Goal: Task Accomplishment & Management: Manage account settings

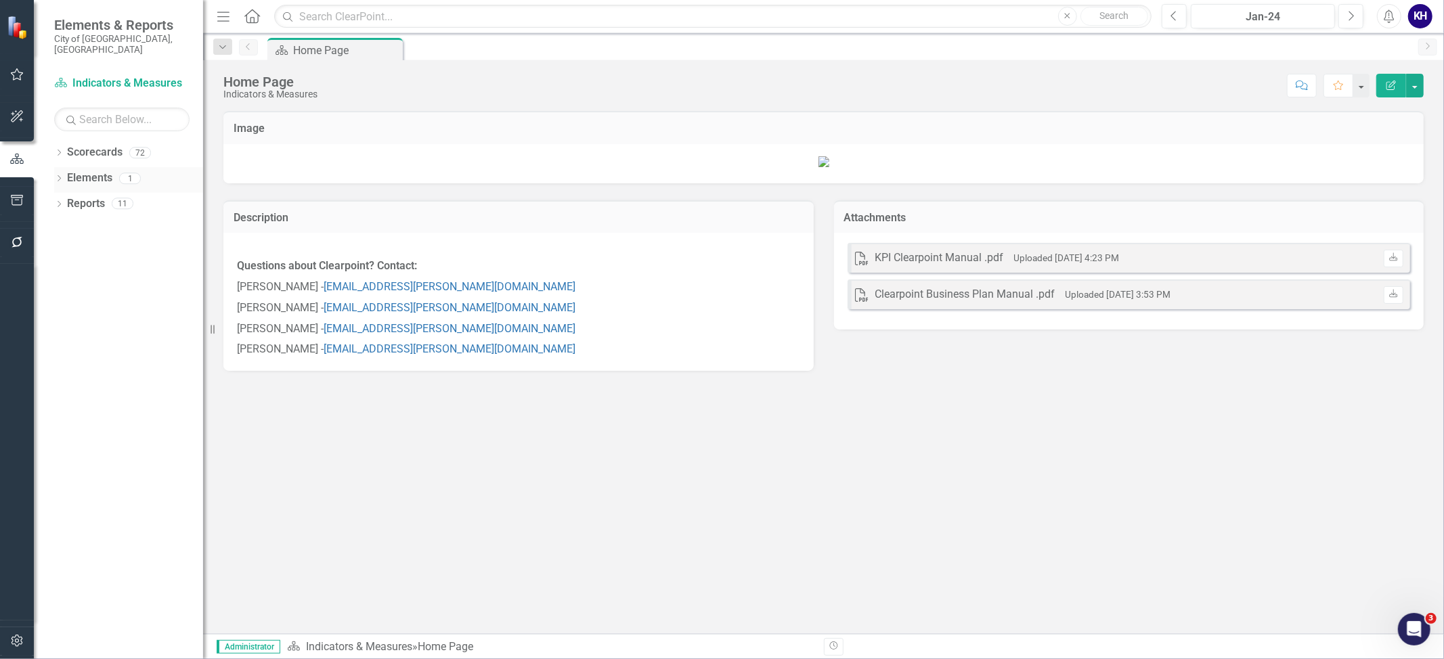
click at [60, 167] on div "Dropdown Elements 1" at bounding box center [128, 180] width 149 height 26
click at [53, 164] on div "Dropdown Scorecards 72 Dropdown Indicators & Measures Economic Prosperity Envir…" at bounding box center [118, 400] width 169 height 518
click at [64, 167] on div "Dropdown Elements 1" at bounding box center [128, 180] width 149 height 26
click at [60, 175] on icon at bounding box center [59, 178] width 3 height 6
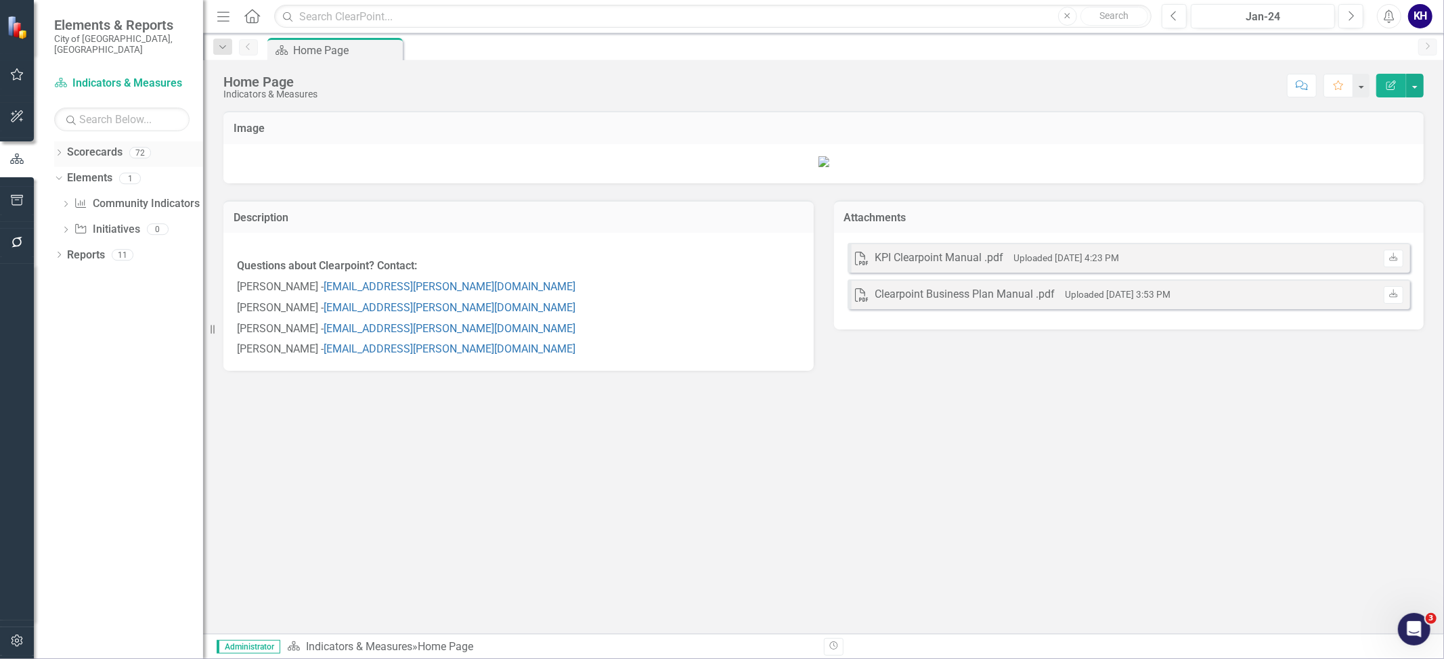
click at [55, 150] on icon "Dropdown" at bounding box center [58, 153] width 9 height 7
click at [70, 224] on div "Dropdown" at bounding box center [66, 230] width 10 height 12
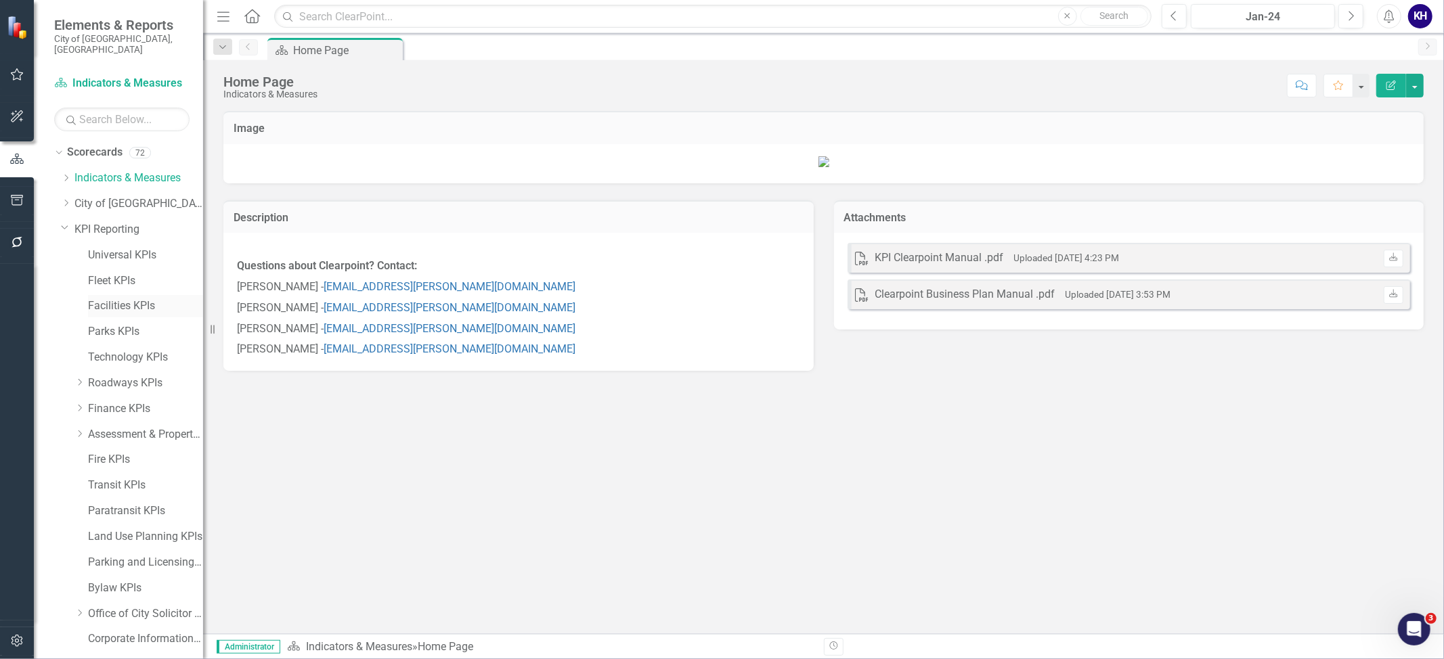
scroll to position [150, 0]
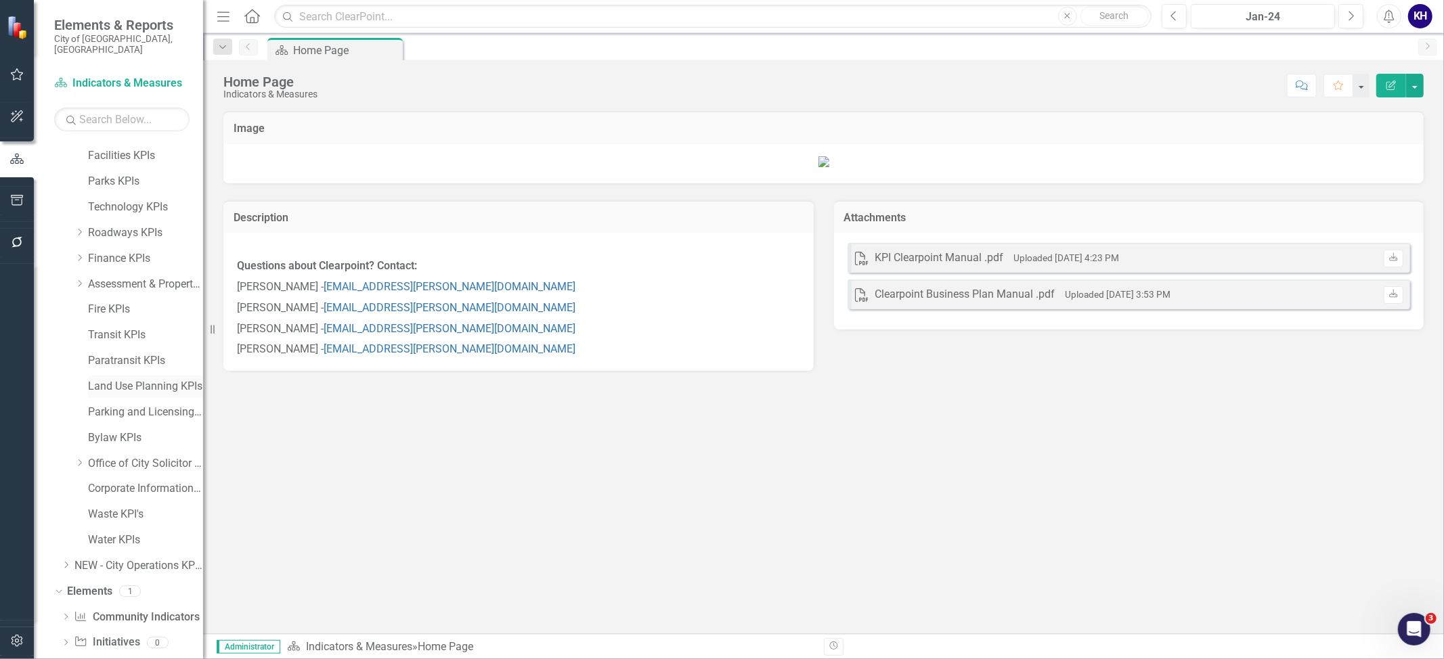
click at [128, 379] on link "Land Use Planning KPIs" at bounding box center [145, 387] width 115 height 16
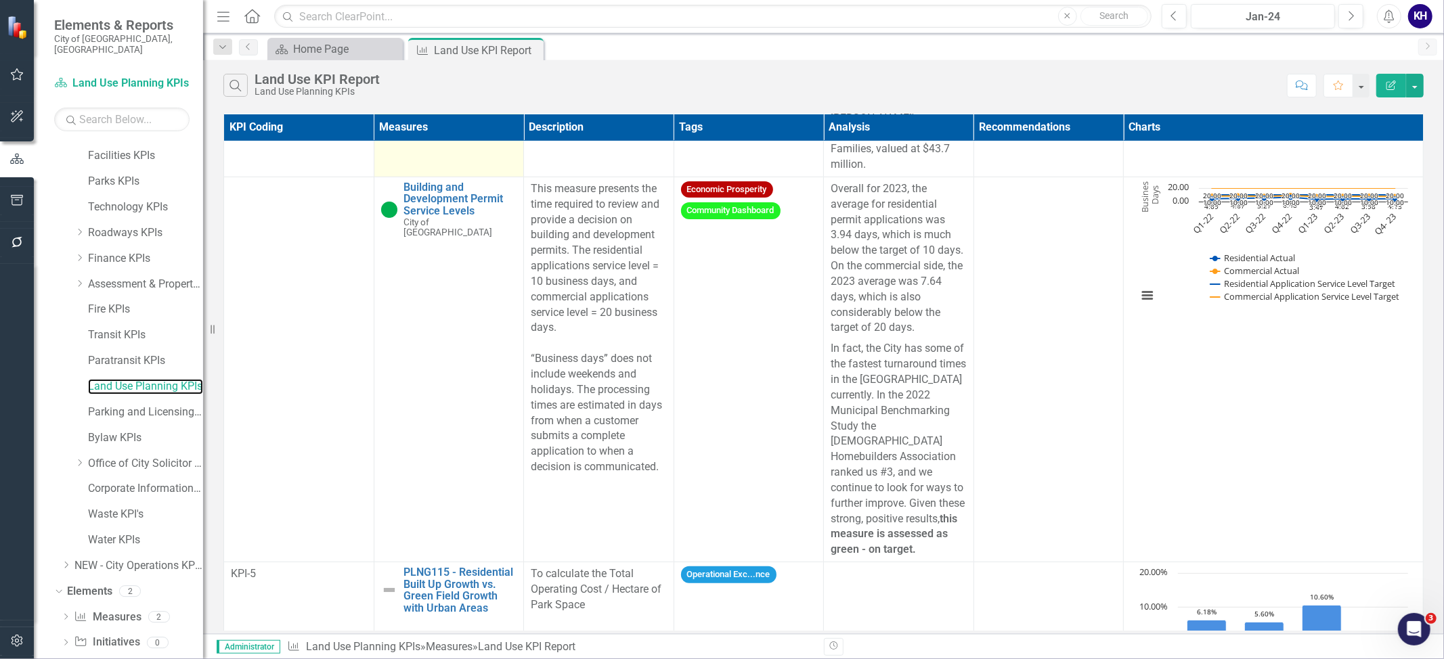
scroll to position [344, 0]
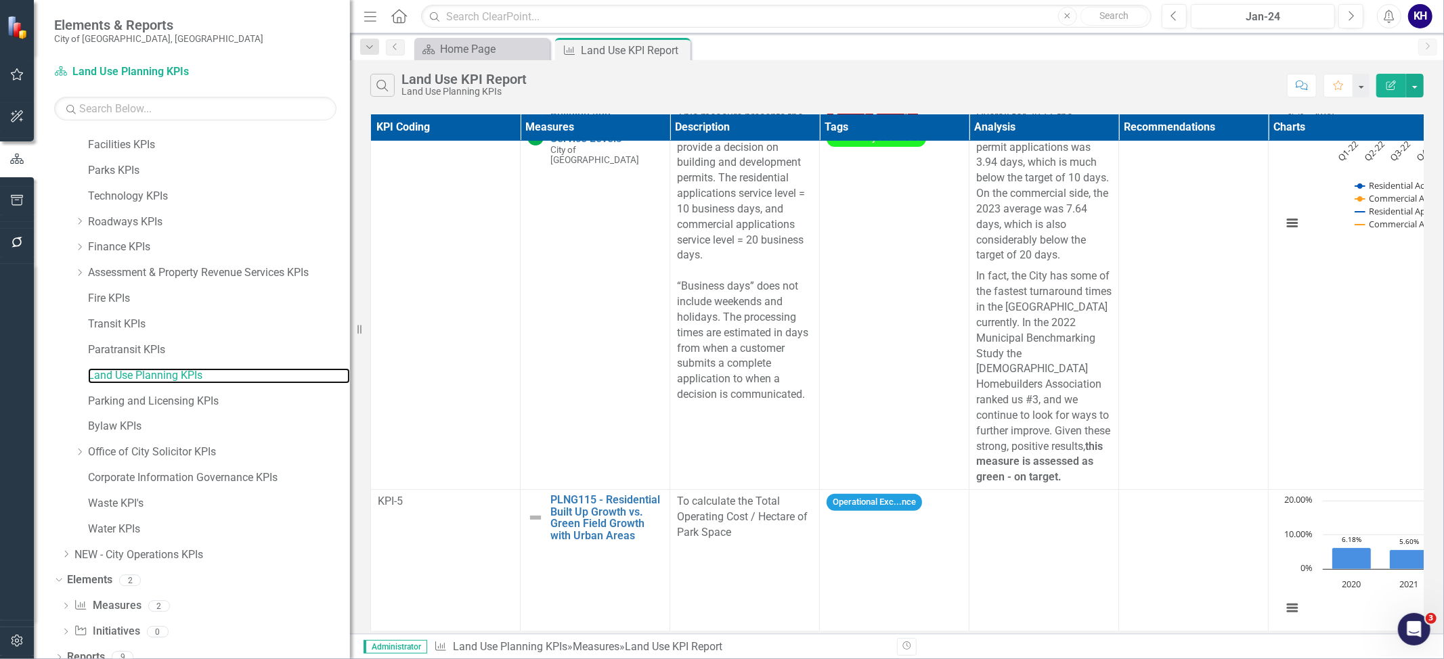
drag, startPoint x: 210, startPoint y: 334, endPoint x: 353, endPoint y: 298, distance: 148.1
click at [353, 298] on div "Resize" at bounding box center [355, 329] width 11 height 659
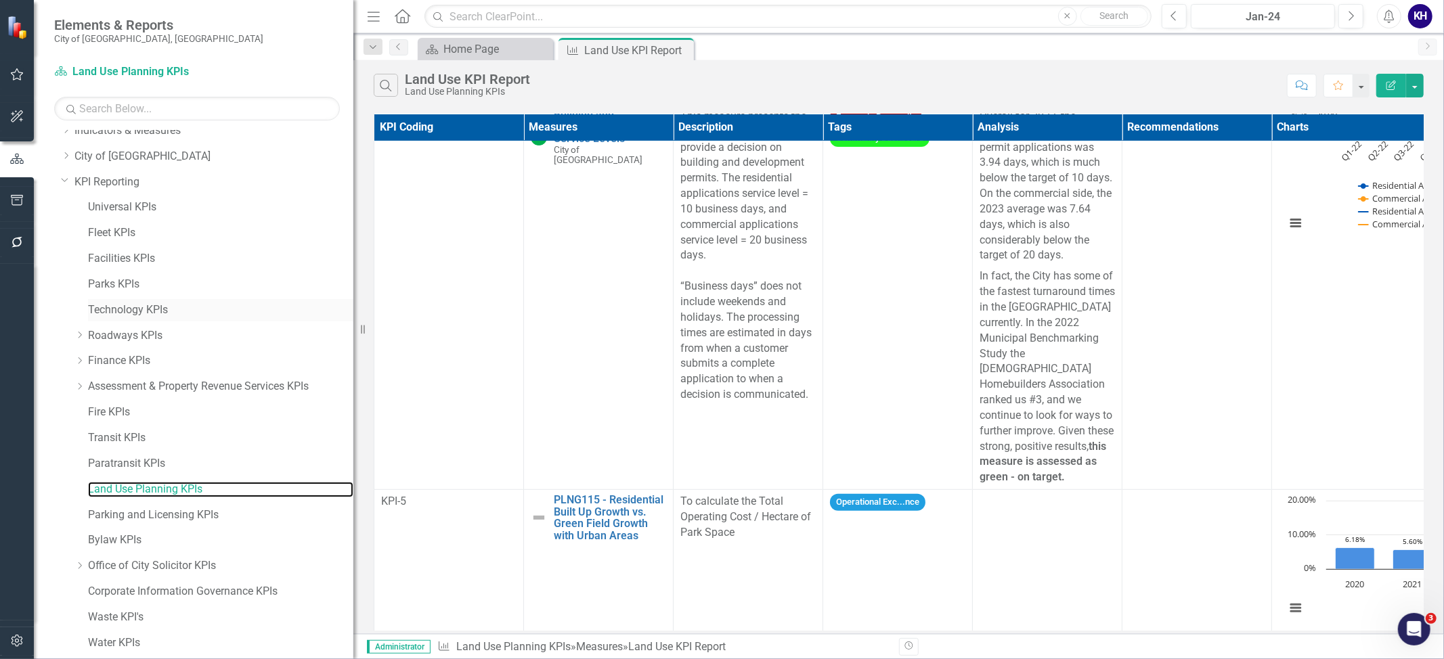
scroll to position [0, 0]
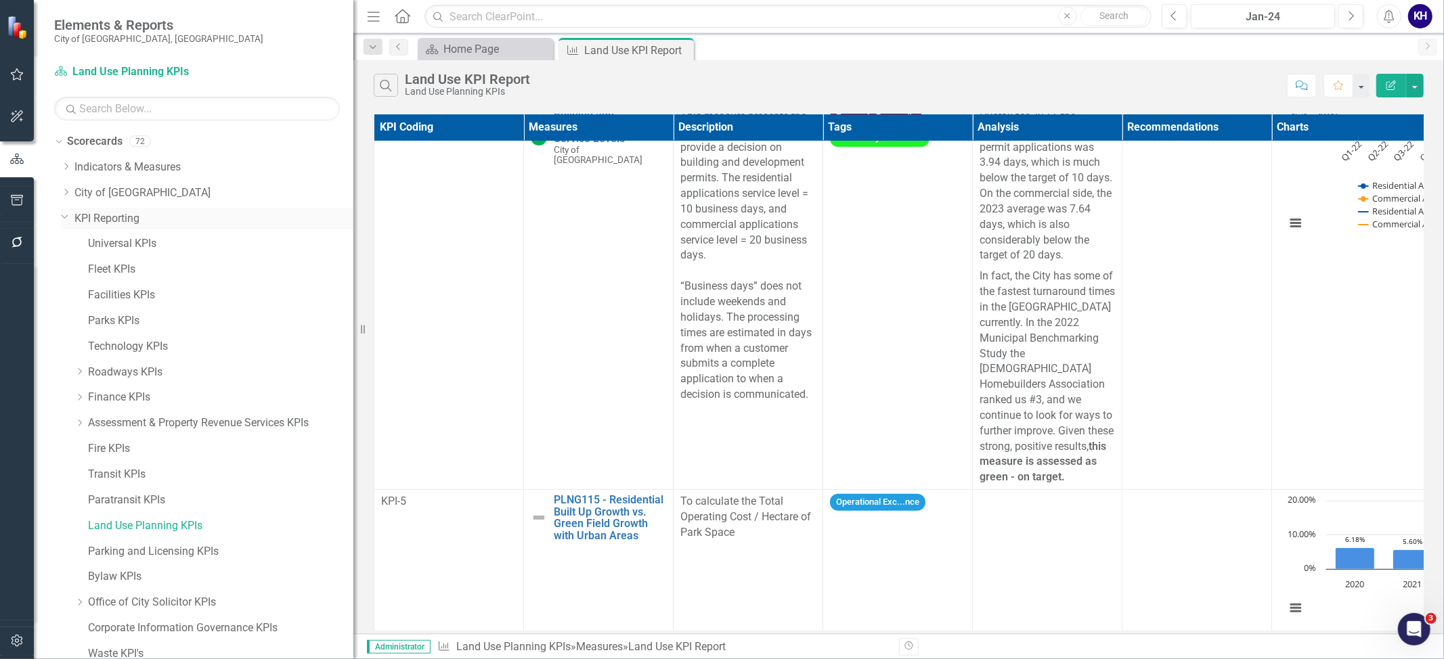
click at [65, 213] on icon "Dropdown" at bounding box center [65, 216] width 8 height 10
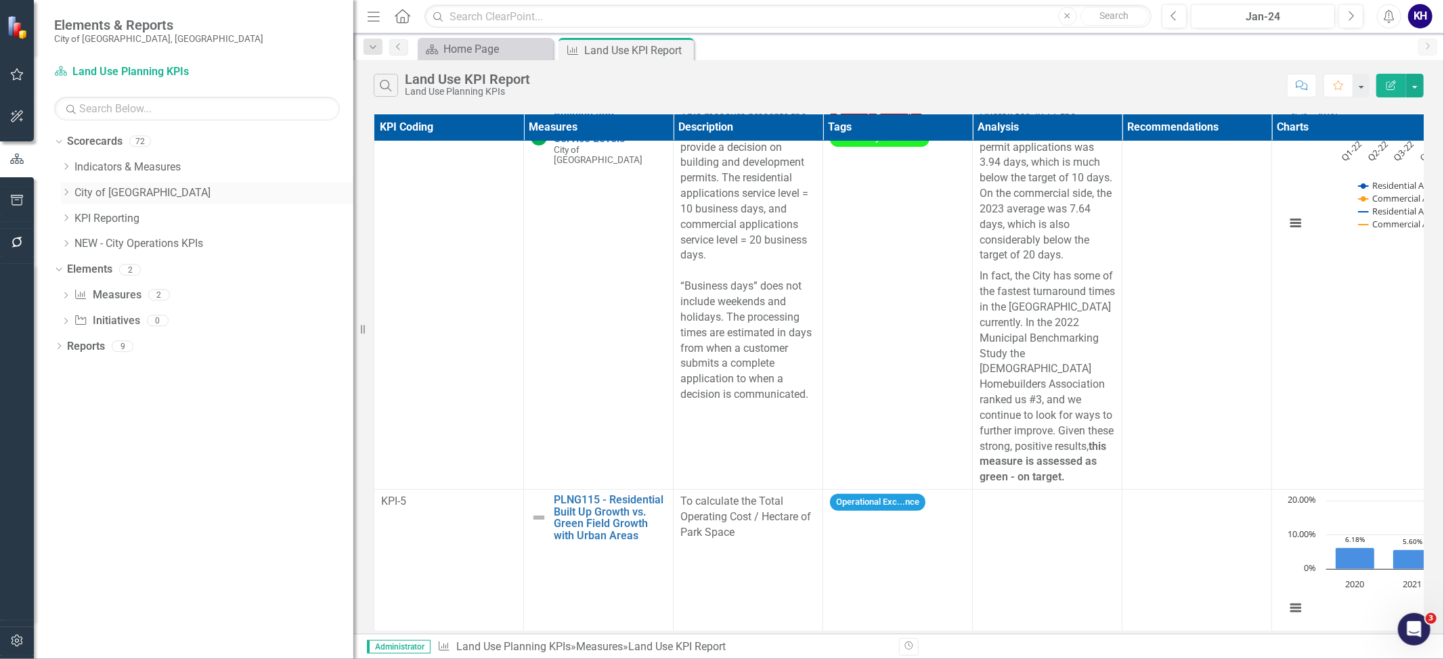
click at [72, 187] on div "Dropdown" at bounding box center [68, 193] width 14 height 12
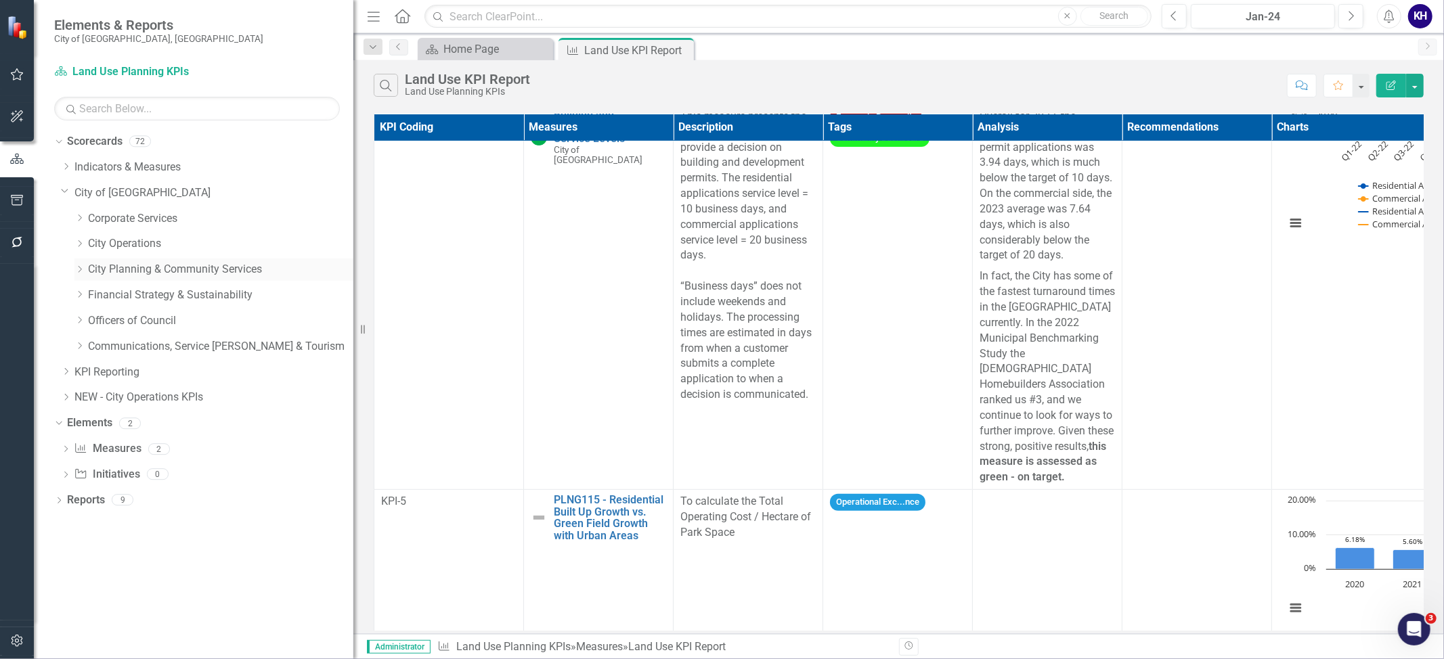
click at [83, 271] on icon "Dropdown" at bounding box center [79, 269] width 10 height 8
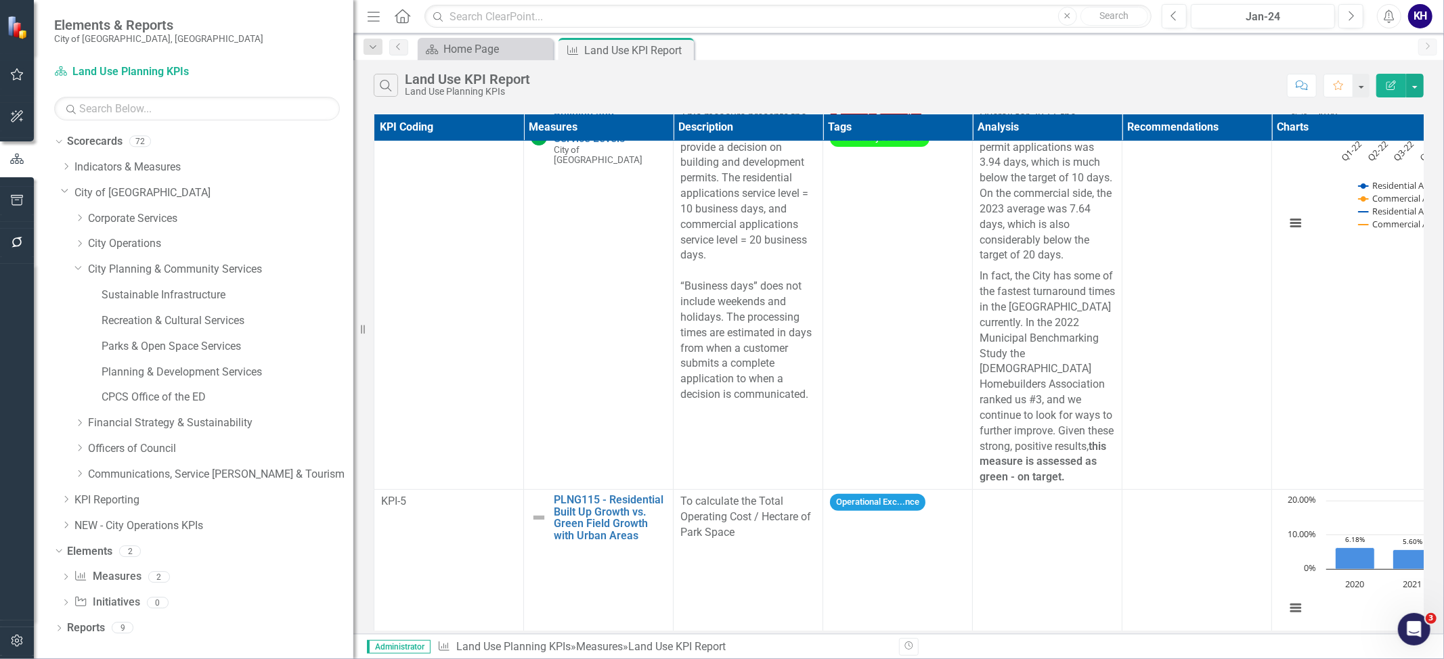
click at [136, 309] on div "Sustainable Infrastructure" at bounding box center [213, 297] width 279 height 26
click at [139, 299] on link "Sustainable Infrastructure" at bounding box center [228, 296] width 252 height 16
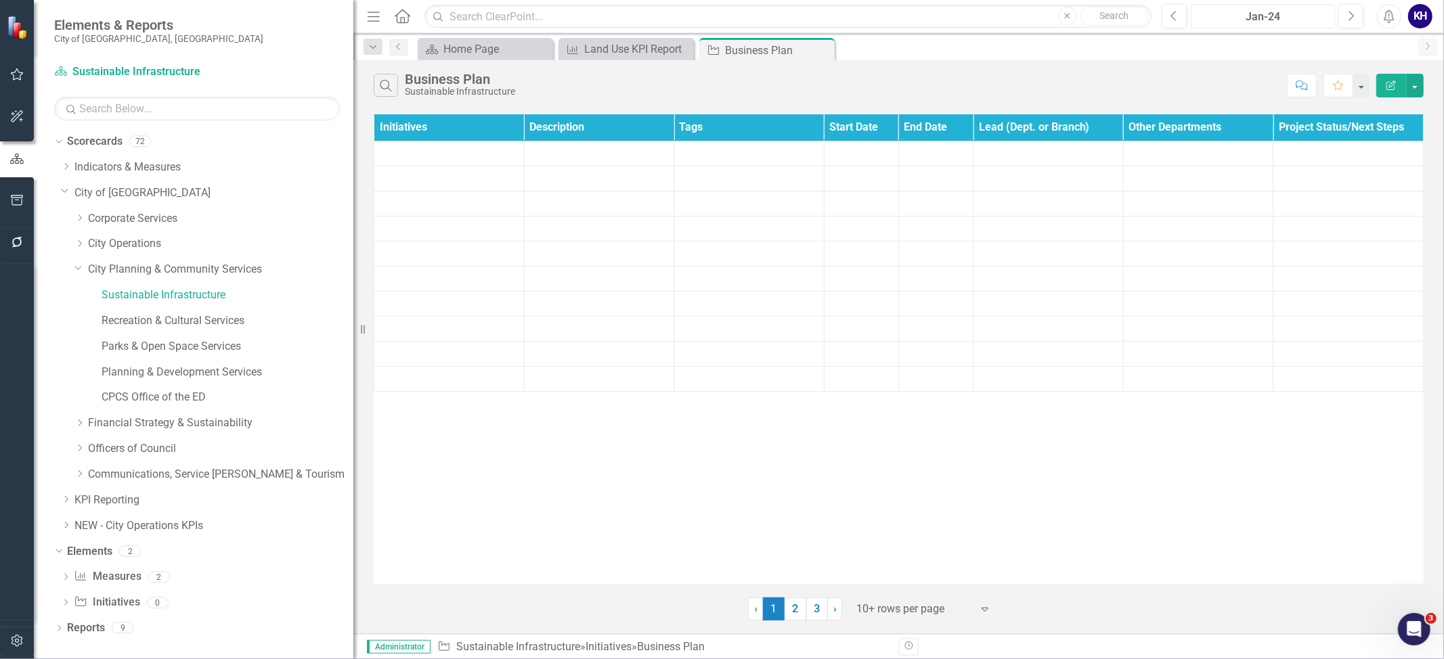
click at [1311, 24] on div "Jan-24" at bounding box center [1262, 17] width 135 height 16
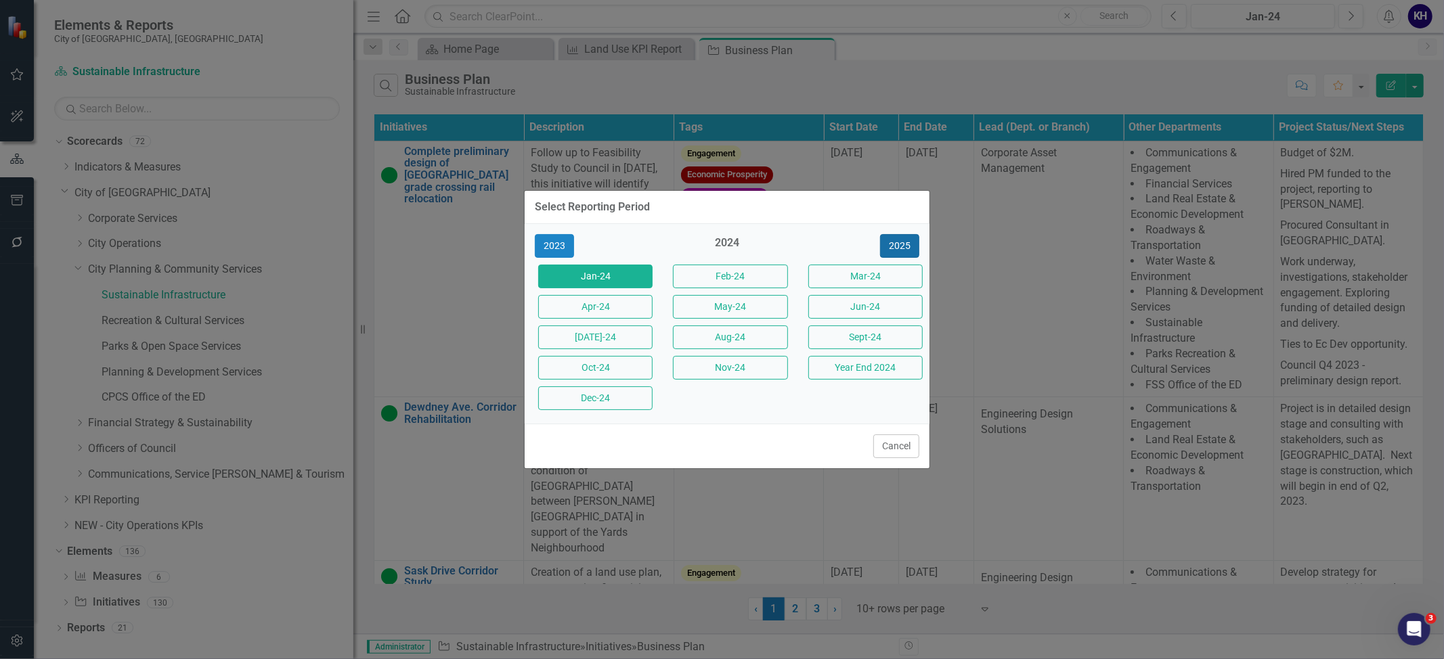
click at [889, 239] on button "2025" at bounding box center [899, 246] width 39 height 24
click at [777, 344] on button "Aug-25" at bounding box center [730, 338] width 114 height 24
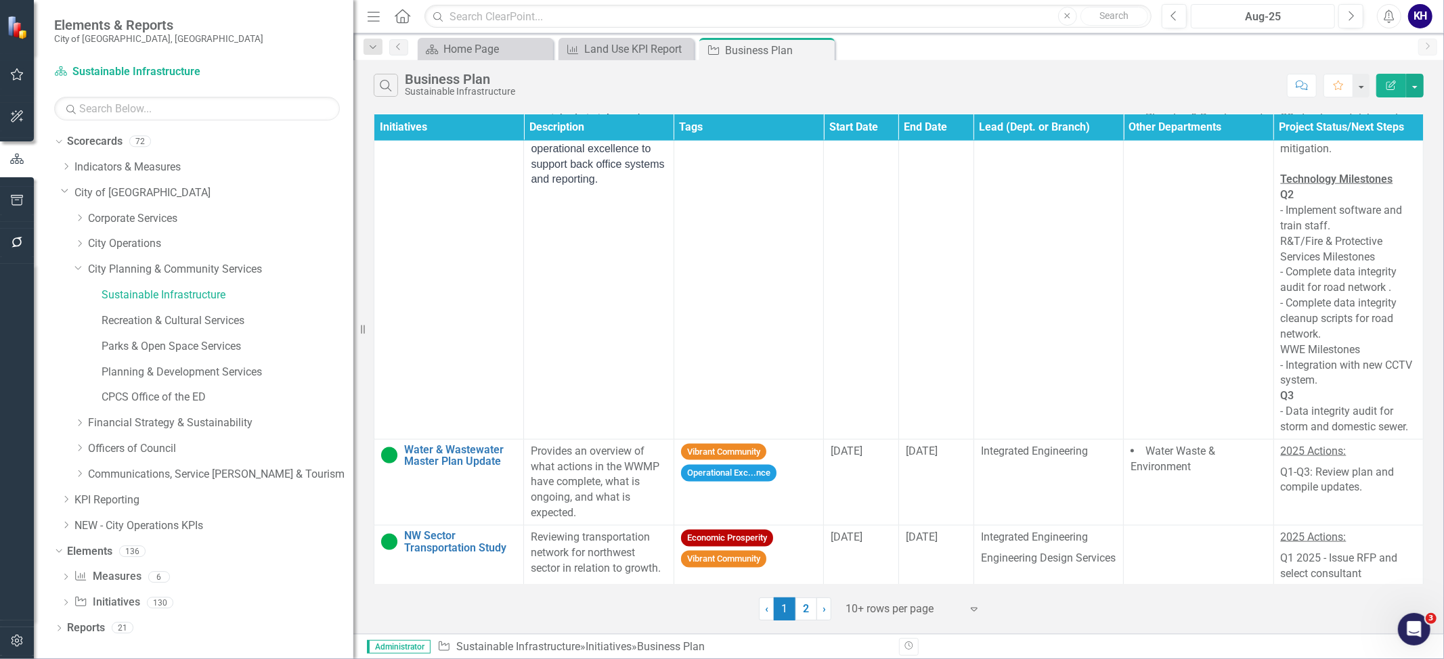
scroll to position [1680, 0]
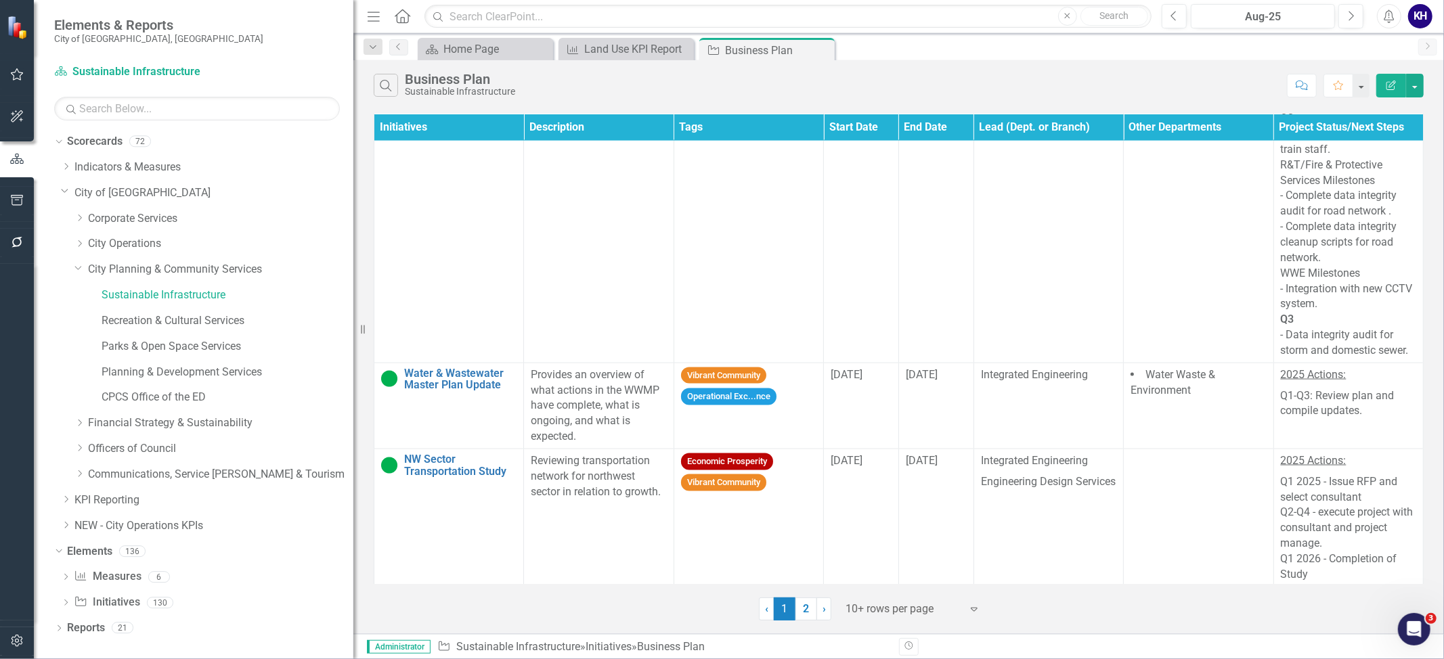
click at [864, 615] on div at bounding box center [902, 609] width 115 height 18
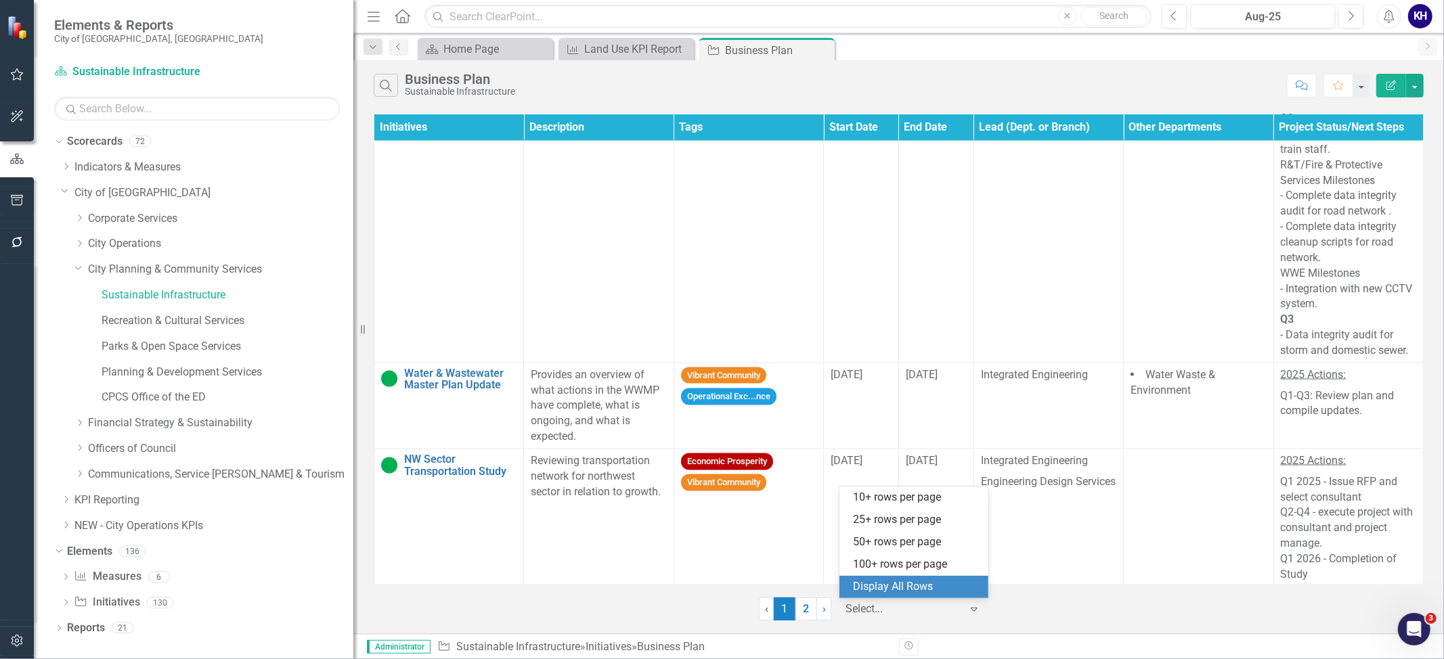
click at [876, 592] on div "Display All Rows" at bounding box center [916, 587] width 127 height 16
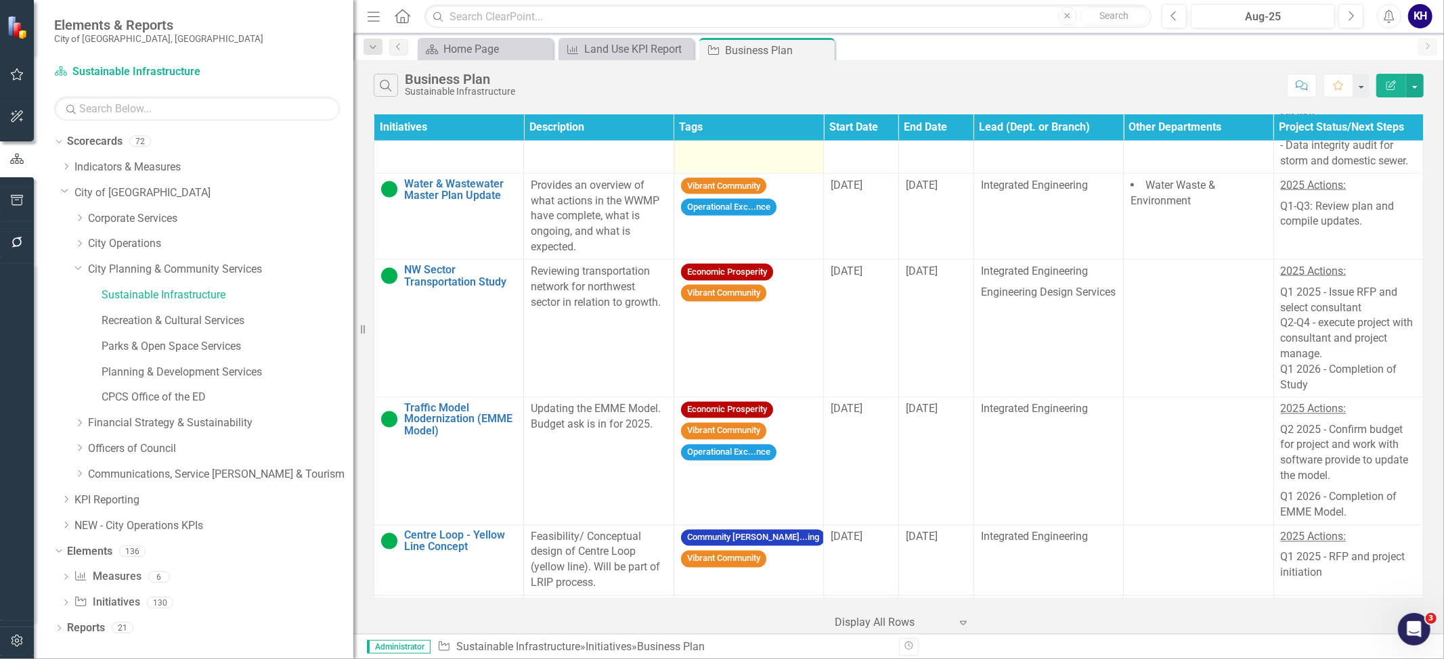
scroll to position [2561, 0]
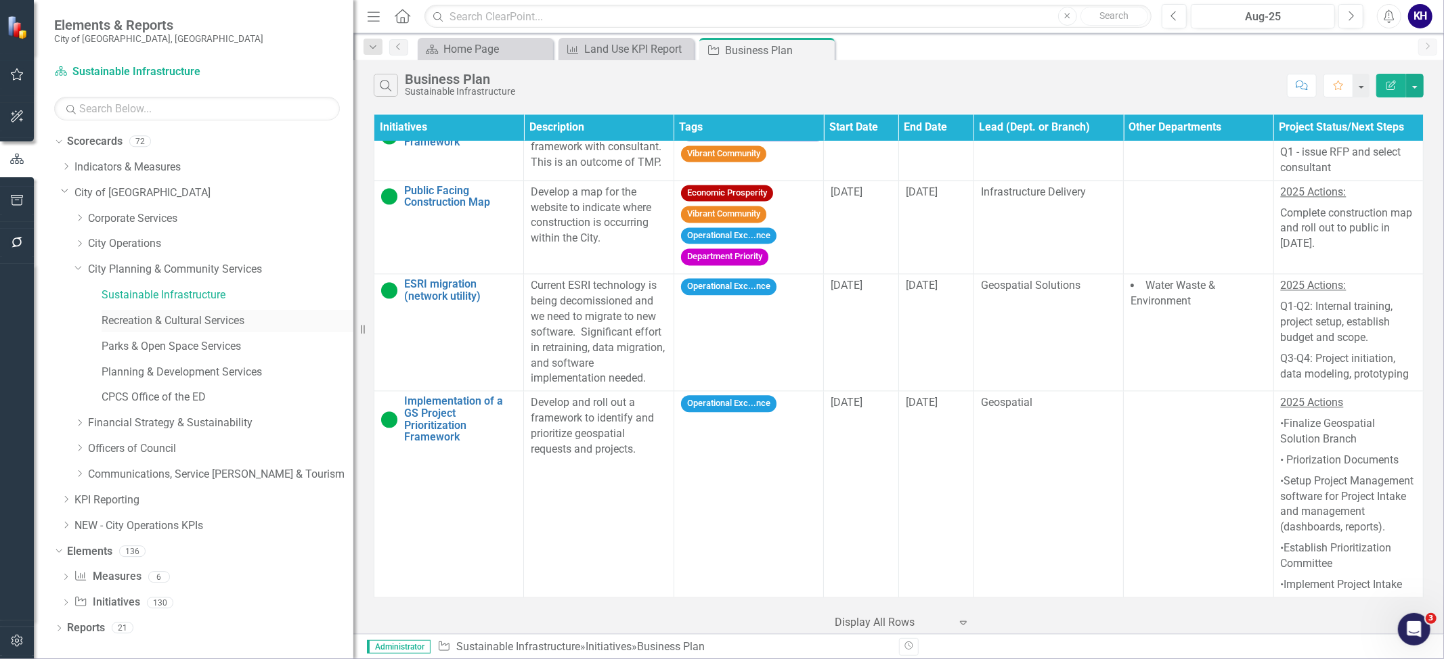
click at [204, 313] on link "Recreation & Cultural Services" at bounding box center [228, 321] width 252 height 16
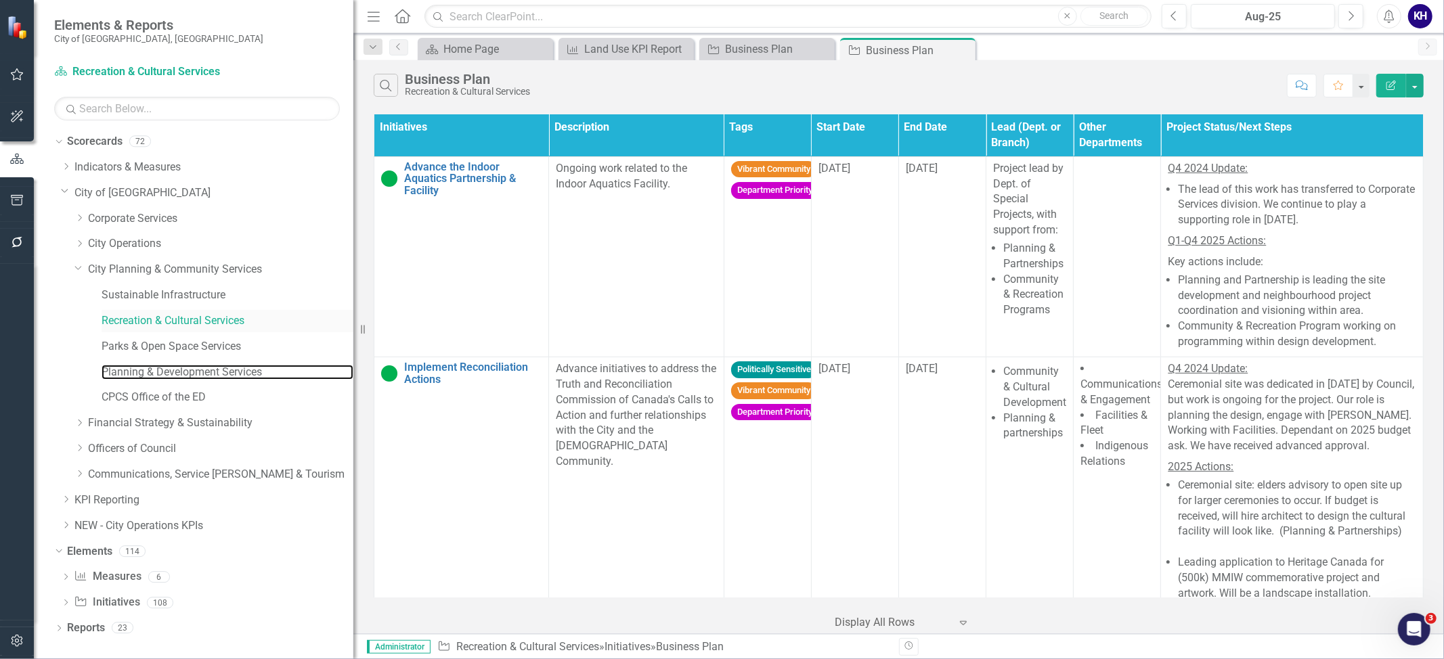
click at [204, 369] on link "Planning & Development Services" at bounding box center [228, 373] width 252 height 16
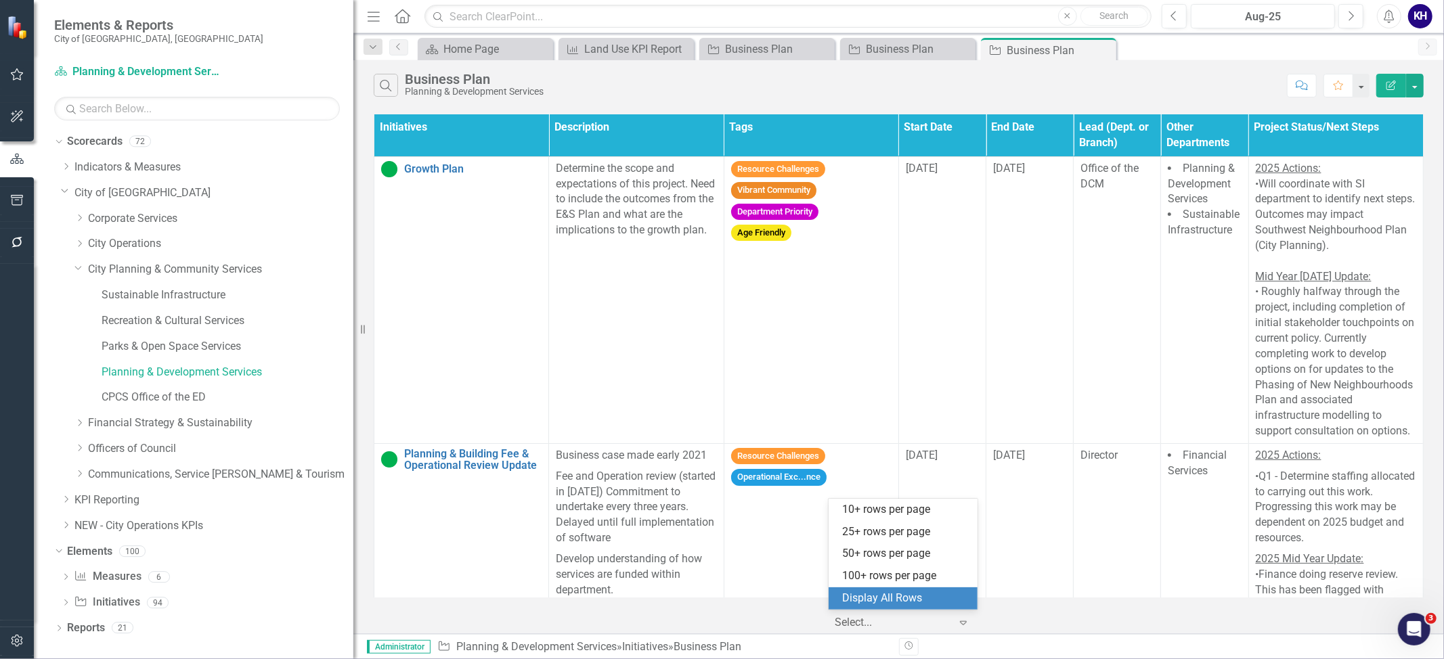
click at [900, 624] on div at bounding box center [891, 623] width 115 height 18
click at [908, 604] on div "Display All Rows" at bounding box center [905, 599] width 127 height 16
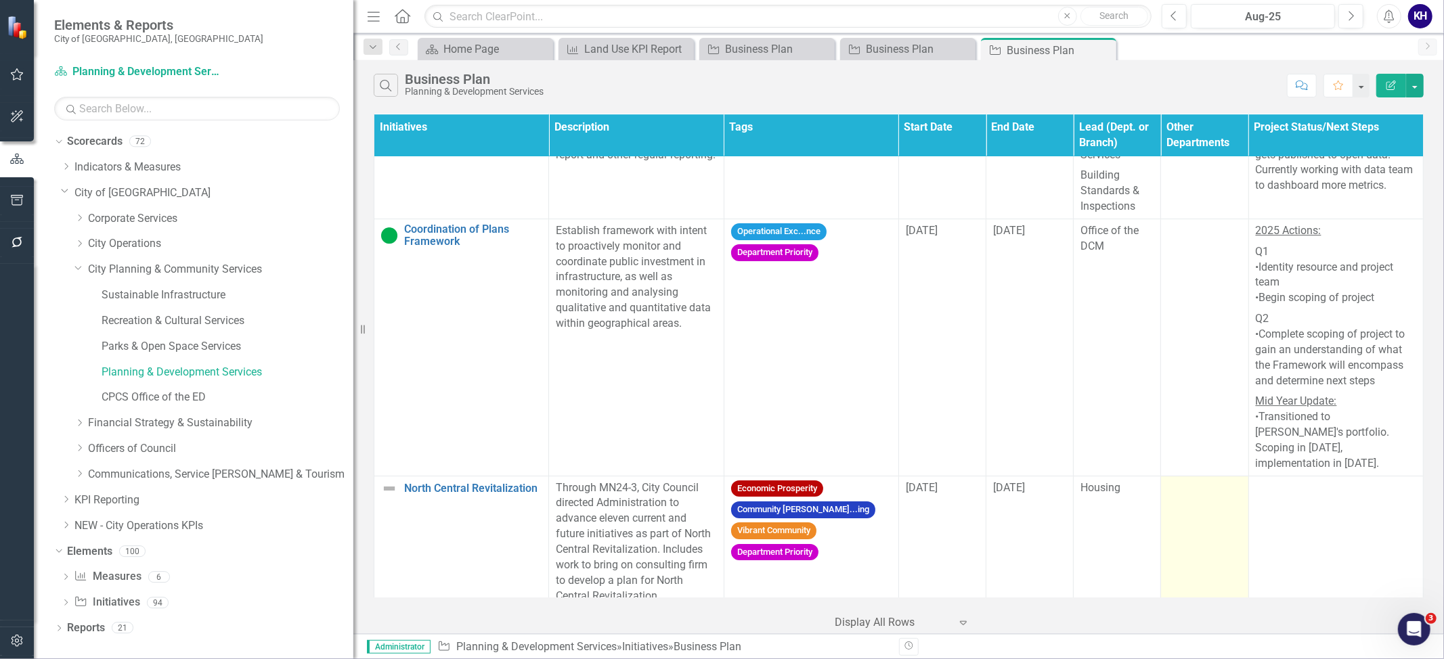
scroll to position [4003, 0]
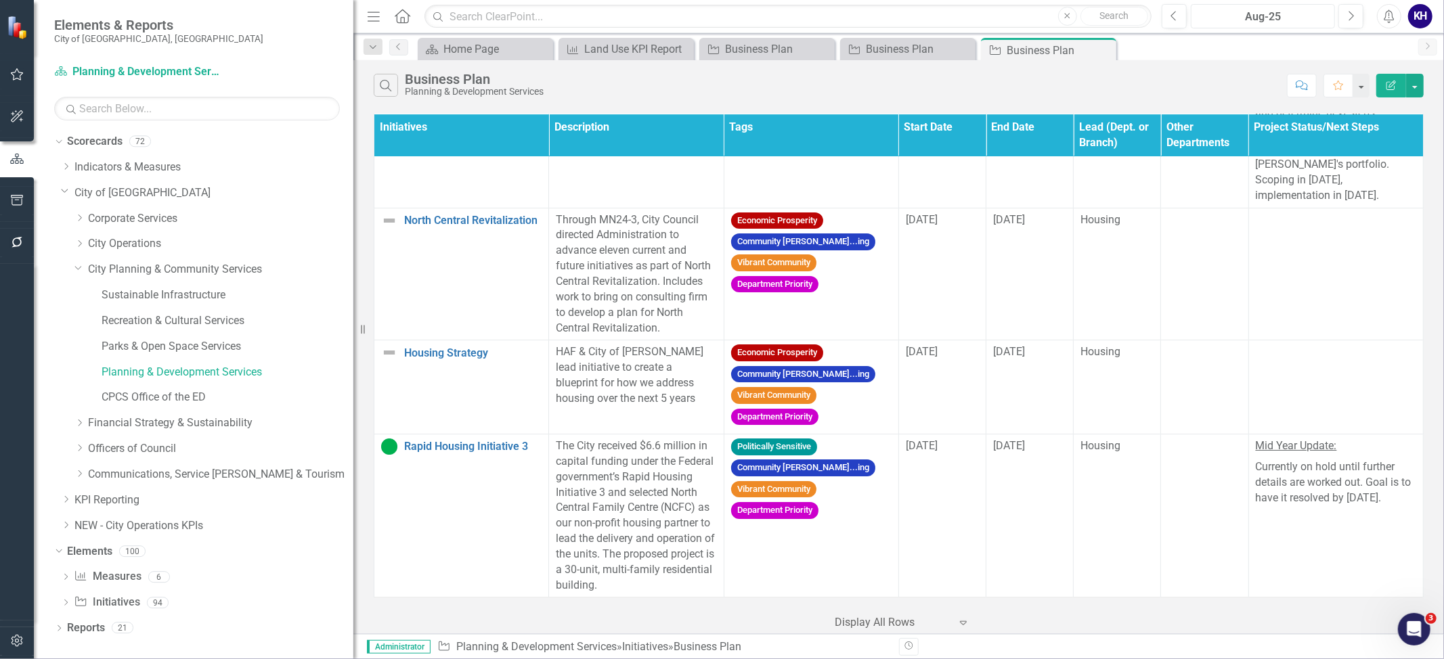
click at [1219, 26] on button "Aug-25" at bounding box center [1262, 16] width 144 height 24
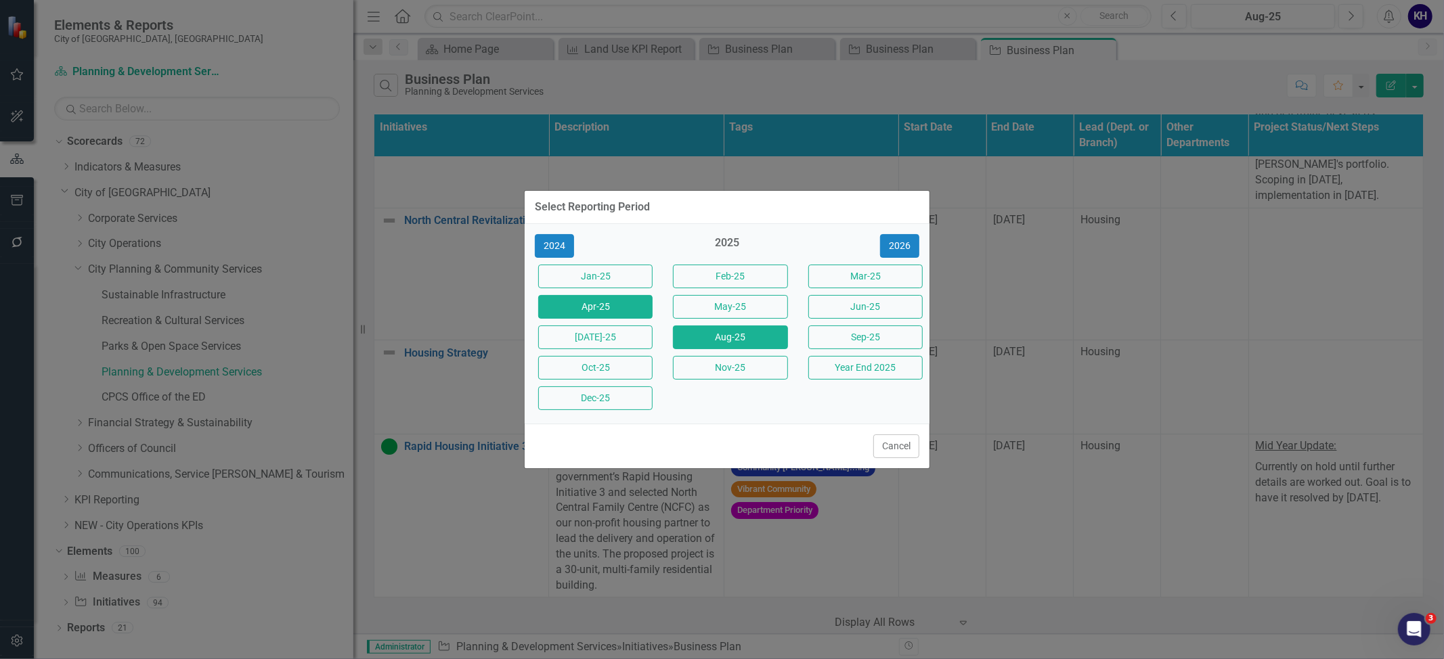
click at [626, 301] on button "Apr-25" at bounding box center [595, 307] width 114 height 24
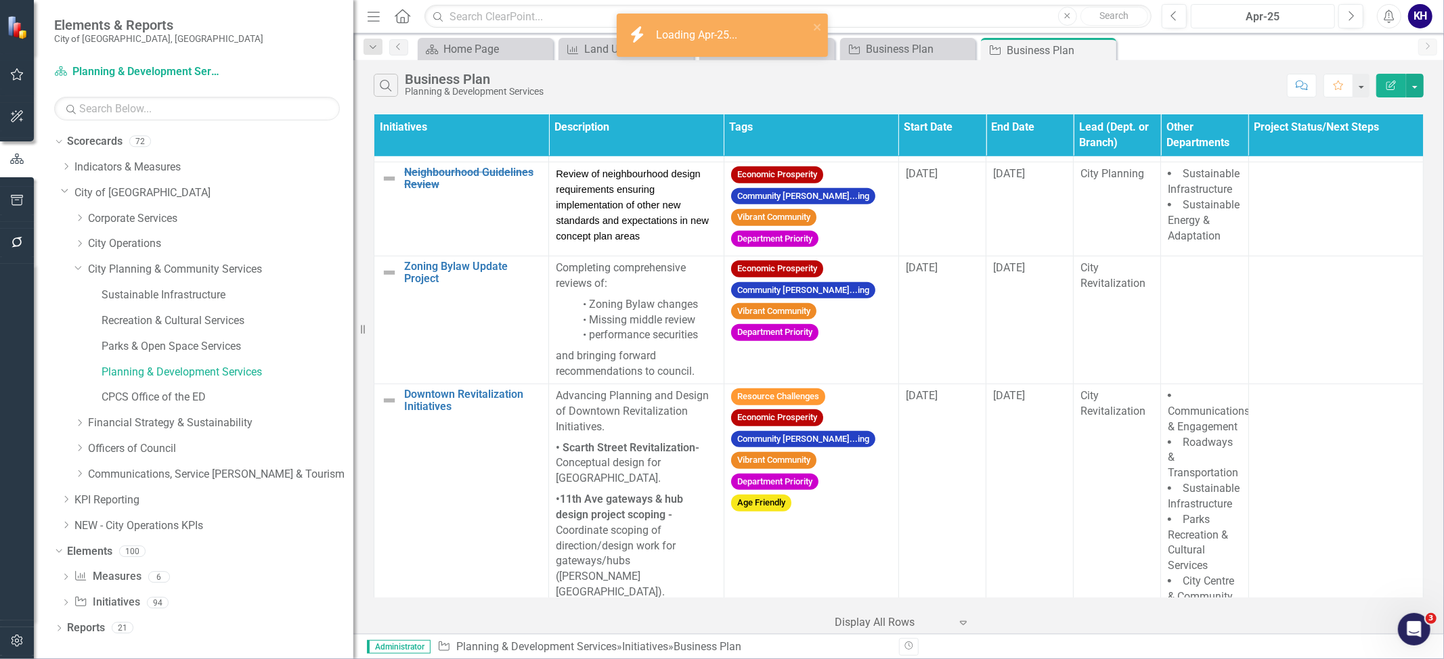
scroll to position [1654, 0]
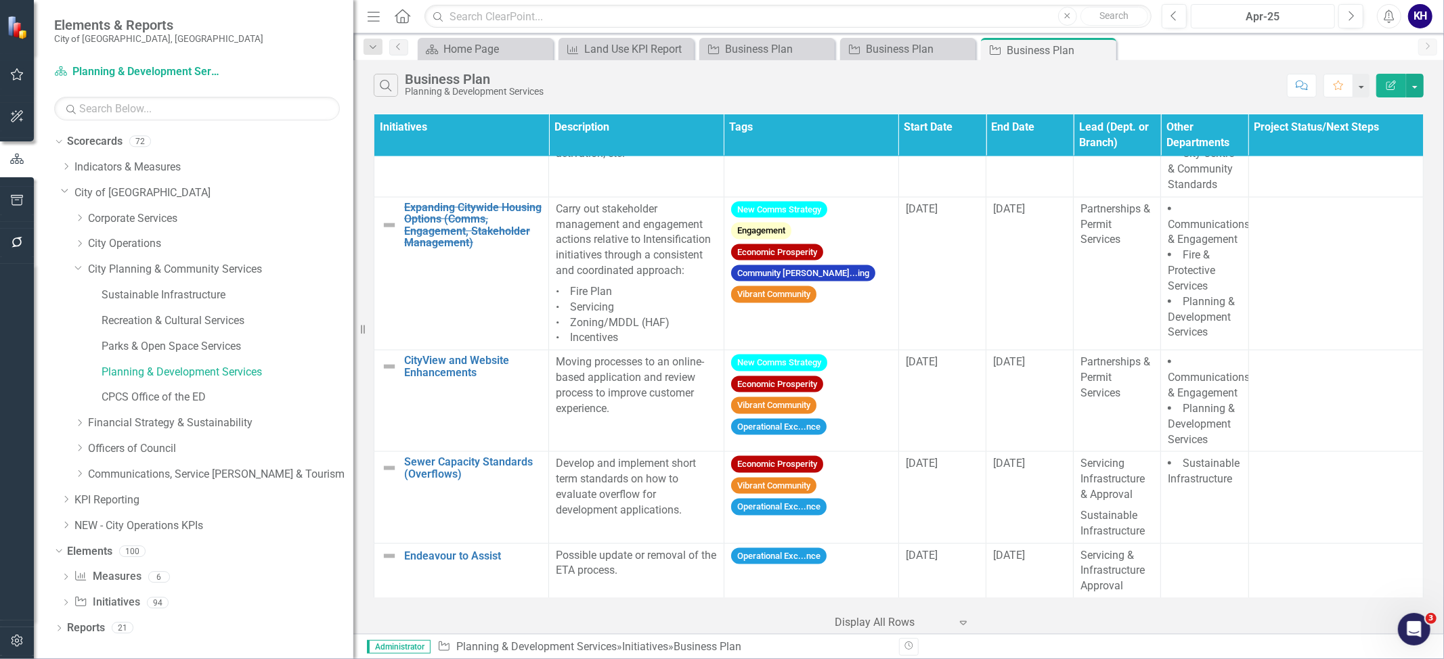
click at [1294, 20] on div "Apr-25" at bounding box center [1262, 17] width 135 height 16
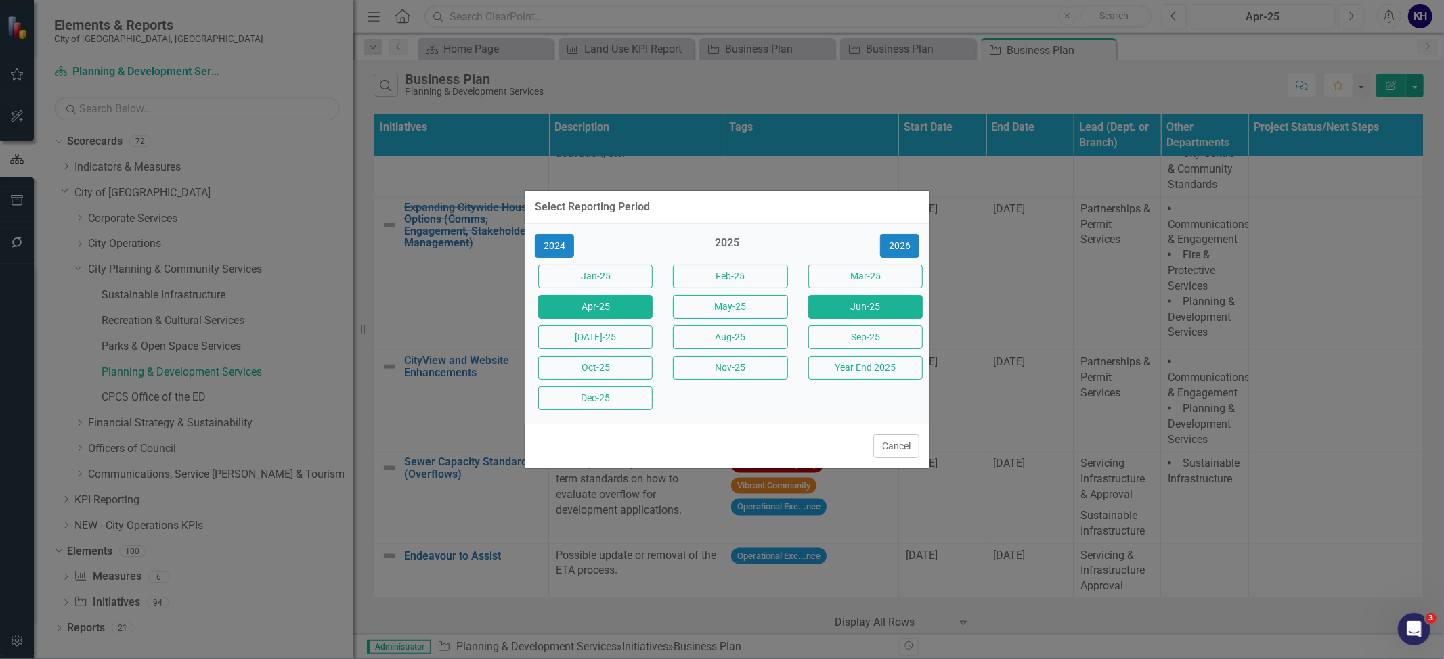
click at [881, 299] on button "Jun-25" at bounding box center [865, 307] width 114 height 24
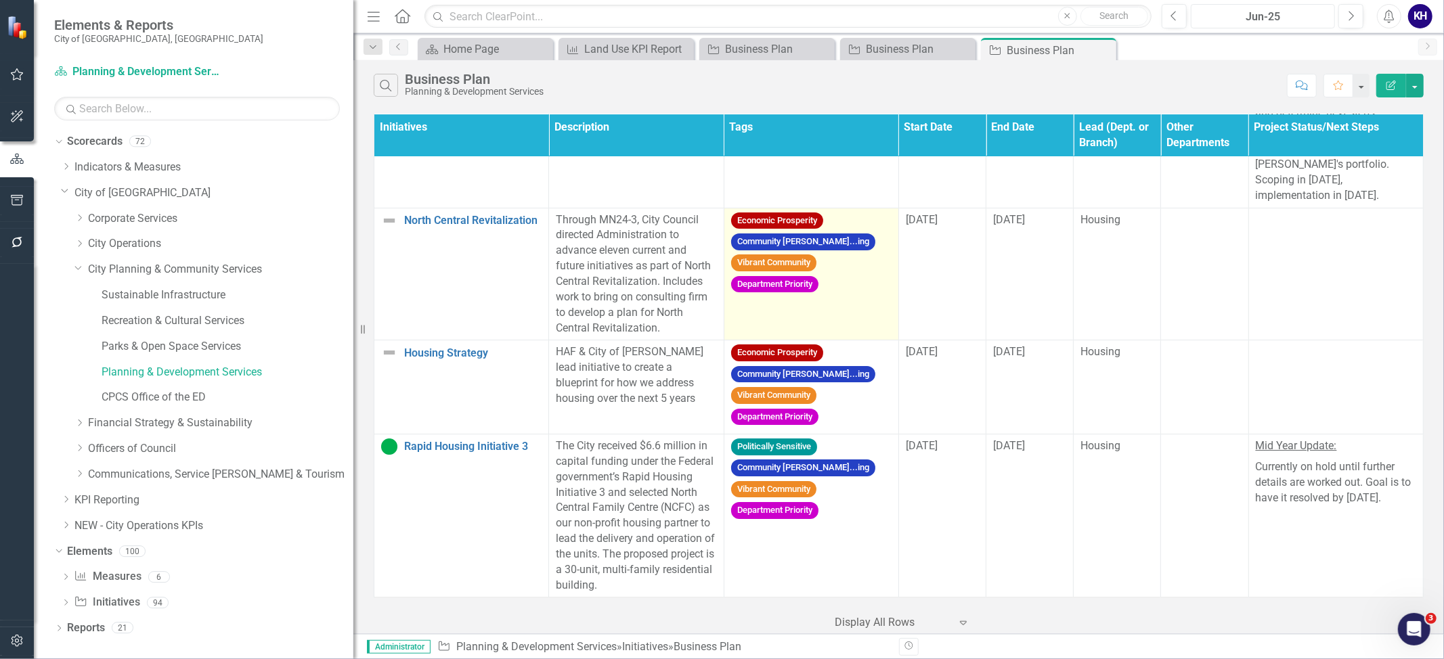
scroll to position [4003, 0]
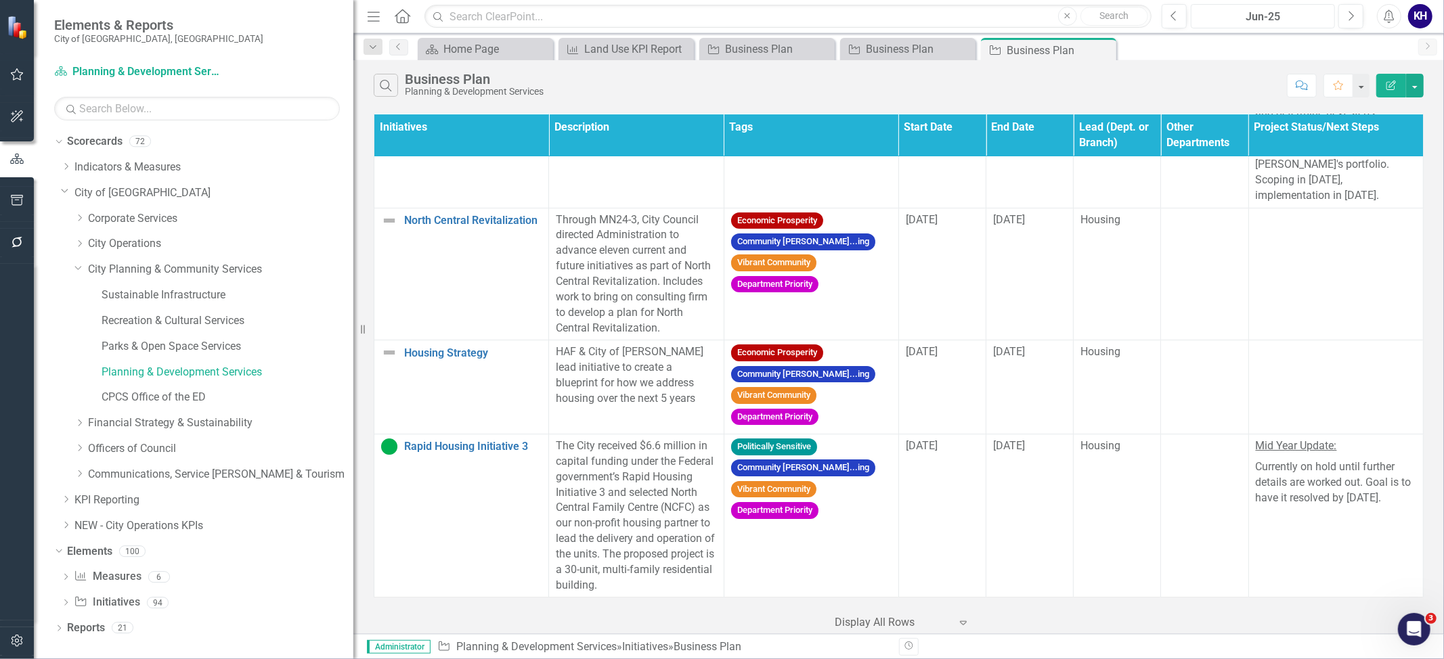
click at [1260, 14] on div "Jun-25" at bounding box center [1262, 17] width 135 height 16
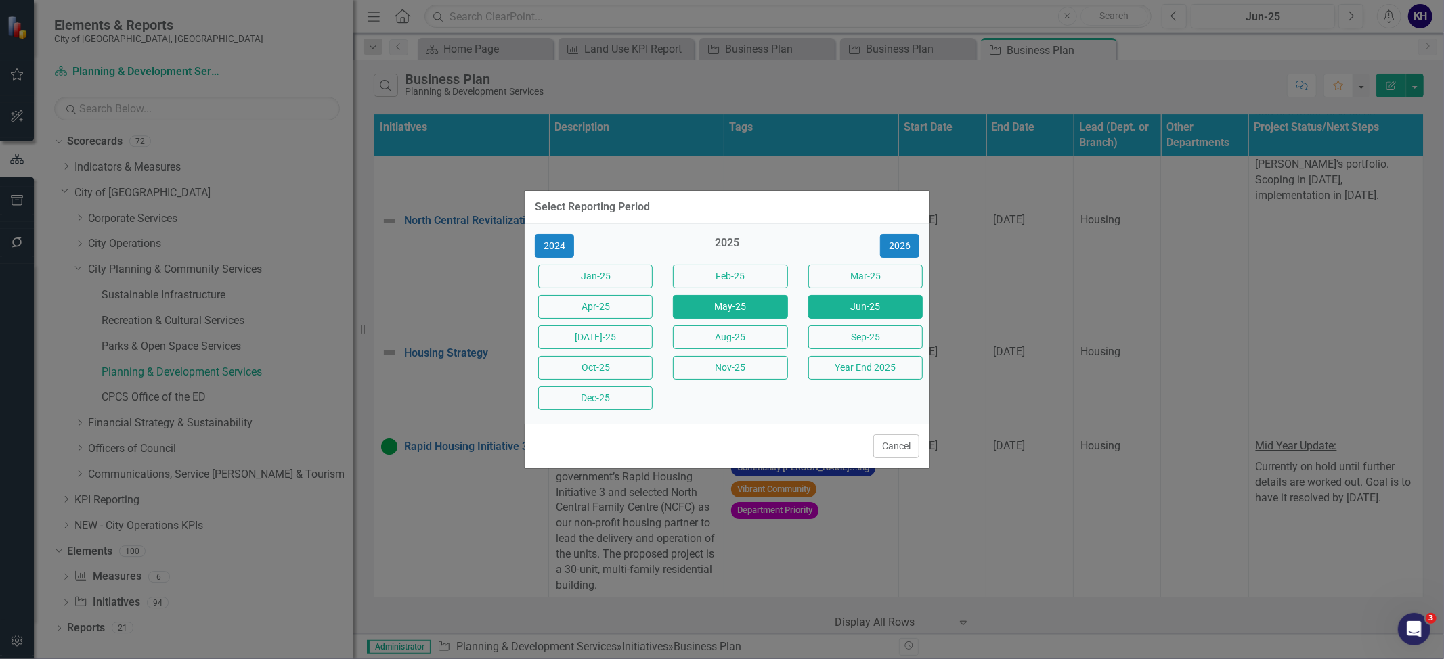
click at [710, 305] on button "May-25" at bounding box center [730, 307] width 114 height 24
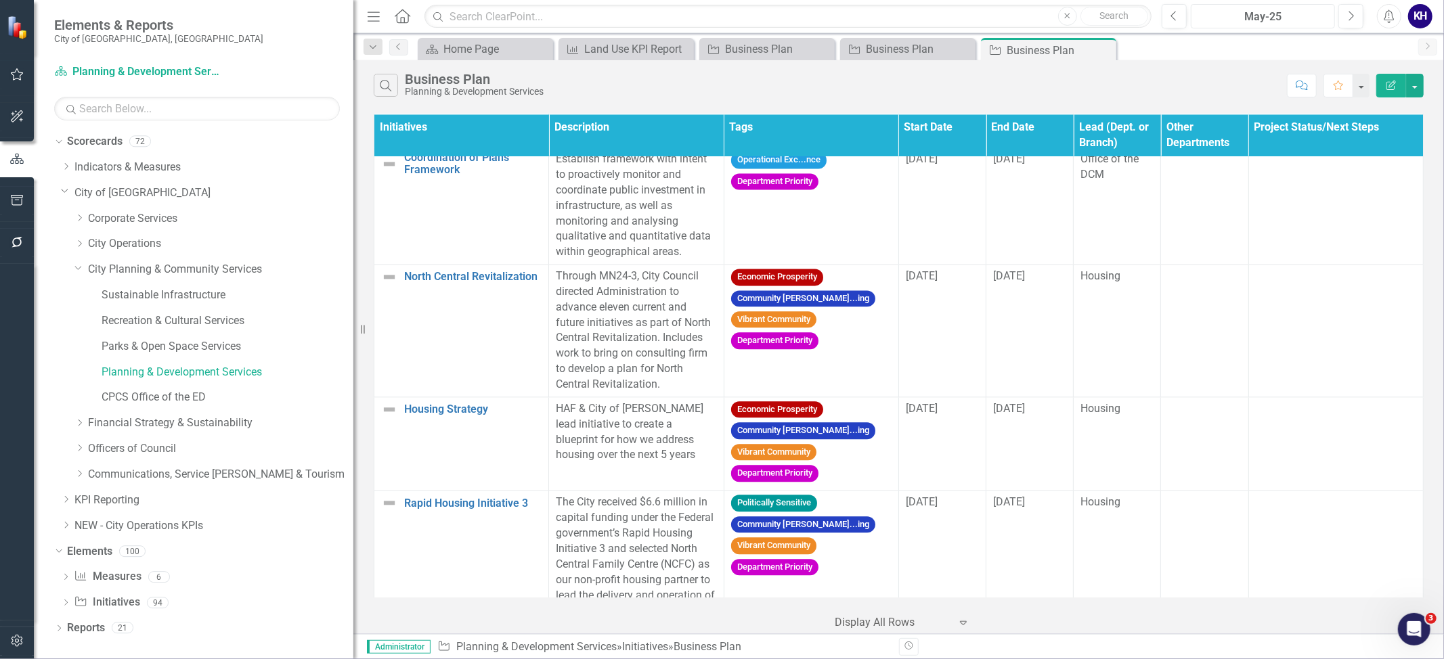
scroll to position [2566, 0]
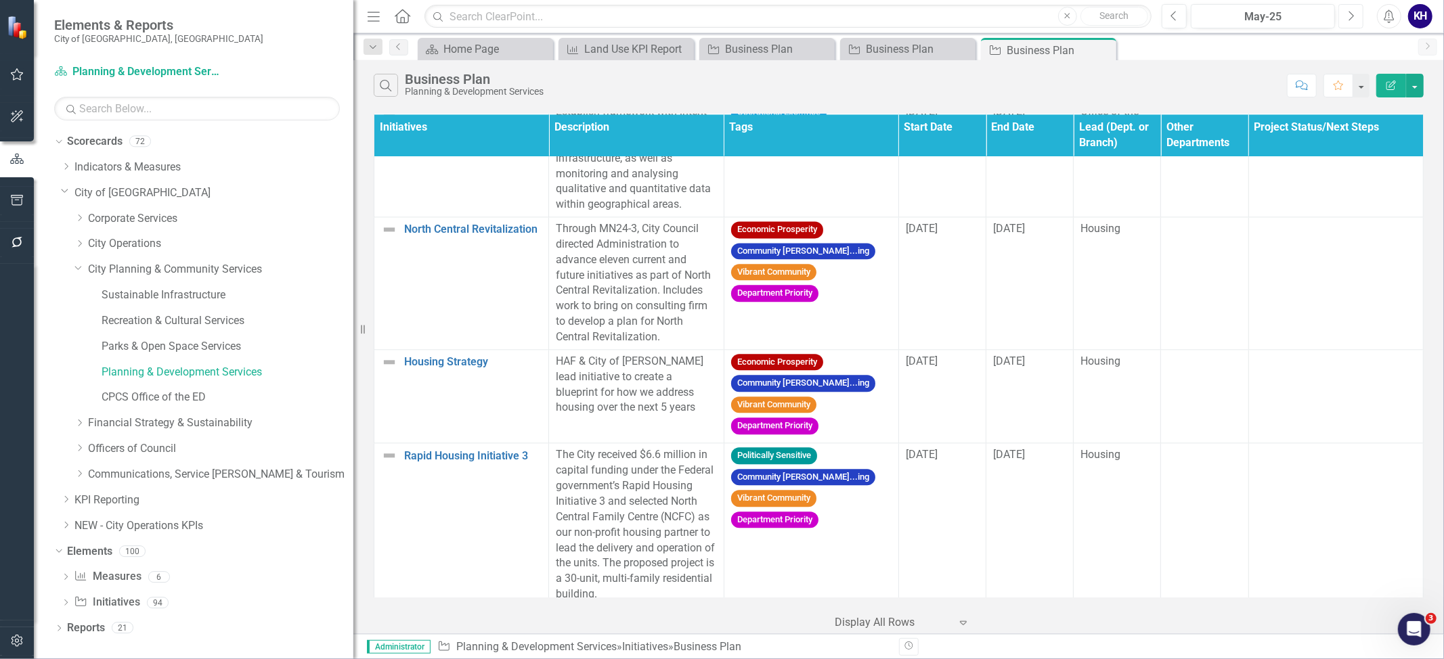
click at [1347, 20] on icon "Next" at bounding box center [1350, 16] width 7 height 12
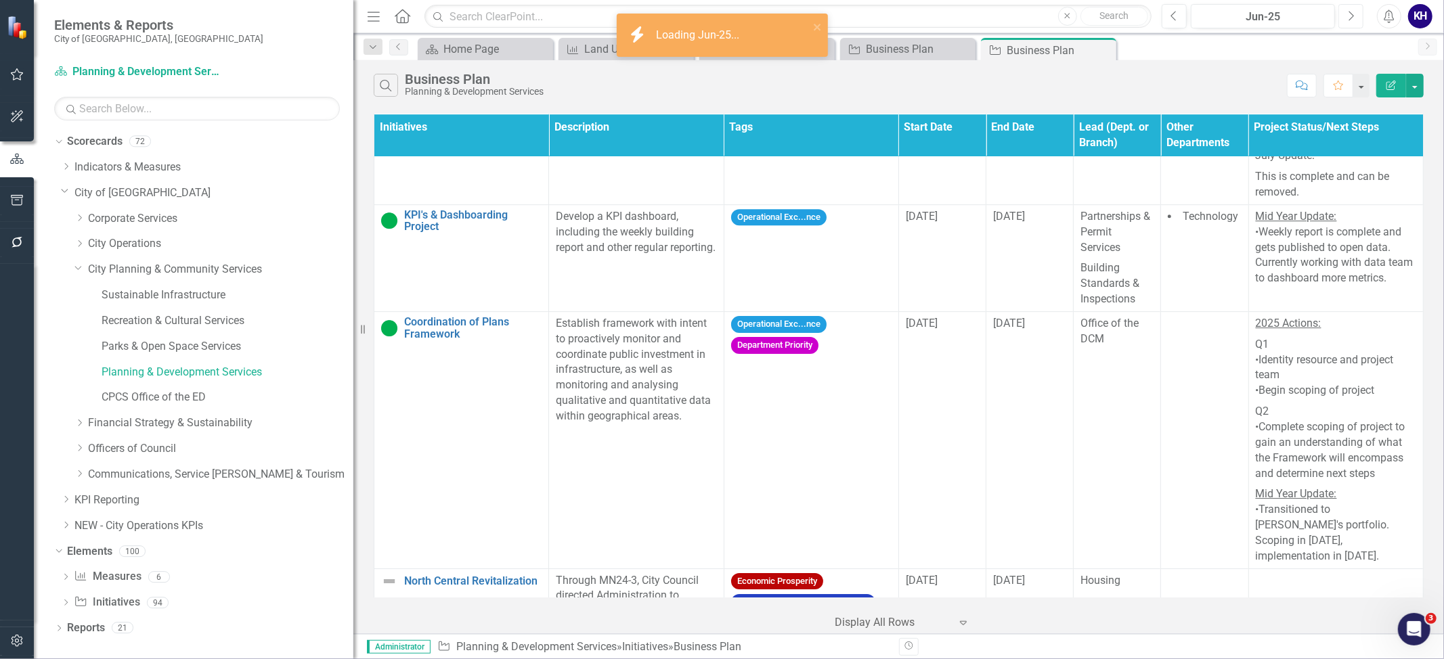
scroll to position [4003, 0]
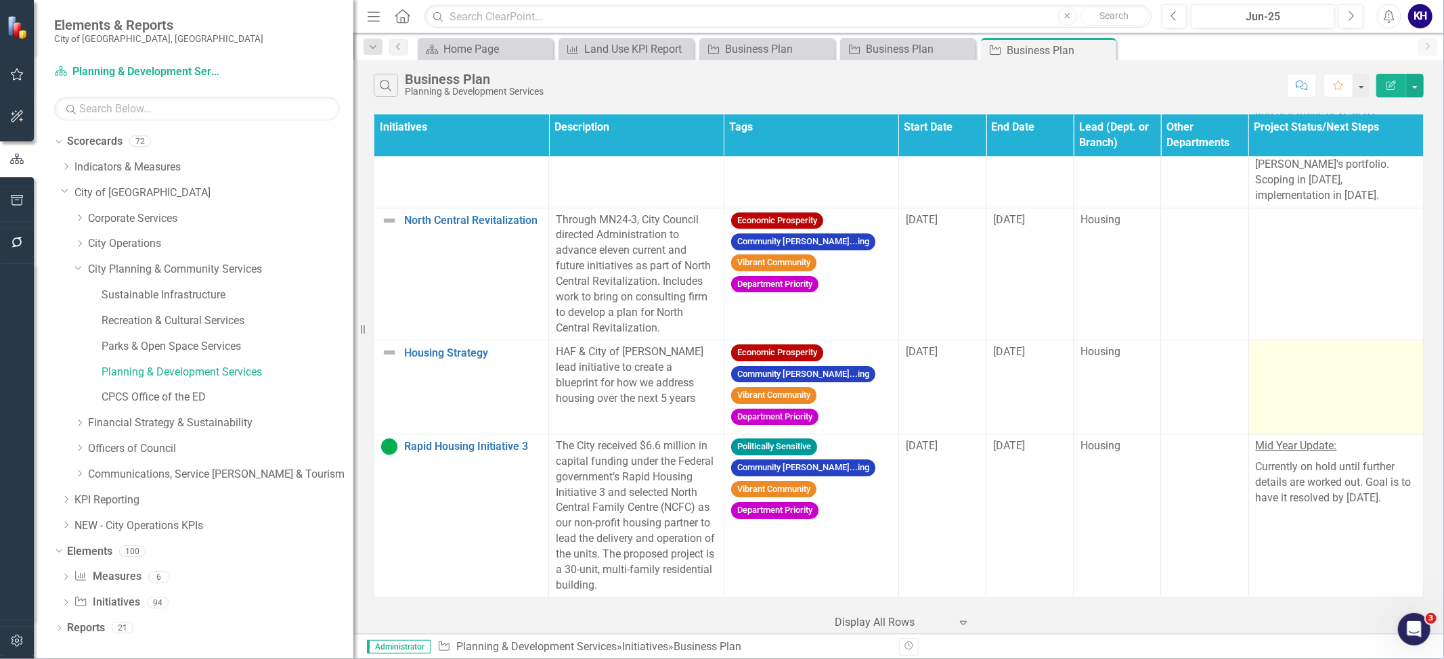
click at [1371, 380] on td at bounding box center [1335, 387] width 175 height 94
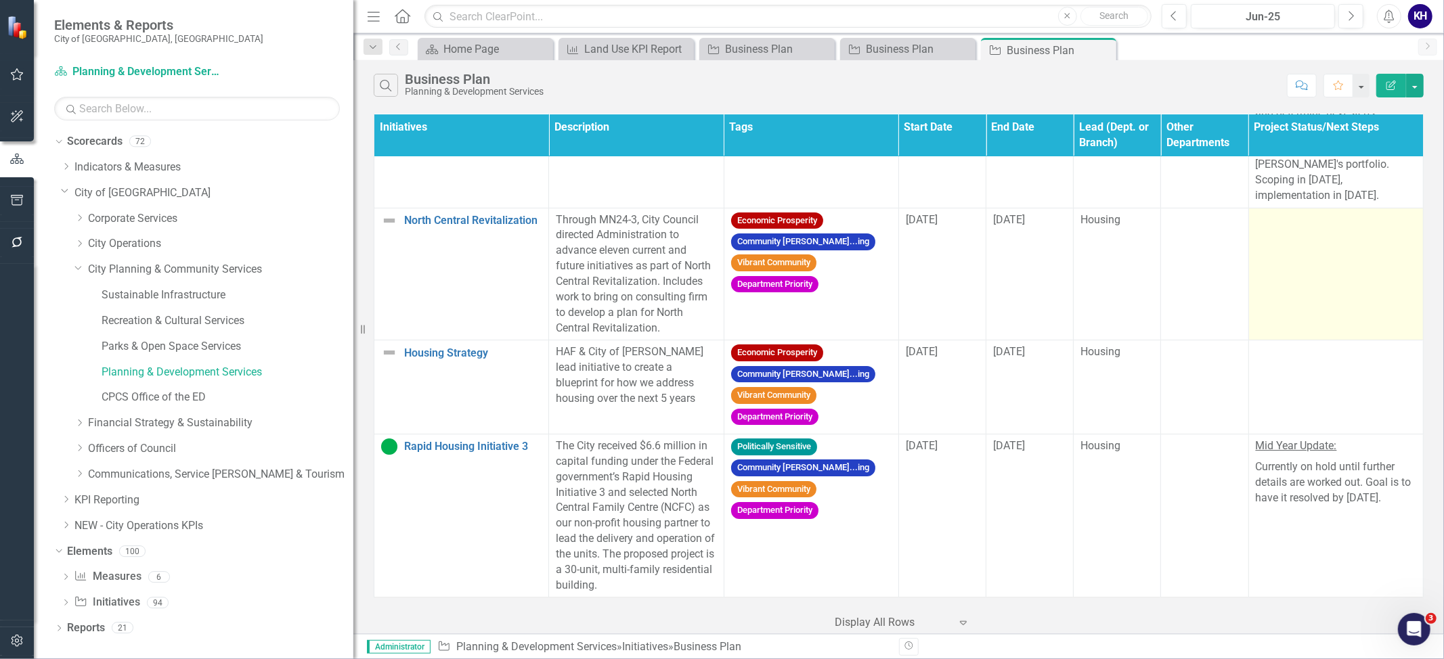
click at [1304, 244] on td at bounding box center [1335, 274] width 175 height 133
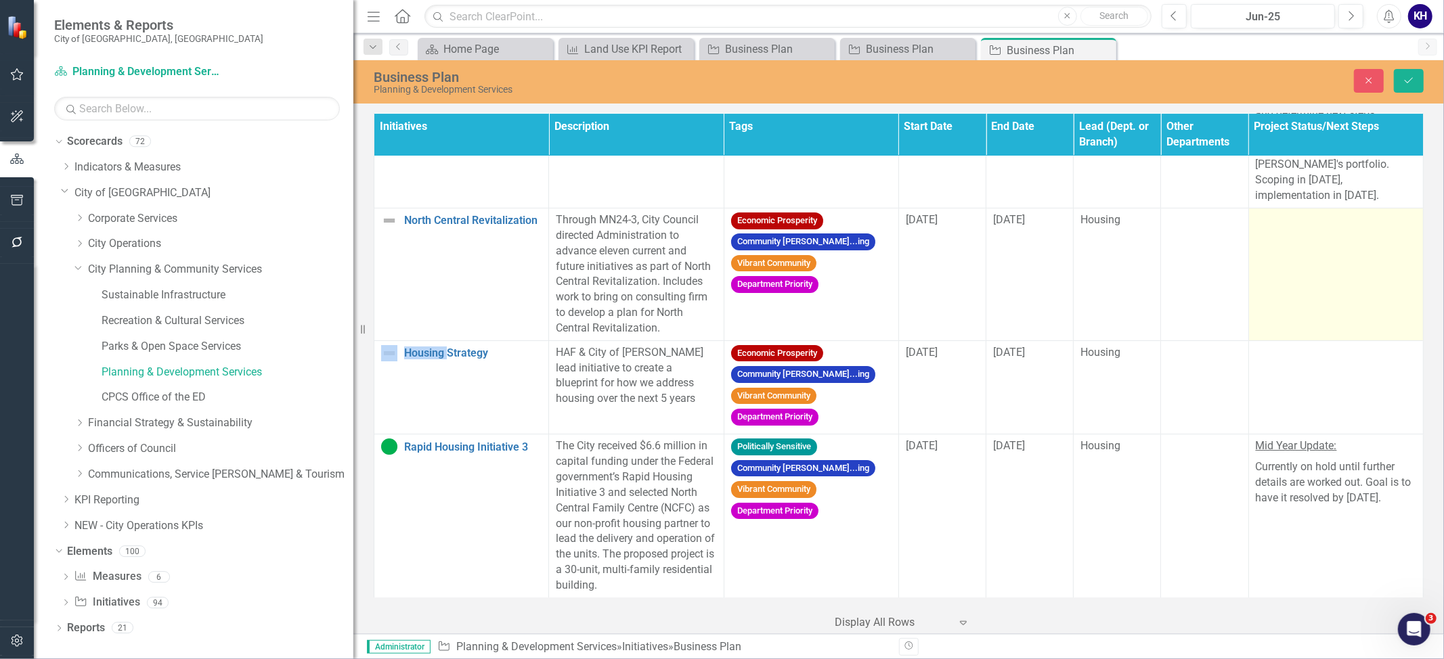
scroll to position [4002, 0]
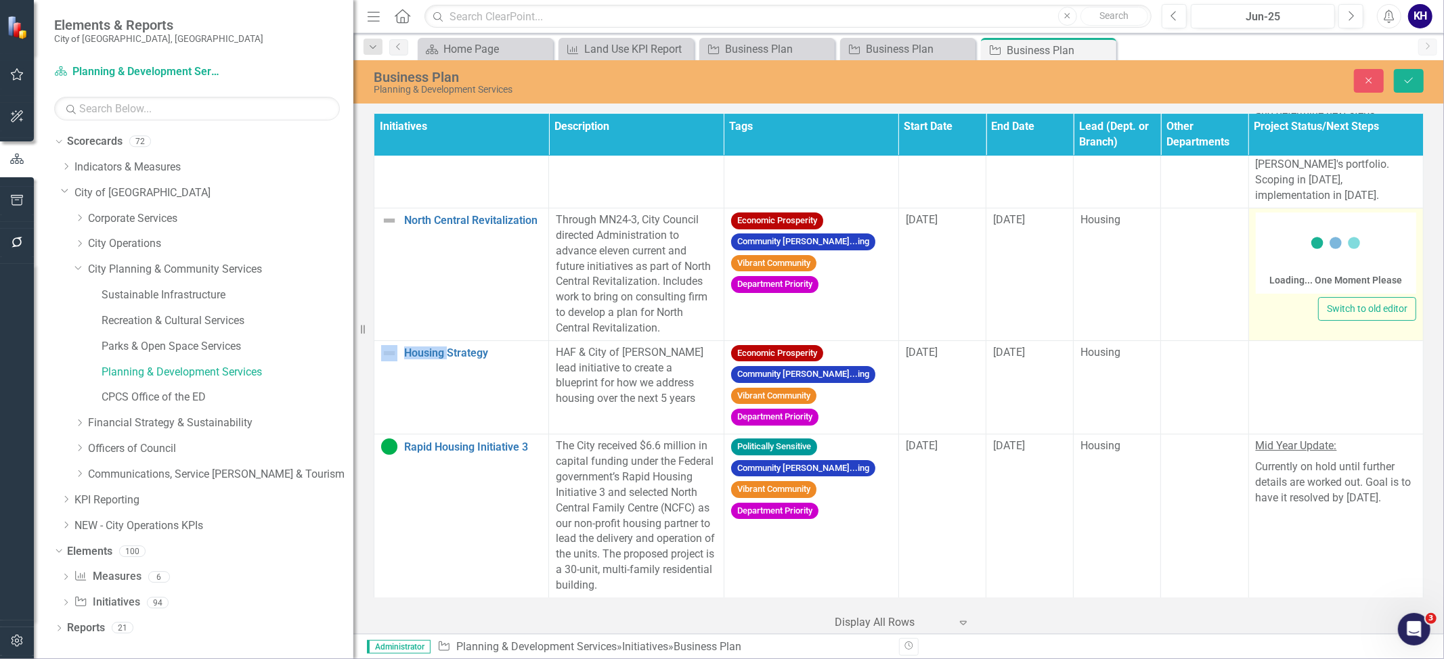
click at [1304, 297] on div "Switch to old editor" at bounding box center [1335, 309] width 160 height 24
click at [1304, 249] on div at bounding box center [1335, 234] width 160 height 43
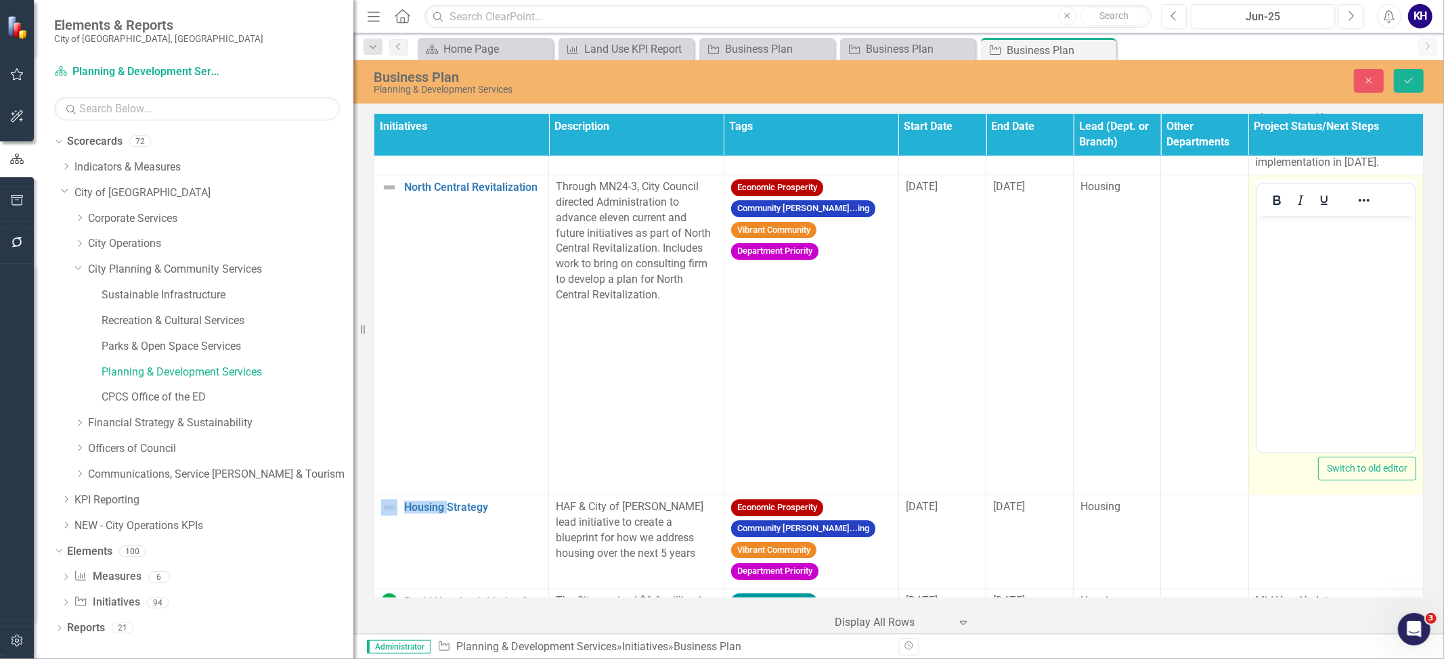
scroll to position [0, 0]
click at [1305, 221] on p "Rich Text Area. Press ALT-0 for help." at bounding box center [1335, 227] width 151 height 16
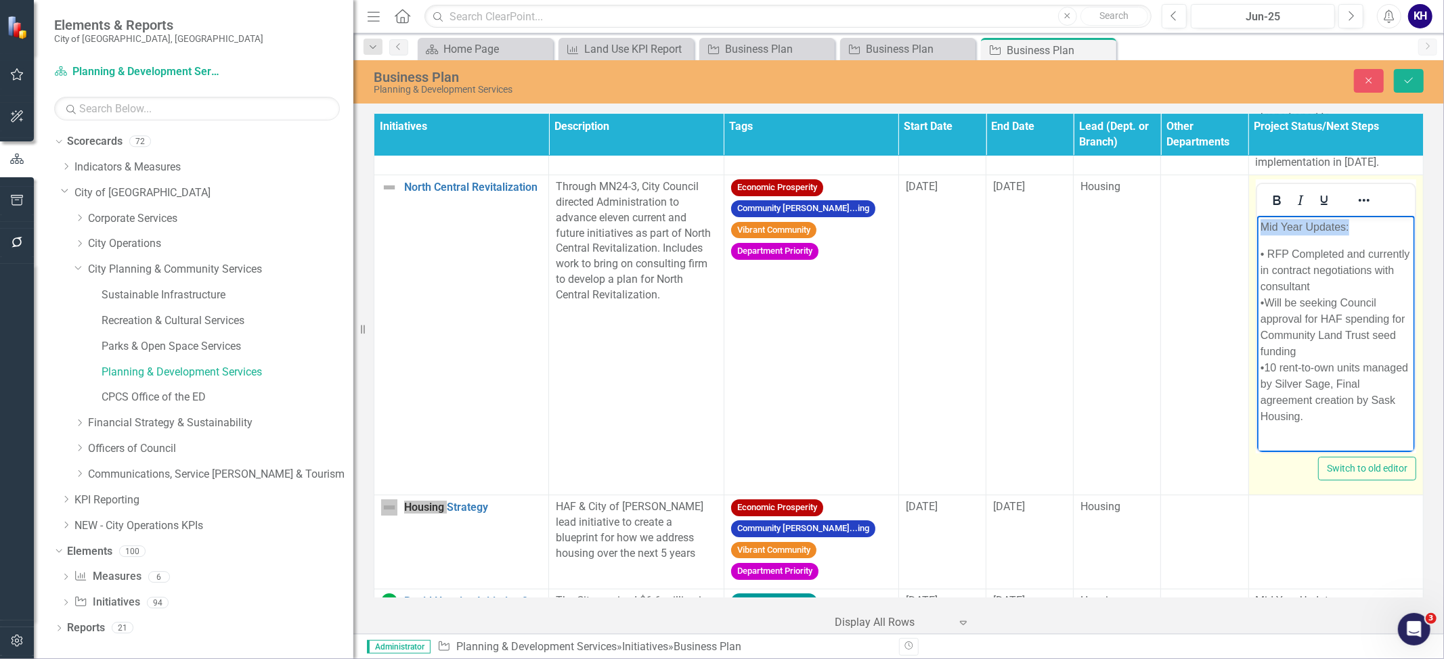
drag, startPoint x: 1365, startPoint y: 233, endPoint x: 1094, endPoint y: 224, distance: 270.9
click at [1256, 224] on html "Mid Year Updates: • RFP Completed and currently in contract negotiations with c…" at bounding box center [1335, 326] width 158 height 223
click at [1278, 205] on icon "Bold" at bounding box center [1276, 200] width 7 height 9
click at [1322, 208] on icon "Underline" at bounding box center [1324, 200] width 16 height 16
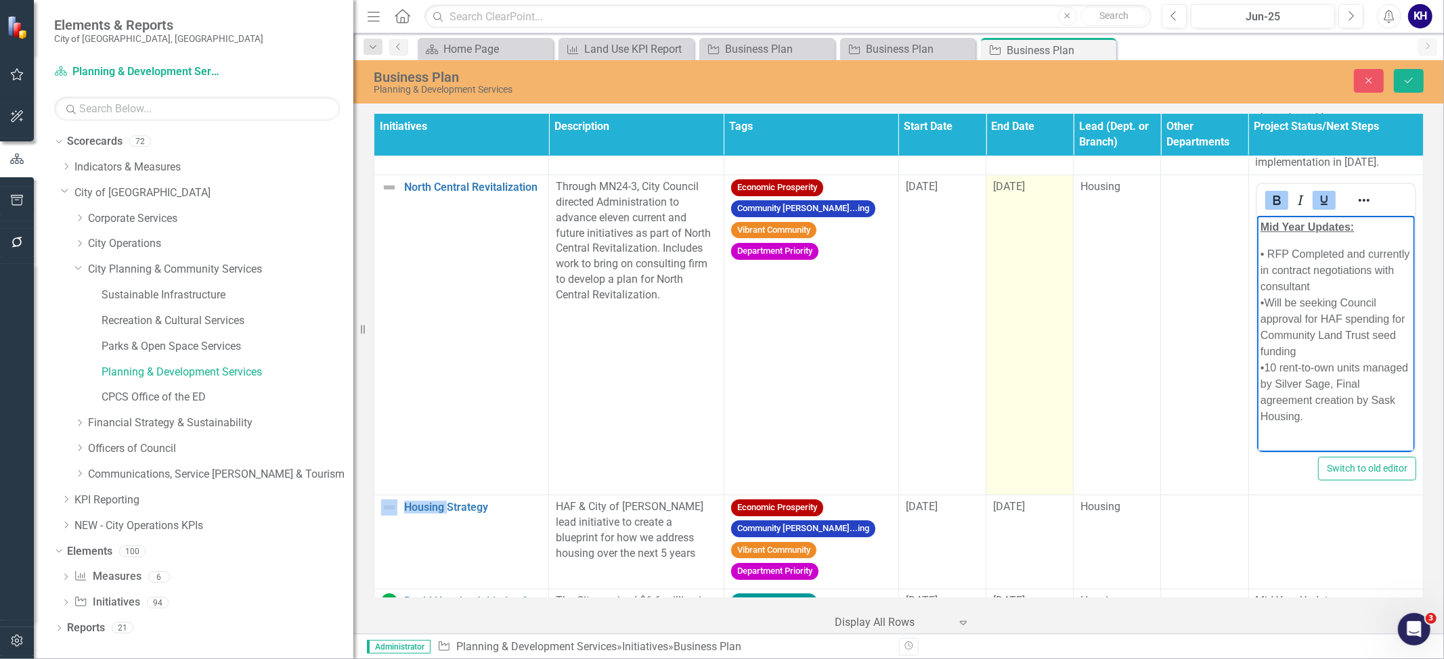
click at [1010, 301] on td "7/31/25" at bounding box center [1029, 335] width 87 height 320
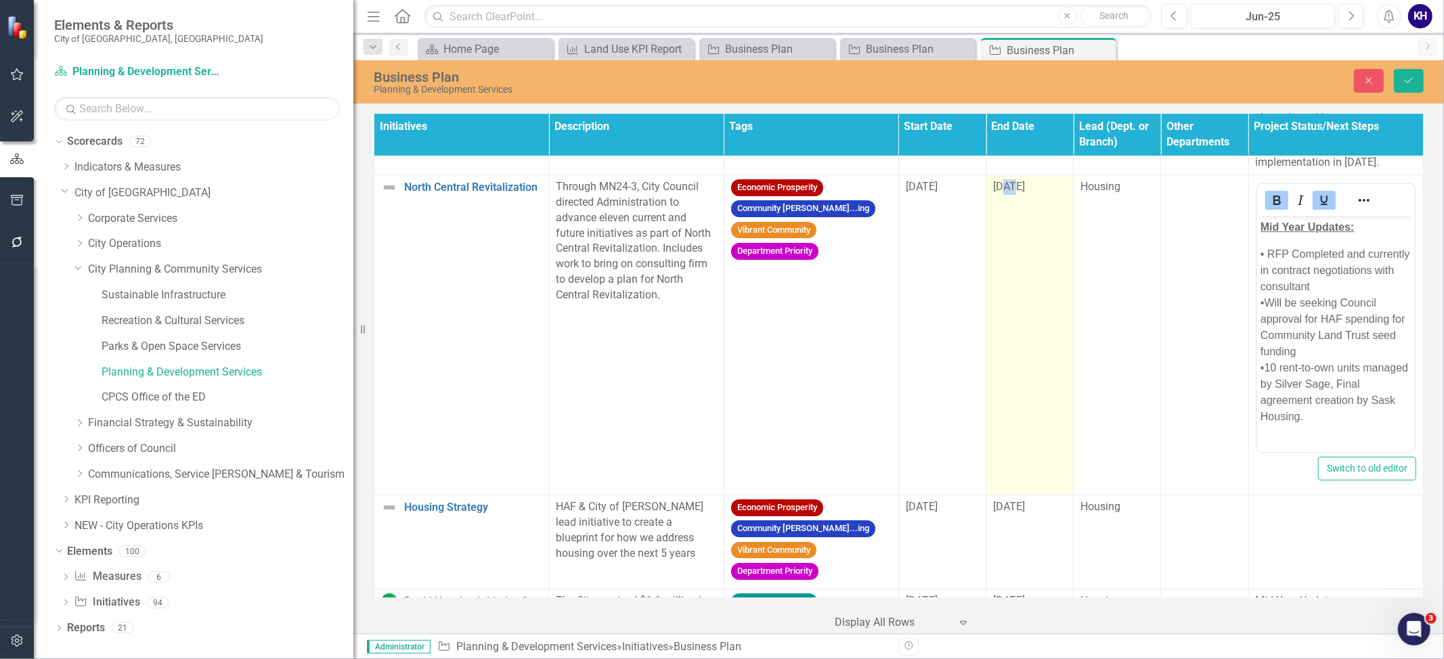
click at [1010, 301] on td "7/31/25" at bounding box center [1029, 335] width 87 height 320
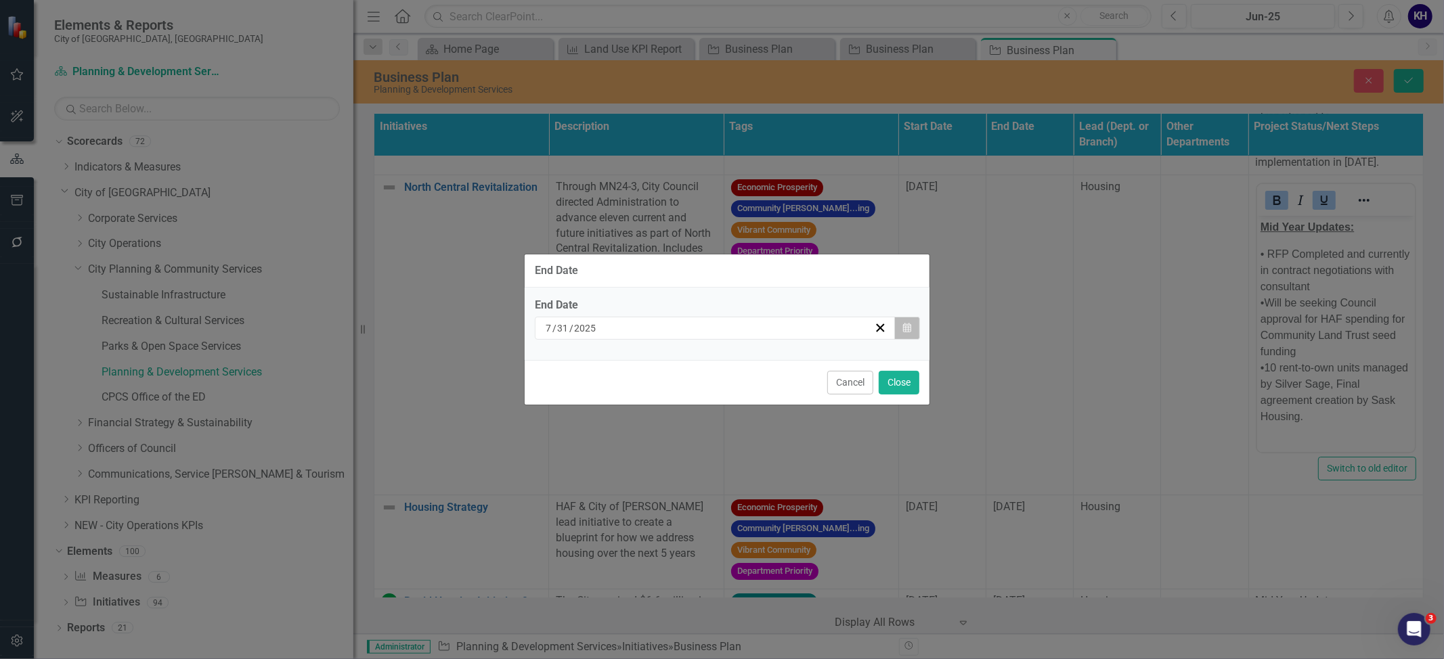
click at [908, 321] on button "Calendar" at bounding box center [907, 328] width 26 height 23
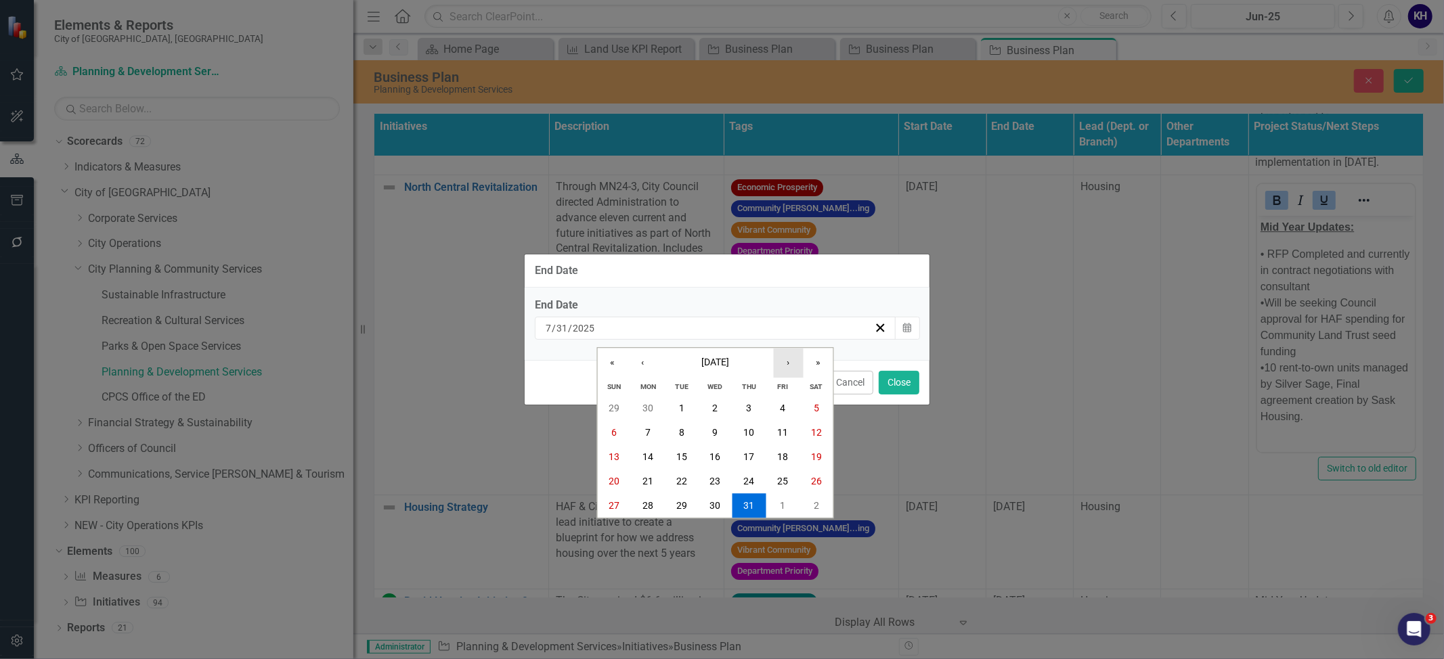
click at [795, 364] on button "›" at bounding box center [789, 364] width 30 height 30
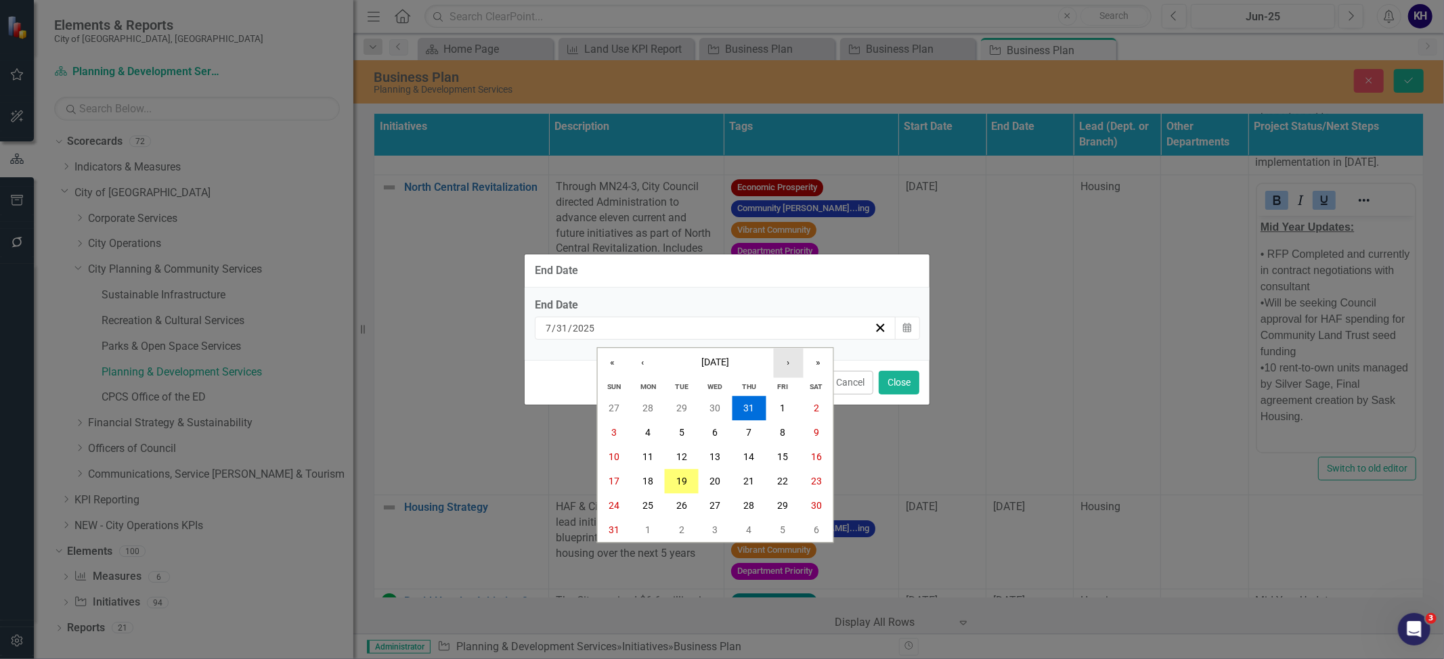
click at [795, 364] on button "›" at bounding box center [789, 364] width 30 height 30
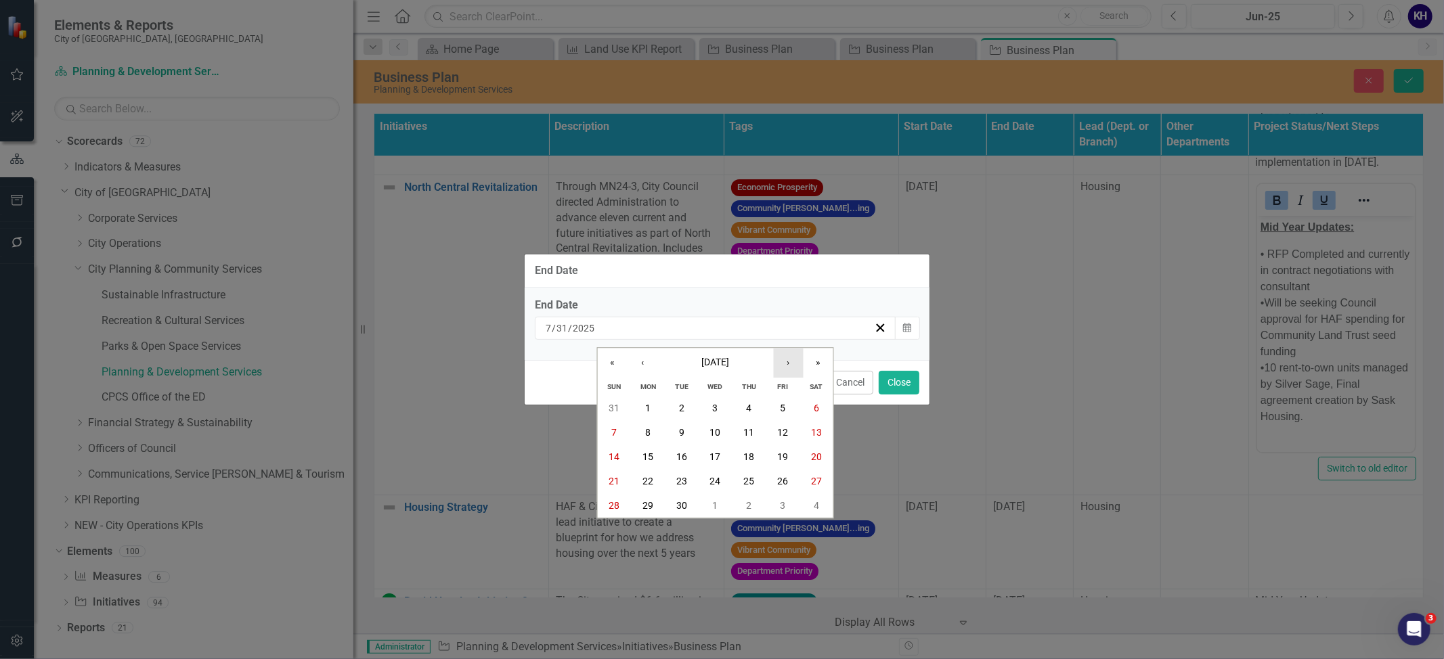
click at [795, 364] on button "›" at bounding box center [789, 364] width 30 height 30
click at [716, 509] on abbr "31" at bounding box center [715, 505] width 11 height 11
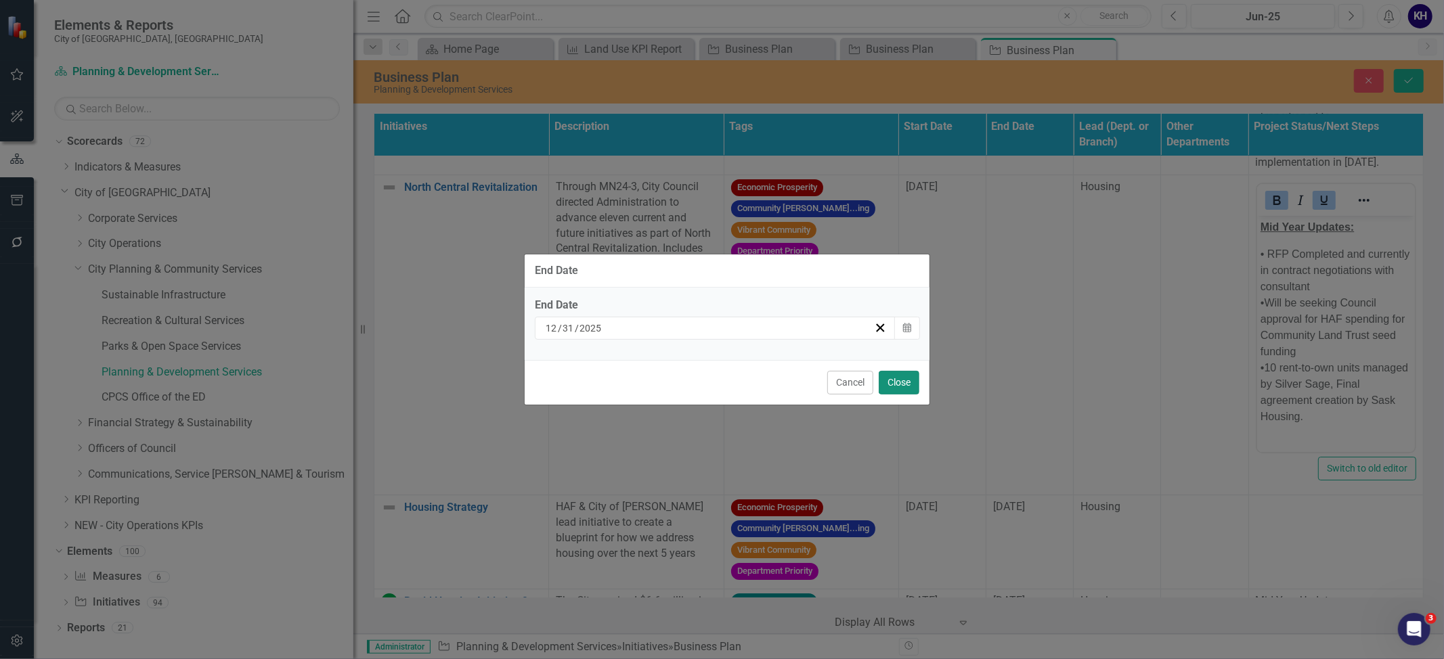
click at [908, 380] on button "Close" at bounding box center [898, 383] width 41 height 24
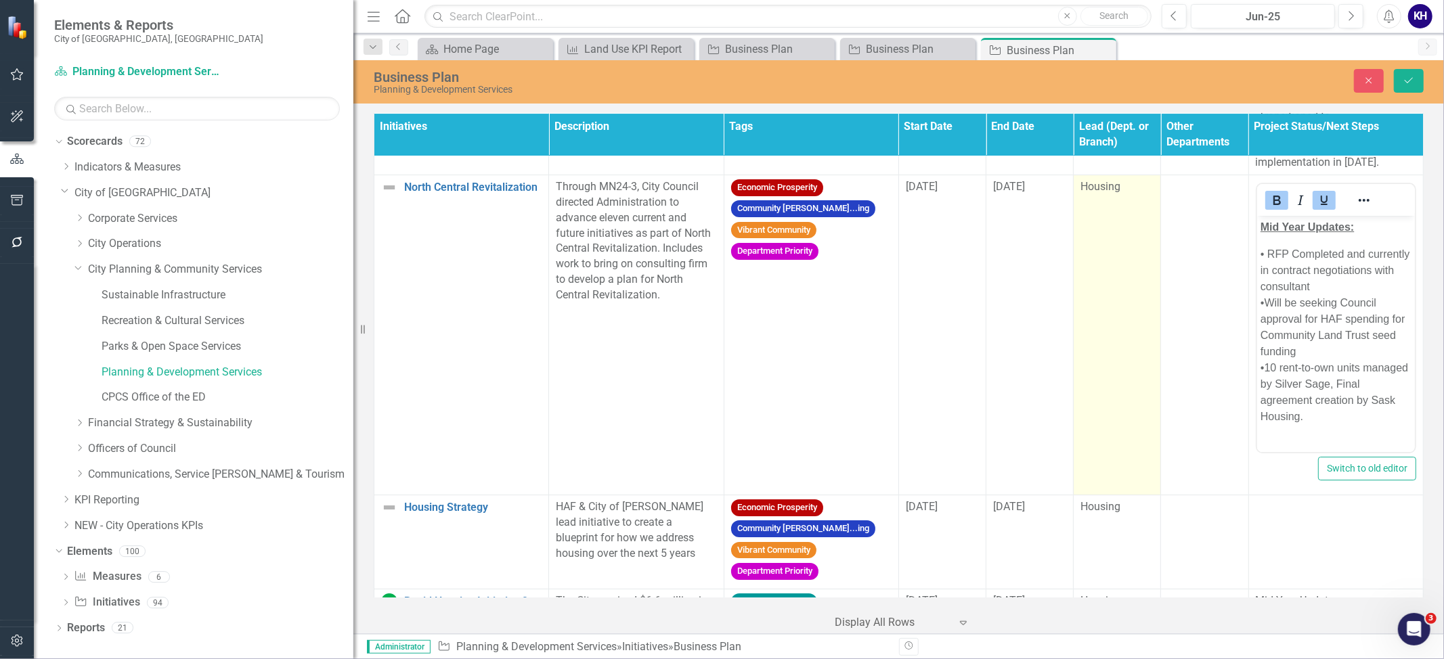
click at [1128, 434] on td "Housing" at bounding box center [1116, 335] width 87 height 320
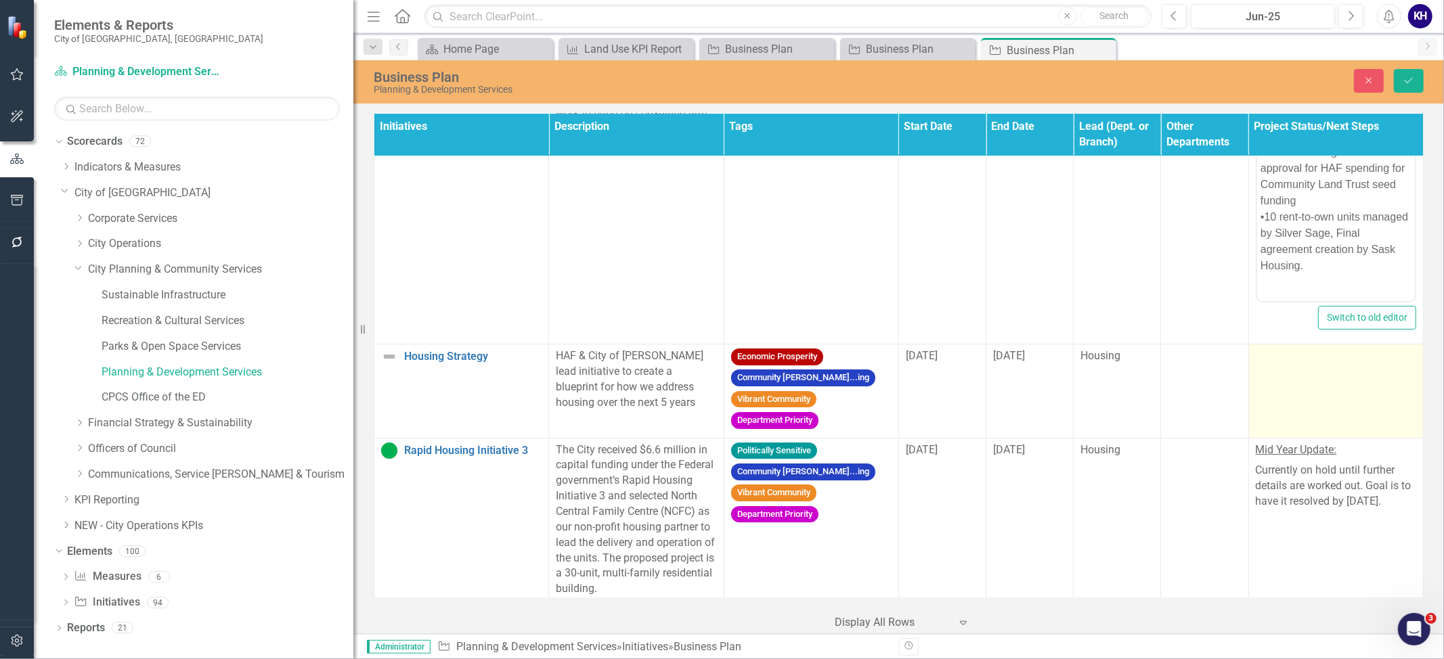
click at [1301, 413] on td at bounding box center [1335, 391] width 175 height 94
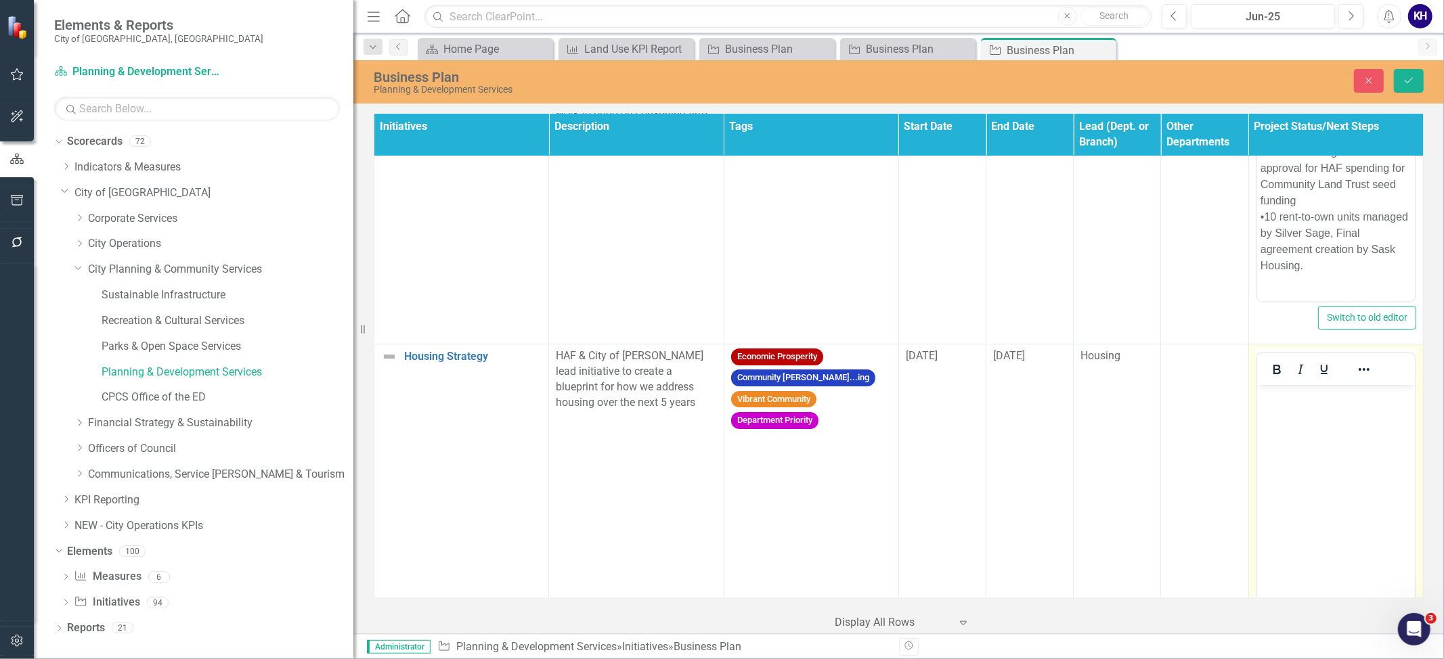
scroll to position [0, 0]
click at [1313, 424] on body "Rich Text Area. Press ALT-0 for help." at bounding box center [1335, 485] width 158 height 203
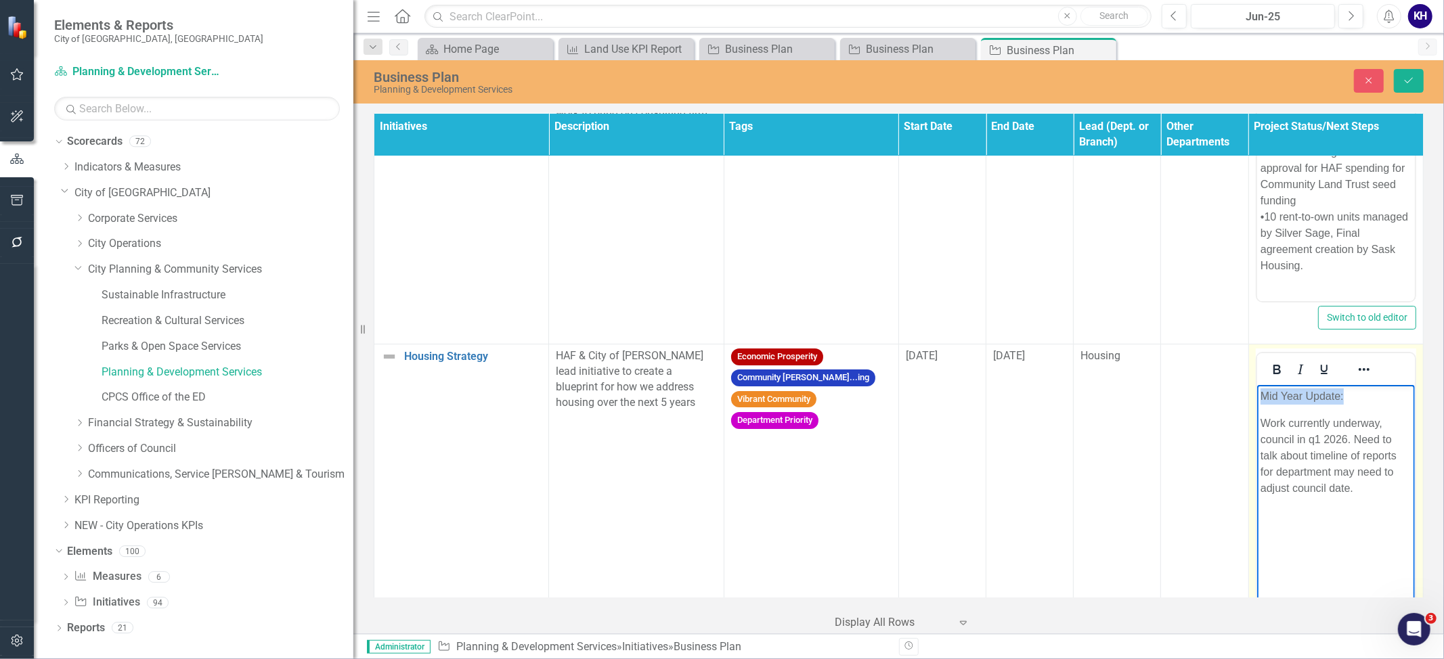
drag, startPoint x: 1359, startPoint y: 391, endPoint x: 1145, endPoint y: 384, distance: 214.0
click at [1256, 384] on html "Mid Year Update: Work currently underway, council in q1 2026. Need to talk abou…" at bounding box center [1335, 485] width 158 height 203
click at [1328, 378] on icon "Underline" at bounding box center [1324, 369] width 16 height 16
click at [1311, 443] on p "Work currently underway, council in q1 2026. Need to talk about timeline of rep…" at bounding box center [1335, 455] width 151 height 81
drag, startPoint x: 1374, startPoint y: 397, endPoint x: 1190, endPoint y: 386, distance: 184.4
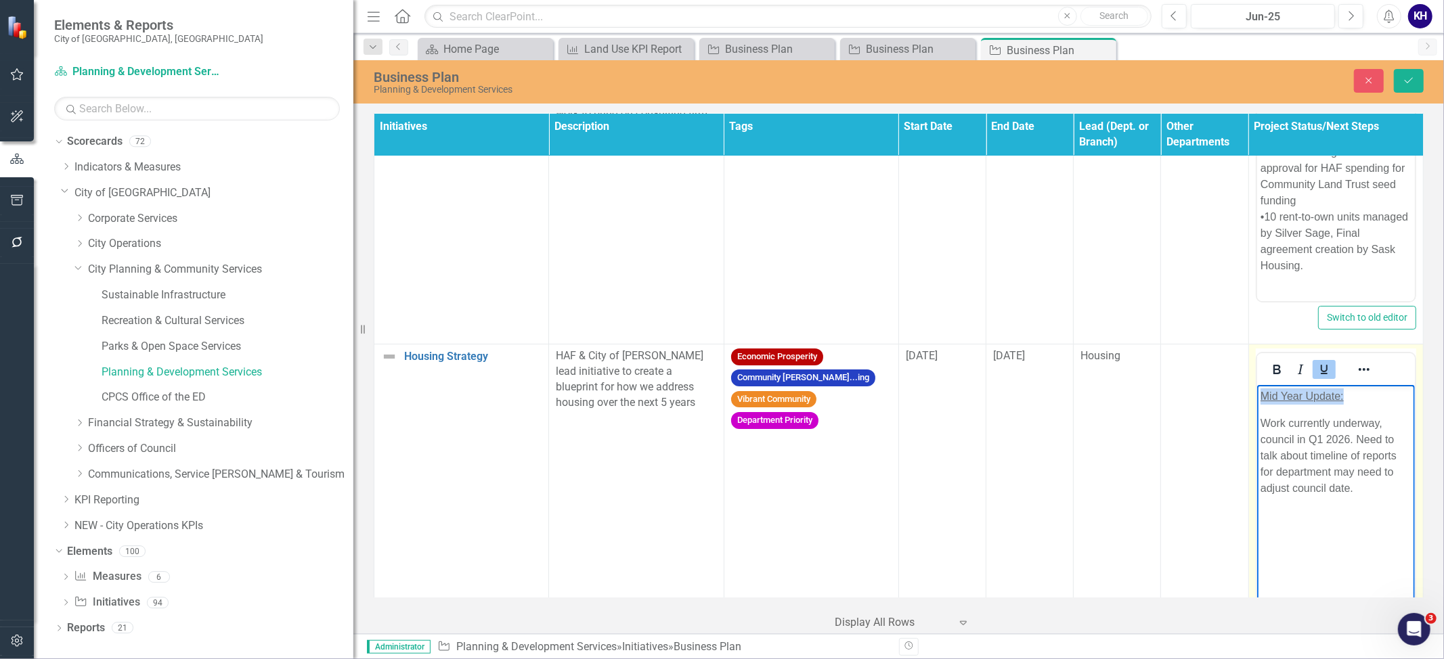
click at [1256, 386] on html "Mid Year Update: Work currently underway, council in Q1 2026. Need to talk abou…" at bounding box center [1335, 485] width 158 height 203
drag, startPoint x: 1274, startPoint y: 388, endPoint x: 1278, endPoint y: 398, distance: 10.3
click at [1275, 378] on icon "Bold" at bounding box center [1276, 369] width 16 height 16
click at [1345, 476] on p "Work currently underway, council in Q1 2026. Need to talk about timeline of rep…" at bounding box center [1335, 455] width 151 height 81
click at [1362, 470] on p "Work currently underway, council in Q1 2026. Need to talk about timeline of rep…" at bounding box center [1335, 455] width 151 height 81
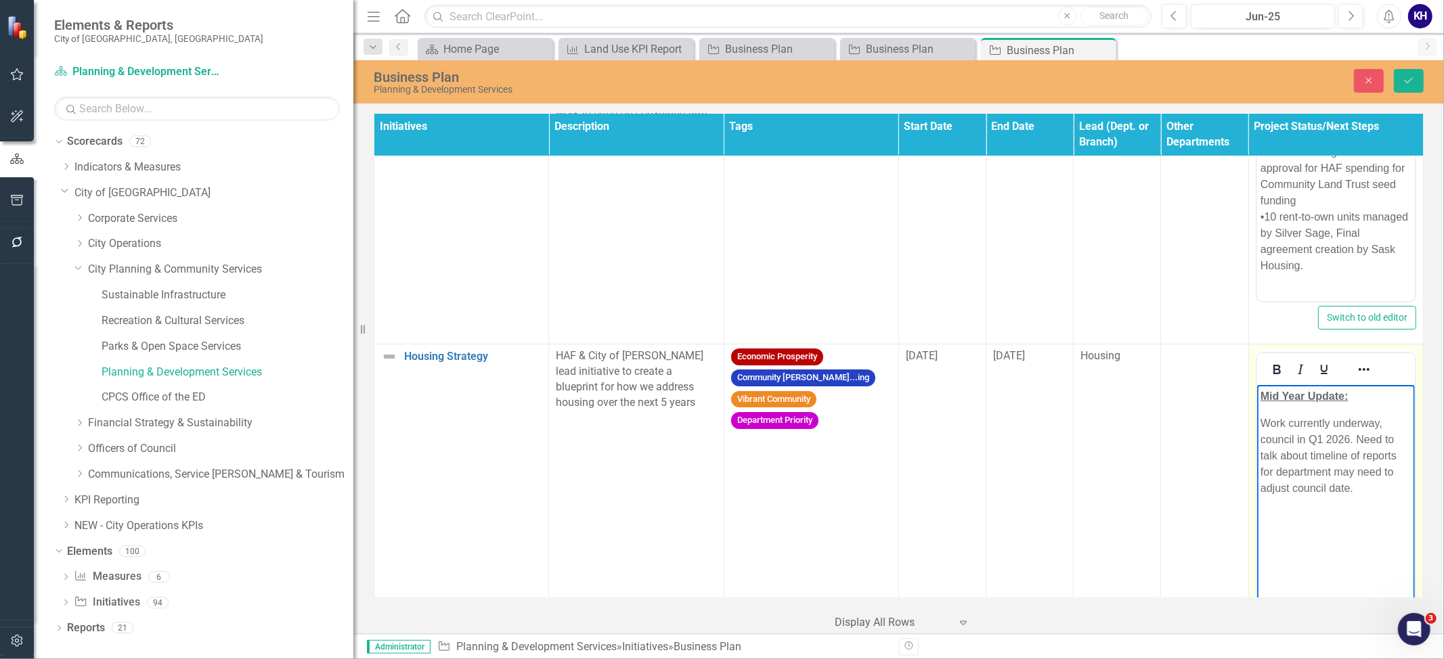
click at [1336, 494] on p "Work currently underway, council in Q1 2026. Need to talk about timeline of rep…" at bounding box center [1335, 455] width 151 height 81
click at [1313, 470] on p "Work currently underway, council in Q1 2026. Need to talk about timeline of rep…" at bounding box center [1335, 455] width 151 height 81
drag, startPoint x: 1306, startPoint y: 449, endPoint x: 1355, endPoint y: 432, distance: 51.6
click at [1355, 432] on p "Work currently underway, council in Q1 2026. Need to talk about timeline of rep…" at bounding box center [1335, 455] width 151 height 81
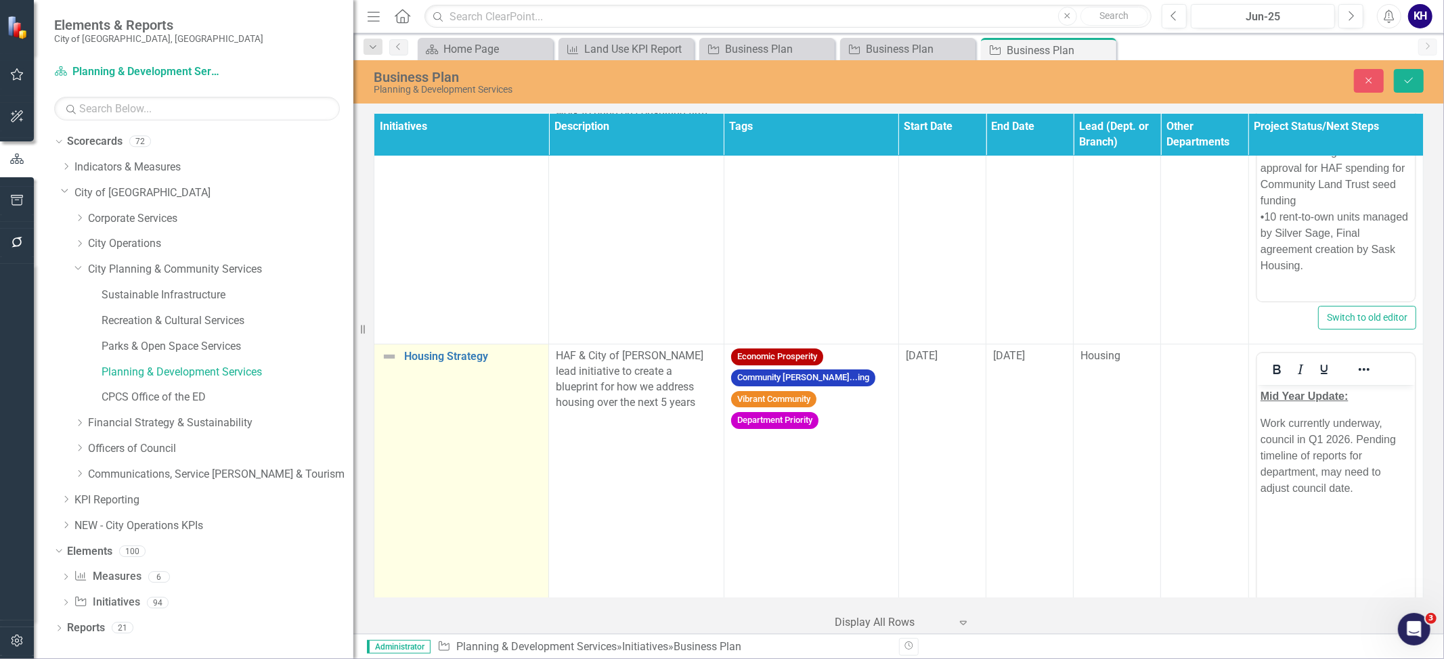
click at [388, 365] on img at bounding box center [389, 357] width 16 height 16
click at [388, 370] on img at bounding box center [393, 361] width 16 height 16
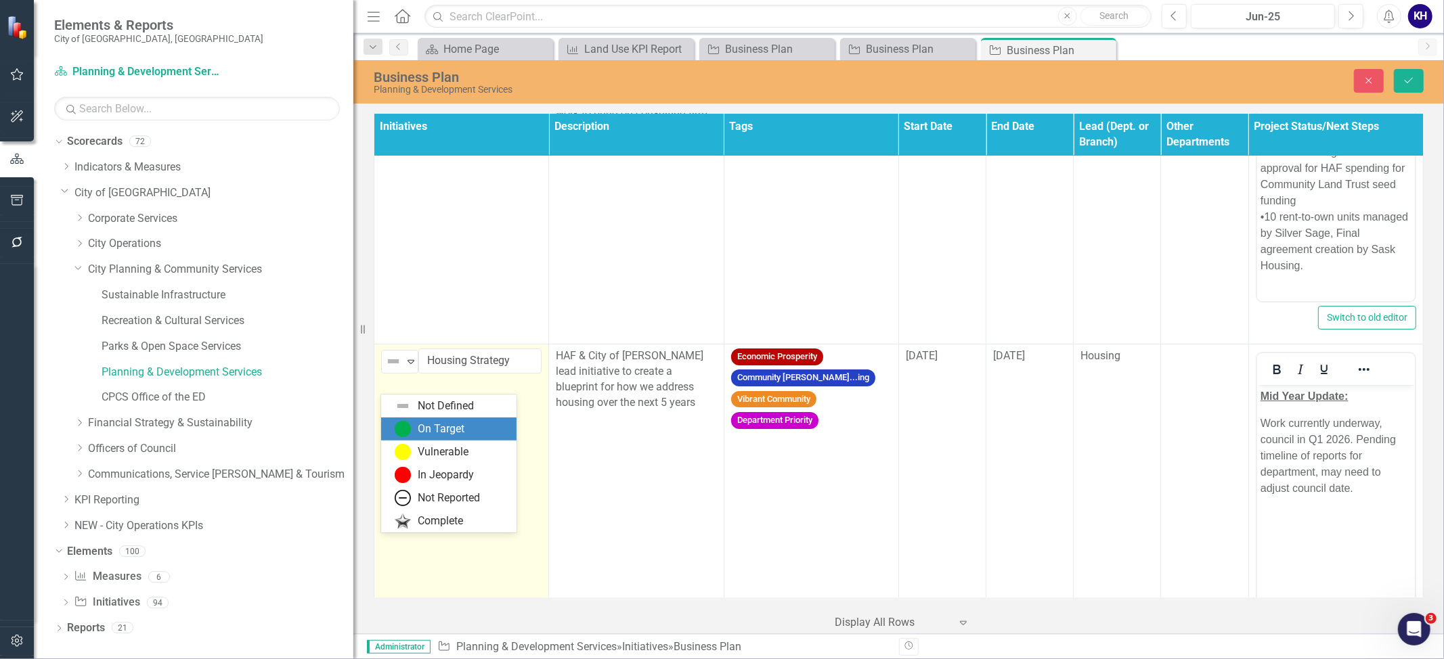
click at [402, 424] on img at bounding box center [403, 429] width 16 height 16
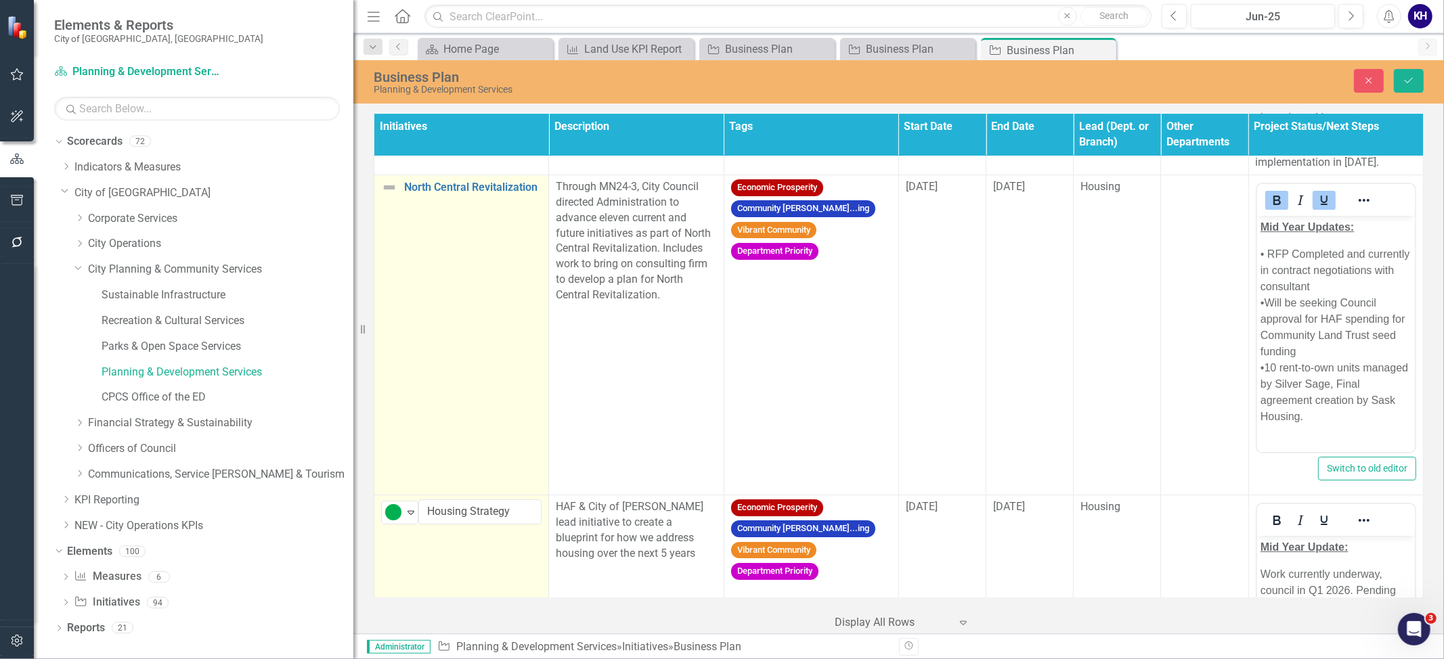
scroll to position [3852, 0]
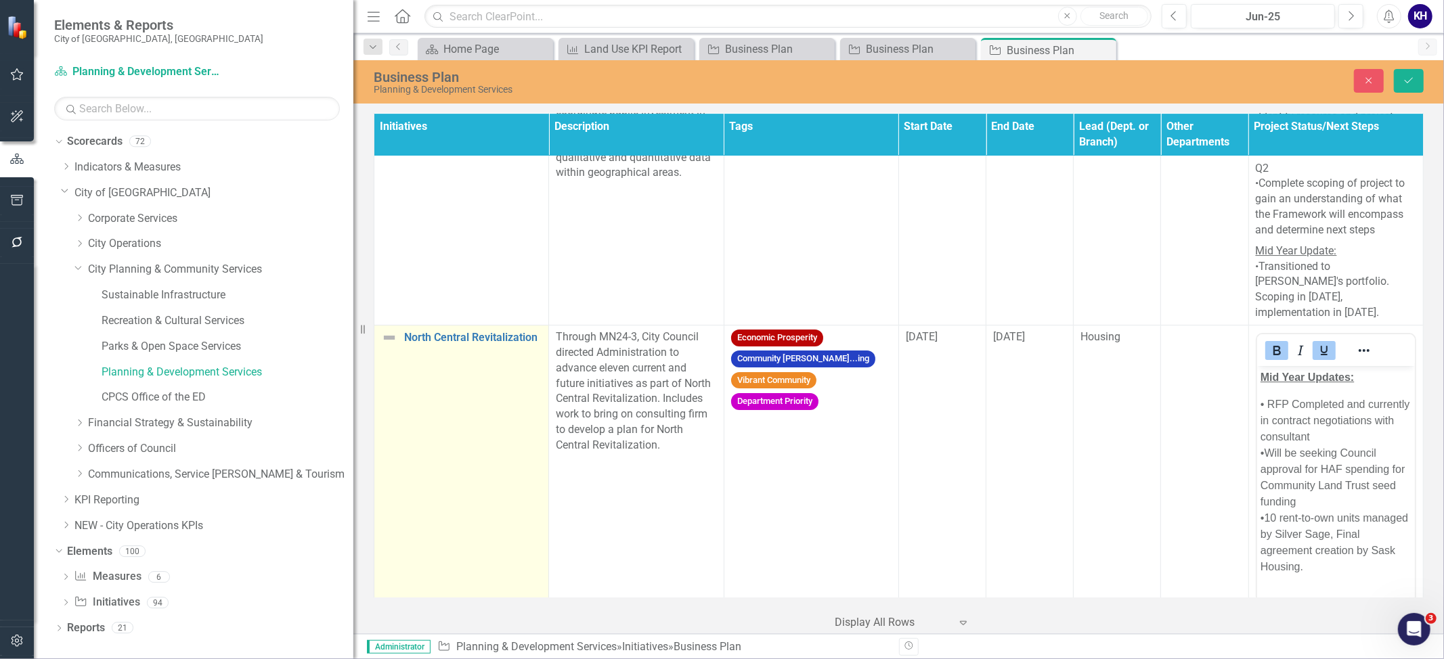
click at [386, 346] on img at bounding box center [389, 338] width 16 height 16
click at [388, 346] on img at bounding box center [389, 338] width 16 height 16
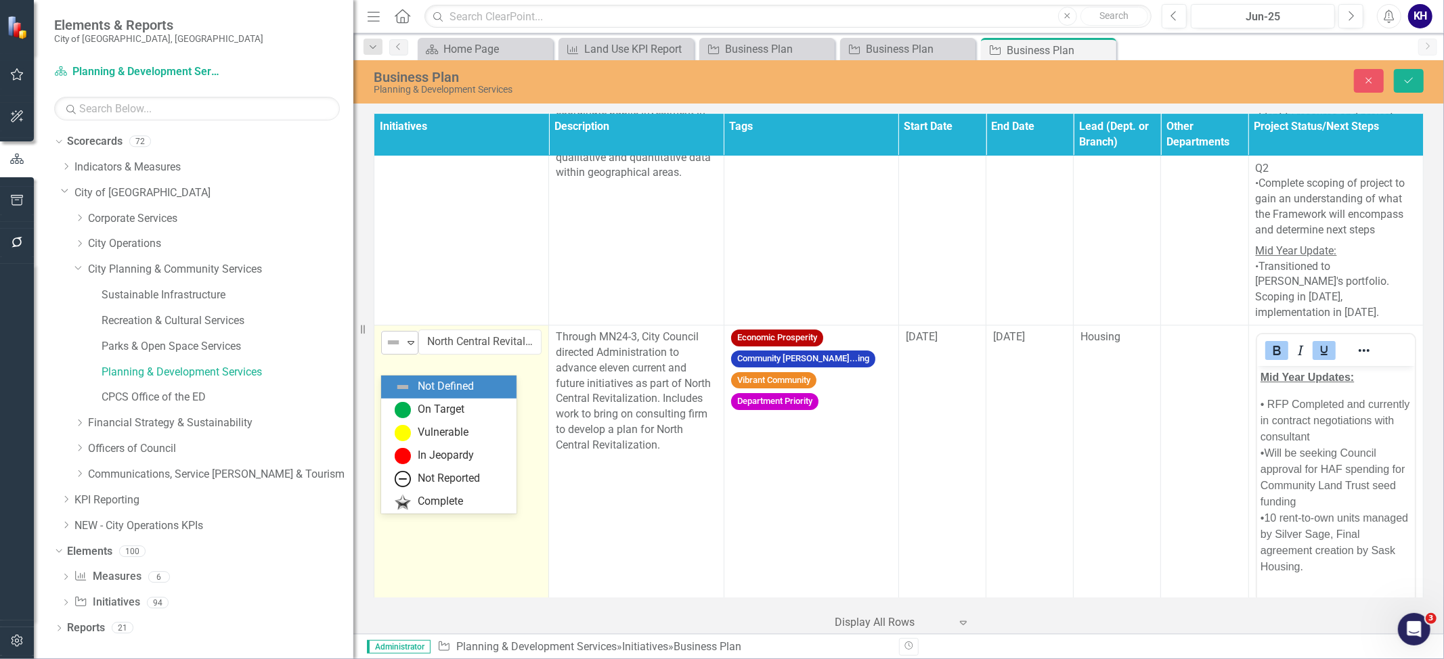
click at [391, 351] on img at bounding box center [393, 342] width 16 height 16
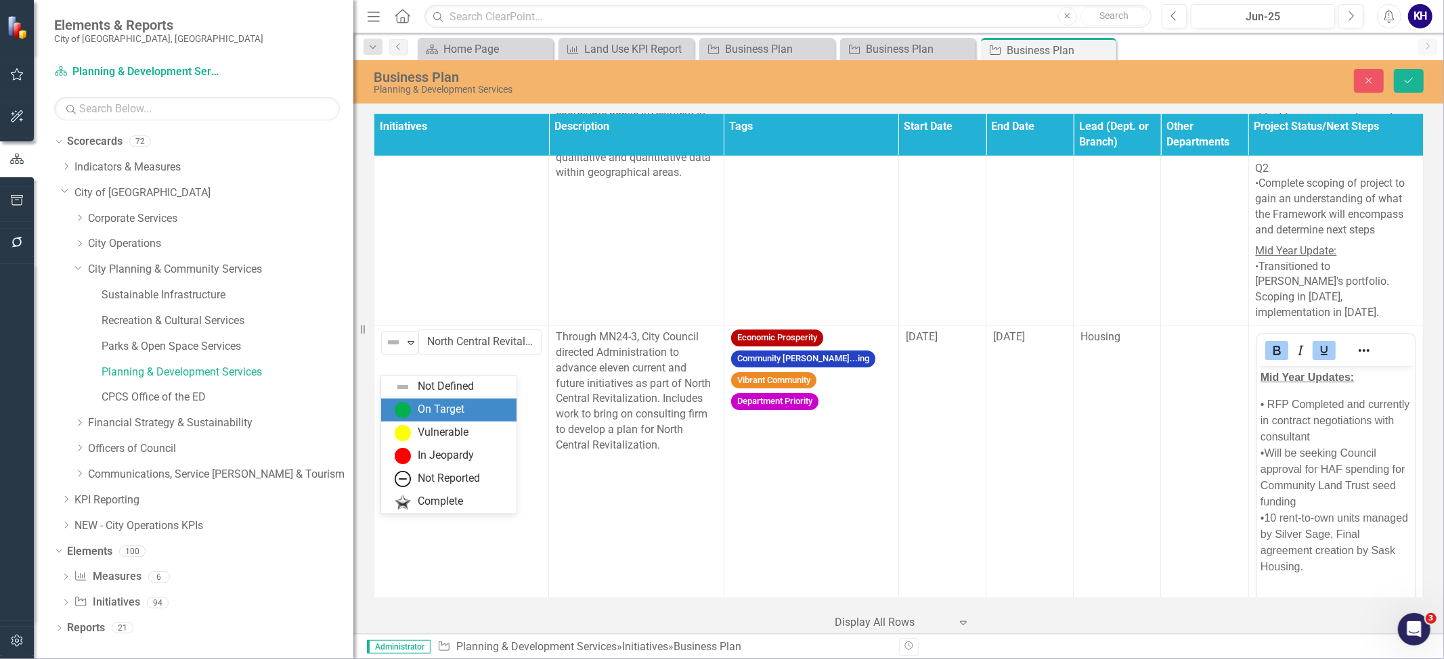
click at [409, 404] on img at bounding box center [403, 410] width 16 height 16
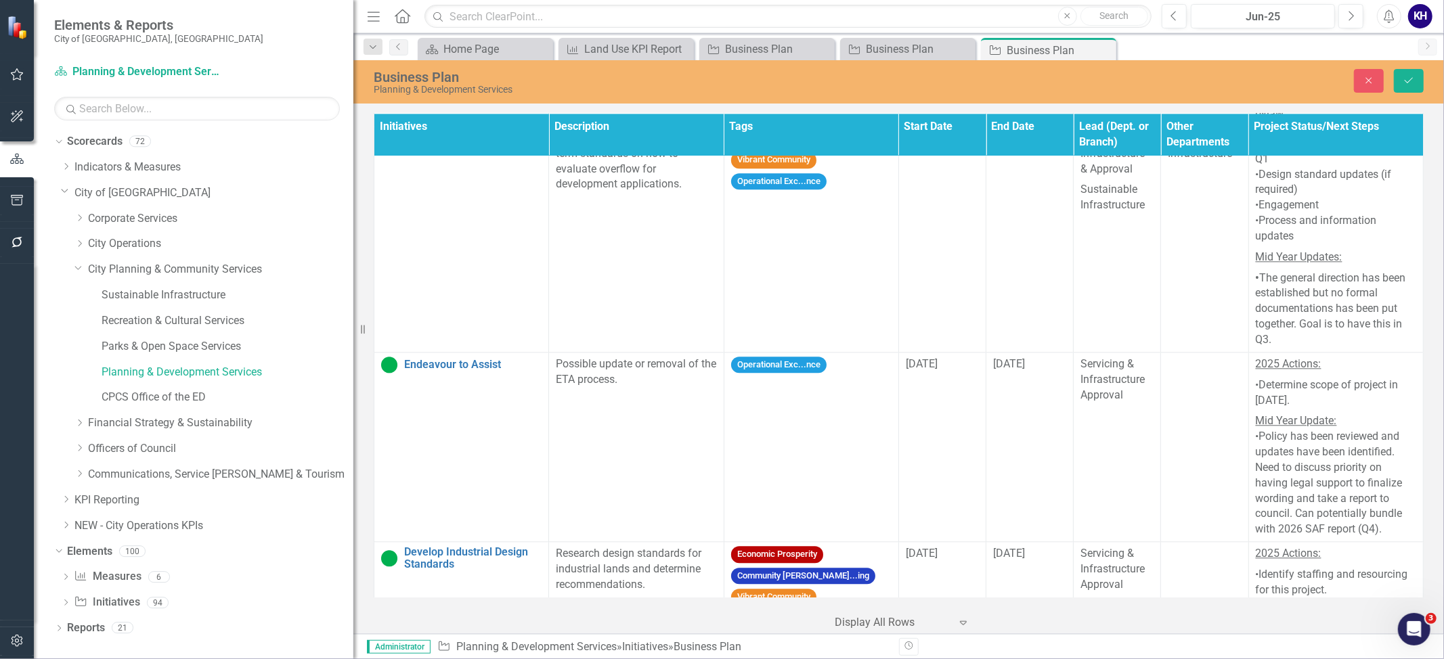
scroll to position [3251, 0]
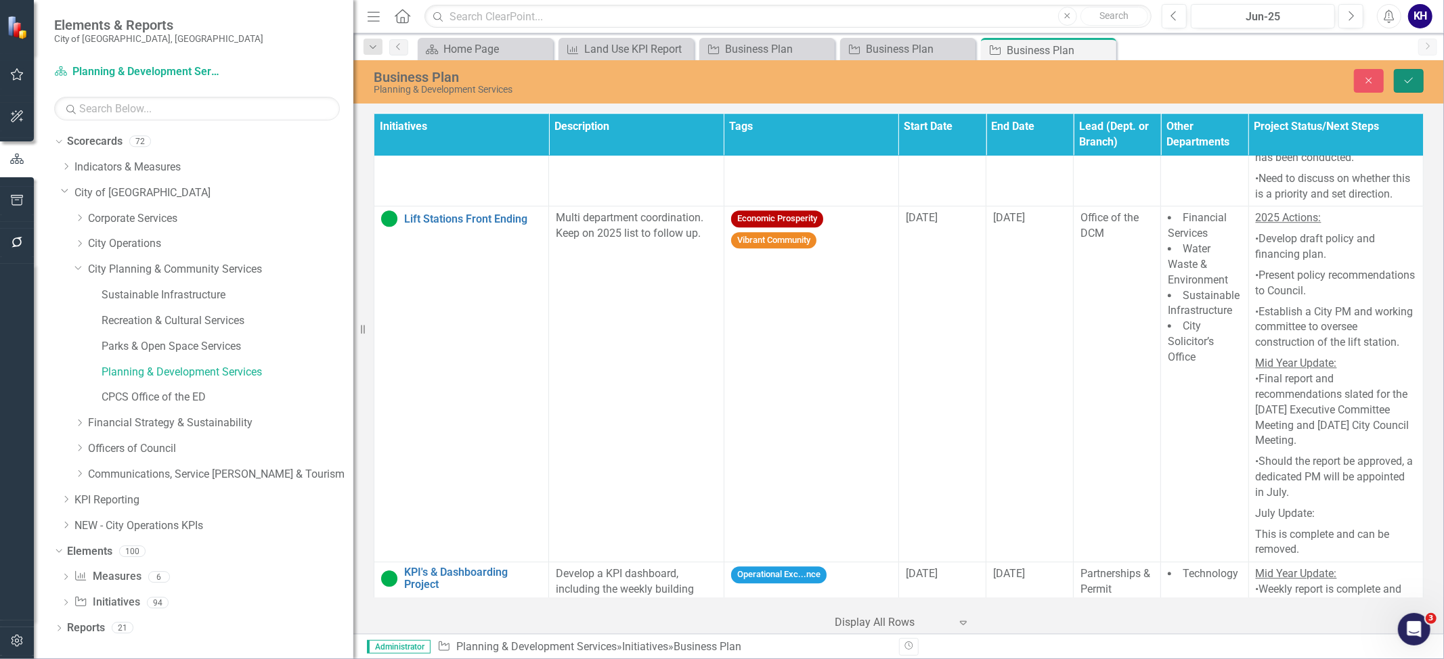
click at [1405, 85] on icon "Save" at bounding box center [1408, 80] width 12 height 9
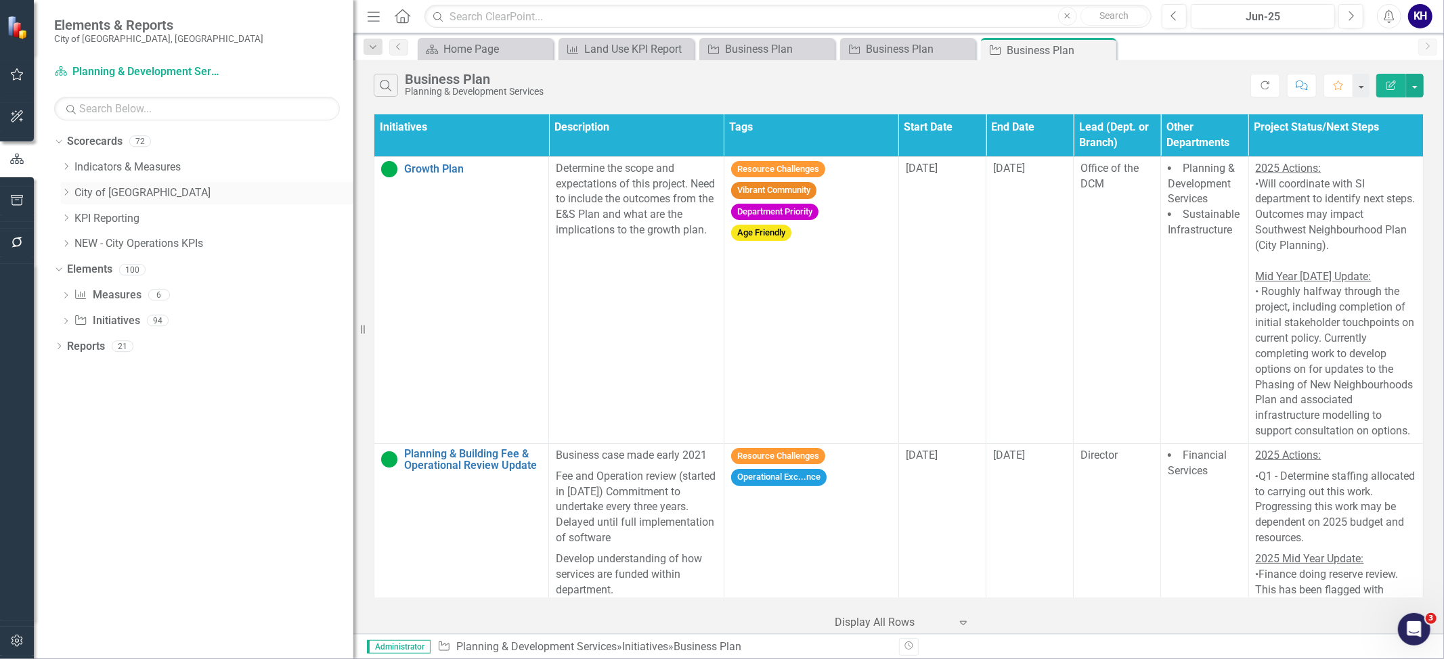
click at [71, 192] on icon "Dropdown" at bounding box center [66, 192] width 10 height 8
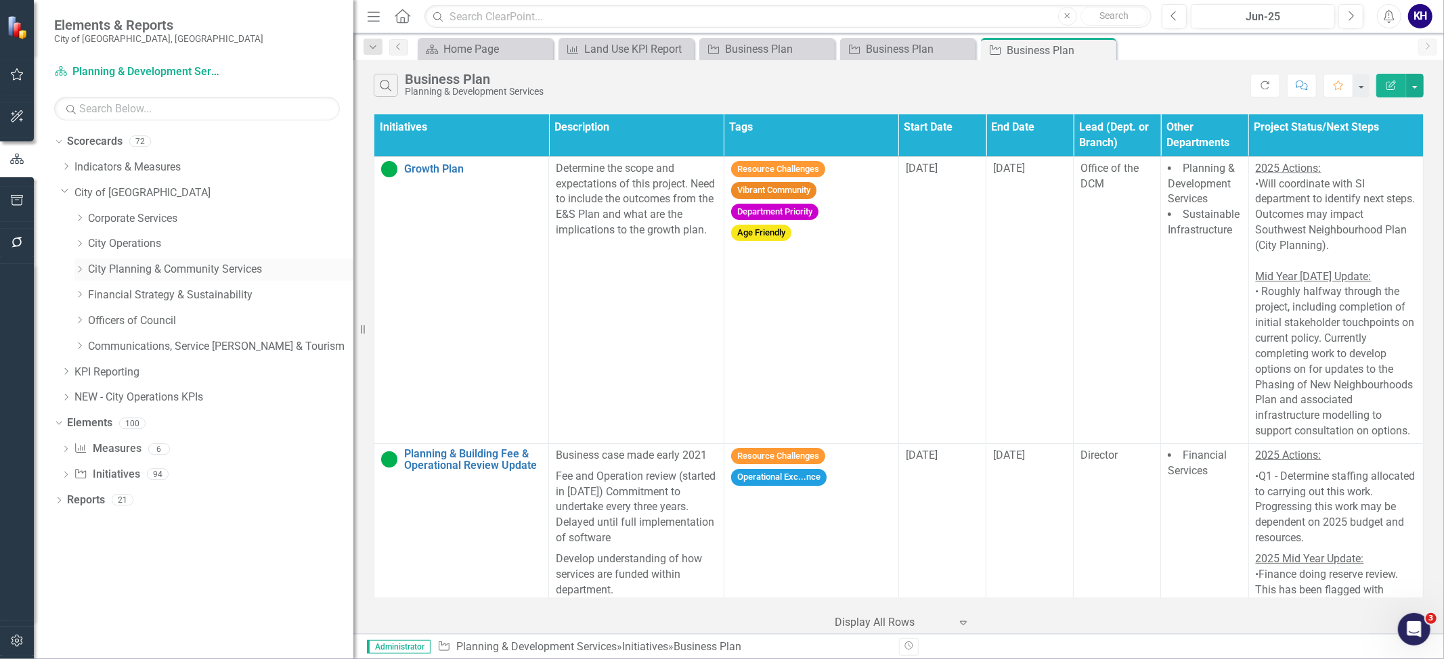
click at [77, 267] on icon "Dropdown" at bounding box center [79, 269] width 10 height 8
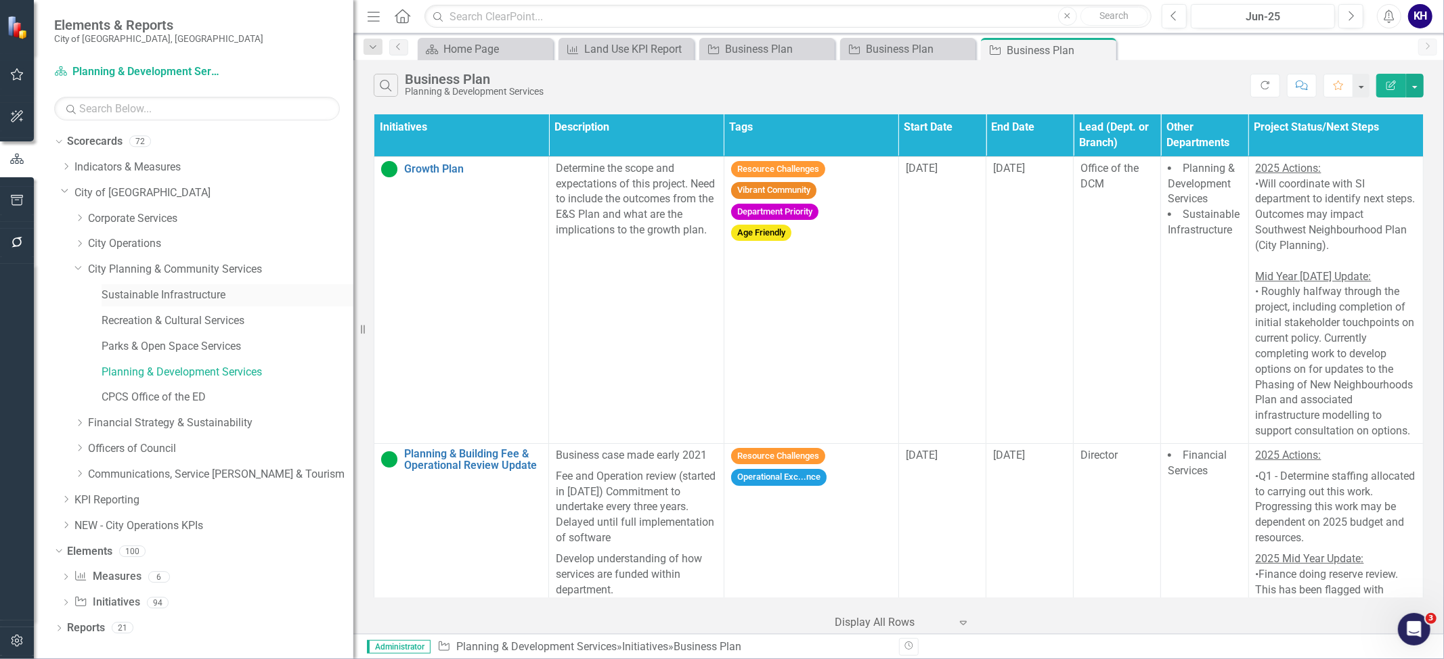
click at [171, 298] on link "Sustainable Infrastructure" at bounding box center [228, 296] width 252 height 16
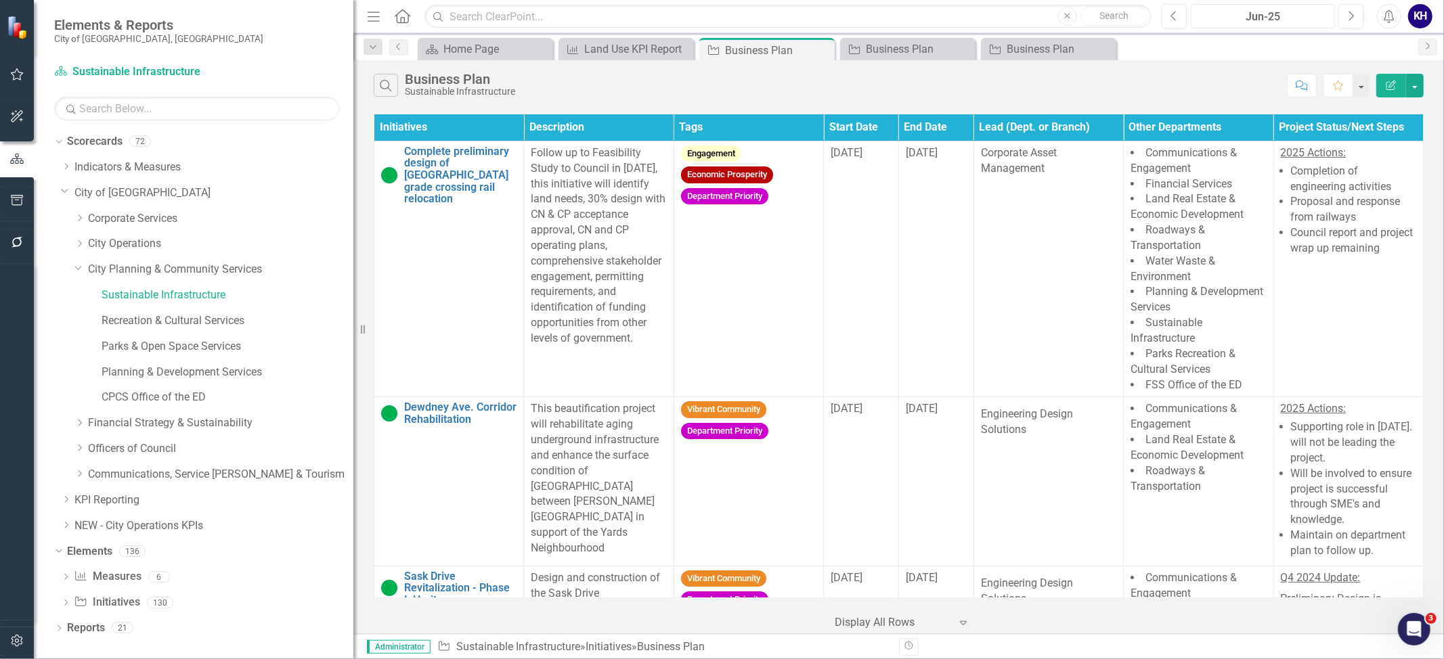
click at [1289, 22] on div "Jun-25" at bounding box center [1262, 17] width 135 height 16
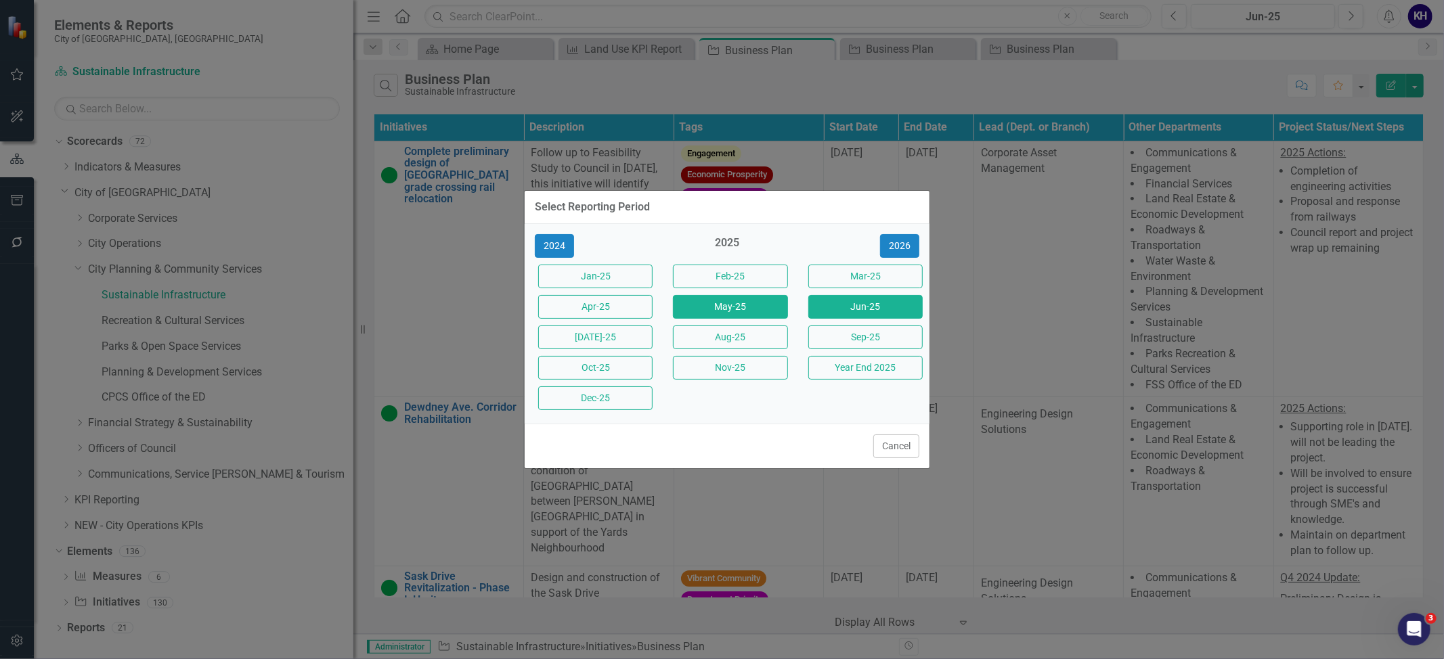
click at [742, 309] on button "May-25" at bounding box center [730, 307] width 114 height 24
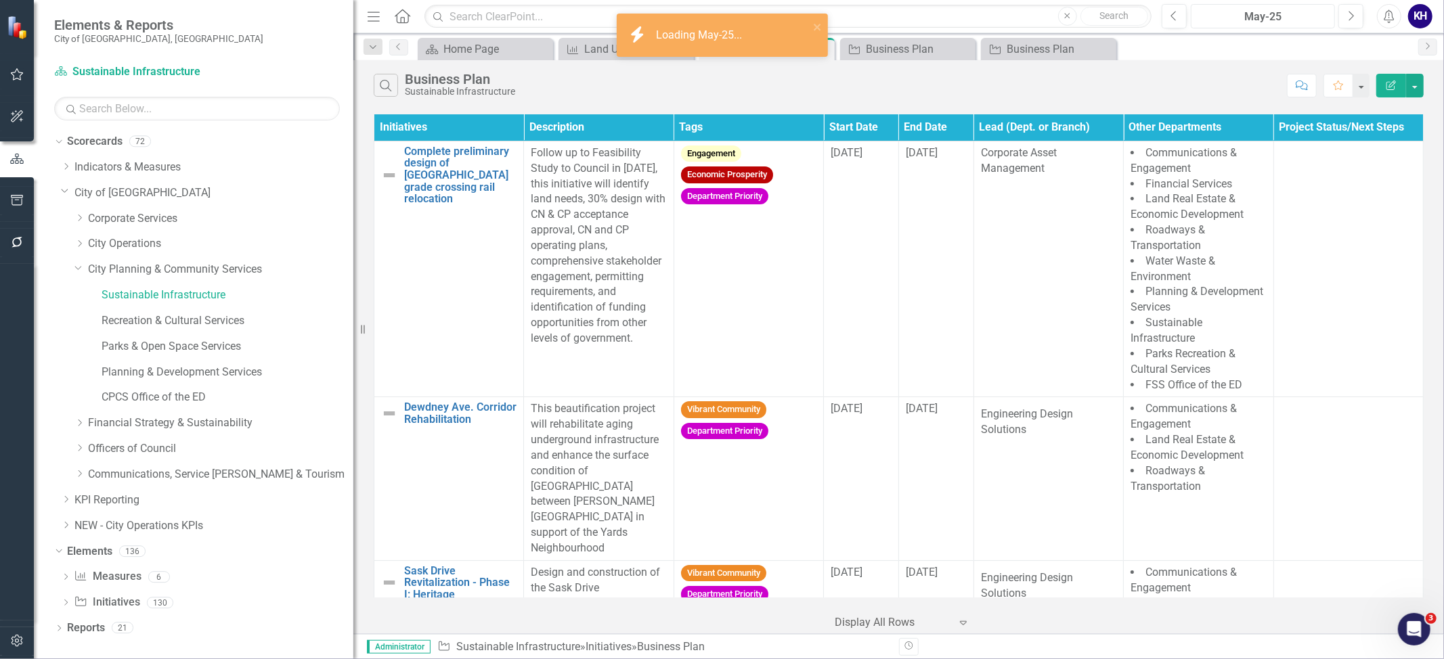
click at [1273, 9] on div "May-25" at bounding box center [1262, 17] width 135 height 16
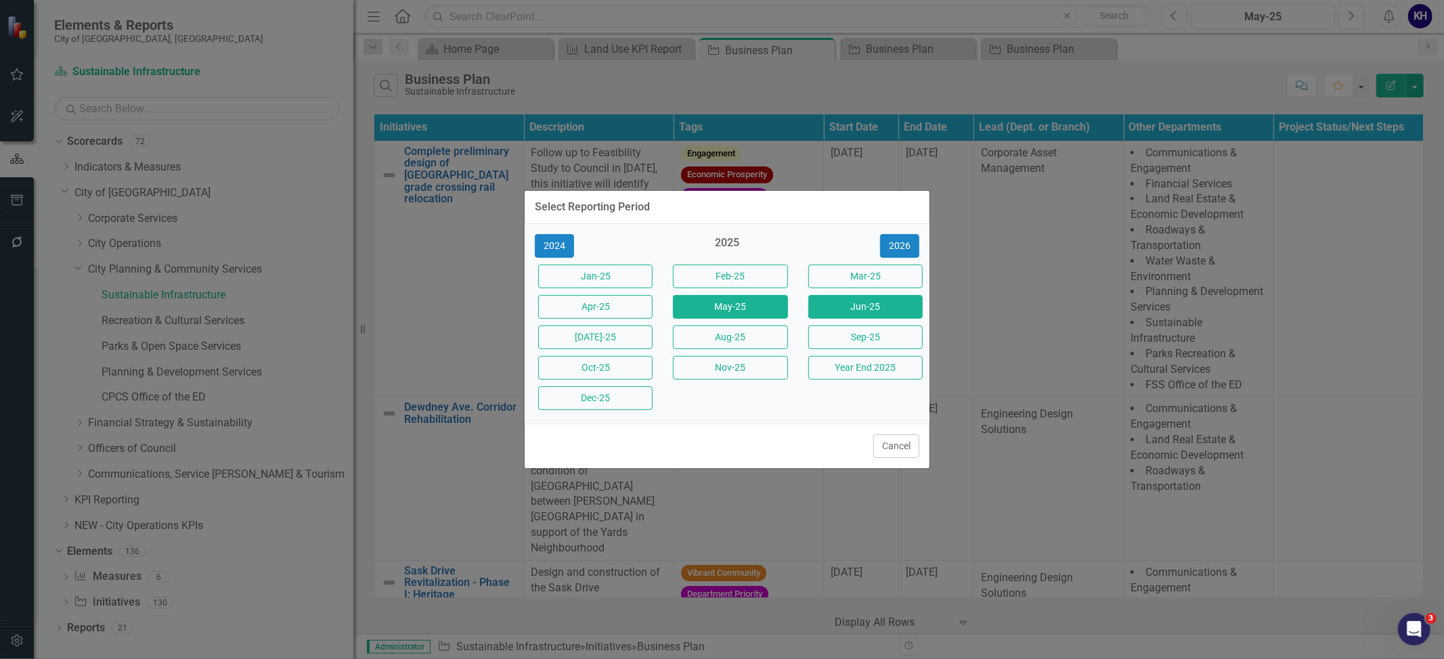
click at [856, 296] on button "Jun-25" at bounding box center [865, 307] width 114 height 24
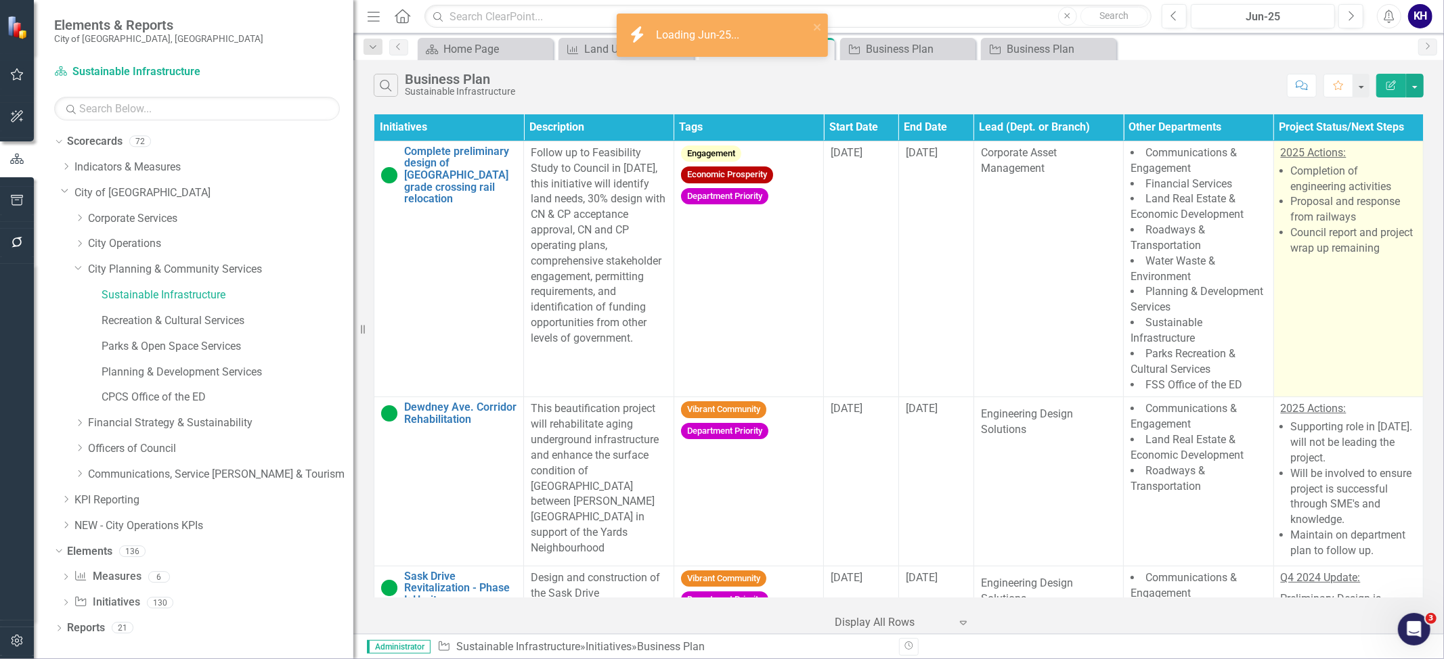
click at [1341, 303] on td "2025 Actions: Completion of engineering activities Proposal and response from r…" at bounding box center [1348, 269] width 150 height 257
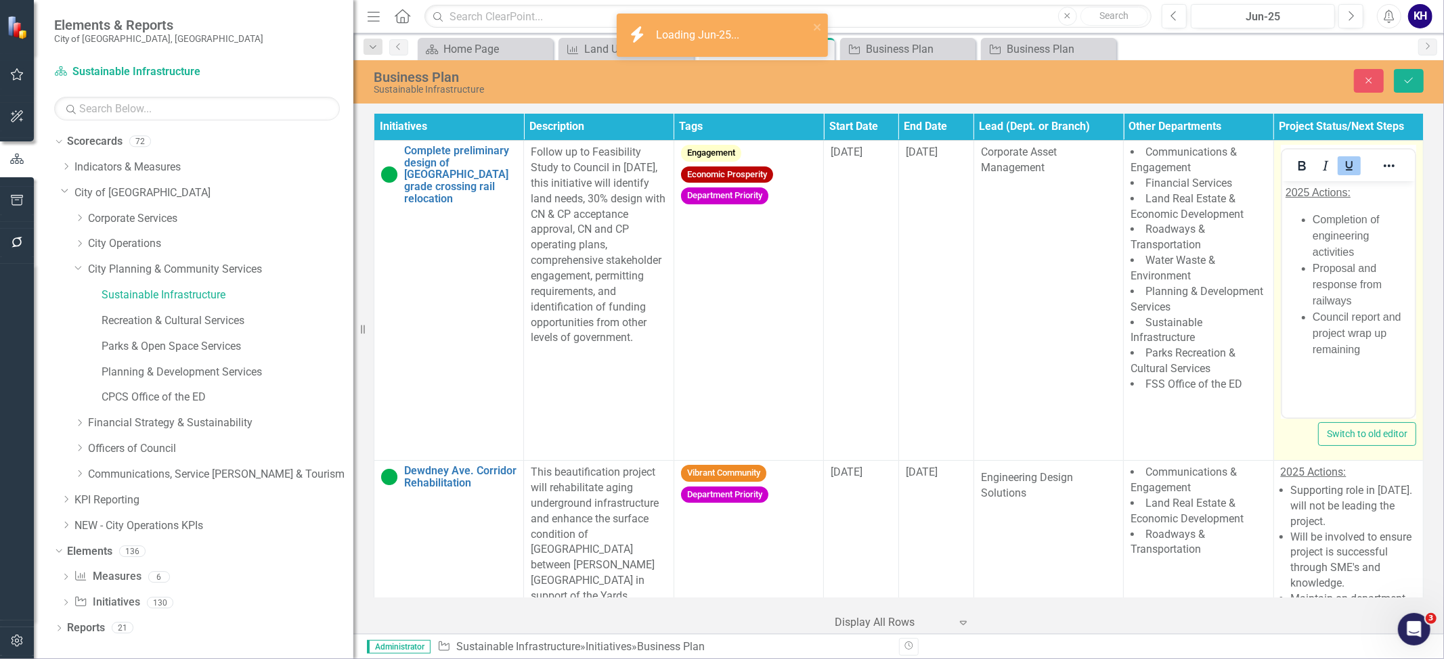
click at [1402, 348] on li "Council report and project wrap up remaining" at bounding box center [1361, 333] width 99 height 49
paste body "Rich Text Area. Press ALT-0 for help."
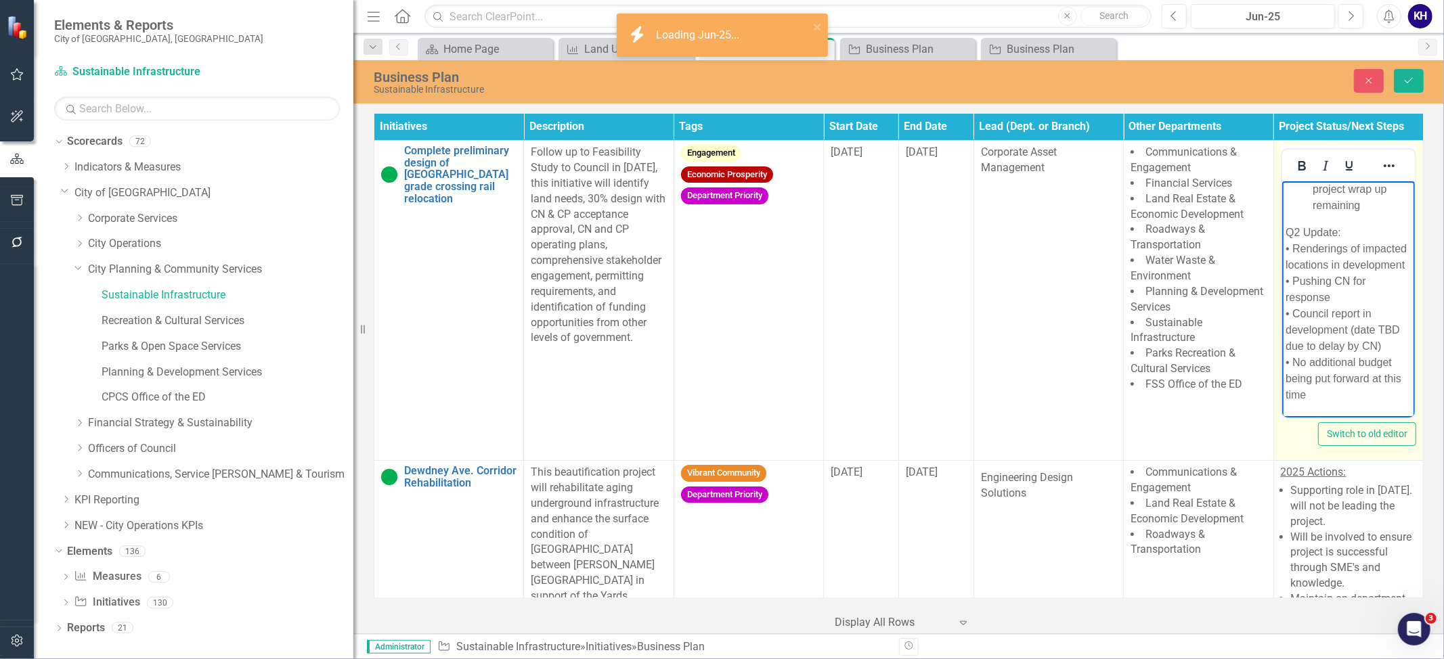
drag, startPoint x: 1357, startPoint y: 217, endPoint x: 1273, endPoint y: 202, distance: 85.4
click at [1281, 202] on html "2025 Actions: Completion of engineering activities Proposal and response from r…" at bounding box center [1347, 227] width 133 height 380
click at [1350, 154] on div at bounding box center [1325, 165] width 87 height 26
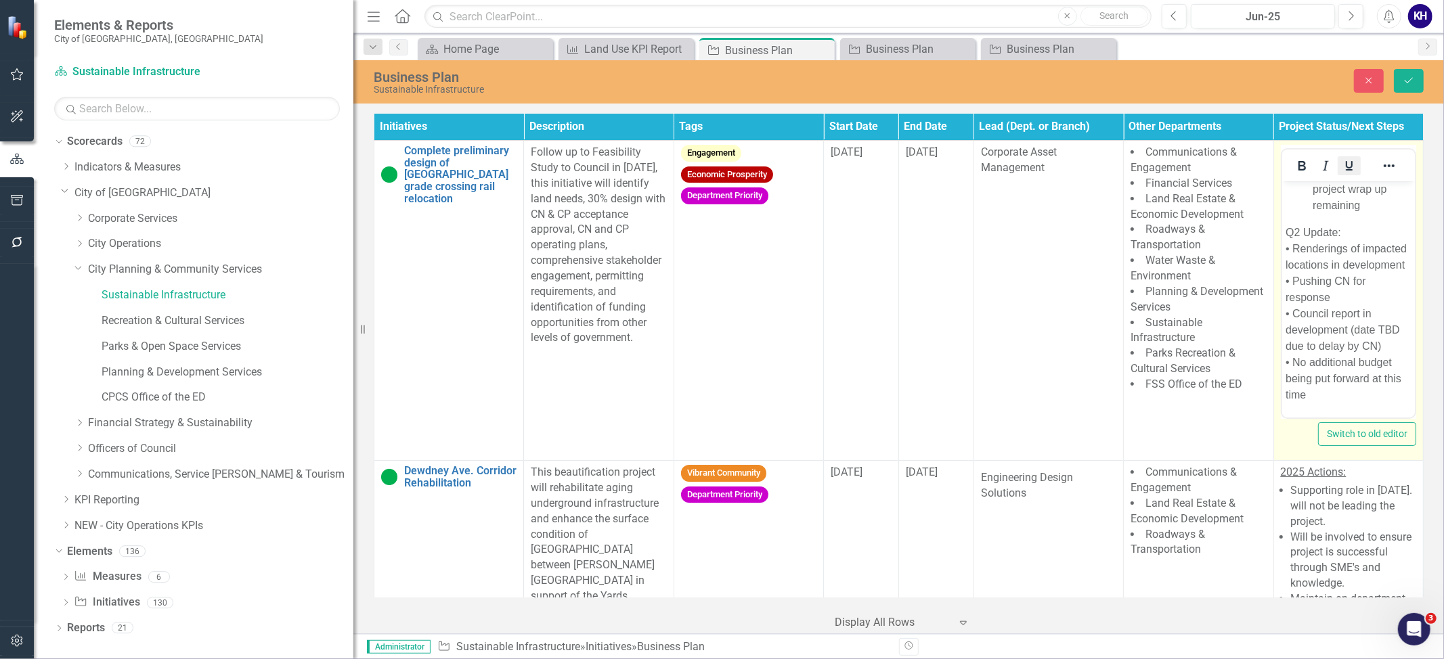
click at [1345, 158] on icon "Underline" at bounding box center [1349, 166] width 16 height 16
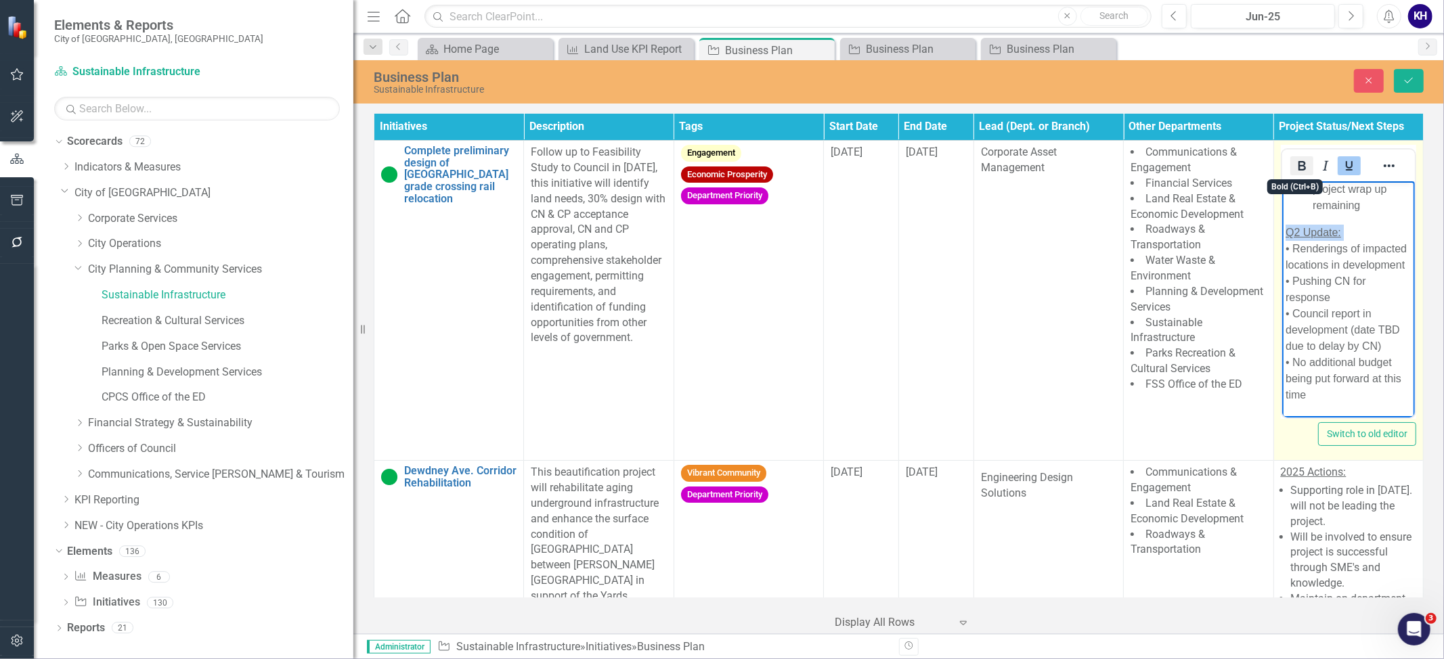
click at [1294, 160] on icon "Bold" at bounding box center [1301, 166] width 16 height 16
click at [1329, 261] on p "Q2 Update: • Renderings of impacted locations in development • Pushing CN for r…" at bounding box center [1348, 314] width 126 height 179
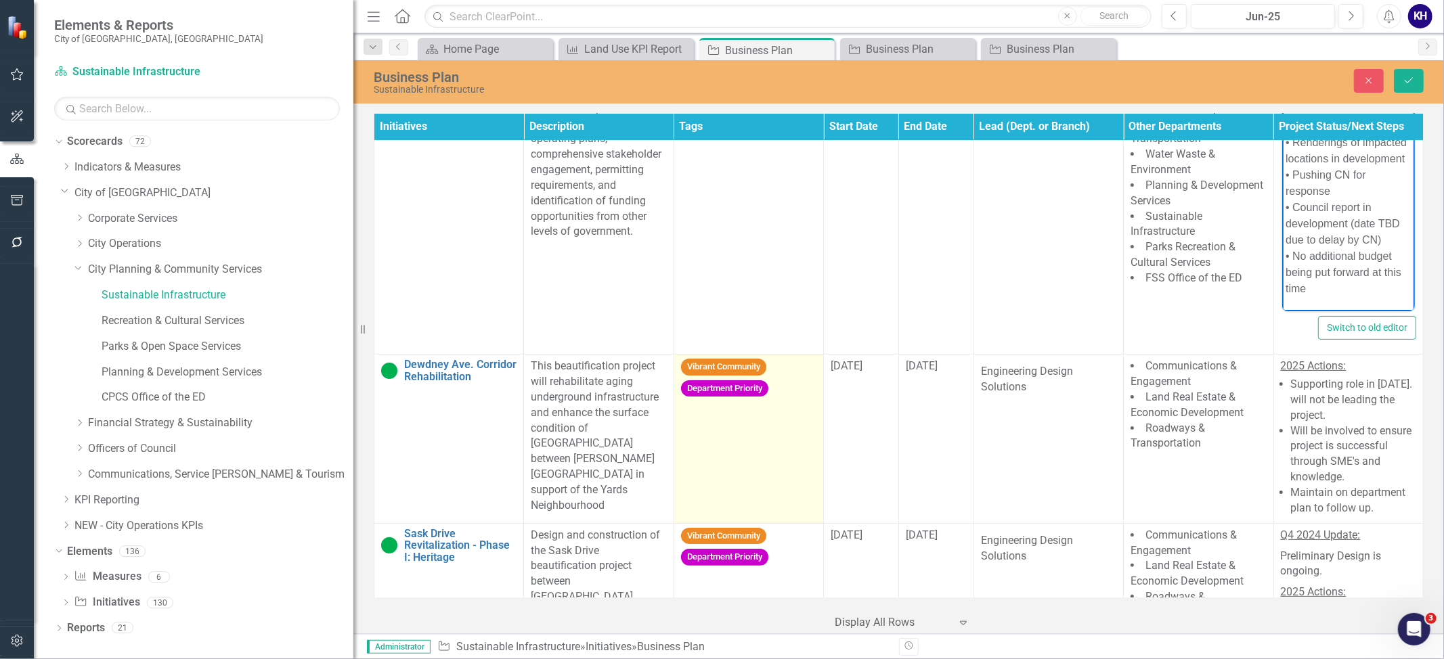
scroll to position [150, 0]
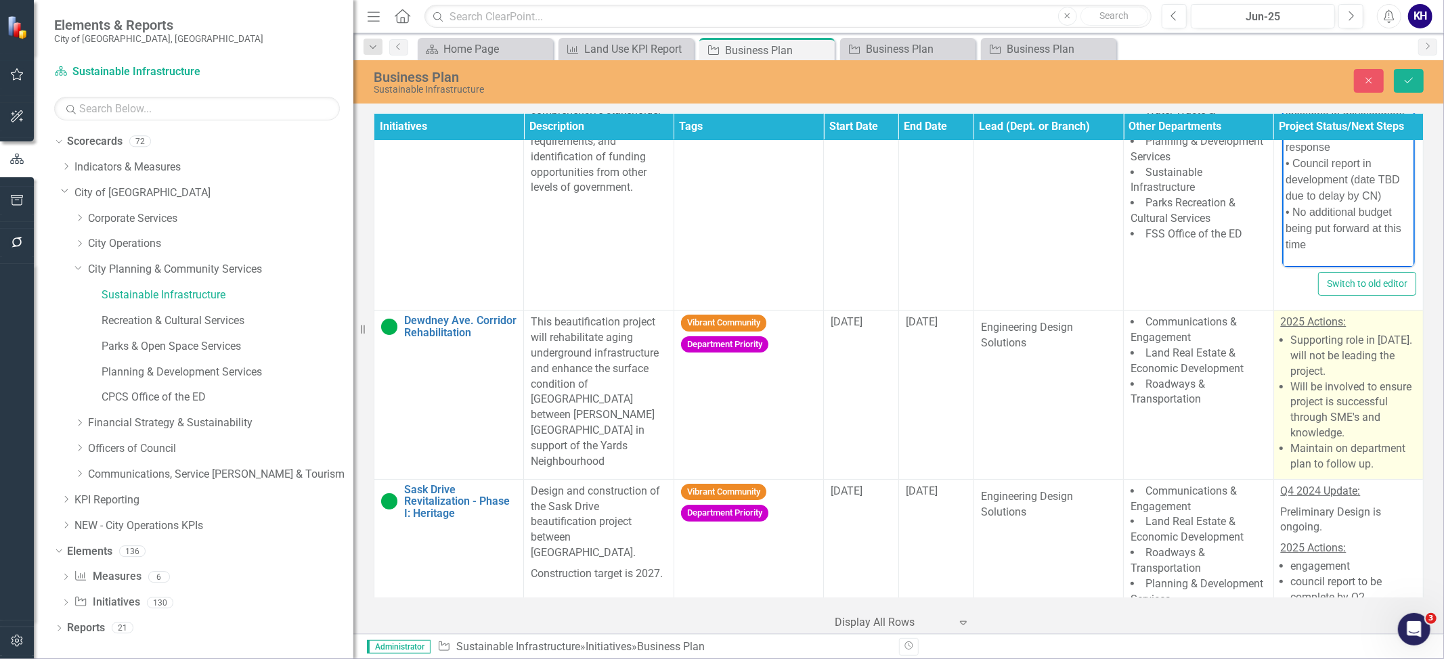
click at [1295, 420] on li "Will be involved to ensure project is successful through SME's and knowledge." at bounding box center [1353, 411] width 125 height 62
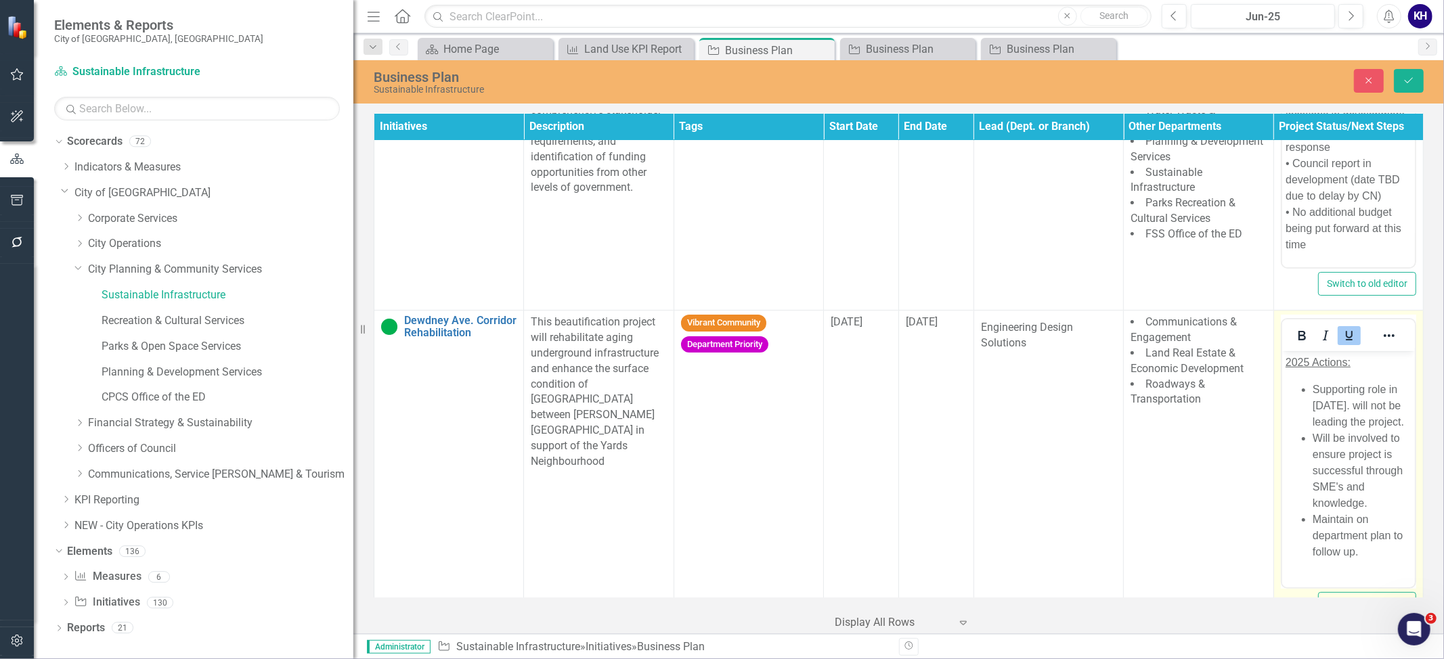
scroll to position [300, 0]
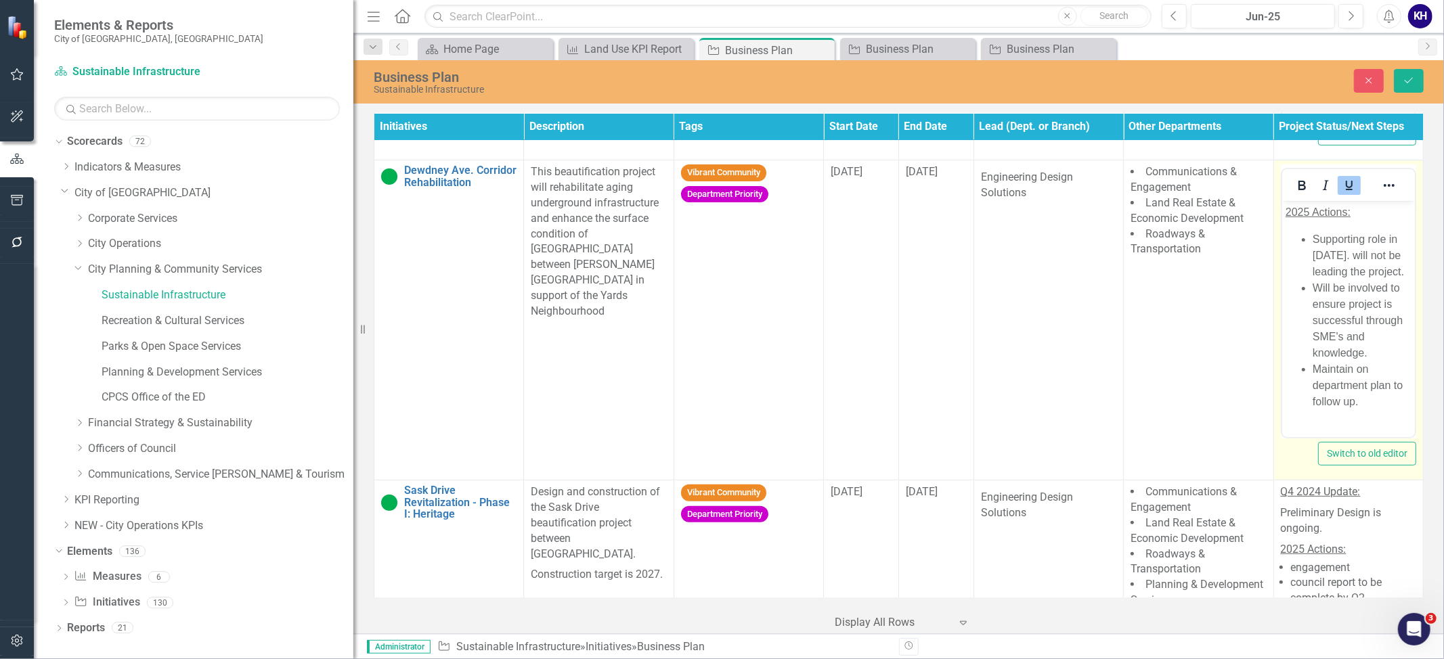
click at [1373, 410] on li "Maintain on department plan to follow up." at bounding box center [1361, 385] width 99 height 49
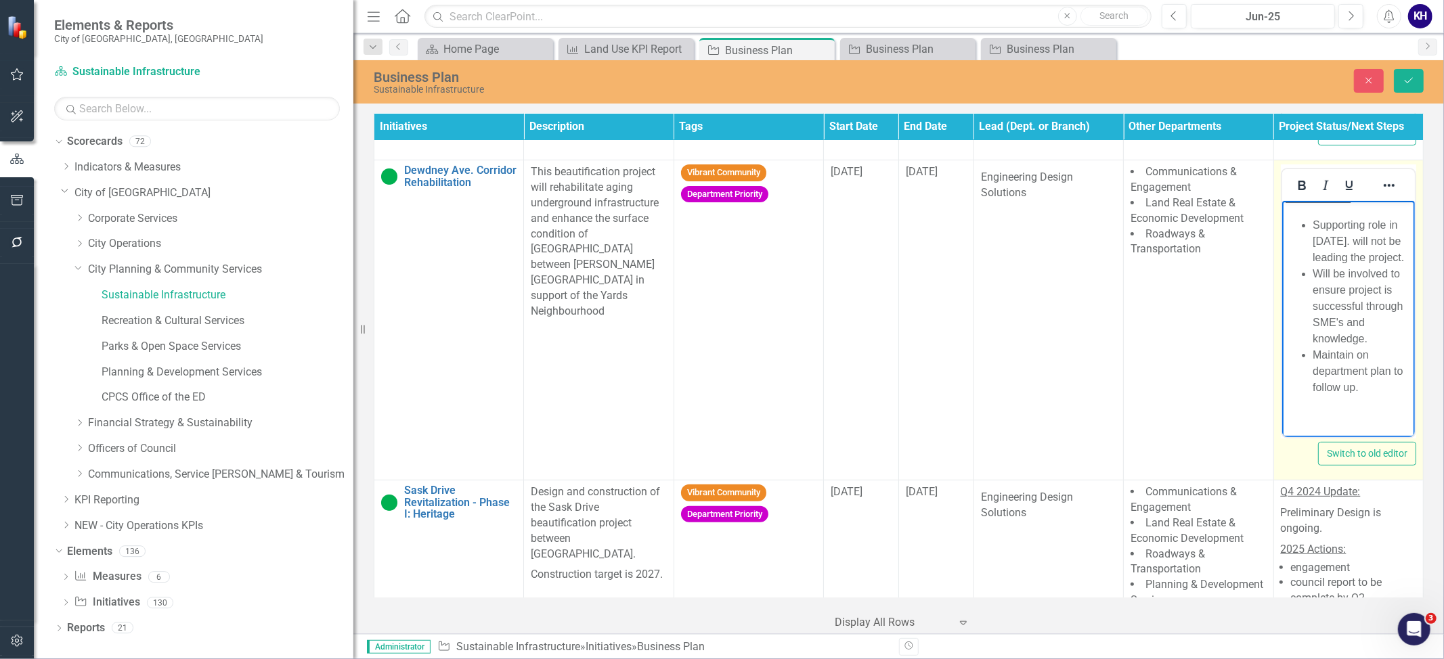
paste body "Rich Text Area. Press ALT-0 for help."
drag, startPoint x: 1349, startPoint y: 364, endPoint x: 1269, endPoint y: 356, distance: 80.3
click at [1281, 356] on html "2025 Actions: Supporting role in 2025. will not be leading the project. Will be…" at bounding box center [1347, 287] width 133 height 299
click at [1341, 181] on icon "Underline" at bounding box center [1349, 185] width 16 height 16
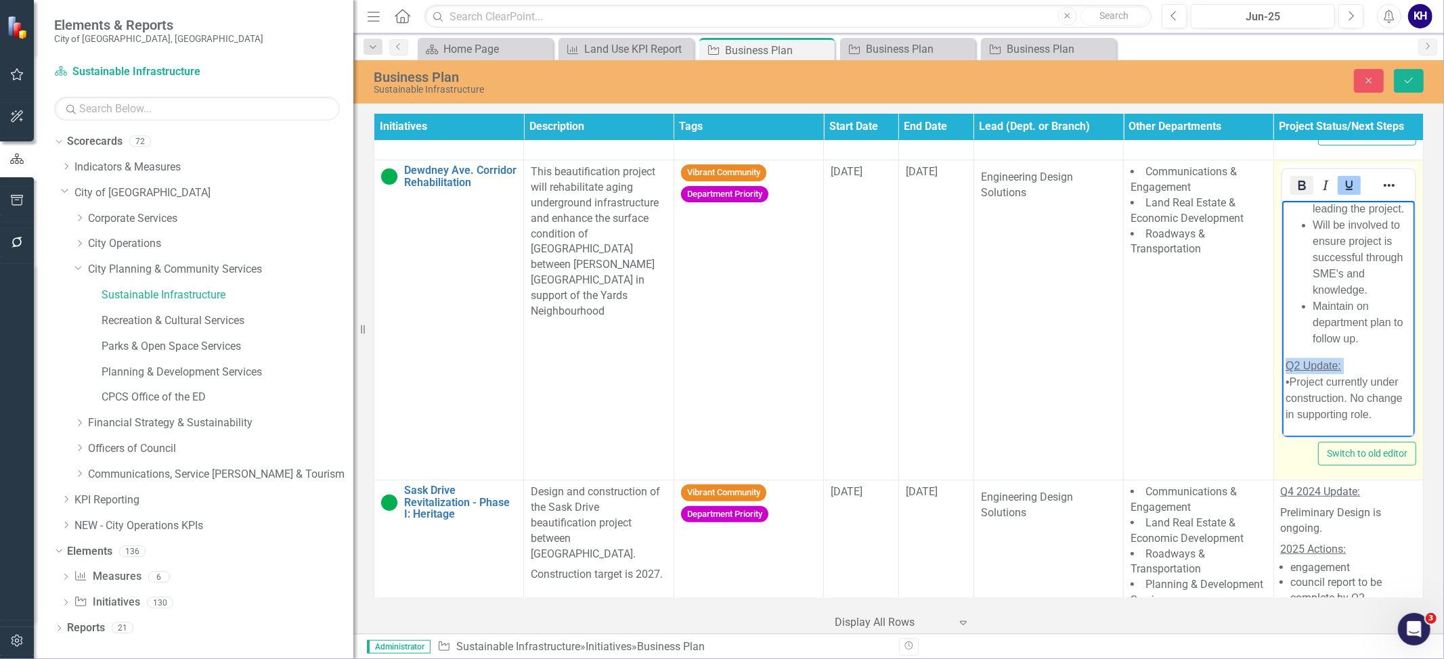
click at [1293, 181] on icon "Bold" at bounding box center [1301, 185] width 16 height 16
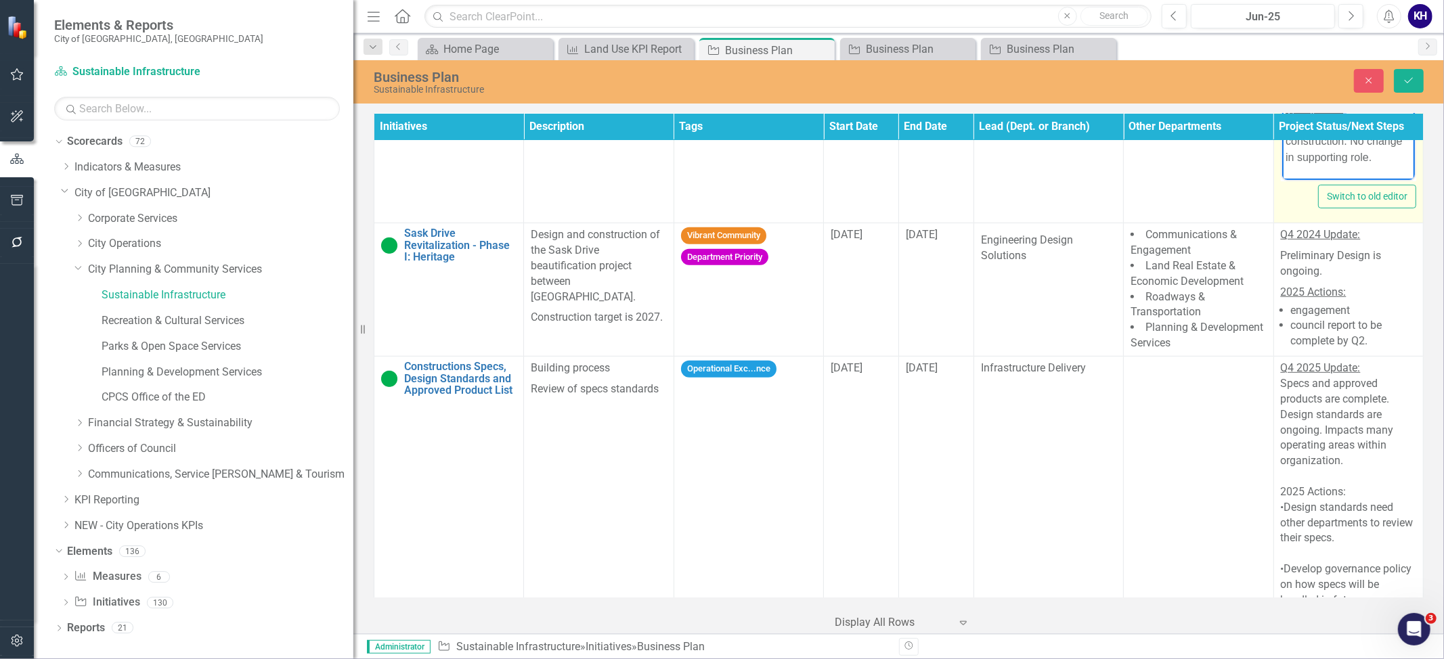
scroll to position [602, 0]
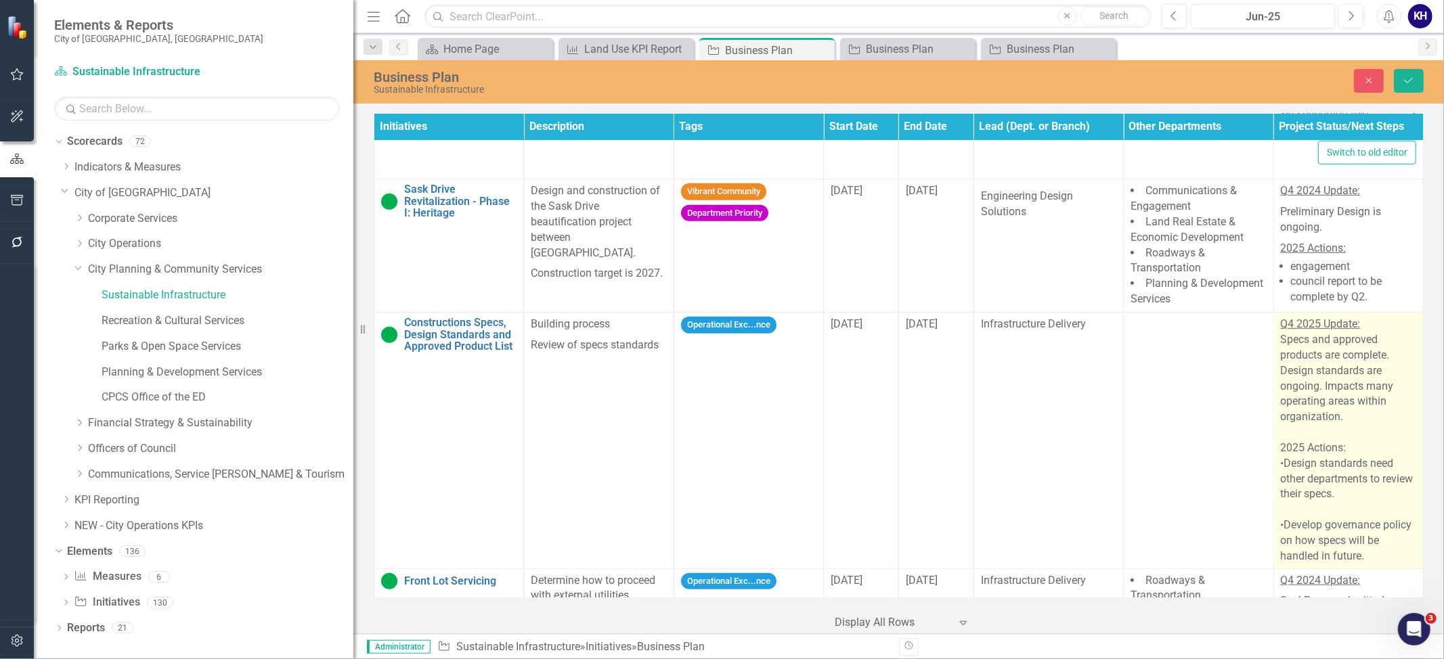
click at [1320, 386] on div "Specs and approved products are complete. Design standards are ongoing. Impacts…" at bounding box center [1347, 378] width 135 height 93
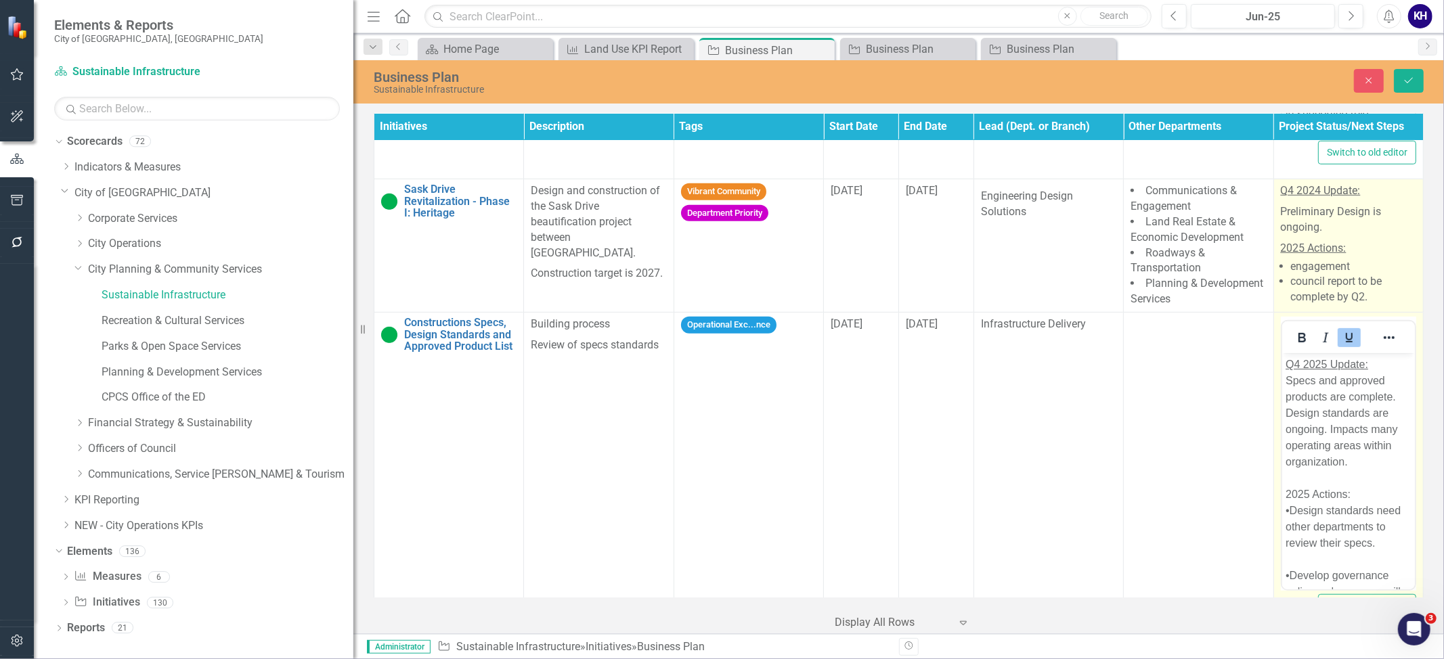
scroll to position [0, 0]
click at [1312, 259] on span "Q4 2024 Update: Preliminary Design is ongoing. 2025 Actions: engagement council…" at bounding box center [1347, 244] width 135 height 122
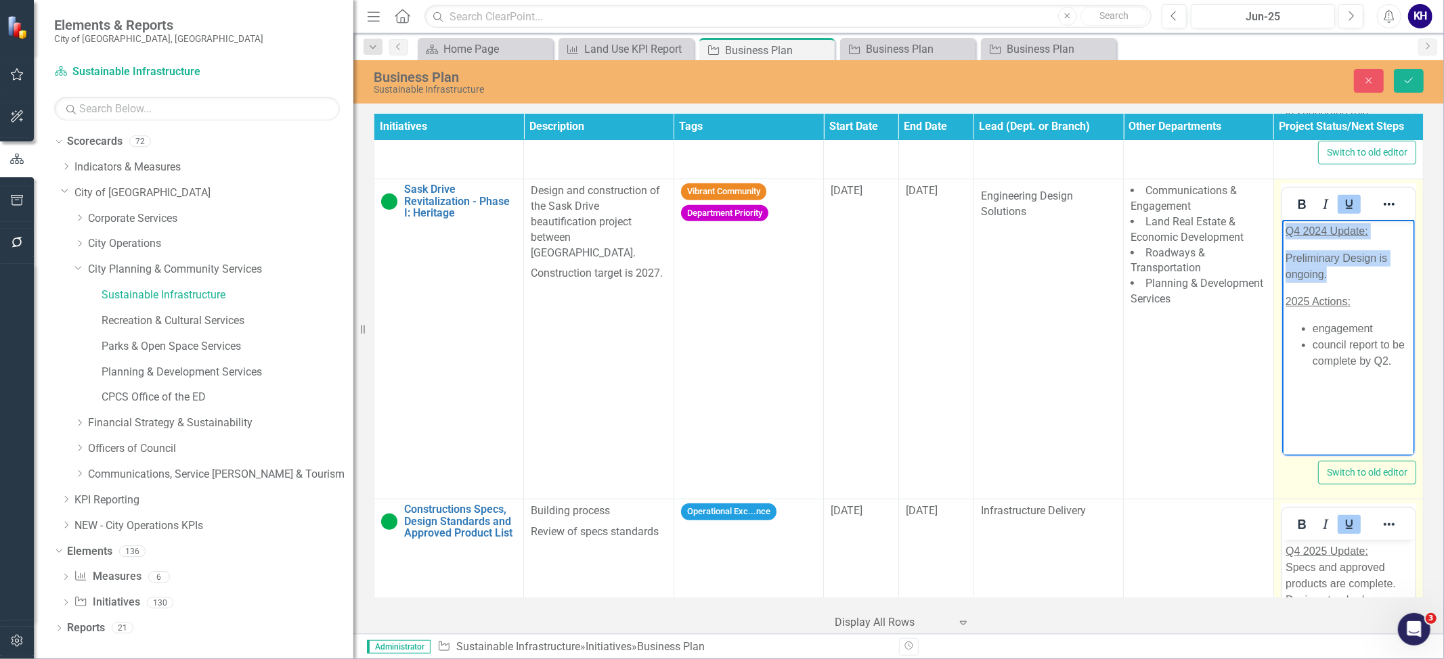
drag, startPoint x: 1353, startPoint y: 279, endPoint x: 1243, endPoint y: 206, distance: 131.8
click at [1281, 220] on html "Q4 2024 Update: Preliminary Design is ongoing. 2025 Actions: engagement council…" at bounding box center [1347, 321] width 133 height 203
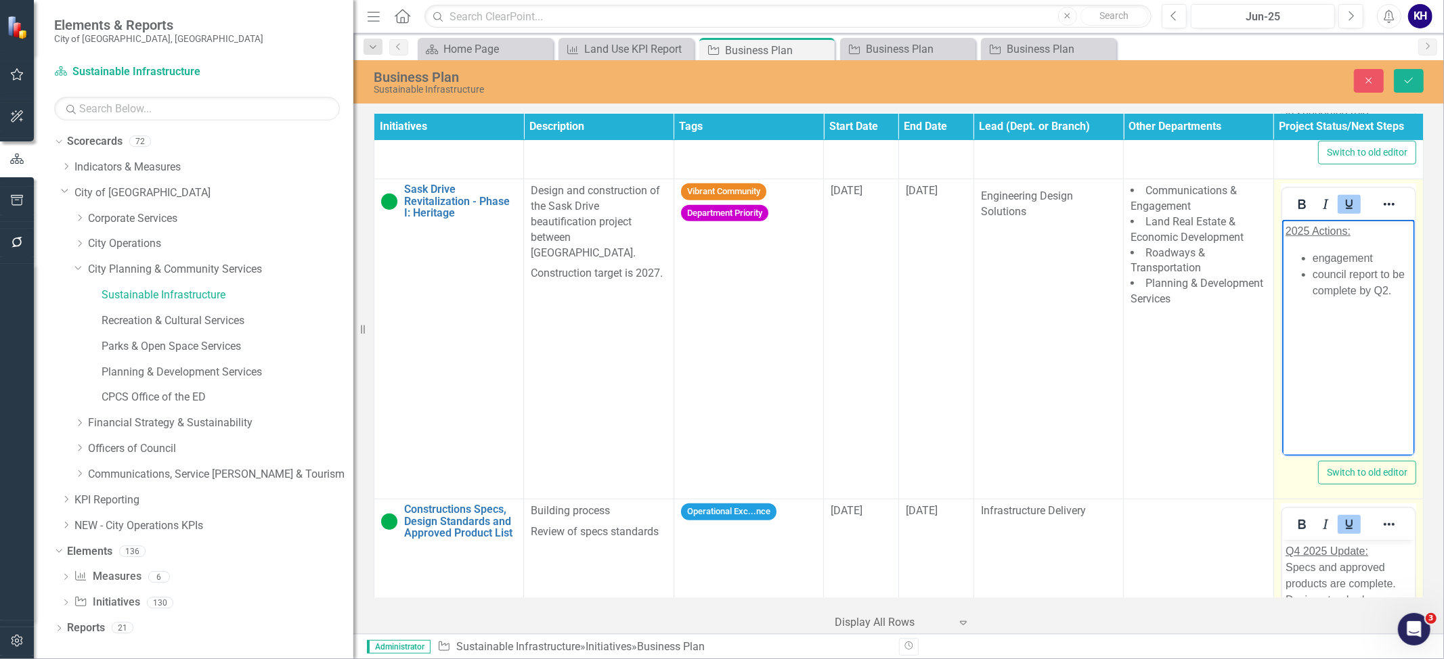
click at [1396, 298] on li "council report to be complete by Q2." at bounding box center [1361, 283] width 99 height 32
paste body "Rich Text Area. Press ALT-0 for help."
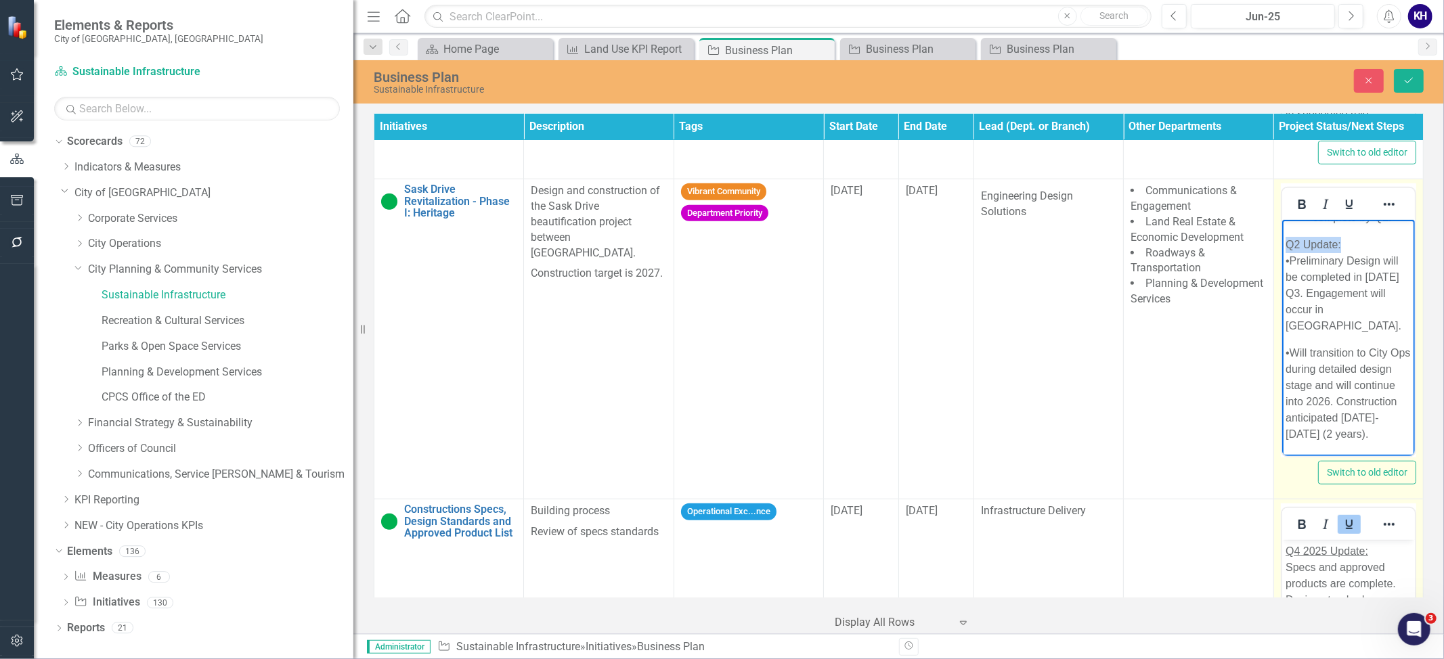
drag, startPoint x: 1327, startPoint y: 251, endPoint x: 1250, endPoint y: 242, distance: 77.0
click at [1281, 242] on html "2025 Actions: engagement council report to be complete by Q2. Q2 Update: •Preli…" at bounding box center [1347, 302] width 133 height 310
click at [1341, 213] on icon "Underline" at bounding box center [1349, 204] width 16 height 16
click at [1304, 206] on button "Bold" at bounding box center [1301, 204] width 23 height 19
click at [1326, 275] on p "Q2 Update: •Preliminary Design will be completed in 2025 Q3. Engagement will oc…" at bounding box center [1348, 285] width 126 height 97
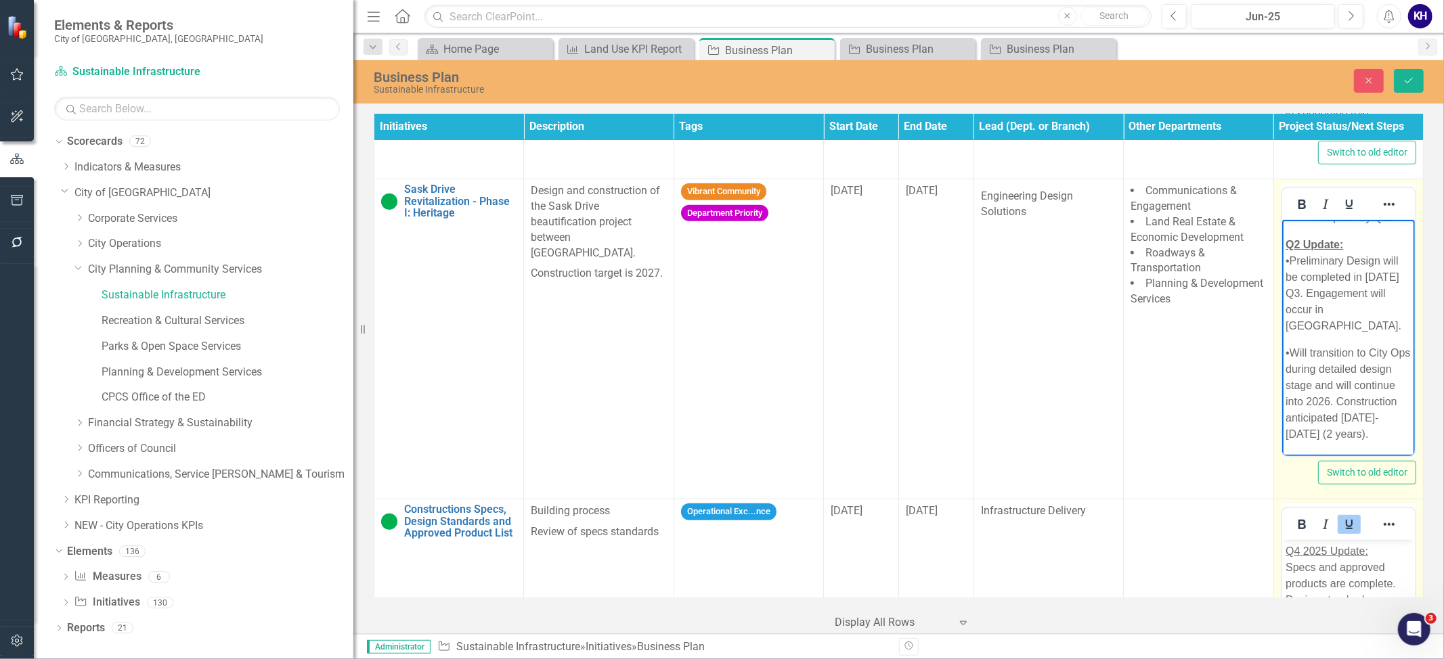
click at [1285, 278] on p "Q2 Update: •Preliminary Design will be completed in 2025 Q3. Engagement will oc…" at bounding box center [1348, 285] width 126 height 97
click at [1311, 364] on p "•Will transition to City Ops during detailed design stage and will continue int…" at bounding box center [1348, 393] width 126 height 97
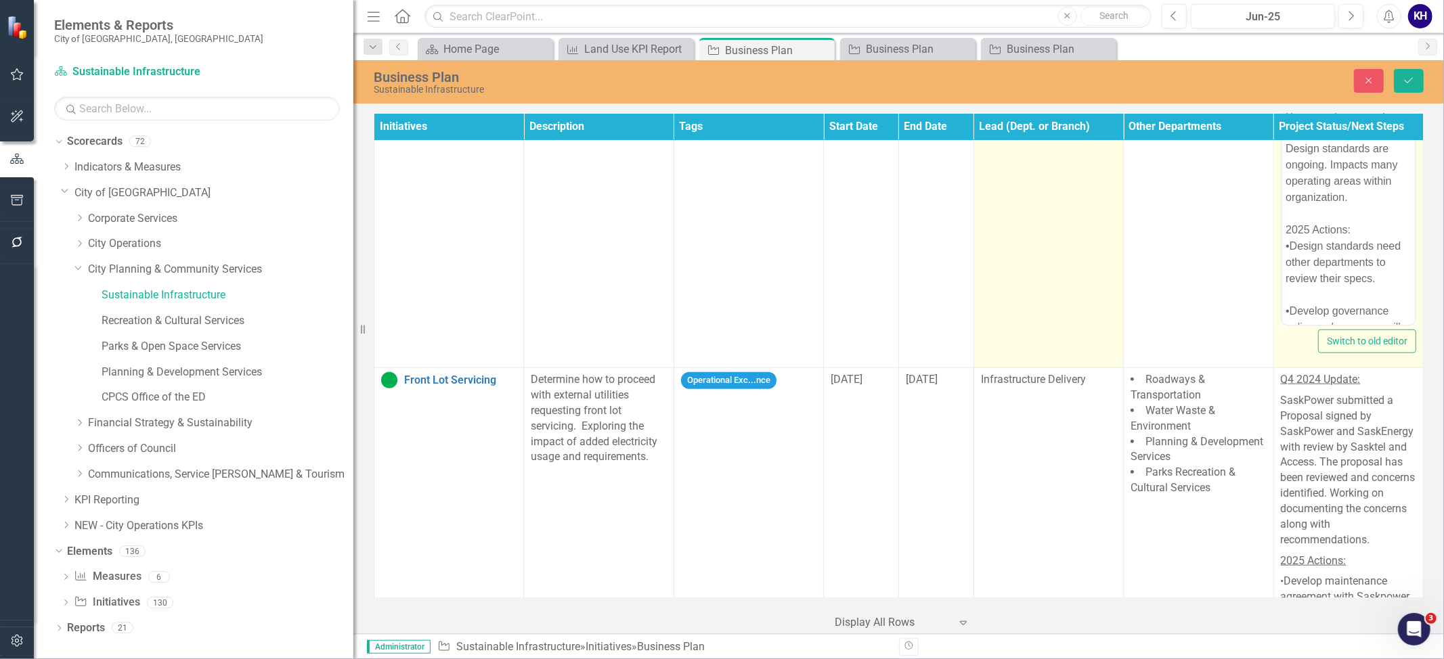
scroll to position [902, 0]
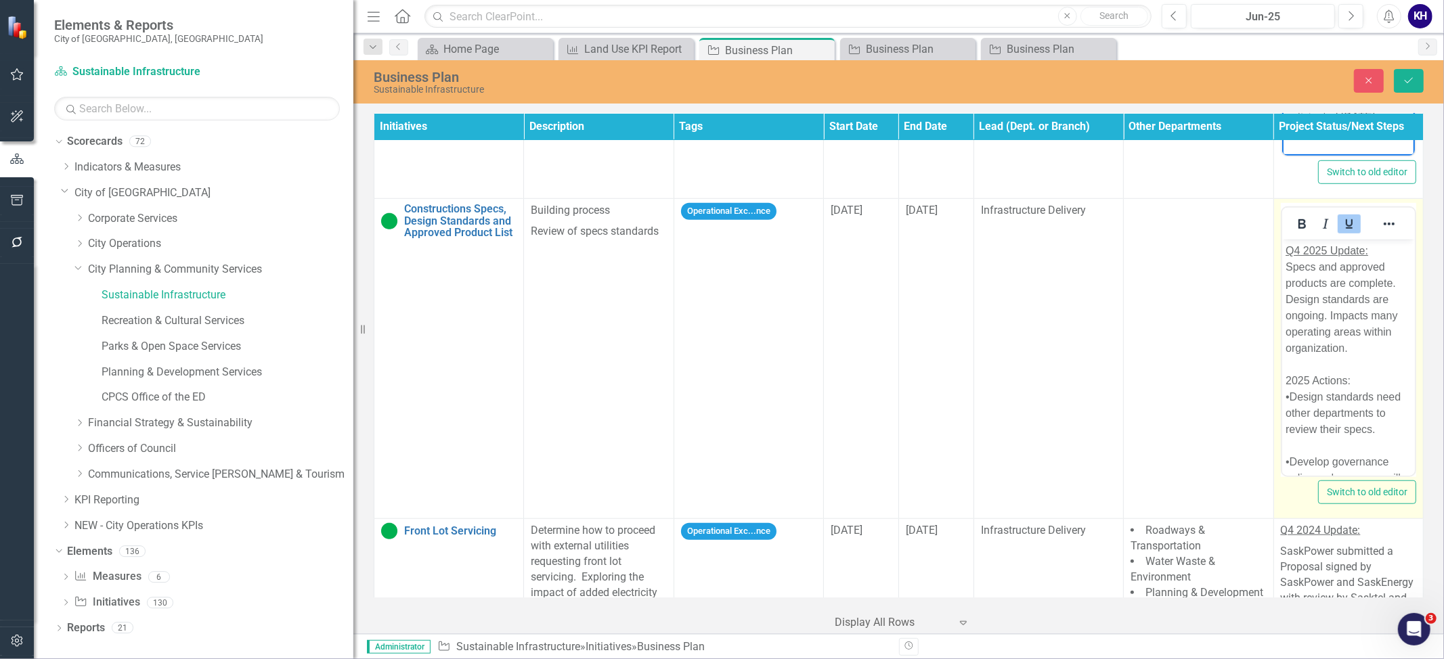
click at [1348, 378] on div "2025 Actions:" at bounding box center [1348, 381] width 126 height 16
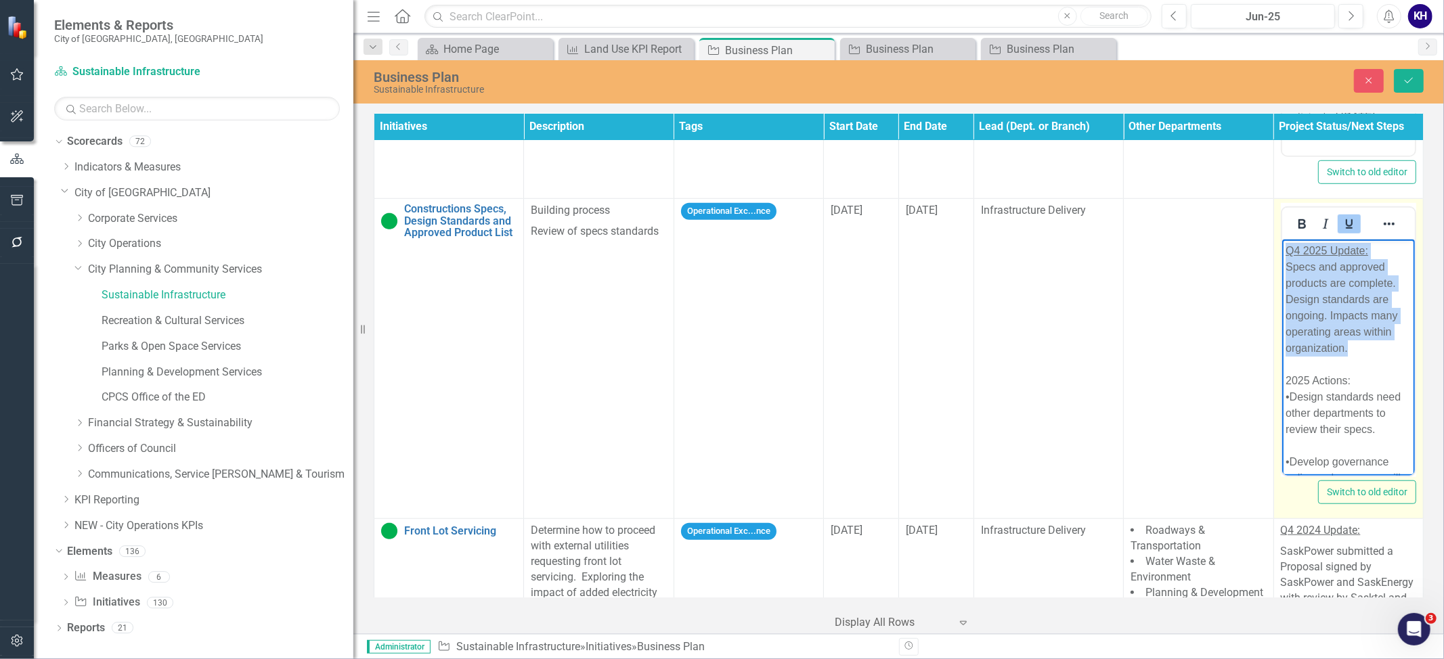
drag, startPoint x: 1370, startPoint y: 353, endPoint x: 2548, endPoint y: 491, distance: 1186.4
click at [1281, 250] on html "Q4 2025 Update: Specs and approved products are complete. Design standards are …" at bounding box center [1347, 373] width 133 height 267
click at [1376, 354] on div "Specs and approved products are complete. Design standards are ongoing. Impacts…" at bounding box center [1348, 307] width 126 height 97
drag, startPoint x: 1364, startPoint y: 370, endPoint x: 1291, endPoint y: 252, distance: 138.4
click at [1291, 252] on body "Q4 2025 Update: Specs and approved products are complete. Design standards are …" at bounding box center [1347, 373] width 133 height 267
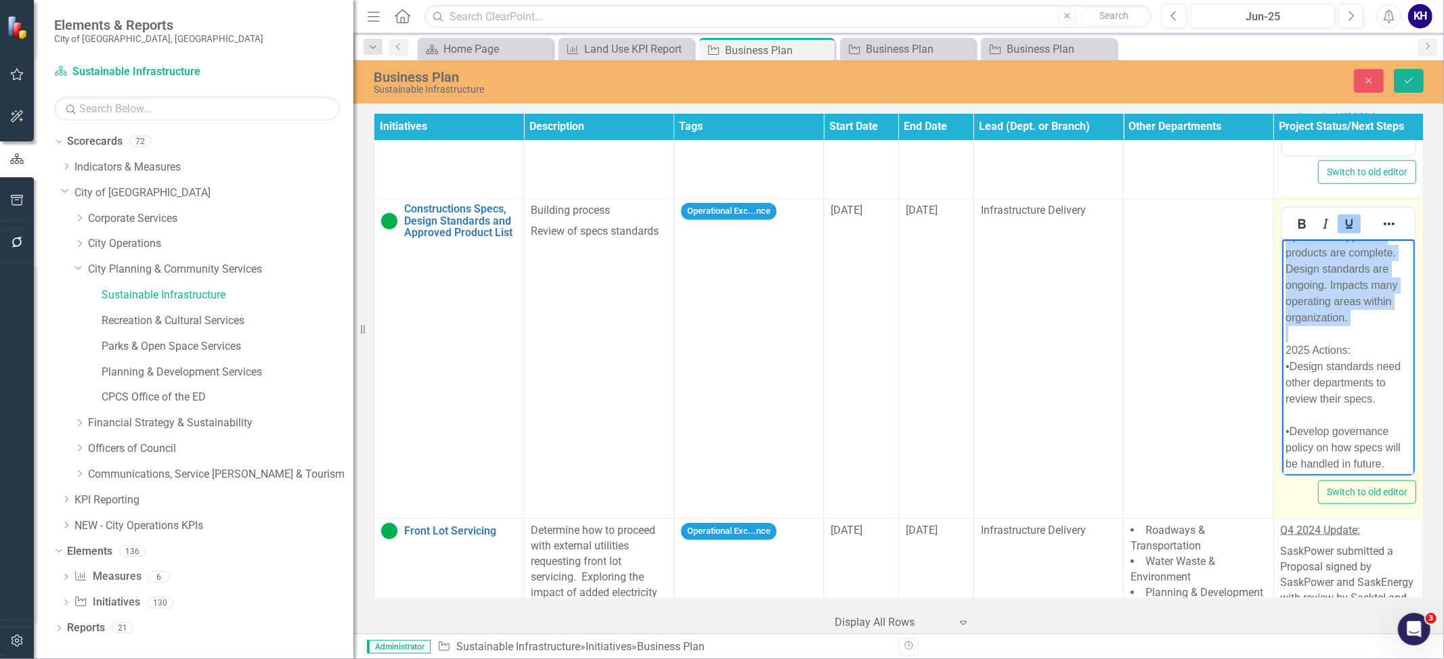
click at [1345, 372] on div "•Design standards need other departments to review their specs." at bounding box center [1348, 383] width 126 height 49
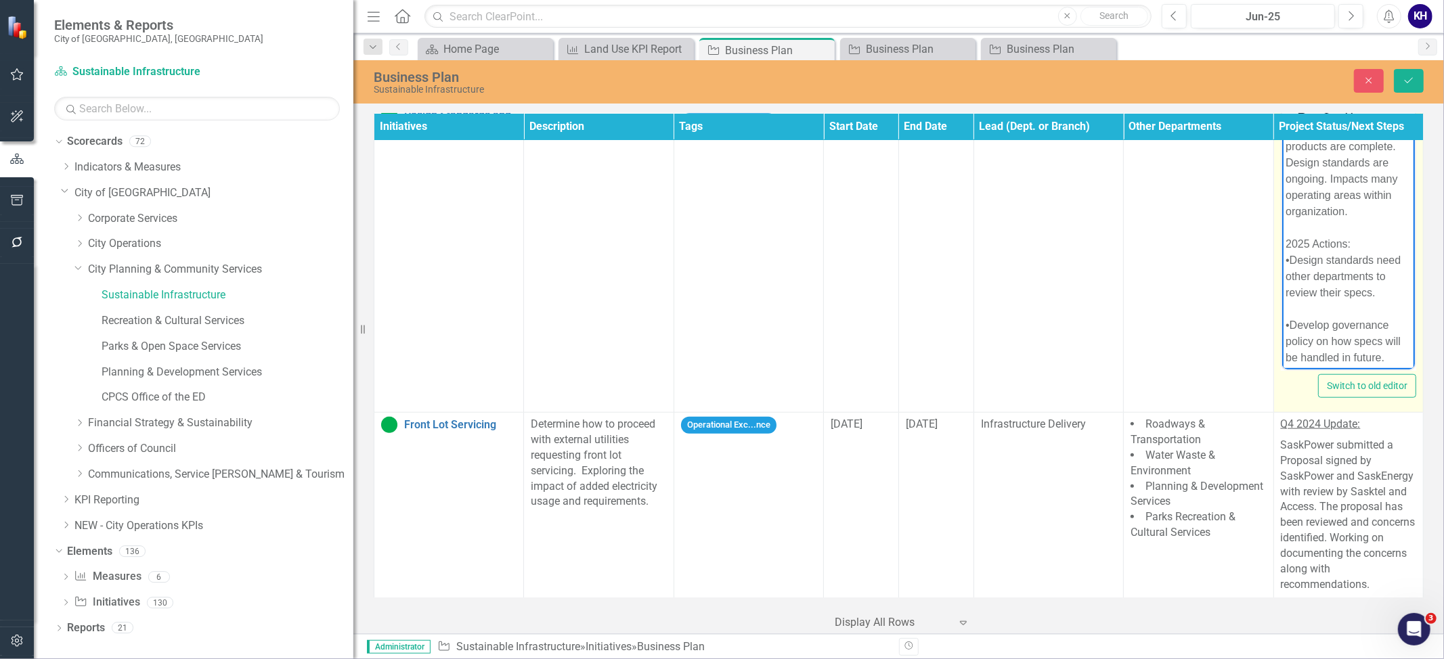
scroll to position [1053, 0]
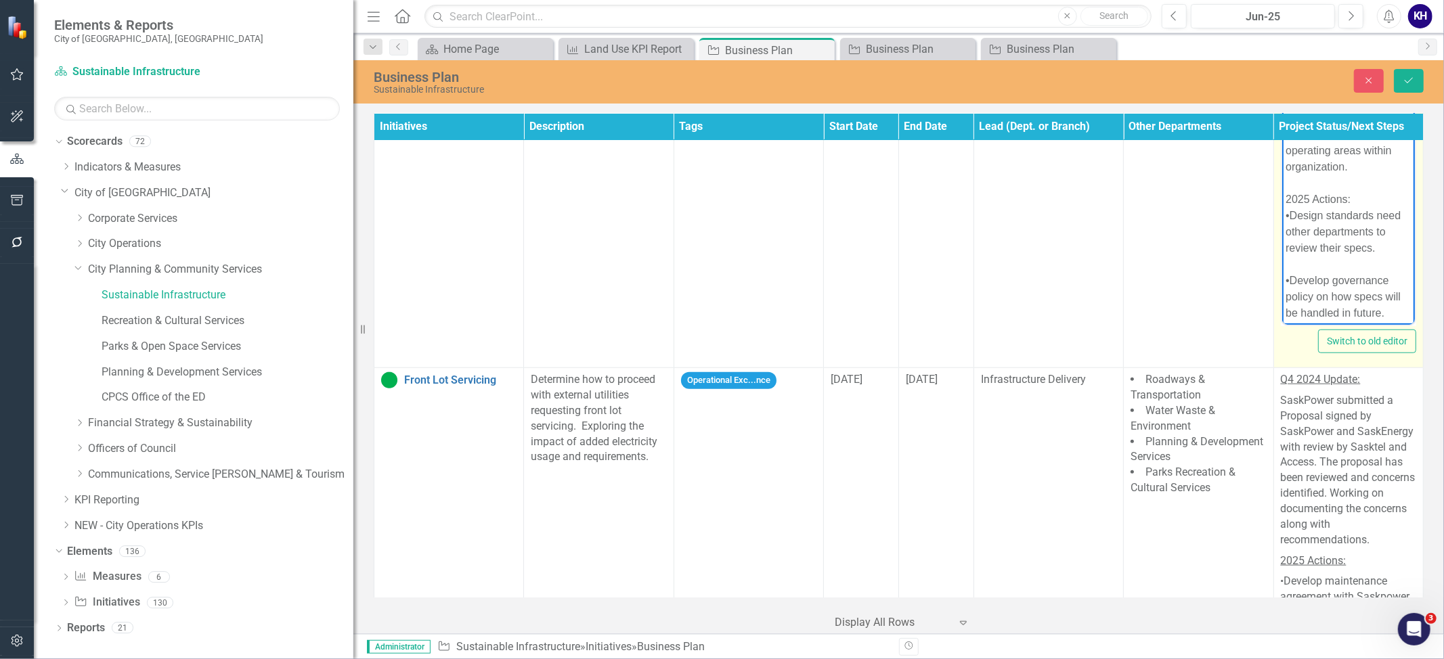
click at [1338, 309] on div "•Develop governance policy on how specs will be handled in future." at bounding box center [1348, 297] width 126 height 49
paste body "Rich Text Area. Press ALT-0 for help."
drag, startPoint x: 1342, startPoint y: 251, endPoint x: 1291, endPoint y: 245, distance: 51.8
click at [1291, 245] on body "Q4 2025 Update: Specs and approved products are complete. Design standards are …" at bounding box center [1347, 143] width 133 height 364
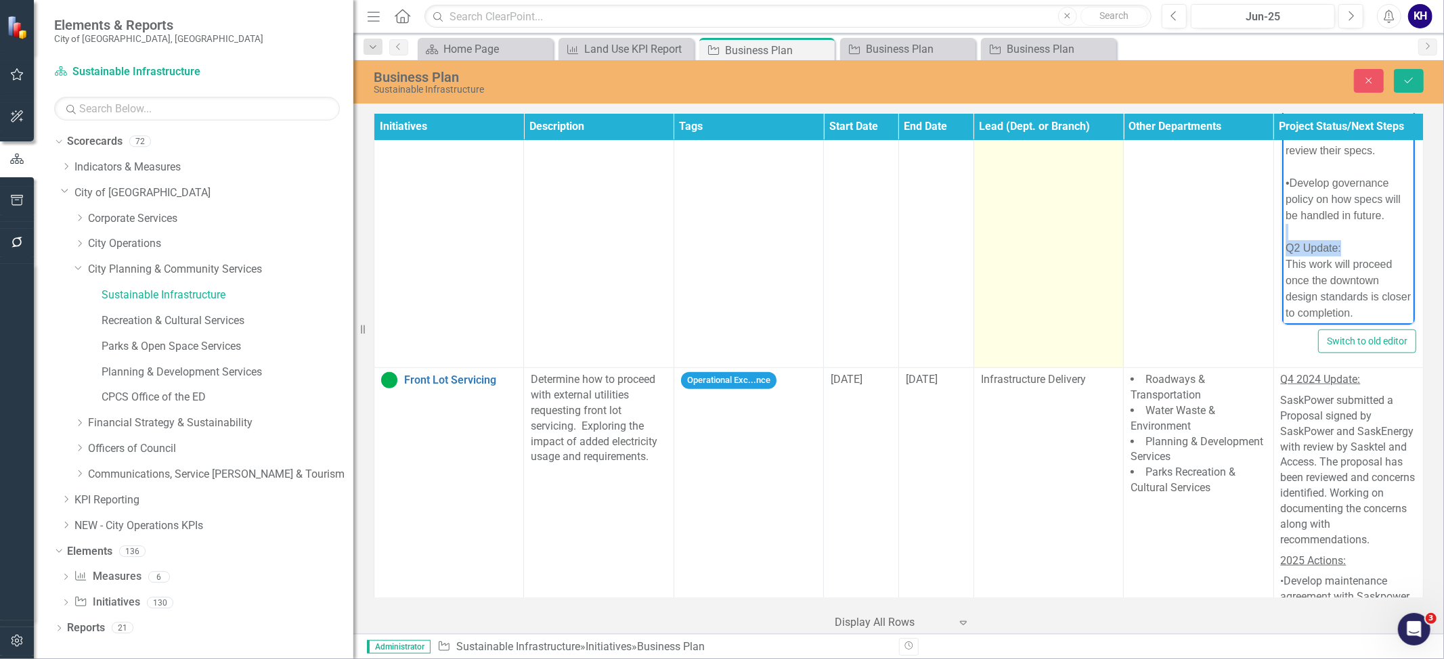
scroll to position [751, 0]
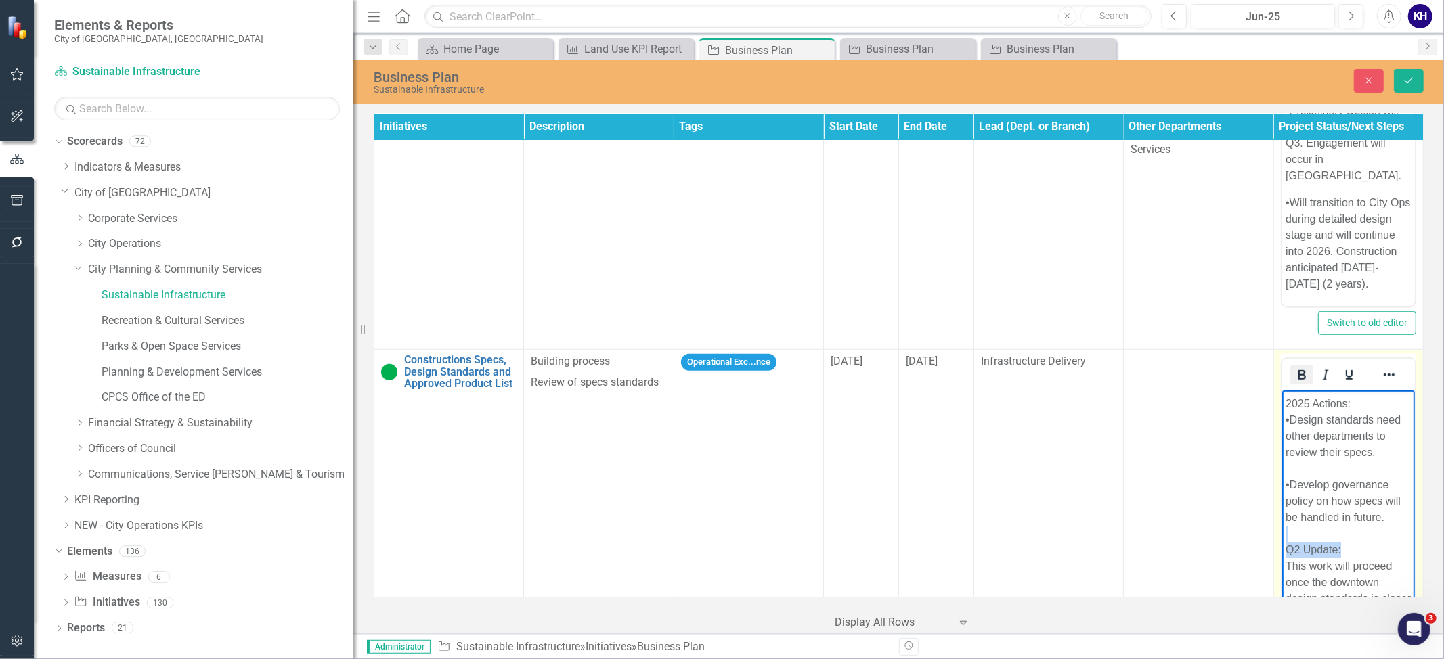
click at [1300, 374] on icon "Bold" at bounding box center [1301, 375] width 16 height 16
click at [1341, 369] on icon "Underline" at bounding box center [1349, 375] width 16 height 16
drag, startPoint x: 1358, startPoint y: 529, endPoint x: 1270, endPoint y: 524, distance: 88.1
click at [1281, 524] on html "Q4 2025 Update: Specs and approved products are complete. Design standards are …" at bounding box center [1347, 573] width 133 height 364
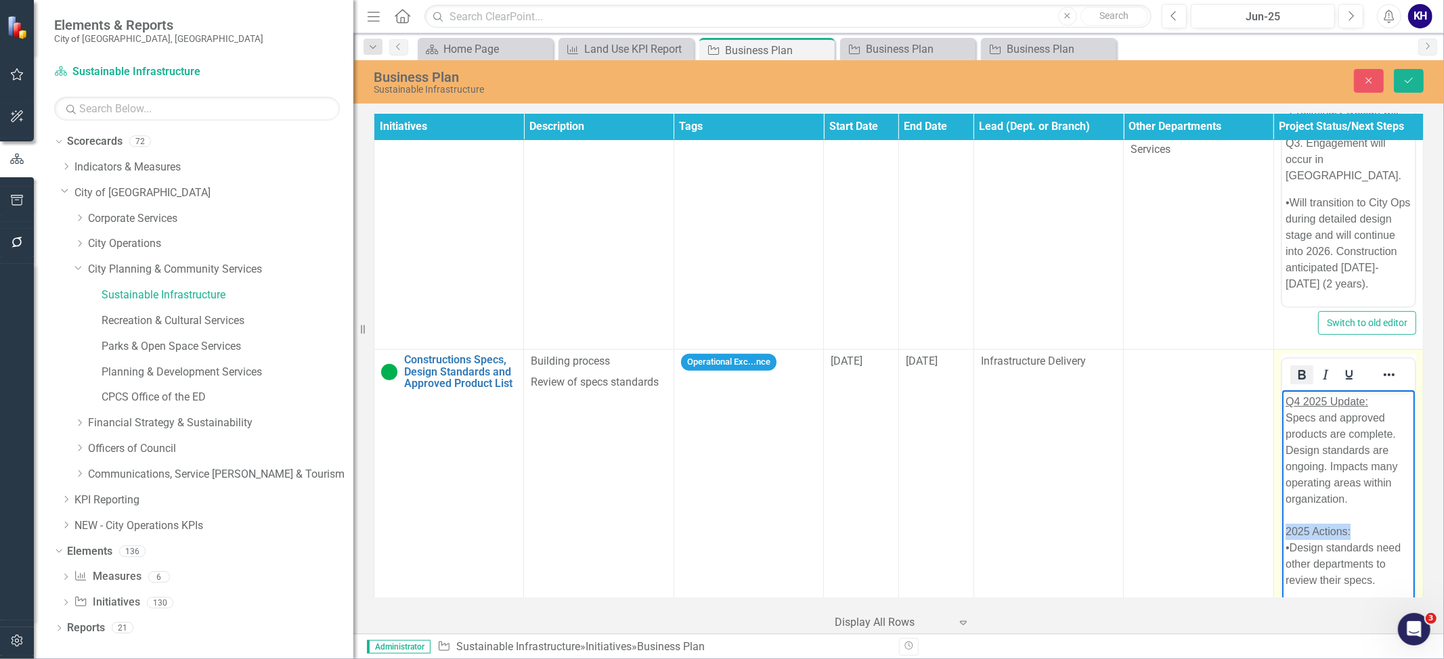
click at [1298, 372] on icon "Bold" at bounding box center [1301, 374] width 7 height 9
click at [1352, 377] on button "Underline" at bounding box center [1348, 374] width 23 height 19
click at [1359, 513] on div "Rich Text Area. Press ALT-0 for help." at bounding box center [1348, 516] width 126 height 16
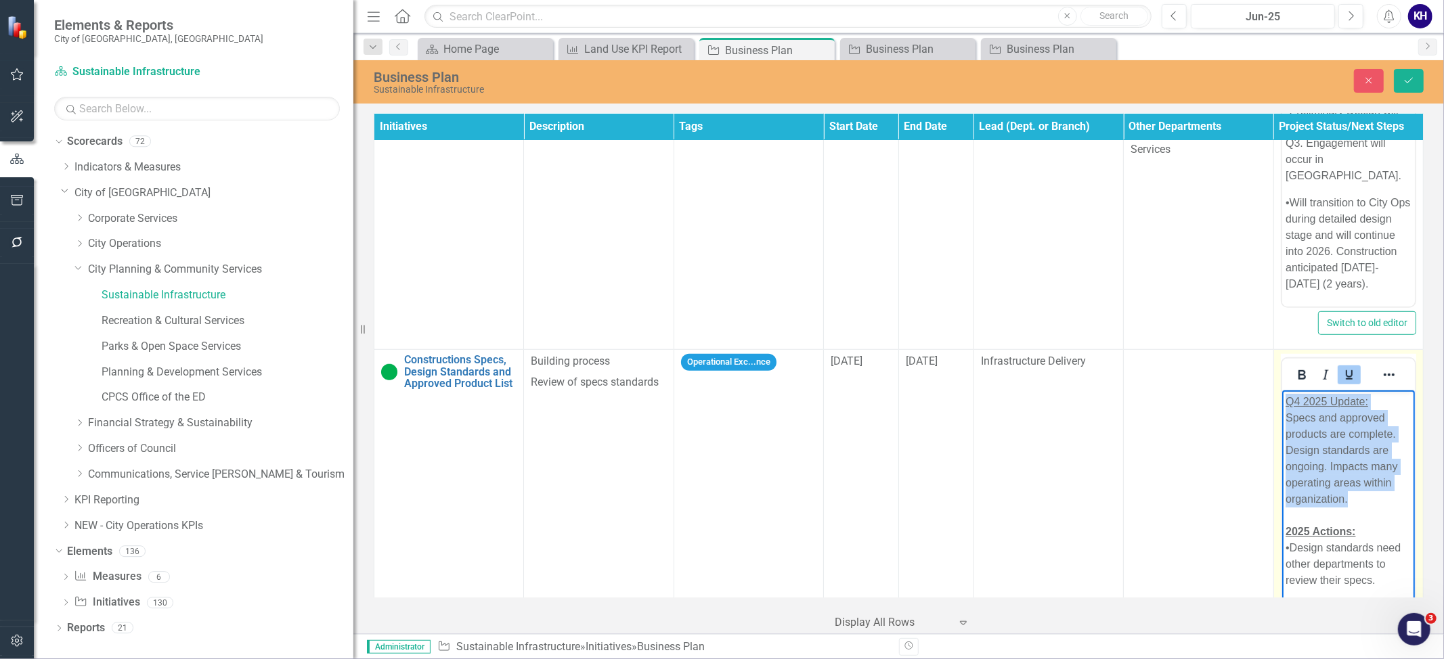
drag, startPoint x: 1367, startPoint y: 506, endPoint x: 1188, endPoint y: 347, distance: 239.7
click at [1281, 391] on html "Q4 2025 Update: Specs and approved products are complete. Design standards are …" at bounding box center [1347, 573] width 133 height 364
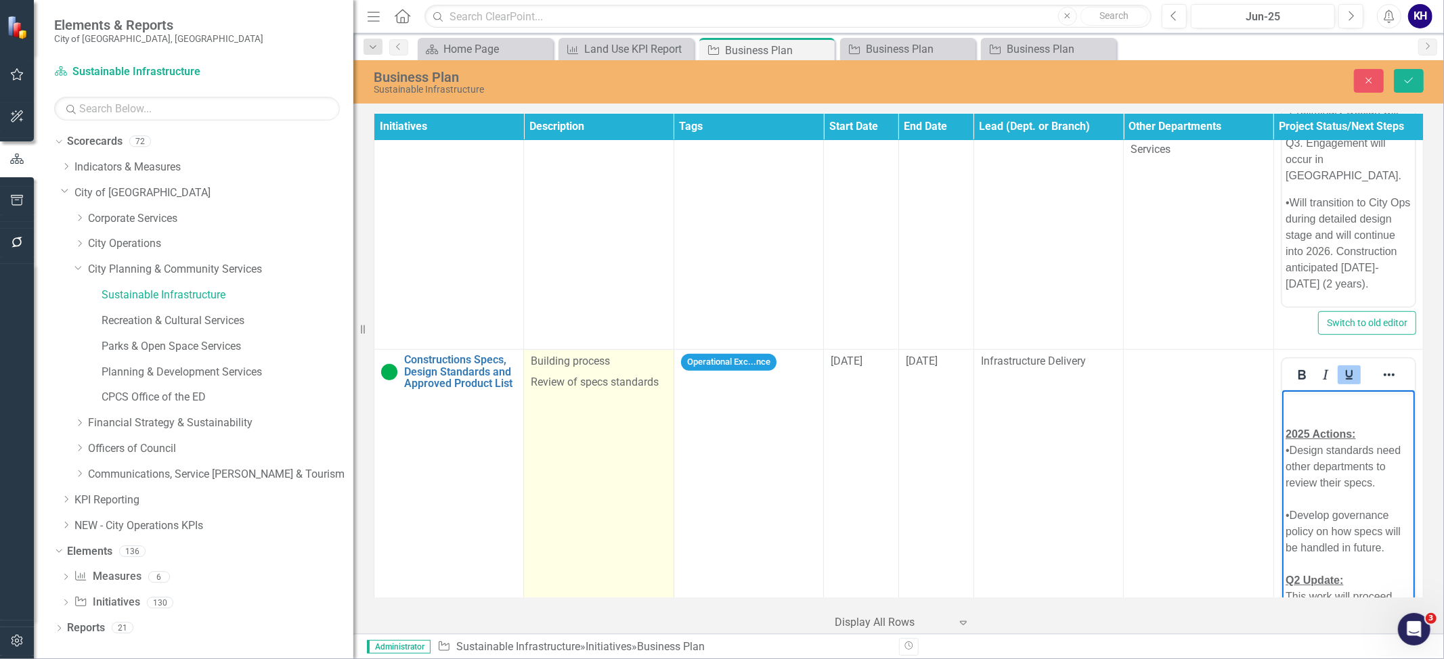
click at [586, 413] on td "Building process Review of specs standards" at bounding box center [599, 510] width 150 height 320
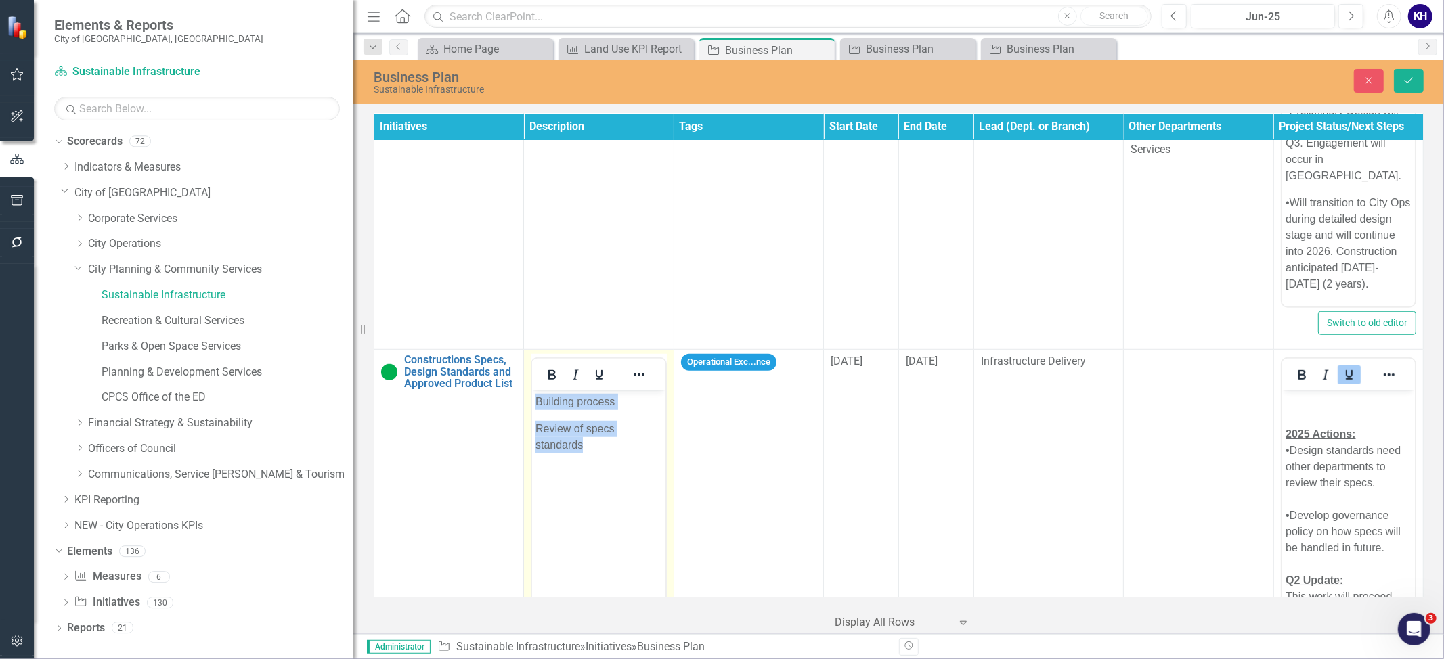
drag, startPoint x: 604, startPoint y: 468, endPoint x: 513, endPoint y: 383, distance: 124.5
click at [532, 391] on html "Building process Review of specs standards" at bounding box center [598, 492] width 133 height 203
click at [594, 442] on body "Rich Text Area. Press ALT-0 for help." at bounding box center [598, 492] width 133 height 203
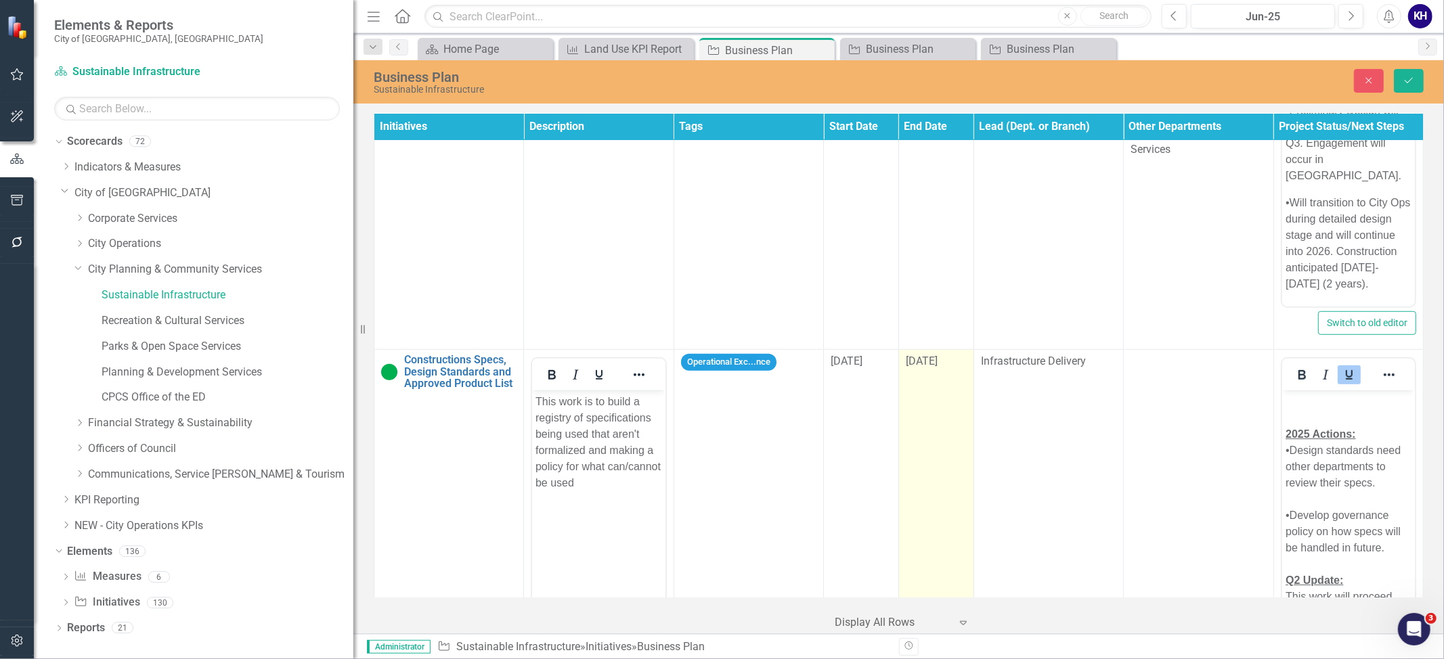
click at [938, 424] on td "[DATE]" at bounding box center [935, 510] width 75 height 320
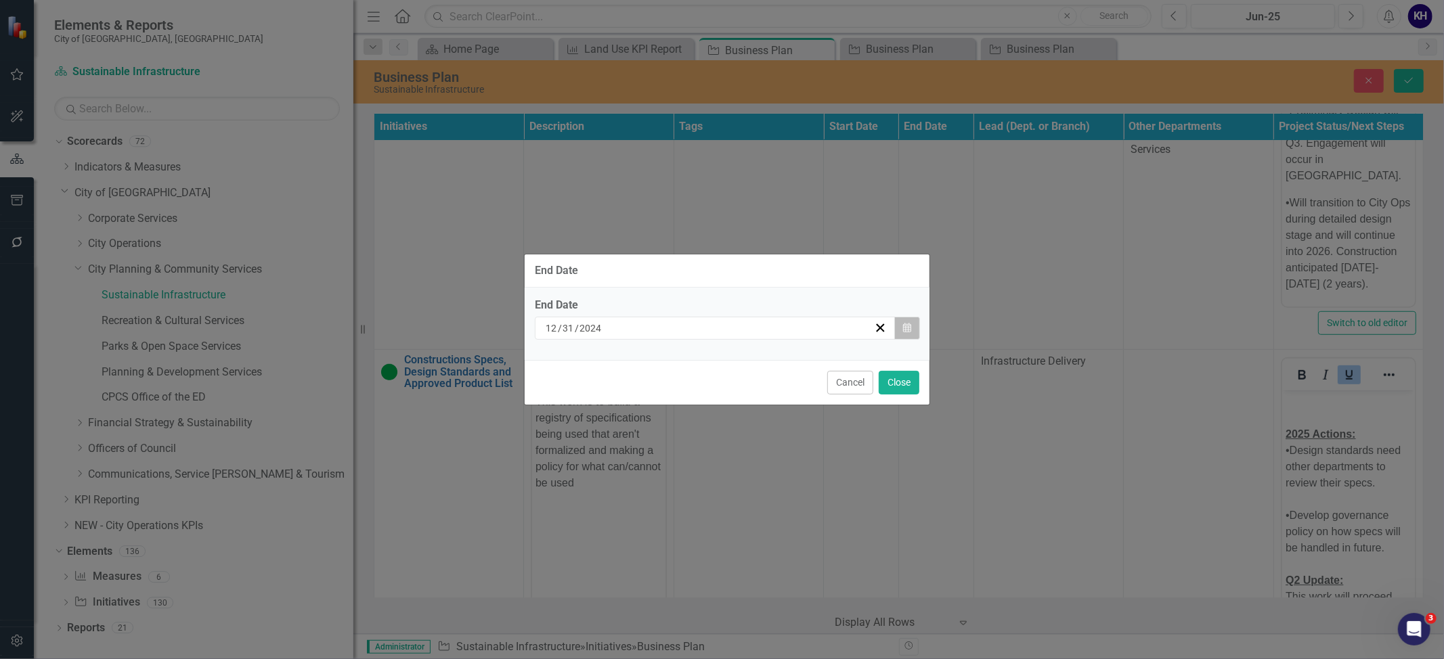
click at [900, 326] on button "Calendar" at bounding box center [907, 328] width 26 height 23
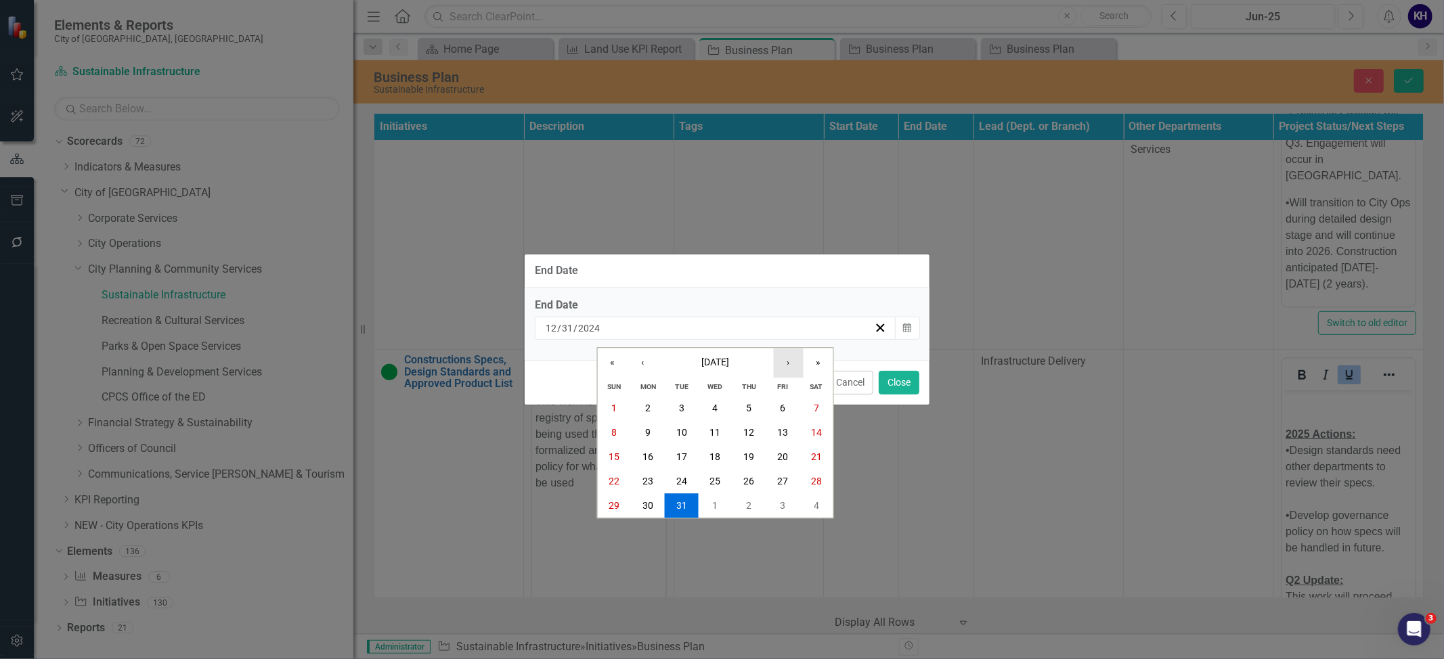
click at [796, 367] on button "›" at bounding box center [789, 364] width 30 height 30
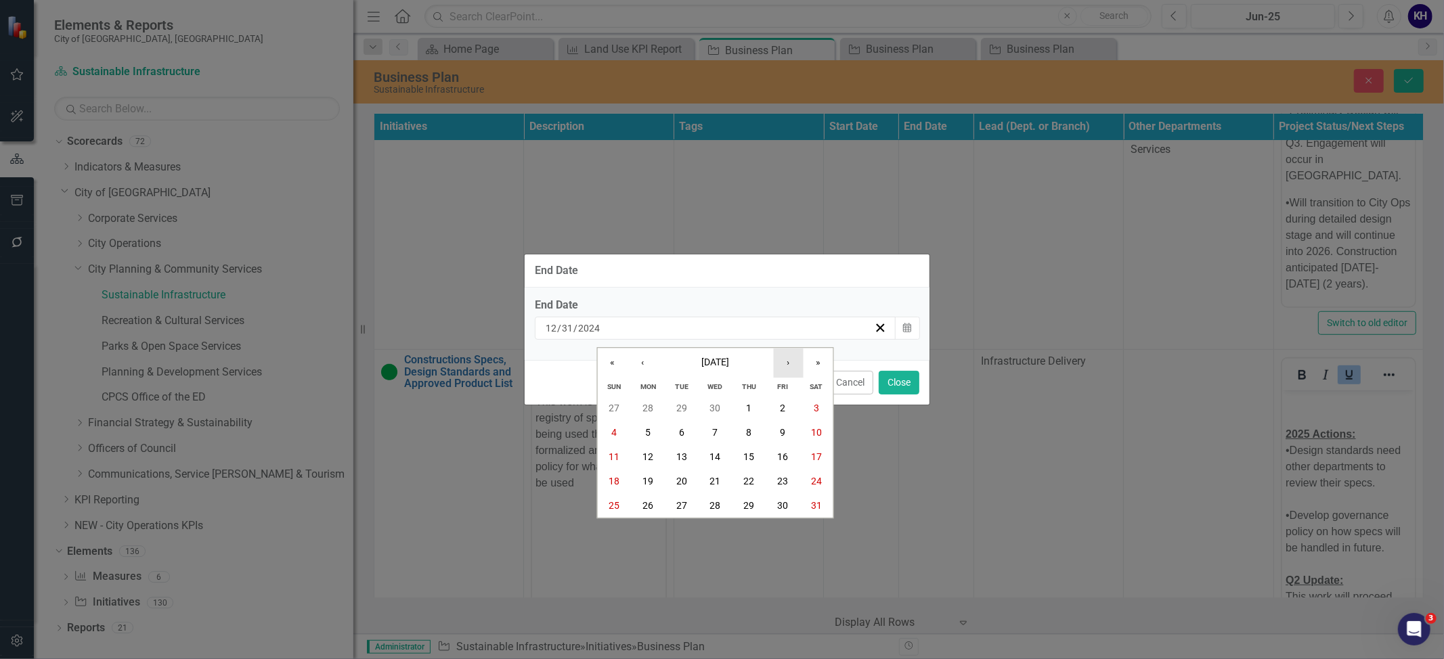
click at [796, 367] on button "›" at bounding box center [789, 364] width 30 height 30
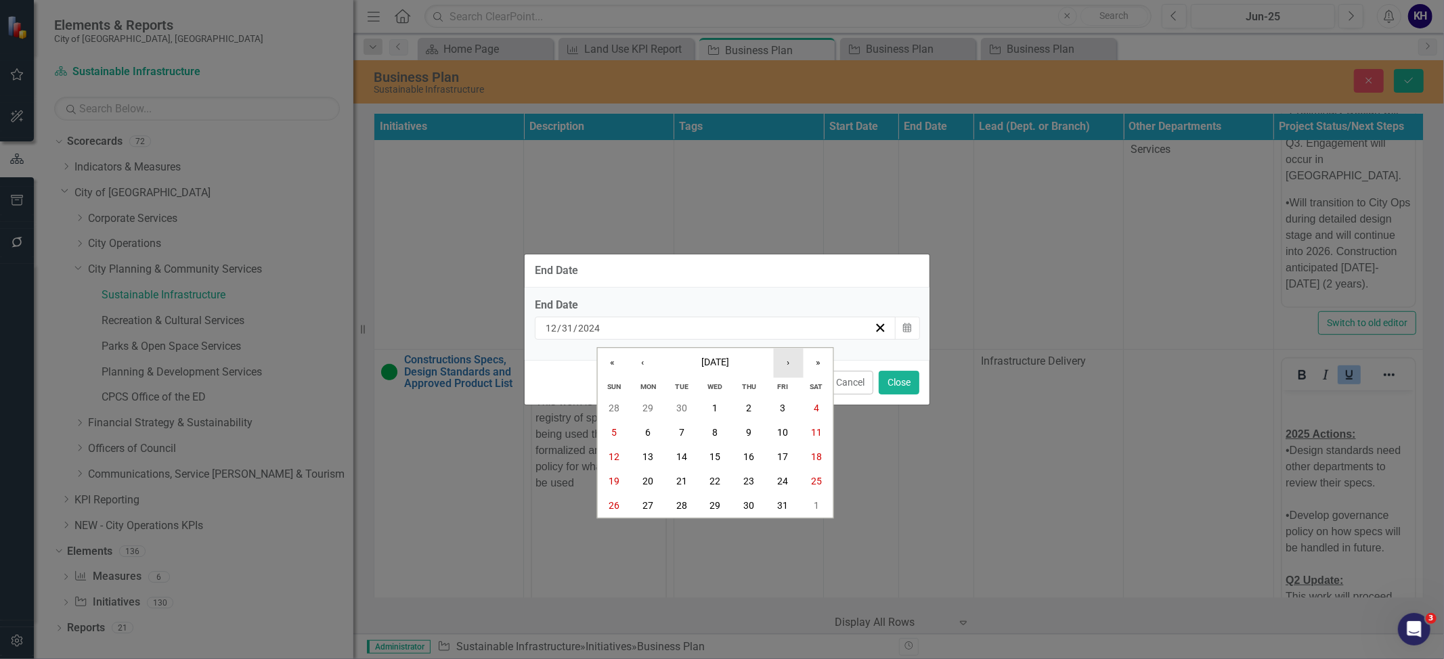
click at [796, 367] on button "›" at bounding box center [789, 364] width 30 height 30
click at [713, 500] on abbr "31" at bounding box center [715, 505] width 11 height 11
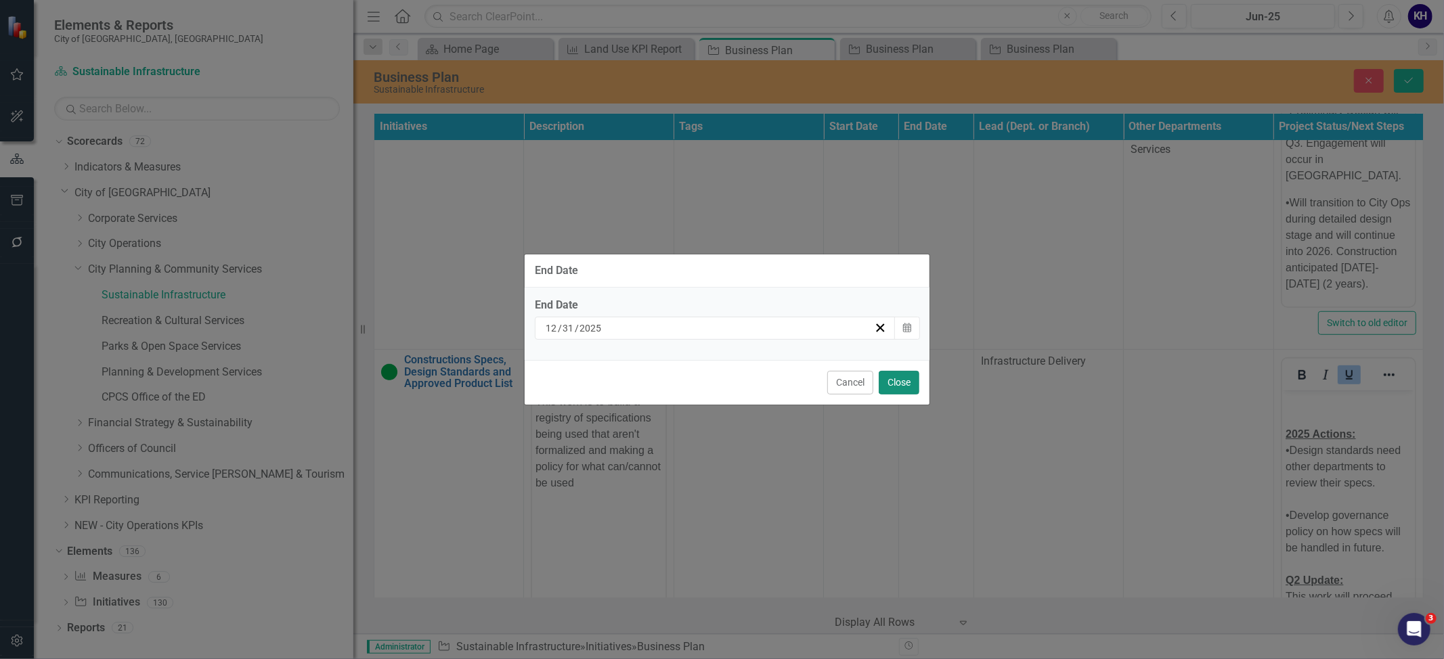
click at [897, 385] on button "Close" at bounding box center [898, 383] width 41 height 24
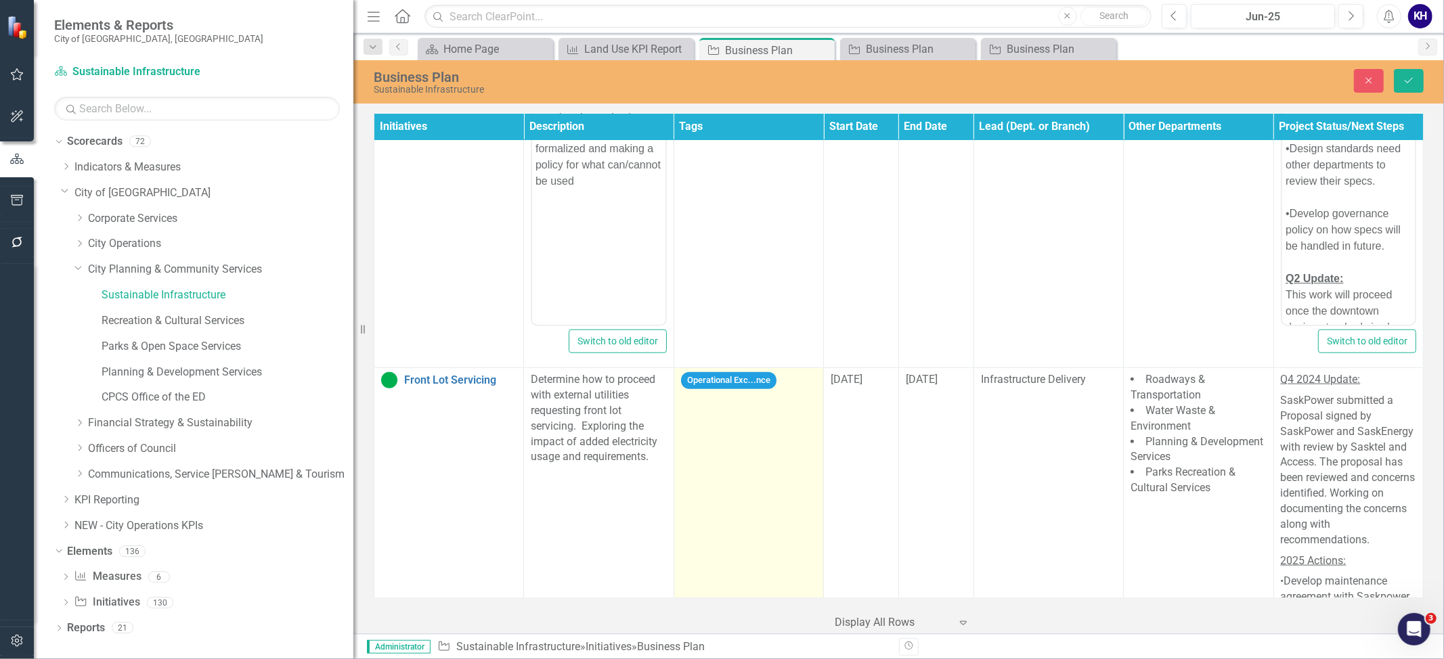
scroll to position [1203, 0]
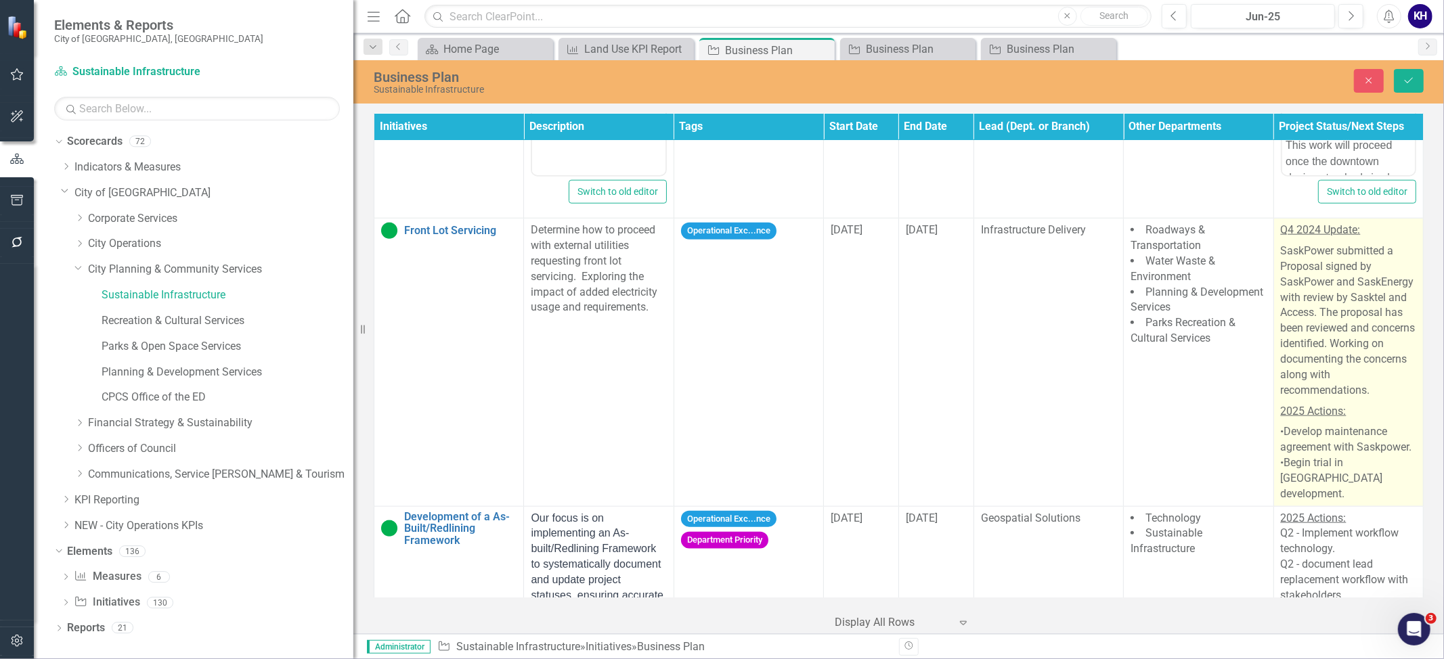
click at [1359, 364] on p "SaskPower submitted a Proposal signed by SaskPower and SaskEnergy with review b…" at bounding box center [1347, 321] width 135 height 160
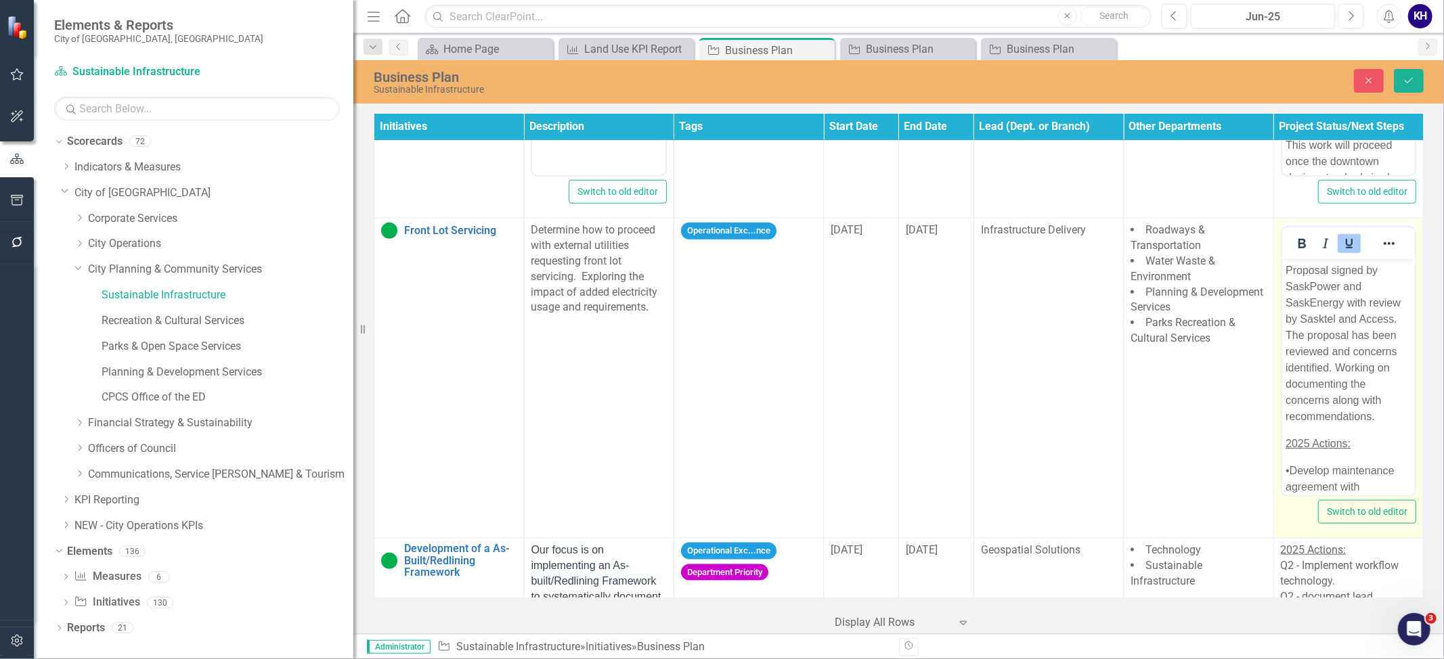
scroll to position [0, 0]
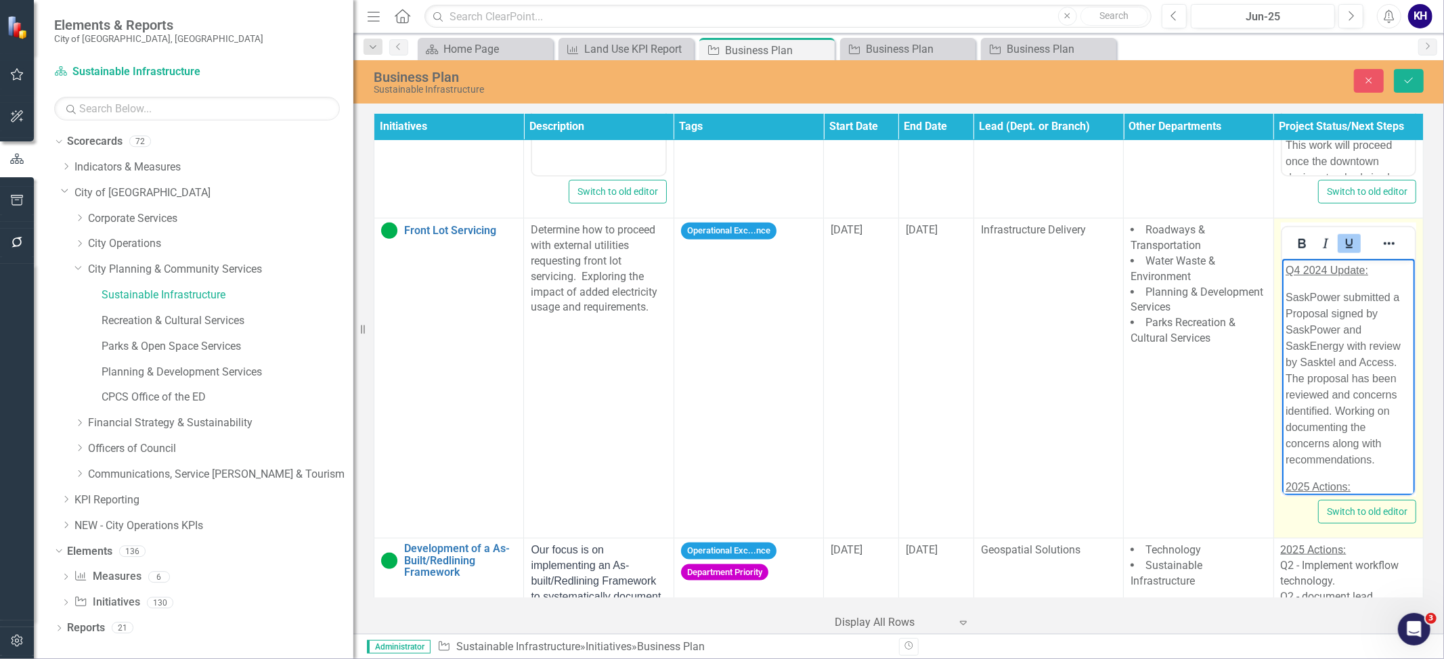
drag, startPoint x: 1381, startPoint y: 472, endPoint x: 1231, endPoint y: 219, distance: 293.8
click at [1281, 259] on html "Q4 2024 Update: SaskPower submitted a Proposal signed by SaskPower and SaskEner…" at bounding box center [1347, 438] width 133 height 359
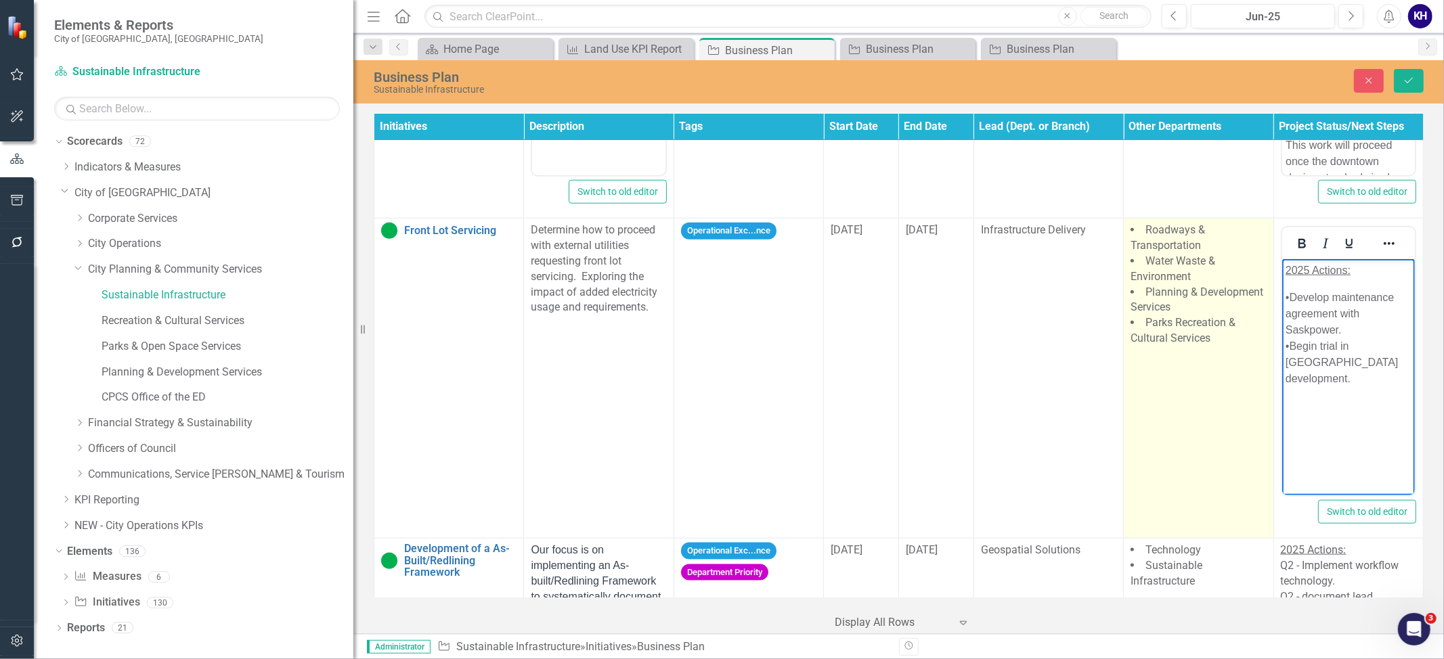
paste body "Rich Text Area. Press ALT-0 for help."
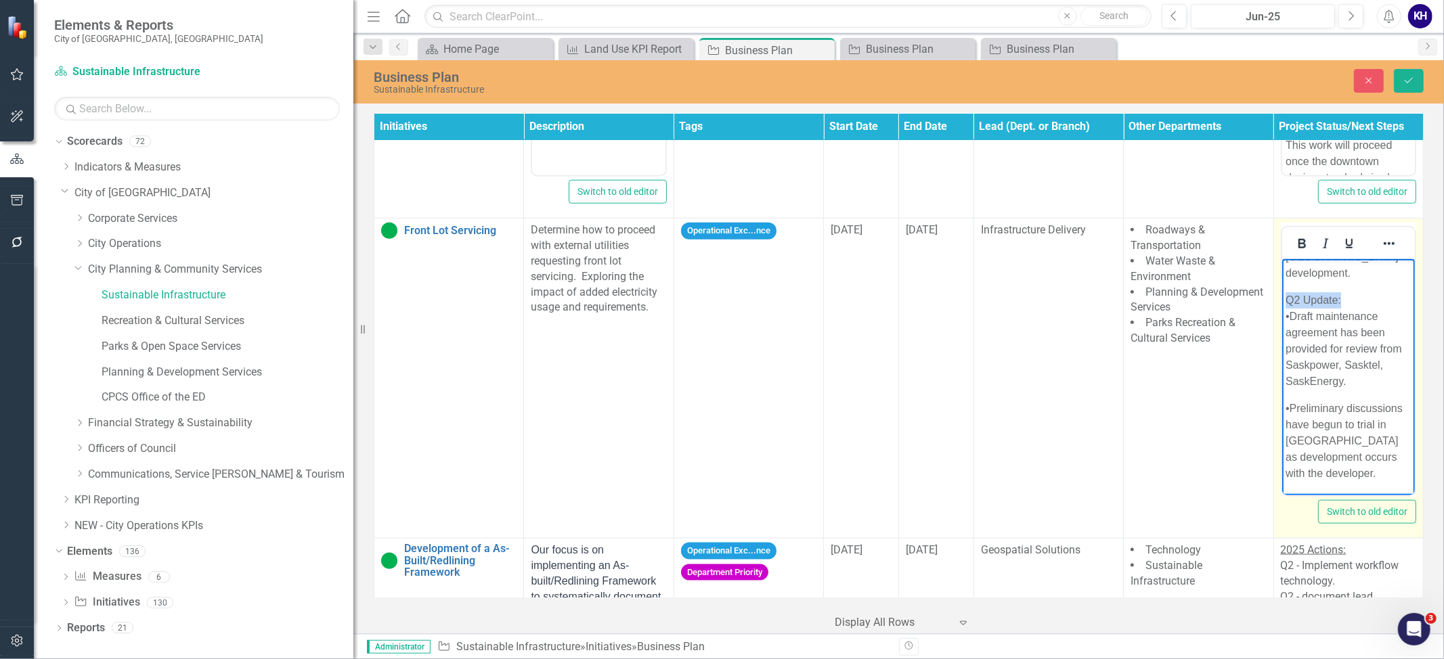
drag, startPoint x: 1378, startPoint y: 298, endPoint x: 1243, endPoint y: 296, distance: 134.7
click at [1281, 296] on html "2025 Actions: •Develop maintenance agreement with Saskpower. •Begin trial in gr…" at bounding box center [1347, 325] width 133 height 342
click at [1331, 246] on div at bounding box center [1325, 243] width 87 height 26
click at [1341, 246] on icon "Underline" at bounding box center [1349, 244] width 16 height 16
click at [1298, 246] on icon "Bold" at bounding box center [1301, 243] width 7 height 9
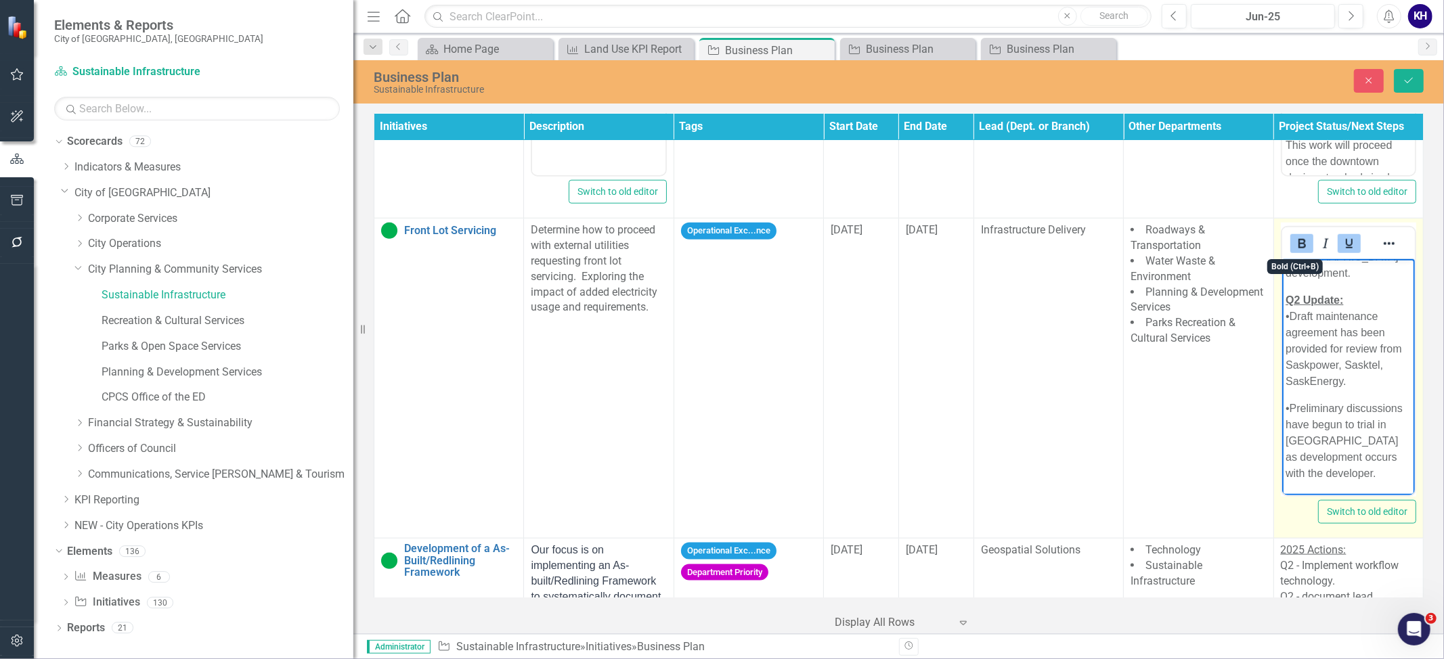
click at [1326, 303] on span "Q2 Update:" at bounding box center [1314, 300] width 58 height 12
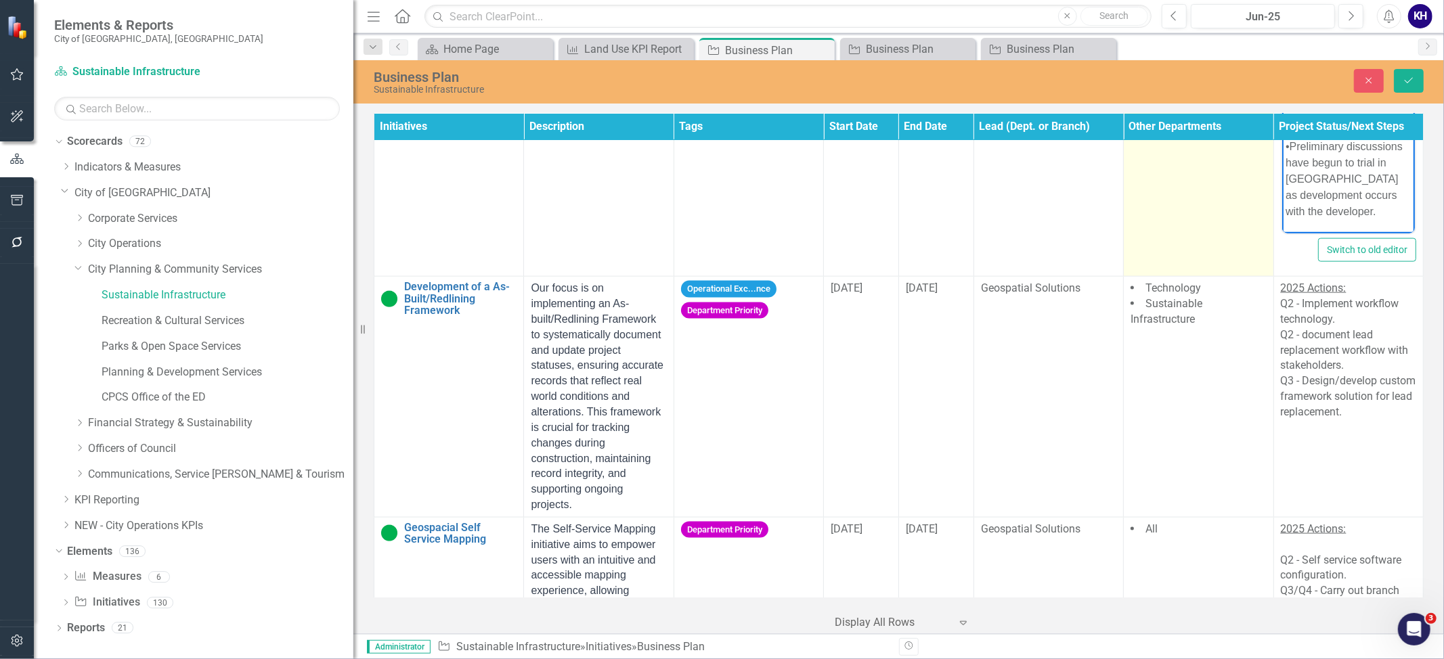
scroll to position [1504, 0]
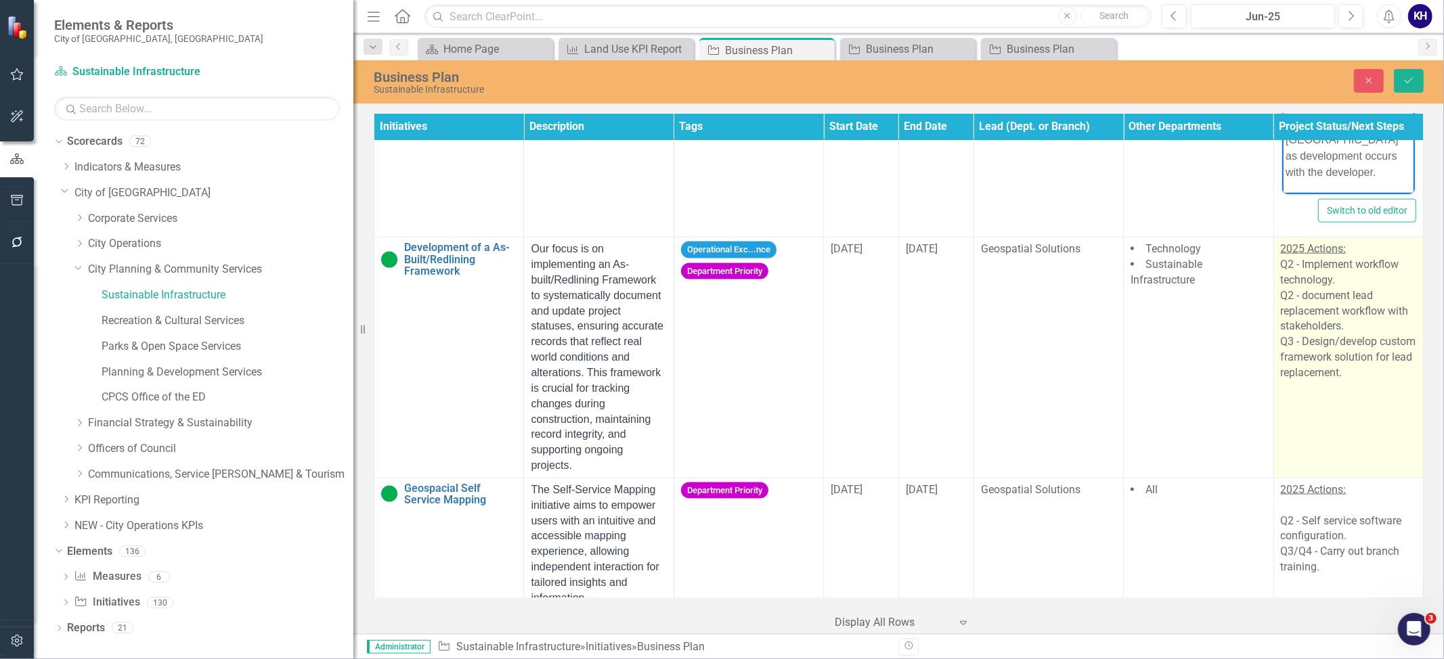
click at [1336, 428] on td "2025 Actions: Q2 - Implement workflow technology. Q2 - document lead replacemen…" at bounding box center [1348, 358] width 150 height 241
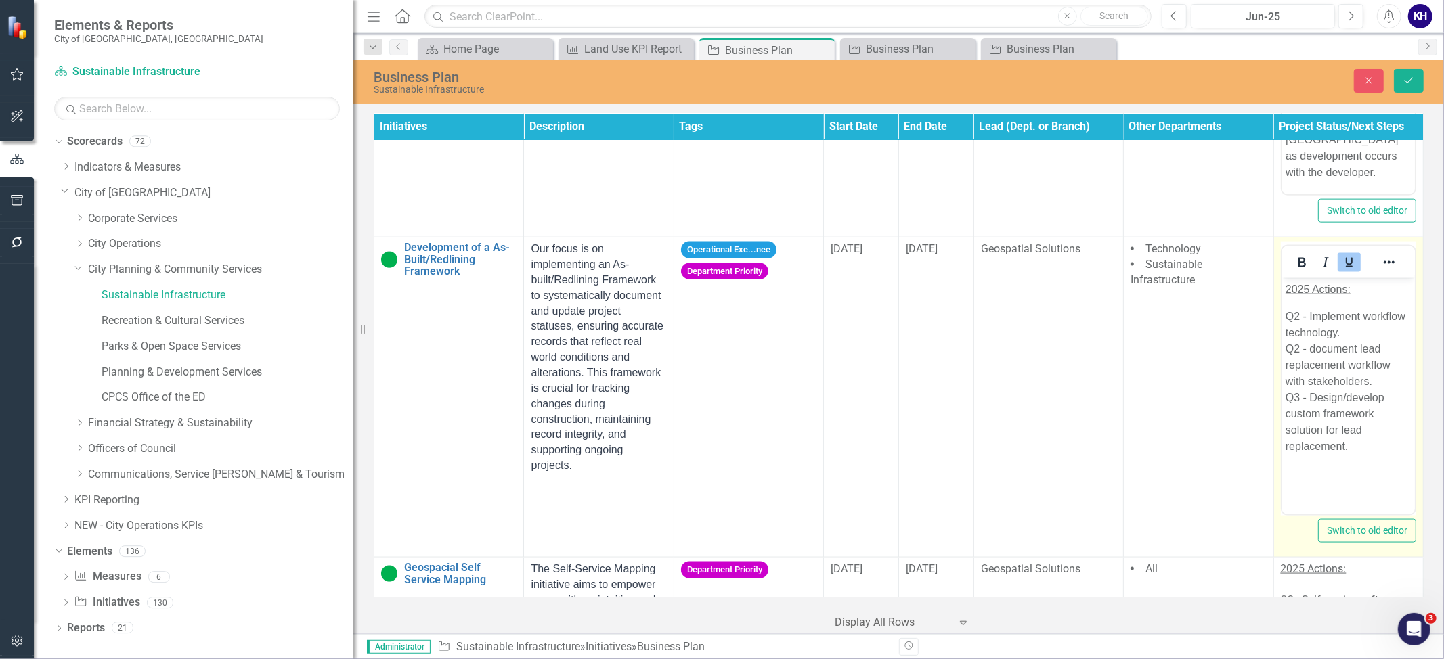
scroll to position [0, 0]
click at [1367, 451] on div "Q3 - Design/develop custom framework solution for lead replacement." at bounding box center [1348, 422] width 126 height 65
paste body "Rich Text Area. Press ALT-0 for help."
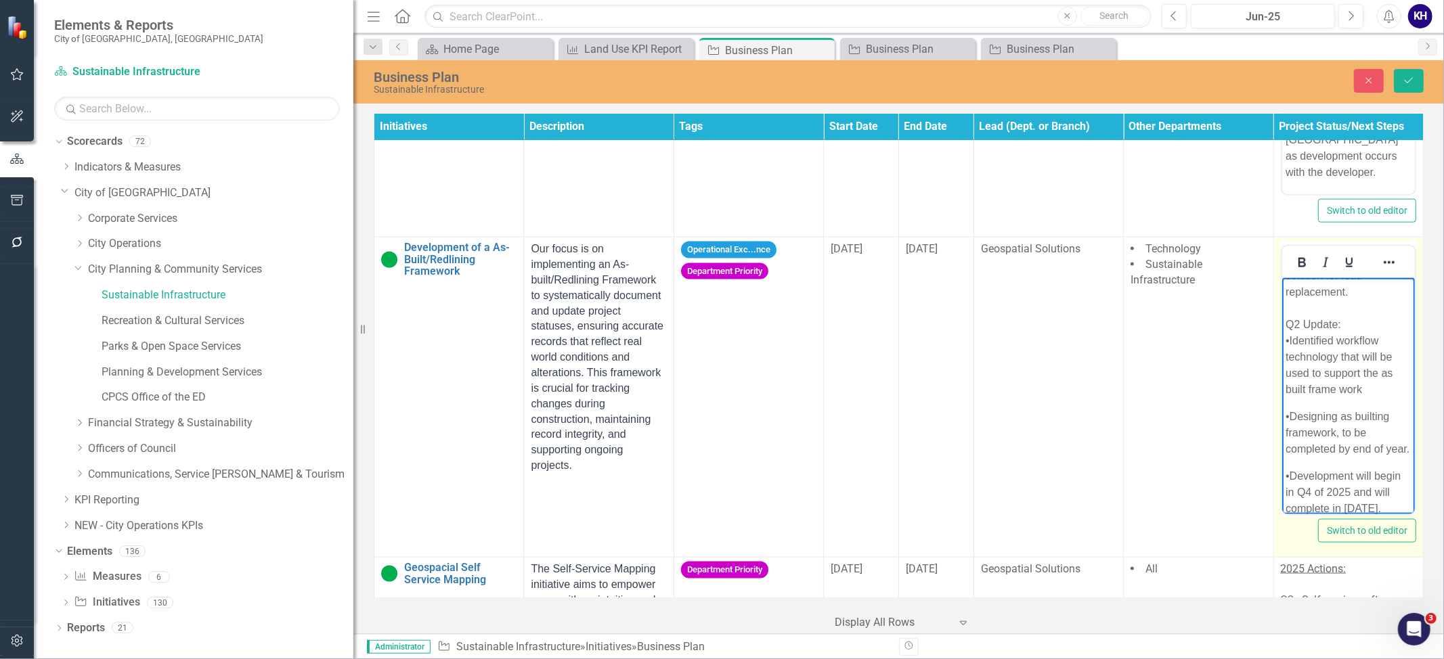
scroll to position [112, 0]
drag, startPoint x: 1339, startPoint y: 368, endPoint x: 1299, endPoint y: 340, distance: 48.6
click at [1294, 370] on p "Q2 Update: •Identified workflow technology that will be used to support the as …" at bounding box center [1348, 399] width 126 height 81
click at [1354, 359] on p "Q2 Update: •Identified workflow technology that will be used to support the as …" at bounding box center [1348, 399] width 126 height 81
drag, startPoint x: 1350, startPoint y: 360, endPoint x: 1276, endPoint y: 361, distance: 74.5
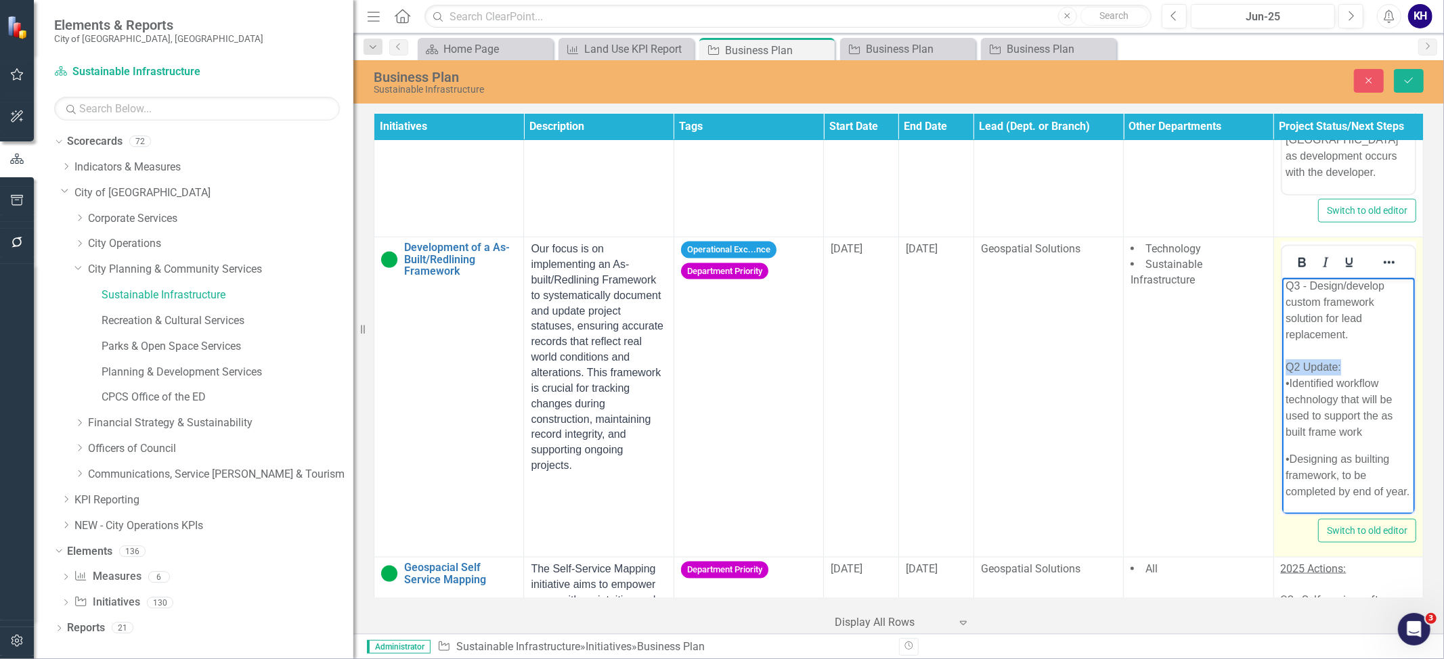
click at [1281, 361] on html "2025 Actions: Q2 - Implement workflow technology. Q2 - document lead replacemen…" at bounding box center [1347, 399] width 133 height 467
click at [1341, 266] on icon "Underline" at bounding box center [1349, 262] width 16 height 16
click at [1295, 271] on icon "Bold" at bounding box center [1301, 262] width 16 height 16
click at [1329, 355] on div "Rich Text Area. Press ALT-0 for help." at bounding box center [1348, 351] width 126 height 16
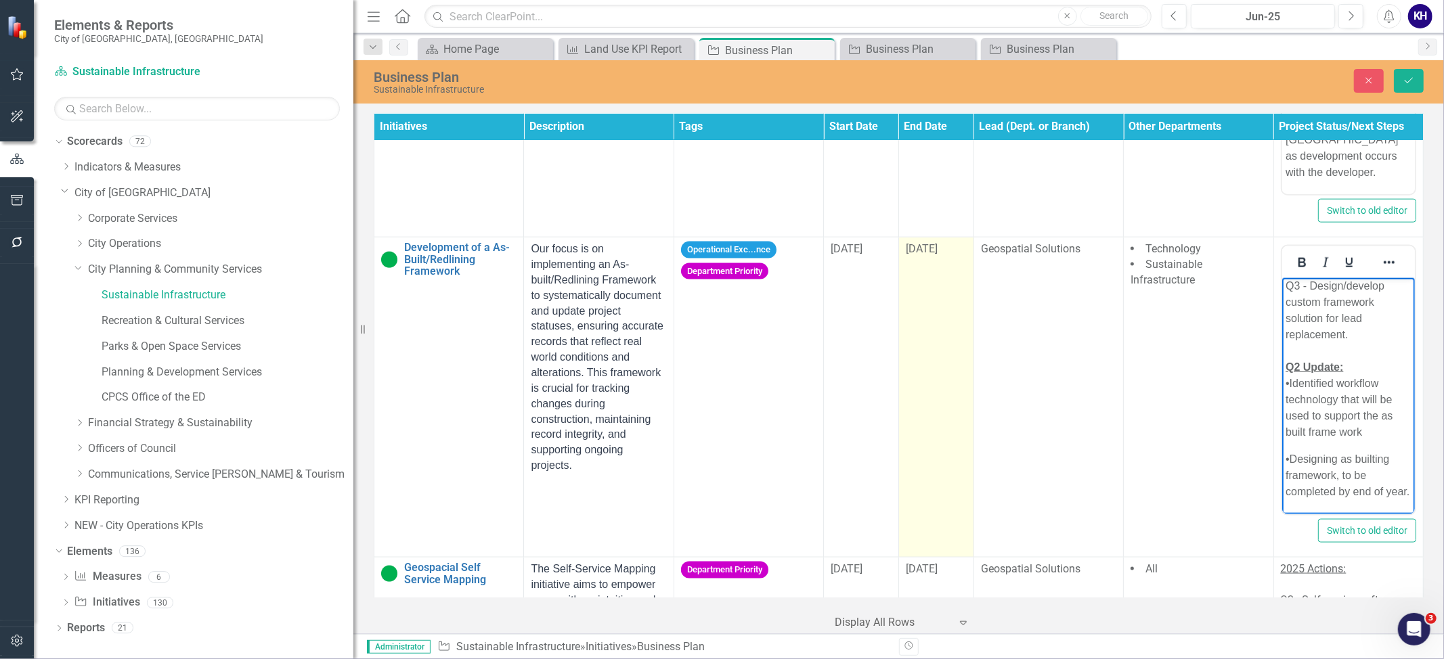
click at [943, 271] on td "10/1/25" at bounding box center [935, 398] width 75 height 320
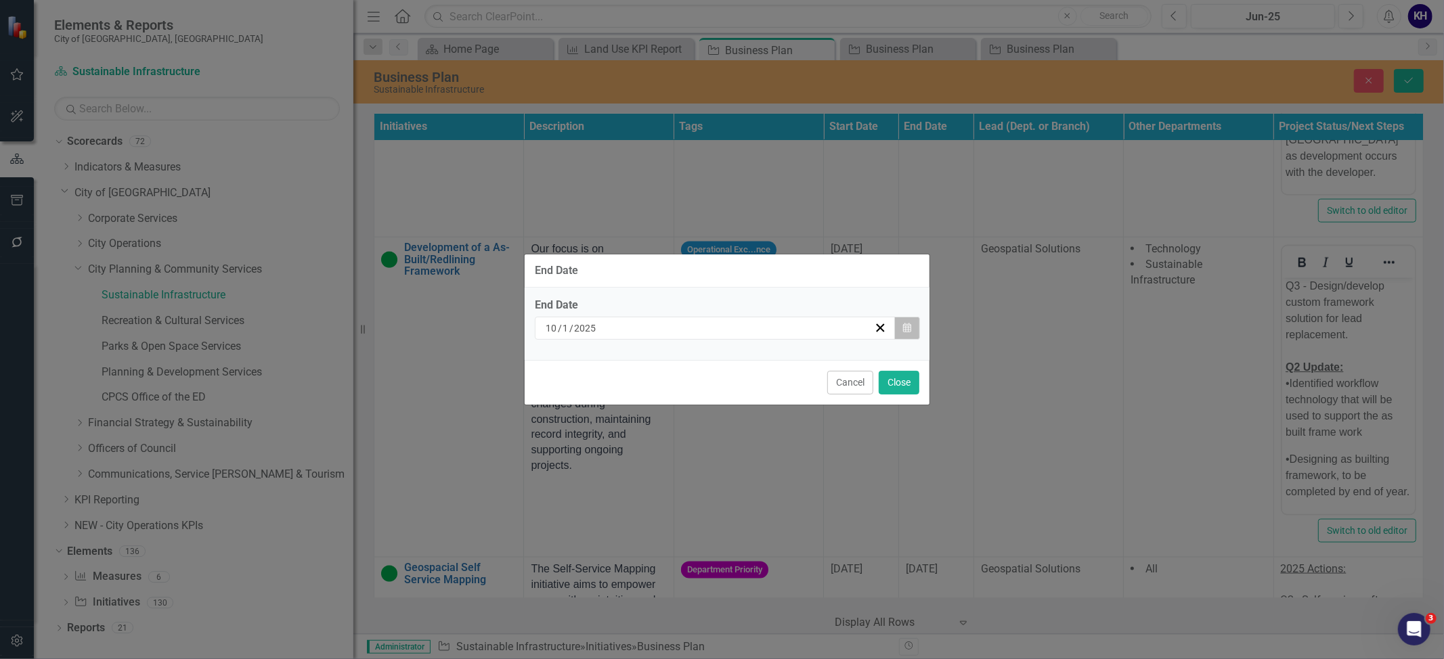
click at [913, 339] on button "Calendar" at bounding box center [907, 328] width 26 height 23
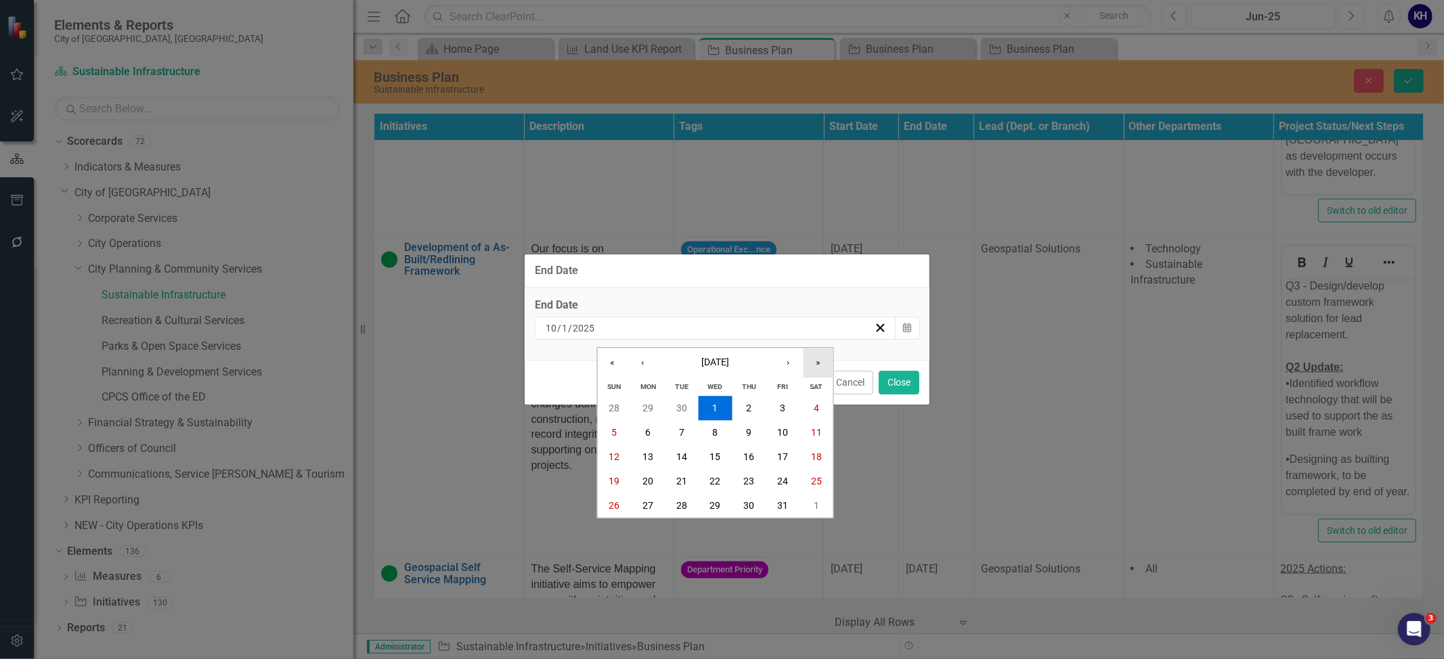
click at [816, 359] on button "»" at bounding box center [818, 364] width 30 height 30
click at [789, 359] on button "›" at bounding box center [789, 364] width 30 height 30
click at [742, 506] on button "31" at bounding box center [749, 505] width 34 height 24
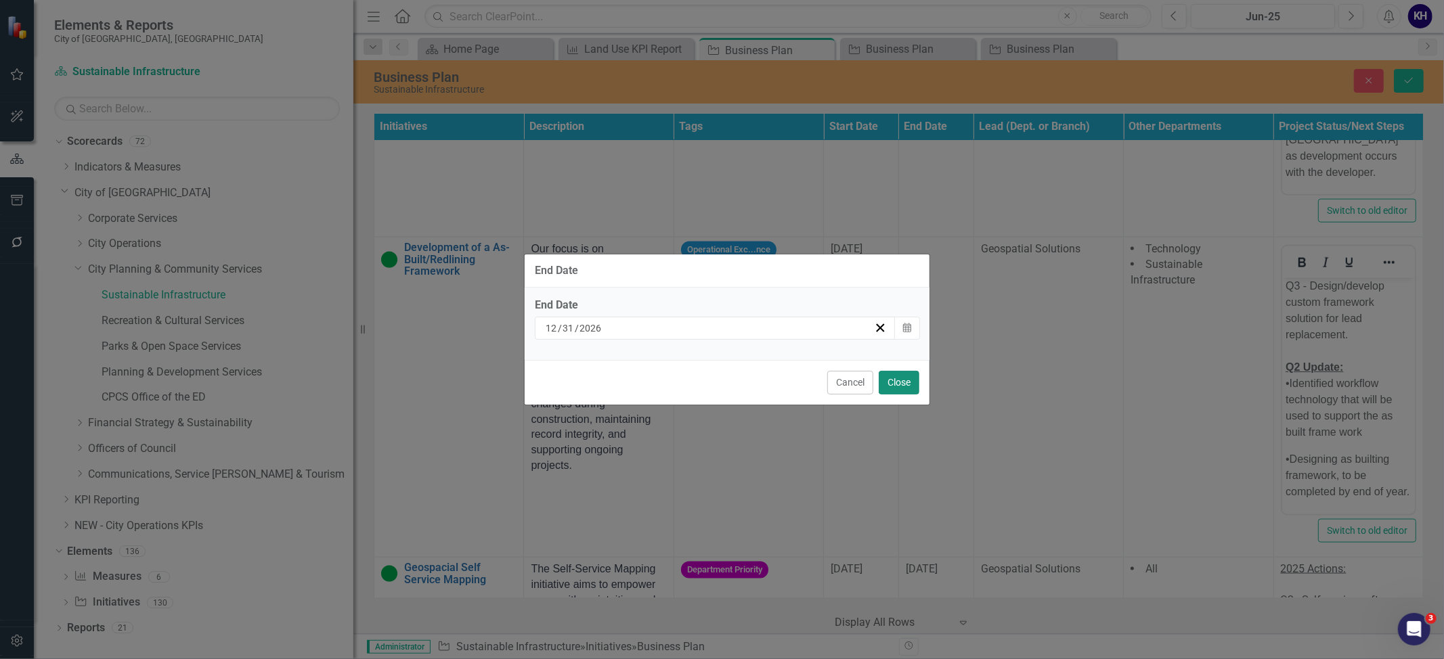
click at [910, 385] on button "Close" at bounding box center [898, 383] width 41 height 24
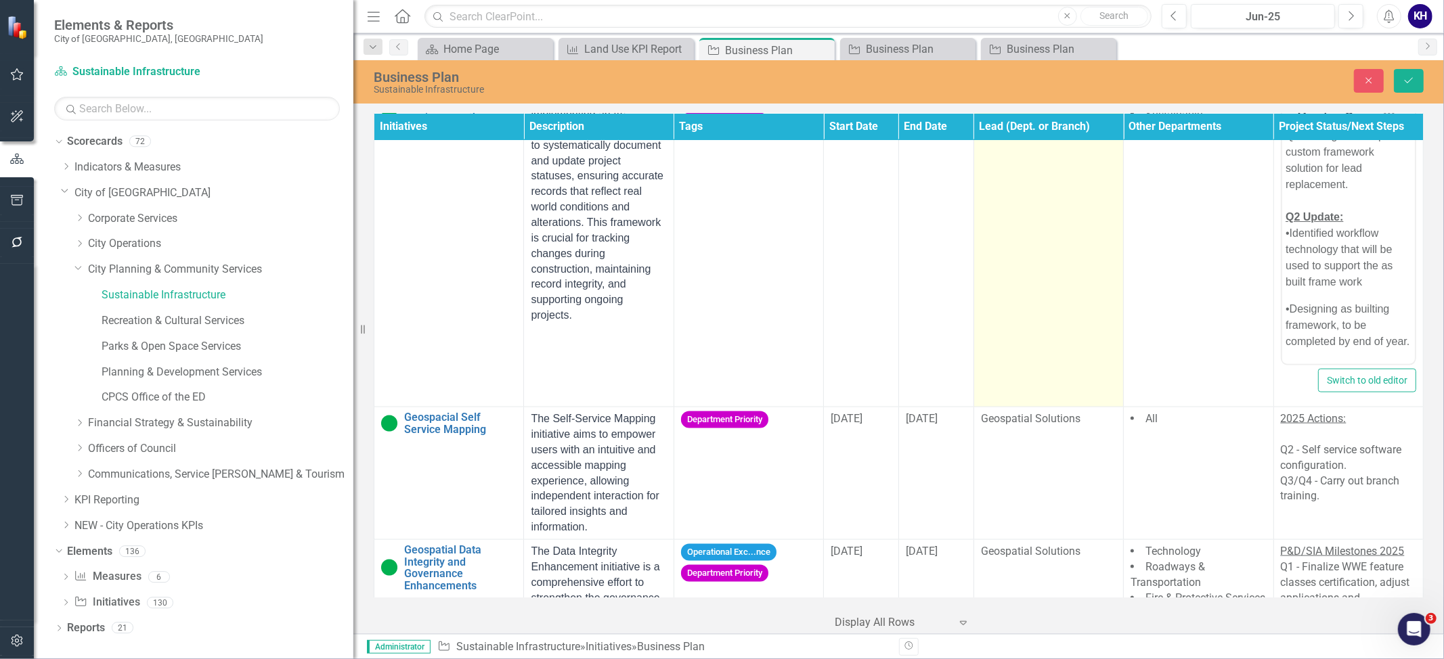
scroll to position [1804, 0]
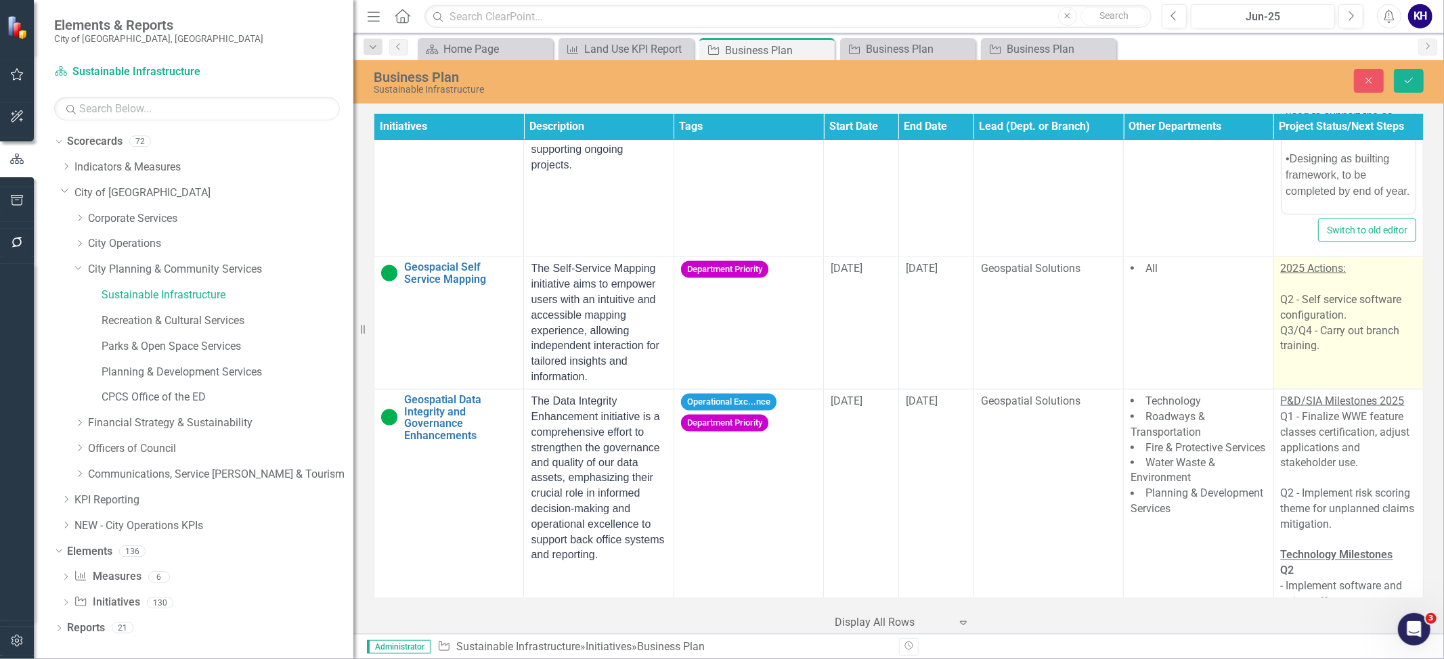
click at [1309, 355] on div "Q3/Q4 - Carry out branch training." at bounding box center [1347, 339] width 135 height 31
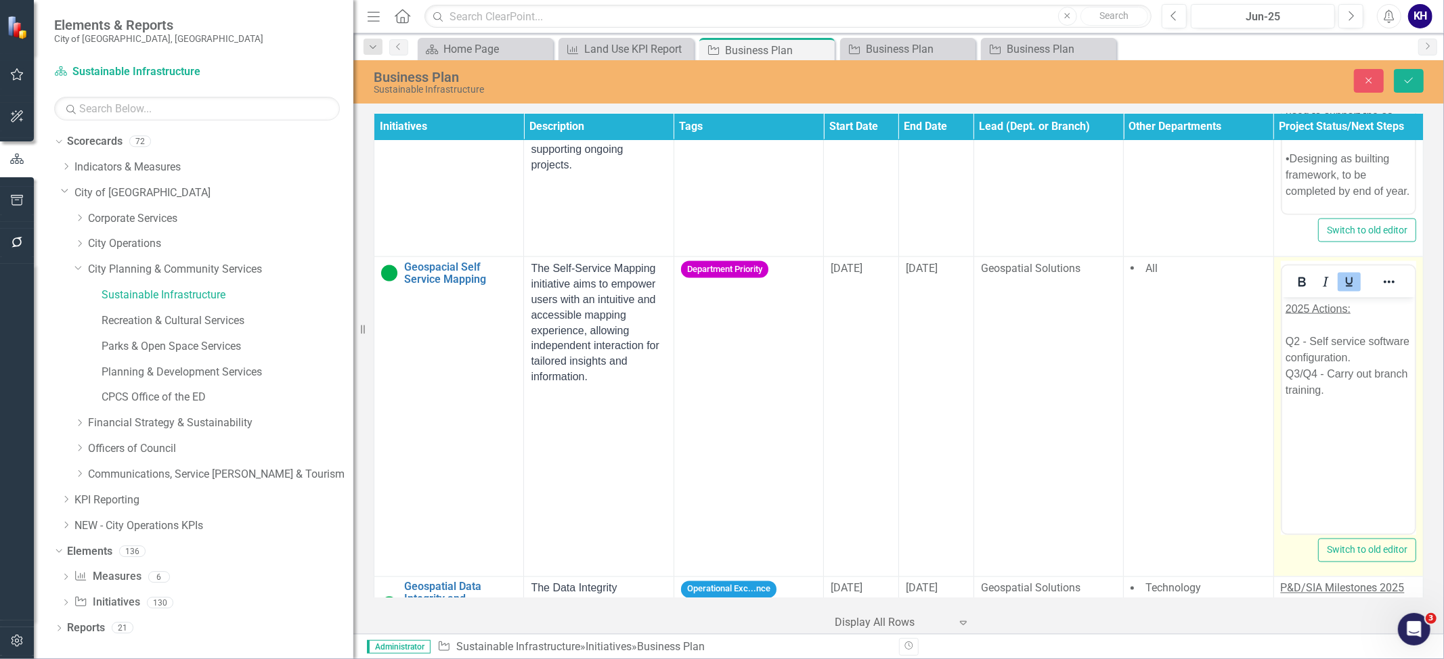
scroll to position [0, 0]
click at [1348, 378] on div "Q3/Q4 - Carry out branch training." at bounding box center [1348, 382] width 126 height 32
paste body "Rich Text Area. Press ALT-0 for help."
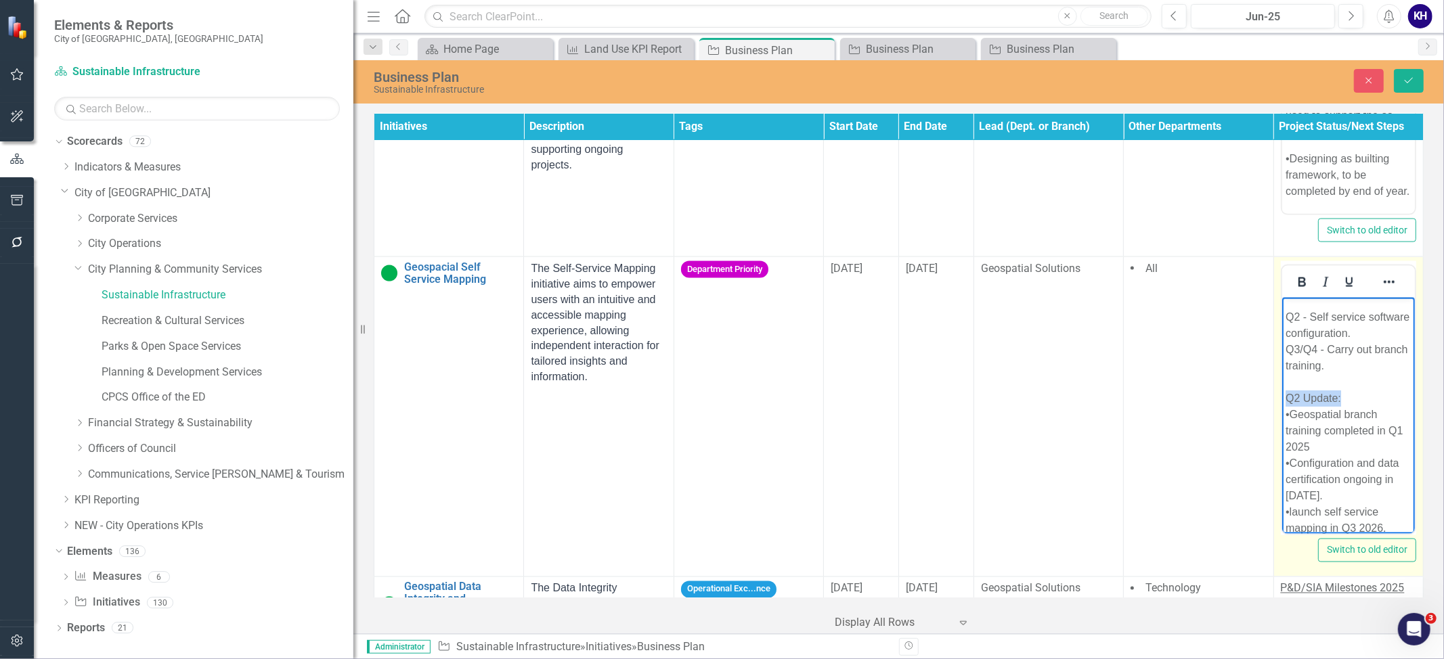
drag, startPoint x: 1345, startPoint y: 391, endPoint x: 1273, endPoint y: 392, distance: 72.4
click at [1281, 392] on html "2025 Actions: Q2 - Self service software configuration. Q3/Q4 - Carry out branc…" at bounding box center [1347, 414] width 133 height 283
click at [1299, 282] on icon "Bold" at bounding box center [1301, 282] width 16 height 16
drag, startPoint x: 1345, startPoint y: 280, endPoint x: 118, endPoint y: 23, distance: 1254.2
click at [1345, 280] on icon "Underline" at bounding box center [1349, 282] width 16 height 16
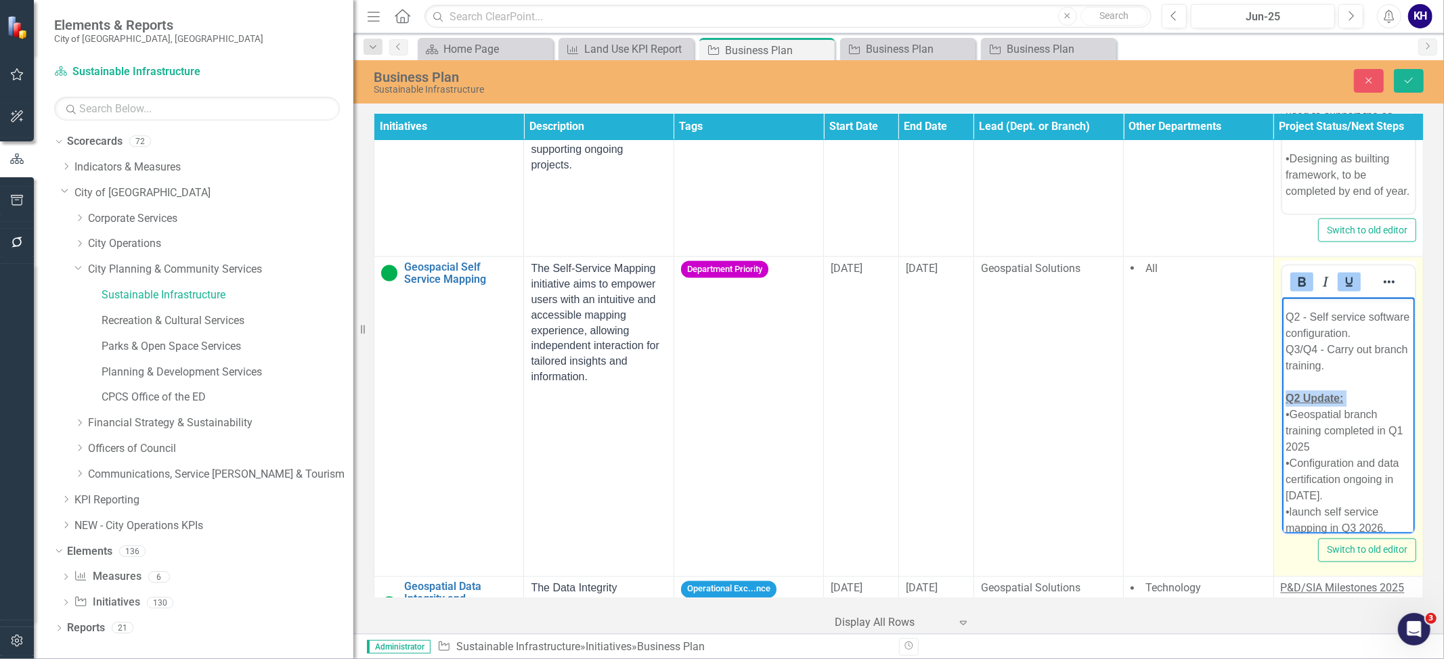
scroll to position [0, 0]
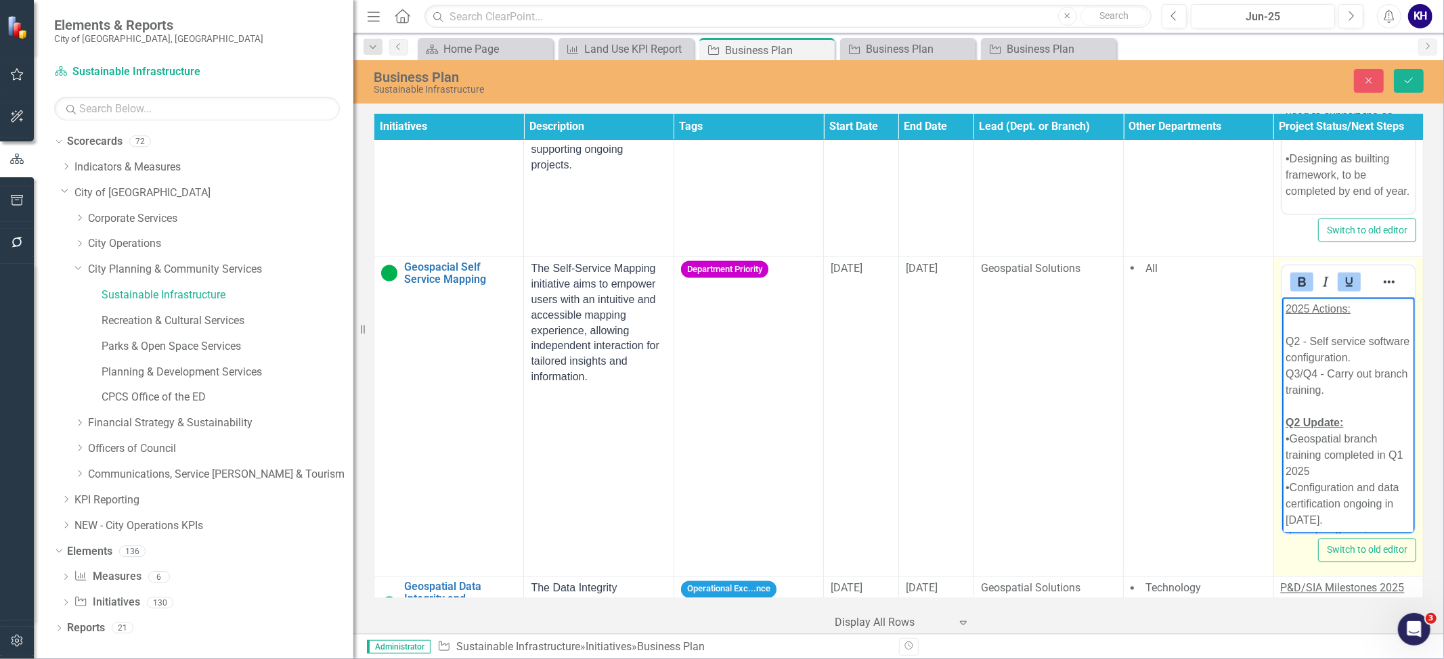
click at [1302, 326] on div "Rich Text Area. Press ALT-0 for help." at bounding box center [1348, 325] width 126 height 16
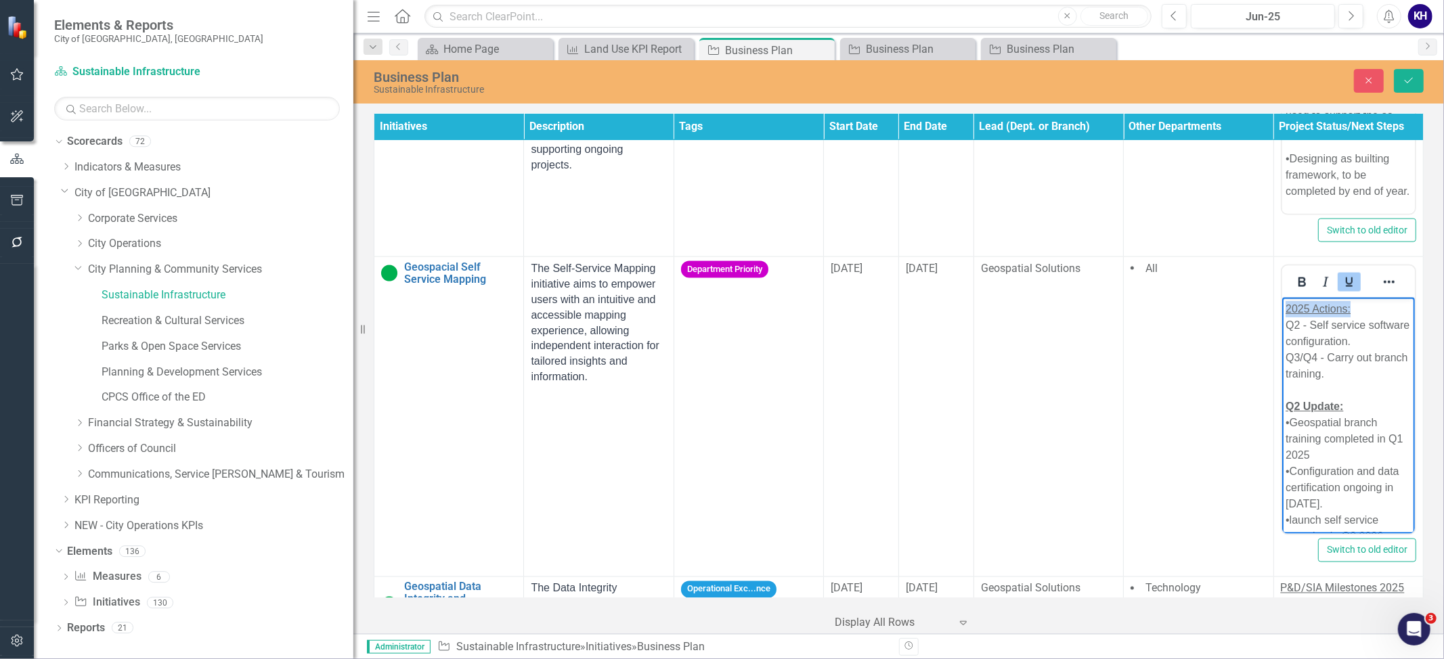
drag, startPoint x: 1307, startPoint y: 307, endPoint x: 2532, endPoint y: 599, distance: 1259.2
click at [1281, 304] on html "2025 Actions: Q2 - Self service software configuration. Q3/Q4 - Carry out branc…" at bounding box center [1347, 431] width 133 height 267
click at [1293, 292] on button "Bold" at bounding box center [1301, 282] width 23 height 19
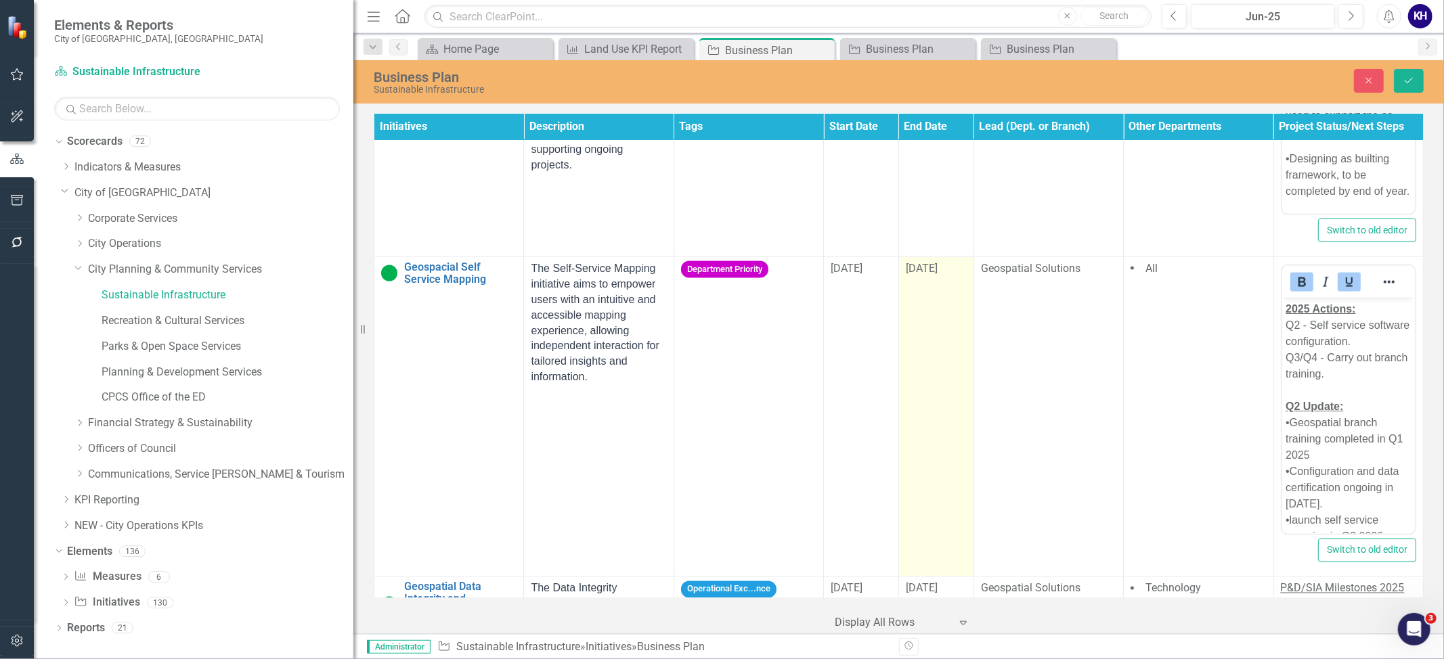
click at [965, 321] on td "[DATE]" at bounding box center [935, 417] width 75 height 320
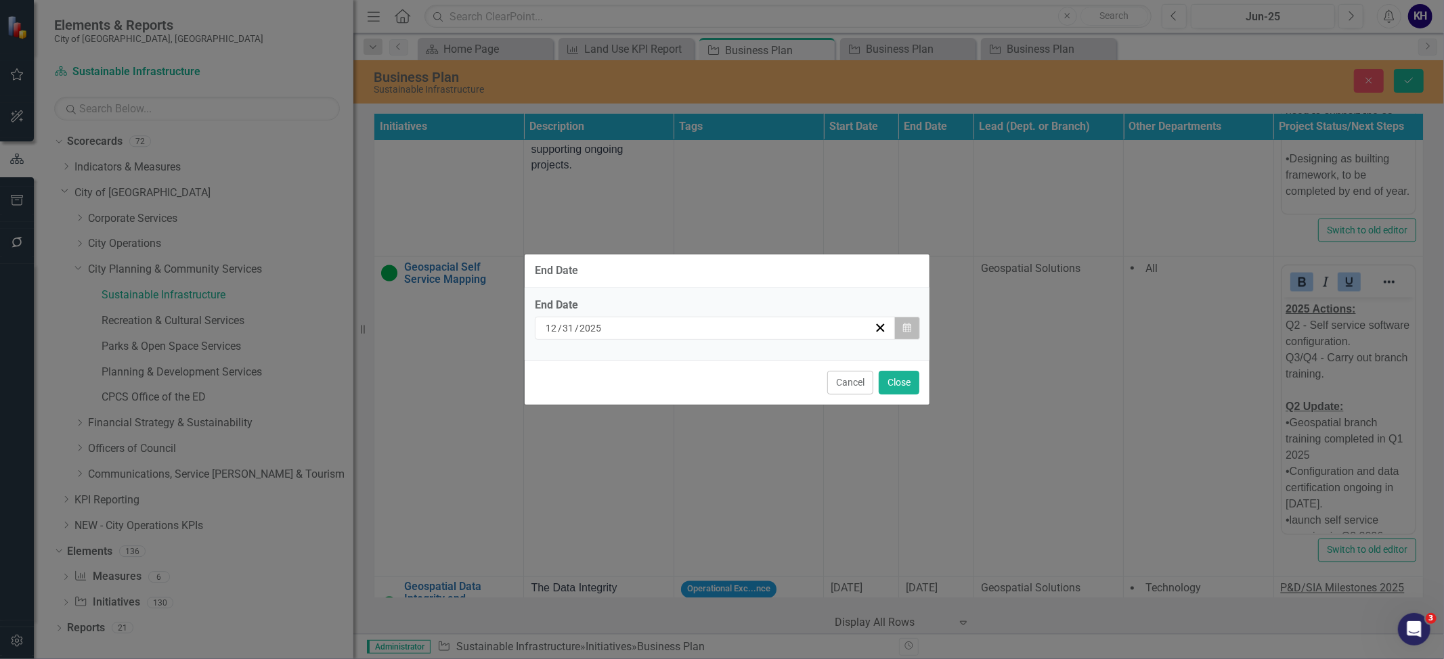
click at [911, 321] on button "Calendar" at bounding box center [907, 328] width 26 height 23
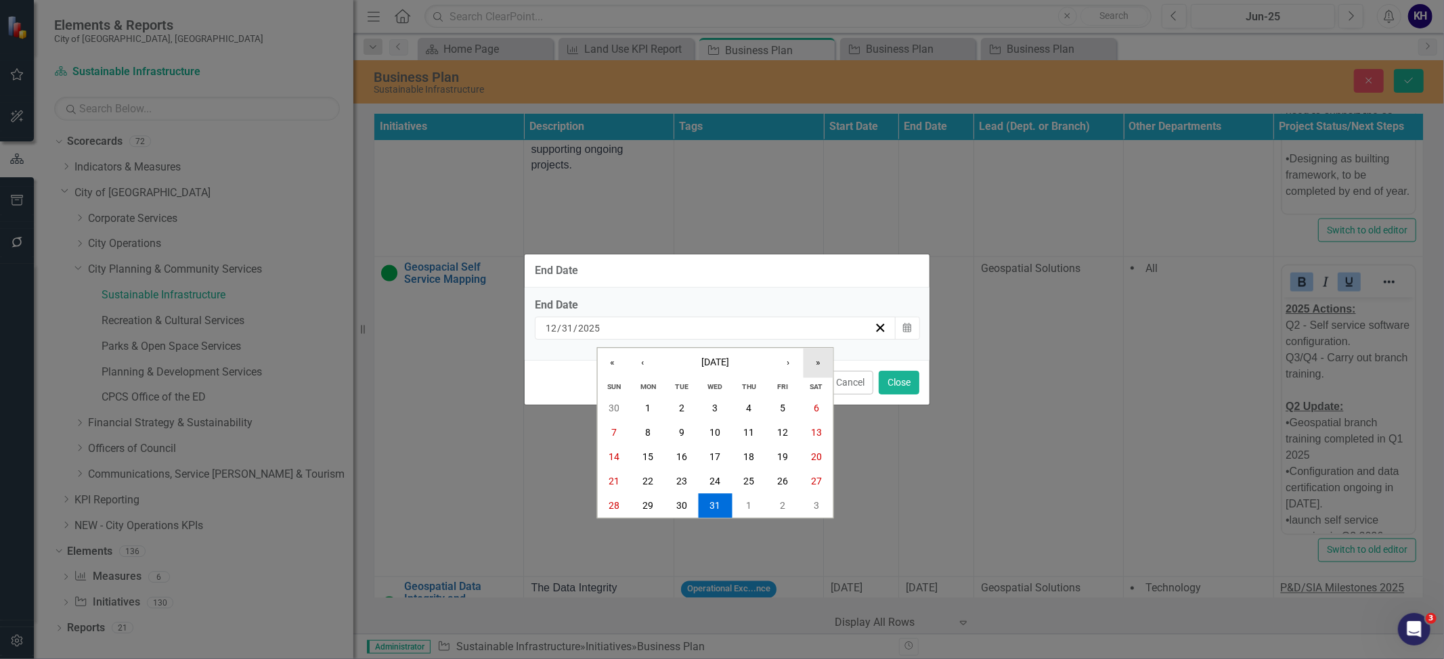
click at [820, 365] on button "»" at bounding box center [818, 364] width 30 height 30
drag, startPoint x: 746, startPoint y: 508, endPoint x: 757, endPoint y: 496, distance: 15.8
click at [746, 509] on abbr "31" at bounding box center [748, 505] width 11 height 11
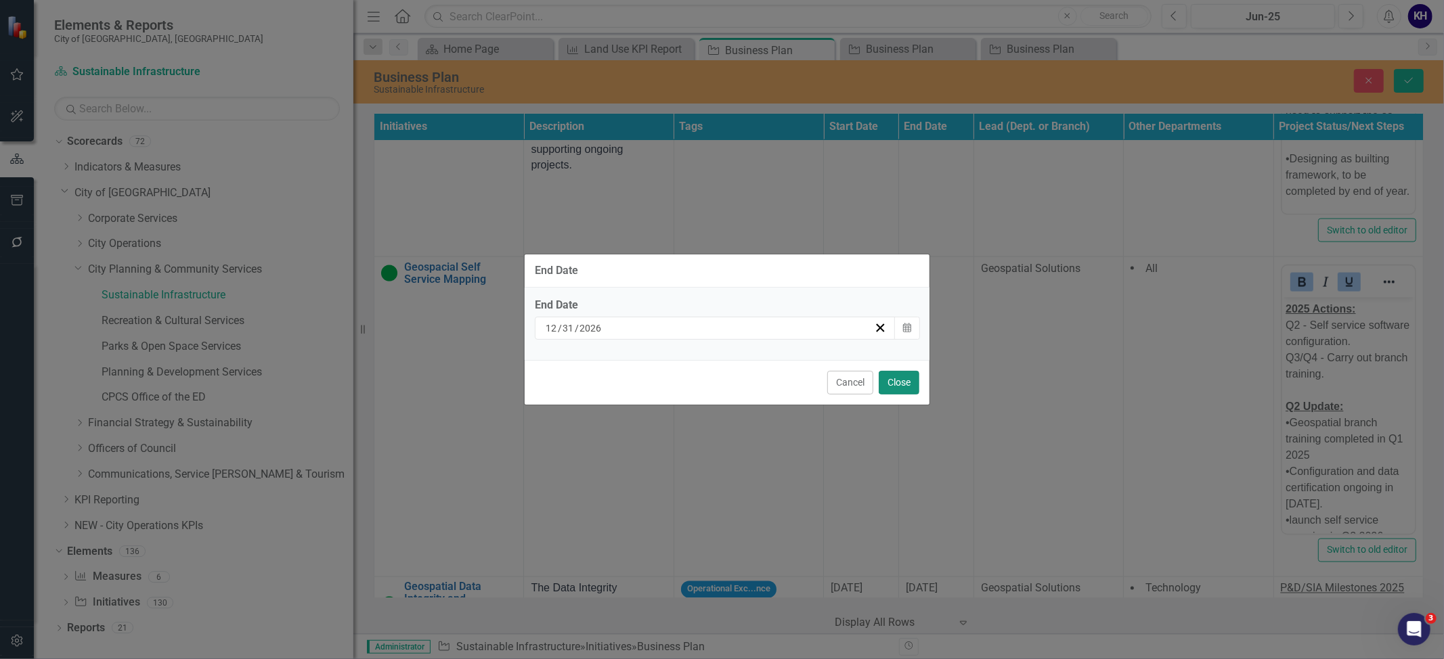
click at [910, 374] on button "Close" at bounding box center [898, 383] width 41 height 24
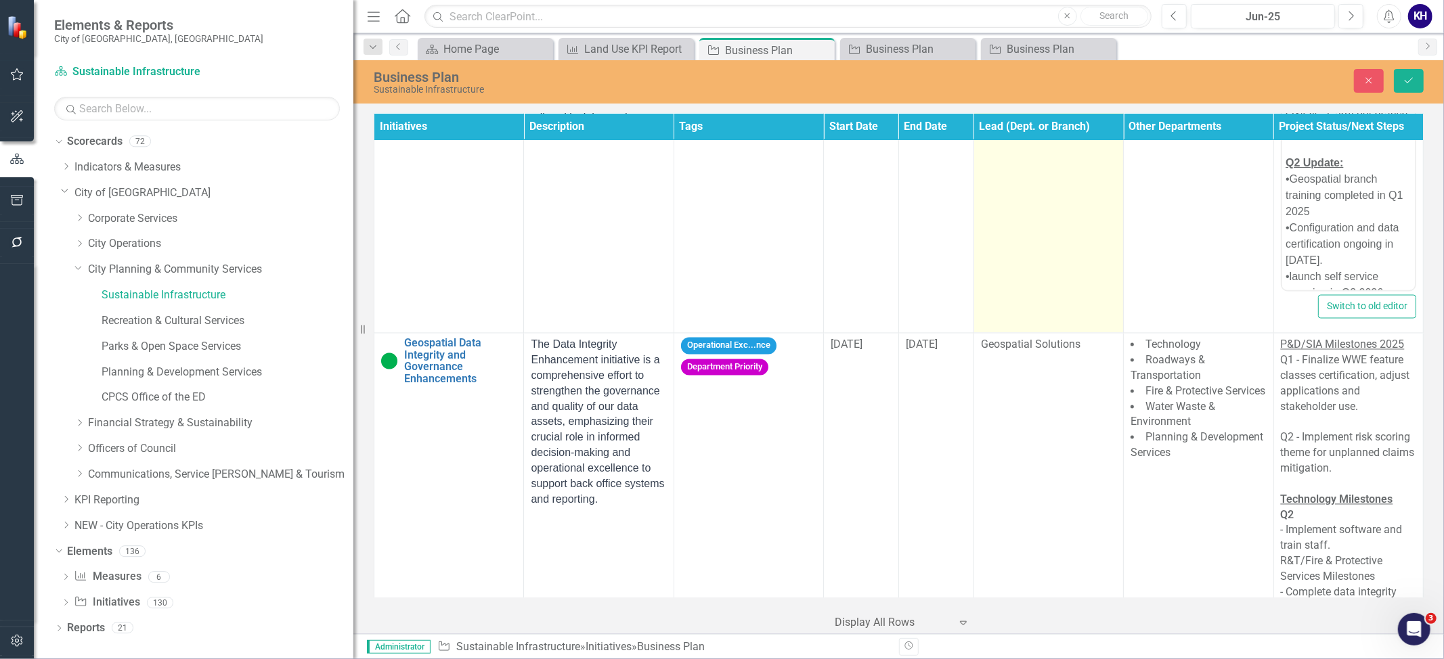
scroll to position [2105, 0]
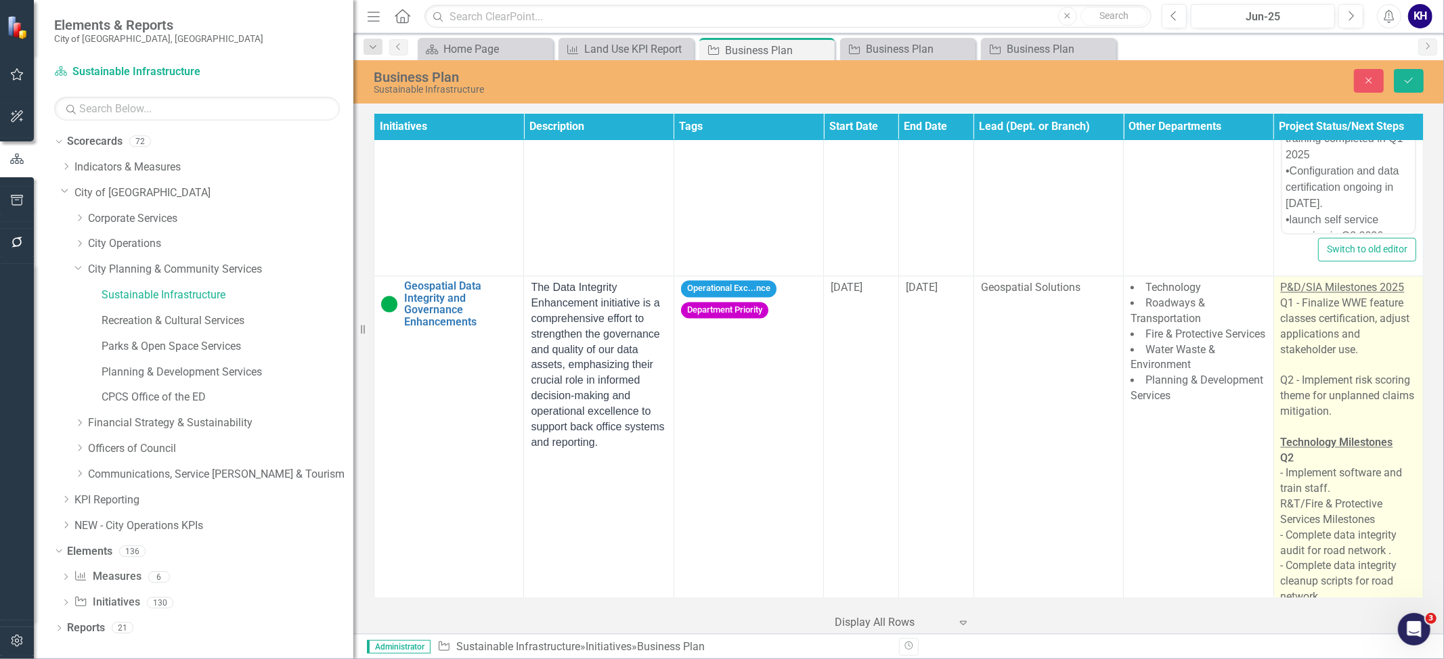
click at [1352, 383] on div "Q2 - Implement risk scoring theme for unplanned claims mitigation." at bounding box center [1347, 397] width 135 height 47
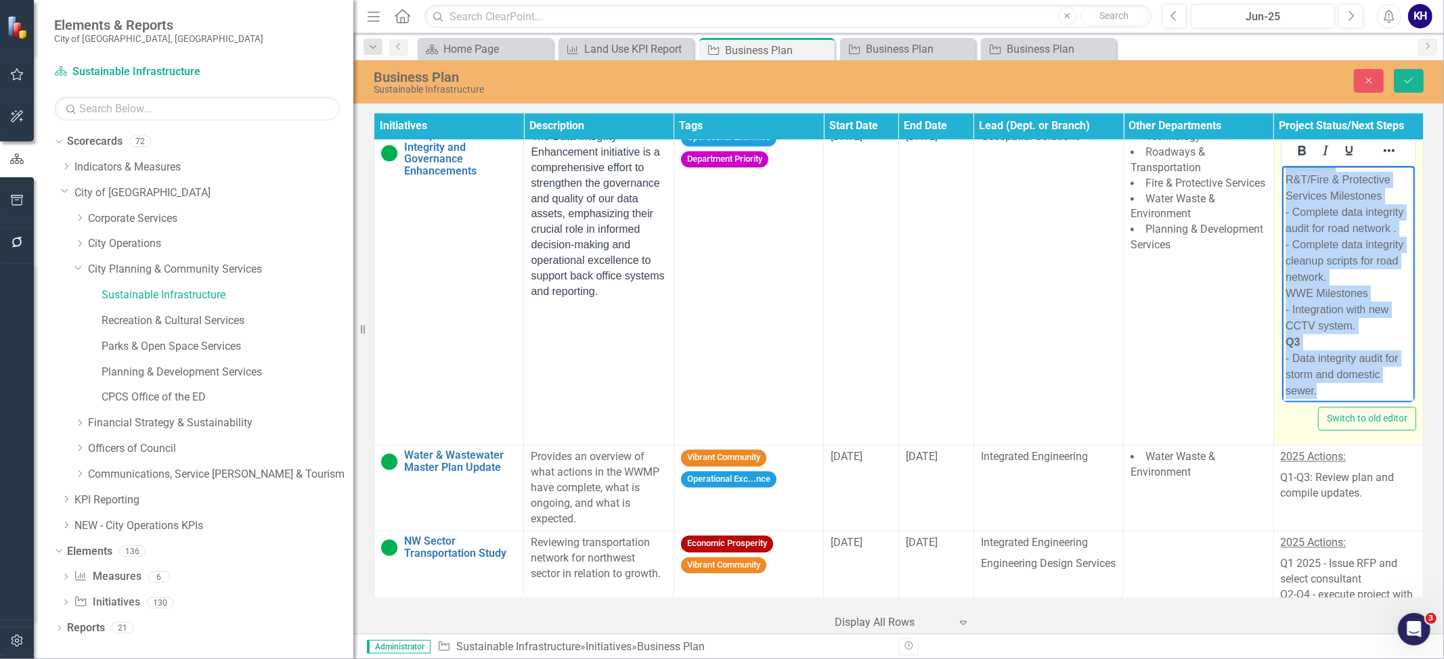
scroll to position [0, 0]
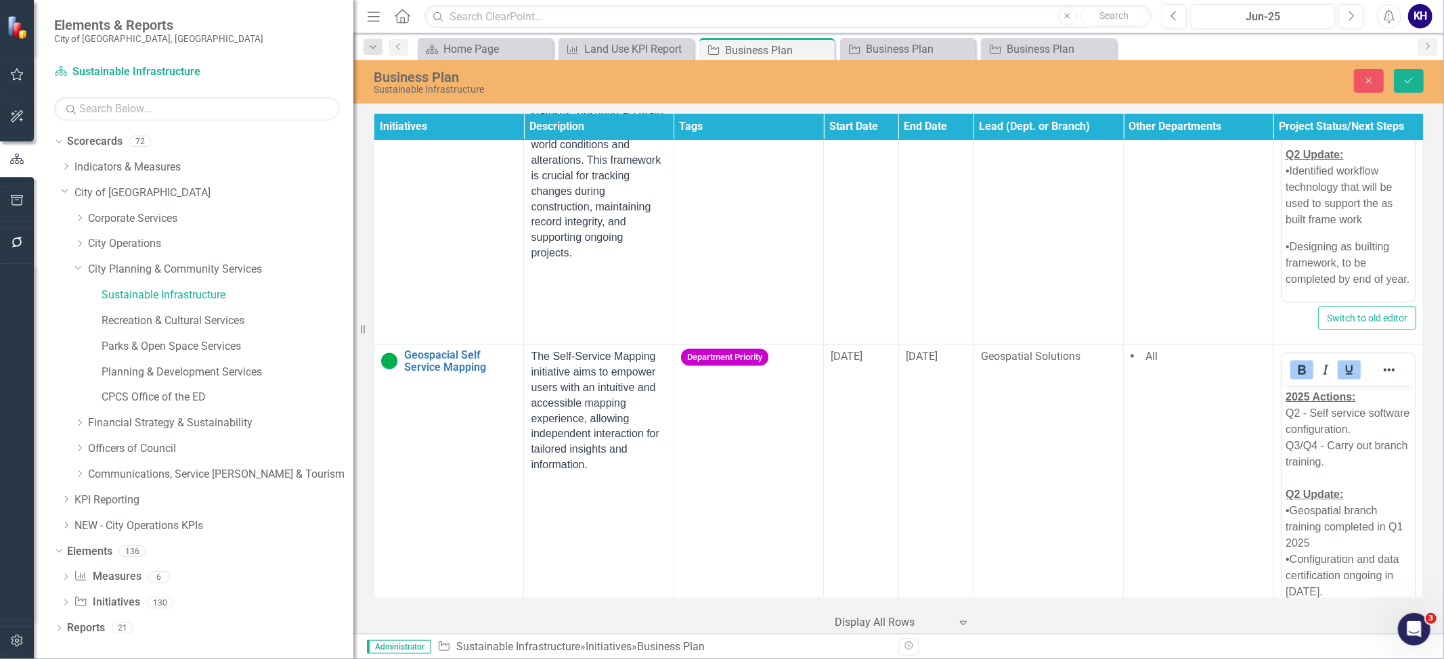
drag, startPoint x: 1334, startPoint y: 920, endPoint x: 1255, endPoint y: 465, distance: 461.5
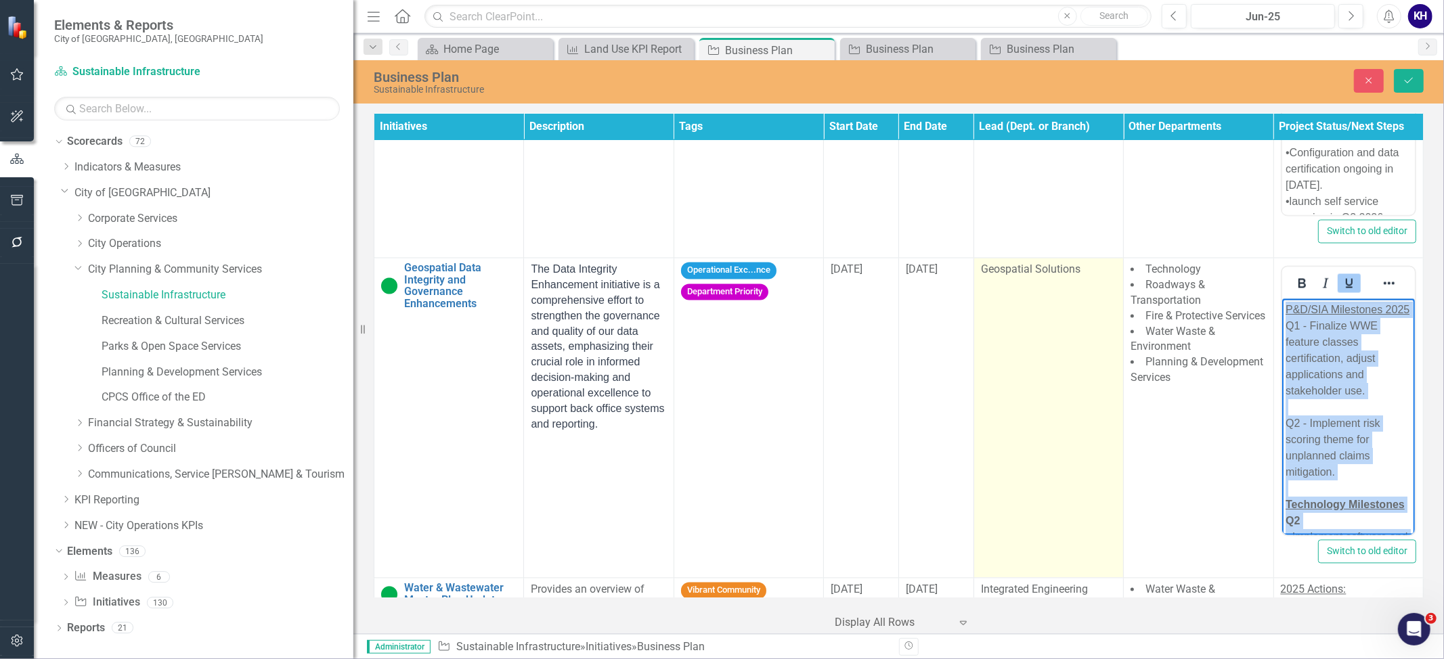
scroll to position [2167, 0]
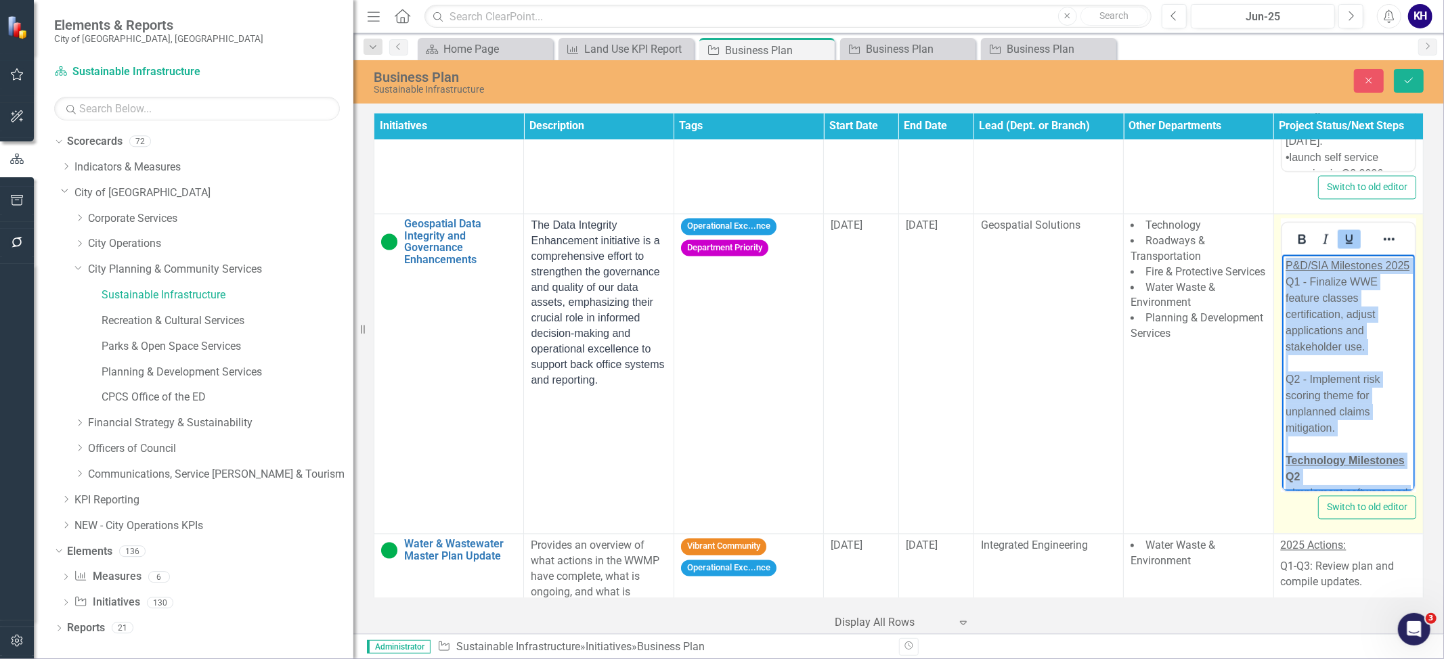
click at [1362, 348] on div "Q1 - Finalize WWE feature classes certification, adjust applications and stakeh…" at bounding box center [1348, 315] width 126 height 81
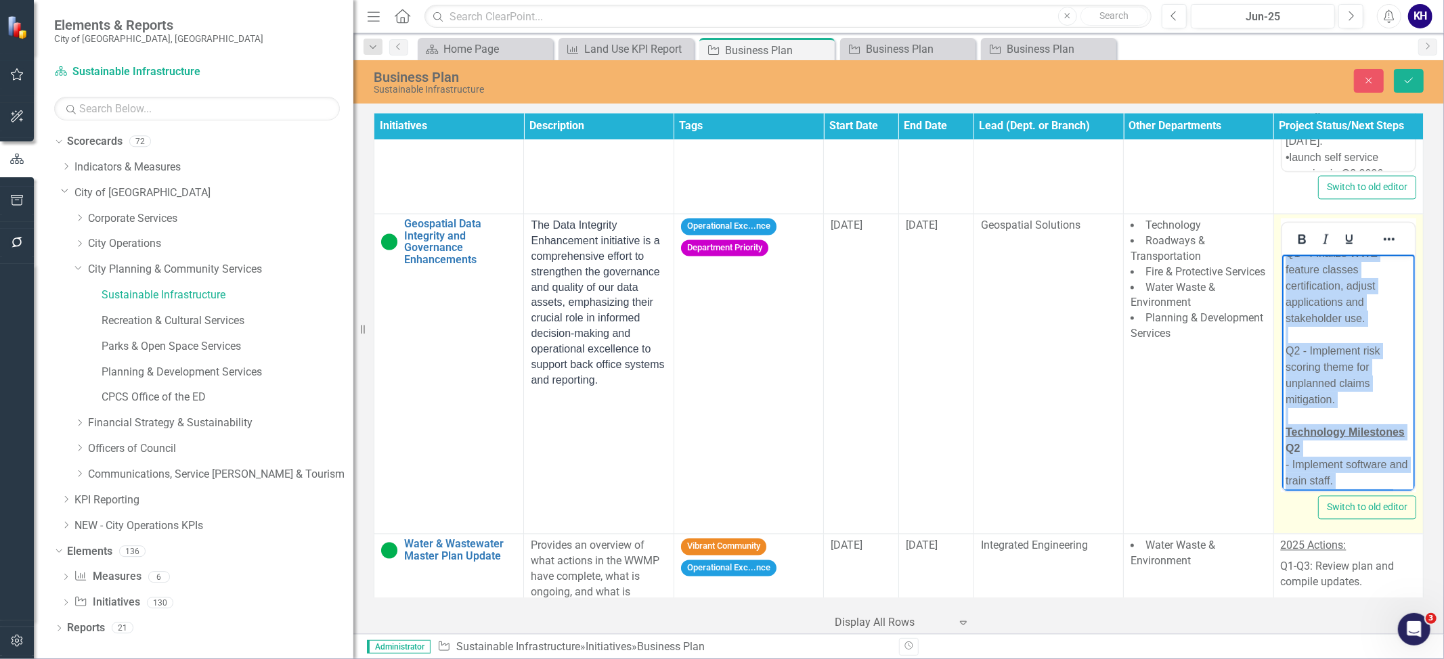
scroll to position [0, 0]
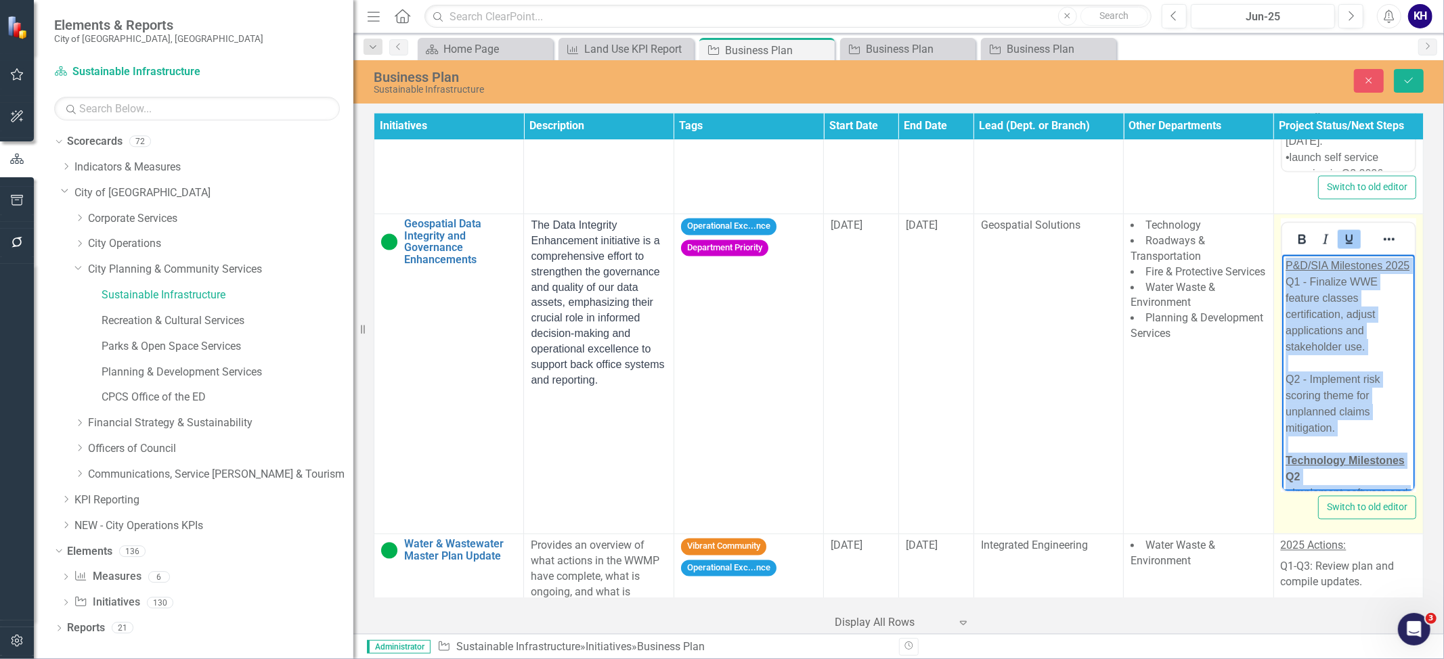
drag, startPoint x: 1324, startPoint y: 479, endPoint x: 1284, endPoint y: 273, distance: 209.6
click at [1284, 273] on body "P&D/SIA Milestones 2025 Q1 - Finalize WWE feature classes certification, adjust…" at bounding box center [1347, 502] width 133 height 494
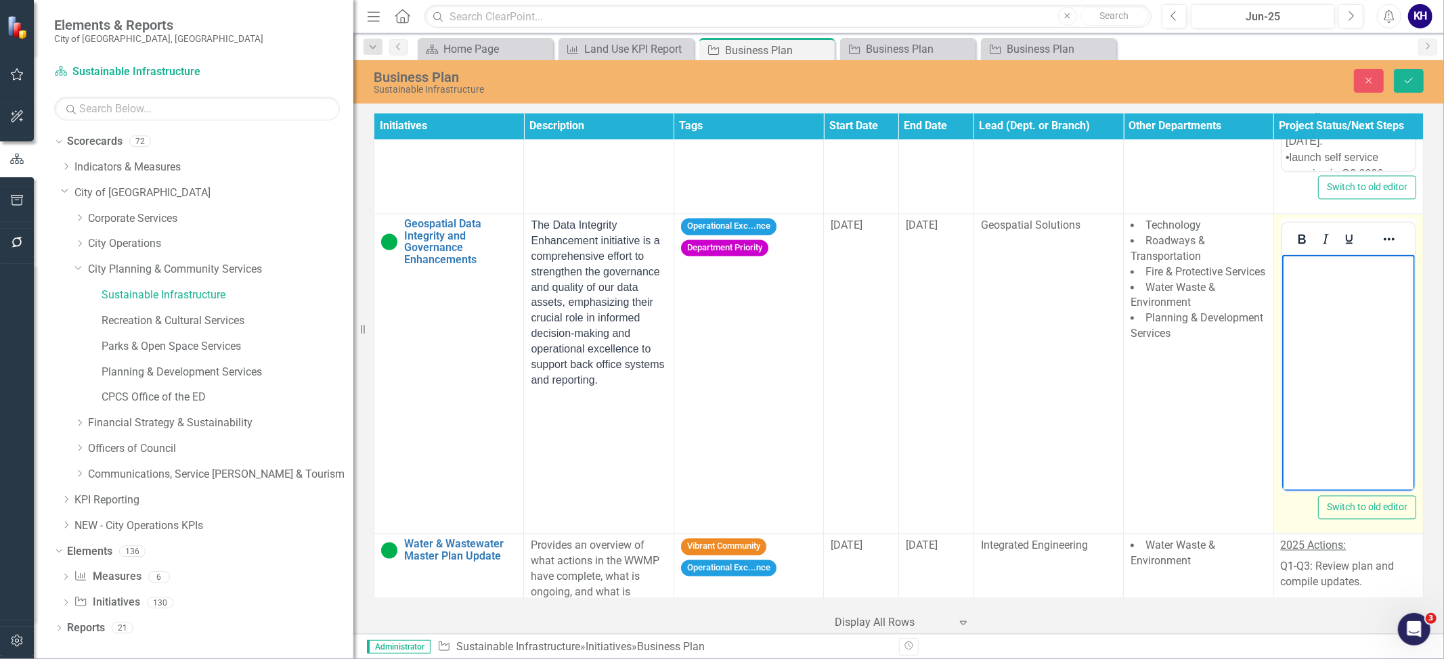
paste body "Rich Text Area. Press ALT-0 for help."
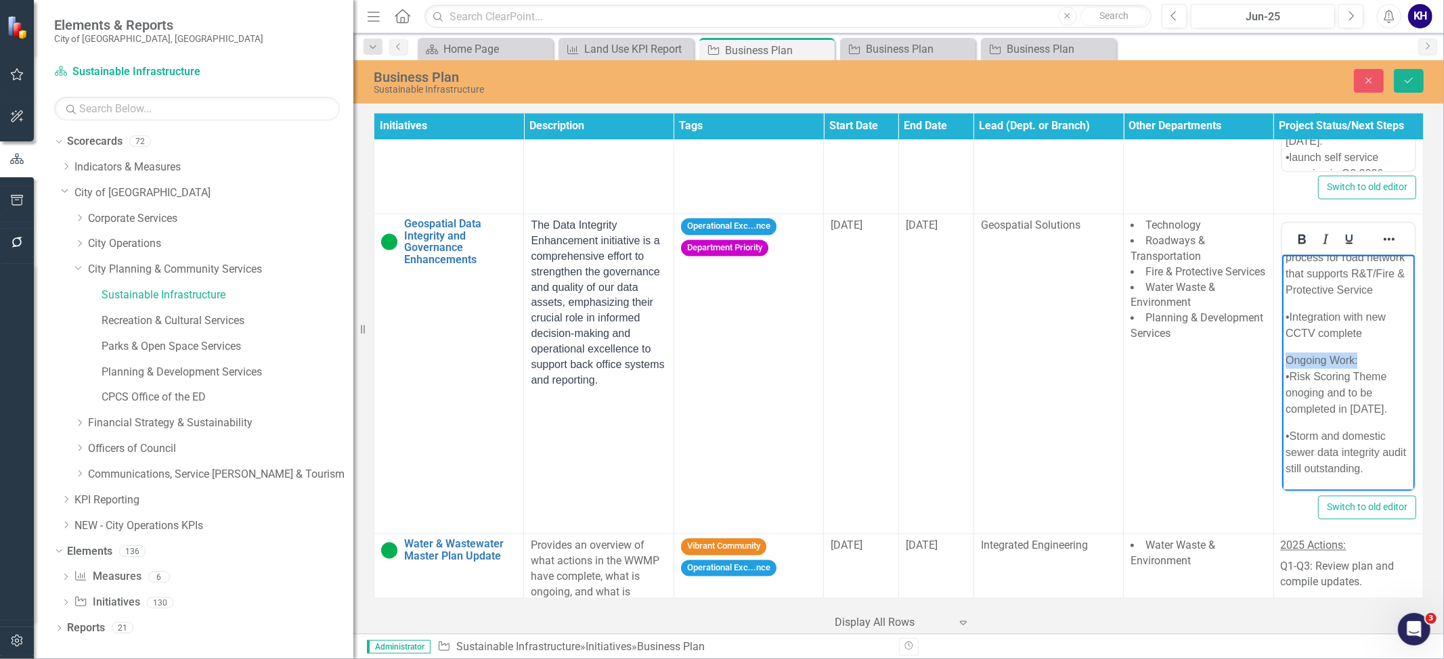
drag, startPoint x: 1369, startPoint y: 370, endPoint x: 1260, endPoint y: 372, distance: 109.7
click at [1281, 372] on html "Q2 Update: Completed Work •WWE feature classes have been finalized. New certifi…" at bounding box center [1347, 253] width 133 height 478
drag, startPoint x: 1298, startPoint y: 242, endPoint x: 1320, endPoint y: 237, distance: 22.2
click at [1298, 241] on icon "Bold" at bounding box center [1301, 239] width 7 height 9
click at [1345, 244] on icon "Underline" at bounding box center [1348, 239] width 7 height 9
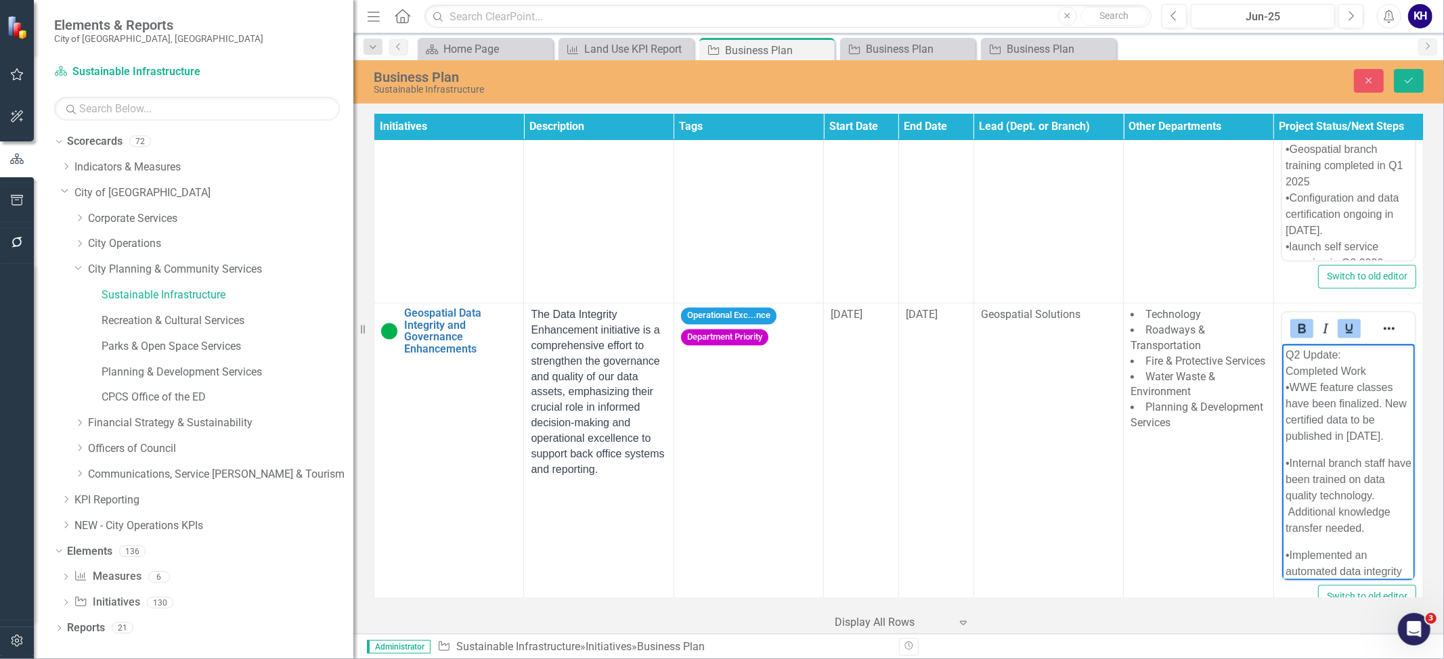
scroll to position [2017, 0]
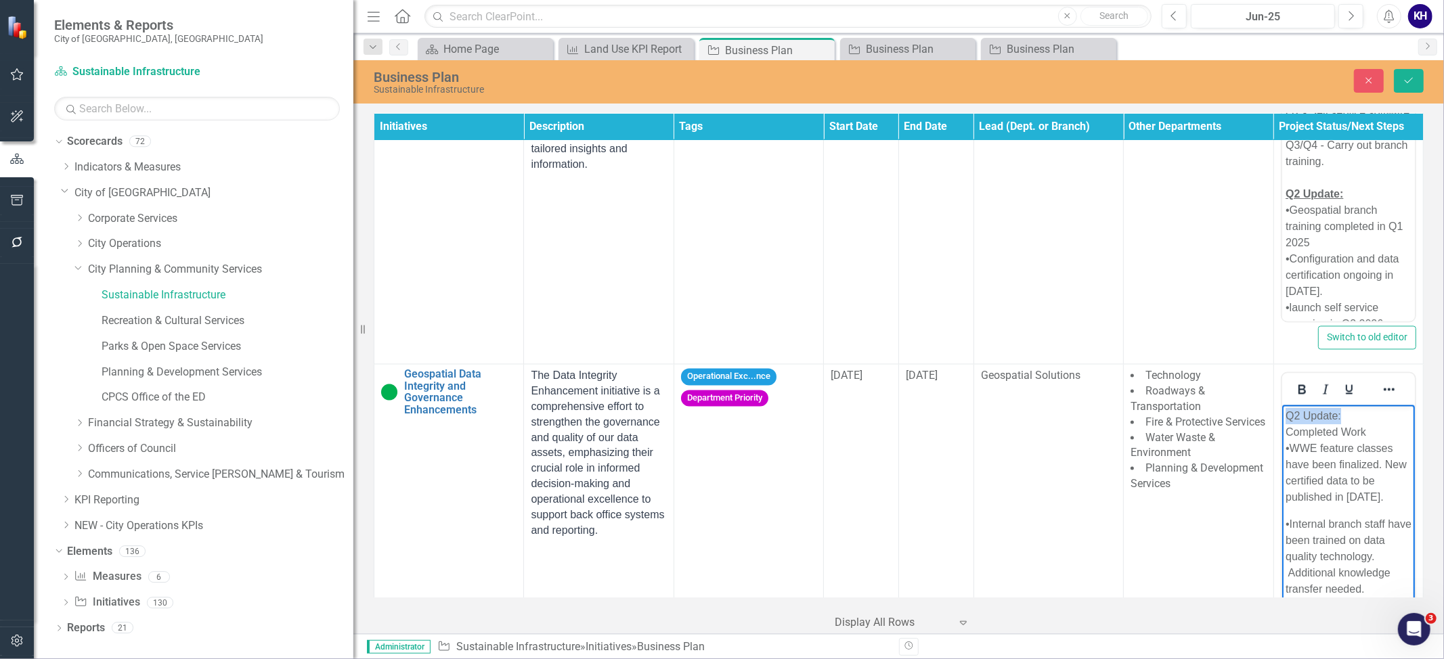
drag, startPoint x: 1350, startPoint y: 418, endPoint x: 1281, endPoint y: 416, distance: 69.1
click at [1281, 416] on body "Q2 Update: Completed Work •WWE feature classes have been finalized. New certifi…" at bounding box center [1347, 644] width 133 height 478
drag, startPoint x: 1297, startPoint y: 391, endPoint x: 1322, endPoint y: 391, distance: 25.0
click at [1298, 391] on icon "Bold" at bounding box center [1301, 389] width 7 height 9
click at [1349, 391] on icon "Underline" at bounding box center [1349, 390] width 16 height 16
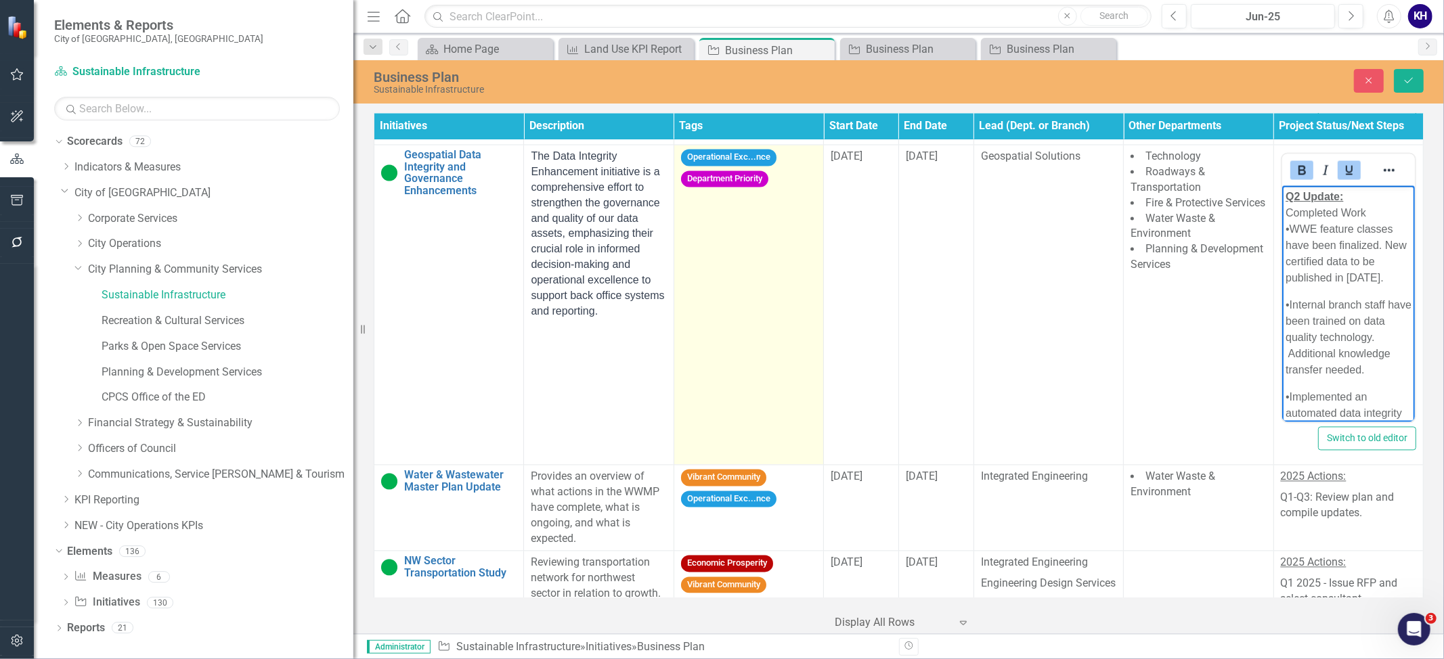
scroll to position [2468, 0]
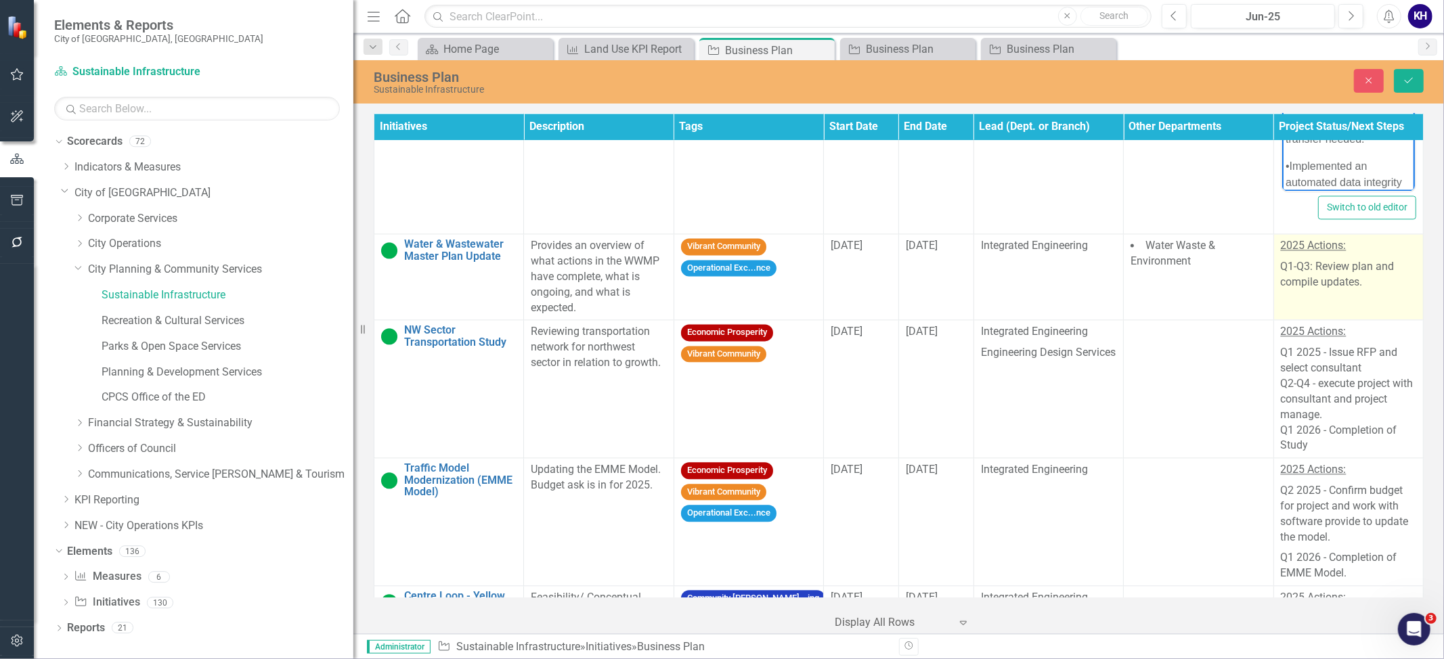
click at [1390, 272] on p "Q1-Q3: Review plan and compile updates." at bounding box center [1347, 274] width 135 height 34
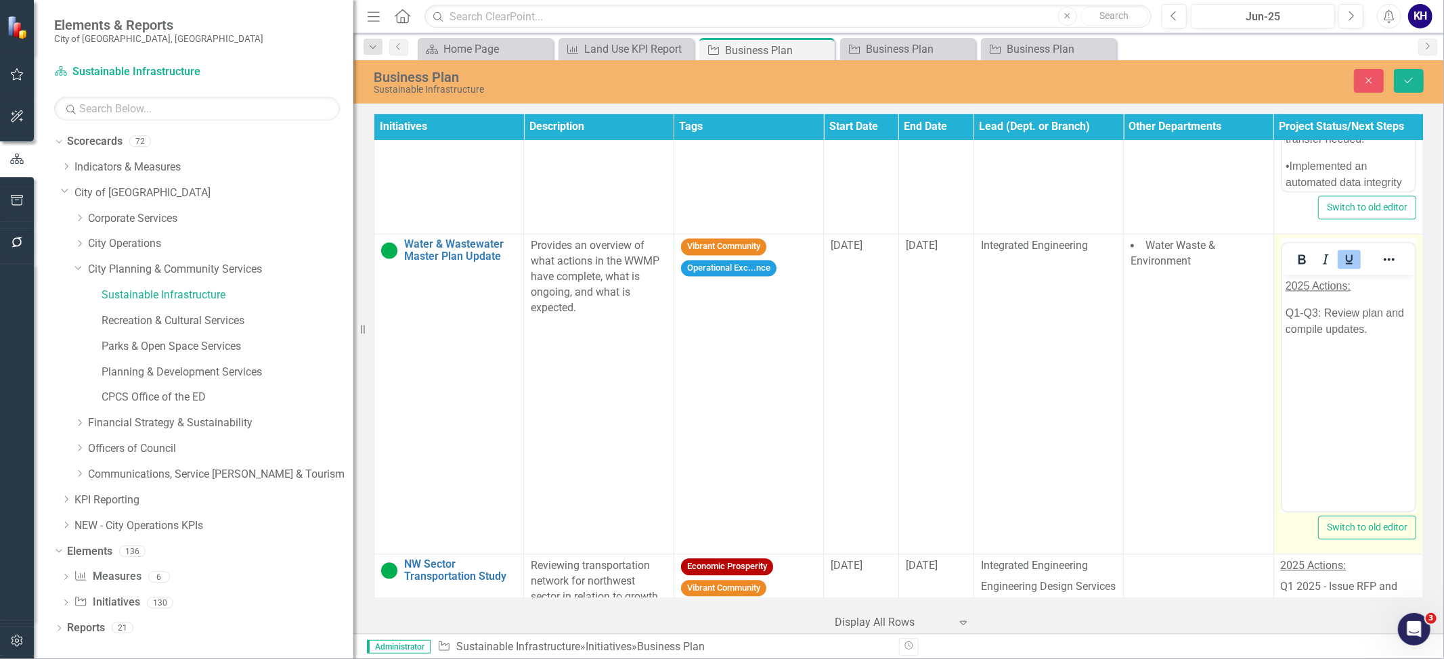
scroll to position [0, 0]
click at [1379, 336] on p "Q1-Q3: Review plan and compile updates." at bounding box center [1348, 321] width 126 height 32
paste body "Rich Text Area. Press ALT-0 for help."
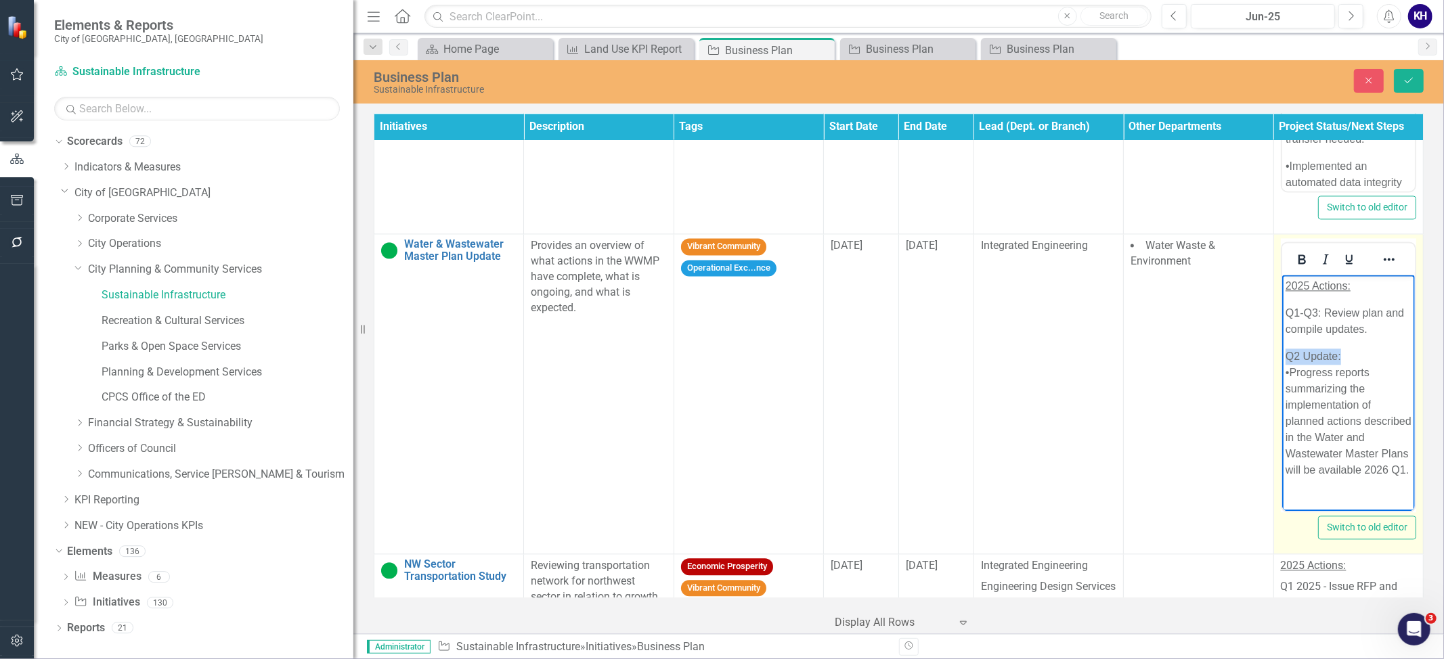
drag, startPoint x: 1356, startPoint y: 355, endPoint x: 1267, endPoint y: 357, distance: 89.4
click at [1281, 357] on html "2025 Actions: Q1-Q3: Review plan and compile updates. Q2 Update: •Progress repo…" at bounding box center [1347, 384] width 133 height 218
click at [1302, 261] on icon "Bold" at bounding box center [1301, 259] width 16 height 16
click at [1341, 263] on icon "Underline" at bounding box center [1349, 259] width 16 height 16
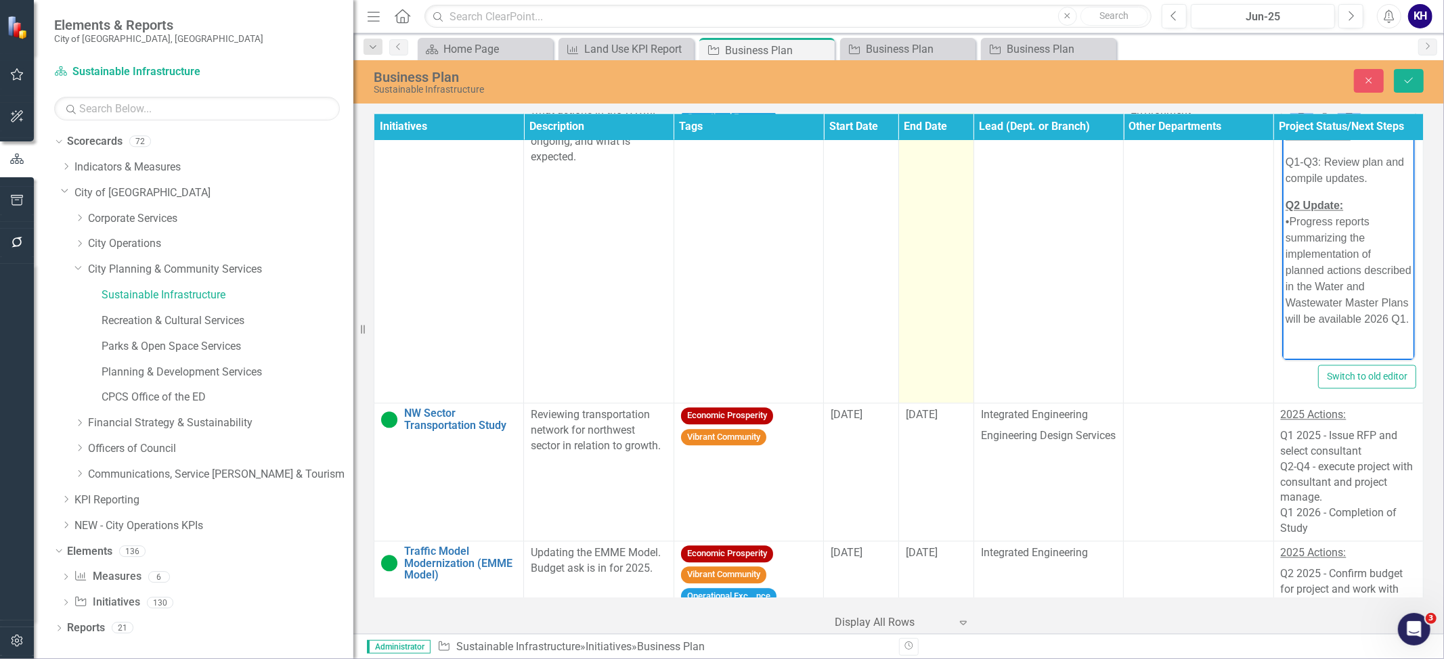
scroll to position [2769, 0]
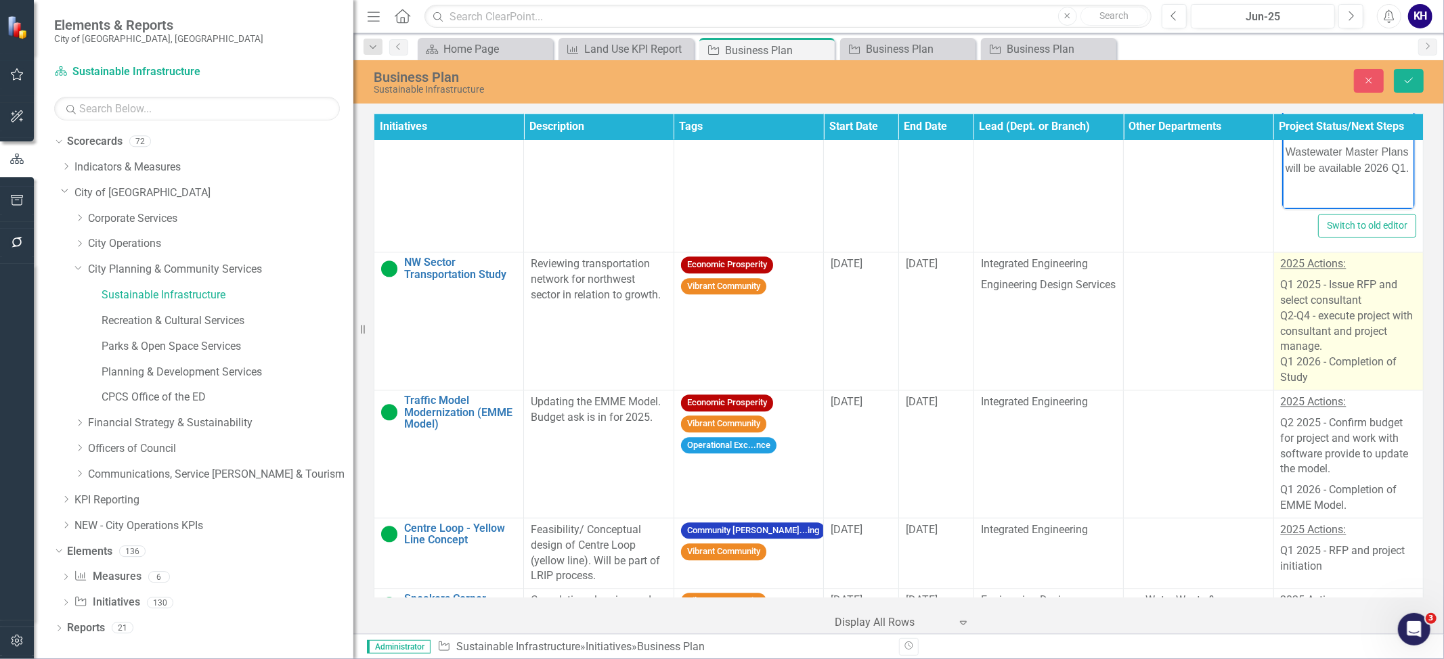
click at [1341, 306] on p "Q1 2025 - Issue RFP and select consultant Q2-Q4 - execute project with consulta…" at bounding box center [1347, 330] width 135 height 111
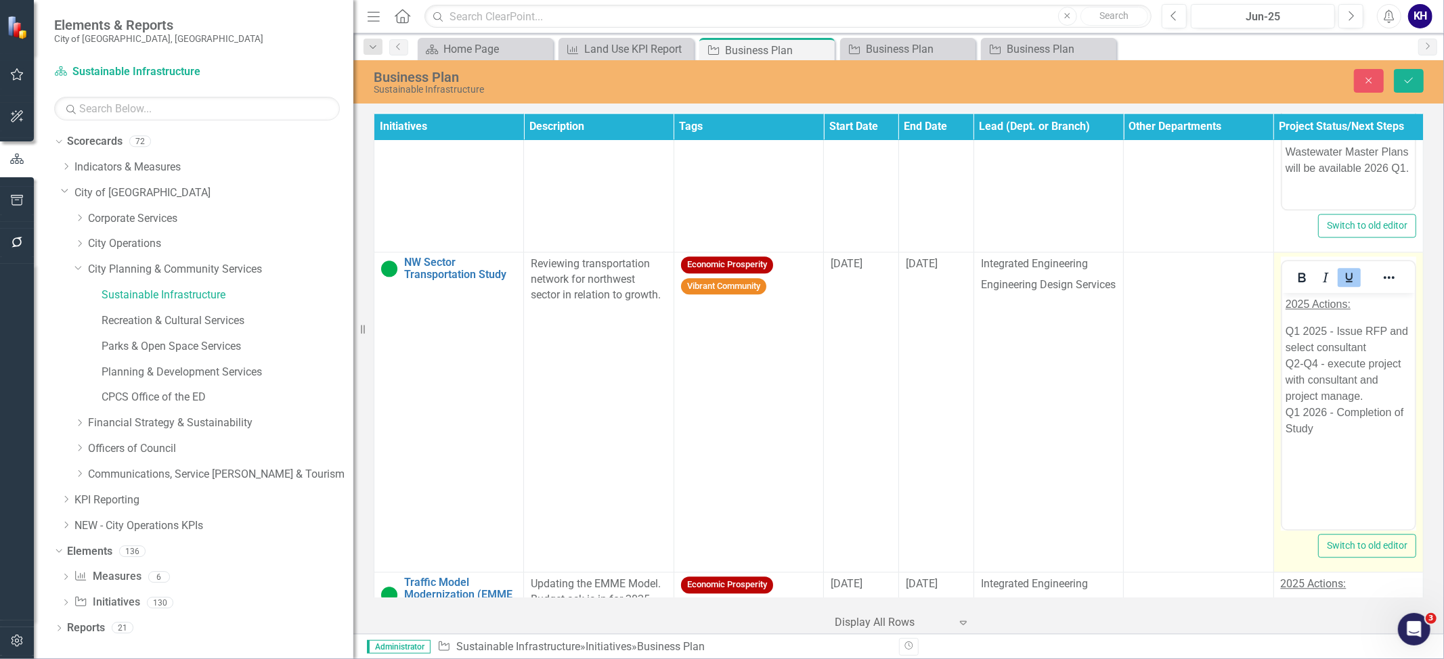
scroll to position [0, 0]
click at [1331, 426] on p "Q1 2025 - Issue RFP and select consultant Q2-Q4 - execute project with consulta…" at bounding box center [1348, 381] width 126 height 114
paste body "Rich Text Area. Press ALT-0 for help."
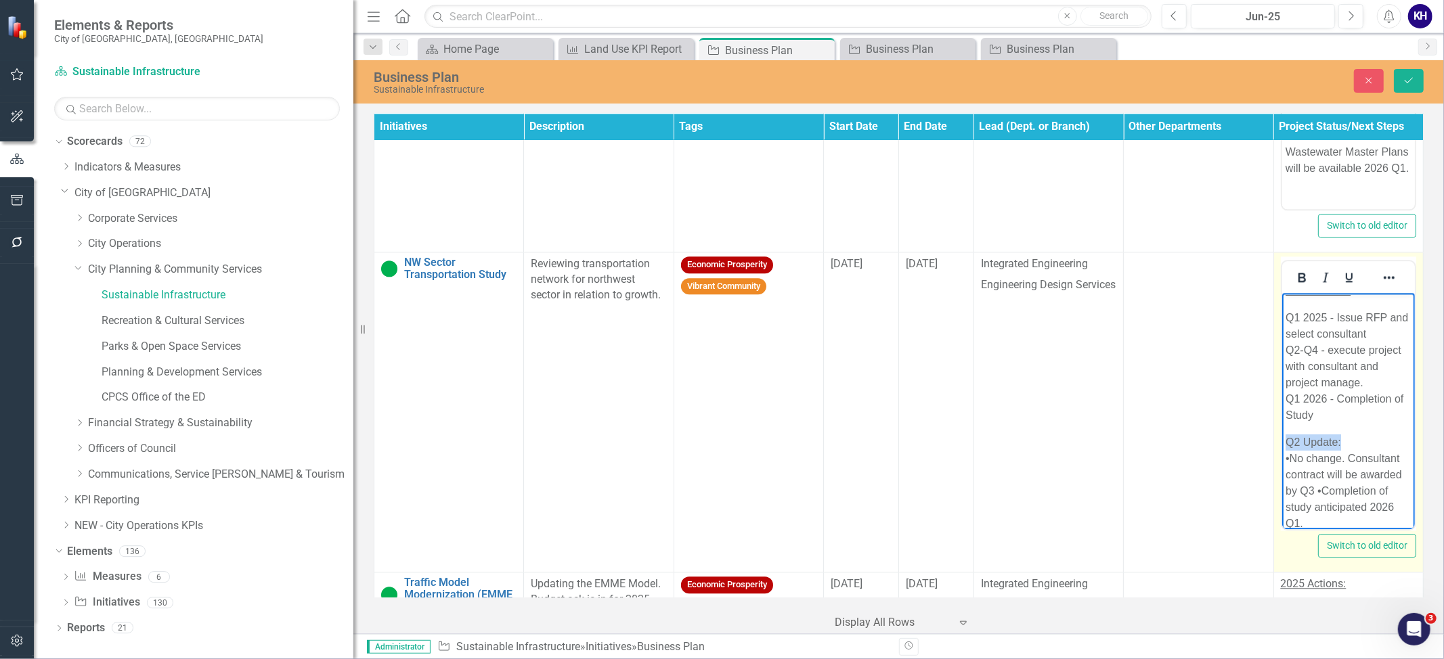
drag, startPoint x: 1364, startPoint y: 439, endPoint x: 1251, endPoint y: 448, distance: 113.4
click at [1281, 448] on html "2025 Actions: Q1 2025 - Issue RFP and select consultant Q2-Q4 - execute project…" at bounding box center [1347, 413] width 133 height 267
click at [1303, 285] on icon "Bold" at bounding box center [1301, 277] width 16 height 16
click at [1345, 282] on icon "Underline" at bounding box center [1348, 277] width 7 height 9
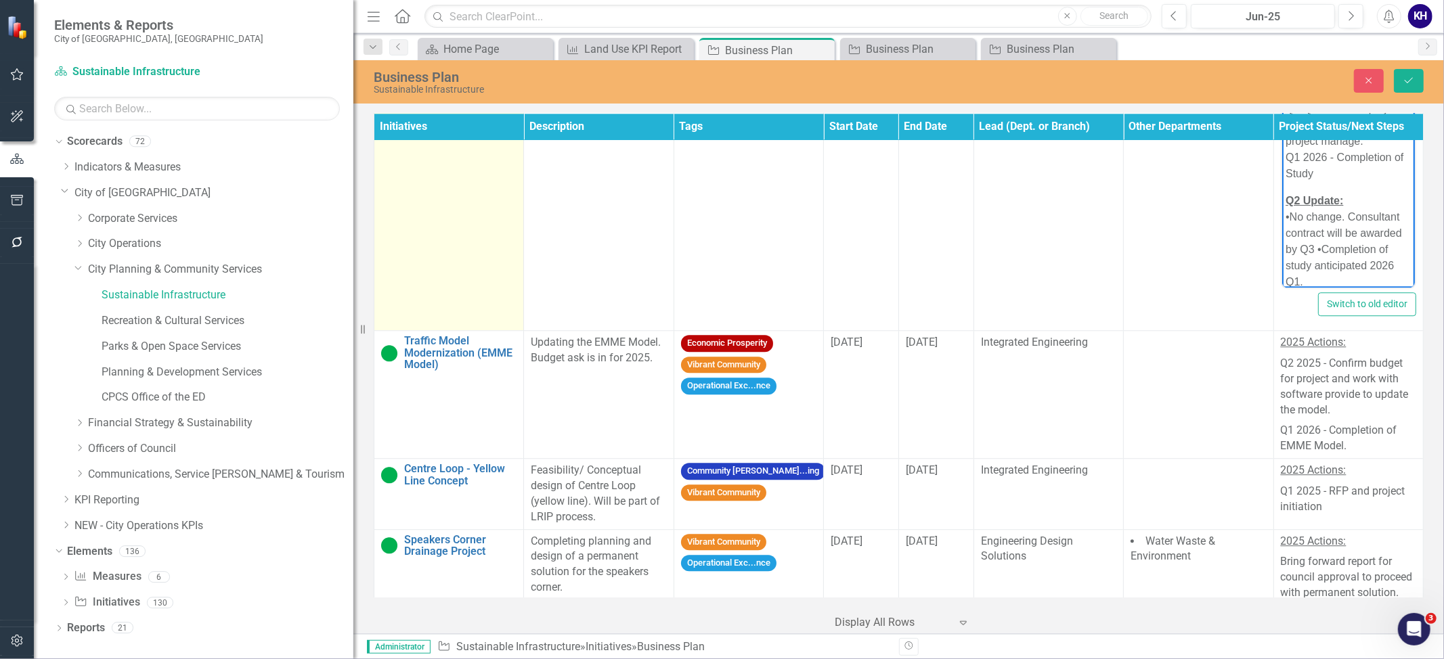
scroll to position [3070, 0]
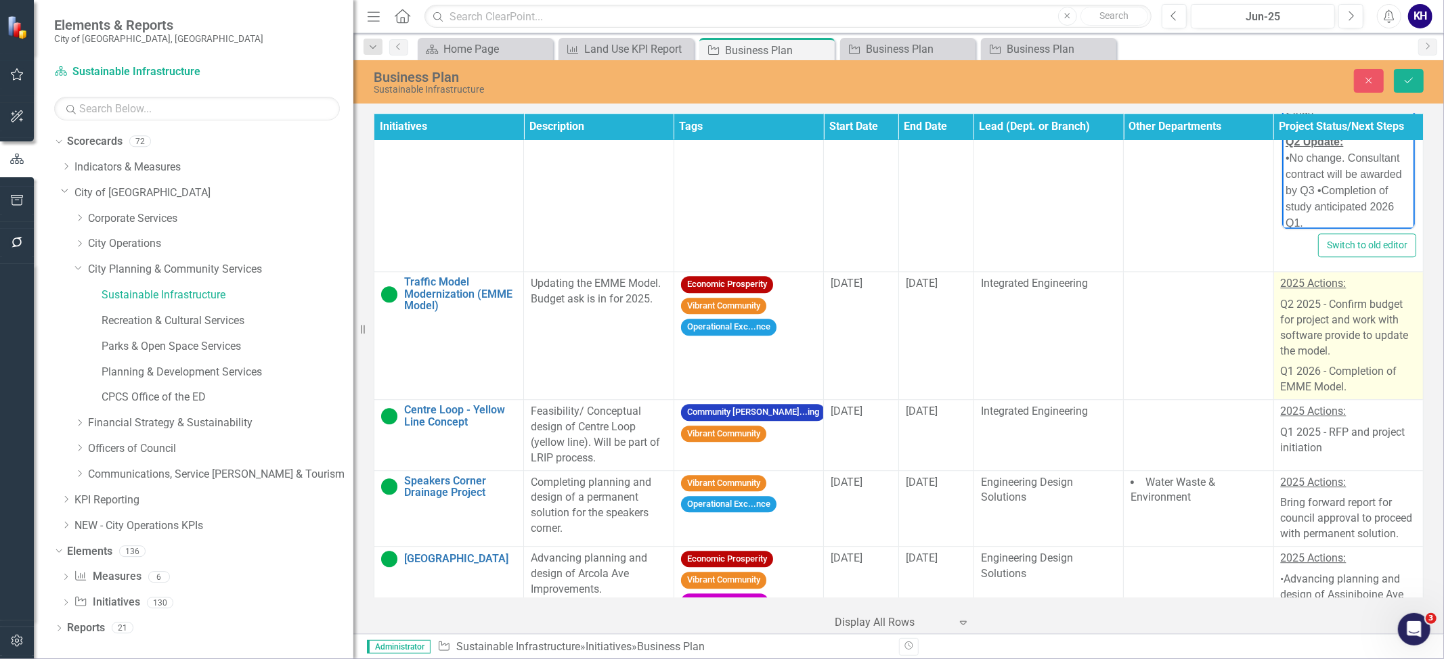
click at [1336, 388] on p "Q1 2026 - Completion of EMME Model." at bounding box center [1347, 378] width 135 height 34
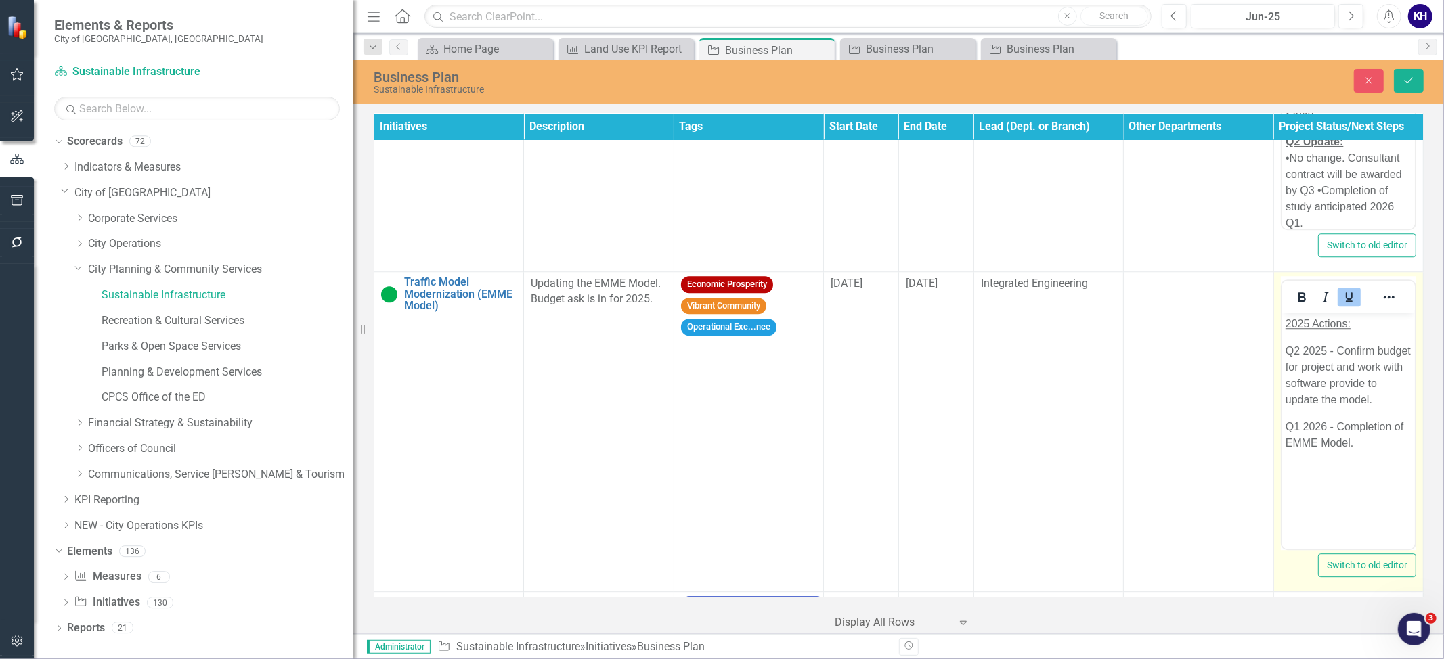
scroll to position [0, 0]
click at [1369, 442] on p "Q1 2026 - Completion of EMME Model." at bounding box center [1348, 435] width 126 height 32
paste body "Rich Text Area. Press ALT-0 for help."
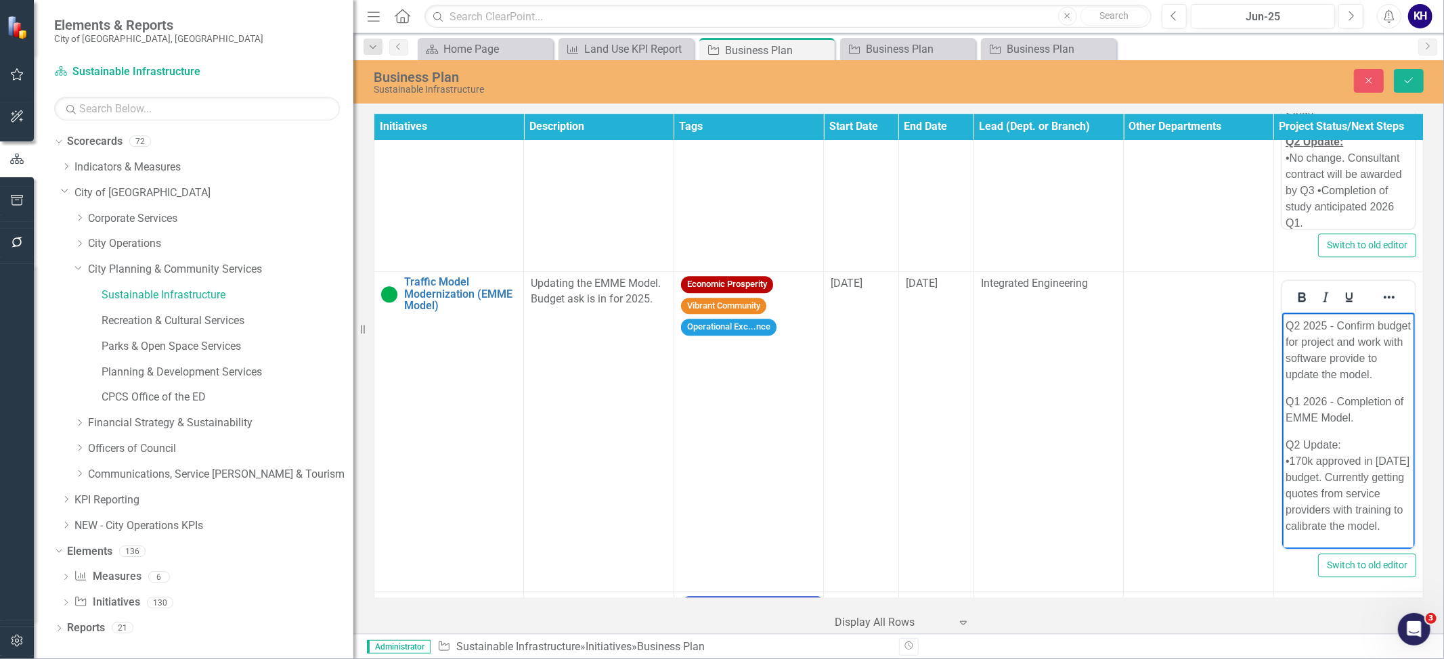
scroll to position [57, 0]
drag, startPoint x: 1354, startPoint y: 423, endPoint x: 1295, endPoint y: 424, distance: 58.9
click at [1295, 437] on p "Q2 Update: •170k approved in 2025 budget. Currently getting quotes from service…" at bounding box center [1348, 485] width 126 height 97
click at [1389, 403] on p "Q1 2026 - Completion of EMME Model." at bounding box center [1348, 410] width 126 height 32
drag, startPoint x: 1362, startPoint y: 427, endPoint x: 1250, endPoint y: 431, distance: 112.4
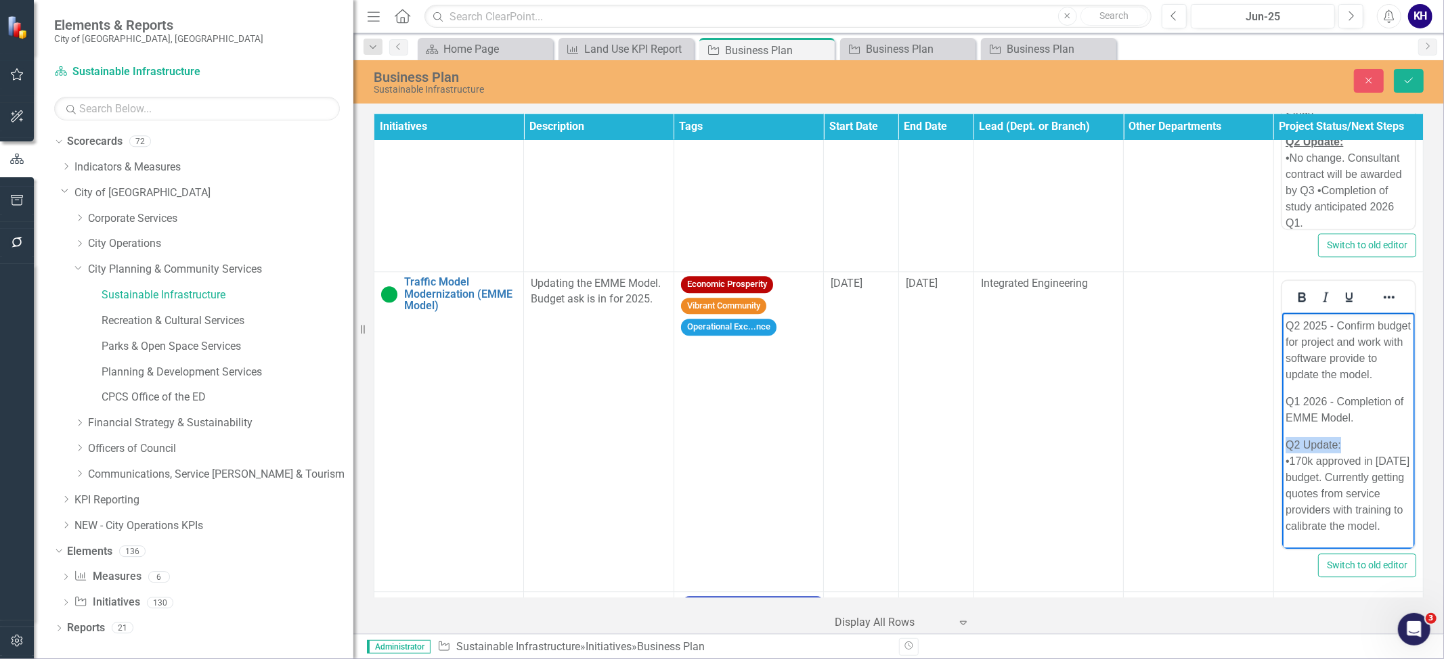
click at [1281, 431] on html "2025 Actions: Q2 2025 - Confirm budget for project and work with software provi…" at bounding box center [1347, 418] width 133 height 261
click at [1306, 305] on button "Bold" at bounding box center [1301, 297] width 23 height 19
click at [1345, 302] on icon "Underline" at bounding box center [1348, 296] width 7 height 9
click at [1362, 397] on p "Q1 2026 - Completion of EMME Model." at bounding box center [1348, 410] width 126 height 32
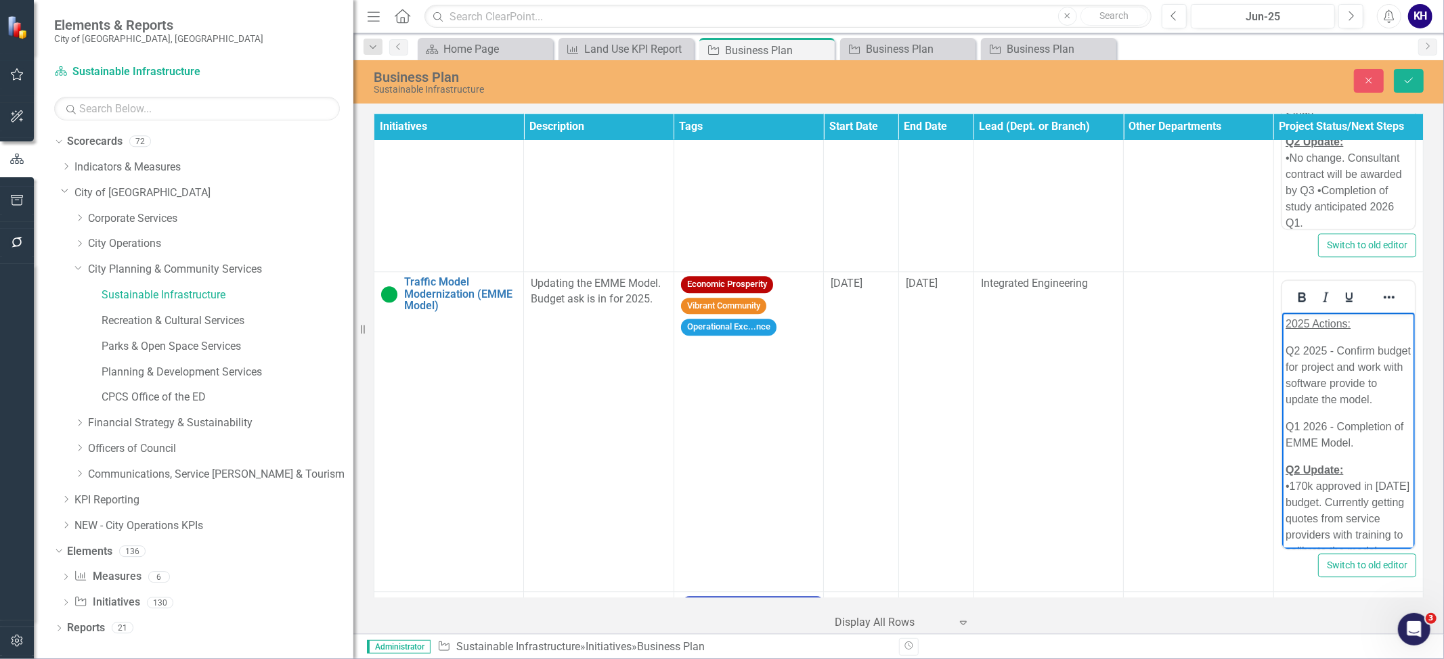
click at [1330, 343] on p "Q2 2025 - Confirm budget for project and work with software provide to update t…" at bounding box center [1348, 375] width 126 height 65
click at [1332, 336] on body "2025 Actions: Q2 2025 - Confirm budget for project and work with software provi…" at bounding box center [1347, 443] width 133 height 261
drag, startPoint x: 1383, startPoint y: 321, endPoint x: 2548, endPoint y: 649, distance: 1210.6
click at [1281, 330] on html "2025 Actions: Q2 2025 - Confirm budget for project and work with software provi…" at bounding box center [1347, 443] width 133 height 261
click at [1298, 299] on icon "Bold" at bounding box center [1301, 297] width 16 height 16
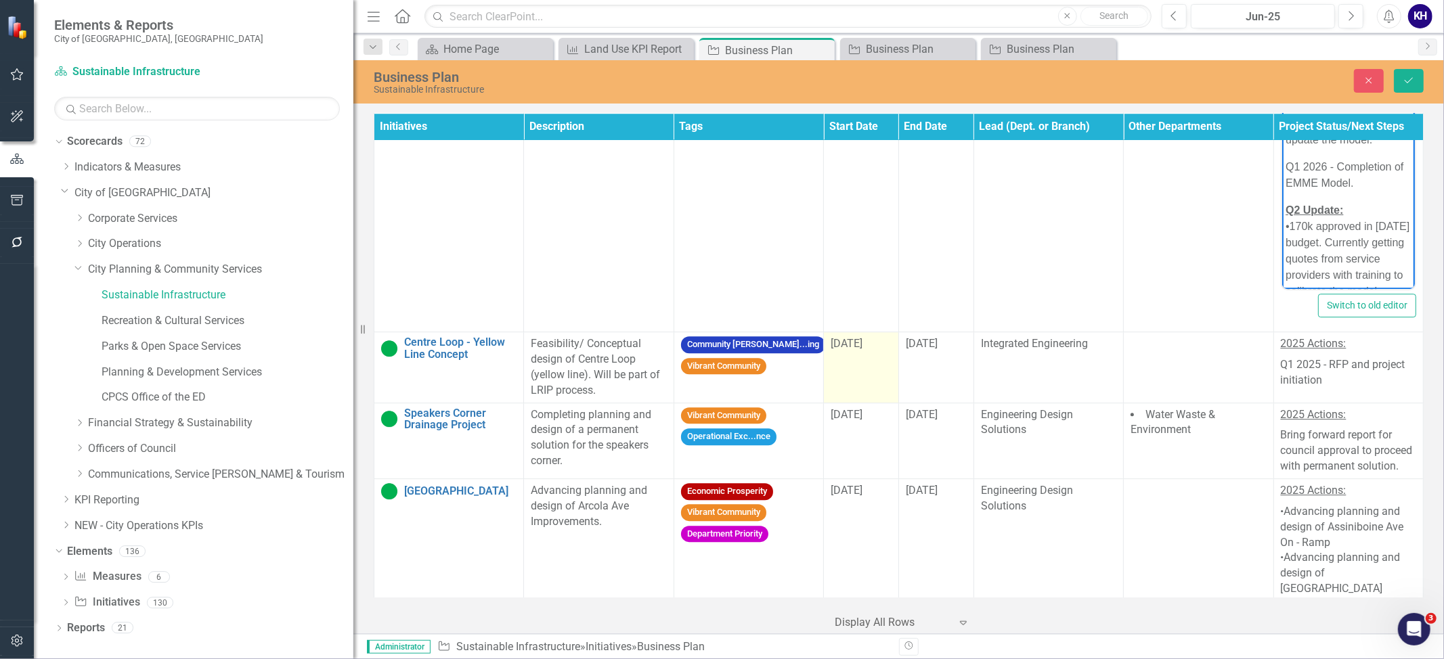
scroll to position [3370, 0]
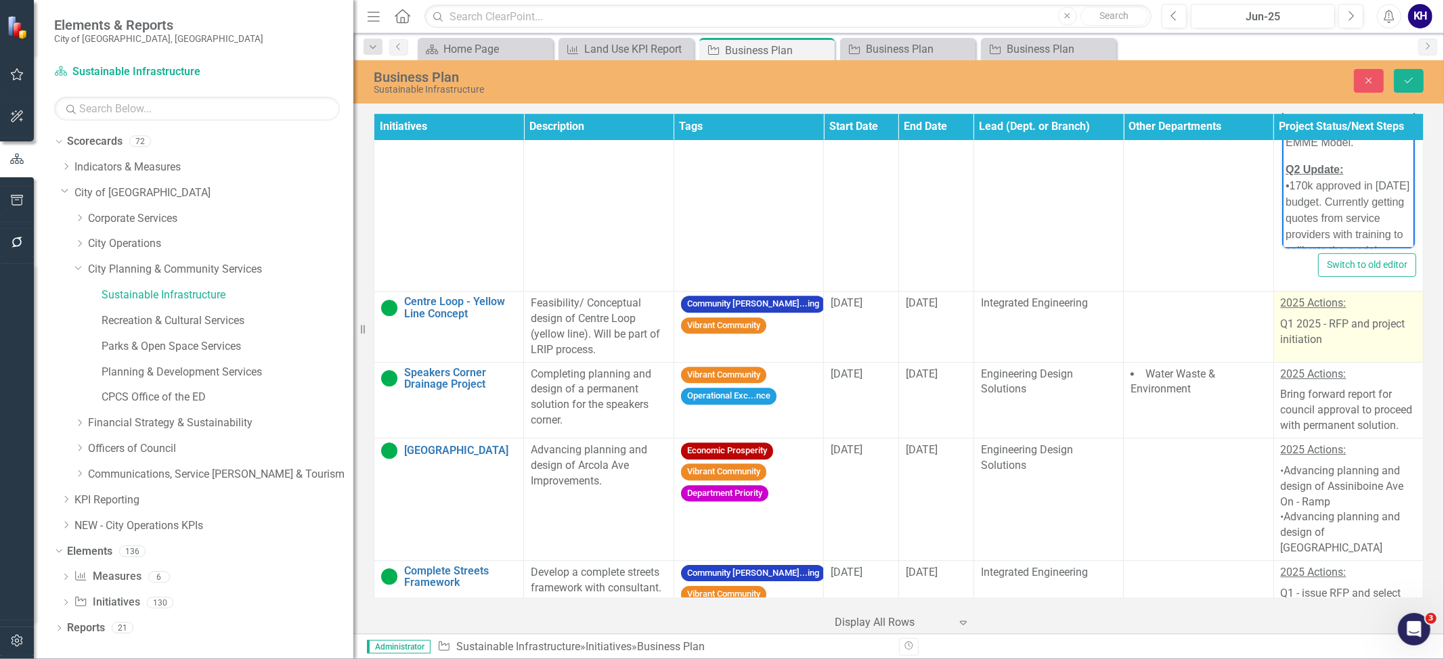
click at [1371, 328] on p "Q1 2025 - RFP and project initiation" at bounding box center [1347, 331] width 135 height 34
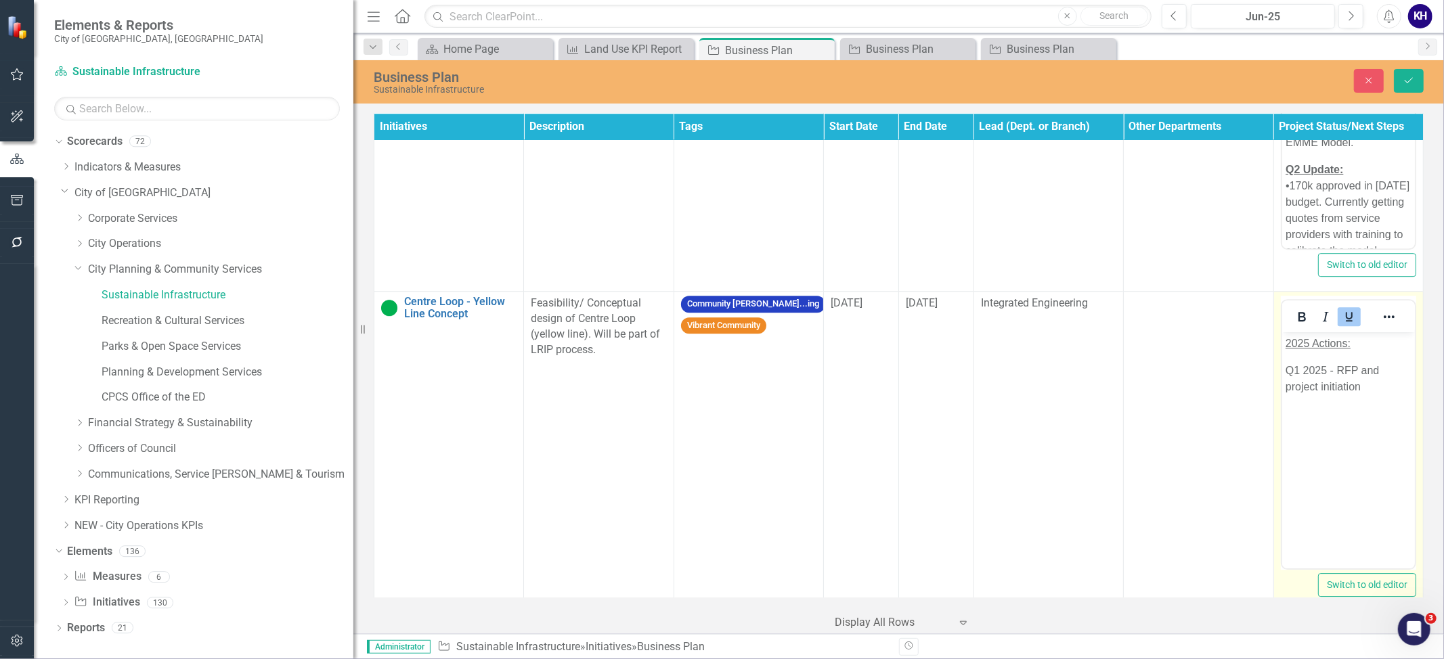
scroll to position [0, 0]
click at [1388, 376] on p "Q1 2025 - RFP and project initiation" at bounding box center [1348, 379] width 126 height 32
paste body "Rich Text Area. Press ALT-0 for help."
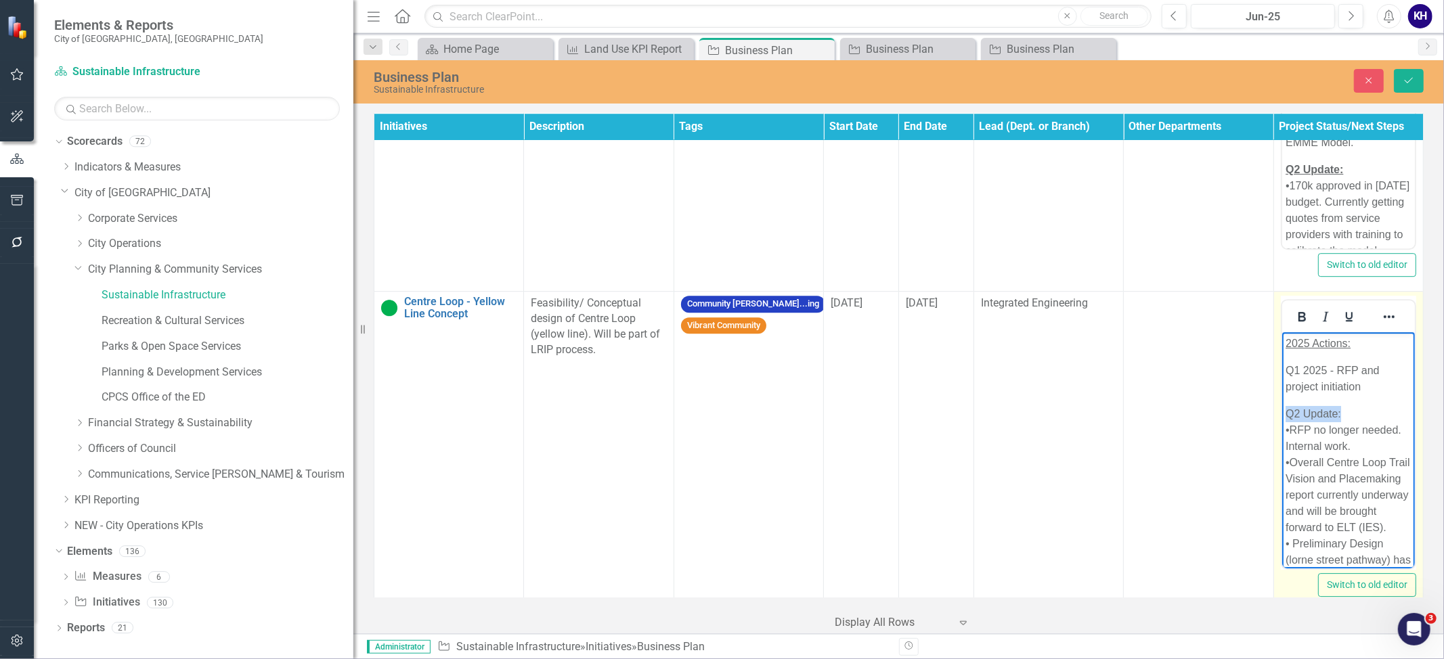
drag, startPoint x: 1348, startPoint y: 352, endPoint x: 1262, endPoint y: 397, distance: 96.9
click at [1281, 397] on html "2025 Actions: Q1 2025 - RFP and project initiation Q2 Update: •RFP no longer ne…" at bounding box center [1347, 481] width 133 height 299
click at [1341, 317] on icon "Underline" at bounding box center [1349, 317] width 16 height 16
click at [1368, 416] on p "Q2 Update: •RFP no longer needed. Internal work. •Overall Centre Loop Trail Vis…" at bounding box center [1348, 508] width 126 height 211
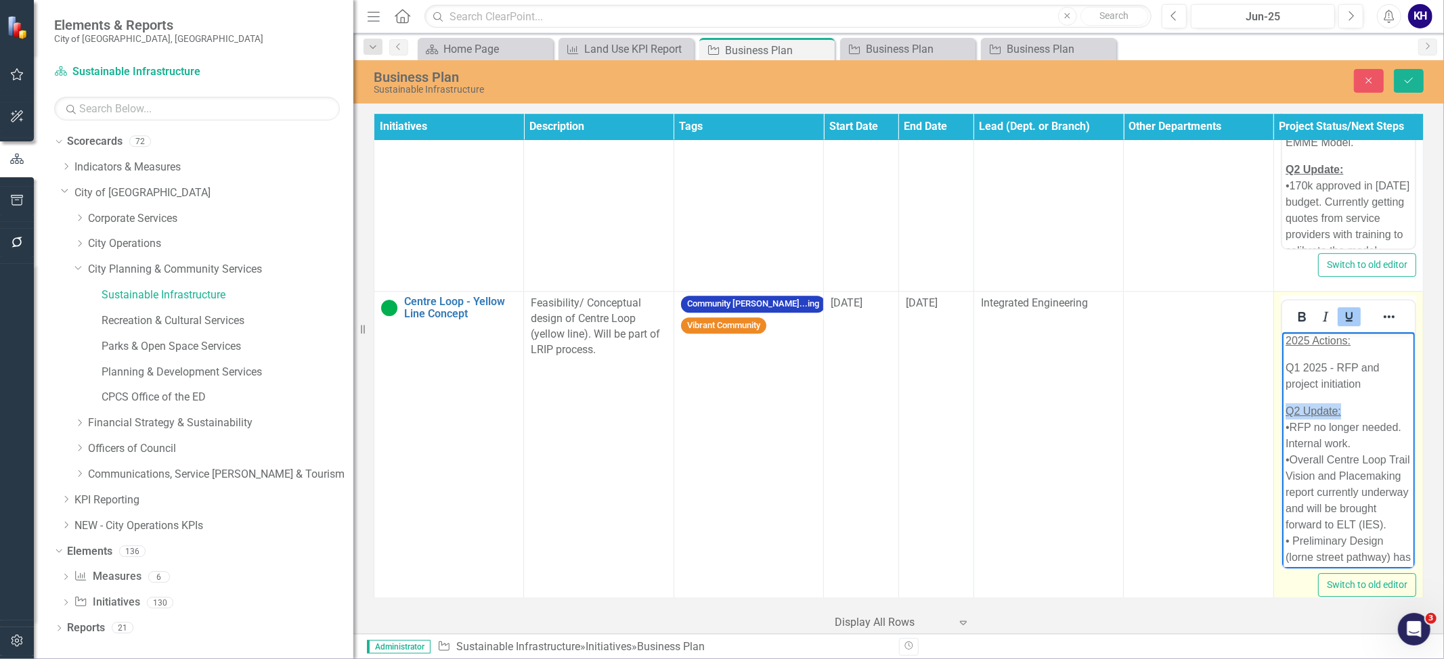
drag, startPoint x: 1368, startPoint y: 416, endPoint x: 1274, endPoint y: 409, distance: 93.6
click at [1281, 409] on html "2025 Actions: Q1 2025 - RFP and project initiation Q2 Update: •RFP no longer ne…" at bounding box center [1347, 479] width 133 height 299
click at [1298, 321] on icon "Bold" at bounding box center [1301, 316] width 7 height 9
drag, startPoint x: 1367, startPoint y: 344, endPoint x: 1302, endPoint y: 344, distance: 65.0
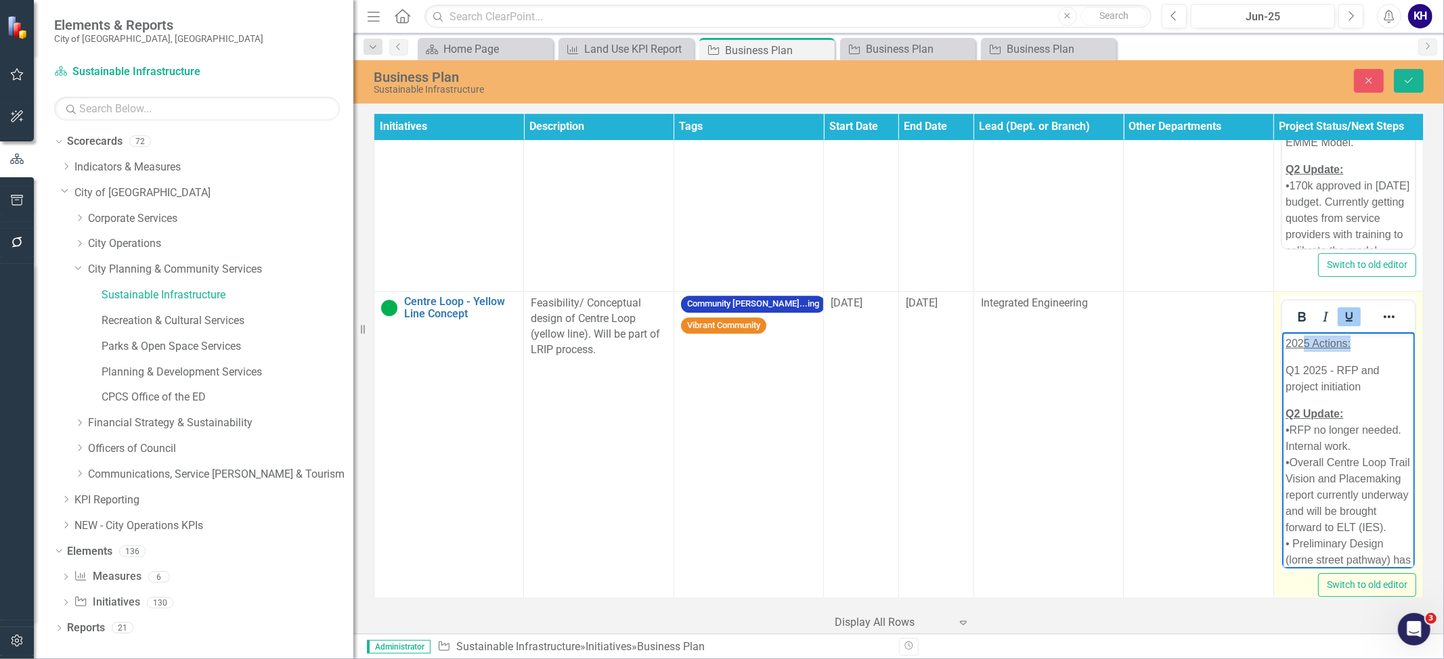
click at [1302, 344] on p "2025 Actions:" at bounding box center [1348, 344] width 126 height 16
click at [1312, 349] on span "2025 Actions:" at bounding box center [1317, 344] width 65 height 12
click at [1337, 349] on span "2025 Actions:" at bounding box center [1317, 344] width 65 height 12
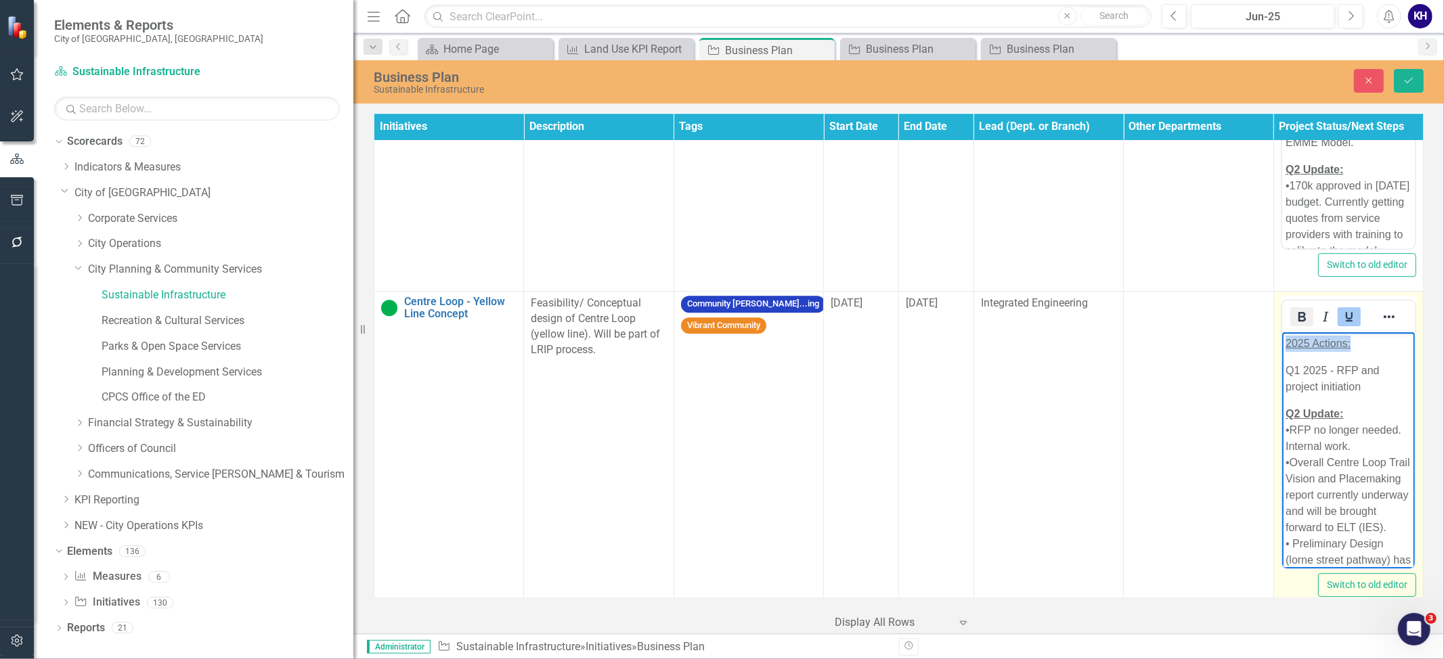
click at [1293, 324] on icon "Bold" at bounding box center [1301, 317] width 16 height 16
click at [1308, 367] on p "Q1 2025 - RFP and project initiation" at bounding box center [1348, 379] width 126 height 32
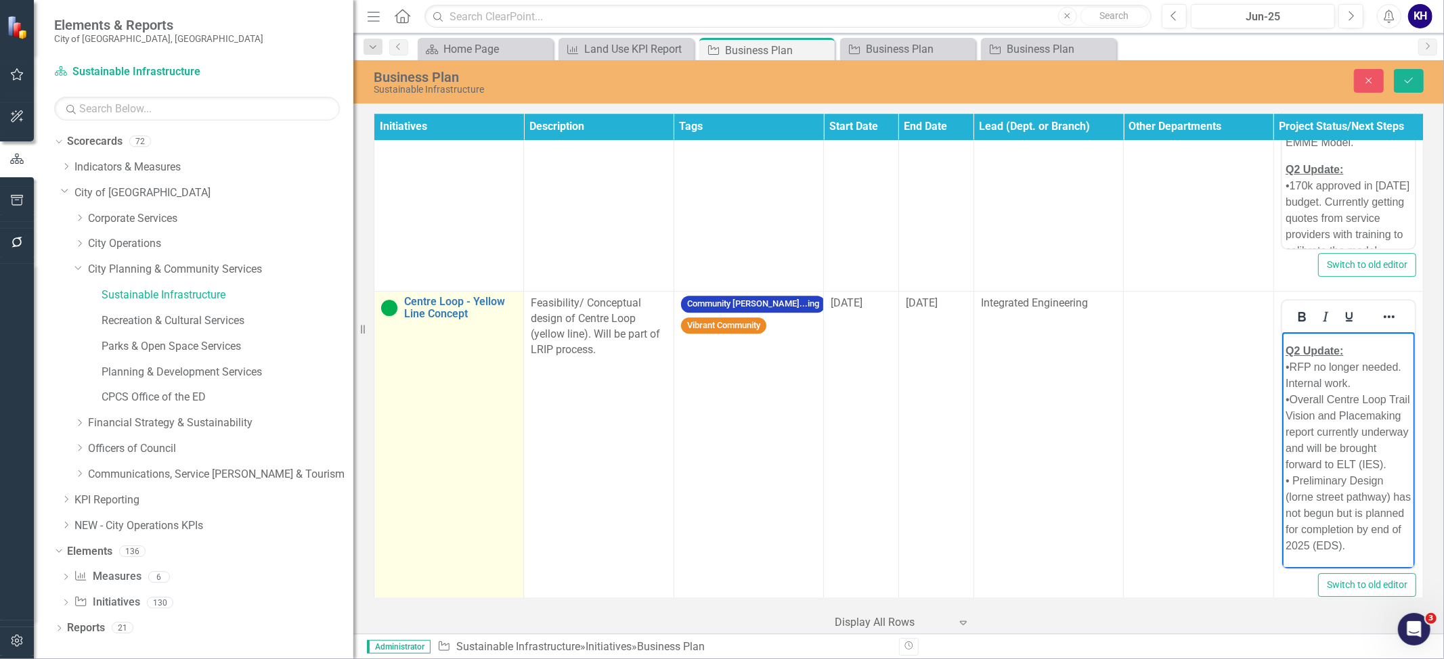
click at [464, 367] on td "Centre Loop - Yellow Line Concept Link Map View Link Map Edit Edit Initiative L…" at bounding box center [449, 452] width 150 height 320
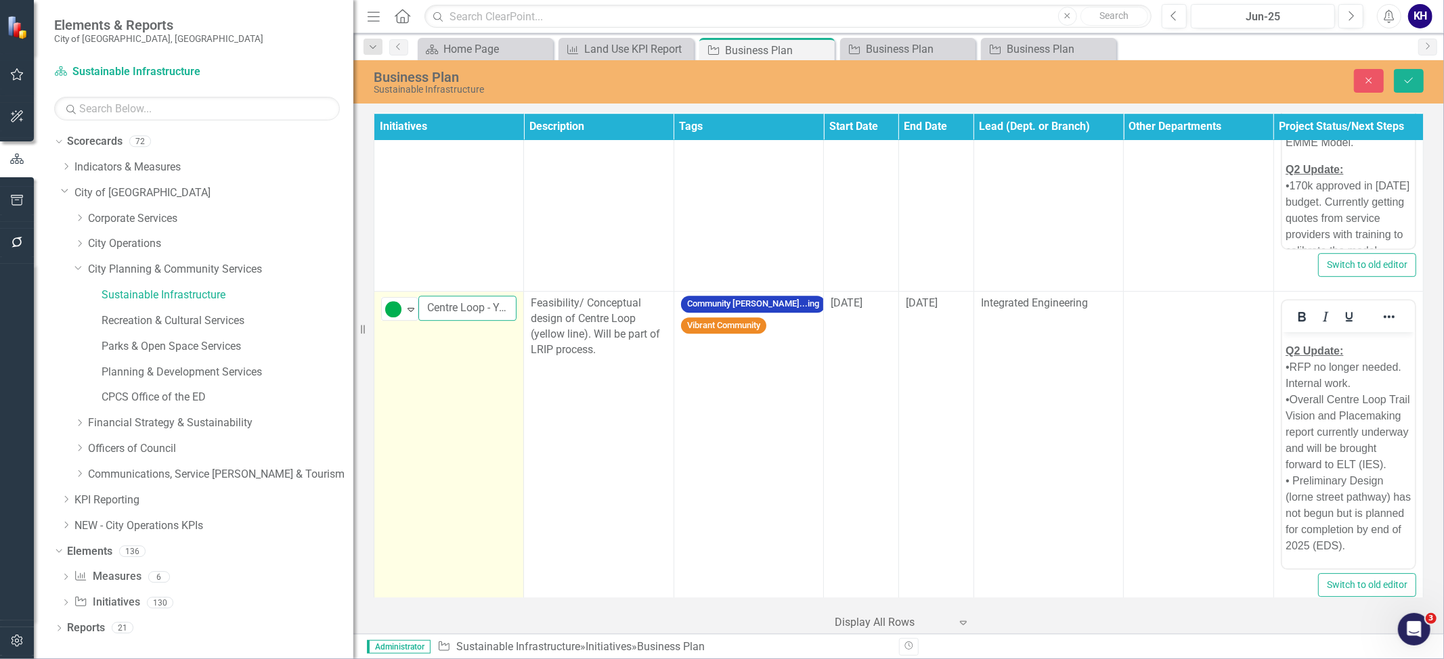
click at [478, 318] on input "Centre Loop - Yellow Line Concept" at bounding box center [467, 308] width 98 height 25
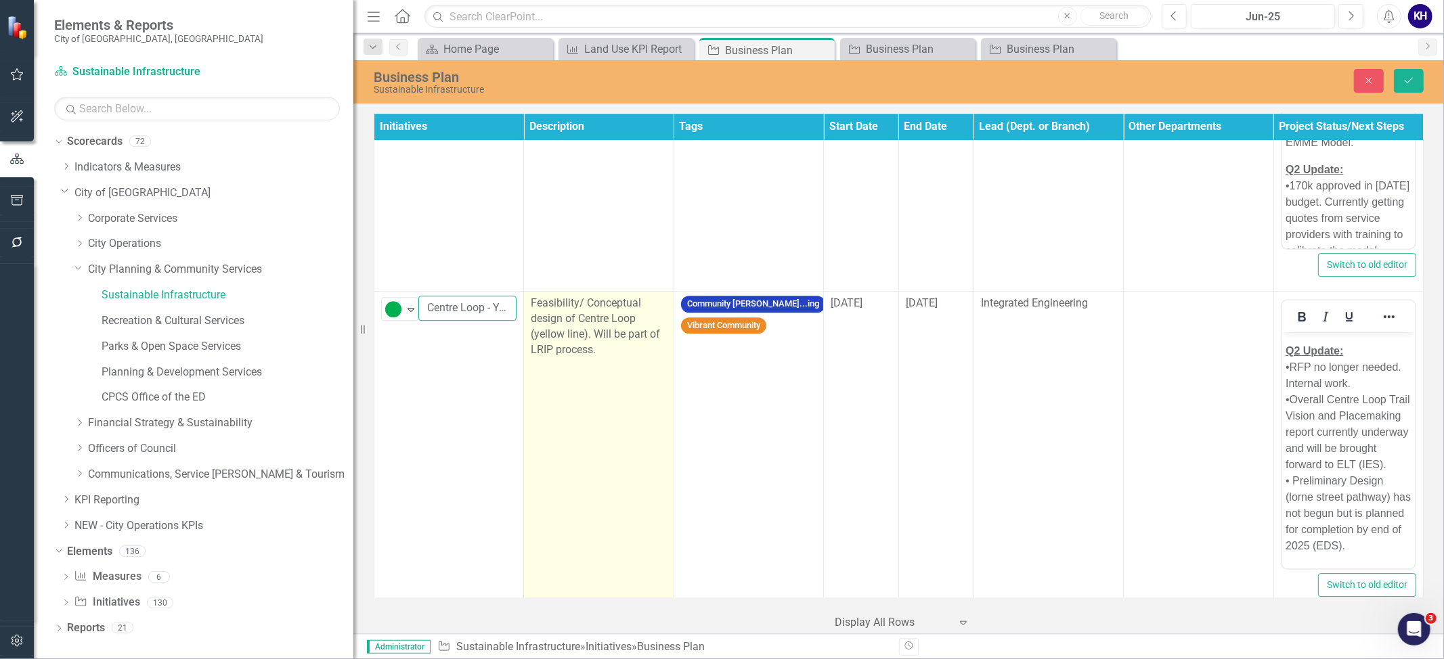
scroll to position [0, 85]
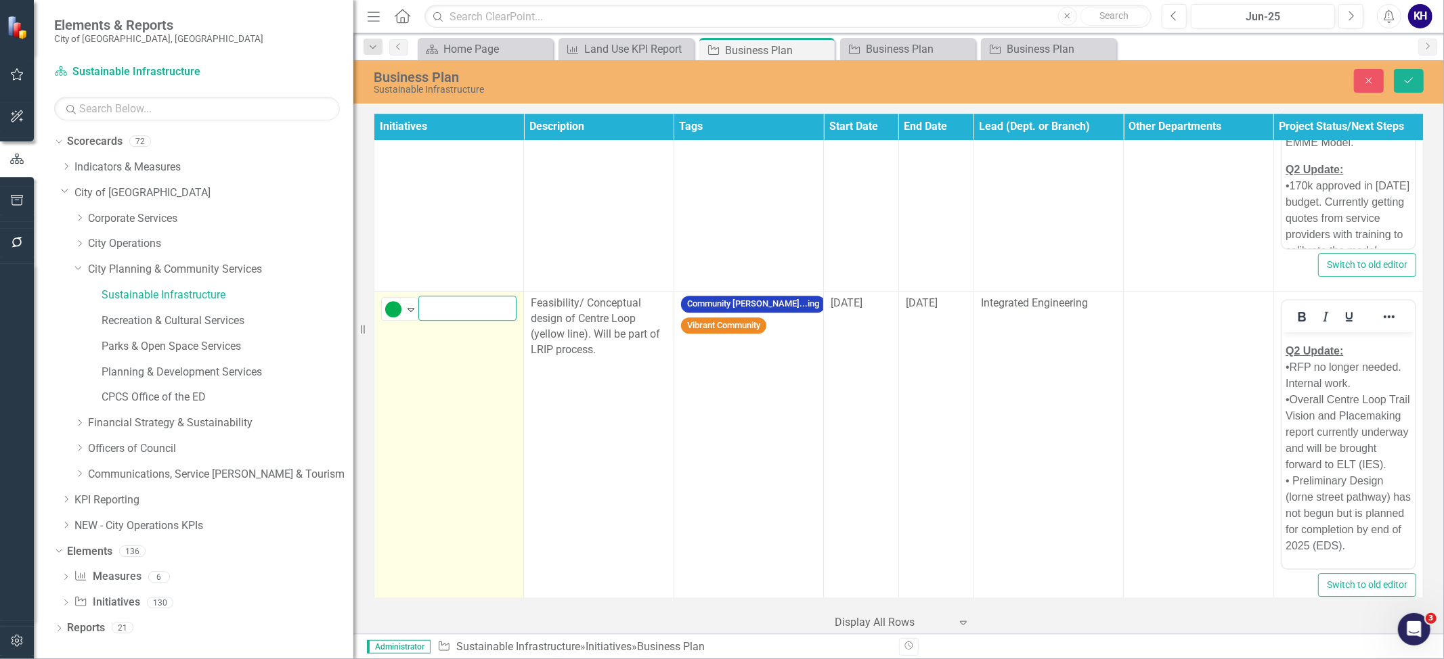
click at [523, 319] on tr "On Target Expand Centre Loop - Yellow Line Concept Link Map View Link Map Edit …" at bounding box center [898, 452] width 1049 height 320
click at [430, 317] on input "Centre Loop - Yellow Line Concept" at bounding box center [467, 308] width 98 height 25
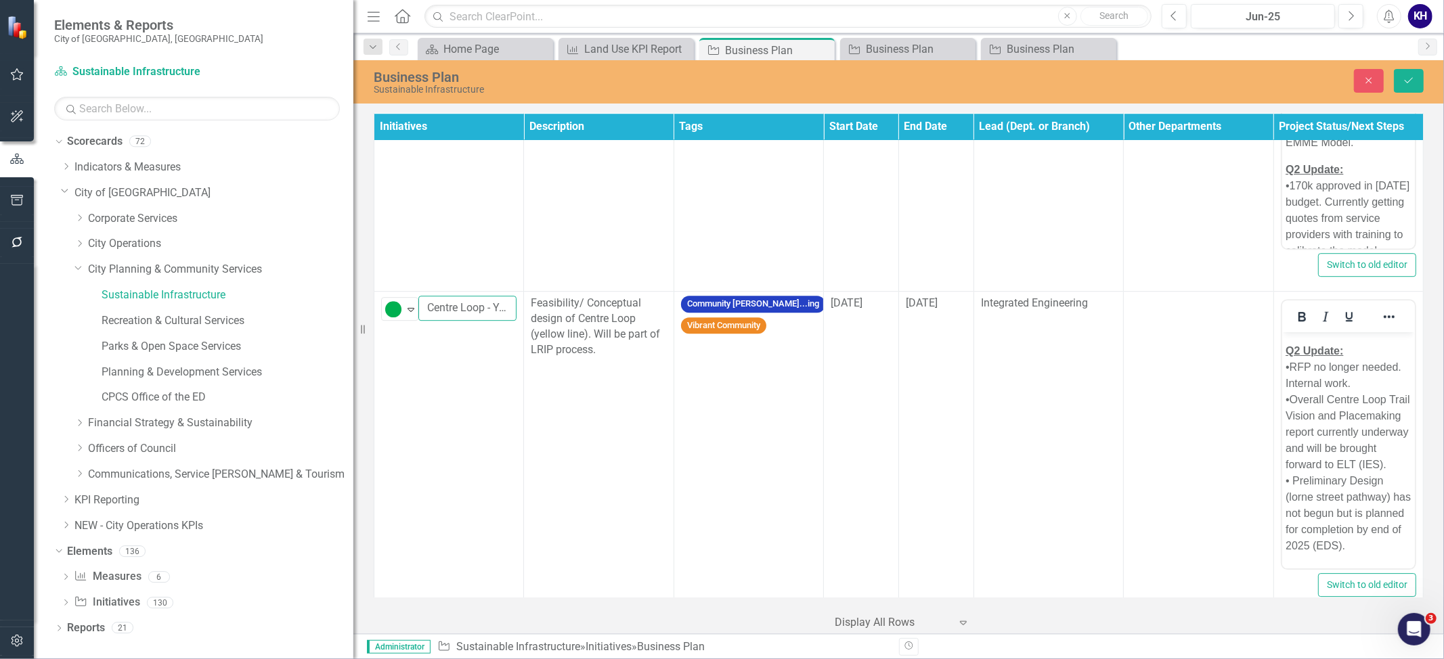
drag, startPoint x: 466, startPoint y: 317, endPoint x: 361, endPoint y: 328, distance: 104.8
click at [361, 328] on div "Elements & Reports City of Regina, SK Scorecard Sustainable Infrastructure Sear…" at bounding box center [722, 329] width 1444 height 659
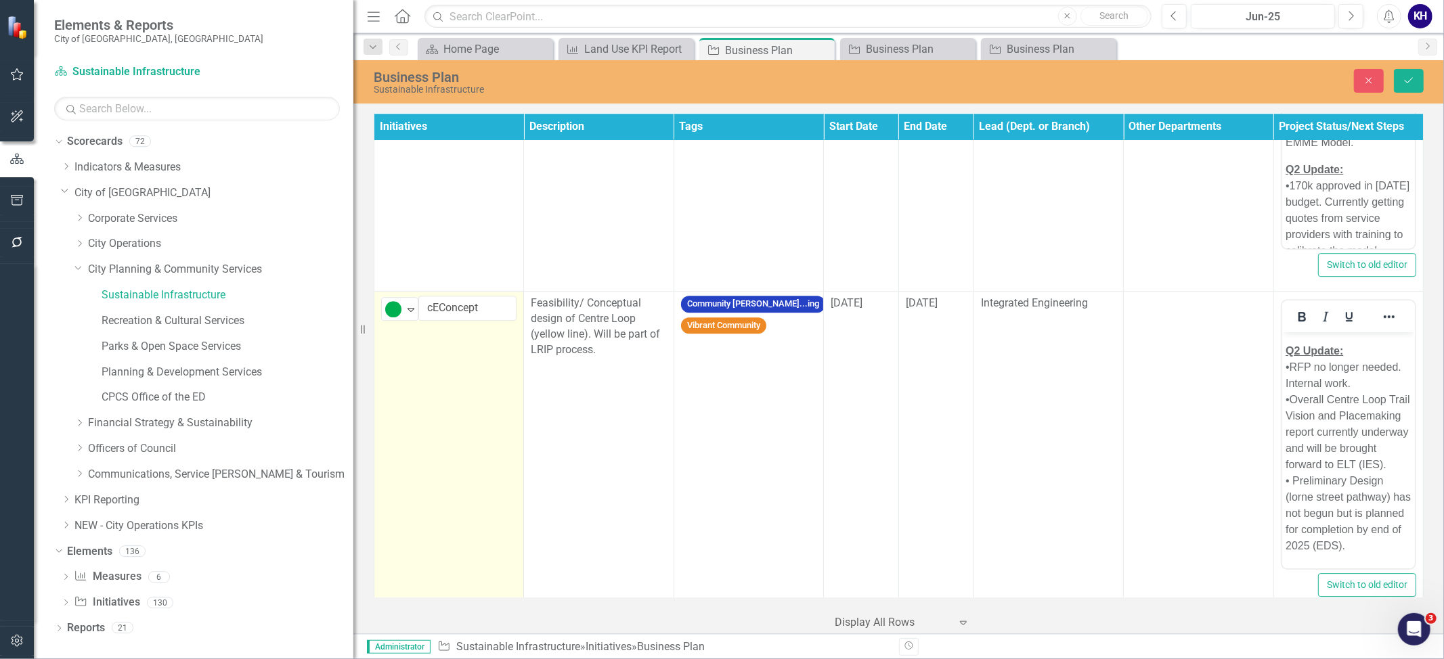
click at [498, 437] on td "On Target Expand cEConcept Link Map View Link Map Edit Edit Initiative Link Ope…" at bounding box center [449, 452] width 150 height 320
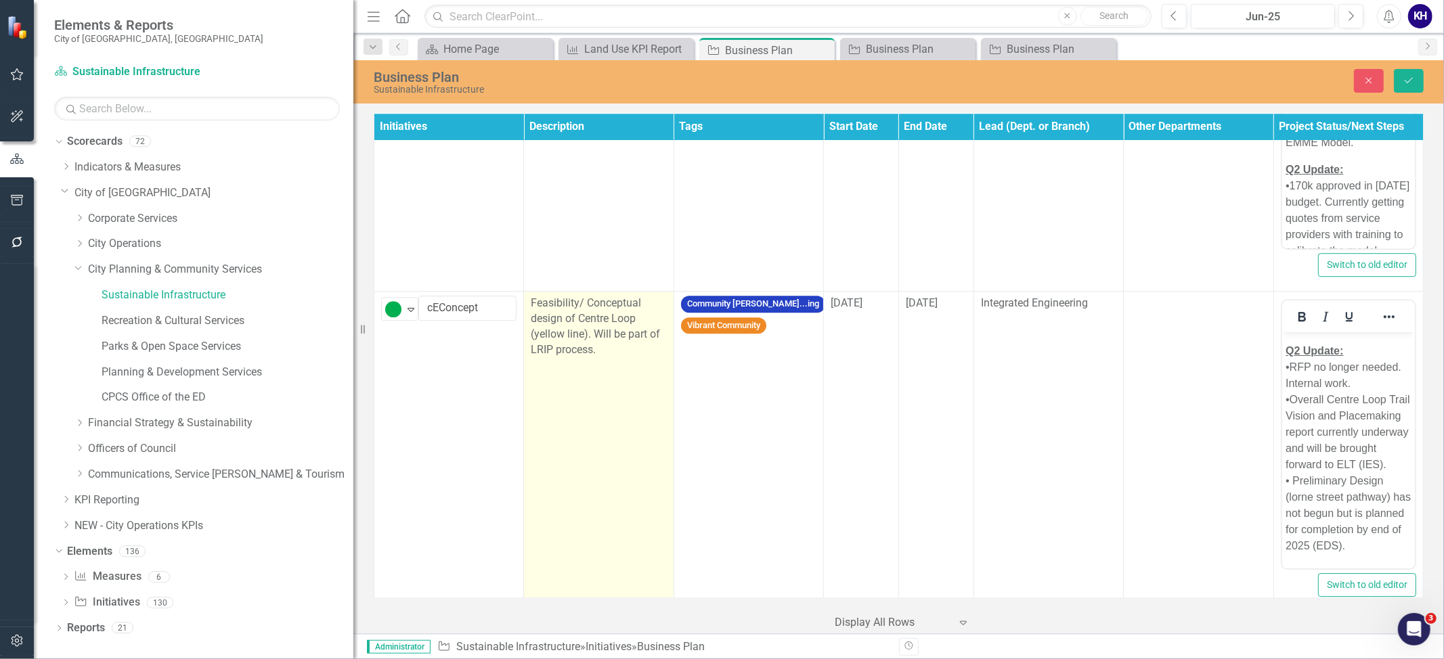
click at [544, 455] on td "Feasibility/ Conceptual design of Centre Loop (yellow line). Will be part of LR…" at bounding box center [599, 452] width 150 height 320
click at [541, 455] on td "Feasibility/ Conceptual design of Centre Loop (yellow line). Will be part of LR…" at bounding box center [599, 452] width 150 height 320
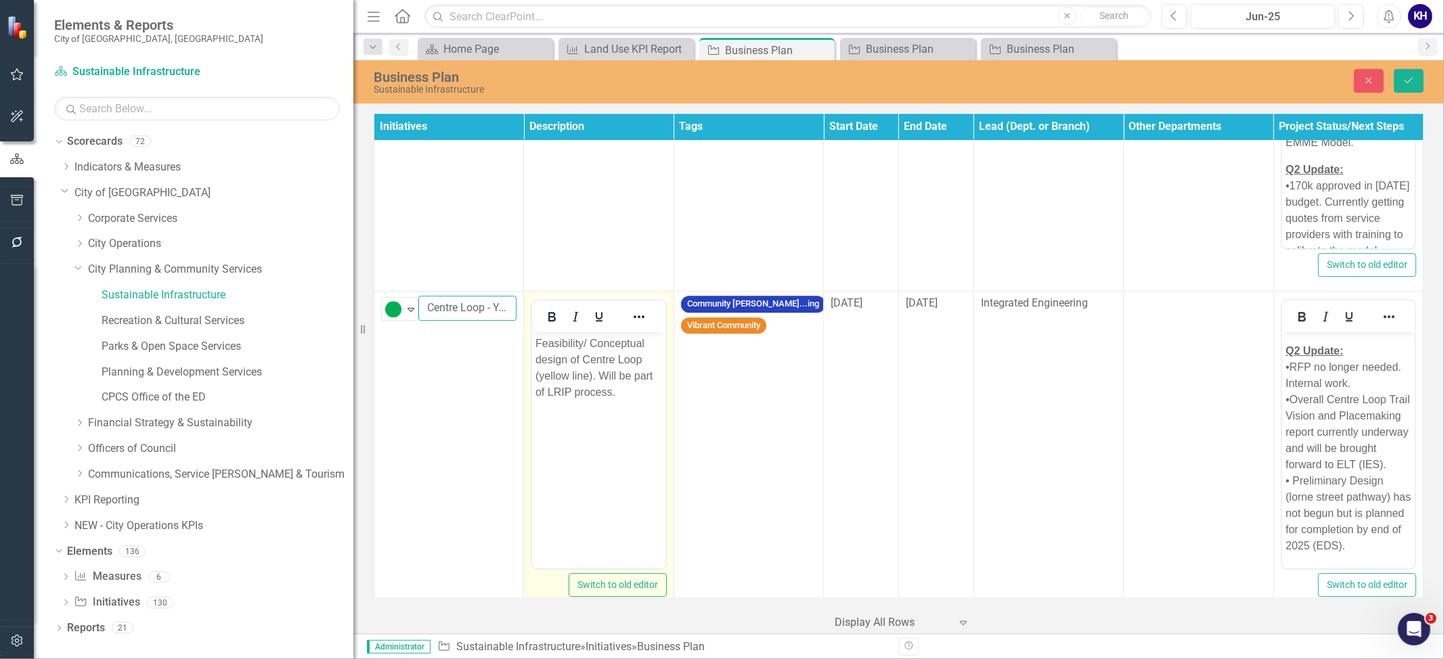
type input "Centre Loop - Yellow Line Concept"
click at [587, 465] on body "Feasibility/ Conceptual design of Centre Loop (yellow line). Will be part of LR…" at bounding box center [598, 433] width 133 height 203
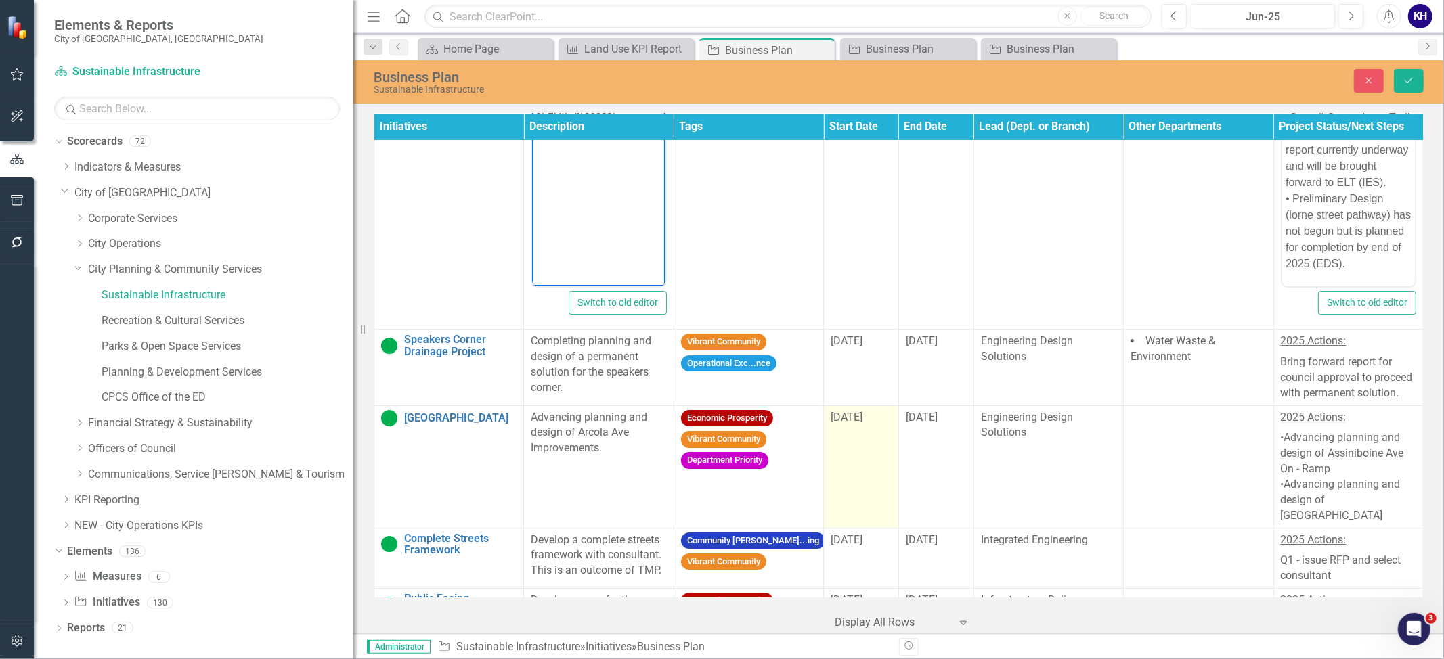
scroll to position [3672, 0]
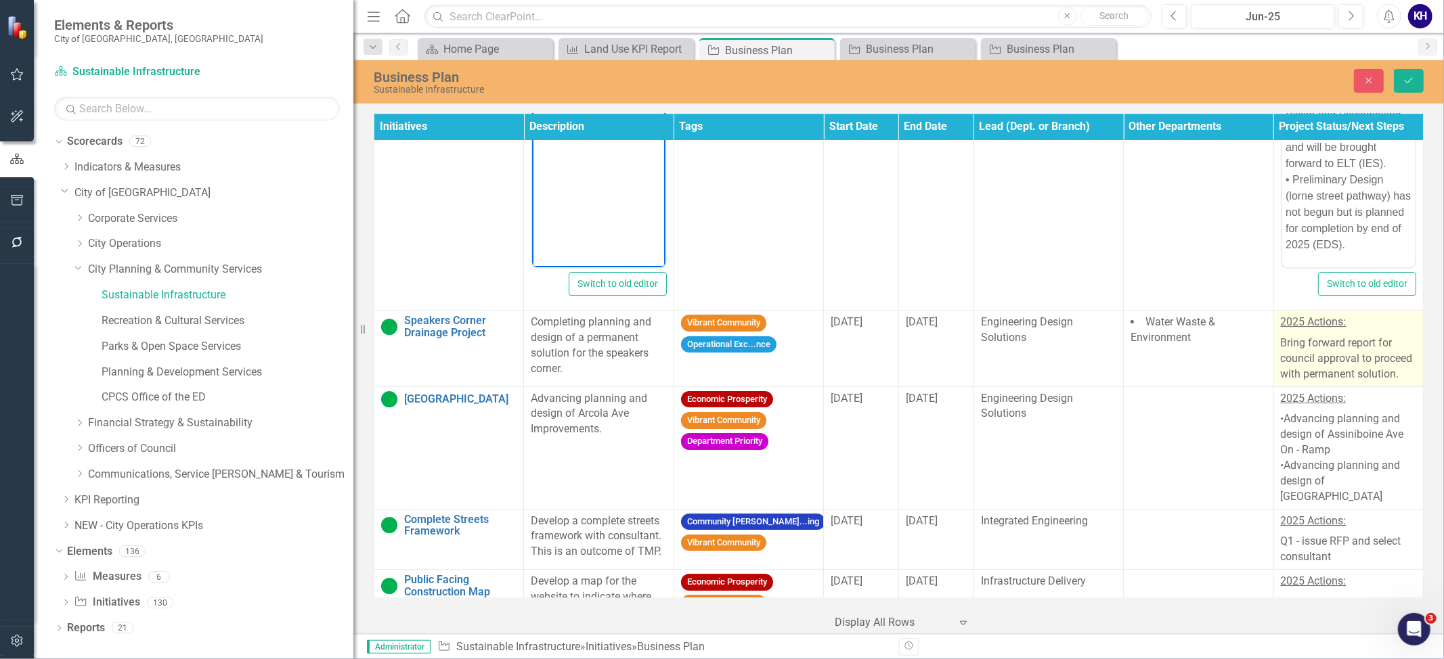
click at [1327, 368] on p "Bring forward report for council approval to proceed with permanent solution." at bounding box center [1347, 357] width 135 height 49
click at [1328, 370] on p "Bring forward report for council approval to proceed with permanent solution." at bounding box center [1347, 357] width 135 height 49
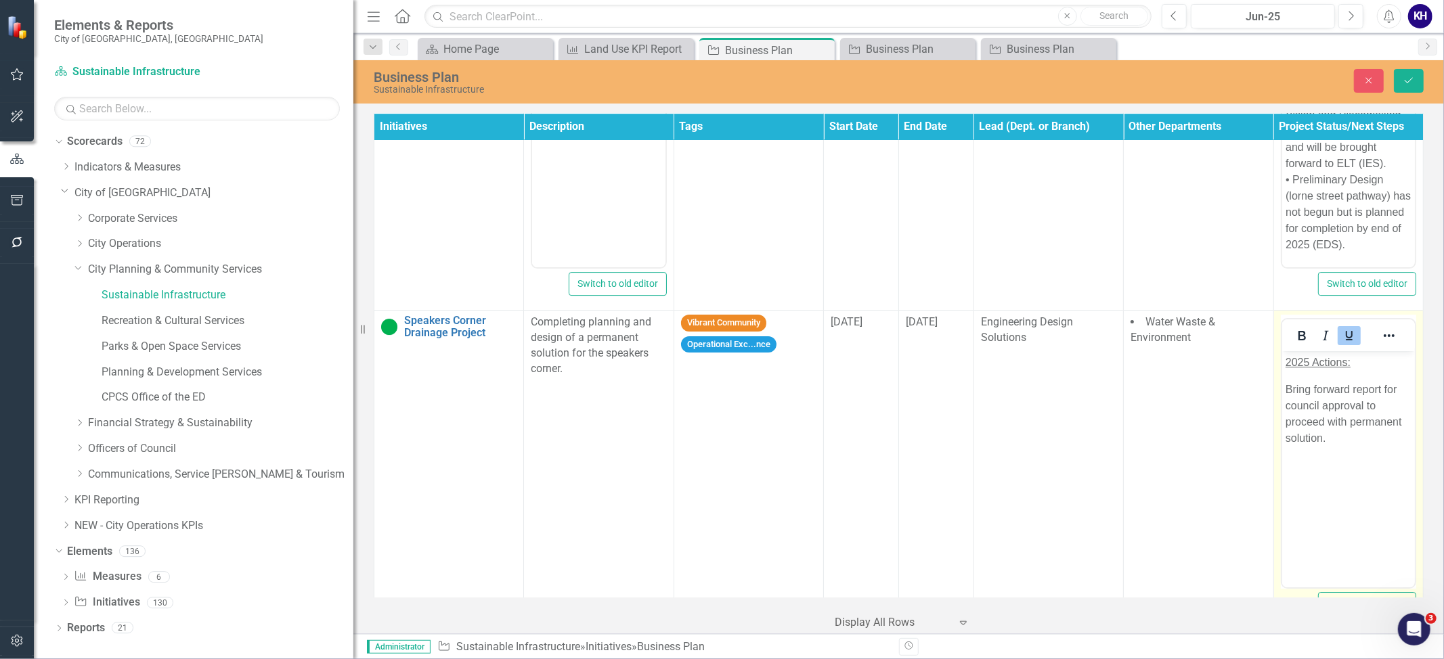
scroll to position [0, 0]
click at [1404, 445] on p "Bring forward report for council approval to proceed with permanent solution." at bounding box center [1348, 414] width 126 height 65
paste body "Rich Text Area. Press ALT-0 for help."
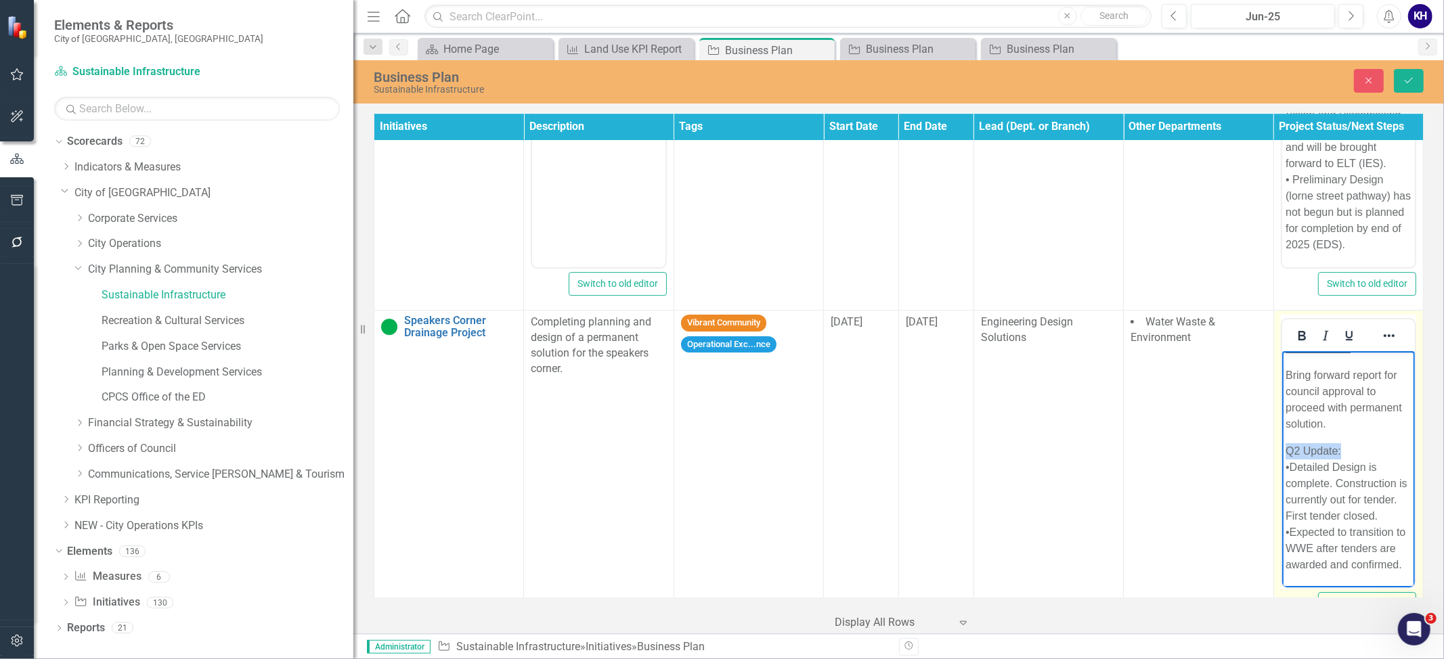
drag, startPoint x: 1353, startPoint y: 435, endPoint x: 1288, endPoint y: 436, distance: 65.0
click at [1288, 443] on p "Q2 Update: •Detailed Design is complete. Construction is currently out for tend…" at bounding box center [1348, 508] width 126 height 130
click at [1298, 340] on icon "Bold" at bounding box center [1301, 335] width 7 height 9
click at [1345, 340] on icon "Underline" at bounding box center [1348, 335] width 7 height 9
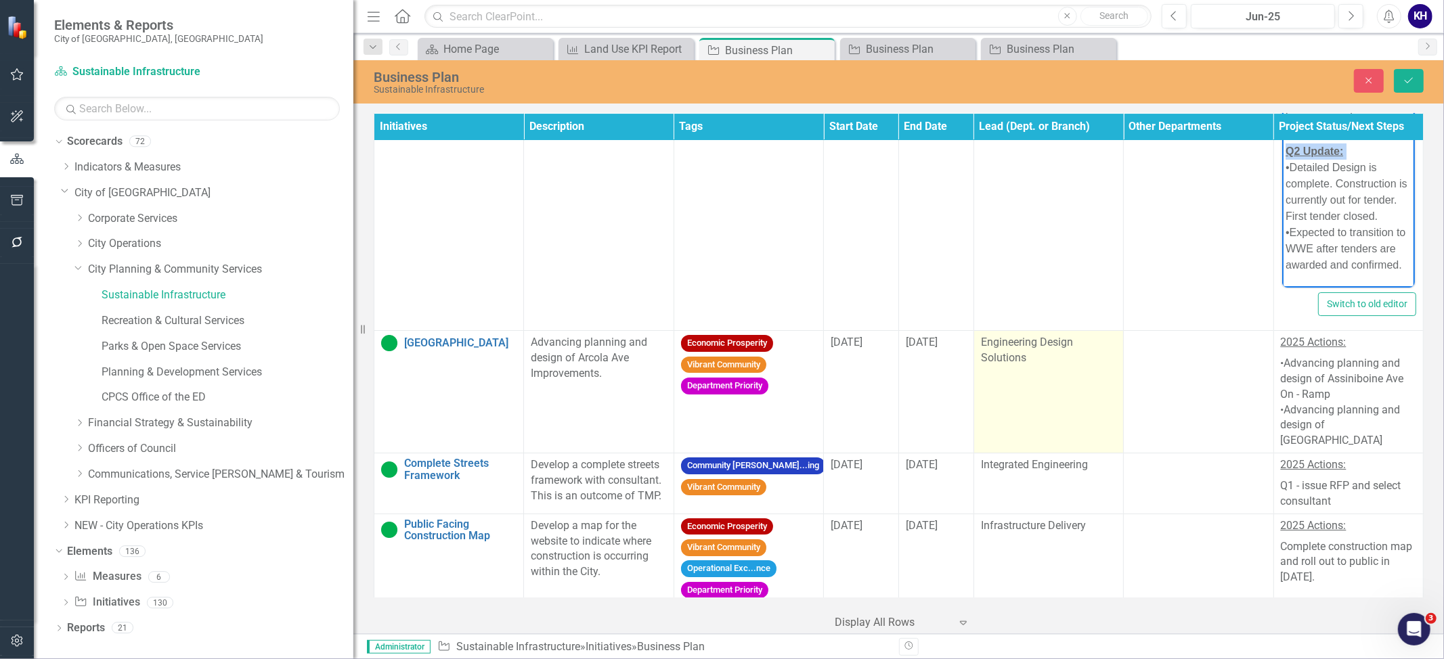
scroll to position [3972, 0]
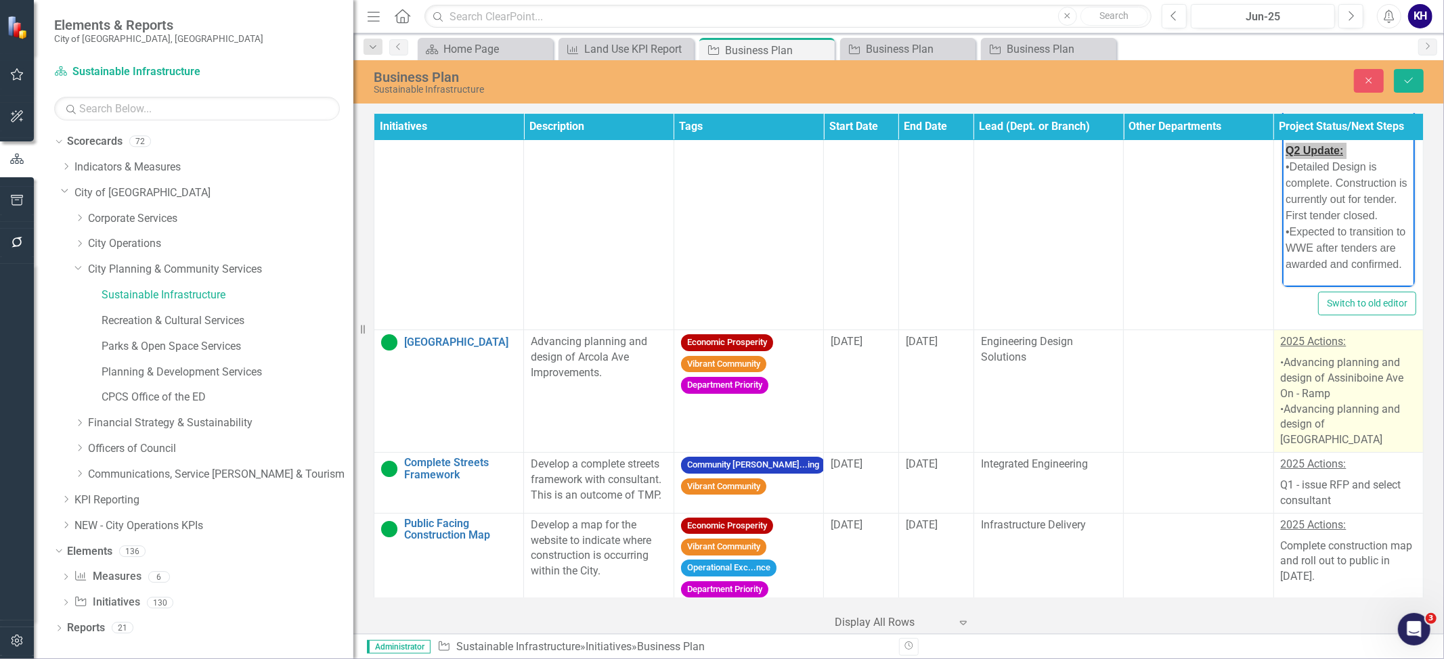
click at [1398, 398] on p "•Advancing planning and design of Assiniboine Ave On - Ramp •Advancing planning…" at bounding box center [1347, 400] width 135 height 95
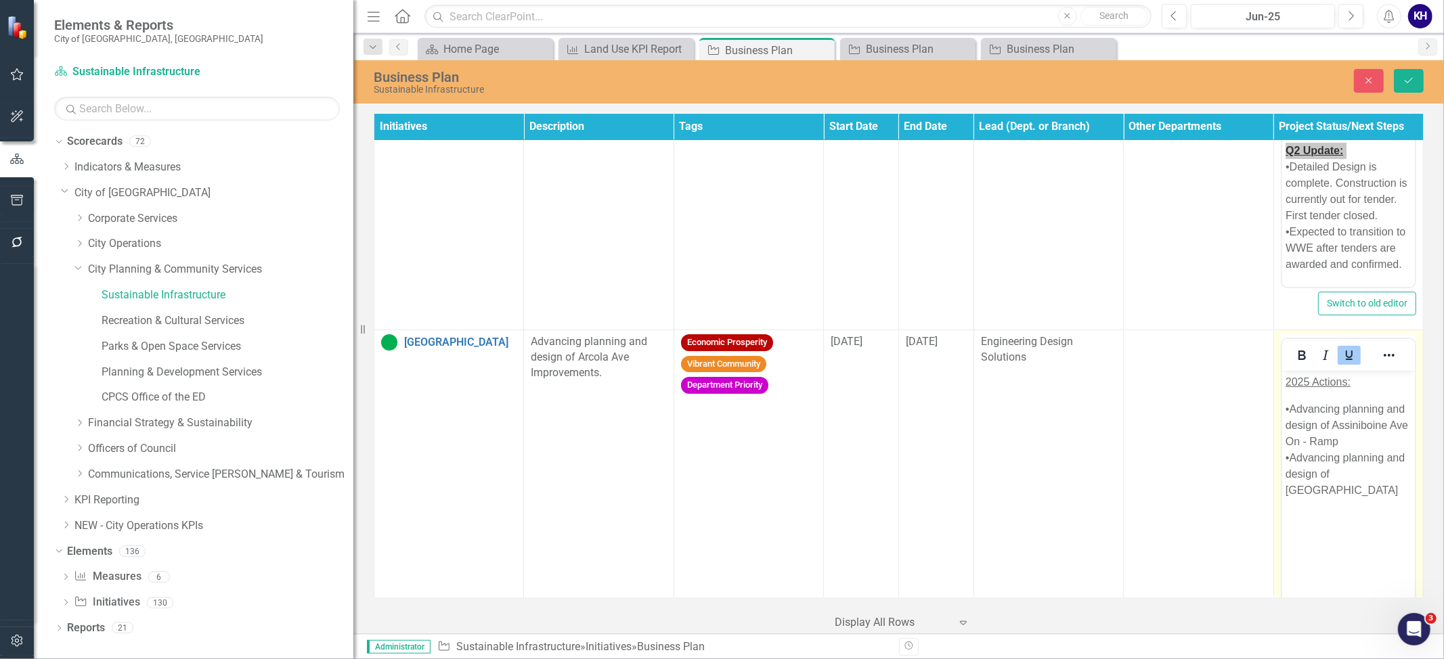
scroll to position [0, 0]
click at [1388, 487] on p "•Advancing planning and design of Assiniboine Ave On - Ramp •Advancing planning…" at bounding box center [1348, 449] width 126 height 97
paste body "Rich Text Area. Press ALT-0 for help."
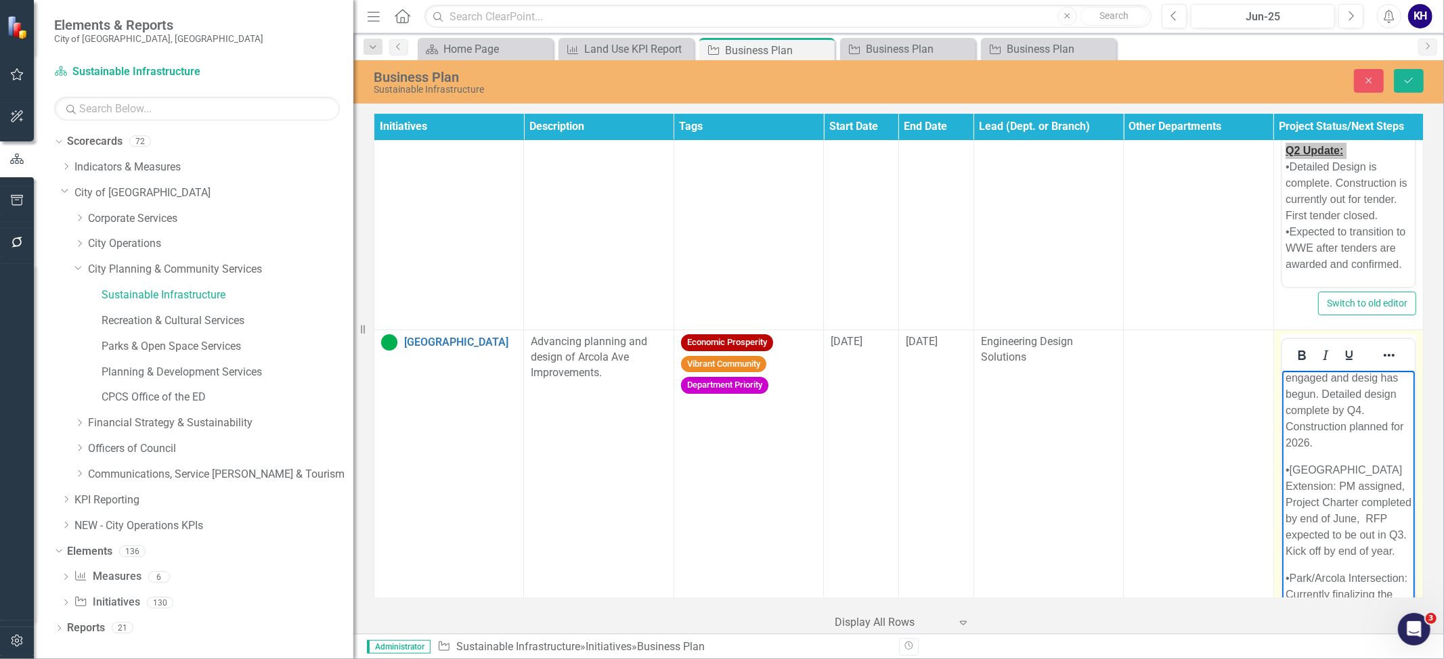
scroll to position [139, 0]
drag, startPoint x: 1361, startPoint y: 415, endPoint x: 1277, endPoint y: 412, distance: 84.0
click at [1281, 412] on html "2025 Actions: •Advancing planning and design of Assiniboine Ave On - Ramp •Adva…" at bounding box center [1347, 463] width 133 height 462
click at [1298, 360] on icon "Bold" at bounding box center [1301, 355] width 7 height 9
click at [1349, 363] on icon "Underline" at bounding box center [1349, 355] width 16 height 16
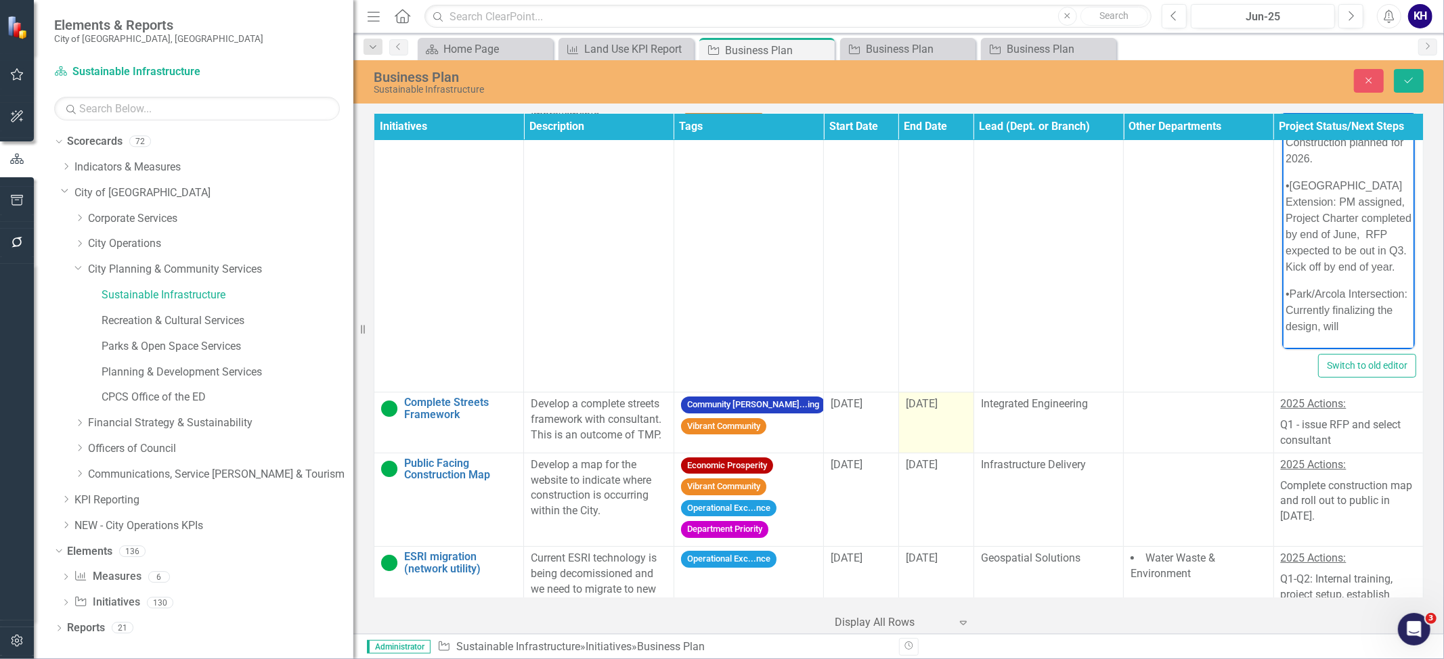
scroll to position [4273, 0]
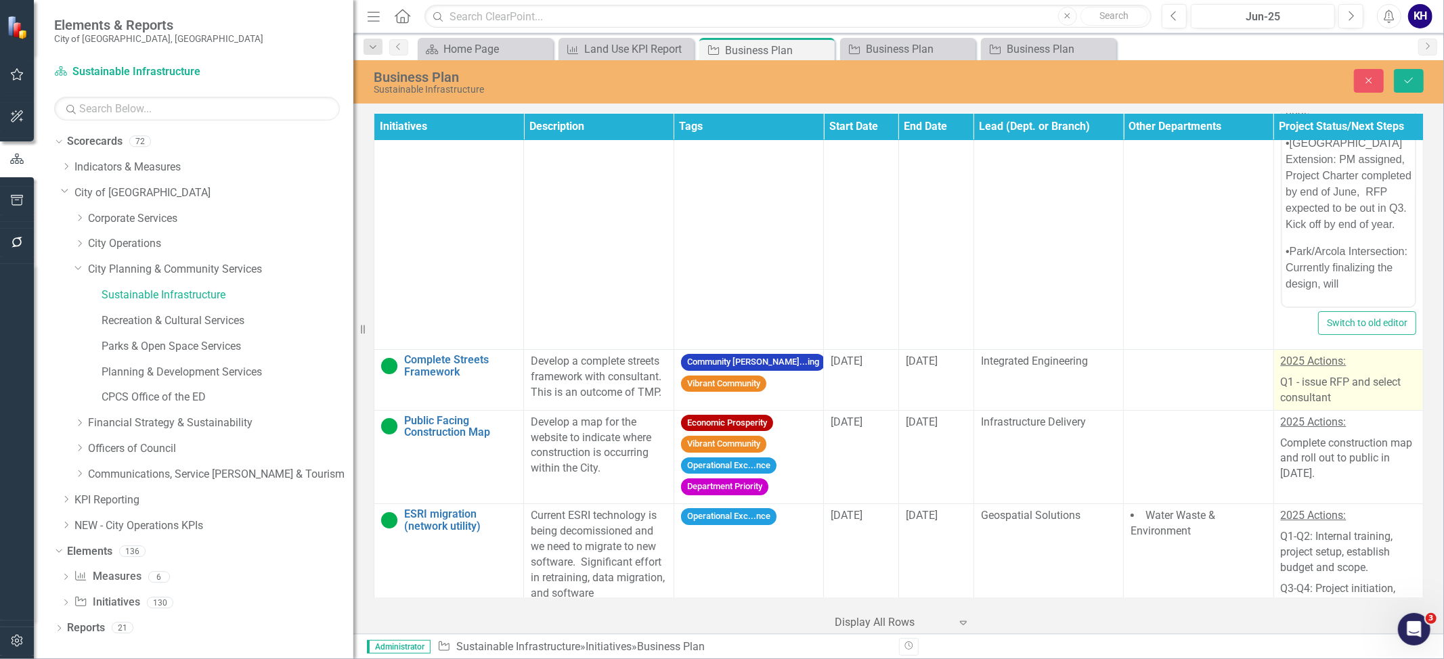
click at [1348, 390] on p "Q1 - issue RFP and select consultant" at bounding box center [1347, 389] width 135 height 34
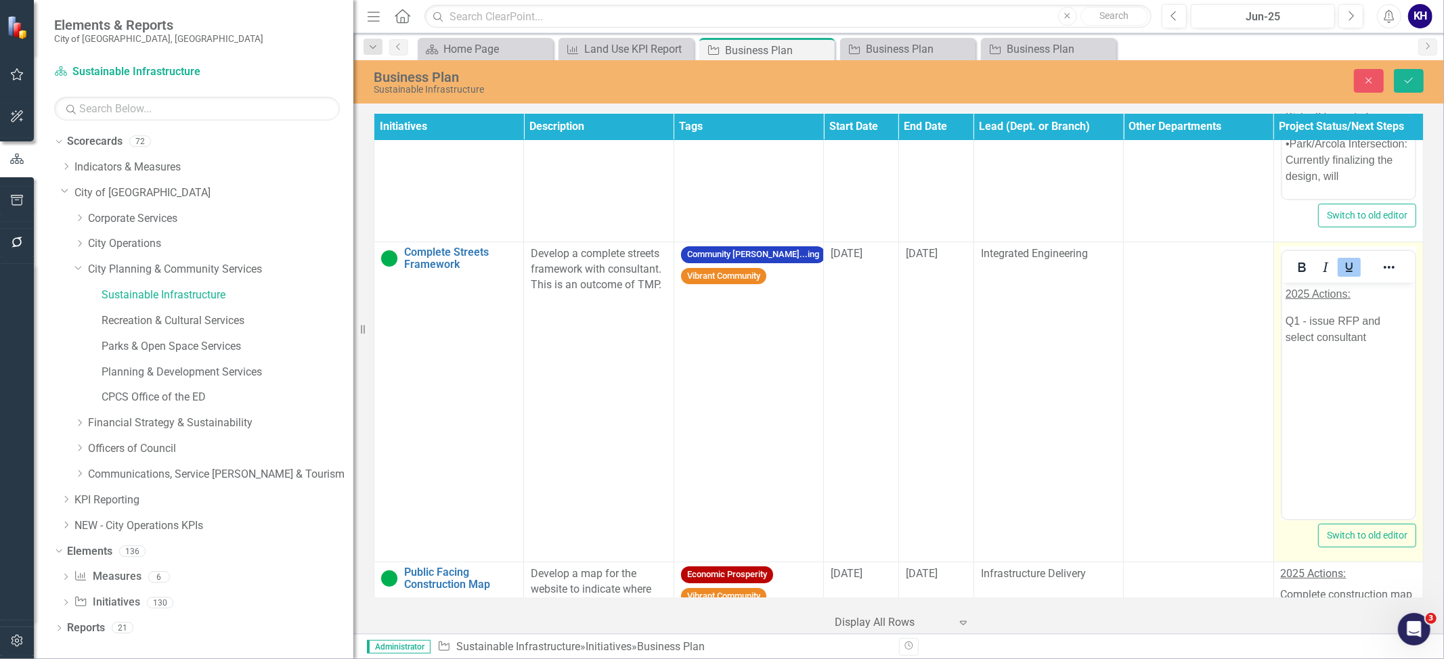
scroll to position [4424, 0]
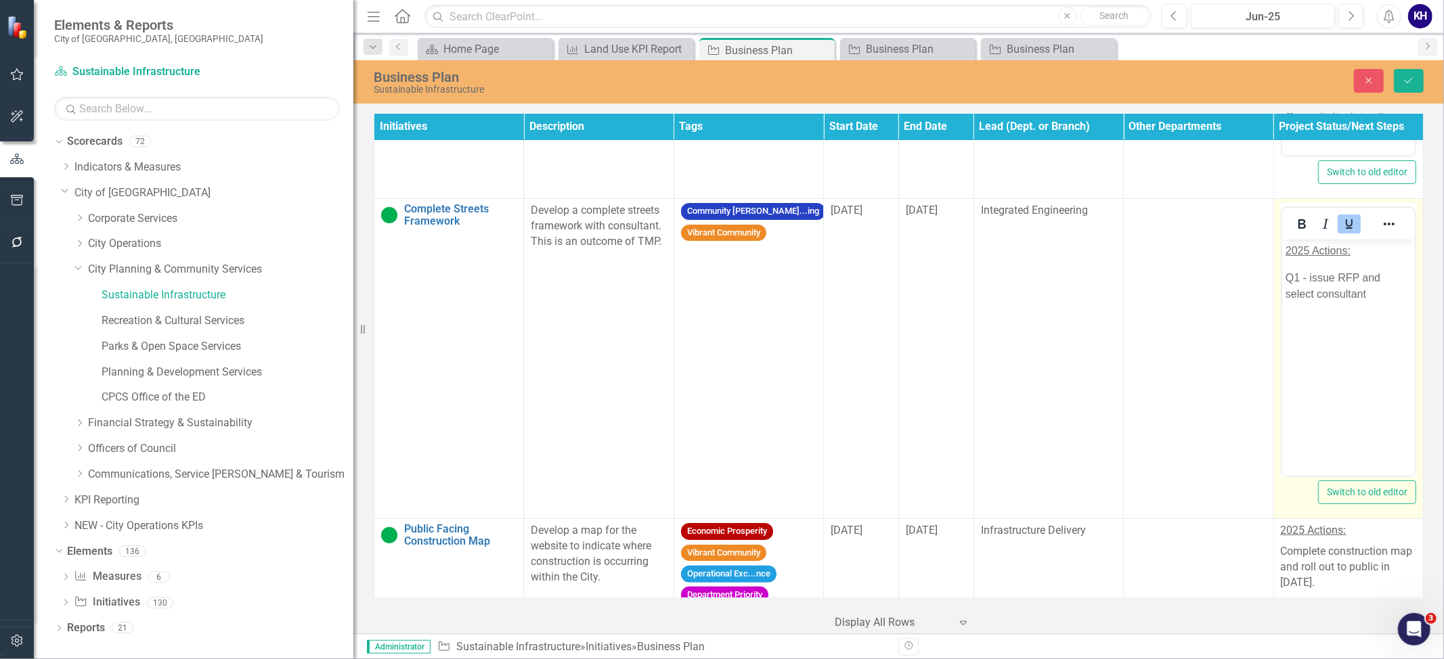
click at [1389, 319] on body "2025 Actions: Q1 - issue RFP and select consultant" at bounding box center [1347, 341] width 133 height 203
paste body "Rich Text Area. Press ALT-0 for help."
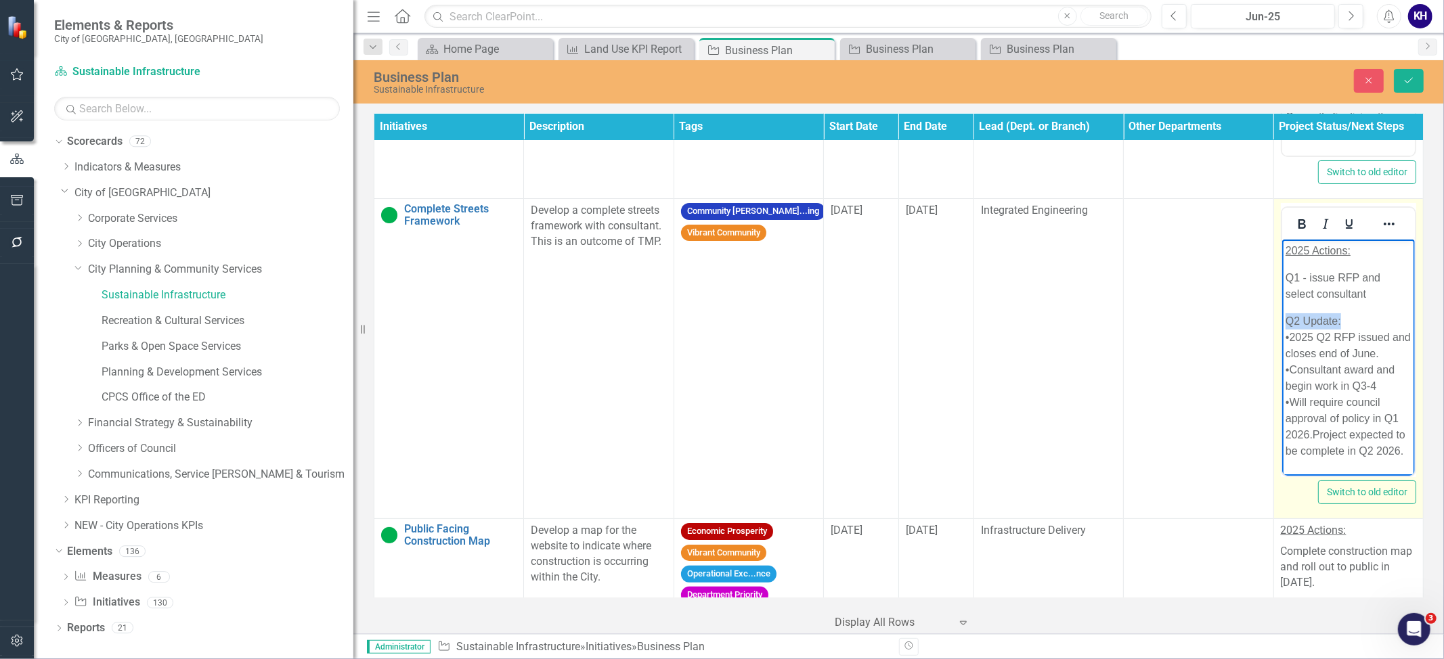
drag, startPoint x: 1354, startPoint y: 322, endPoint x: 1277, endPoint y: 328, distance: 77.3
click at [1281, 328] on html "2025 Actions: Q1 - issue RFP and select consultant Q2 Update: •2025 Q2 RFP issu…" at bounding box center [1347, 357] width 133 height 234
click at [1298, 229] on icon "Bold" at bounding box center [1301, 223] width 7 height 9
click at [1345, 229] on icon "Underline" at bounding box center [1348, 223] width 7 height 9
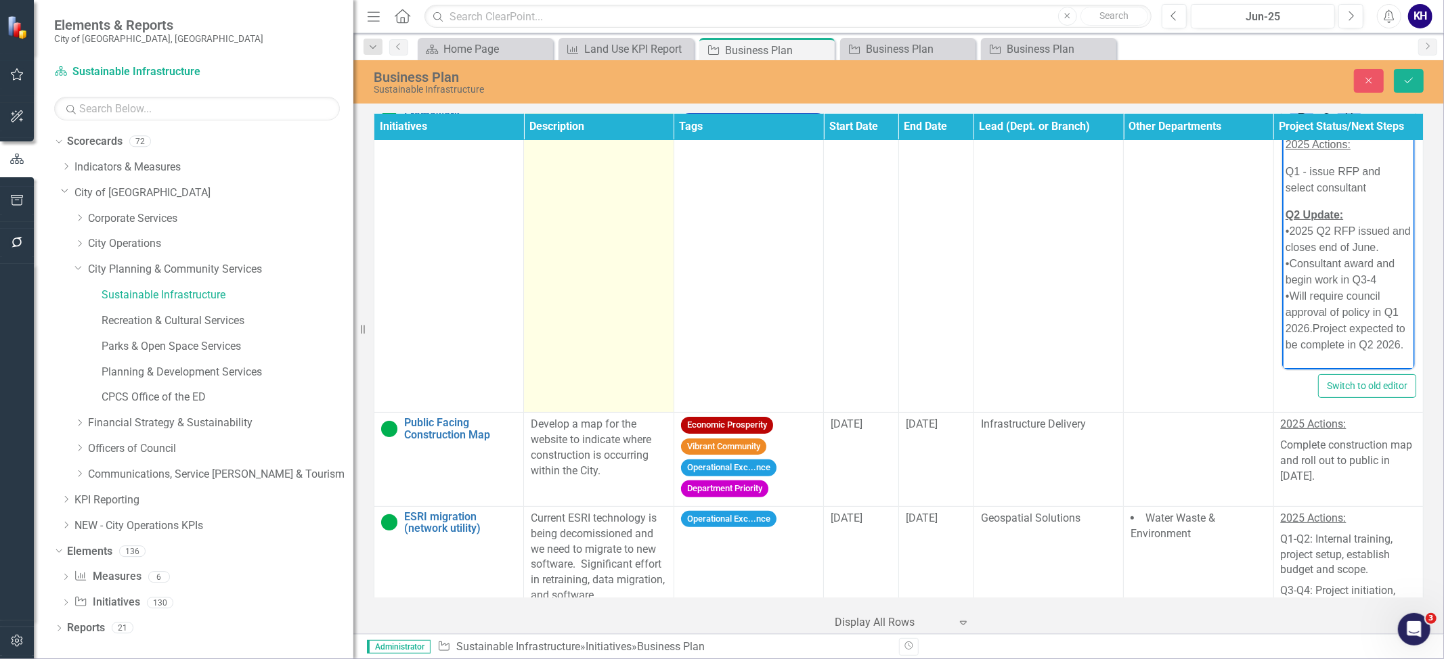
scroll to position [4574, 0]
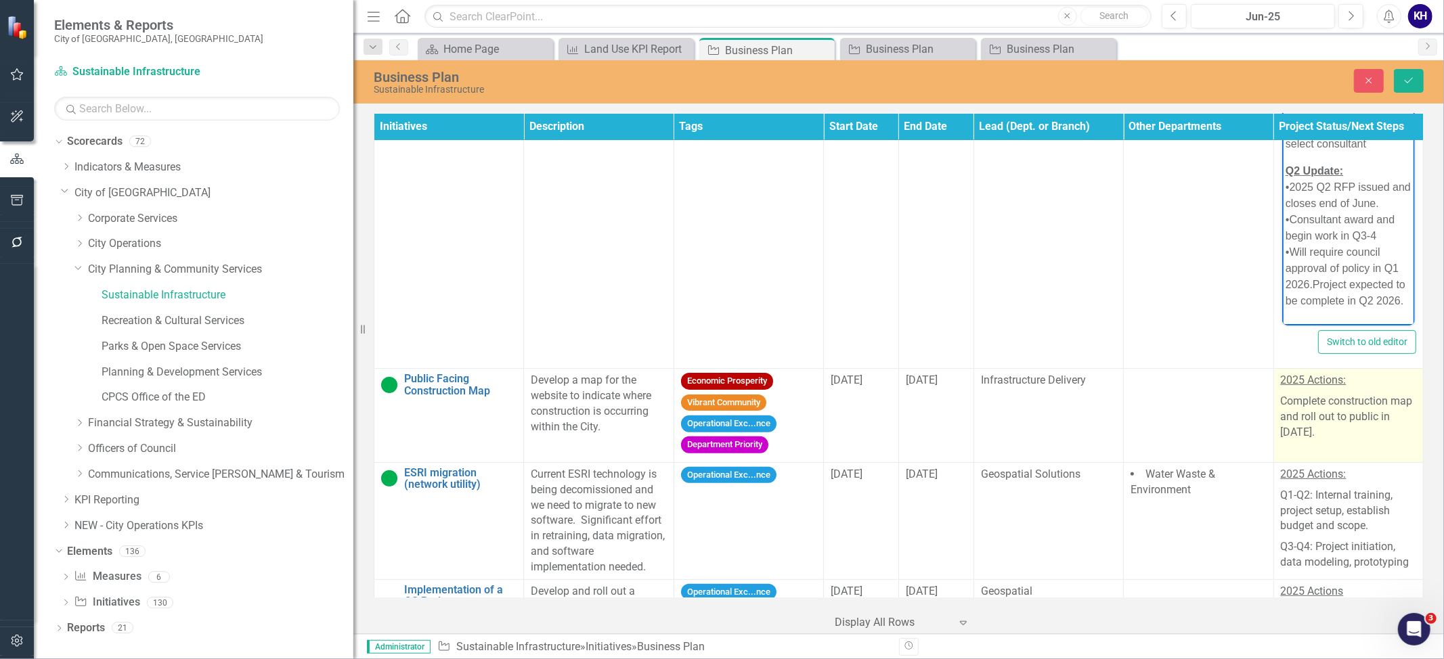
click at [1317, 441] on p "Complete construction map and roll out to public in 2025." at bounding box center [1347, 415] width 135 height 49
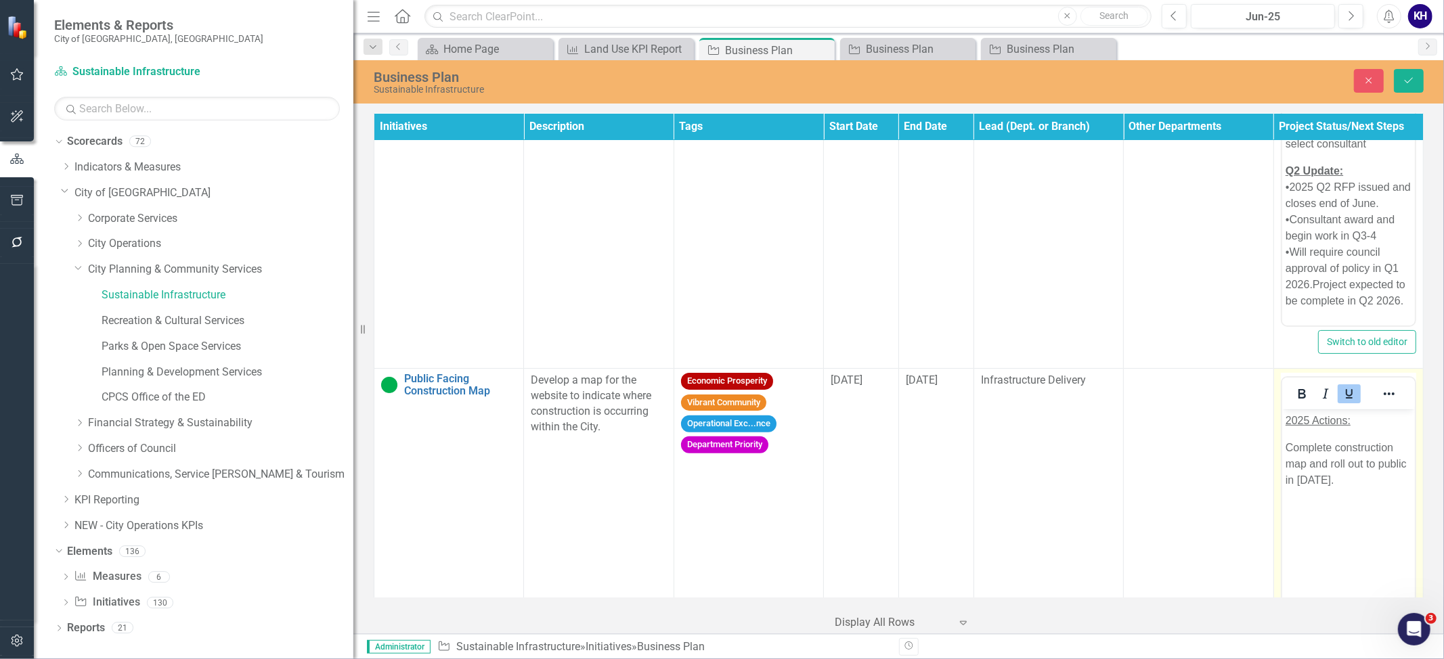
scroll to position [0, 0]
click at [1324, 475] on p "Complete construction map and roll out to public in 2025." at bounding box center [1348, 464] width 126 height 49
paste body "Rich Text Area. Press ALT-0 for help."
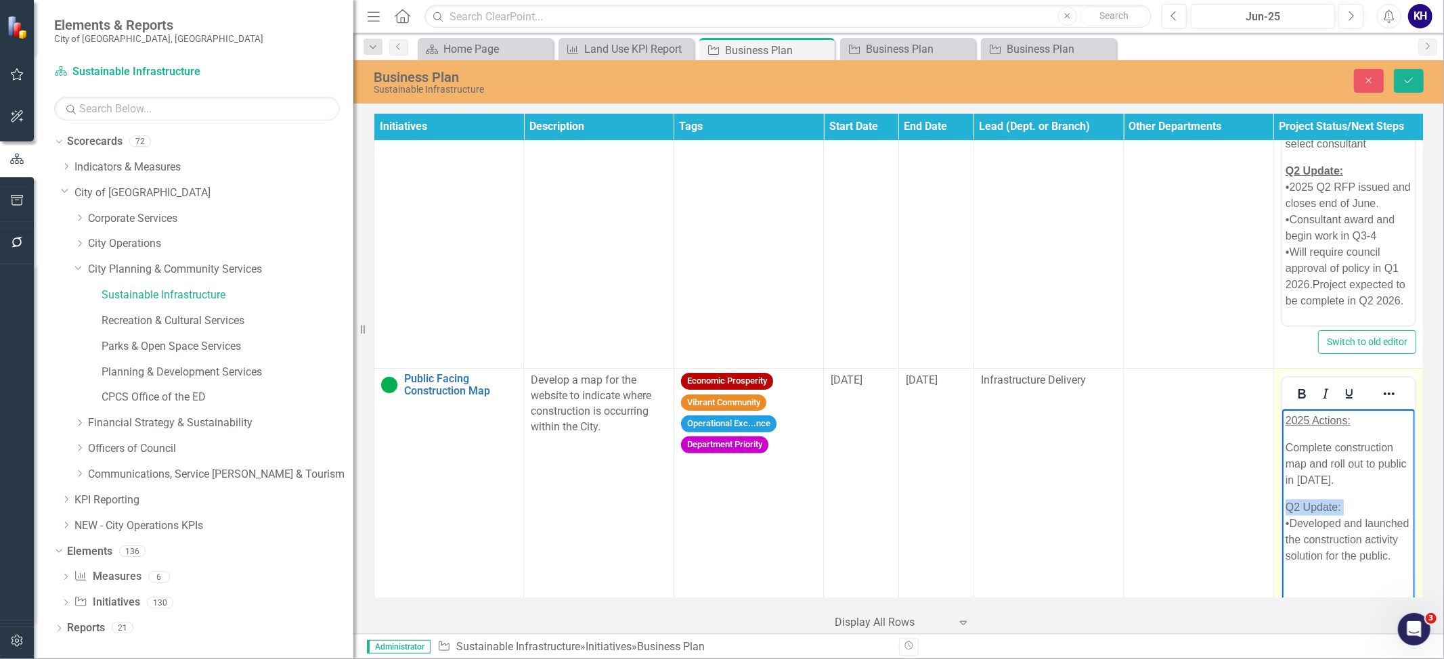
drag, startPoint x: 1381, startPoint y: 505, endPoint x: 1253, endPoint y: 517, distance: 129.2
click at [1281, 517] on html "2025 Actions: Complete construction map and roll out to public in 2025. Q2 Upda…" at bounding box center [1347, 510] width 133 height 203
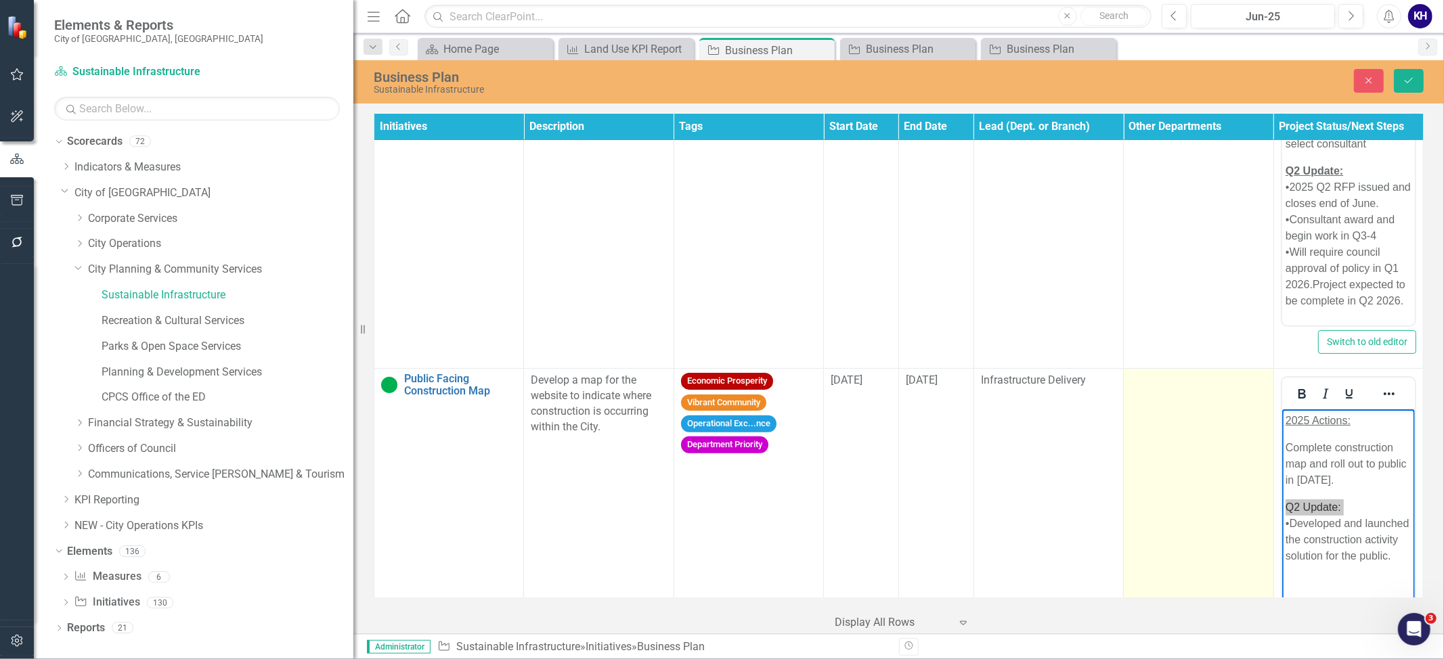
click at [1248, 509] on td at bounding box center [1198, 529] width 150 height 320
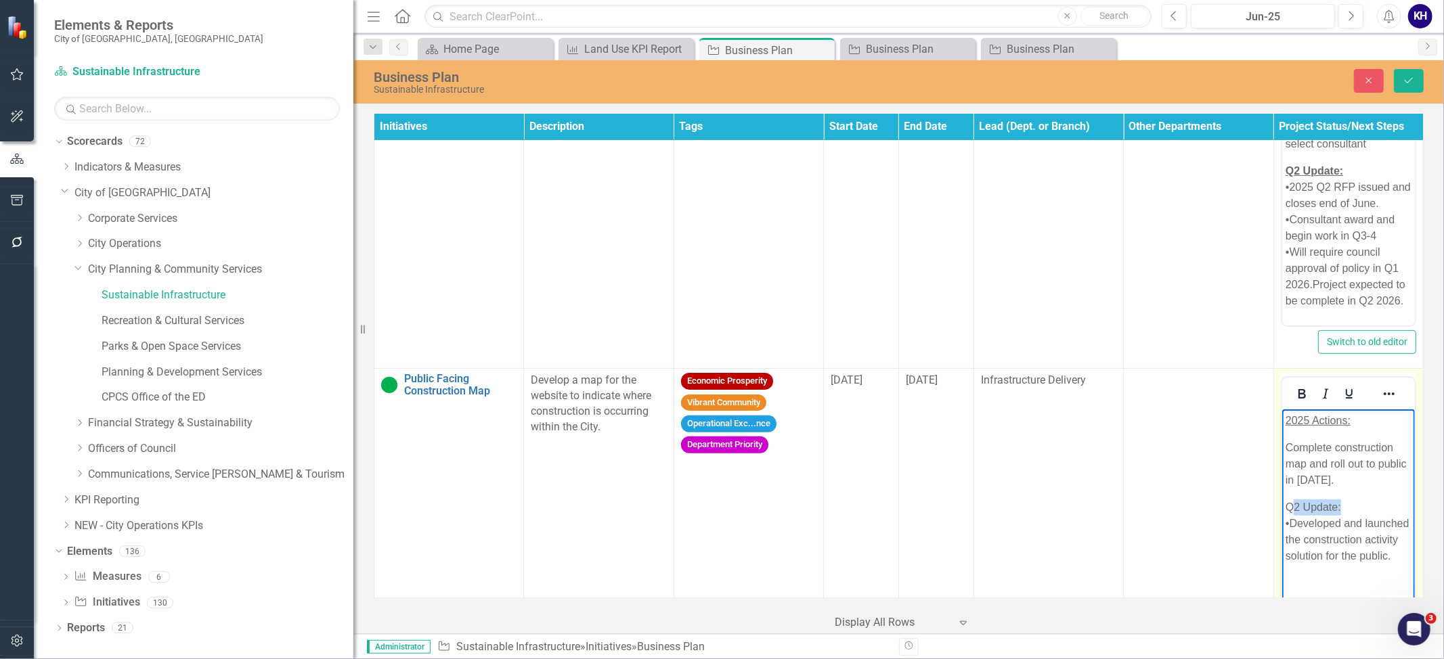
drag, startPoint x: 2552, startPoint y: 928, endPoint x: 1345, endPoint y: 508, distance: 1278.5
click at [1345, 508] on p "Q2 Update: •Developed and launched the construction activity solution for the p…" at bounding box center [1348, 531] width 126 height 65
click at [1345, 507] on p "Q2 Update: •Developed and launched the construction activity solution for the p…" at bounding box center [1348, 531] width 126 height 65
drag, startPoint x: 1321, startPoint y: 507, endPoint x: 2543, endPoint y: 925, distance: 1291.2
click at [1281, 507] on html "2025 Actions: Complete construction map and roll out to public in 2025. Q2 Upda…" at bounding box center [1347, 510] width 133 height 203
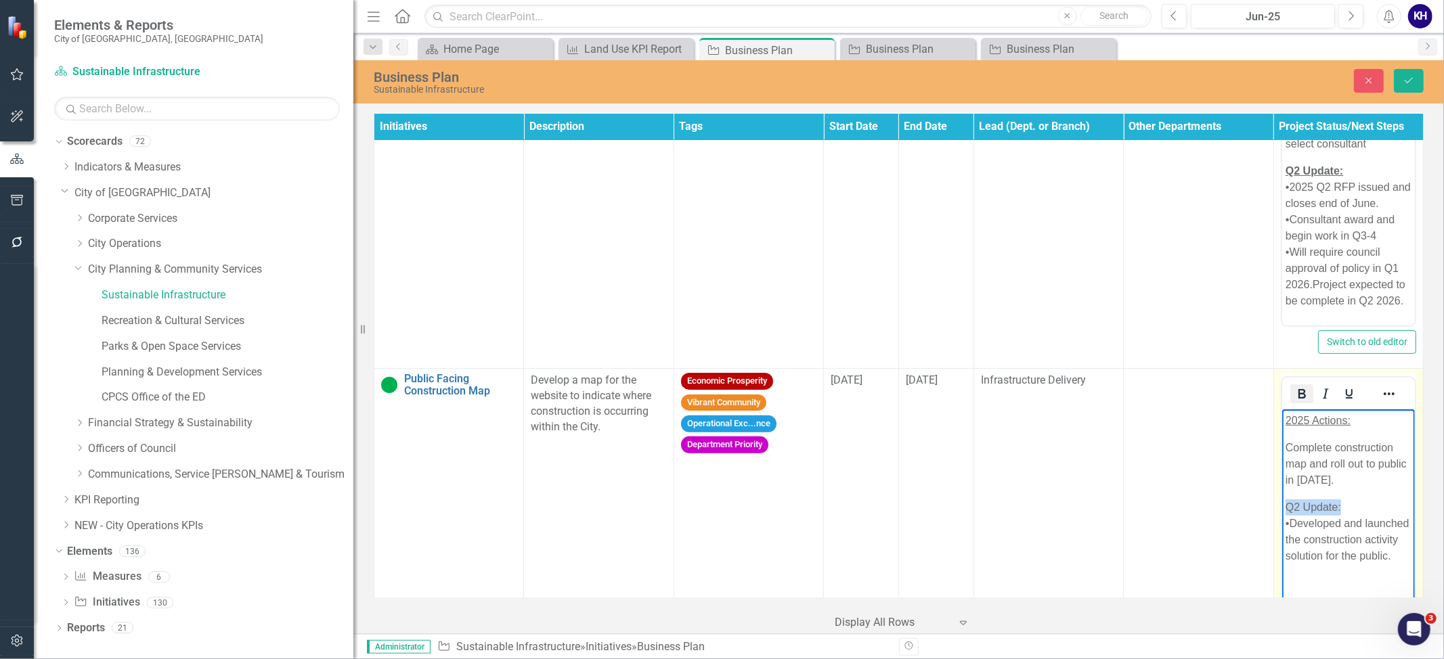
click at [1293, 402] on icon "Bold" at bounding box center [1301, 394] width 16 height 16
click at [1343, 402] on icon "Underline" at bounding box center [1349, 394] width 16 height 16
click at [1292, 525] on p "Q2 Update: •Developed and launched the construction activity solution for the p…" at bounding box center [1348, 531] width 126 height 65
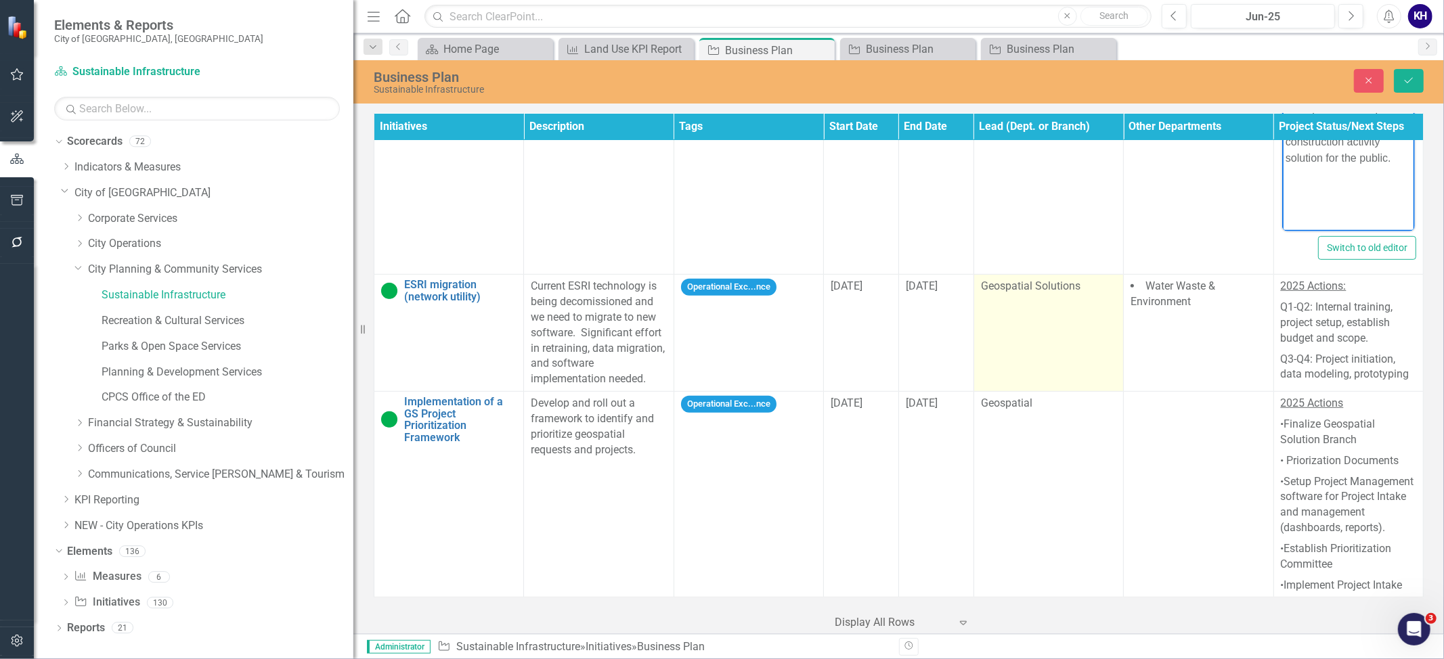
scroll to position [5025, 0]
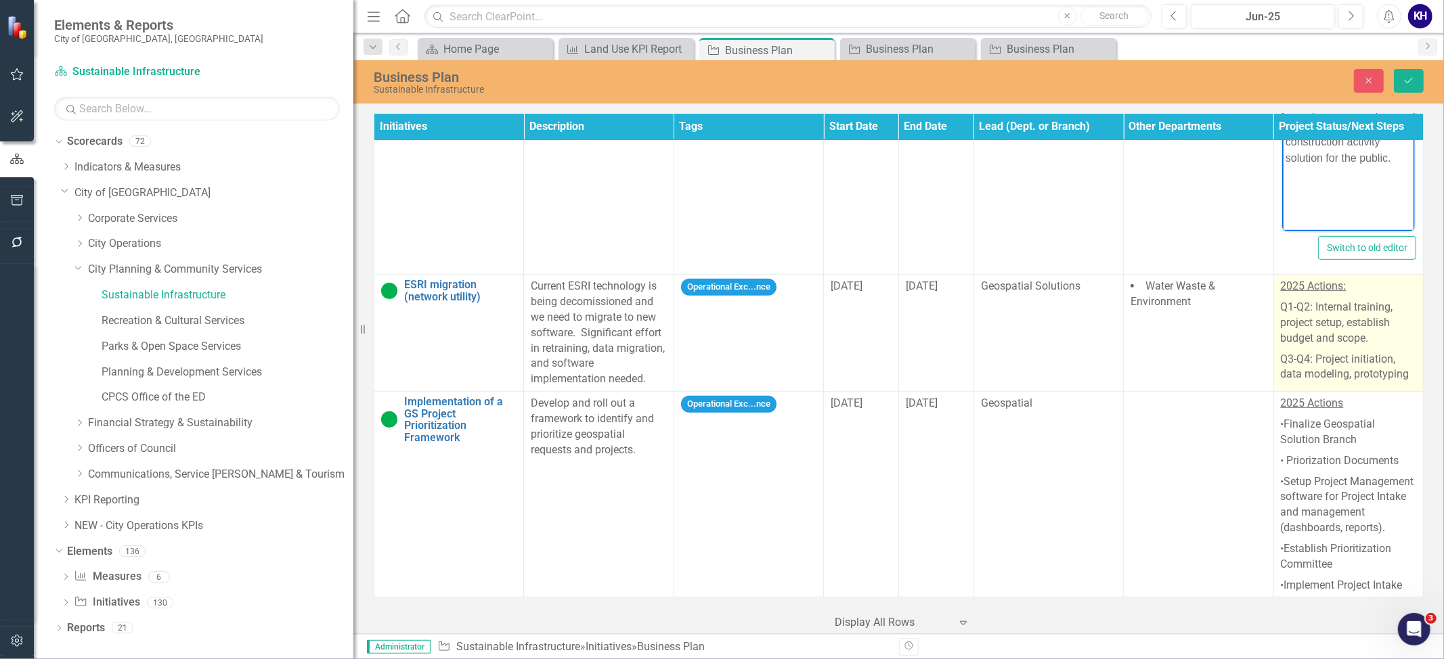
click at [1381, 317] on p "Q1-Q2: Internal training, project setup, establish budget and scope." at bounding box center [1347, 323] width 135 height 52
click at [1358, 349] on p "Q3-Q4: Project initiation, data modeling, prototyping" at bounding box center [1347, 366] width 135 height 34
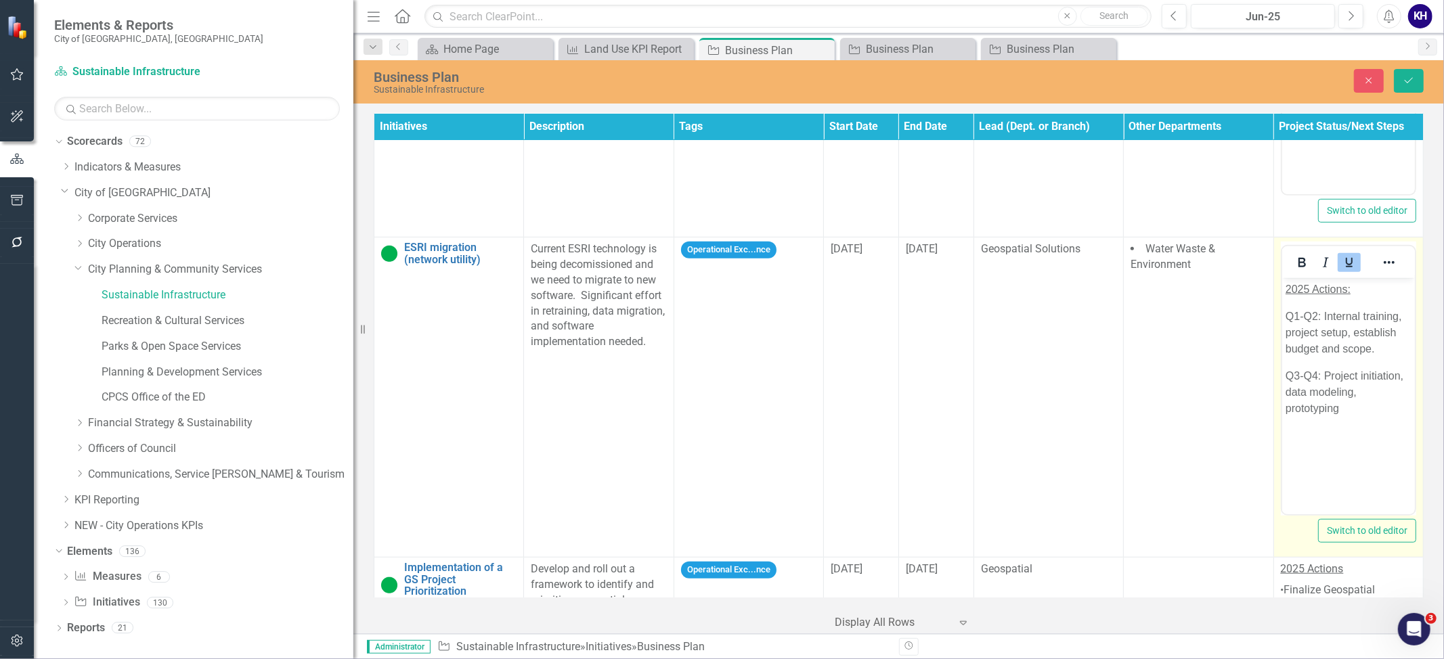
scroll to position [0, 0]
click at [1375, 428] on body "2025 Actions: Q1-Q2: Internal training, project setup, establish budget and sco…" at bounding box center [1347, 379] width 133 height 203
paste body "Rich Text Area. Press ALT-0 for help."
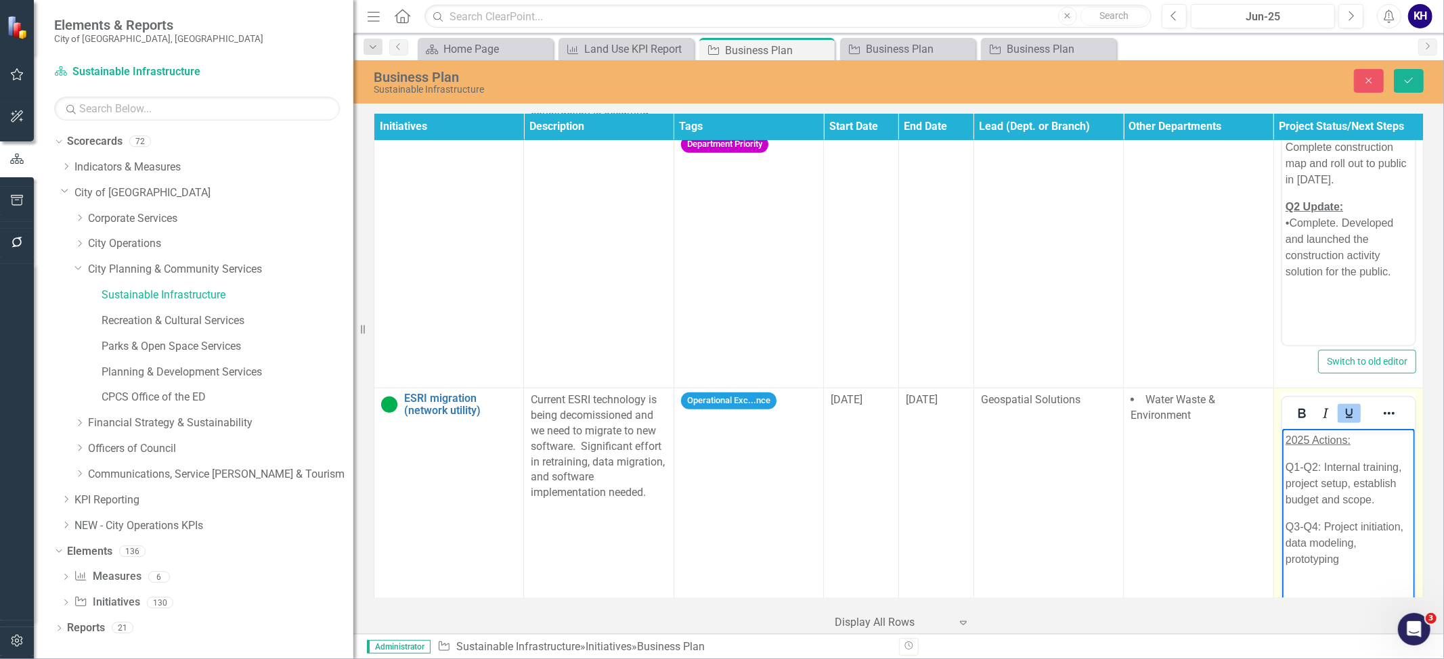
click at [1364, 450] on body "2025 Actions: Q1-Q2: Internal training, project setup, establish budget and sco…" at bounding box center [1347, 532] width 133 height 207
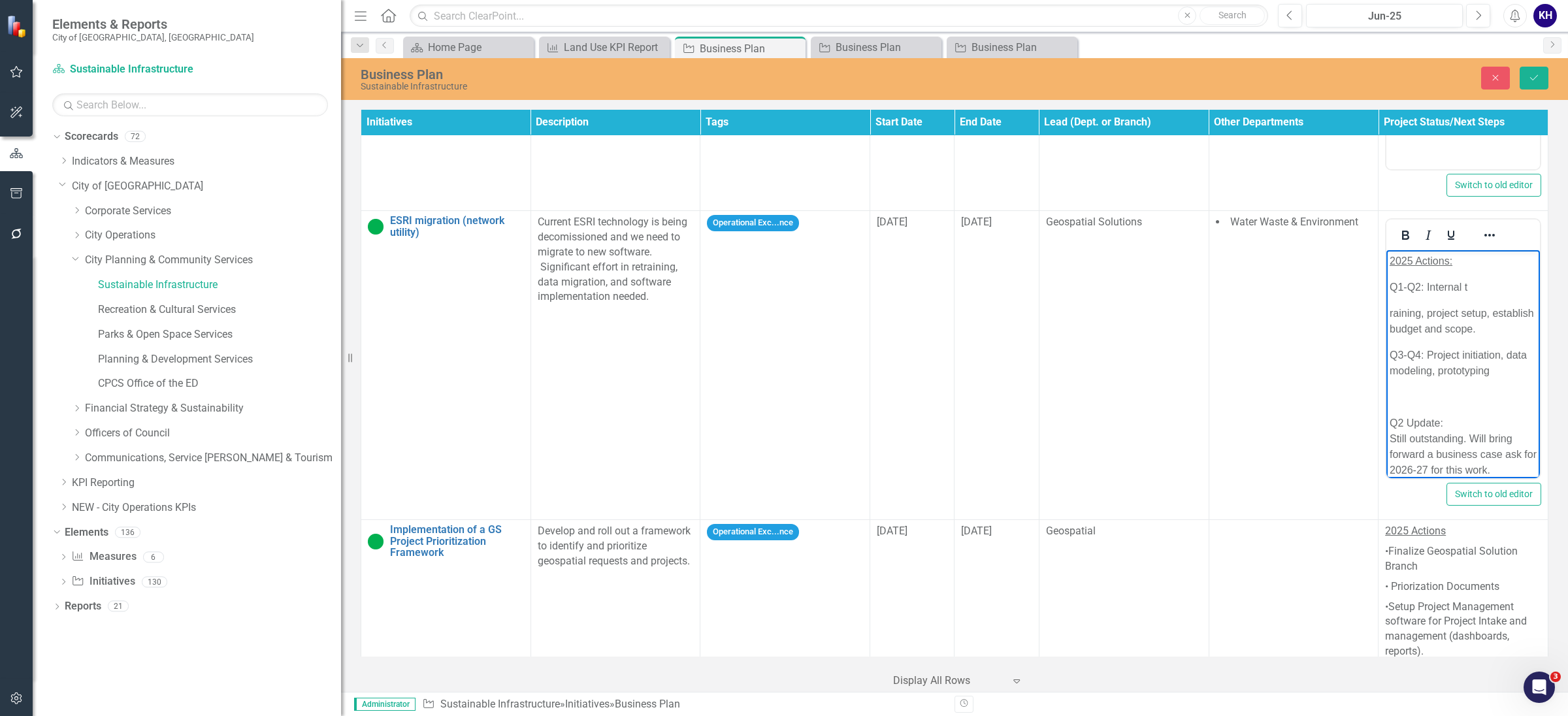
scroll to position [0, 0]
click at [1393, 411] on body "2025 Actions: Q1-Q2: Internal t raining, project setup, establish budget and sc…" at bounding box center [1463, 371] width 154 height 241
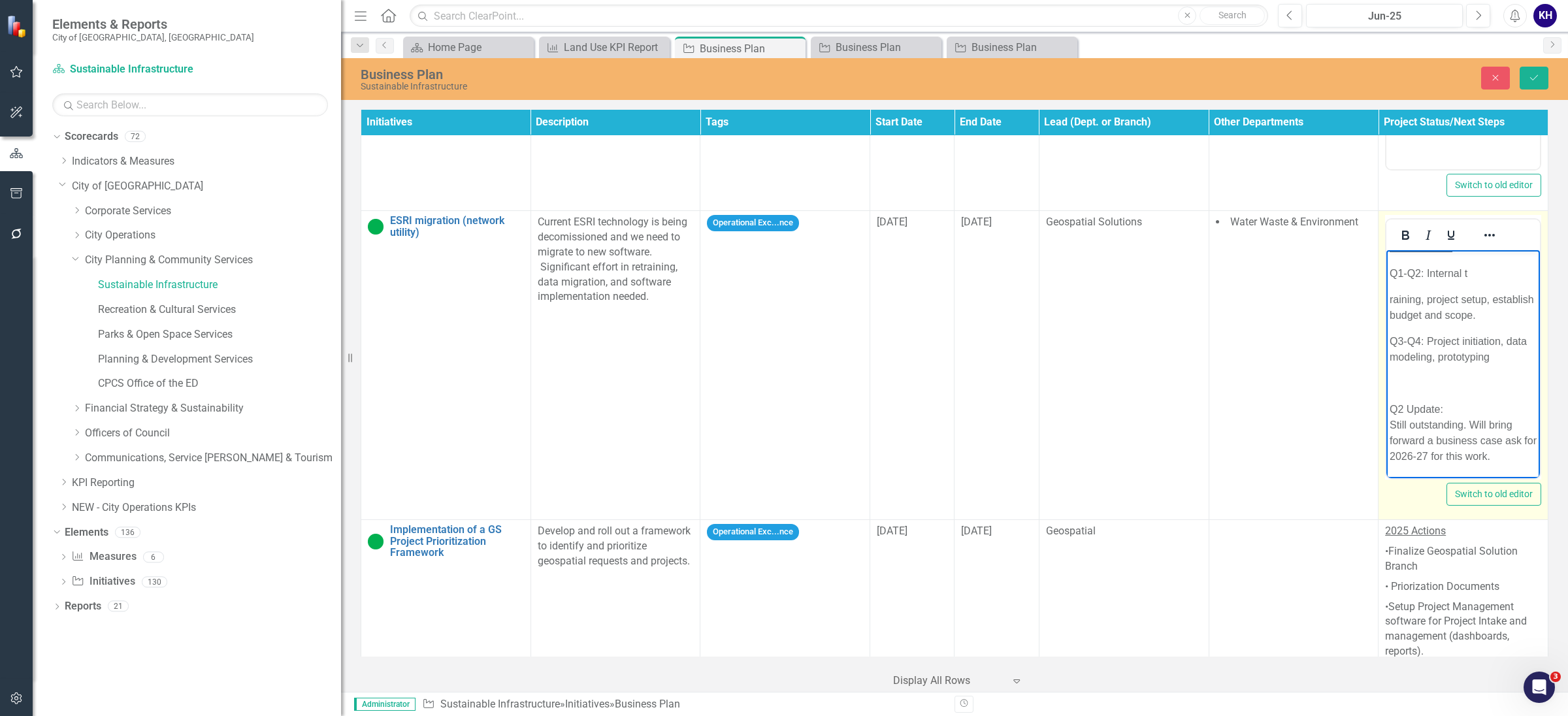
scroll to position [29, 0]
drag, startPoint x: 1449, startPoint y: 387, endPoint x: 1358, endPoint y: 386, distance: 91.0
click at [1386, 386] on html "2025 Actions: Q1-Q2: Internal t raining, project setup, establish budget and sc…" at bounding box center [1463, 357] width 154 height 241
click at [1393, 243] on icon "Bold" at bounding box center [1406, 235] width 15 height 15
drag, startPoint x: 1453, startPoint y: 253, endPoint x: 73, endPoint y: 59, distance: 1393.6
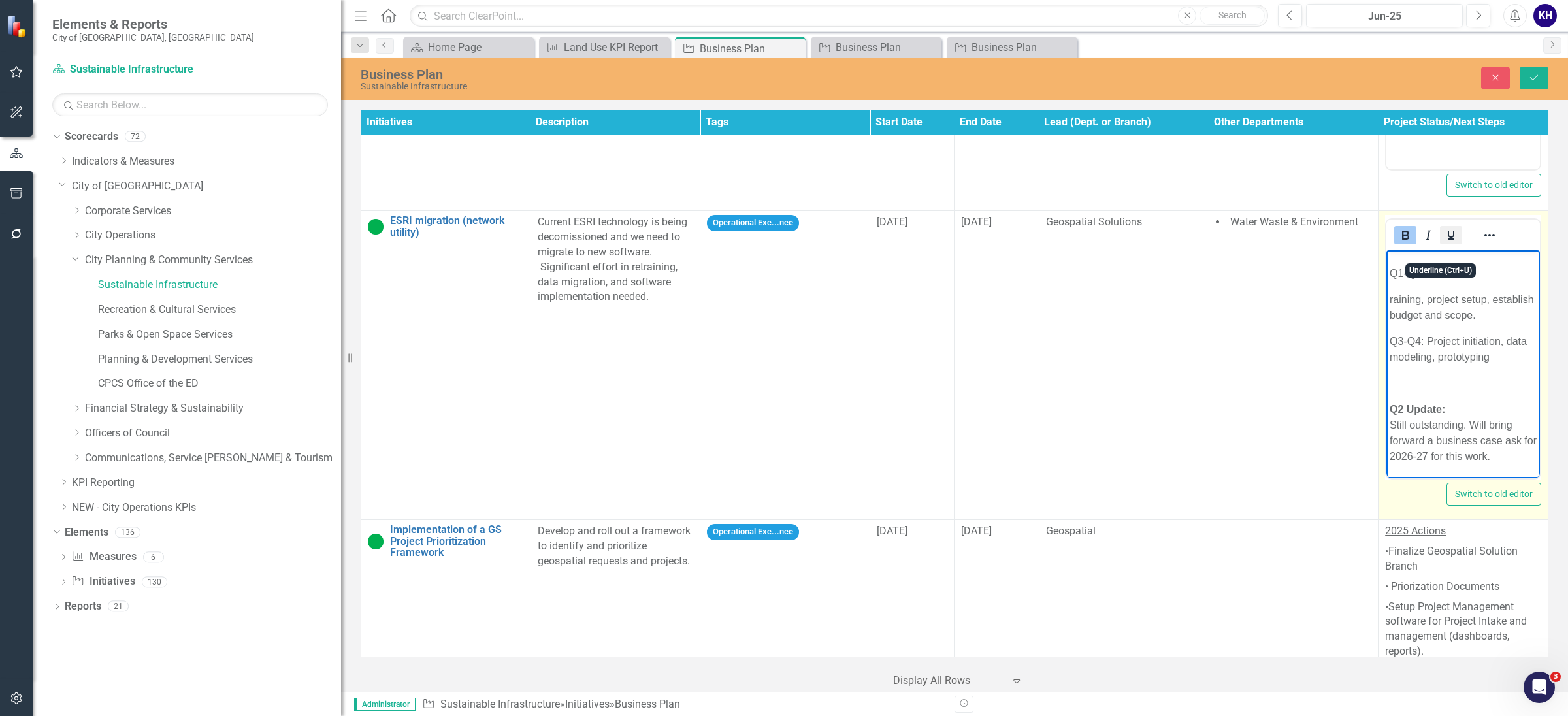
click at [1393, 244] on button "Underline" at bounding box center [1451, 234] width 22 height 18
click at [1393, 378] on body "2025 Actions: Q1-Q2: Internal t raining, project setup, establish budget and sc…" at bounding box center [1463, 357] width 154 height 241
click at [1393, 375] on p "Rich Text Area. Press ALT-0 for help." at bounding box center [1464, 383] width 147 height 15
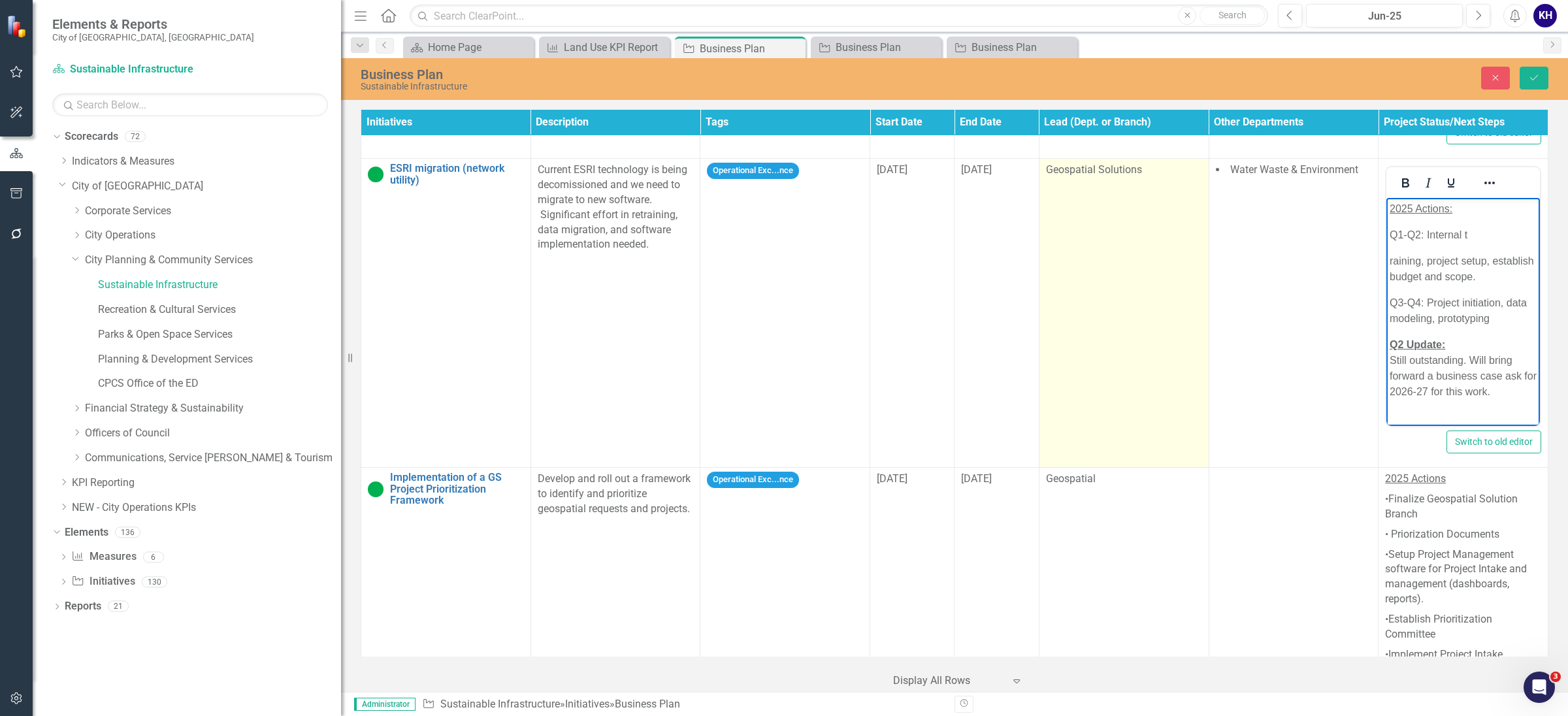
scroll to position [4947, 0]
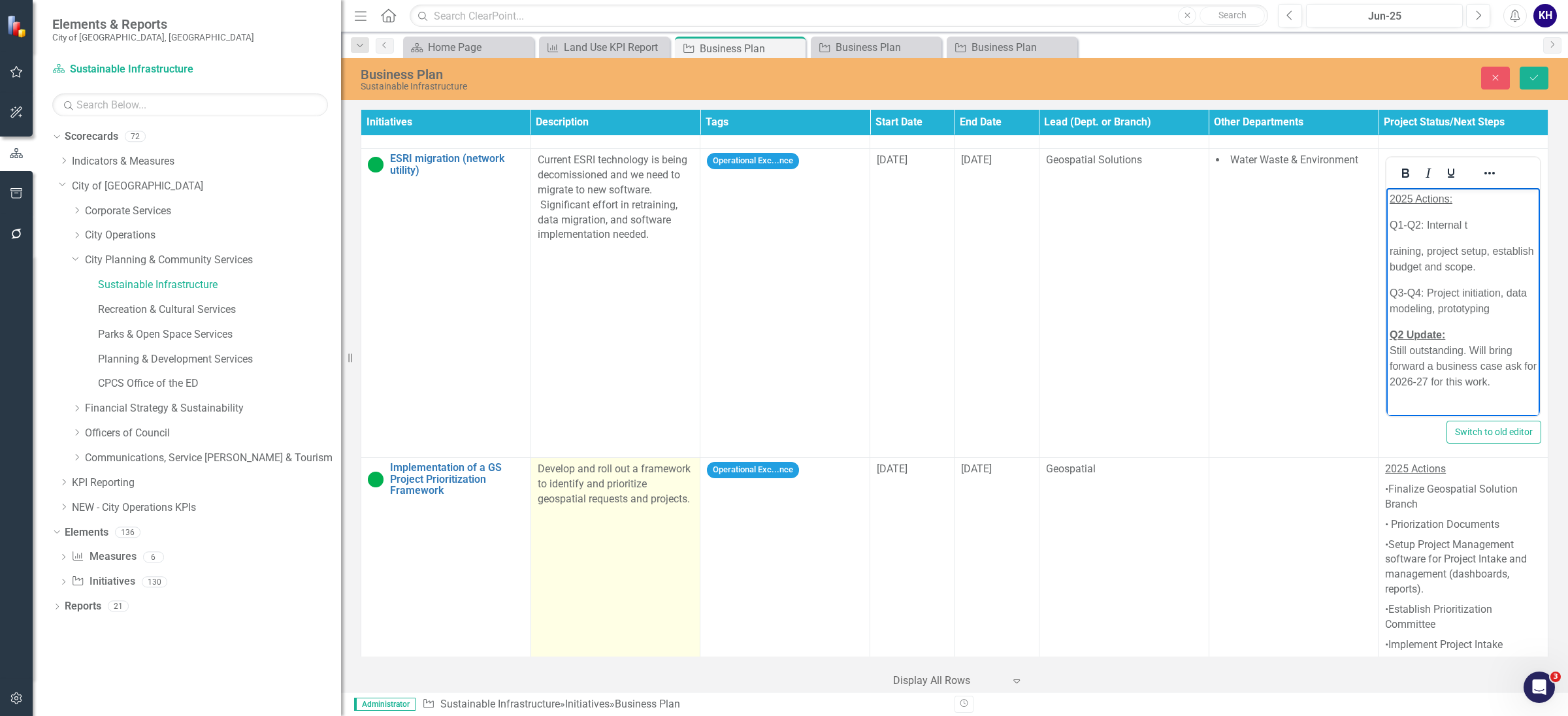
click at [655, 636] on td "Develop and roll out a framework to identify and prioritize geospatial requests…" at bounding box center [616, 557] width 170 height 199
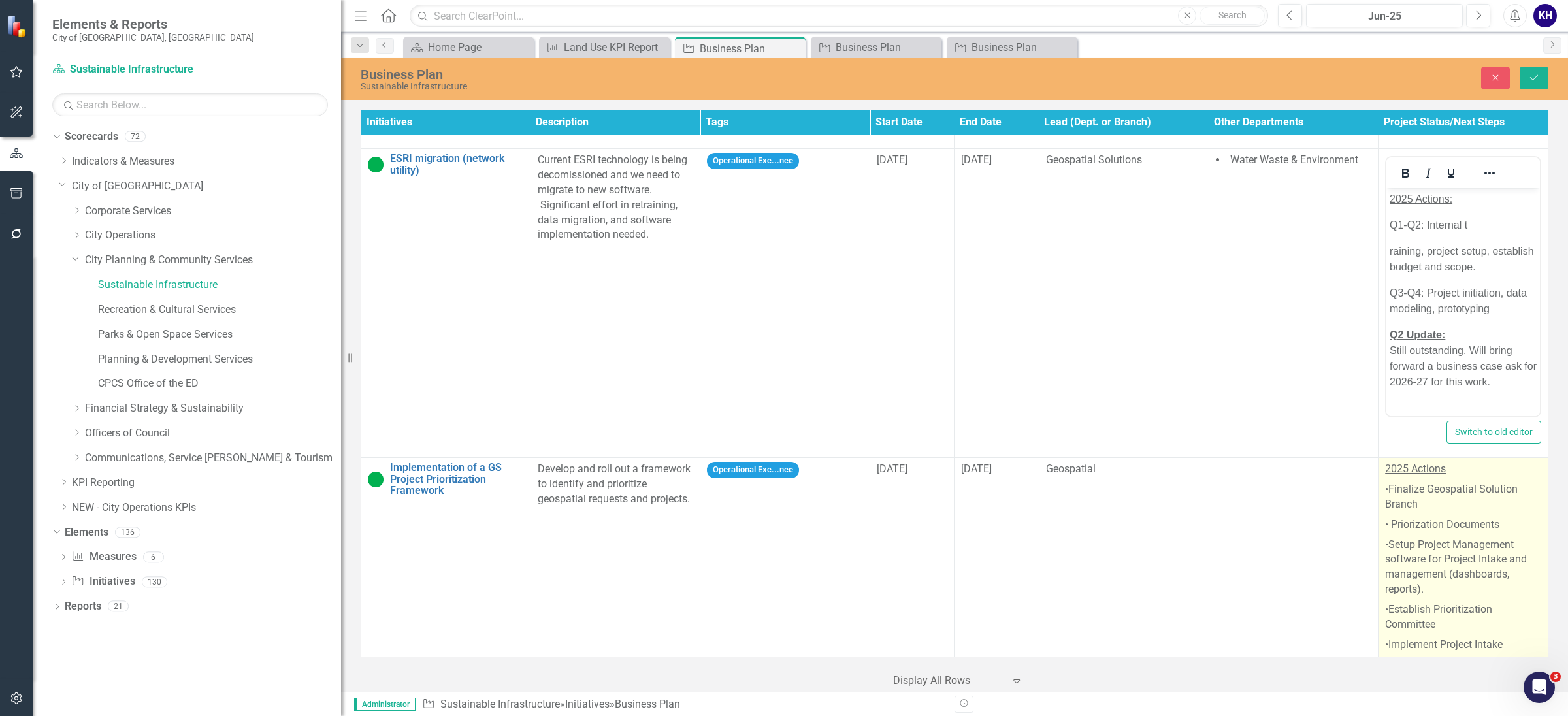
click at [1393, 545] on p "•Setup Project Management software for Project Intake and management (dashboard…" at bounding box center [1464, 566] width 156 height 65
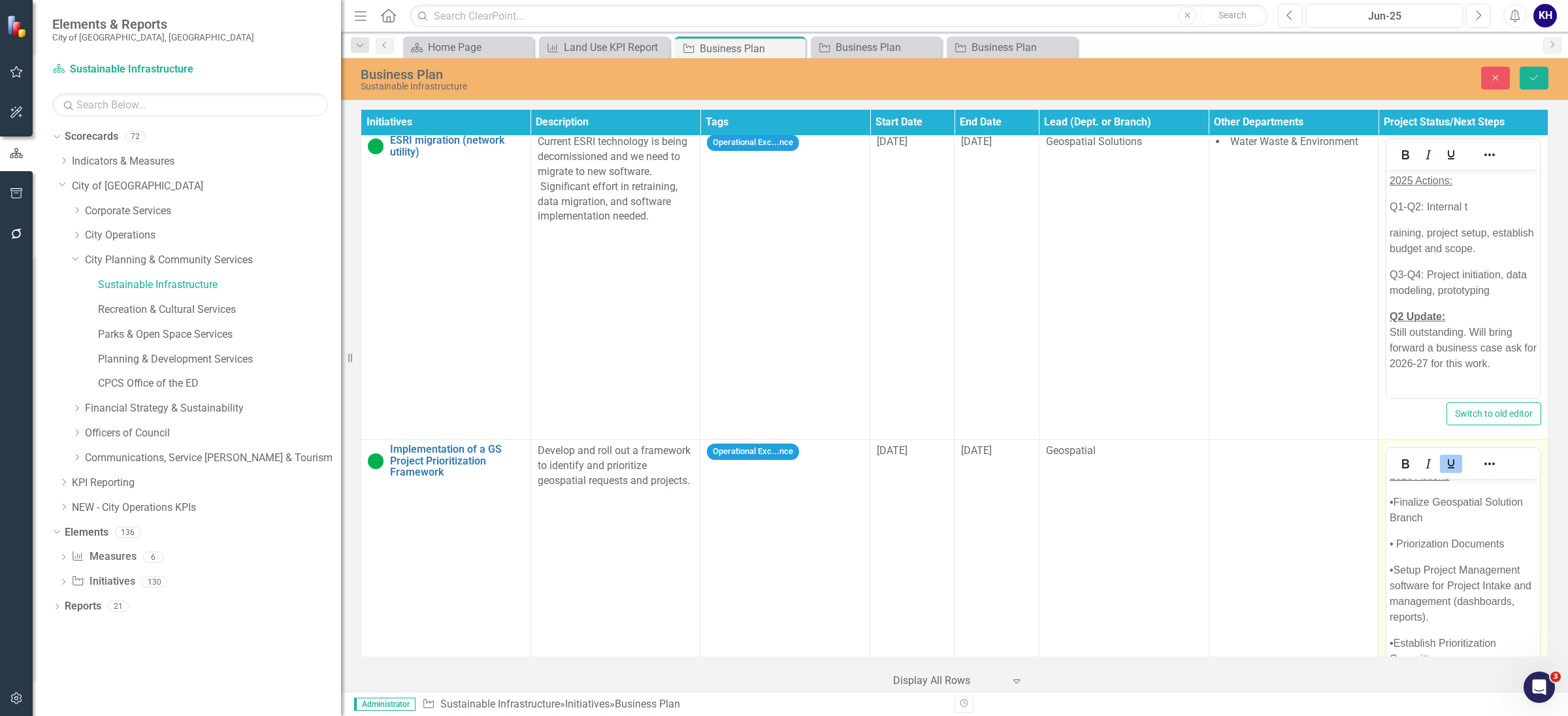
scroll to position [5058, 0]
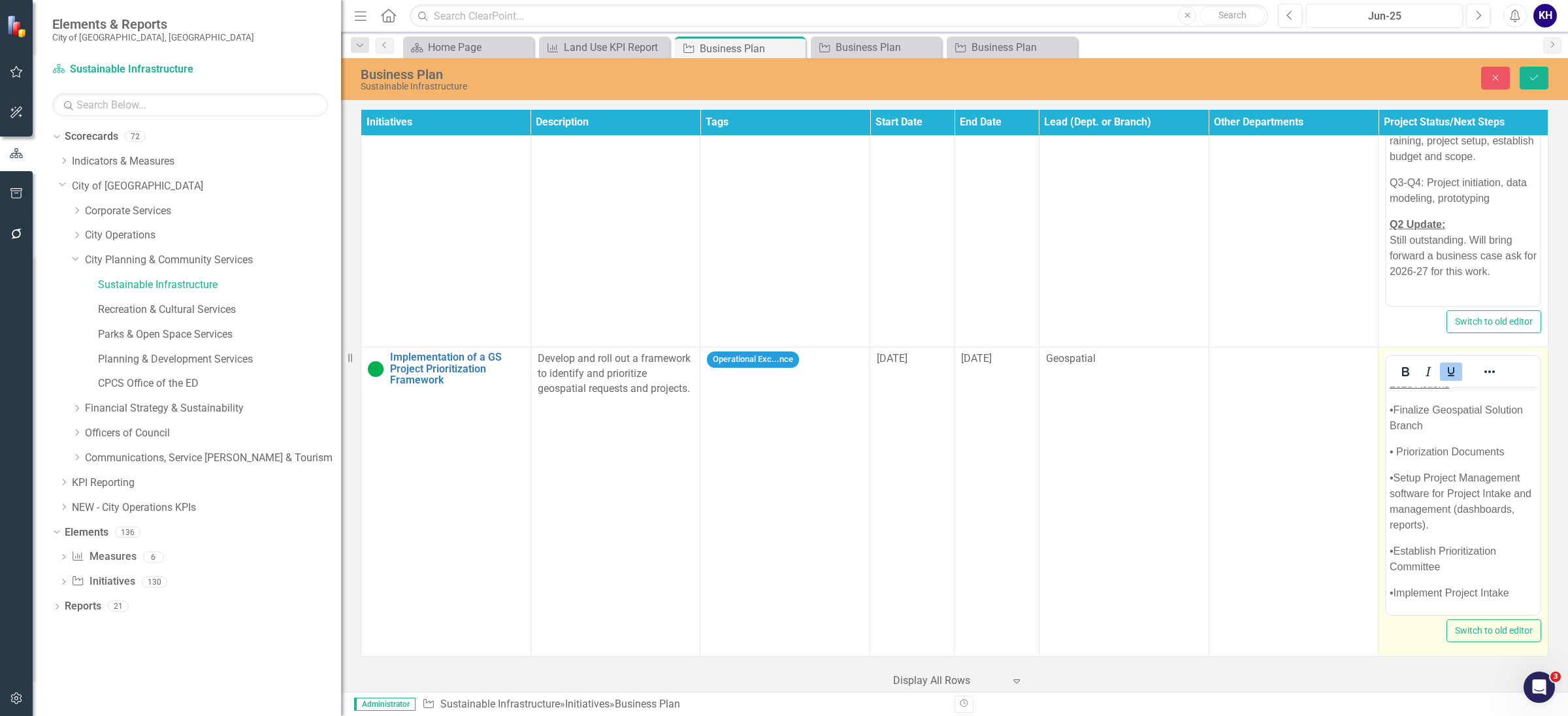
click at [1393, 593] on p "•Implement Project Intake" at bounding box center [1464, 592] width 147 height 15
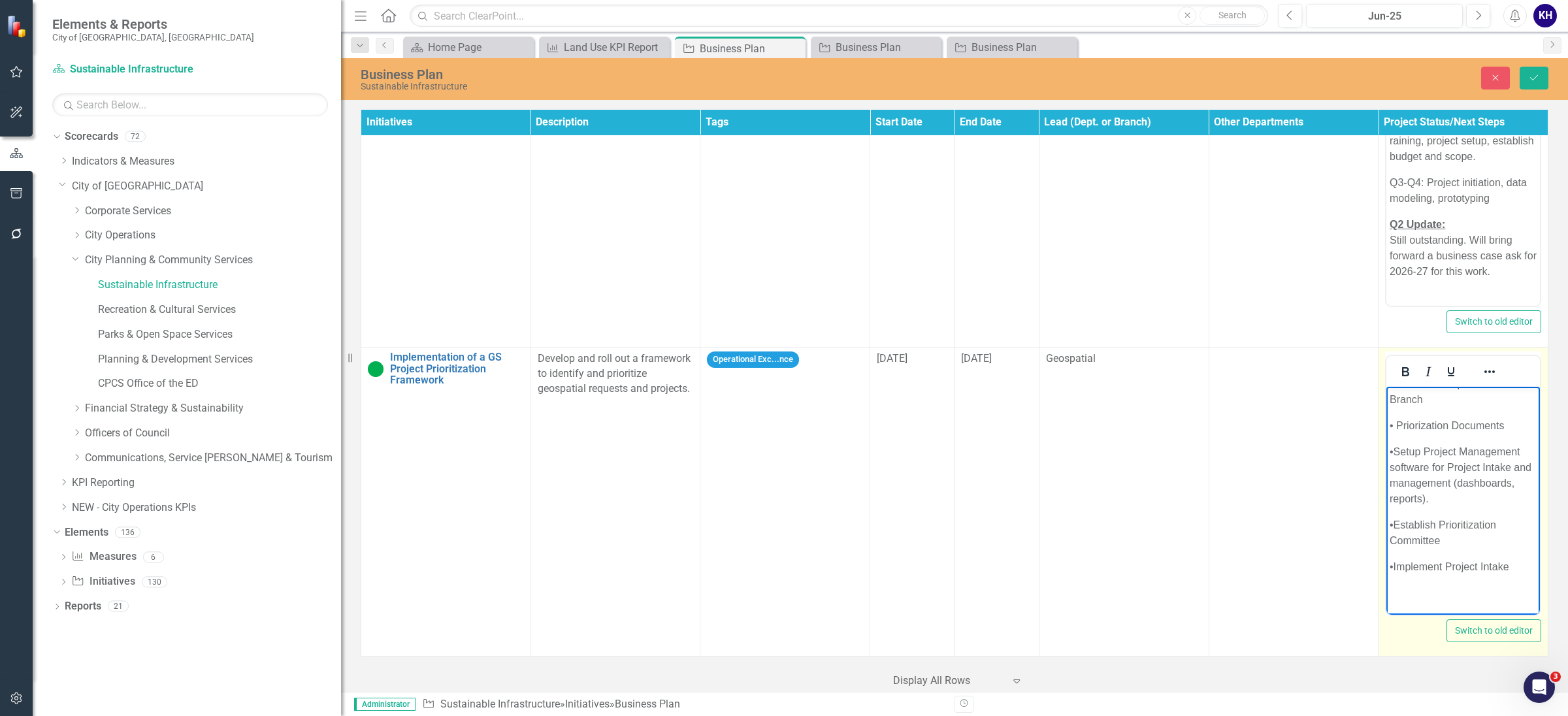
scroll to position [78, 0]
paste body "Rich Text Area. Press ALT-0 for help."
drag, startPoint x: 1446, startPoint y: 422, endPoint x: 1363, endPoint y: 423, distance: 83.0
click at [1386, 423] on html "2025 Actions •Finalize Geospatial Solution Branch • Priorization Documents •Set…" at bounding box center [1463, 504] width 154 height 654
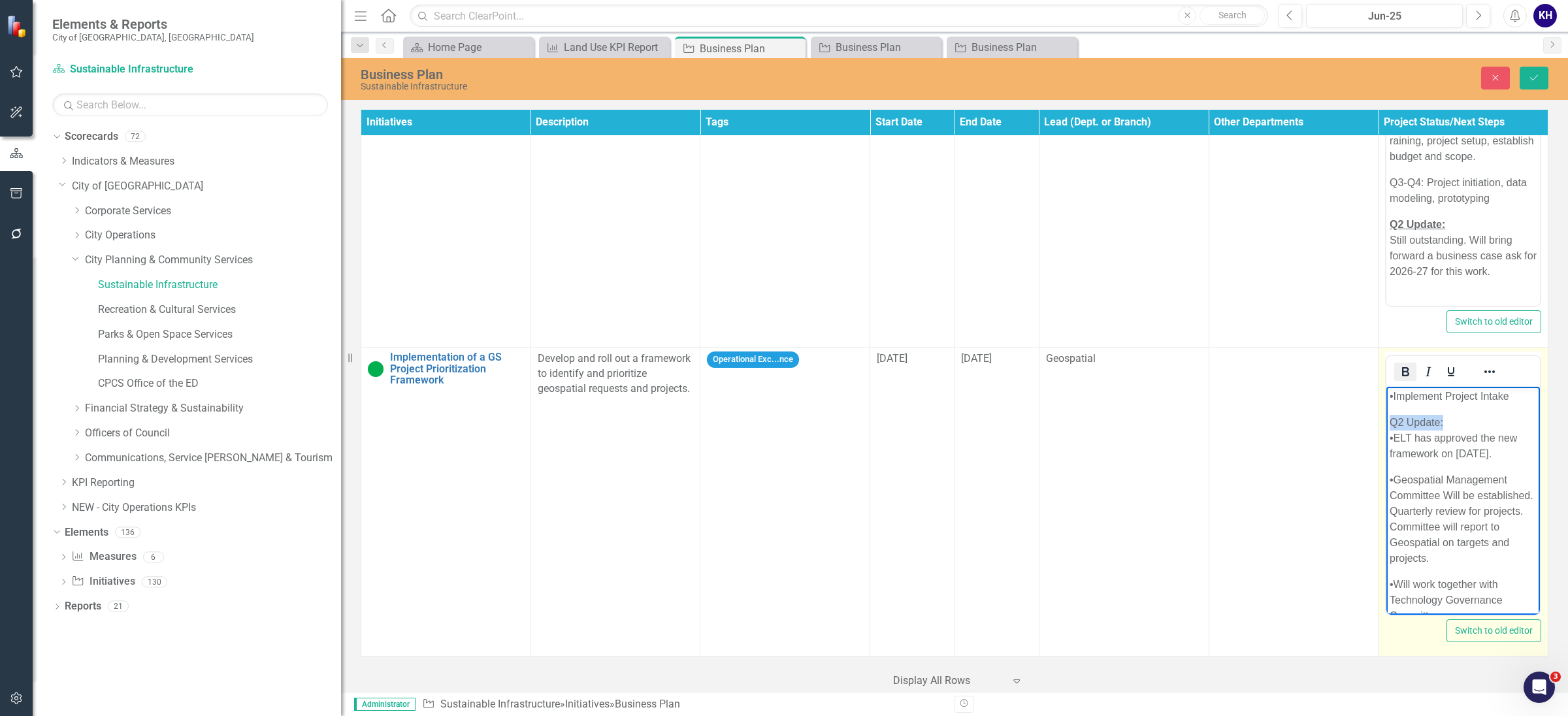
click at [1393, 364] on icon "Bold" at bounding box center [1406, 372] width 15 height 15
drag, startPoint x: 1442, startPoint y: 367, endPoint x: 65, endPoint y: 14, distance: 1421.5
click at [1393, 367] on icon "Underline" at bounding box center [1451, 372] width 15 height 15
click at [1393, 516] on p "•Geospatial Management Committee Will be established. Quarterly review for proj…" at bounding box center [1464, 518] width 147 height 94
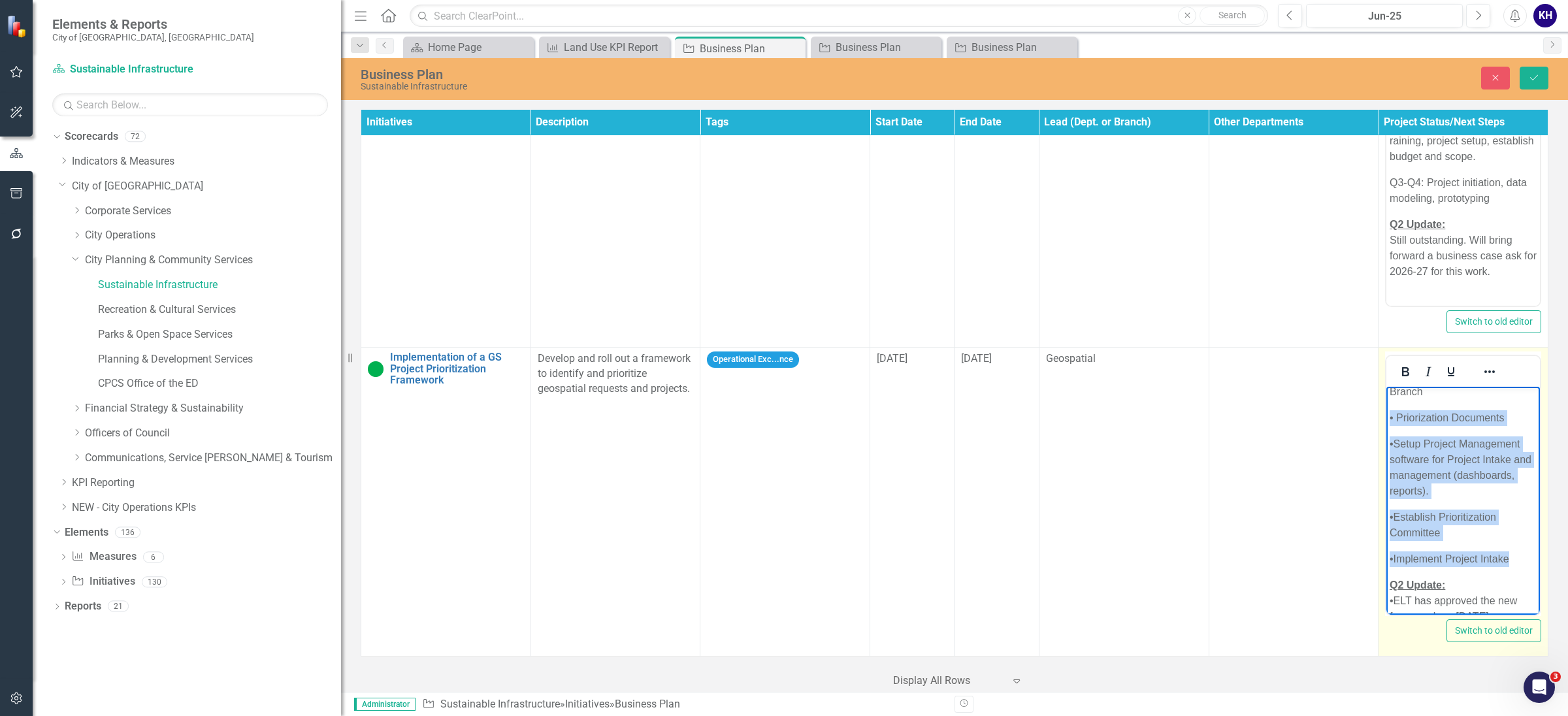
scroll to position [0, 0]
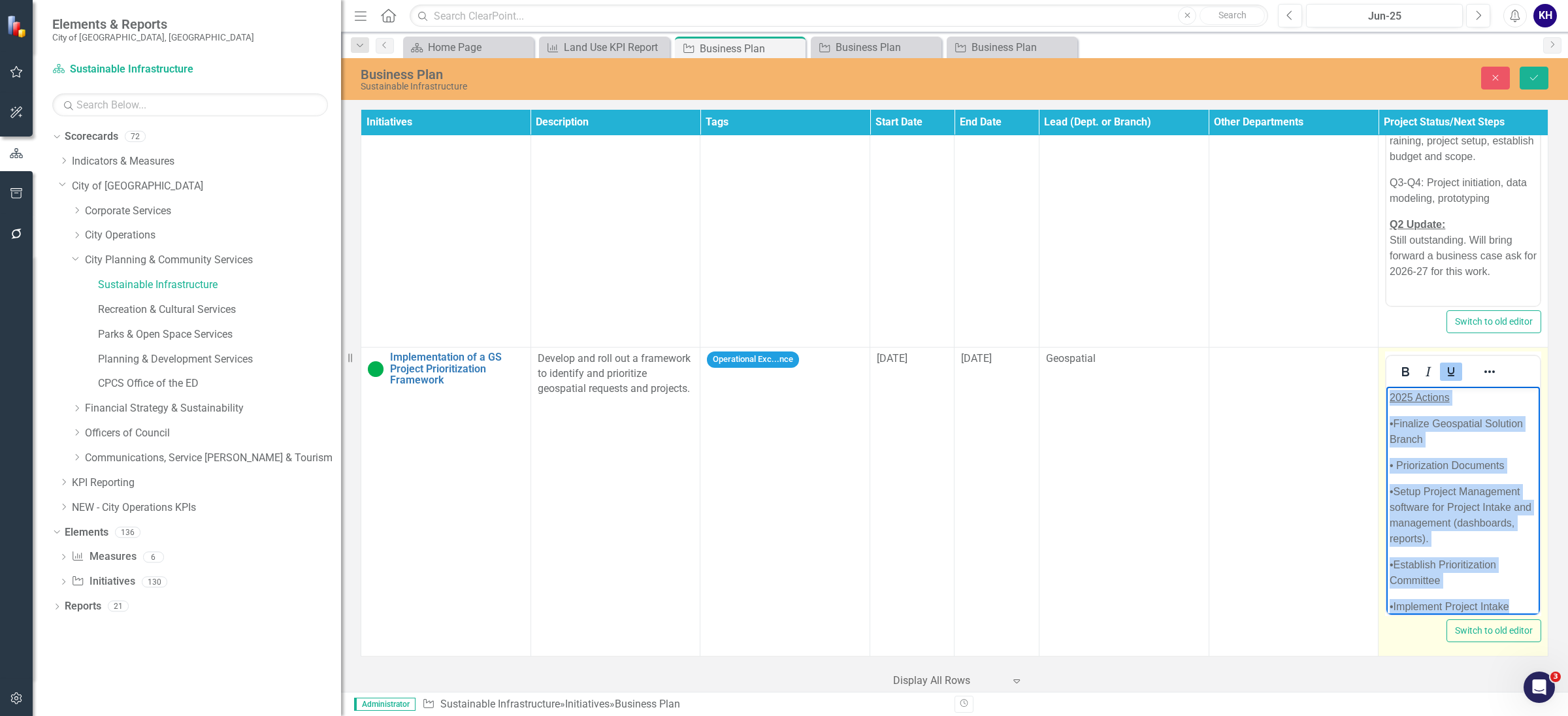
drag, startPoint x: 1517, startPoint y: 561, endPoint x: 1354, endPoint y: 357, distance: 261.1
click at [1386, 387] on html "2025 Actions •Finalize Geospatial Solution Branch • Priorization Documents •Set…" at bounding box center [1463, 714] width 154 height 654
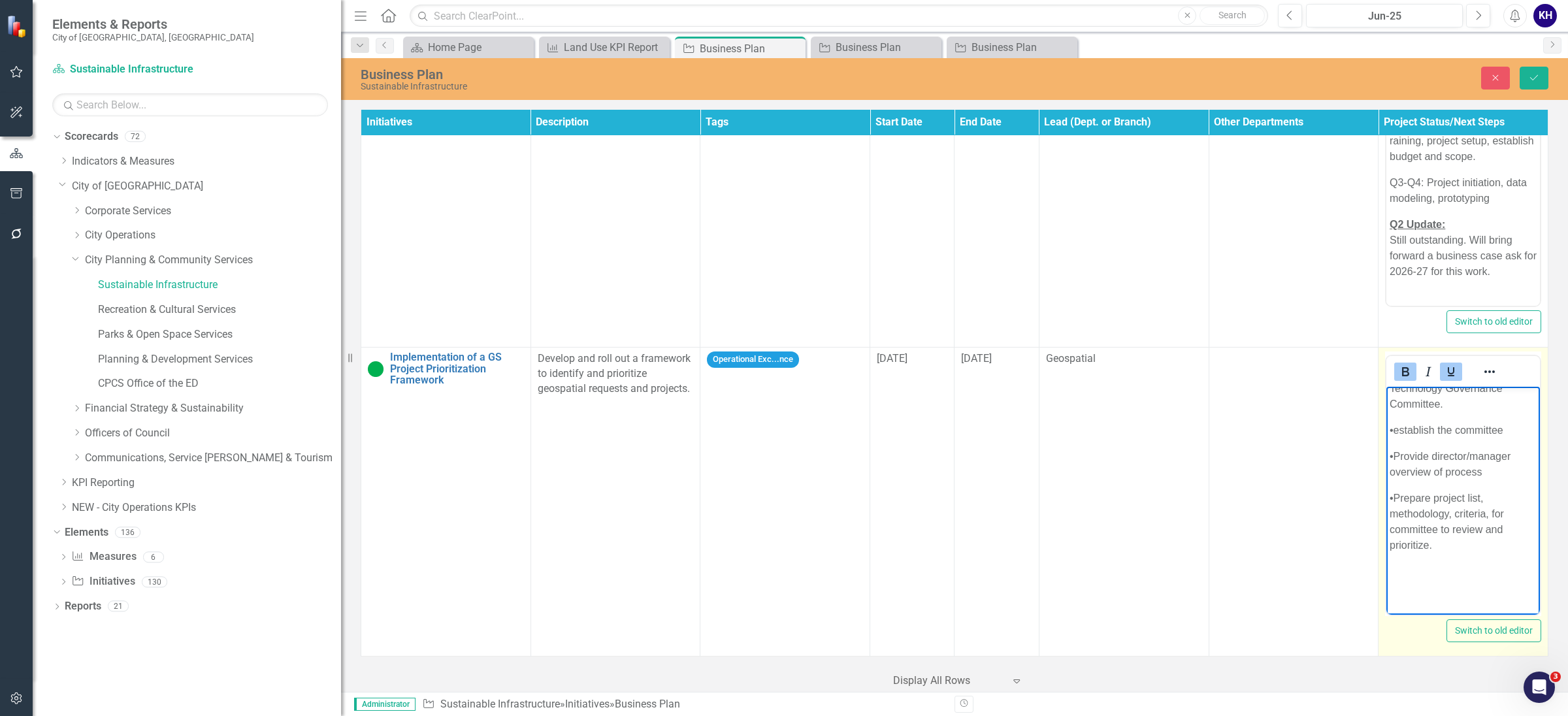
scroll to position [207, 0]
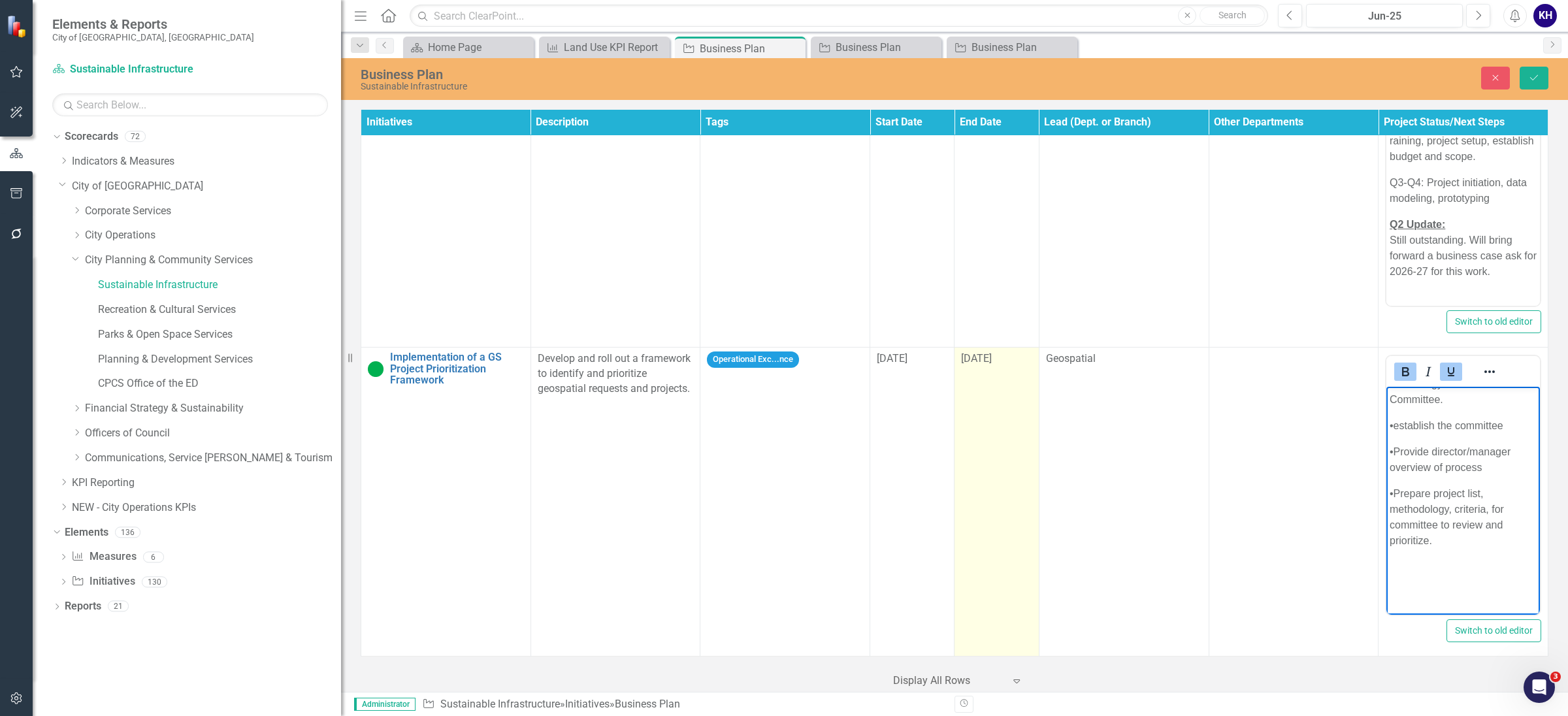
click at [982, 413] on td "[DATE]" at bounding box center [996, 502] width 84 height 309
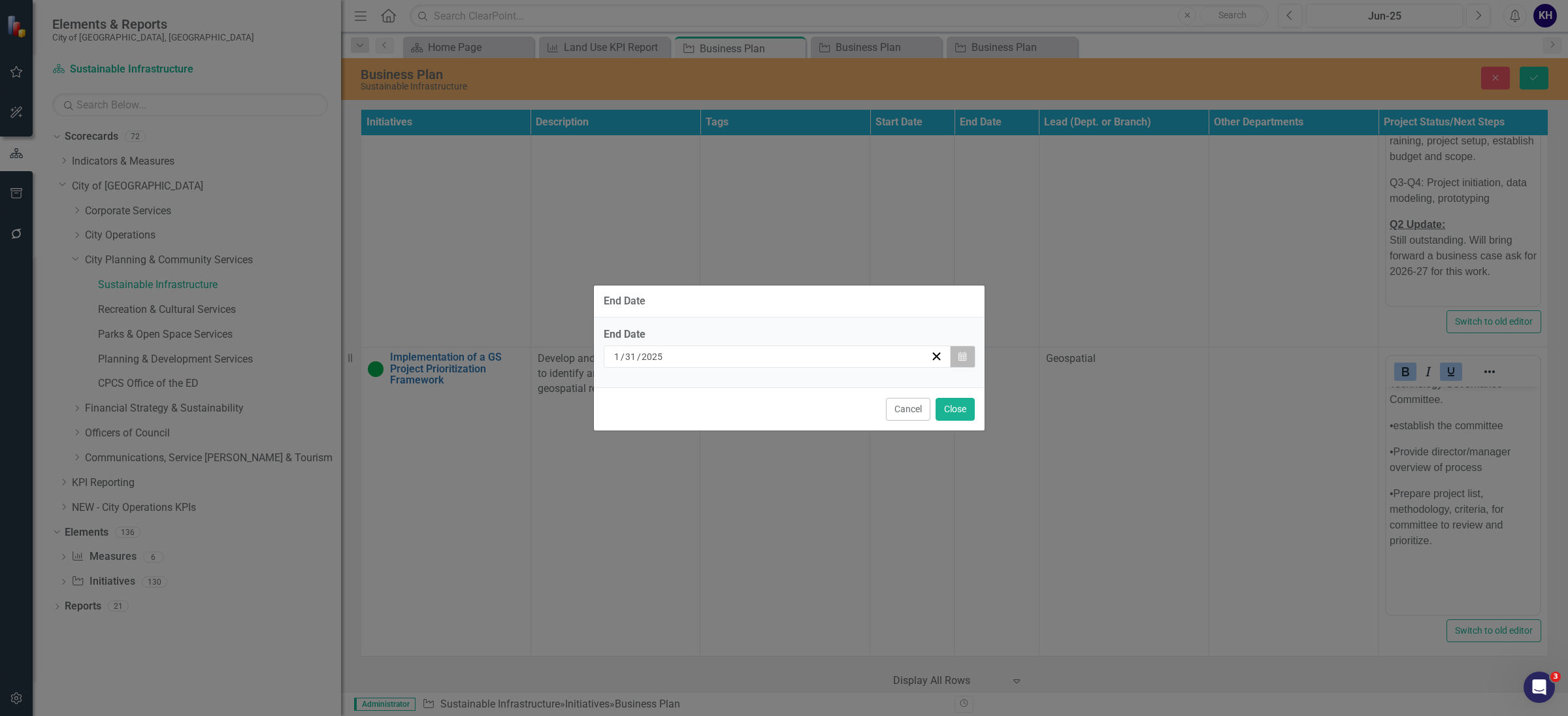
click at [951, 345] on button "Calendar" at bounding box center [963, 356] width 25 height 22
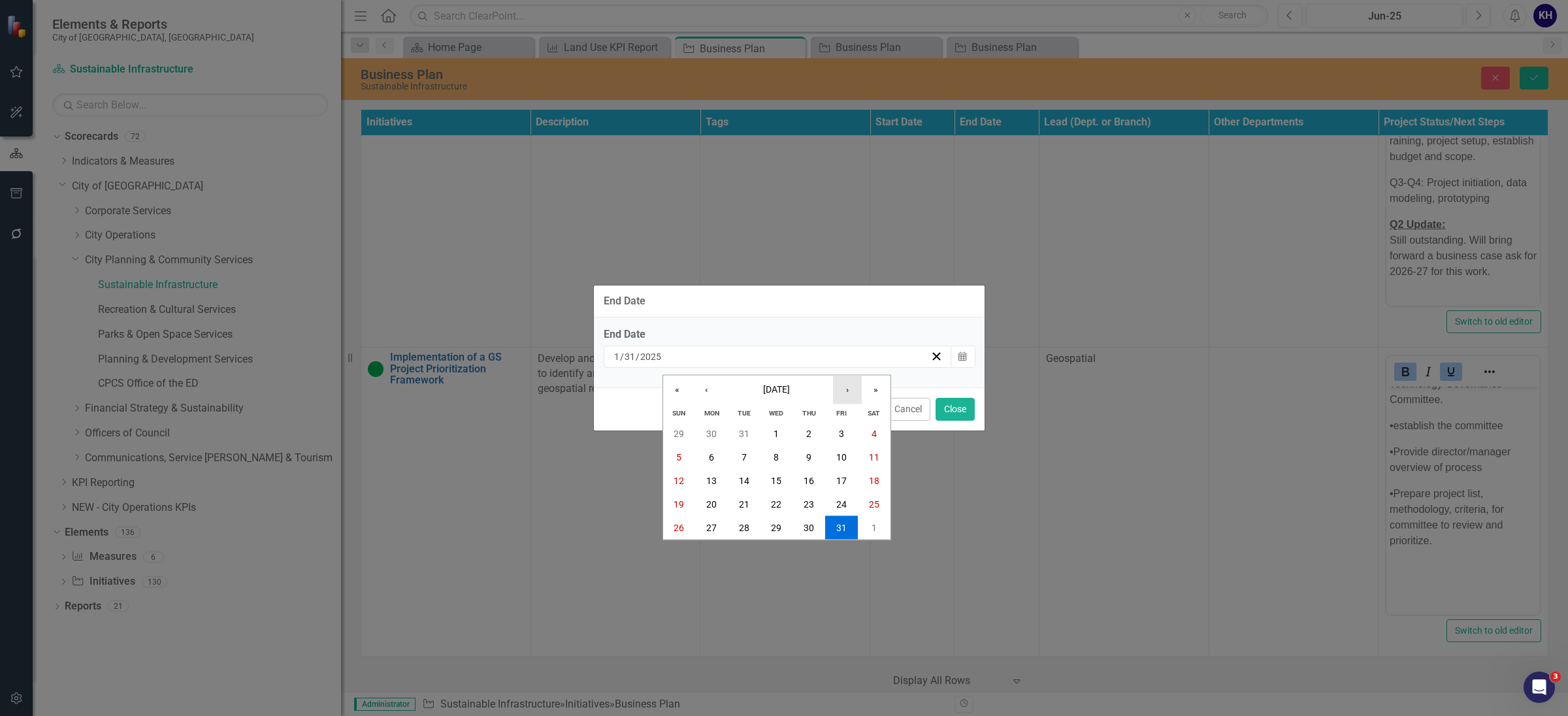
click at [857, 391] on button "›" at bounding box center [848, 390] width 29 height 29
click at [856, 393] on button "›" at bounding box center [848, 390] width 29 height 29
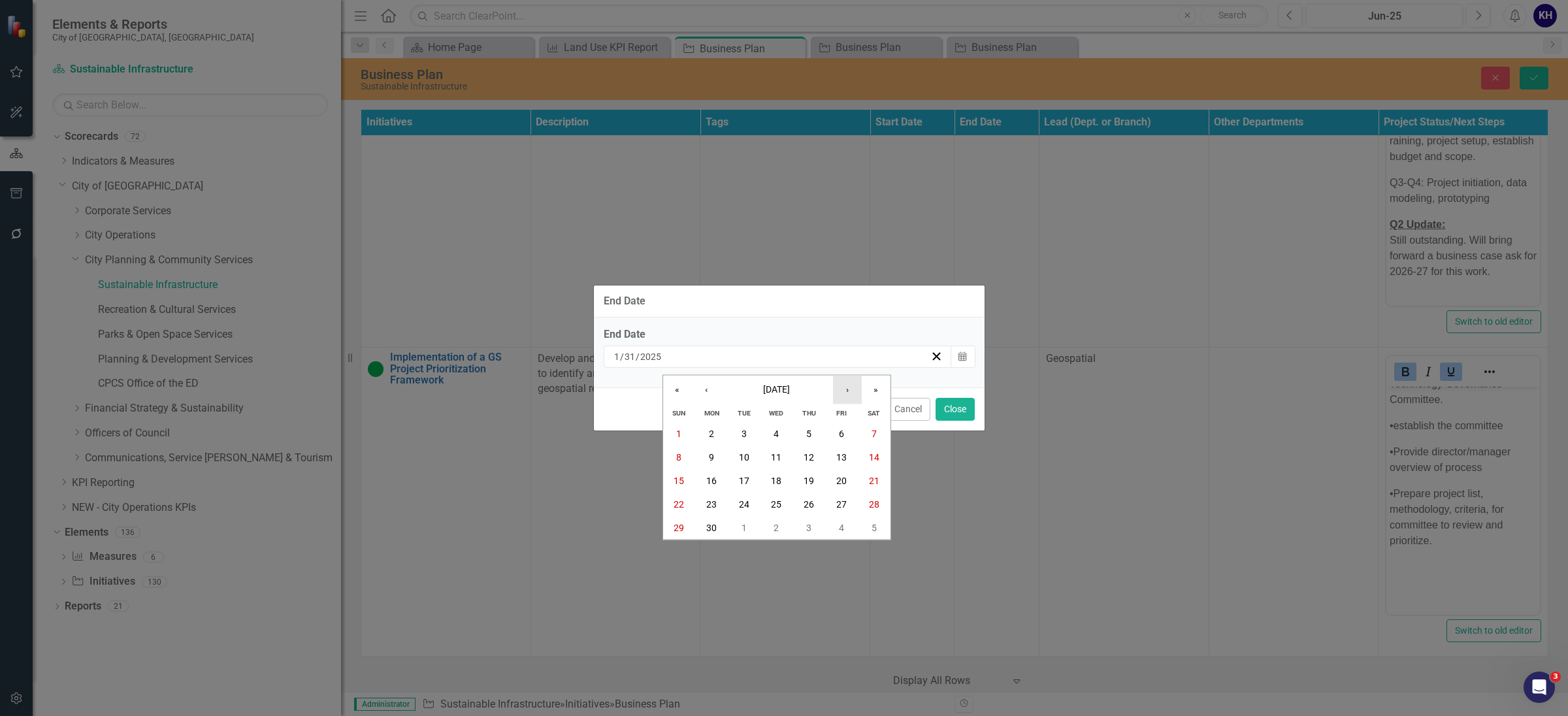
click at [856, 393] on button "›" at bounding box center [848, 390] width 29 height 29
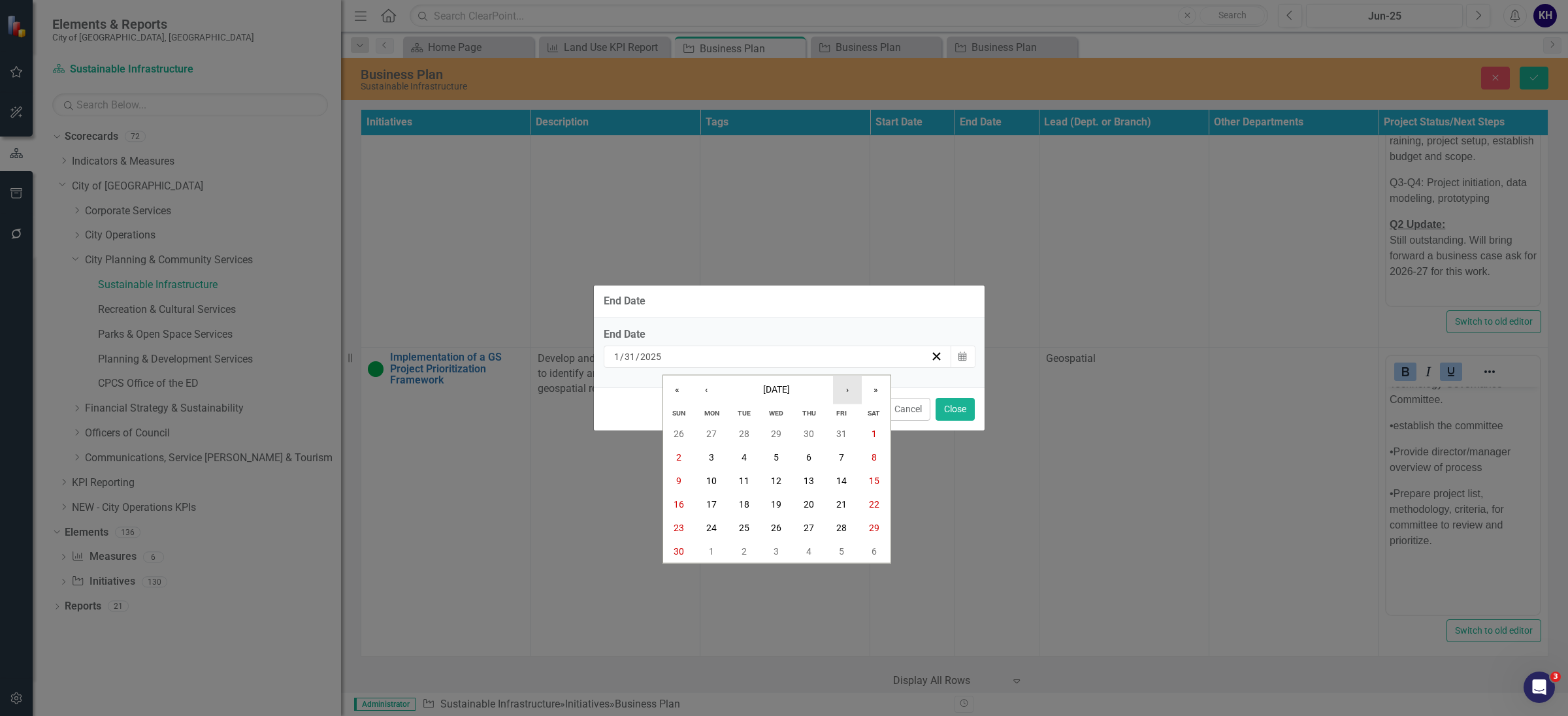
click at [856, 393] on button "›" at bounding box center [848, 390] width 29 height 29
click at [778, 518] on button "31" at bounding box center [777, 527] width 33 height 23
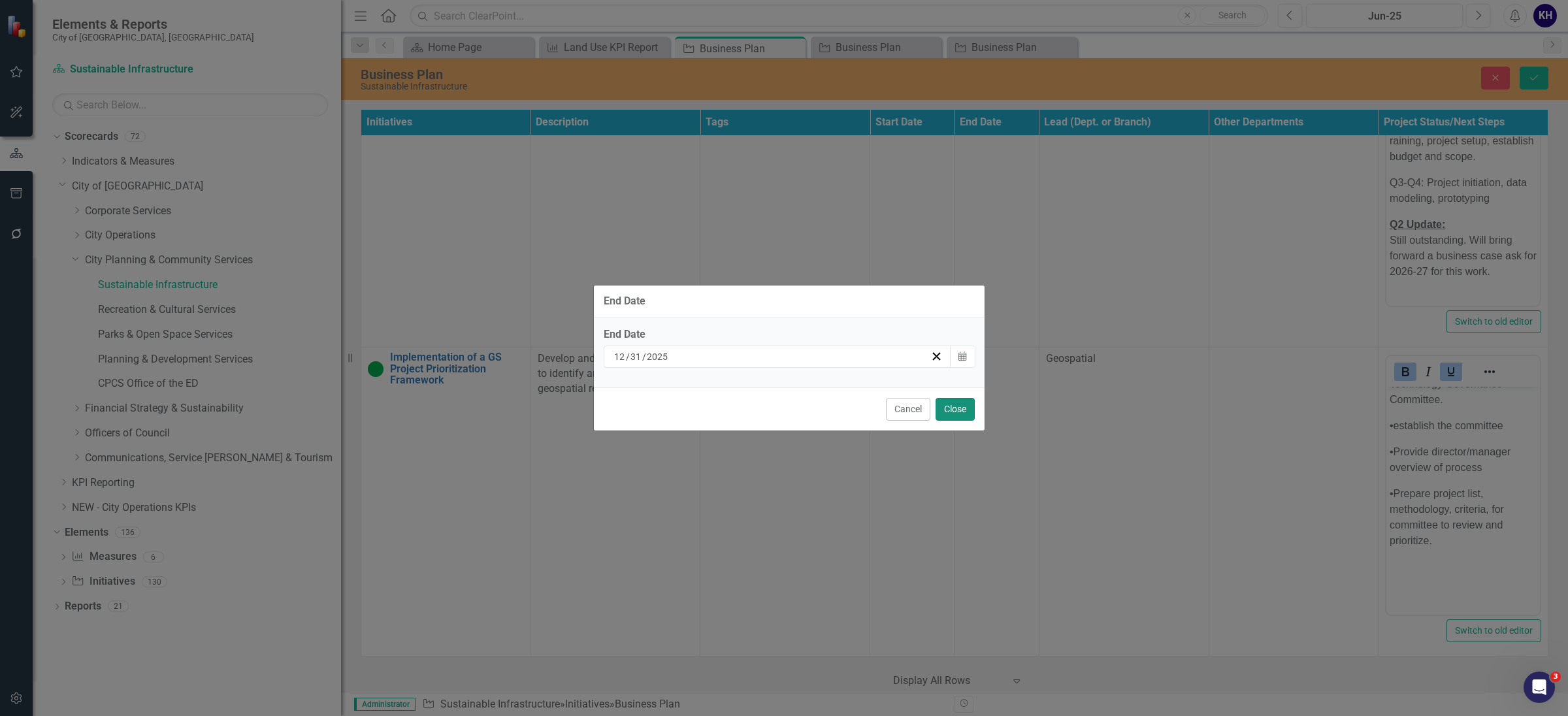
click at [960, 408] on button "Close" at bounding box center [955, 409] width 40 height 23
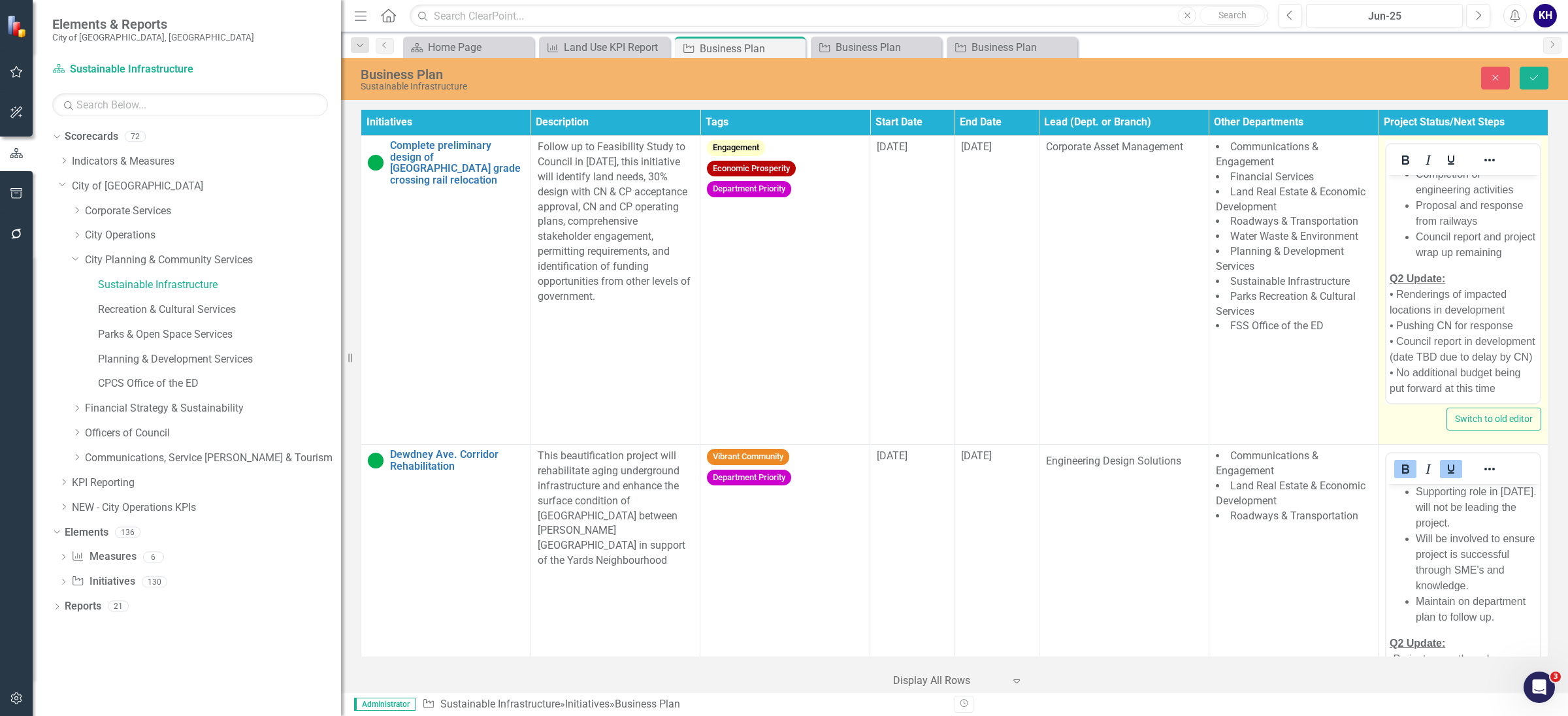
scroll to position [0, 0]
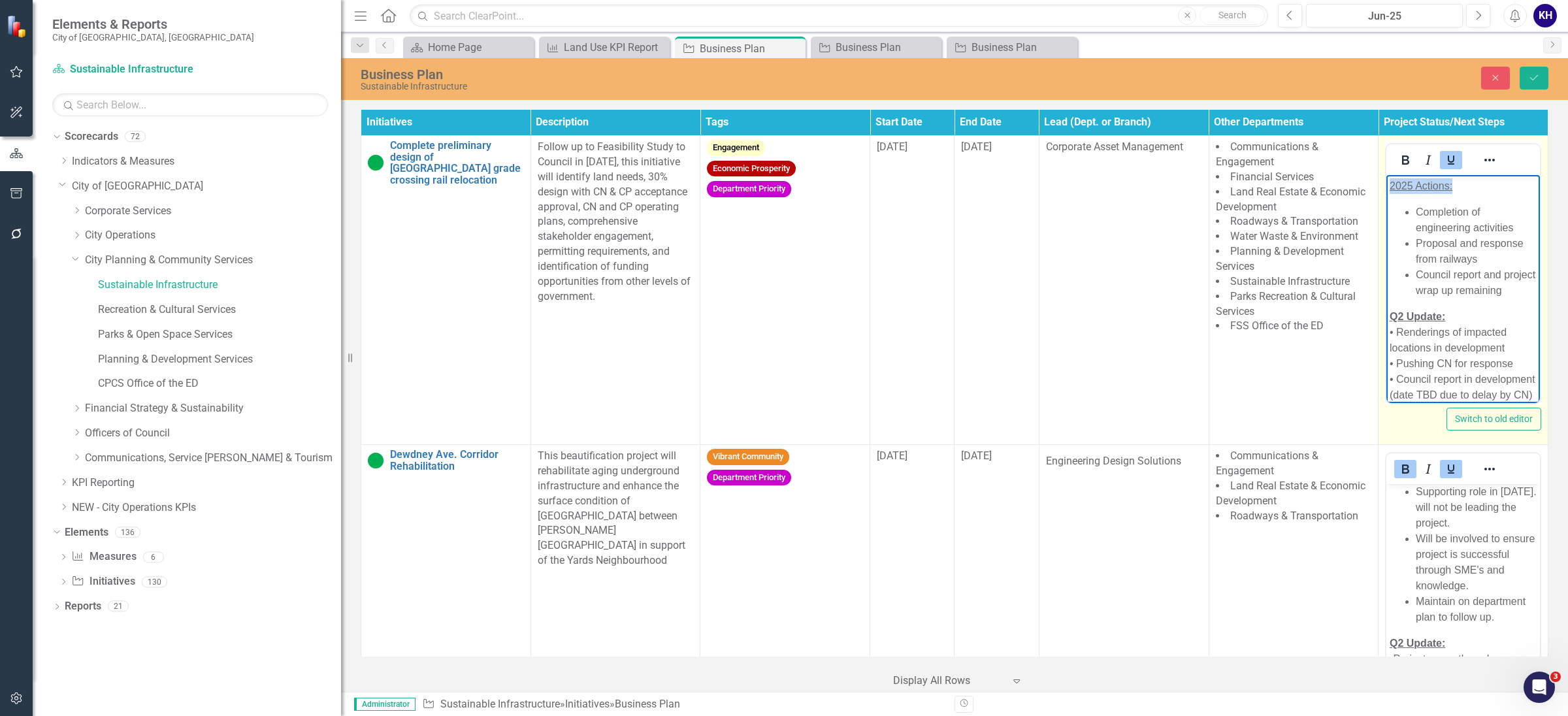
drag, startPoint x: 1457, startPoint y: 191, endPoint x: 2813, endPoint y: 324, distance: 1362.5
click at [1386, 185] on html "2025 Actions: Completion of engineering activities Proposal and response from r…" at bounding box center [1463, 311] width 154 height 273
click at [1393, 163] on button "Bold" at bounding box center [1405, 159] width 22 height 18
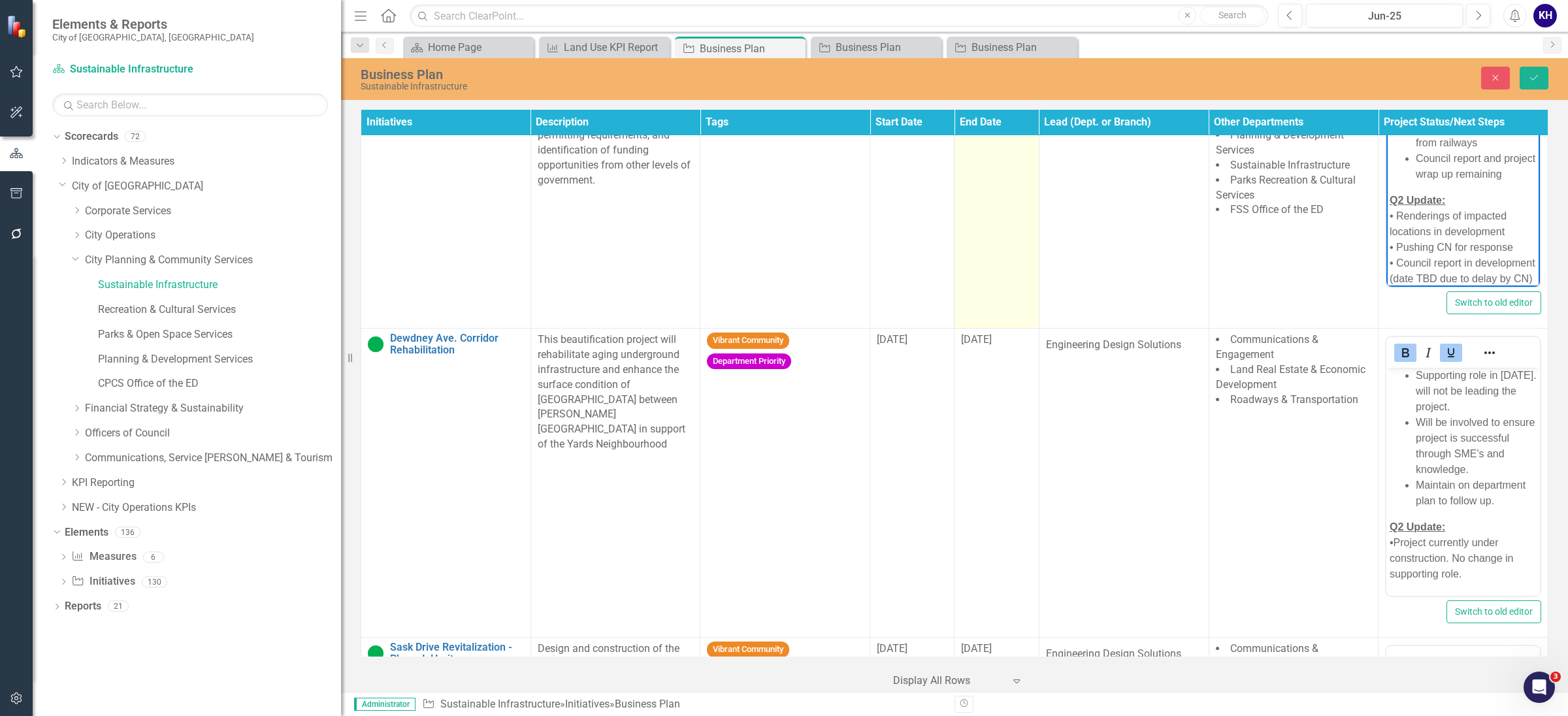
scroll to position [163, 0]
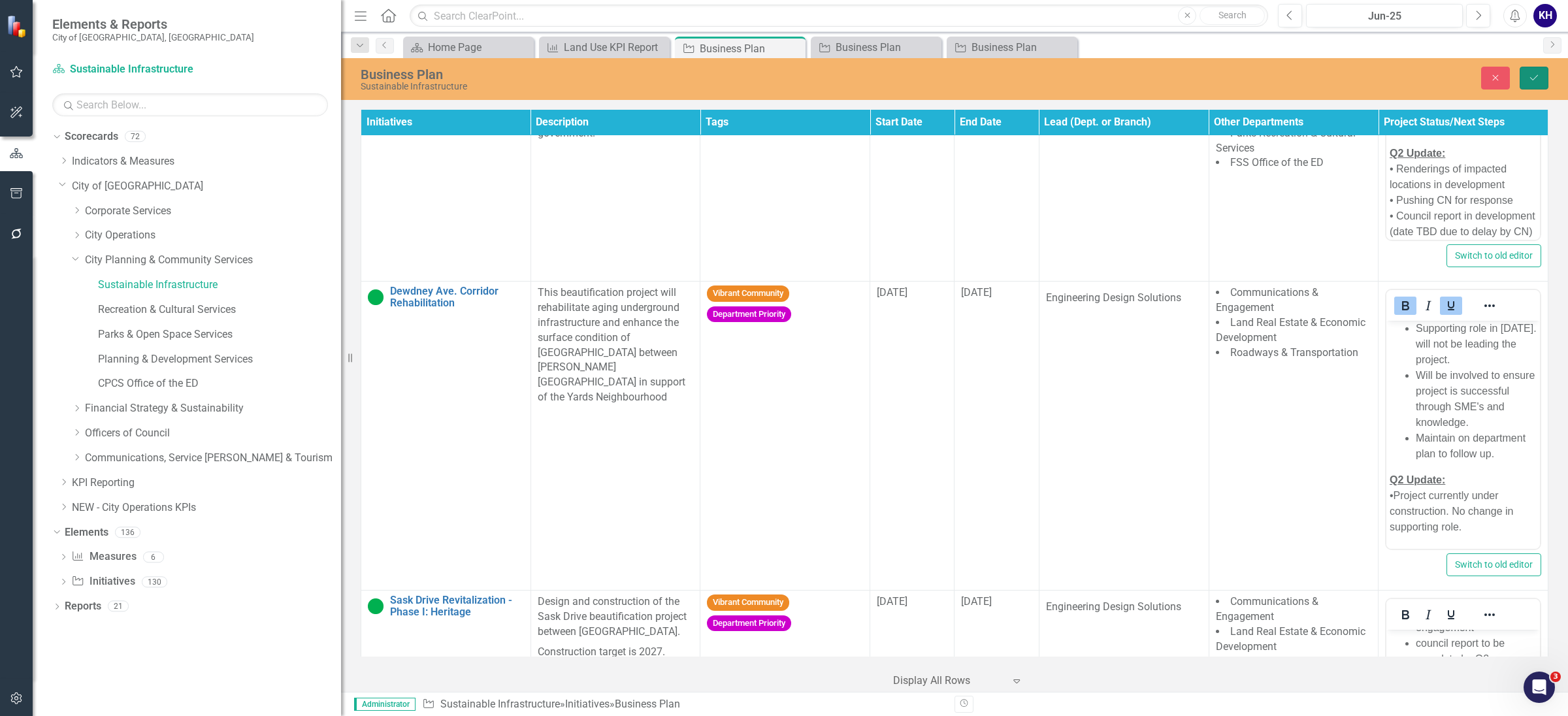
click at [1393, 79] on icon "Save" at bounding box center [1534, 77] width 12 height 9
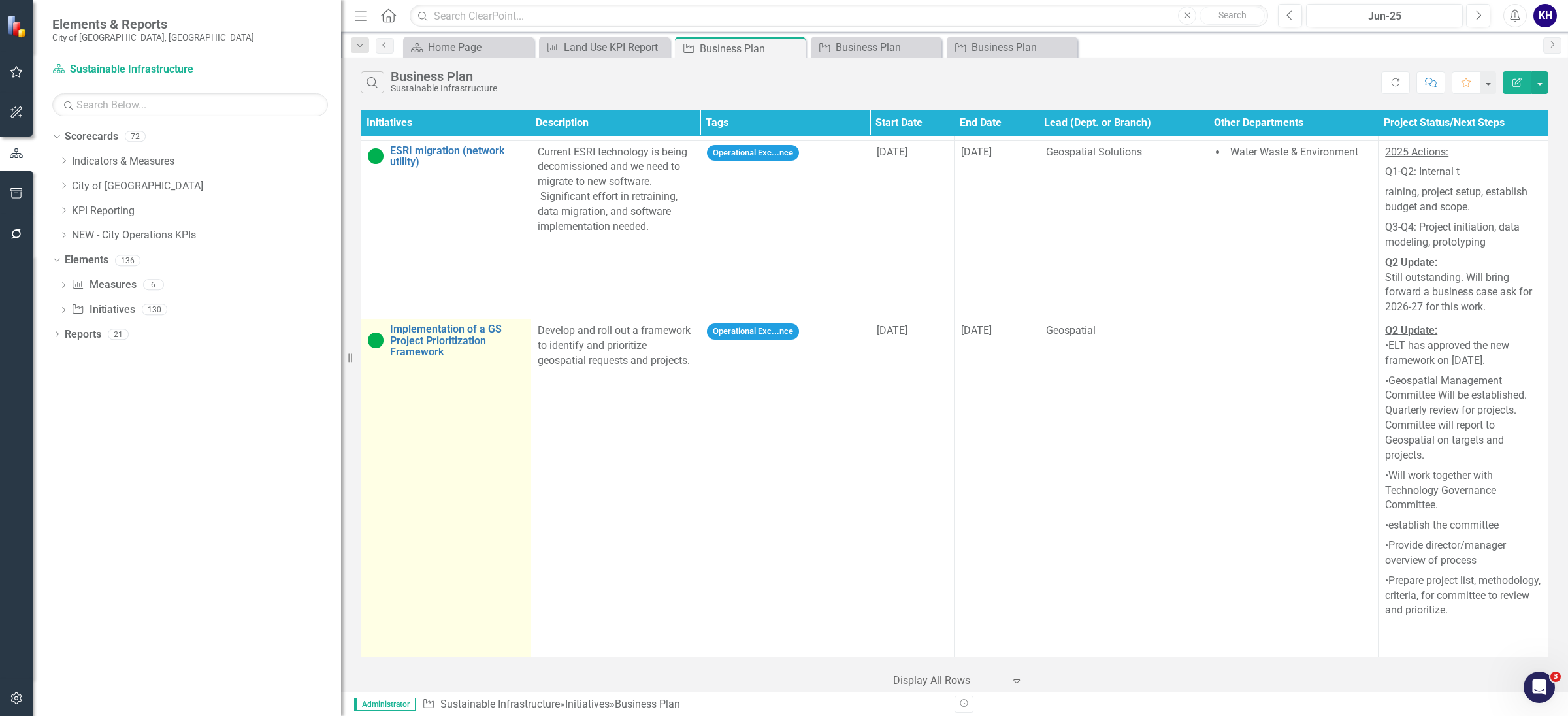
scroll to position [3270, 0]
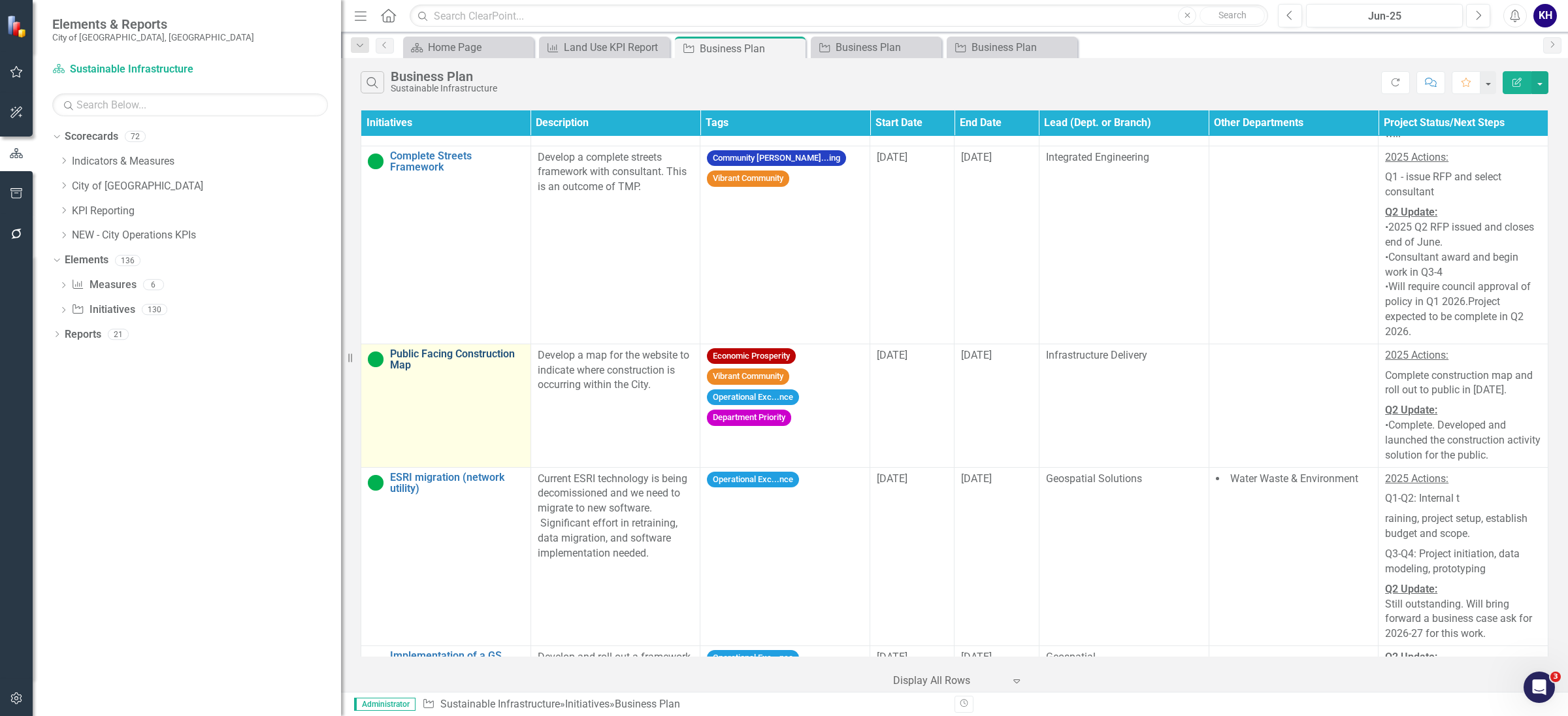
click at [468, 348] on link "Public Facing Construction Map" at bounding box center [457, 360] width 134 height 23
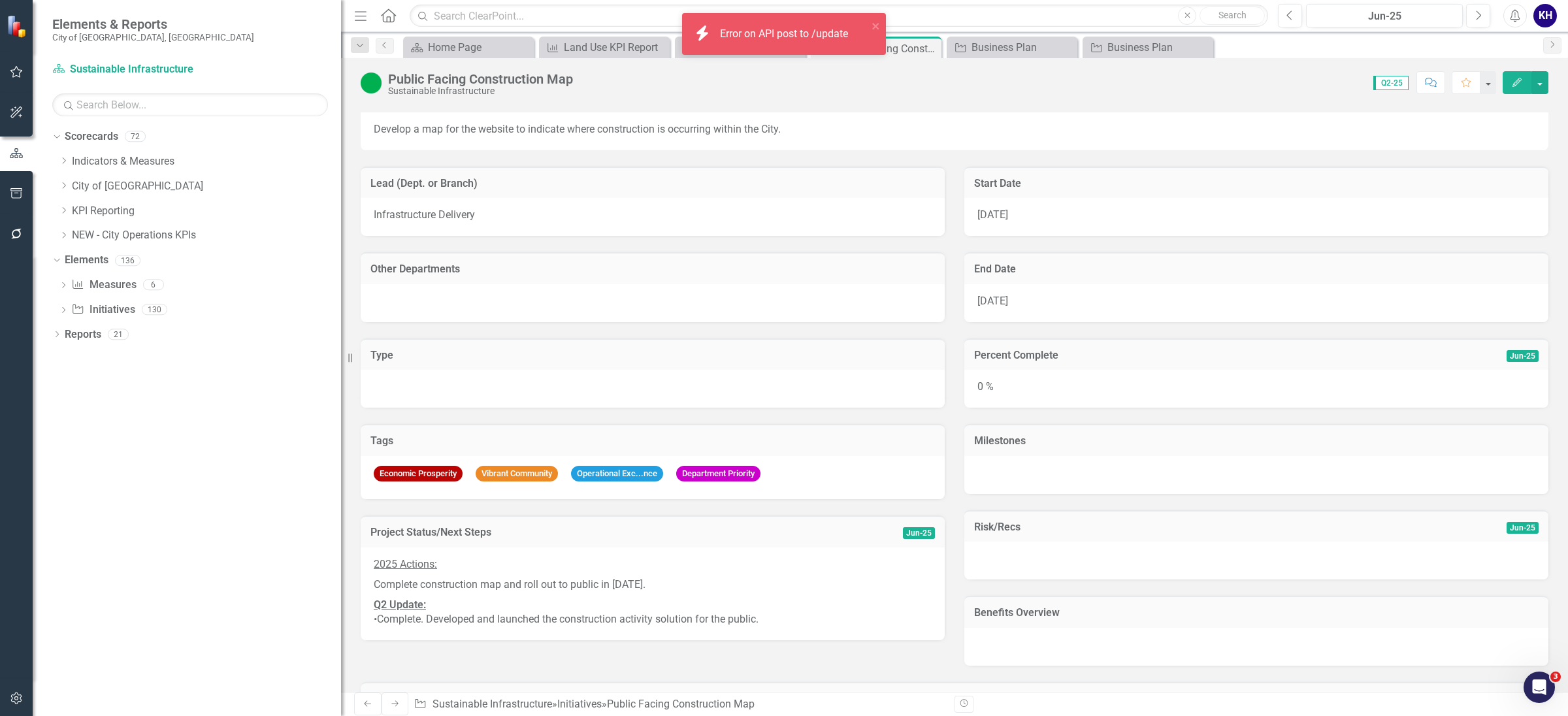
click at [363, 83] on img at bounding box center [372, 83] width 21 height 21
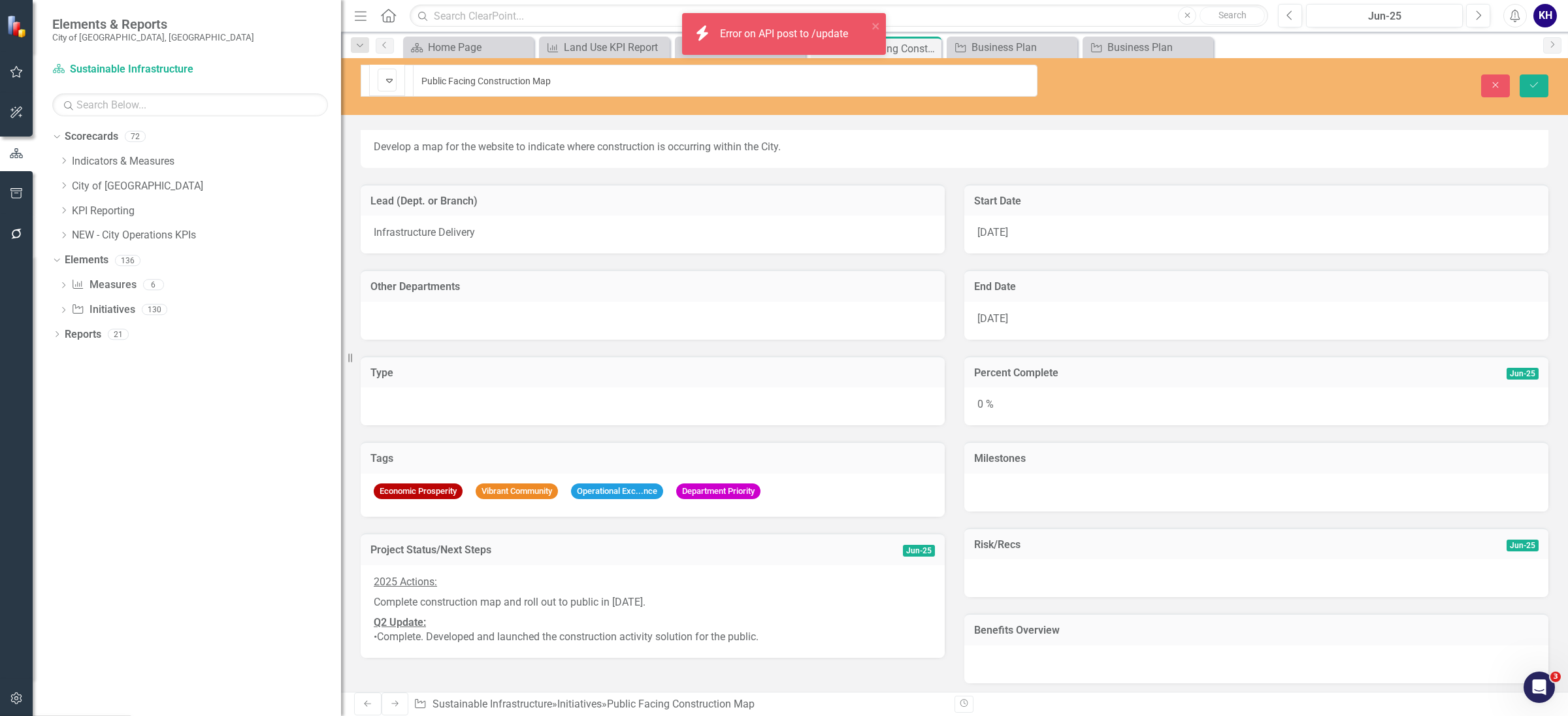
click at [378, 83] on div "On Target Expand" at bounding box center [387, 80] width 19 height 23
click at [1393, 81] on button "Save" at bounding box center [1534, 86] width 29 height 23
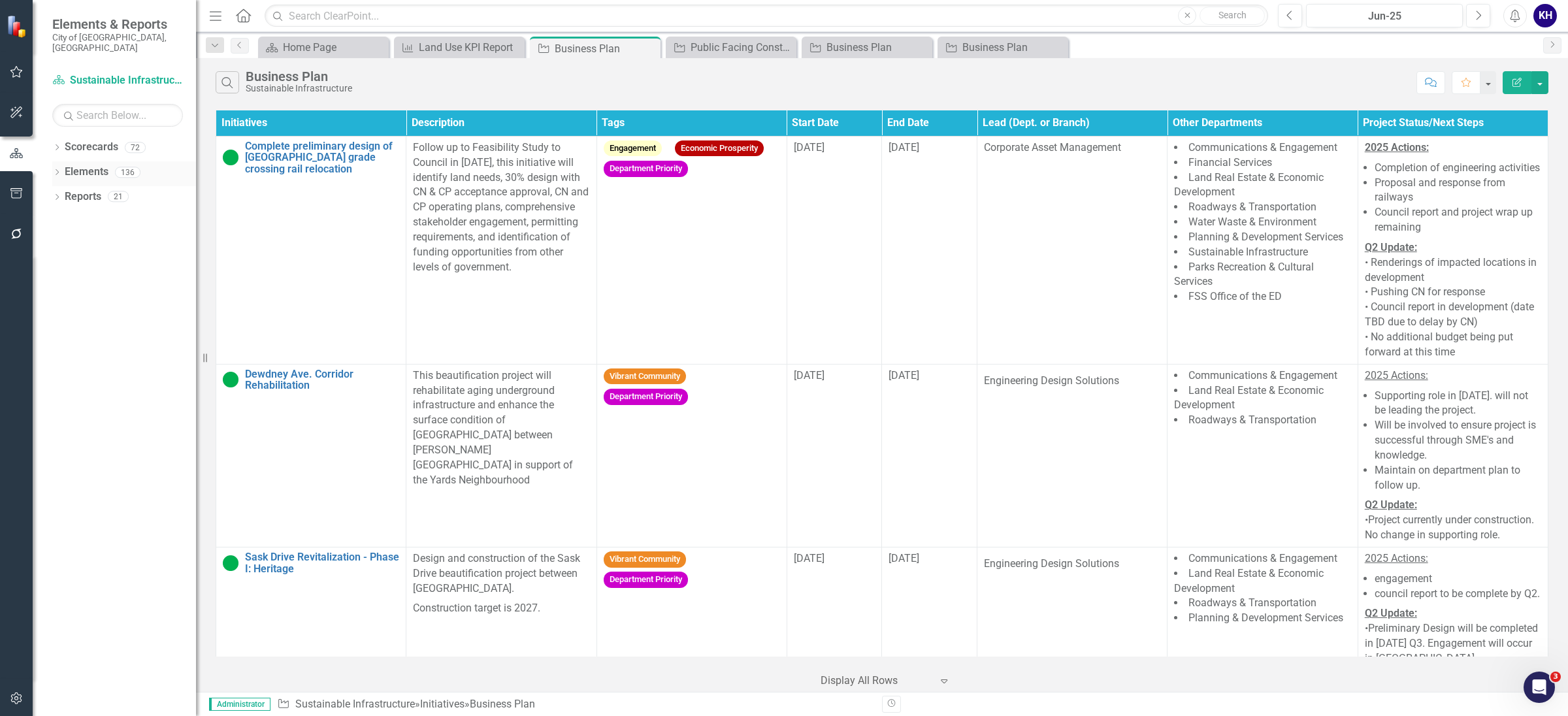
click at [53, 170] on icon "Dropdown" at bounding box center [56, 173] width 9 height 7
click at [59, 243] on icon at bounding box center [57, 246] width 3 height 6
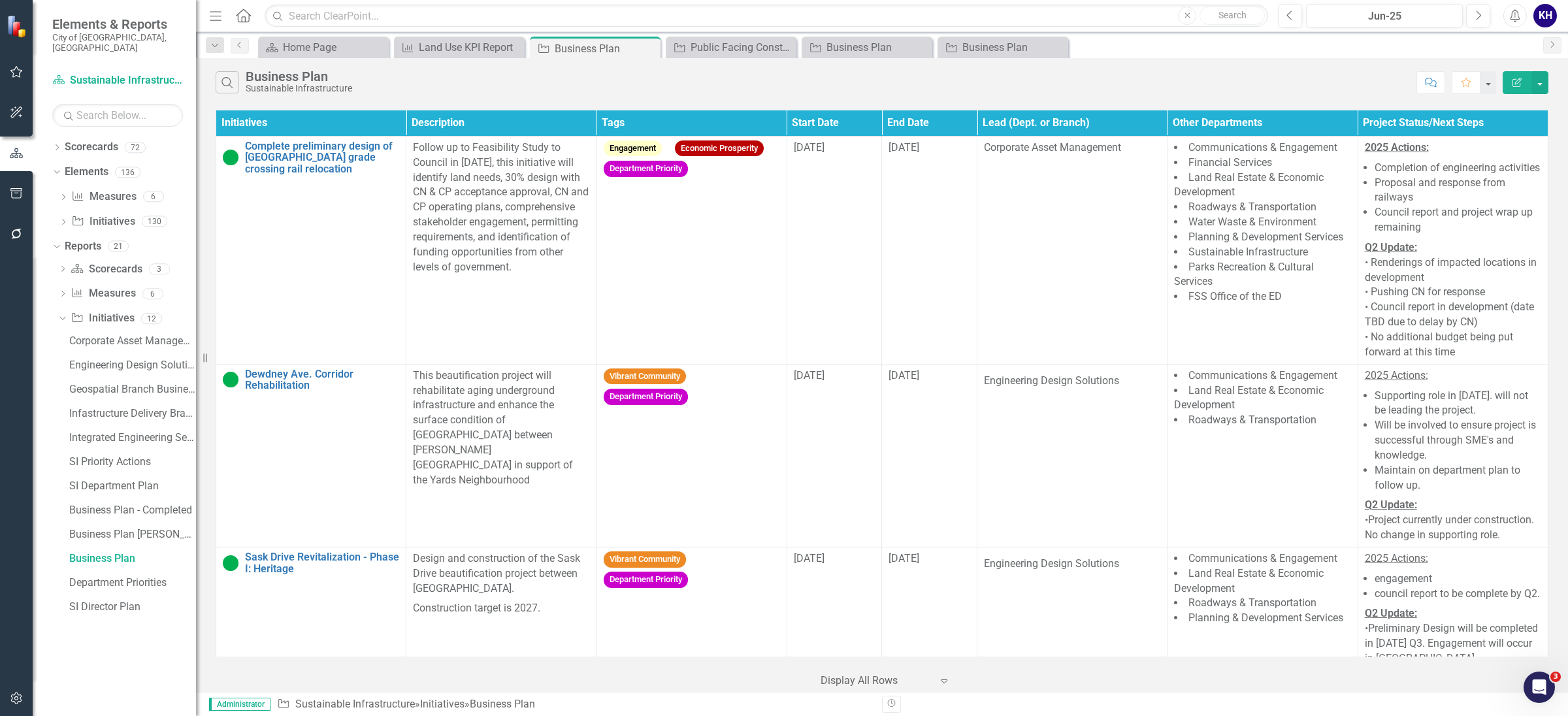
click at [1565, 420] on div "Initiatives Description Tags Start Date End Date Lead (Dept. or Branch) Other D…" at bounding box center [882, 399] width 1372 height 585
click at [71, 313] on icon "Initiative" at bounding box center [77, 317] width 14 height 11
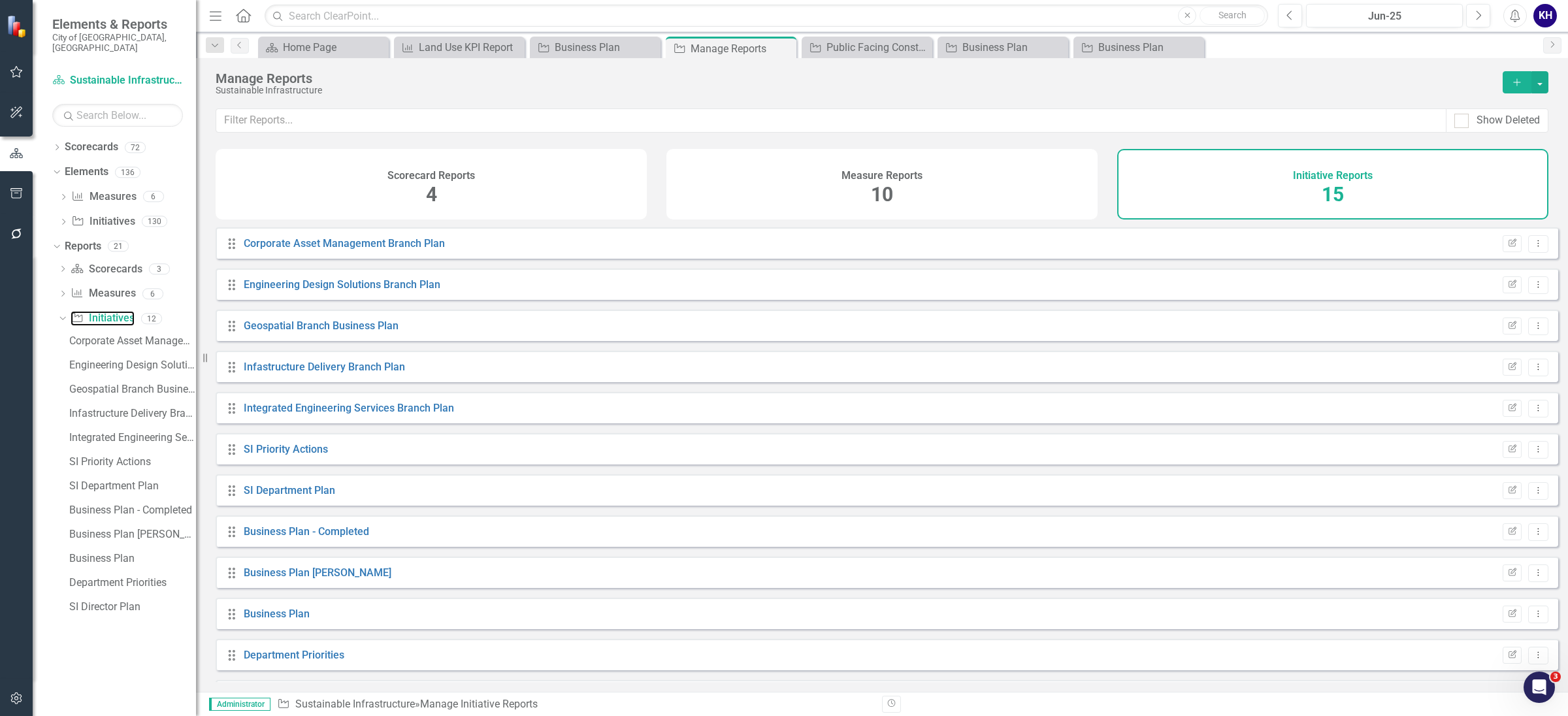
scroll to position [163, 0]
click at [64, 317] on icon at bounding box center [63, 317] width 6 height 3
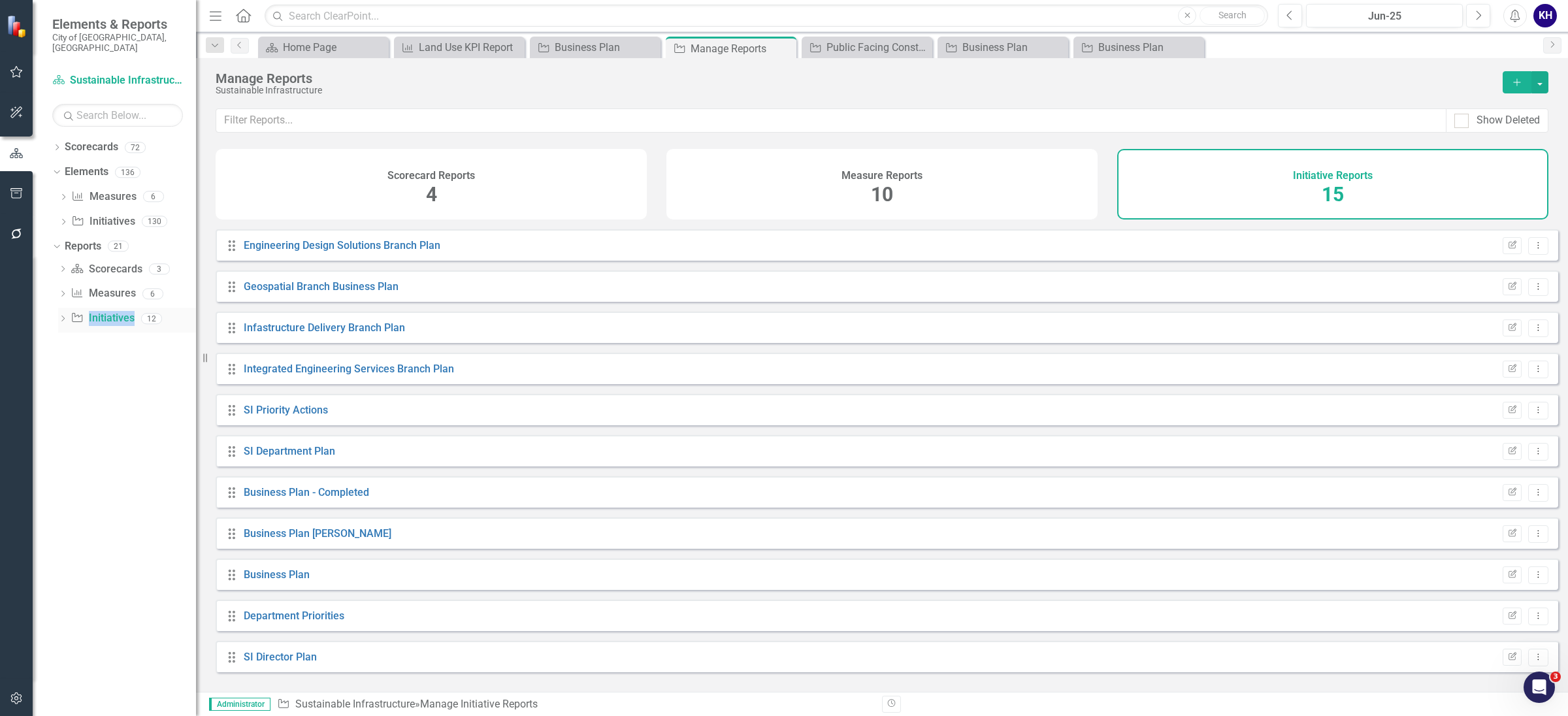
click at [64, 316] on icon at bounding box center [63, 318] width 3 height 6
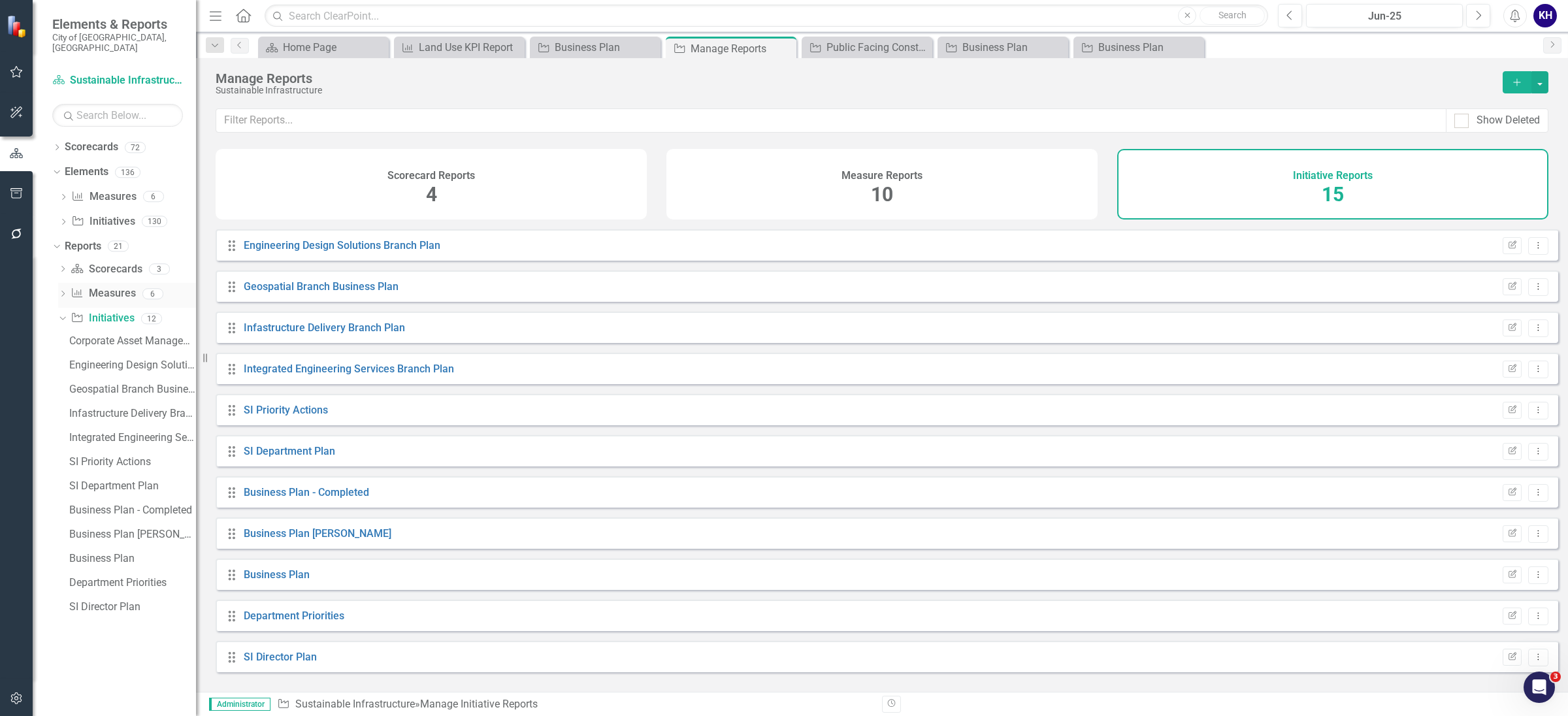
click at [64, 291] on icon "Dropdown" at bounding box center [62, 294] width 9 height 7
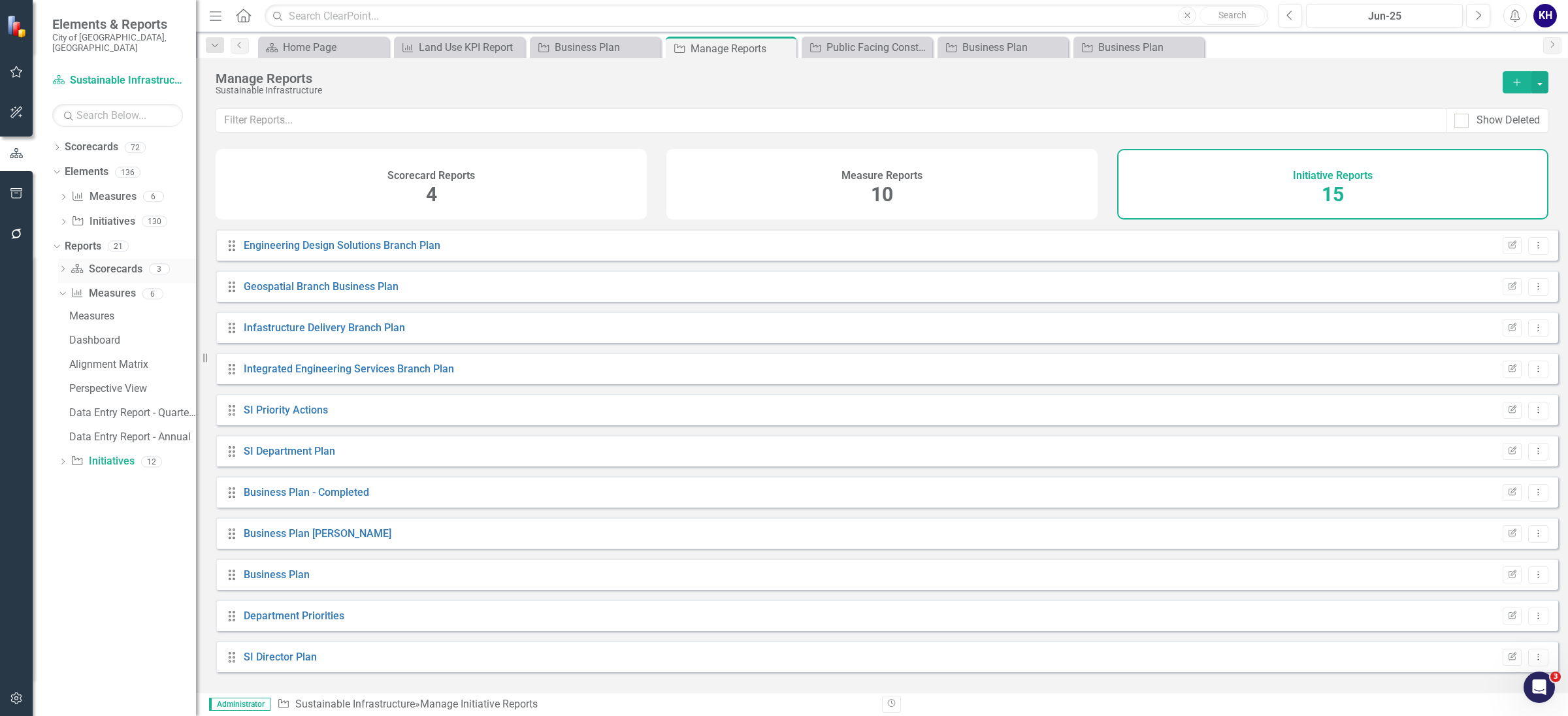
click at [65, 266] on icon "Dropdown" at bounding box center [62, 269] width 9 height 7
click at [108, 262] on link "Scorecard Scorecards" at bounding box center [106, 269] width 71 height 15
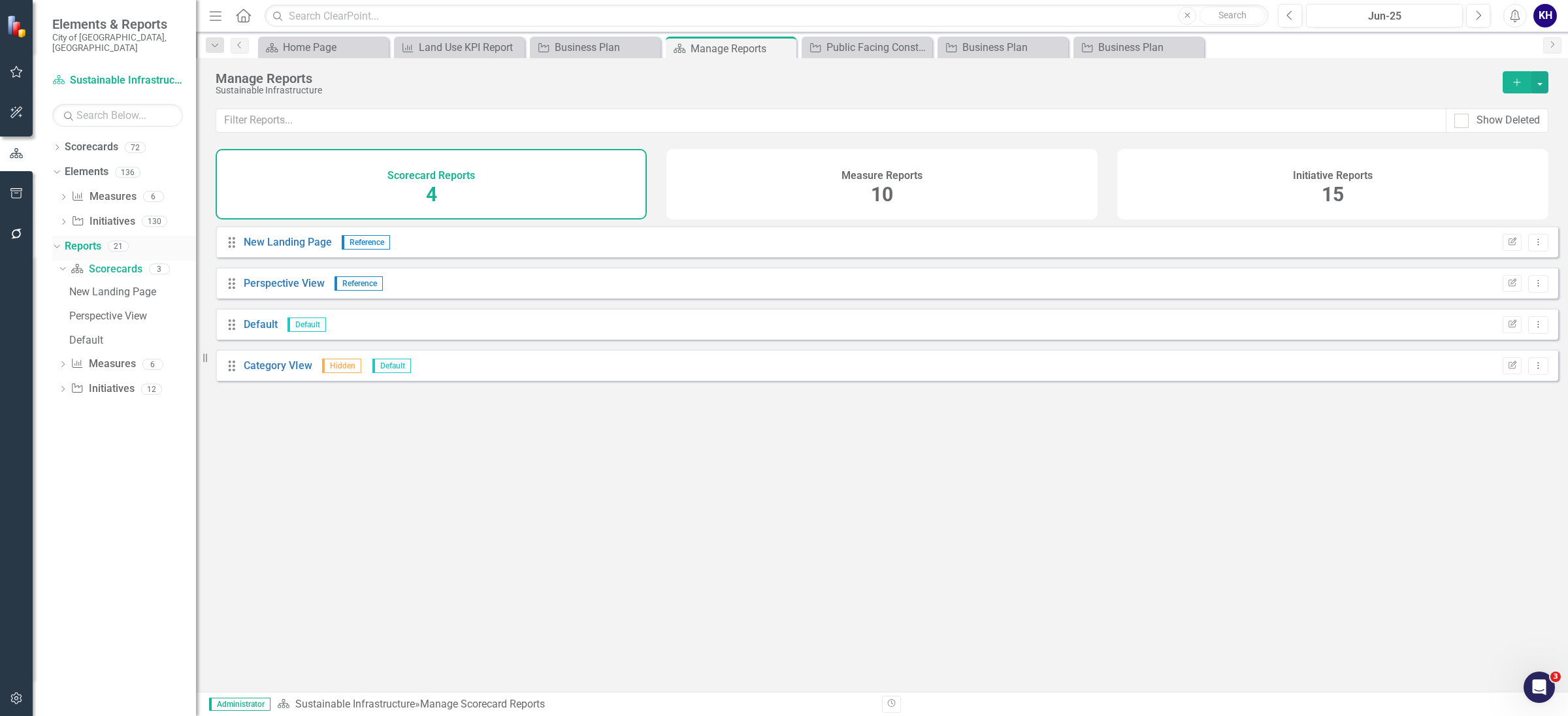
click at [108, 240] on div "21" at bounding box center [119, 246] width 21 height 12
click at [100, 214] on link "Initiative Initiatives" at bounding box center [103, 222] width 64 height 15
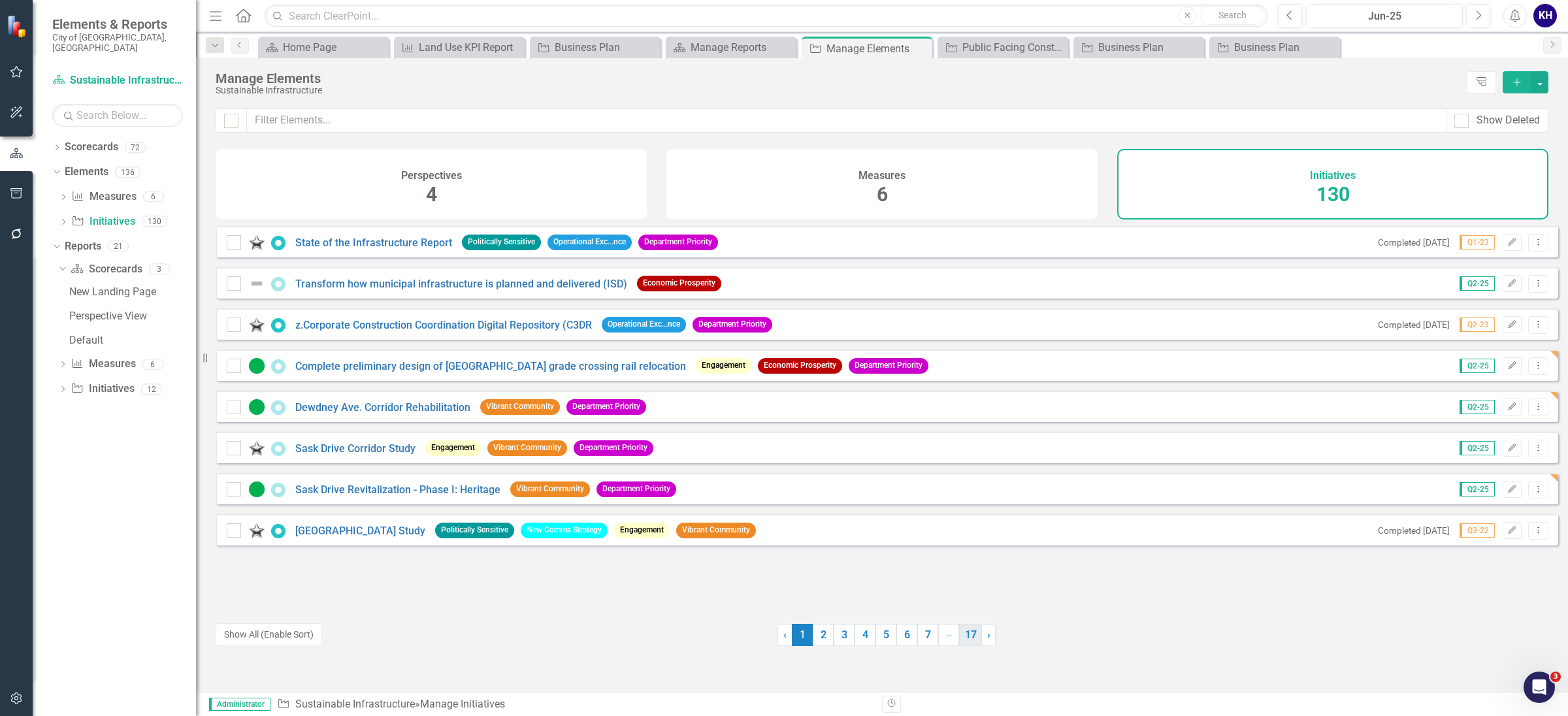
click at [961, 633] on link "17" at bounding box center [971, 634] width 23 height 22
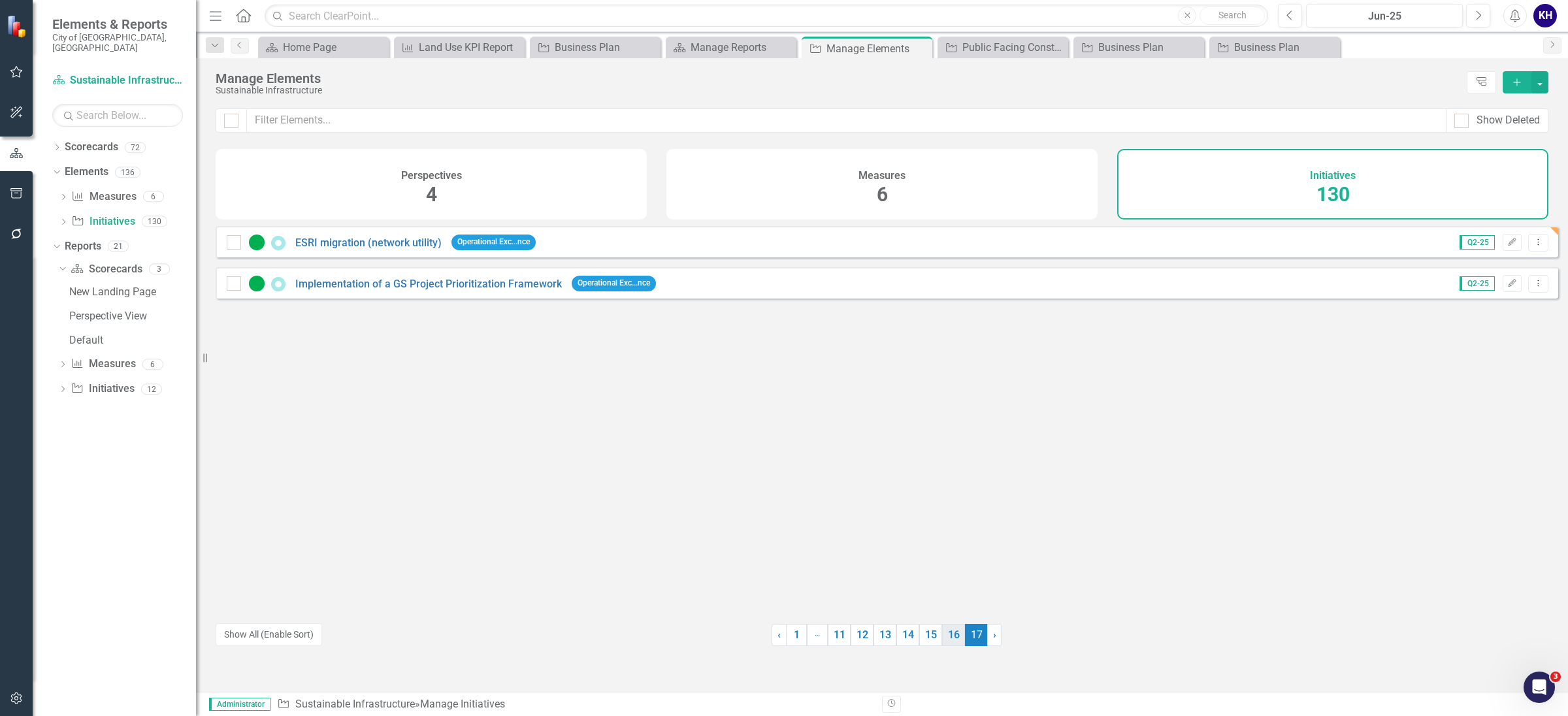
click at [949, 633] on link "16" at bounding box center [954, 634] width 23 height 22
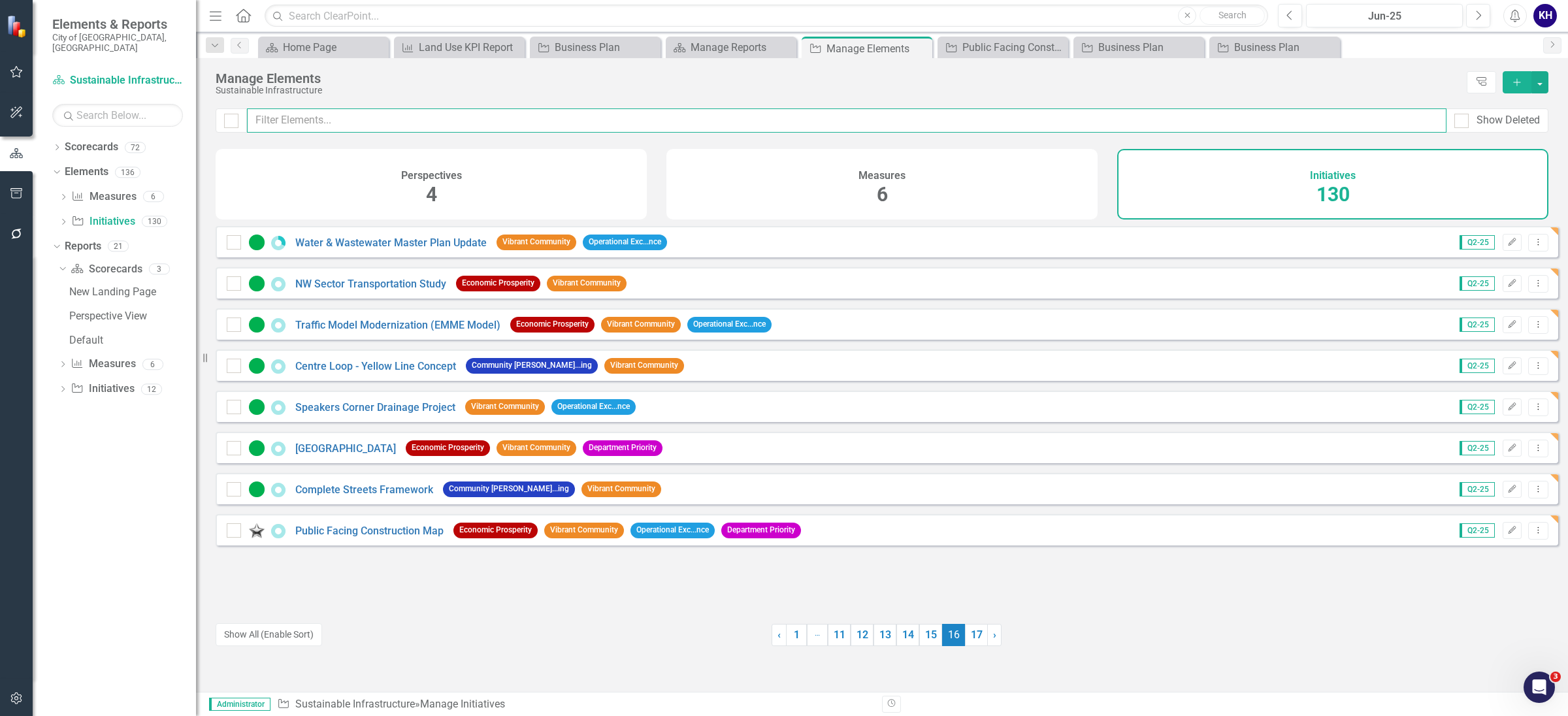
click at [656, 128] on input "text" at bounding box center [847, 120] width 1200 height 24
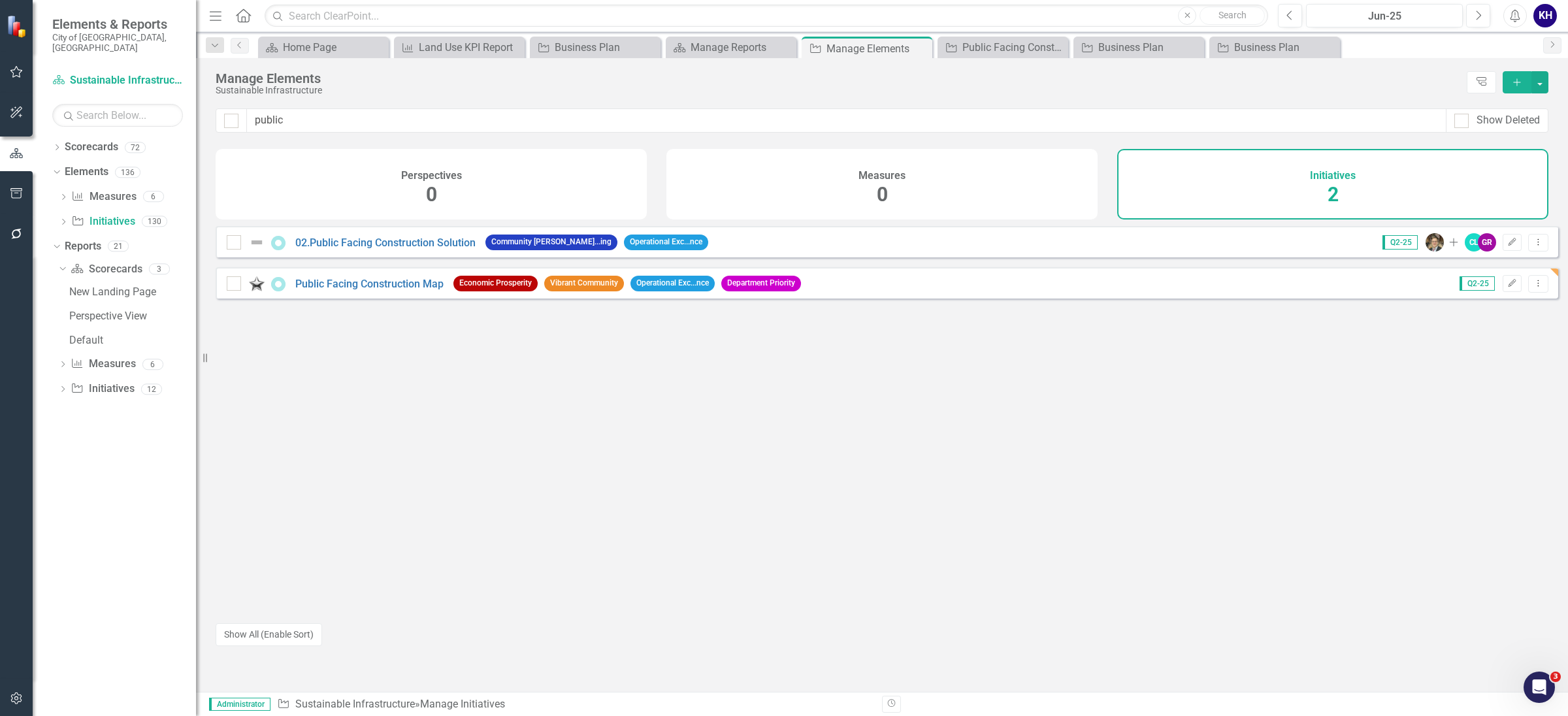
click at [736, 547] on div "02.Public Facing Construction Solution Community [PERSON_NAME]...ing Operationa…" at bounding box center [886, 418] width 1343 height 385
click at [1239, 129] on input "public" at bounding box center [847, 120] width 1200 height 24
type input "p"
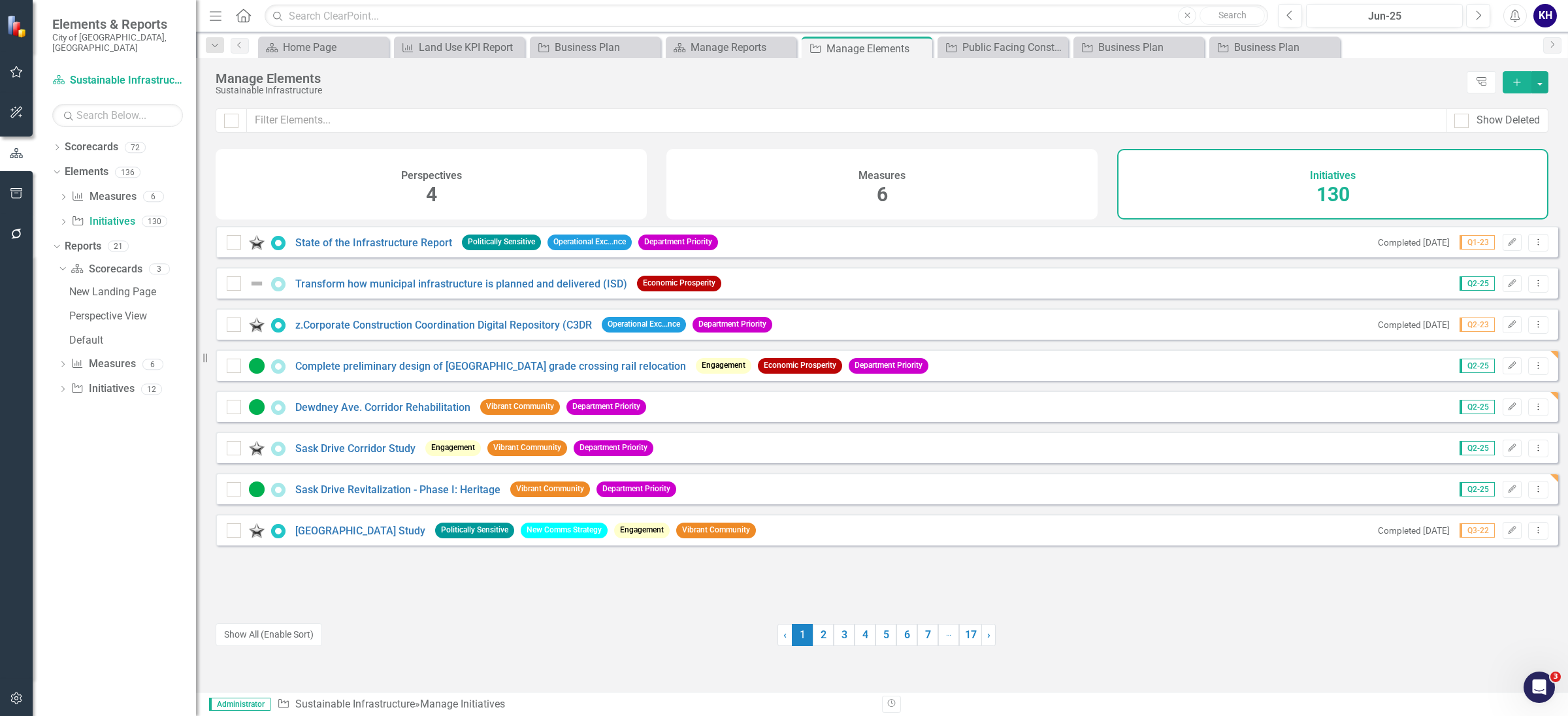
click at [1514, 90] on button "Add" at bounding box center [1518, 82] width 29 height 22
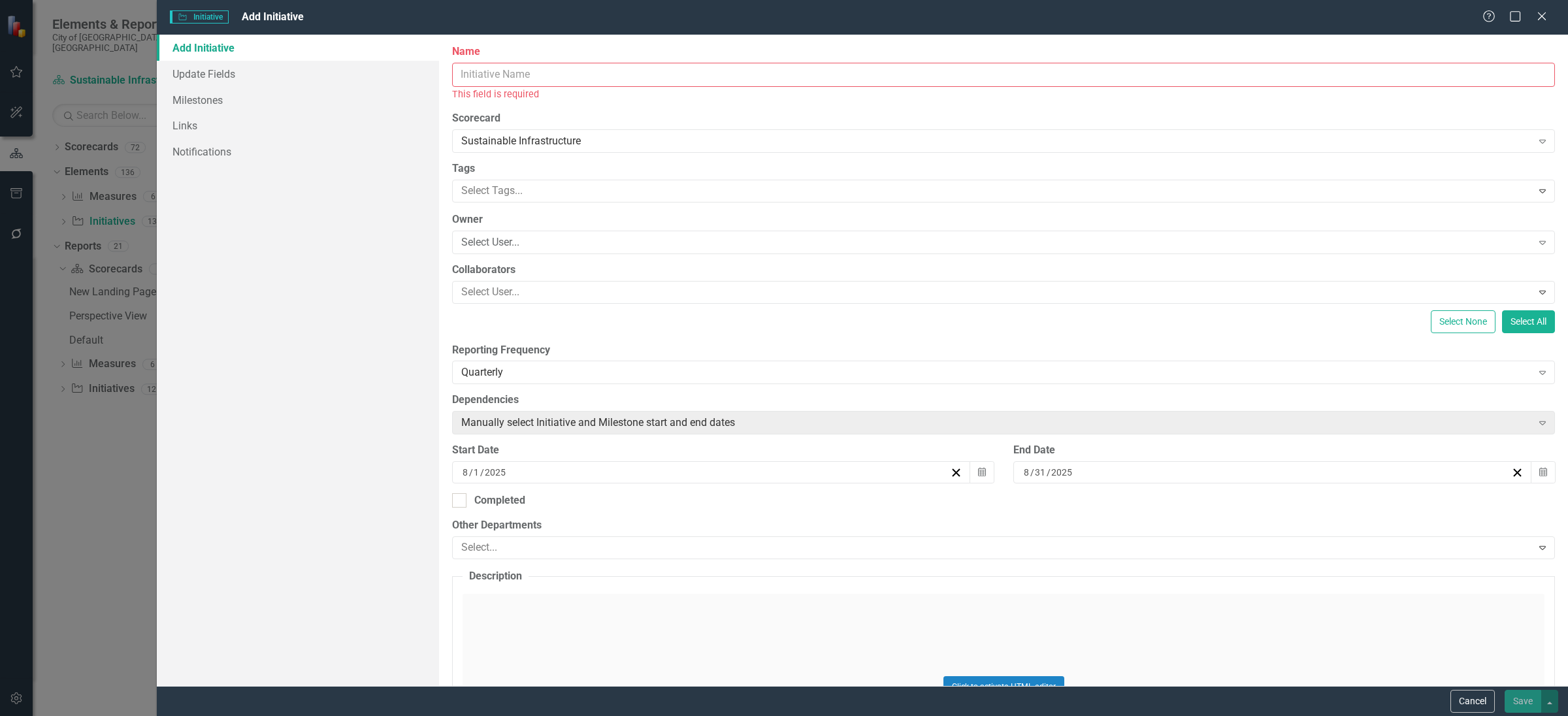
click at [533, 78] on input "Name" at bounding box center [1003, 74] width 1103 height 24
paste input "Scarth Street Revitalization - Functional Design & Preliminary Design"
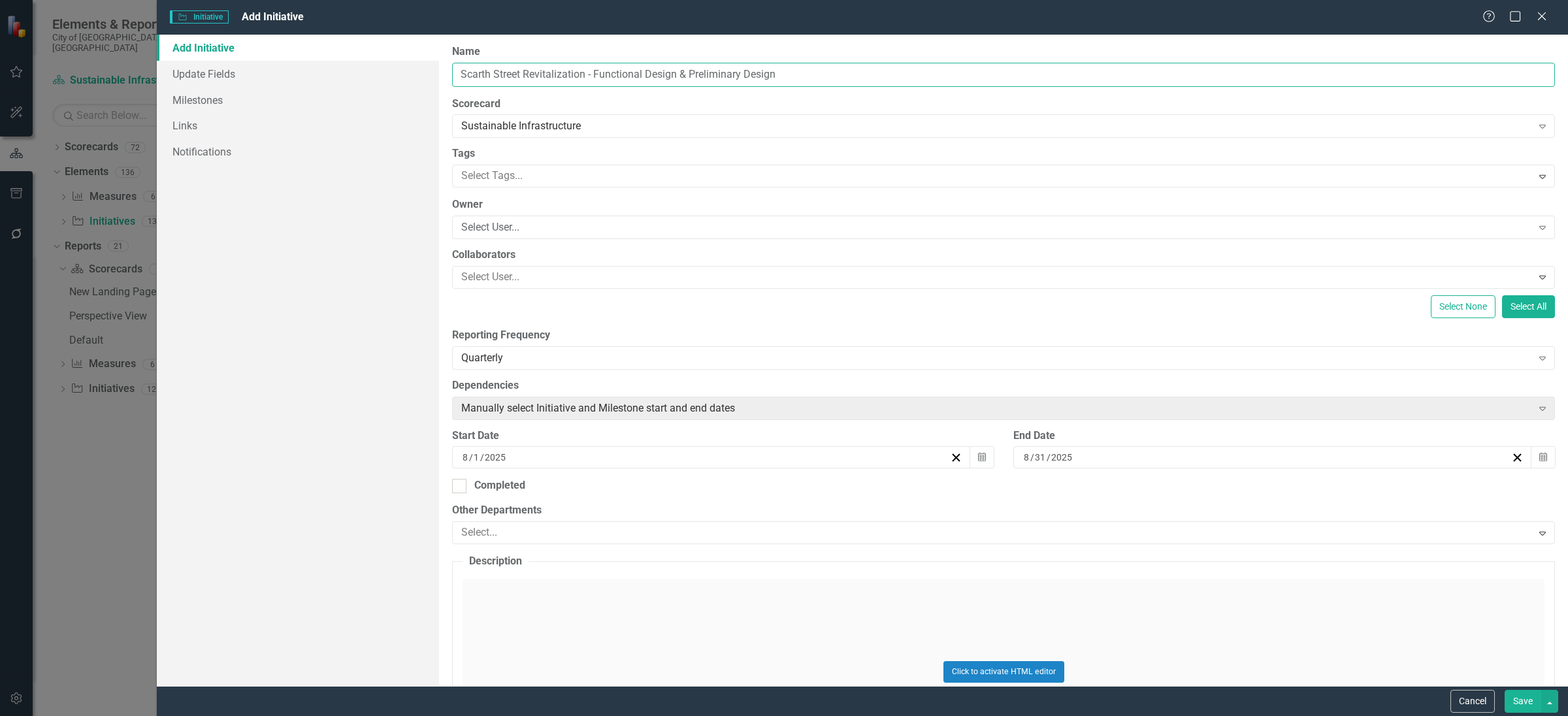
type input "Scarth Street Revitalization - Functional Design & Preliminary Design"
click at [704, 372] on div "ClearPoint Can Do More! How ClearPoint Can Help Close Enterprise plans can auto…" at bounding box center [1003, 360] width 1129 height 651
click at [710, 359] on div "Quarterly" at bounding box center [996, 358] width 1071 height 15
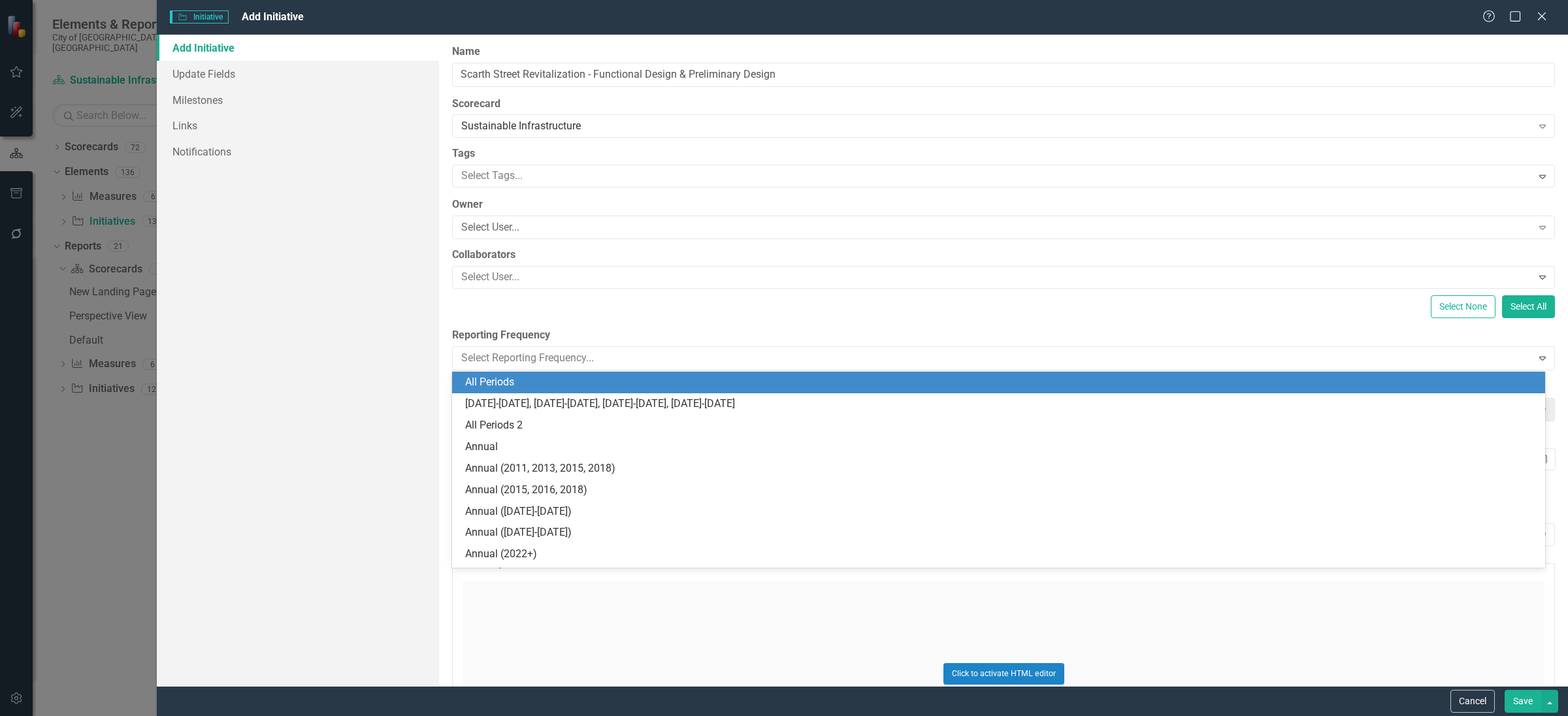
click at [705, 388] on div "All Periods" at bounding box center [1001, 382] width 1073 height 15
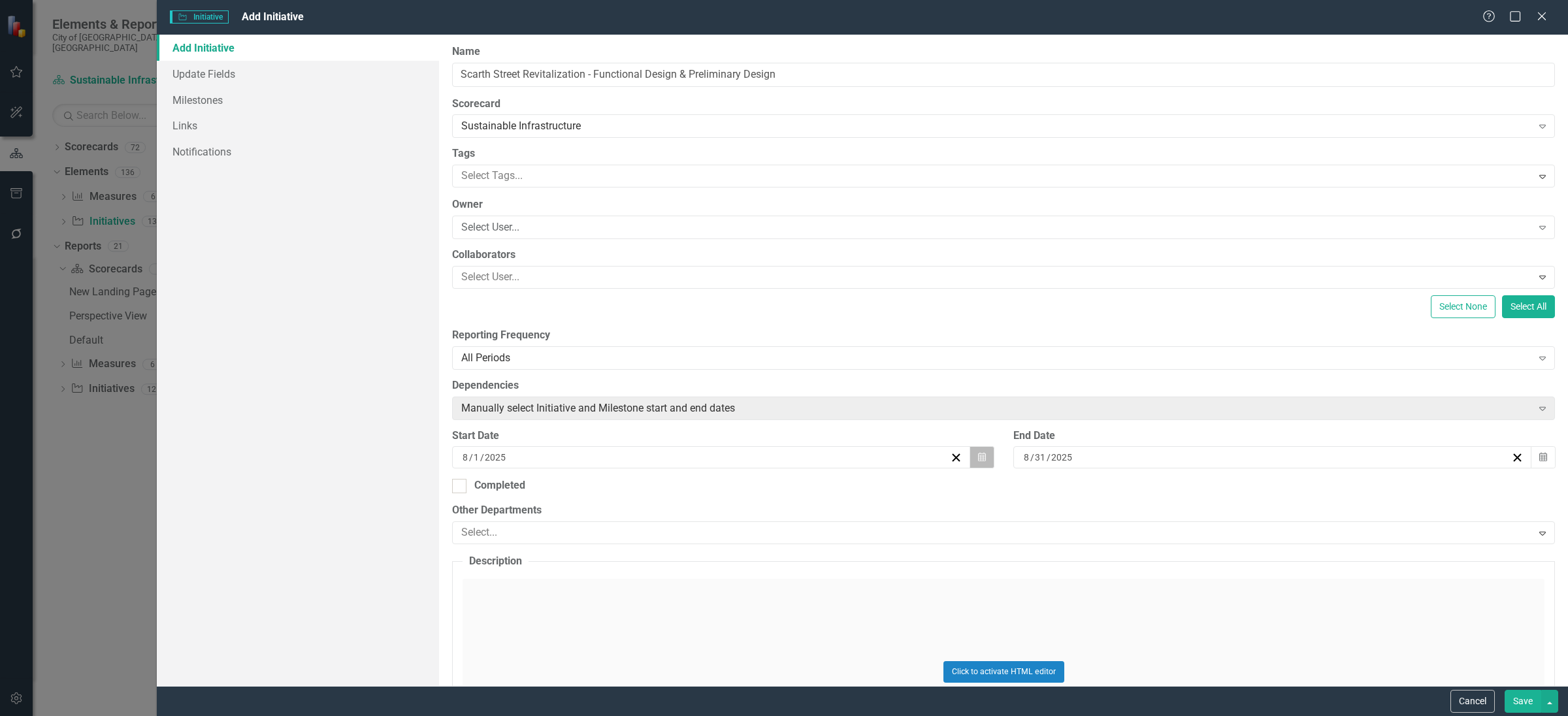
click at [978, 460] on icon "Calendar" at bounding box center [982, 456] width 8 height 9
click at [607, 494] on button "«" at bounding box center [609, 492] width 29 height 29
click at [810, 494] on button "»" at bounding box center [808, 492] width 29 height 29
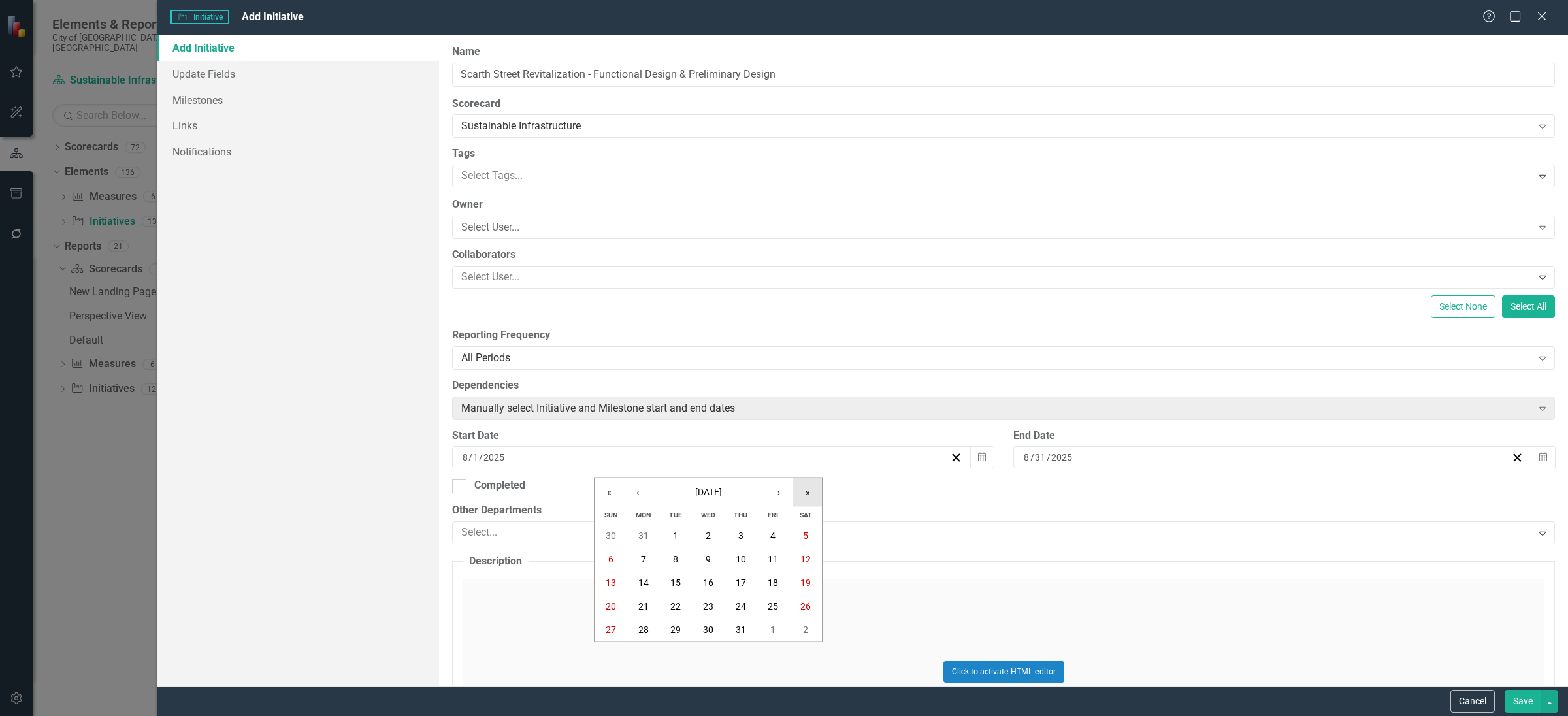
click at [810, 494] on button "»" at bounding box center [808, 492] width 29 height 29
click at [781, 490] on button "›" at bounding box center [779, 492] width 29 height 29
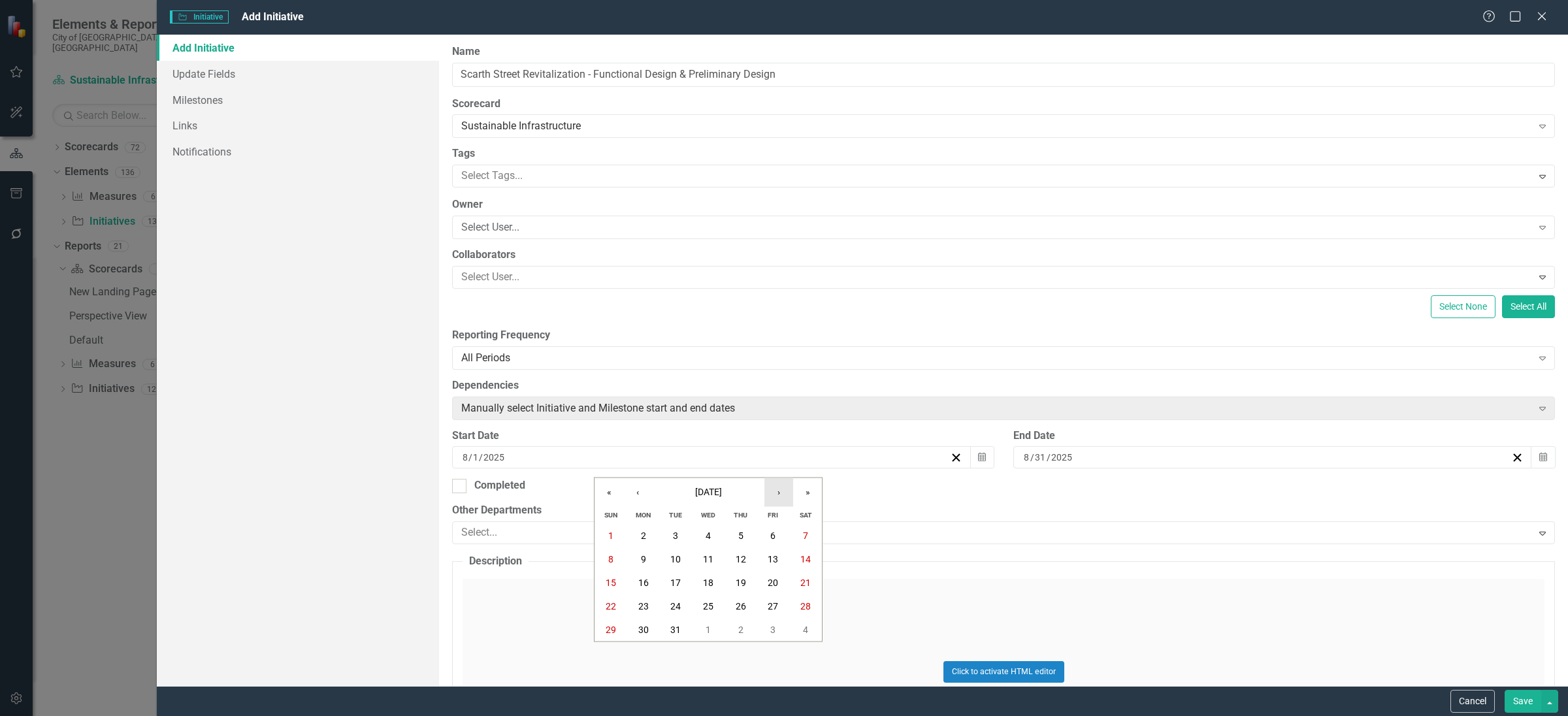
click at [781, 490] on button "›" at bounding box center [779, 492] width 29 height 29
click at [702, 527] on button "1" at bounding box center [709, 536] width 33 height 23
click at [1084, 463] on div "8 / 31 / 2025" at bounding box center [1267, 457] width 490 height 14
click at [1353, 490] on button "»" at bounding box center [1364, 492] width 29 height 29
drag, startPoint x: 1165, startPoint y: 492, endPoint x: 1363, endPoint y: 488, distance: 198.0
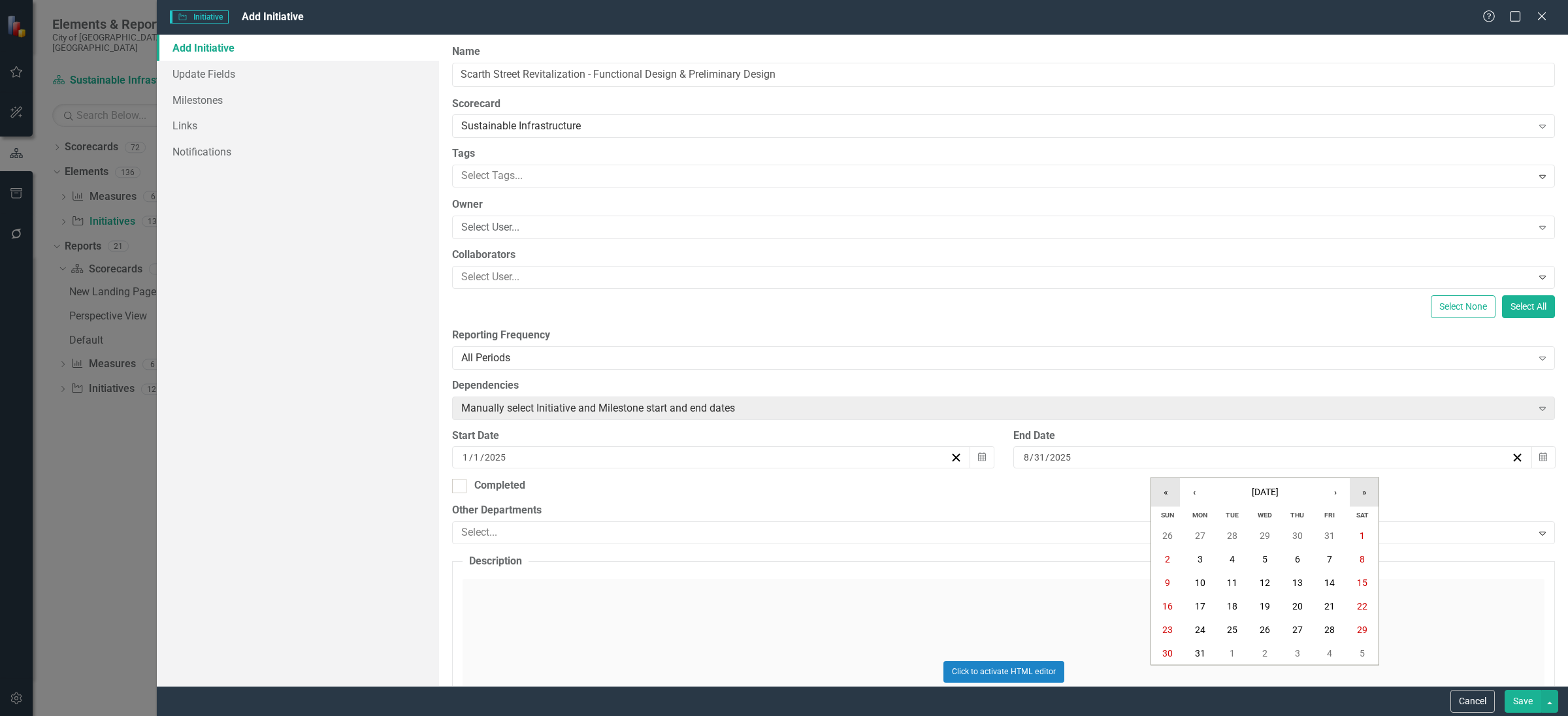
click at [1167, 492] on button "«" at bounding box center [1166, 492] width 29 height 29
click at [1339, 492] on button "›" at bounding box center [1335, 492] width 29 height 29
click at [1354, 496] on button "»" at bounding box center [1364, 492] width 29 height 29
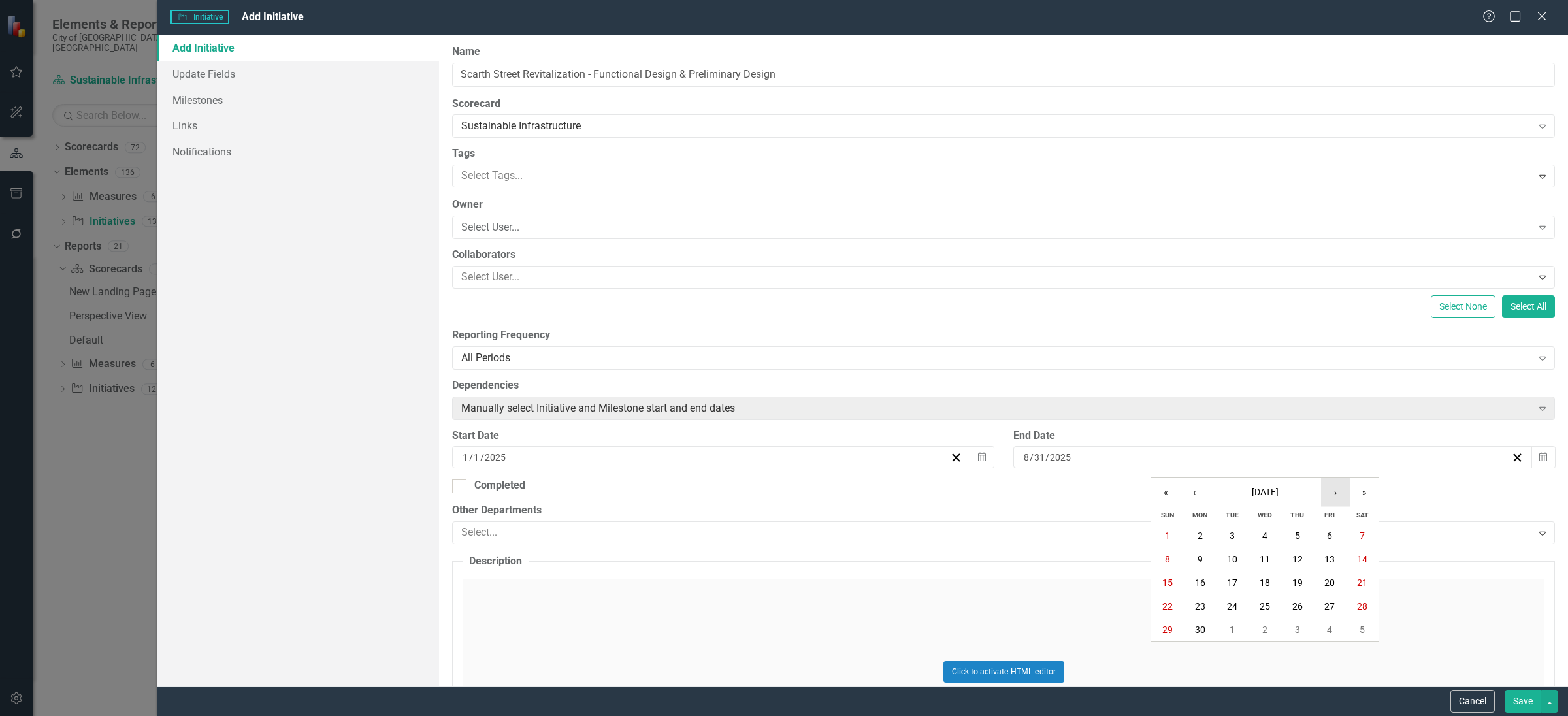
click at [1335, 494] on button "›" at bounding box center [1335, 492] width 29 height 29
click at [1335, 496] on button "›" at bounding box center [1335, 492] width 29 height 29
click at [1191, 481] on button "‹" at bounding box center [1194, 492] width 29 height 29
click at [1291, 636] on button "31" at bounding box center [1298, 629] width 33 height 23
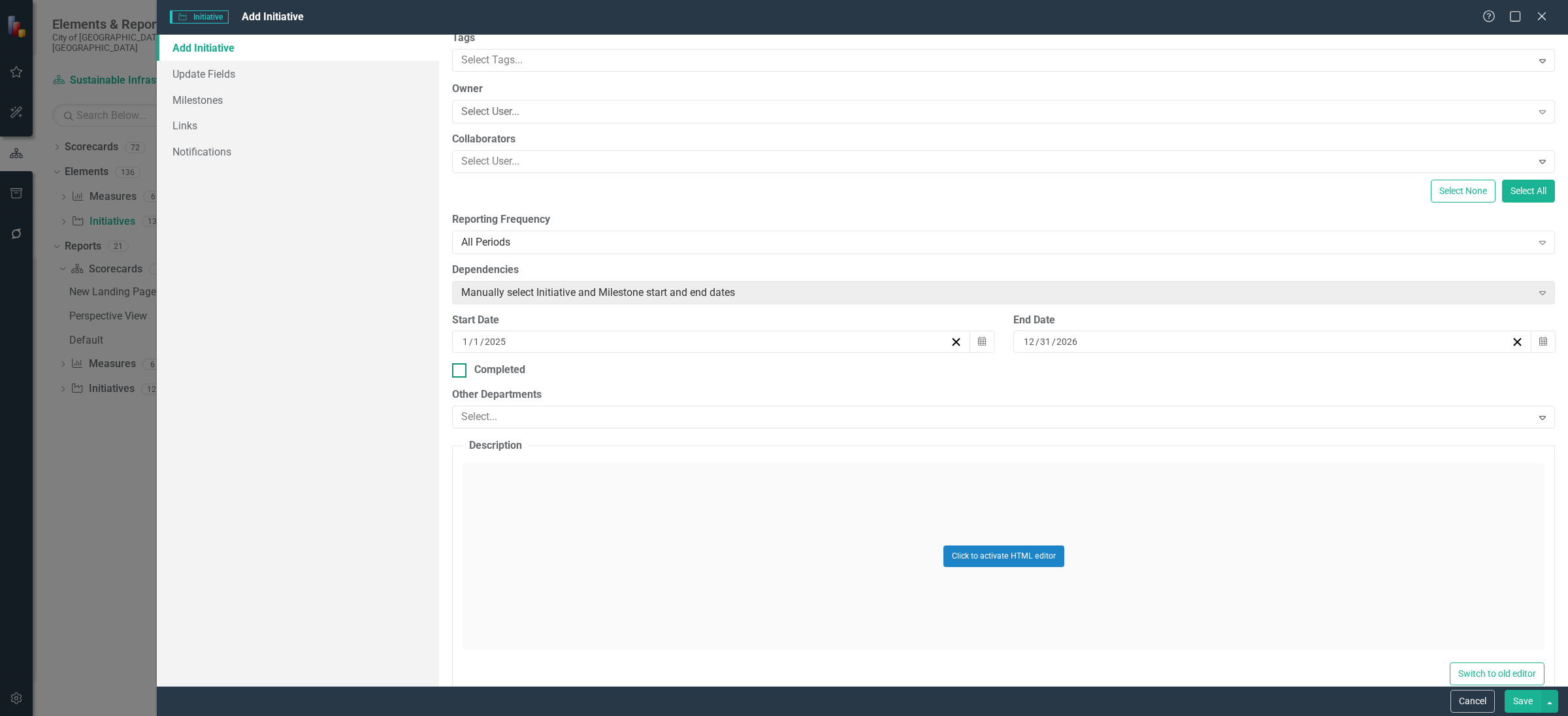
scroll to position [163, 0]
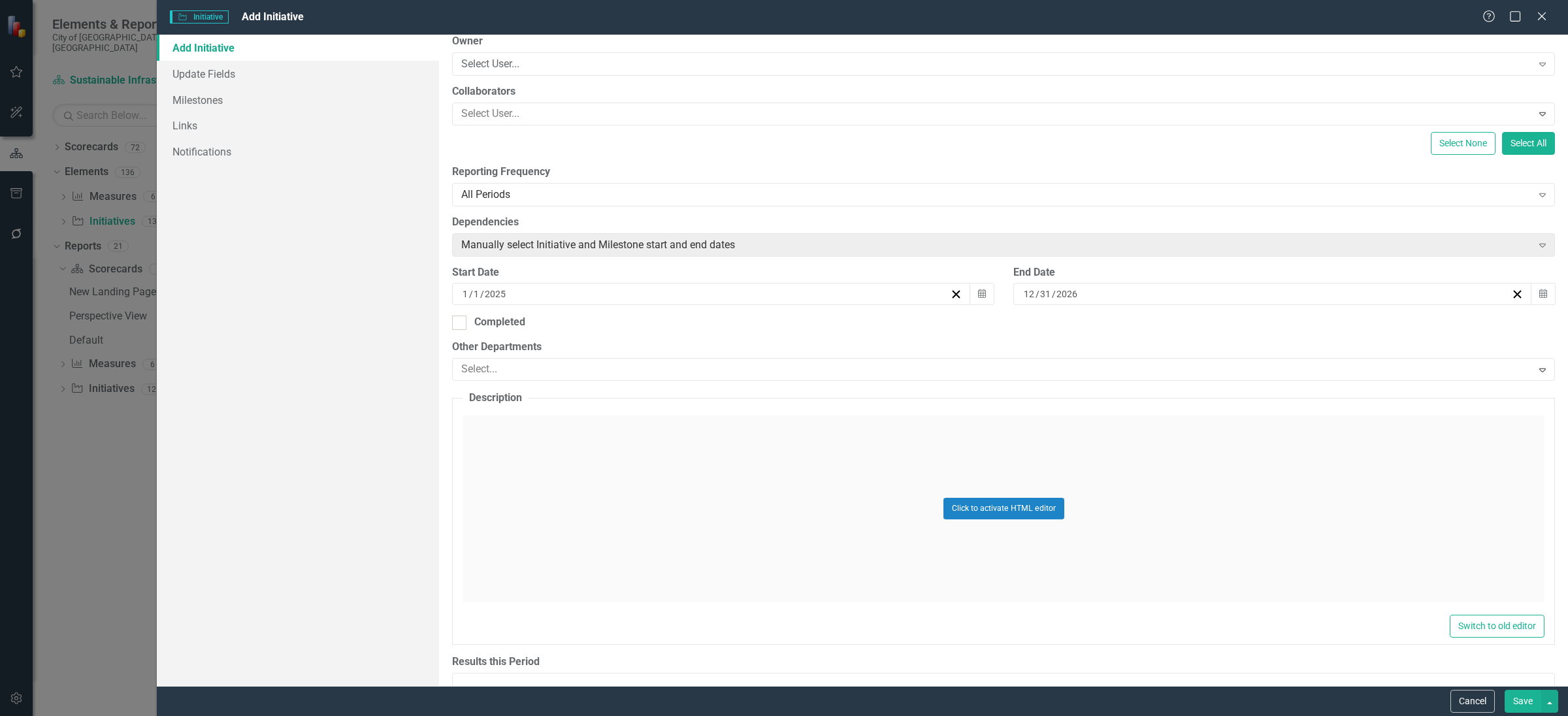
click at [1524, 705] on button "Save" at bounding box center [1524, 702] width 37 height 23
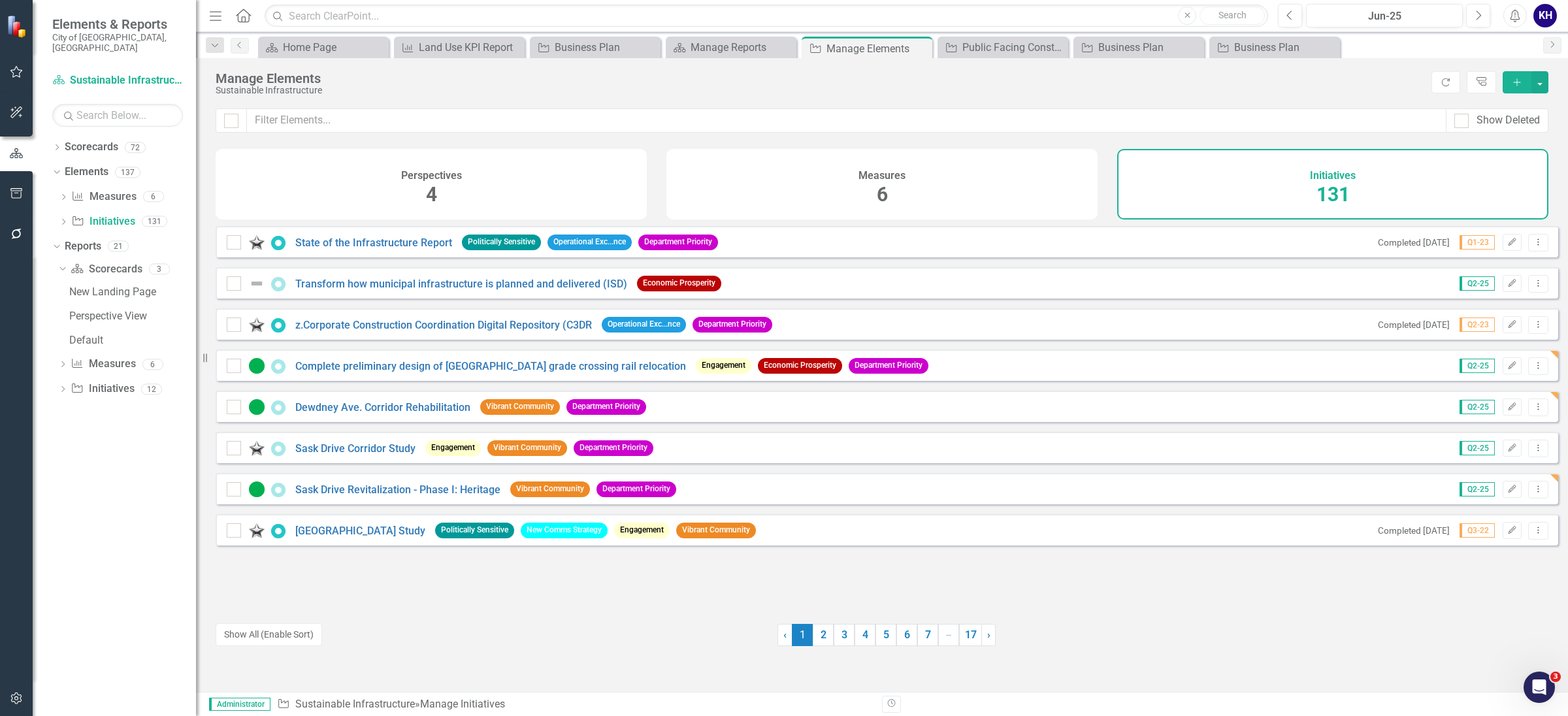
click at [1515, 89] on button "Add" at bounding box center [1518, 82] width 29 height 22
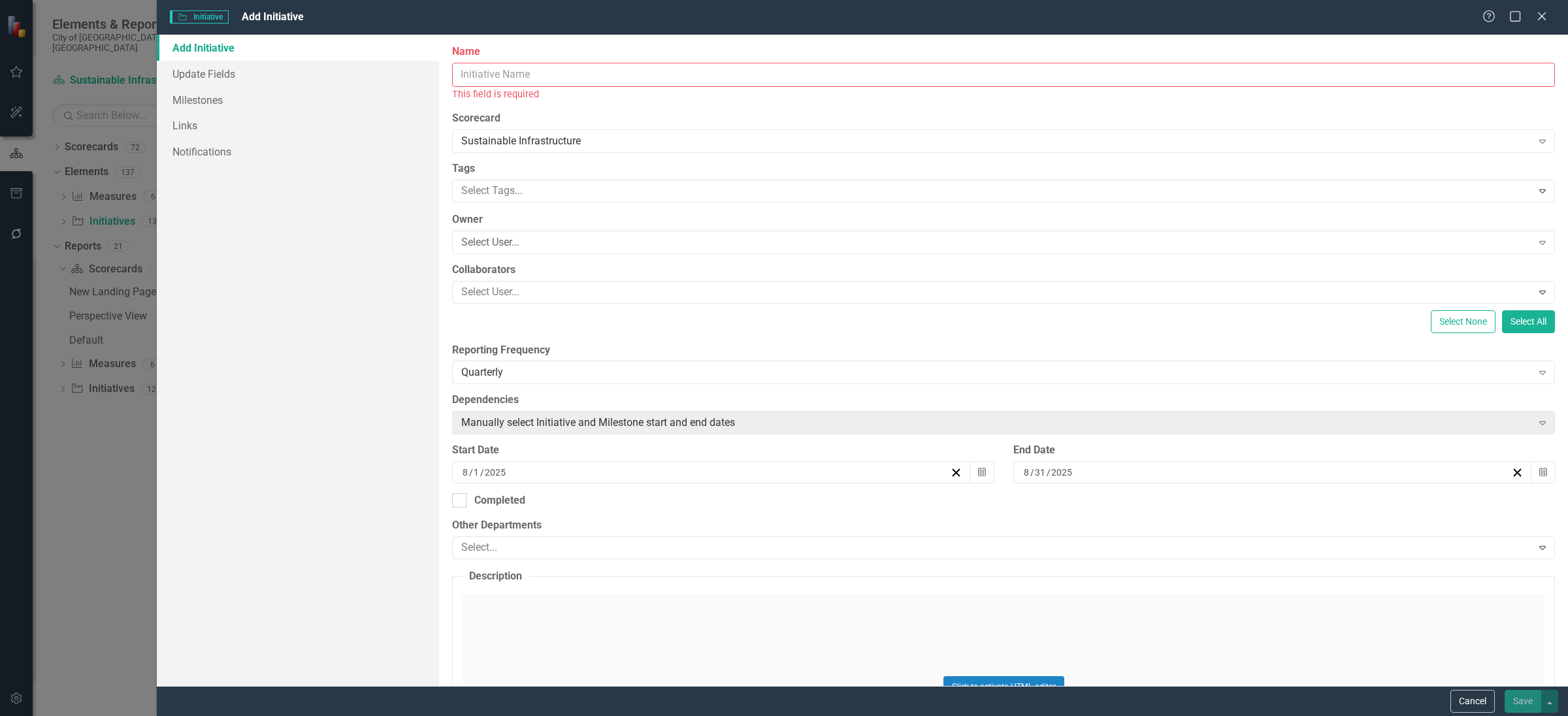
click at [523, 82] on input "Name" at bounding box center [1003, 74] width 1103 height 24
paste input "Winter Road Maintenance Solution"
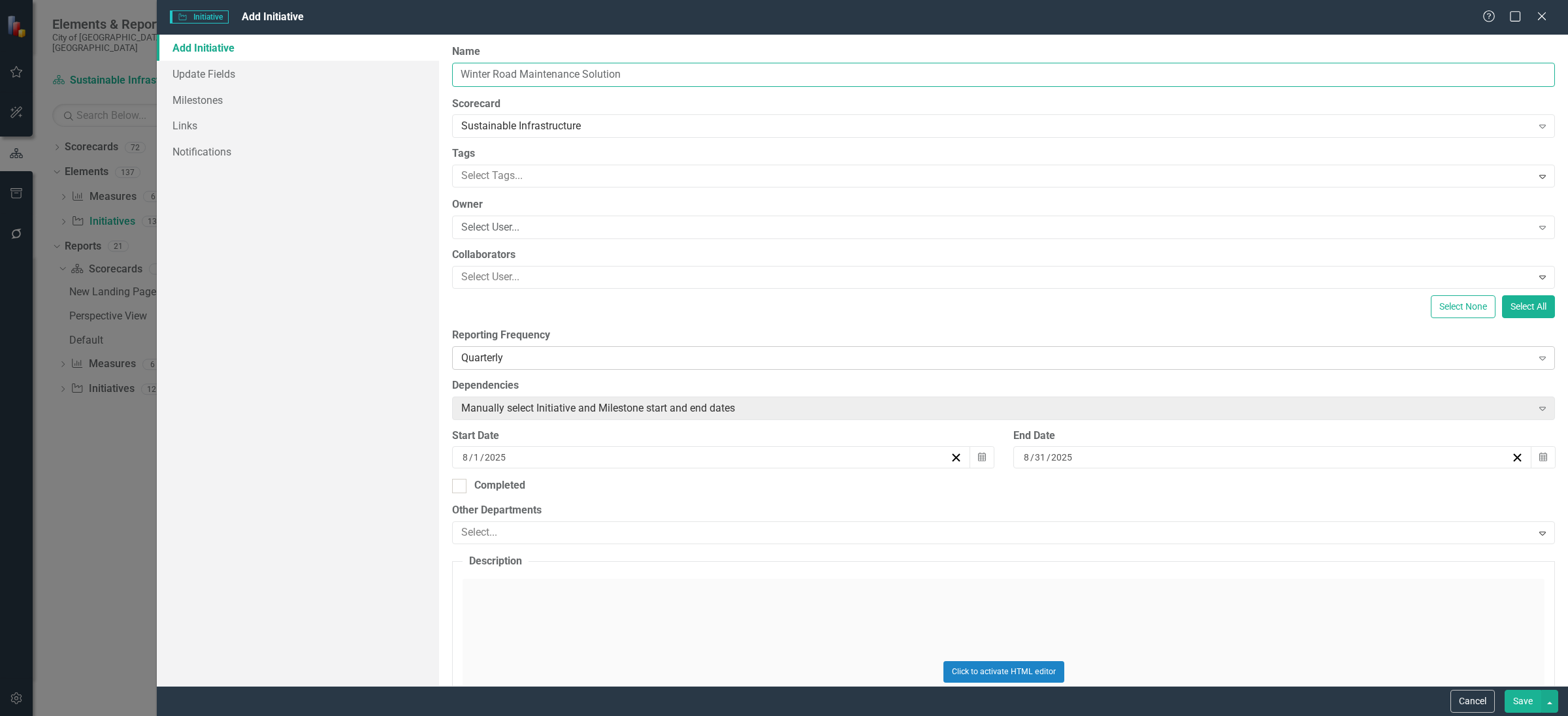
type input "Winter Road Maintenance Solution"
click at [670, 359] on div "Quarterly" at bounding box center [996, 358] width 1071 height 15
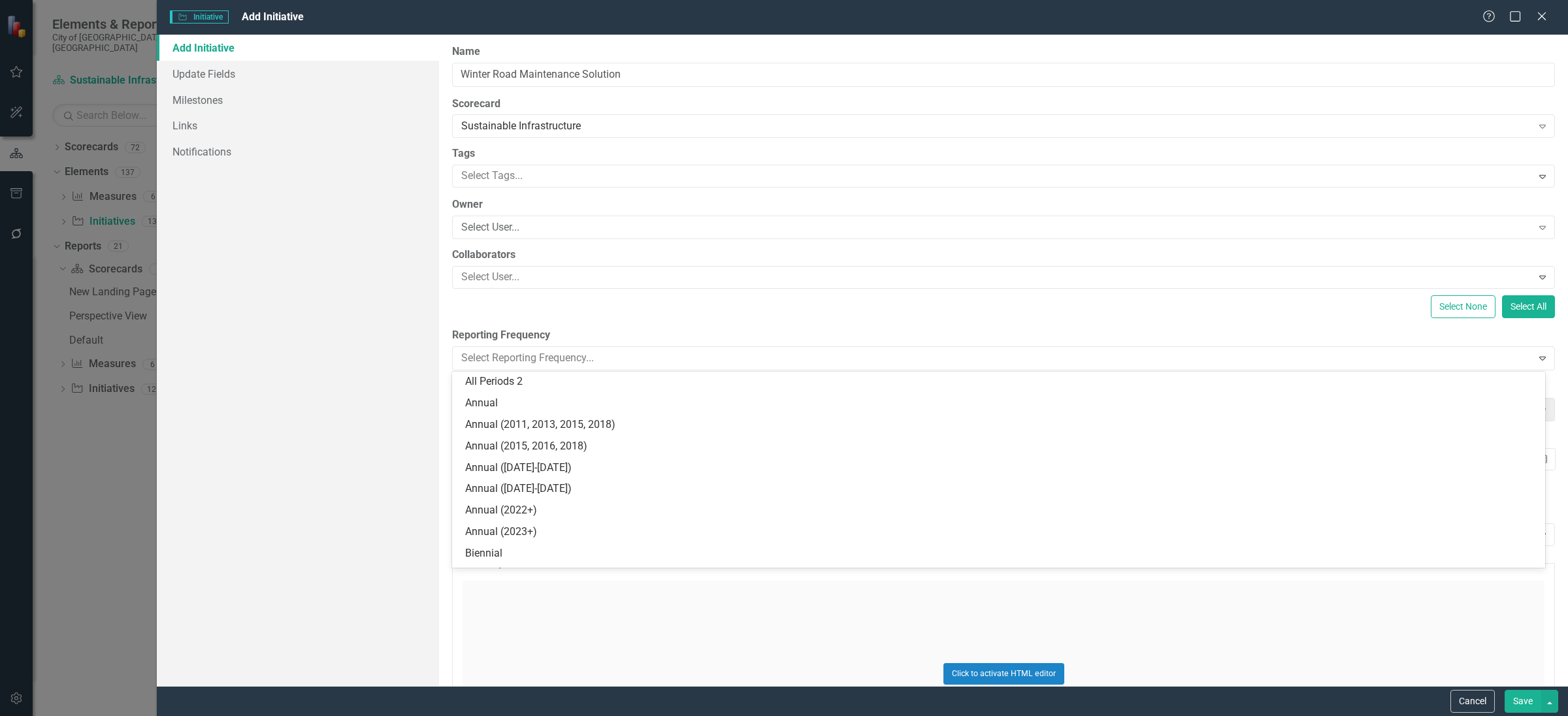
scroll to position [0, 0]
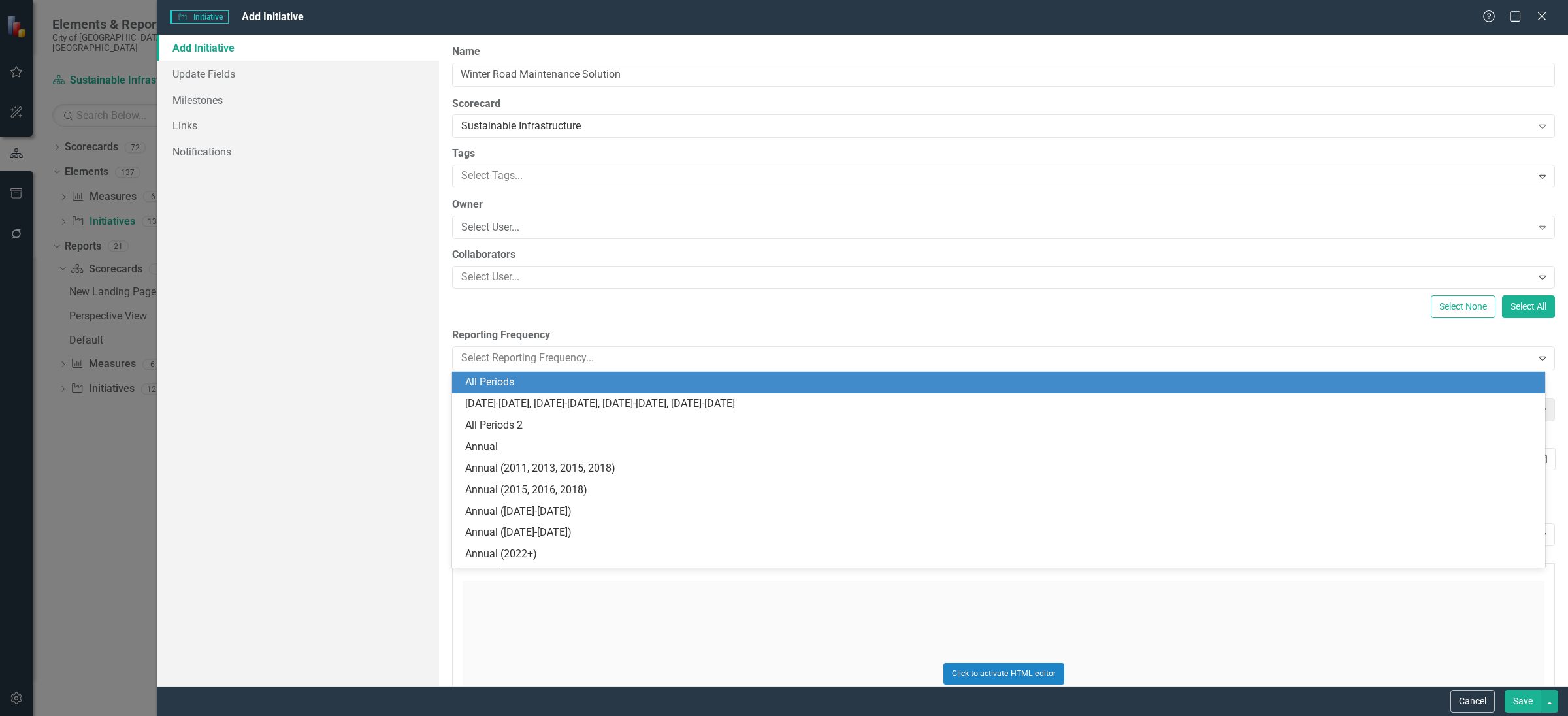
click at [618, 385] on div "All Periods" at bounding box center [1001, 382] width 1073 height 15
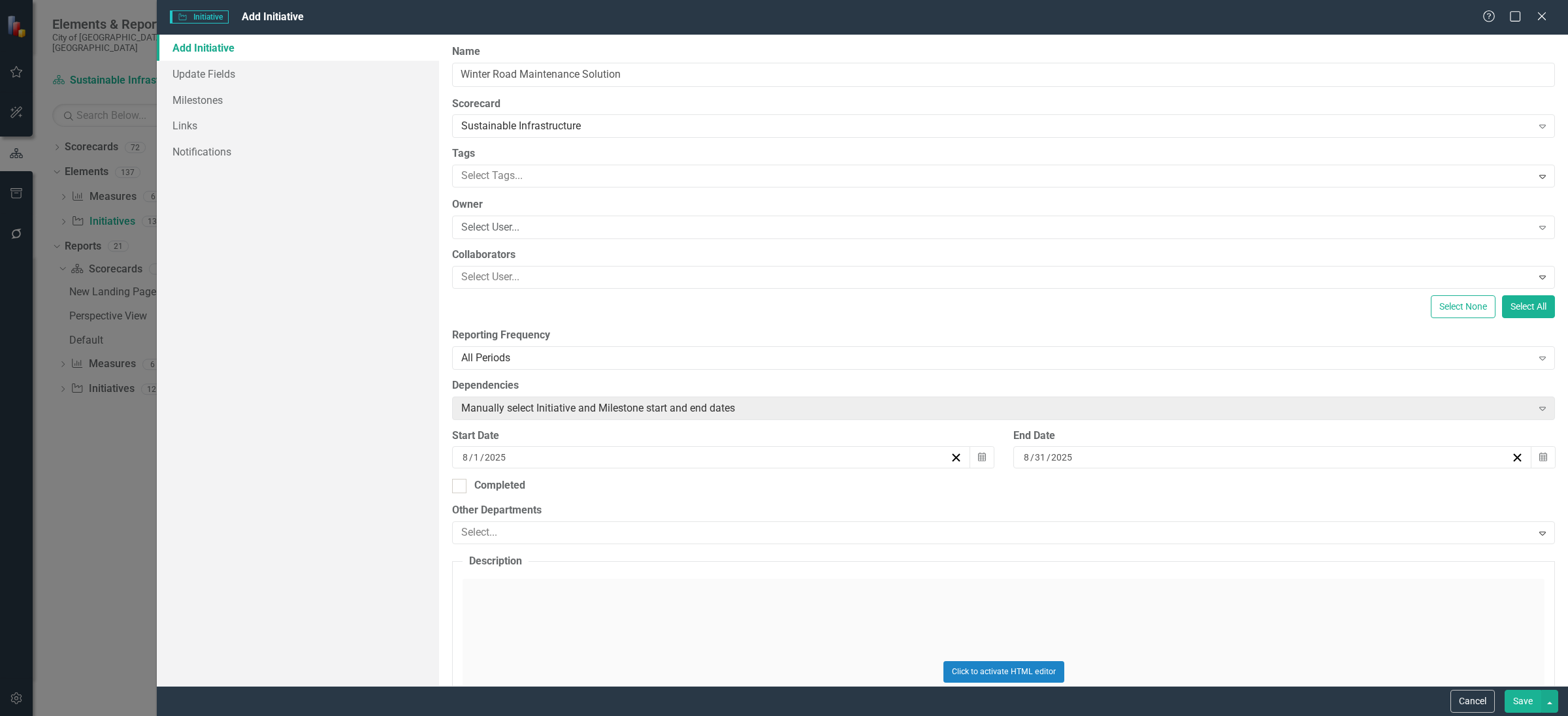
click at [633, 460] on div "8 / 1 / 2025" at bounding box center [705, 457] width 490 height 14
click at [608, 490] on button "«" at bounding box center [609, 492] width 29 height 29
click at [631, 496] on button "‹" at bounding box center [638, 492] width 29 height 29
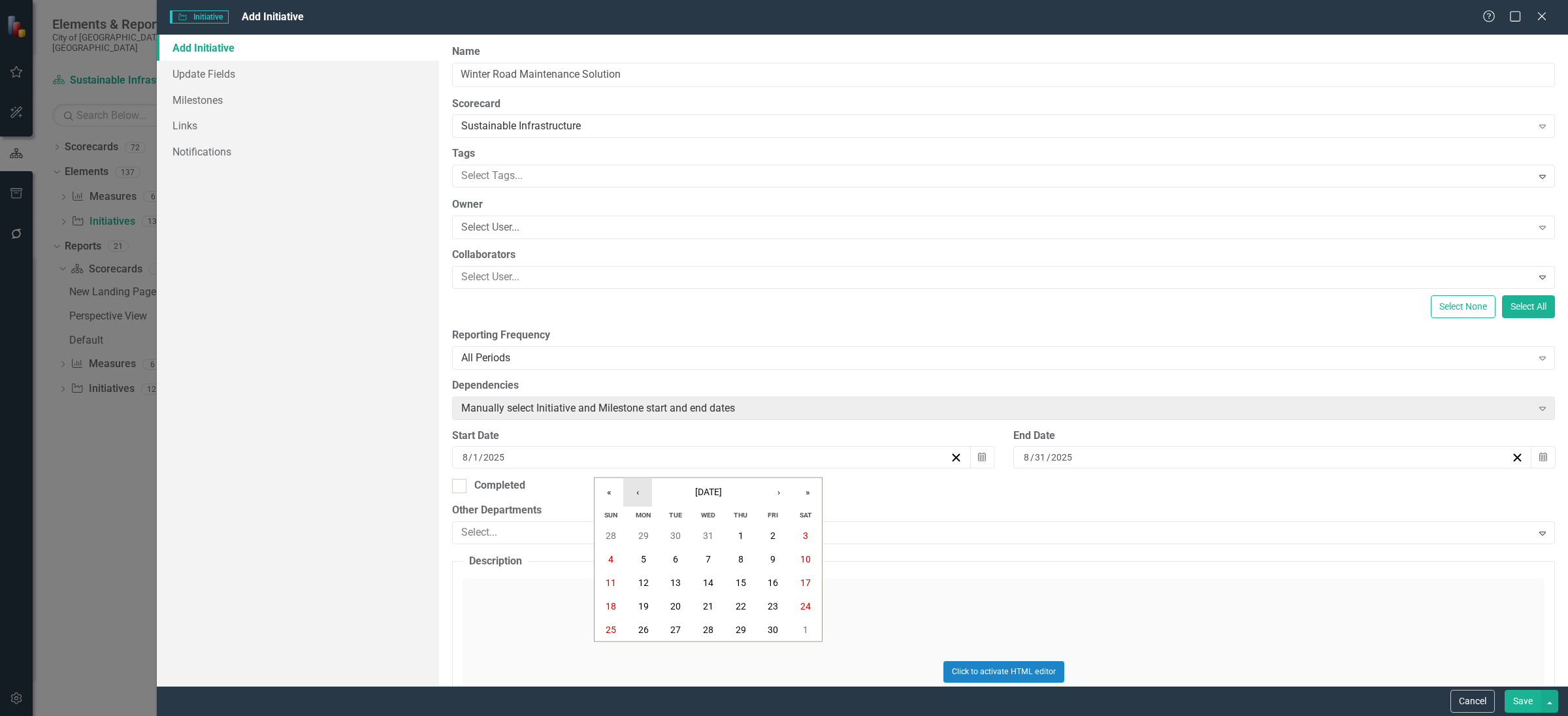
click at [631, 496] on button "‹" at bounding box center [638, 492] width 29 height 29
click at [633, 498] on button "‹" at bounding box center [638, 492] width 29 height 29
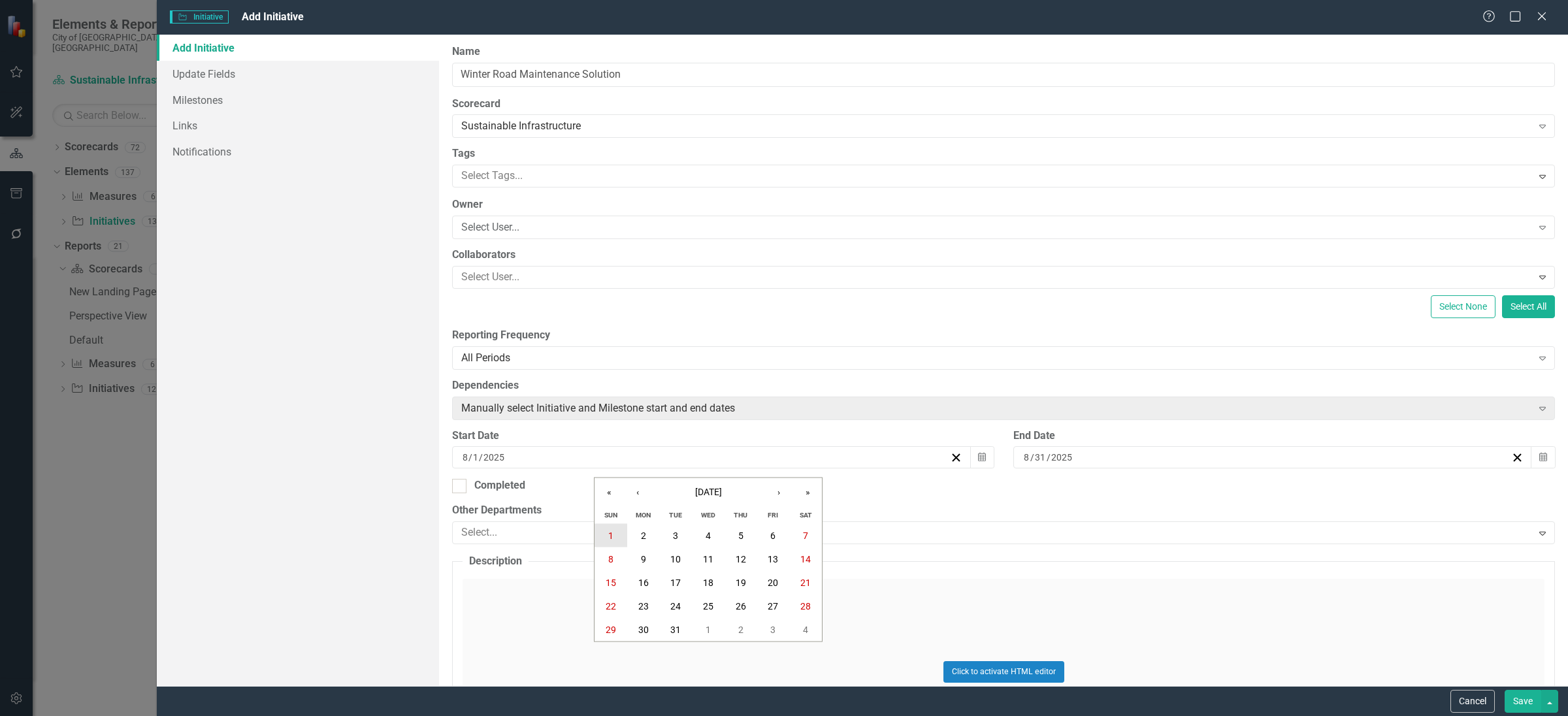
click at [612, 532] on abbr "1" at bounding box center [610, 536] width 5 height 11
click at [1038, 463] on input "31" at bounding box center [1040, 457] width 13 height 14
click at [1363, 492] on button "»" at bounding box center [1364, 492] width 29 height 29
click at [1202, 492] on button "‹" at bounding box center [1194, 492] width 29 height 29
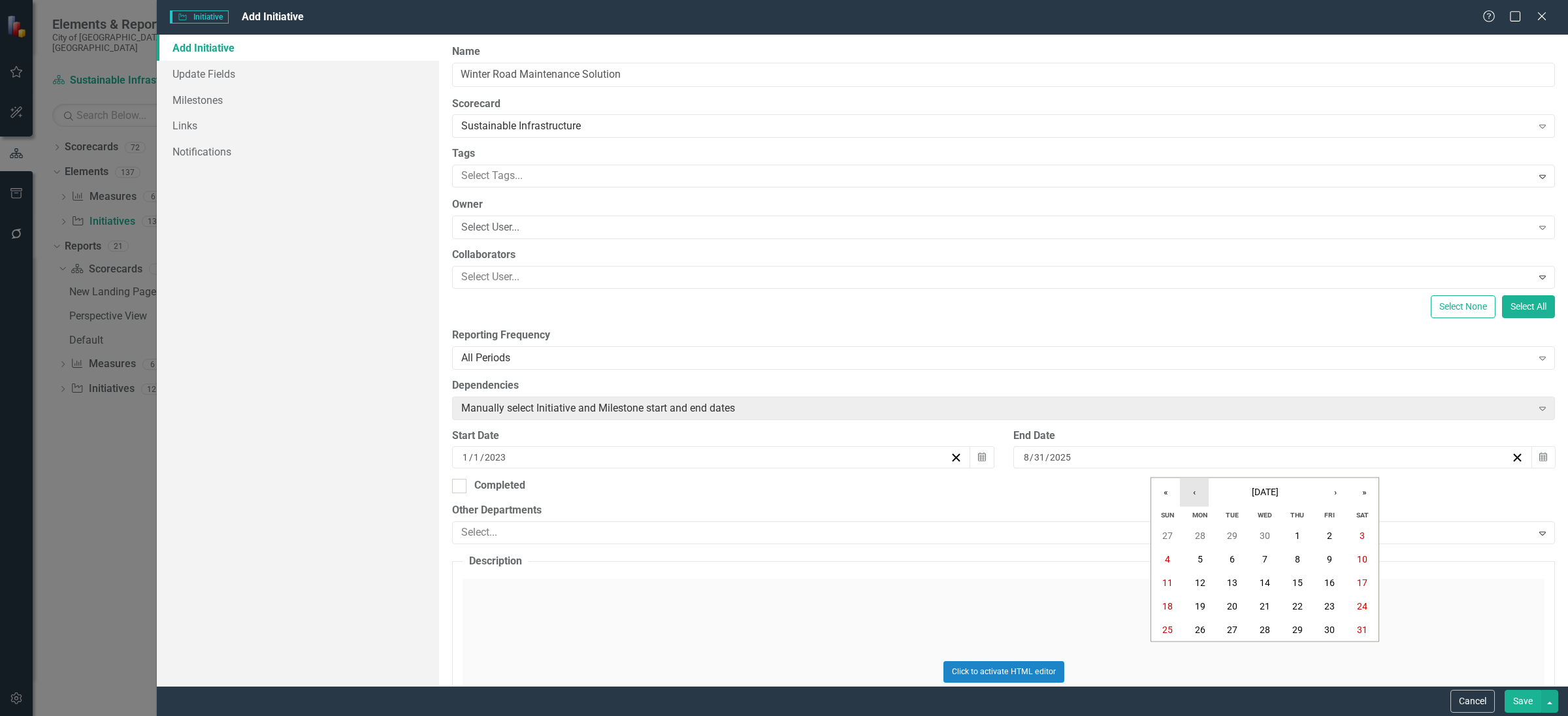
click at [1202, 492] on button "‹" at bounding box center [1194, 492] width 29 height 29
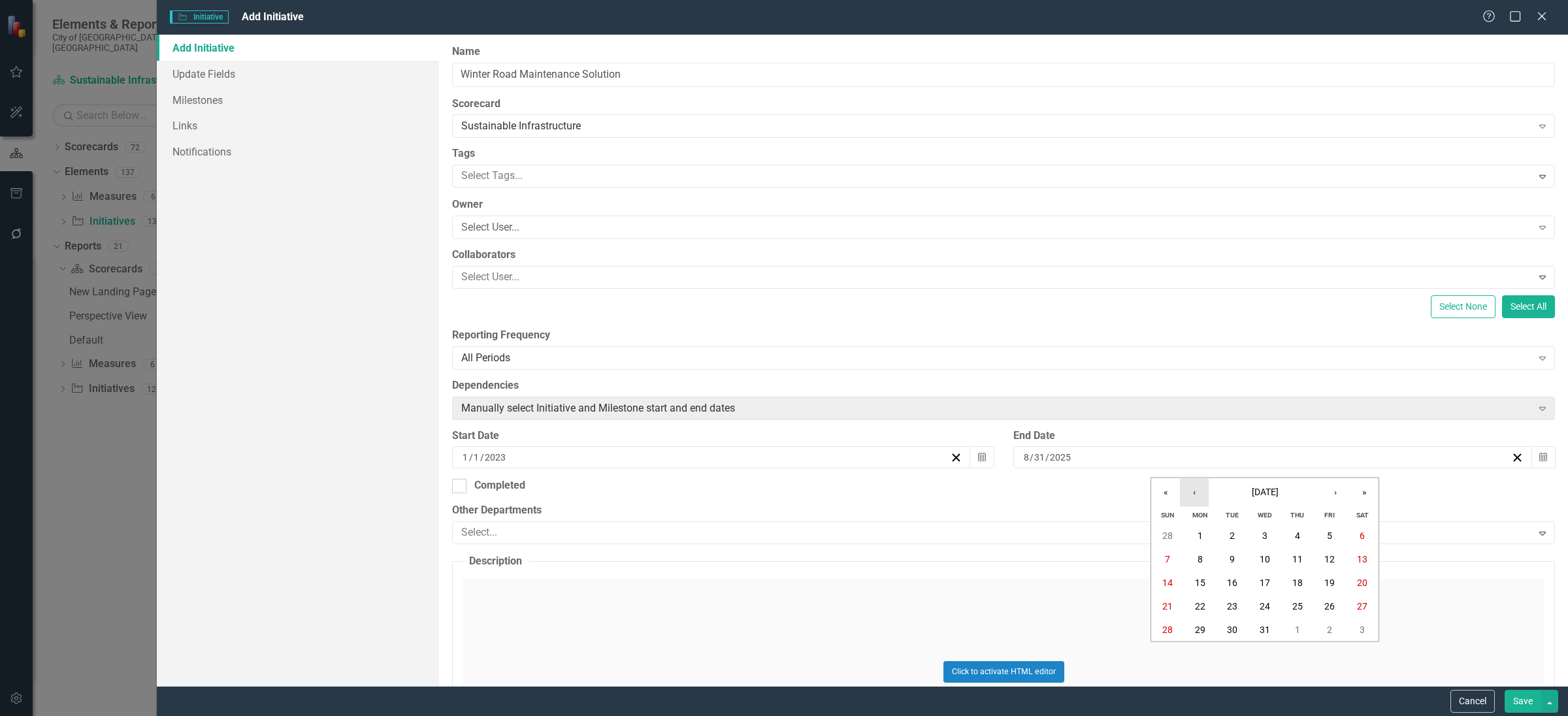
click at [1202, 492] on button "‹" at bounding box center [1194, 492] width 29 height 29
click at [1172, 488] on button "«" at bounding box center [1166, 492] width 29 height 29
click at [1274, 637] on button "31" at bounding box center [1265, 629] width 33 height 23
click at [1531, 706] on button "Save" at bounding box center [1524, 702] width 37 height 23
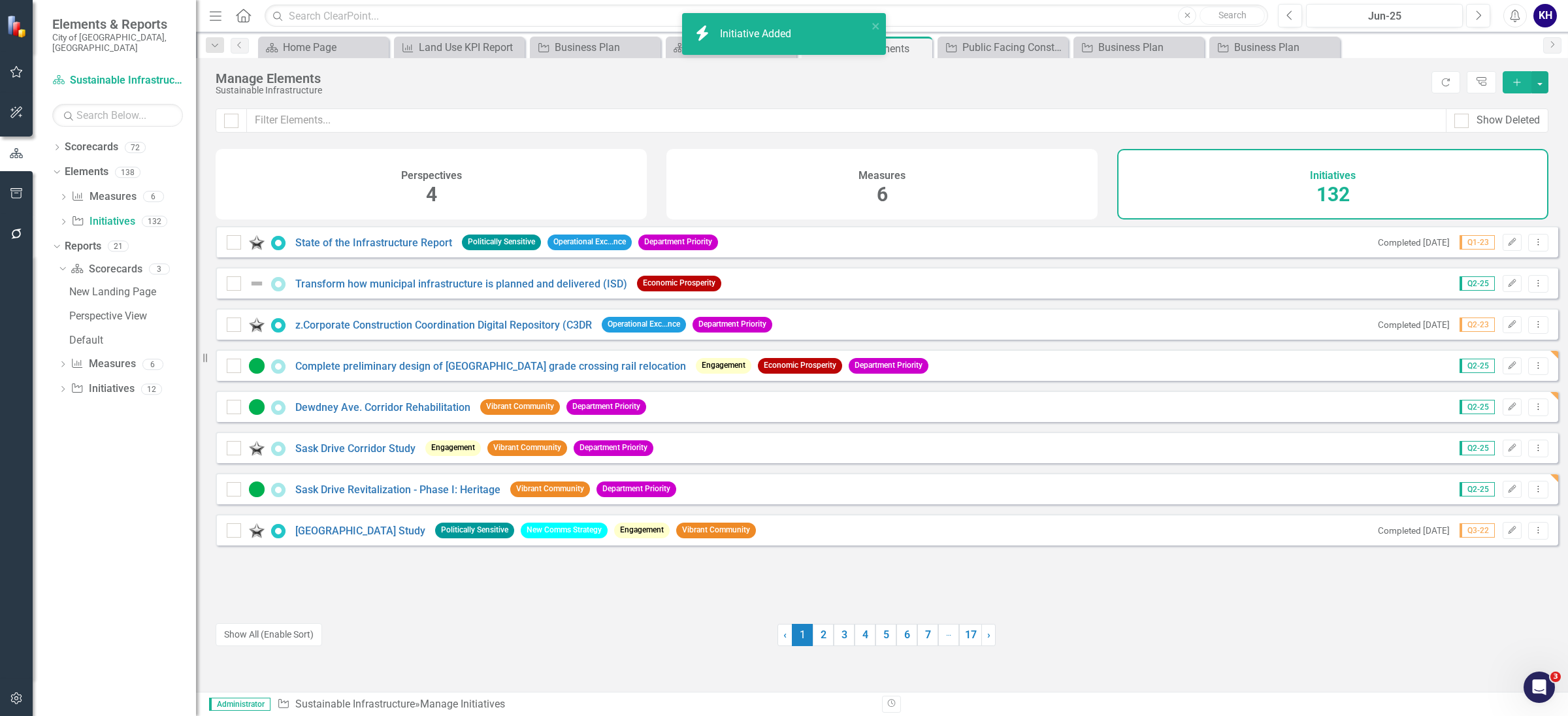
click at [1508, 88] on button "Add" at bounding box center [1518, 82] width 29 height 22
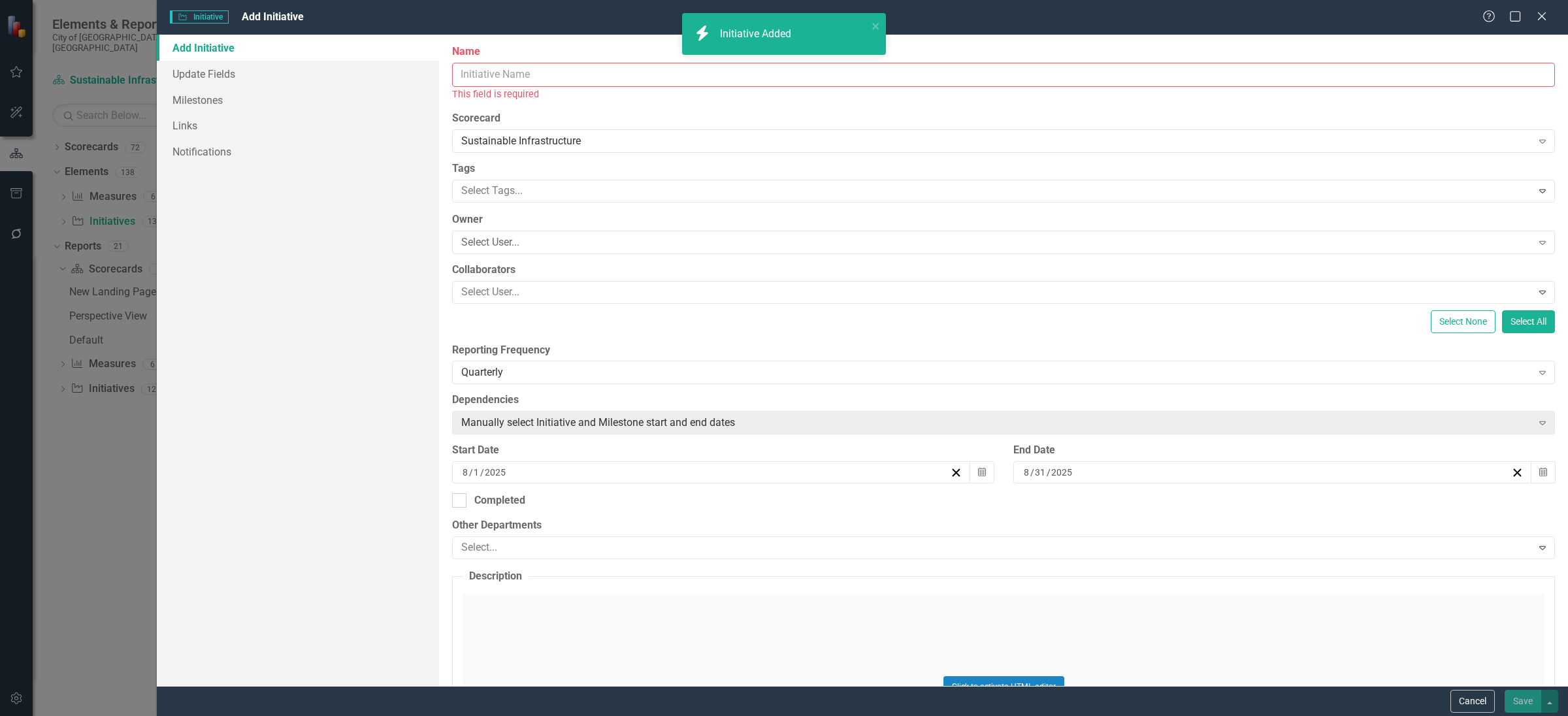
click at [509, 76] on input "Name" at bounding box center [1003, 74] width 1103 height 24
paste input "Consolidating Locates Scoping and Transition Plan"
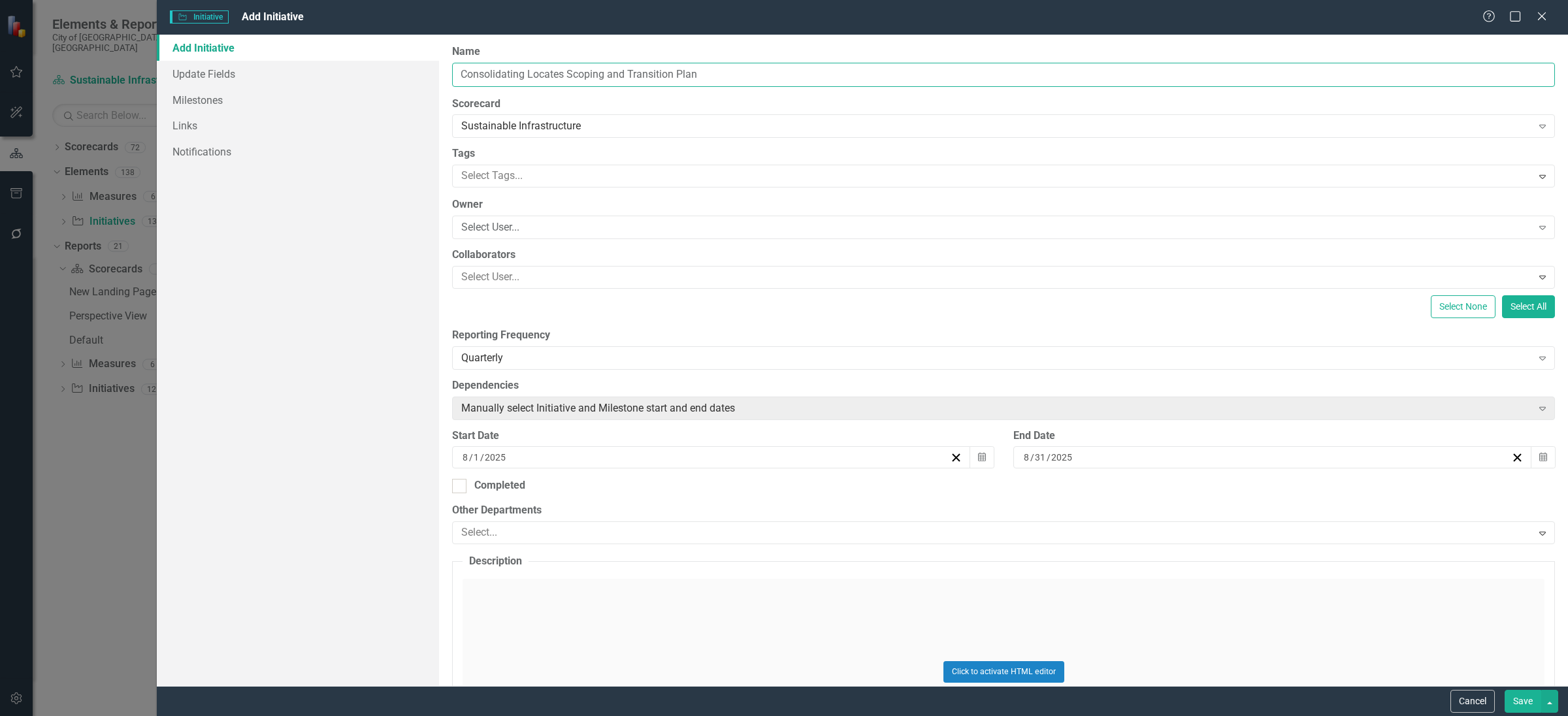
type input "Consolidating Locates Scoping and Transition Plan"
click at [645, 455] on div "8 / 1 / 2025" at bounding box center [705, 457] width 490 height 14
click at [647, 500] on button "‹" at bounding box center [638, 492] width 29 height 29
click at [647, 498] on button "‹" at bounding box center [638, 492] width 29 height 29
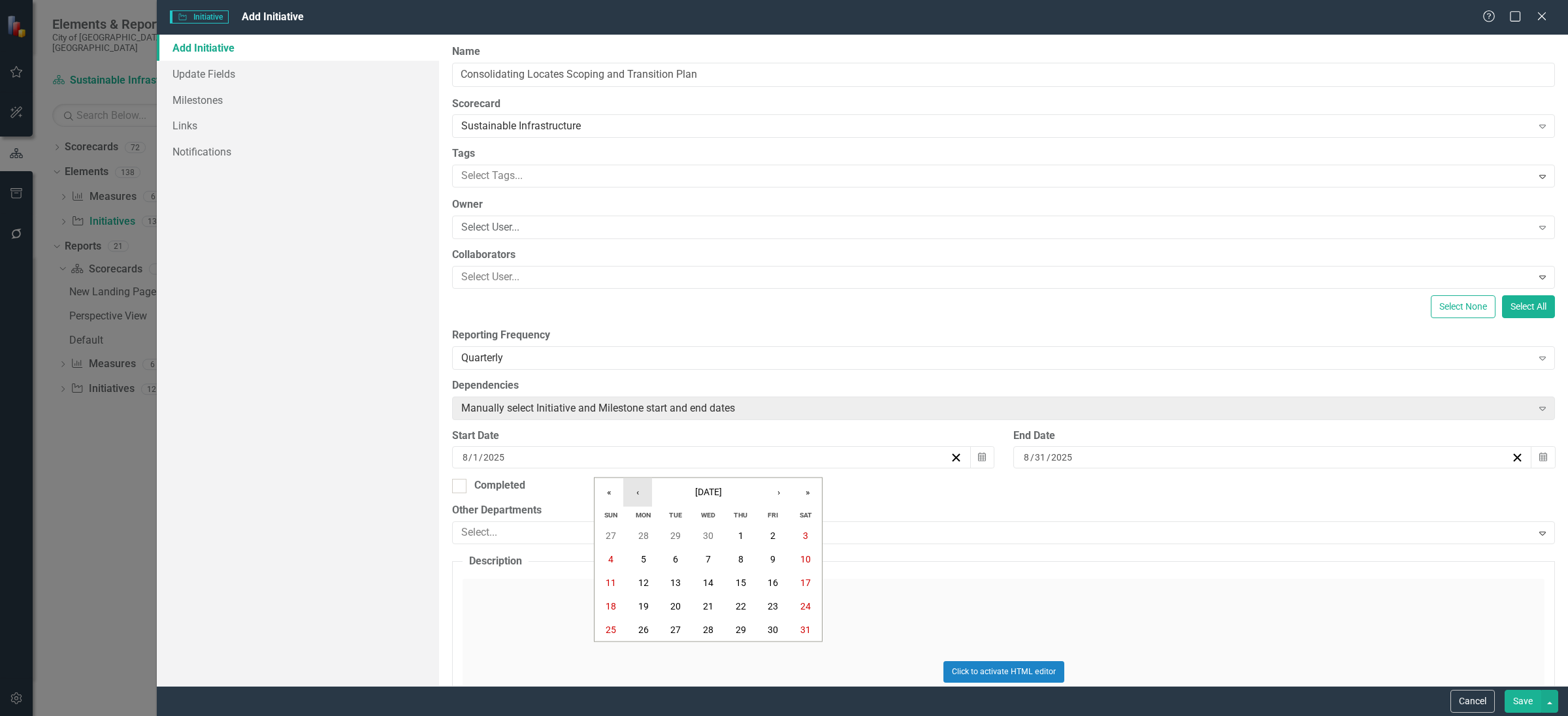
click at [647, 498] on button "‹" at bounding box center [638, 492] width 29 height 29
click at [648, 500] on button "‹" at bounding box center [638, 492] width 29 height 29
click at [702, 532] on button "1" at bounding box center [709, 536] width 33 height 23
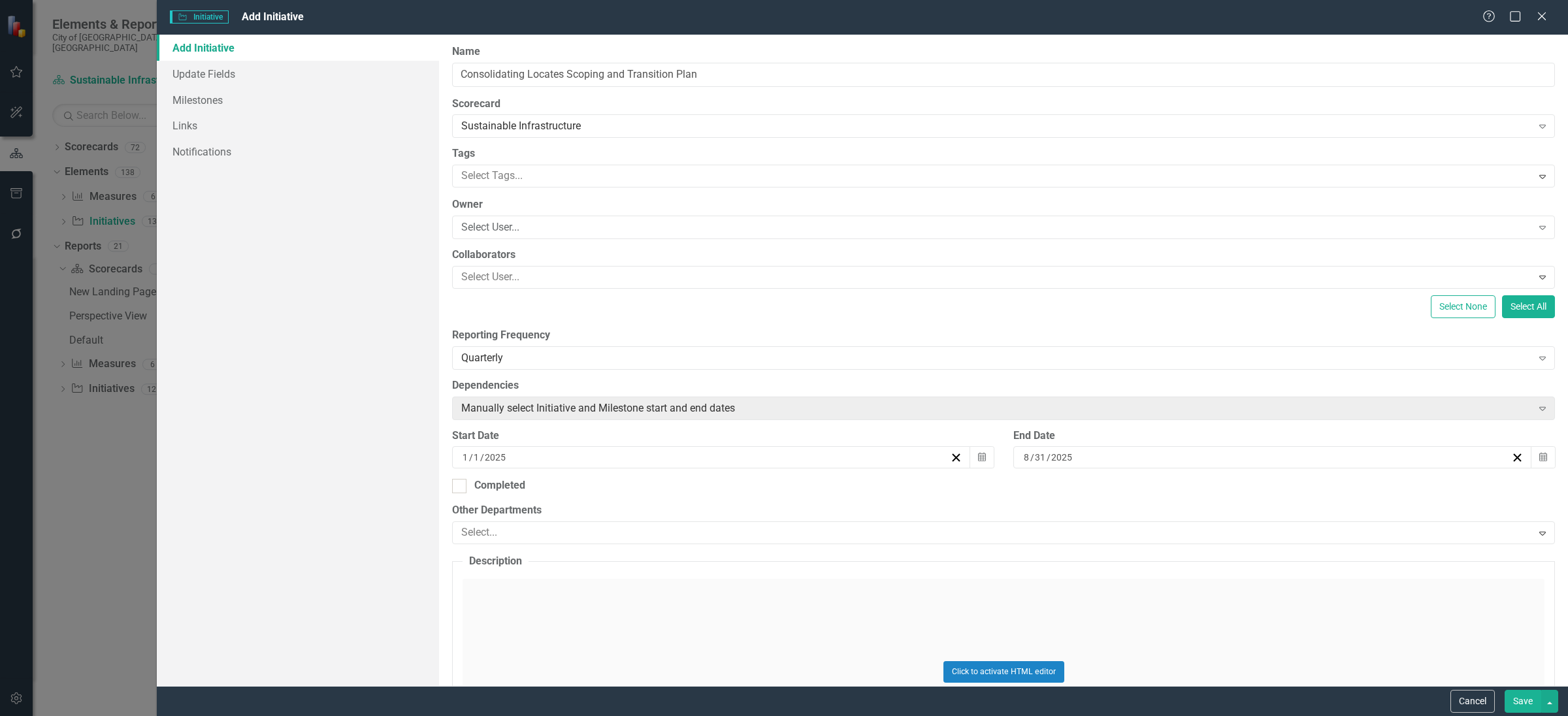
click at [1077, 454] on div "8 / 31 / 2025" at bounding box center [1267, 457] width 490 height 14
click at [1324, 494] on button "›" at bounding box center [1335, 492] width 29 height 29
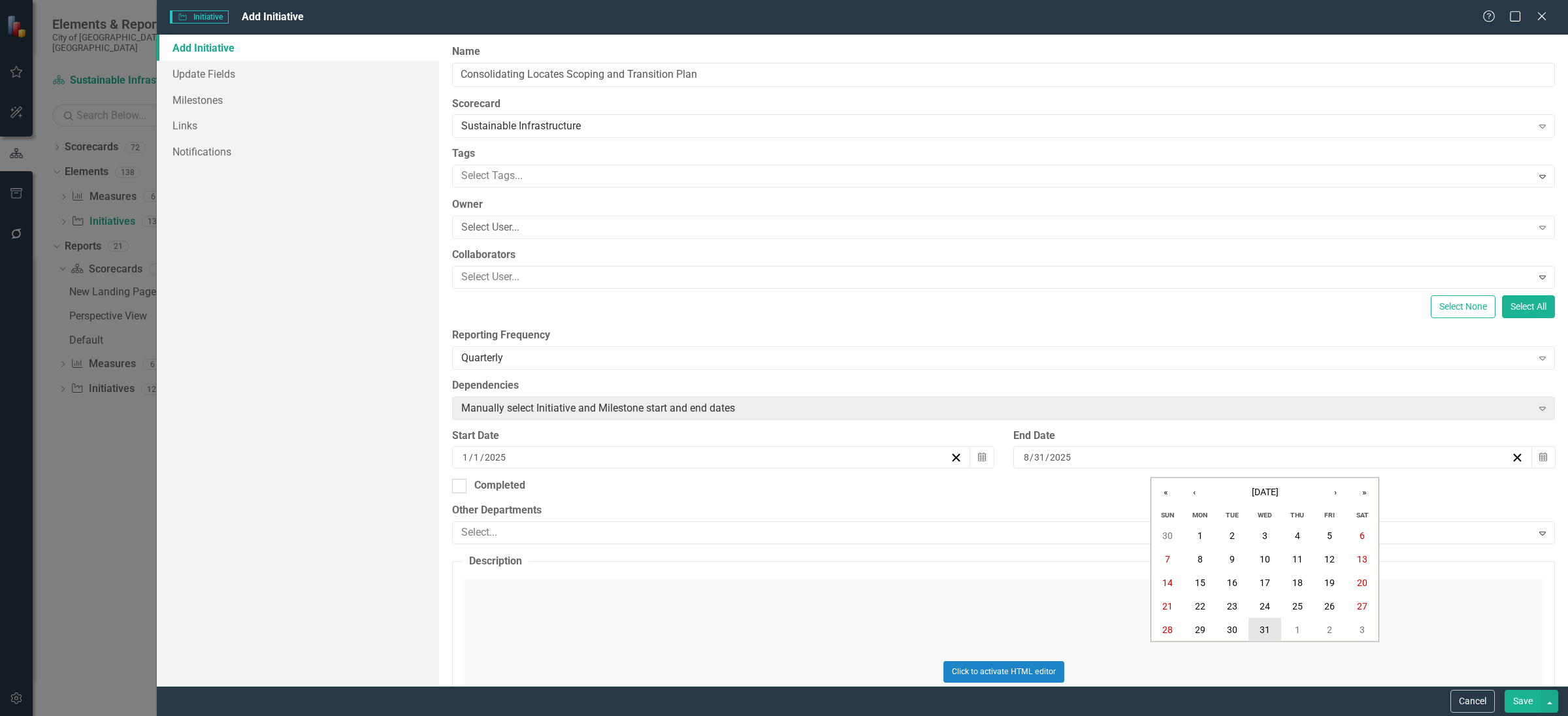
click at [1263, 627] on abbr "31" at bounding box center [1265, 629] width 11 height 11
click at [1518, 703] on button "Save" at bounding box center [1524, 702] width 37 height 23
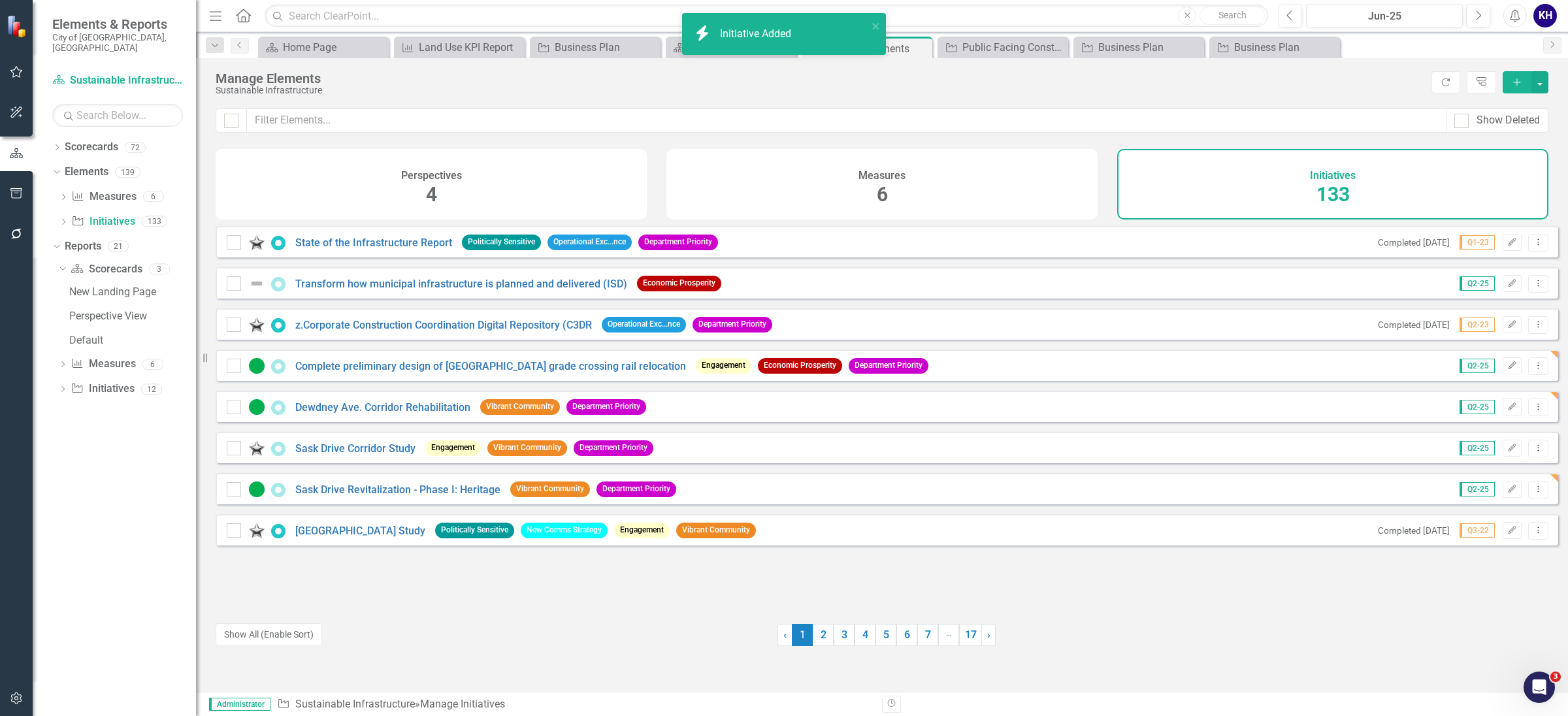
click at [1515, 93] on button "Add" at bounding box center [1518, 82] width 29 height 22
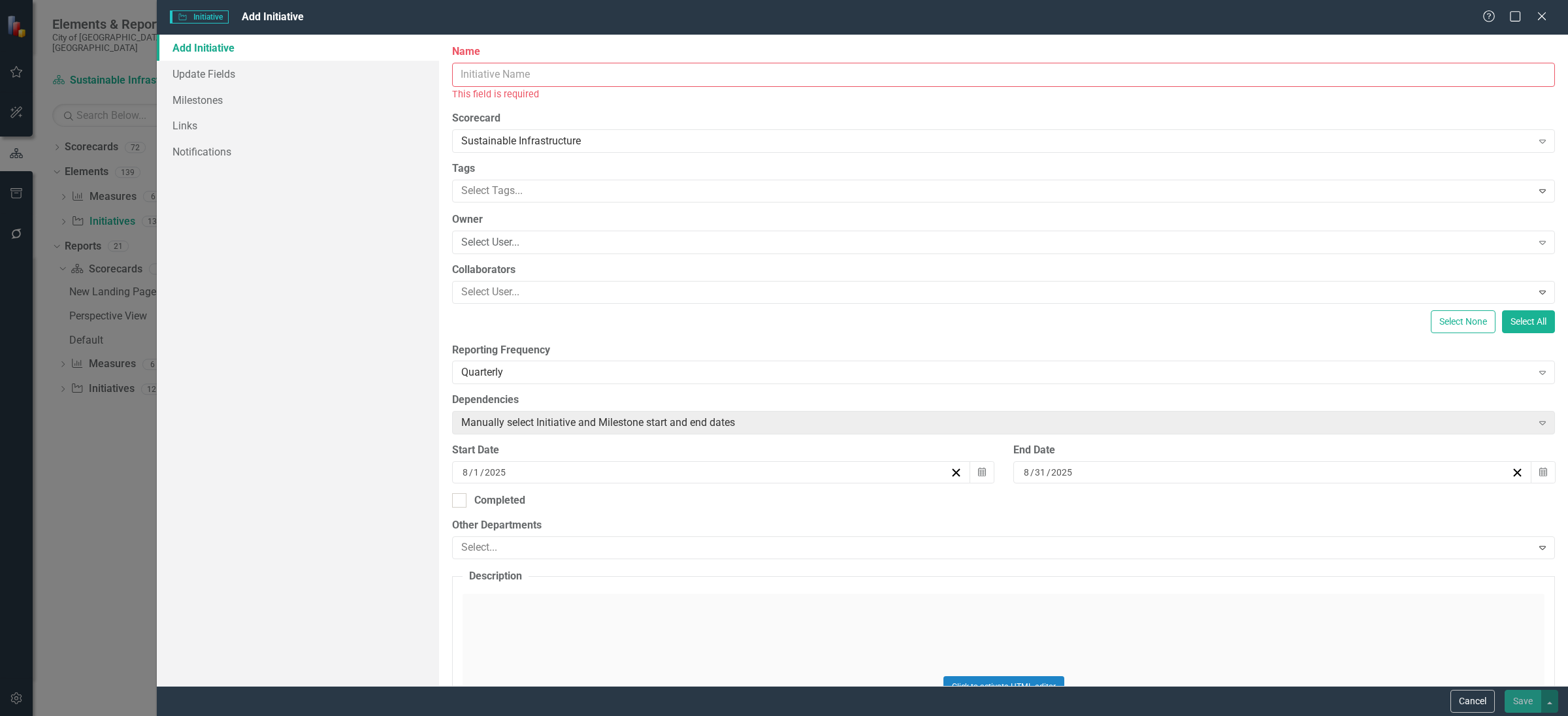
click at [857, 82] on input "Name" at bounding box center [1003, 74] width 1103 height 24
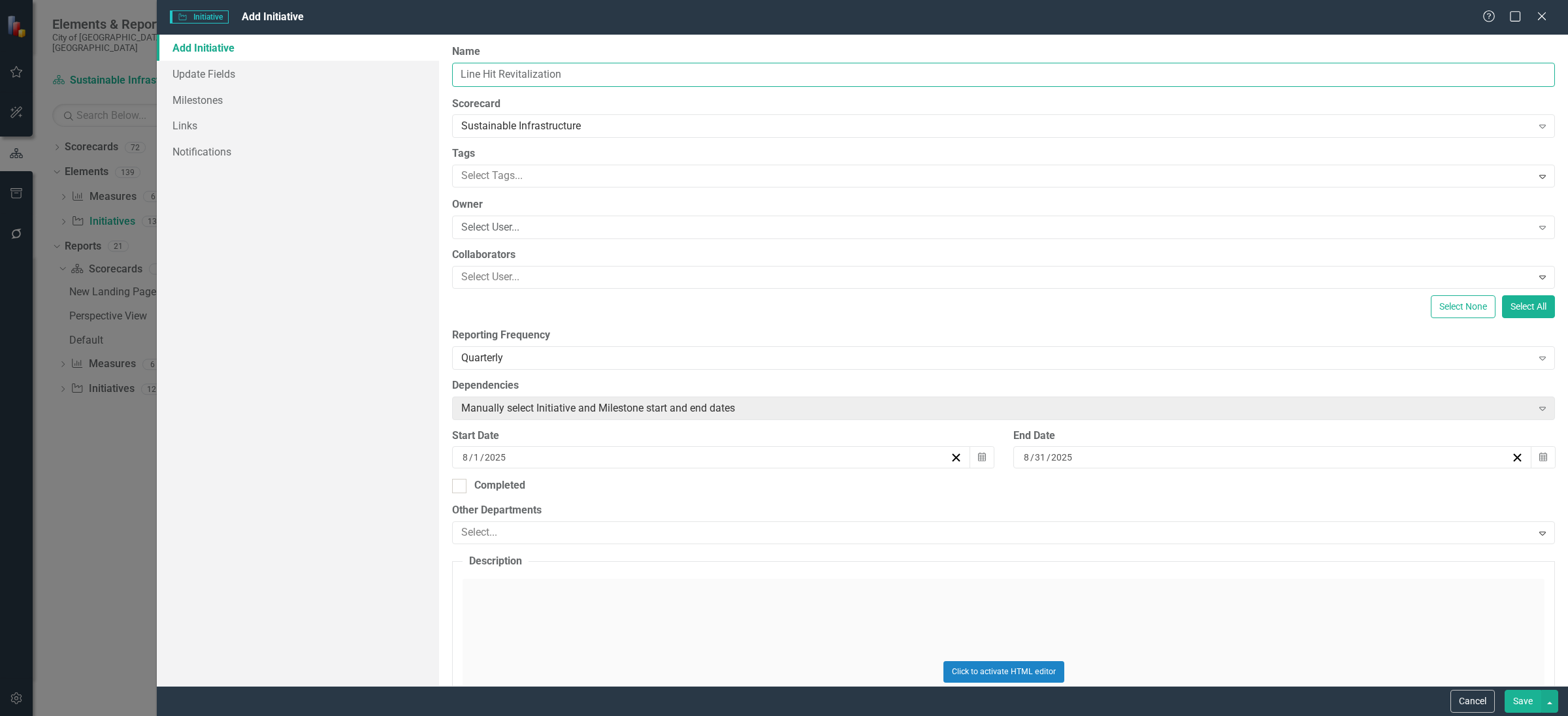
type input "Line Hit Revitalization"
click at [574, 342] on label "Reporting Frequency" at bounding box center [1003, 336] width 1103 height 15
click at [575, 349] on div "Quarterly Expand" at bounding box center [1003, 358] width 1103 height 23
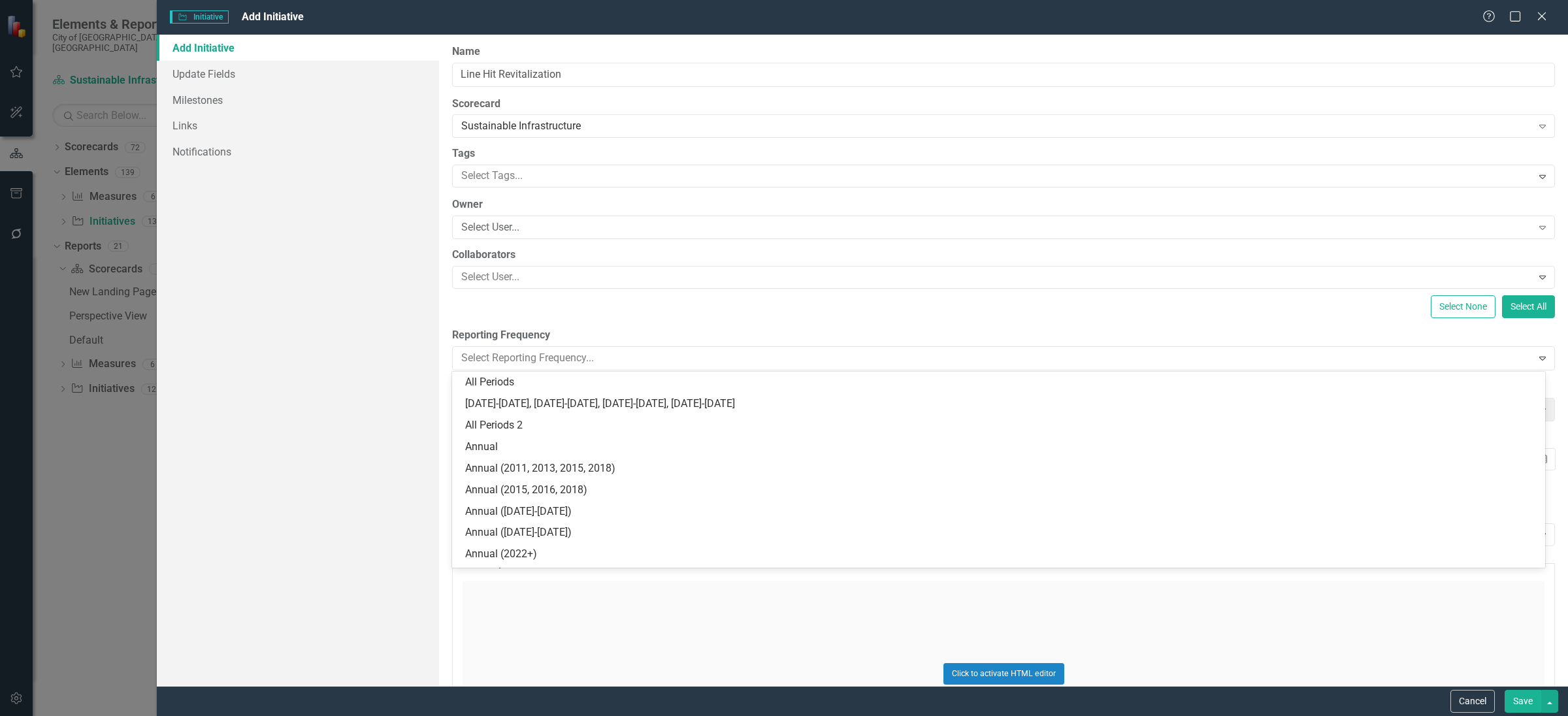
click at [565, 380] on div "All Periods" at bounding box center [1001, 382] width 1073 height 15
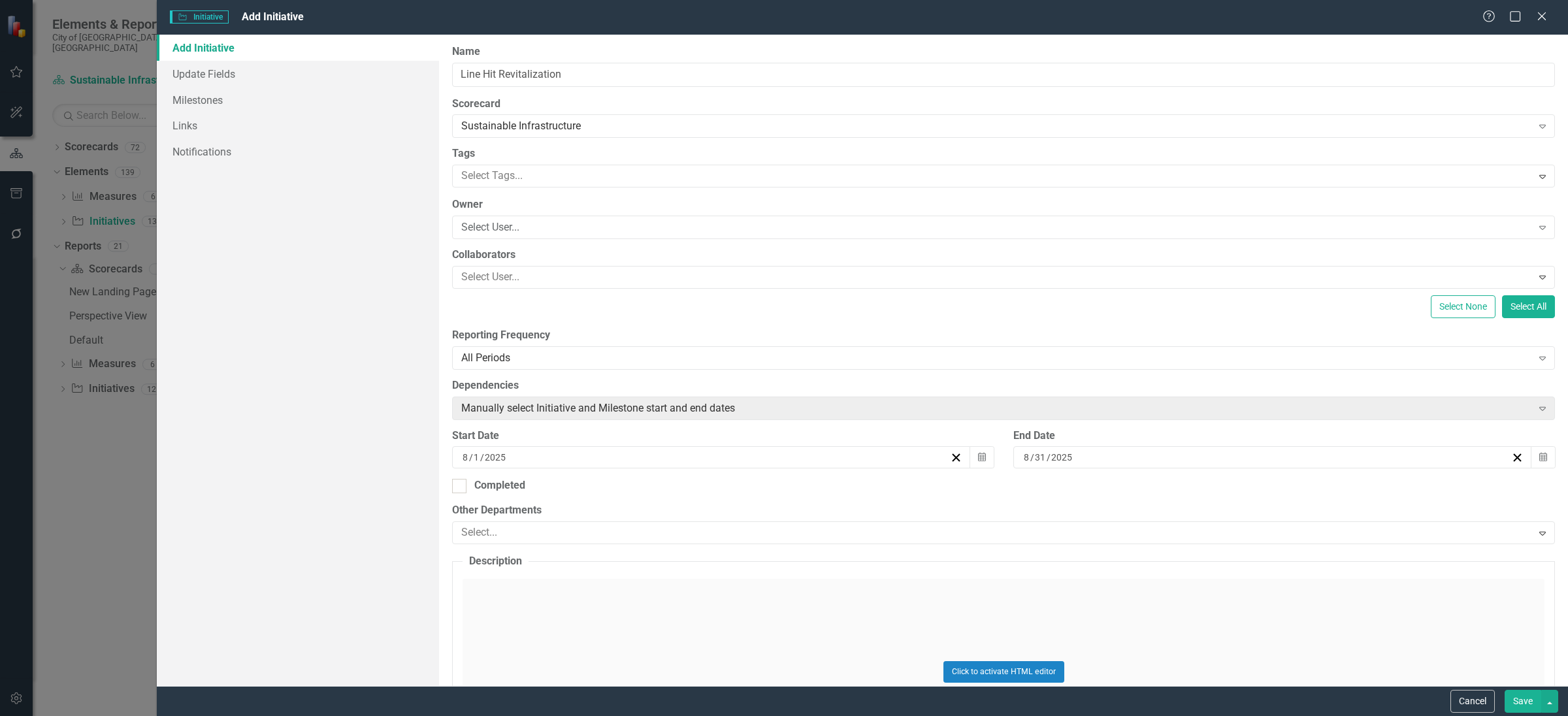
click at [713, 458] on div "8 / 1 / 2025" at bounding box center [705, 457] width 490 height 14
click at [609, 486] on button "«" at bounding box center [609, 492] width 29 height 29
click at [801, 494] on button "»" at bounding box center [808, 492] width 29 height 29
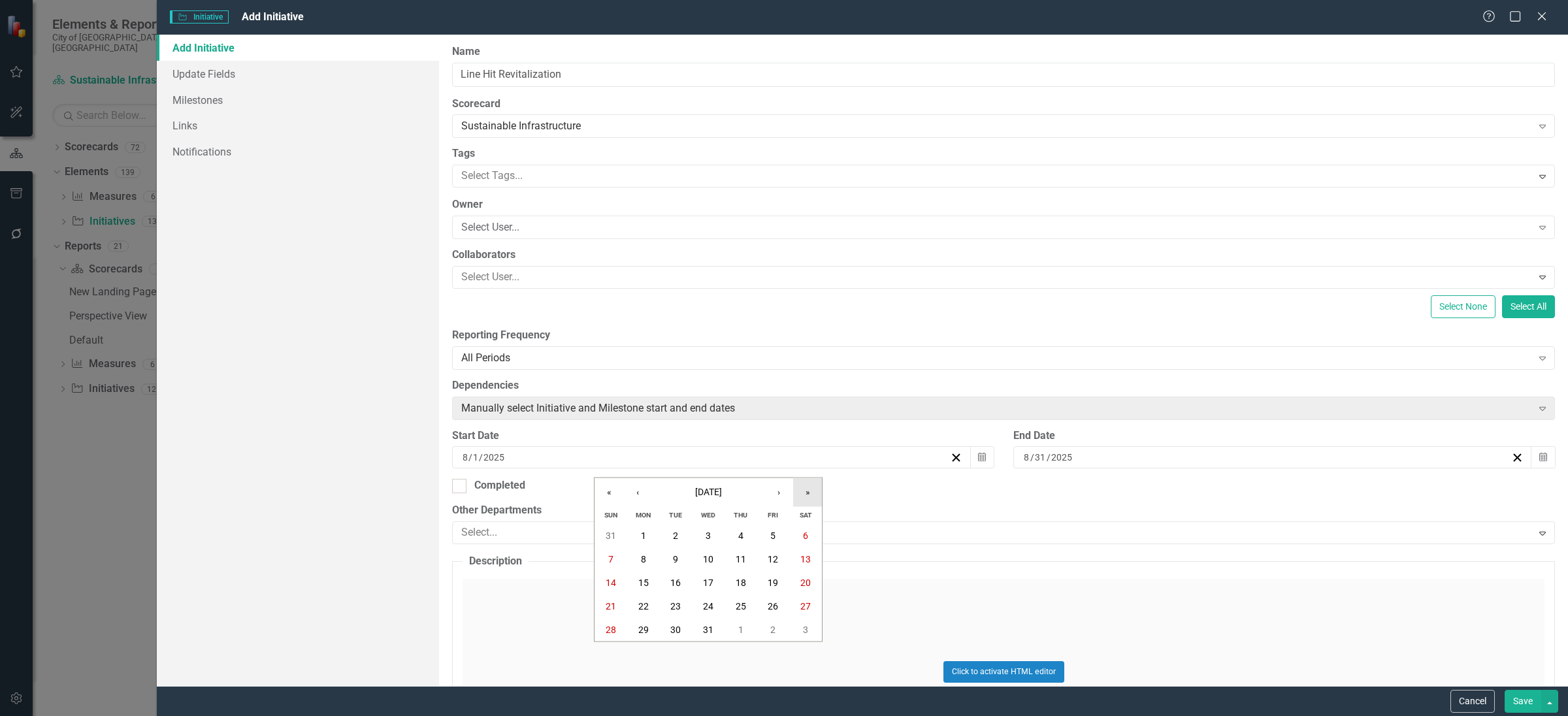
click at [801, 494] on button "»" at bounding box center [808, 492] width 29 height 29
click at [630, 500] on button "‹" at bounding box center [638, 492] width 29 height 29
click at [628, 498] on button "‹" at bounding box center [638, 492] width 29 height 29
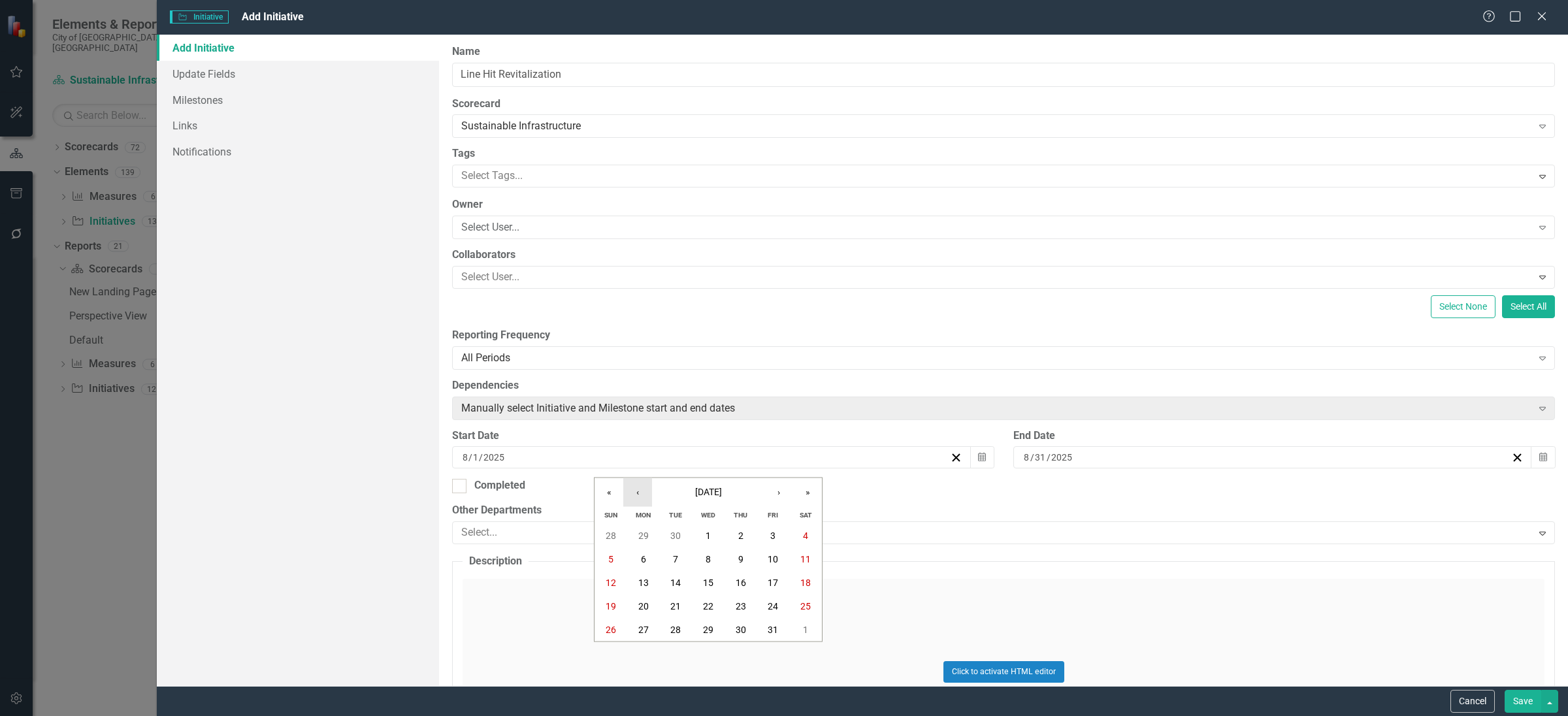
click at [628, 498] on button "‹" at bounding box center [638, 492] width 29 height 29
click at [797, 490] on button "»" at bounding box center [808, 492] width 29 height 29
click at [646, 484] on button "‹" at bounding box center [638, 492] width 29 height 29
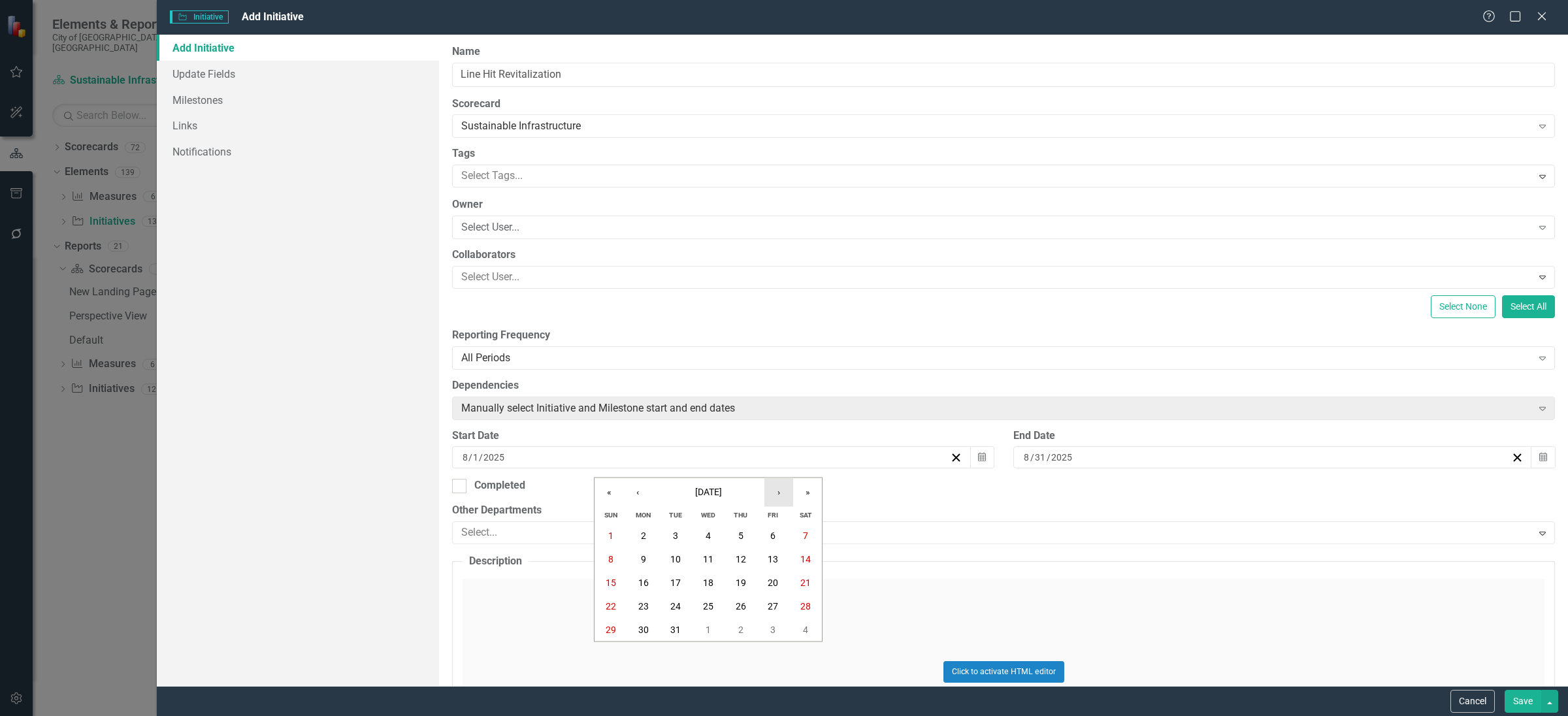
click at [783, 494] on button "›" at bounding box center [779, 492] width 29 height 29
click at [700, 527] on button "1" at bounding box center [709, 536] width 33 height 23
click at [1063, 456] on input "2025" at bounding box center [1062, 457] width 23 height 14
click at [1355, 496] on button "»" at bounding box center [1364, 492] width 29 height 29
click at [1160, 488] on button "«" at bounding box center [1166, 492] width 29 height 29
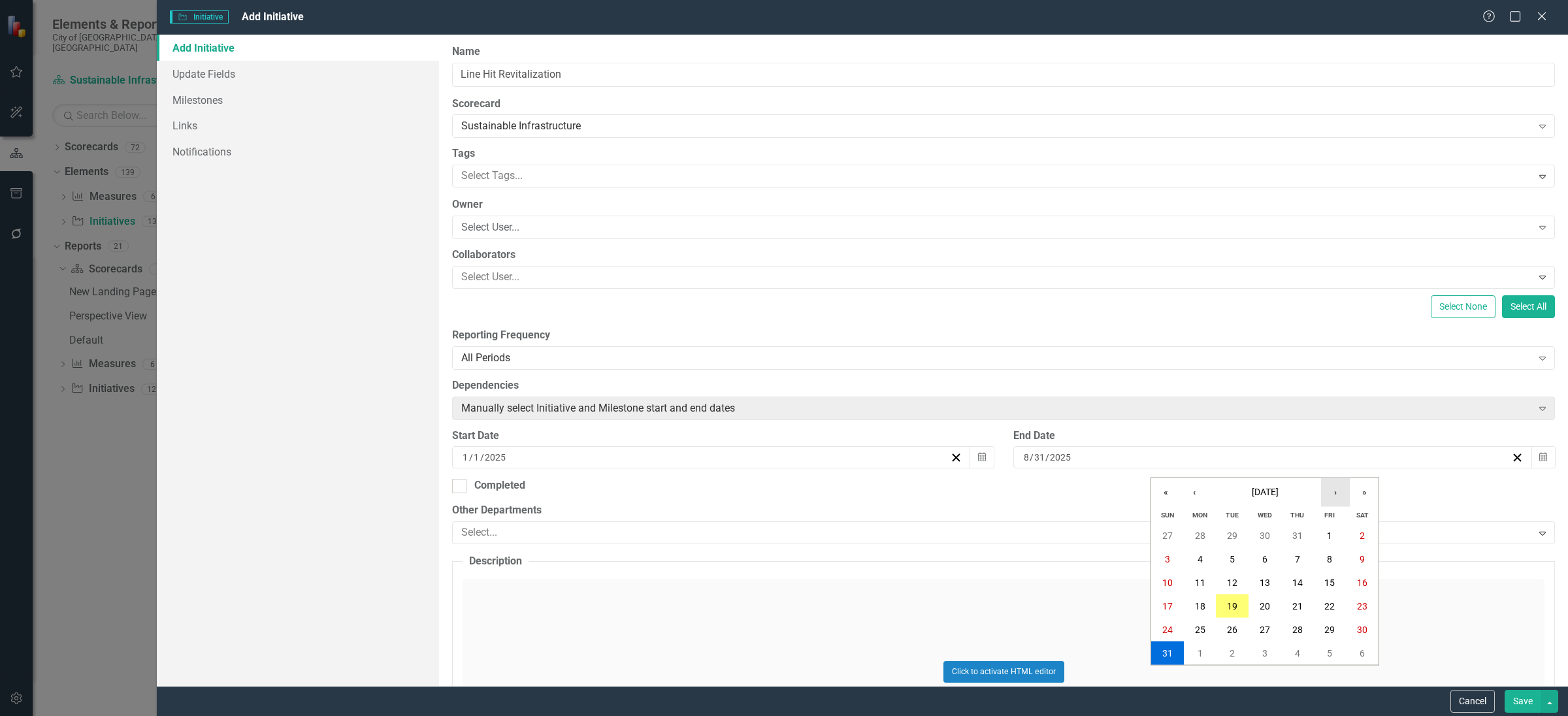
click at [1341, 486] on button "›" at bounding box center [1335, 492] width 29 height 29
click at [1328, 635] on button "31" at bounding box center [1330, 629] width 33 height 23
click at [1526, 702] on button "Save" at bounding box center [1524, 702] width 37 height 23
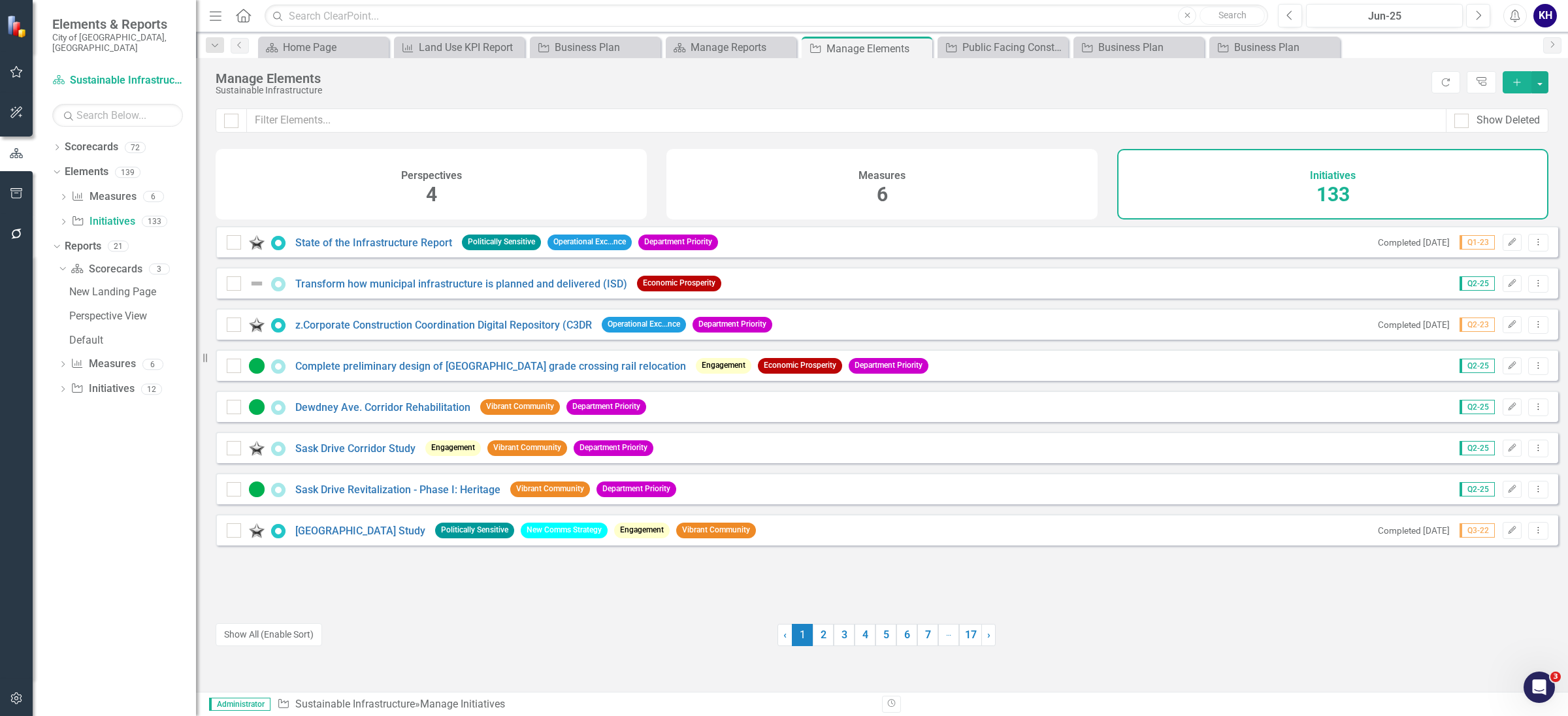
click at [1505, 80] on button "Add" at bounding box center [1518, 82] width 29 height 22
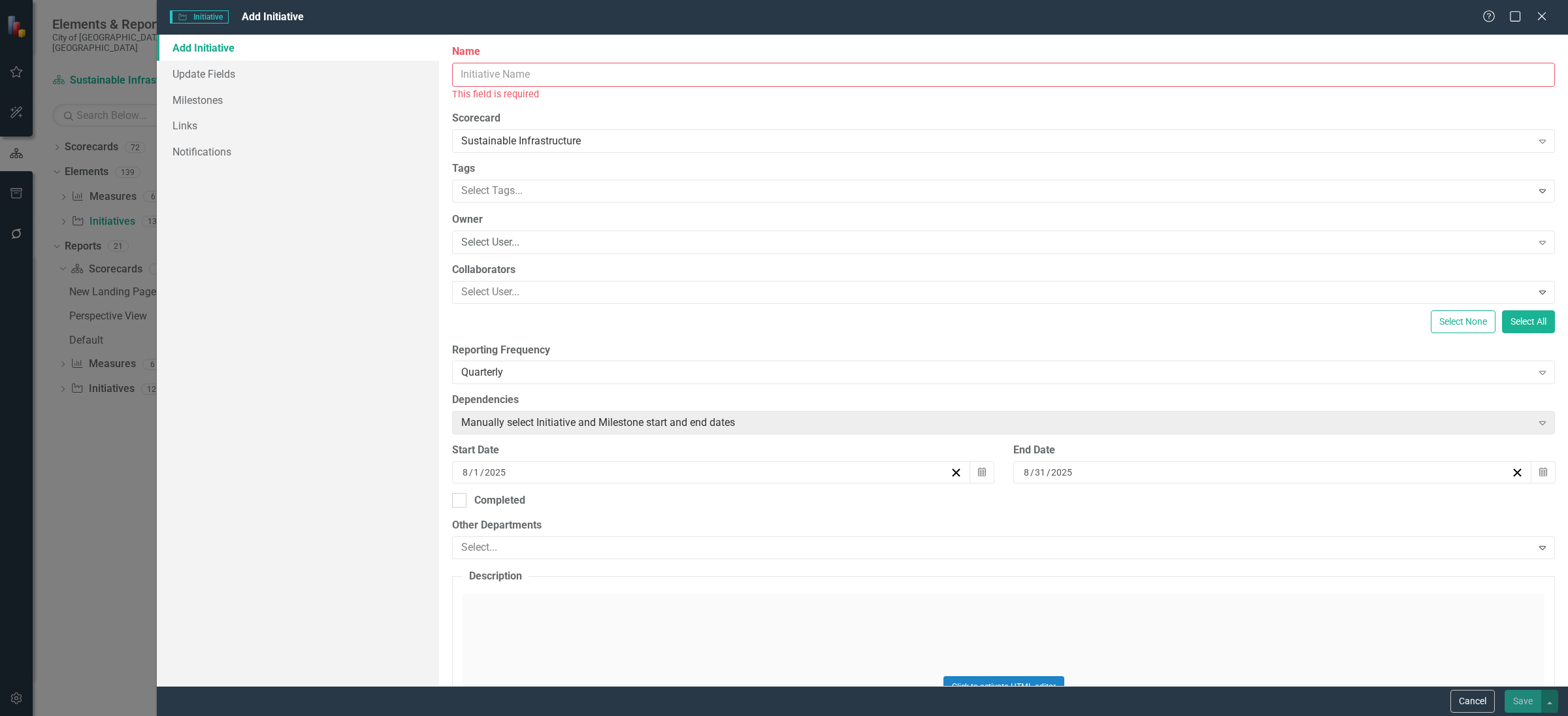
click at [742, 63] on input "Name" at bounding box center [1003, 74] width 1103 height 24
paste input "Downtown Design Standards"
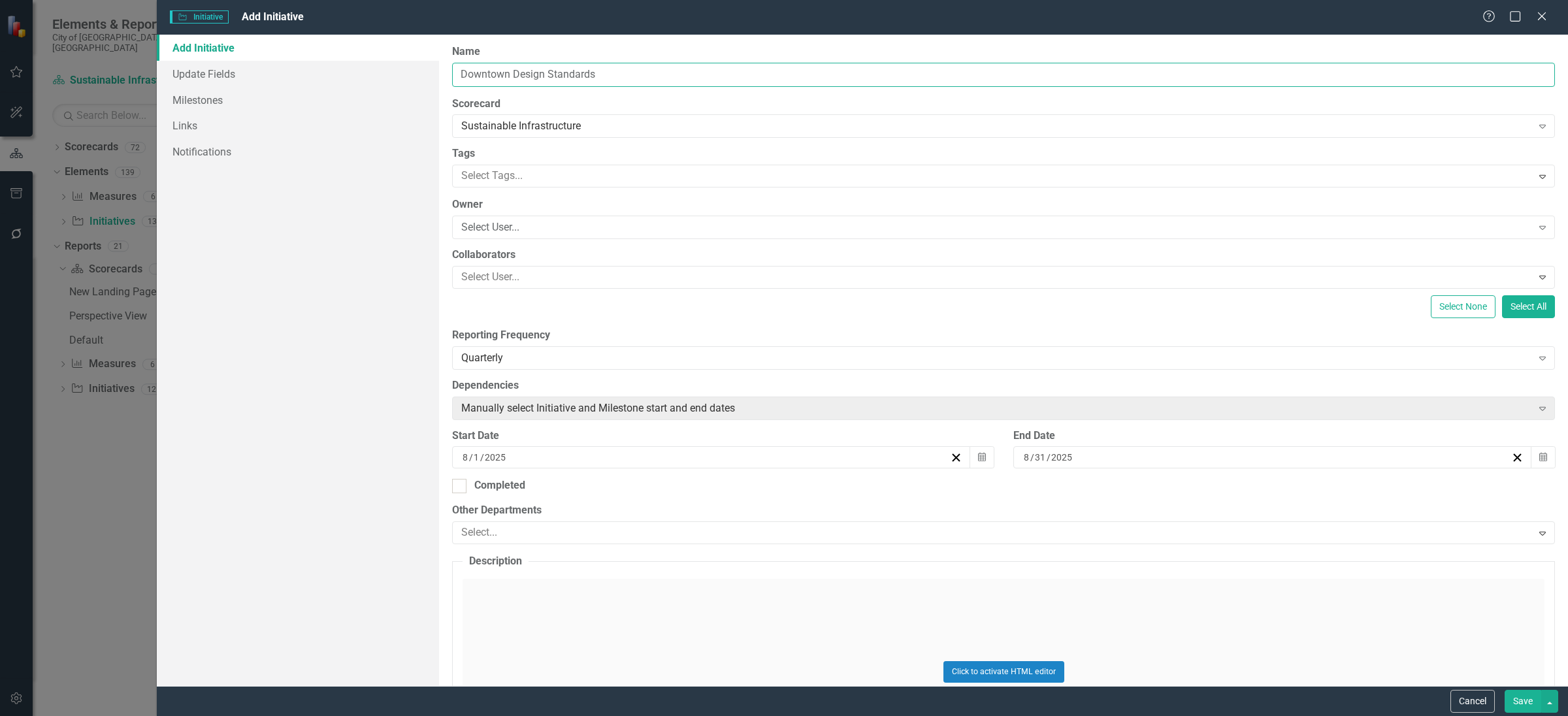
type input "Downtown Design Standards"
click at [679, 443] on div "Start Date" at bounding box center [722, 436] width 542 height 15
click at [646, 369] on div "Quarterly Expand" at bounding box center [1003, 358] width 1103 height 23
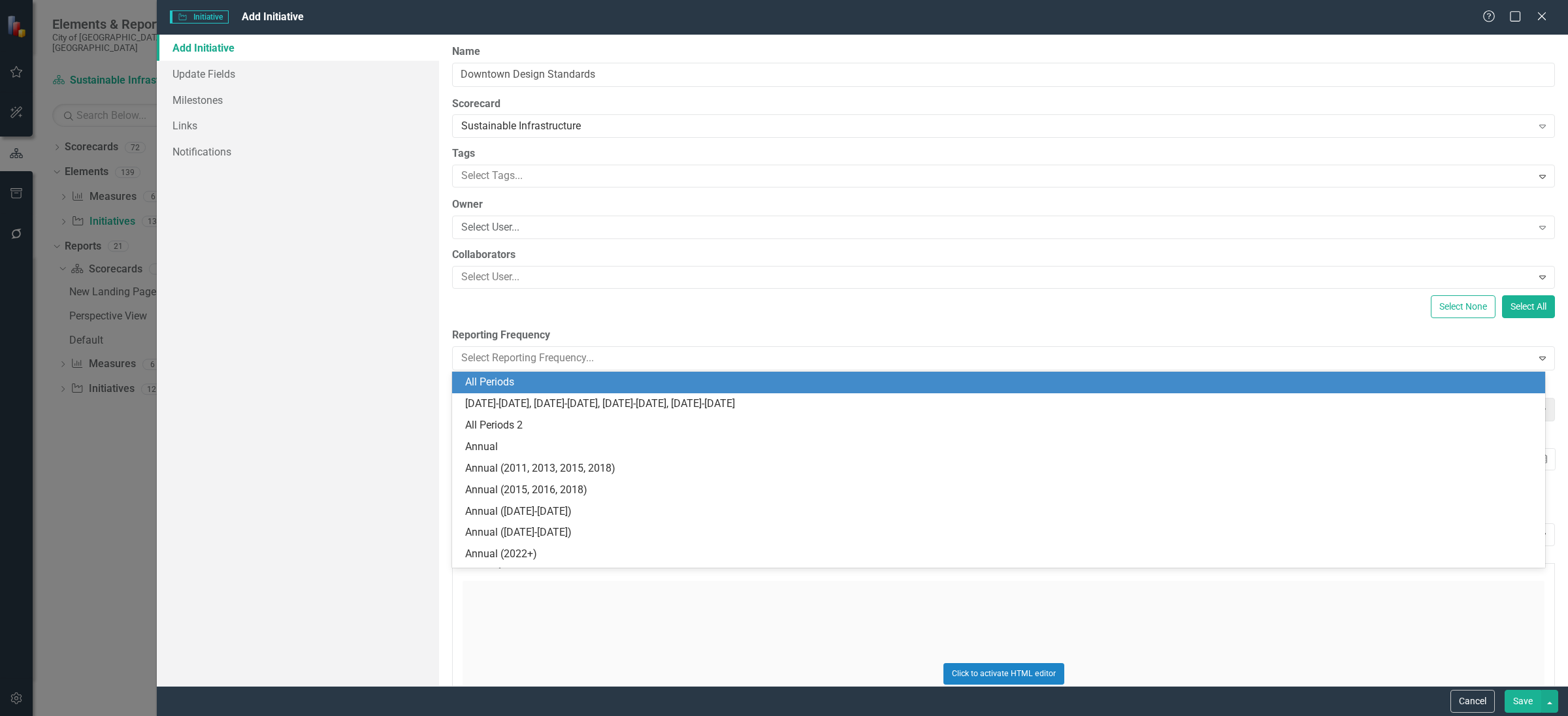
click at [581, 391] on div "All Periods" at bounding box center [998, 382] width 1093 height 21
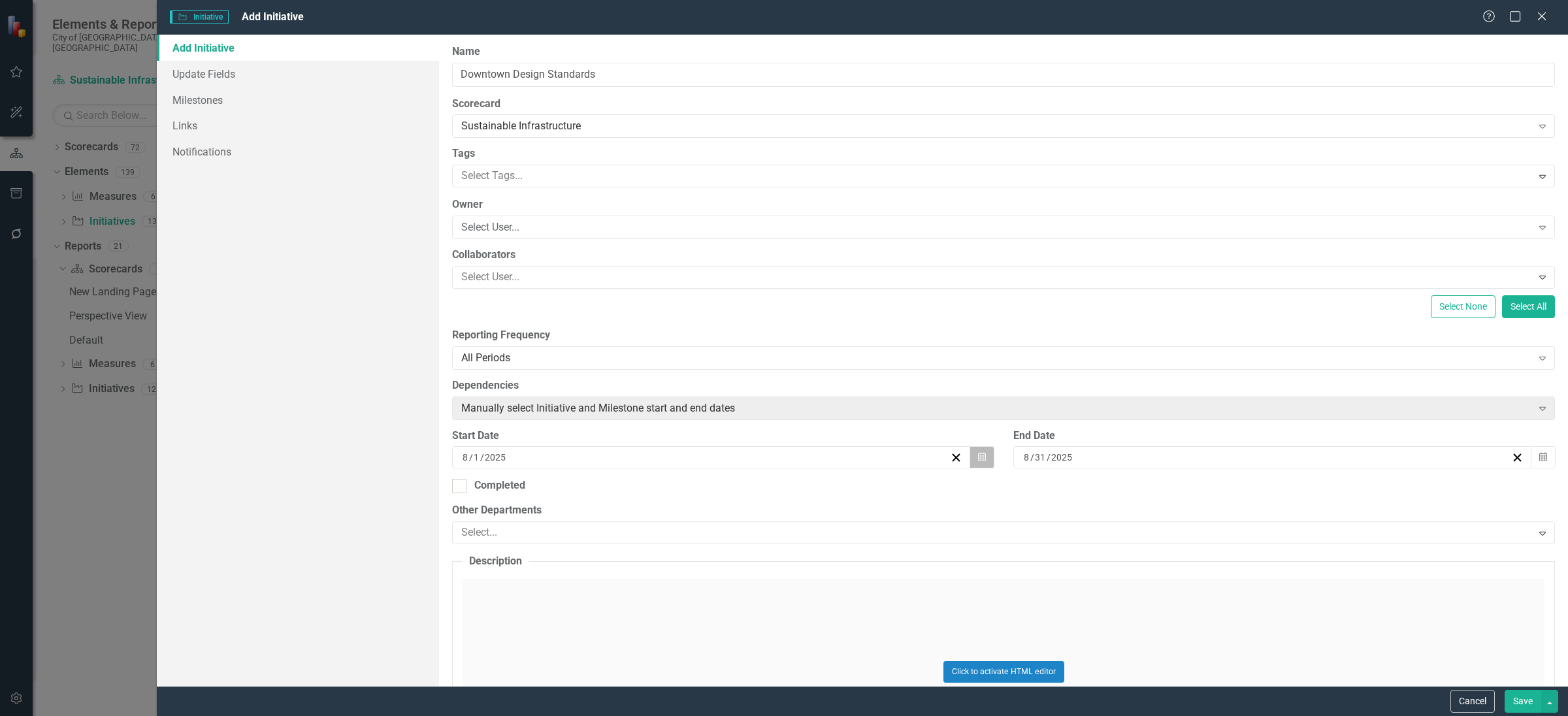
click at [982, 464] on button "Calendar" at bounding box center [982, 456] width 25 height 22
click at [636, 484] on button "‹" at bounding box center [638, 492] width 29 height 29
click at [611, 484] on button "«" at bounding box center [609, 492] width 29 height 29
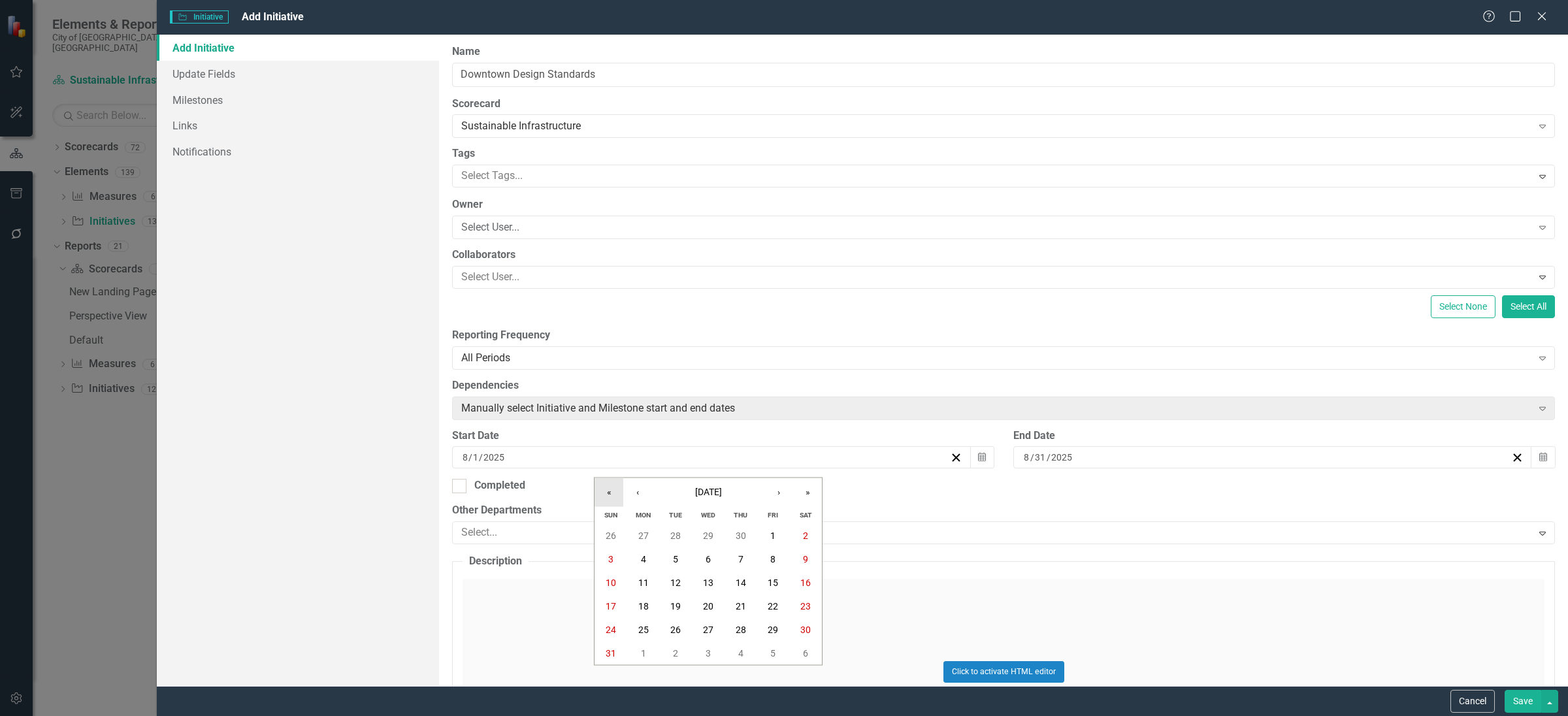
click at [611, 484] on button "«" at bounding box center [609, 492] width 29 height 29
click at [810, 492] on button "»" at bounding box center [808, 492] width 29 height 29
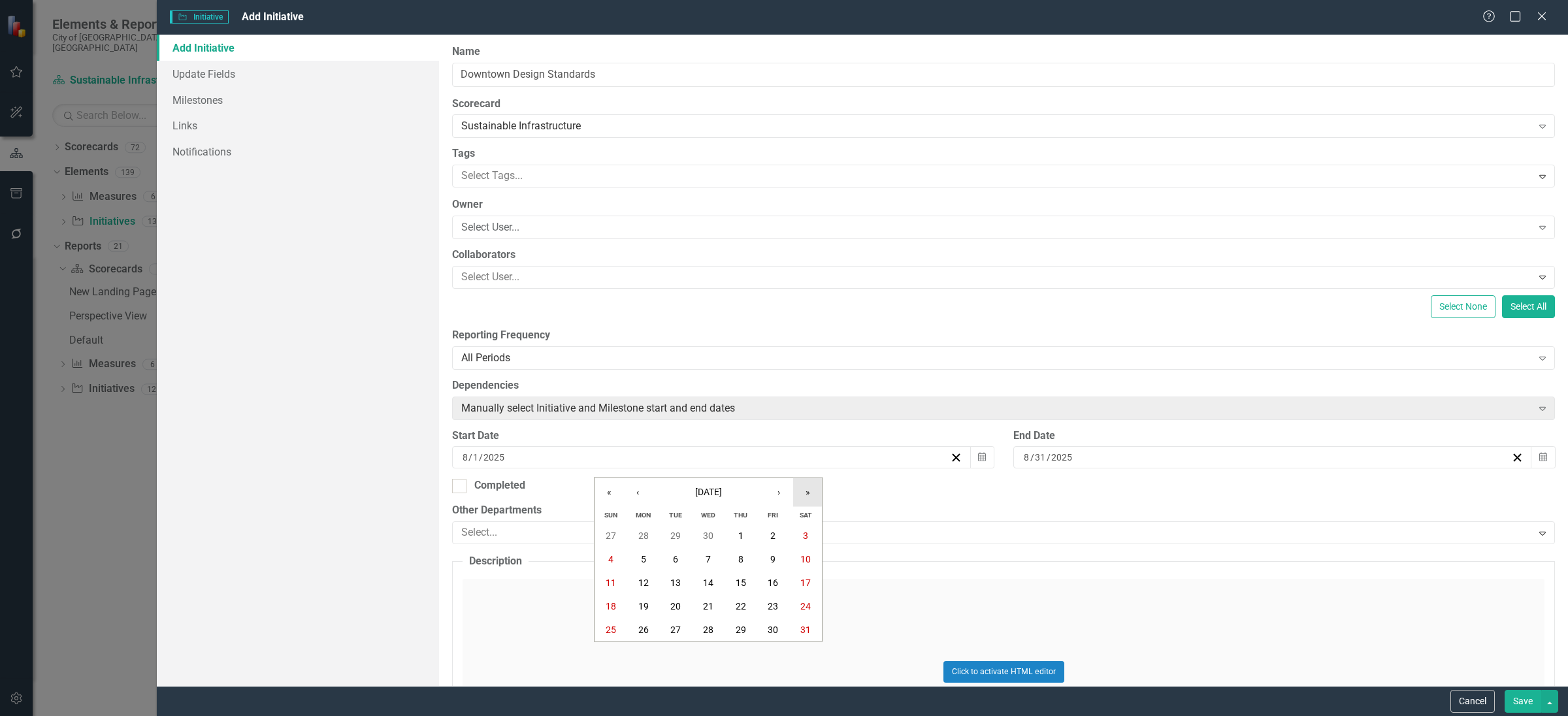
click at [810, 492] on button "»" at bounding box center [808, 492] width 29 height 29
click at [808, 492] on button "»" at bounding box center [808, 492] width 29 height 29
click at [631, 486] on button "‹" at bounding box center [638, 492] width 29 height 29
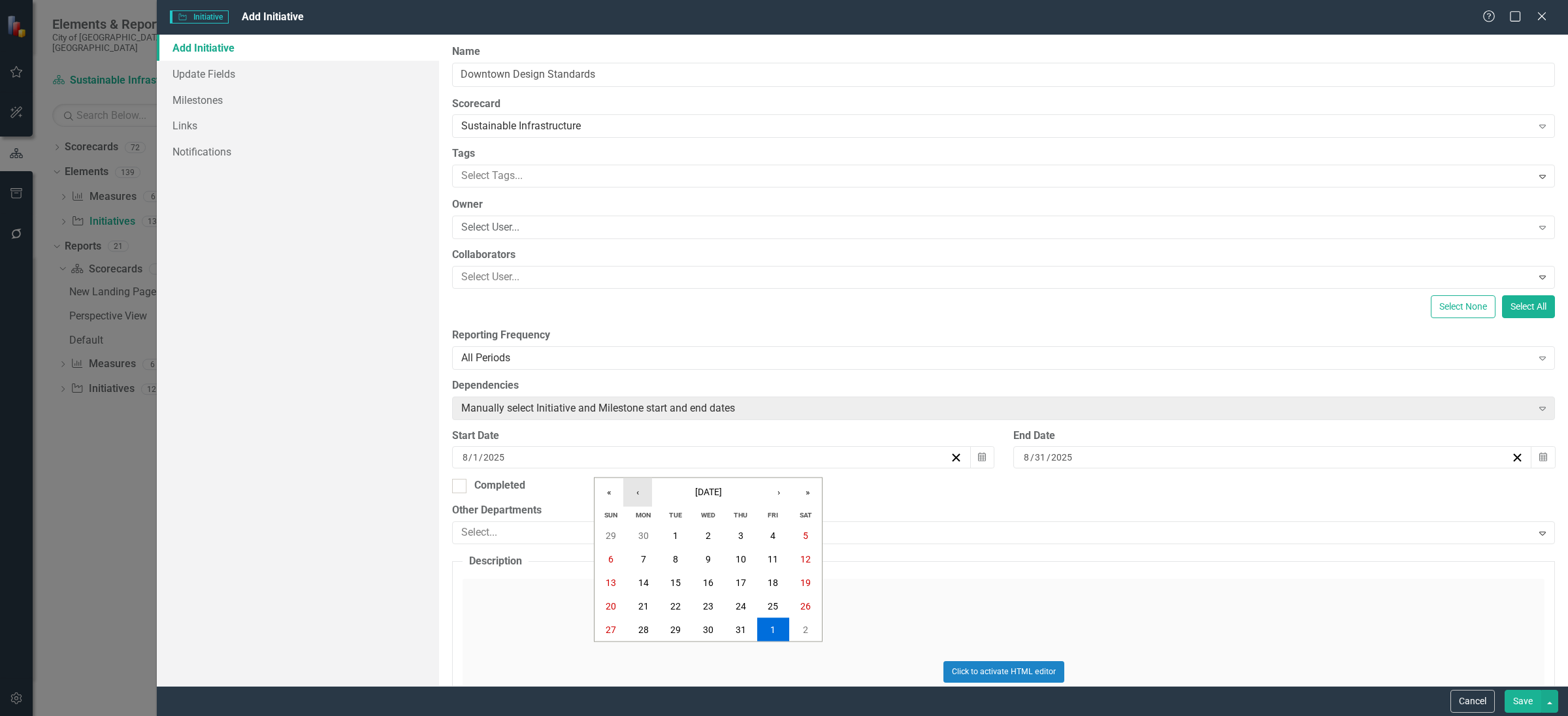
click at [631, 486] on button "‹" at bounding box center [638, 492] width 29 height 29
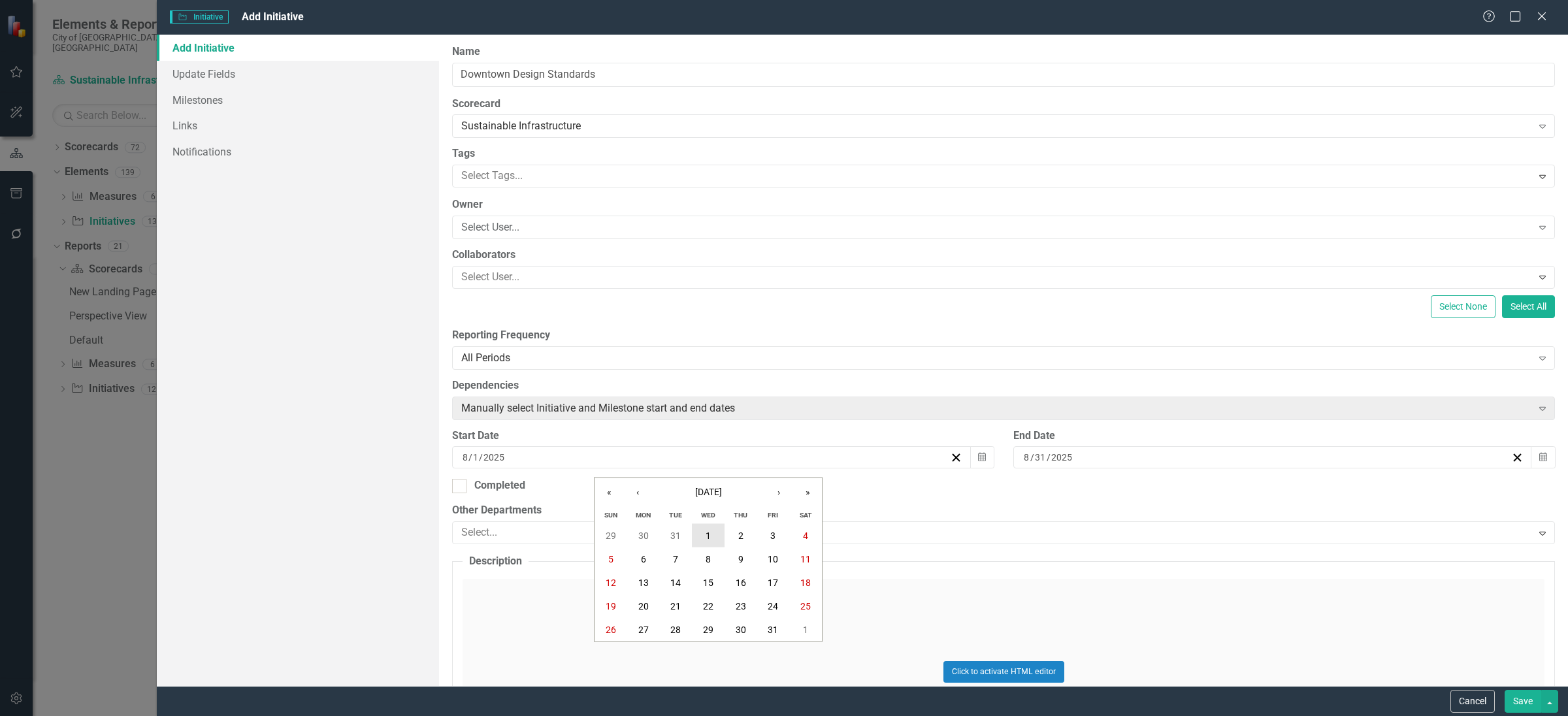
click at [711, 531] on abbr "1" at bounding box center [708, 536] width 5 height 11
click at [1041, 468] on div "8 / 31 / 2025" at bounding box center [1273, 456] width 518 height 22
click at [1052, 460] on input "2025" at bounding box center [1060, 457] width 22 height 14
click at [1337, 492] on button "›" at bounding box center [1335, 492] width 29 height 29
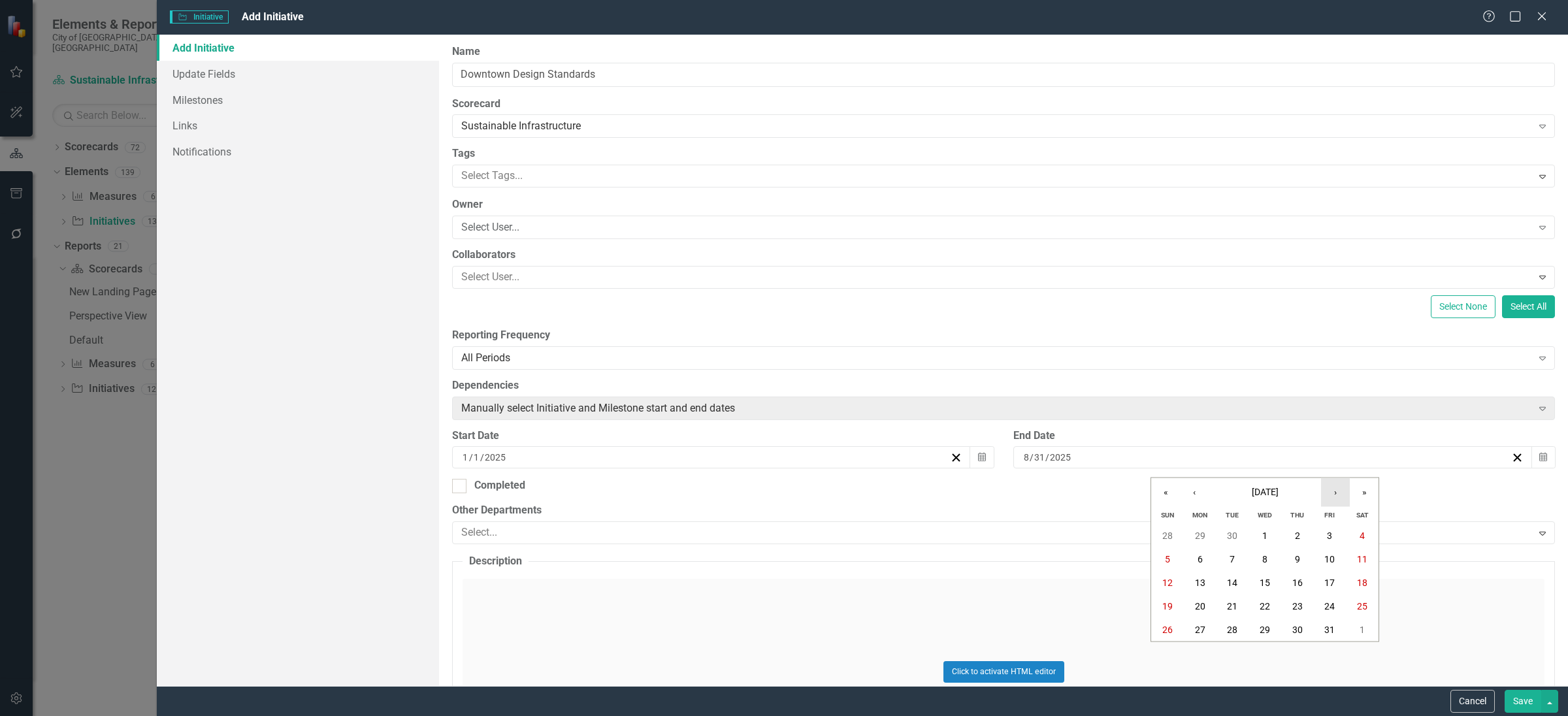
click at [1333, 490] on button "›" at bounding box center [1335, 492] width 29 height 29
click at [1337, 492] on button "›" at bounding box center [1335, 492] width 29 height 29
click at [1271, 631] on button "31" at bounding box center [1265, 629] width 33 height 23
click at [1542, 694] on button "button" at bounding box center [1551, 702] width 17 height 23
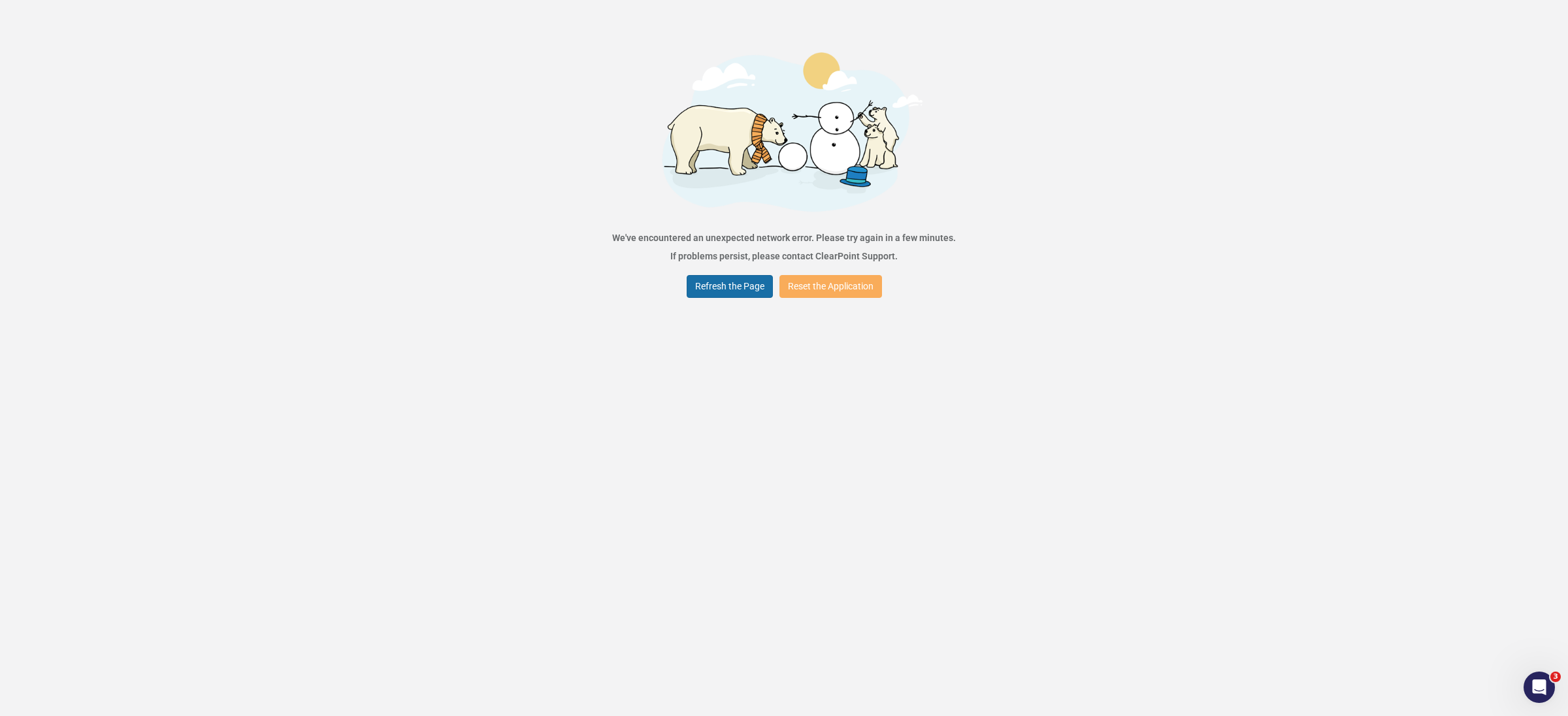
click at [736, 282] on button "Refresh the Page" at bounding box center [729, 287] width 86 height 23
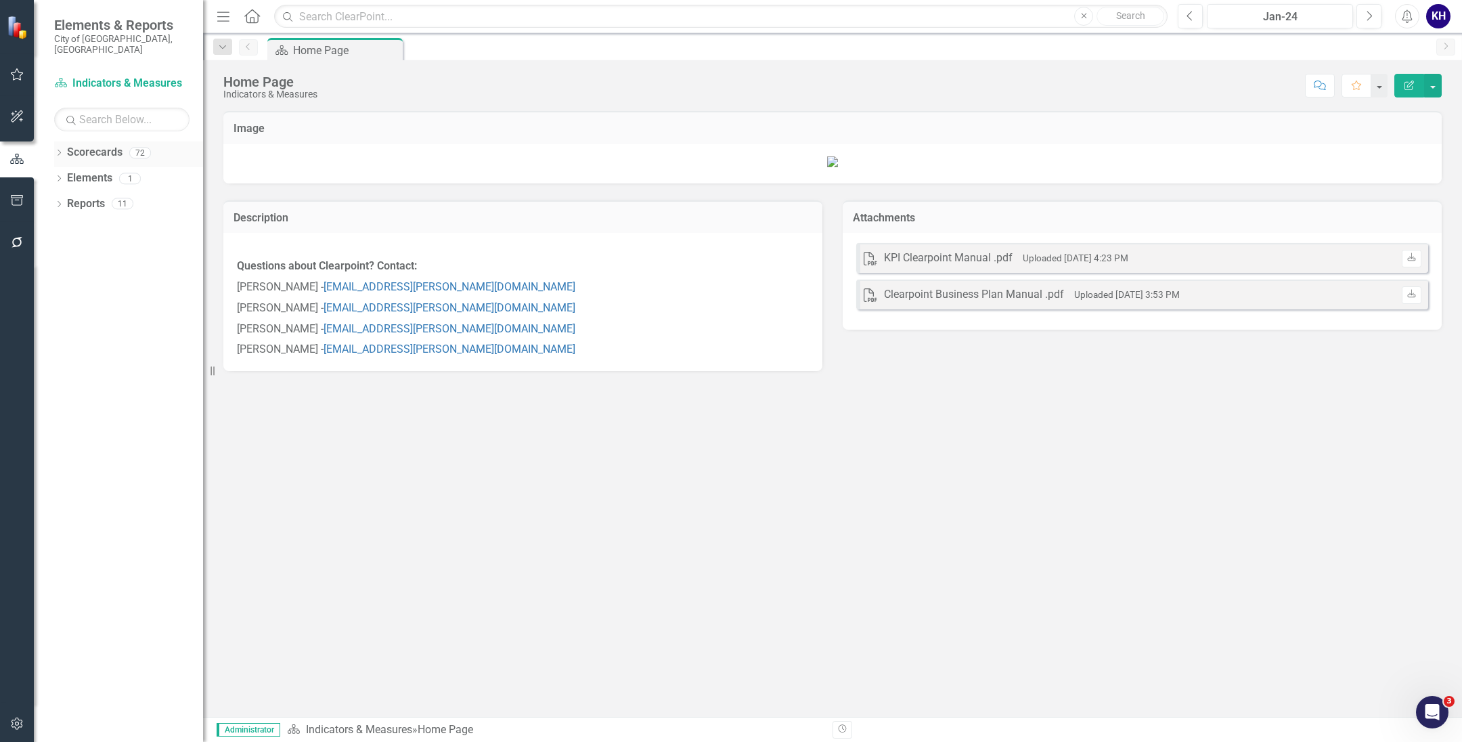
click at [60, 141] on div "Dropdown Scorecards 72" at bounding box center [128, 154] width 149 height 26
click at [63, 150] on icon "Dropdown" at bounding box center [58, 153] width 9 height 7
click at [61, 270] on div "Dropdown Elements 1" at bounding box center [128, 283] width 149 height 26
click at [72, 198] on div "Dropdown" at bounding box center [68, 204] width 14 height 12
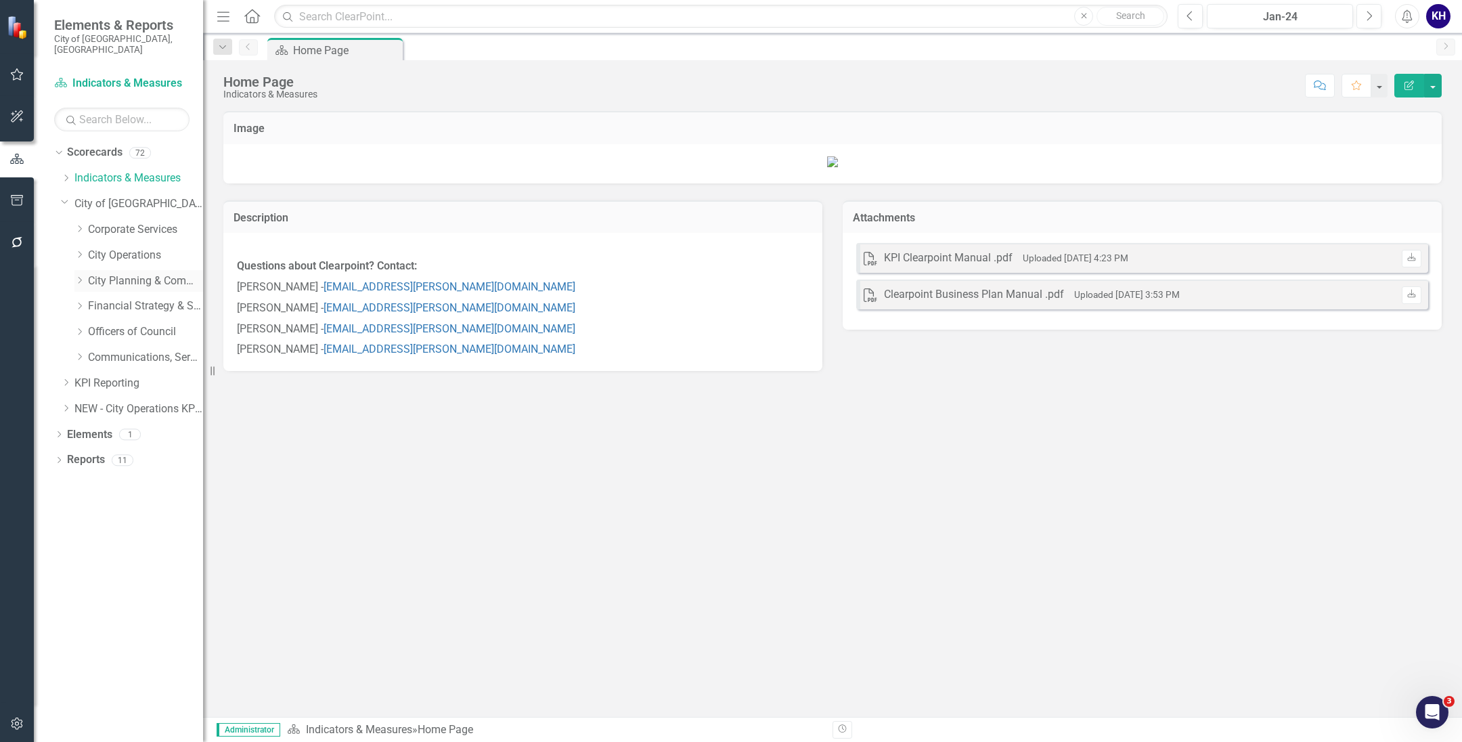
click at [97, 273] on link "City Planning & Community Services" at bounding box center [145, 281] width 115 height 16
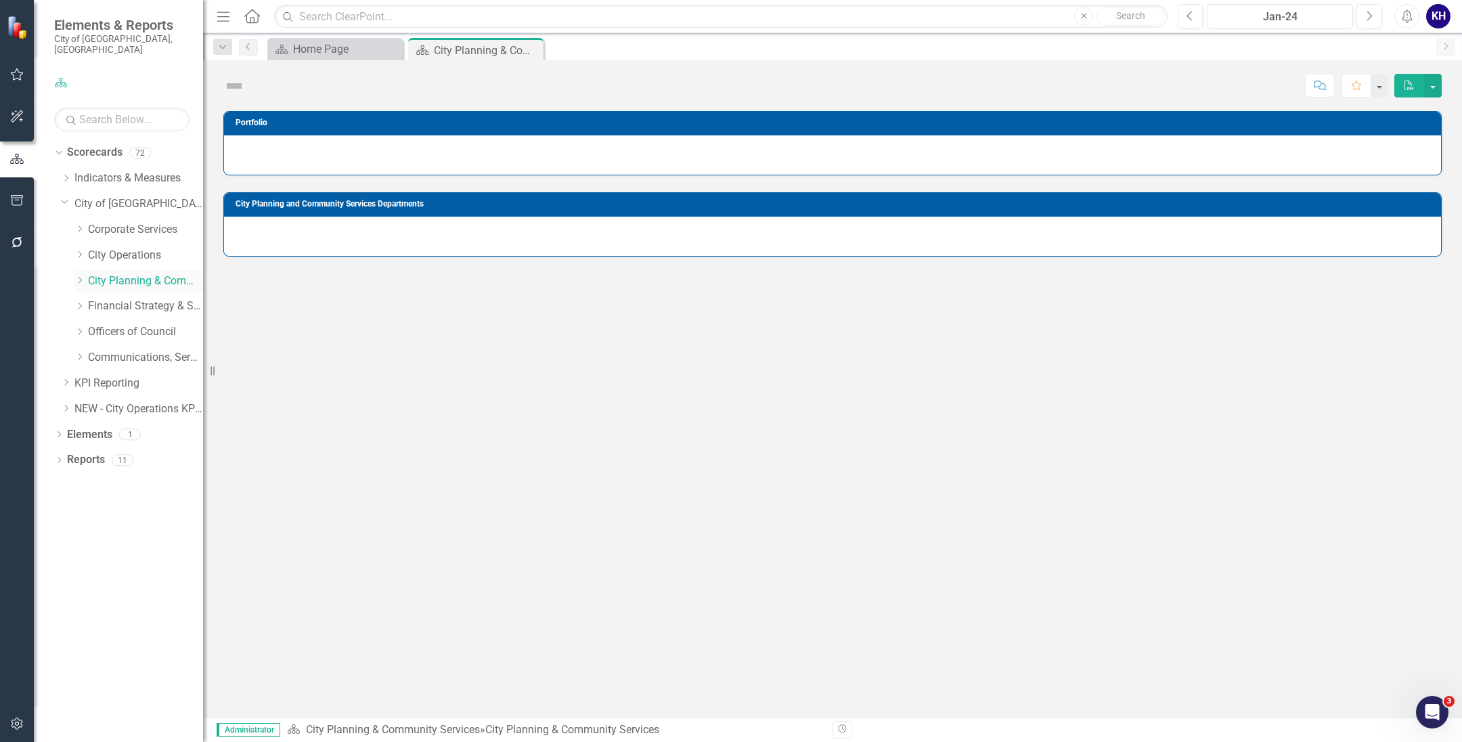
click at [83, 276] on icon "Dropdown" at bounding box center [79, 280] width 10 height 8
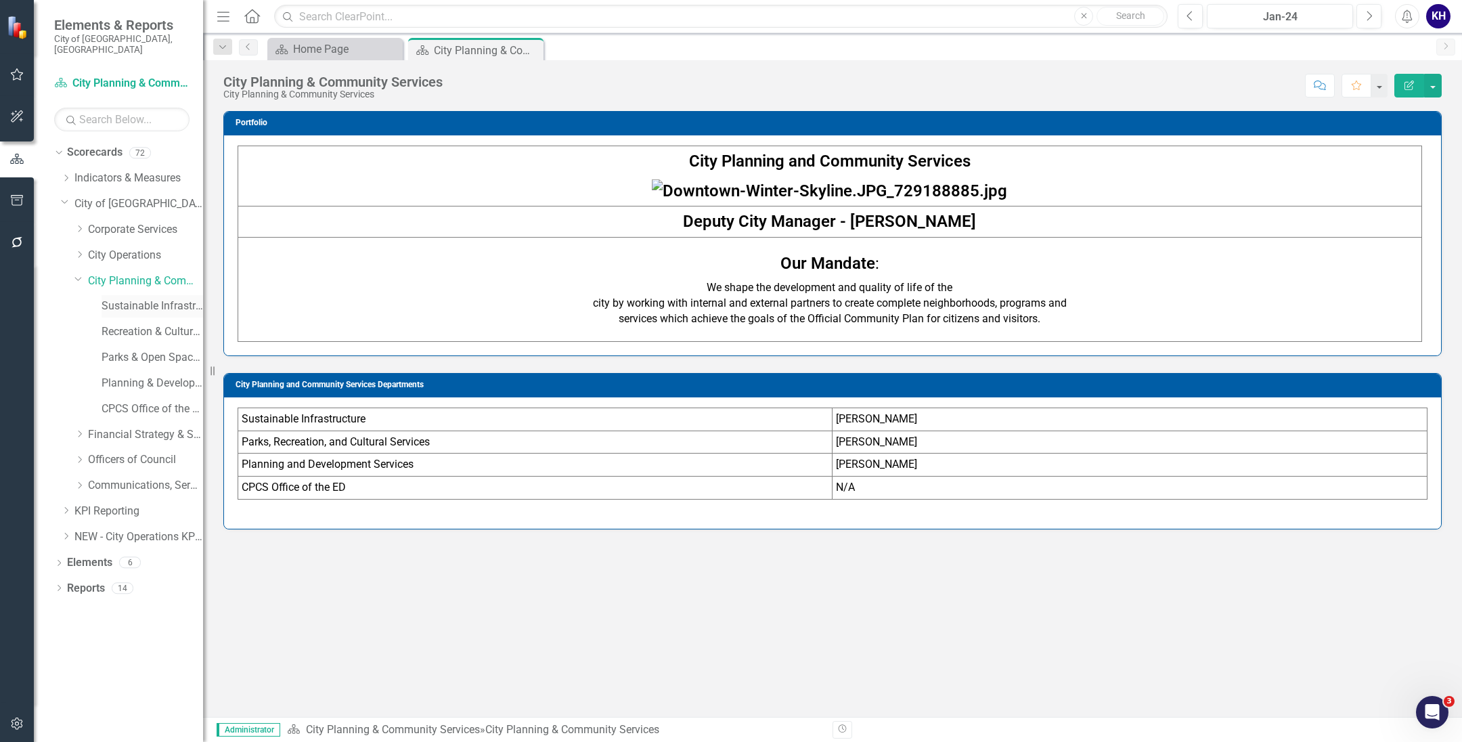
click at [104, 298] on link "Sustainable Infrastructure" at bounding box center [153, 306] width 102 height 16
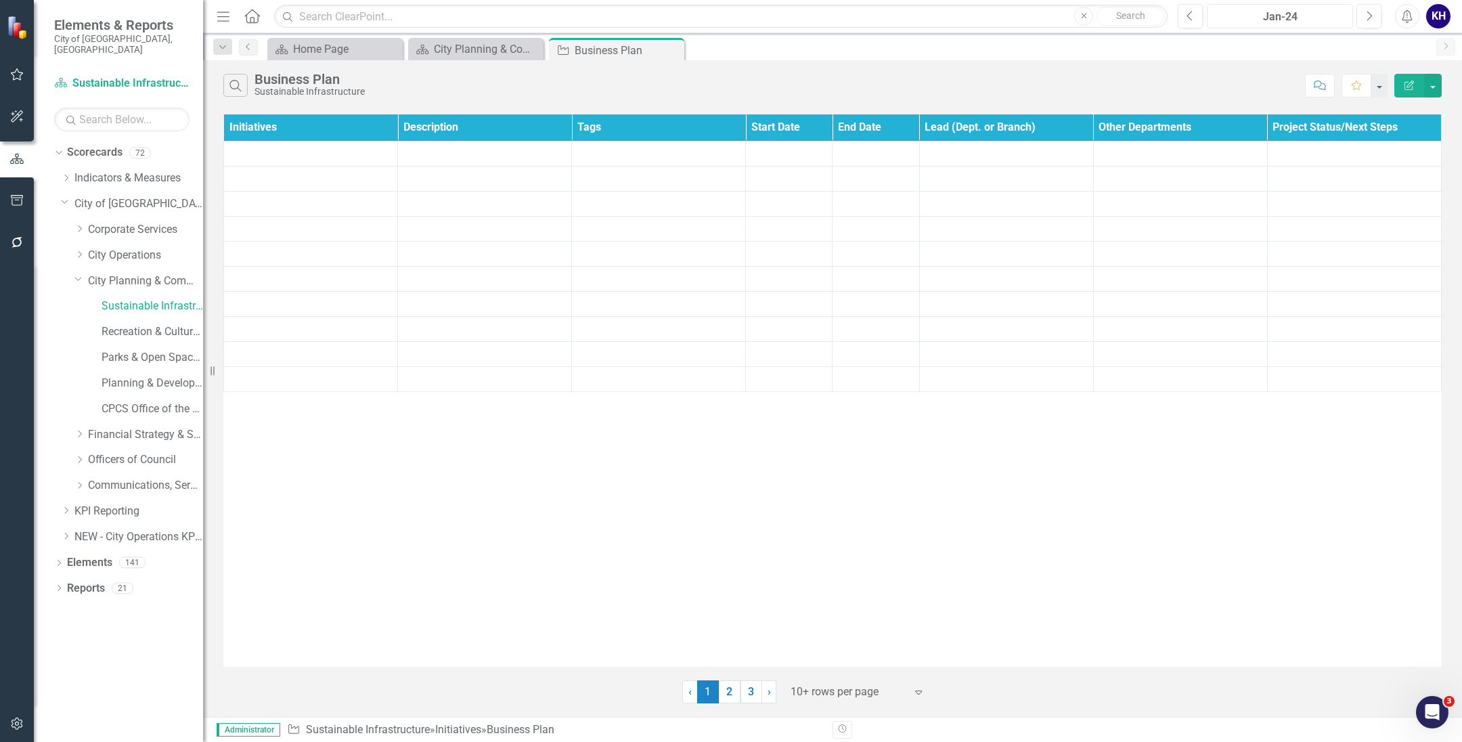
click at [1324, 14] on div "Jan-24" at bounding box center [1279, 17] width 137 height 16
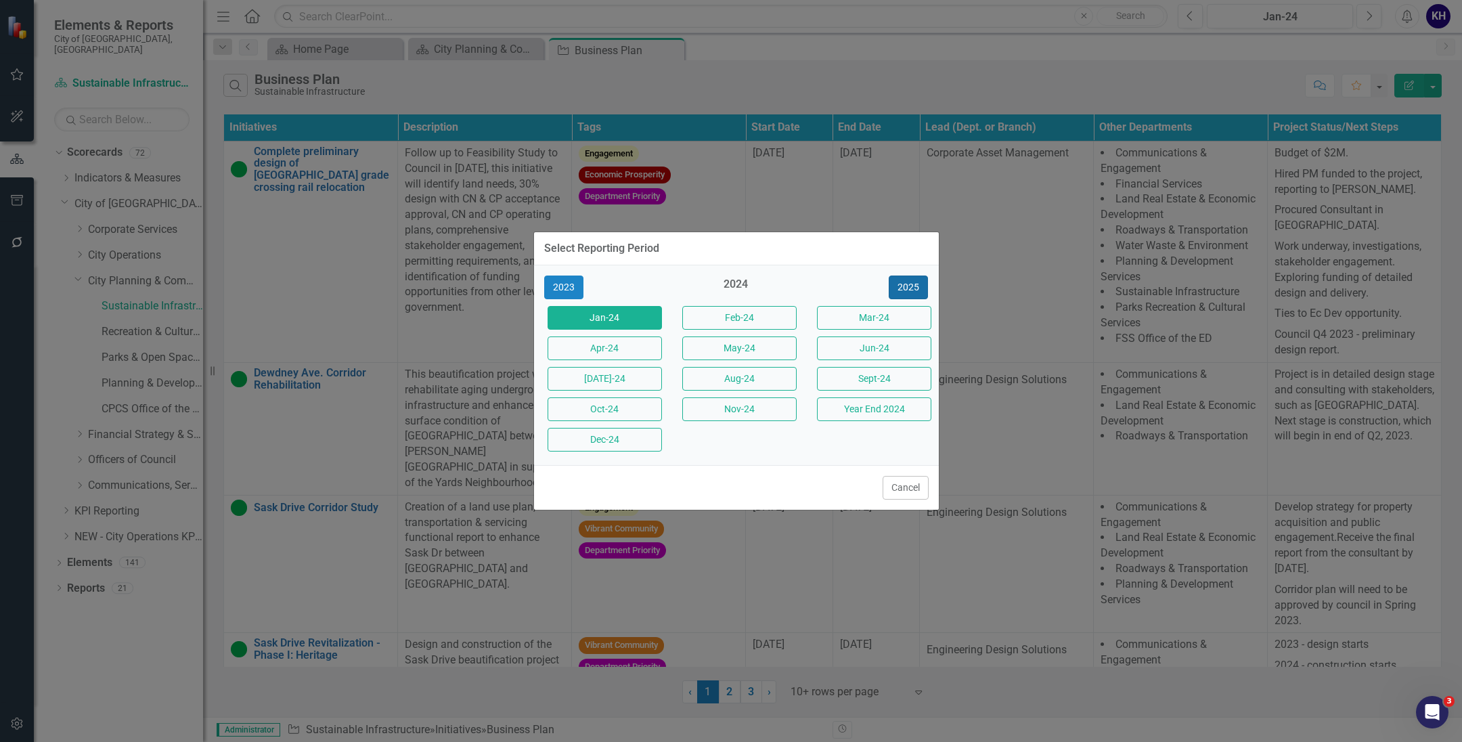
click at [916, 290] on button "2025" at bounding box center [908, 287] width 39 height 24
click at [855, 349] on button "Jun-25" at bounding box center [874, 348] width 114 height 24
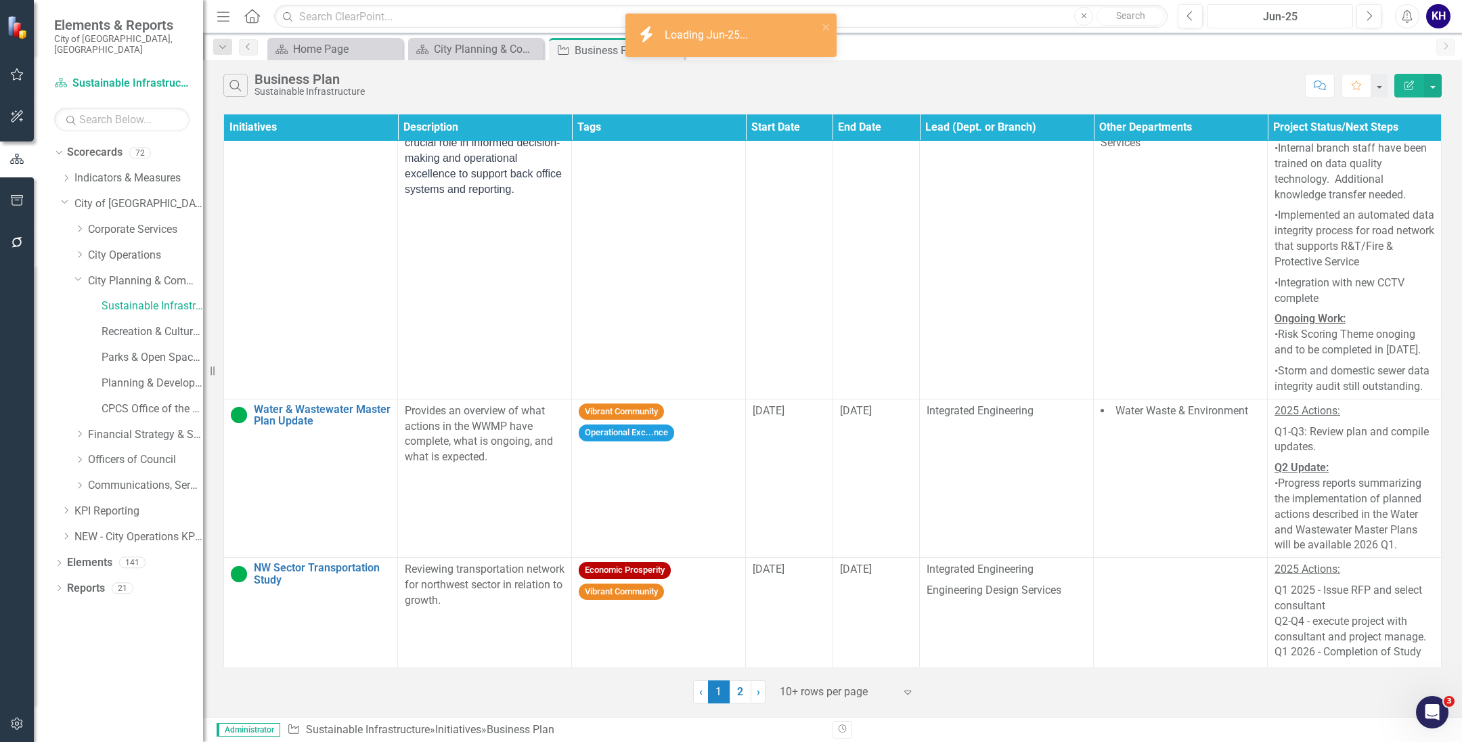
scroll to position [1627, 0]
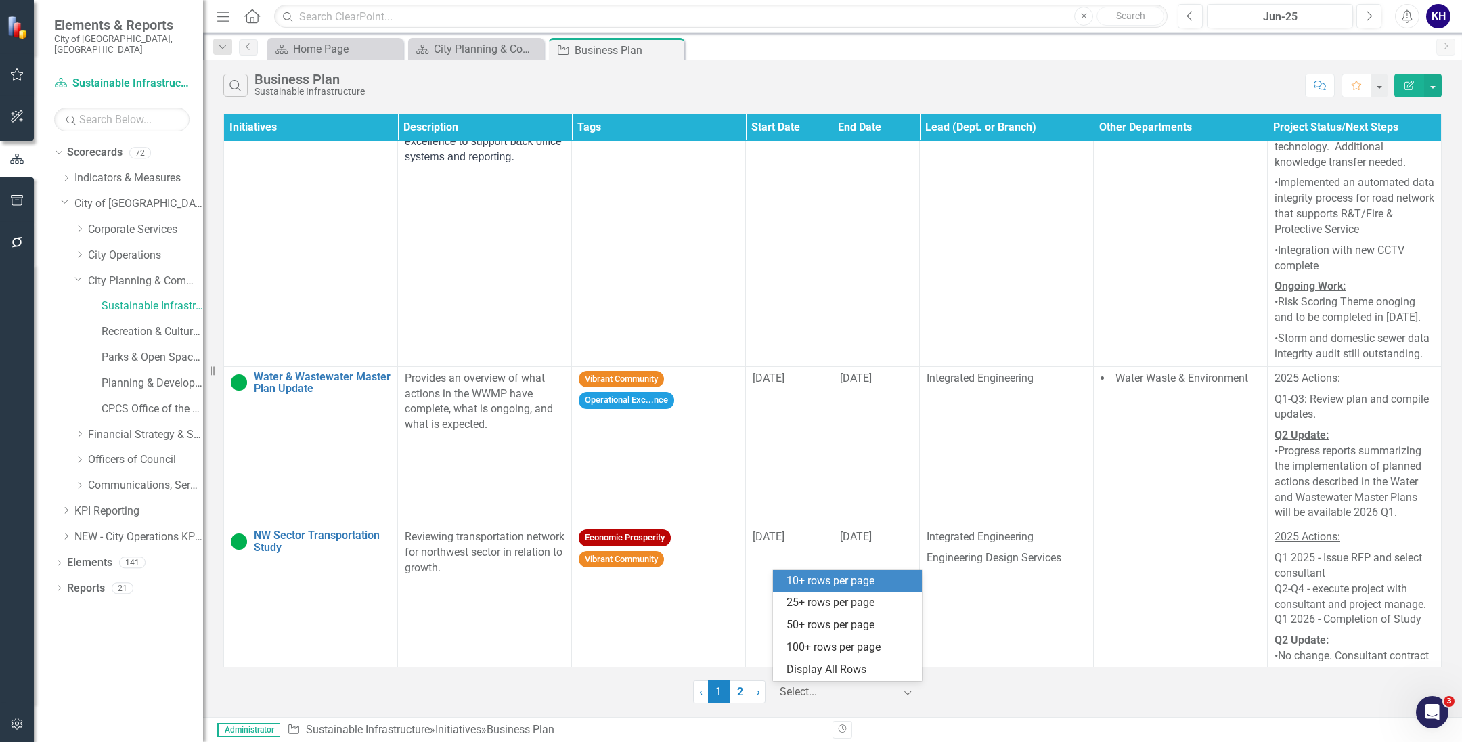
click at [851, 686] on div at bounding box center [837, 692] width 115 height 18
click at [845, 673] on div "Display All Rows" at bounding box center [849, 670] width 127 height 16
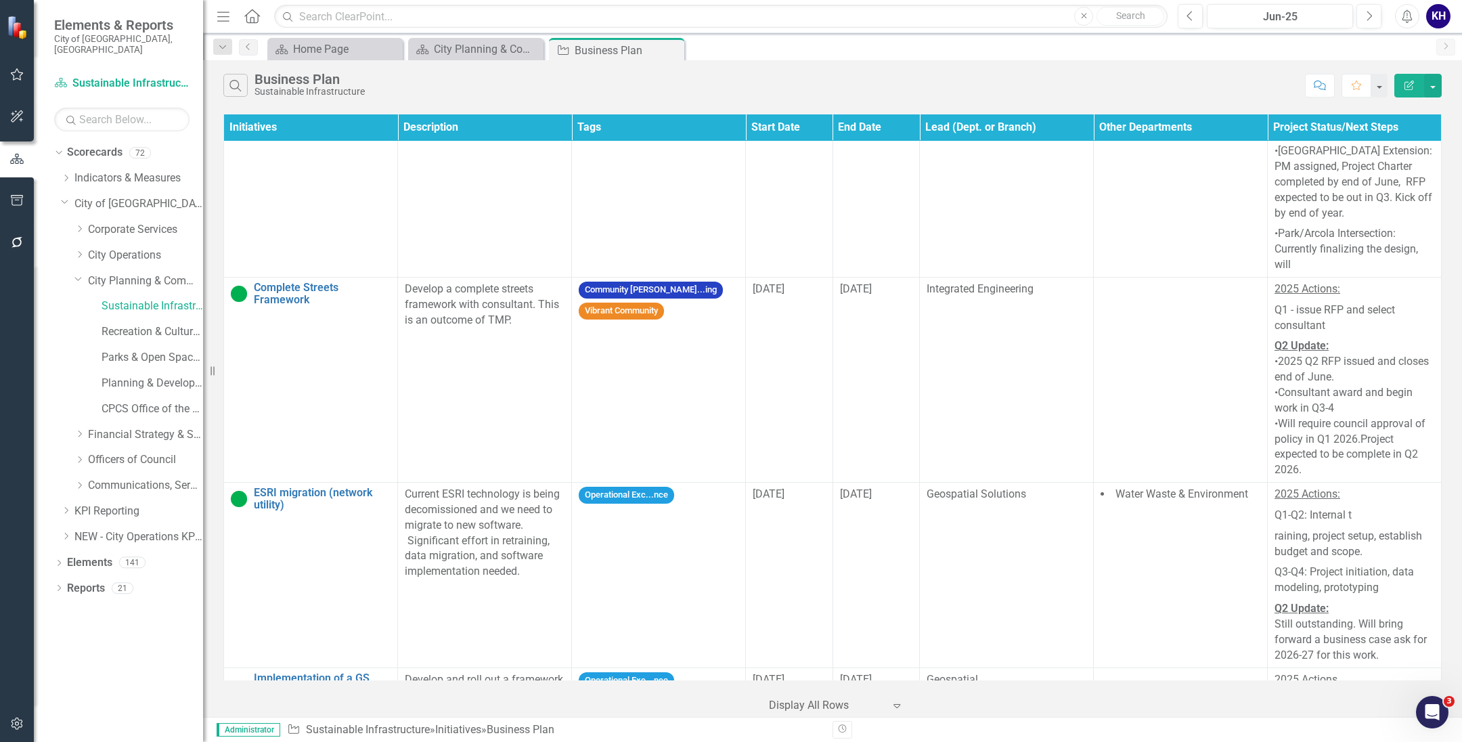
scroll to position [3165, 0]
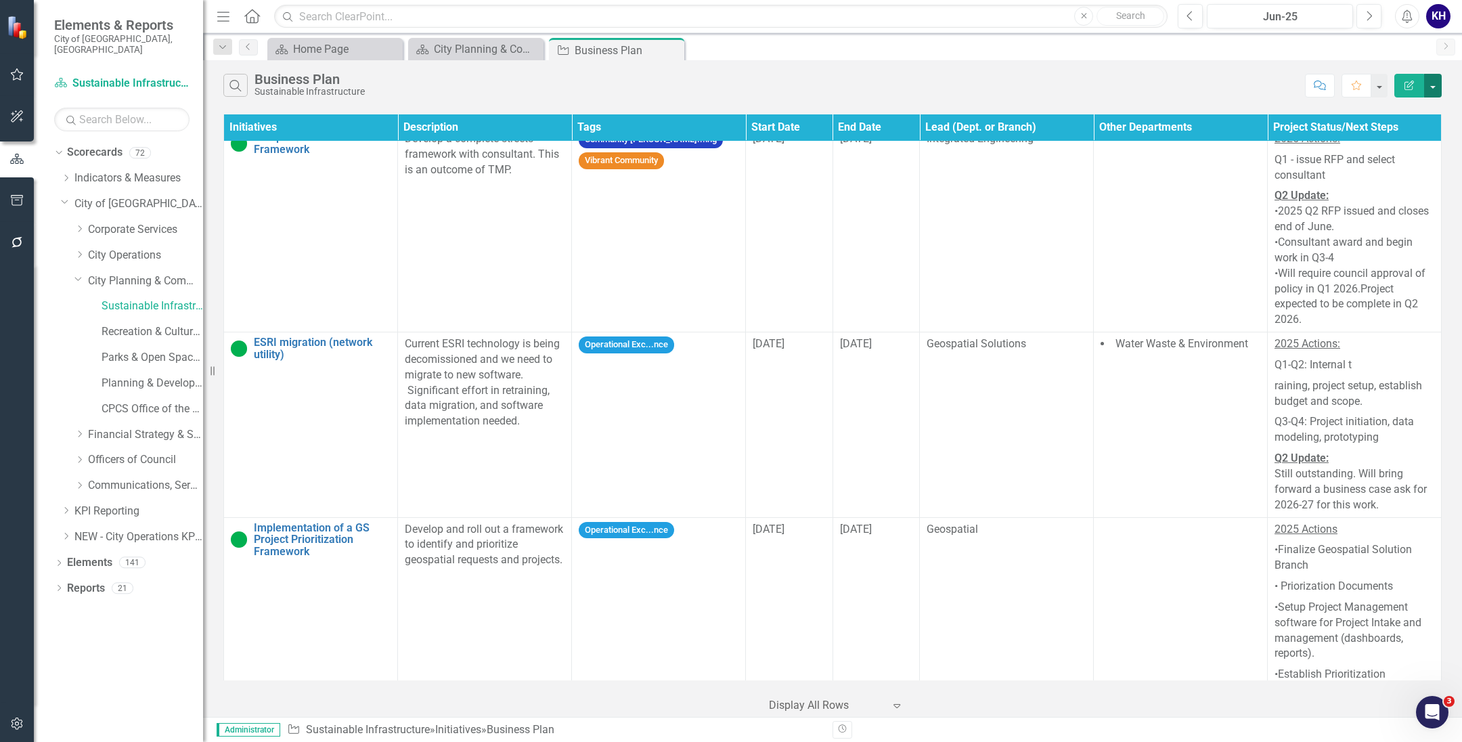
click at [1433, 84] on button "button" at bounding box center [1433, 86] width 18 height 24
click at [1398, 114] on link "Edit Report Edit Report" at bounding box center [1387, 111] width 107 height 25
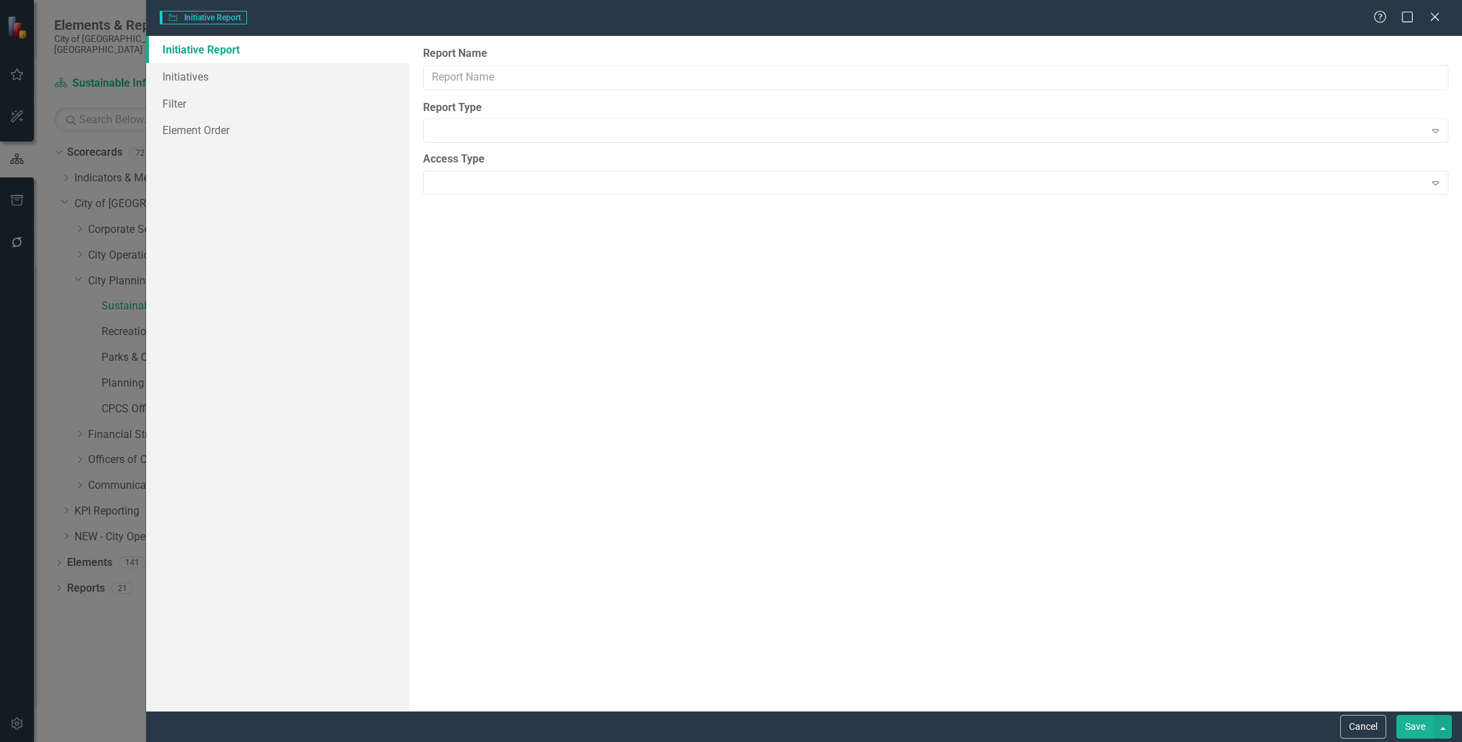
type input "Business Plan"
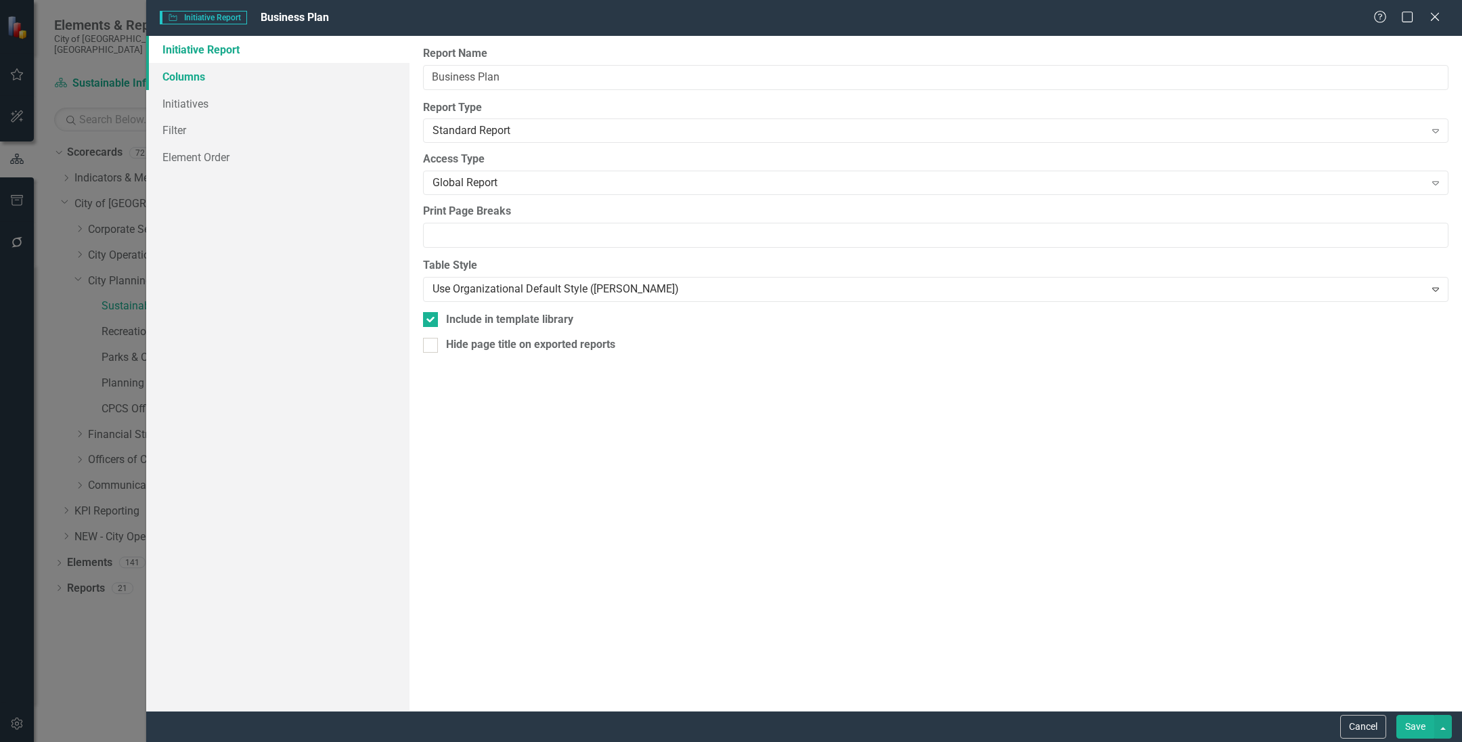
click at [222, 72] on link "Columns" at bounding box center [277, 76] width 263 height 27
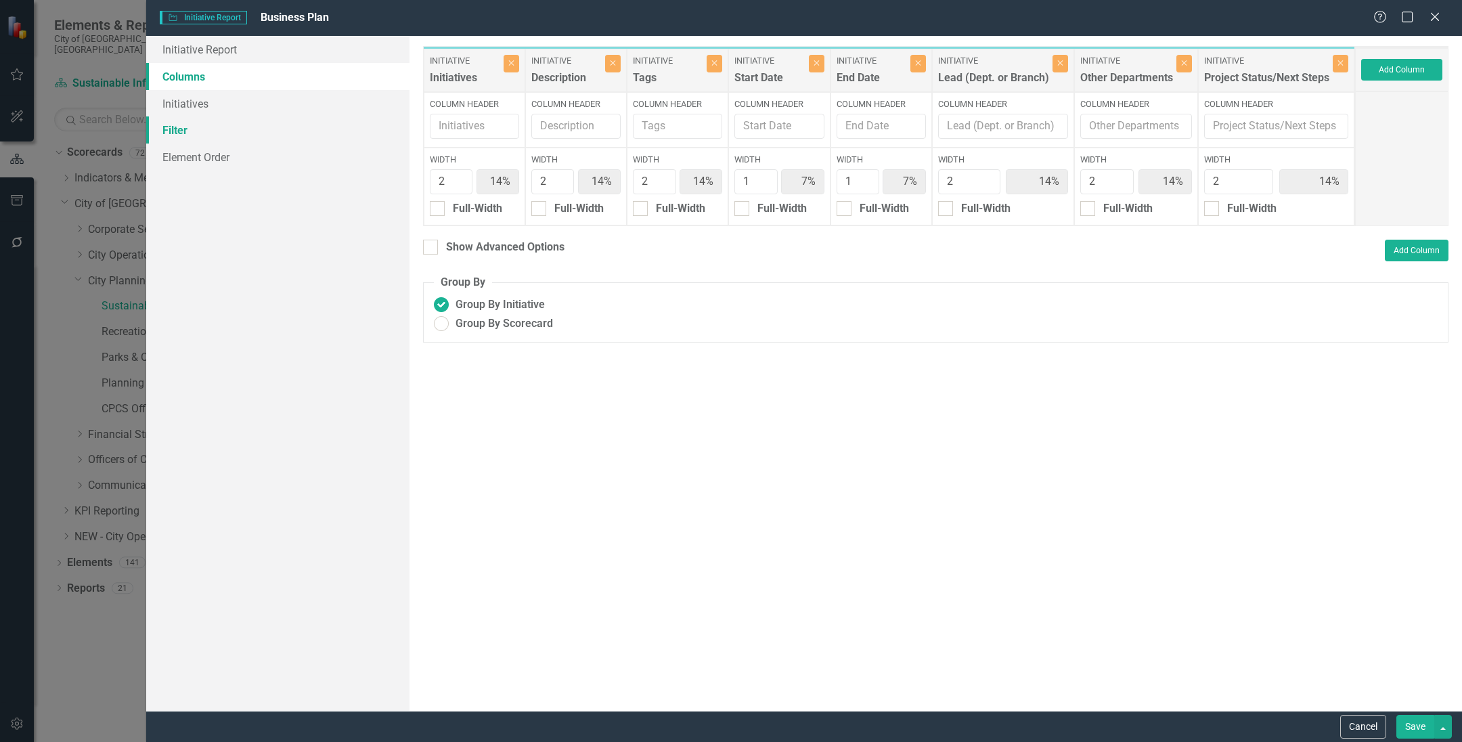
click at [228, 116] on link "Filter" at bounding box center [277, 129] width 263 height 27
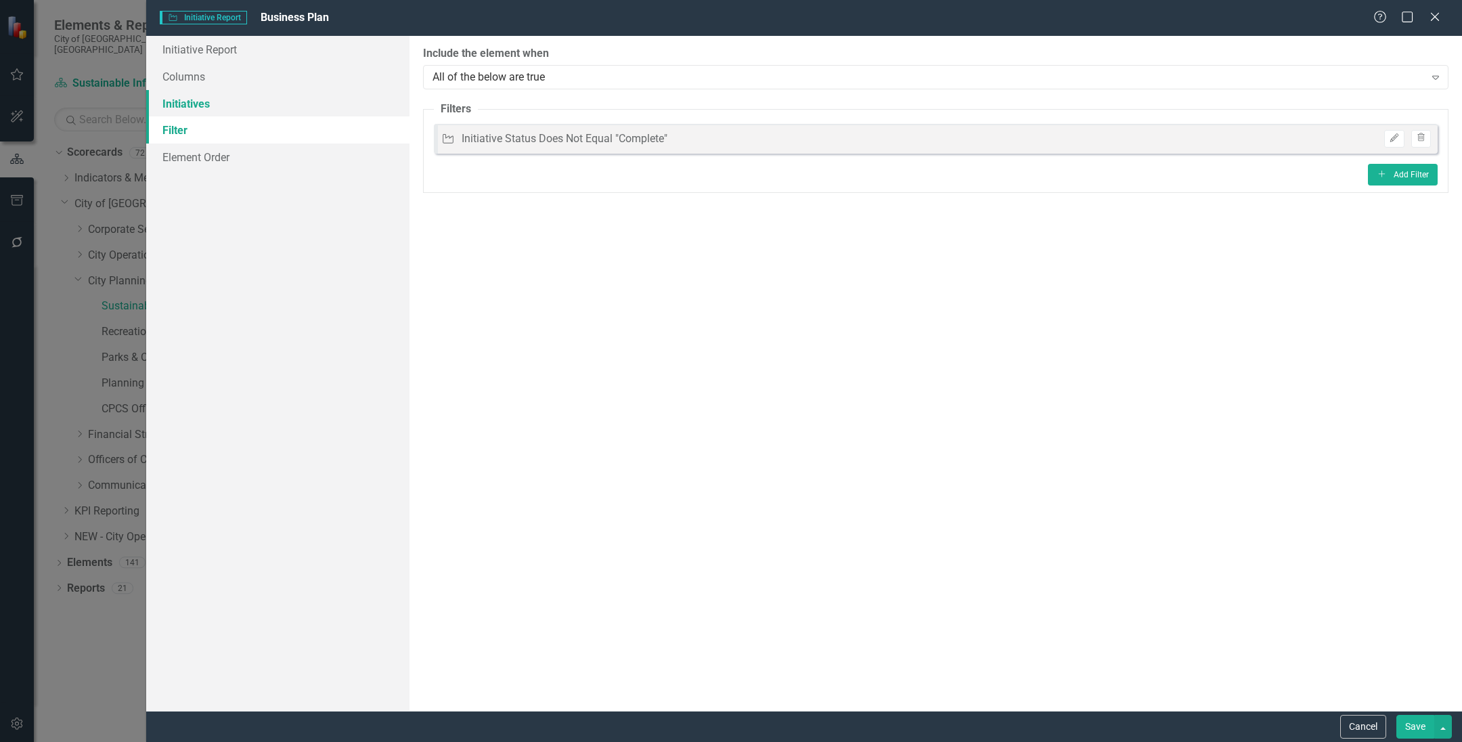
click at [229, 110] on link "Initiatives" at bounding box center [277, 103] width 263 height 27
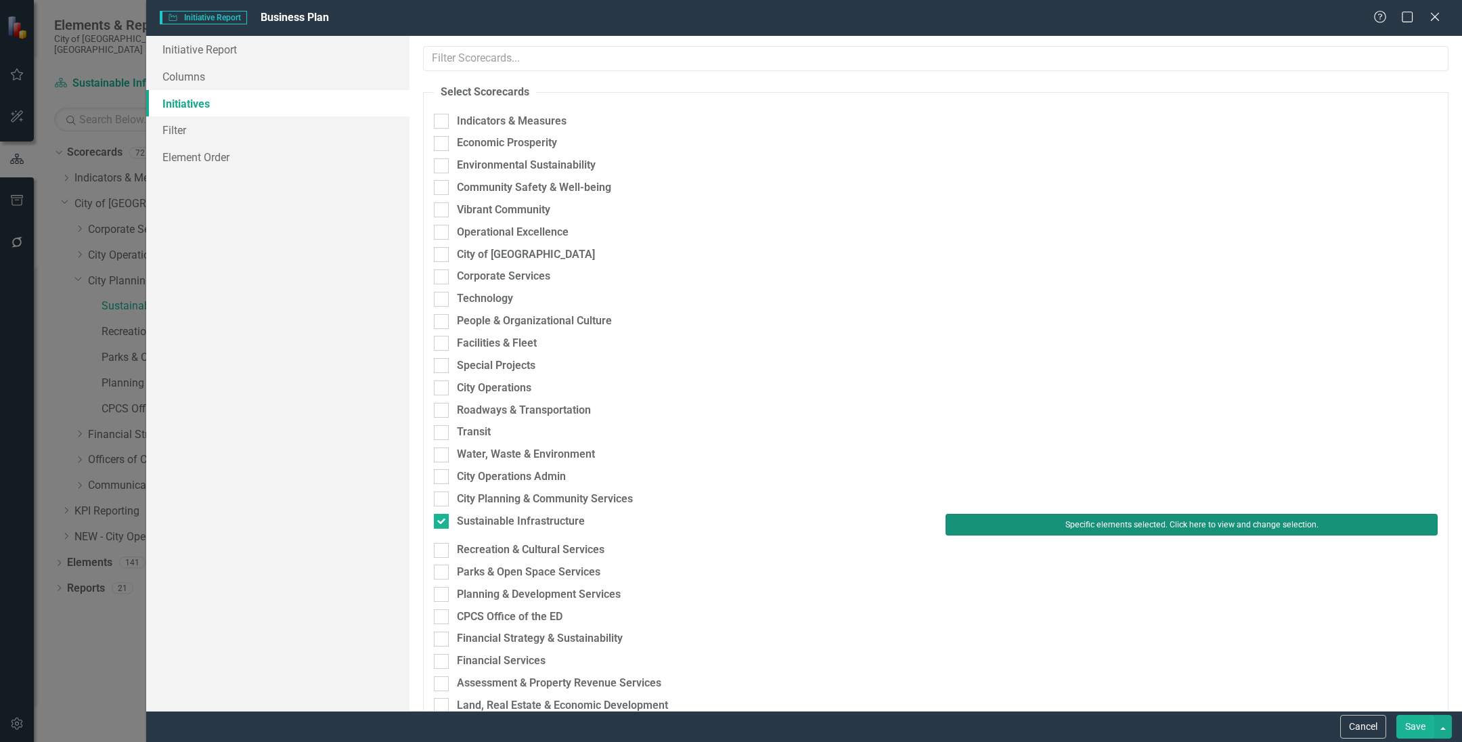
click at [1020, 522] on button "Specific elements selected. Click here to view and change selection." at bounding box center [1191, 525] width 492 height 22
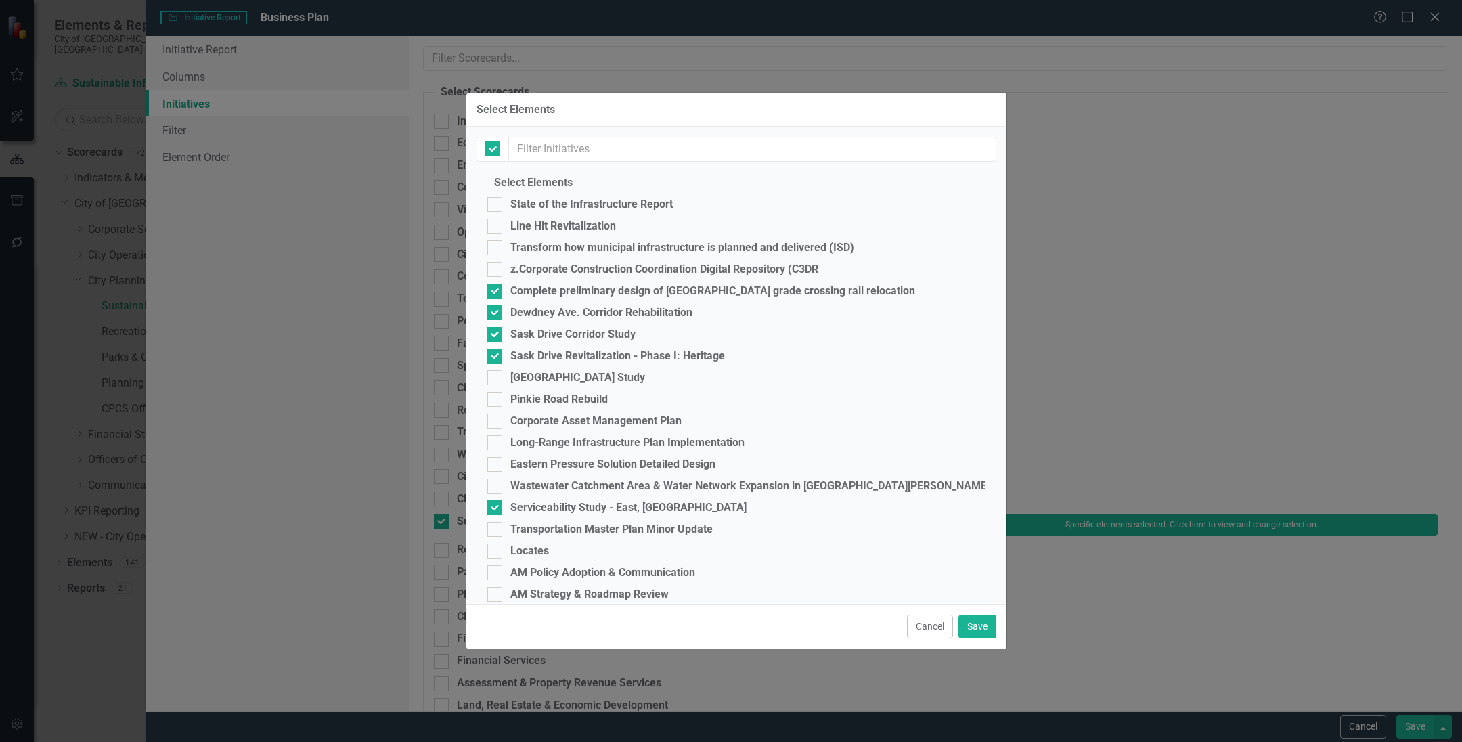
checkbox input "false"
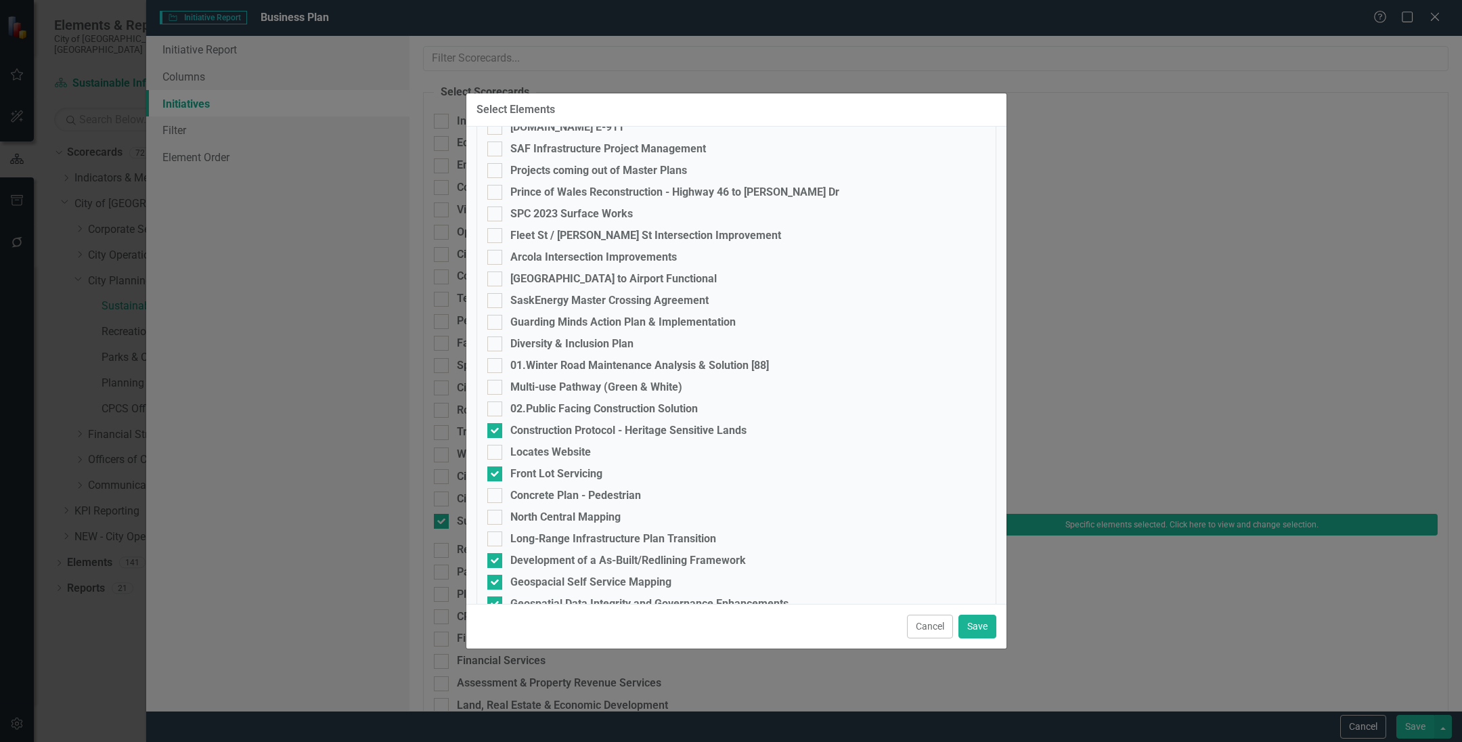
scroll to position [2528, 0]
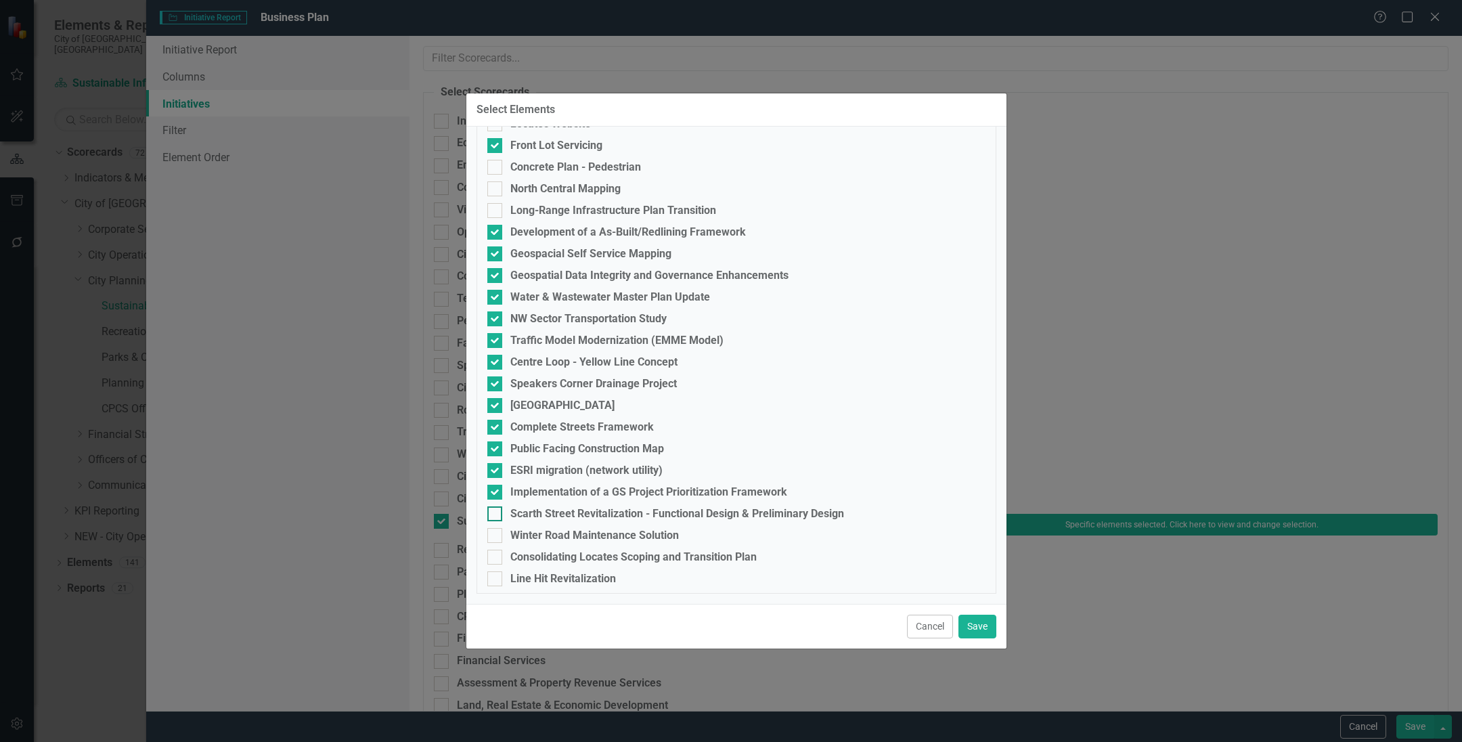
click at [575, 510] on div "Scarth Street Revitalization - Functional Design & Preliminary Design" at bounding box center [677, 514] width 334 height 12
click at [496, 510] on input "Scarth Street Revitalization - Functional Design & Preliminary Design" at bounding box center [491, 510] width 9 height 9
checkbox input "true"
click at [583, 531] on div "Winter Road Maintenance Solution" at bounding box center [594, 535] width 169 height 12
click at [496, 531] on input "Winter Road Maintenance Solution" at bounding box center [491, 532] width 9 height 9
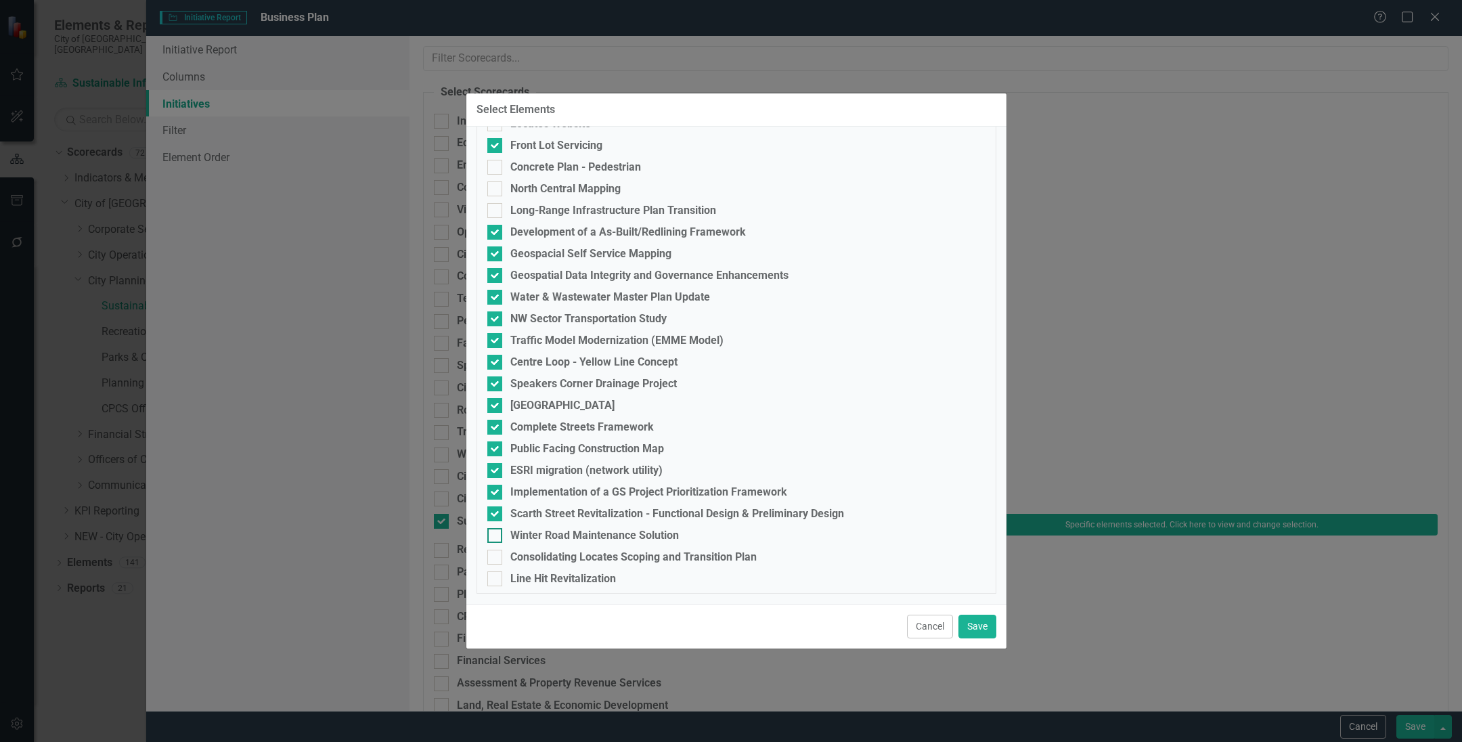
checkbox input "true"
click at [585, 554] on div "Consolidating Locates Scoping and Transition Plan" at bounding box center [633, 557] width 246 height 12
click at [496, 554] on input "Consolidating Locates Scoping and Transition Plan" at bounding box center [491, 554] width 9 height 9
checkbox input "true"
click at [581, 581] on div "Line Hit Revitalization" at bounding box center [563, 579] width 106 height 12
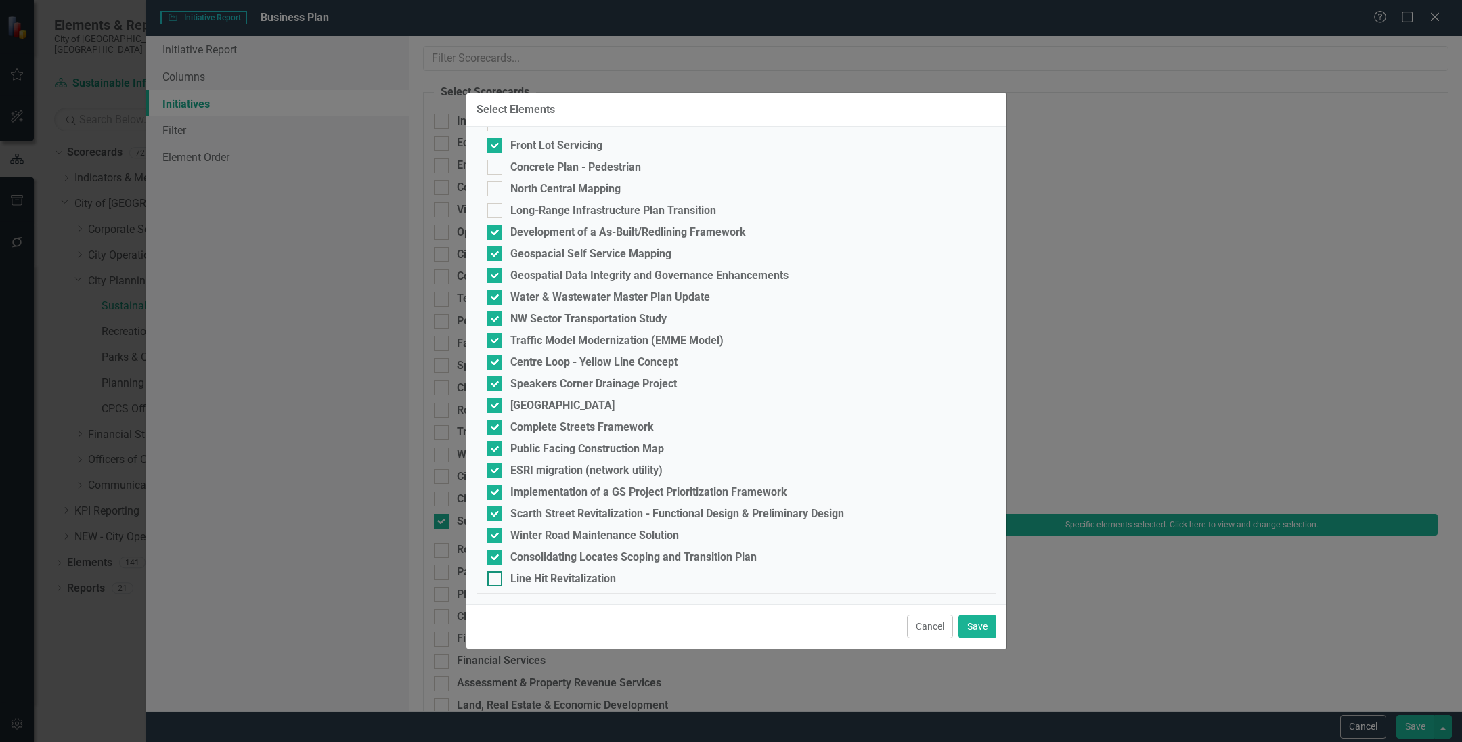
click at [496, 580] on input "Line Hit Revitalization" at bounding box center [491, 575] width 9 height 9
checkbox input "true"
click at [975, 633] on button "Save" at bounding box center [977, 627] width 38 height 24
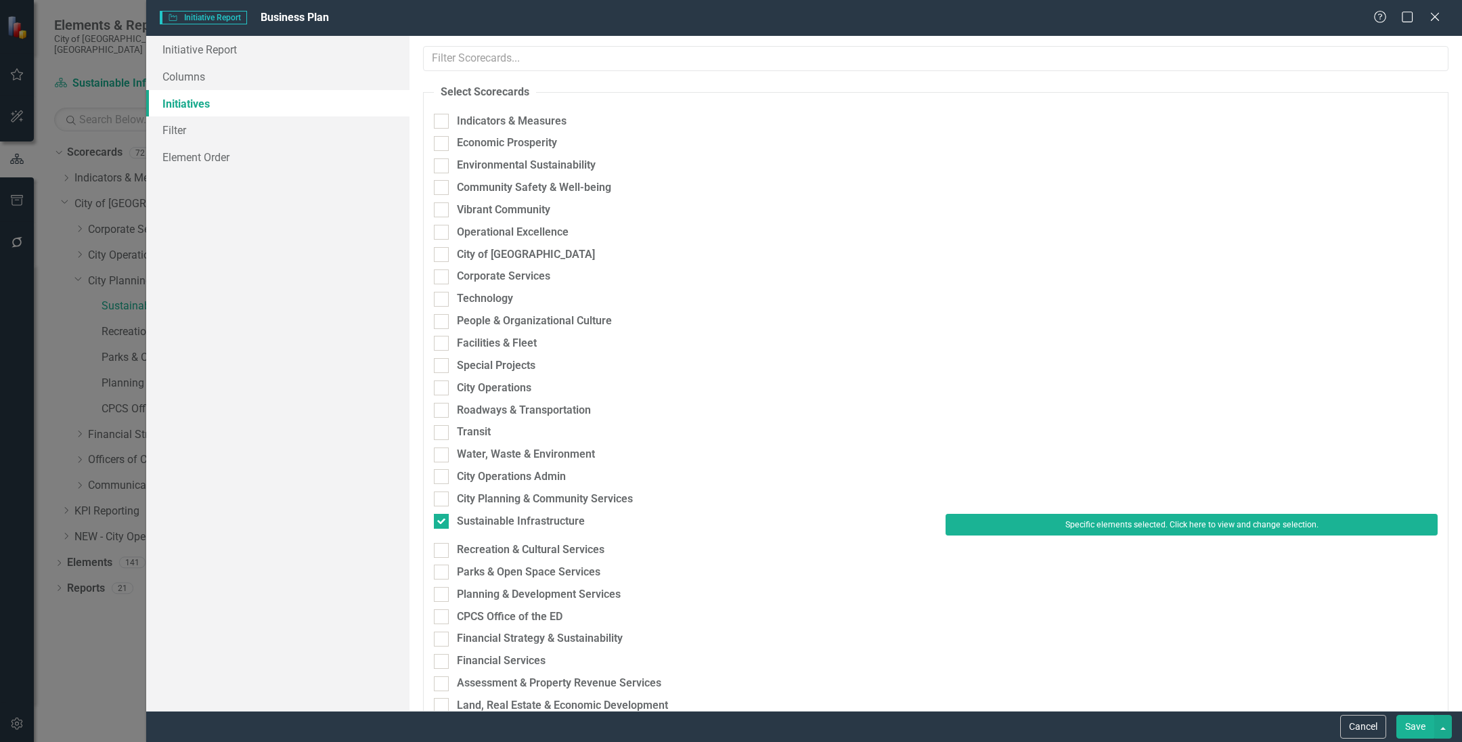
click at [1408, 731] on button "Save" at bounding box center [1415, 727] width 38 height 24
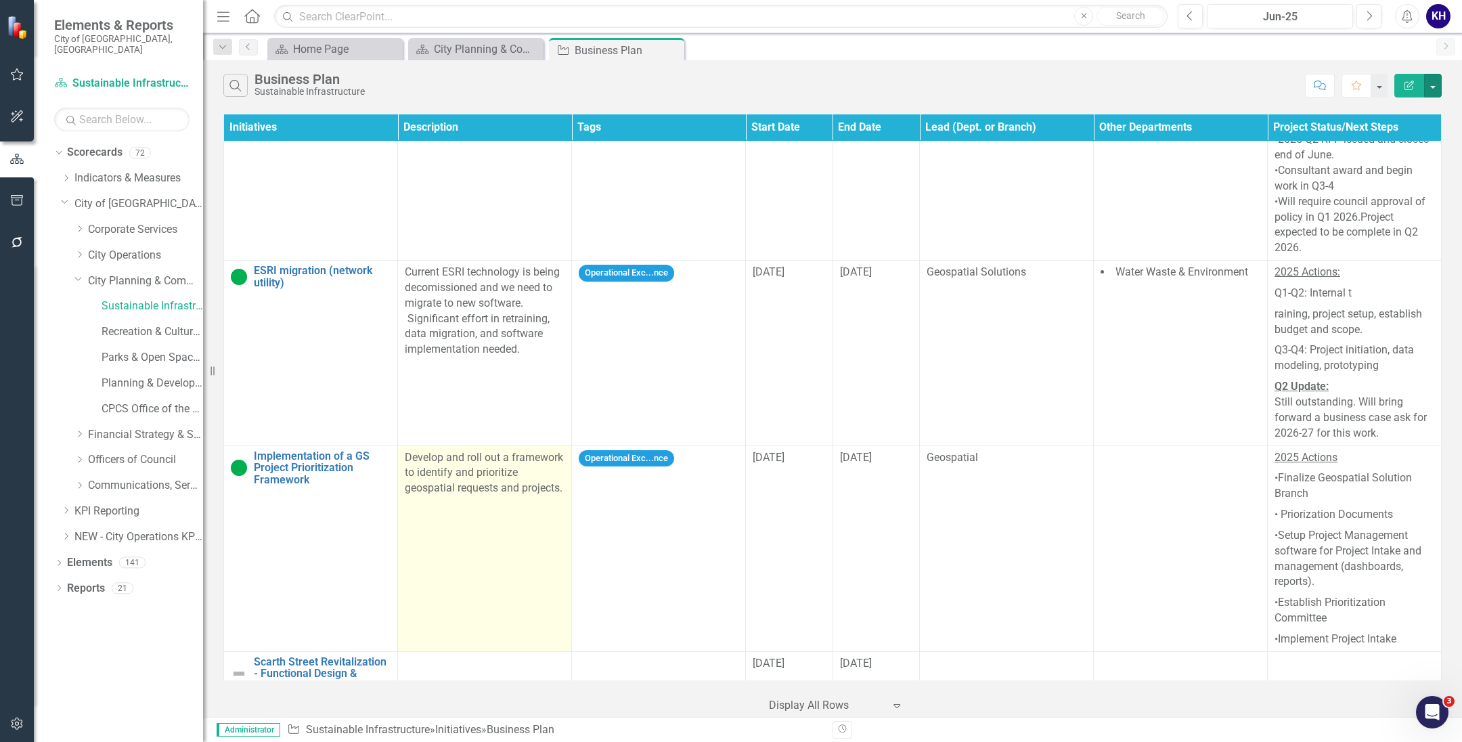
scroll to position [3301, 0]
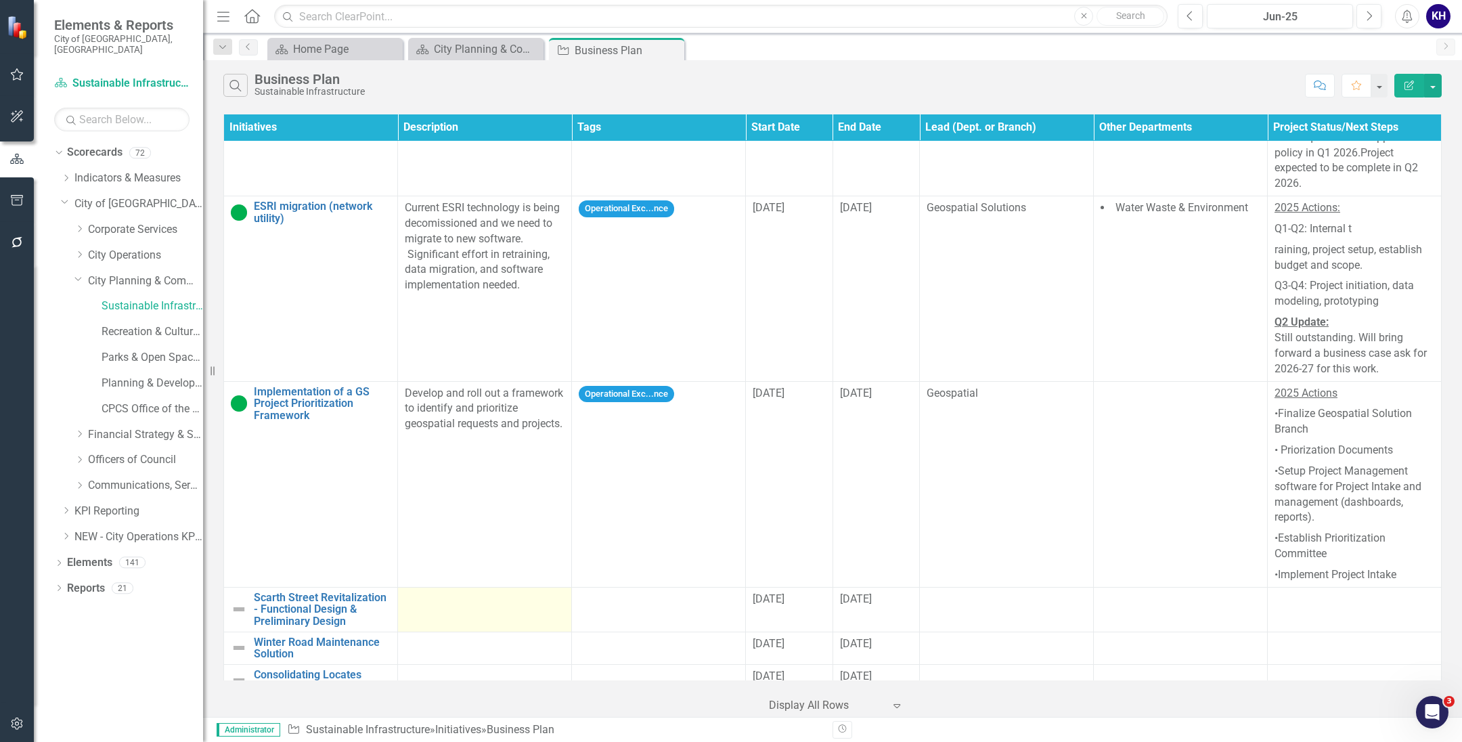
click at [522, 592] on div at bounding box center [485, 600] width 160 height 16
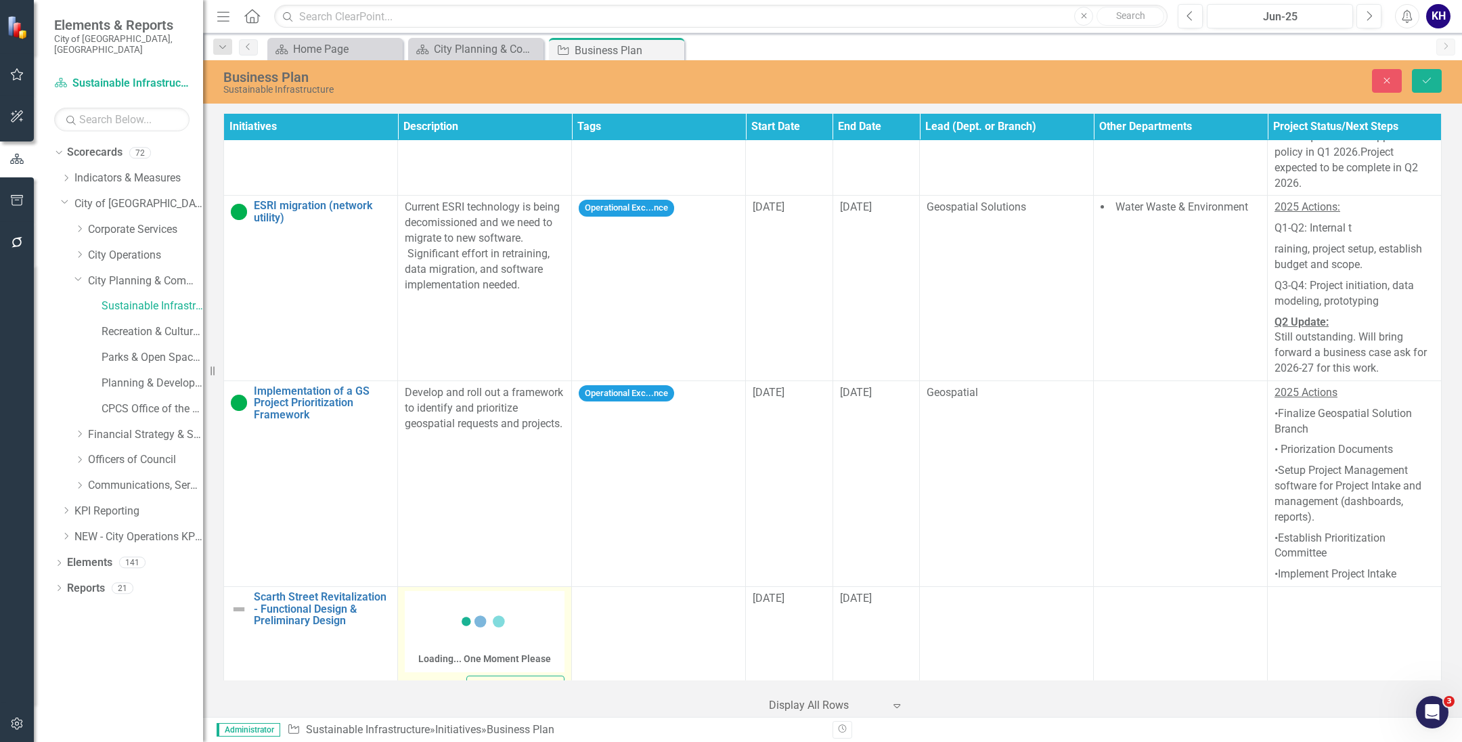
click at [473, 594] on icon at bounding box center [485, 621] width 54 height 54
click at [465, 604] on icon "Underline" at bounding box center [473, 612] width 16 height 16
click at [454, 650] on body "﻿" at bounding box center [484, 728] width 157 height 203
click at [473, 604] on icon "Underline" at bounding box center [473, 612] width 16 height 16
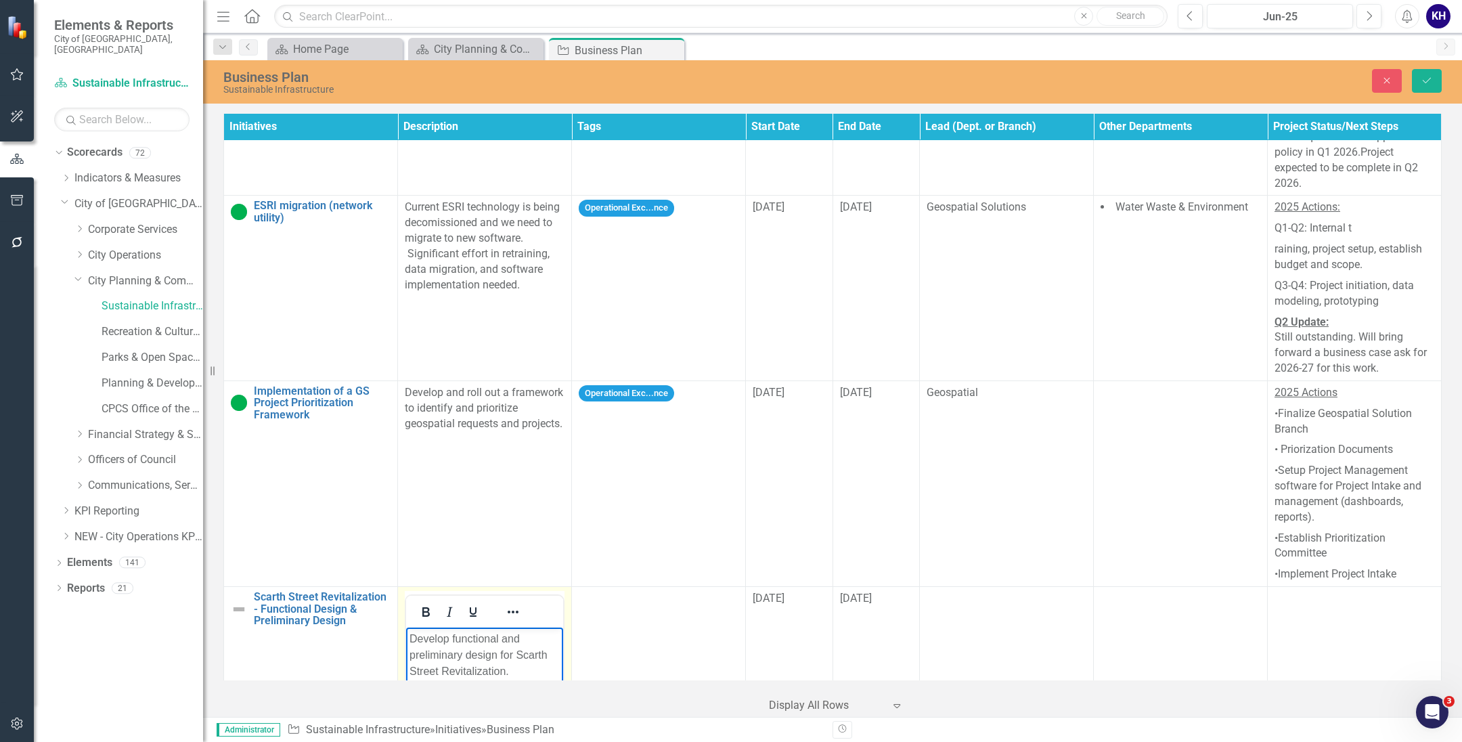
scroll to position [3471, 0]
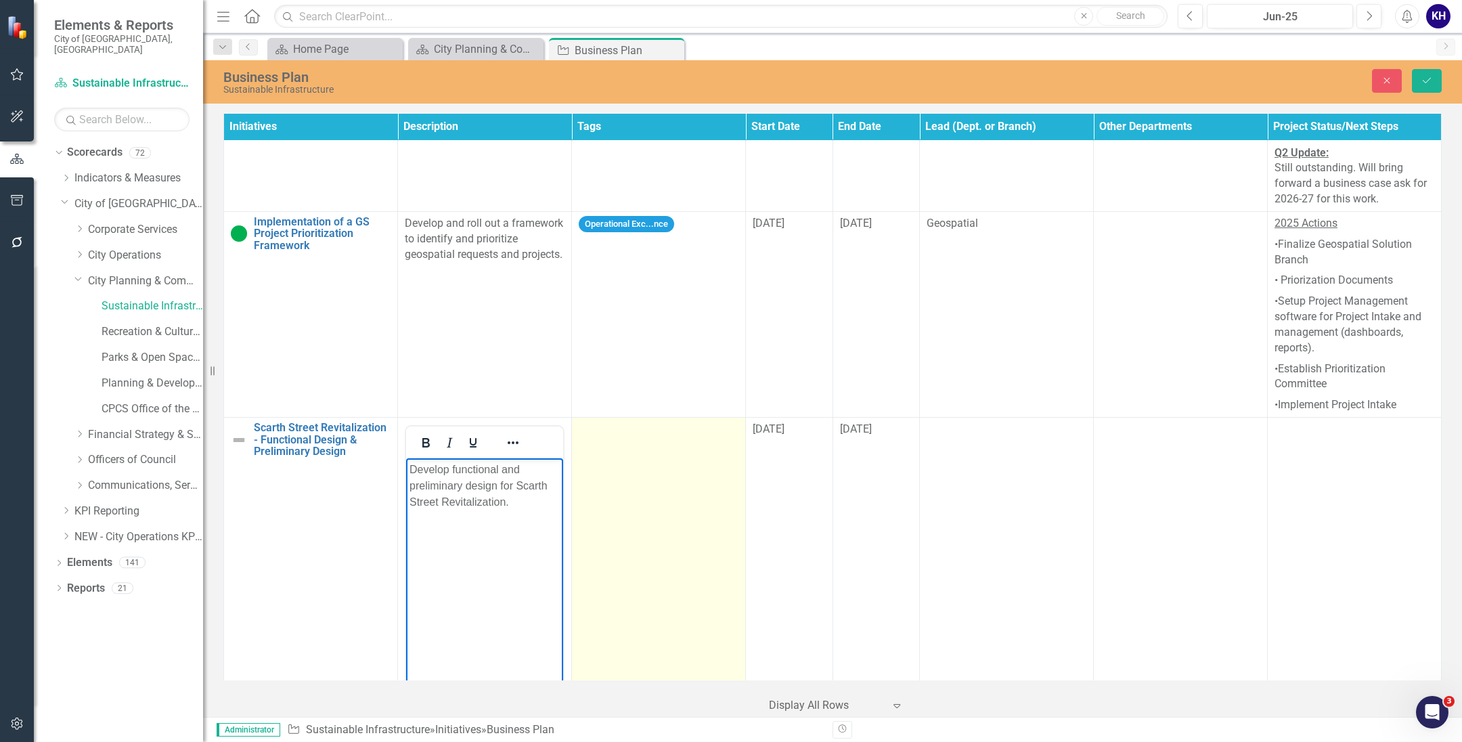
click at [628, 506] on td at bounding box center [659, 578] width 174 height 320
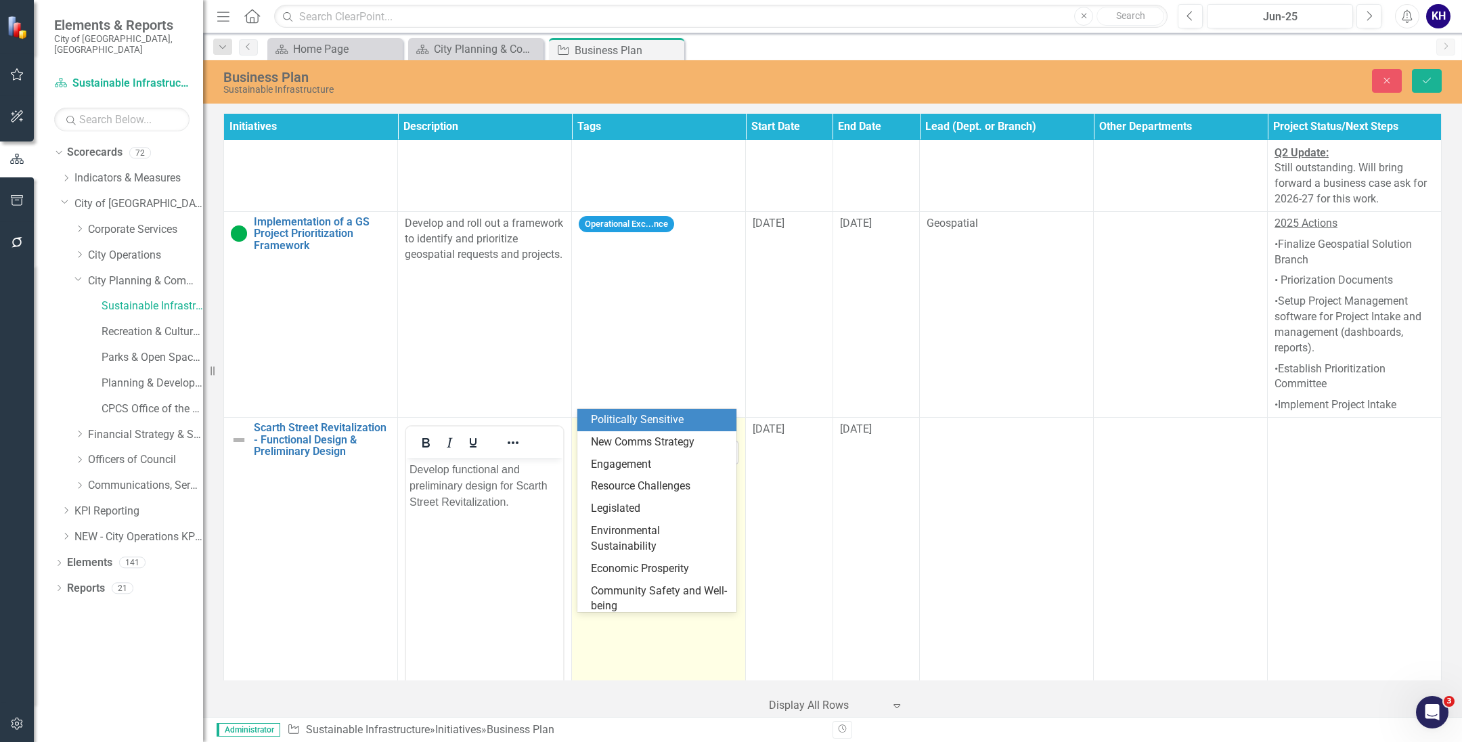
click at [670, 443] on div at bounding box center [649, 452] width 132 height 18
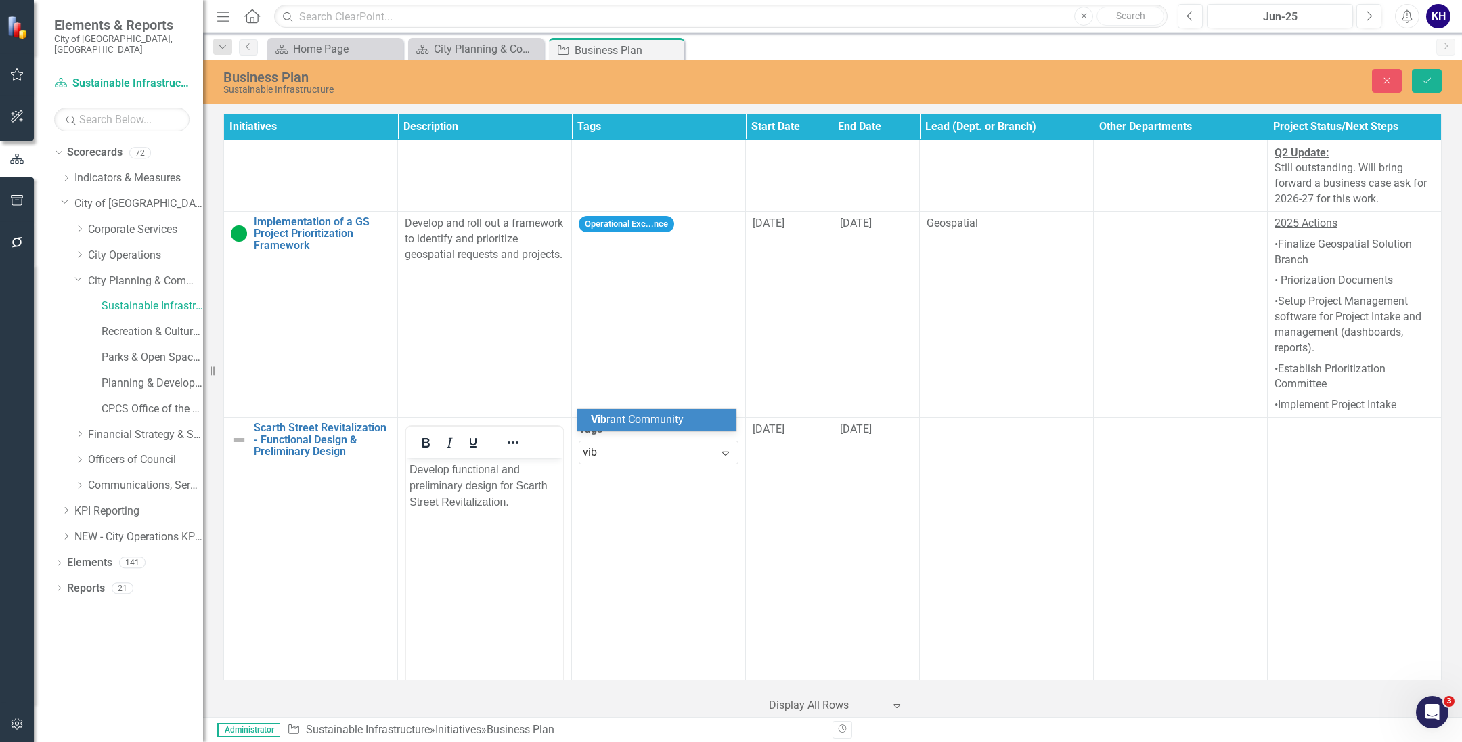
type input "vibr"
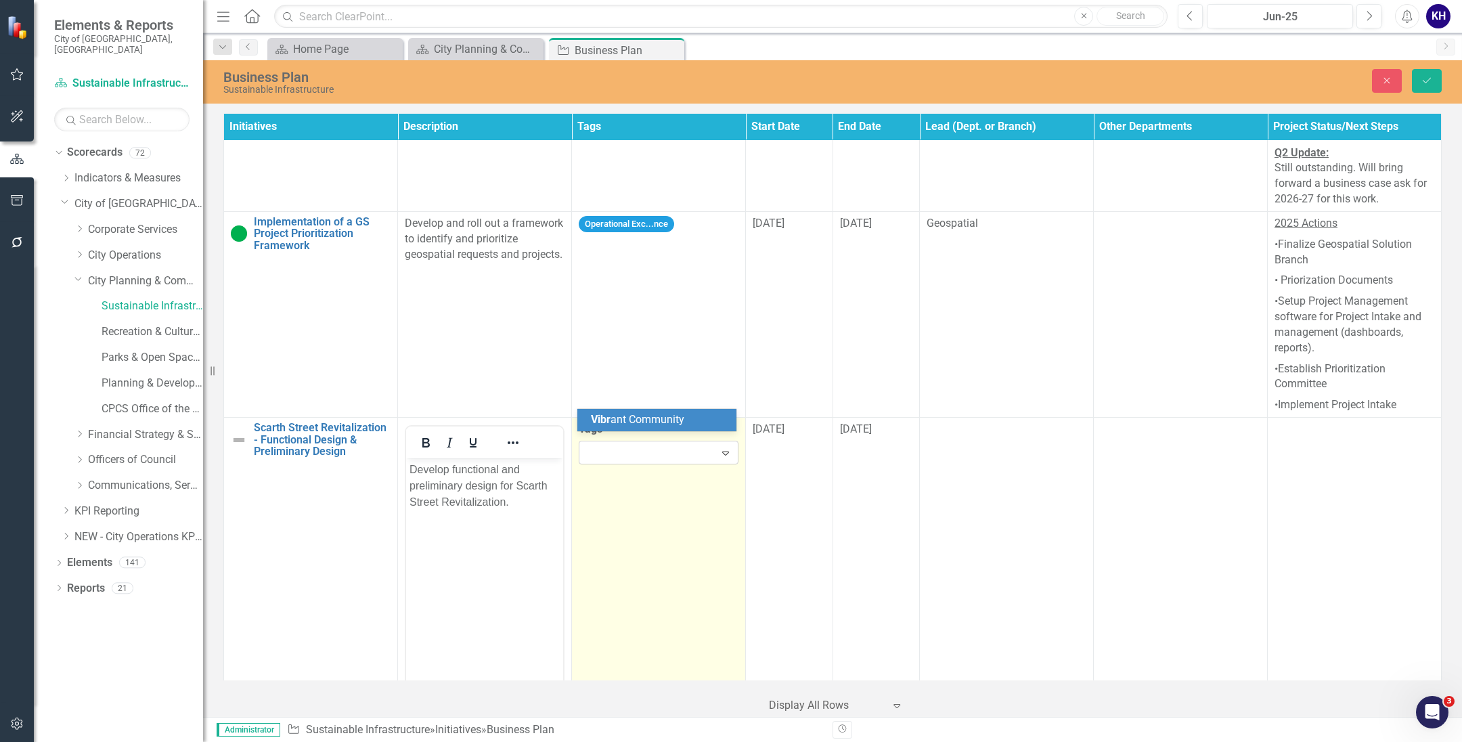
click at [684, 443] on div at bounding box center [649, 452] width 132 height 18
type input "v"
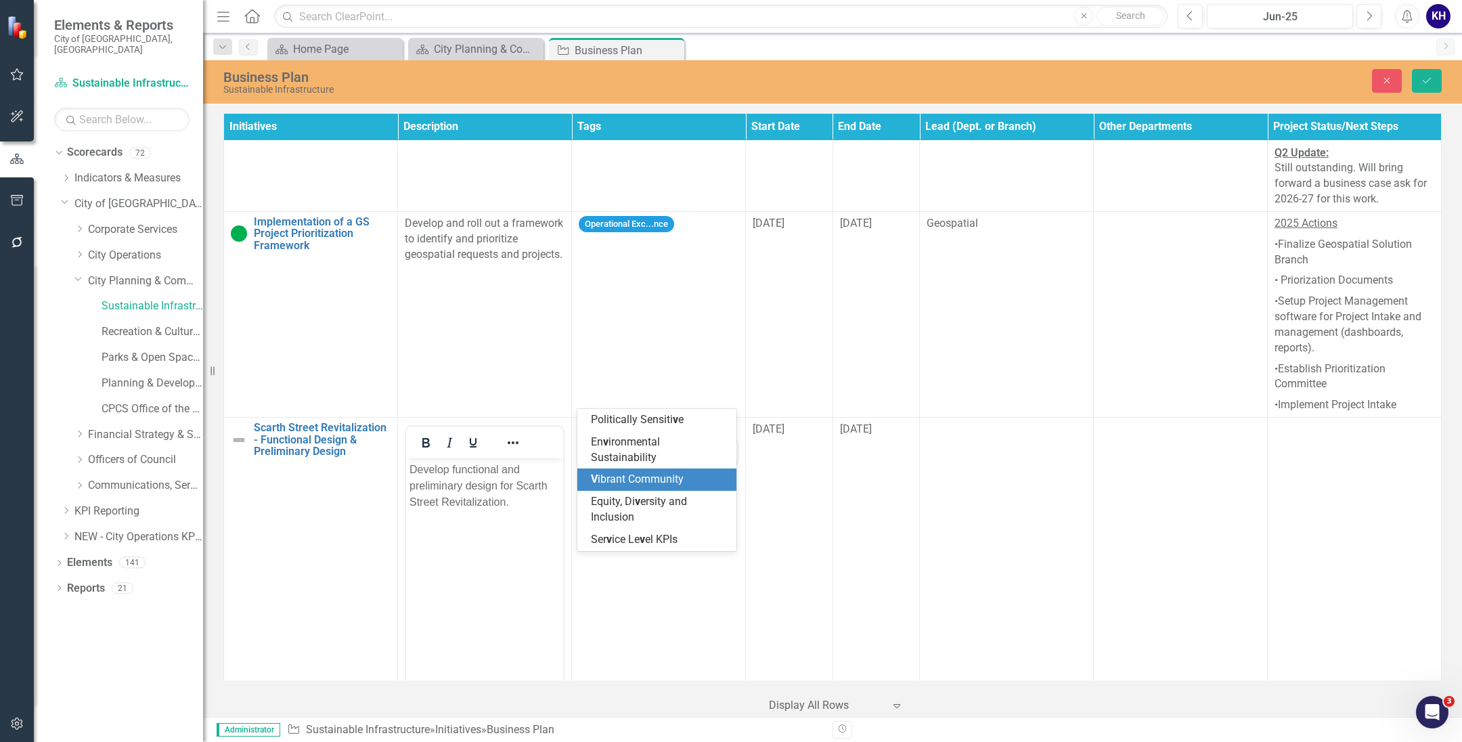
click at [666, 472] on div "V ibrant Community" at bounding box center [659, 480] width 137 height 16
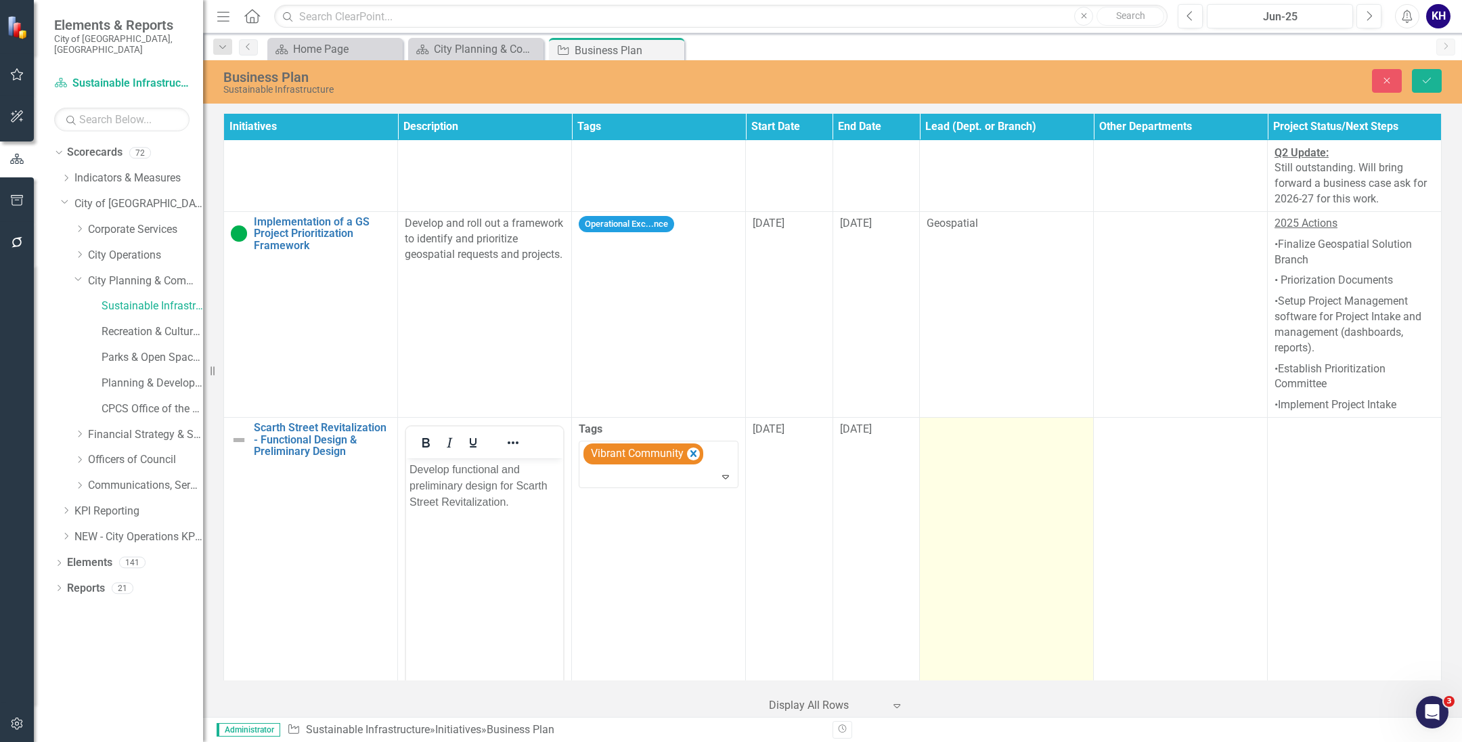
click at [987, 518] on td at bounding box center [1007, 578] width 174 height 320
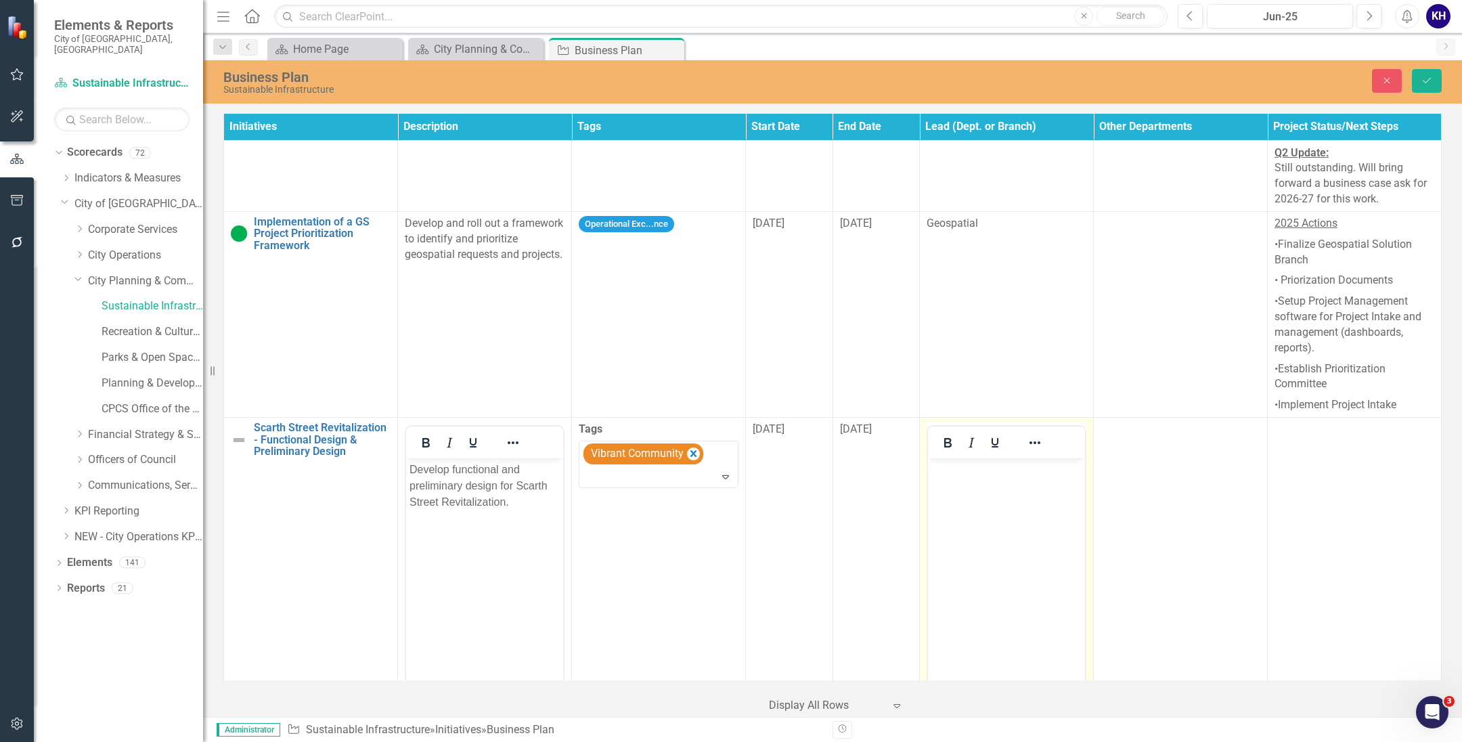
scroll to position [0, 0]
click at [990, 575] on body "Rich Text Area. Press ALT-0 for help." at bounding box center [1006, 559] width 157 height 203
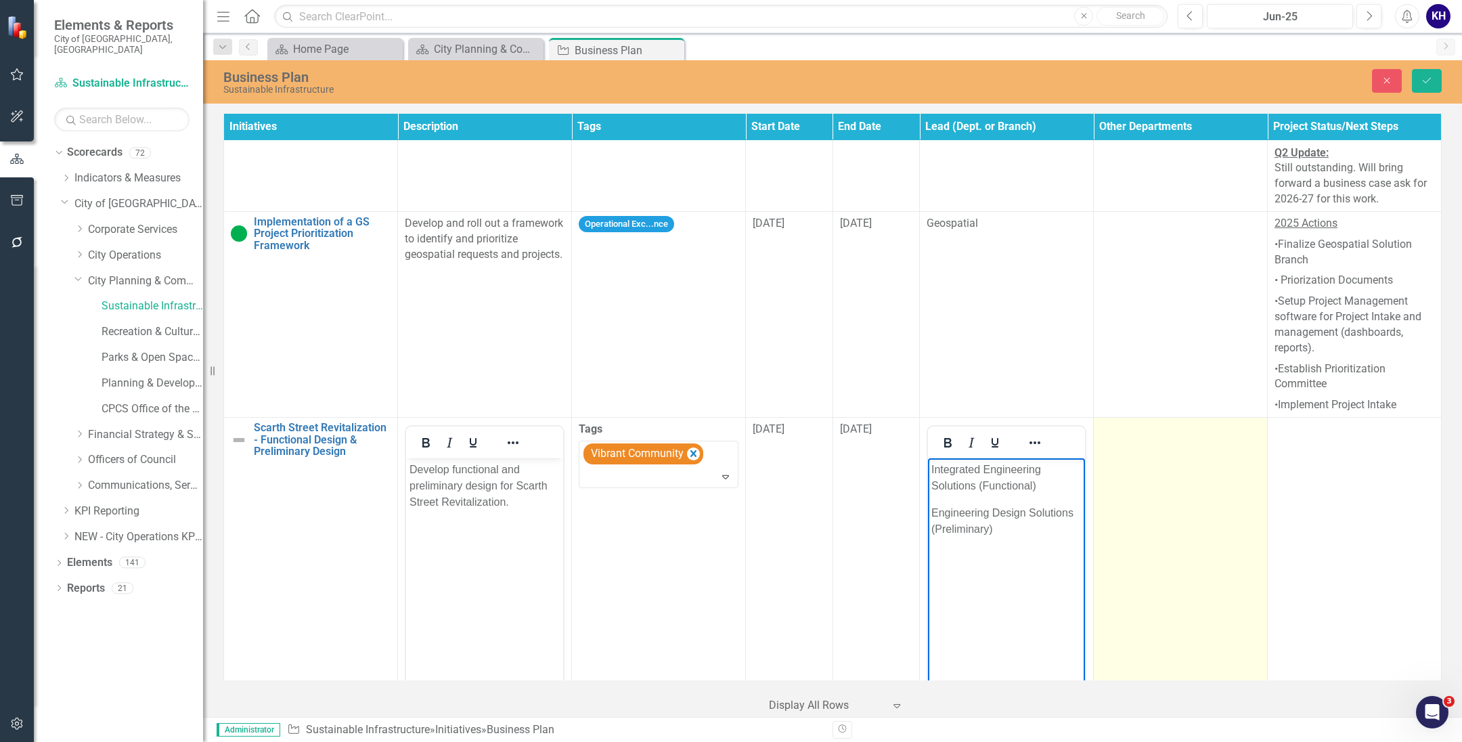
click at [1161, 464] on td at bounding box center [1181, 578] width 174 height 320
click at [1144, 418] on td "Select... Expand" at bounding box center [1181, 578] width 174 height 320
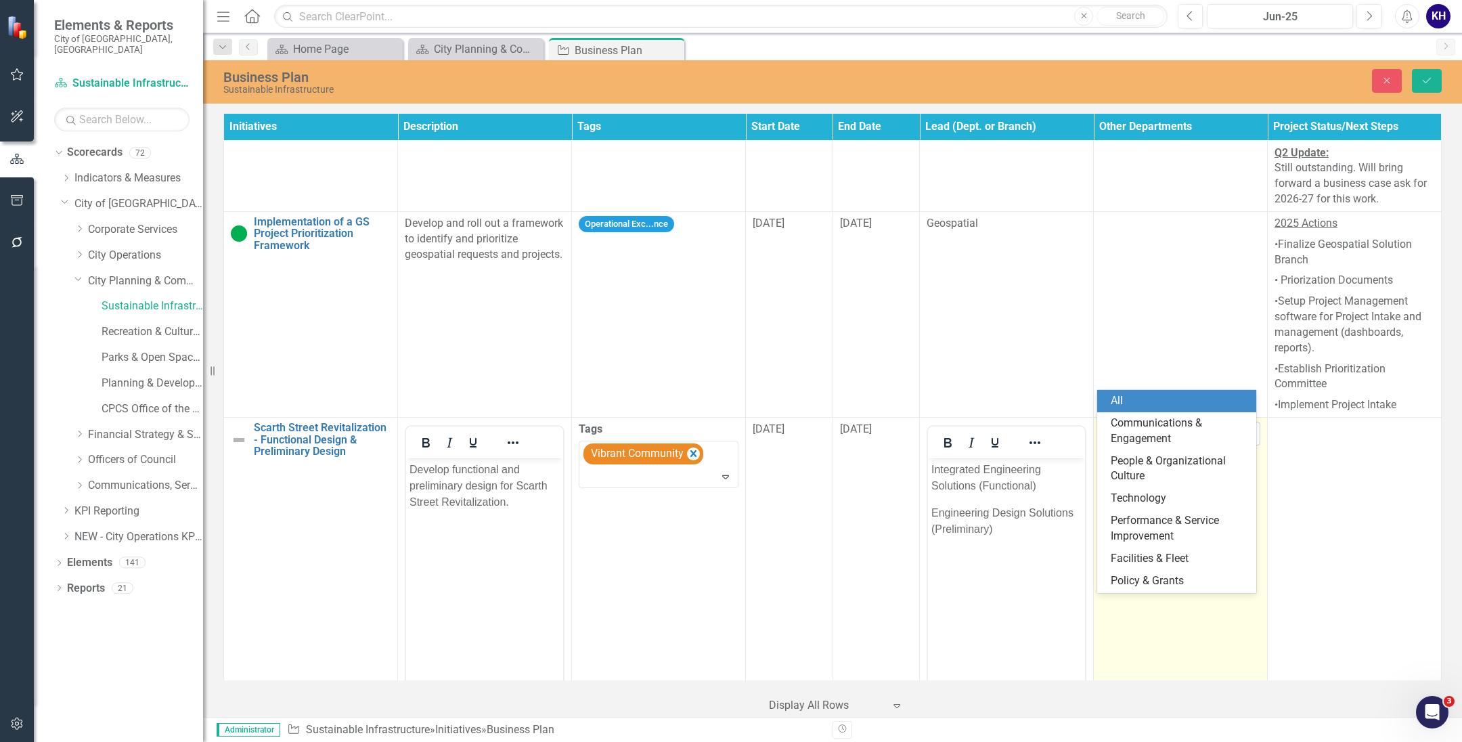
click at [1143, 424] on div at bounding box center [1171, 433] width 132 height 18
type input "pl"
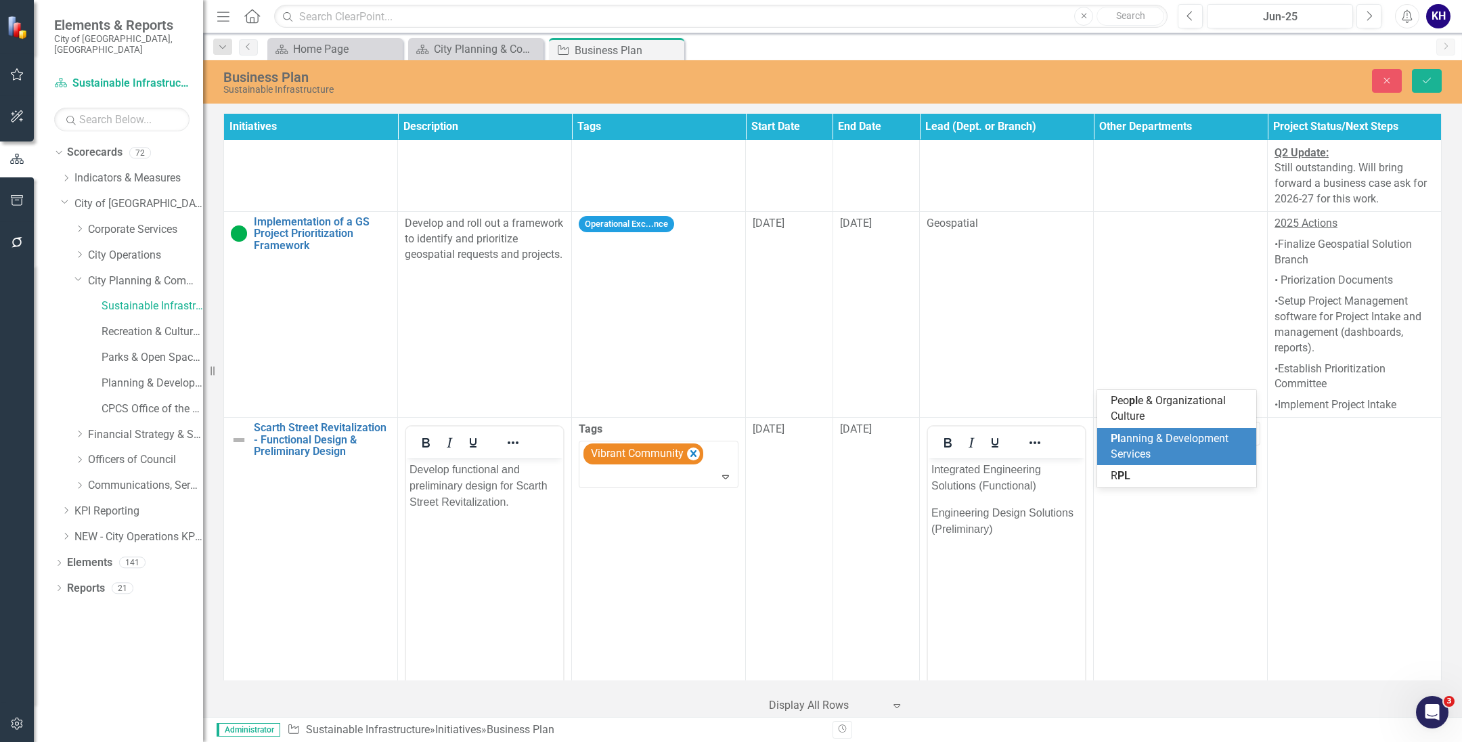
click at [1111, 439] on span "Pl" at bounding box center [1115, 438] width 9 height 13
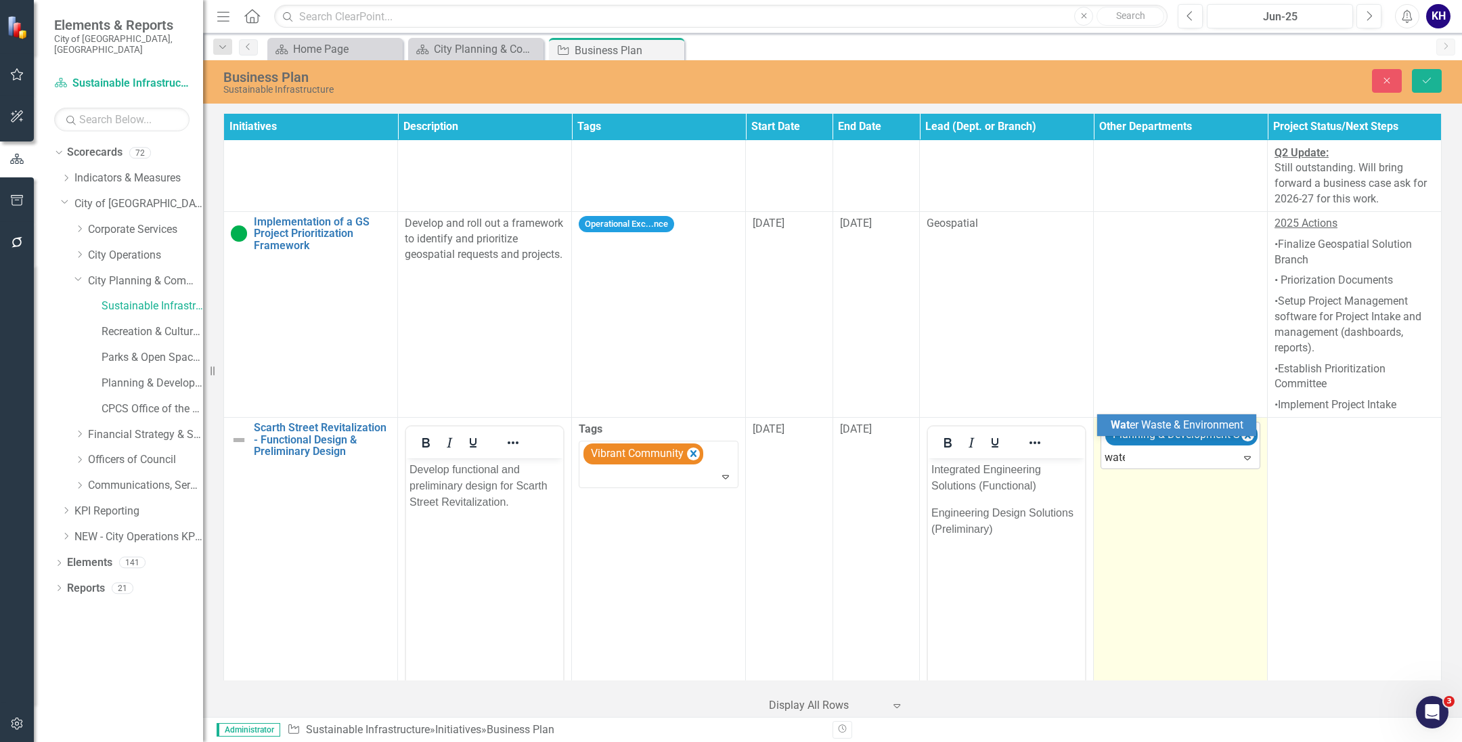
type input "water"
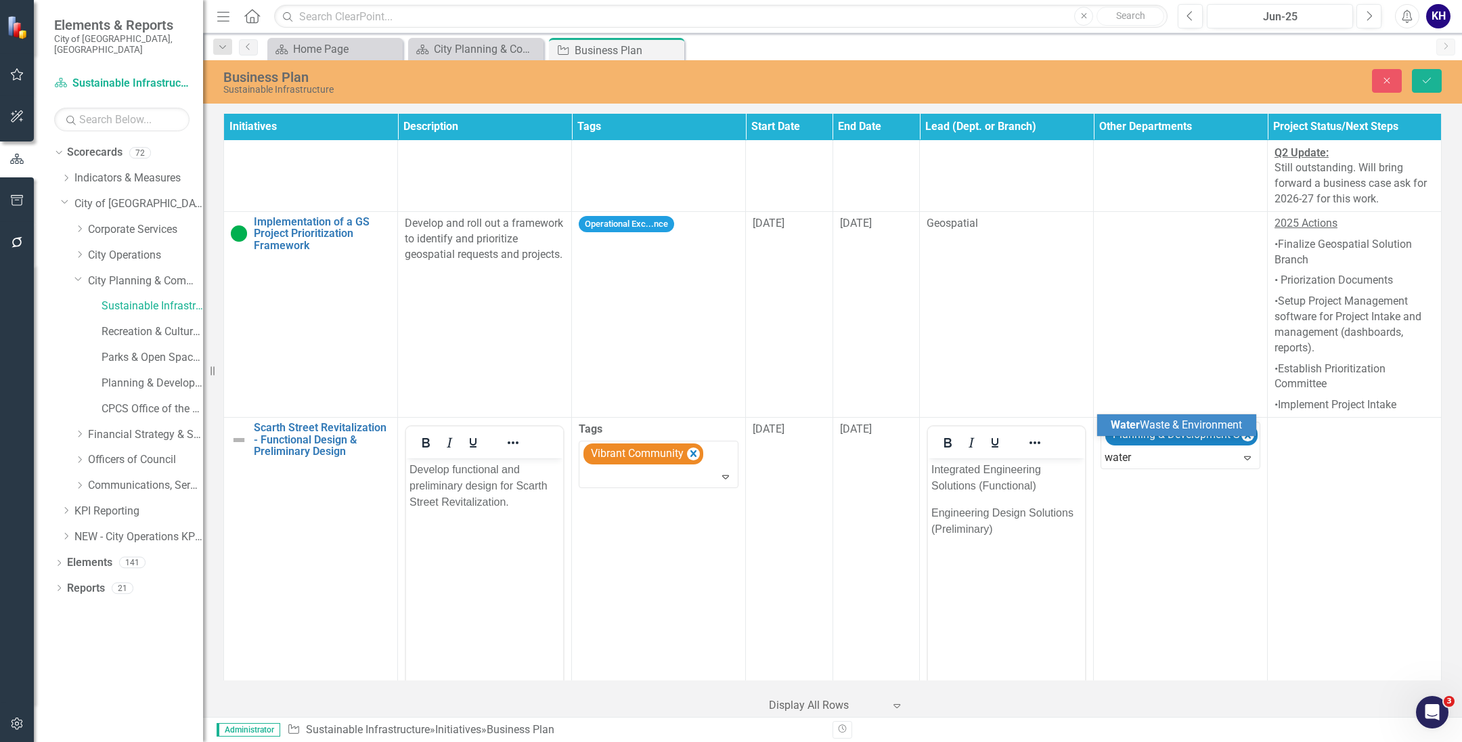
click at [1140, 423] on span "Water Waste & Environment" at bounding box center [1176, 424] width 131 height 13
type input "road"
click at [1164, 455] on span "Road ways & Transportation" at bounding box center [1177, 449] width 133 height 13
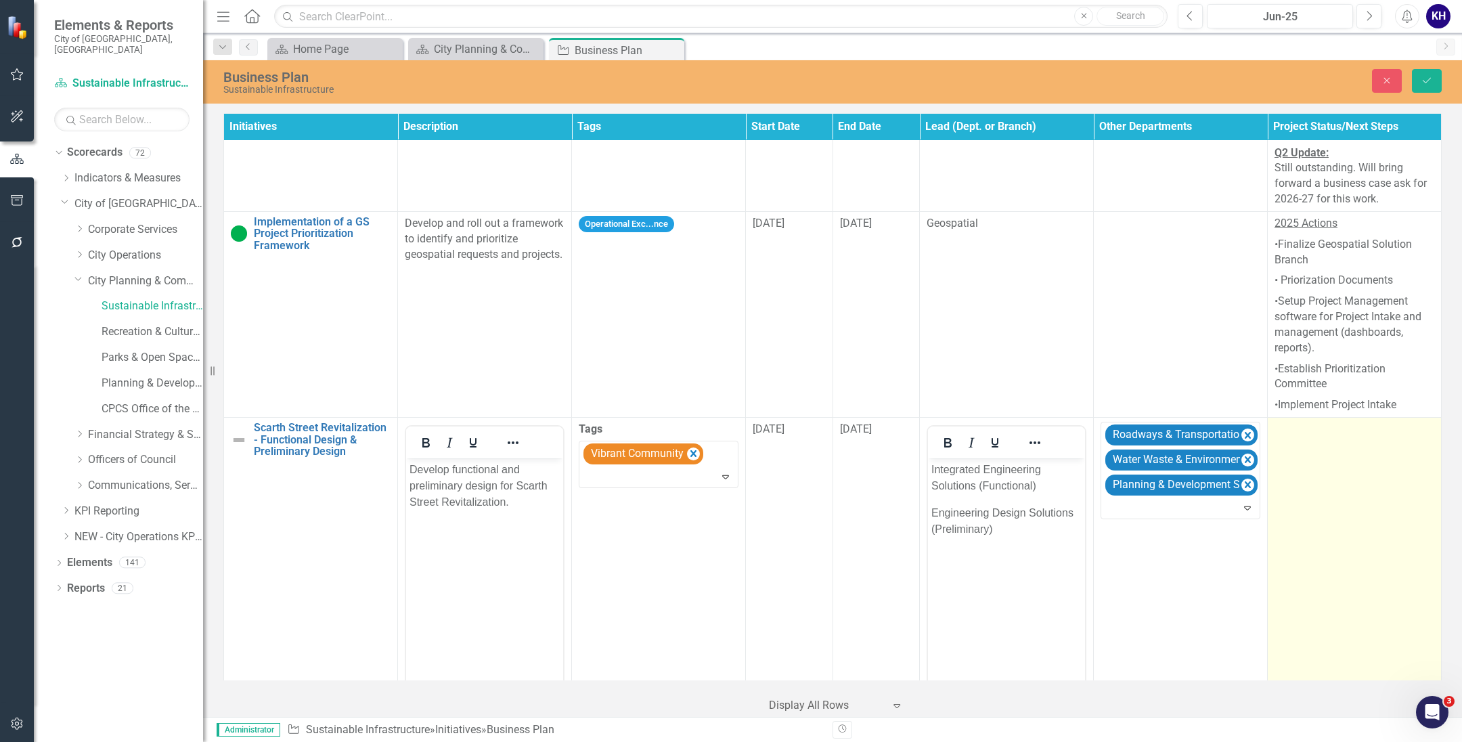
click at [1343, 497] on td at bounding box center [1355, 578] width 174 height 320
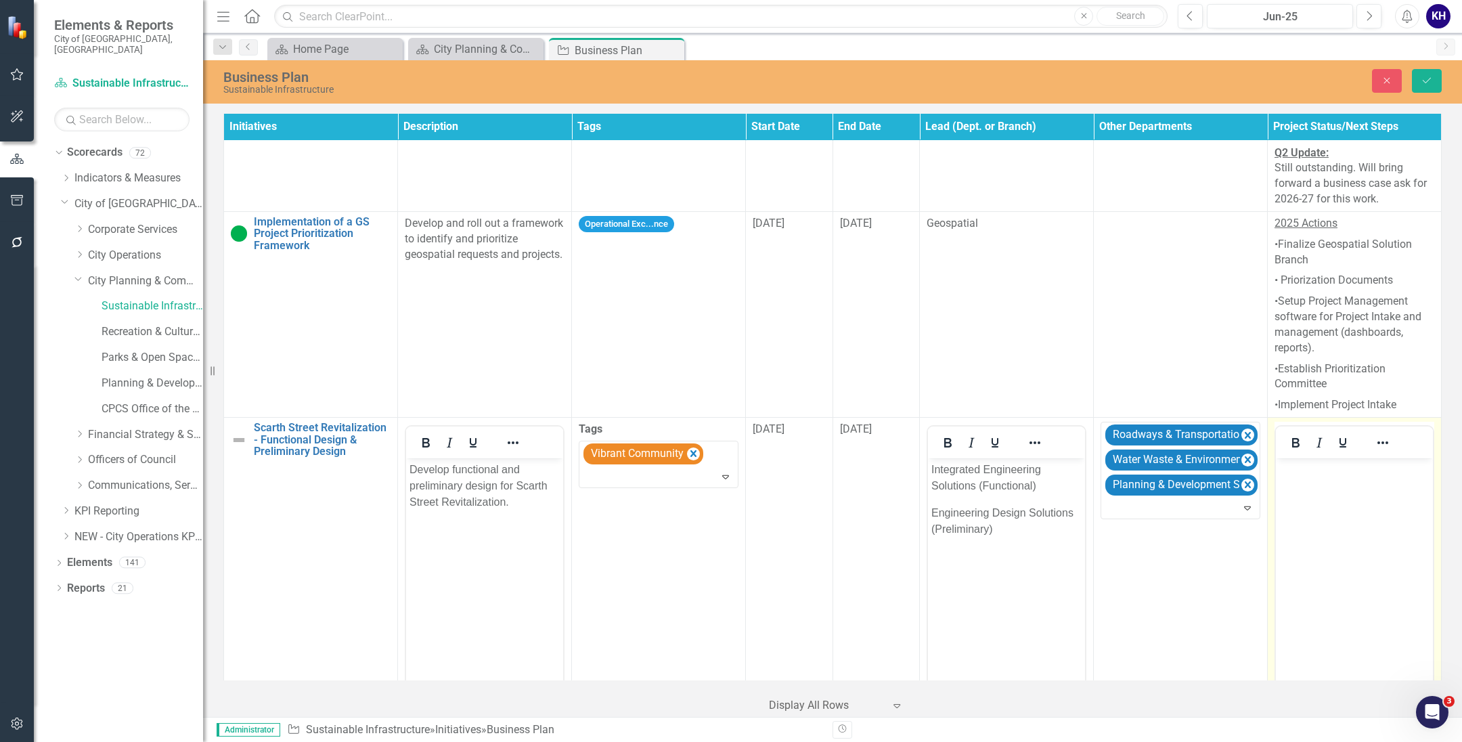
click at [1351, 543] on body "Rich Text Area. Press ALT-0 for help." at bounding box center [1354, 559] width 157 height 203
paste body "Rich Text Area. Press ALT-0 for help."
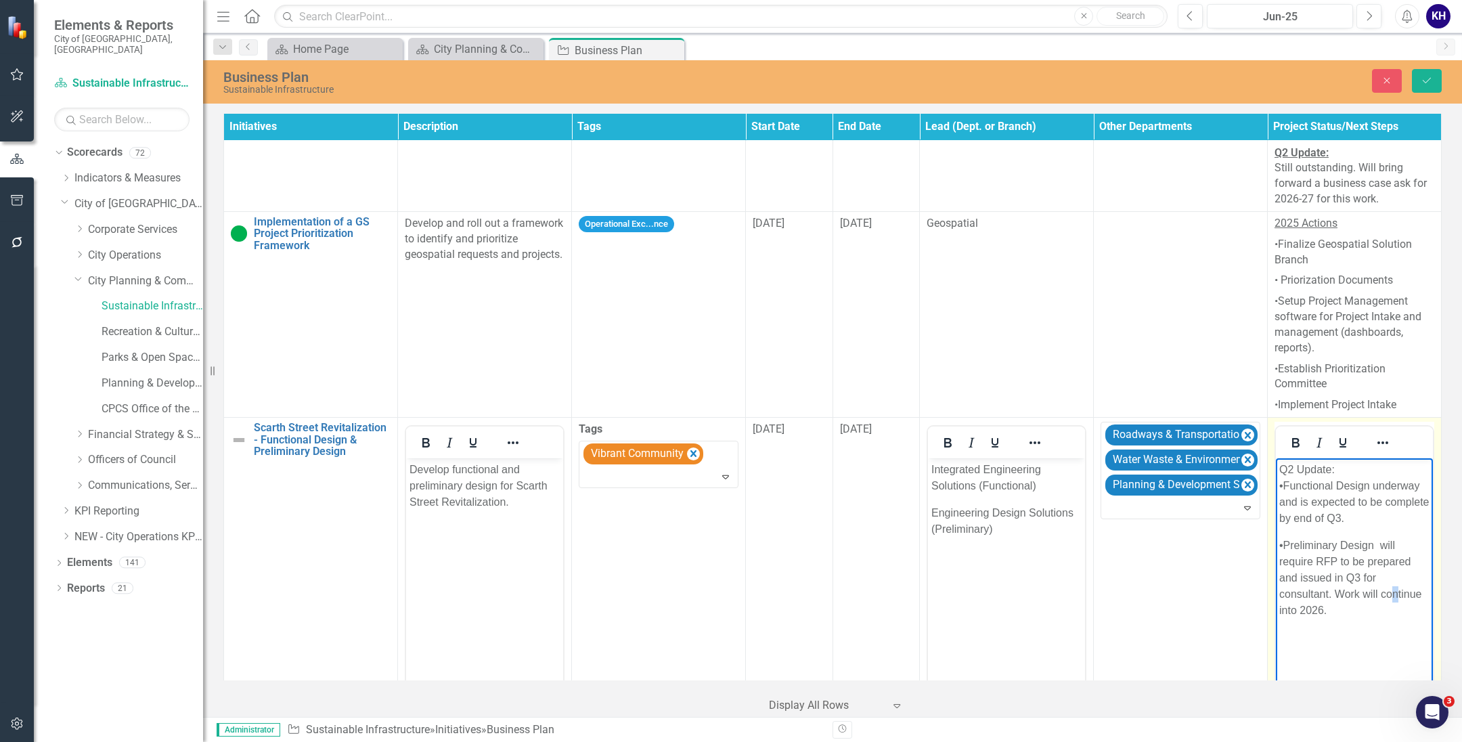
click at [1393, 599] on p "•Preliminary Design will require RFP to be prepared and issued in Q3 for consul…" at bounding box center [1354, 577] width 150 height 81
click at [1377, 627] on body "Q2 Update: •Functional Design underway and is expected to be complete by end of…" at bounding box center [1354, 559] width 157 height 203
drag, startPoint x: 1408, startPoint y: 620, endPoint x: 1415, endPoint y: 617, distance: 7.9
click at [1410, 617] on p "•Work will continue into 2026." at bounding box center [1354, 621] width 150 height 16
click at [1417, 617] on p "•Work will continue into 2026." at bounding box center [1354, 621] width 150 height 16
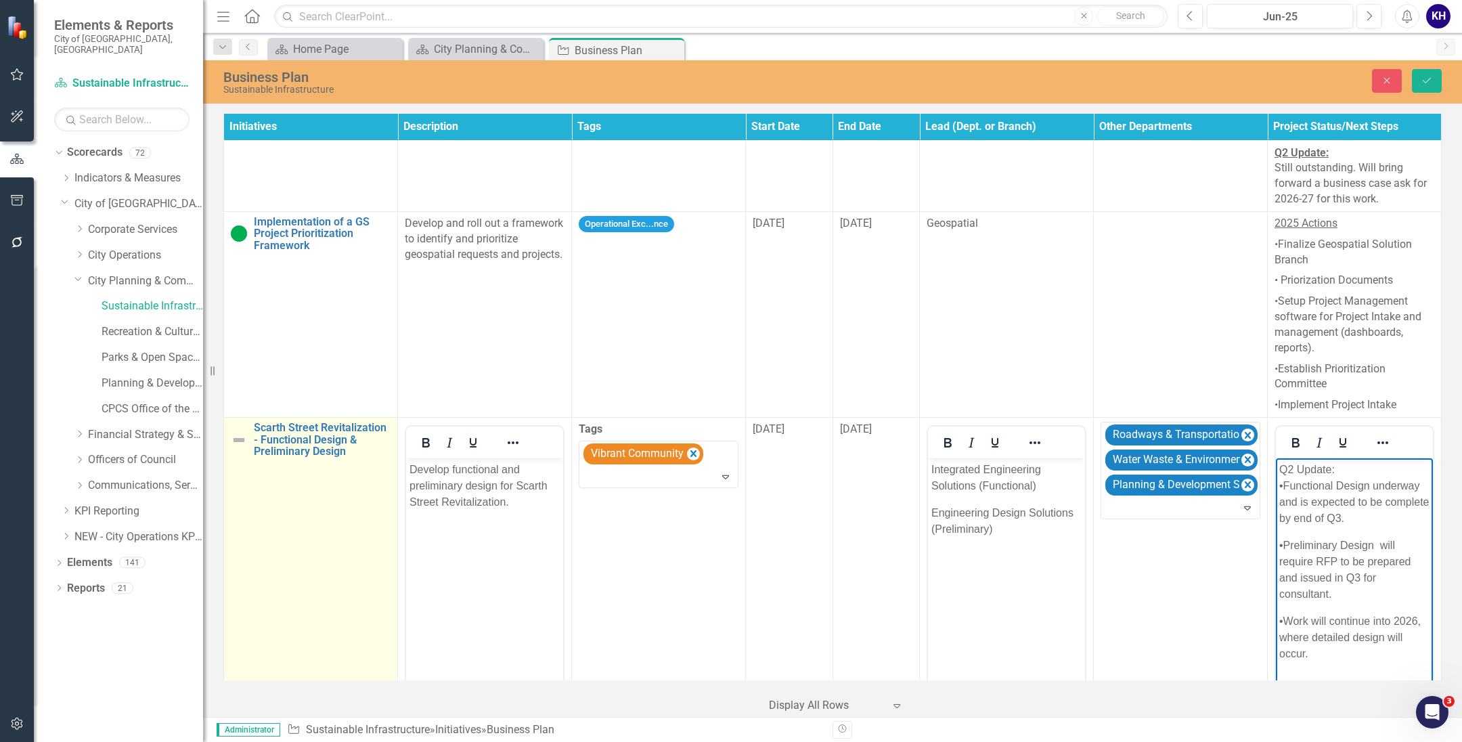
click at [242, 432] on img at bounding box center [239, 440] width 16 height 16
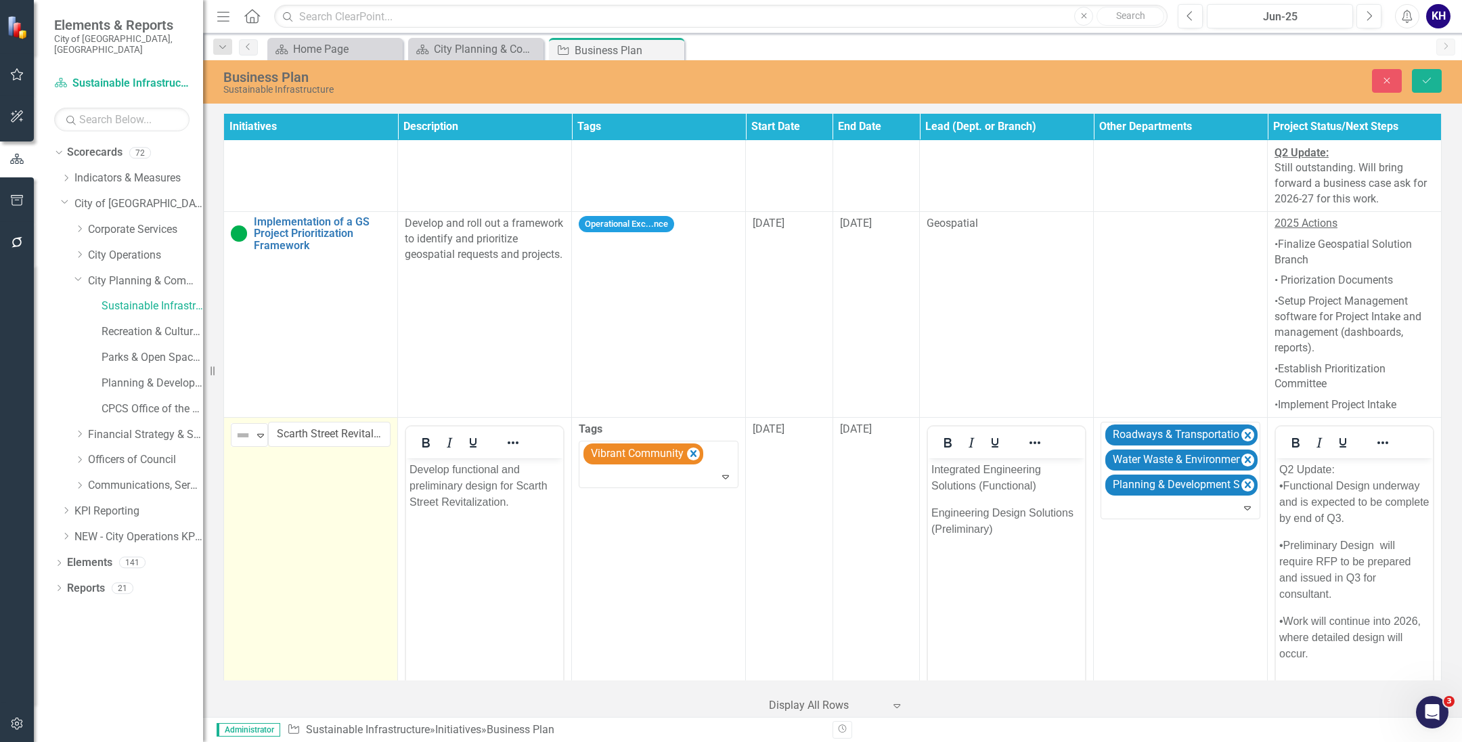
click at [242, 427] on img at bounding box center [243, 435] width 16 height 16
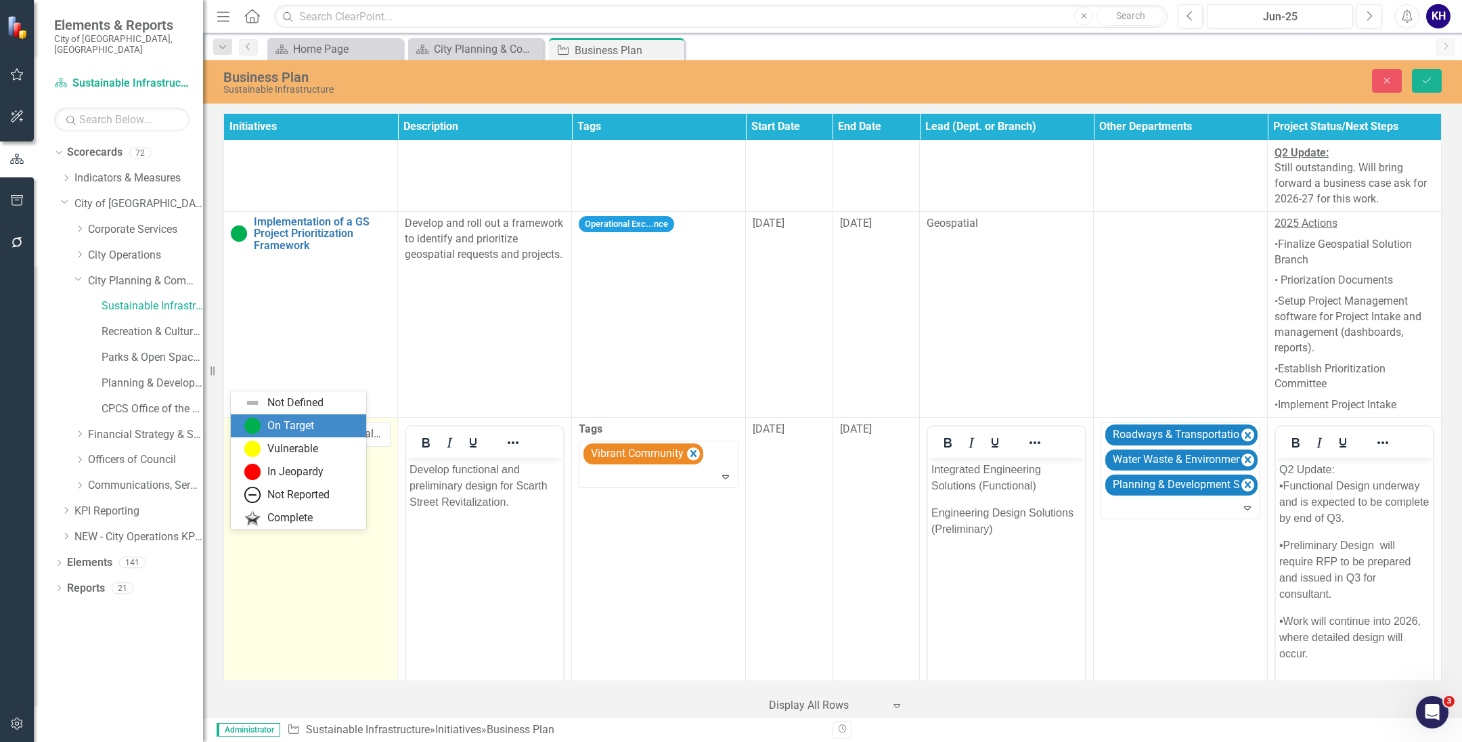
click at [268, 419] on div "On Target" at bounding box center [290, 426] width 47 height 16
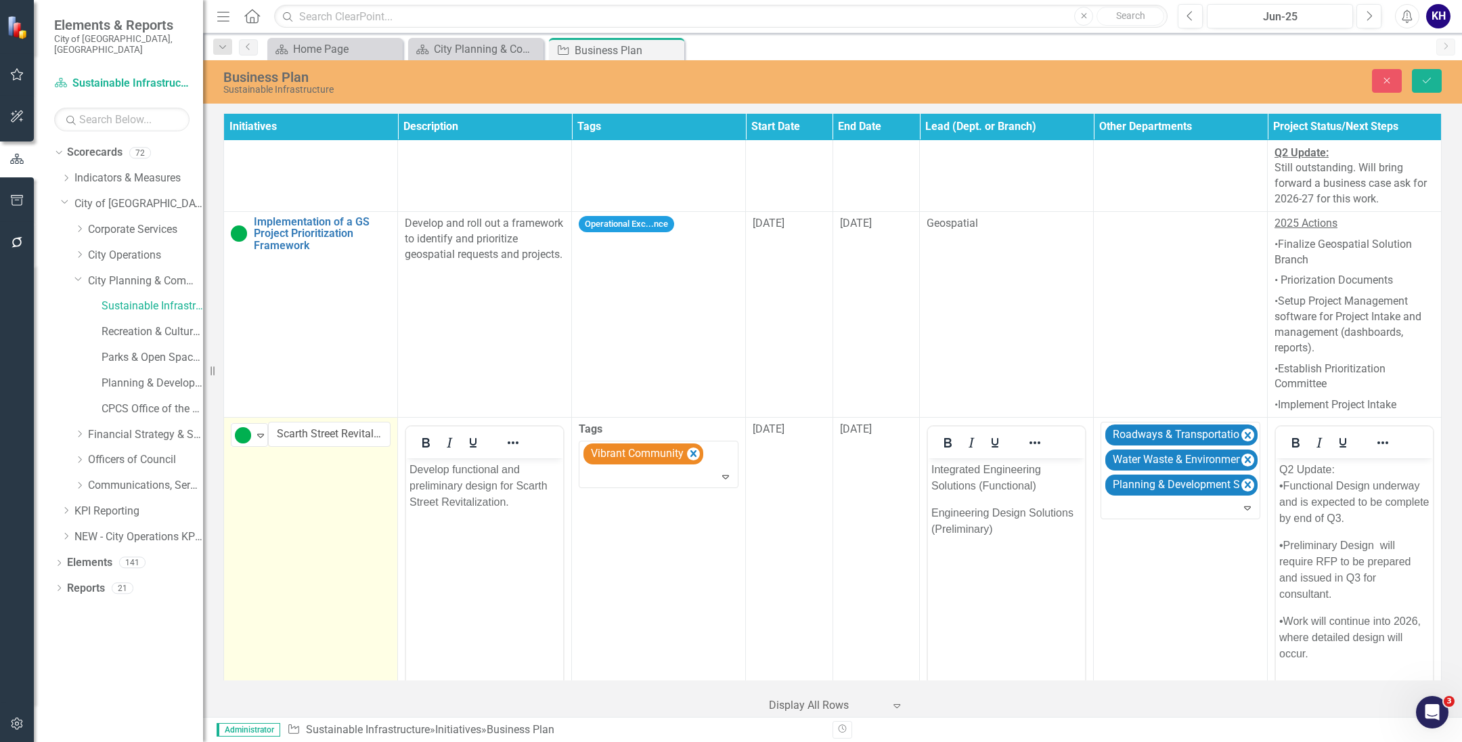
scroll to position [3576, 0]
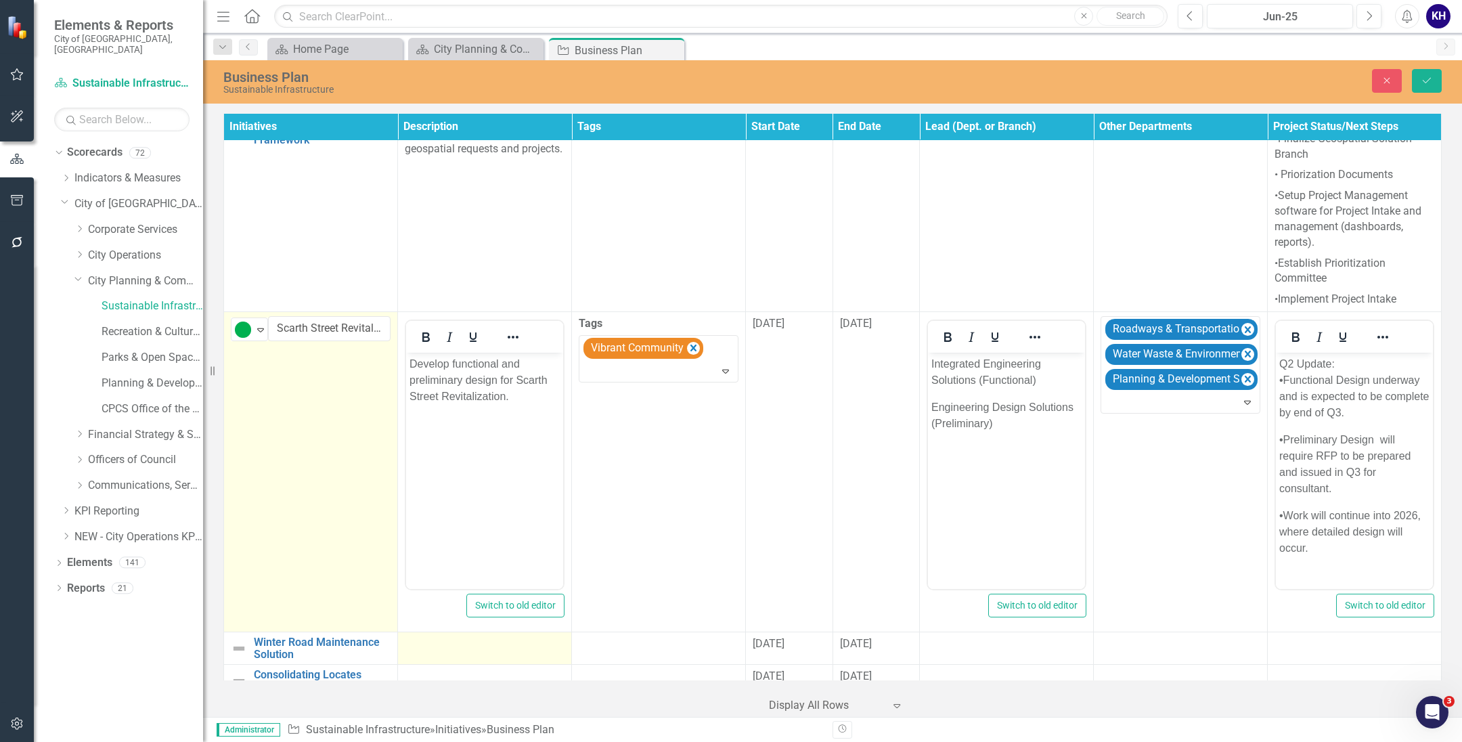
click at [489, 632] on td at bounding box center [485, 648] width 174 height 32
click at [487, 688] on p "Rich Text Area. Press ALT-0 for help." at bounding box center [484, 684] width 150 height 16
paste body "Rich Text Area. Press ALT-0 for help."
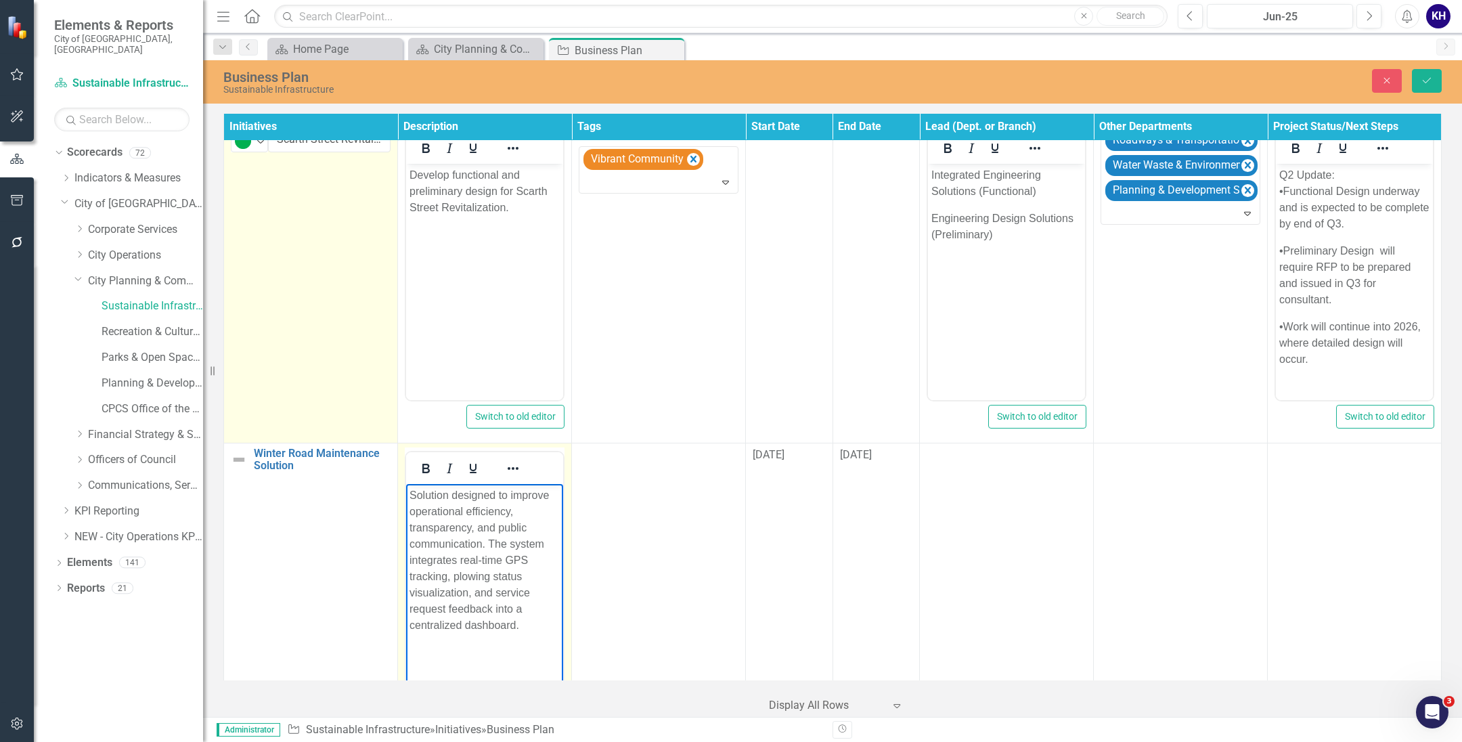
scroll to position [3831, 0]
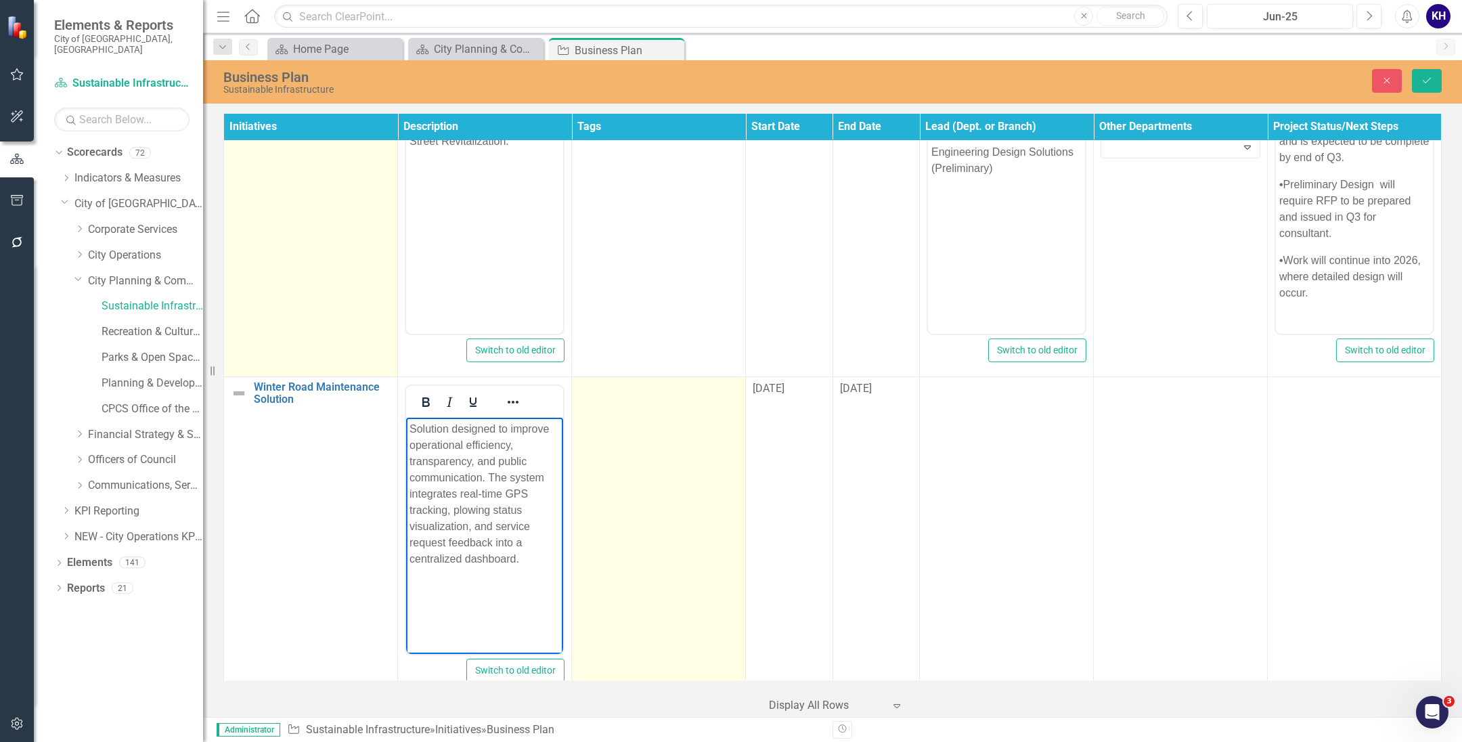
click at [652, 484] on td at bounding box center [659, 537] width 174 height 320
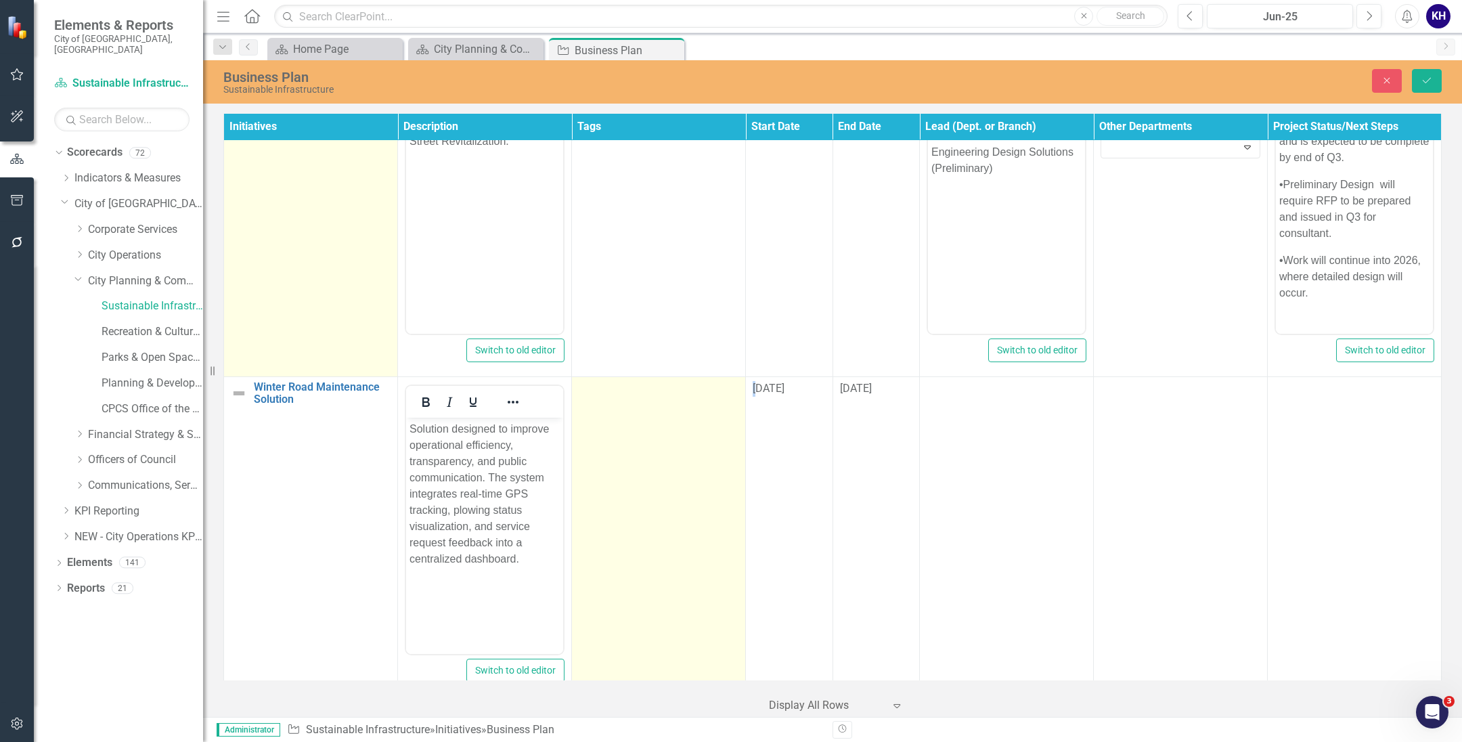
click at [652, 484] on td at bounding box center [659, 537] width 174 height 320
click at [644, 403] on div at bounding box center [649, 412] width 132 height 18
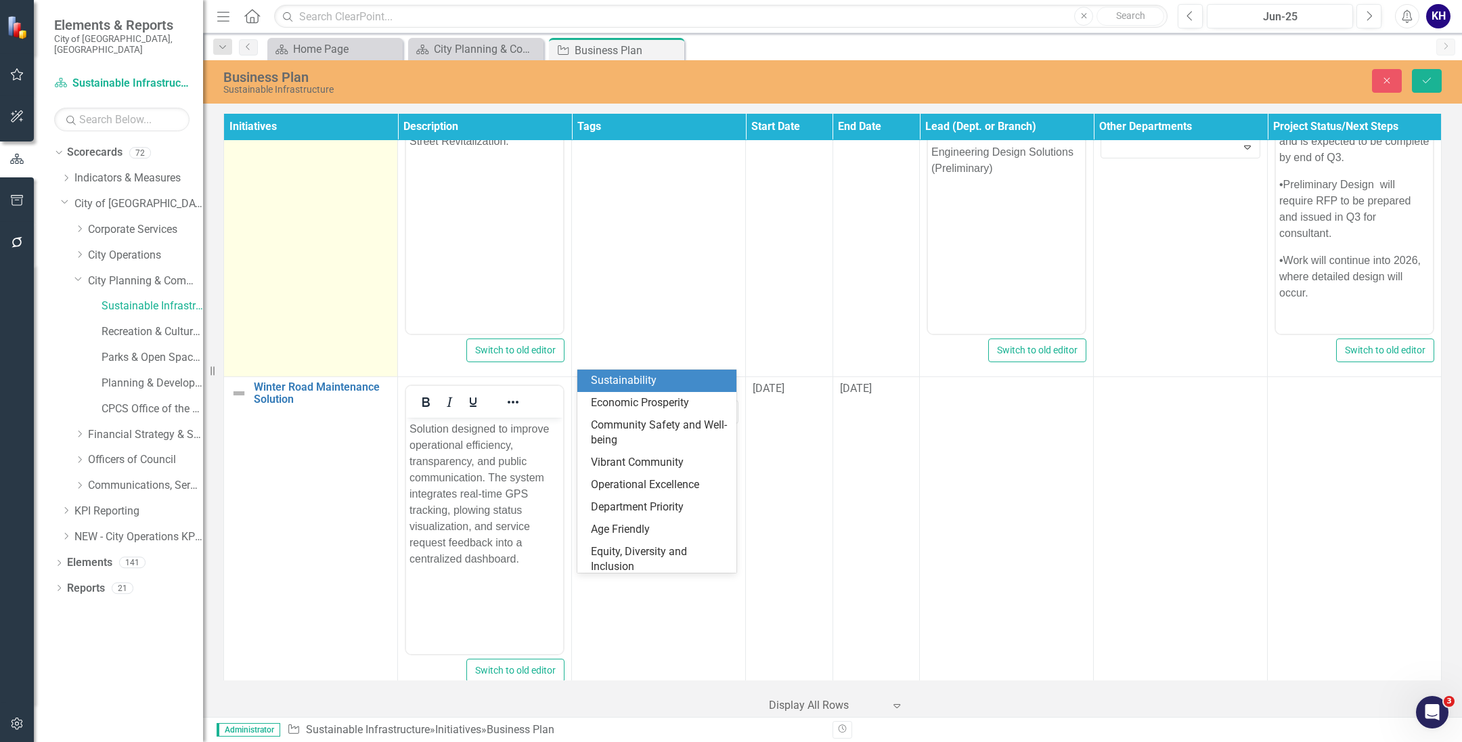
scroll to position [169, 0]
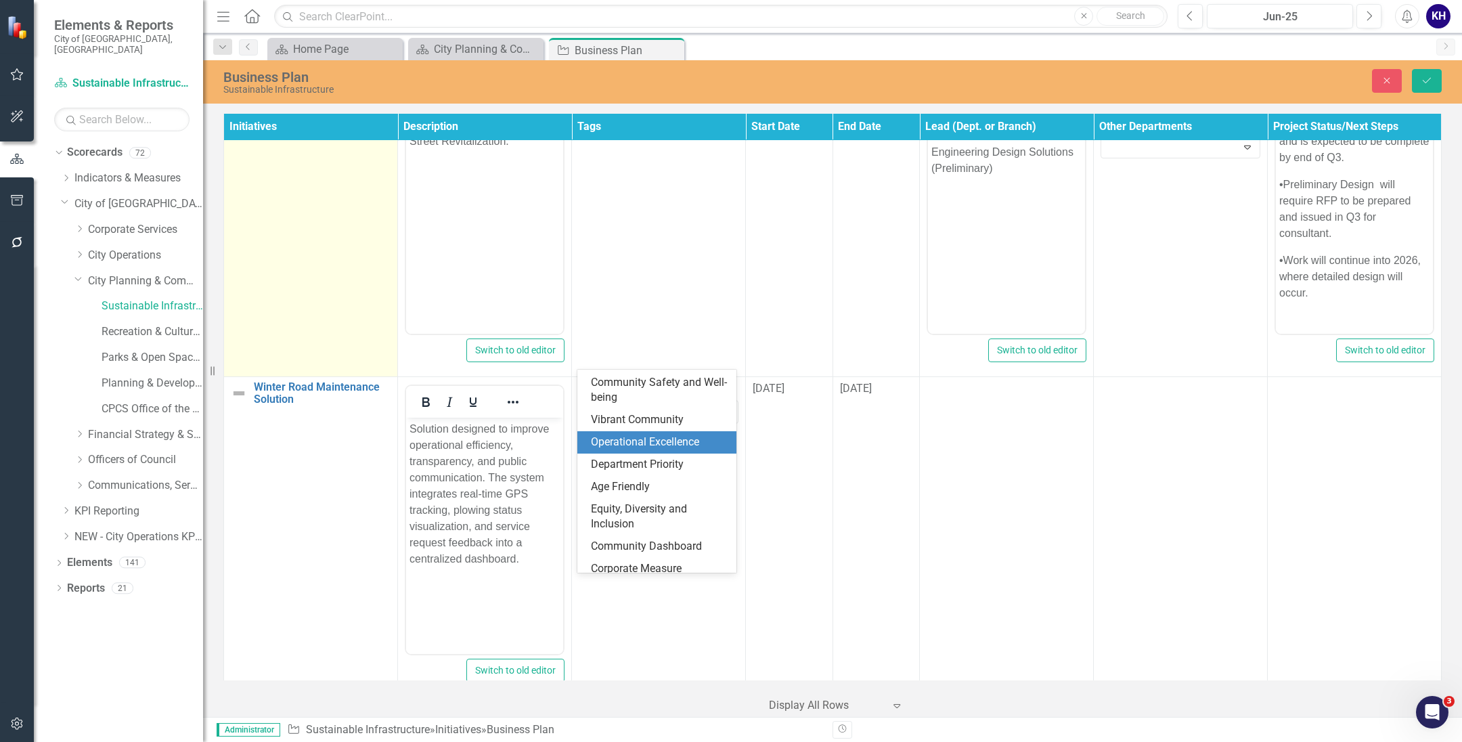
click at [640, 445] on span "Operational Excellence" at bounding box center [645, 441] width 108 height 13
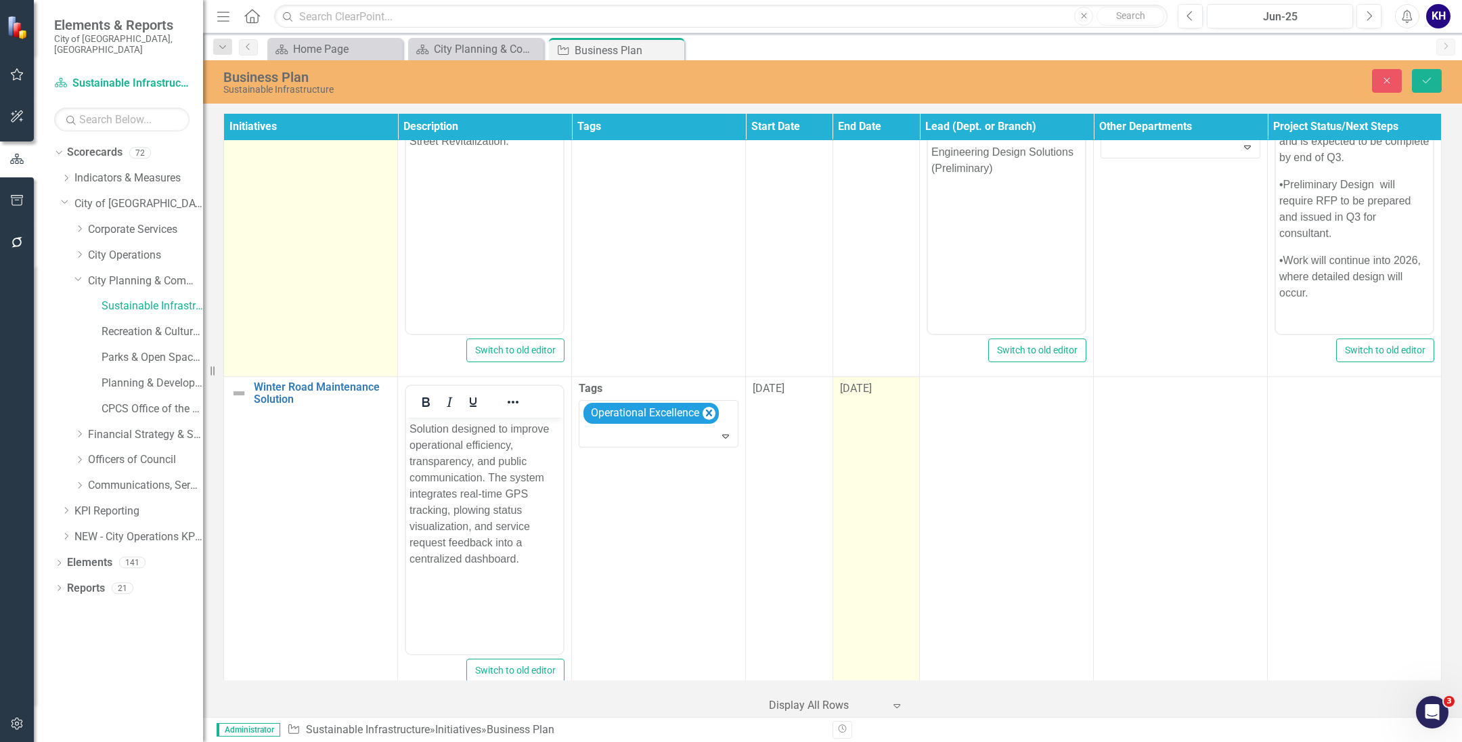
click at [883, 377] on td "[DATE]" at bounding box center [875, 537] width 87 height 320
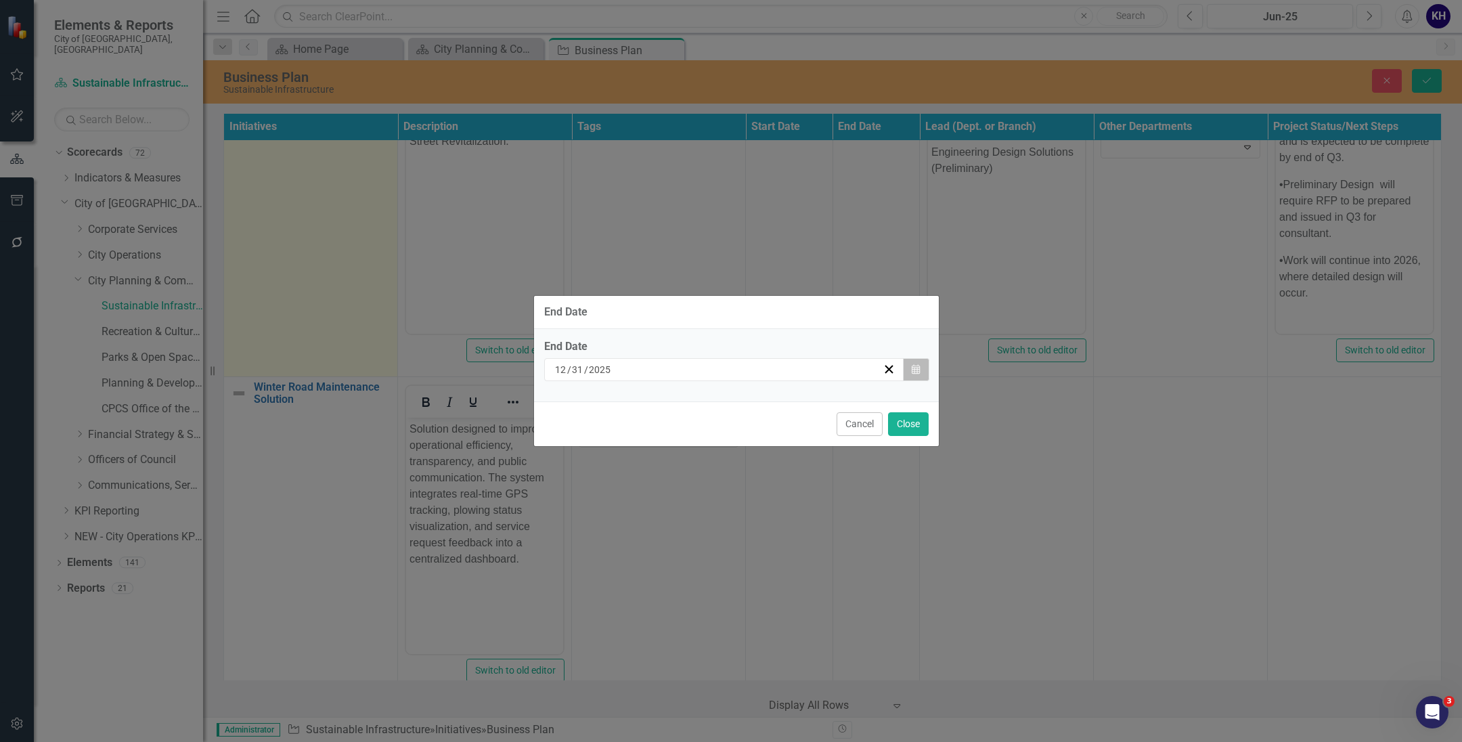
click at [908, 362] on button "Calendar" at bounding box center [916, 369] width 26 height 23
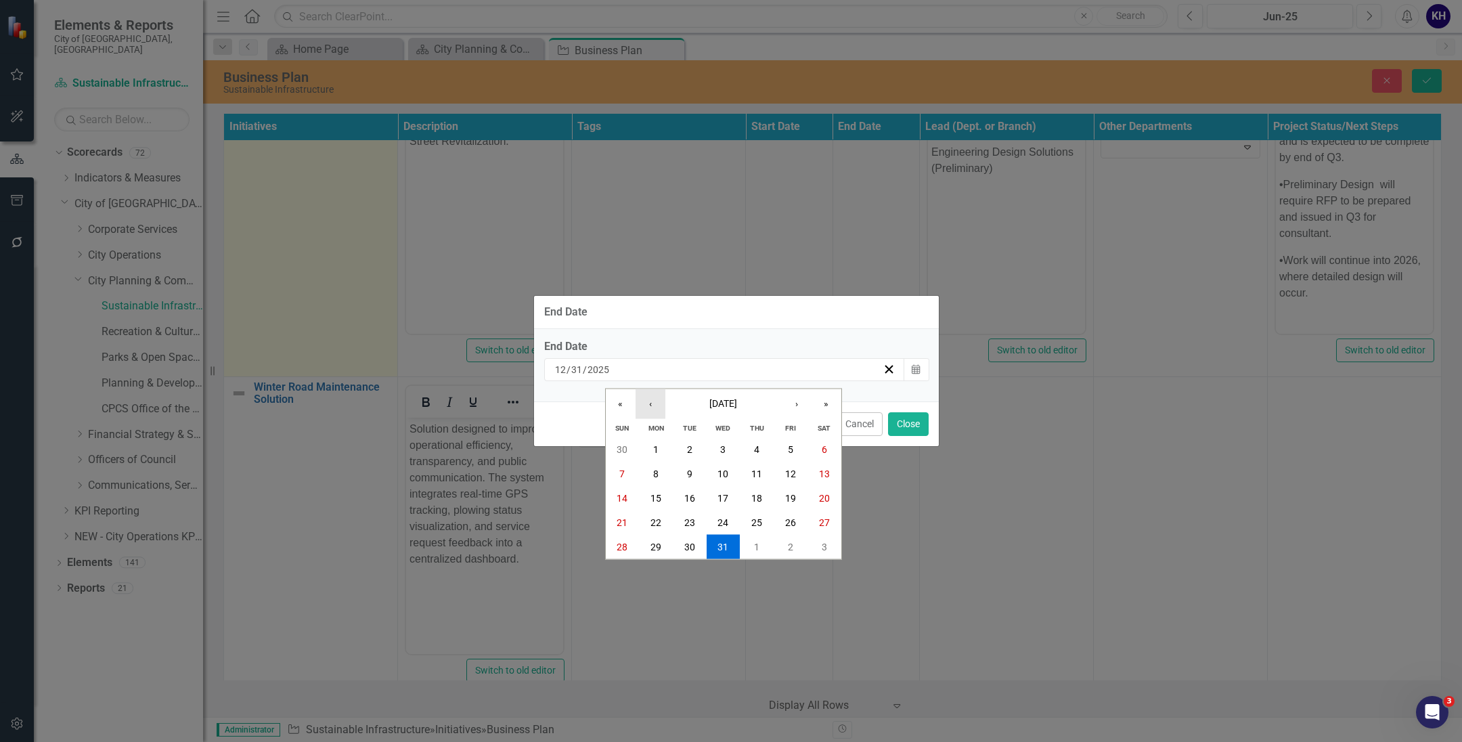
click at [659, 407] on button "‹" at bounding box center [651, 404] width 30 height 30
click at [784, 532] on button "24" at bounding box center [791, 522] width 34 height 24
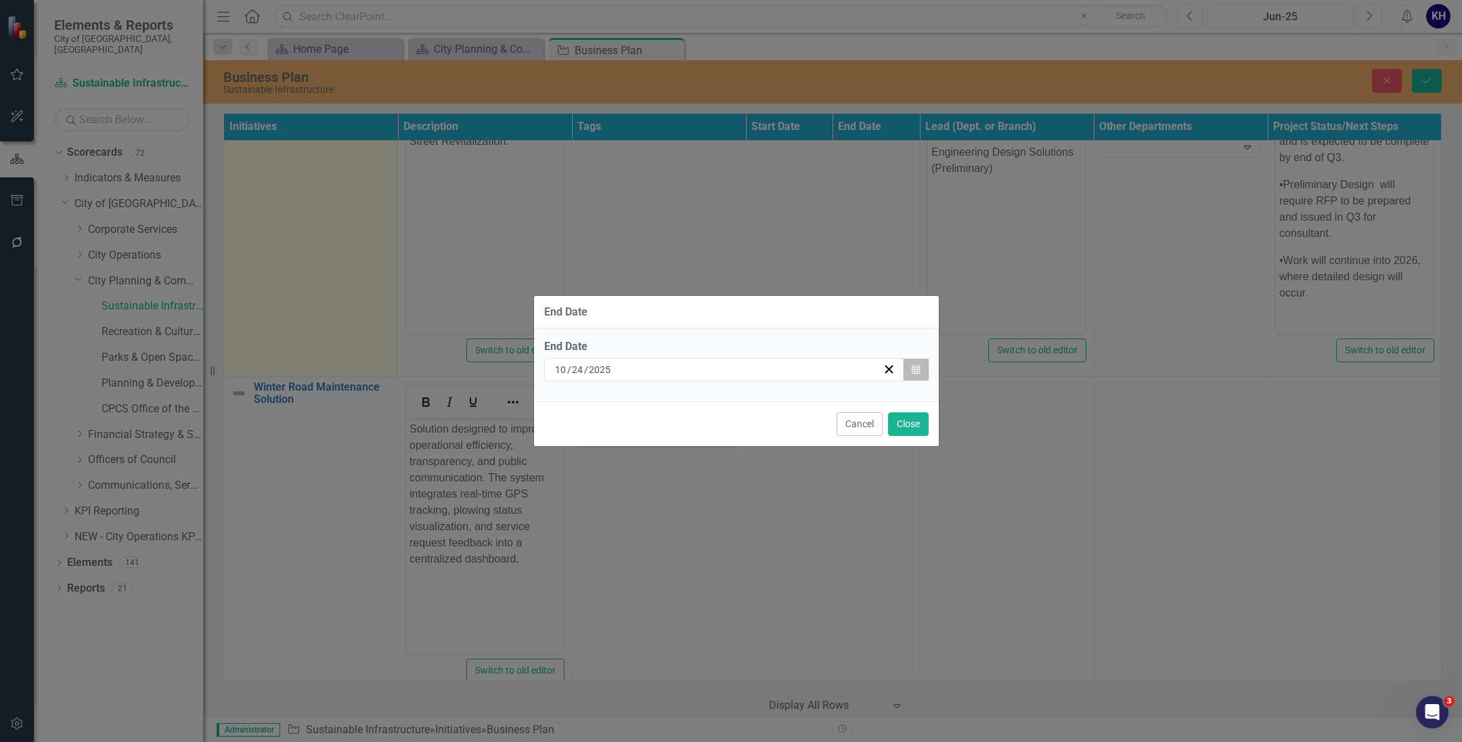
click at [908, 363] on button "Calendar" at bounding box center [916, 369] width 26 height 23
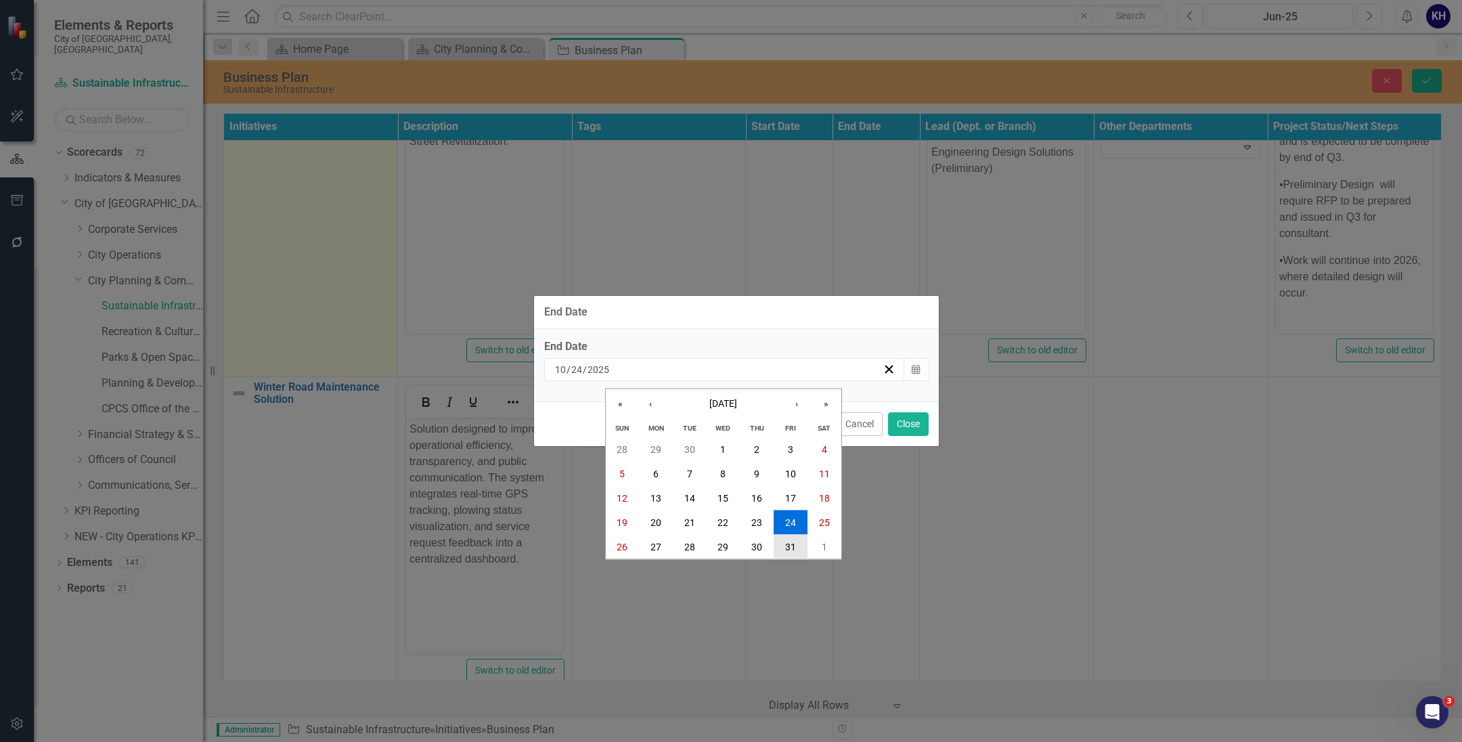
click at [802, 540] on button "31" at bounding box center [791, 546] width 34 height 24
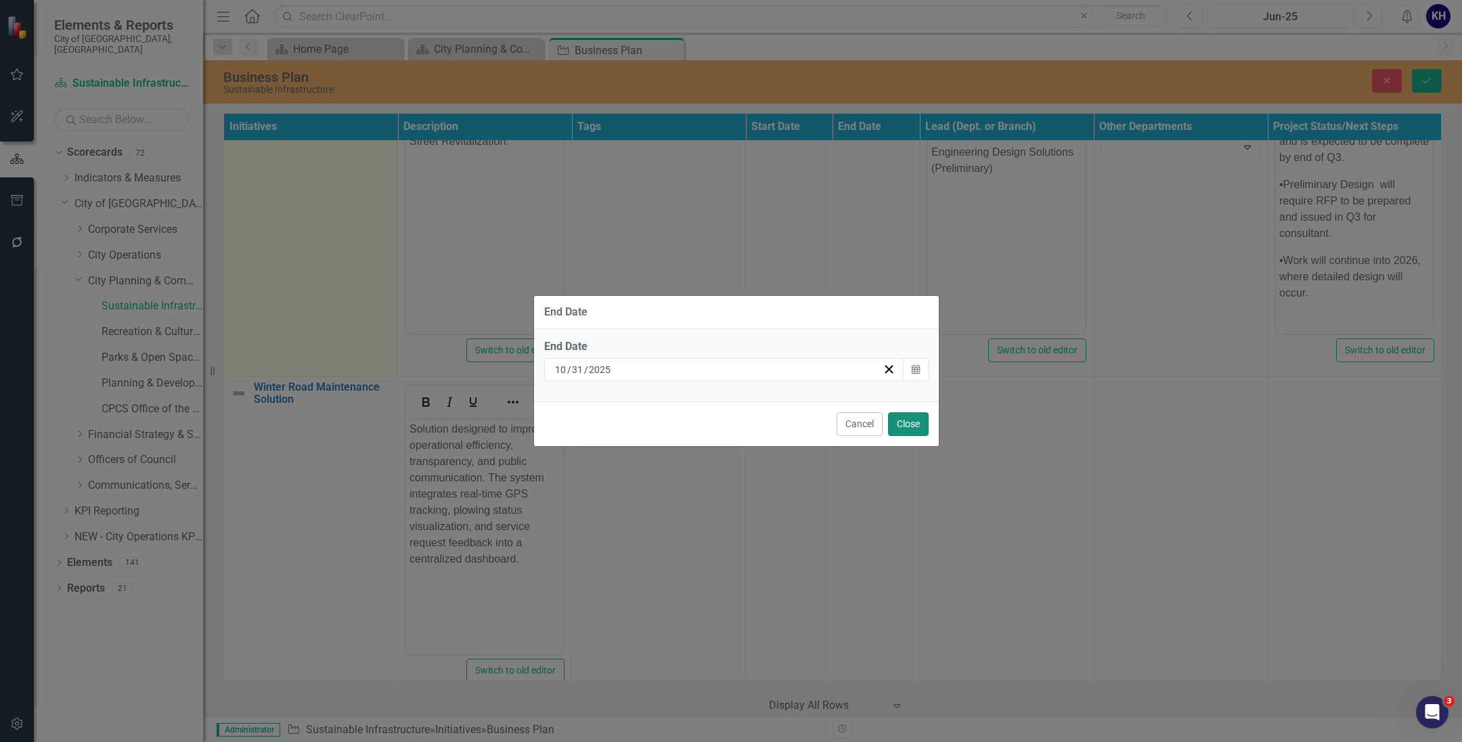
click at [891, 420] on button "Close" at bounding box center [908, 424] width 41 height 24
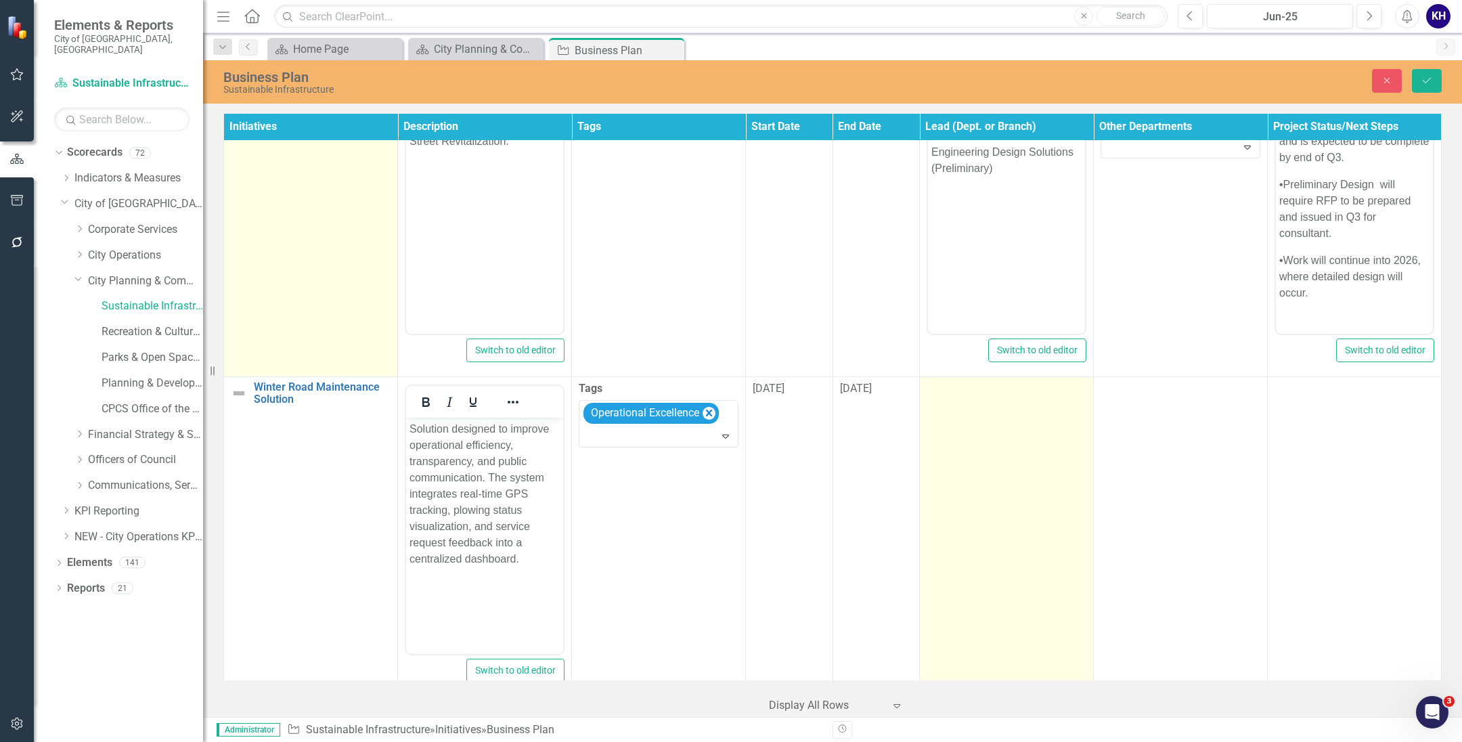
click at [1004, 433] on td at bounding box center [1007, 537] width 174 height 320
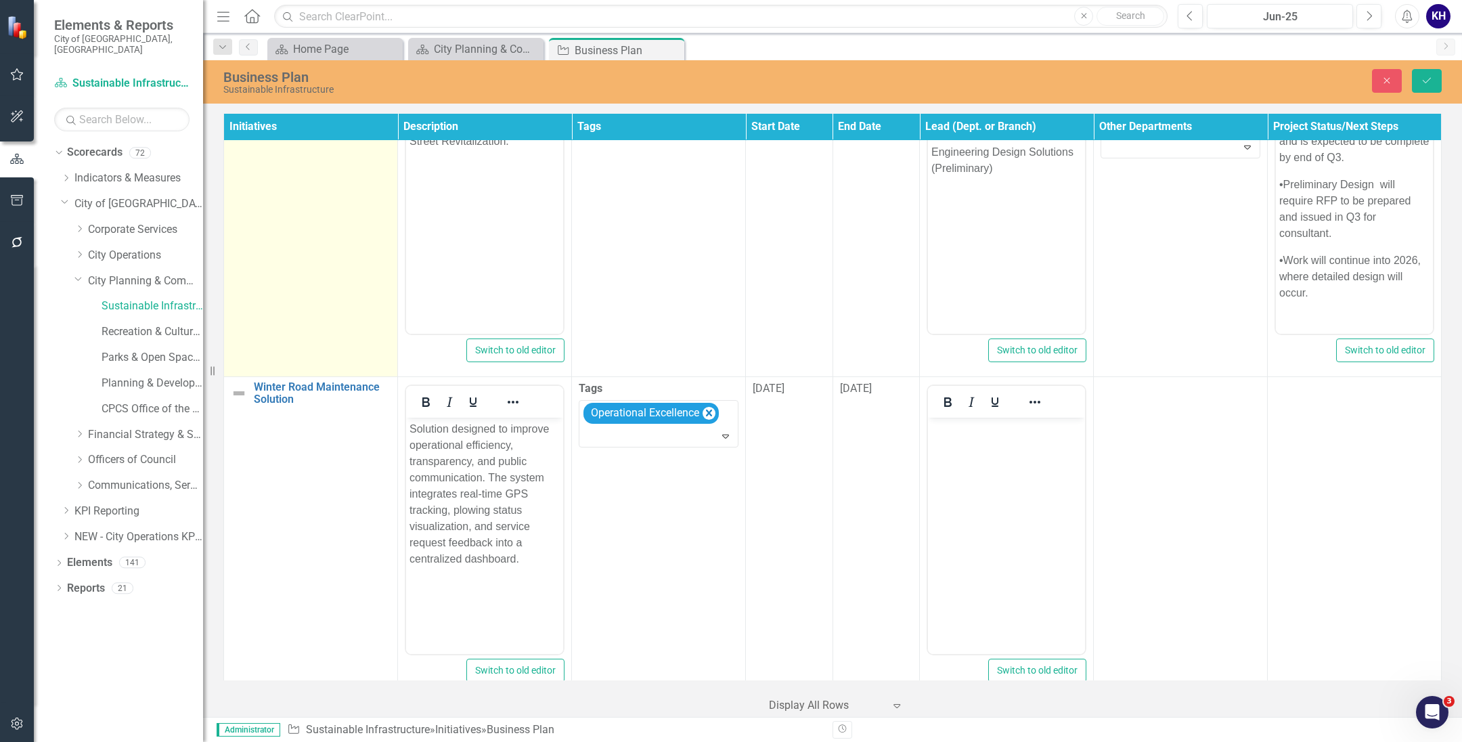
scroll to position [0, 0]
click at [1004, 504] on body "Rich Text Area. Press ALT-0 for help." at bounding box center [1006, 519] width 157 height 203
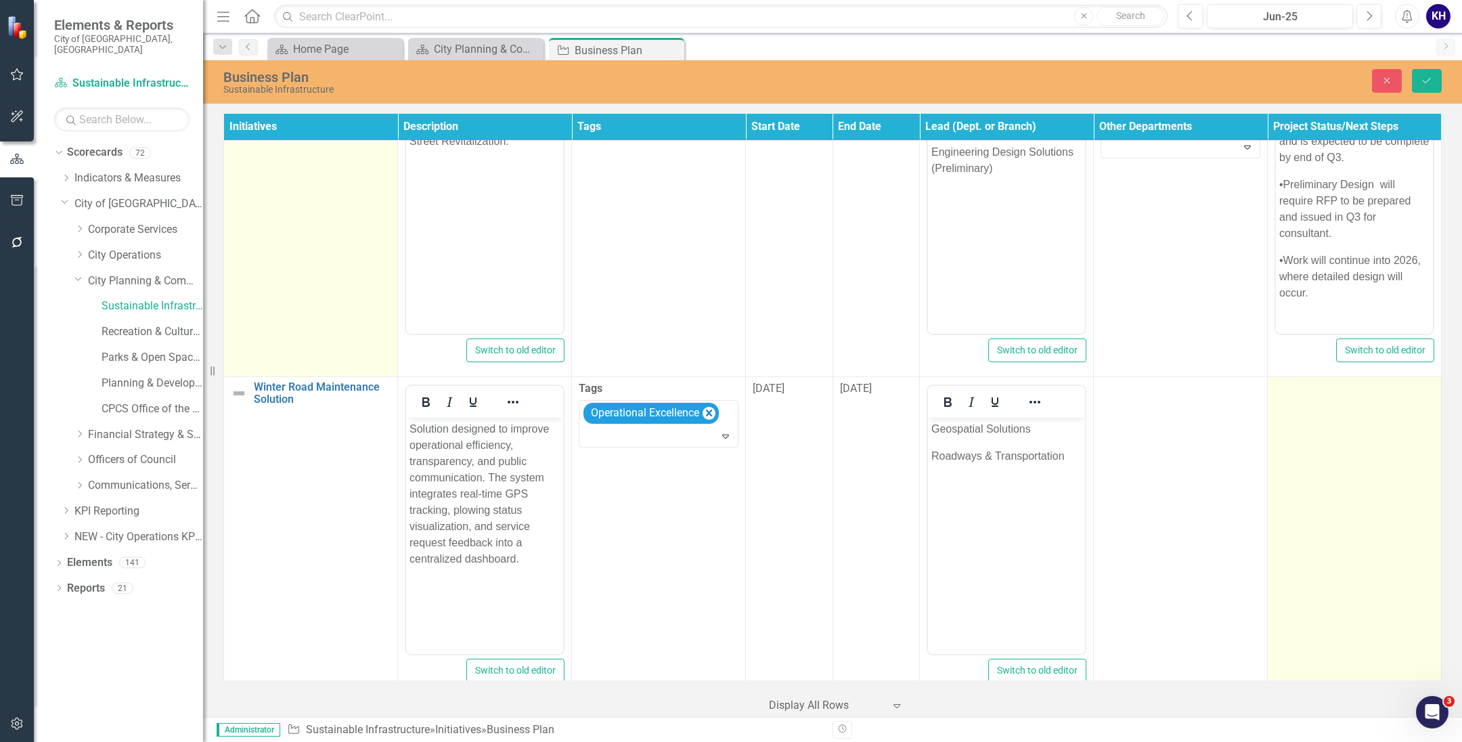
click at [1414, 390] on td at bounding box center [1355, 537] width 174 height 320
click at [1340, 400] on td at bounding box center [1355, 537] width 174 height 320
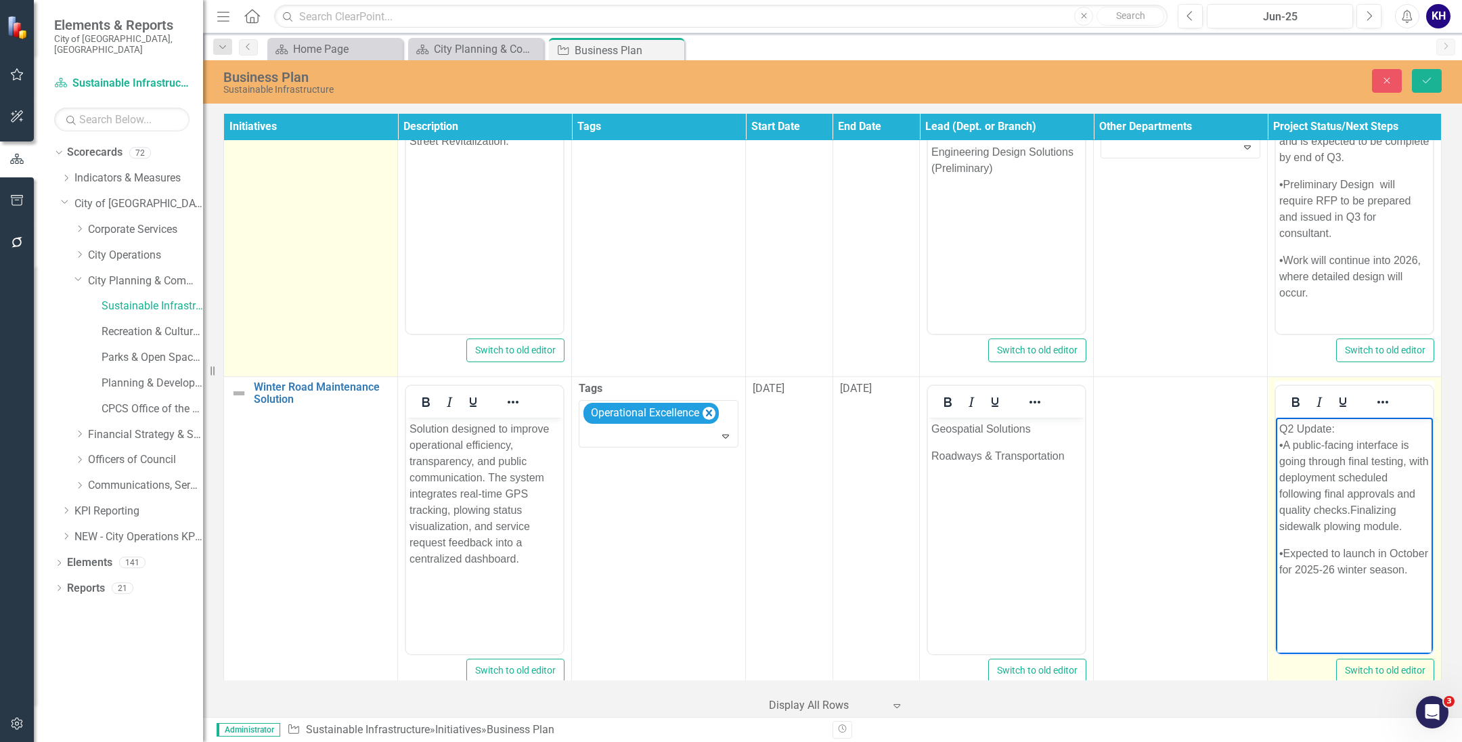
drag, startPoint x: 1356, startPoint y: 426, endPoint x: 1158, endPoint y: 428, distance: 198.3
click at [1276, 428] on html "Q2 Update: •A public-facing interface is going through final testing, with depl…" at bounding box center [1354, 519] width 157 height 203
click at [1335, 394] on icon "Underline" at bounding box center [1343, 402] width 16 height 16
click at [1292, 397] on icon "Bold" at bounding box center [1295, 401] width 7 height 9
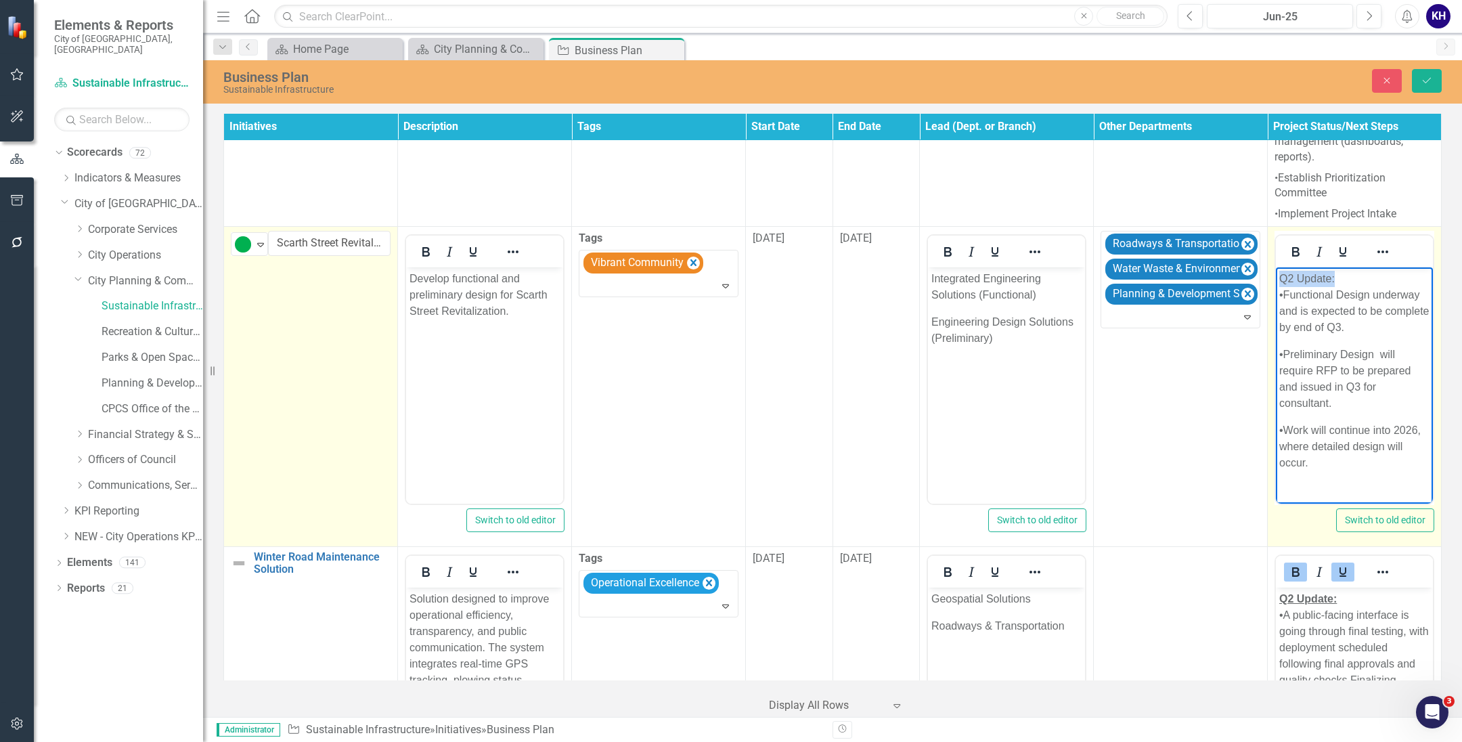
drag, startPoint x: 1276, startPoint y: 271, endPoint x: 2497, endPoint y: 483, distance: 1239.2
click at [1276, 271] on html "Q2 Update: •Functional Design underway and is expected to be complete by end of…" at bounding box center [1354, 376] width 157 height 218
drag, startPoint x: 1290, startPoint y: 196, endPoint x: 1328, endPoint y: 196, distance: 37.9
click at [1306, 238] on div at bounding box center [1319, 251] width 87 height 26
drag, startPoint x: 1338, startPoint y: 199, endPoint x: 12, endPoint y: 81, distance: 1331.8
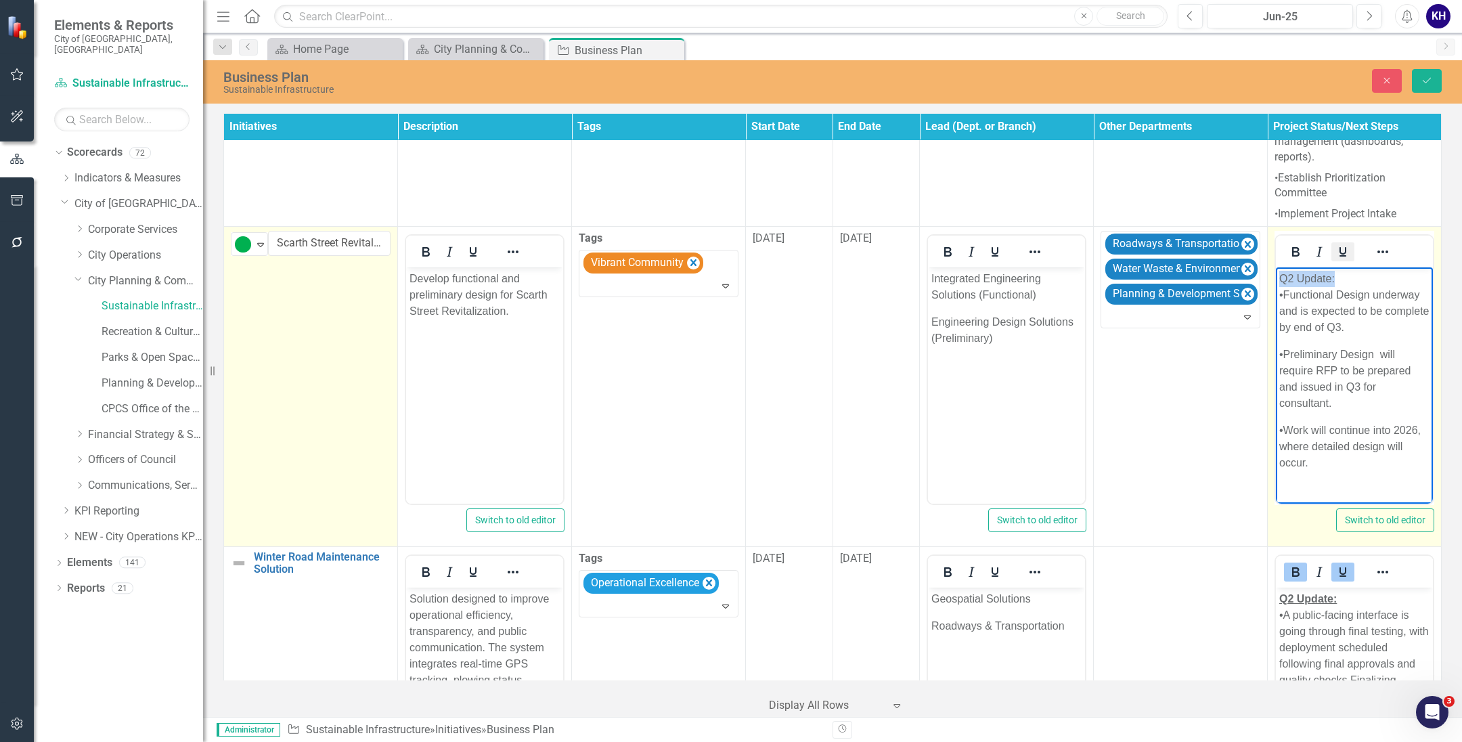
click at [1338, 244] on icon "Underline" at bounding box center [1343, 252] width 16 height 16
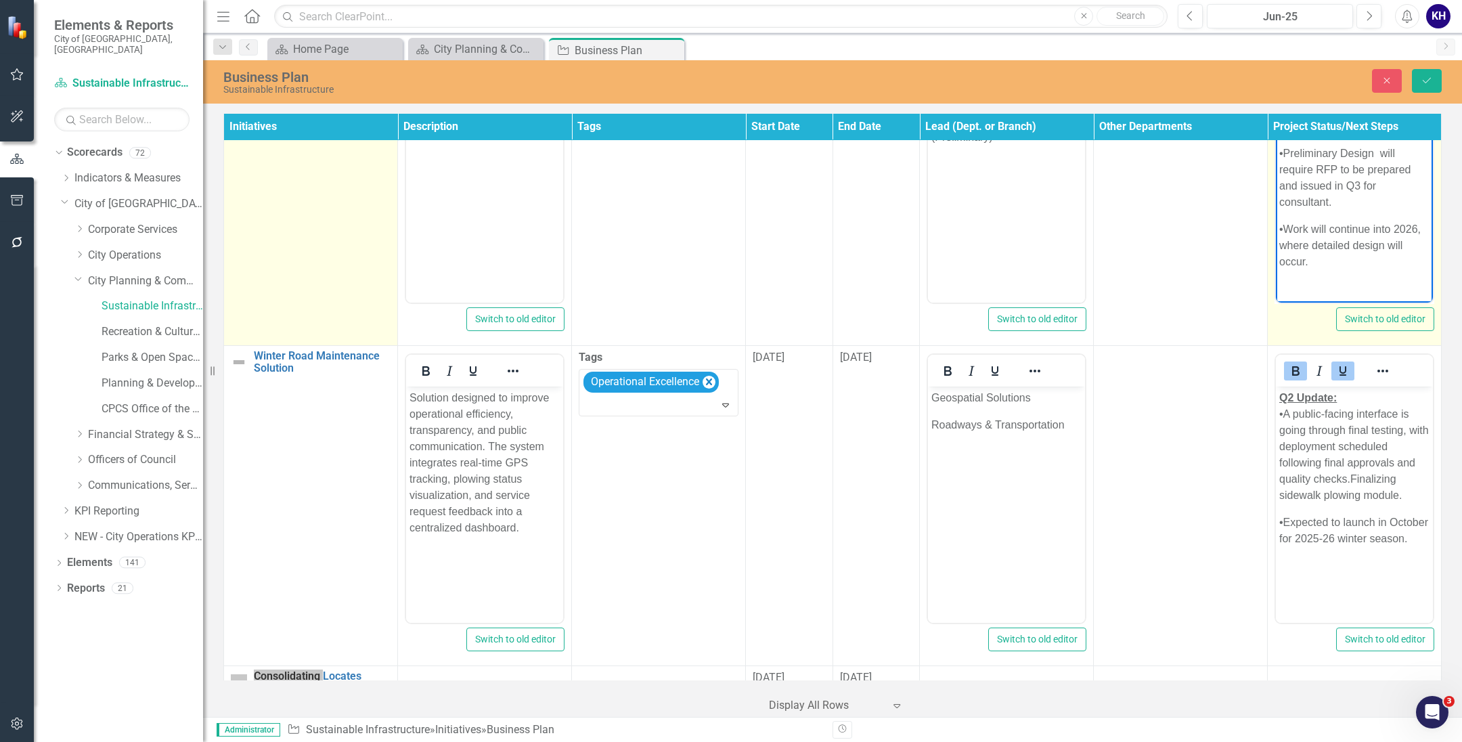
scroll to position [3864, 0]
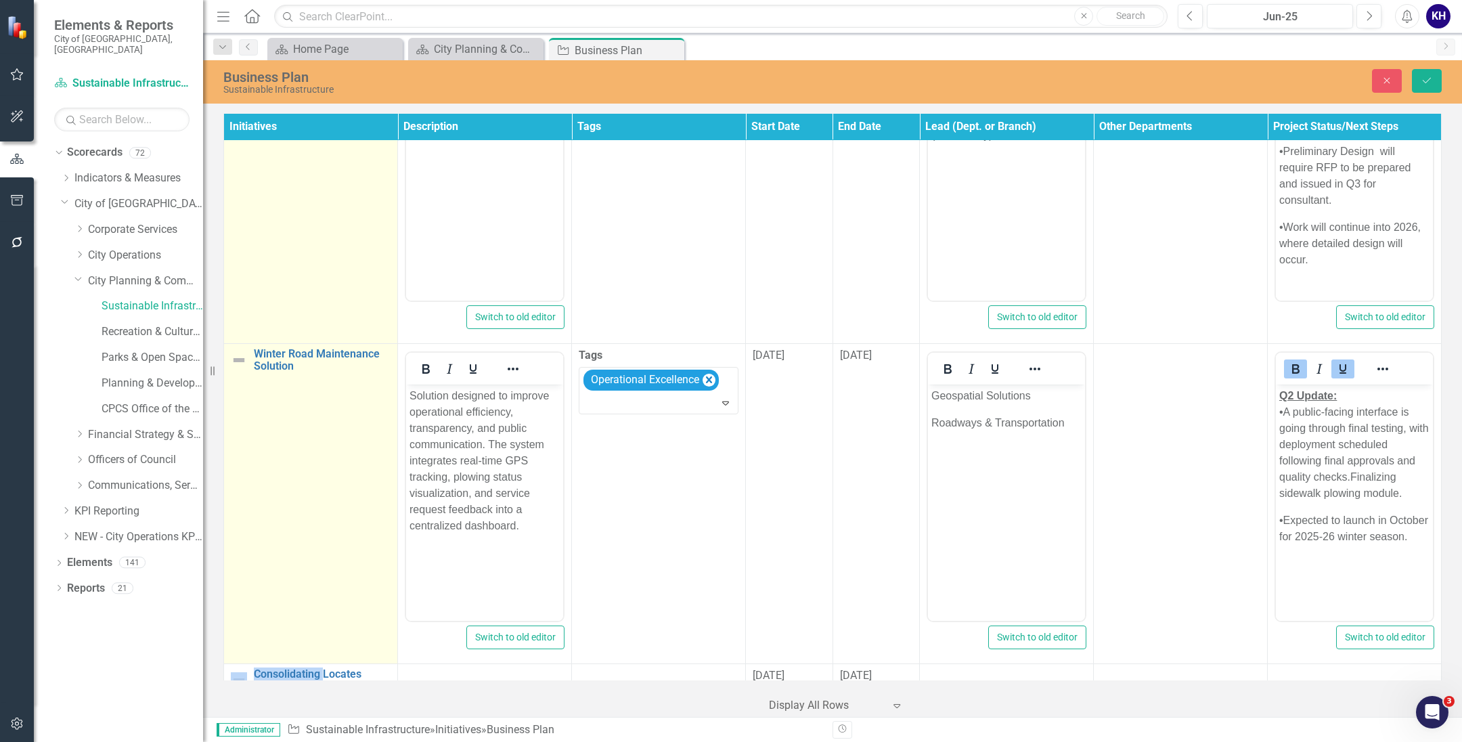
click at [231, 352] on img at bounding box center [239, 360] width 16 height 16
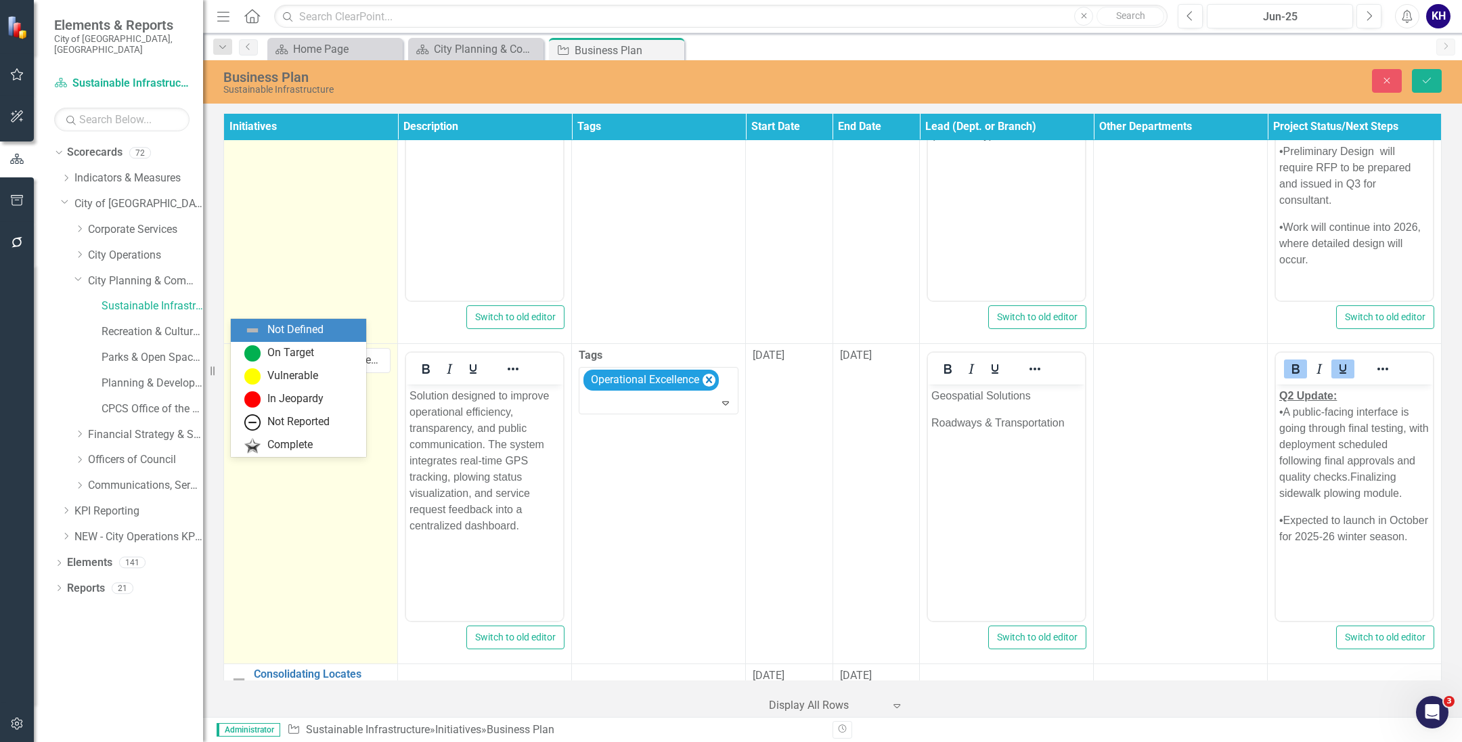
click at [233, 349] on div "Not Defined Expand" at bounding box center [249, 361] width 37 height 24
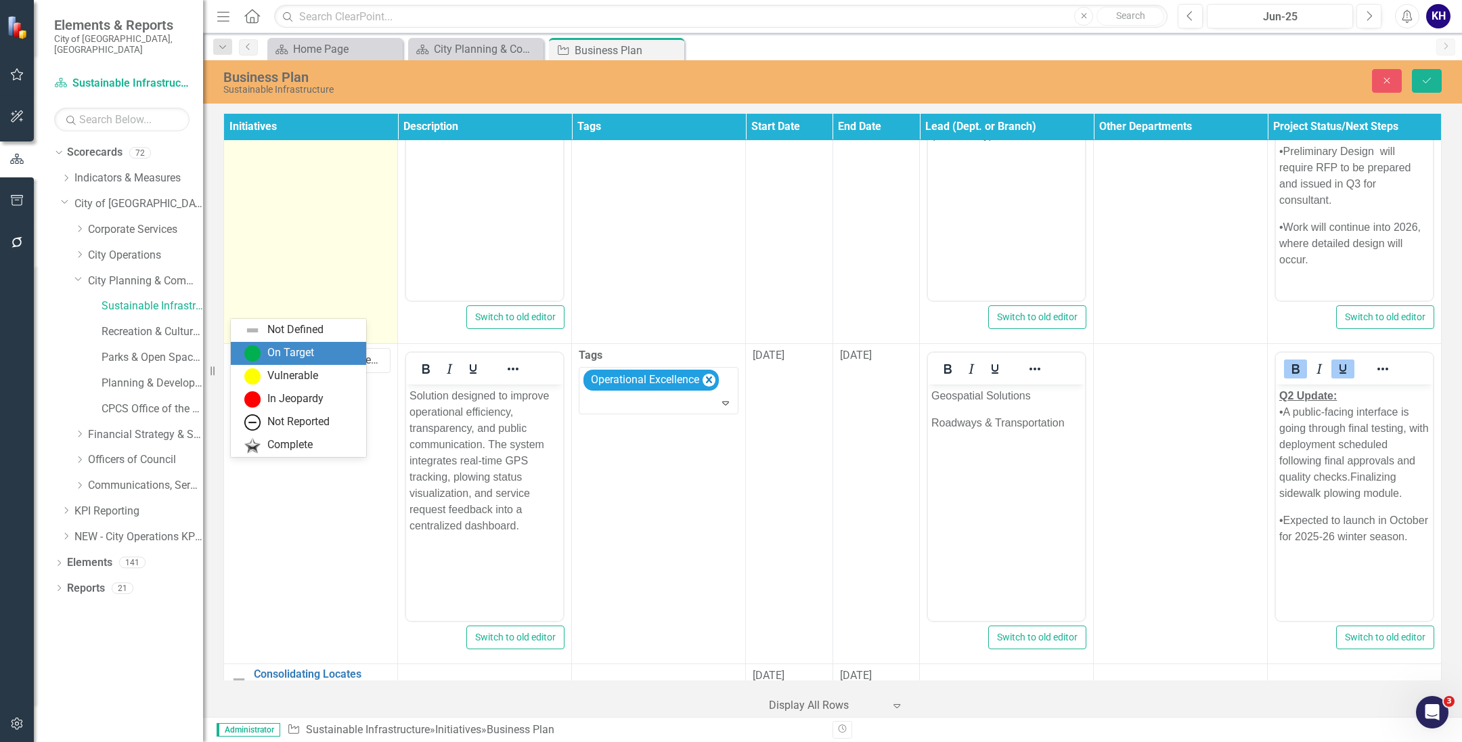
click at [268, 351] on div "On Target" at bounding box center [290, 353] width 47 height 16
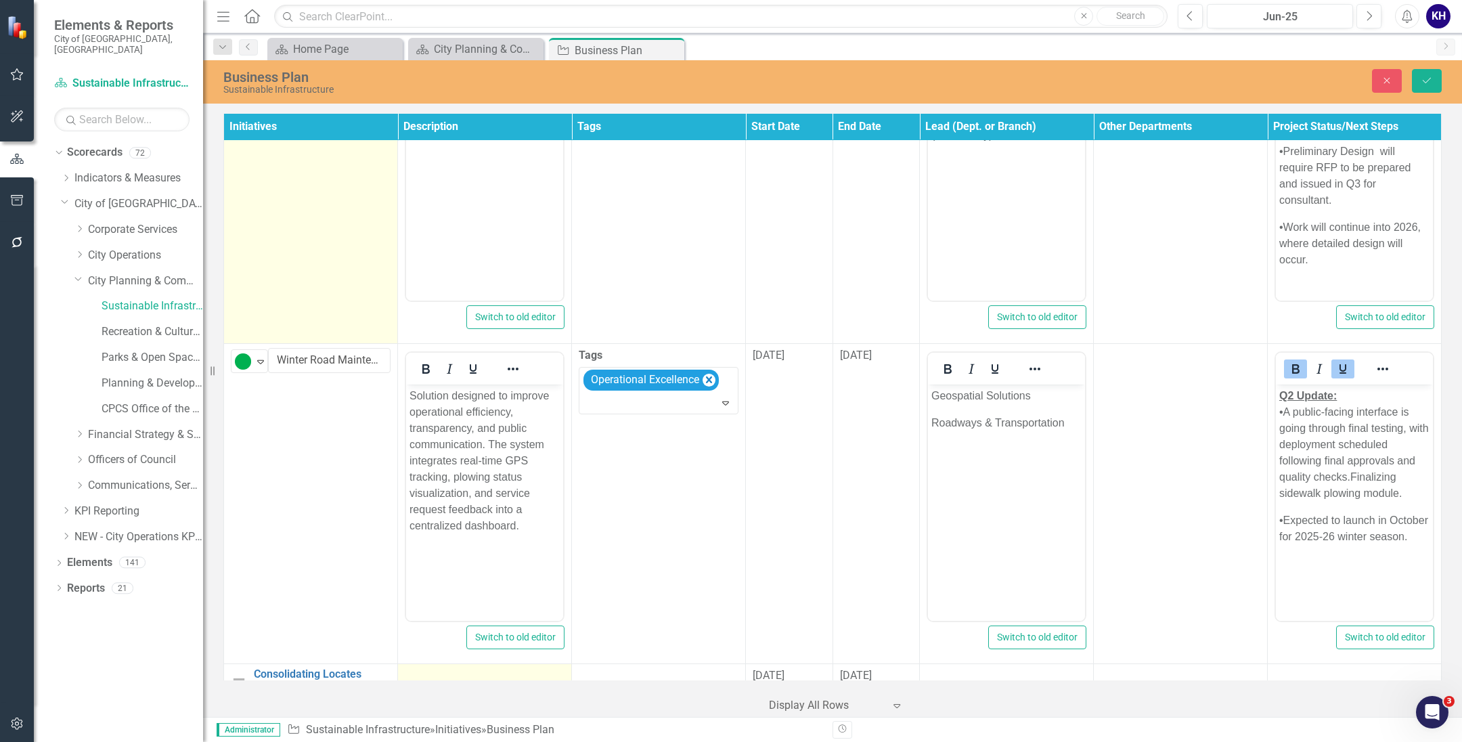
click at [504, 664] on td at bounding box center [485, 680] width 174 height 32
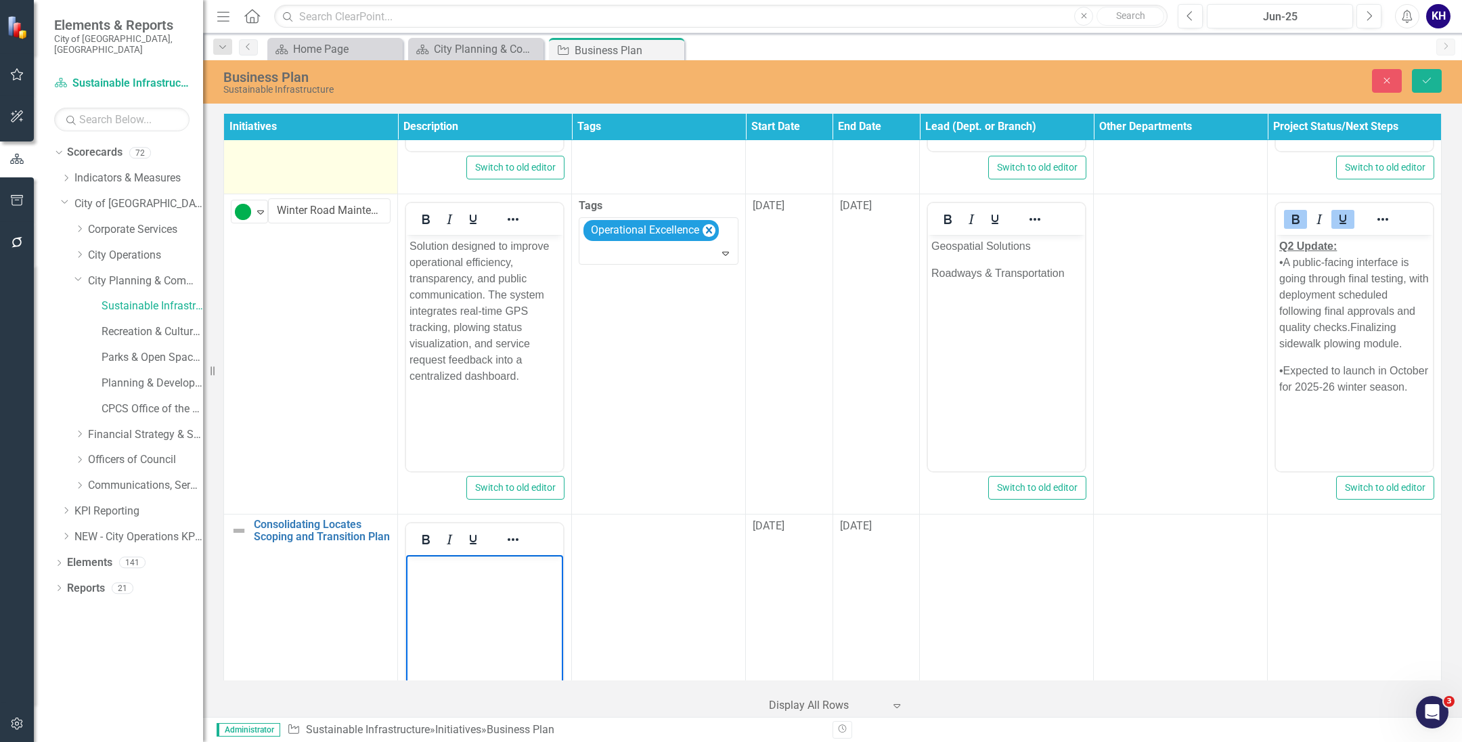
scroll to position [4153, 0]
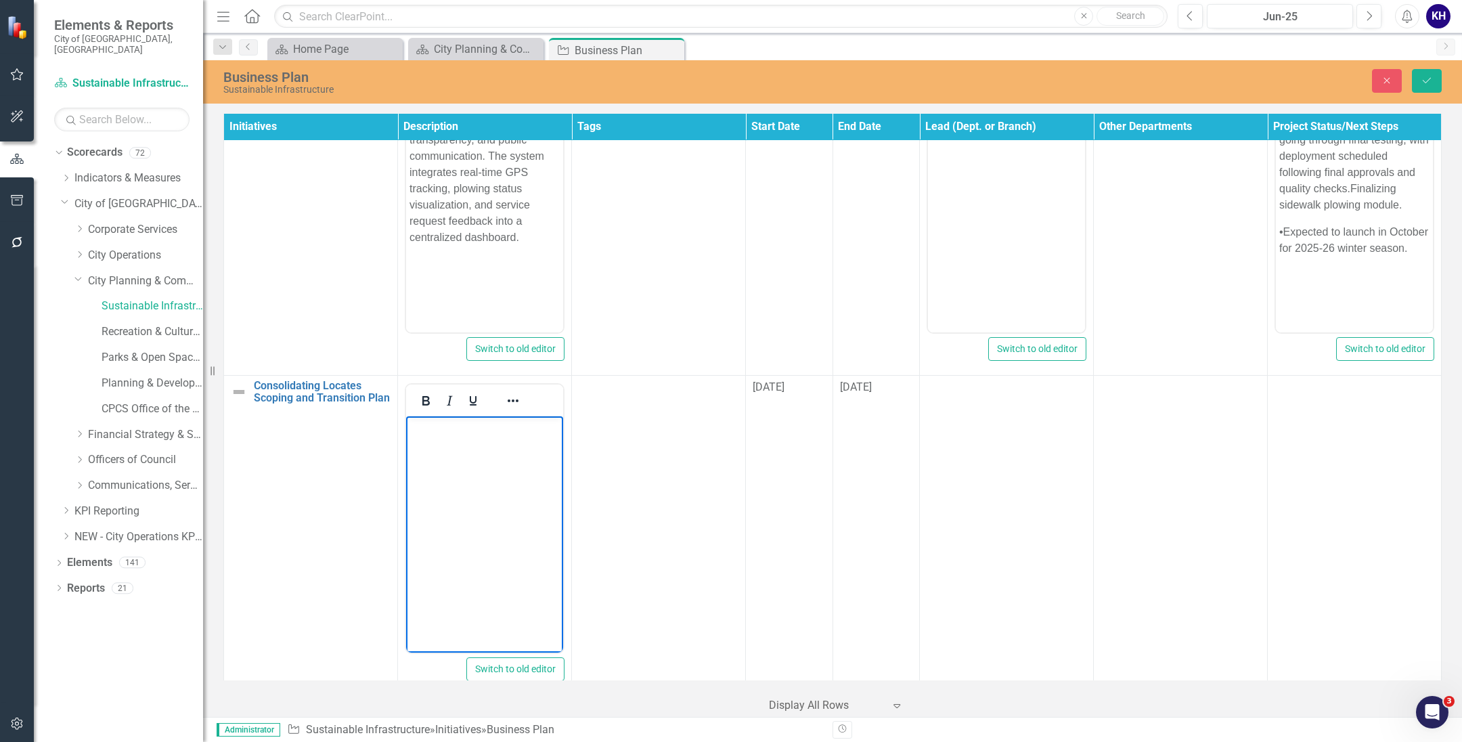
paste body "Rich Text Area. Press ALT-0 for help."
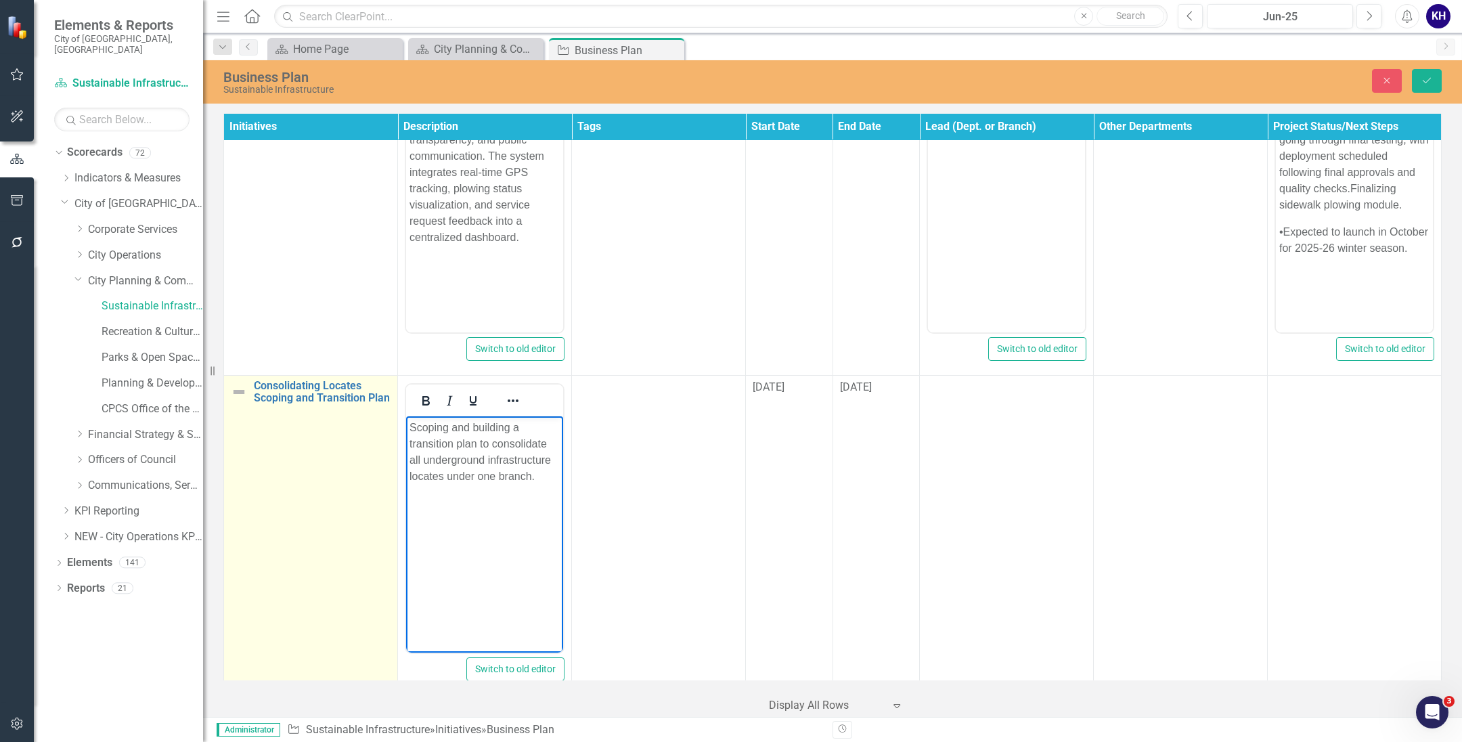
click at [240, 384] on img at bounding box center [239, 392] width 16 height 16
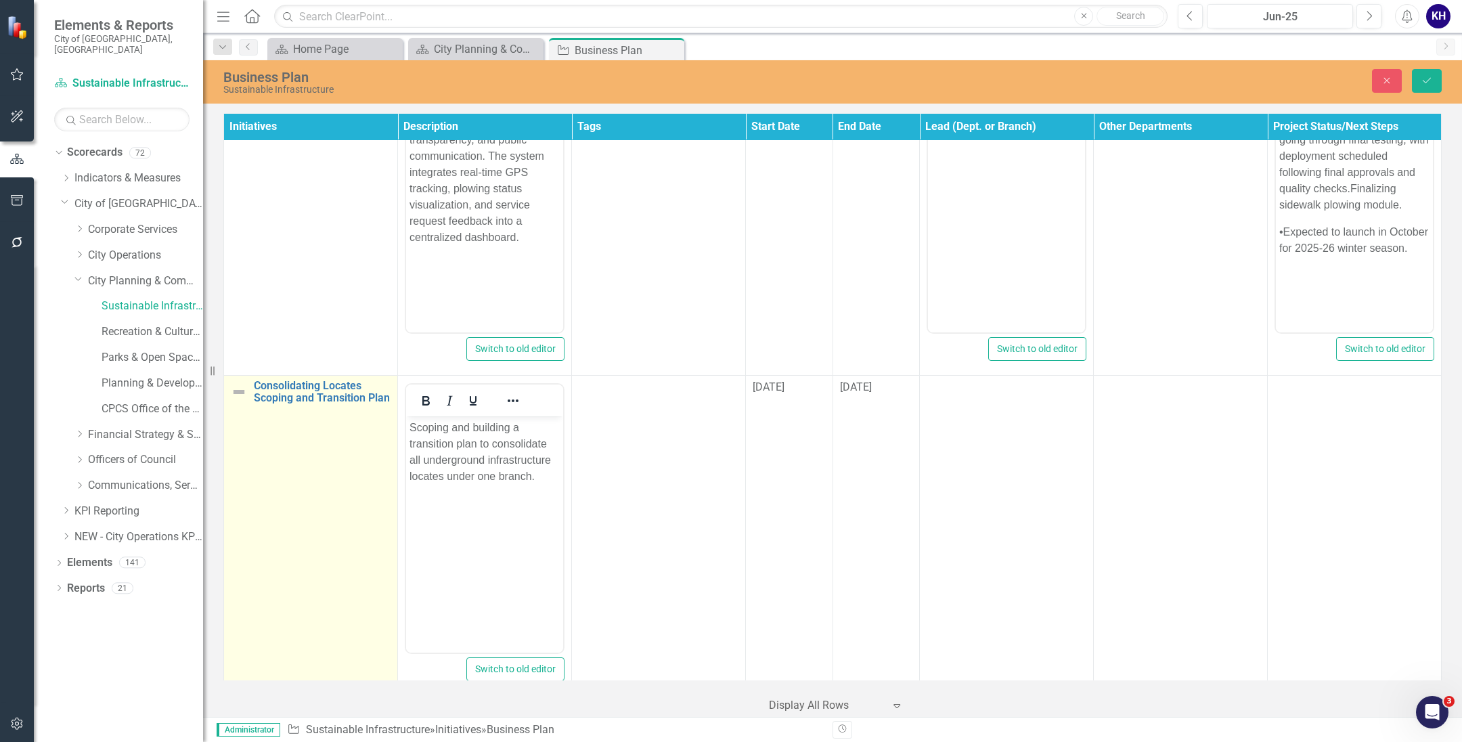
click at [240, 384] on img at bounding box center [239, 392] width 16 height 16
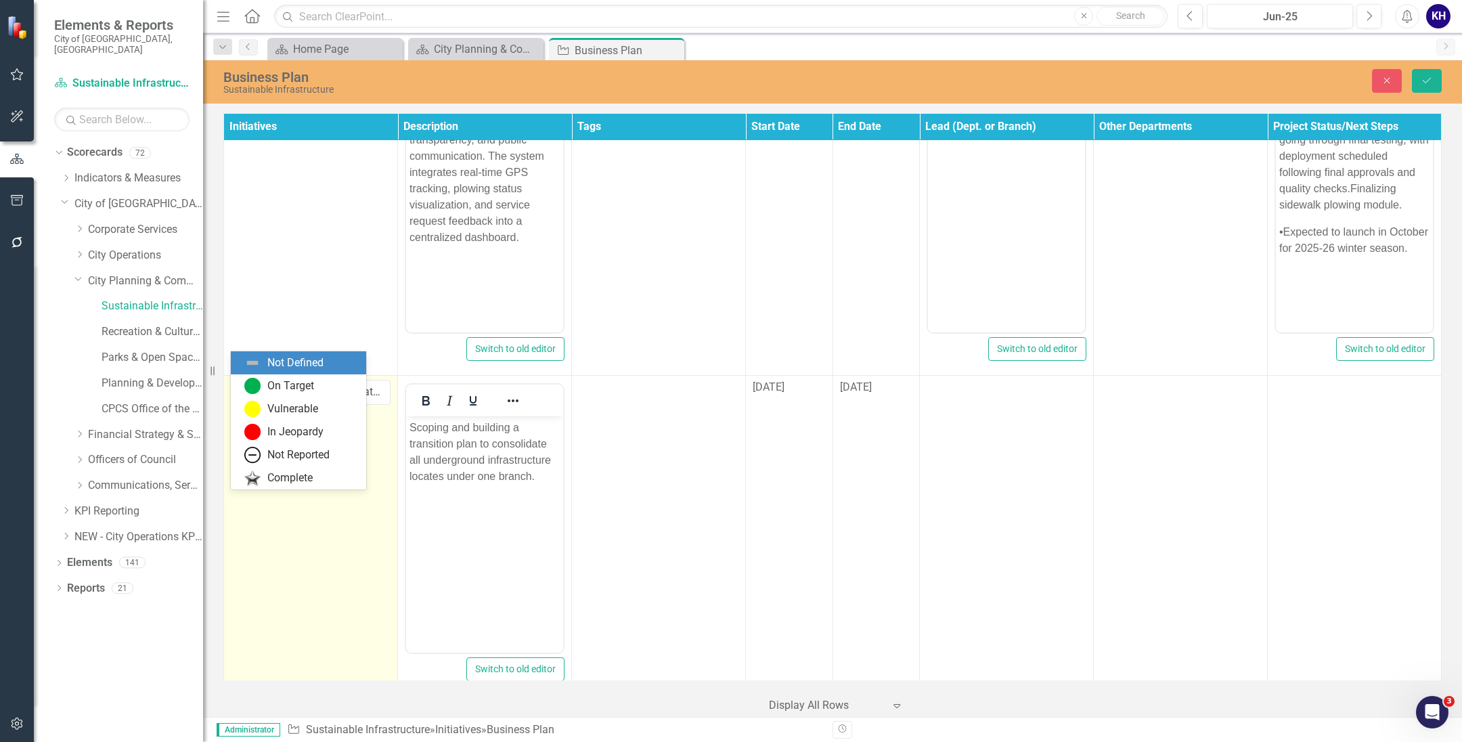
click at [248, 385] on img at bounding box center [243, 393] width 16 height 16
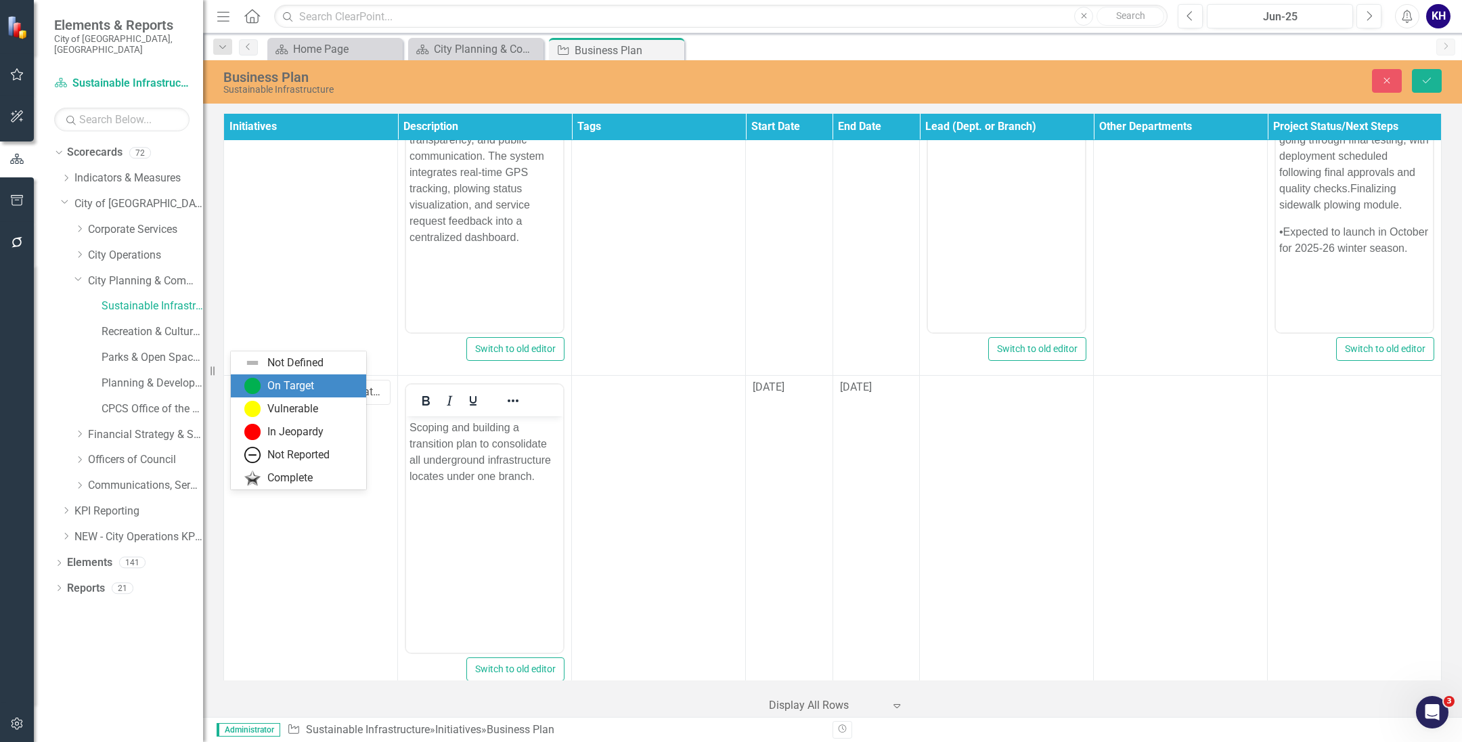
click at [260, 378] on img at bounding box center [252, 386] width 16 height 16
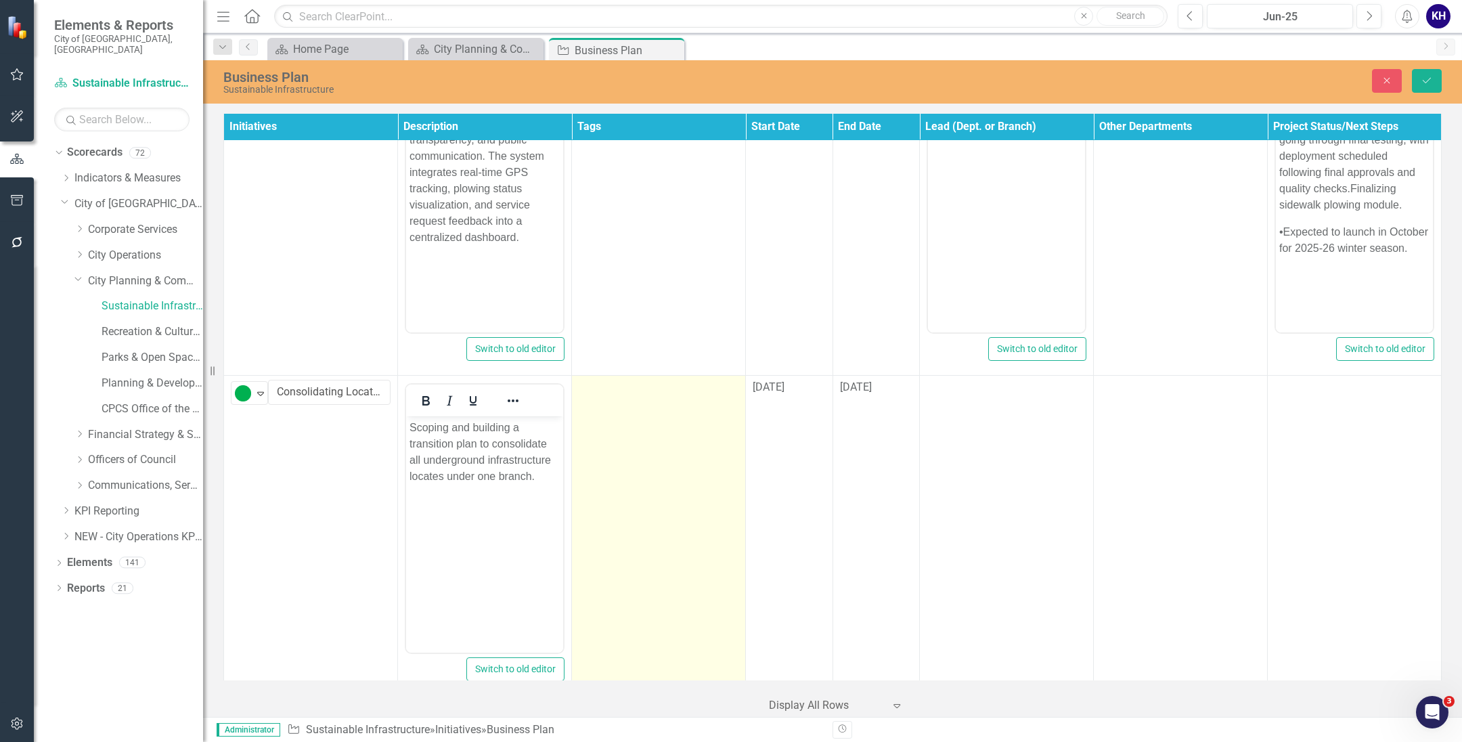
click at [668, 413] on td at bounding box center [659, 536] width 174 height 320
click at [670, 401] on div at bounding box center [649, 410] width 132 height 18
type input "oper"
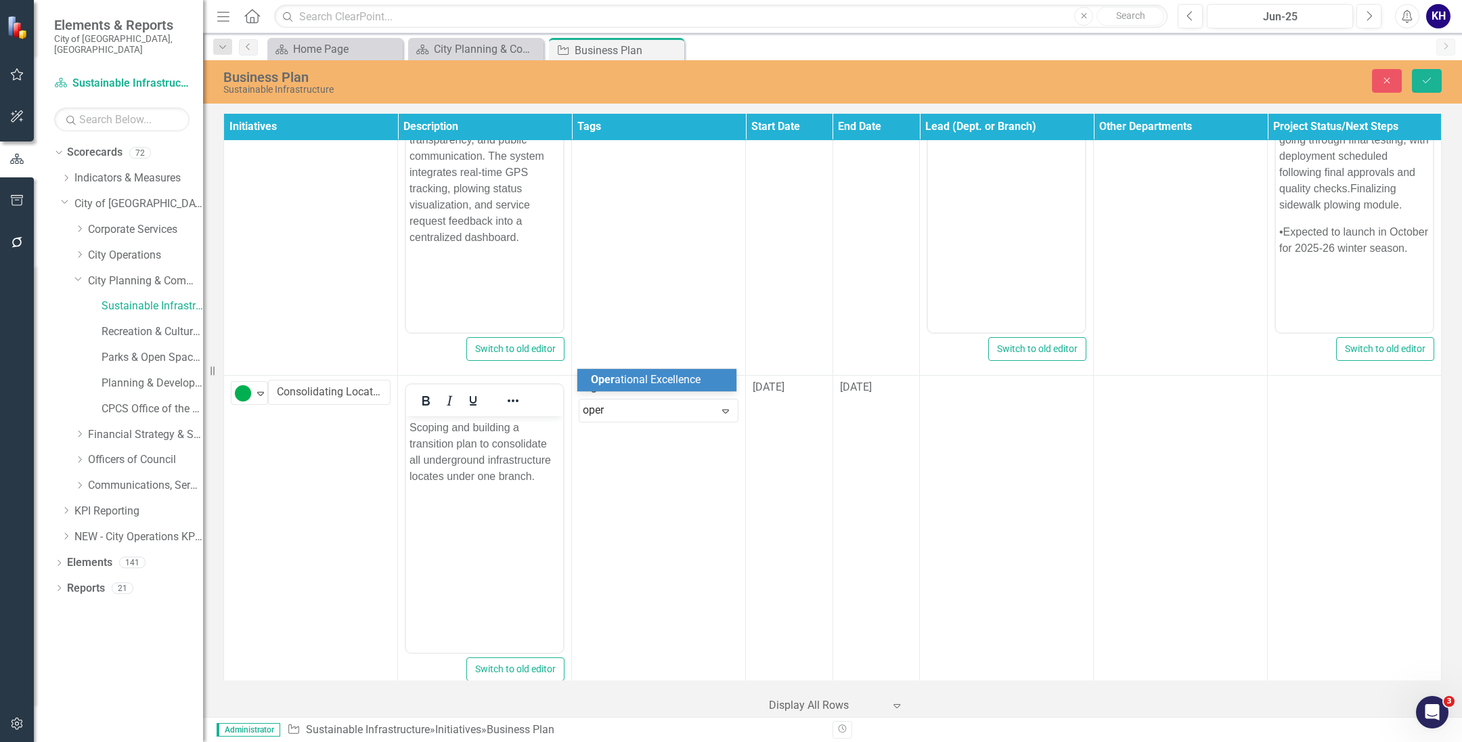
click at [678, 382] on span "Oper ational Excellence" at bounding box center [646, 379] width 110 height 13
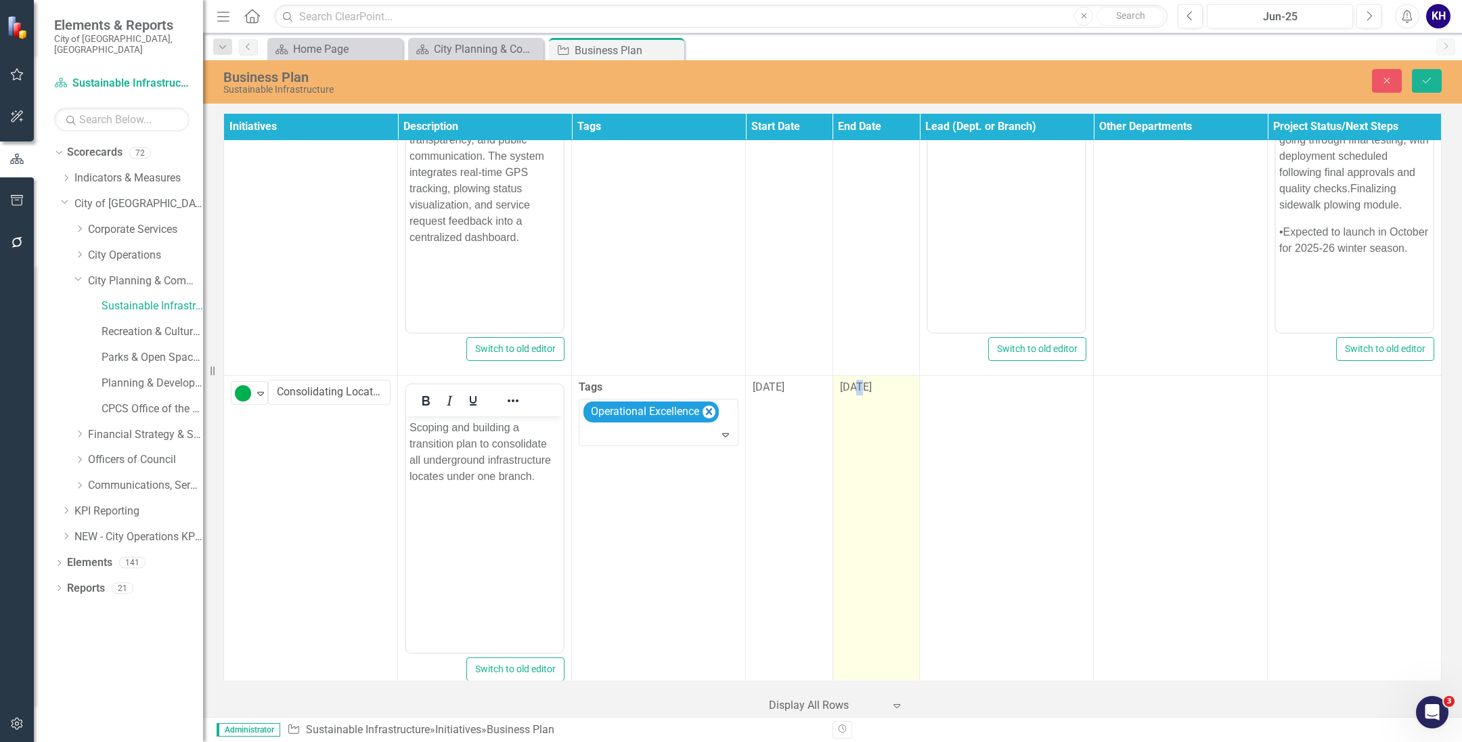
click at [857, 424] on td "[DATE]" at bounding box center [875, 536] width 87 height 320
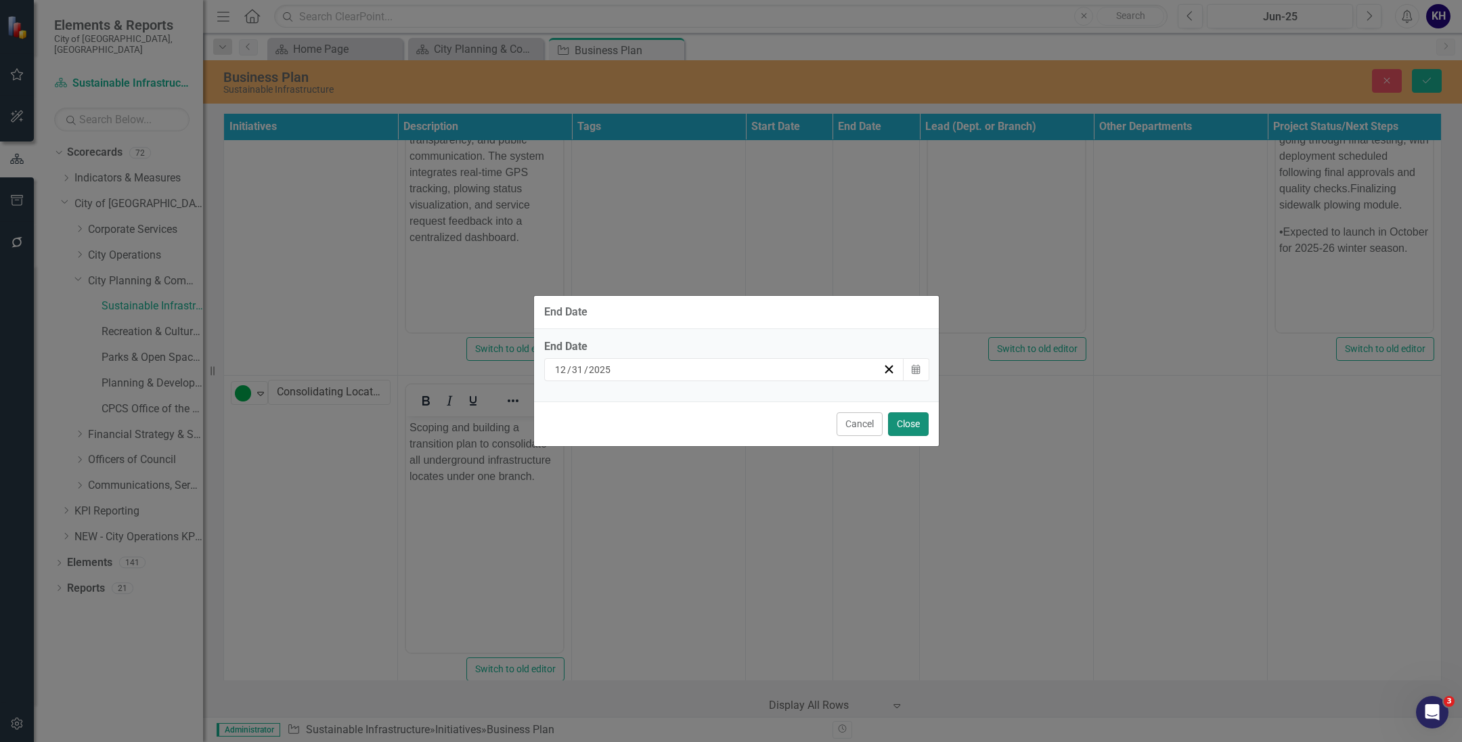
click at [916, 427] on button "Close" at bounding box center [908, 424] width 41 height 24
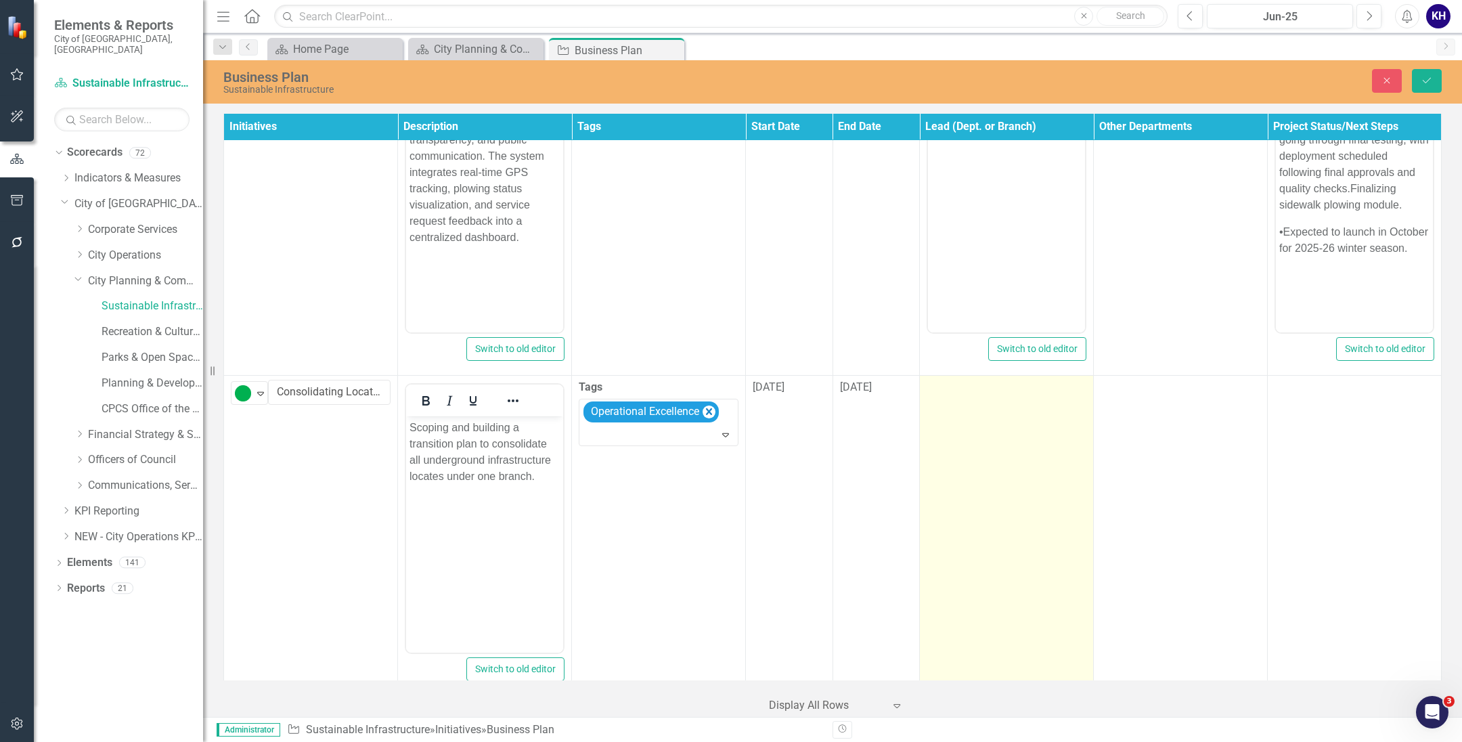
click at [1035, 429] on td at bounding box center [1007, 536] width 174 height 320
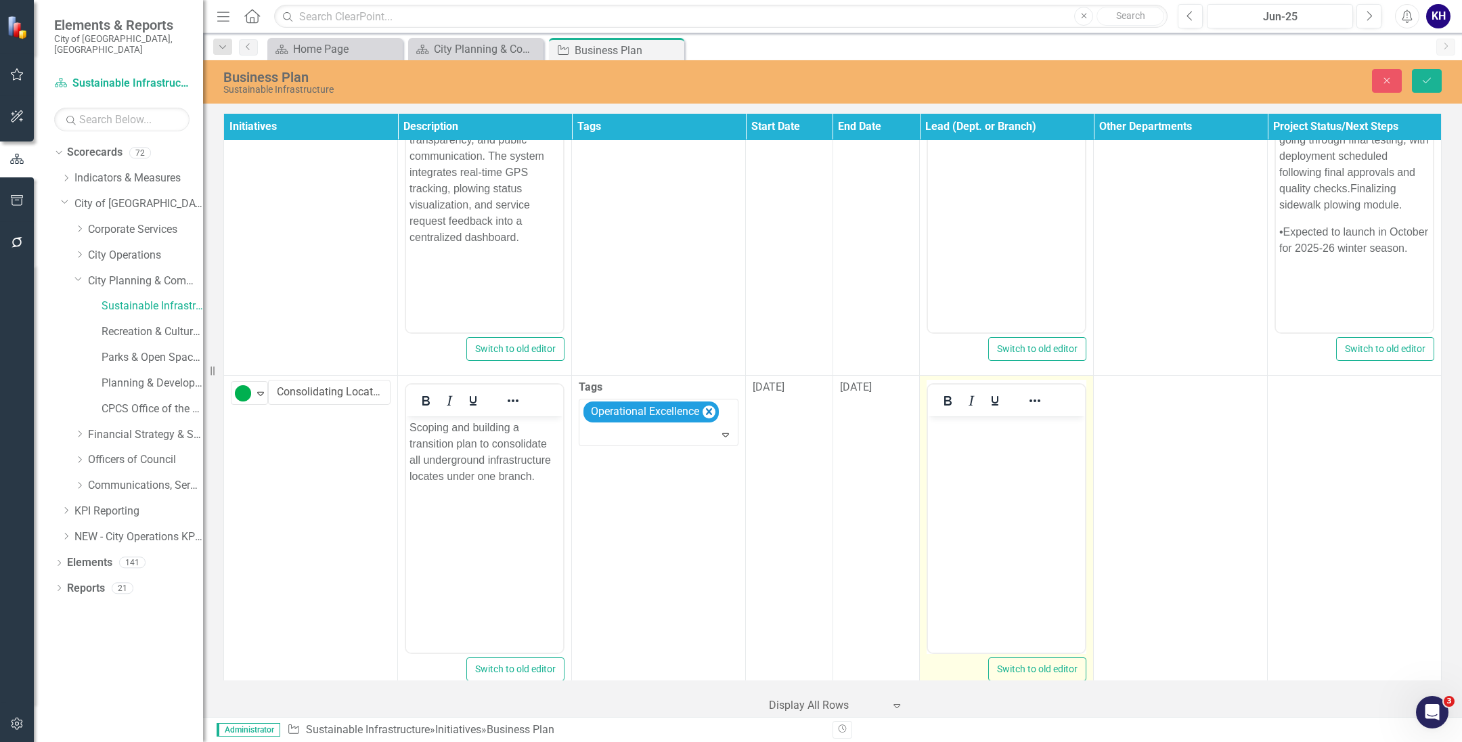
scroll to position [0, 0]
click at [1038, 483] on body "Rich Text Area. Press ALT-0 for help." at bounding box center [1006, 517] width 157 height 203
click at [1043, 487] on body "Rich Text Area. Press ALT-0 for help." at bounding box center [1006, 517] width 157 height 203
paste body "Rich Text Area. Press ALT-0 for help."
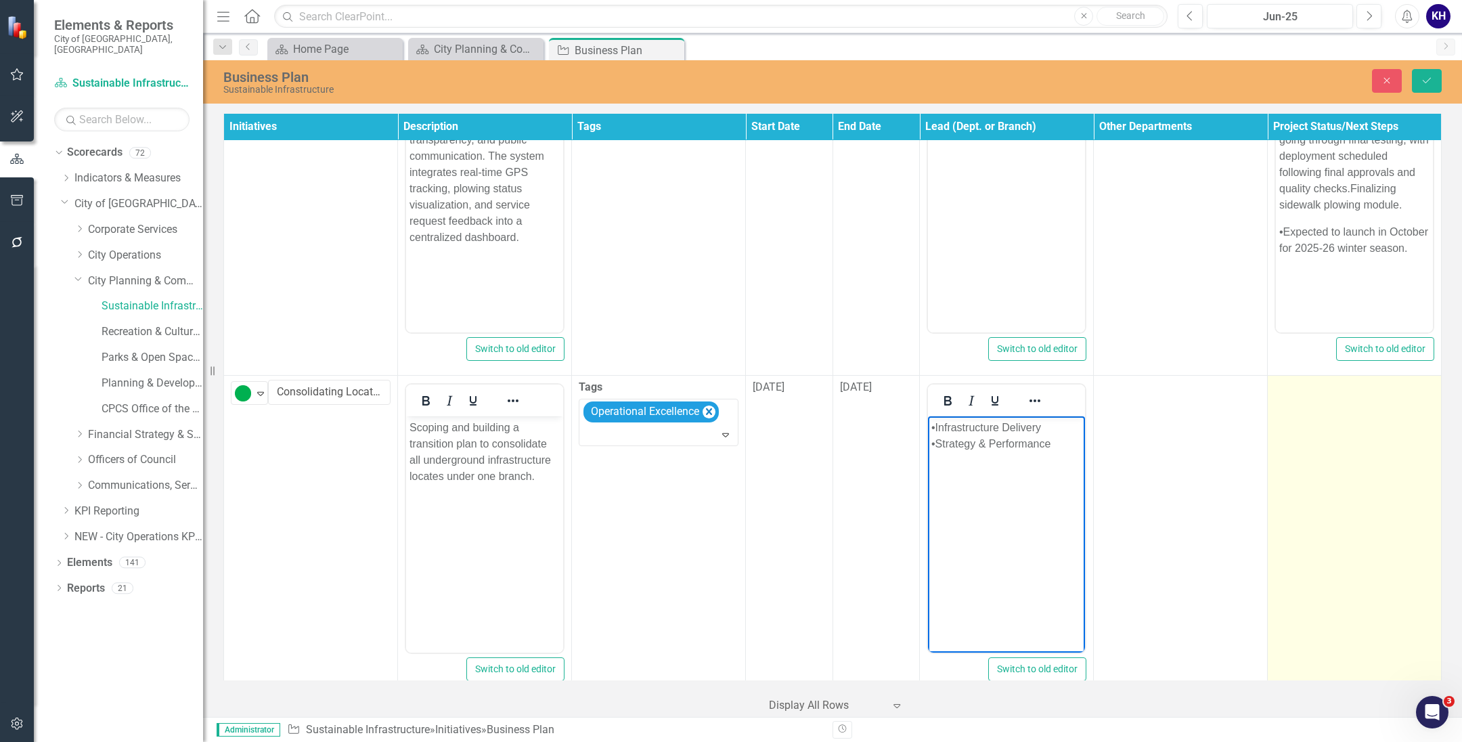
click at [1322, 439] on td at bounding box center [1355, 536] width 174 height 320
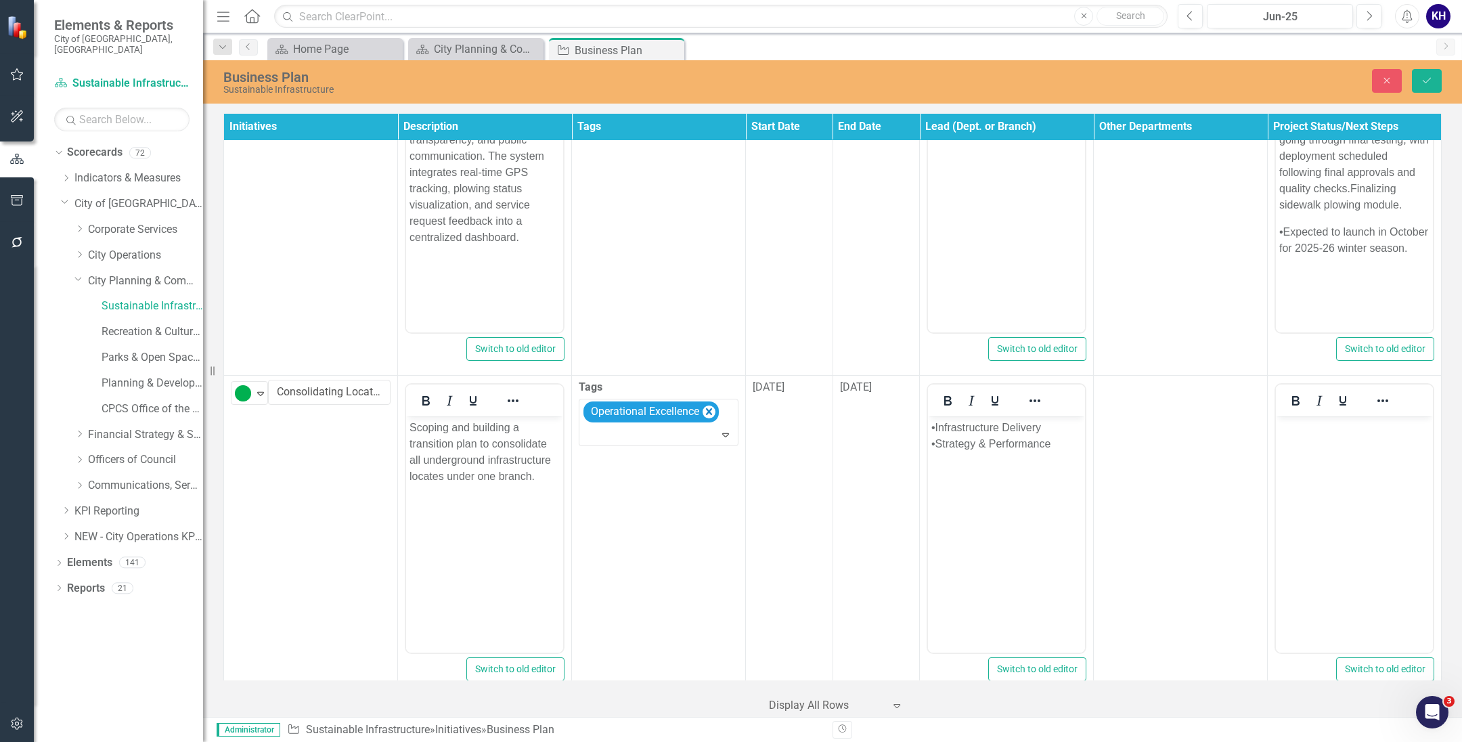
click at [1332, 581] on body "Rich Text Area. Press ALT-0 for help." at bounding box center [1354, 517] width 157 height 203
paste body "Rich Text Area. Press ALT-0 for help."
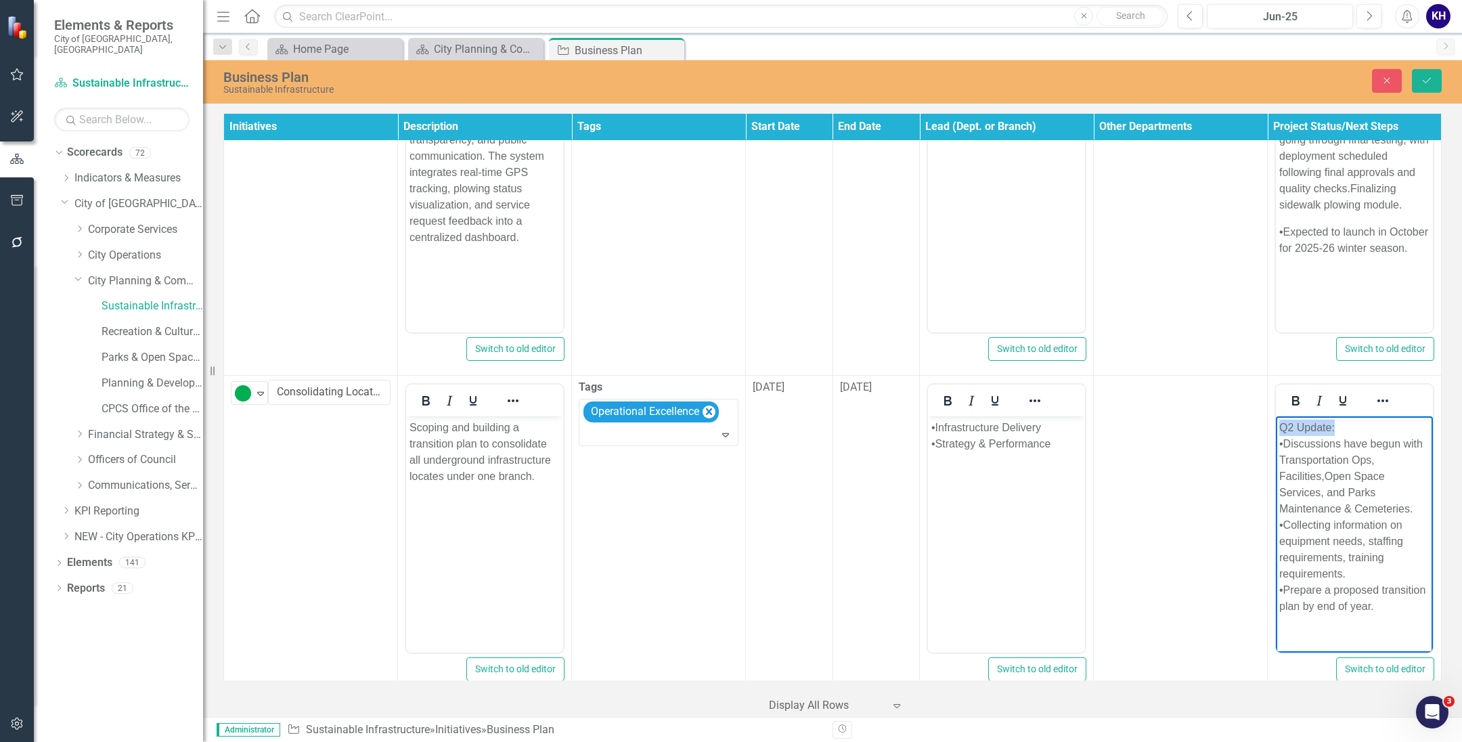
drag, startPoint x: 1352, startPoint y: 431, endPoint x: 1217, endPoint y: 431, distance: 135.4
click at [1276, 431] on html "Q2 Update: •Discussions have begun with Transportation Ops, Facilities,Open Spa…" at bounding box center [1354, 522] width 157 height 213
click at [1290, 393] on icon "Bold" at bounding box center [1295, 401] width 16 height 16
click at [1339, 393] on icon "Underline" at bounding box center [1343, 401] width 16 height 16
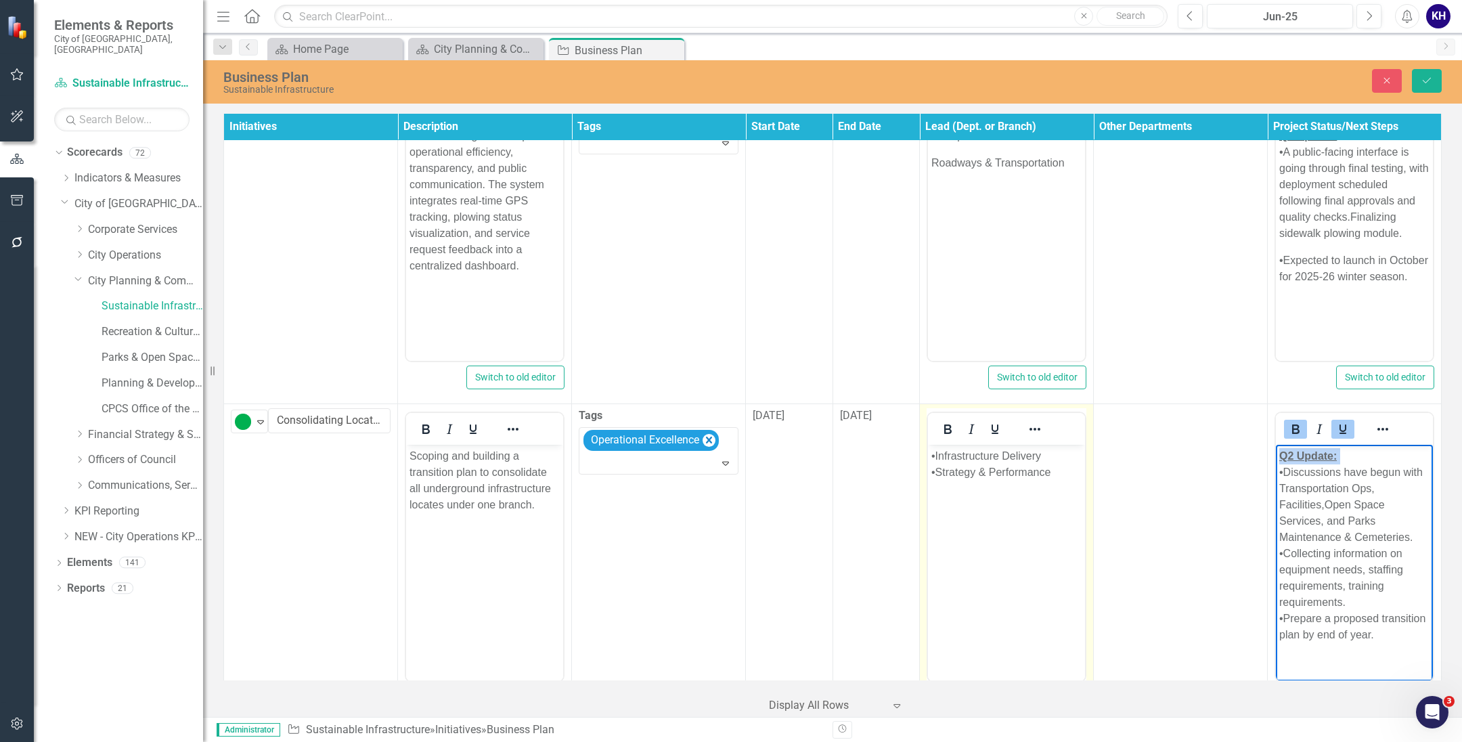
scroll to position [4153, 0]
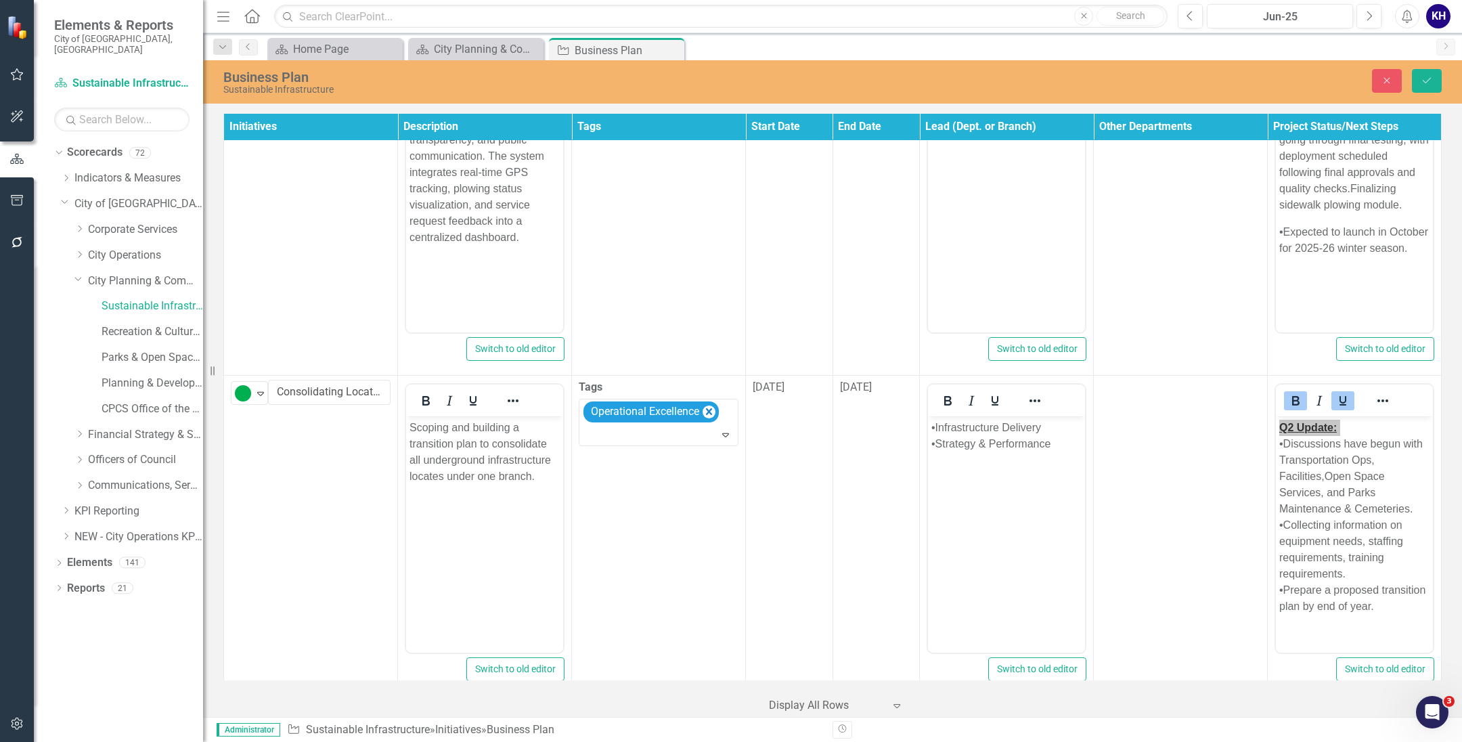
click at [424, 700] on div at bounding box center [485, 708] width 160 height 16
click at [425, 700] on div at bounding box center [485, 708] width 160 height 16
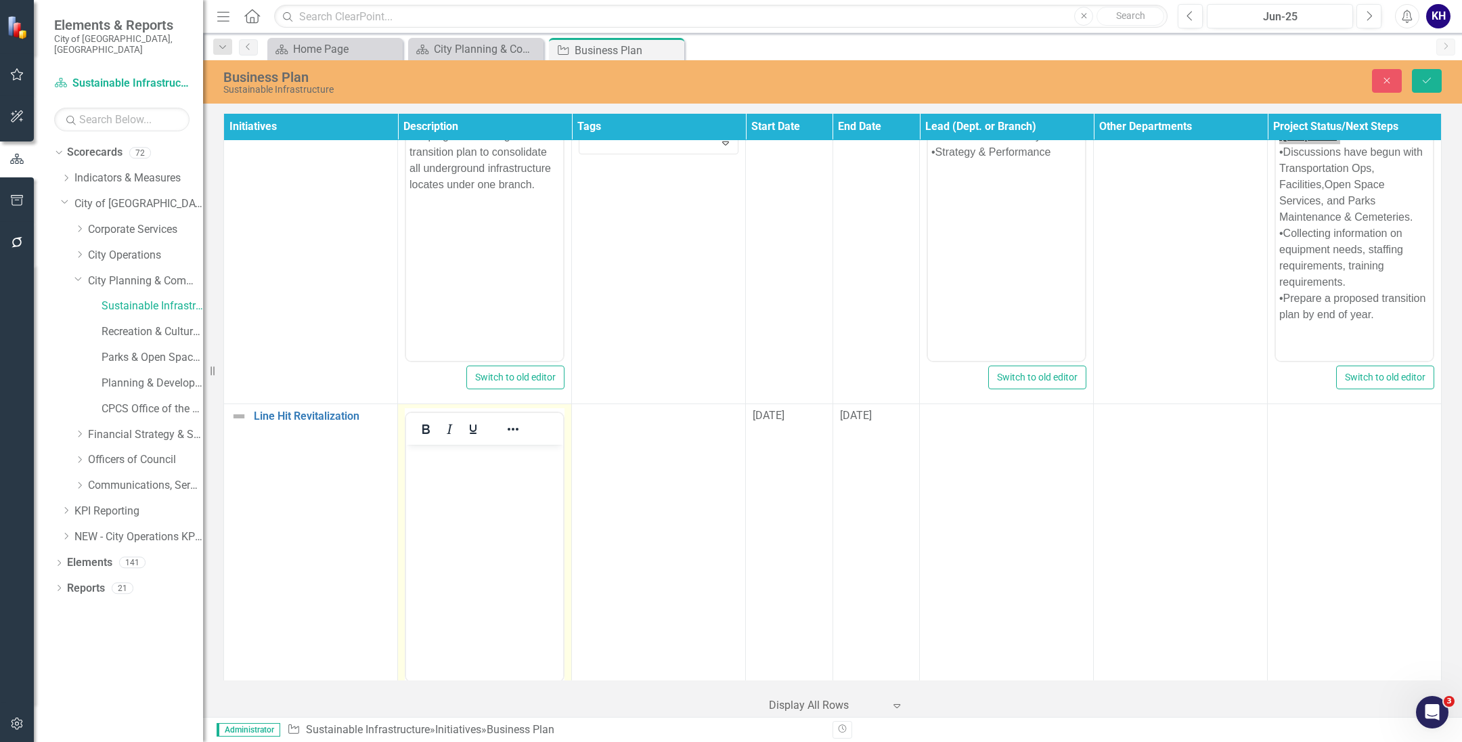
scroll to position [4449, 0]
click at [456, 628] on body "Rich Text Area. Press ALT-0 for help." at bounding box center [484, 542] width 157 height 203
paste body "Rich Text Area. Press ALT-0 for help."
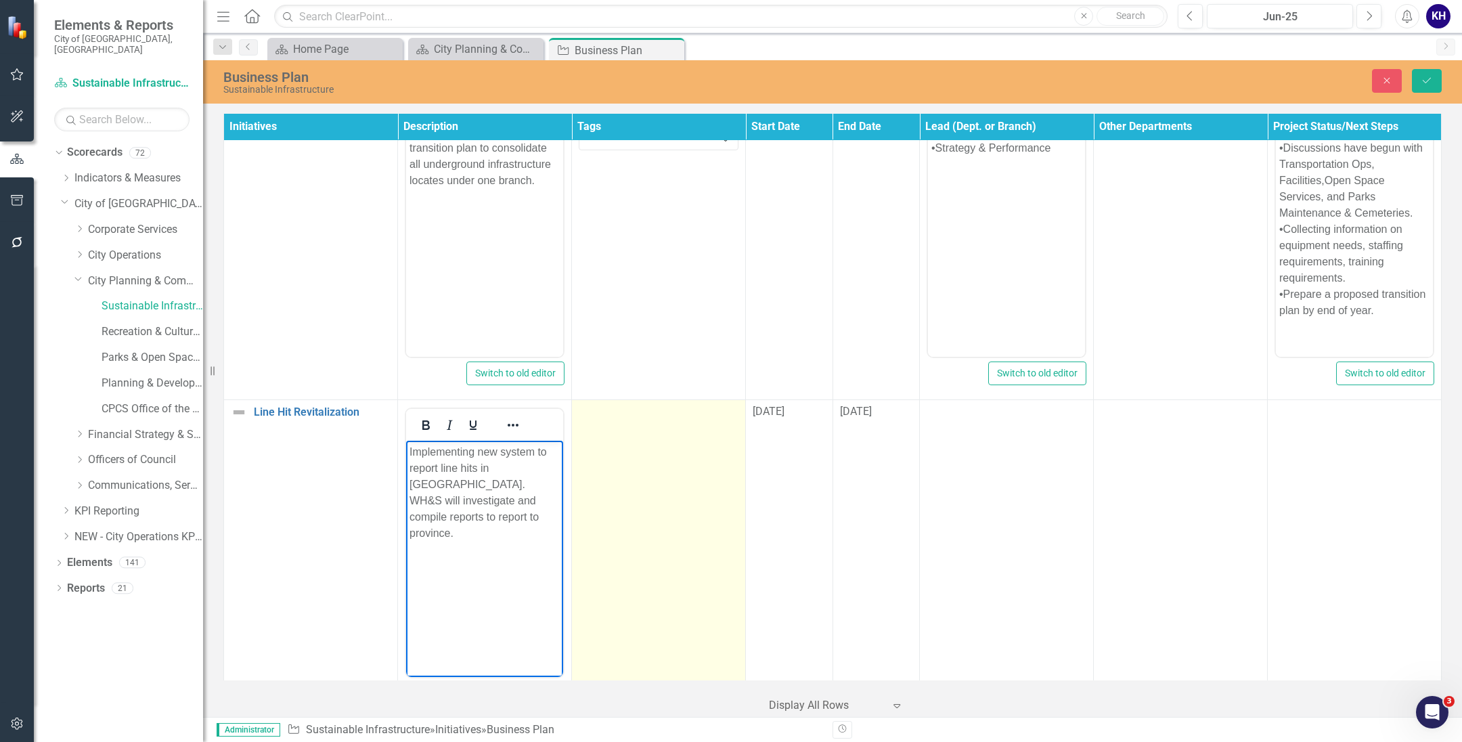
click at [663, 506] on td at bounding box center [659, 560] width 174 height 320
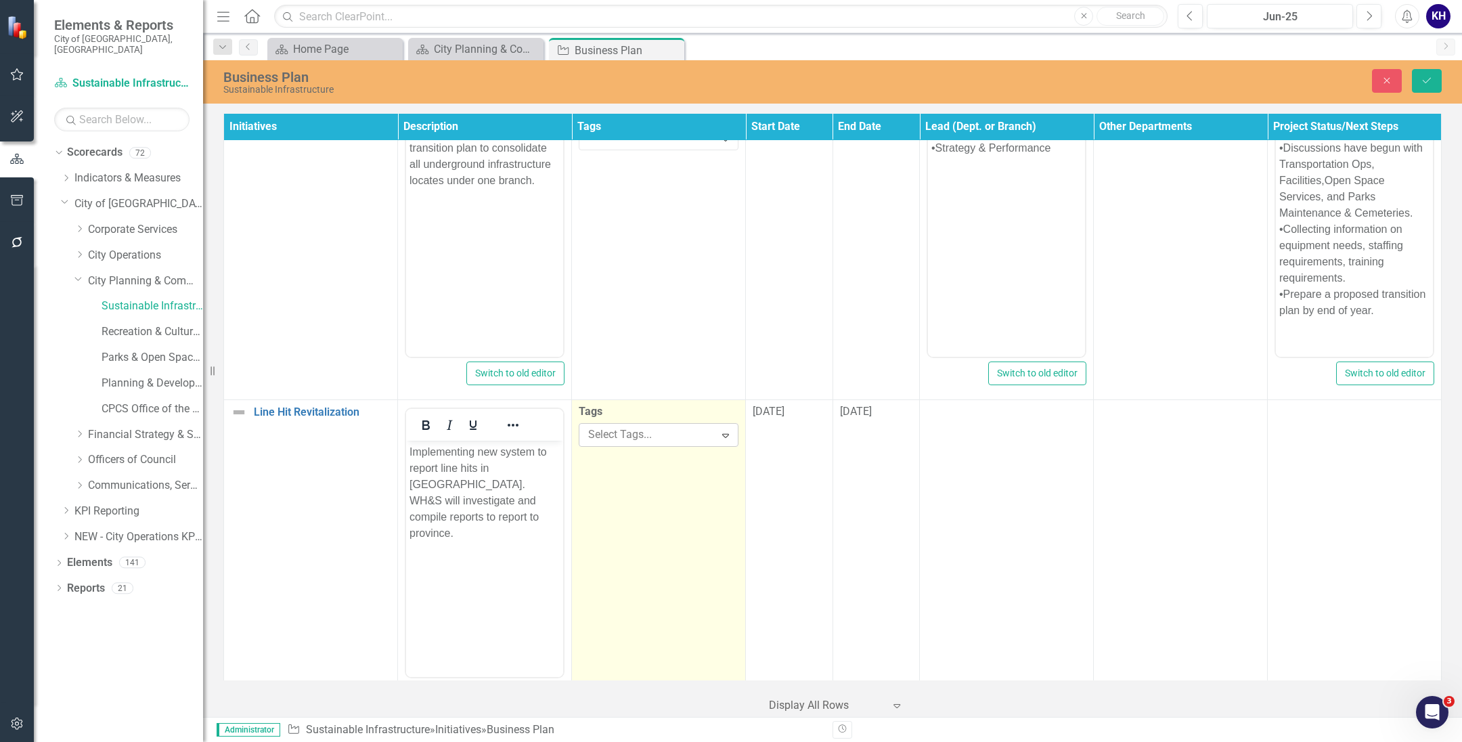
click at [659, 426] on div at bounding box center [649, 435] width 132 height 18
type input "ope"
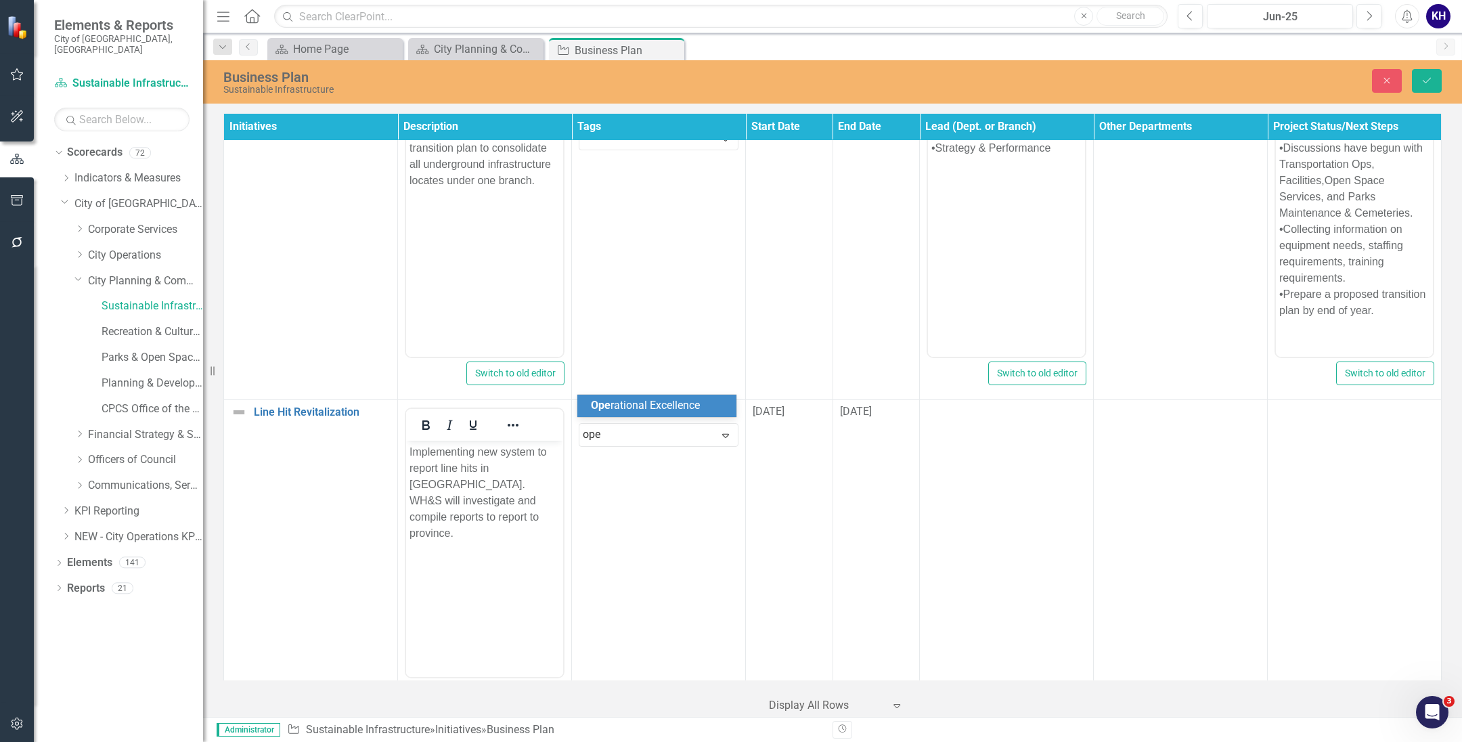
click at [660, 407] on span "Ope rational Excellence" at bounding box center [645, 405] width 109 height 13
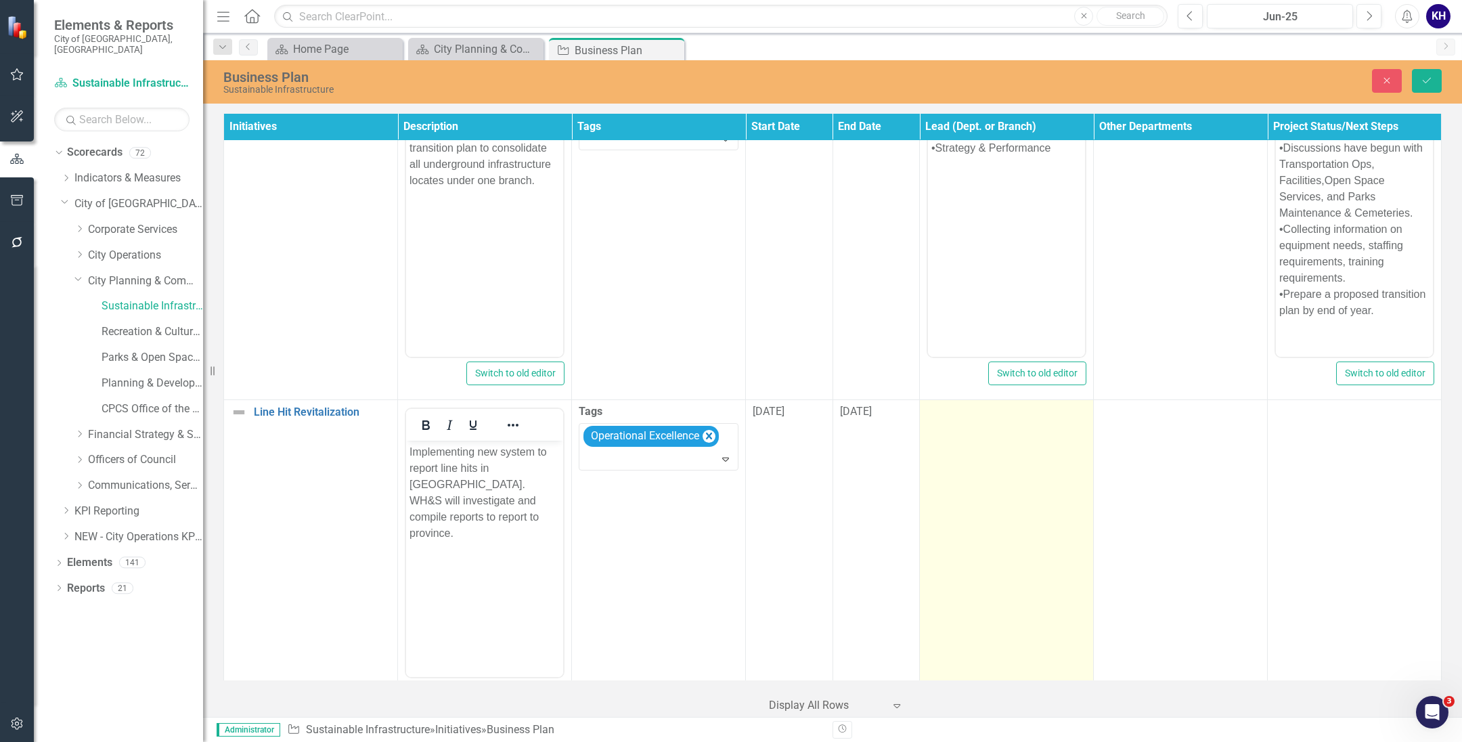
click at [956, 439] on td at bounding box center [1007, 560] width 174 height 320
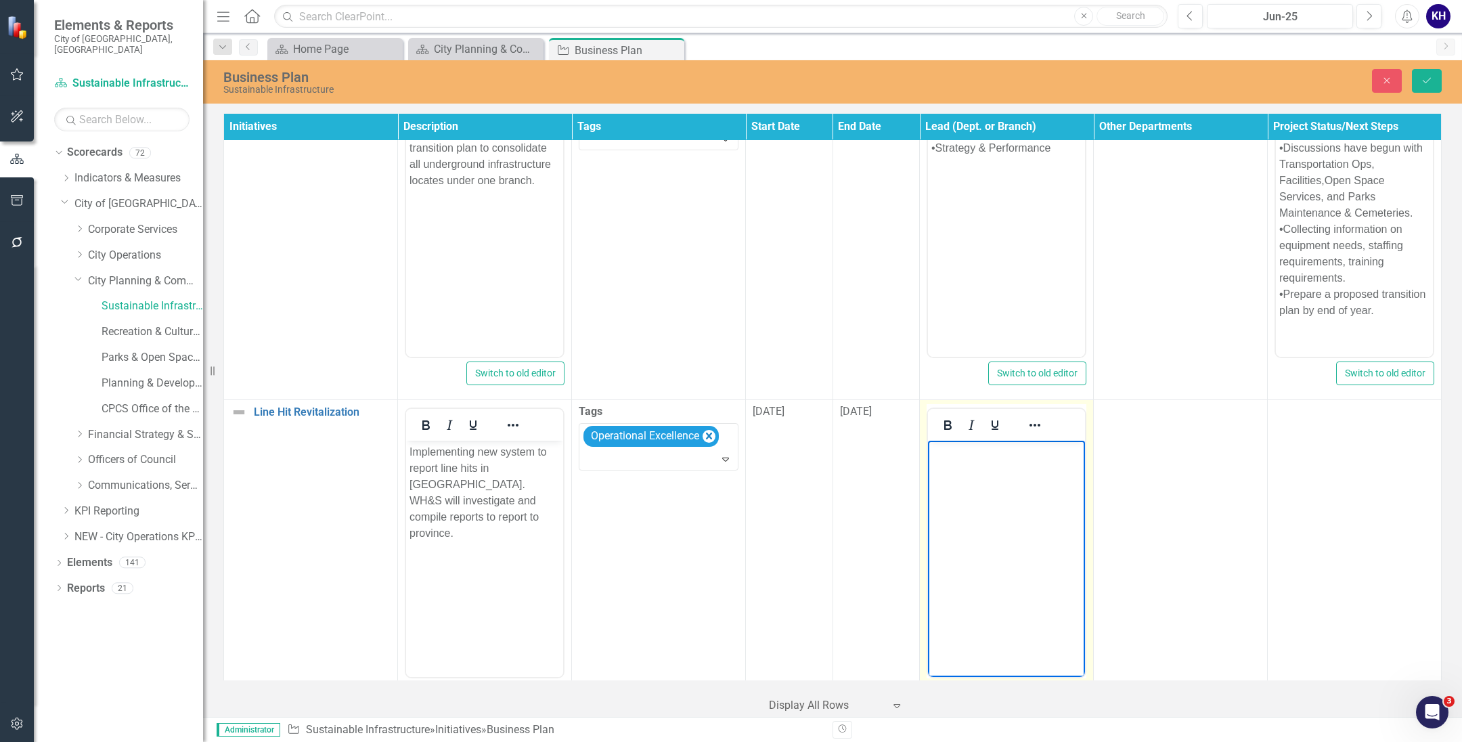
click at [959, 492] on body "Rich Text Area. Press ALT-0 for help." at bounding box center [1006, 542] width 157 height 203
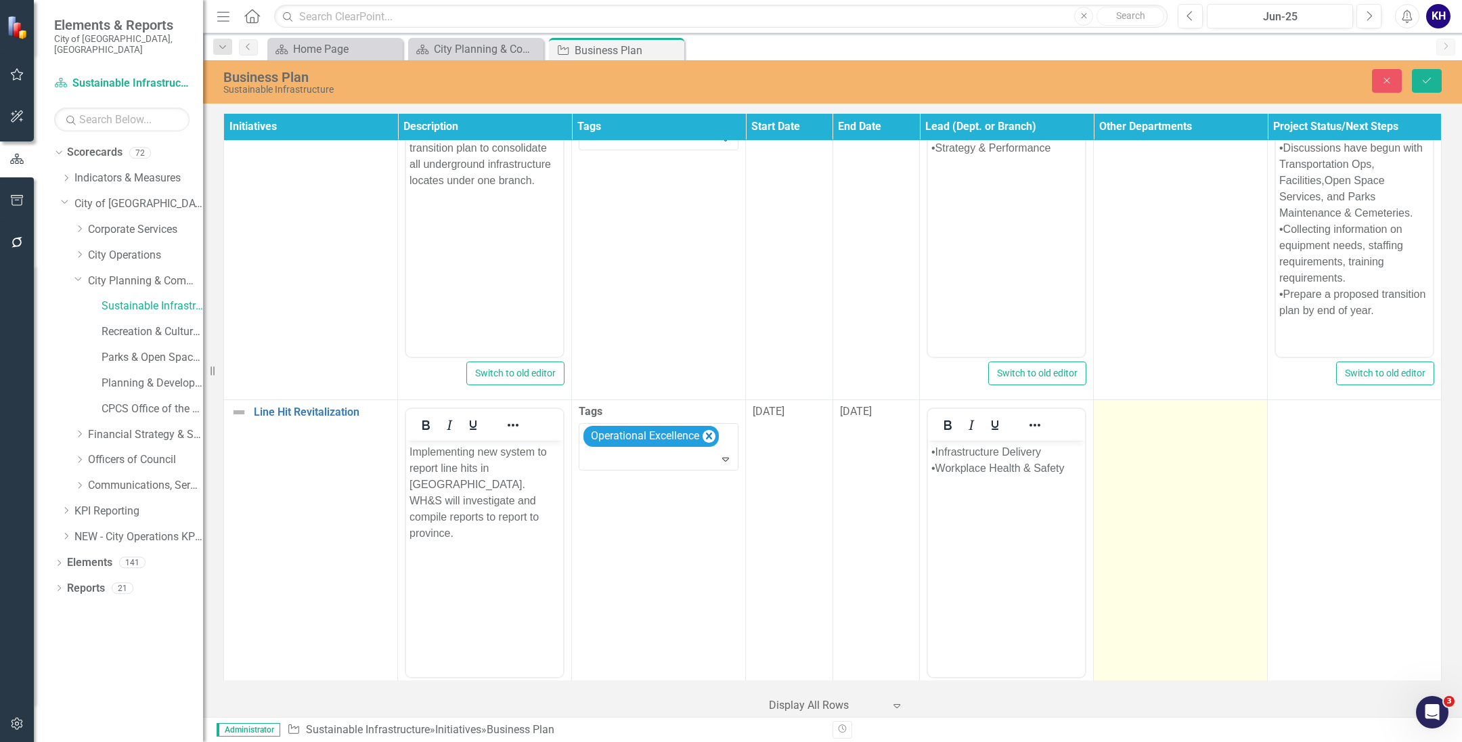
click at [1121, 483] on td at bounding box center [1181, 560] width 174 height 320
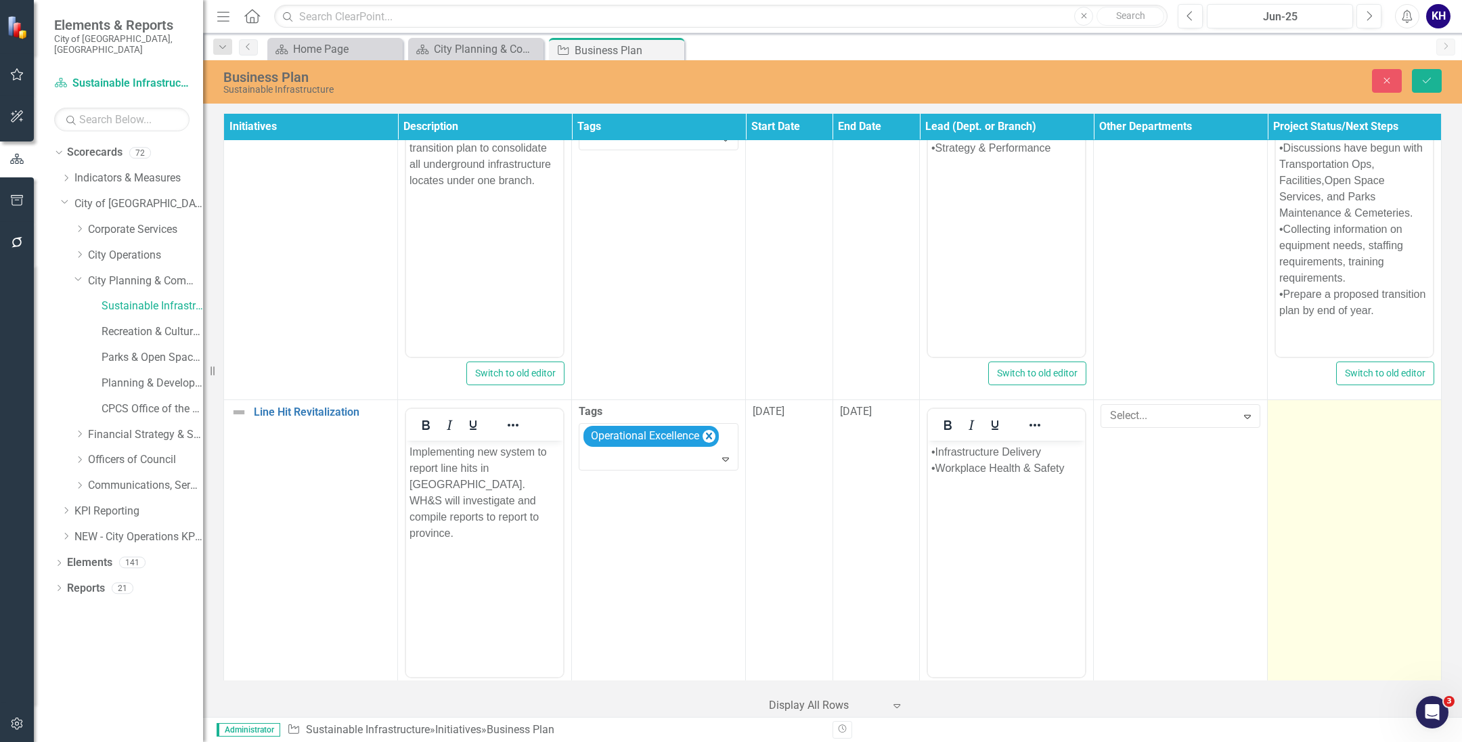
click at [1338, 418] on td at bounding box center [1355, 560] width 174 height 320
click at [1297, 451] on td at bounding box center [1355, 560] width 174 height 320
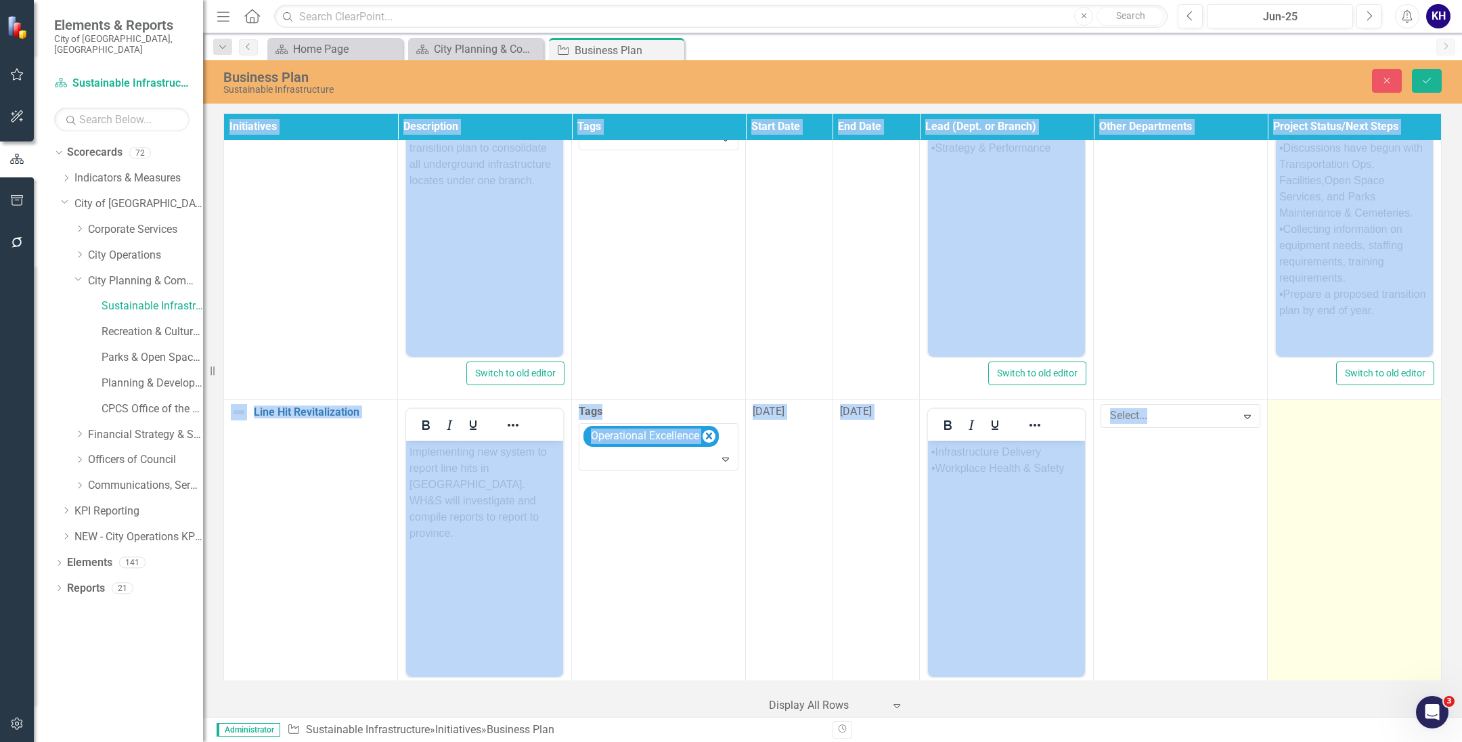
click at [1299, 451] on td at bounding box center [1355, 560] width 174 height 320
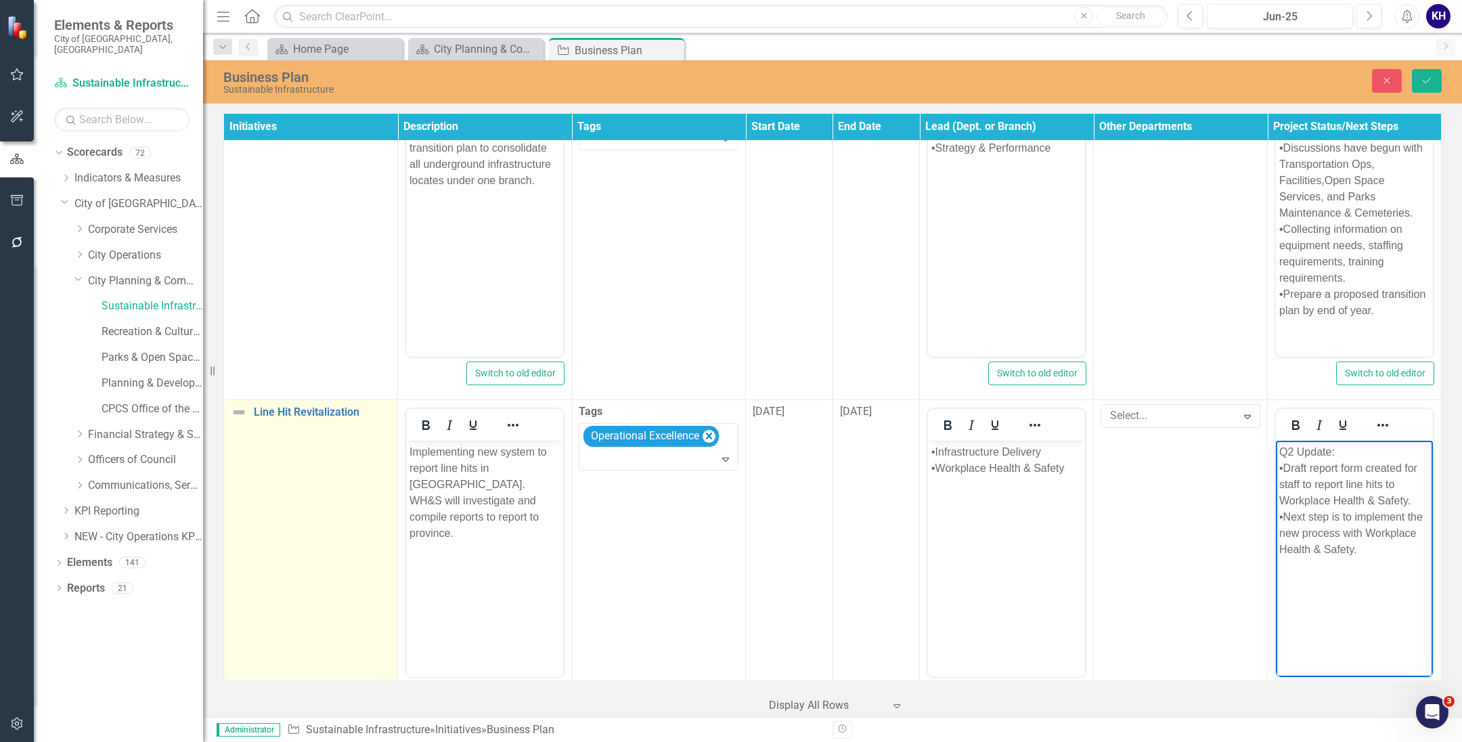
click at [242, 400] on td "Line Hit Revitalization Link Map View Link Map Edit Edit Initiative Link Open E…" at bounding box center [311, 560] width 174 height 320
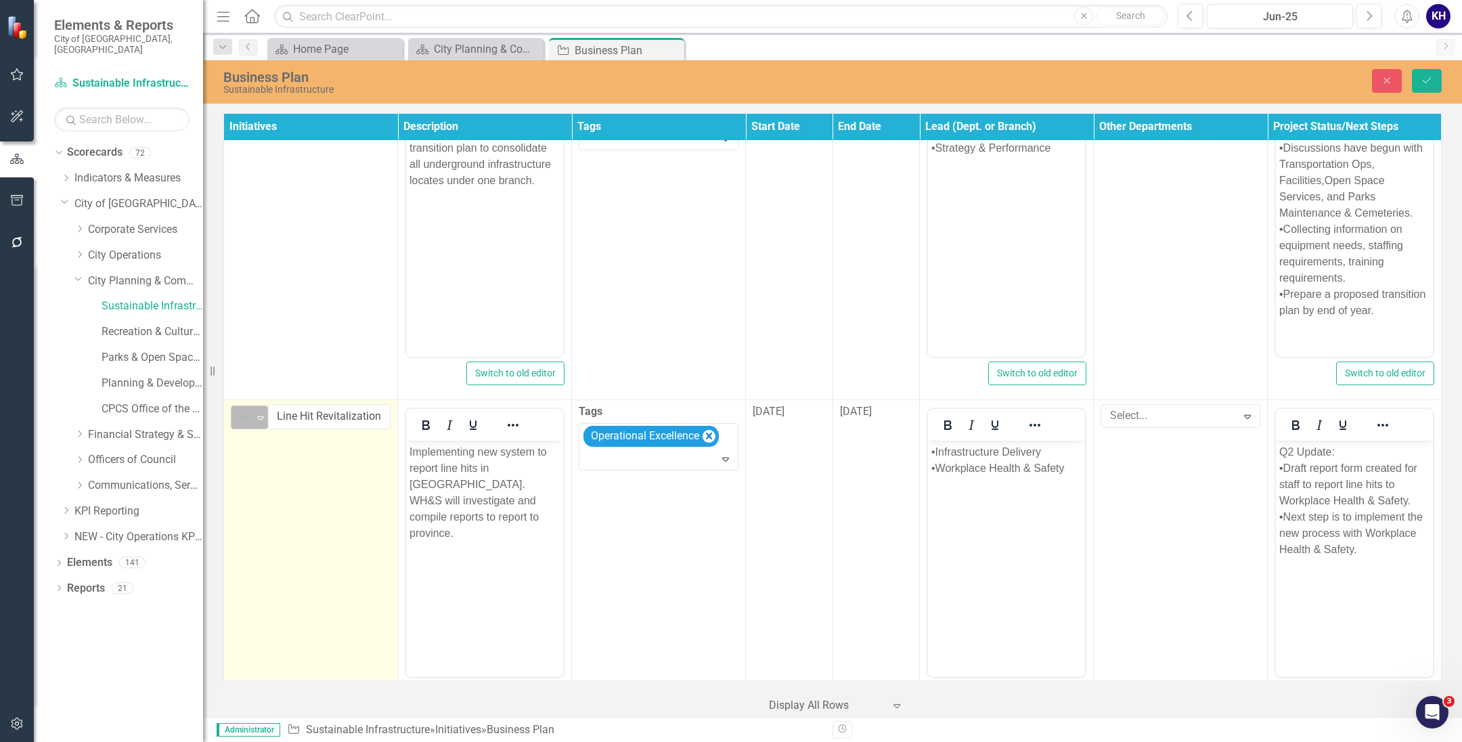
click at [242, 409] on img at bounding box center [243, 417] width 16 height 16
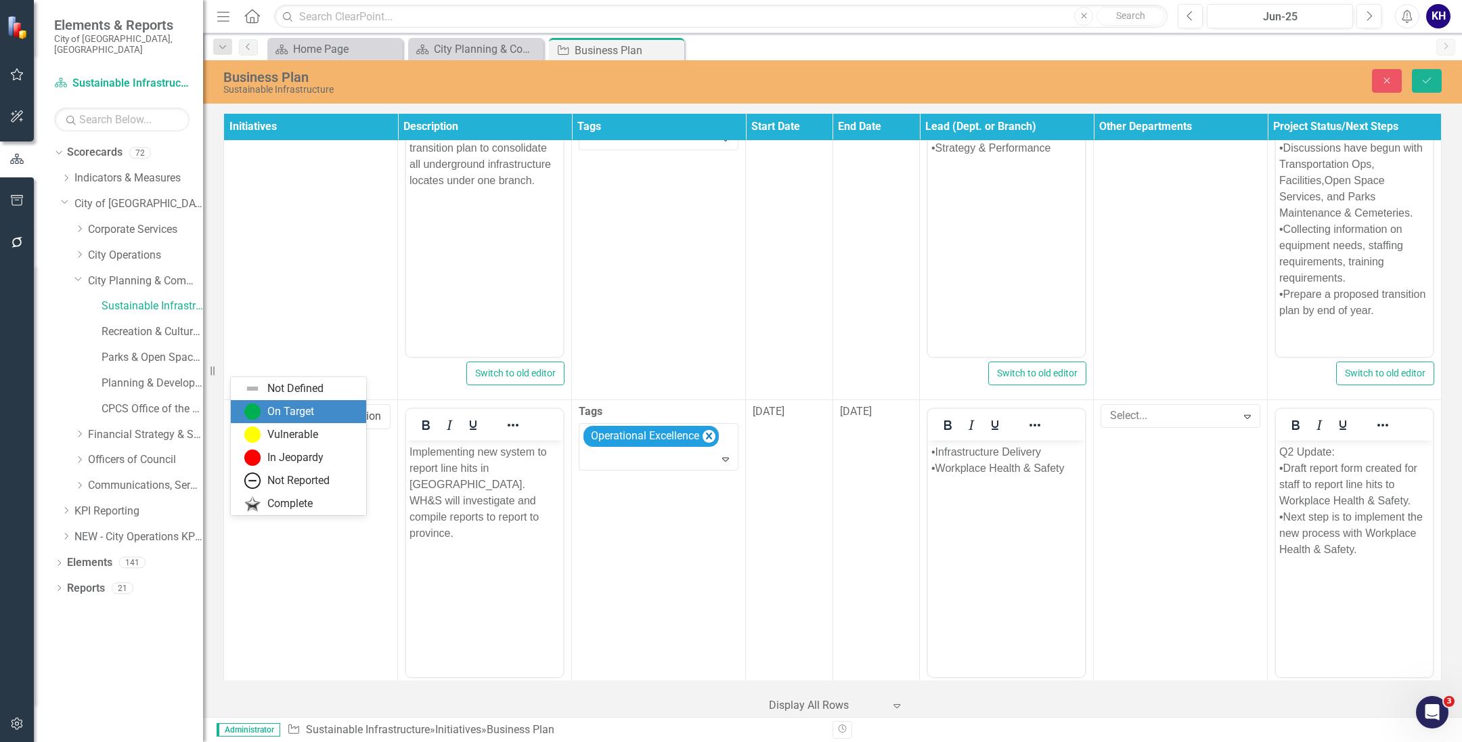
click at [265, 405] on div "On Target" at bounding box center [301, 411] width 114 height 16
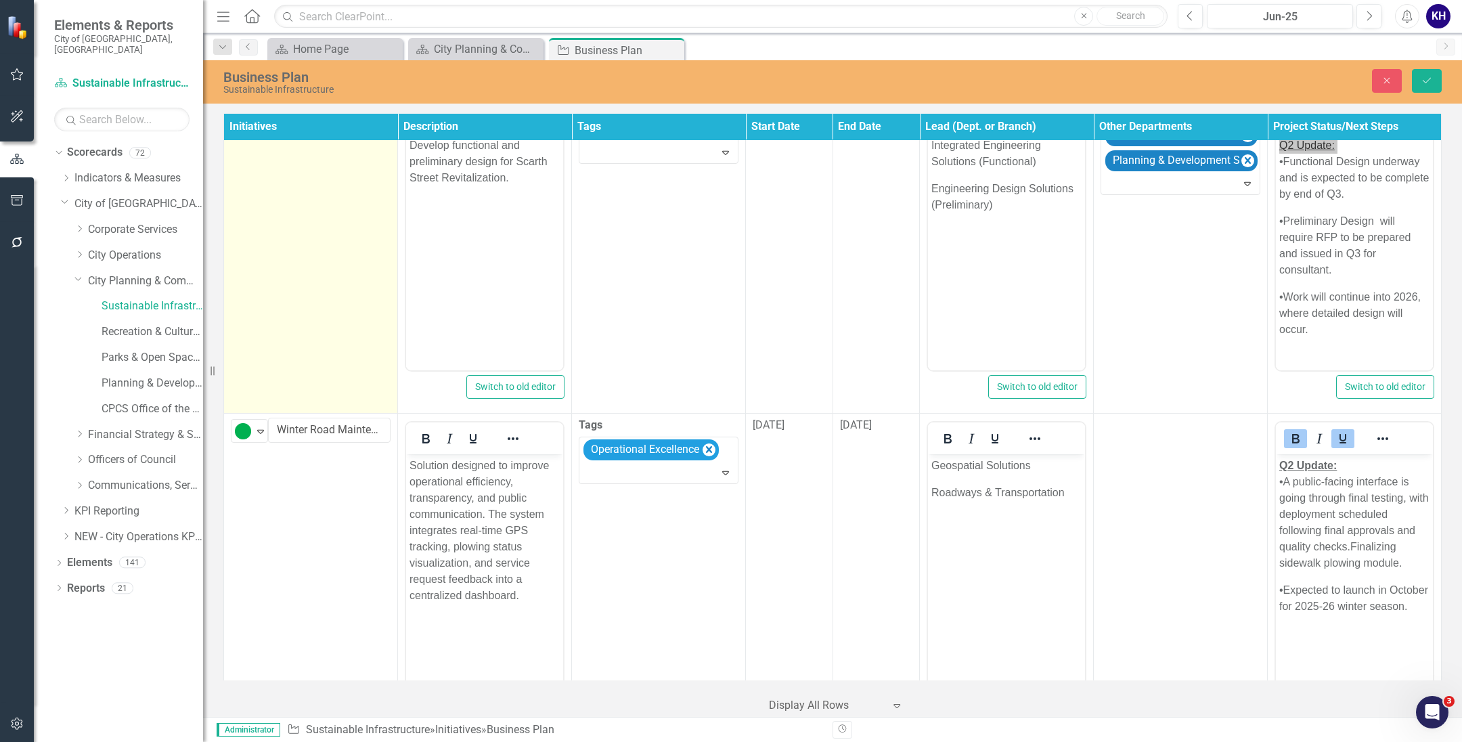
scroll to position [3771, 0]
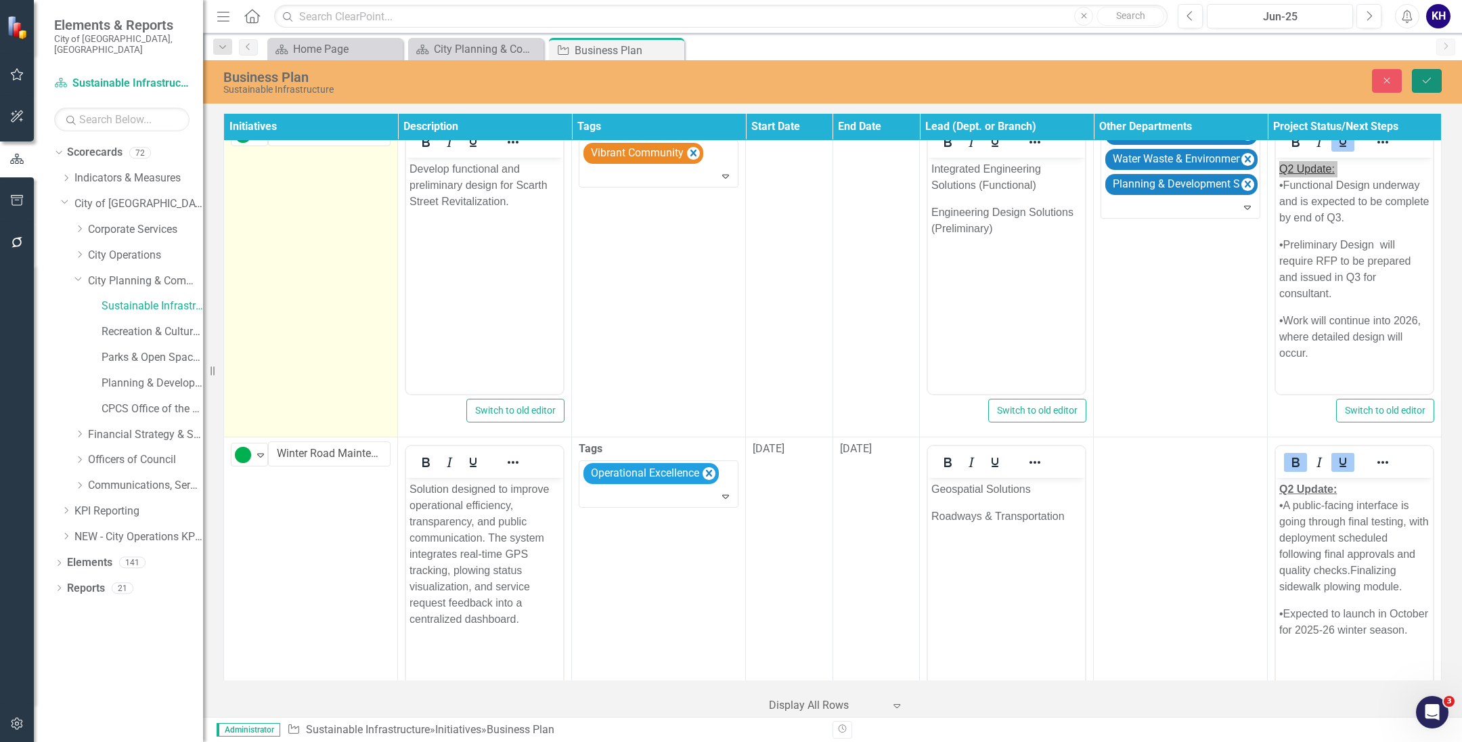
click at [1412, 85] on button "Save" at bounding box center [1427, 81] width 30 height 24
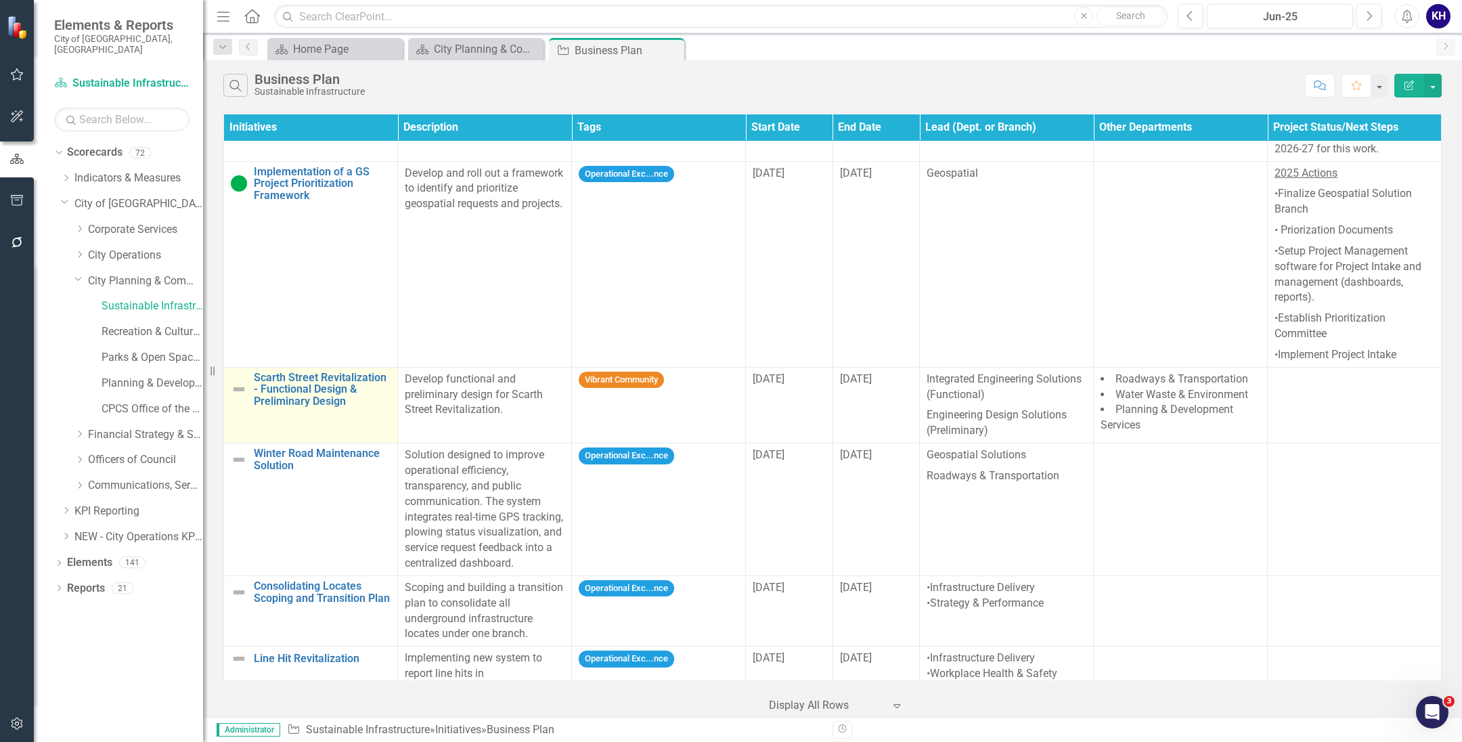
click at [238, 381] on img at bounding box center [239, 389] width 16 height 16
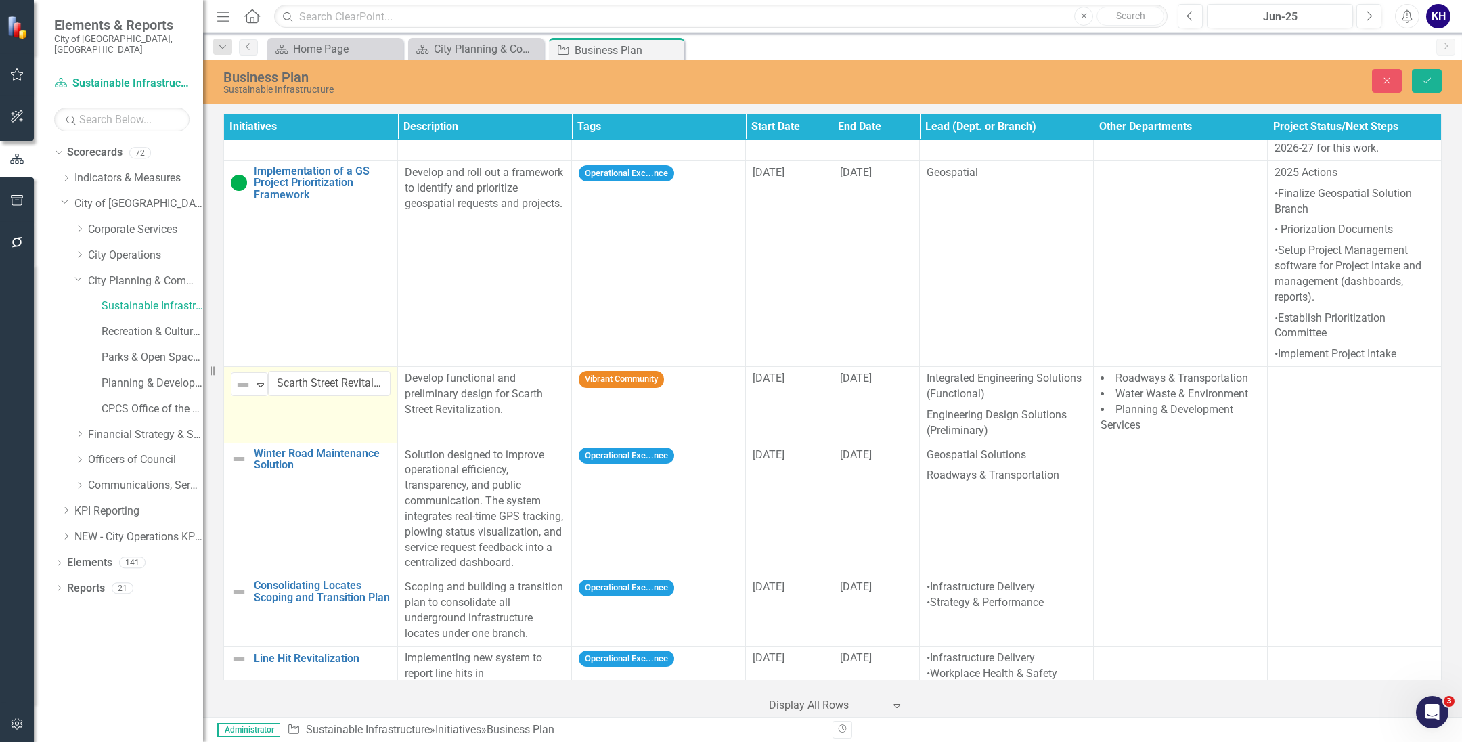
scroll to position [3521, 0]
click at [252, 376] on div "Not Defined" at bounding box center [243, 385] width 20 height 19
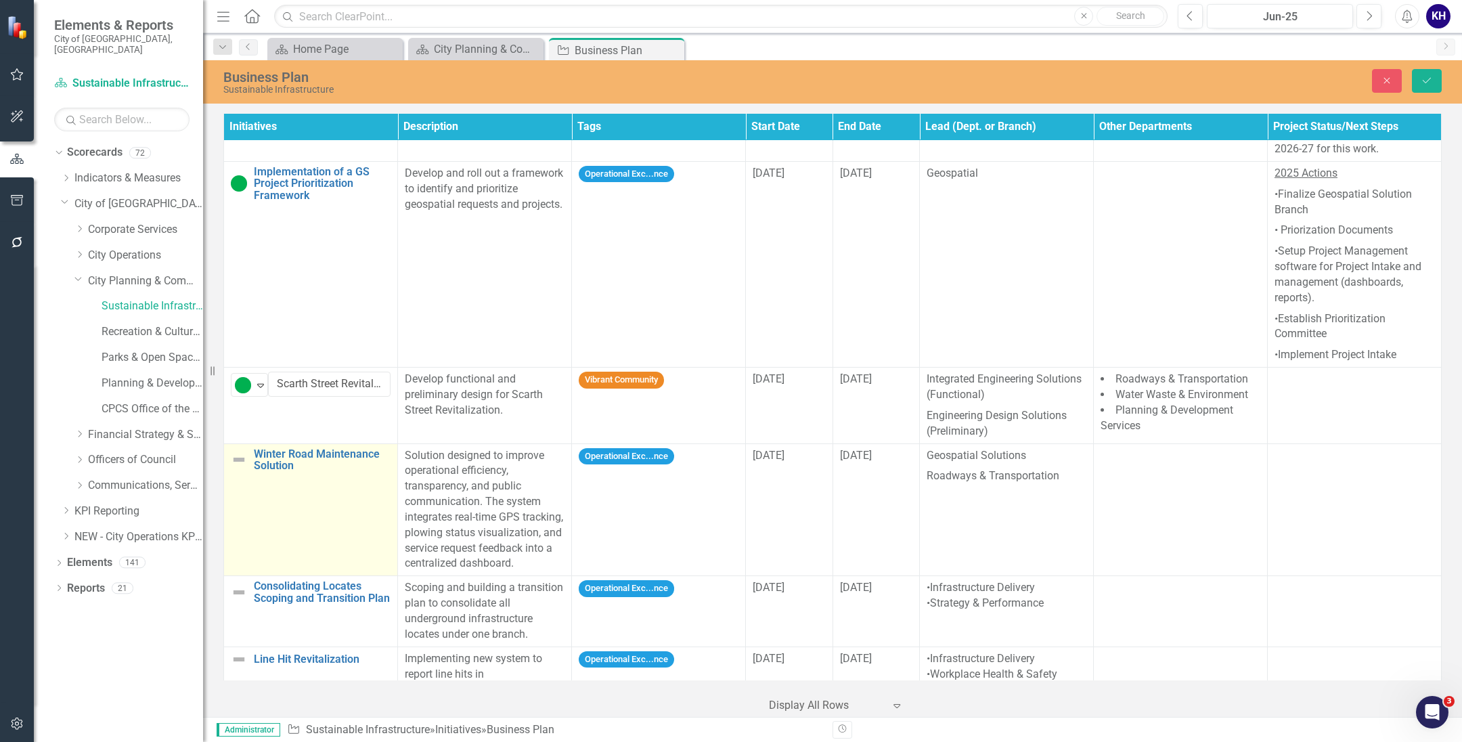
click at [242, 451] on img at bounding box center [239, 459] width 16 height 16
click at [240, 448] on div "Not Defined Expand Winter Road Maintenance Solution" at bounding box center [311, 460] width 160 height 25
click at [248, 453] on img at bounding box center [243, 461] width 16 height 16
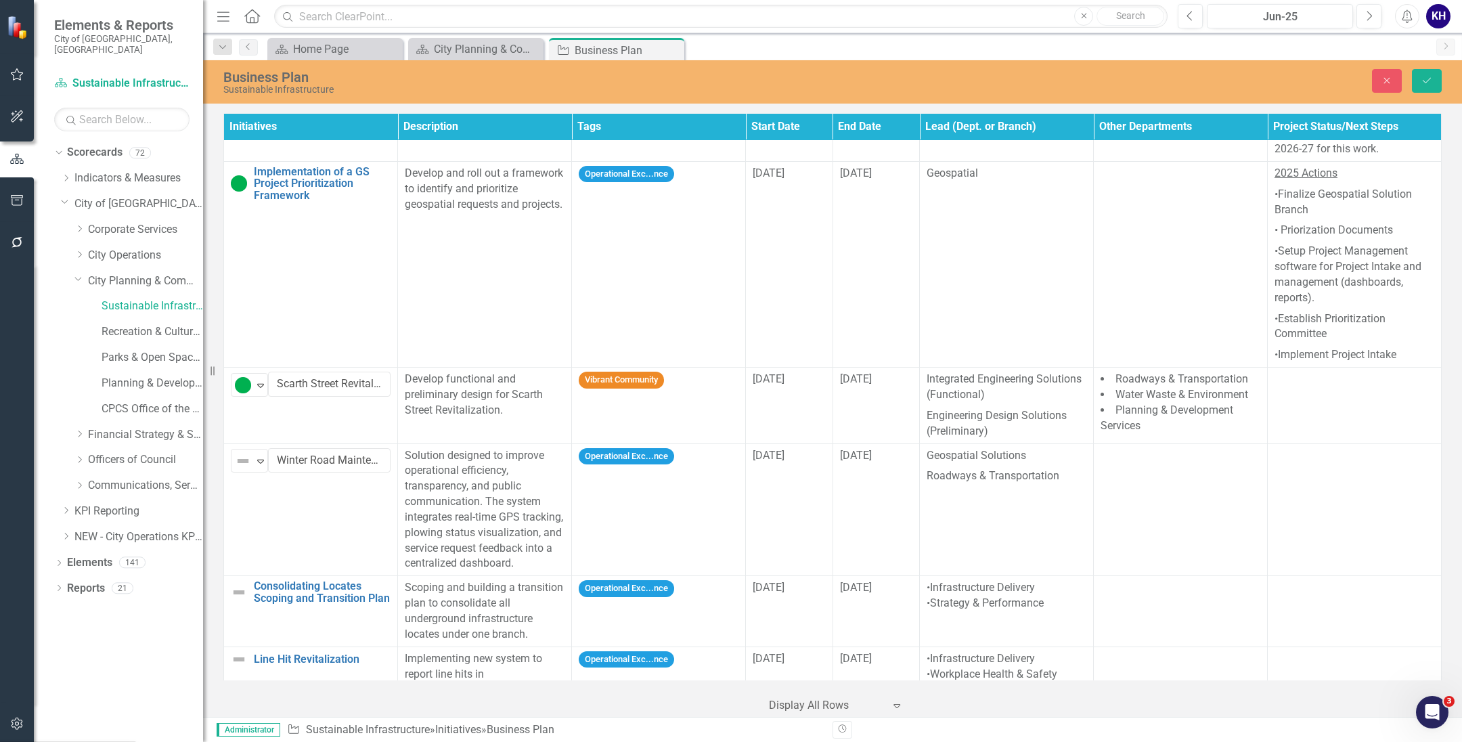
click at [236, 584] on img at bounding box center [239, 592] width 16 height 16
click at [238, 584] on img at bounding box center [239, 592] width 16 height 16
click at [238, 585] on img at bounding box center [243, 593] width 16 height 16
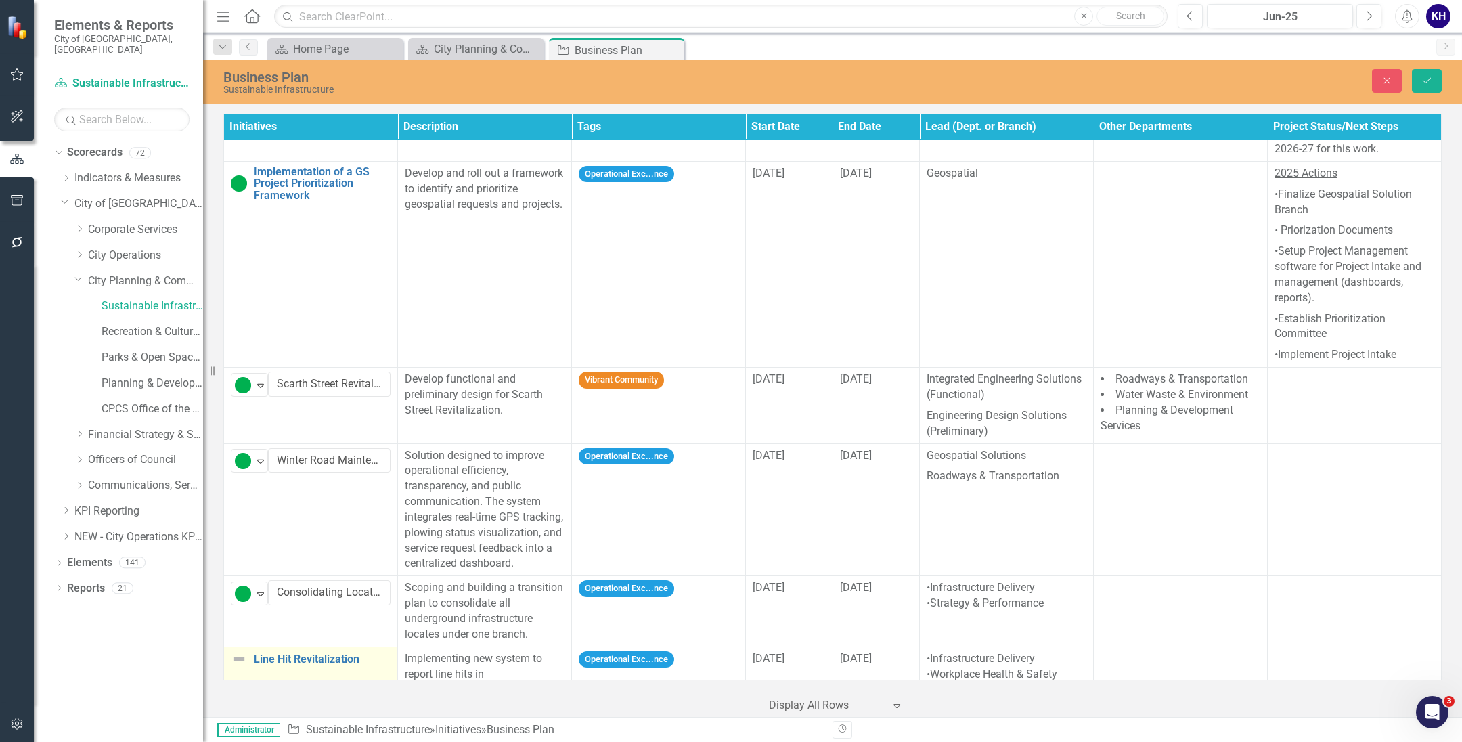
click at [242, 651] on img at bounding box center [239, 659] width 16 height 16
click at [242, 654] on div "Not Defined" at bounding box center [243, 663] width 20 height 19
click at [1417, 78] on button "Save" at bounding box center [1427, 81] width 30 height 24
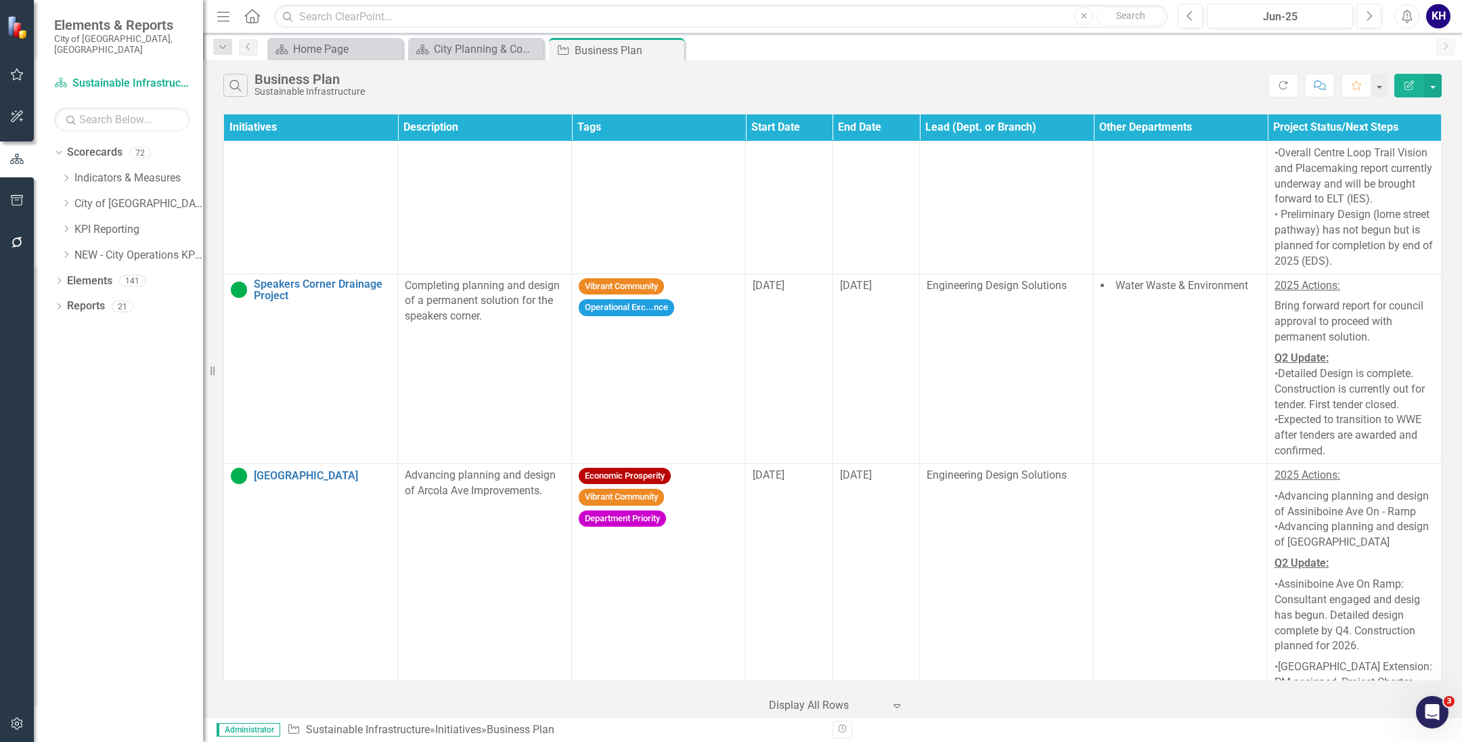
scroll to position [3521, 0]
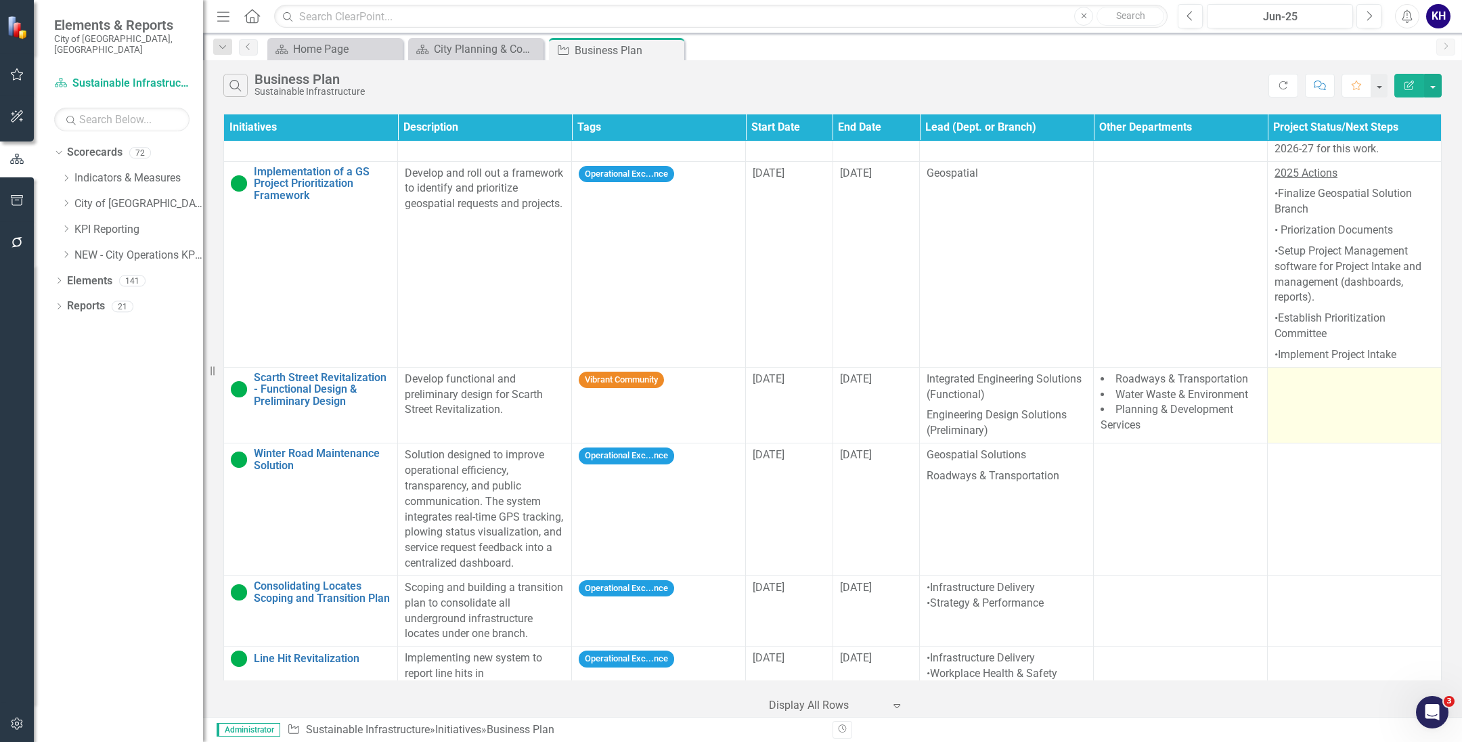
click at [1280, 367] on td at bounding box center [1355, 405] width 174 height 76
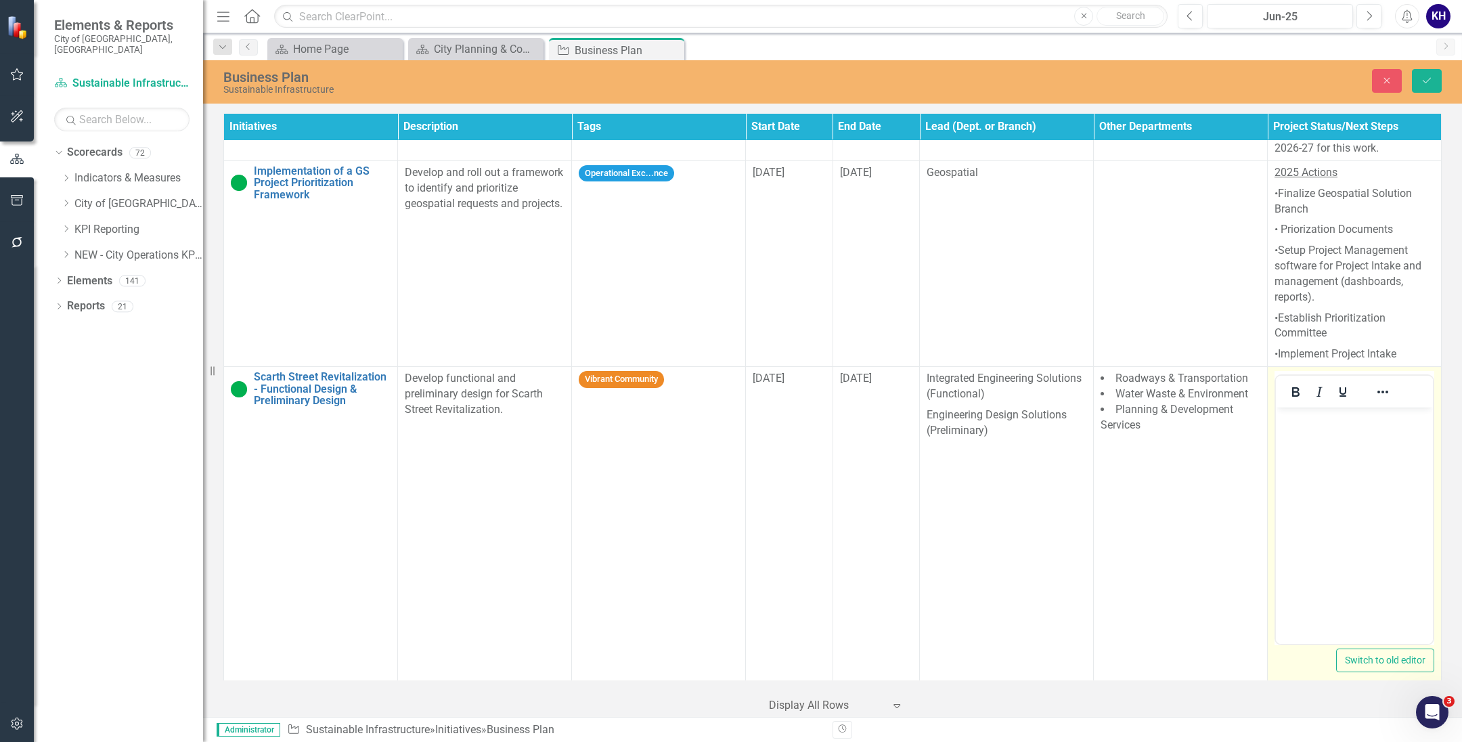
scroll to position [0, 0]
click at [1302, 463] on body "Rich Text Area. Press ALT-0 for help." at bounding box center [1354, 508] width 157 height 203
paste body "Rich Text Area. Press ALT-0 for help."
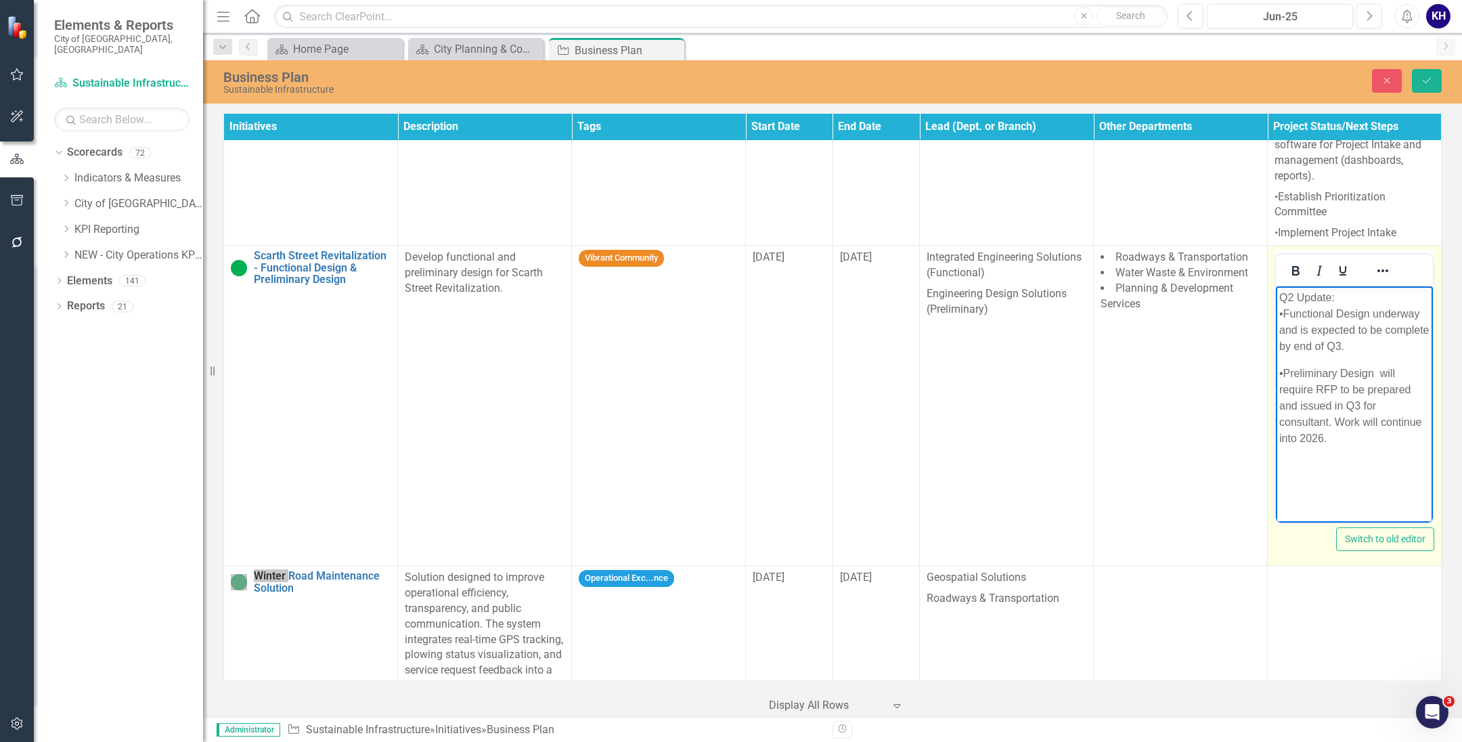
scroll to position [3691, 0]
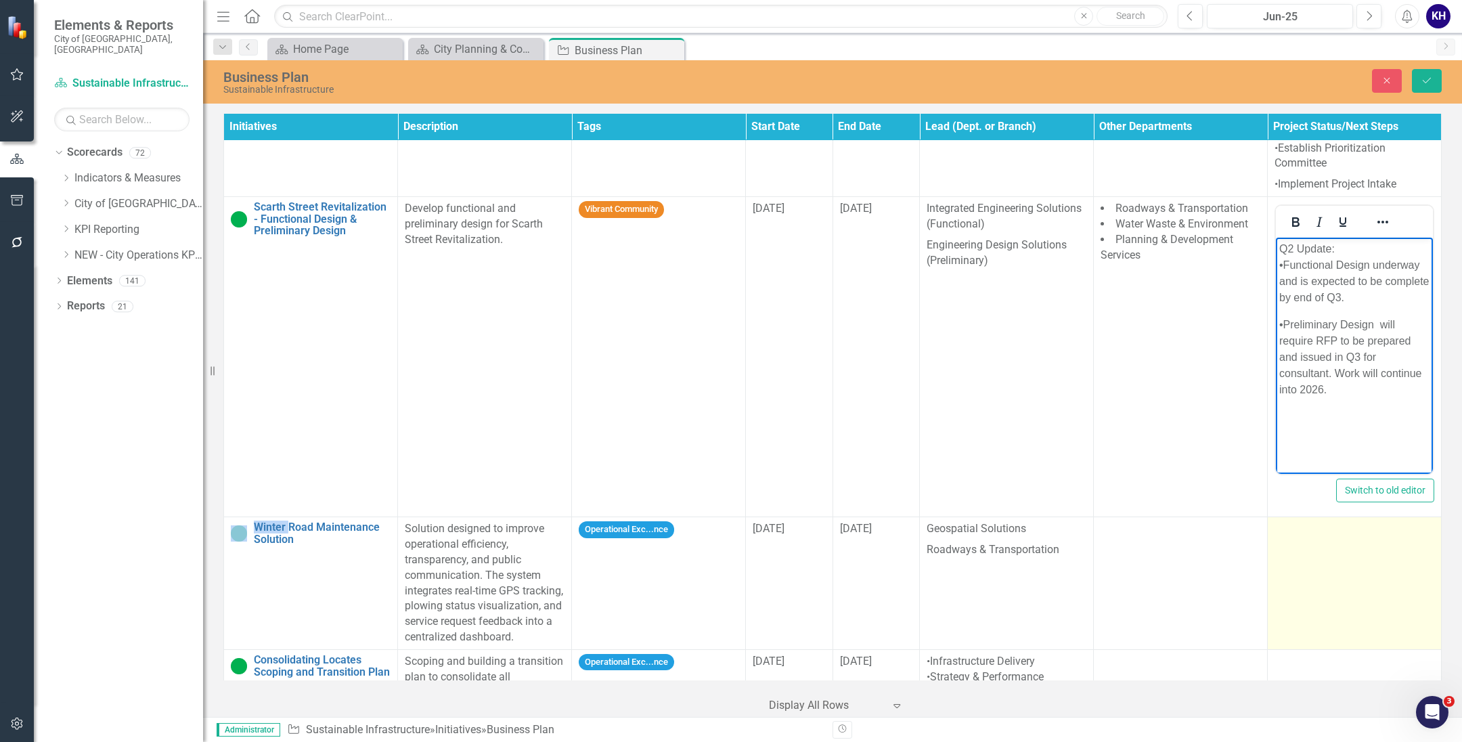
click at [1320, 542] on td at bounding box center [1355, 583] width 174 height 133
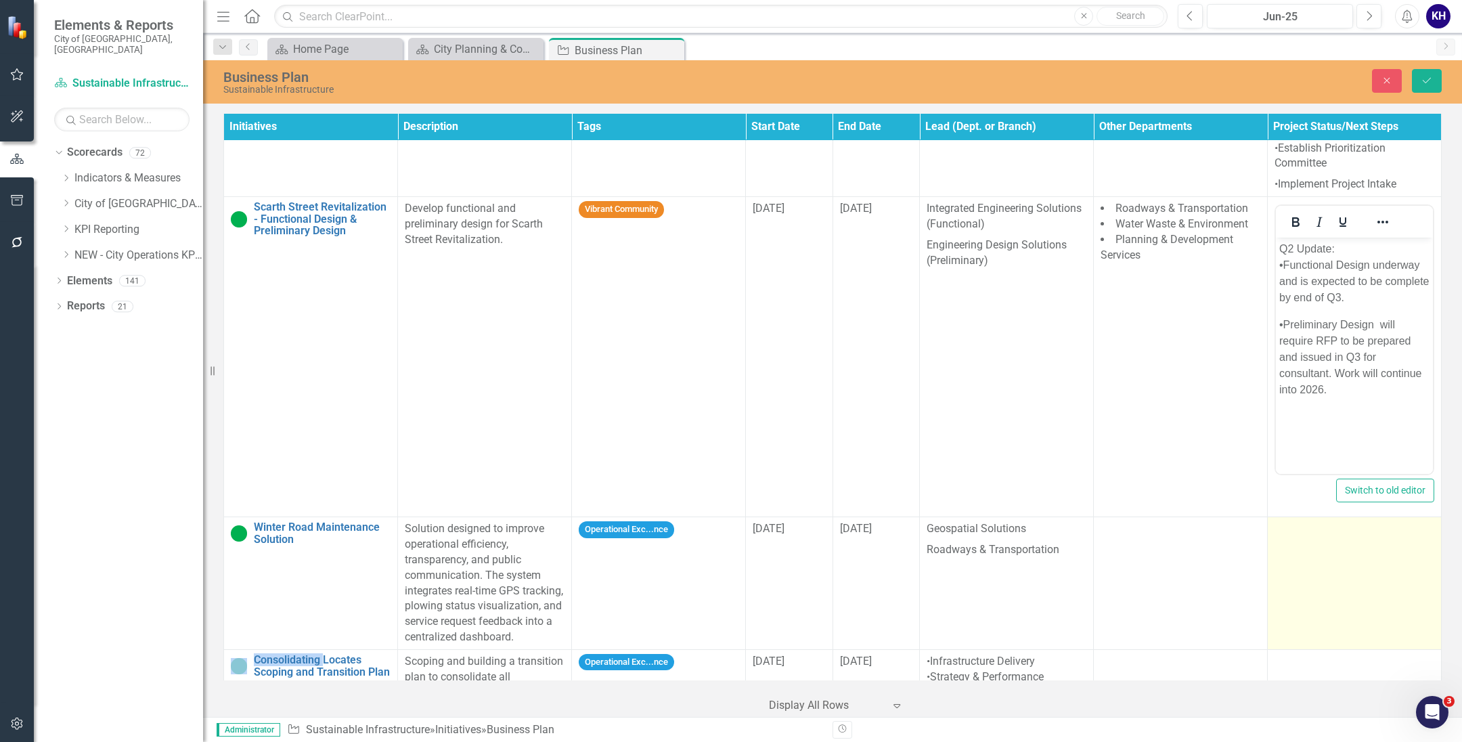
click at [1320, 542] on td at bounding box center [1355, 583] width 174 height 133
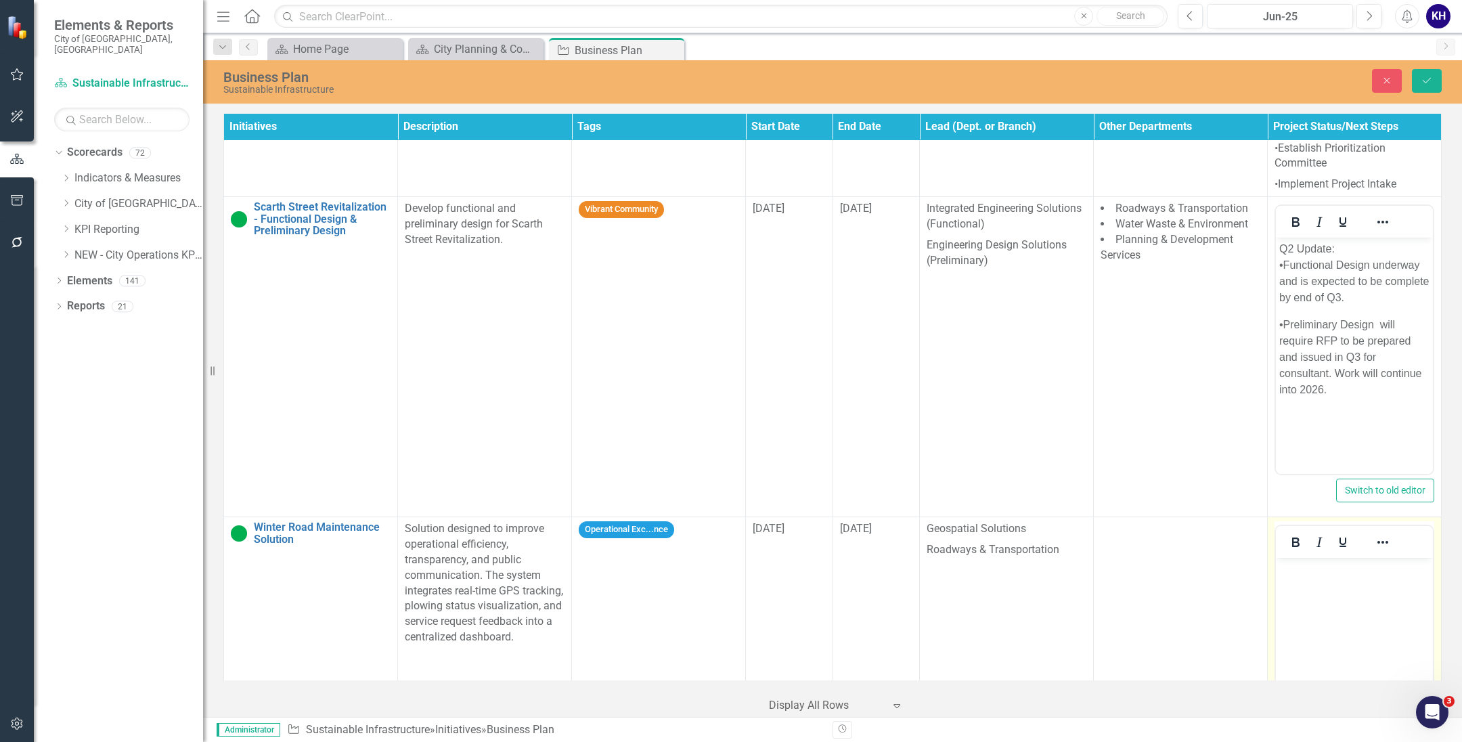
click at [1335, 632] on body "Rich Text Area. Press ALT-0 for help." at bounding box center [1354, 659] width 157 height 203
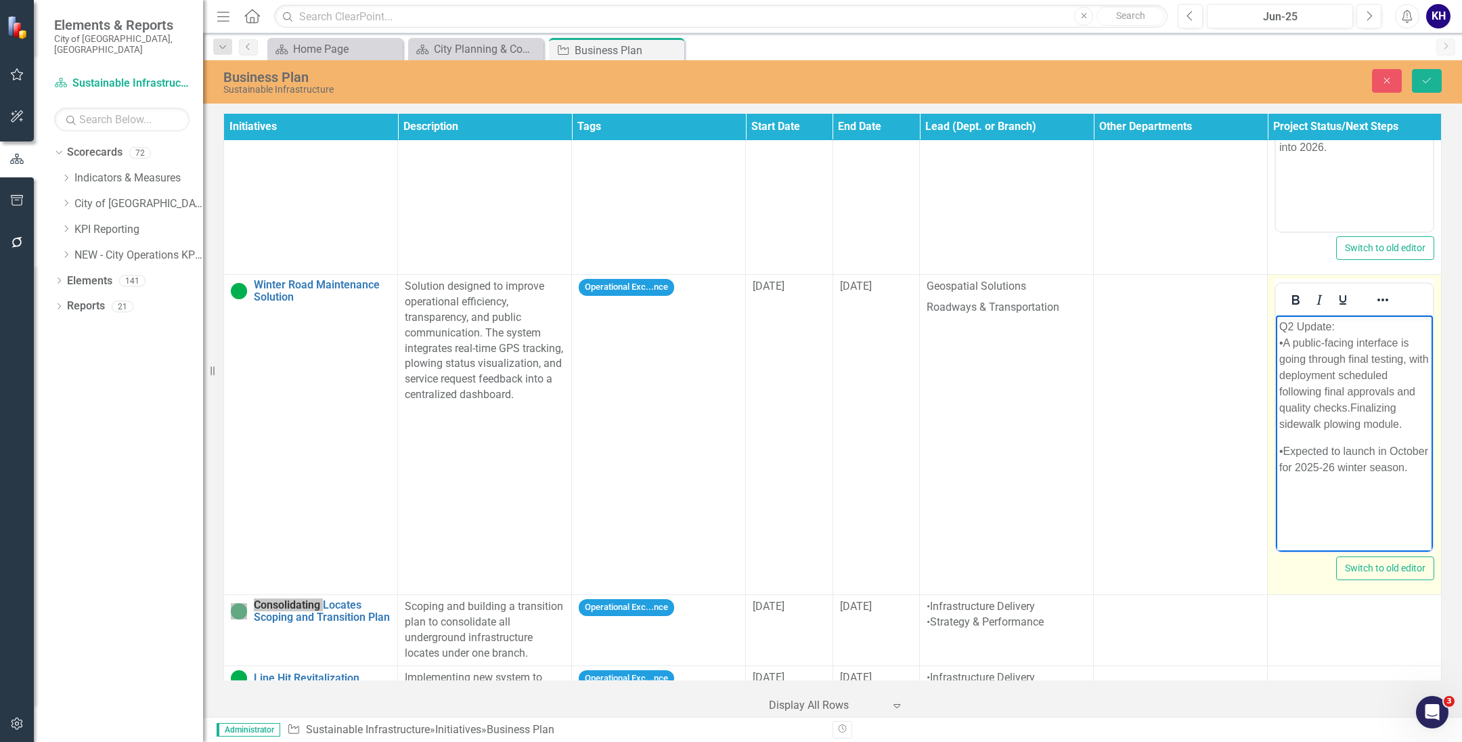
scroll to position [3938, 0]
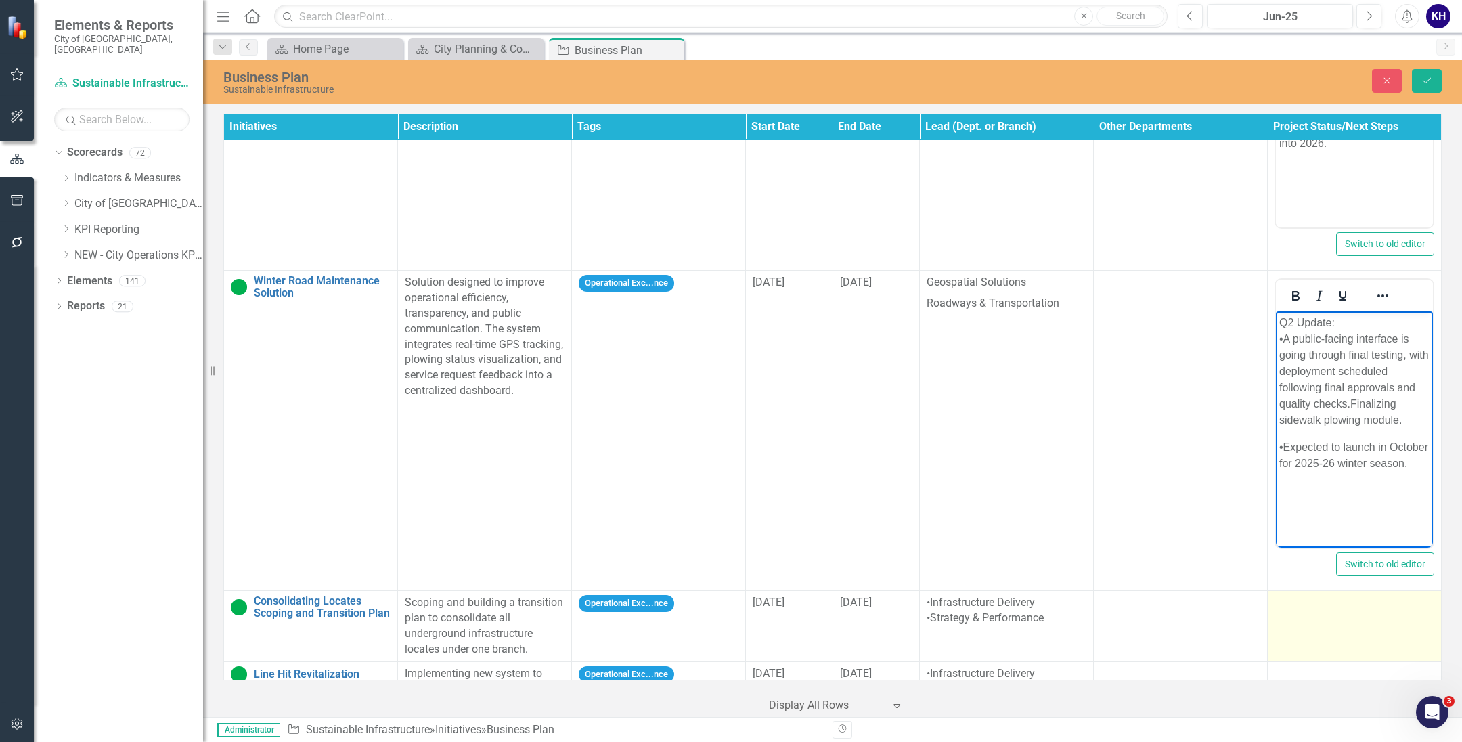
click at [1350, 602] on td at bounding box center [1355, 626] width 174 height 70
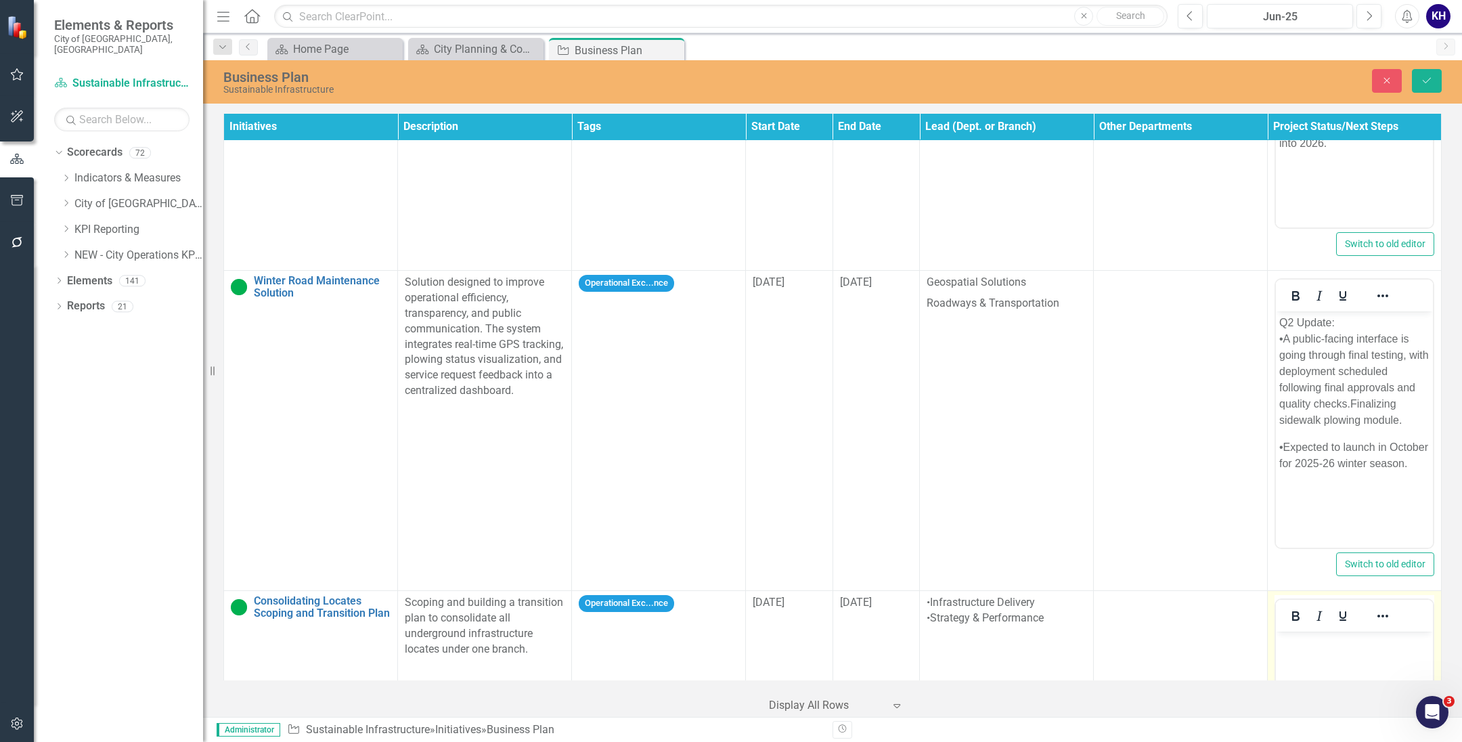
scroll to position [0, 0]
click at [1352, 672] on body "Rich Text Area. Press ALT-0 for help." at bounding box center [1354, 732] width 157 height 203
paste body "Rich Text Area. Press ALT-0 for help."
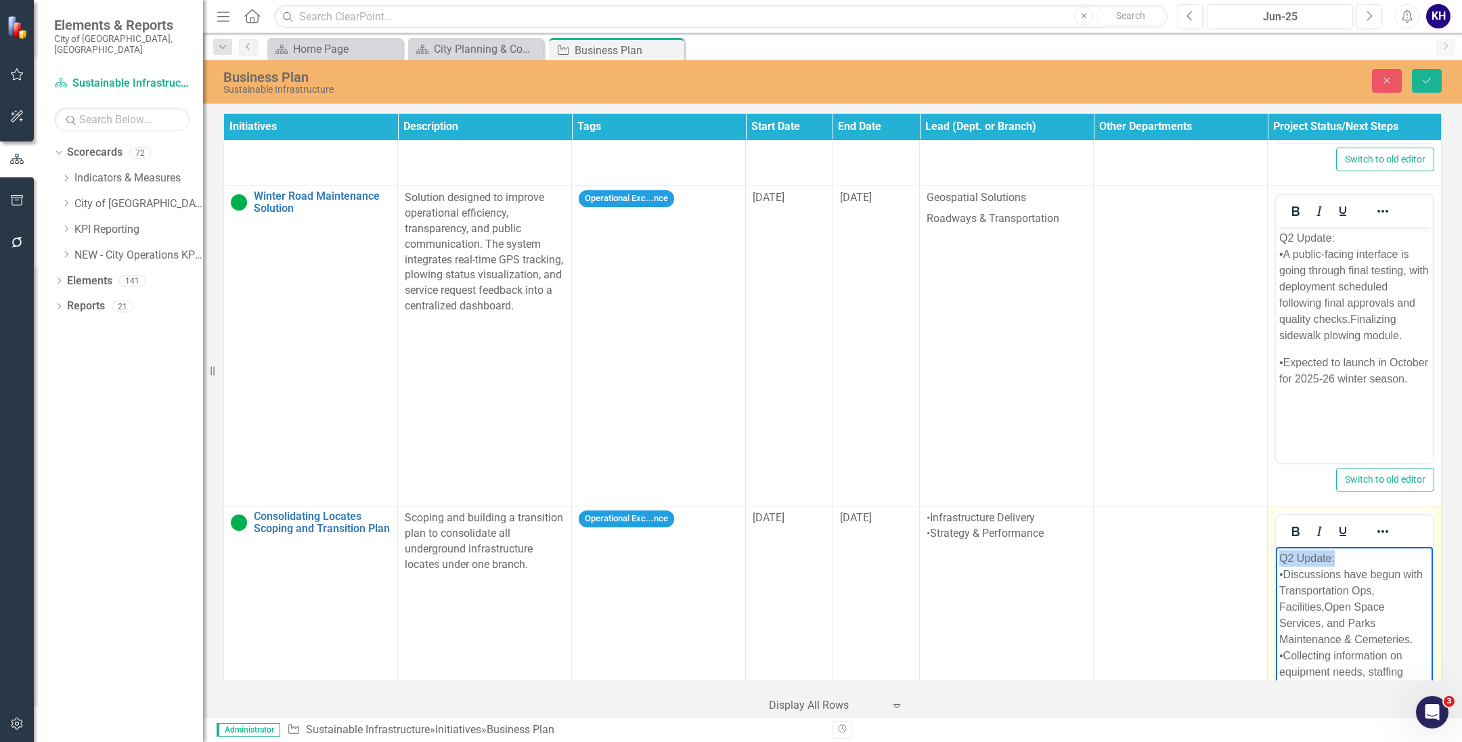
drag, startPoint x: 1353, startPoint y: 553, endPoint x: 1185, endPoint y: 553, distance: 167.8
click at [1276, 553] on html "Q2 Update: •Discussions have begun with Transportation Ops, Facilities,Open Spa…" at bounding box center [1354, 653] width 157 height 213
click at [1292, 527] on icon "Bold" at bounding box center [1295, 531] width 7 height 9
click at [1320, 522] on button "Italic" at bounding box center [1319, 531] width 23 height 19
click at [1316, 523] on icon "Italic" at bounding box center [1319, 531] width 16 height 16
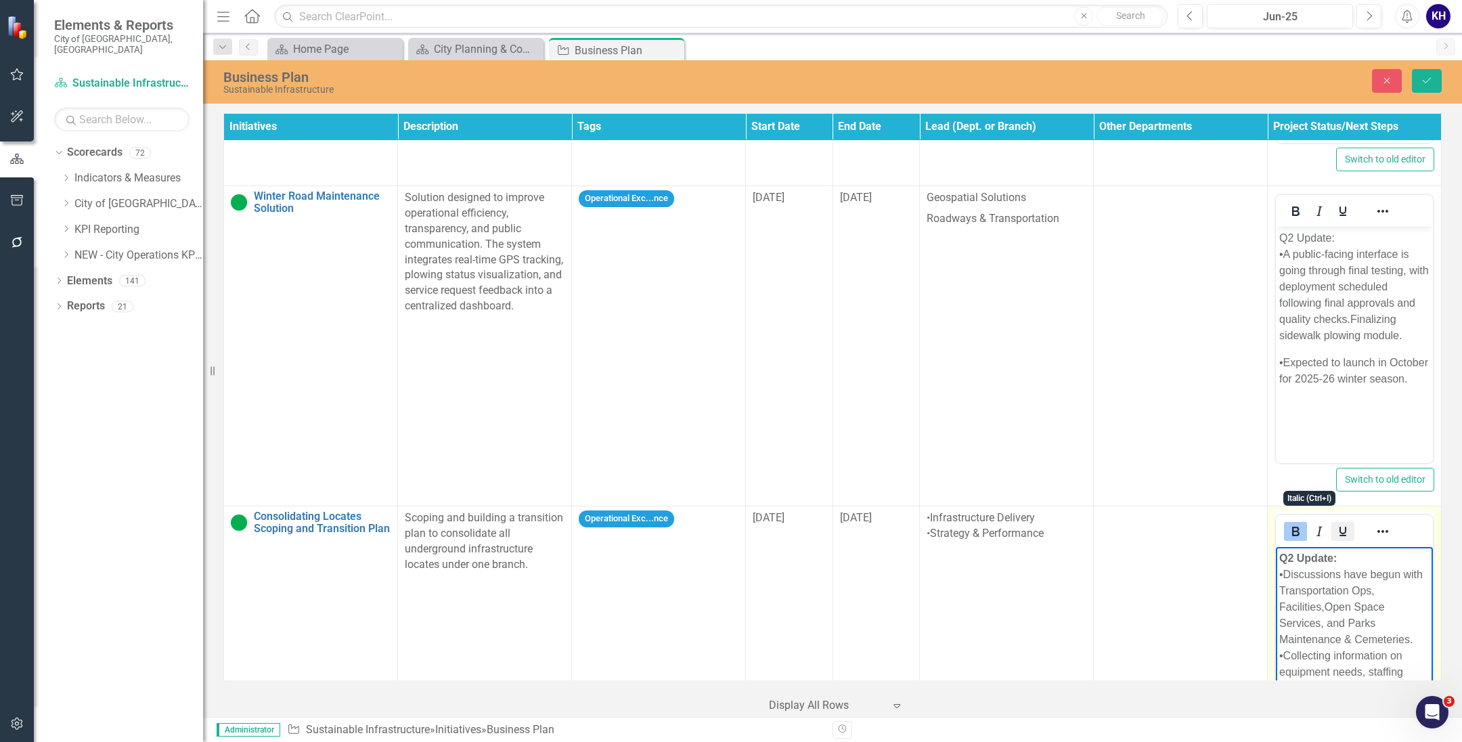
click at [1338, 522] on button "Underline" at bounding box center [1342, 531] width 23 height 19
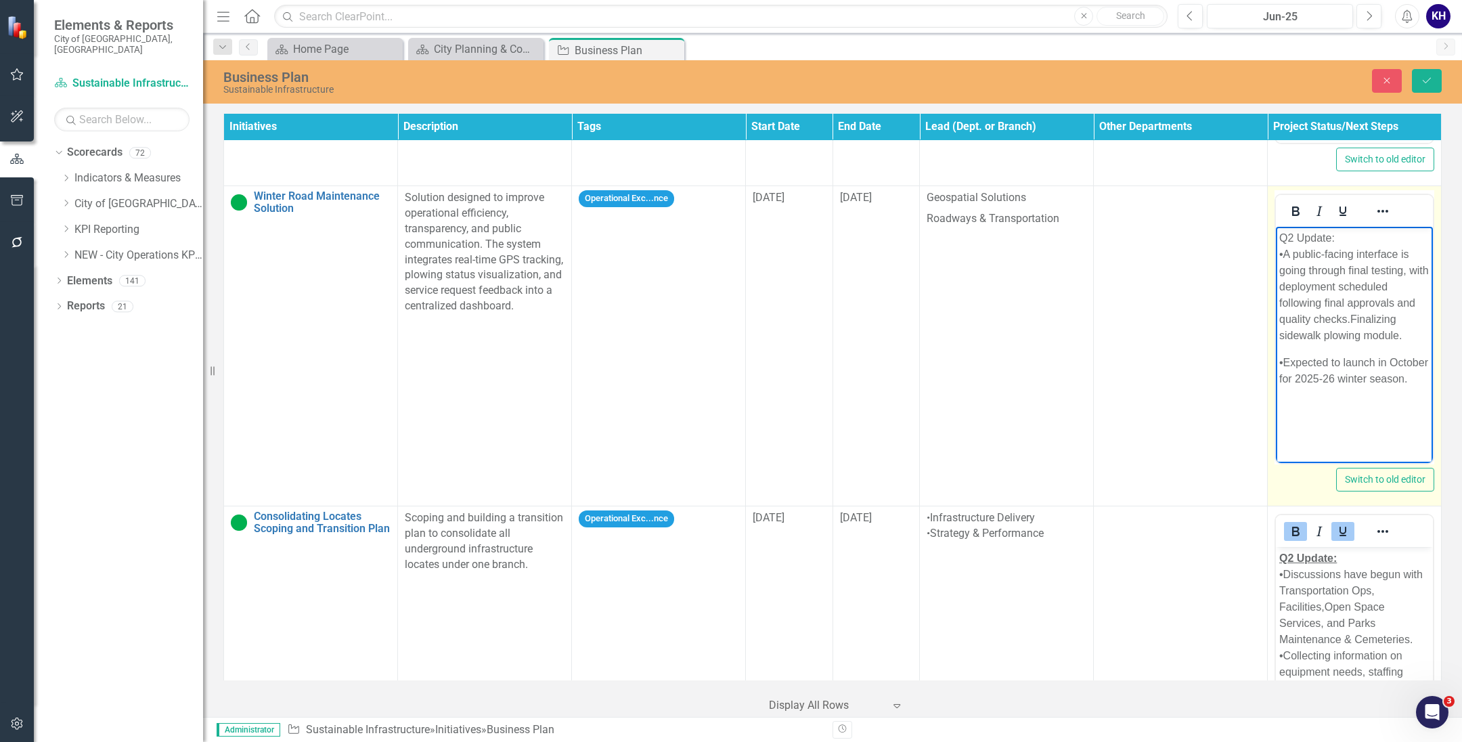
drag, startPoint x: 1339, startPoint y: 246, endPoint x: 1290, endPoint y: 229, distance: 52.4
click at [1276, 253] on html "Q2 Update: •A public-facing interface is going through final testing, with depl…" at bounding box center [1354, 328] width 157 height 203
drag, startPoint x: 1343, startPoint y: 232, endPoint x: 1220, endPoint y: 238, distance: 123.3
click at [1276, 238] on html "Q2 Update: •A public-facing interface is going through final testing, with depl…" at bounding box center [1354, 328] width 157 height 203
click at [1287, 203] on icon "Bold" at bounding box center [1295, 211] width 16 height 16
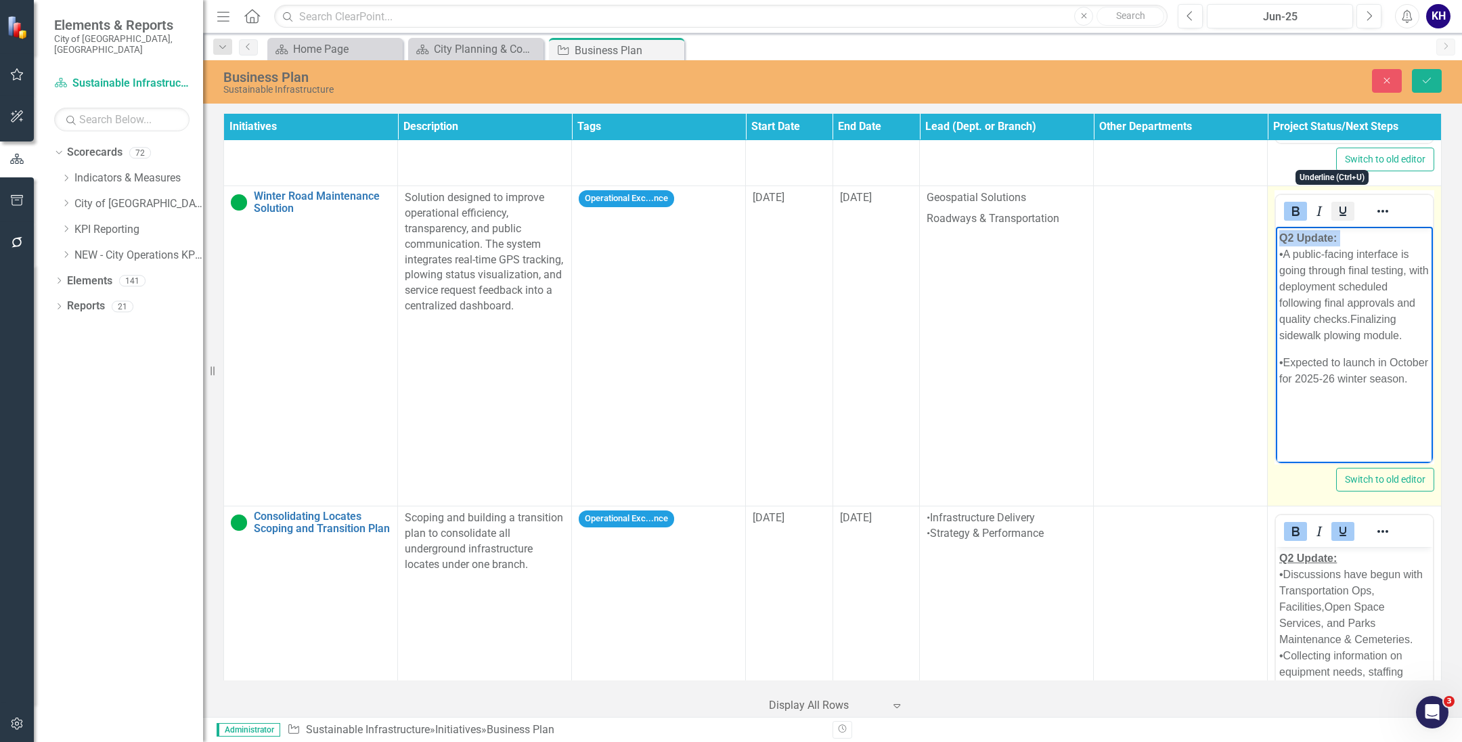
click at [1335, 203] on icon "Underline" at bounding box center [1343, 211] width 16 height 16
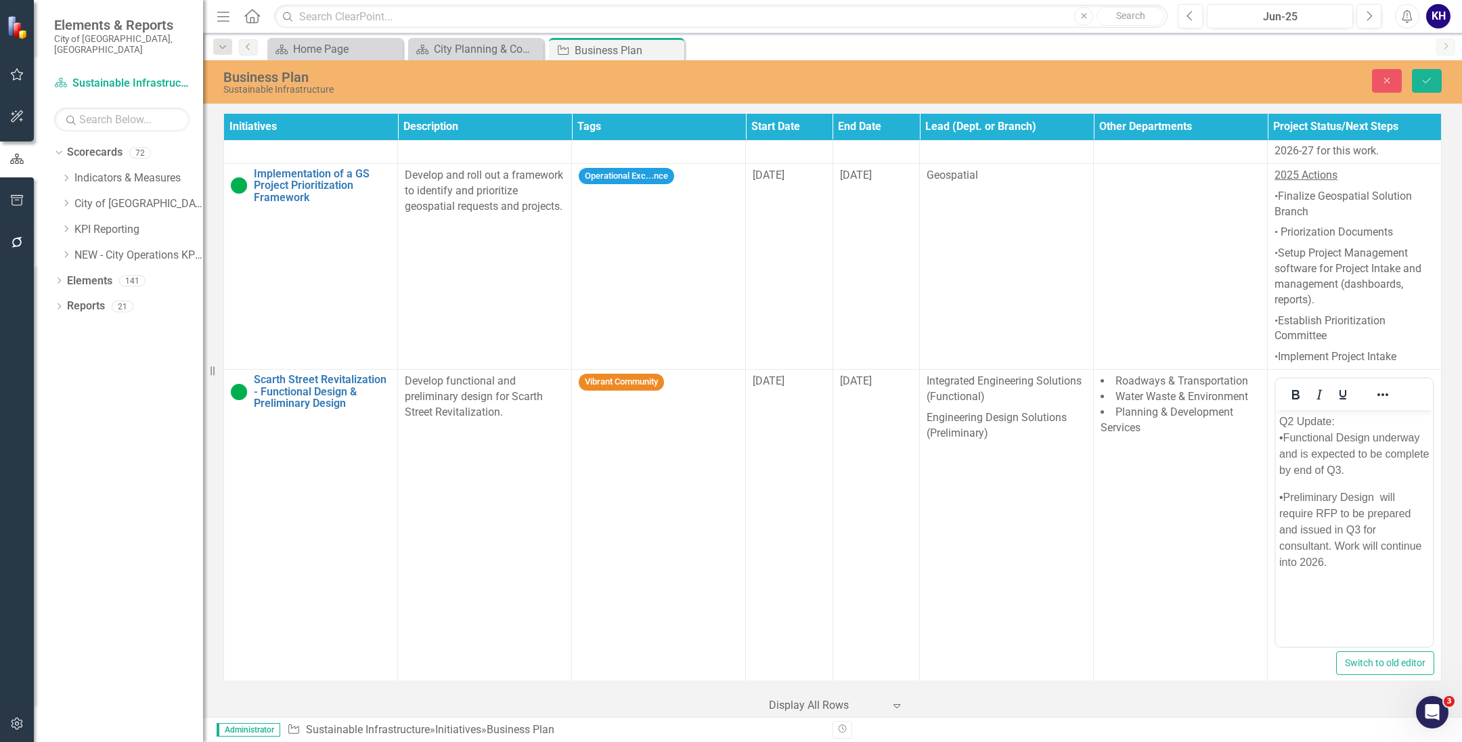
scroll to position [3515, 0]
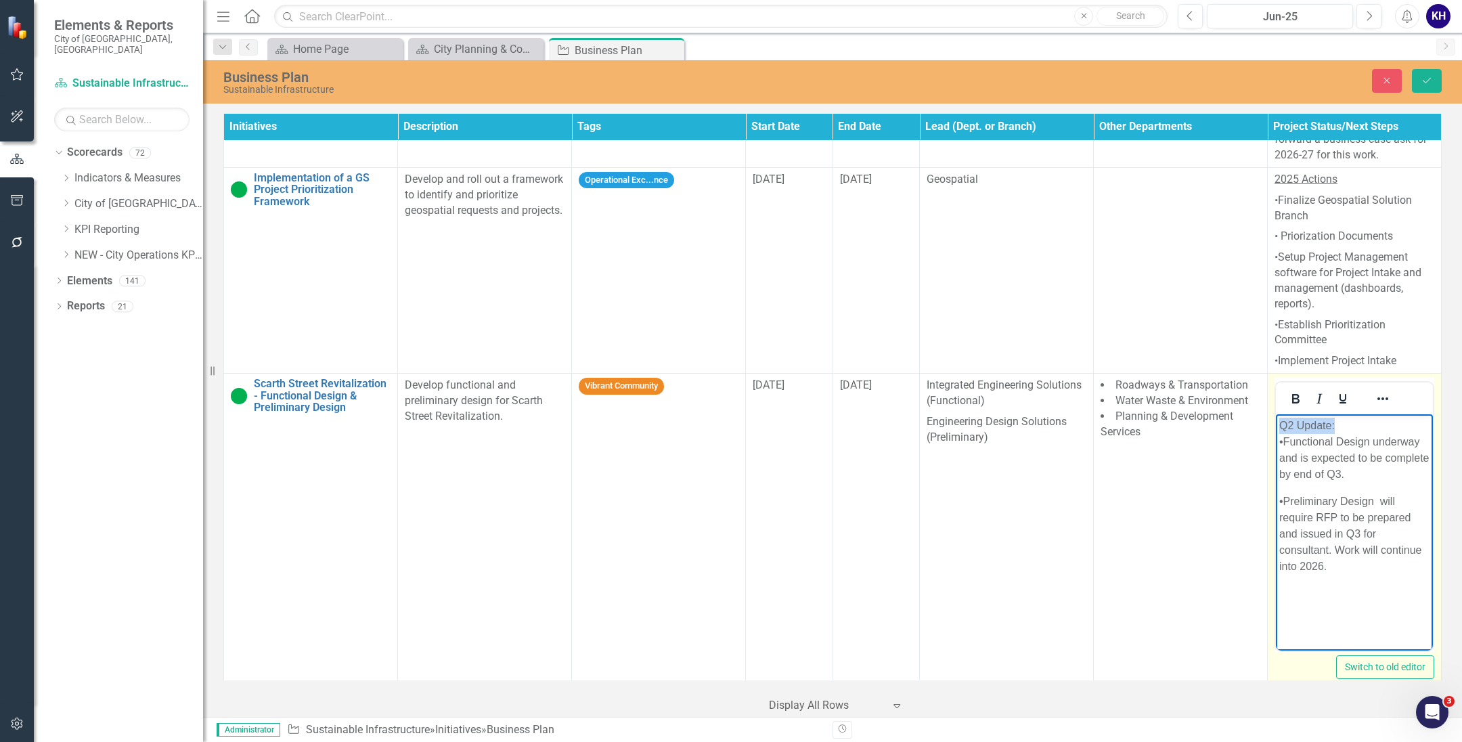
drag, startPoint x: 1352, startPoint y: 418, endPoint x: 1254, endPoint y: 421, distance: 97.5
click at [1276, 421] on html "Q2 Update: •Functional Design underway and is expected to be complete by end of…" at bounding box center [1354, 515] width 157 height 203
click at [1287, 391] on icon "Bold" at bounding box center [1295, 399] width 16 height 16
click at [1332, 385] on div at bounding box center [1319, 398] width 87 height 26
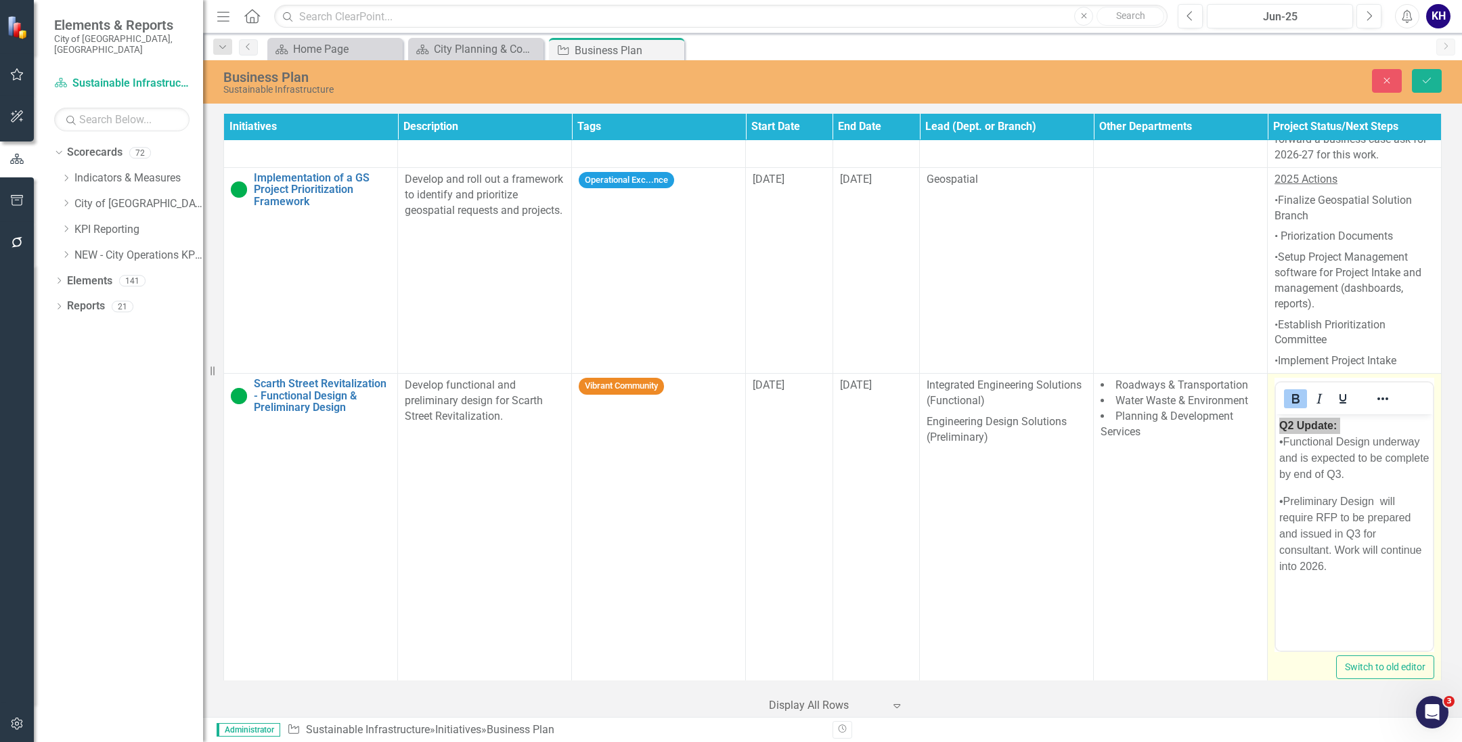
click at [1332, 385] on div at bounding box center [1319, 398] width 87 height 26
click at [1335, 391] on icon "Underline" at bounding box center [1343, 399] width 16 height 16
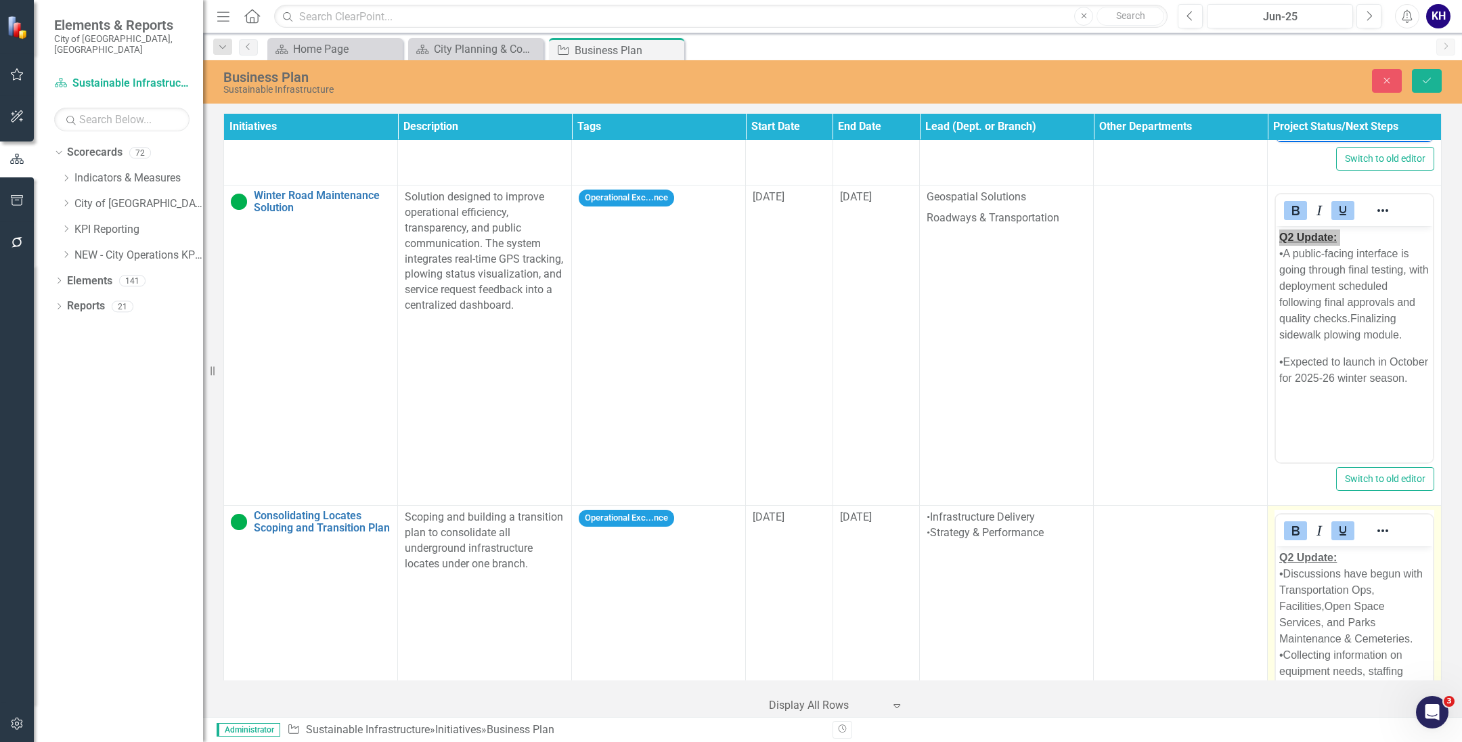
scroll to position [4187, 0]
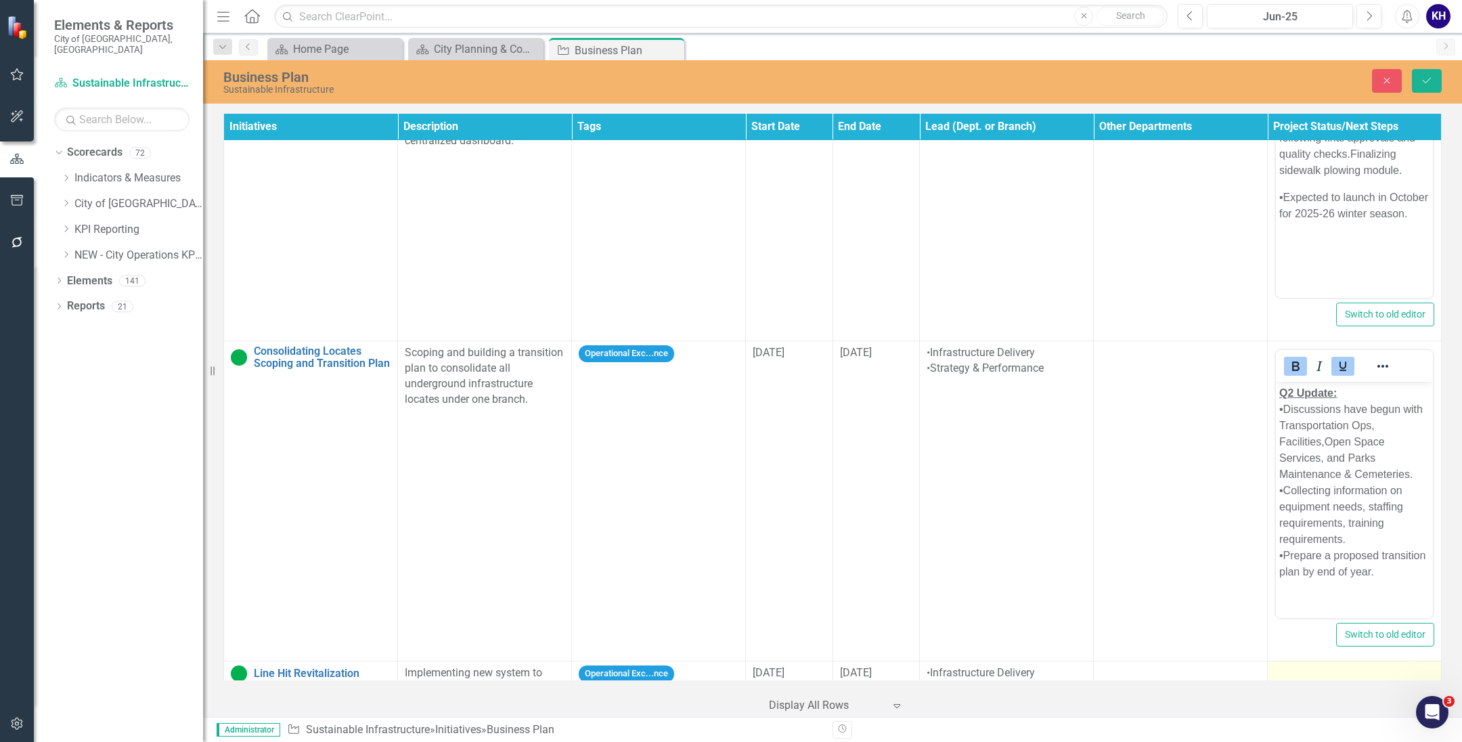
click at [1322, 661] on td at bounding box center [1355, 704] width 174 height 86
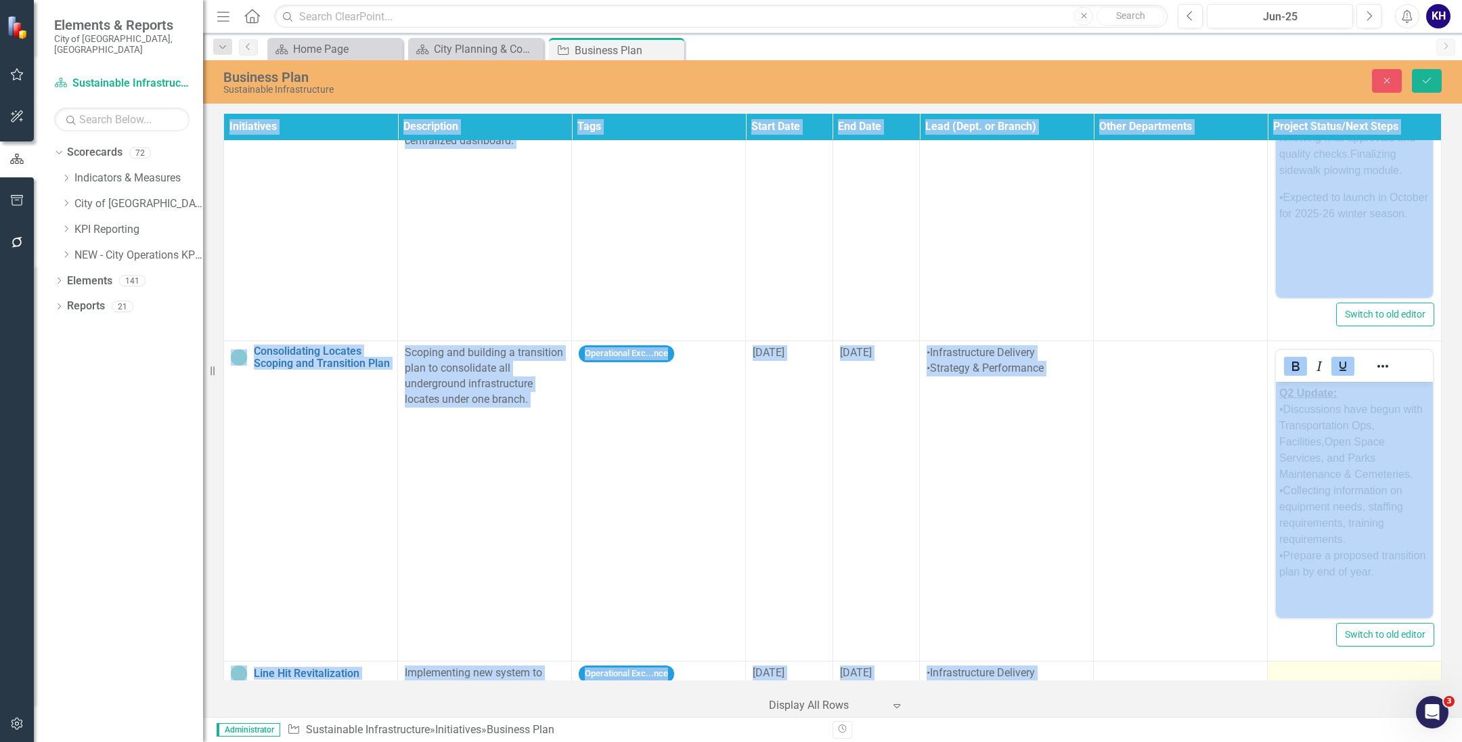
click at [1322, 661] on td at bounding box center [1355, 704] width 174 height 86
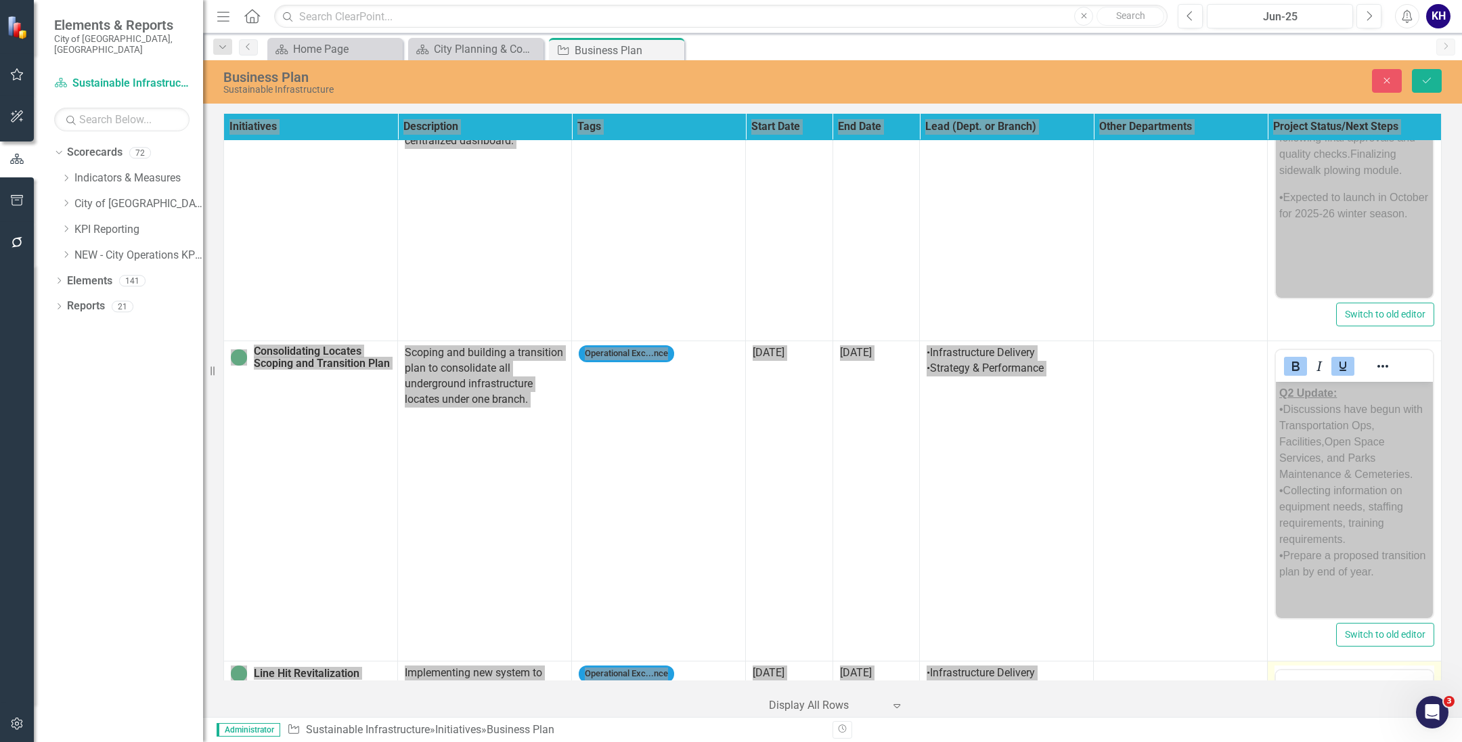
scroll to position [0, 0]
click at [1333, 709] on p "Rich Text Area. Press ALT-0 for help." at bounding box center [1354, 713] width 150 height 16
paste body "Rich Text Area. Press ALT-0 for help."
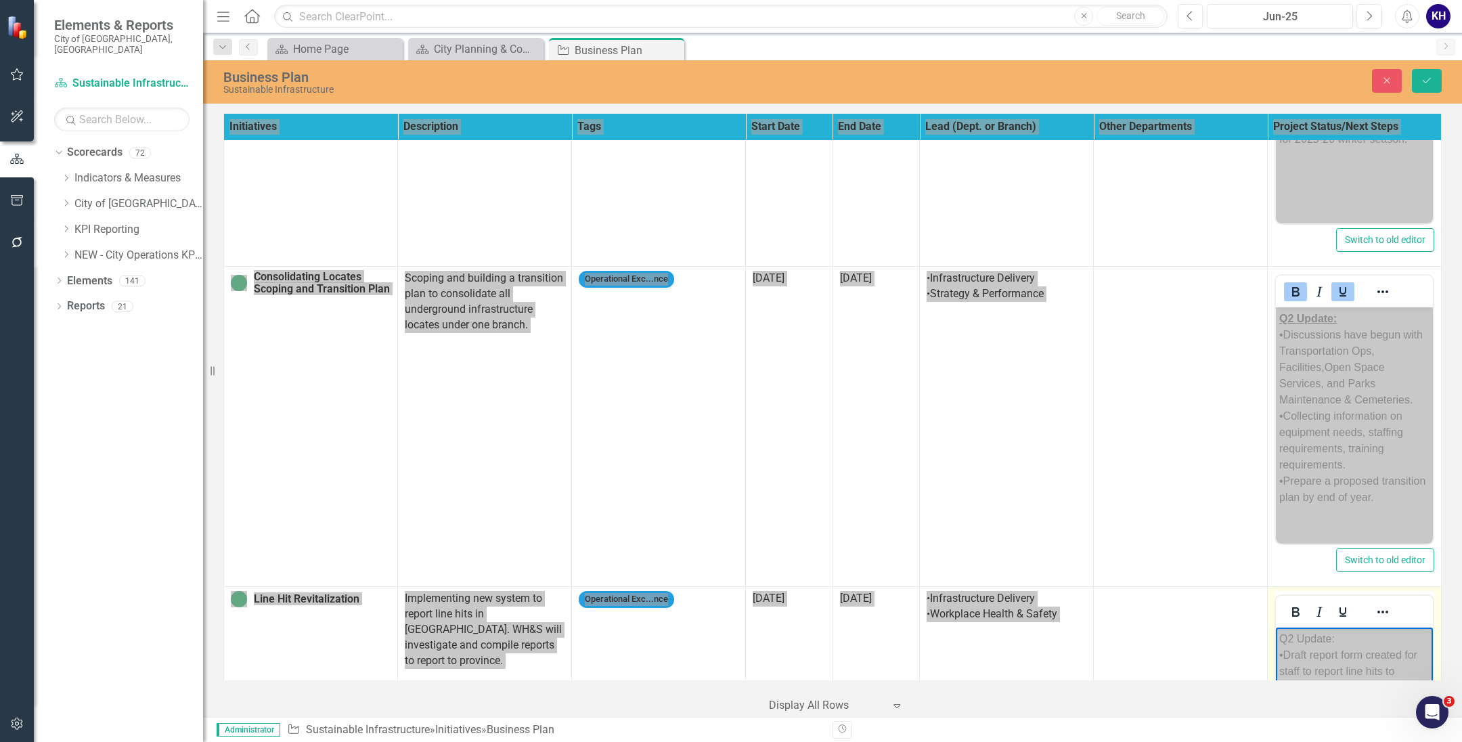
drag, startPoint x: 1347, startPoint y: 639, endPoint x: 1236, endPoint y: 636, distance: 111.0
click at [1276, 636] on html "Q2 Update: •Draft report form created for staff to report line hits to Workplac…" at bounding box center [1354, 728] width 157 height 203
click at [1287, 604] on icon "Bold" at bounding box center [1295, 612] width 16 height 16
click at [1335, 604] on icon "Underline" at bounding box center [1343, 612] width 16 height 16
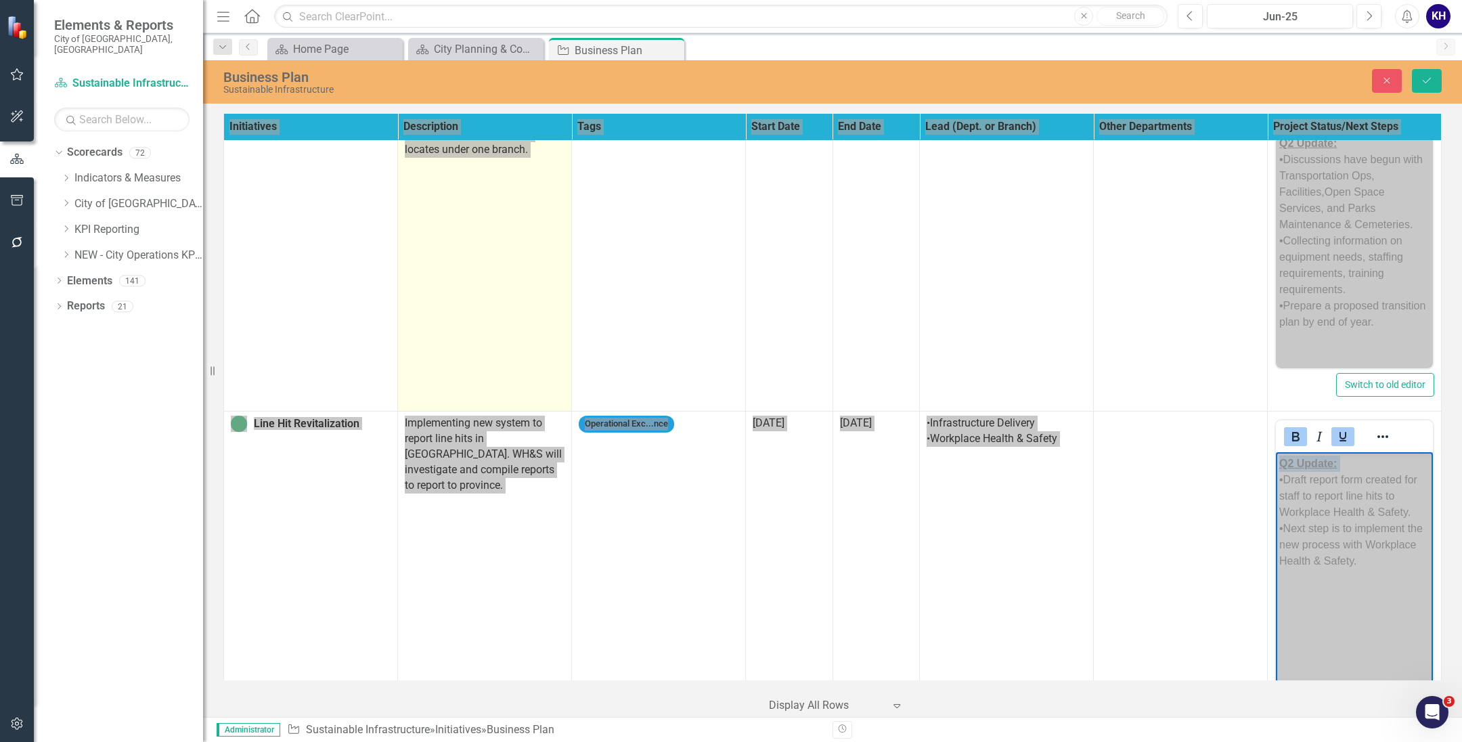
scroll to position [4438, 0]
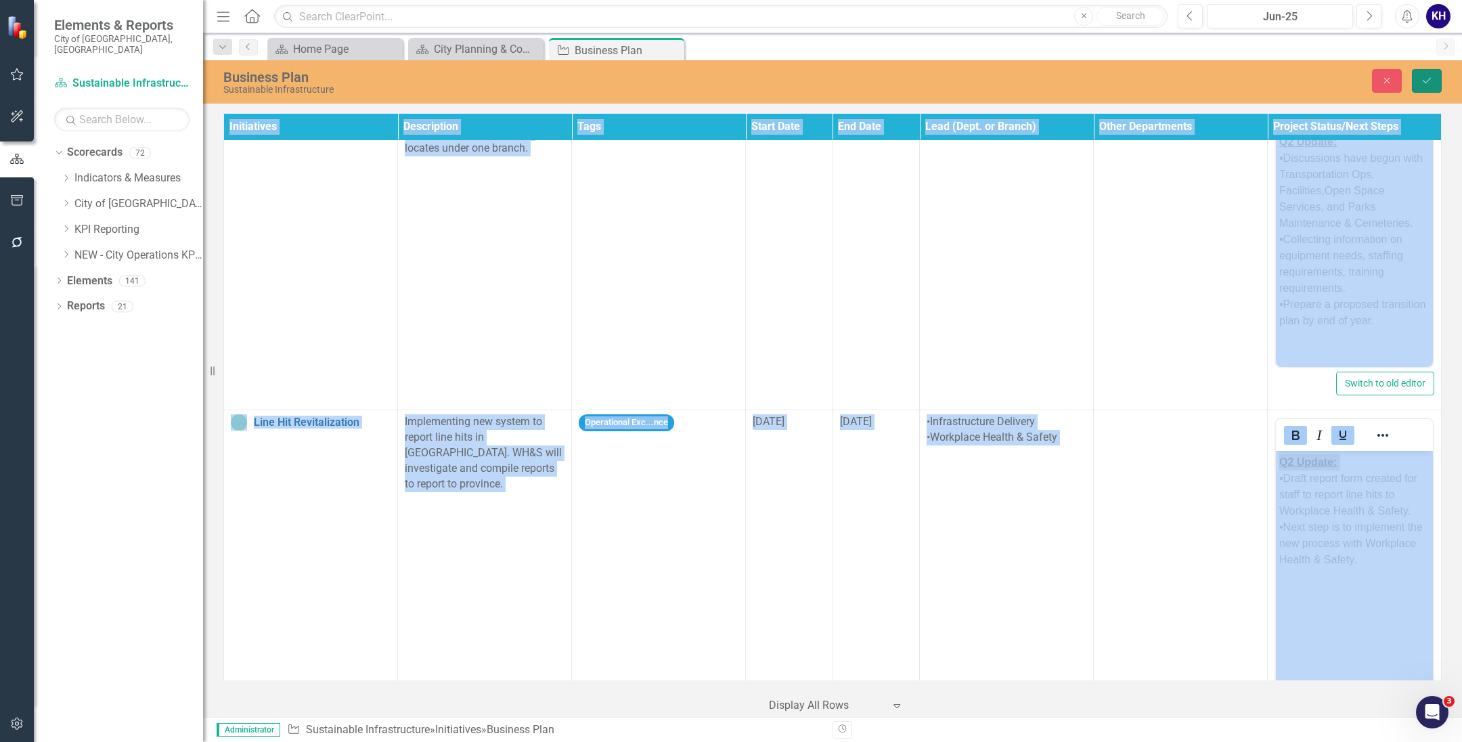
click at [1419, 71] on button "Save" at bounding box center [1427, 81] width 30 height 24
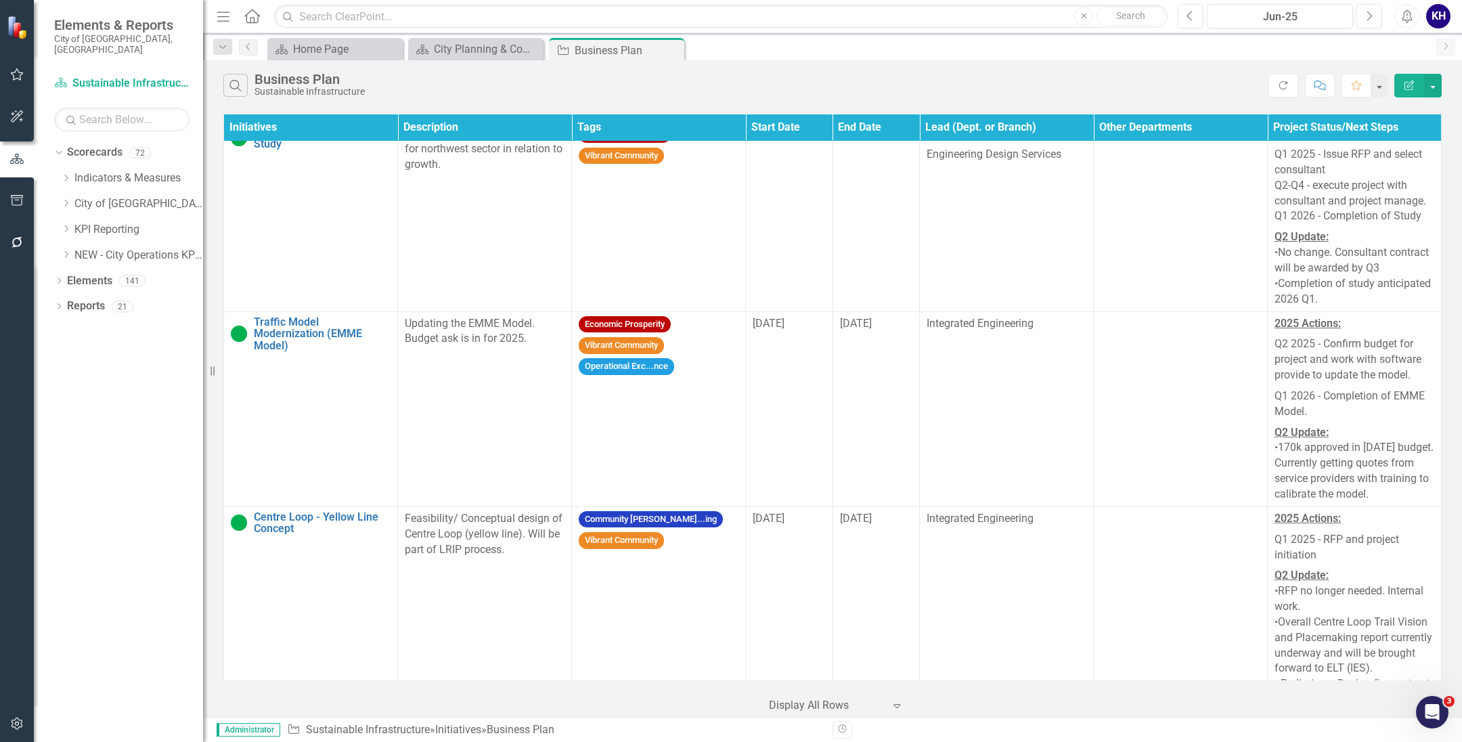
scroll to position [3759, 0]
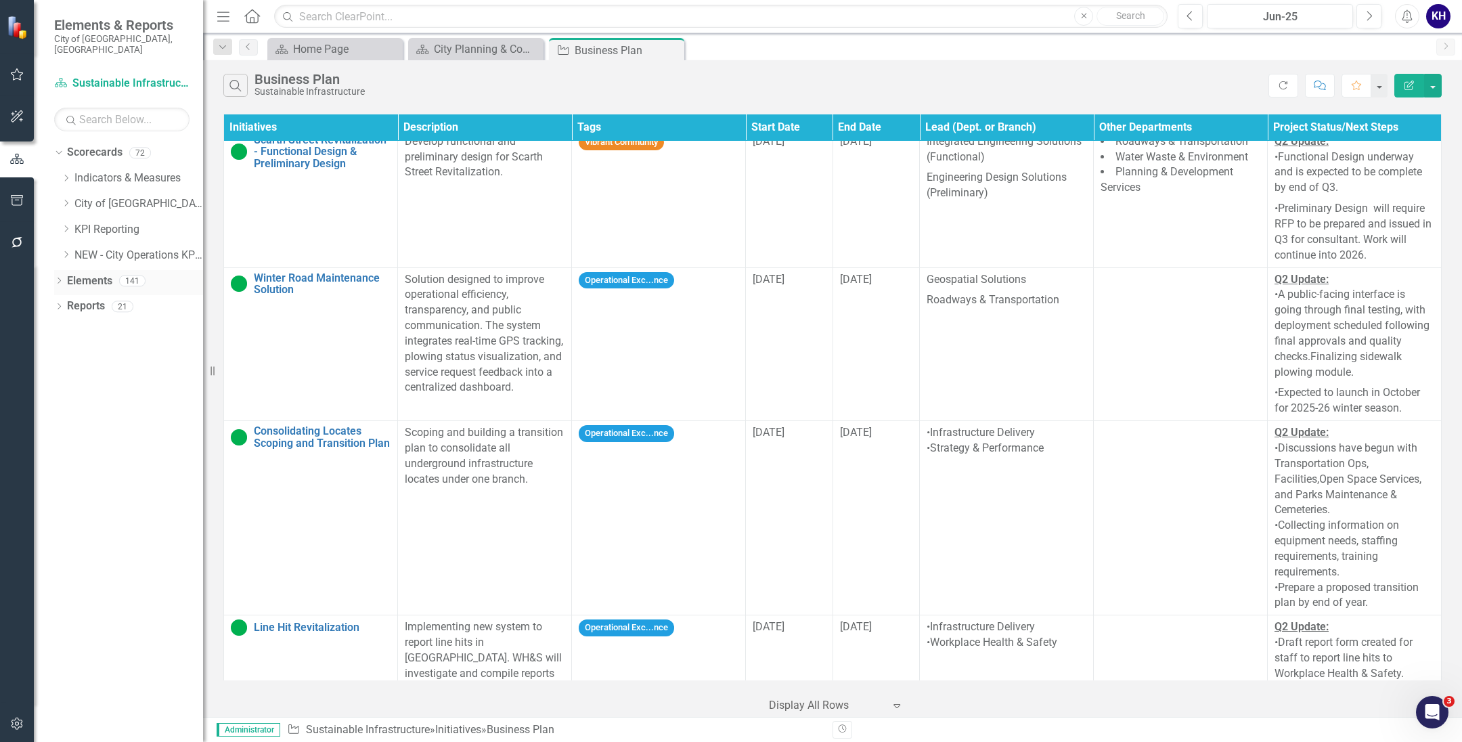
click at [58, 270] on div "Dropdown Elements 141" at bounding box center [128, 283] width 149 height 26
click at [65, 273] on div "Dropdown Elements 141" at bounding box center [128, 283] width 149 height 26
click at [58, 278] on icon "Dropdown" at bounding box center [58, 281] width 9 height 7
click at [67, 330] on icon "Dropdown" at bounding box center [65, 333] width 9 height 7
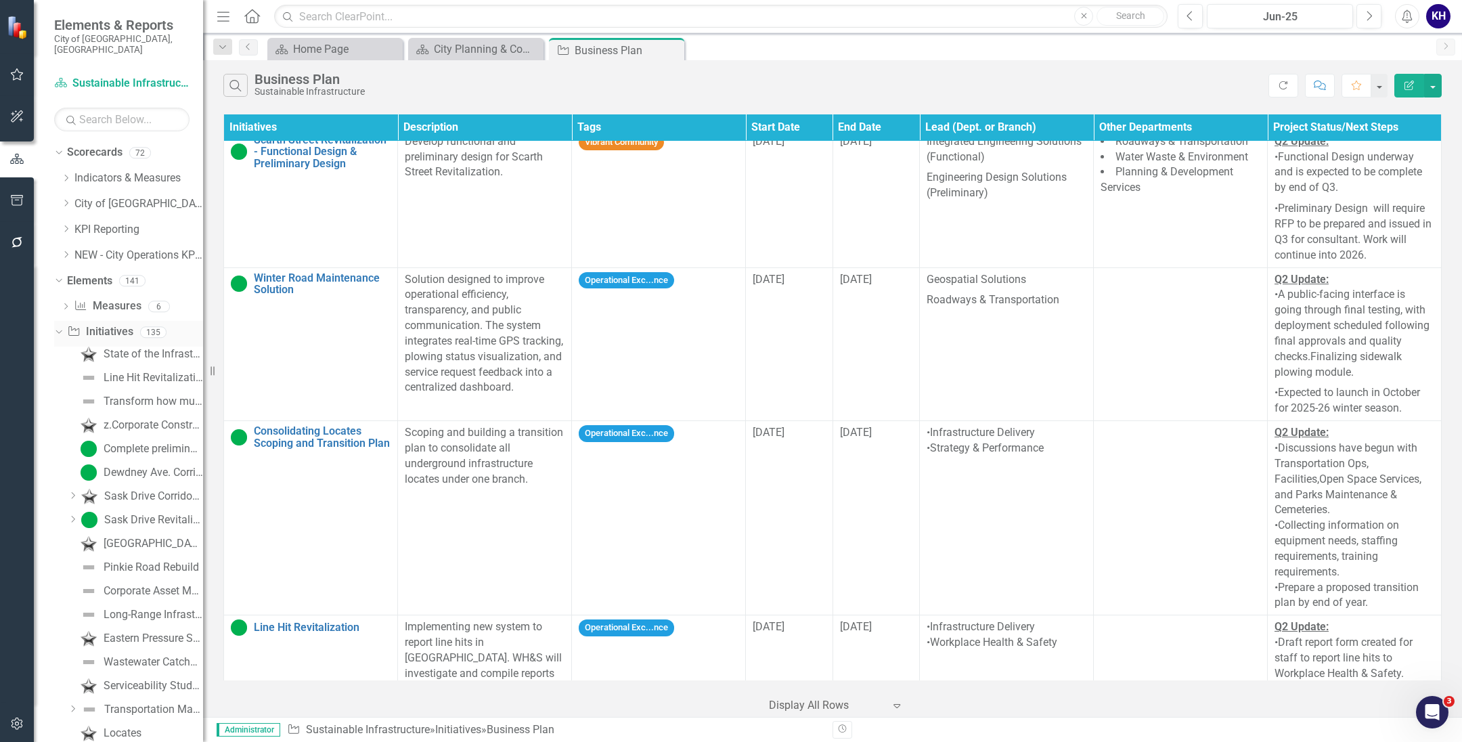
click at [104, 324] on link "Initiative Initiatives" at bounding box center [100, 332] width 66 height 16
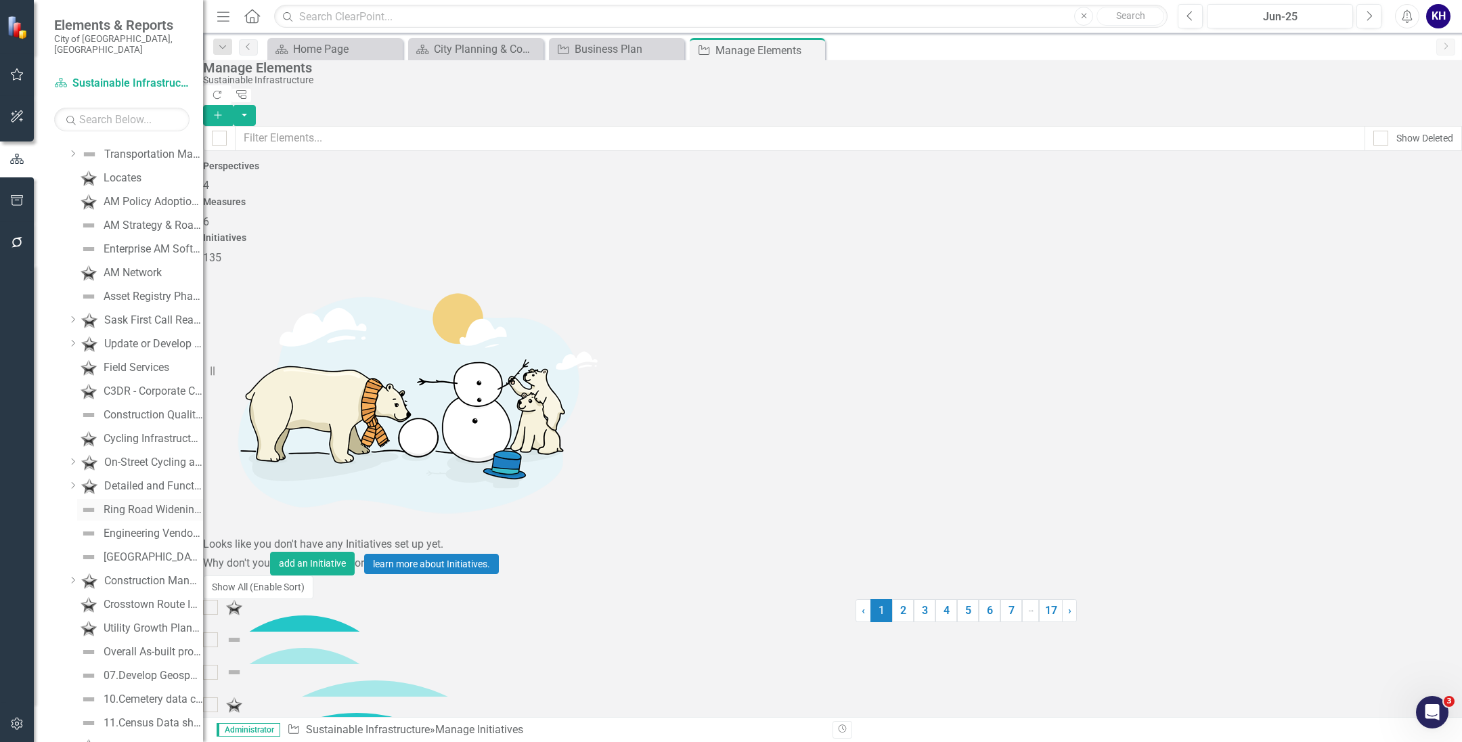
scroll to position [169, 0]
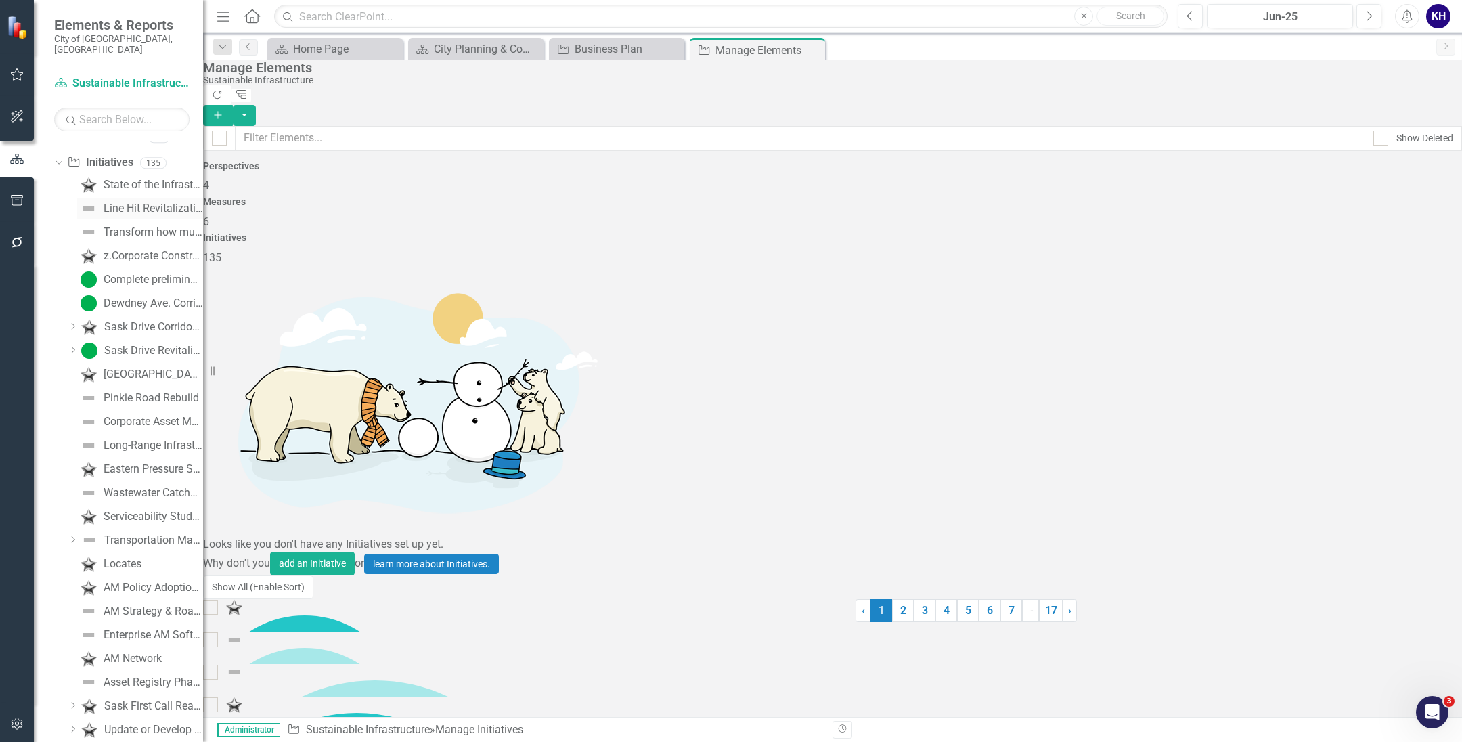
click at [162, 198] on link "Line Hit Revitalization" at bounding box center [140, 209] width 126 height 22
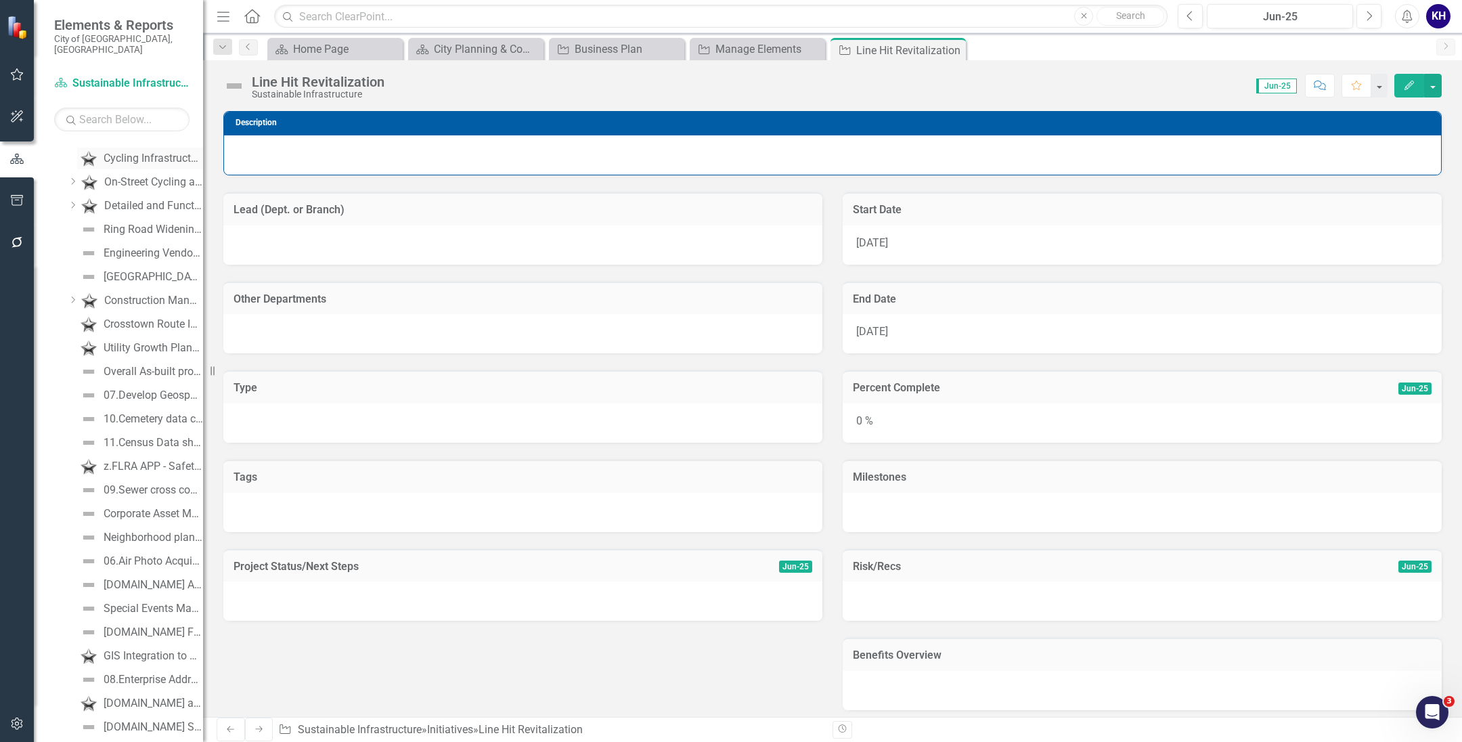
scroll to position [1523, 0]
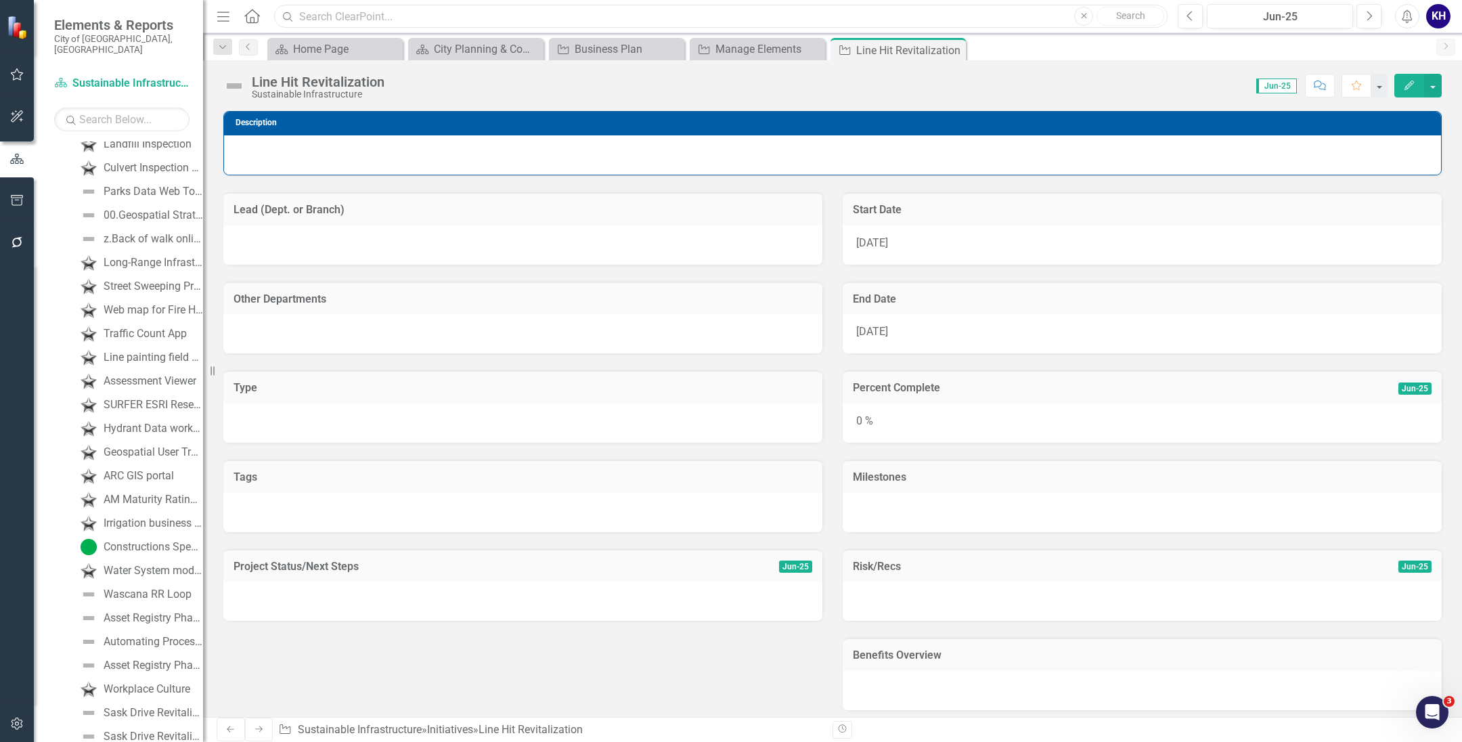
drag, startPoint x: 298, startPoint y: 20, endPoint x: 307, endPoint y: 10, distance: 13.0
click at [299, 19] on input "text" at bounding box center [720, 17] width 893 height 24
type input "d"
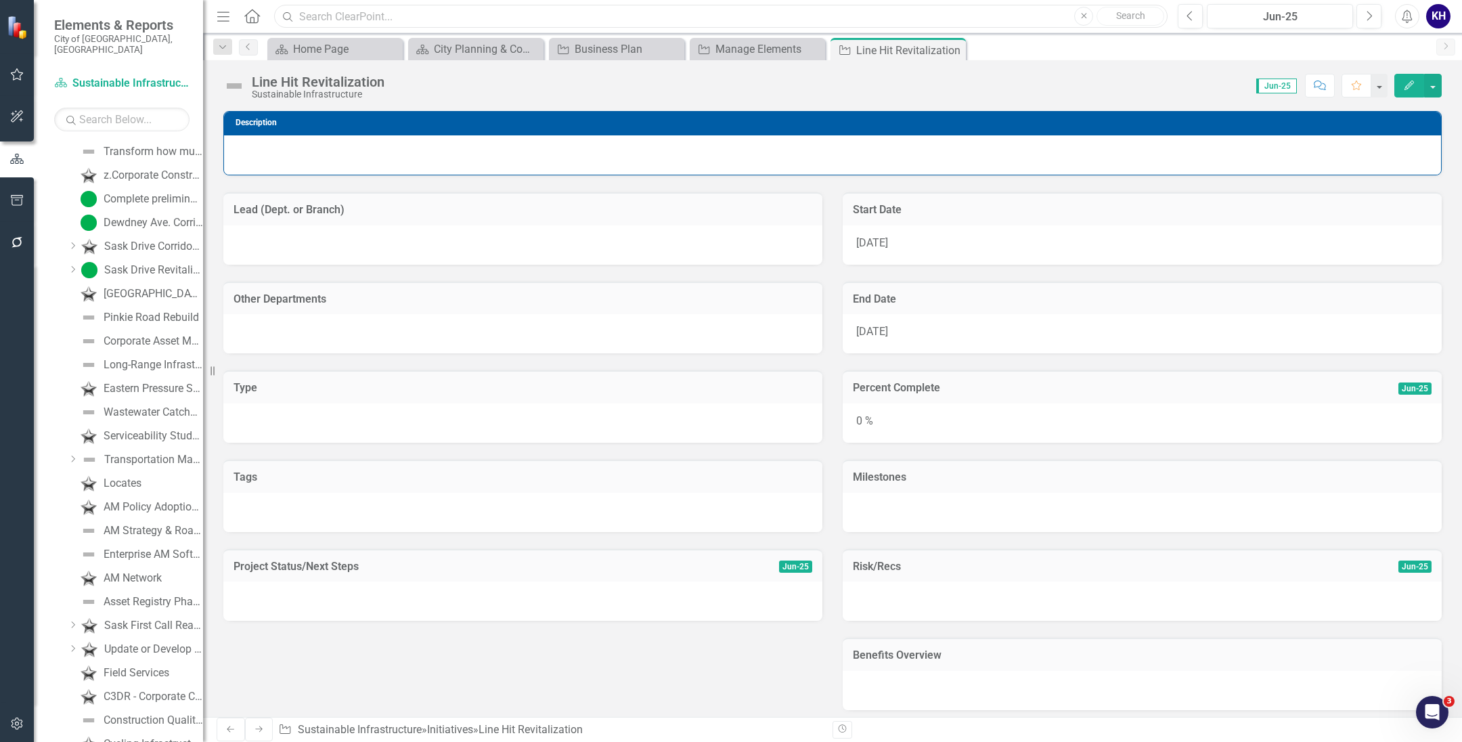
scroll to position [108, 0]
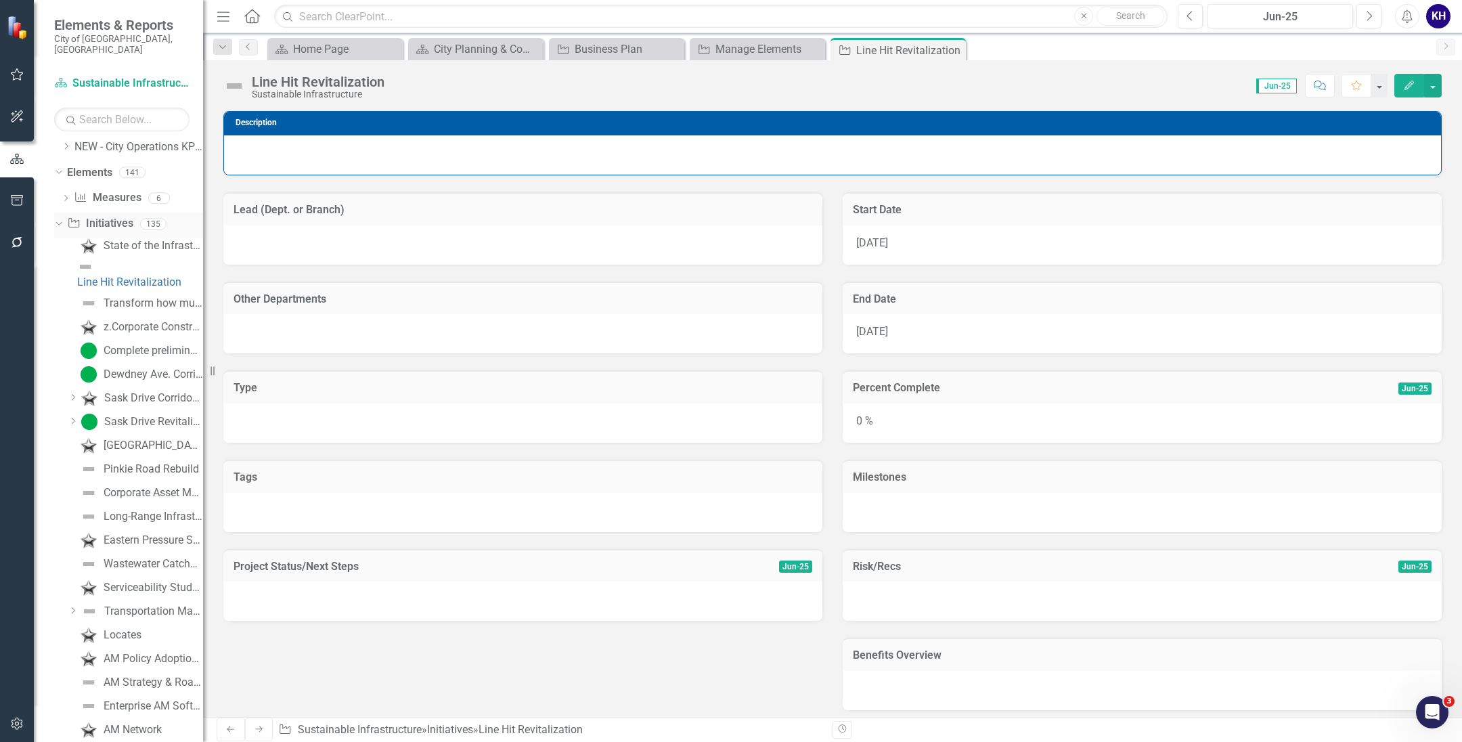
click at [152, 213] on div "Initiative Initiatives 135" at bounding box center [135, 226] width 136 height 26
click at [140, 213] on div "Initiative Initiatives 135" at bounding box center [135, 226] width 136 height 26
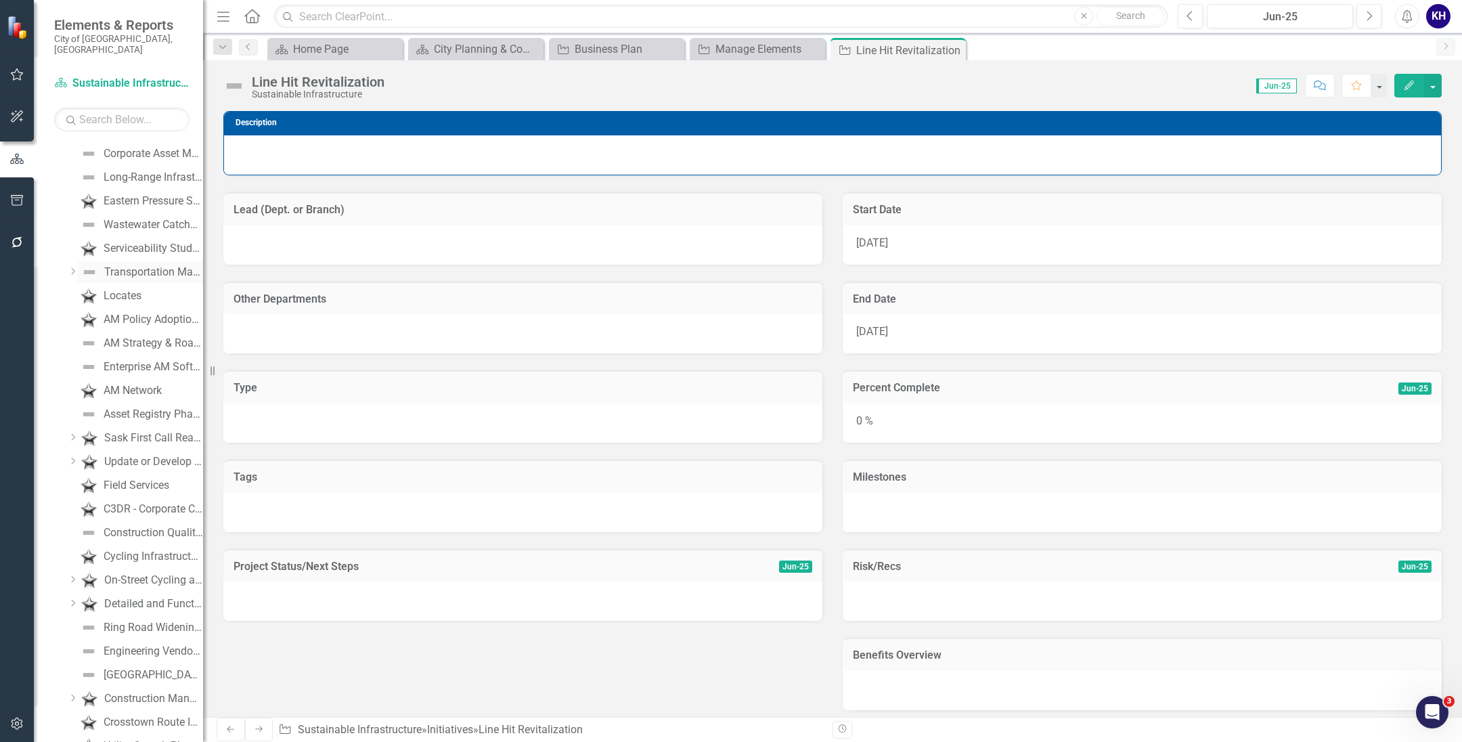
scroll to position [0, 0]
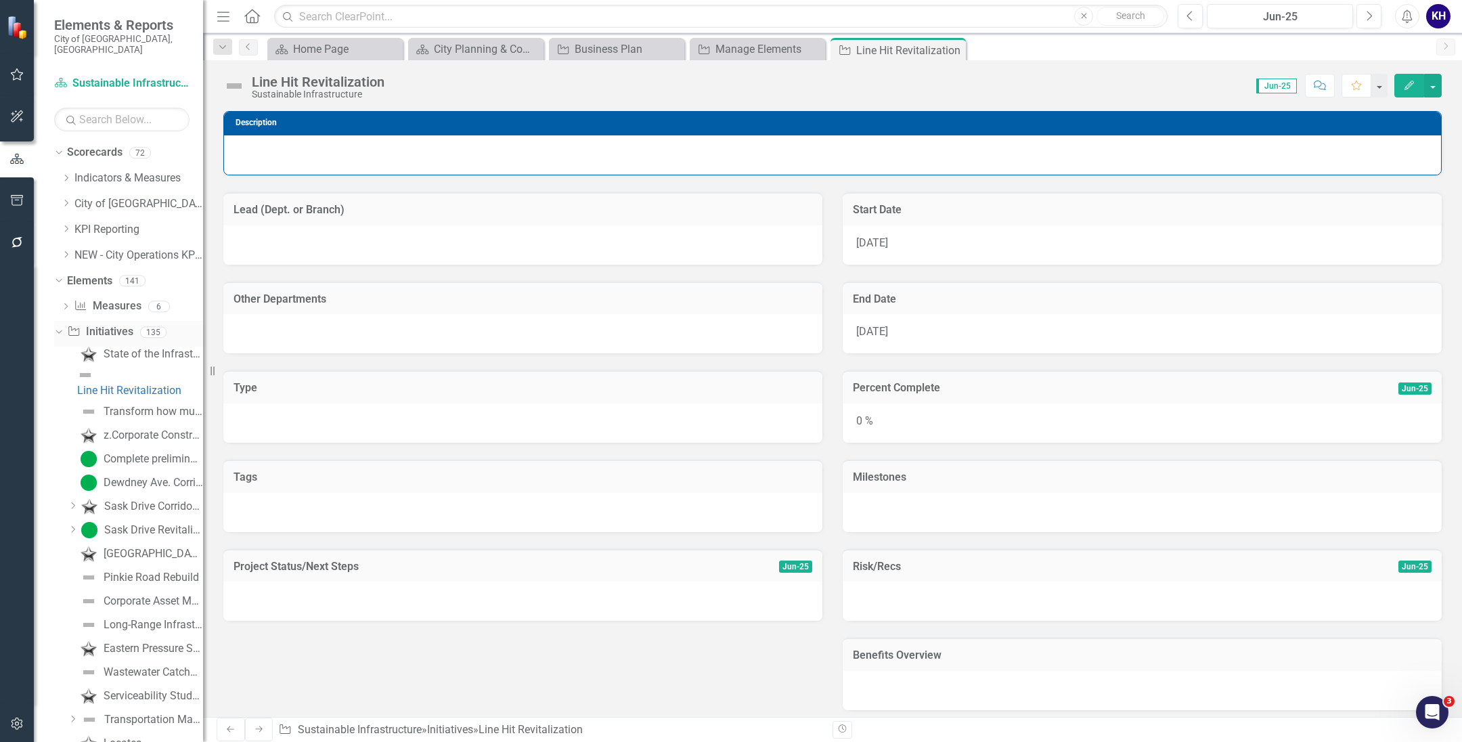
click at [124, 324] on link "Initiative Initiatives" at bounding box center [100, 332] width 66 height 16
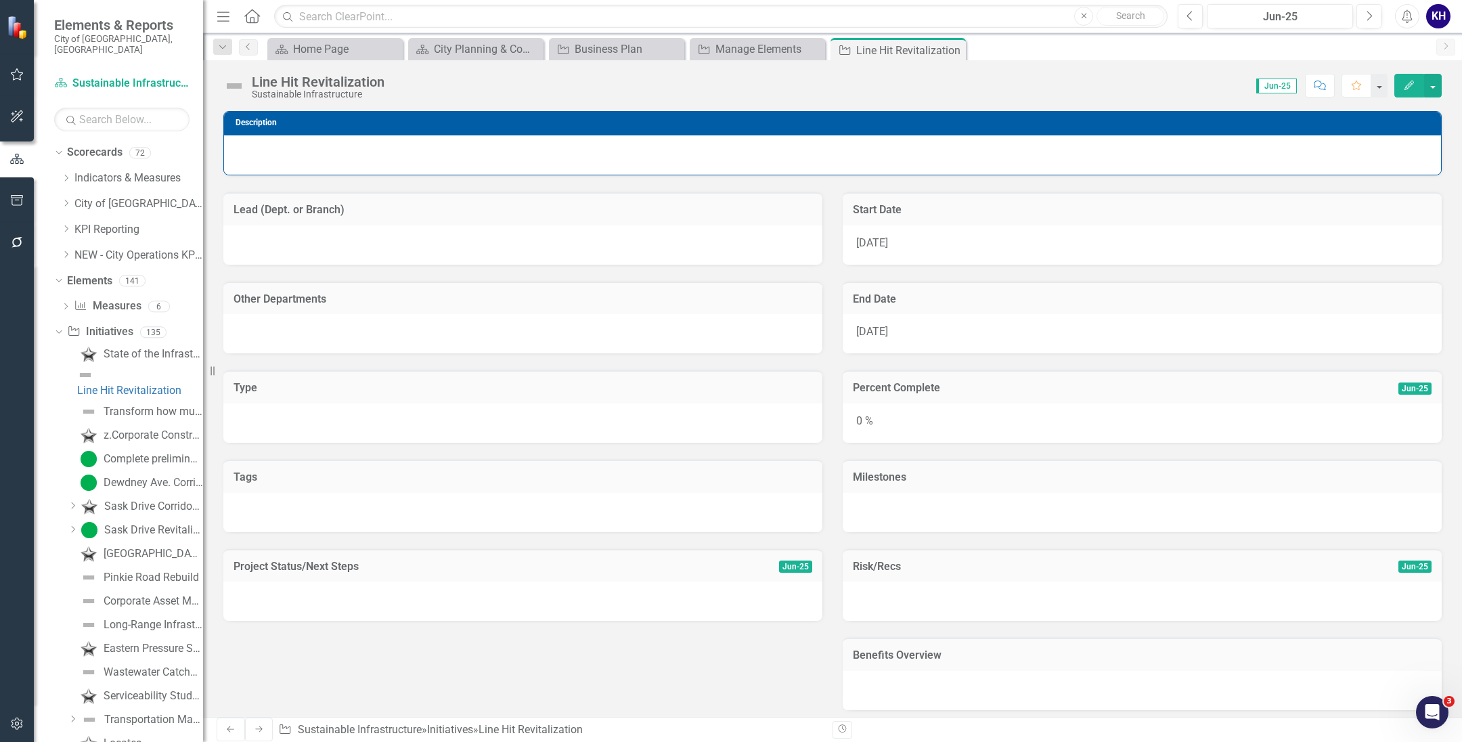
drag, startPoint x: 164, startPoint y: 359, endPoint x: 1125, endPoint y: 64, distance: 1004.9
click at [1005, 90] on div "Score: N/A Jun-25 Completed Comment Favorite Edit" at bounding box center [916, 85] width 1050 height 23
click at [1438, 89] on button "button" at bounding box center [1433, 86] width 18 height 24
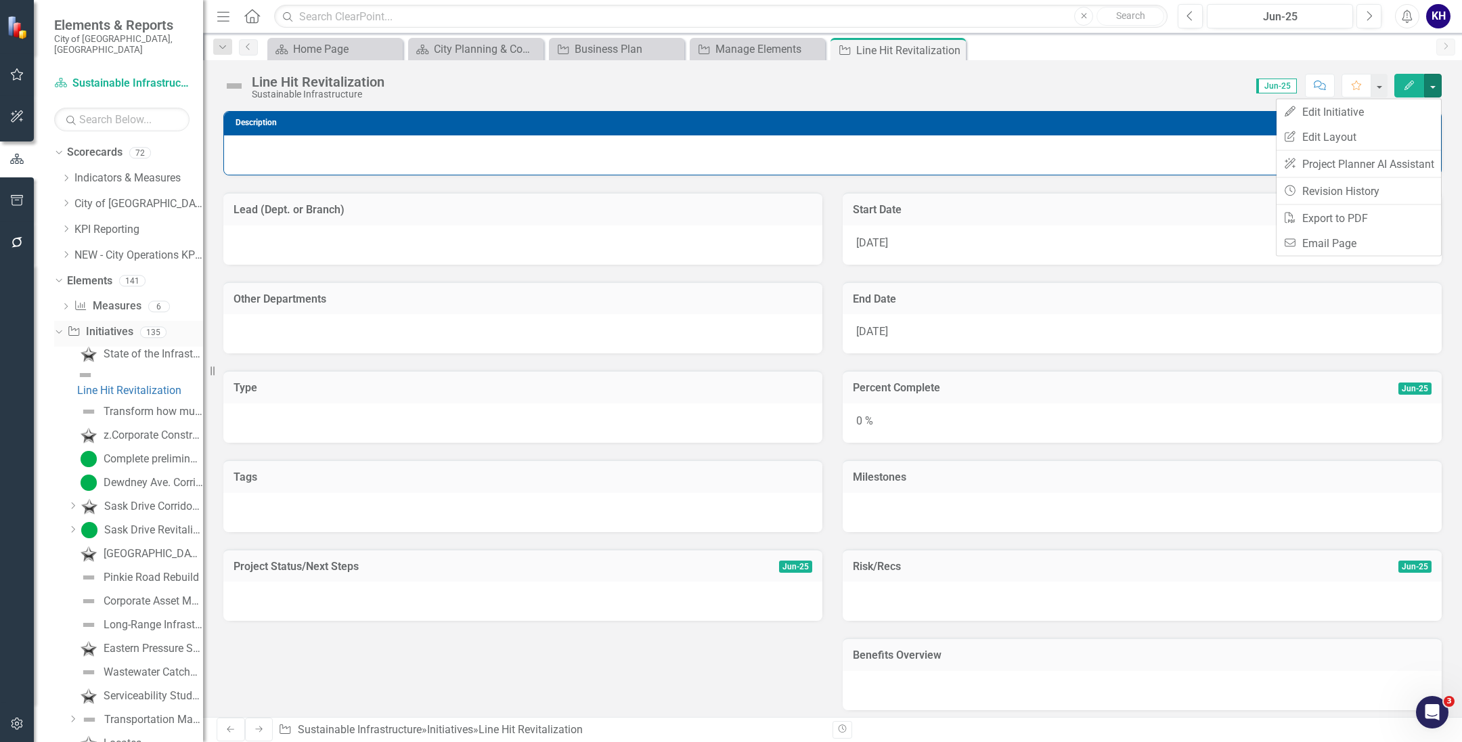
click at [156, 327] on div "135" at bounding box center [153, 332] width 26 height 12
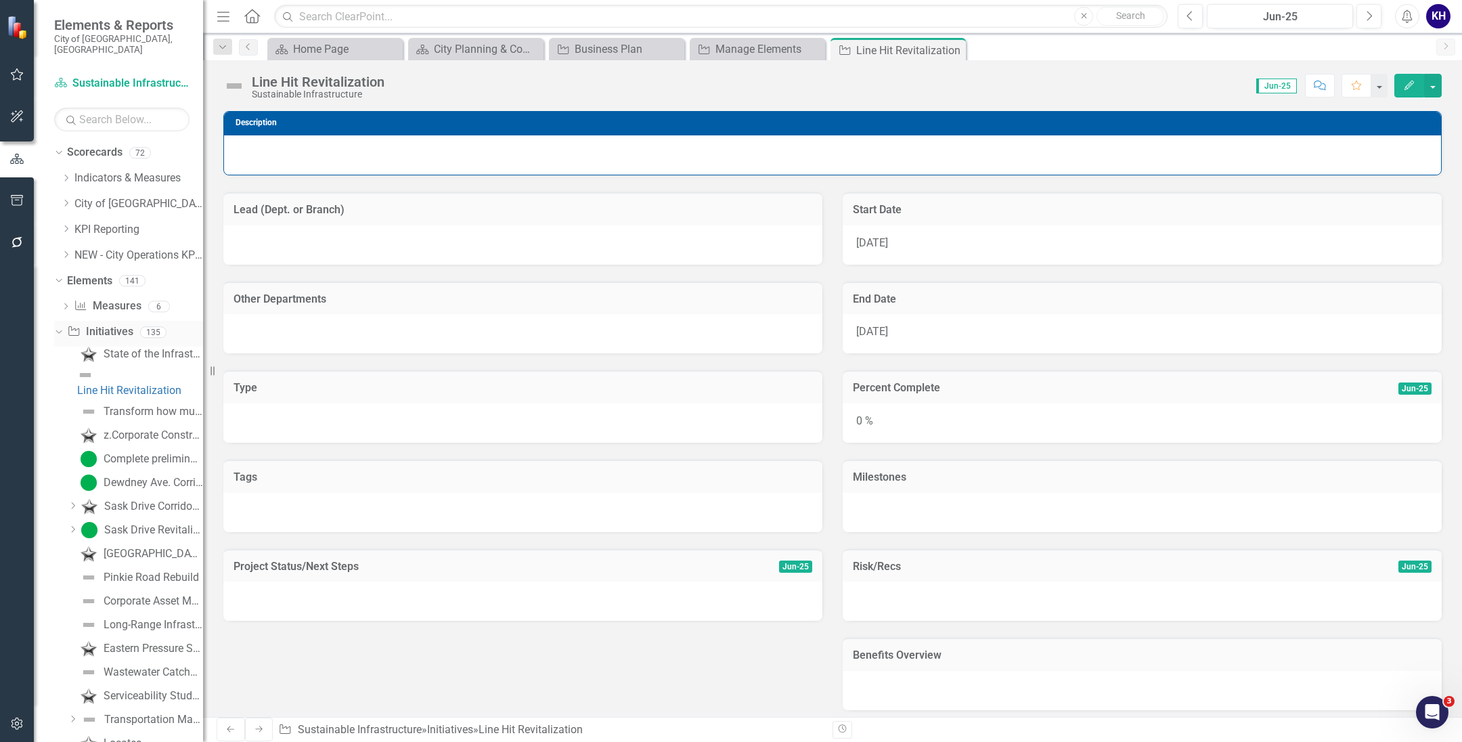
click at [147, 326] on div "135" at bounding box center [153, 332] width 26 height 12
click at [104, 324] on link "Initiative Initiatives" at bounding box center [100, 332] width 66 height 16
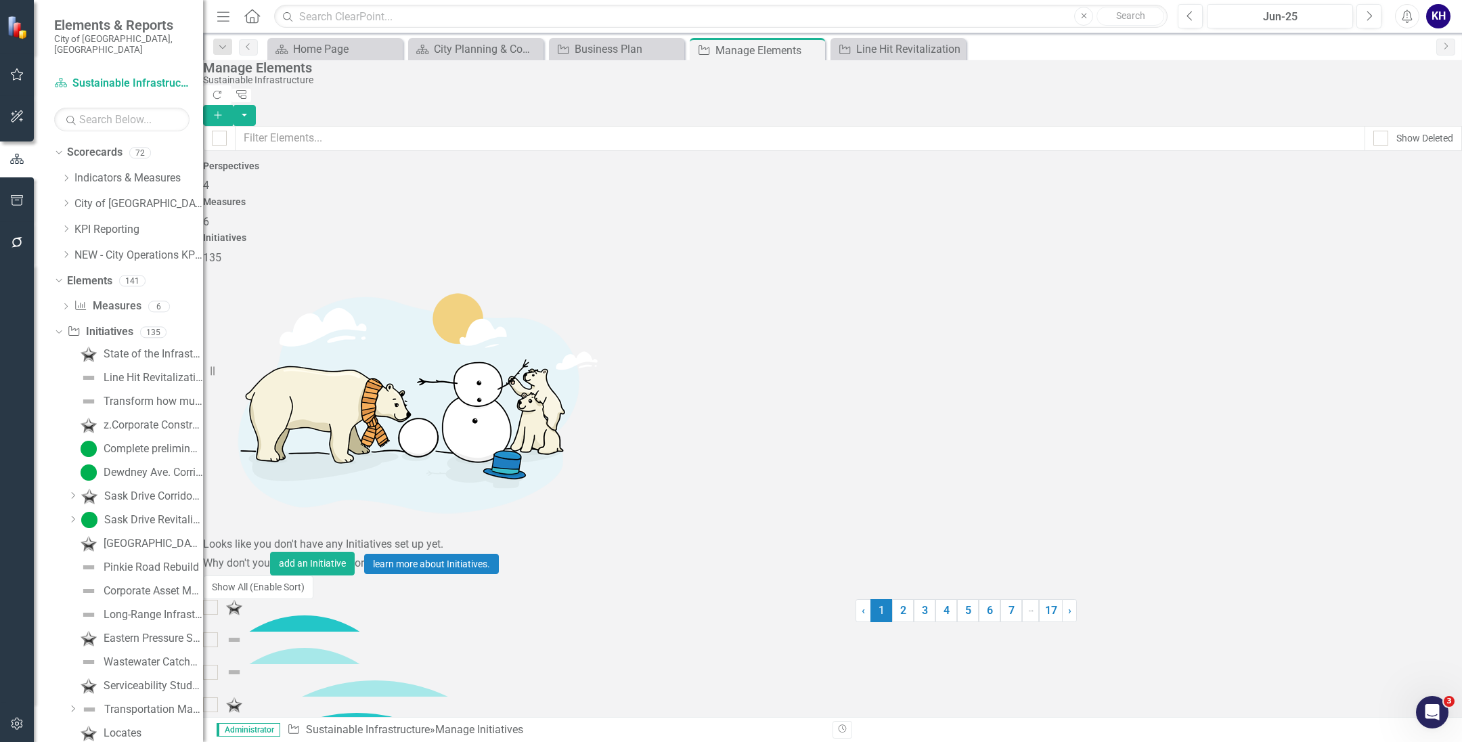
click at [1379, 396] on link "Trash Delete Initiative" at bounding box center [1370, 402] width 121 height 25
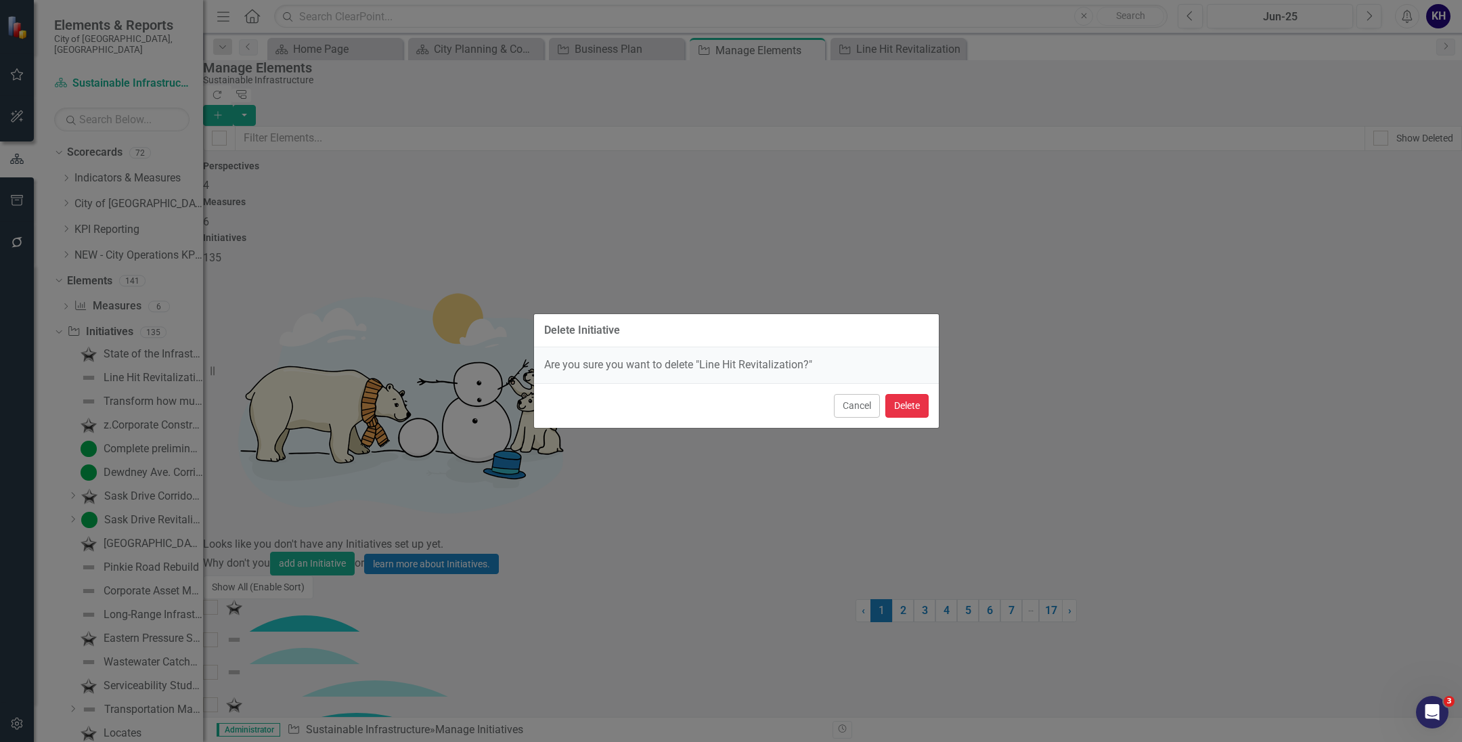
click at [912, 404] on button "Delete" at bounding box center [906, 406] width 43 height 24
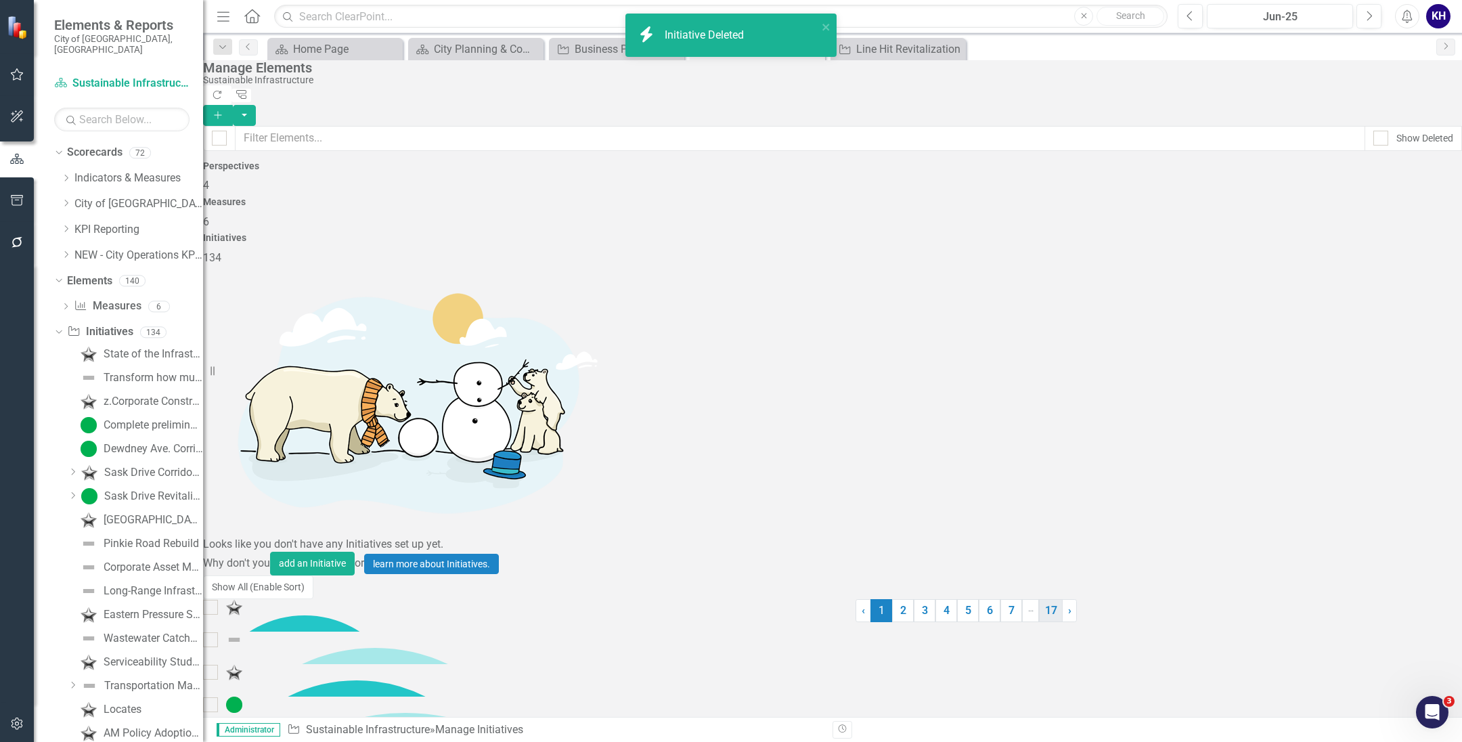
click at [1039, 622] on link "17" at bounding box center [1051, 610] width 24 height 23
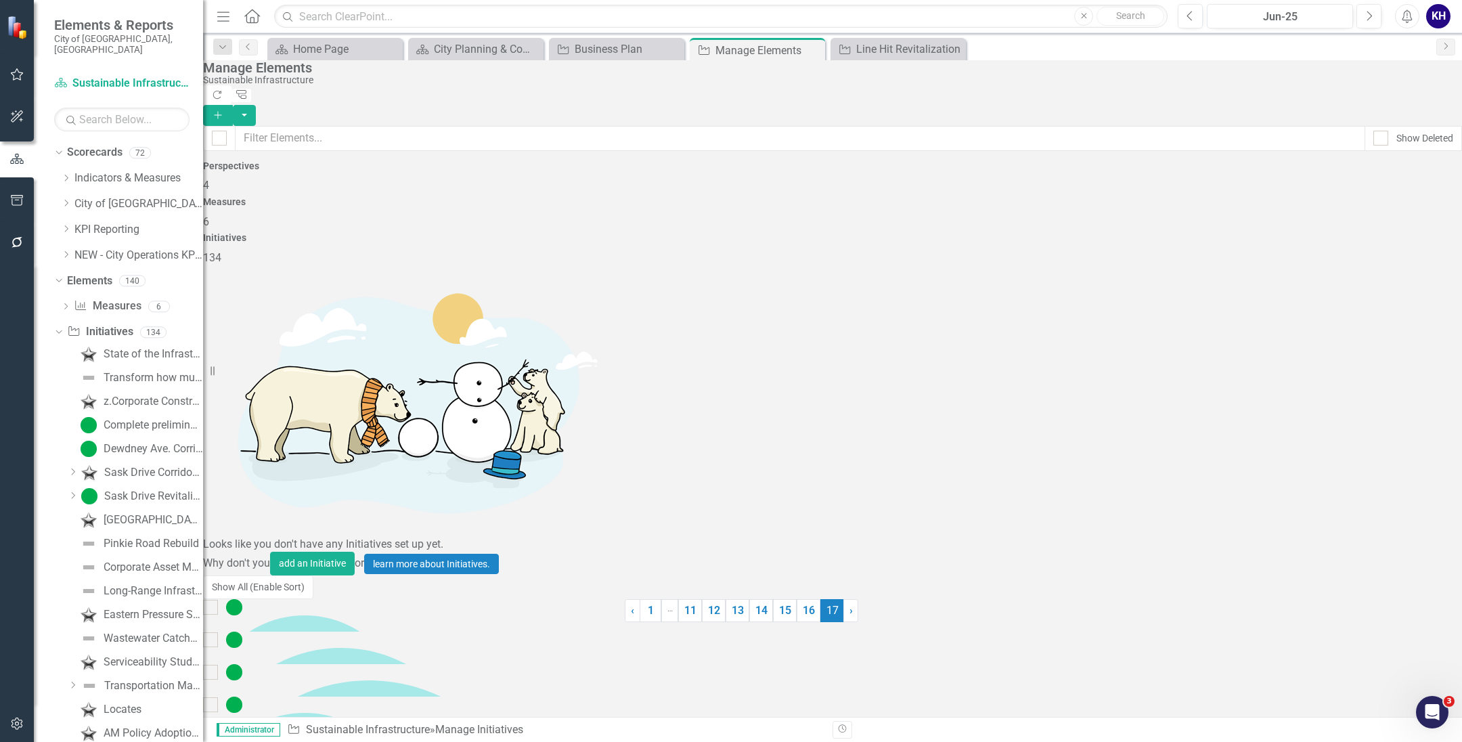
click at [583, 599] on div "ESRI migration (network utility) Operational Exc...nce Q2-25 Edit Dropdown Menu…" at bounding box center [414, 696] width 422 height 195
click at [224, 110] on icon "Add" at bounding box center [218, 114] width 12 height 9
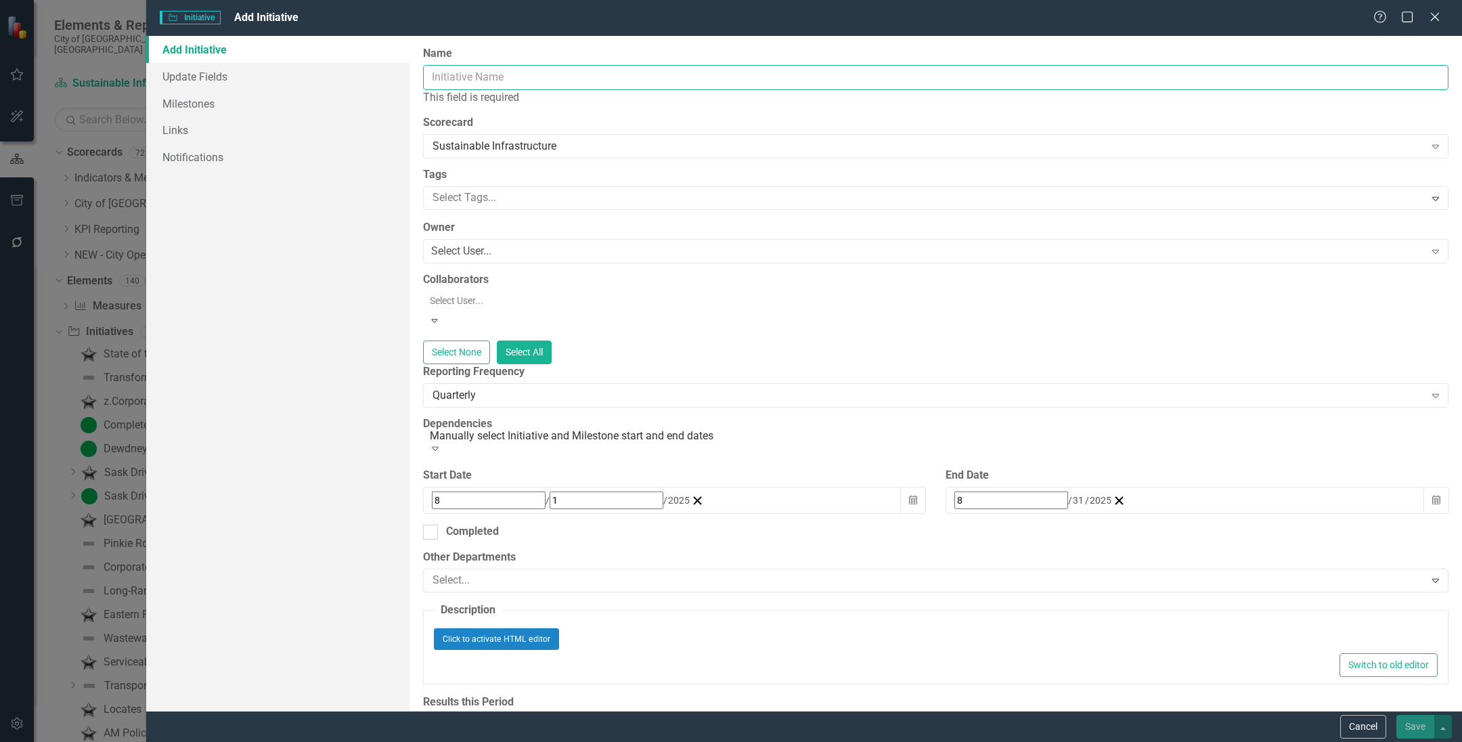
click at [475, 82] on input "Name" at bounding box center [935, 77] width 1025 height 25
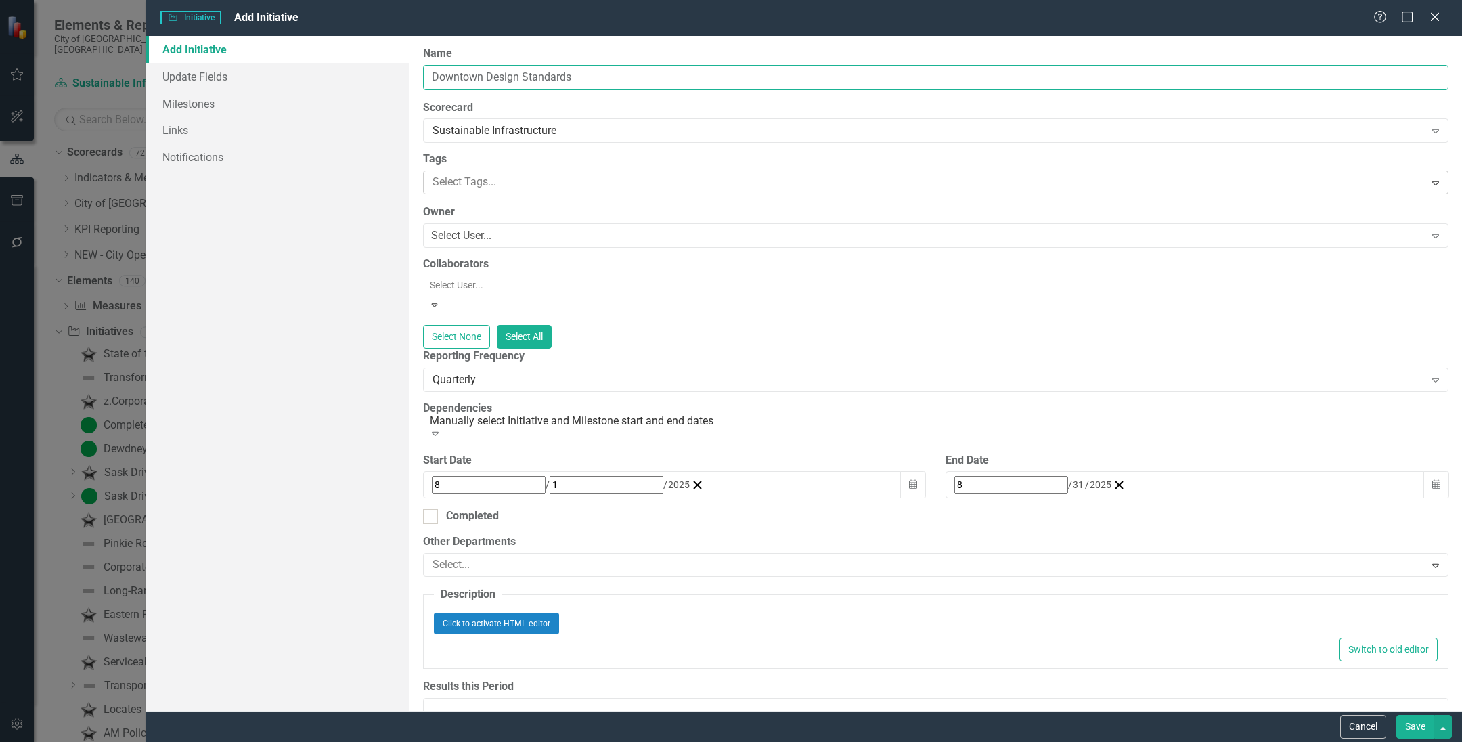
type input "Downtown Design Standards"
click at [451, 179] on div at bounding box center [926, 182] width 998 height 18
type input "c"
type input "op"
click at [555, 741] on div "Op erational Excellence" at bounding box center [734, 753] width 1440 height 16
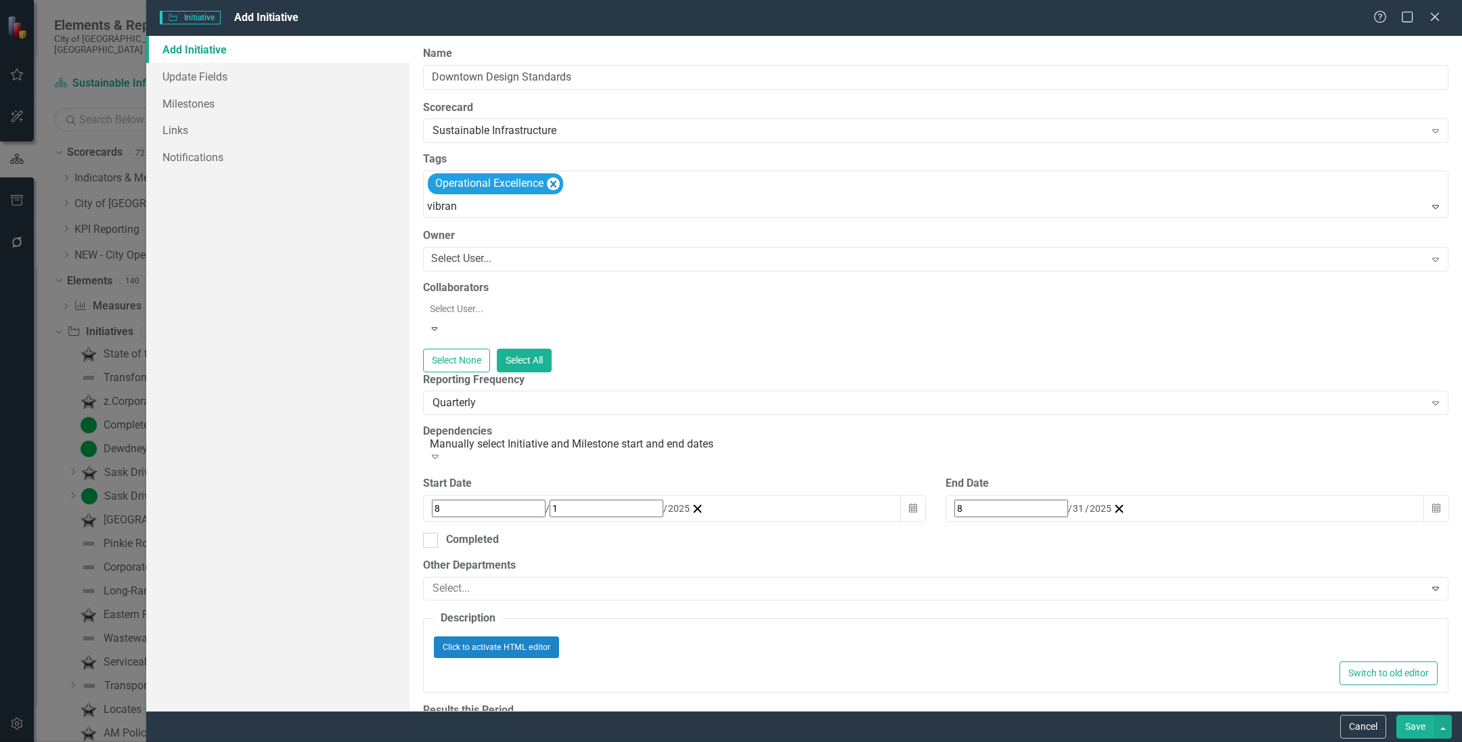
type input "vibrant"
click at [104, 741] on span "Vibrant Community" at bounding box center [59, 752] width 91 height 13
type input "safe"
click at [174, 741] on span "Community Safe ty and Well-being" at bounding box center [94, 752] width 160 height 13
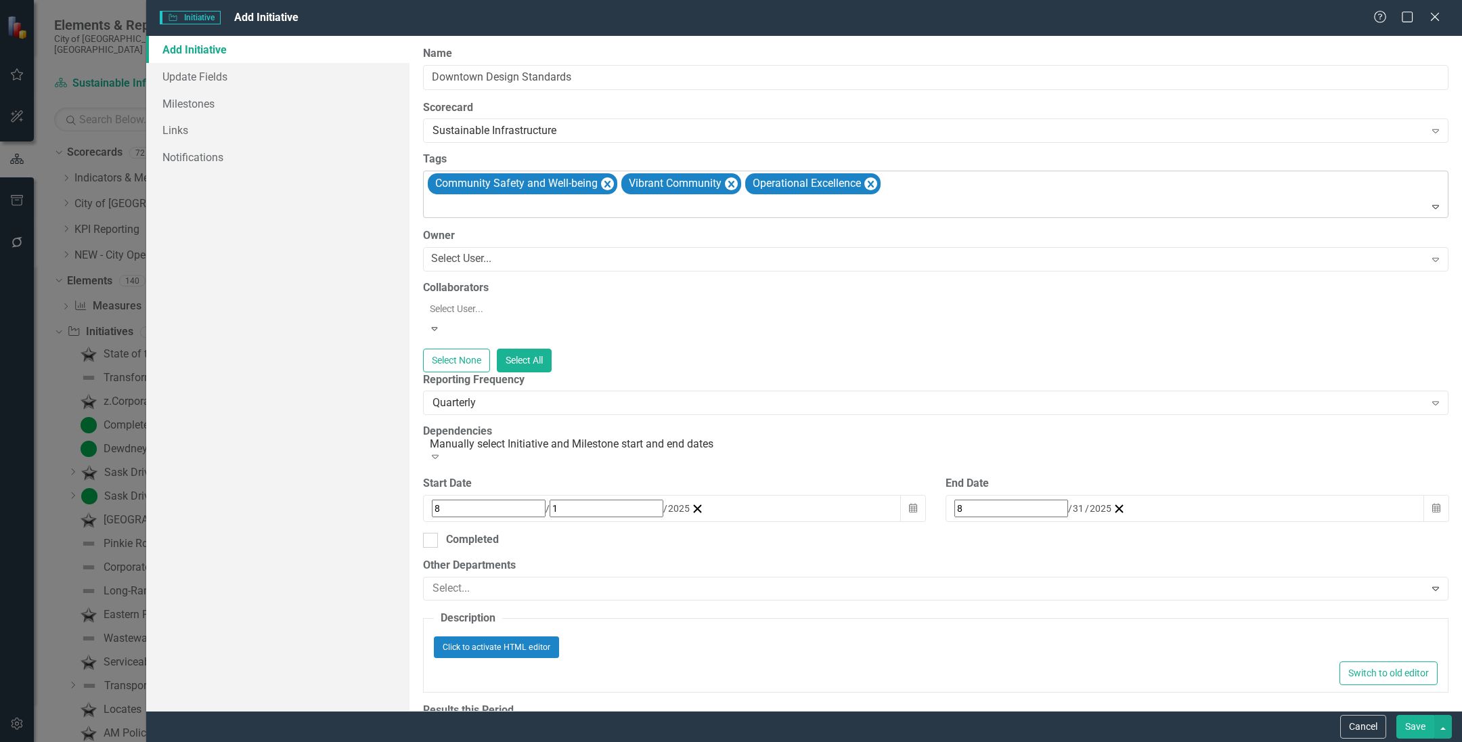
click at [551, 212] on div at bounding box center [936, 207] width 1019 height 18
click at [317, 455] on div "Add Initiative Update Fields Milestones Links Notifications" at bounding box center [277, 373] width 263 height 675
click at [483, 258] on div "Select User..." at bounding box center [461, 259] width 60 height 16
click at [497, 380] on div "Reporting Frequency Quarterly Expand" at bounding box center [935, 393] width 1025 height 42
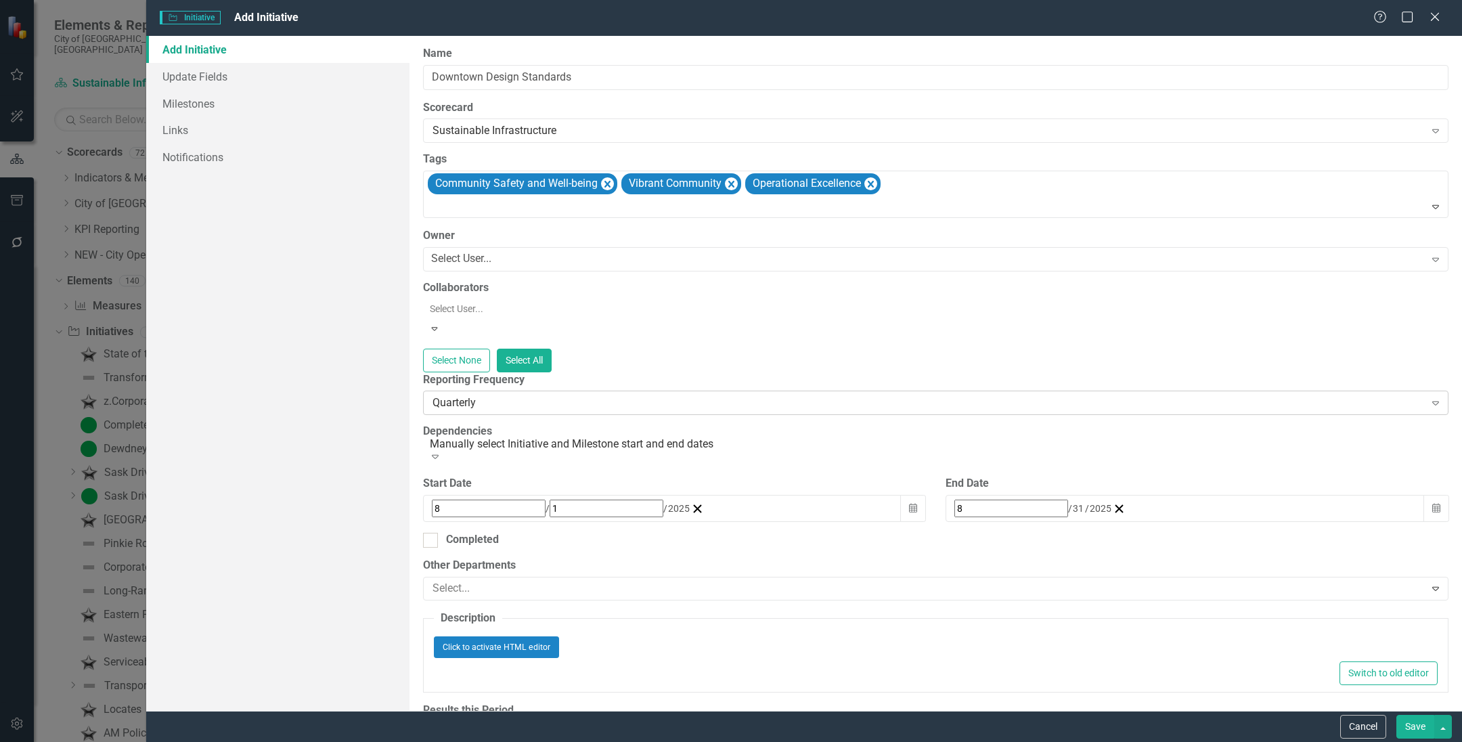
click at [500, 395] on div "Quarterly" at bounding box center [928, 403] width 992 height 16
click at [498, 741] on div "All Periods" at bounding box center [734, 753] width 1440 height 16
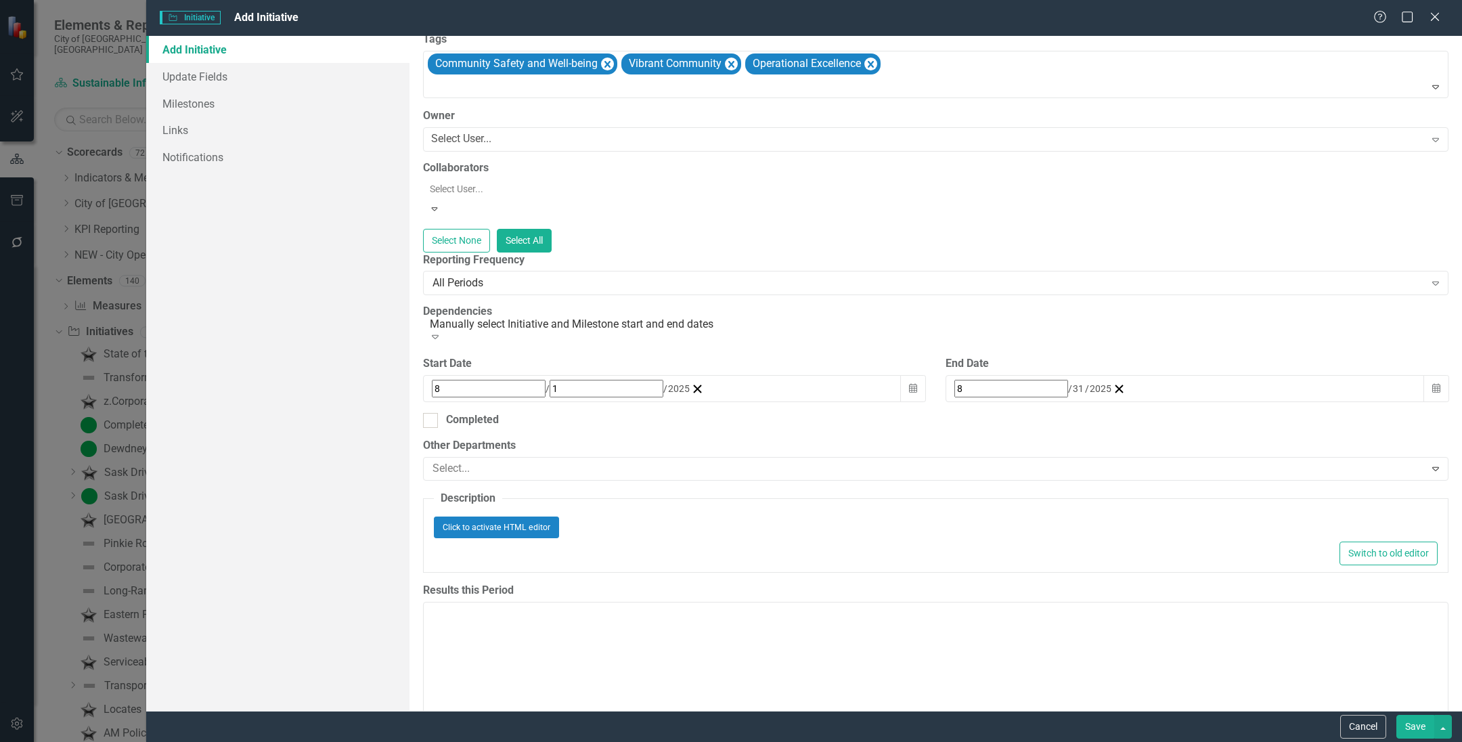
scroll to position [169, 0]
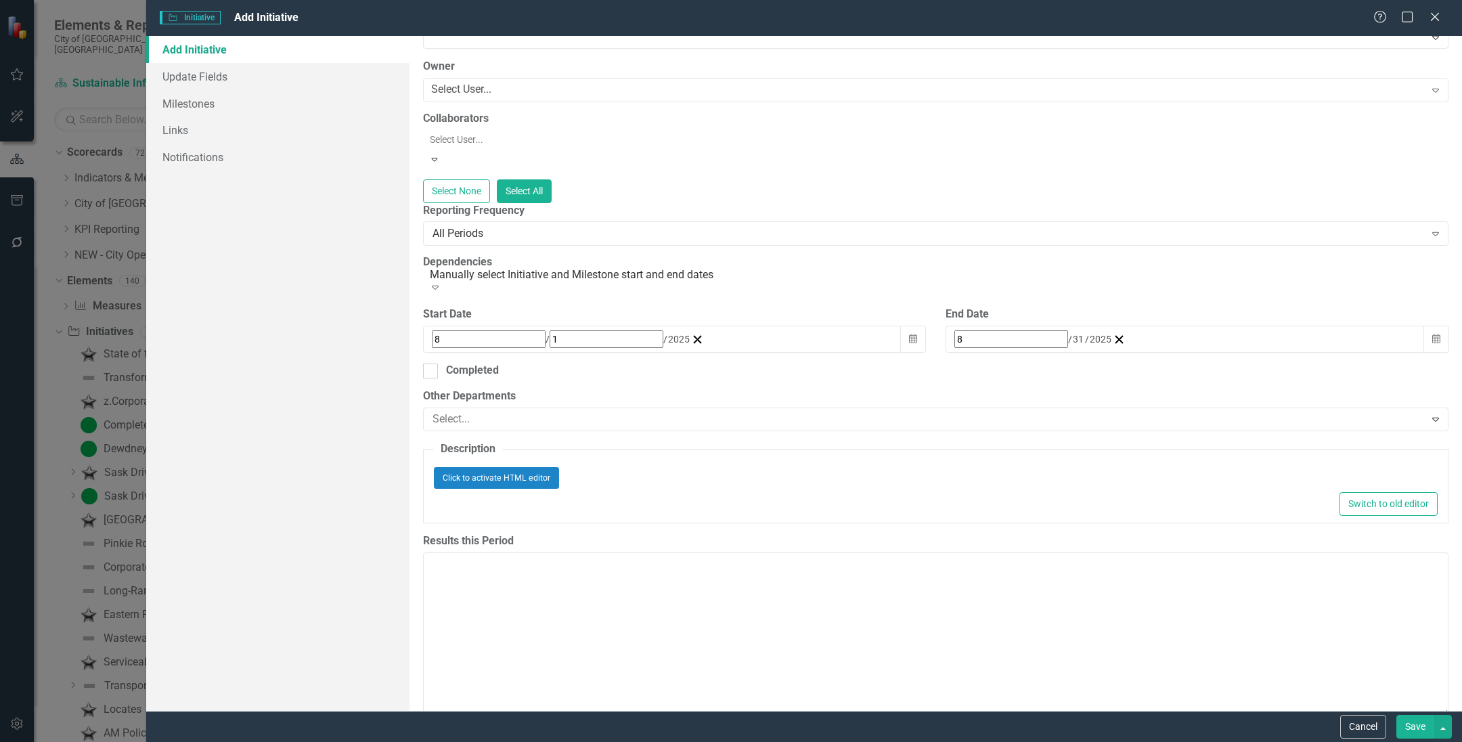
click at [1056, 330] on div "8 / 31 / 2025" at bounding box center [1033, 339] width 158 height 18
click at [1182, 356] on button "»" at bounding box center [1168, 364] width 30 height 30
click at [1182, 359] on button "»" at bounding box center [1168, 364] width 30 height 30
click at [977, 358] on button "«" at bounding box center [962, 364] width 30 height 30
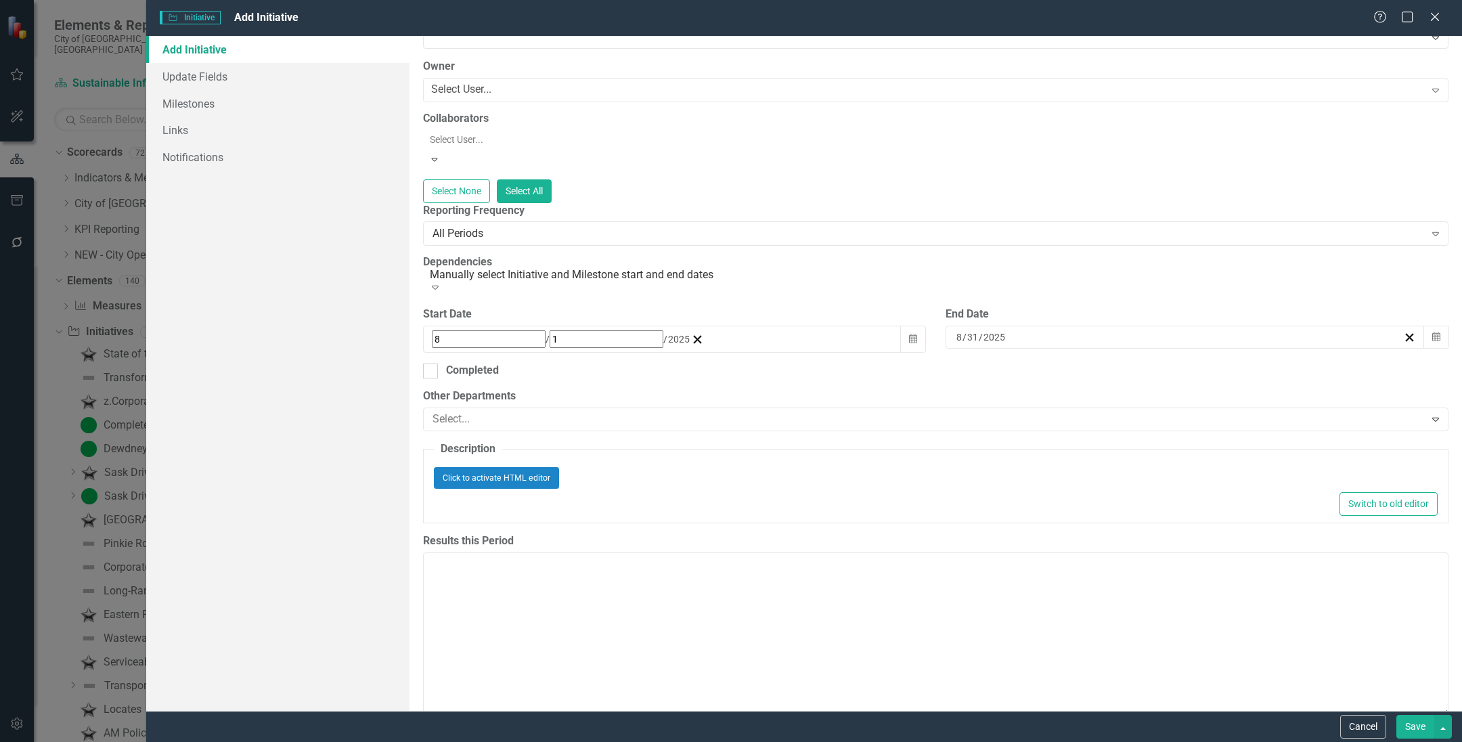
click at [1153, 354] on button "›" at bounding box center [1138, 364] width 30 height 30
click at [1082, 512] on button "31" at bounding box center [1065, 505] width 34 height 24
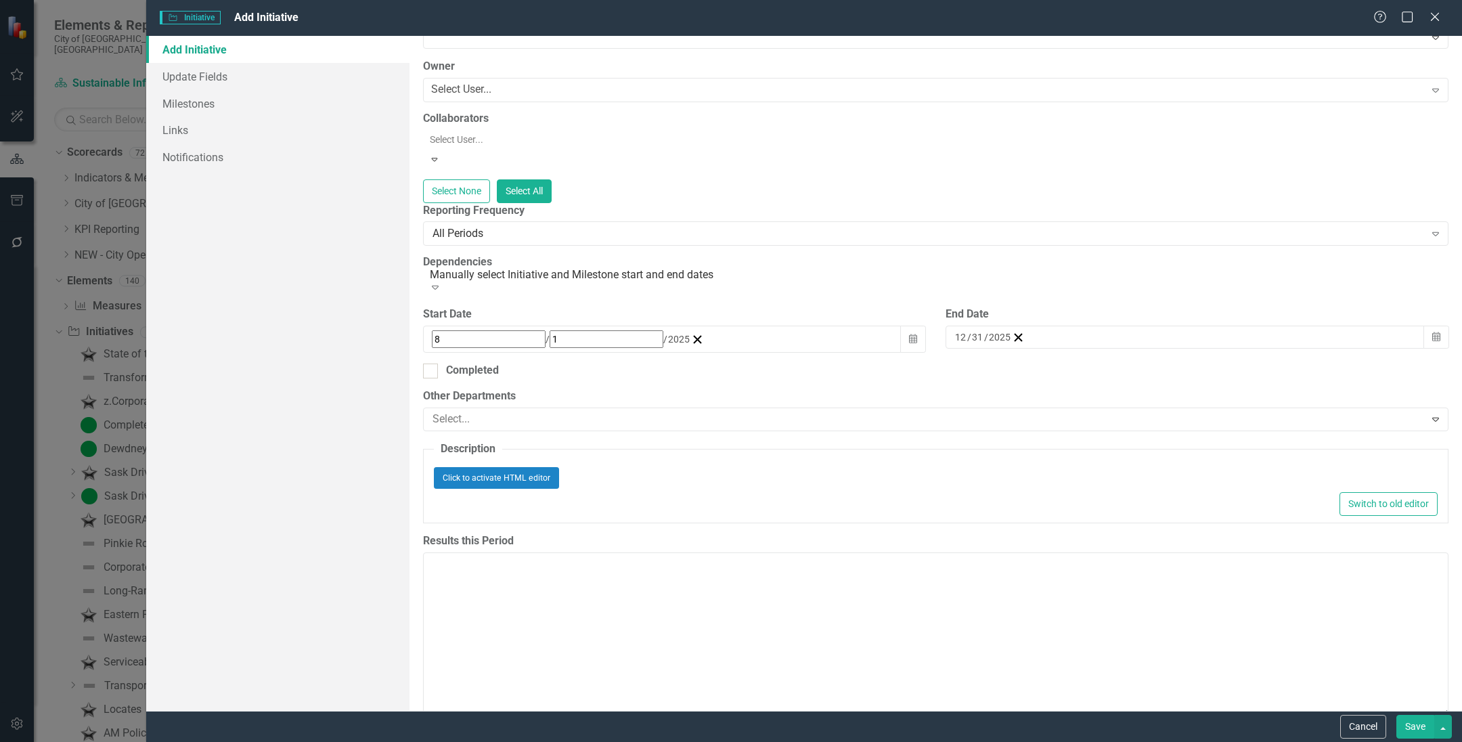
scroll to position [338, 0]
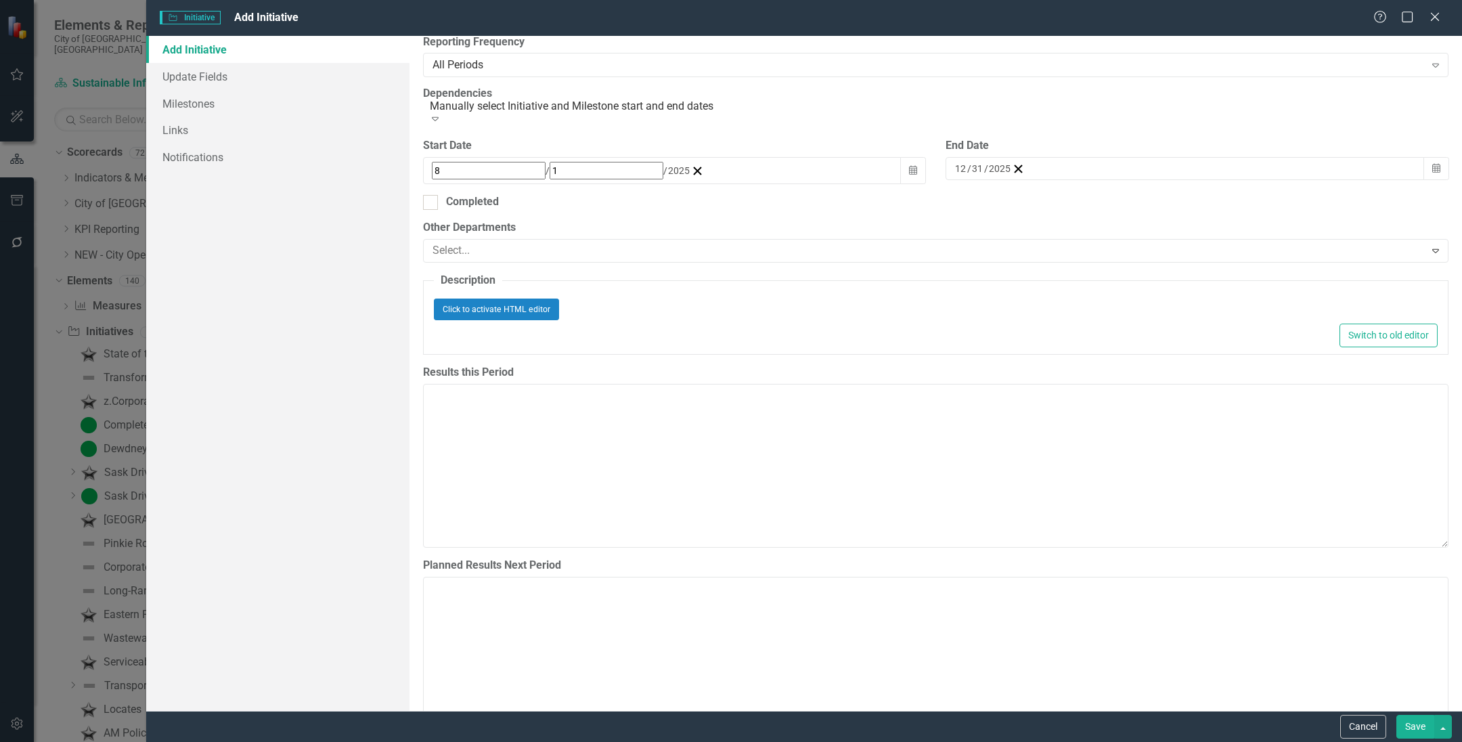
click at [1418, 717] on button "Save" at bounding box center [1415, 727] width 38 height 24
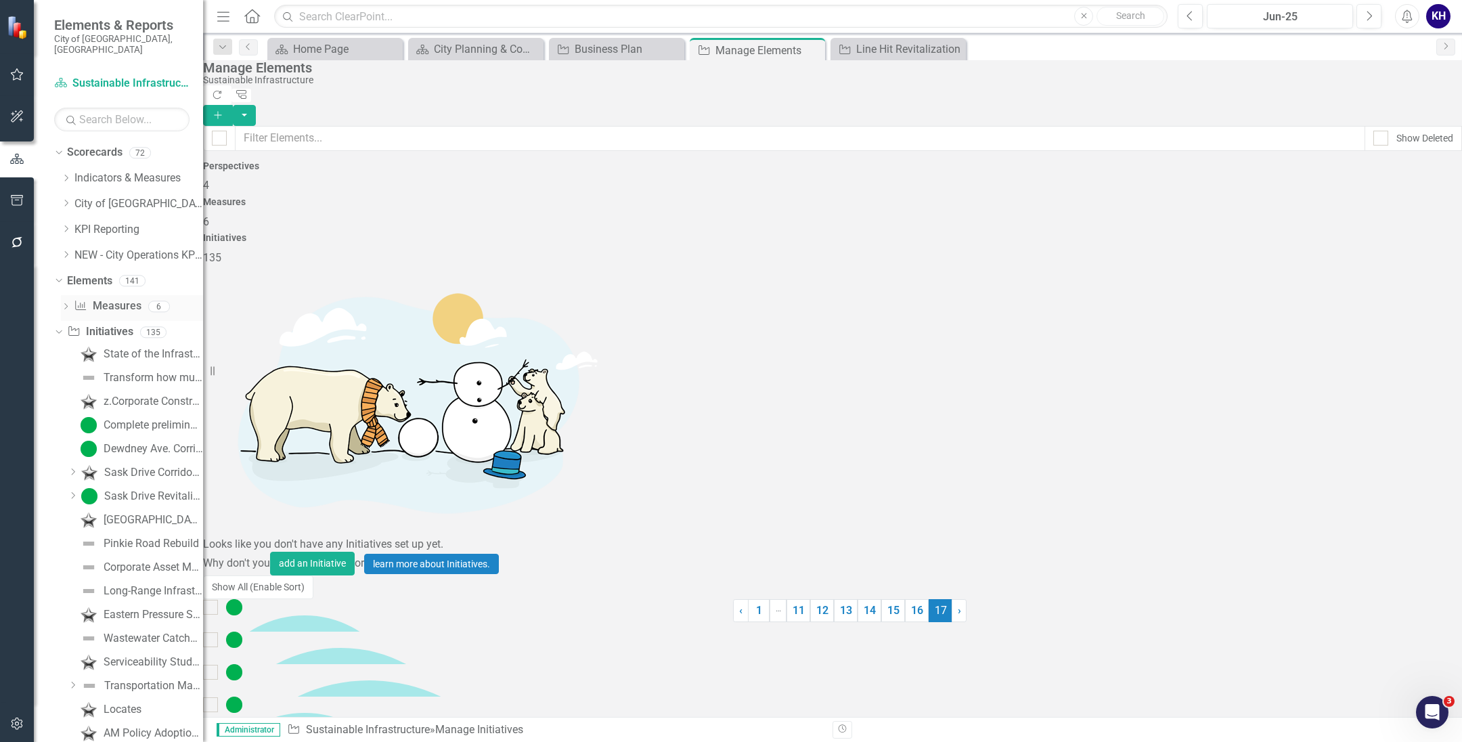
click at [85, 300] on icon "Measure" at bounding box center [81, 305] width 14 height 11
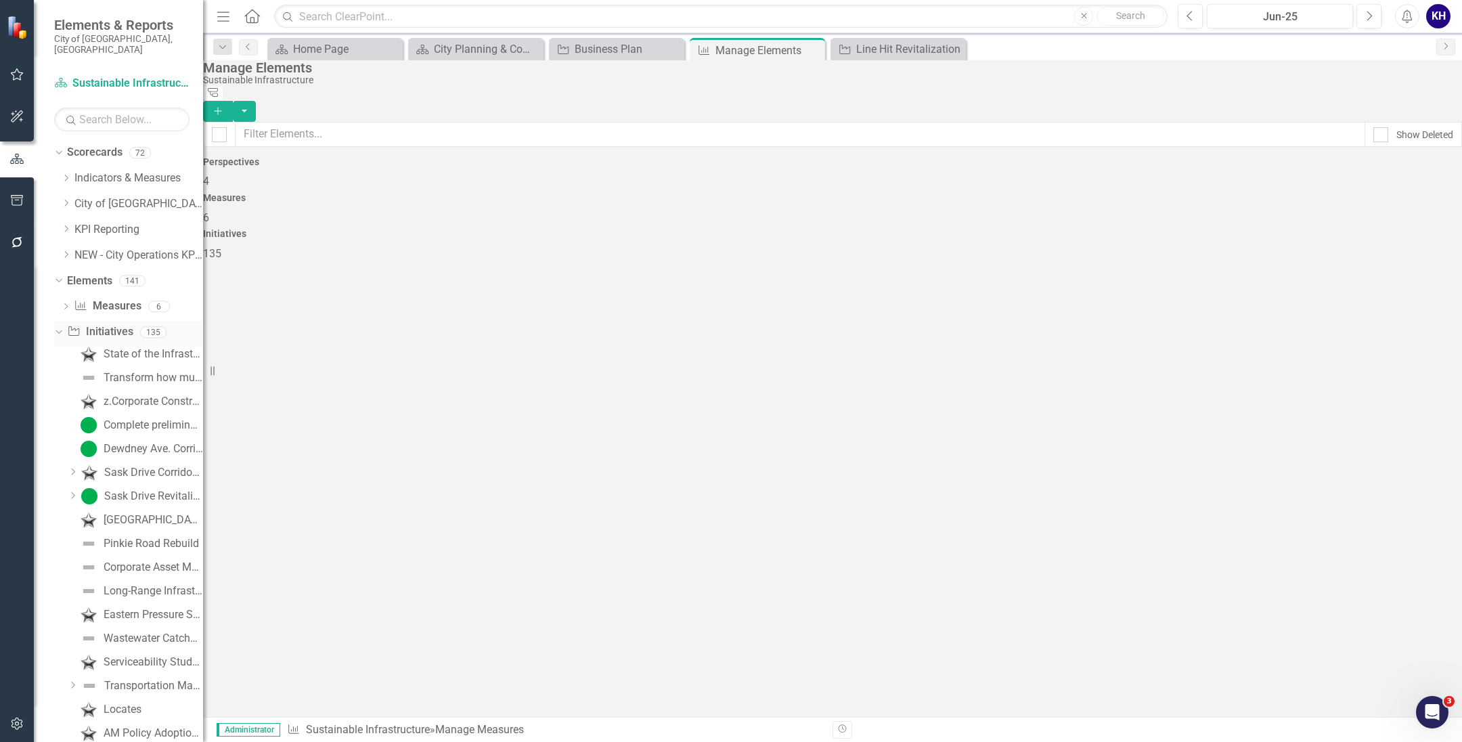
click at [104, 326] on link "Initiative Initiatives" at bounding box center [100, 332] width 66 height 16
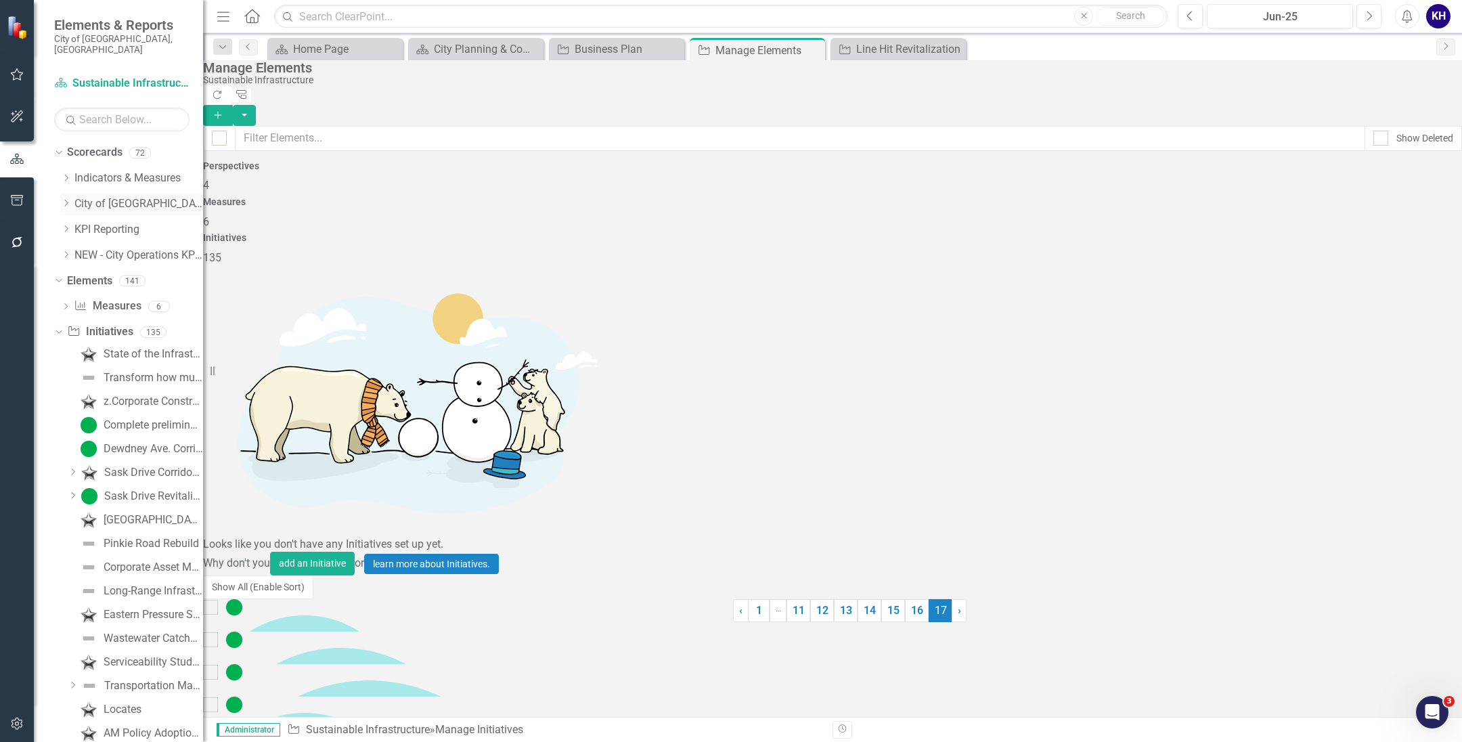
click at [108, 196] on link "City of [GEOGRAPHIC_DATA]" at bounding box center [138, 204] width 129 height 16
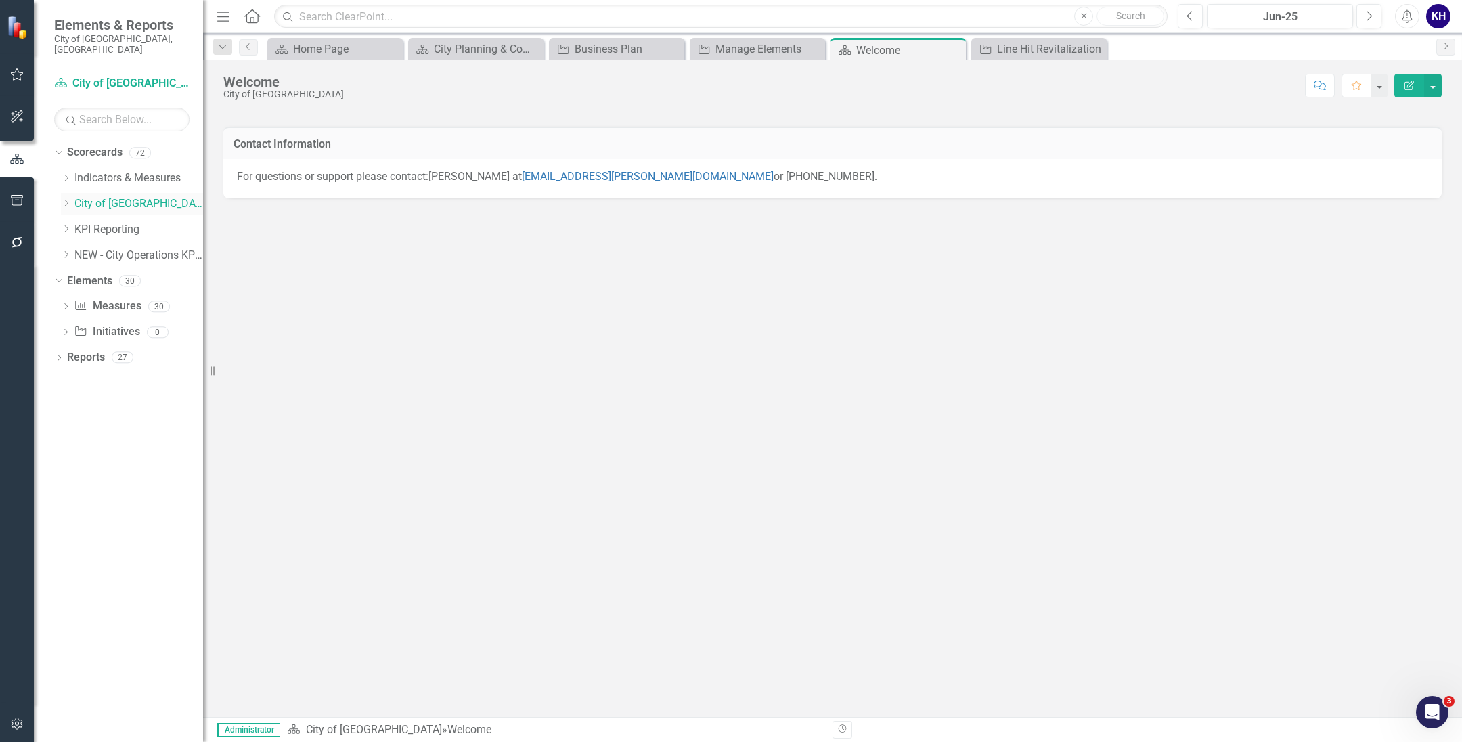
click at [76, 196] on link "City of [GEOGRAPHIC_DATA]" at bounding box center [138, 204] width 129 height 16
click at [67, 200] on icon at bounding box center [66, 203] width 3 height 7
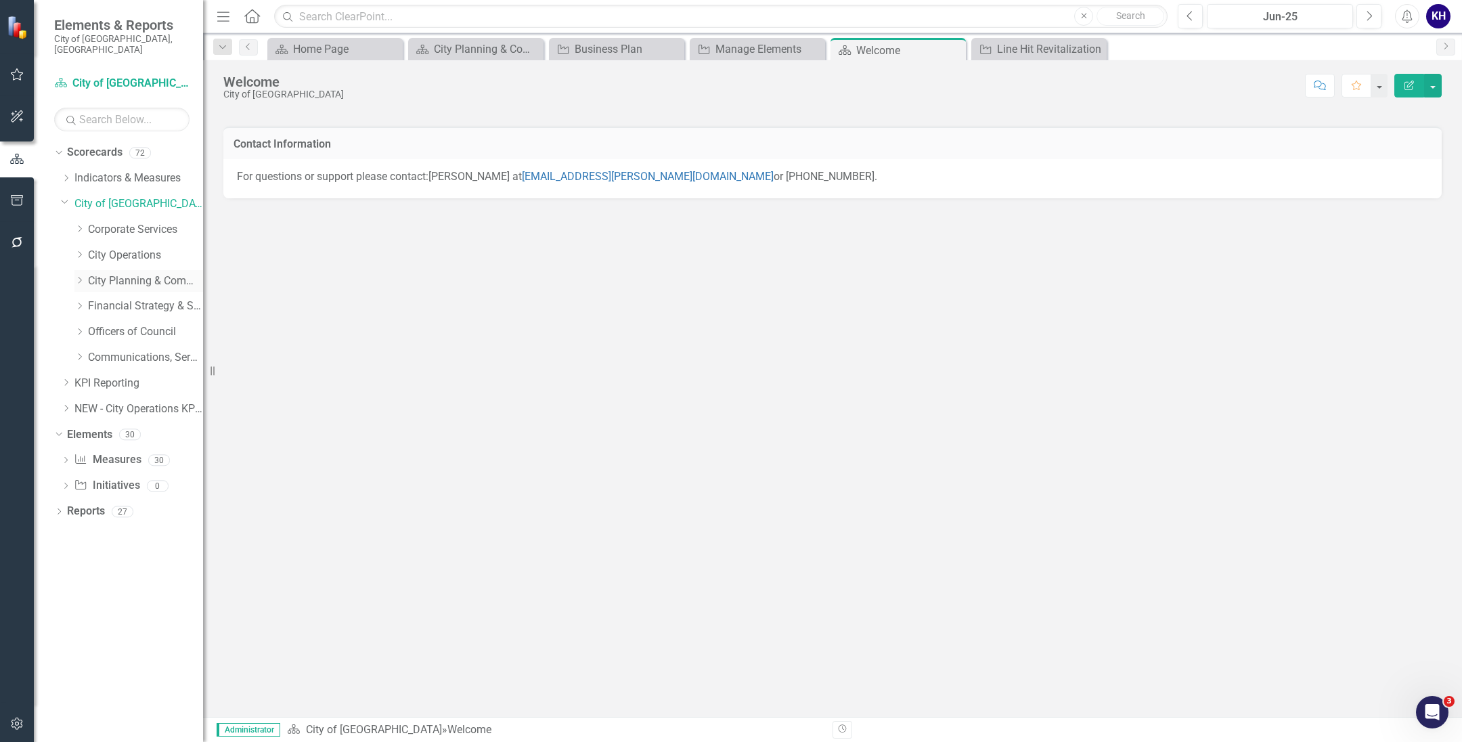
click at [110, 273] on link "City Planning & Community Services" at bounding box center [145, 281] width 115 height 16
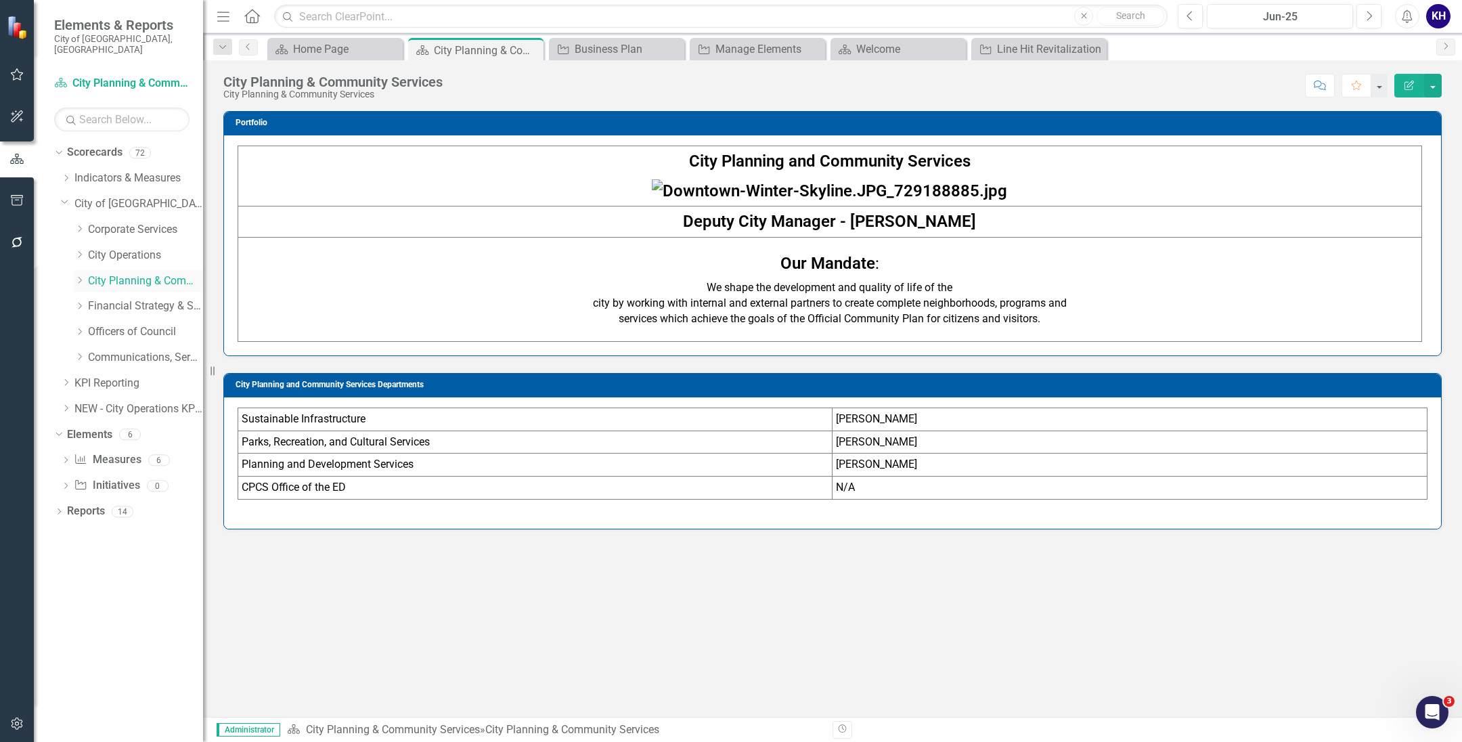
click at [88, 273] on link "City Planning & Community Services" at bounding box center [145, 281] width 115 height 16
click at [81, 275] on div "Dropdown" at bounding box center [79, 281] width 10 height 12
click at [134, 376] on link "Planning & Development Services" at bounding box center [153, 384] width 102 height 16
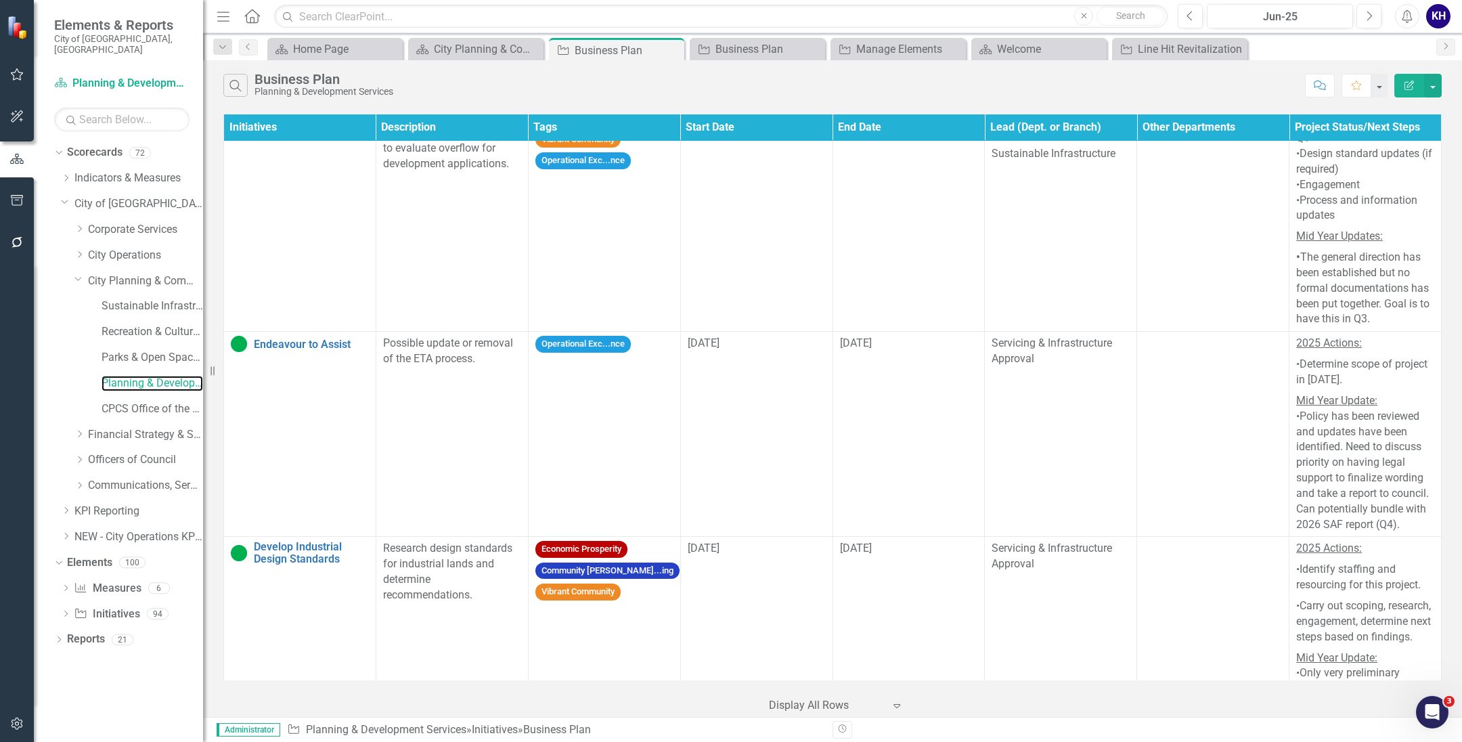
scroll to position [3477, 0]
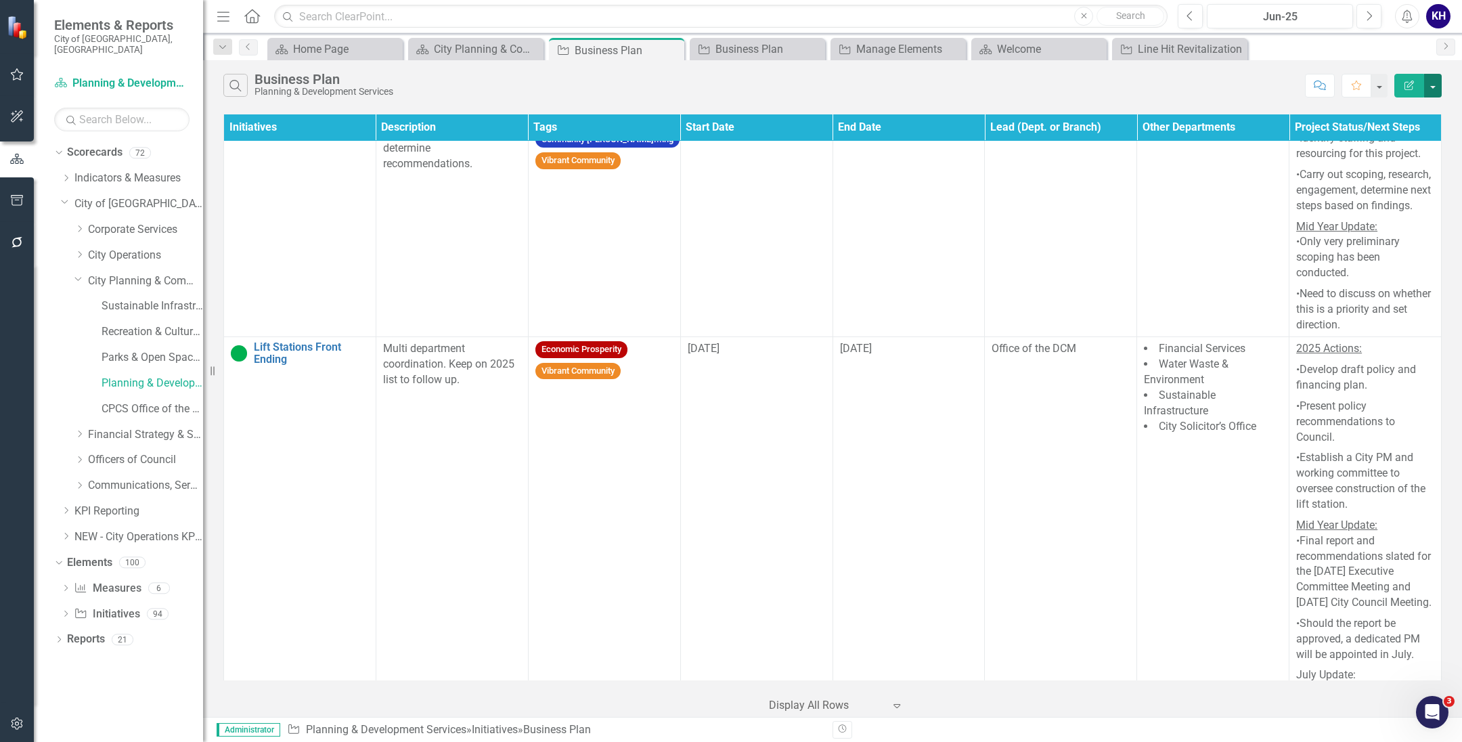
click at [1438, 93] on button "button" at bounding box center [1433, 86] width 18 height 24
click at [1394, 116] on link "Edit Report Edit Report" at bounding box center [1387, 111] width 107 height 25
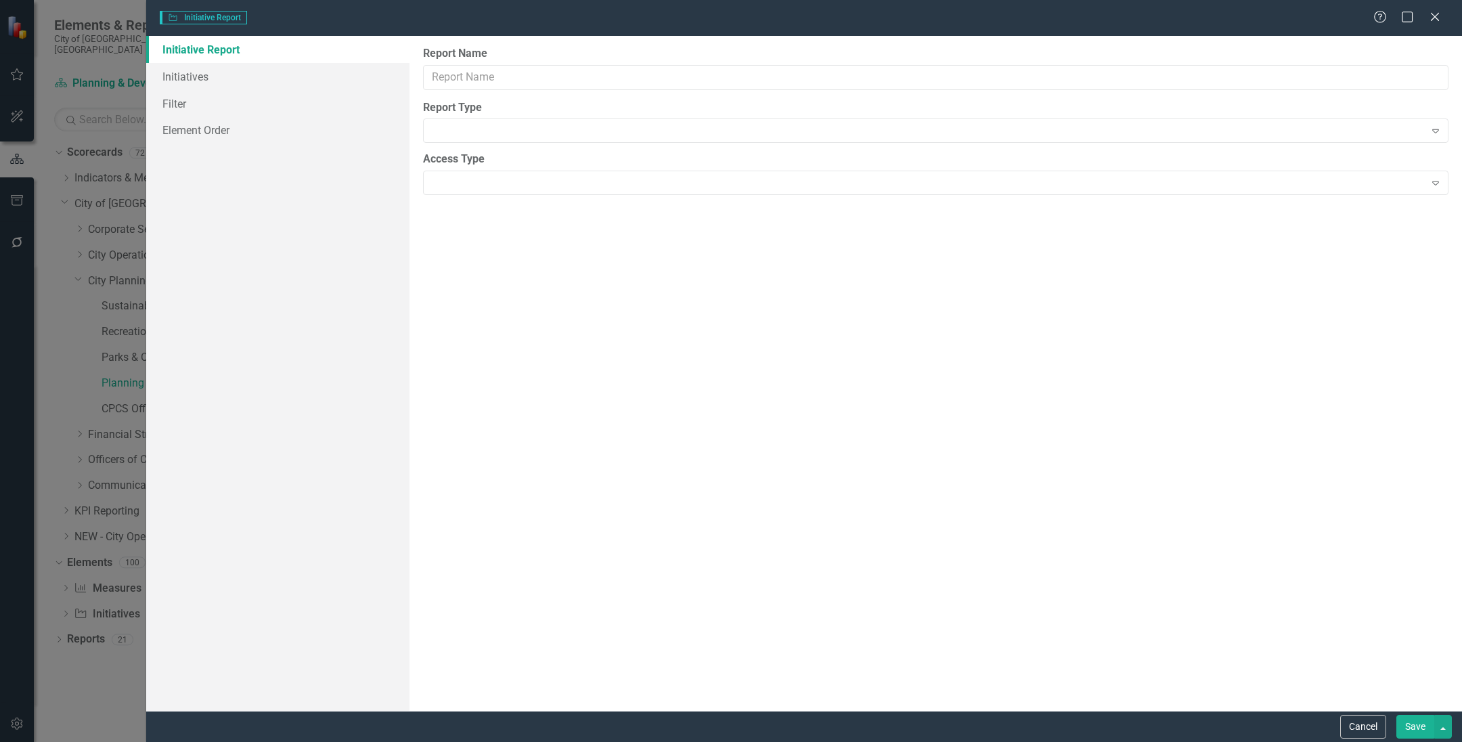
type input "Business Plan"
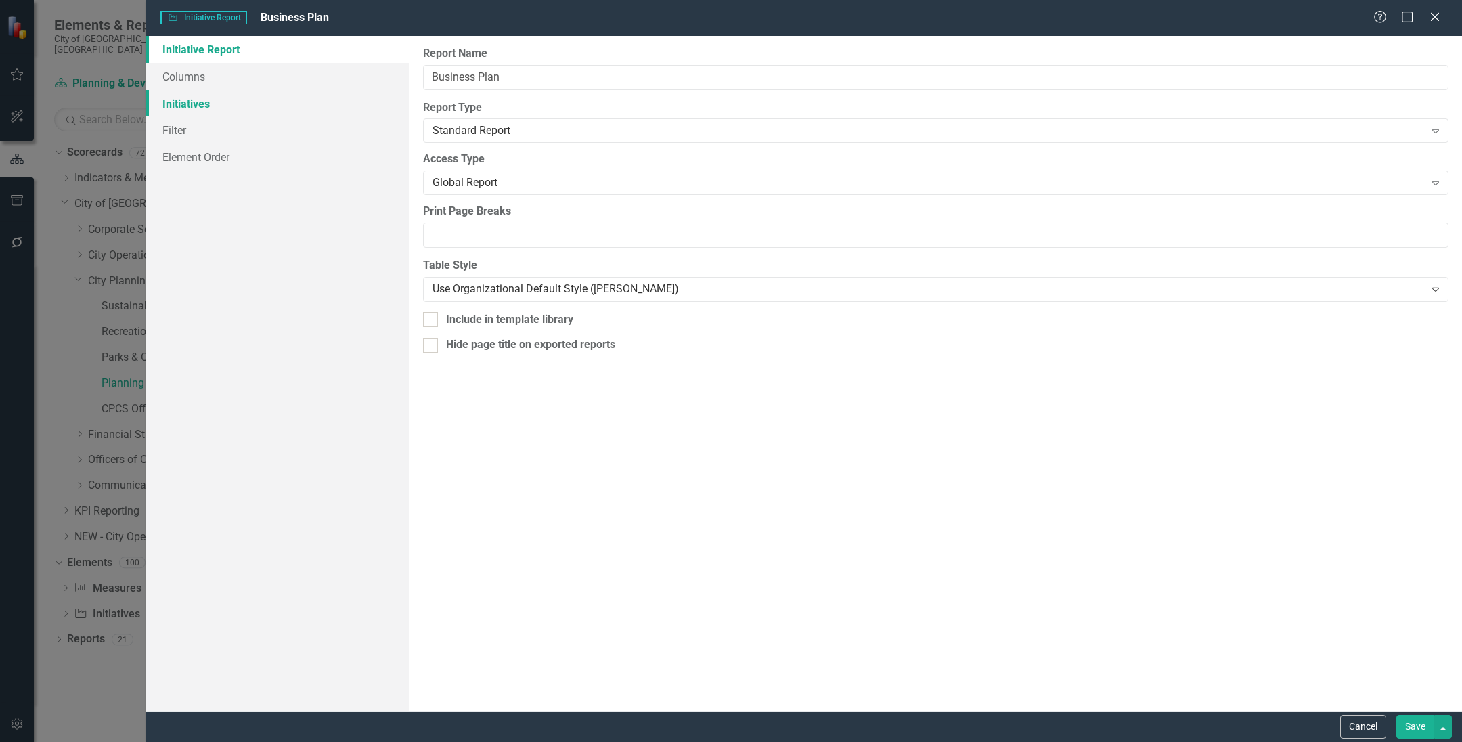
click at [321, 100] on link "Initiatives" at bounding box center [277, 103] width 263 height 27
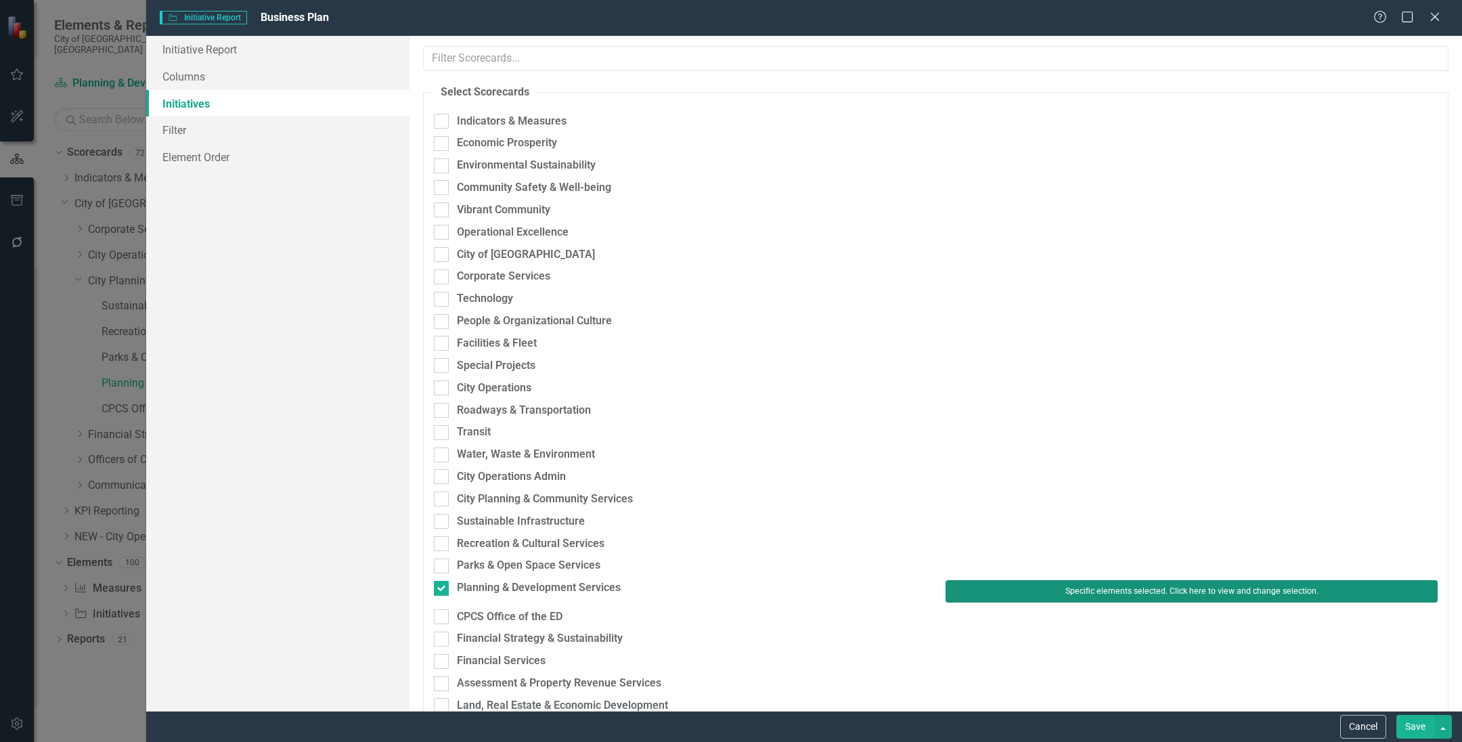
click at [1216, 594] on button "Specific elements selected. Click here to view and change selection." at bounding box center [1191, 591] width 492 height 22
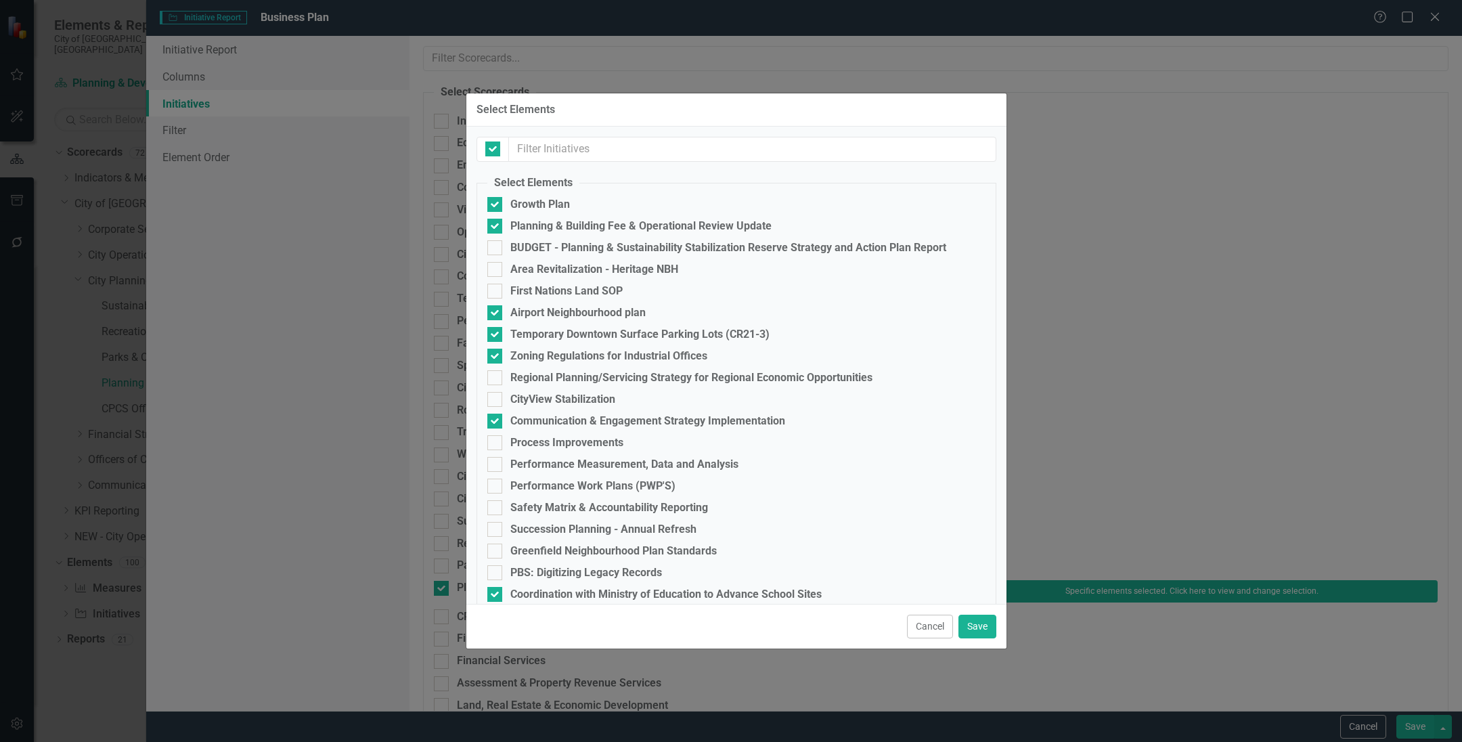
checkbox input "false"
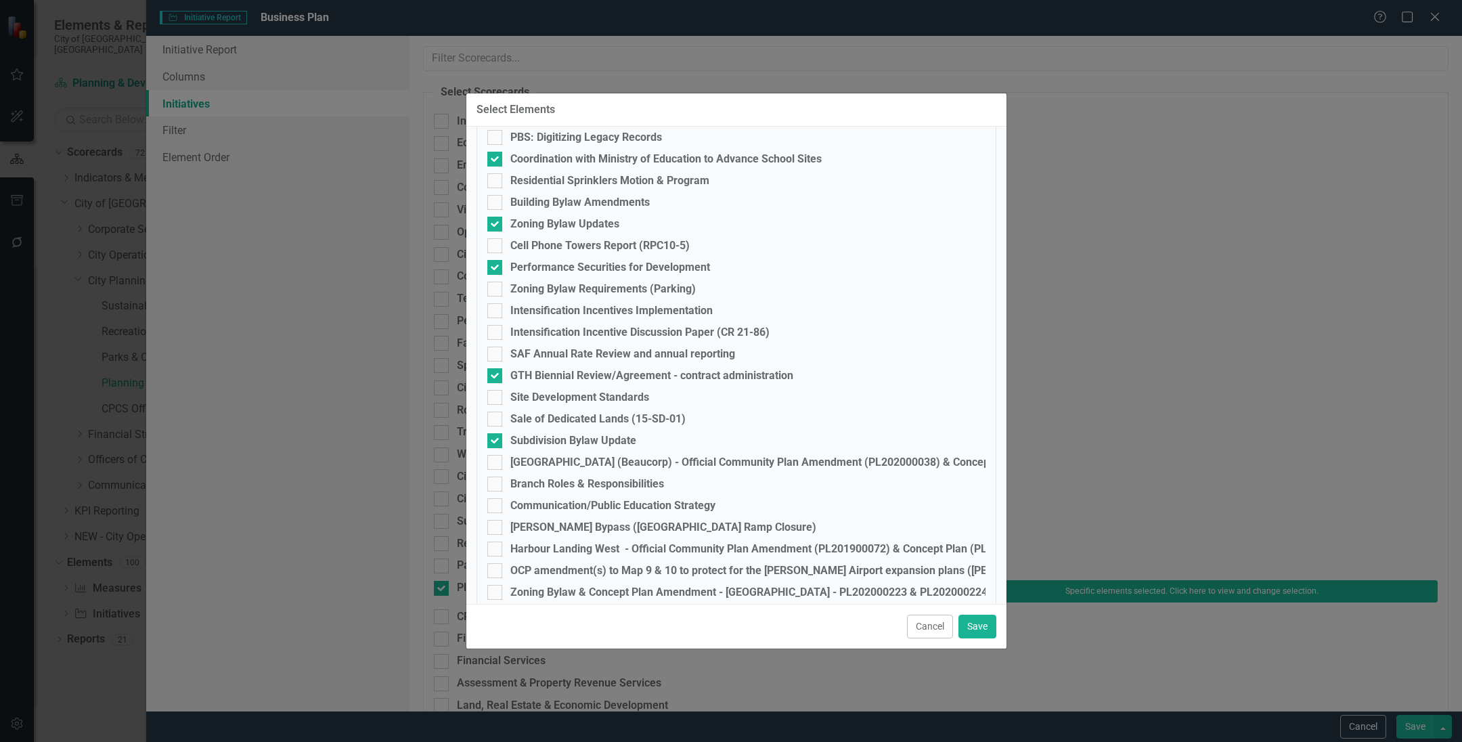
scroll to position [0, 0]
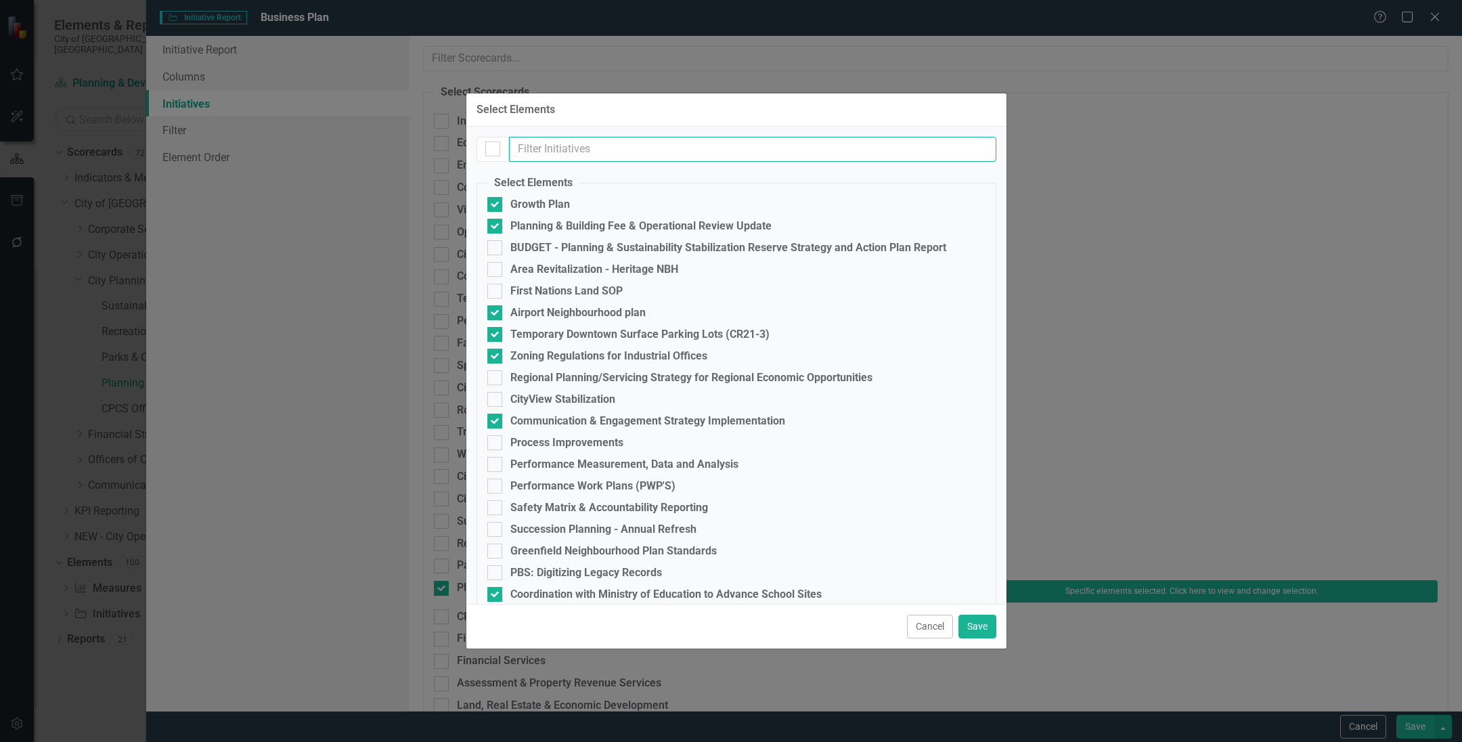
click at [597, 153] on input "text" at bounding box center [752, 149] width 487 height 25
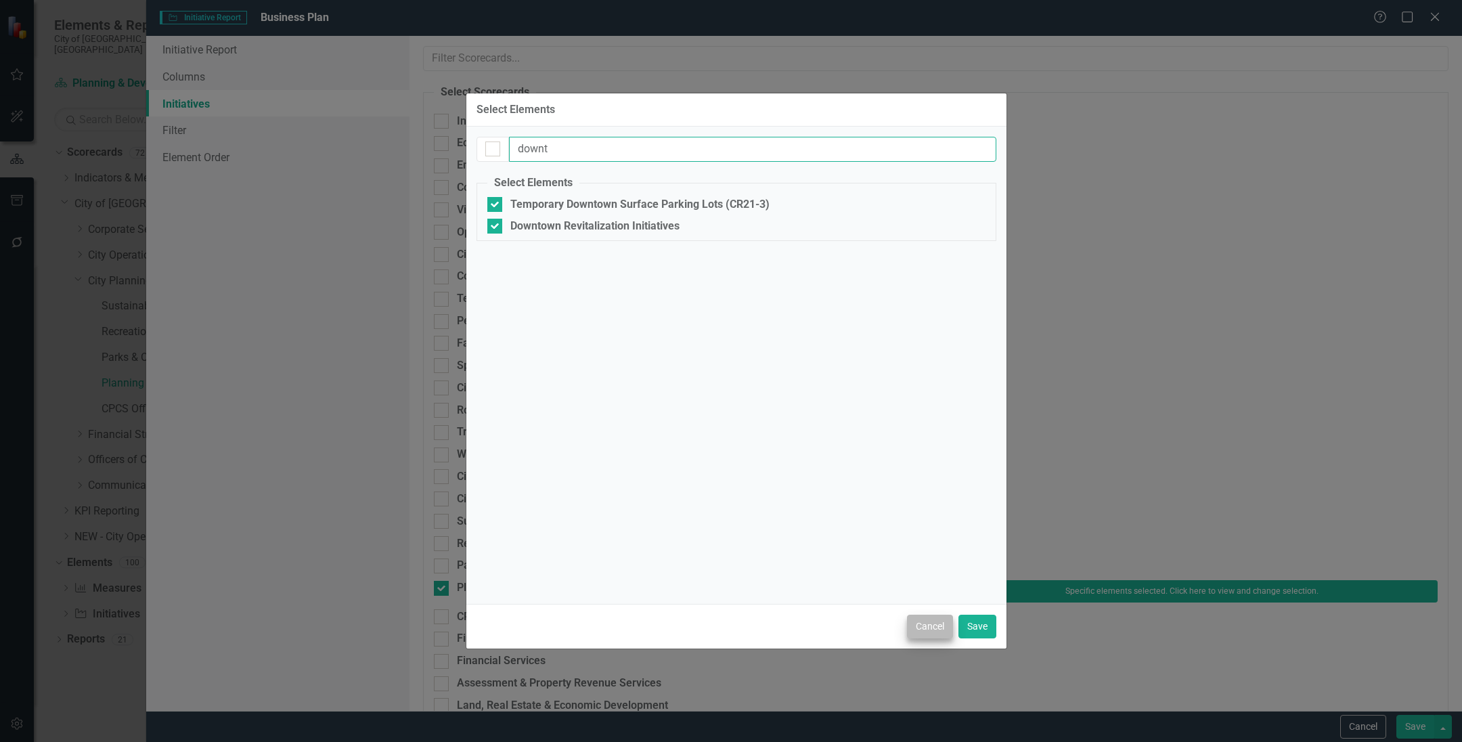
type input "downt"
click at [941, 632] on button "Cancel" at bounding box center [930, 627] width 46 height 24
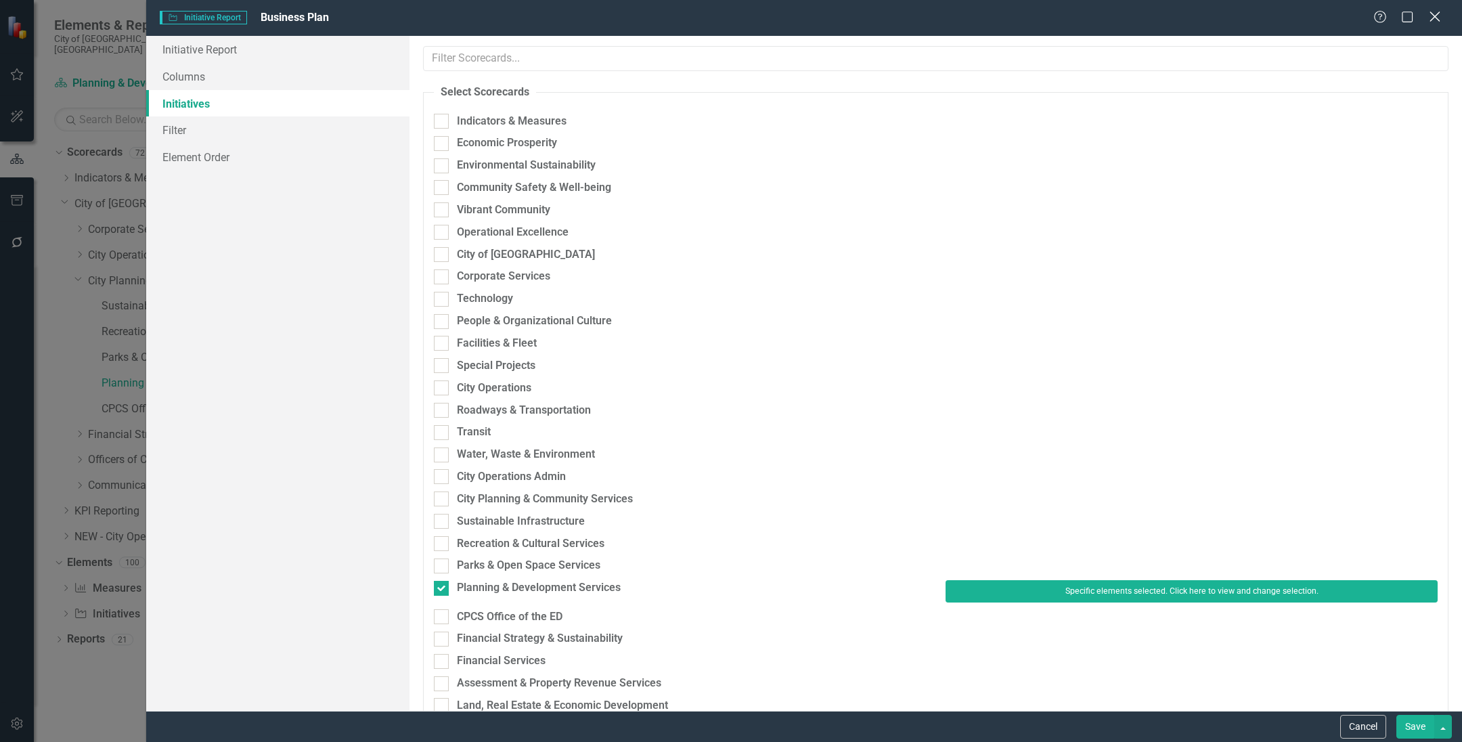
click at [1436, 14] on icon "Close" at bounding box center [1434, 16] width 17 height 13
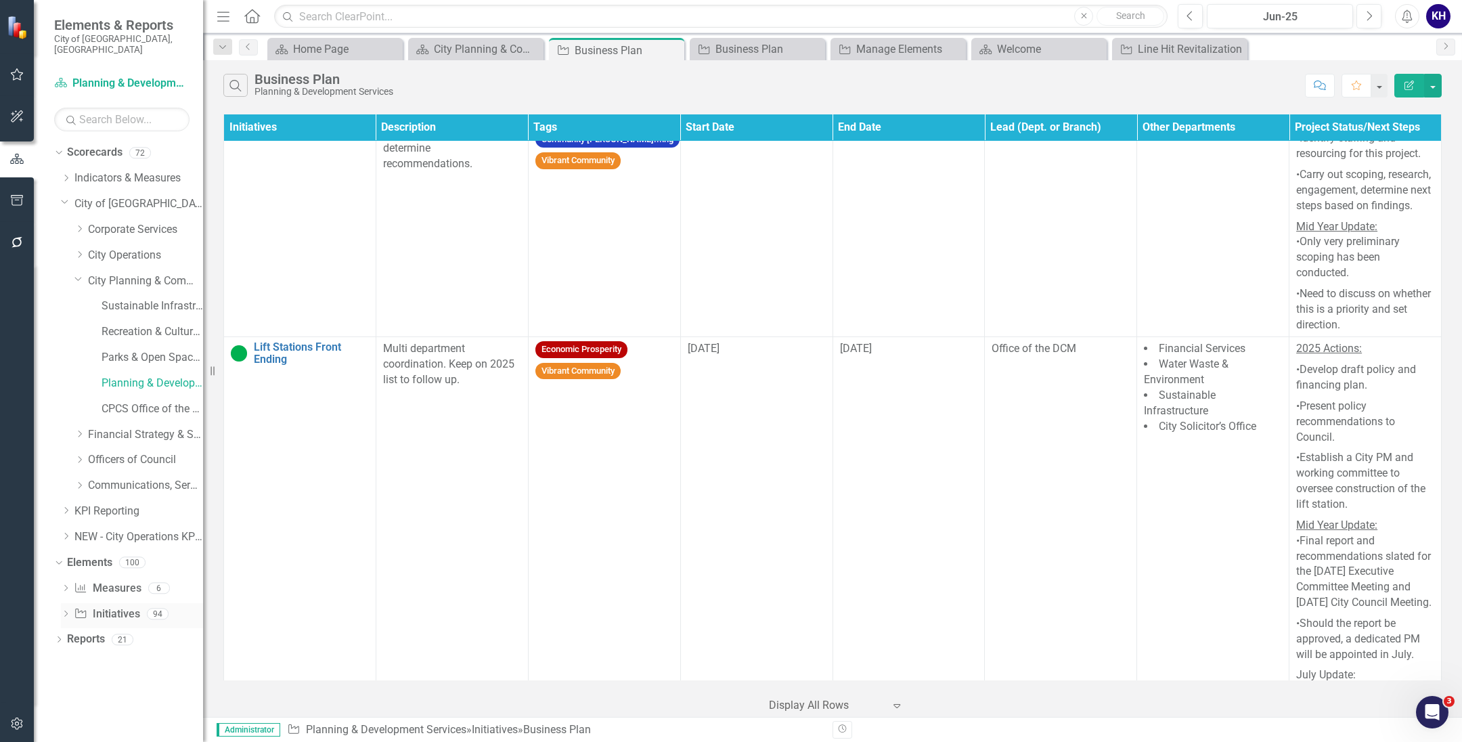
click at [120, 606] on link "Initiative Initiatives" at bounding box center [107, 614] width 66 height 16
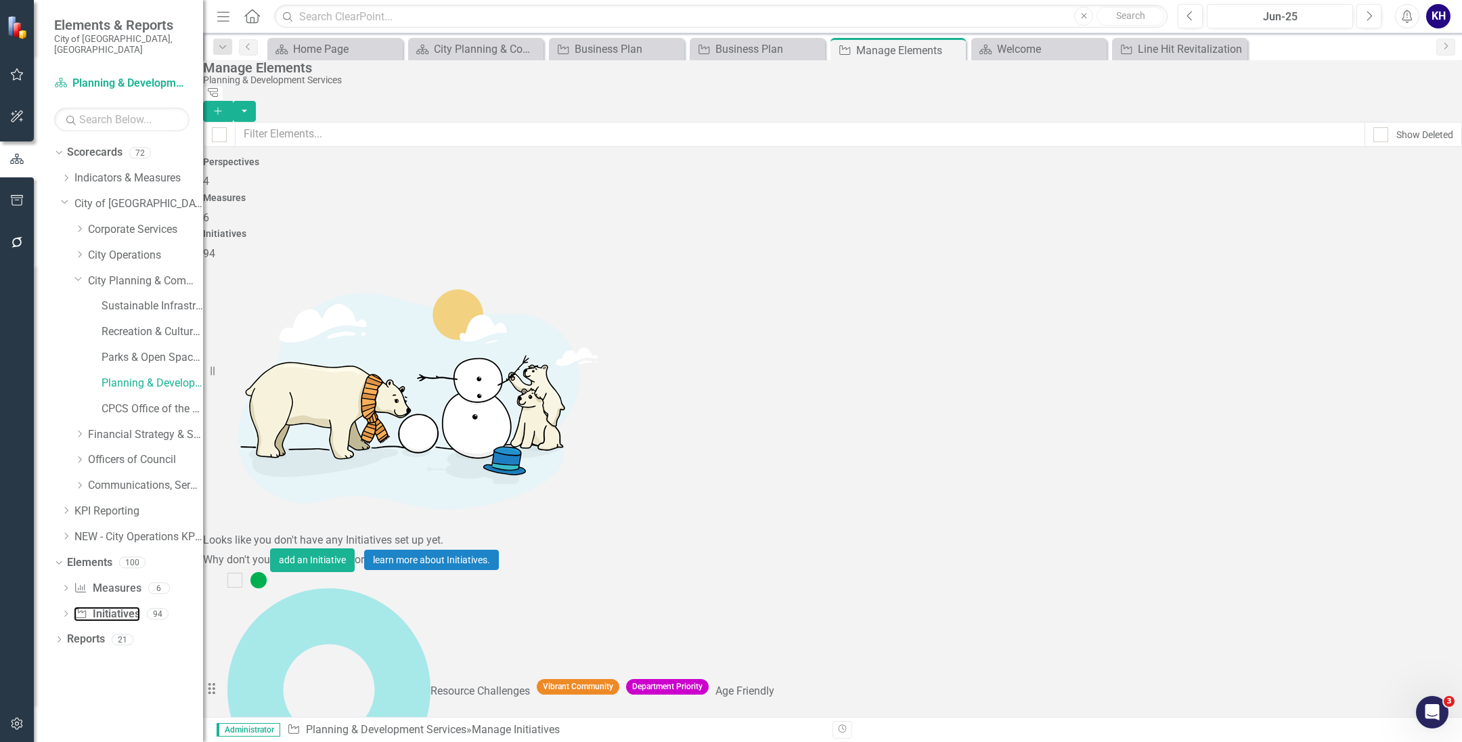
scroll to position [2946, 0]
click at [447, 122] on input "text" at bounding box center [800, 134] width 1130 height 25
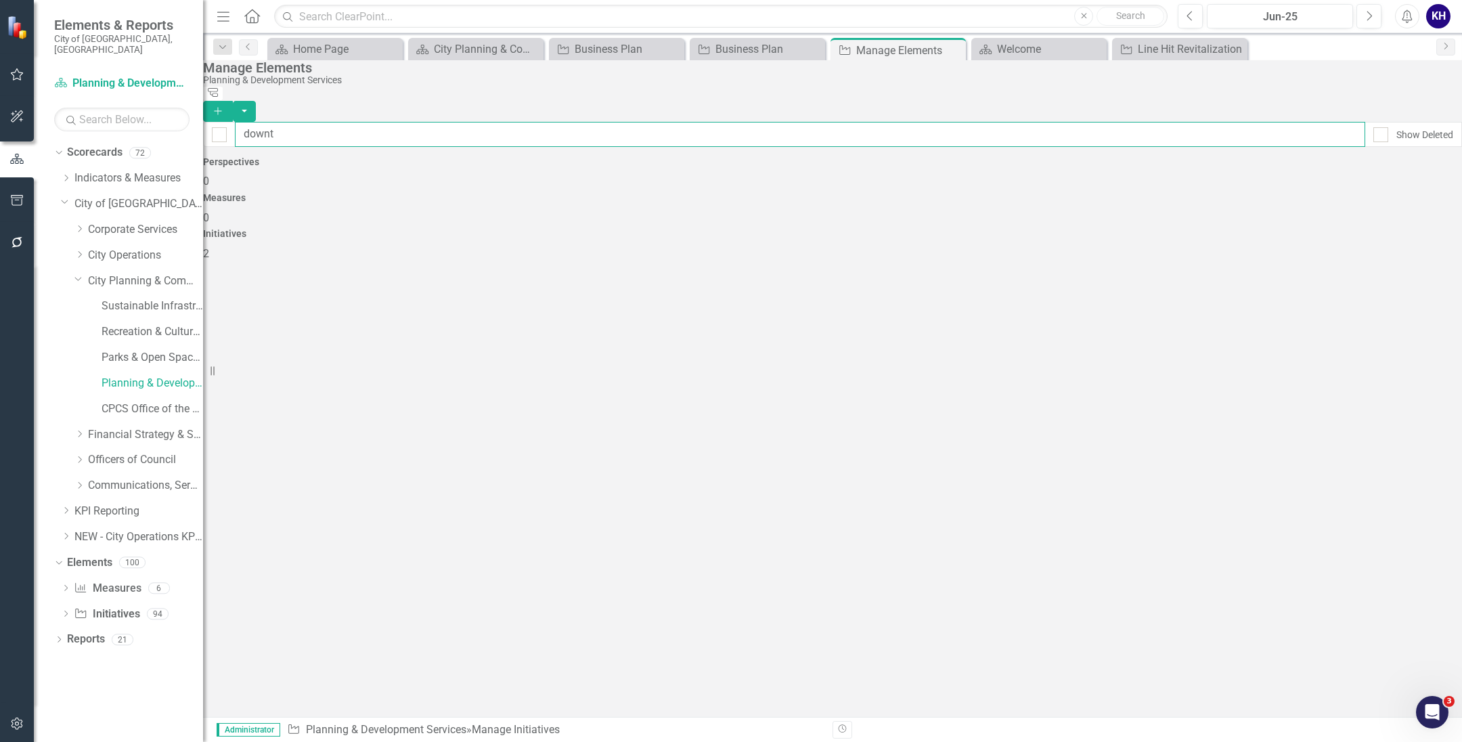
type input "downto"
checkbox input "false"
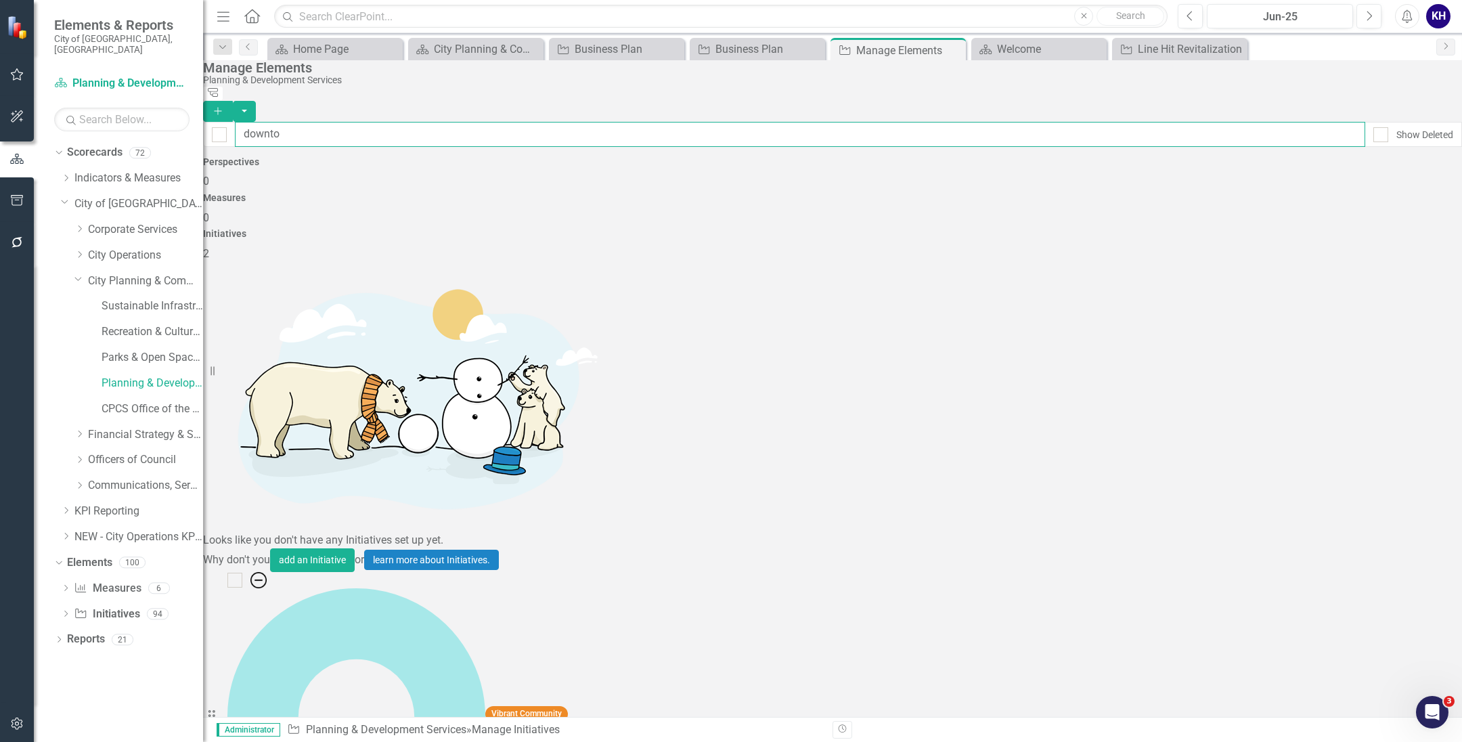
type input "downt"
checkbox input "false"
type input "down"
checkbox input "false"
type input "dow"
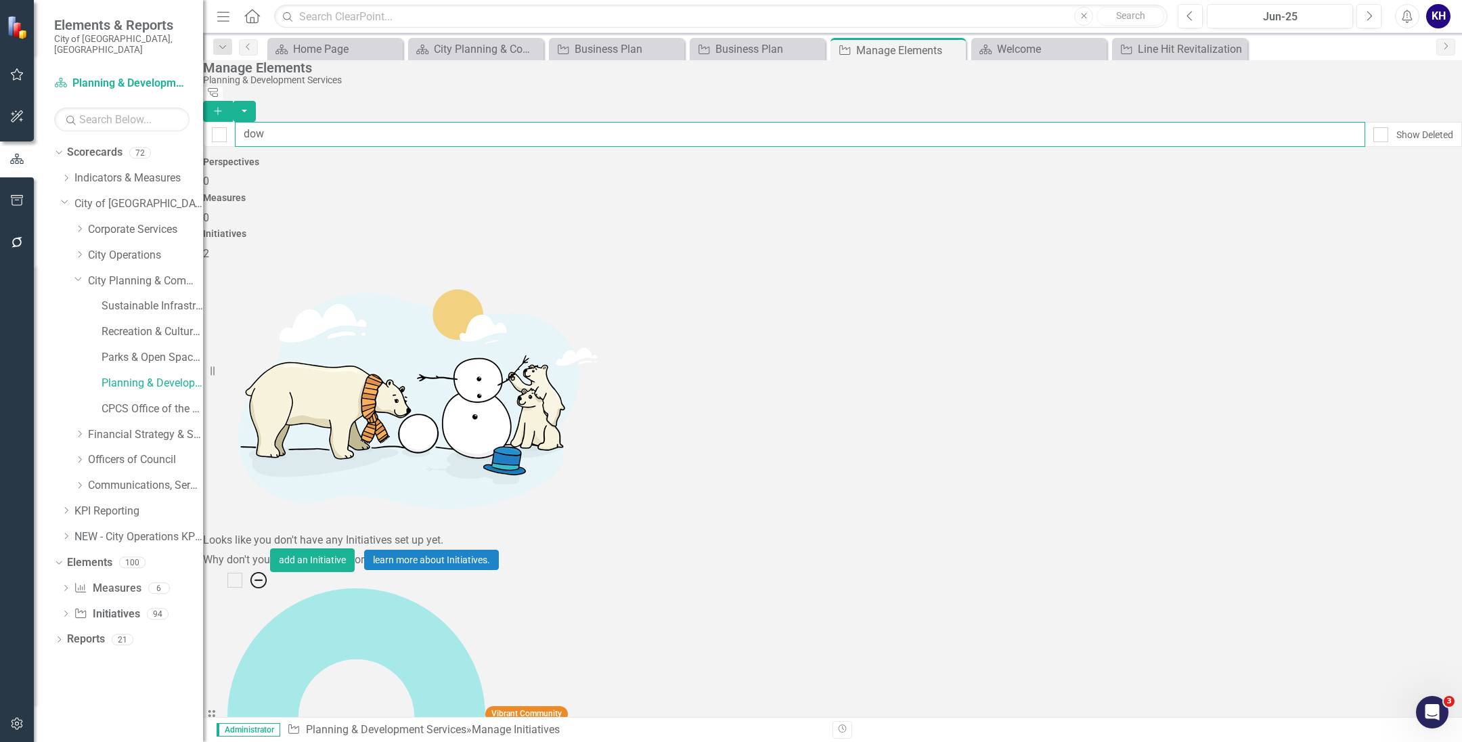
checkbox input "false"
type input "do"
checkbox input "false"
type input "d"
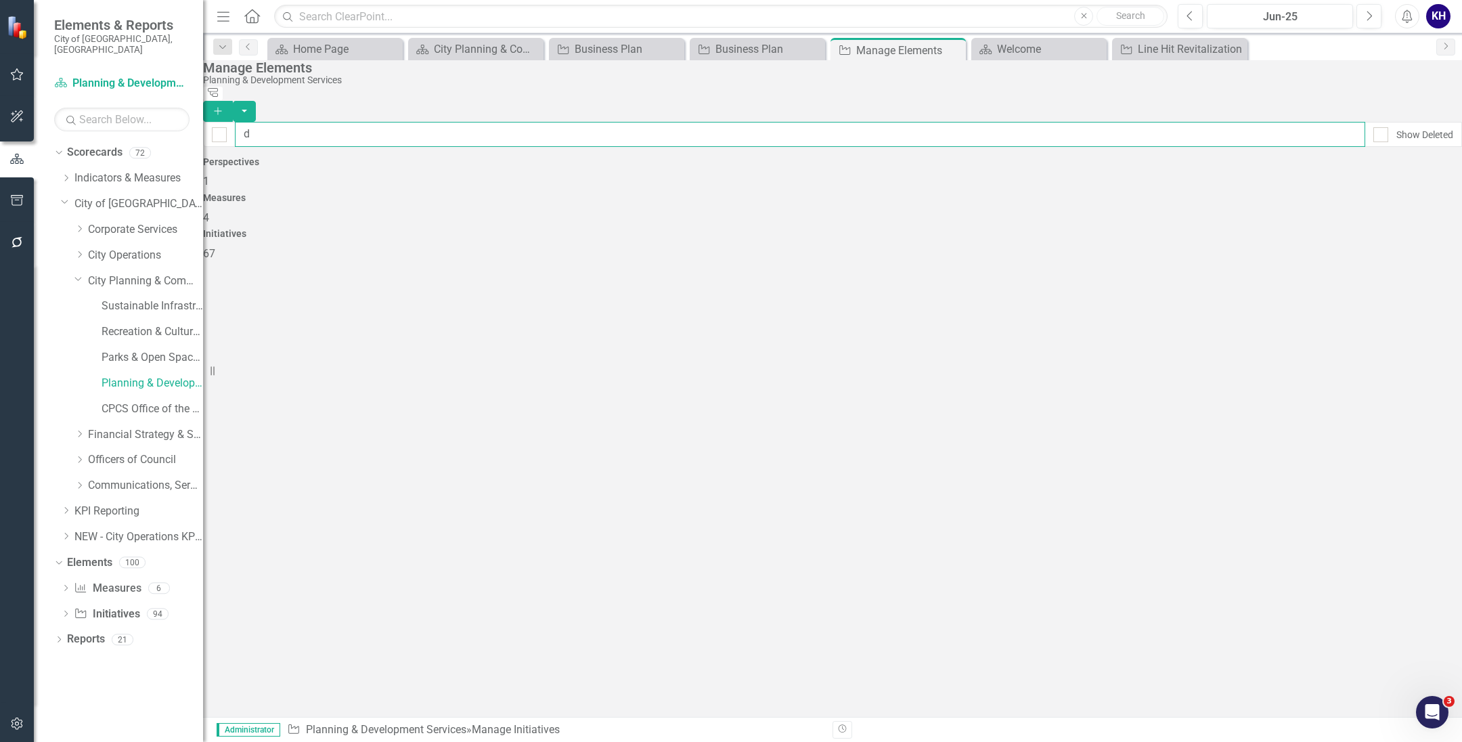
checkbox input "false"
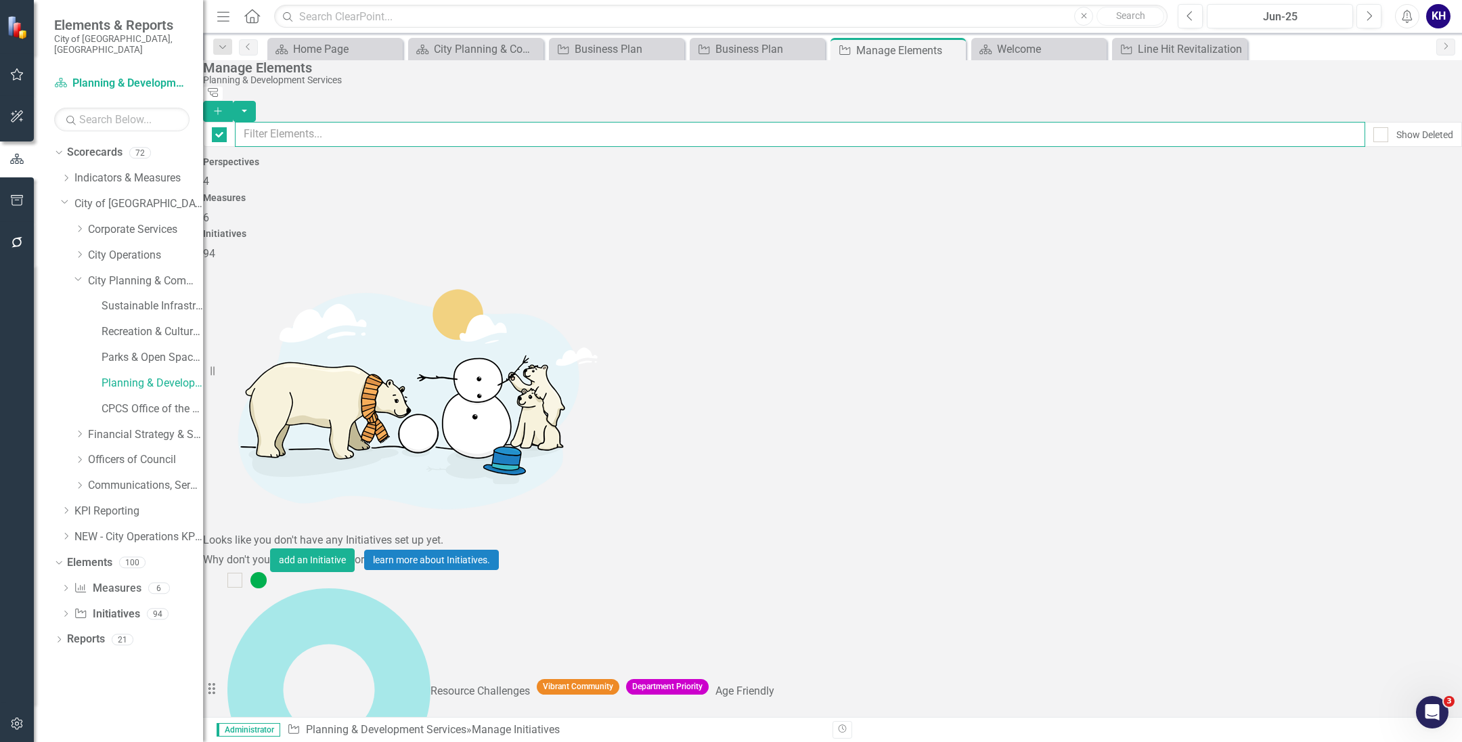
checkbox input "false"
drag, startPoint x: 160, startPoint y: 351, endPoint x: 156, endPoint y: 341, distance: 10.9
click at [160, 350] on link "Parks & Open Space Services" at bounding box center [153, 358] width 102 height 16
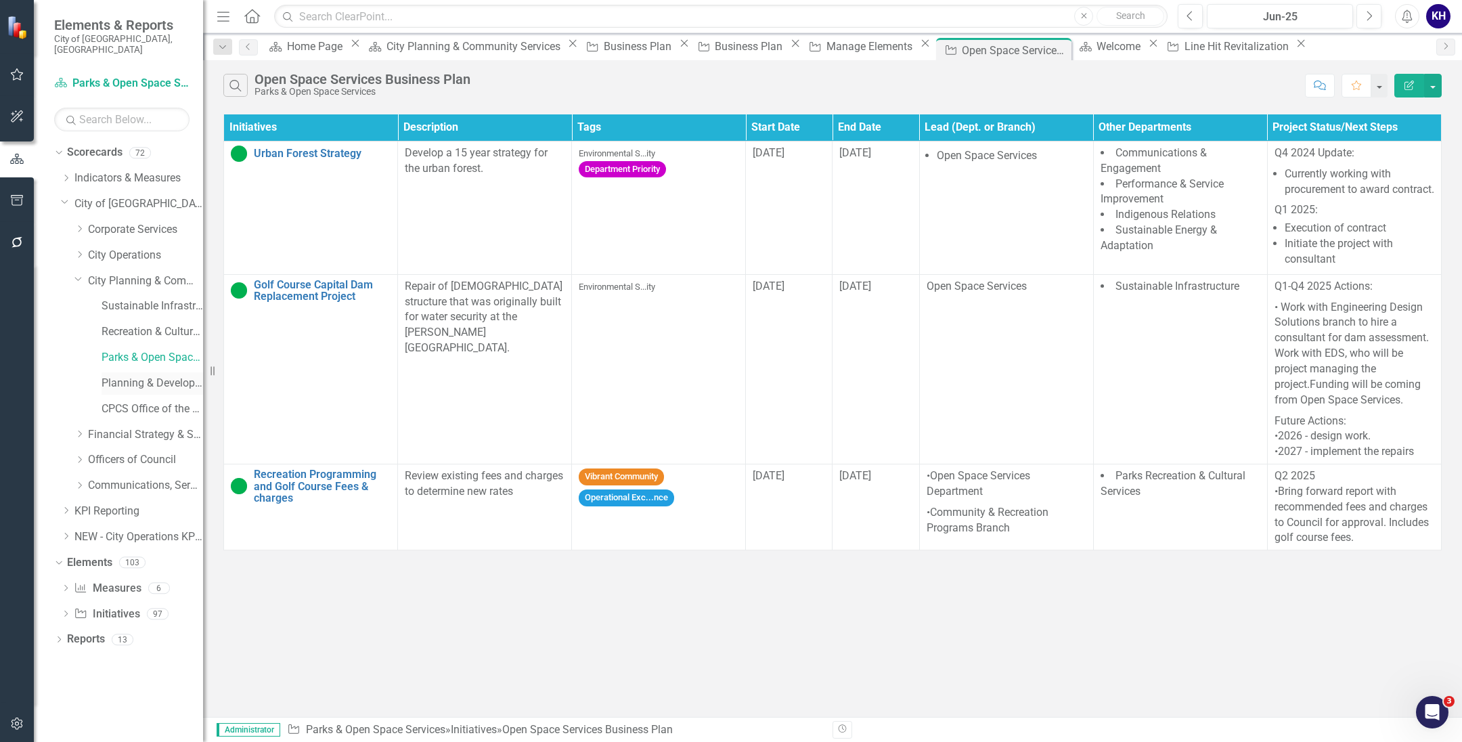
click at [143, 376] on link "Planning & Development Services" at bounding box center [153, 384] width 102 height 16
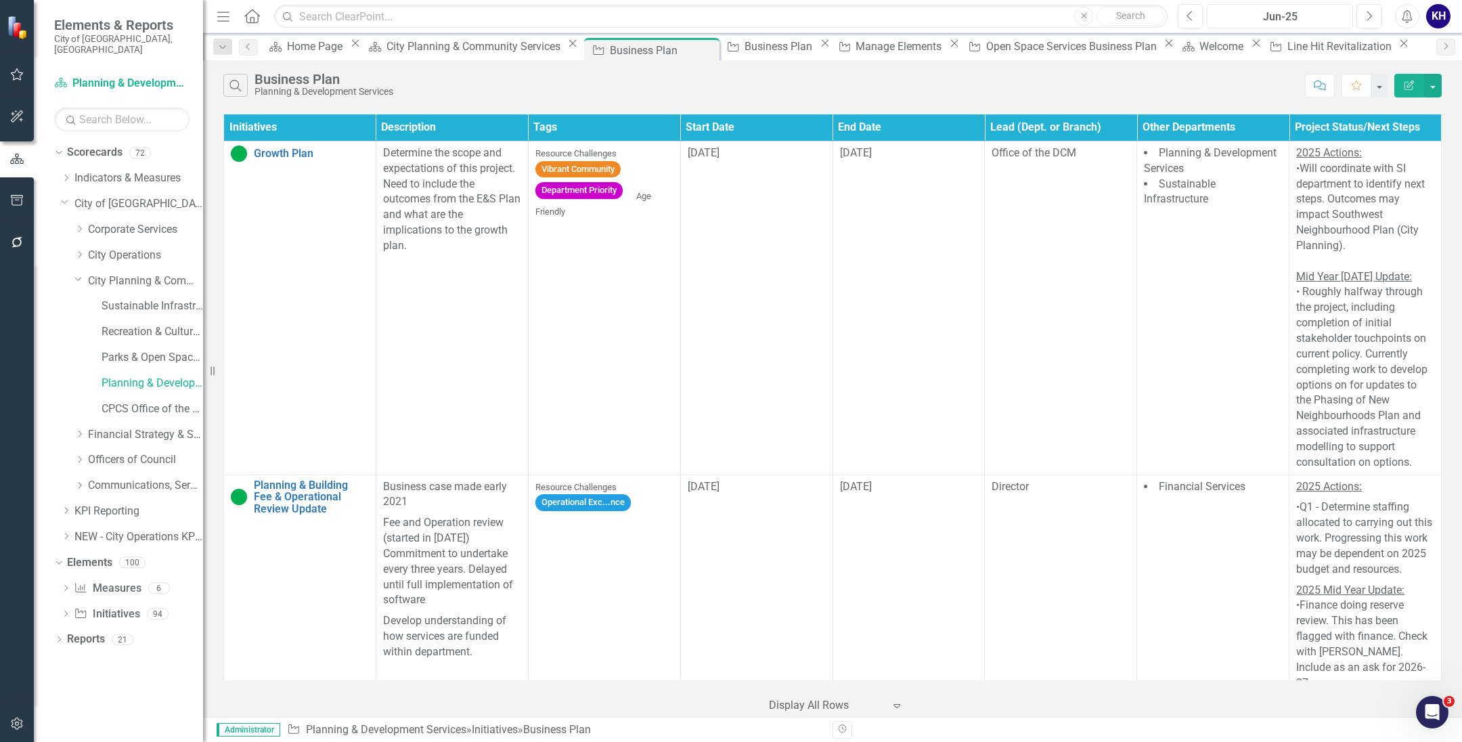
click at [1320, 22] on div "Jun-25" at bounding box center [1279, 17] width 137 height 16
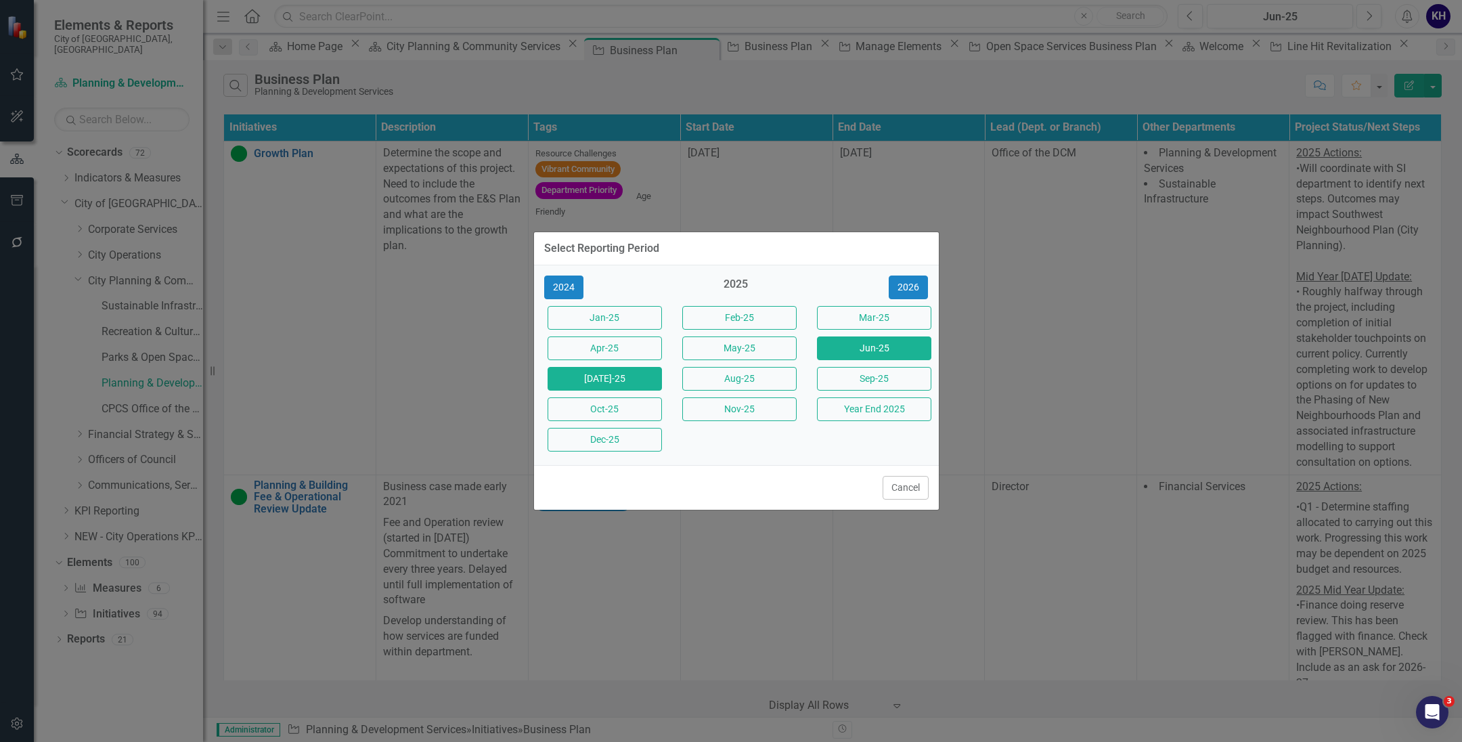
click at [608, 380] on button "Jul-25" at bounding box center [605, 379] width 114 height 24
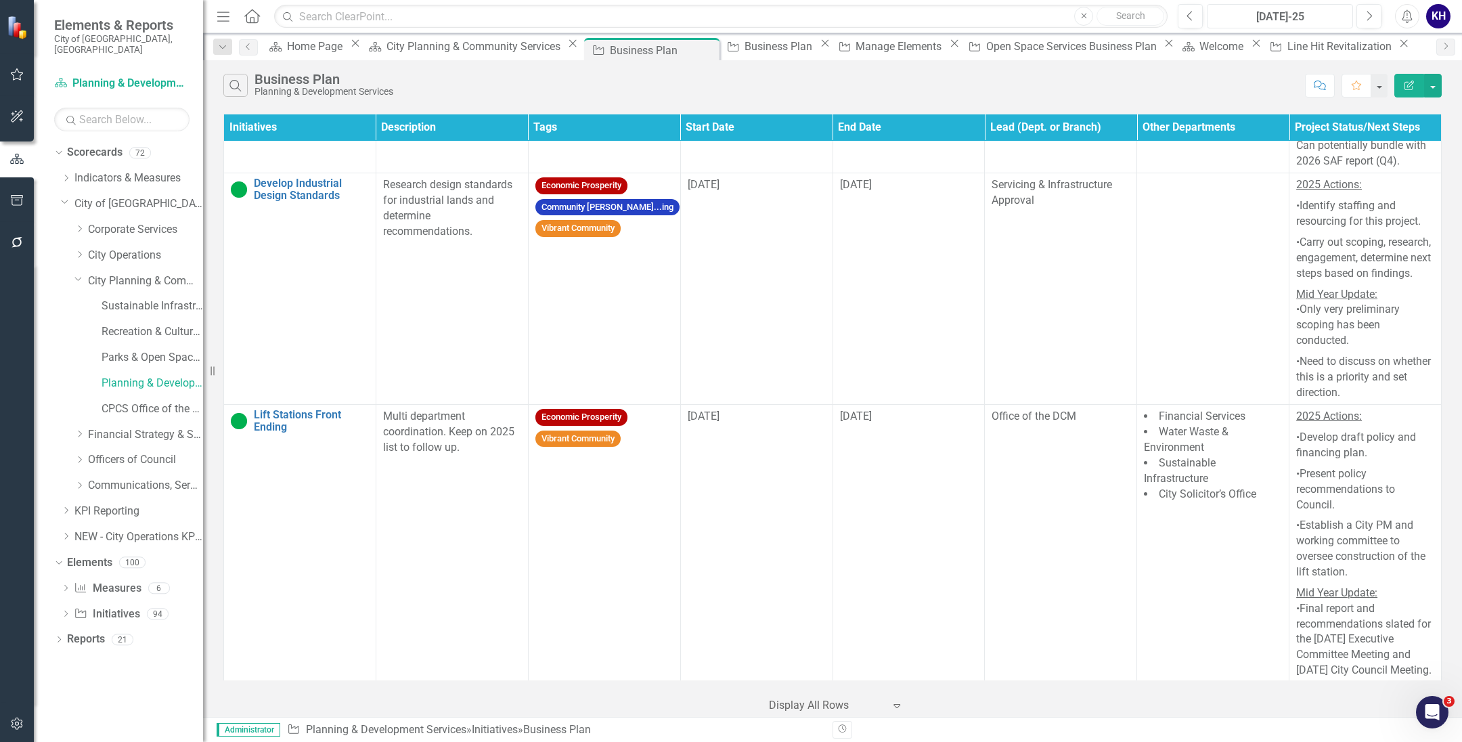
scroll to position [3477, 0]
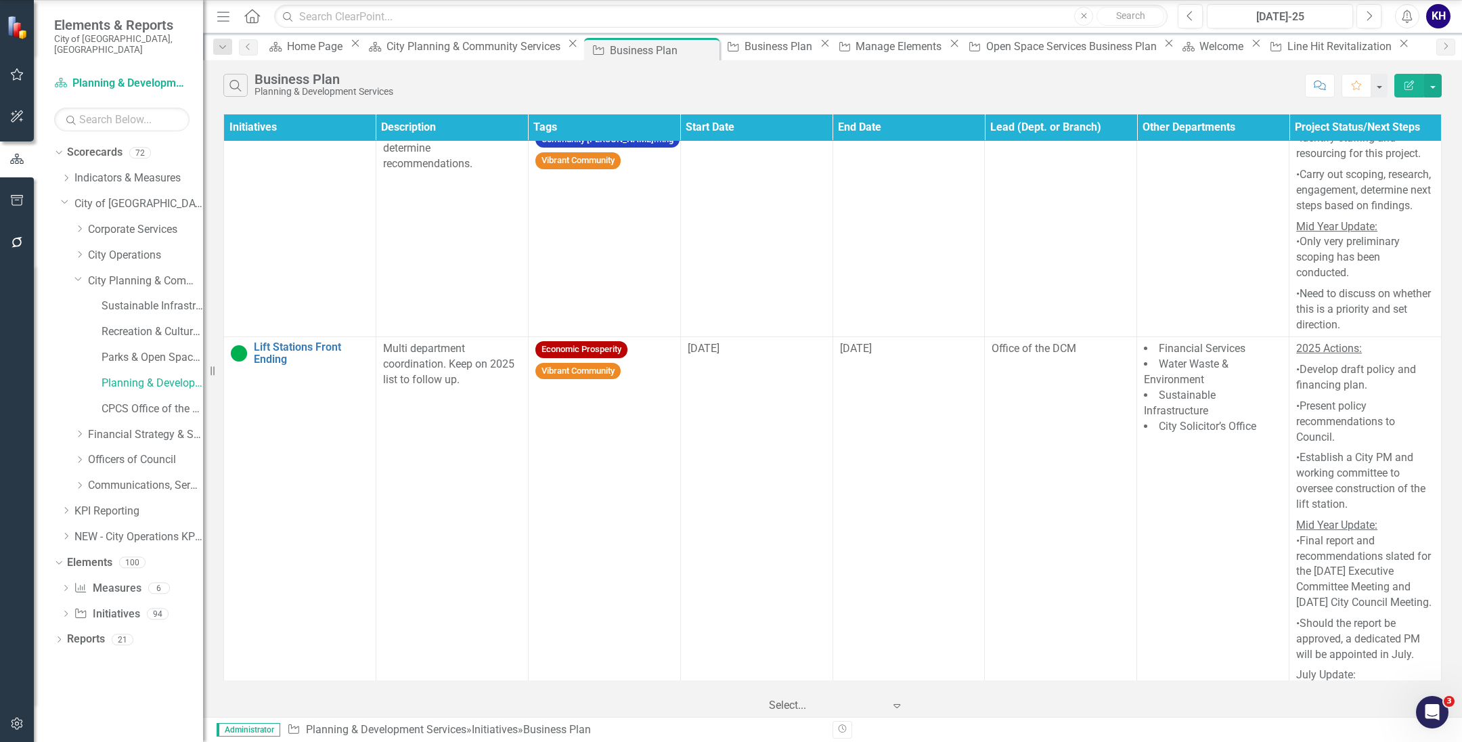
click at [837, 705] on div at bounding box center [826, 705] width 115 height 18
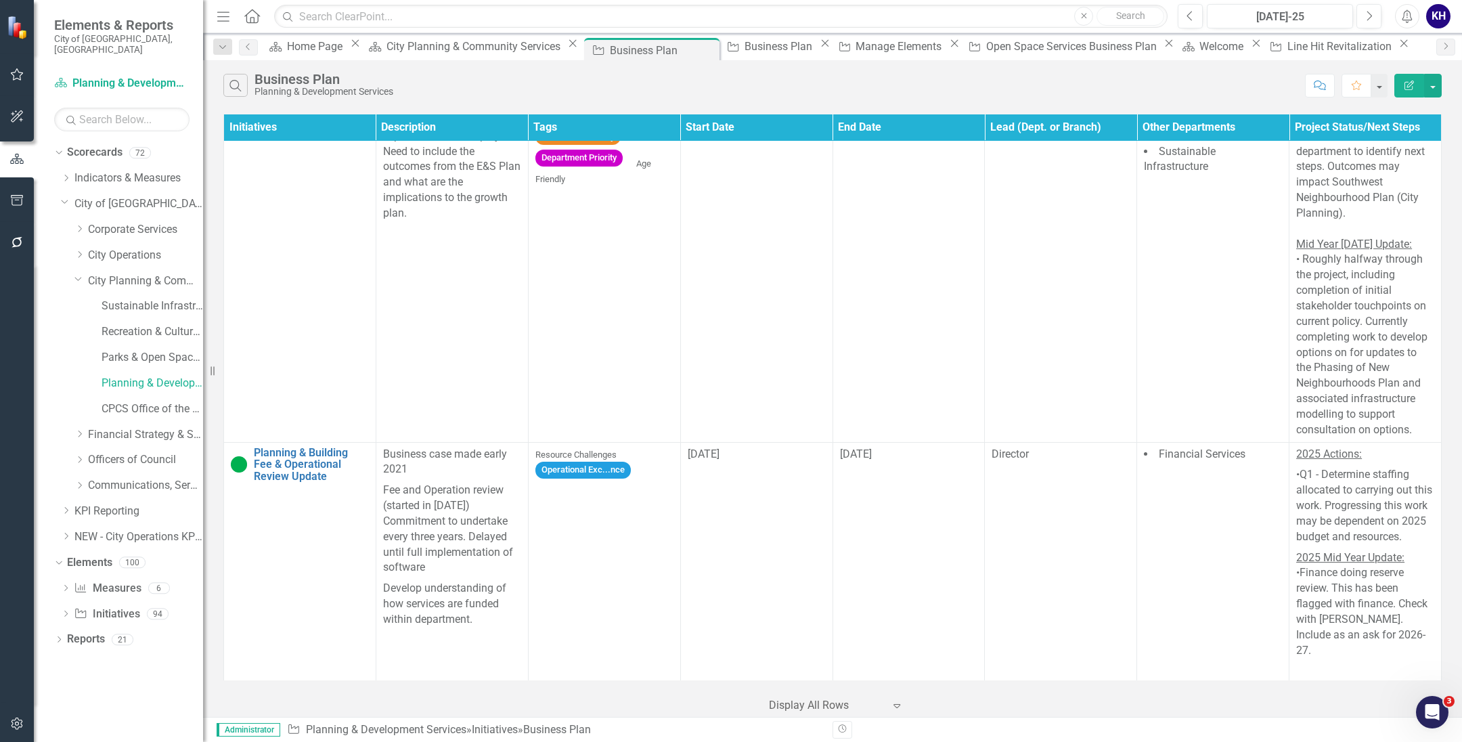
scroll to position [0, 0]
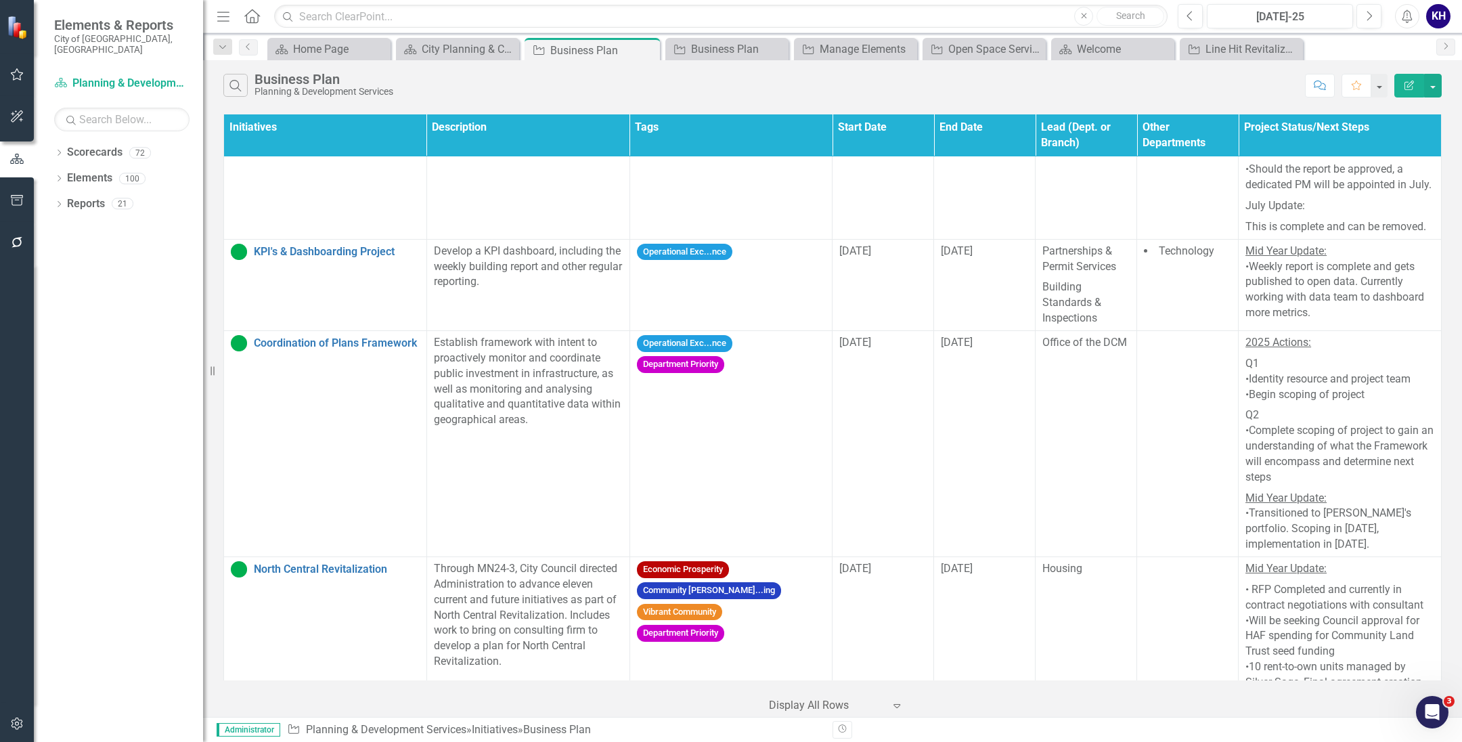
scroll to position [3477, 0]
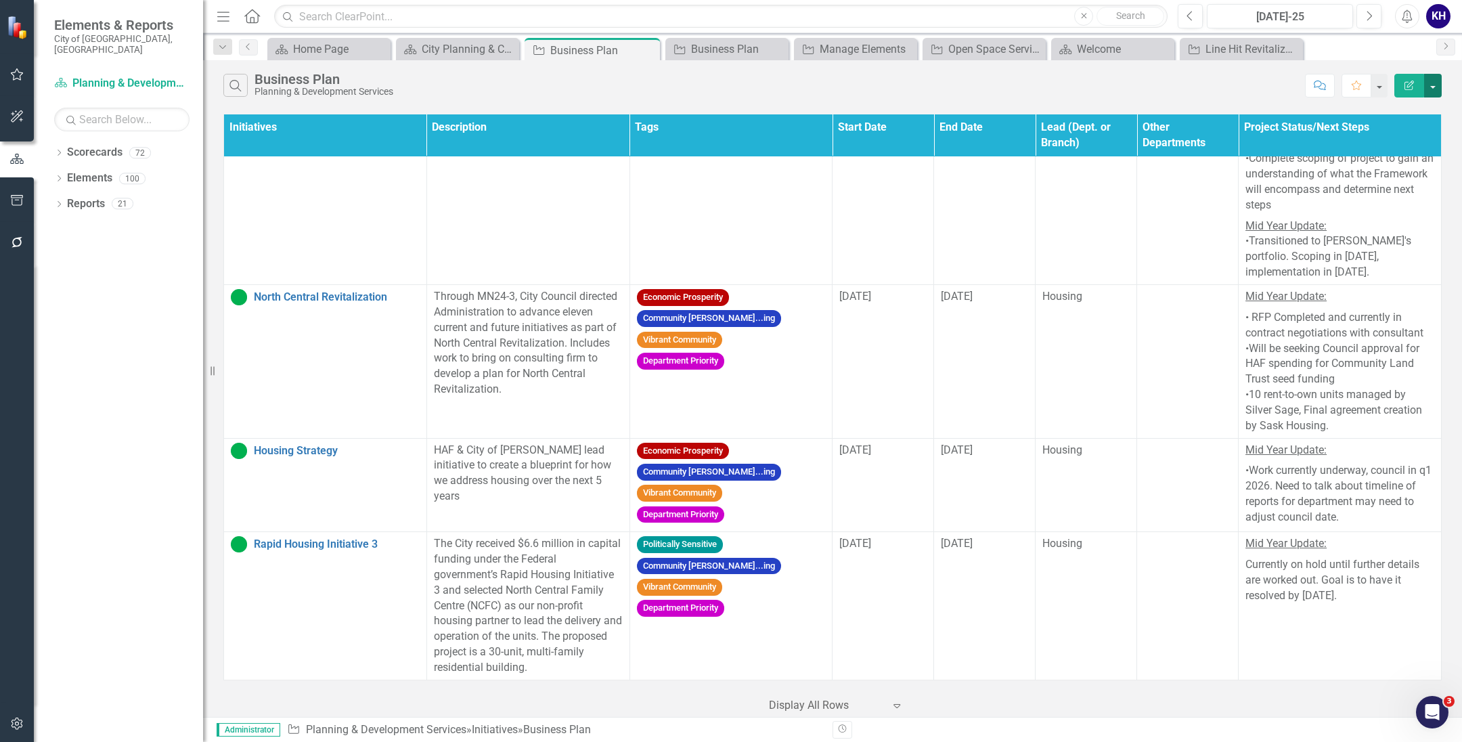
click at [1436, 90] on button "button" at bounding box center [1433, 86] width 18 height 24
click at [1411, 108] on link "Edit Report Edit Report" at bounding box center [1387, 111] width 107 height 25
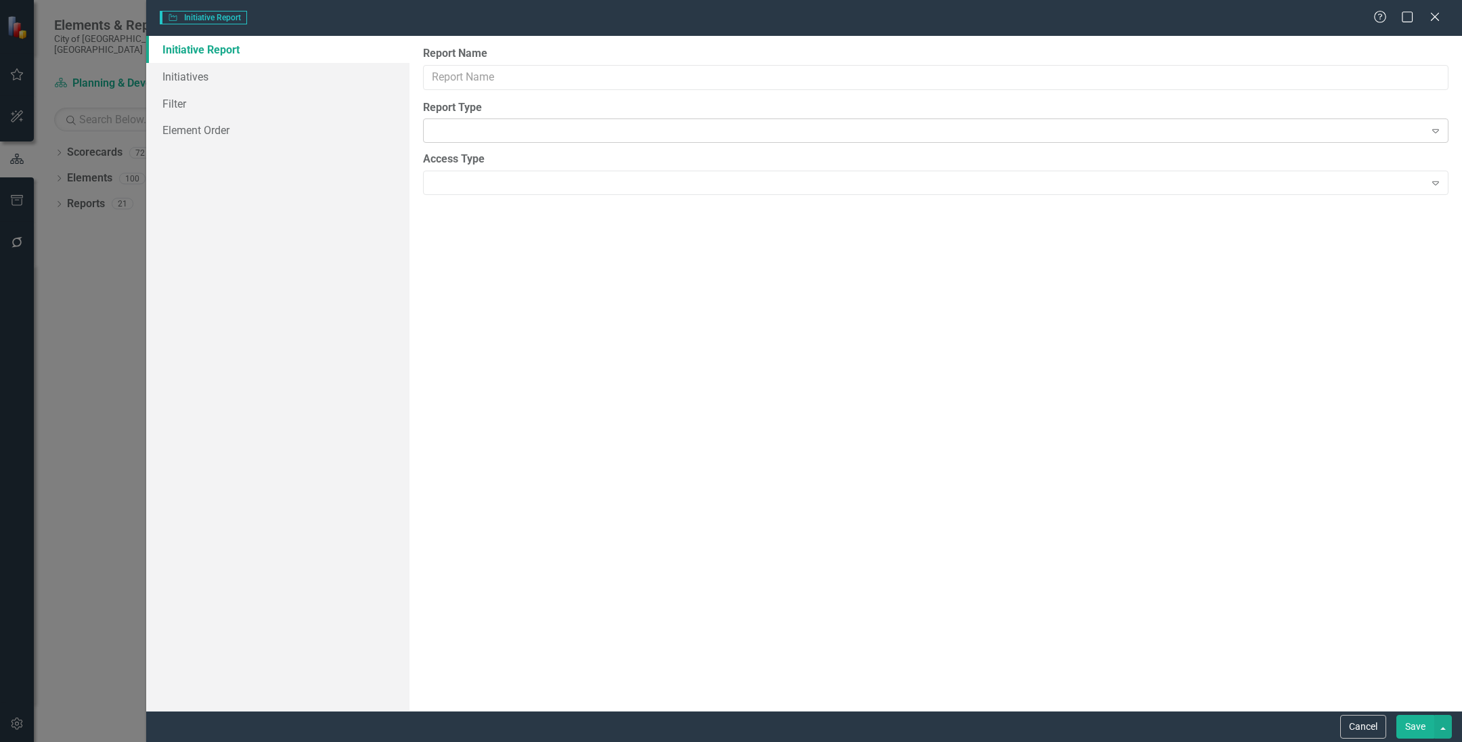
type input "Business Plan"
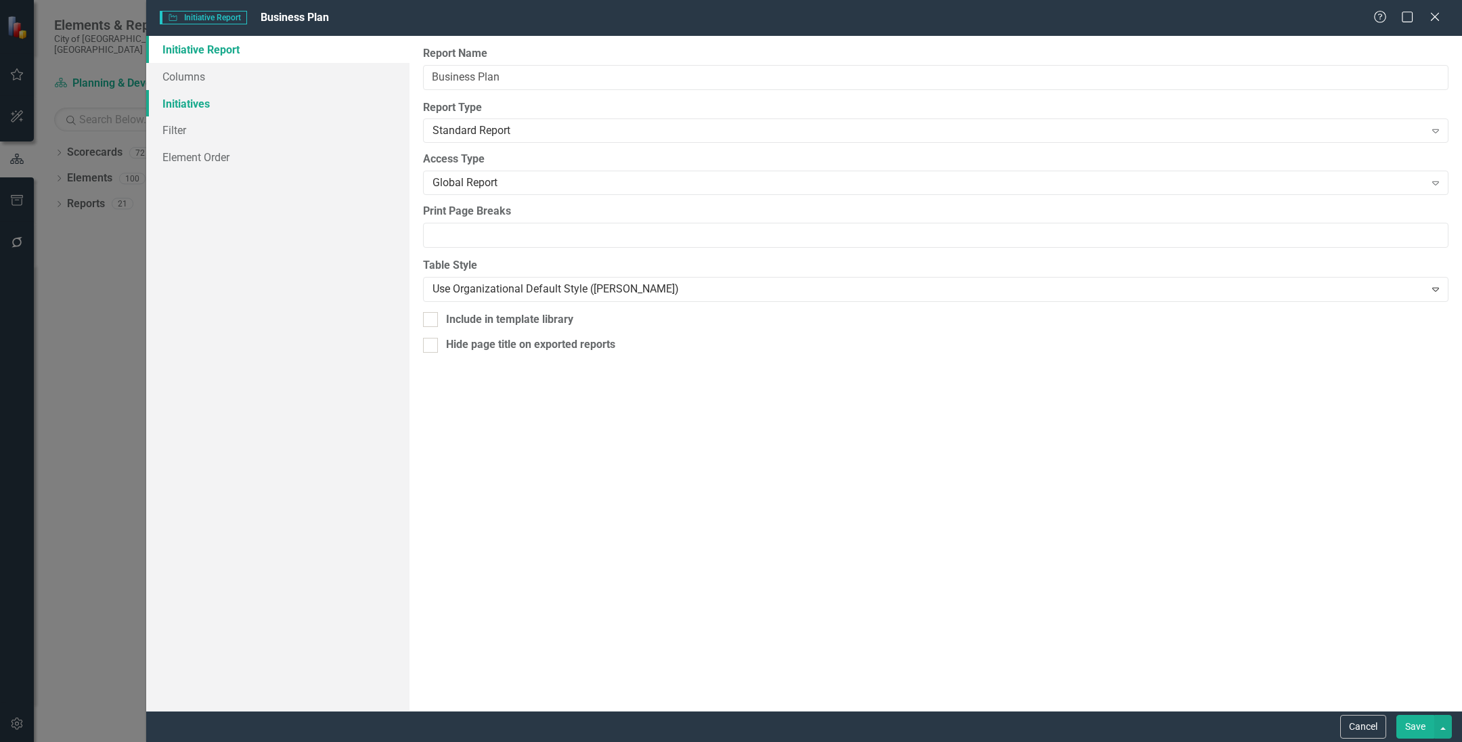
click at [248, 94] on link "Initiatives" at bounding box center [277, 103] width 263 height 27
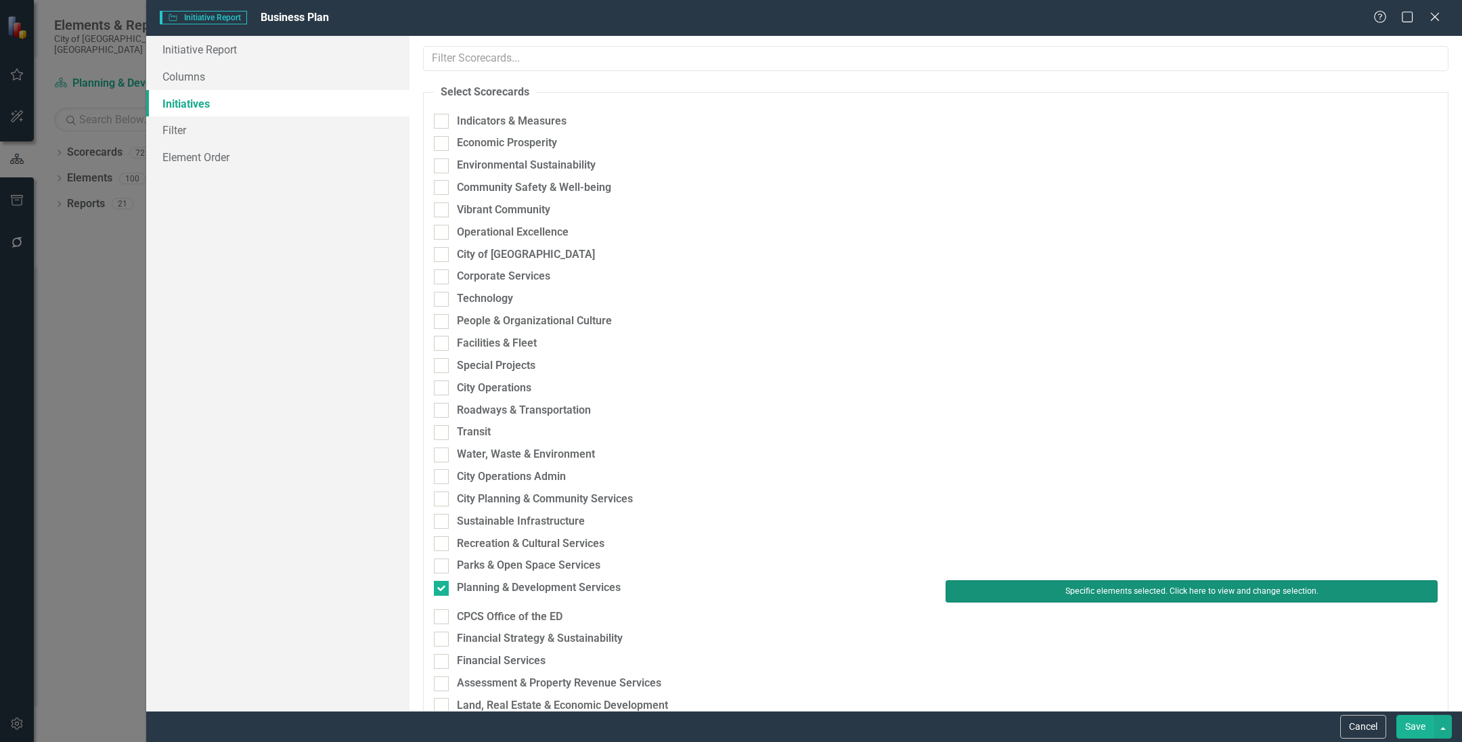
click at [1007, 587] on button "Specific elements selected. Click here to view and change selection." at bounding box center [1191, 591] width 492 height 22
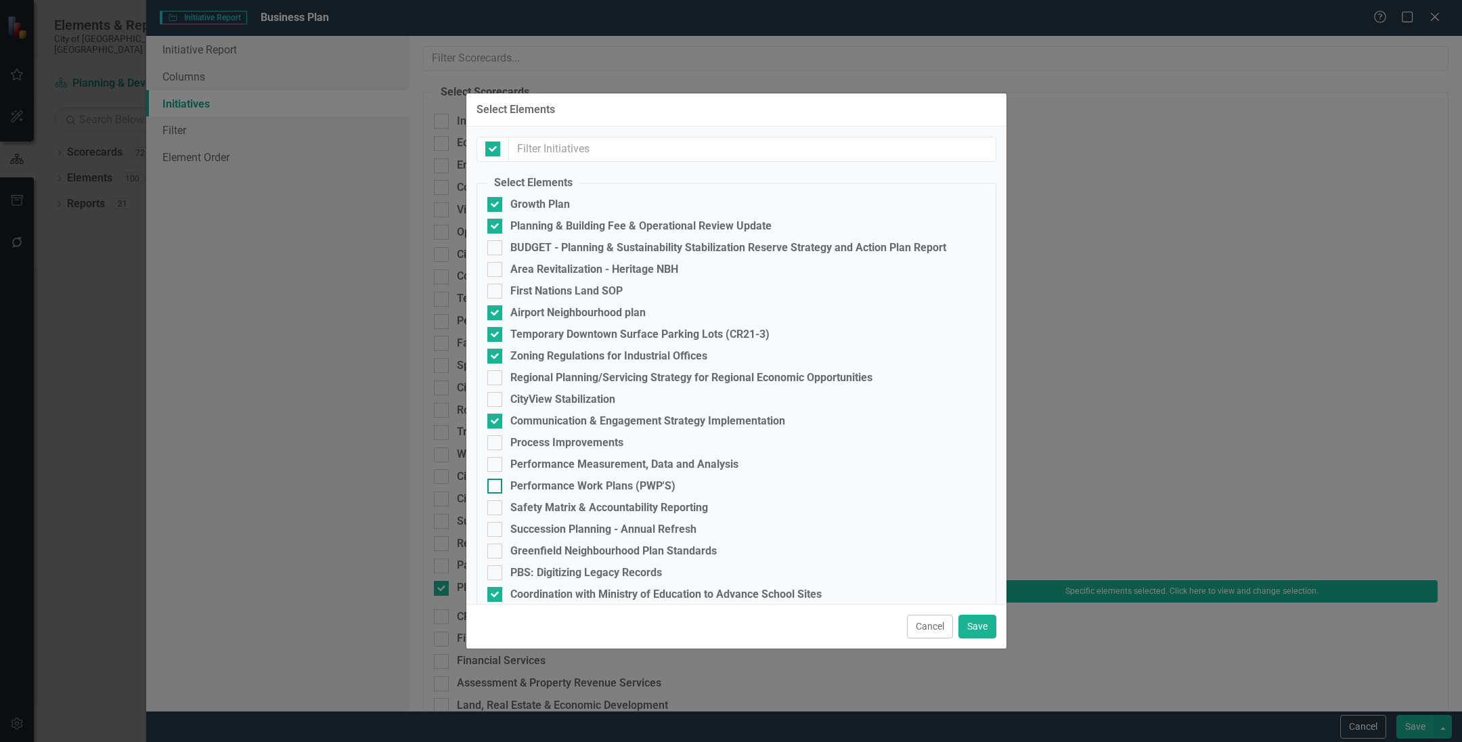
checkbox input "false"
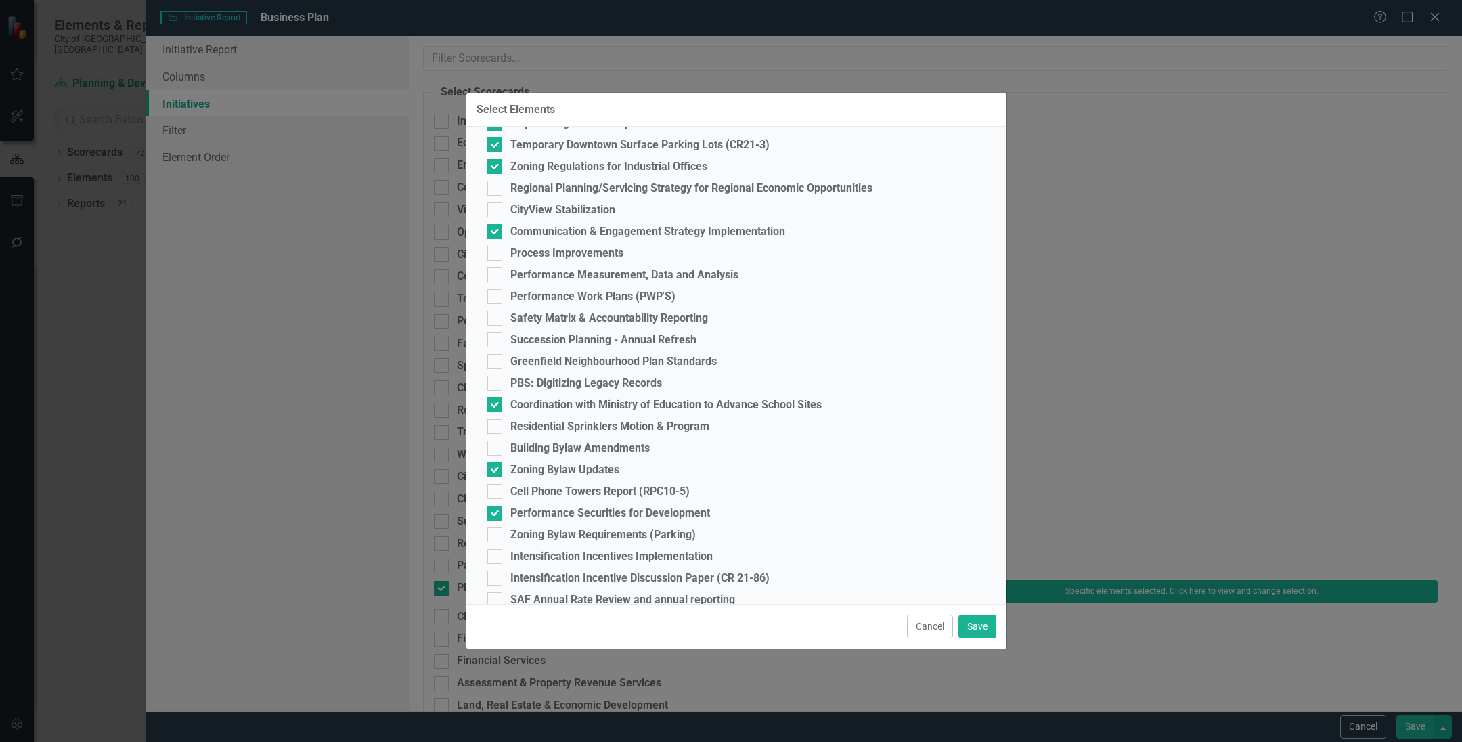
scroll to position [0, 0]
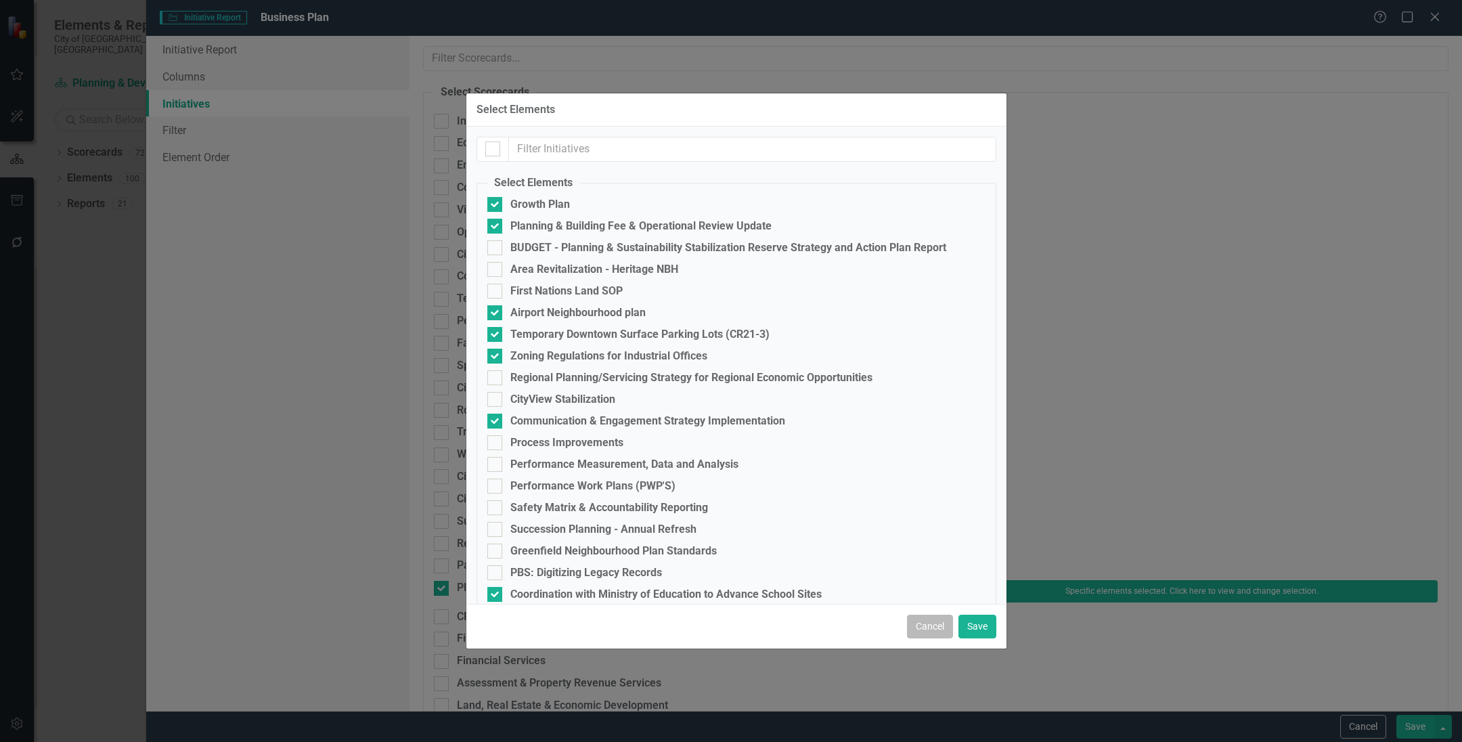
click at [929, 627] on button "Cancel" at bounding box center [930, 627] width 46 height 24
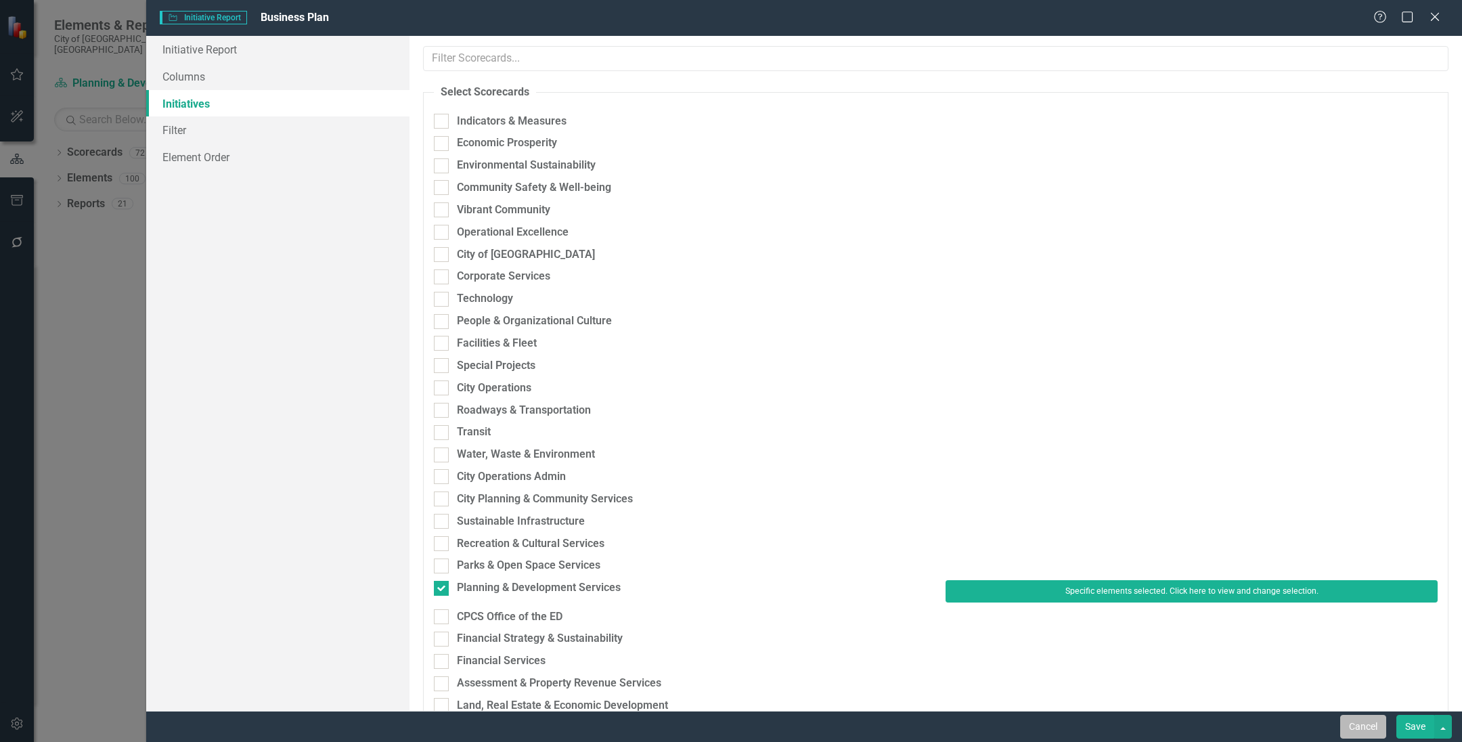
click at [1343, 723] on button "Cancel" at bounding box center [1363, 727] width 46 height 24
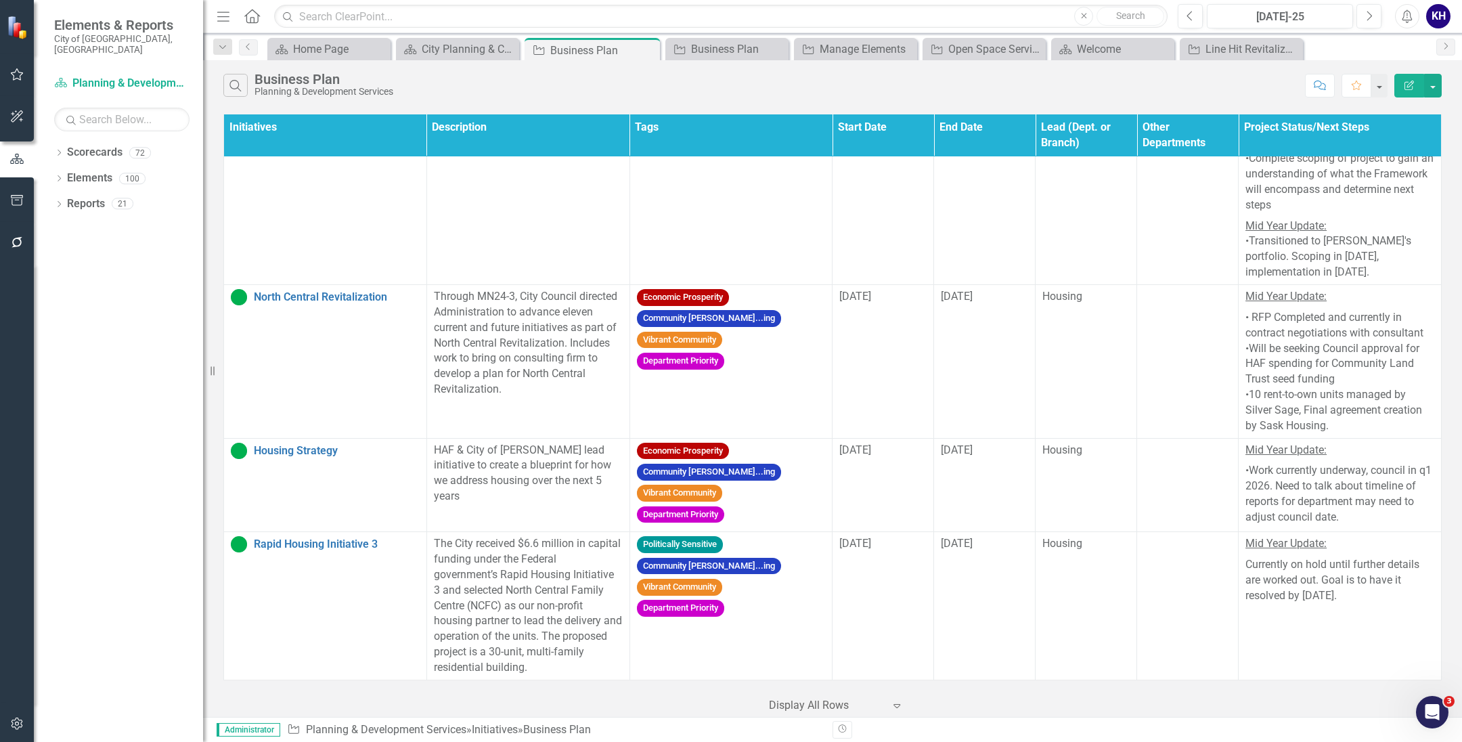
click at [53, 141] on div "Dropdown Scorecards 72 Dropdown Indicators & Measures Economic Prosperity Envir…" at bounding box center [118, 441] width 169 height 600
click at [62, 150] on icon "Dropdown" at bounding box center [58, 153] width 9 height 7
click at [60, 270] on div "Dropdown Elements 100" at bounding box center [128, 283] width 149 height 26
click at [70, 273] on link "Elements" at bounding box center [89, 281] width 45 height 16
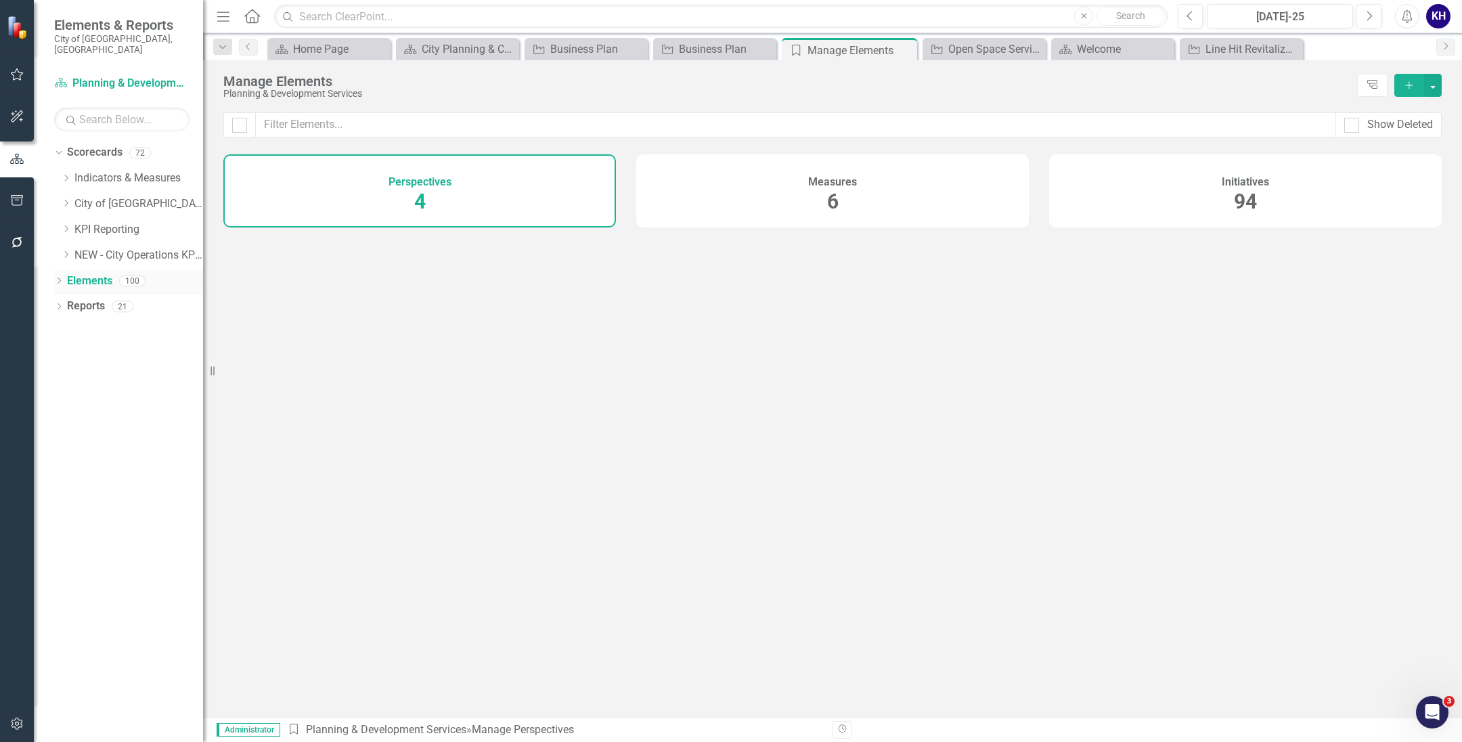
click at [59, 278] on icon "Dropdown" at bounding box center [58, 281] width 9 height 7
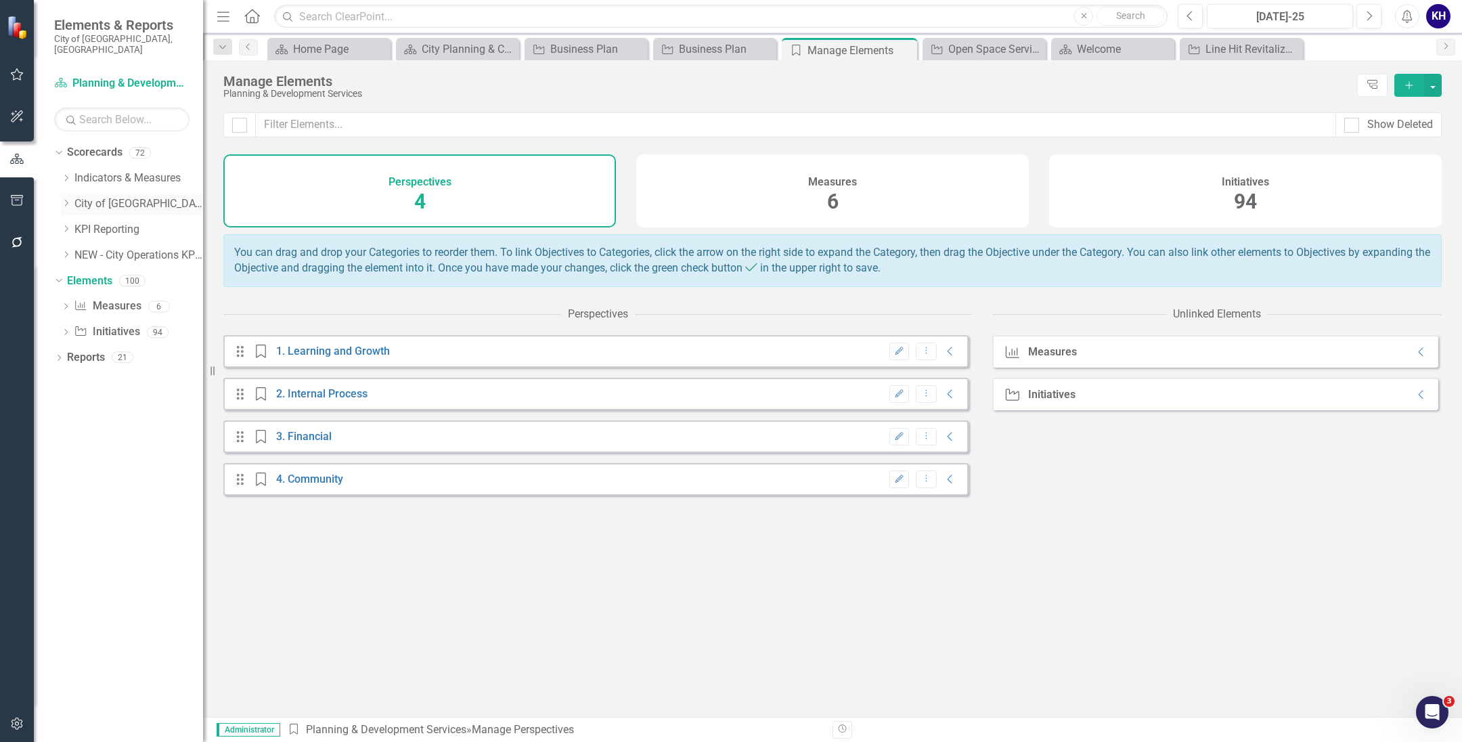
click at [67, 199] on icon "Dropdown" at bounding box center [66, 203] width 10 height 8
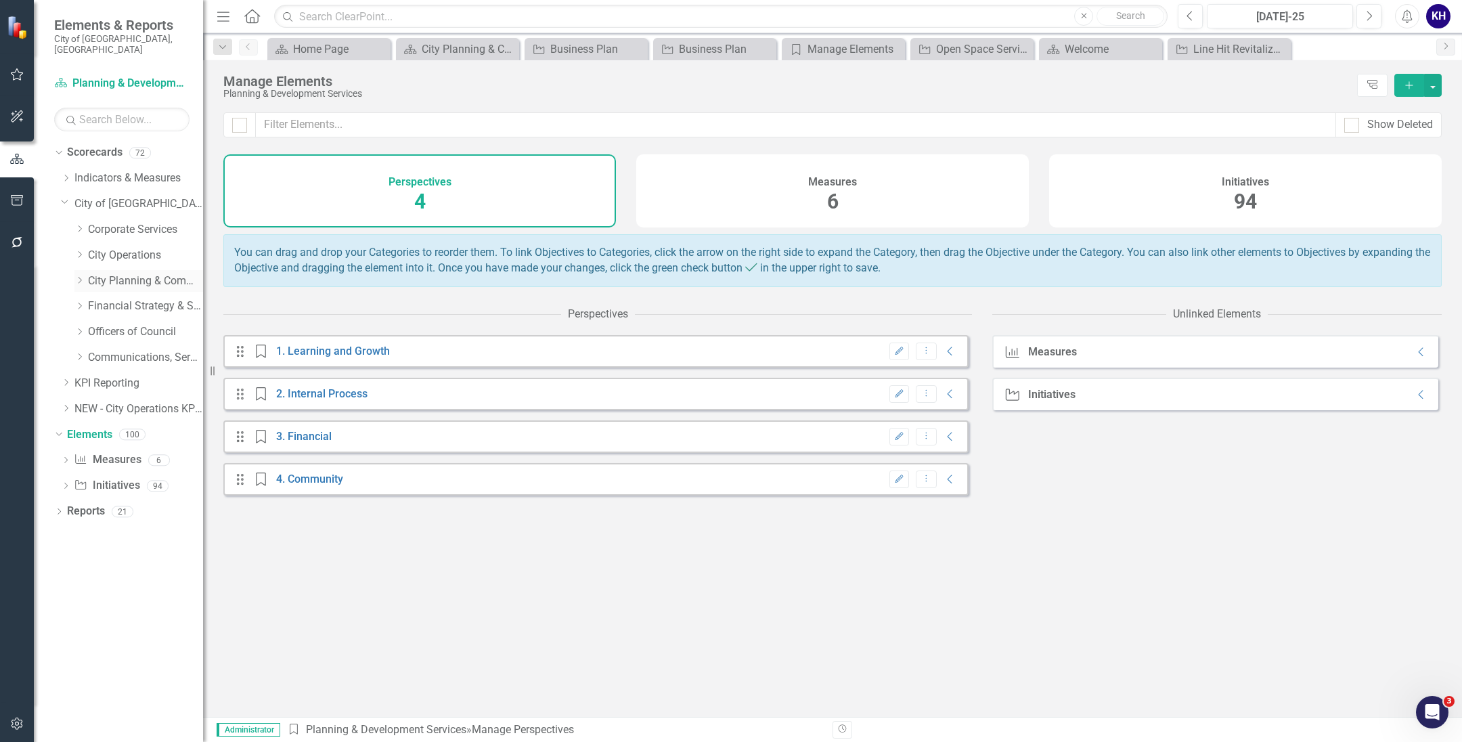
click at [78, 276] on icon "Dropdown" at bounding box center [79, 280] width 10 height 8
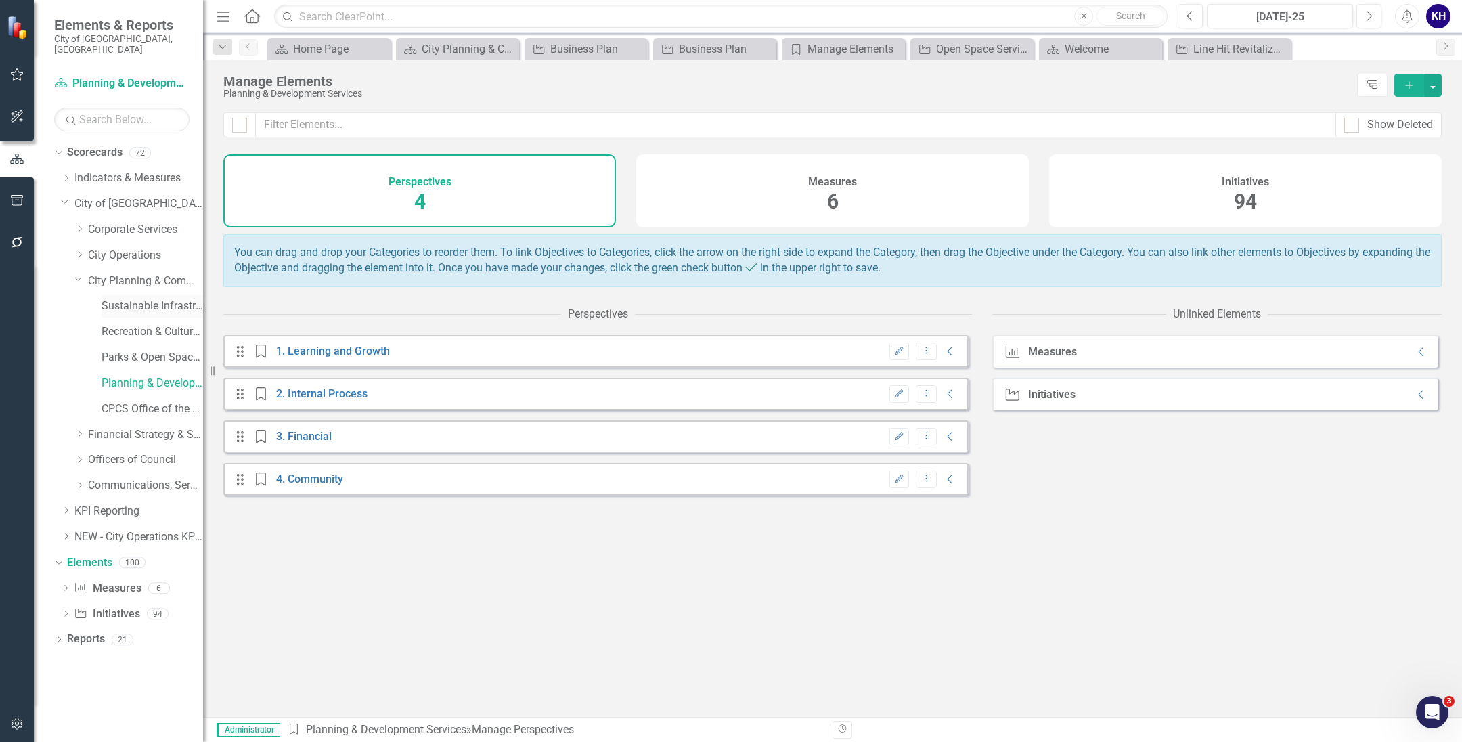
click at [118, 300] on link "Sustainable Infrastructure" at bounding box center [153, 306] width 102 height 16
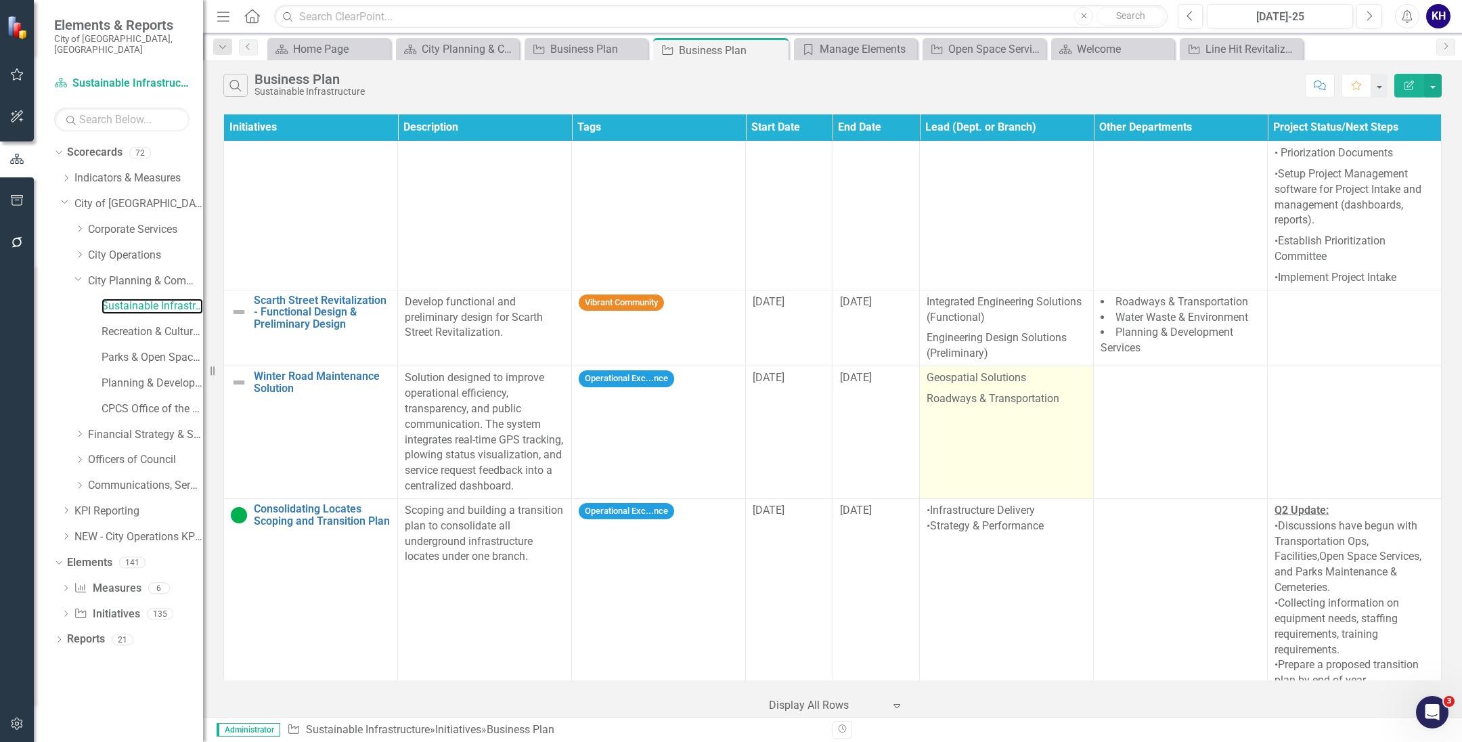
scroll to position [3655, 0]
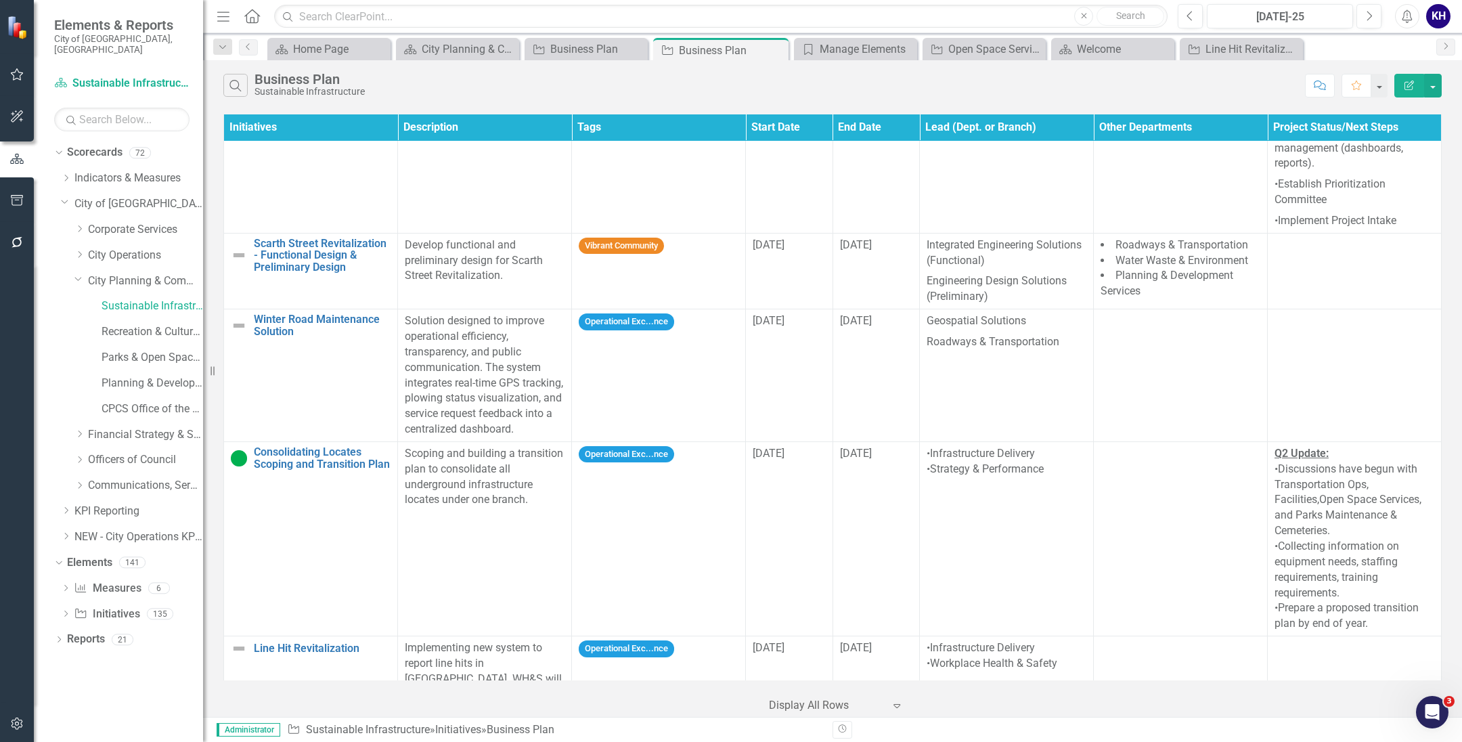
click at [843, 705] on div at bounding box center [826, 705] width 115 height 18
click at [823, 671] on div "Display All Rows" at bounding box center [836, 680] width 149 height 22
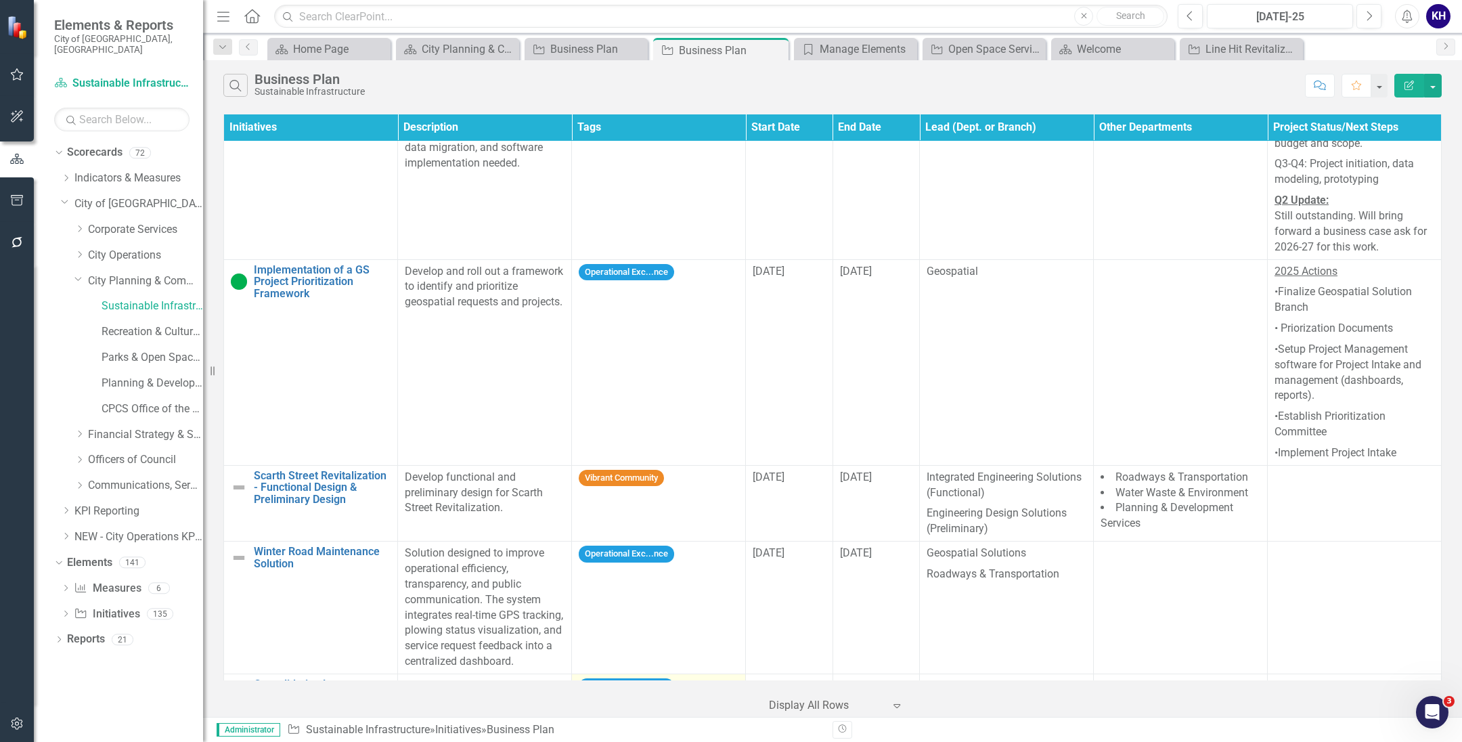
scroll to position [3318, 0]
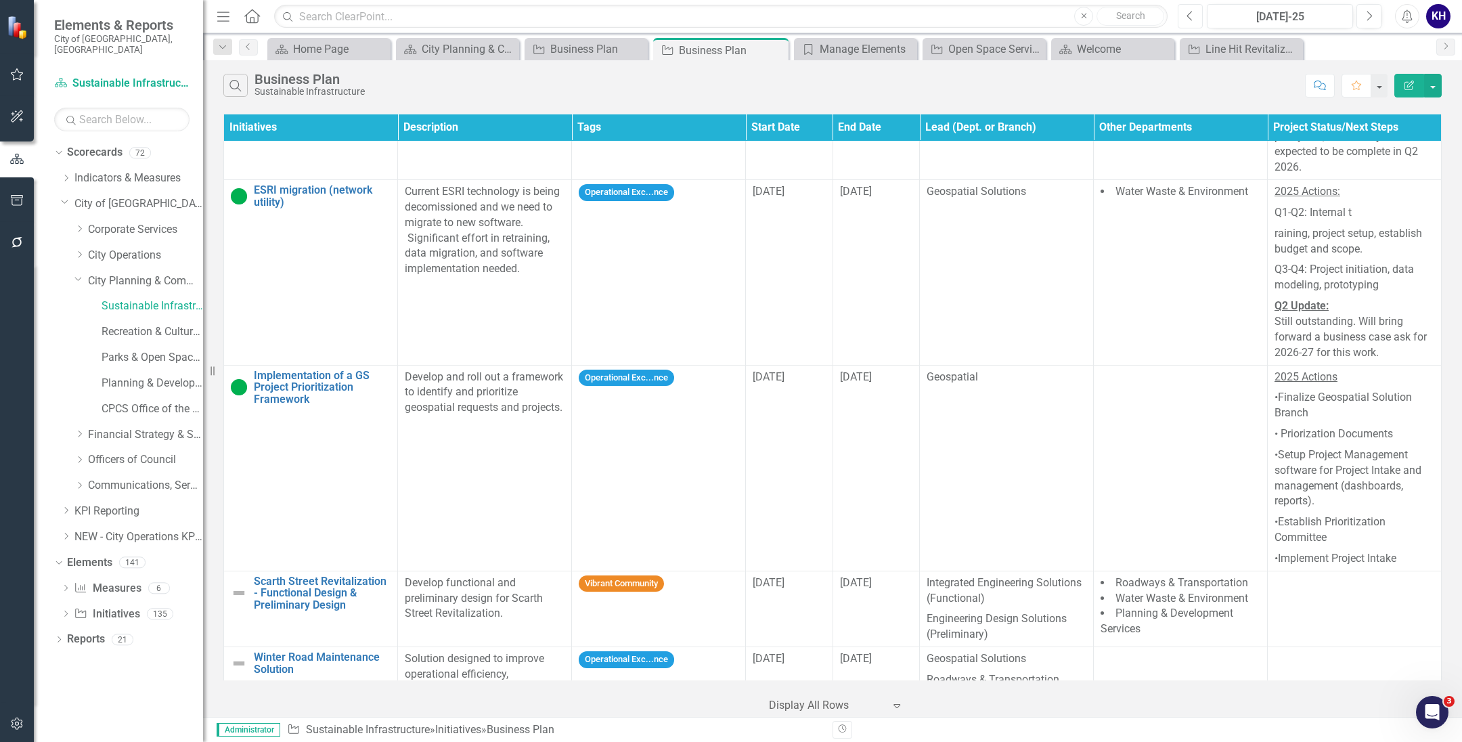
click at [1188, 15] on icon "Previous" at bounding box center [1189, 16] width 7 height 12
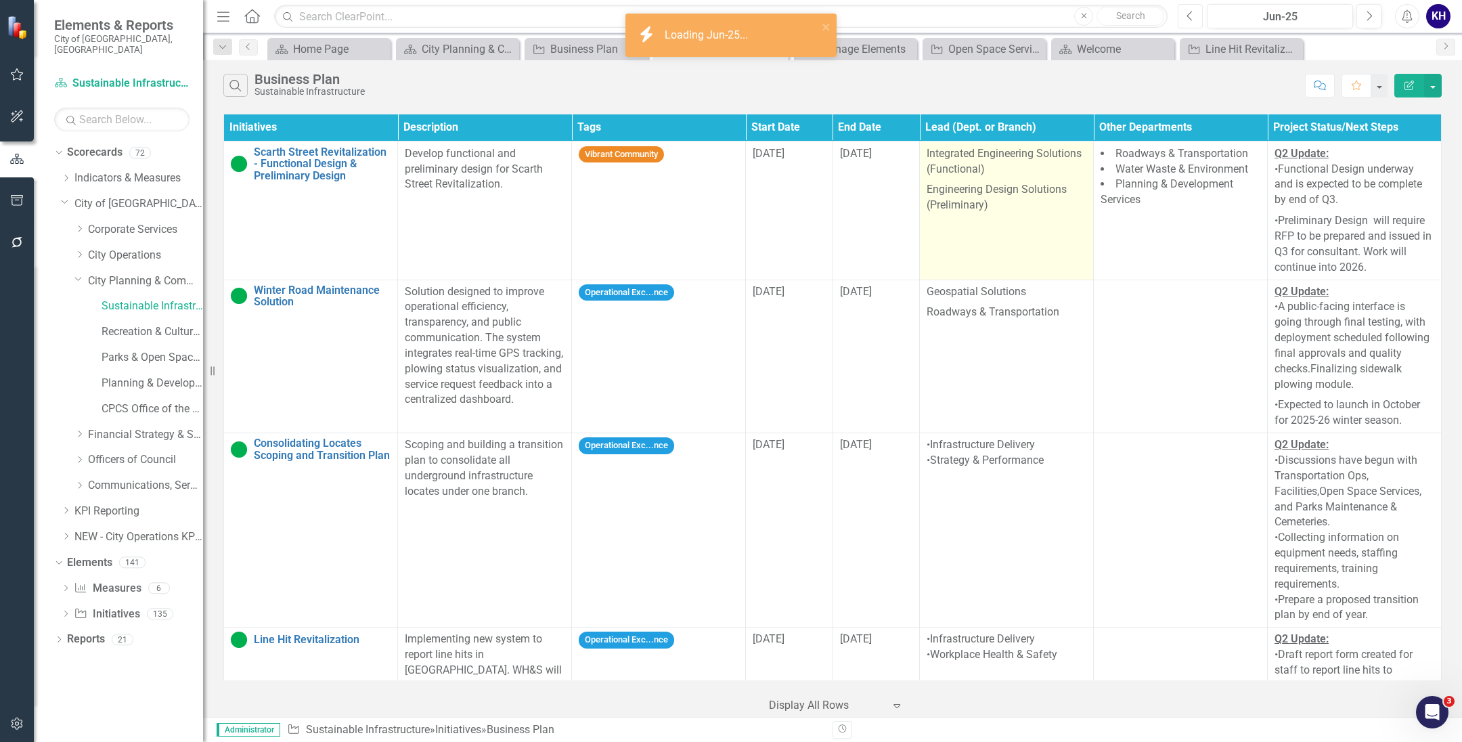
scroll to position [3769, 0]
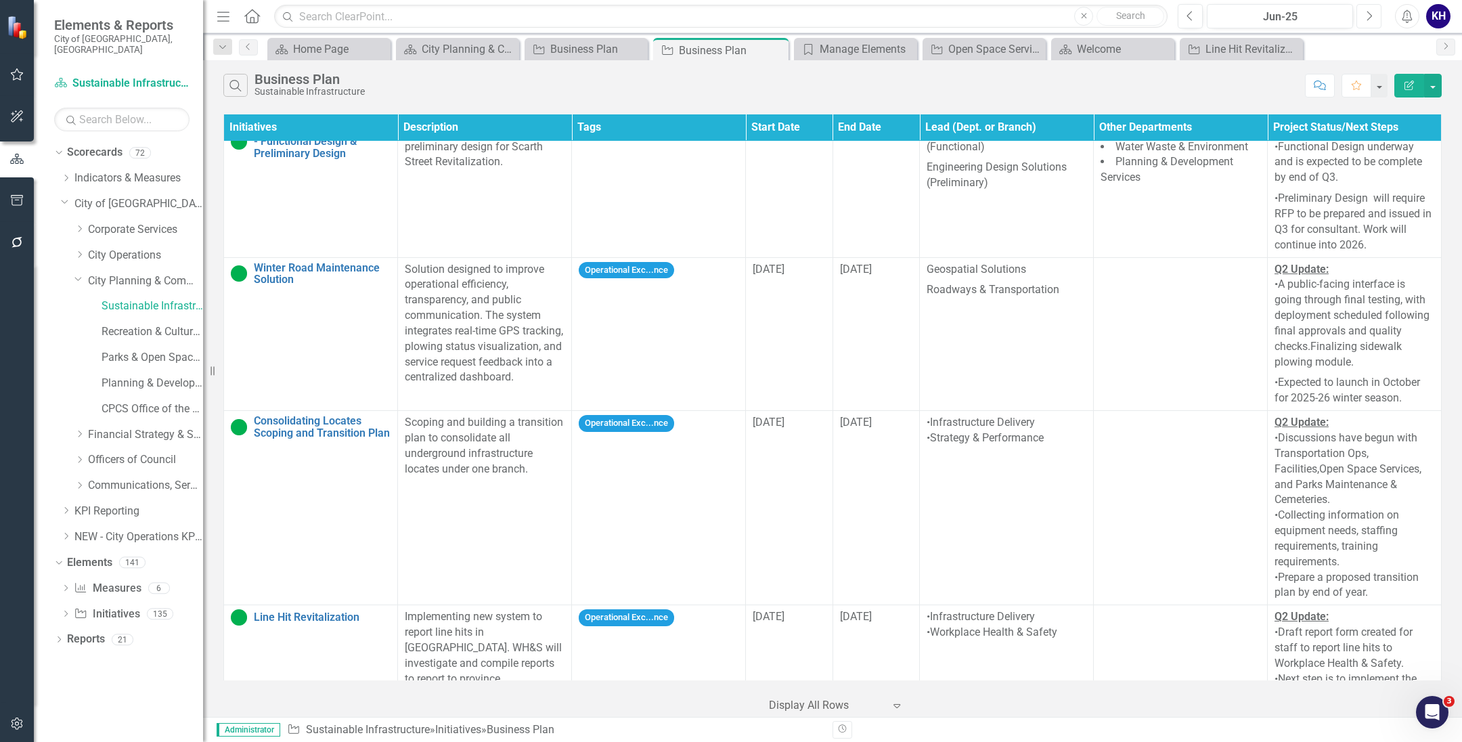
click at [1369, 6] on button "Next" at bounding box center [1368, 16] width 25 height 24
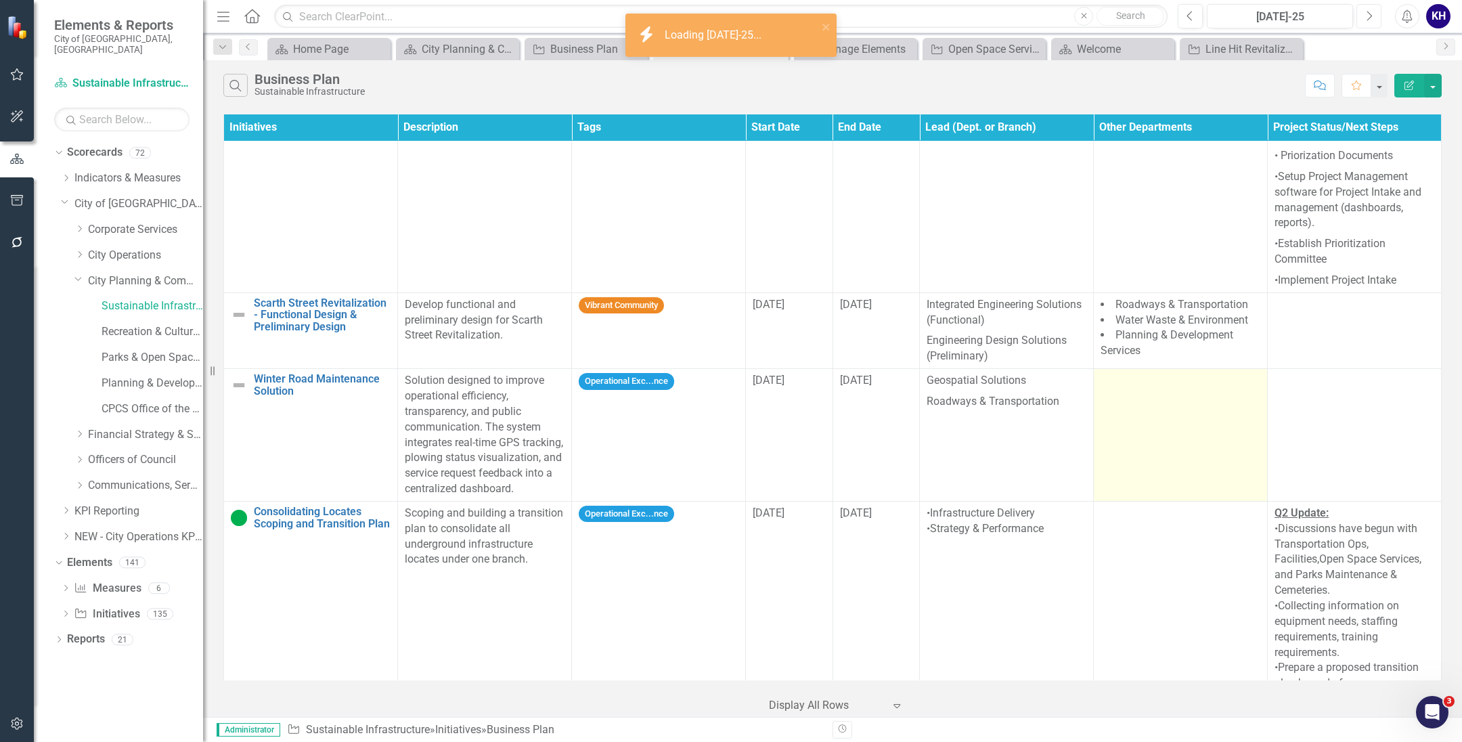
scroll to position [3655, 0]
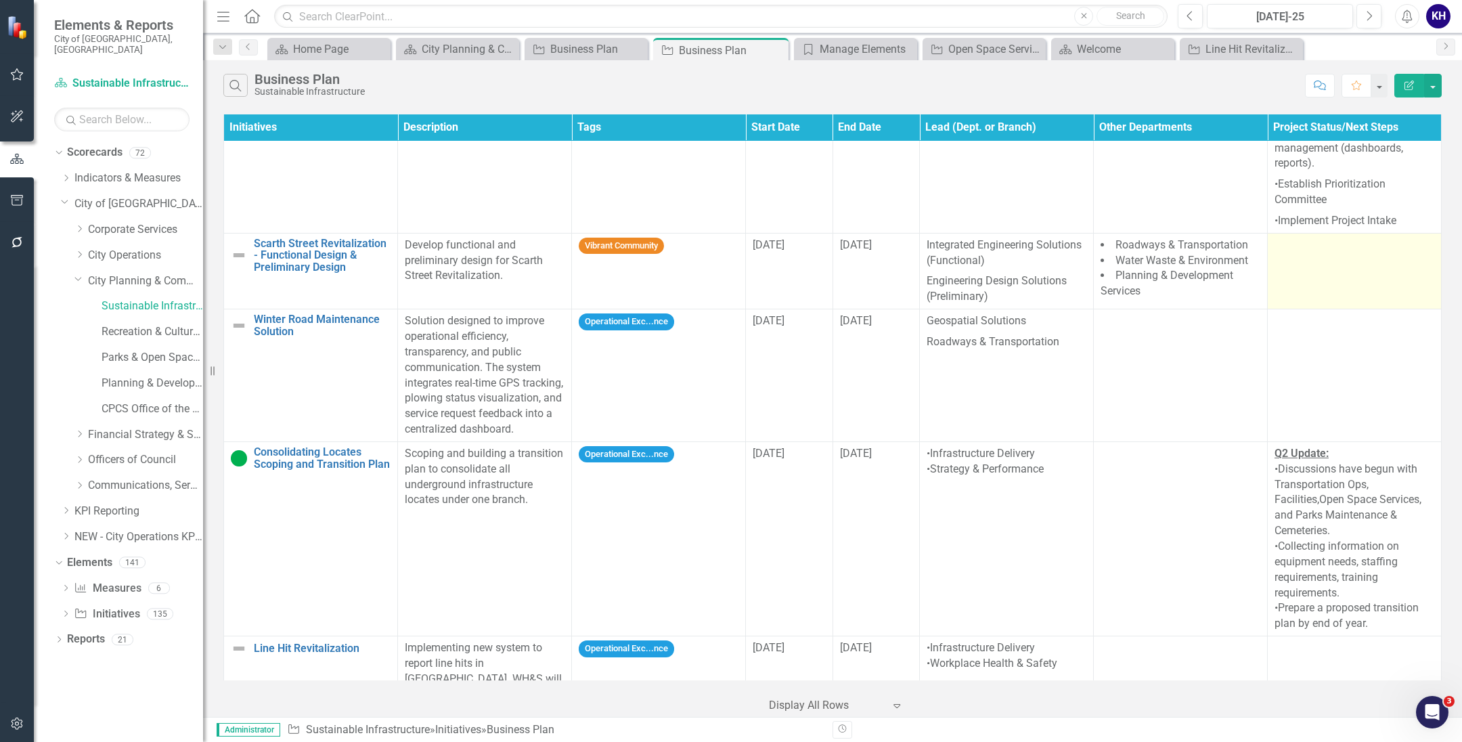
click at [1344, 233] on td at bounding box center [1355, 271] width 174 height 76
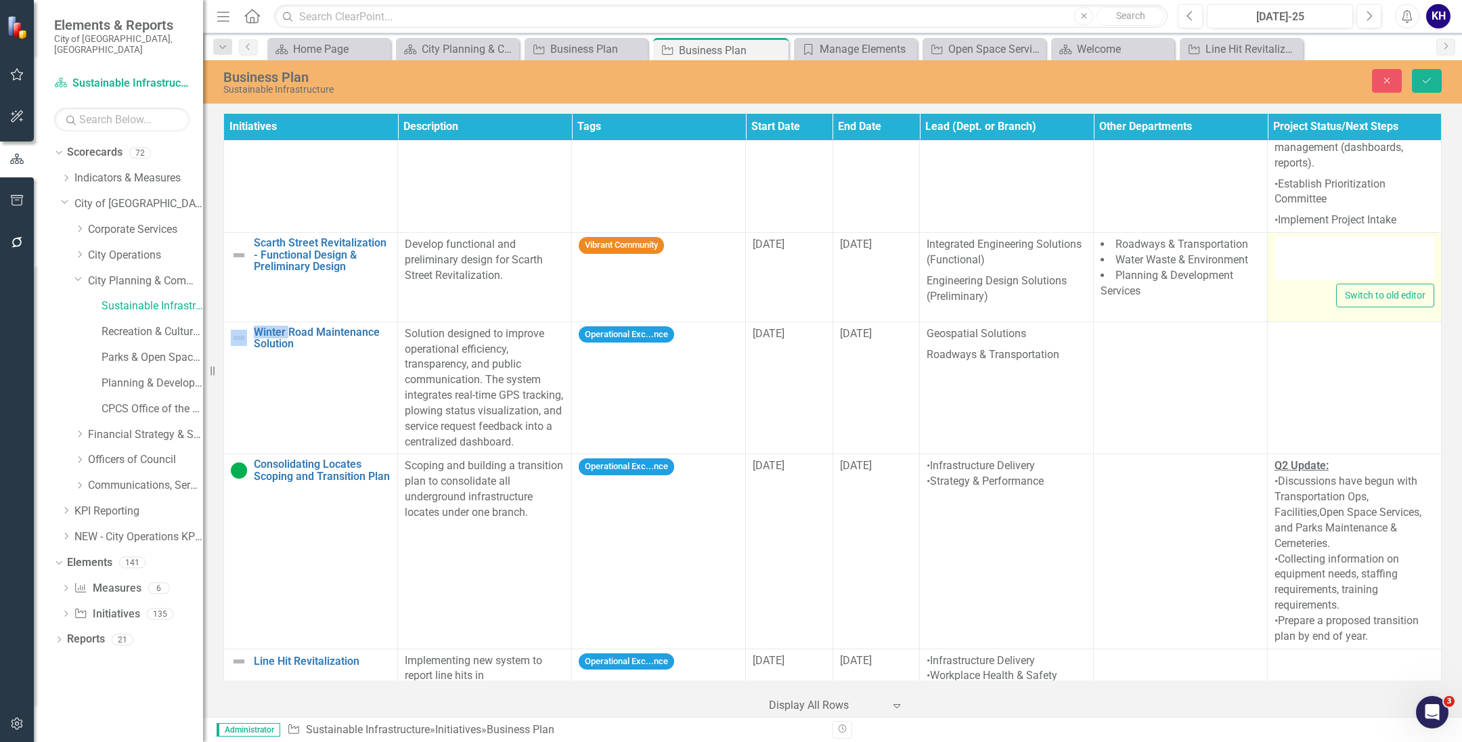
click at [1345, 237] on div at bounding box center [1354, 258] width 160 height 43
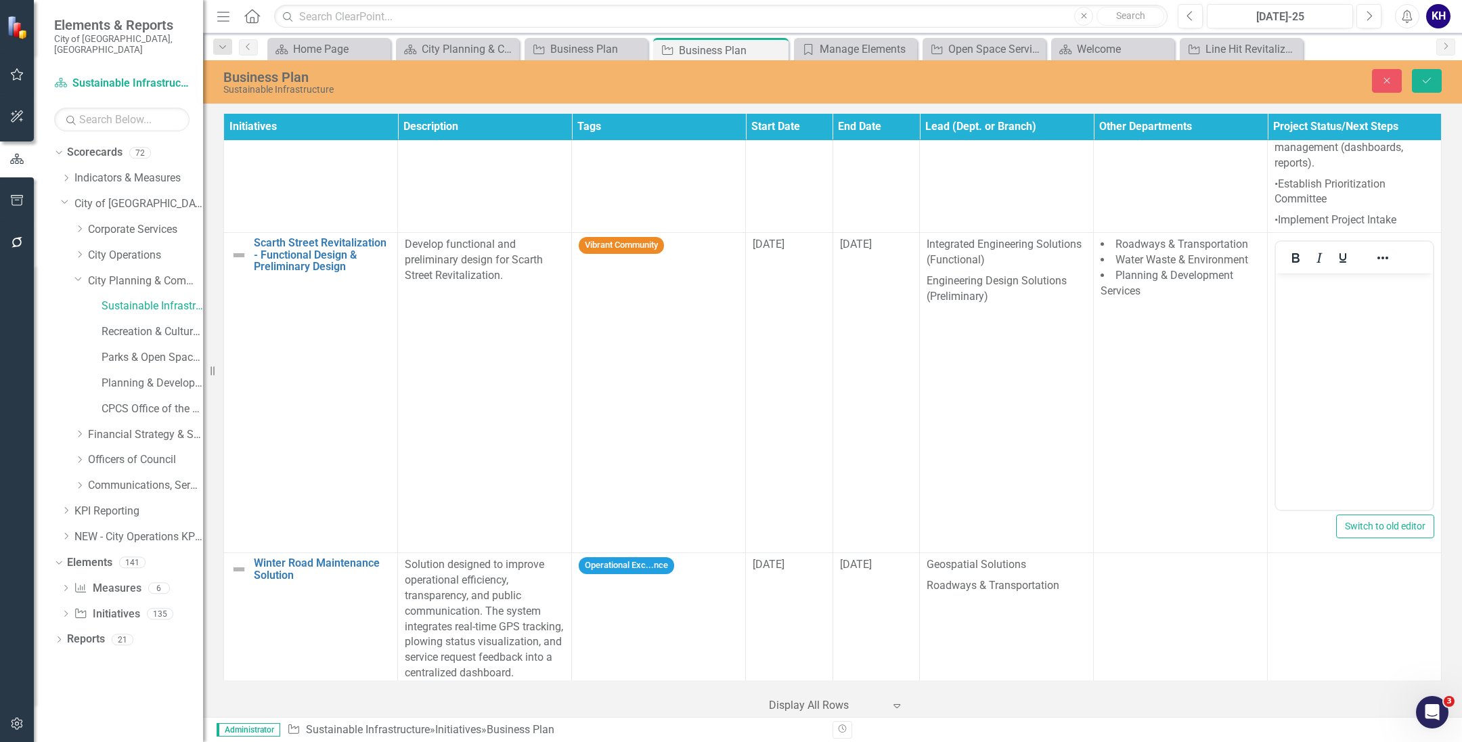
scroll to position [0, 0]
click at [1349, 297] on body "Rich Text Area. Press ALT-0 for help." at bounding box center [1354, 374] width 157 height 203
click at [1381, 244] on div at bounding box center [1382, 257] width 39 height 26
click at [1383, 250] on icon "Reveal or hide additional toolbar items" at bounding box center [1383, 258] width 16 height 16
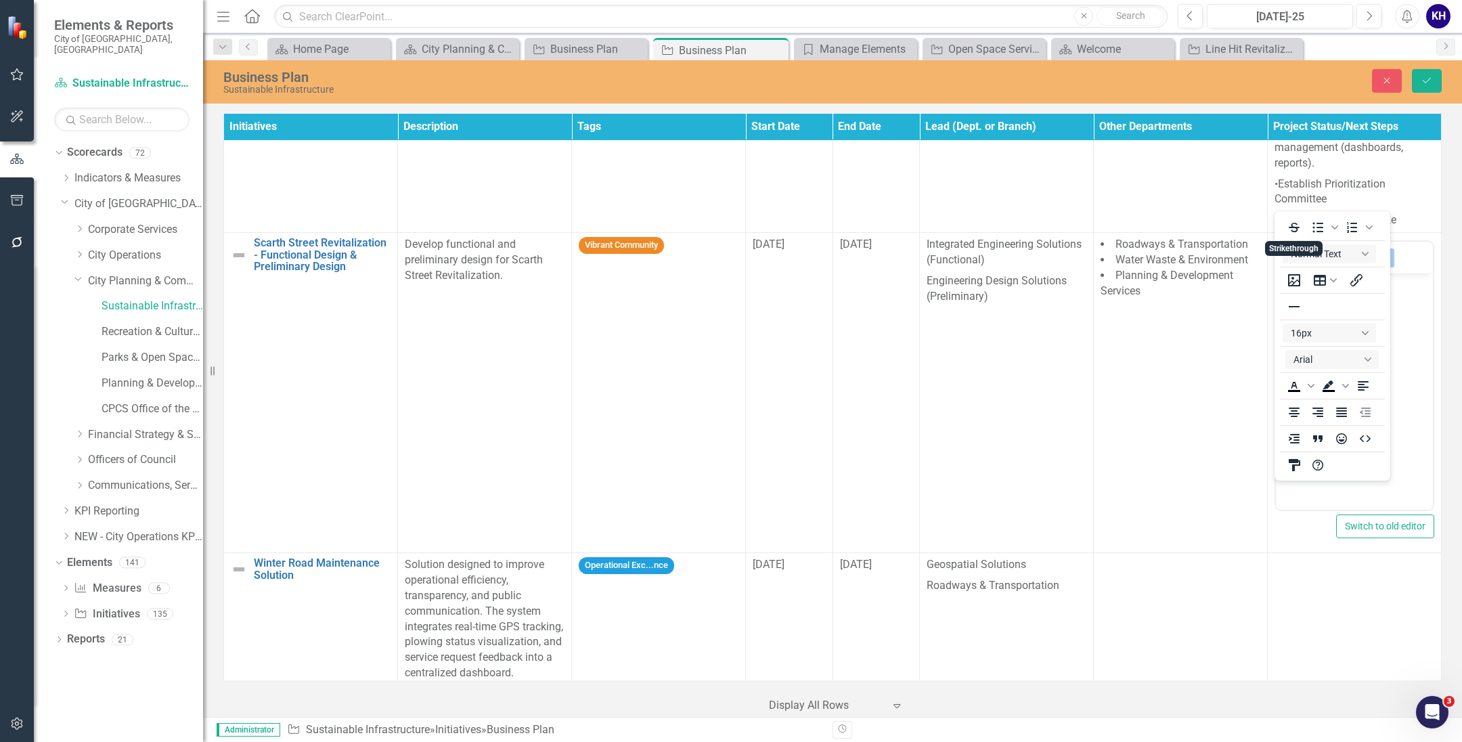
click at [1403, 331] on body "Rich Text Area. Press ALT-0 for help." at bounding box center [1354, 374] width 157 height 203
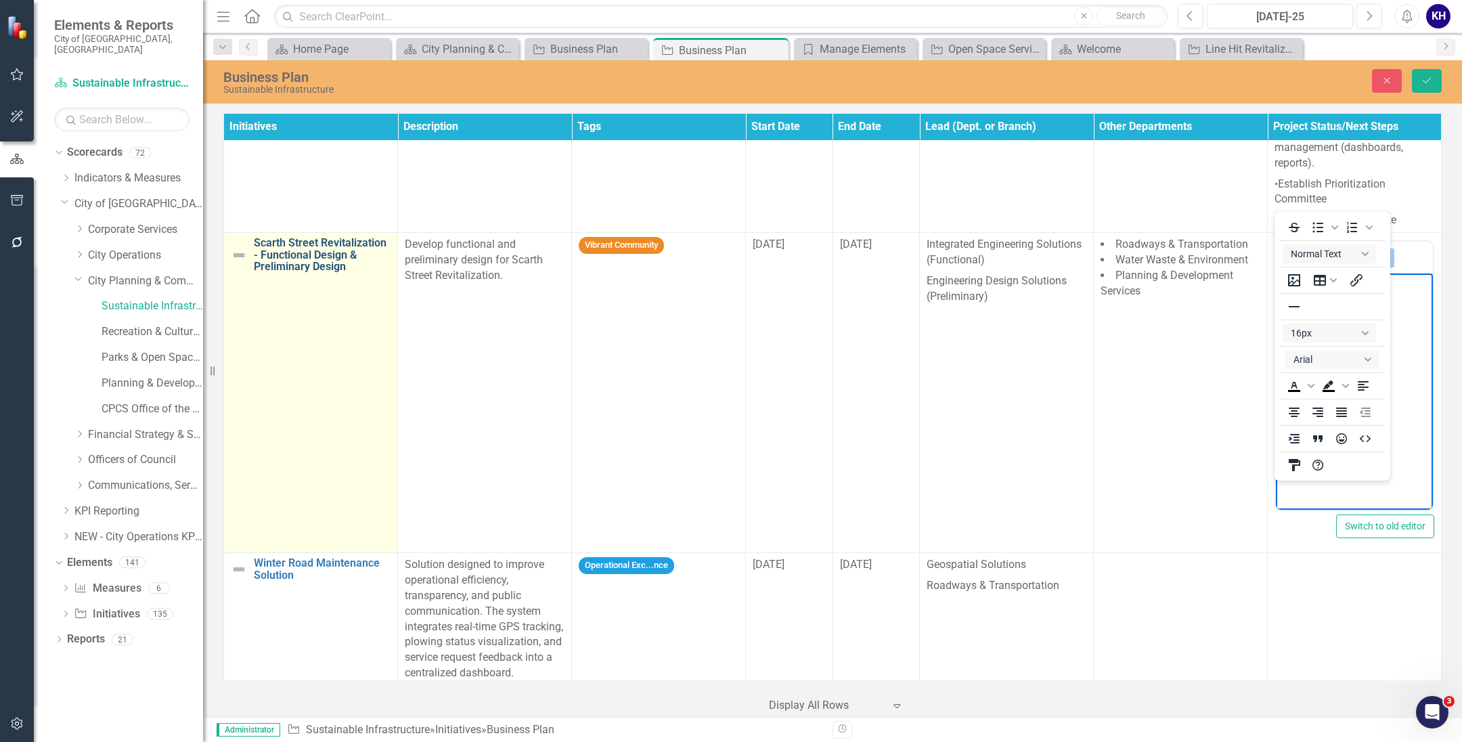
click at [317, 237] on link "Scarth Street Revitalization - Functional Design & Preliminary Design" at bounding box center [322, 255] width 137 height 36
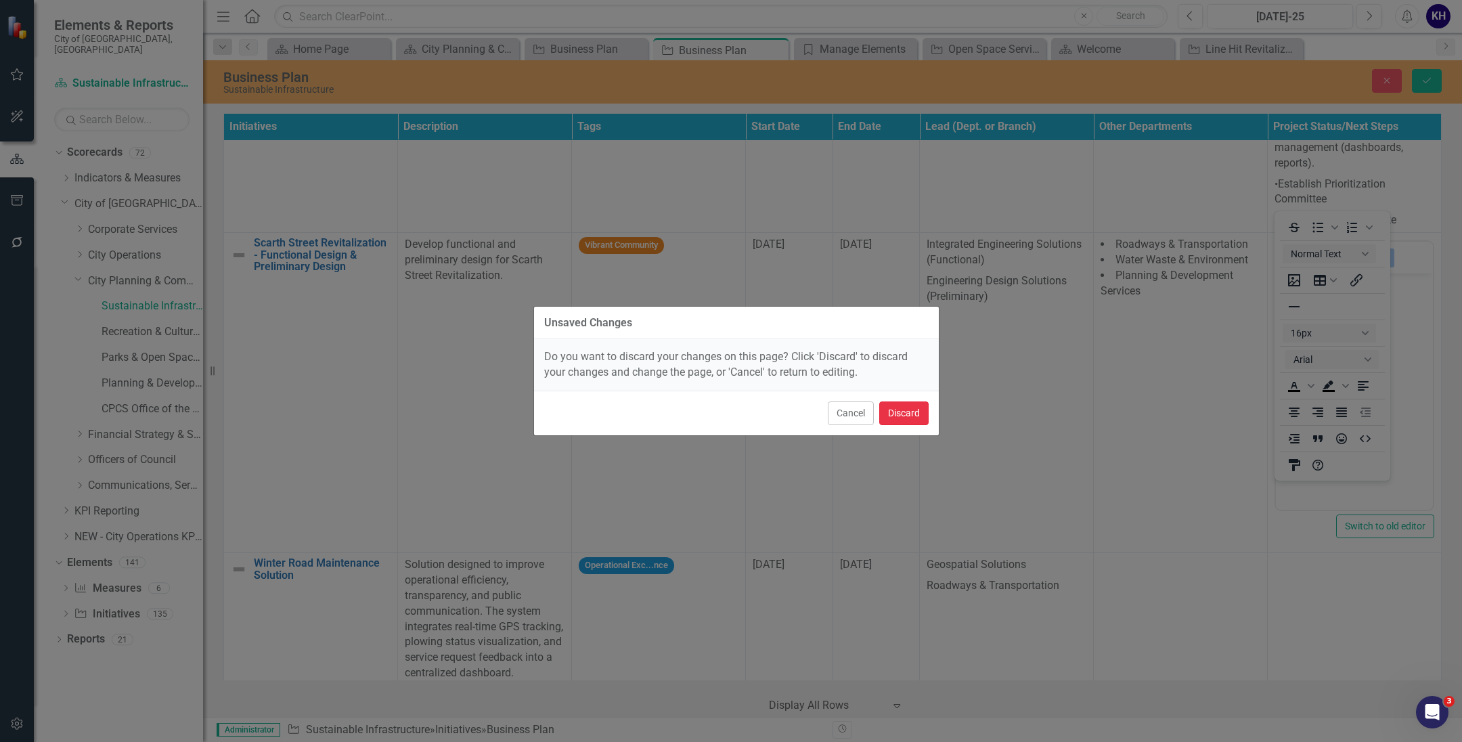
click at [914, 406] on button "Discard" at bounding box center [903, 413] width 49 height 24
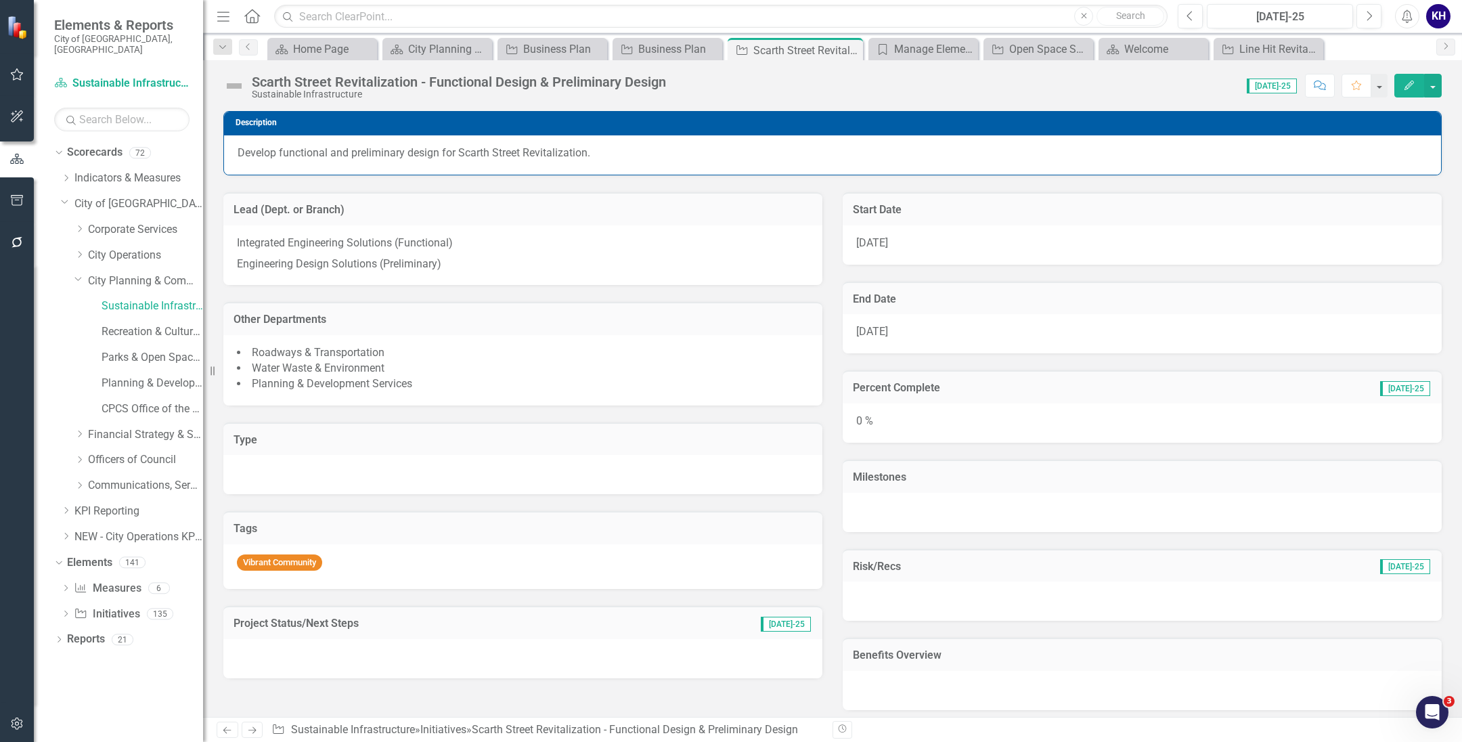
click at [246, 86] on div "Scarth Street Revitalization - Functional Design & Preliminary Design Sustainab…" at bounding box center [447, 87] width 449 height 26
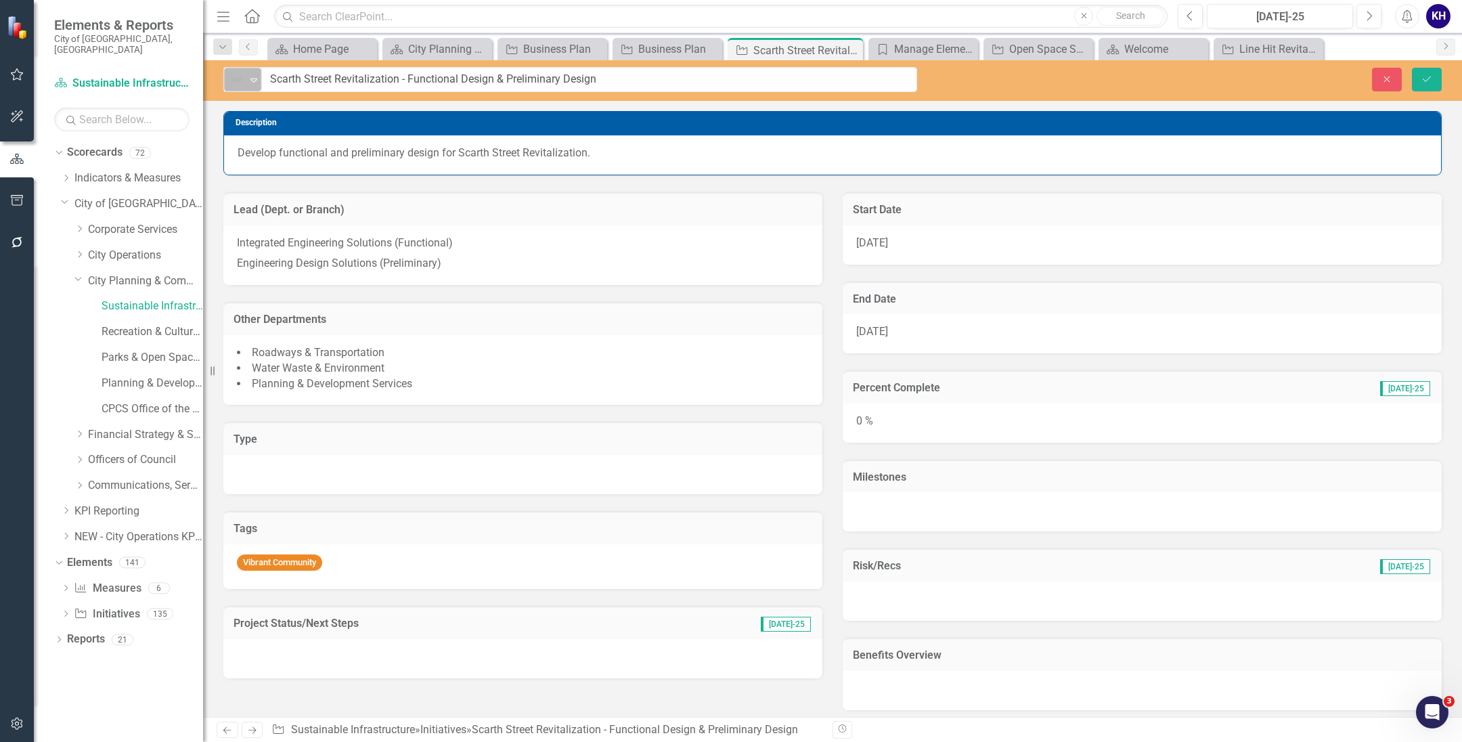
click at [240, 89] on div "Not Defined" at bounding box center [237, 79] width 20 height 19
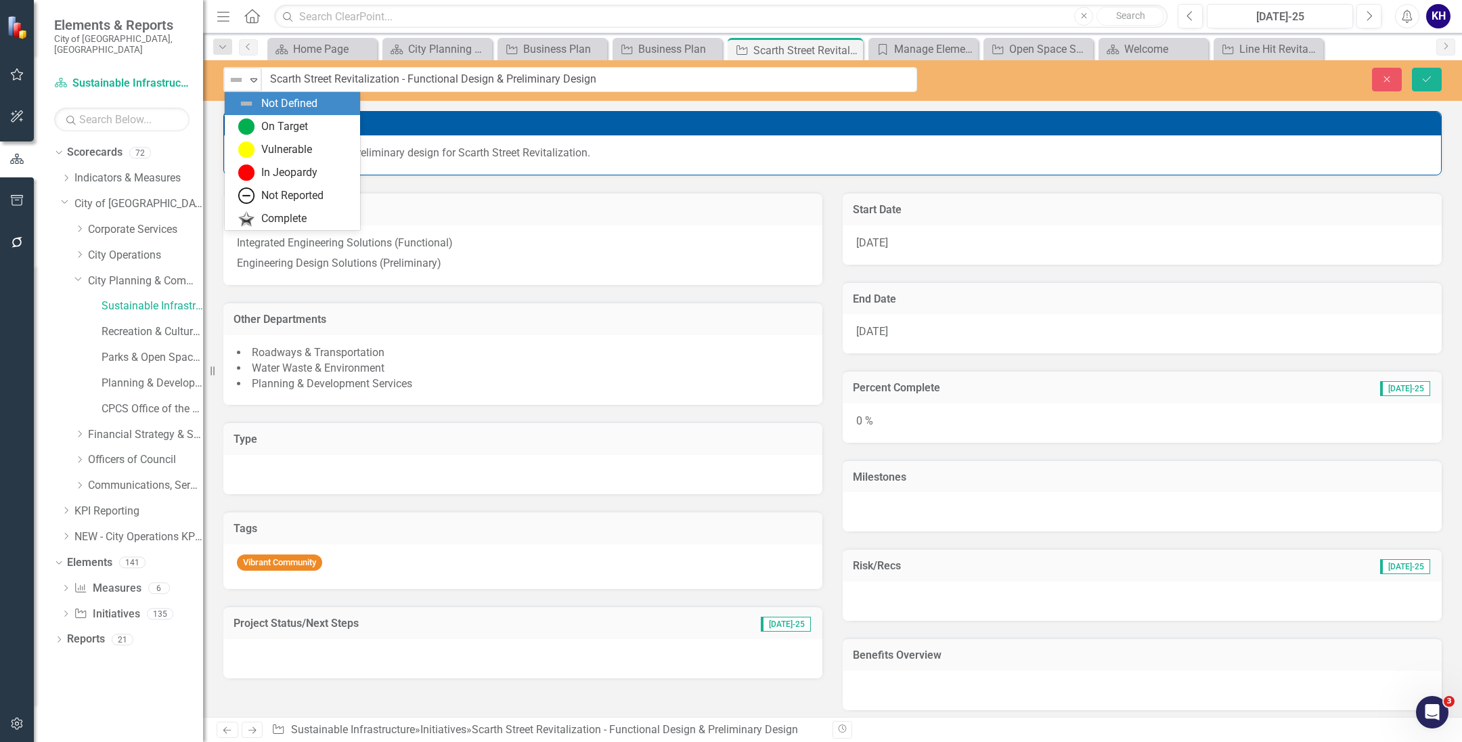
click at [252, 120] on img at bounding box center [246, 126] width 16 height 16
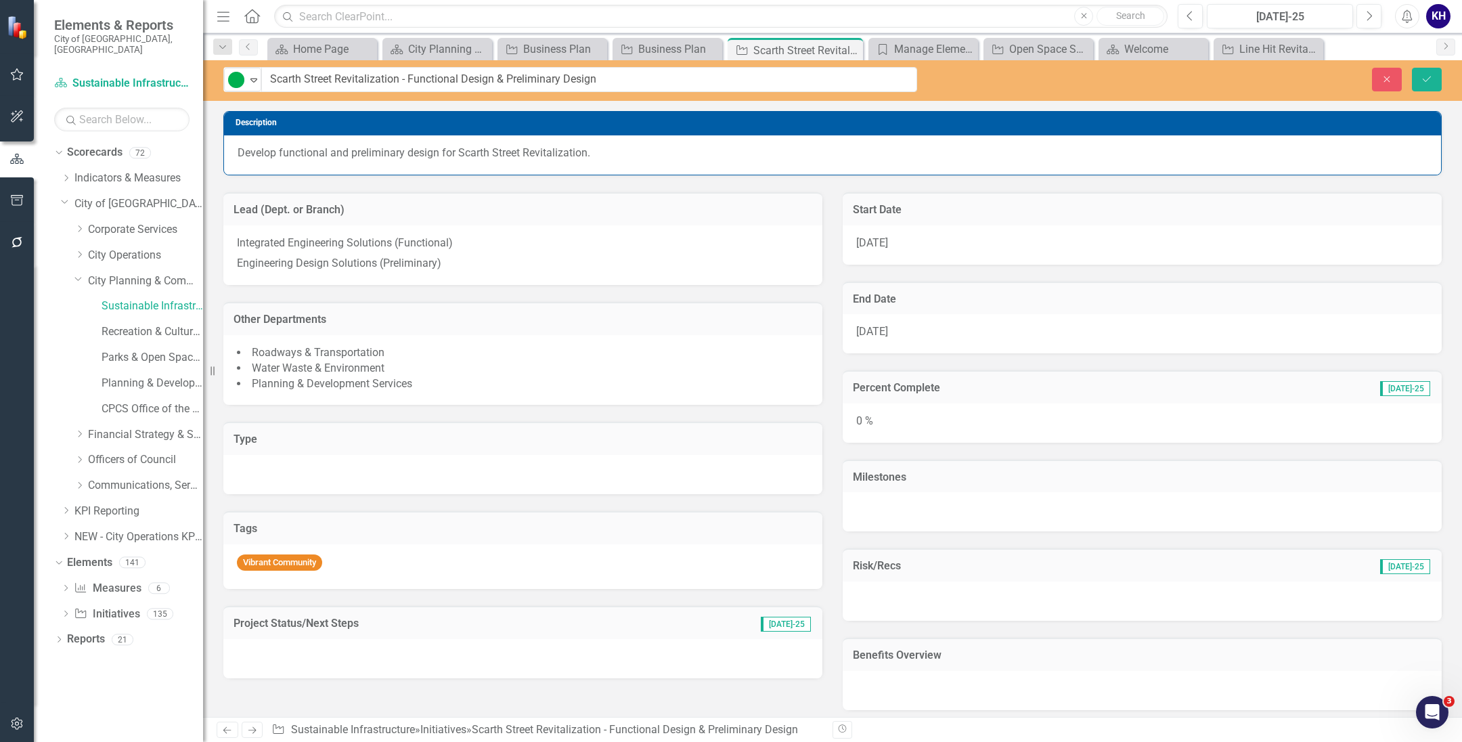
click at [349, 654] on div at bounding box center [522, 658] width 599 height 39
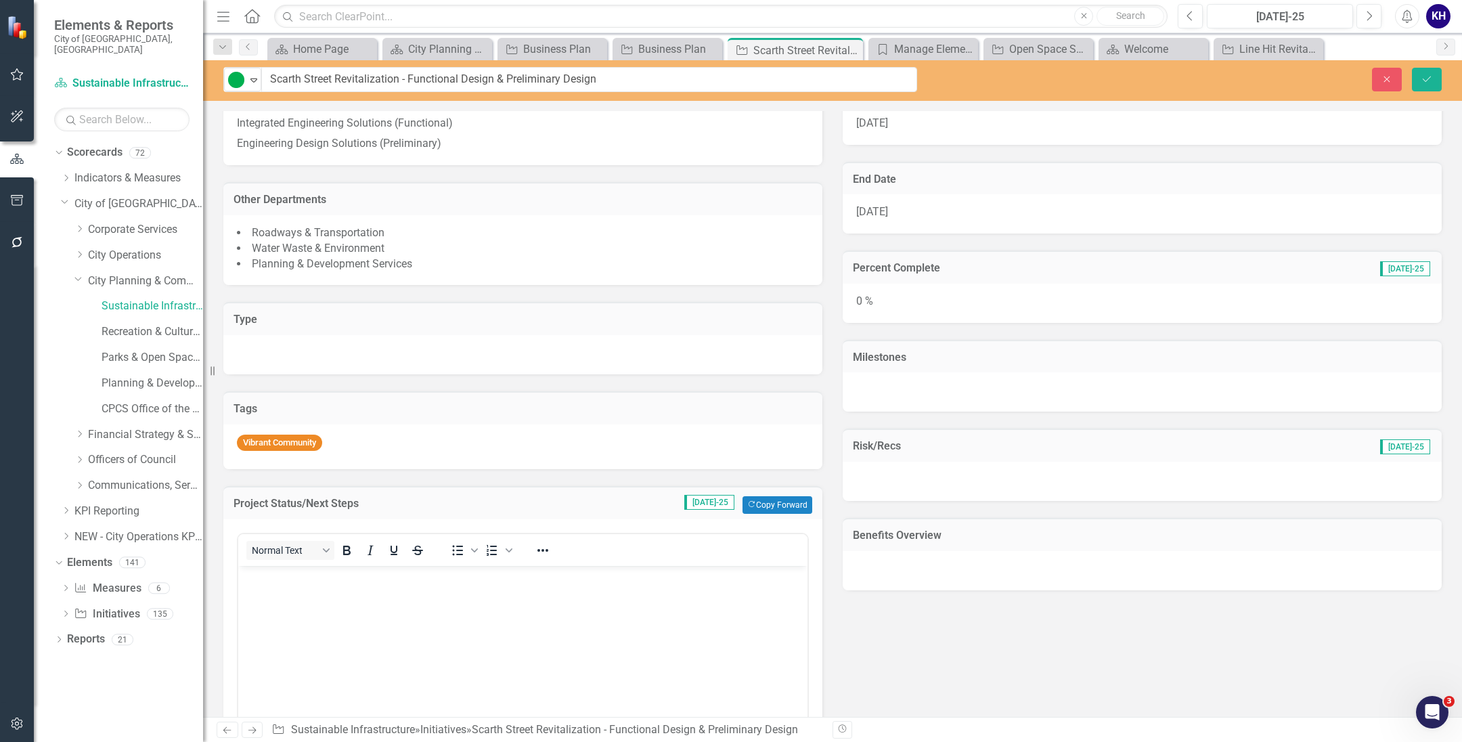
scroll to position [169, 0]
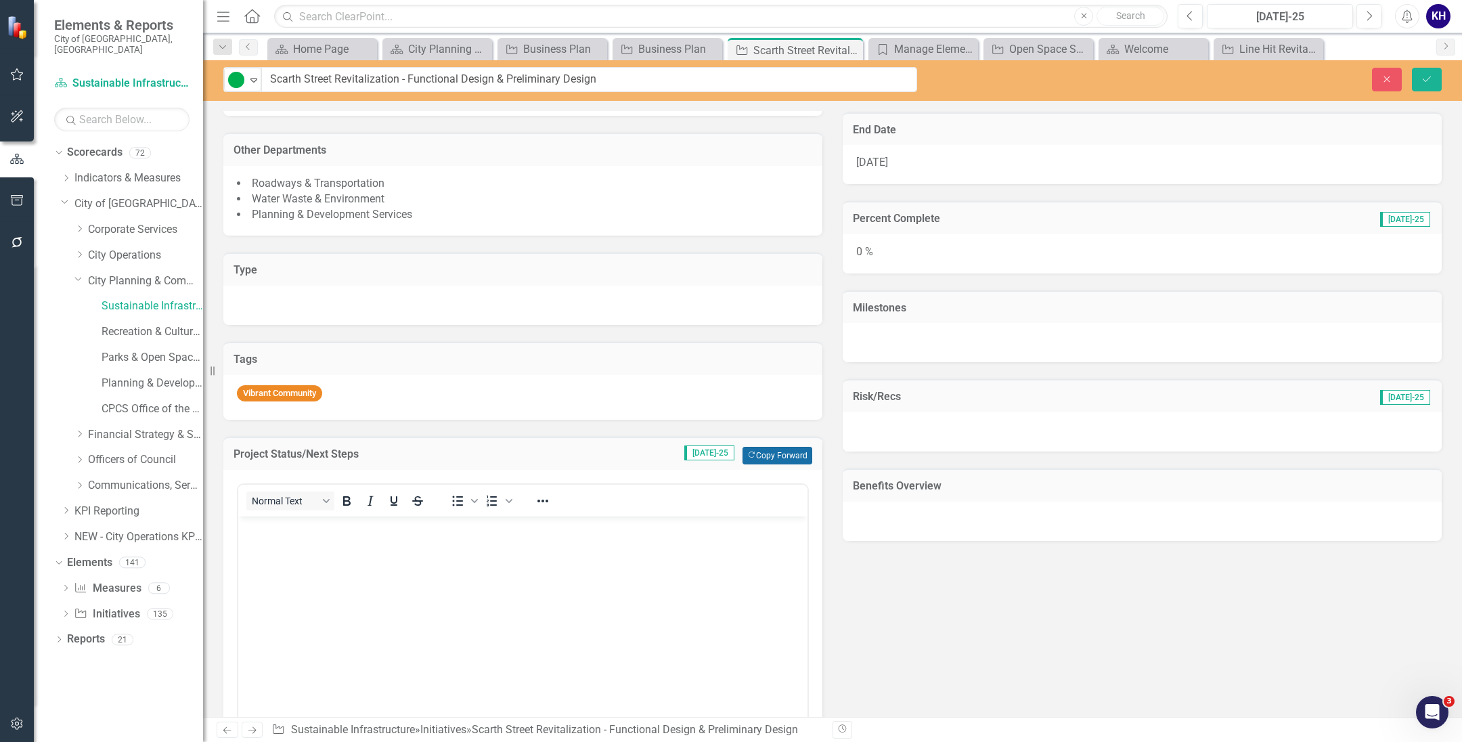
click at [786, 463] on button "Copy Forward Copy Forward" at bounding box center [777, 456] width 70 height 18
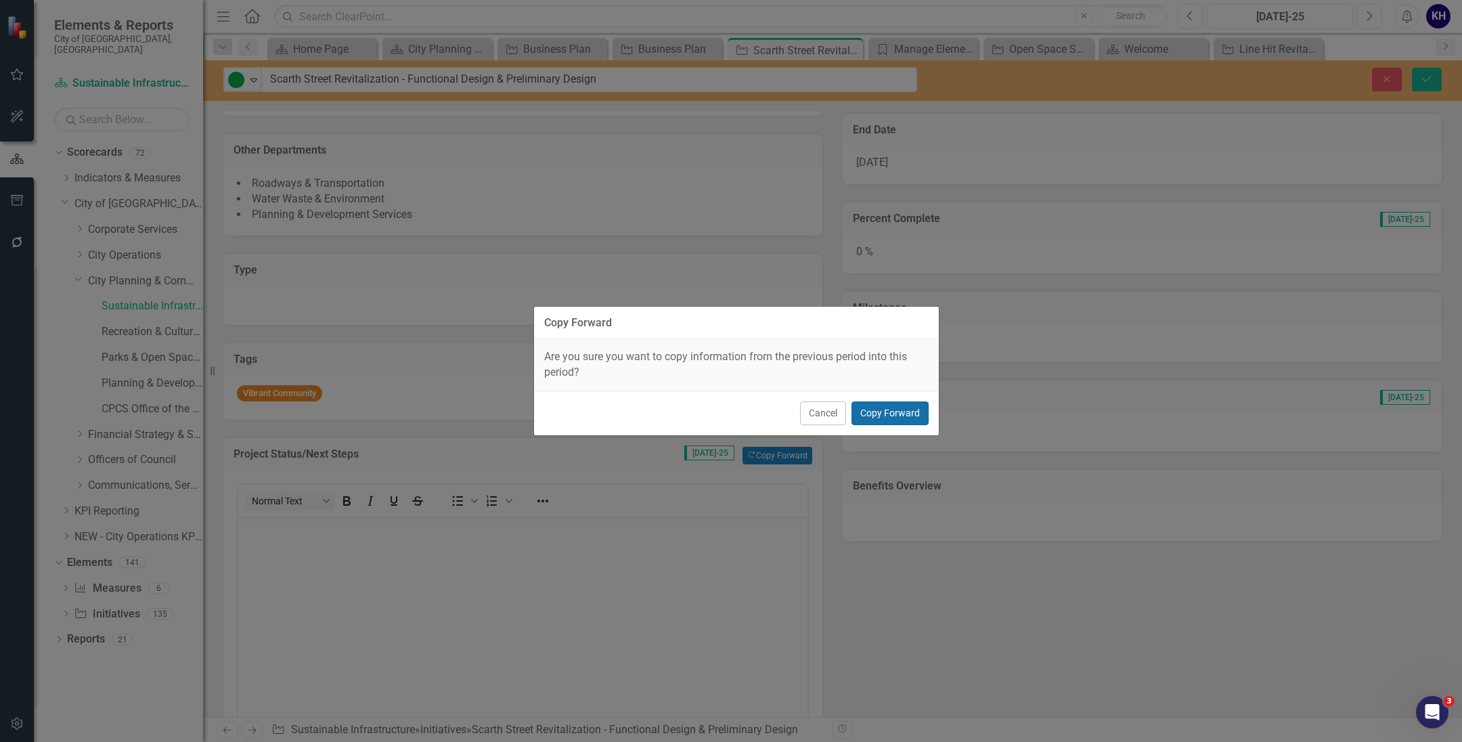
click at [874, 403] on button "Copy Forward" at bounding box center [889, 413] width 77 height 24
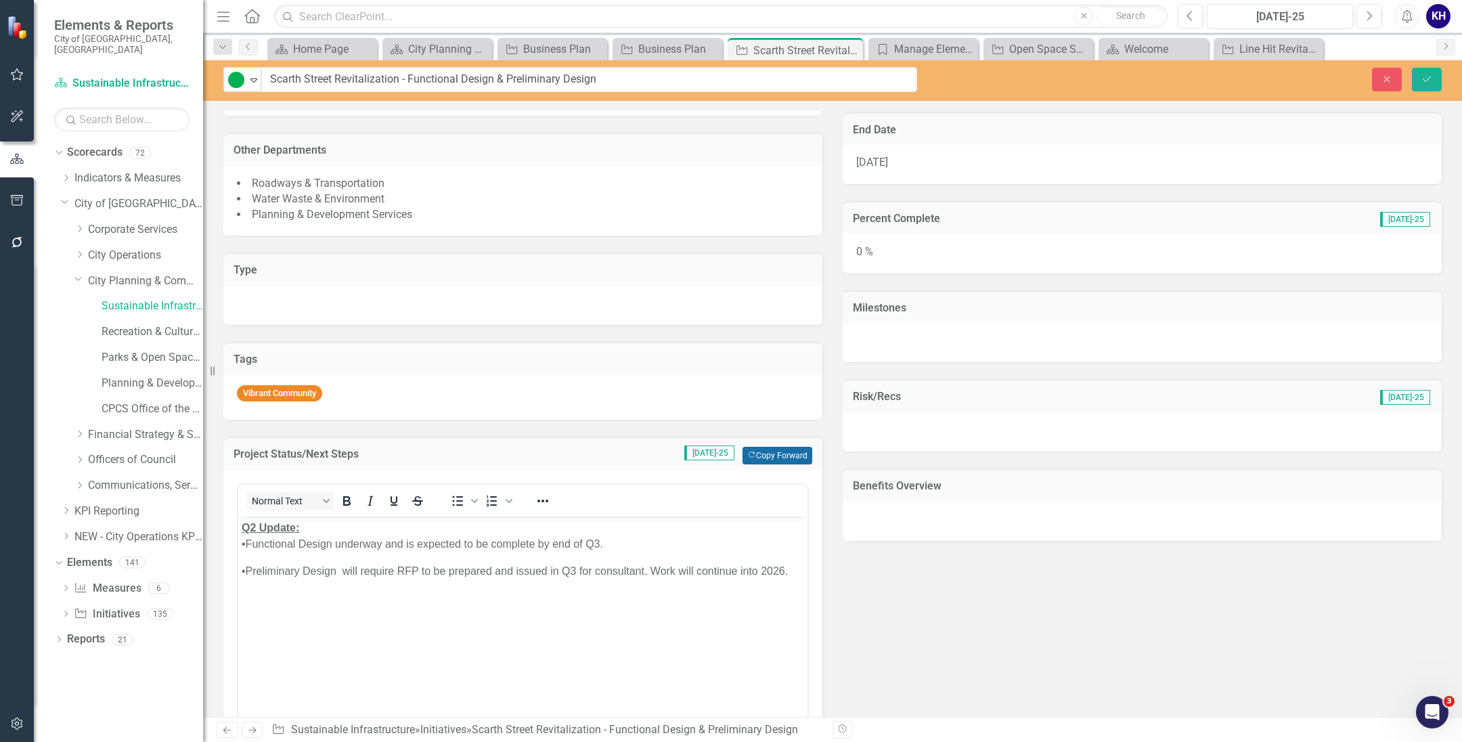
scroll to position [0, 0]
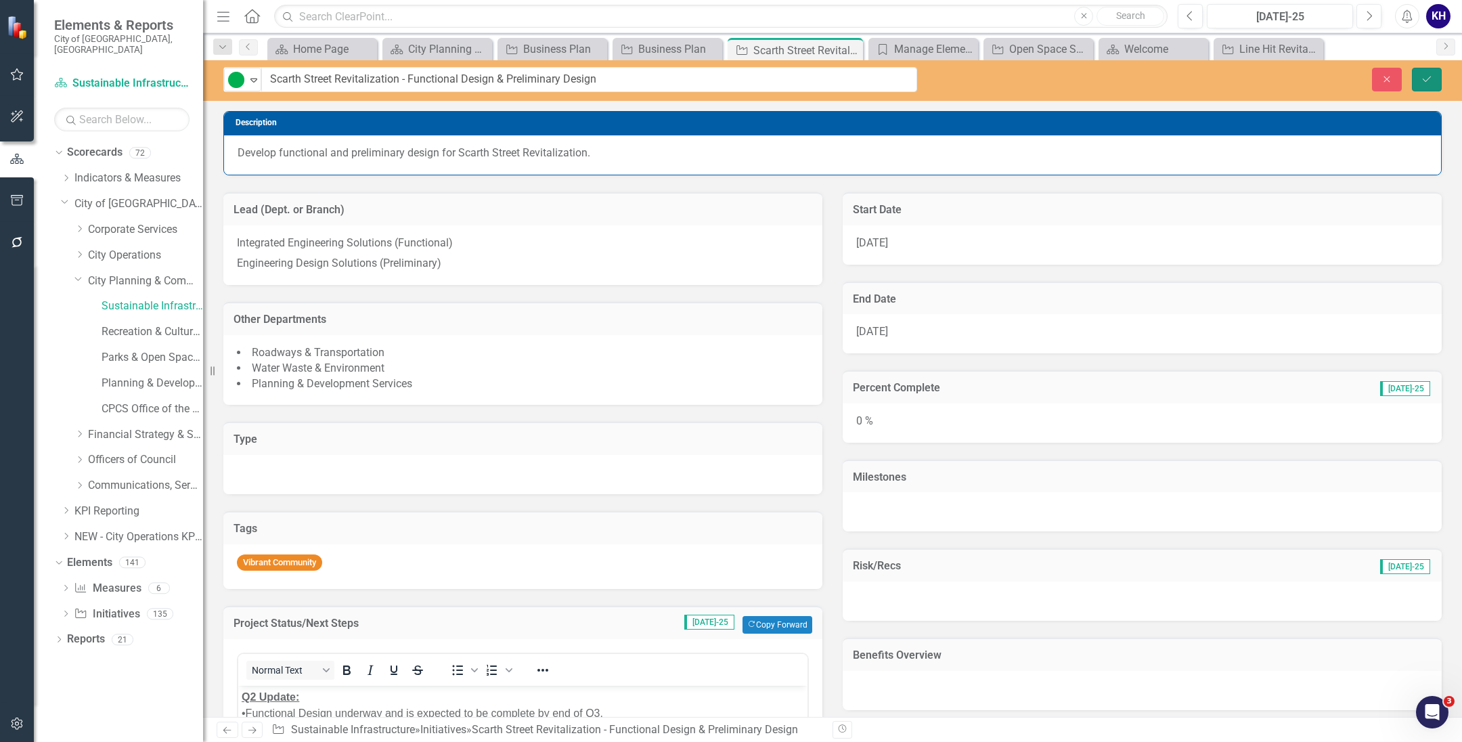
click at [1427, 85] on button "Save" at bounding box center [1427, 80] width 30 height 24
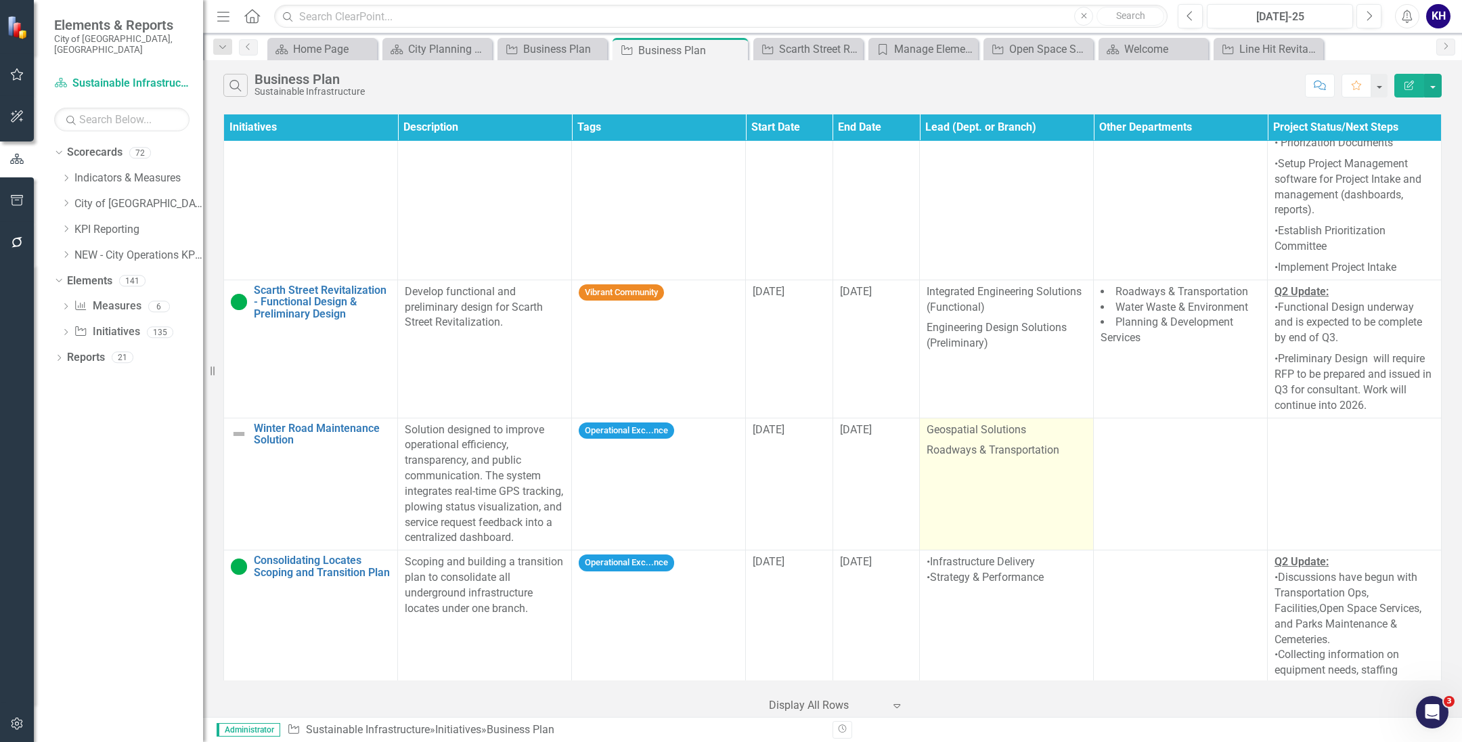
scroll to position [3718, 0]
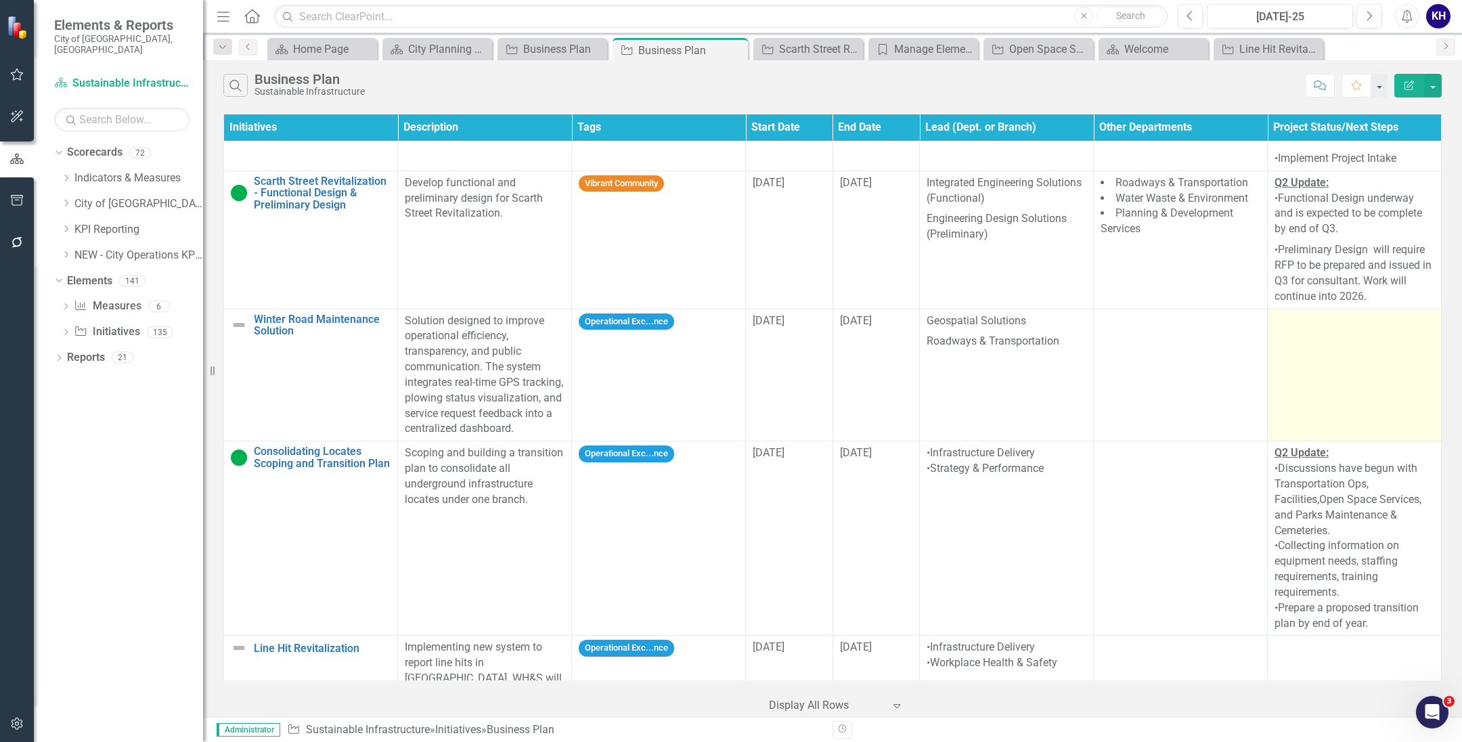
click at [1330, 327] on td at bounding box center [1355, 375] width 174 height 133
click at [1330, 329] on td at bounding box center [1355, 375] width 174 height 133
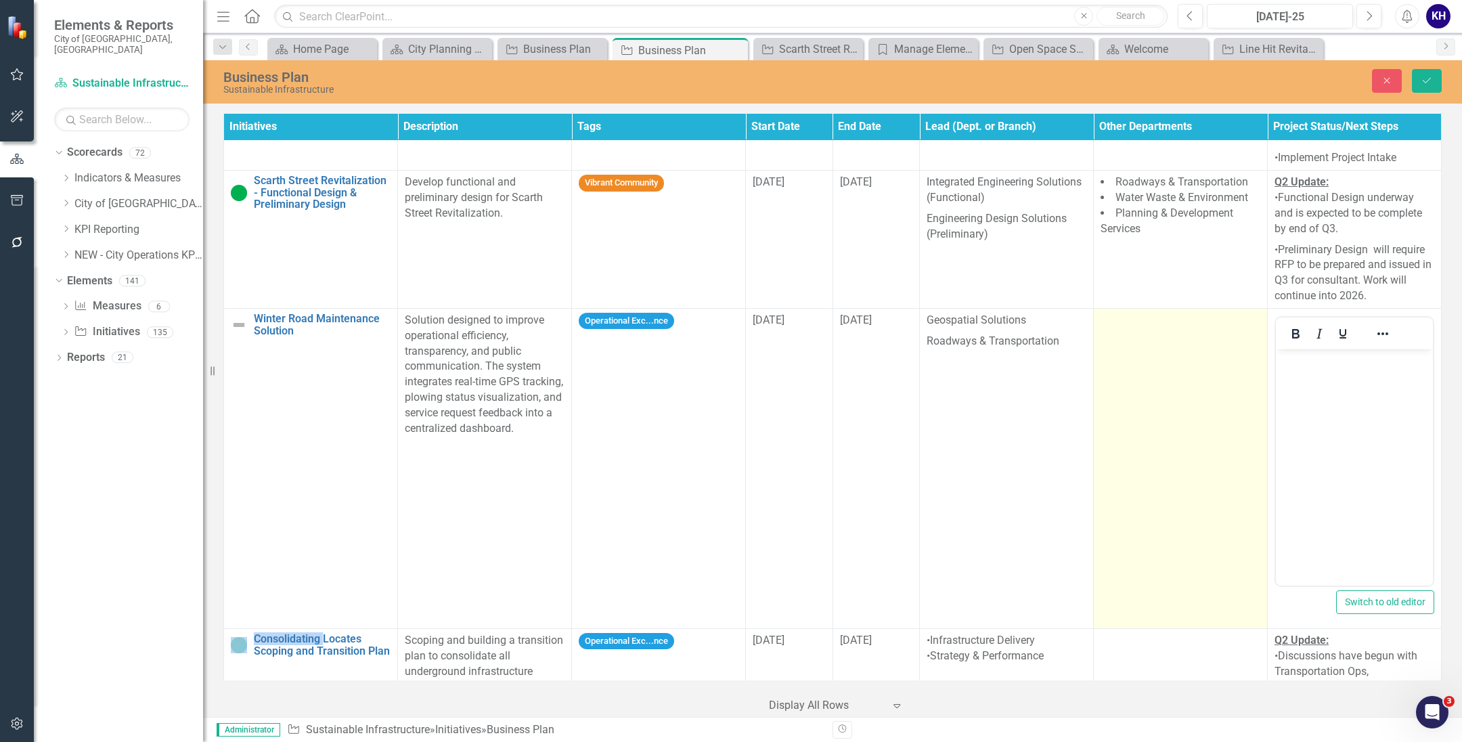
scroll to position [0, 0]
click at [1157, 376] on td at bounding box center [1181, 468] width 174 height 320
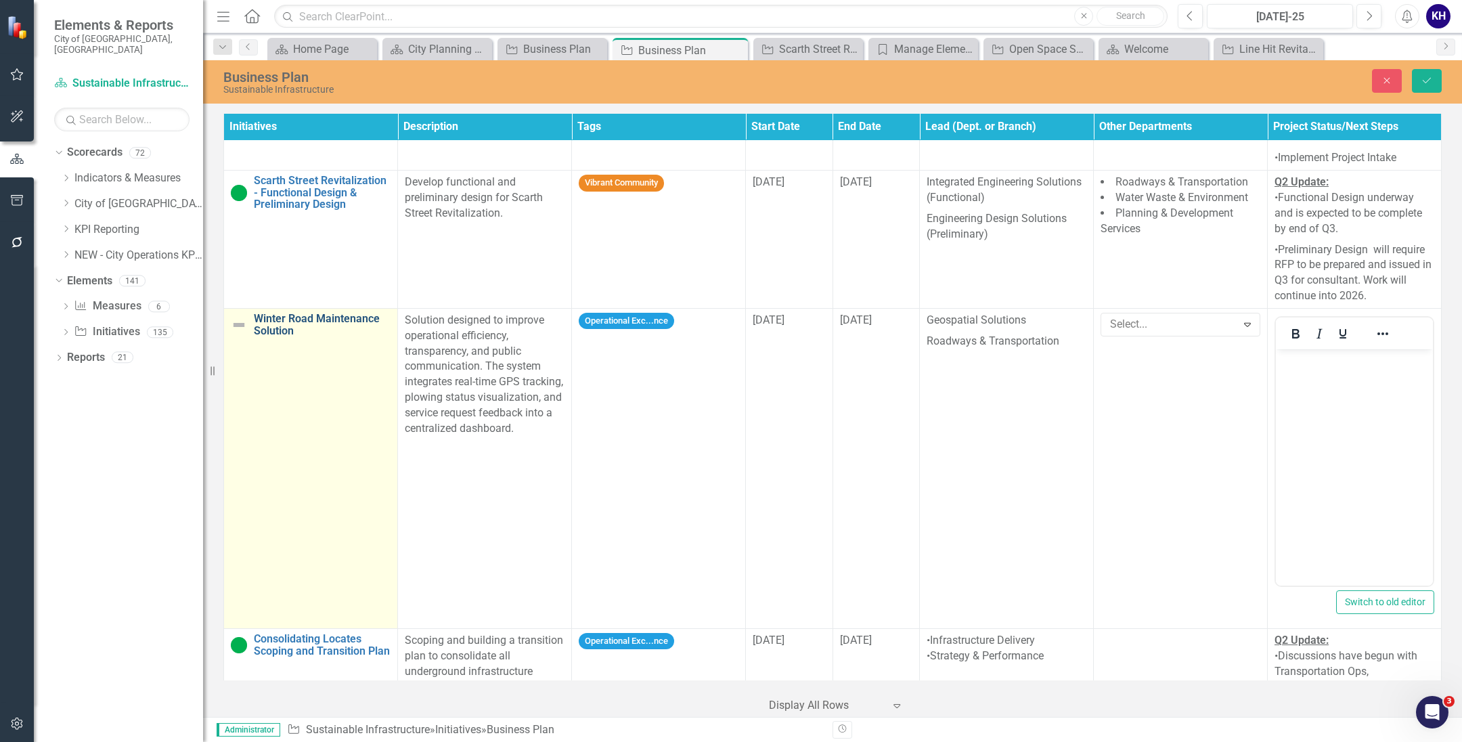
click at [342, 313] on link "Winter Road Maintenance Solution" at bounding box center [322, 325] width 137 height 24
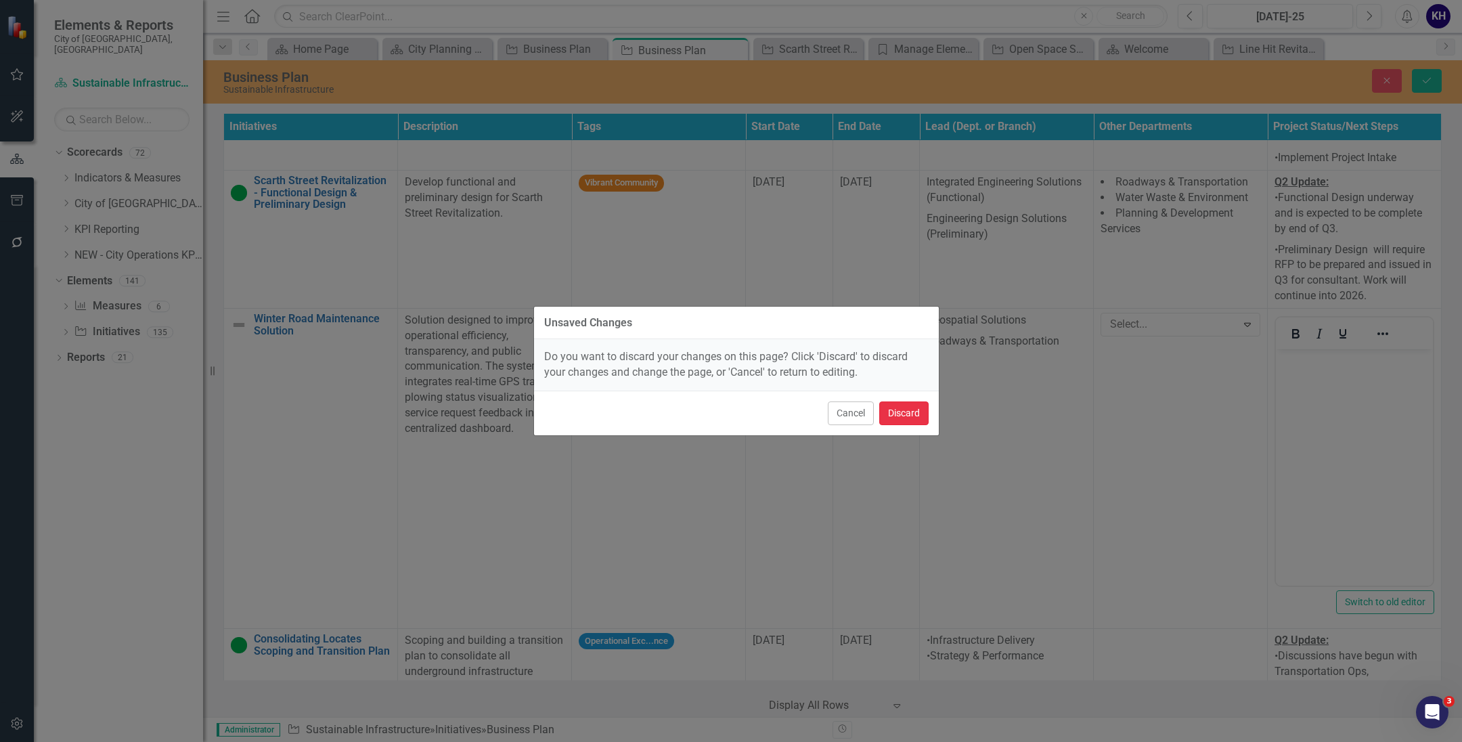
click at [890, 412] on button "Discard" at bounding box center [903, 413] width 49 height 24
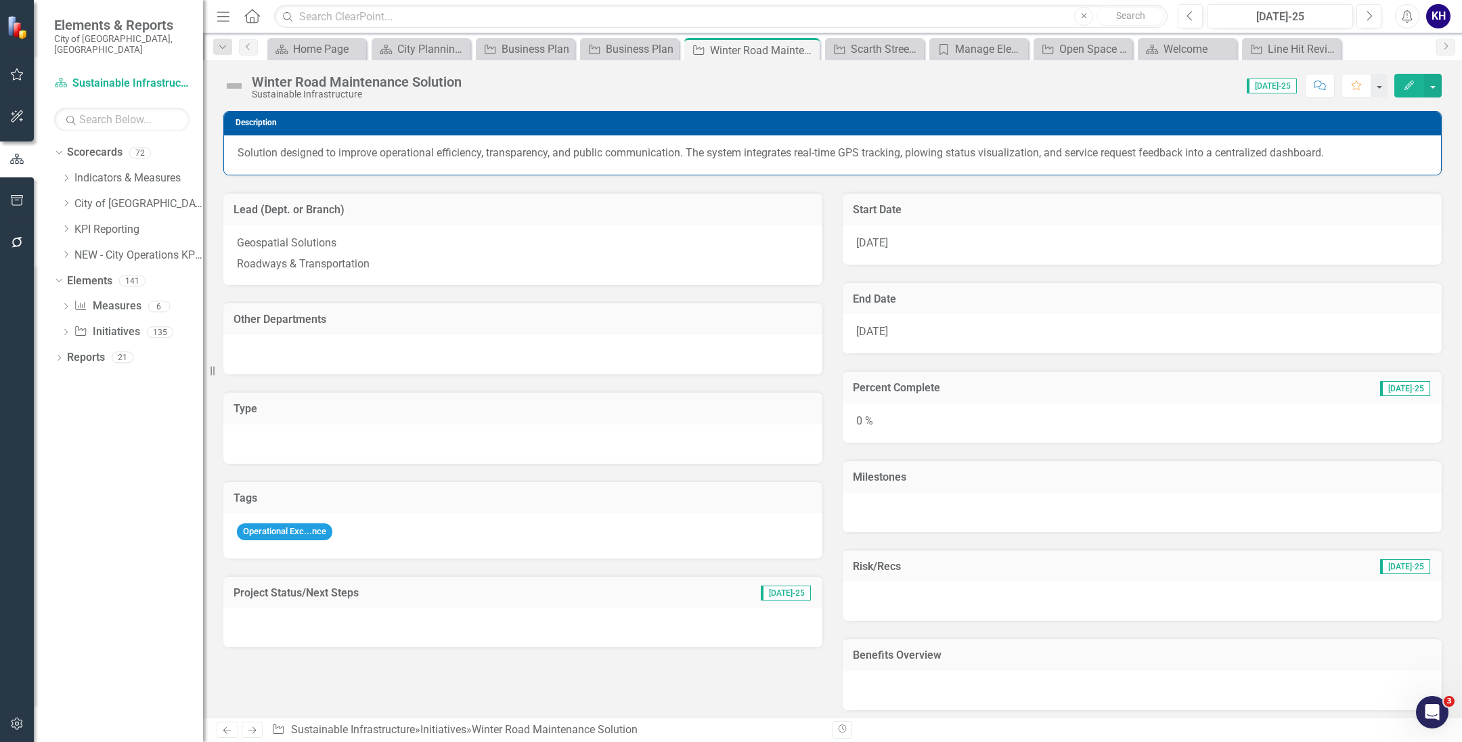
scroll to position [149, 0]
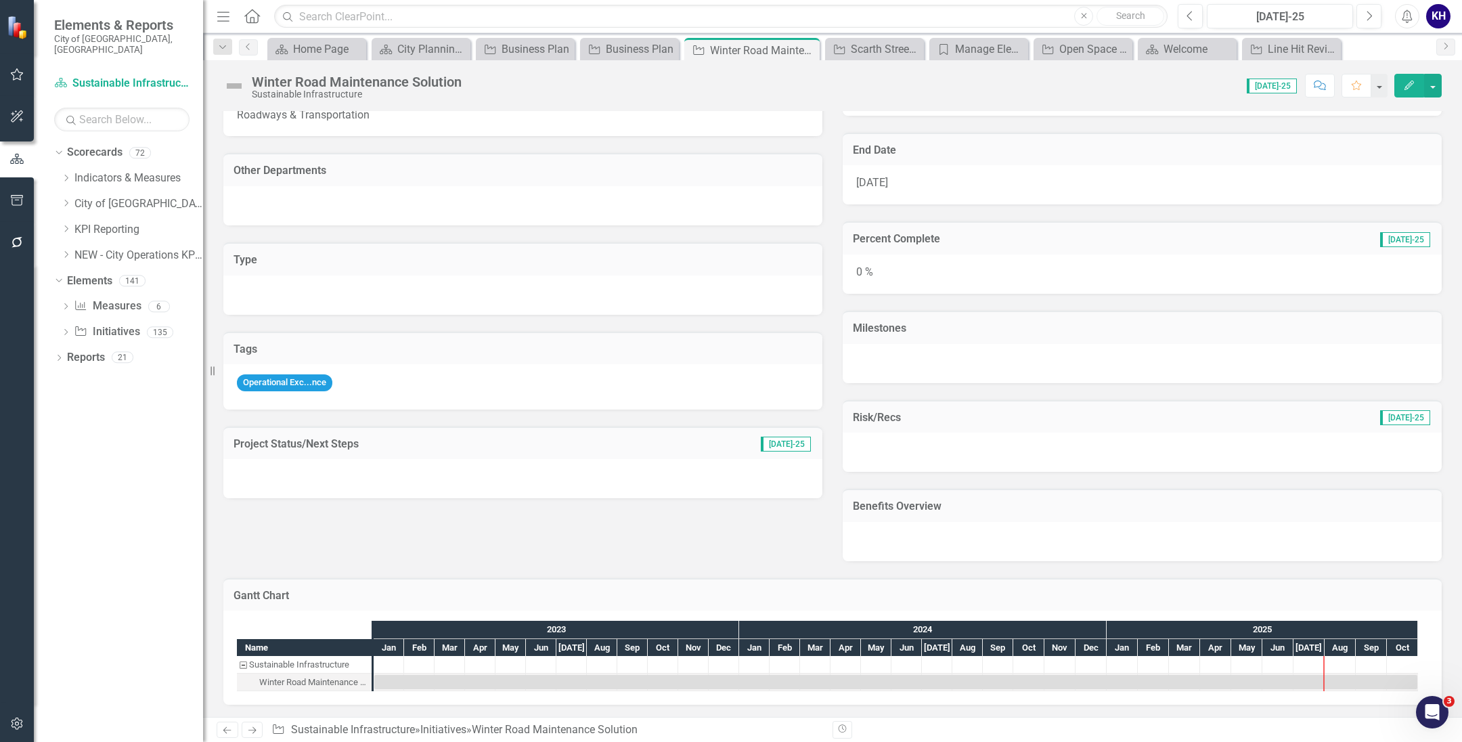
click at [380, 473] on div at bounding box center [522, 478] width 599 height 39
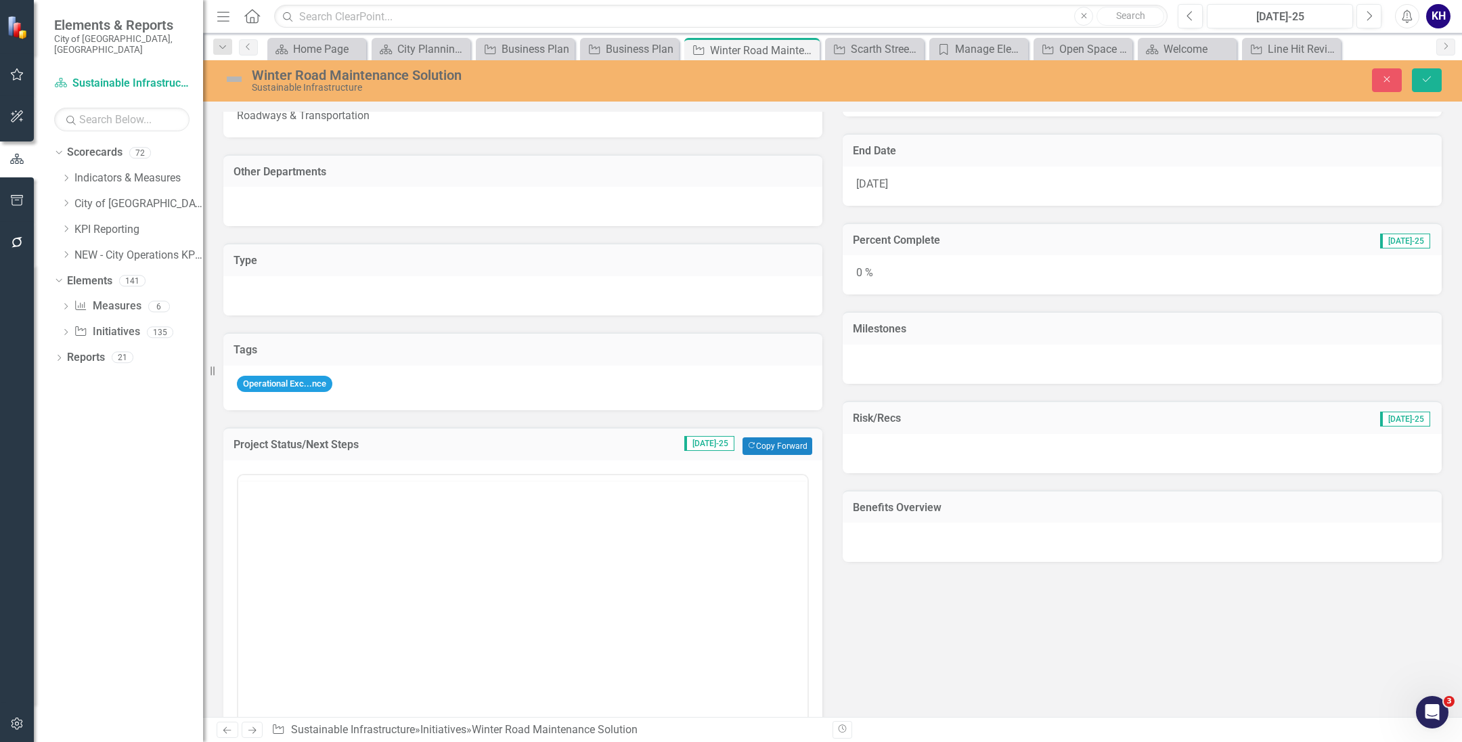
scroll to position [0, 0]
click at [810, 451] on div "Project Status/Next Steps Jul-25 Copy Forward Copy Forward" at bounding box center [522, 443] width 599 height 33
click at [797, 449] on button "Copy Forward Copy Forward" at bounding box center [777, 446] width 70 height 18
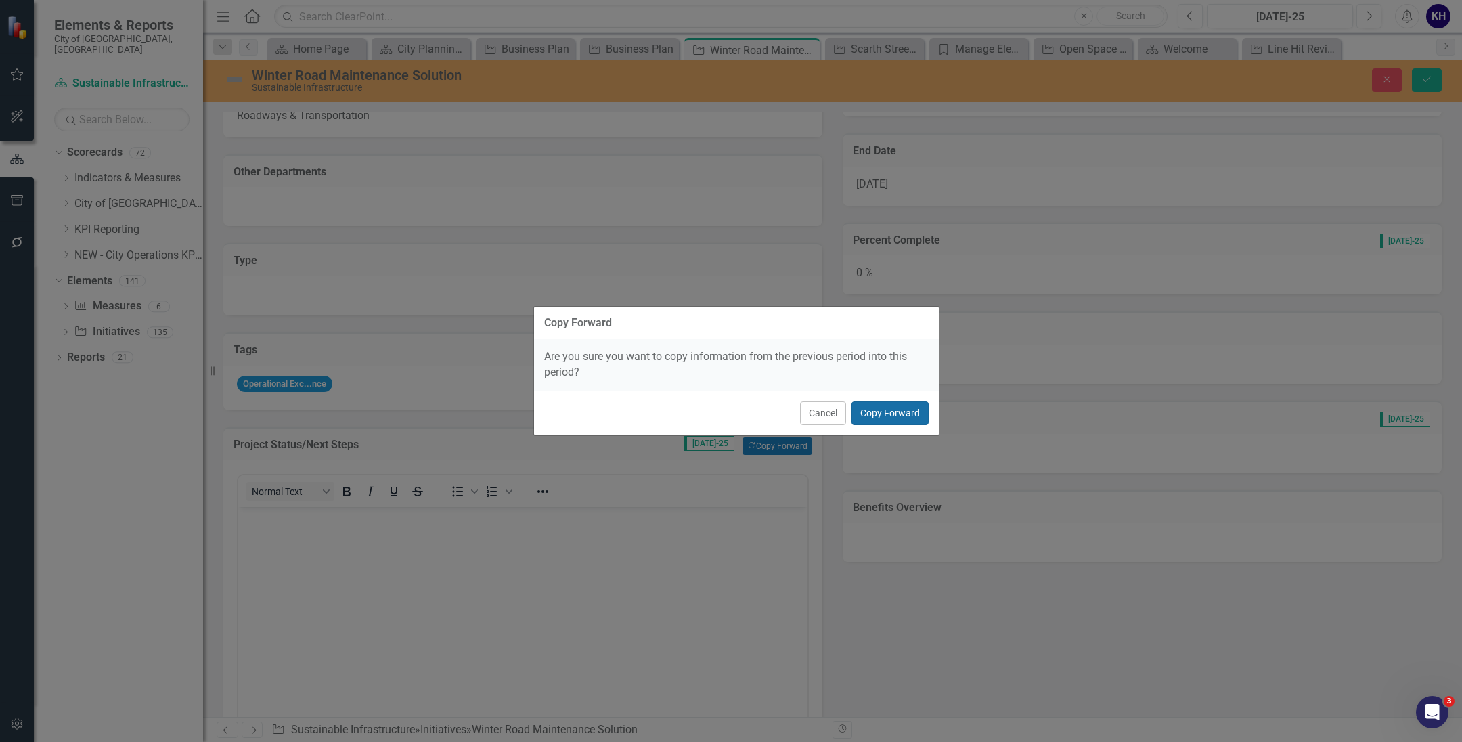
click at [904, 417] on button "Copy Forward" at bounding box center [889, 413] width 77 height 24
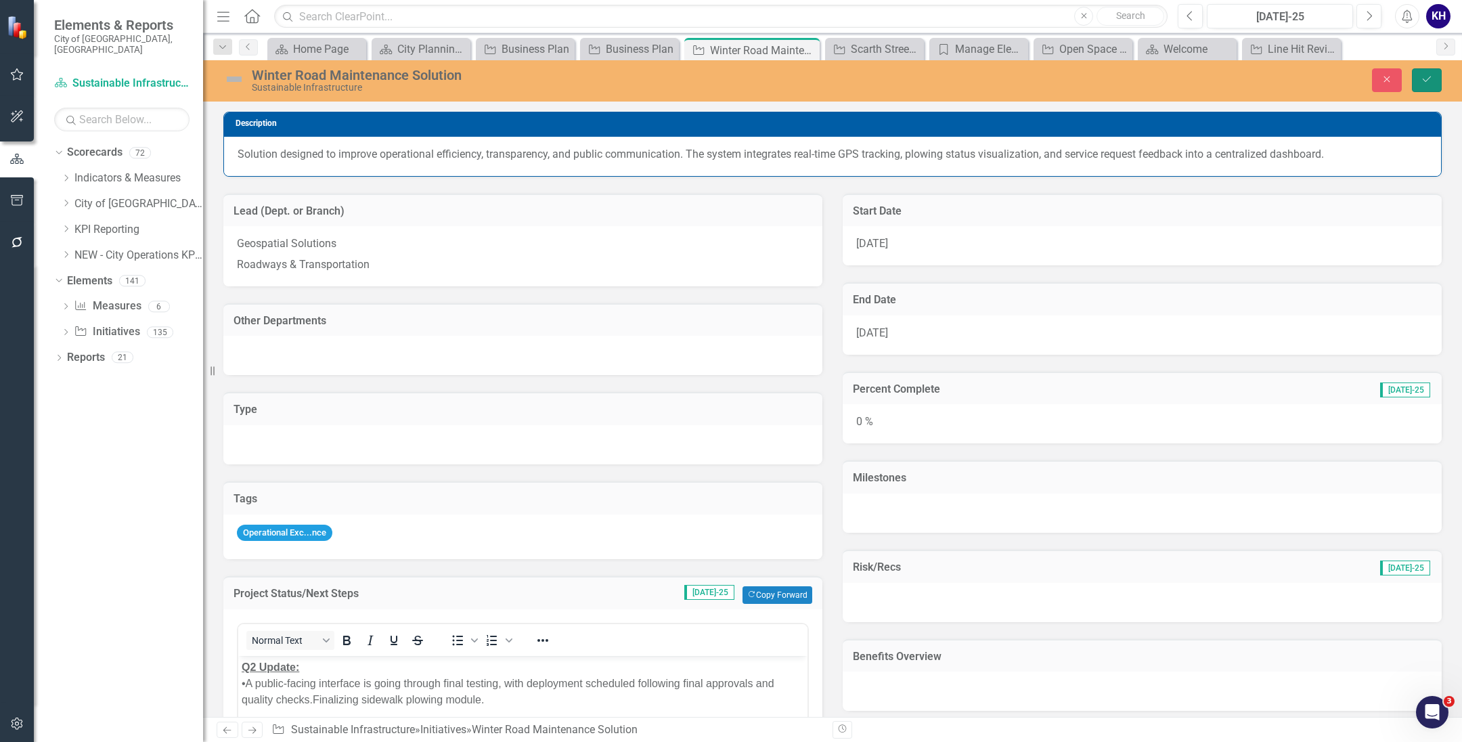
click at [1433, 87] on button "Save" at bounding box center [1427, 80] width 30 height 24
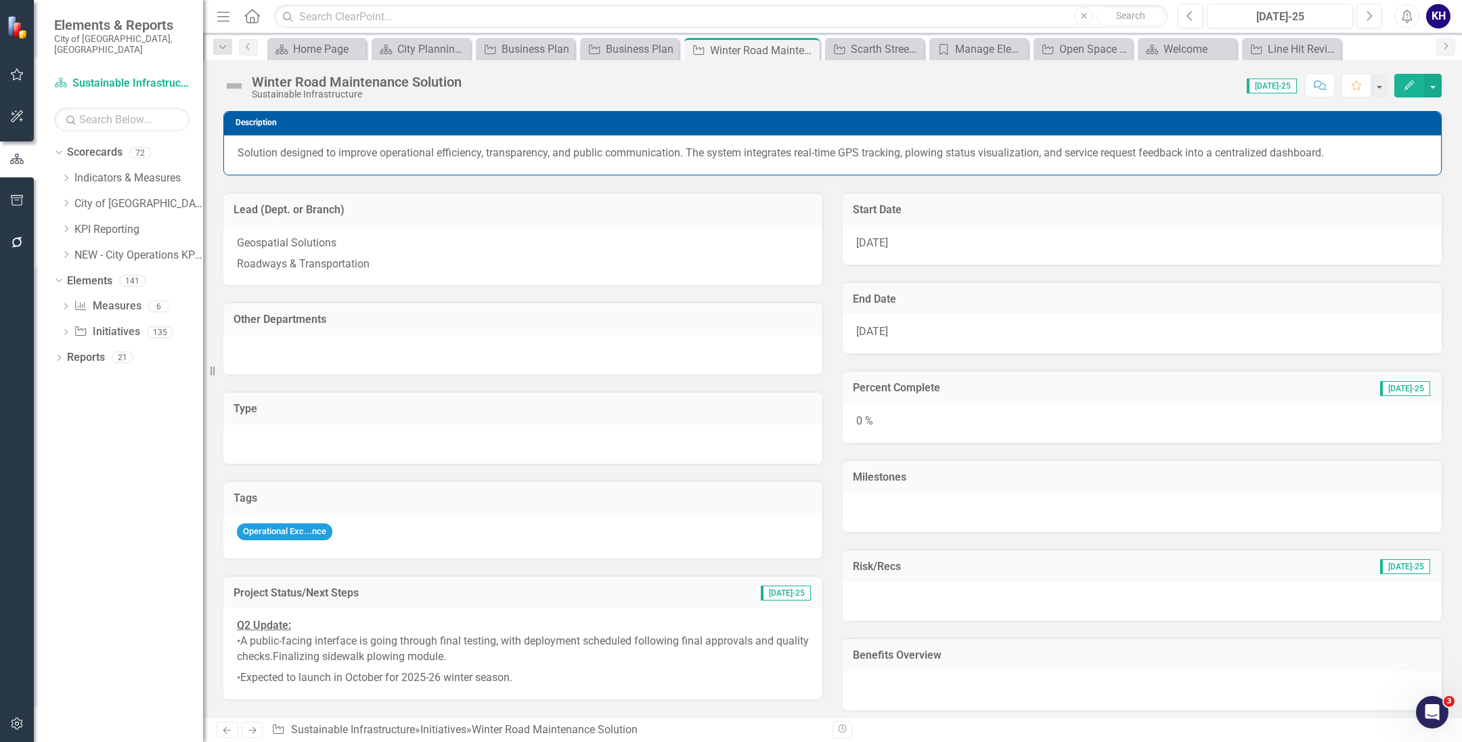
click at [236, 84] on img at bounding box center [234, 86] width 22 height 22
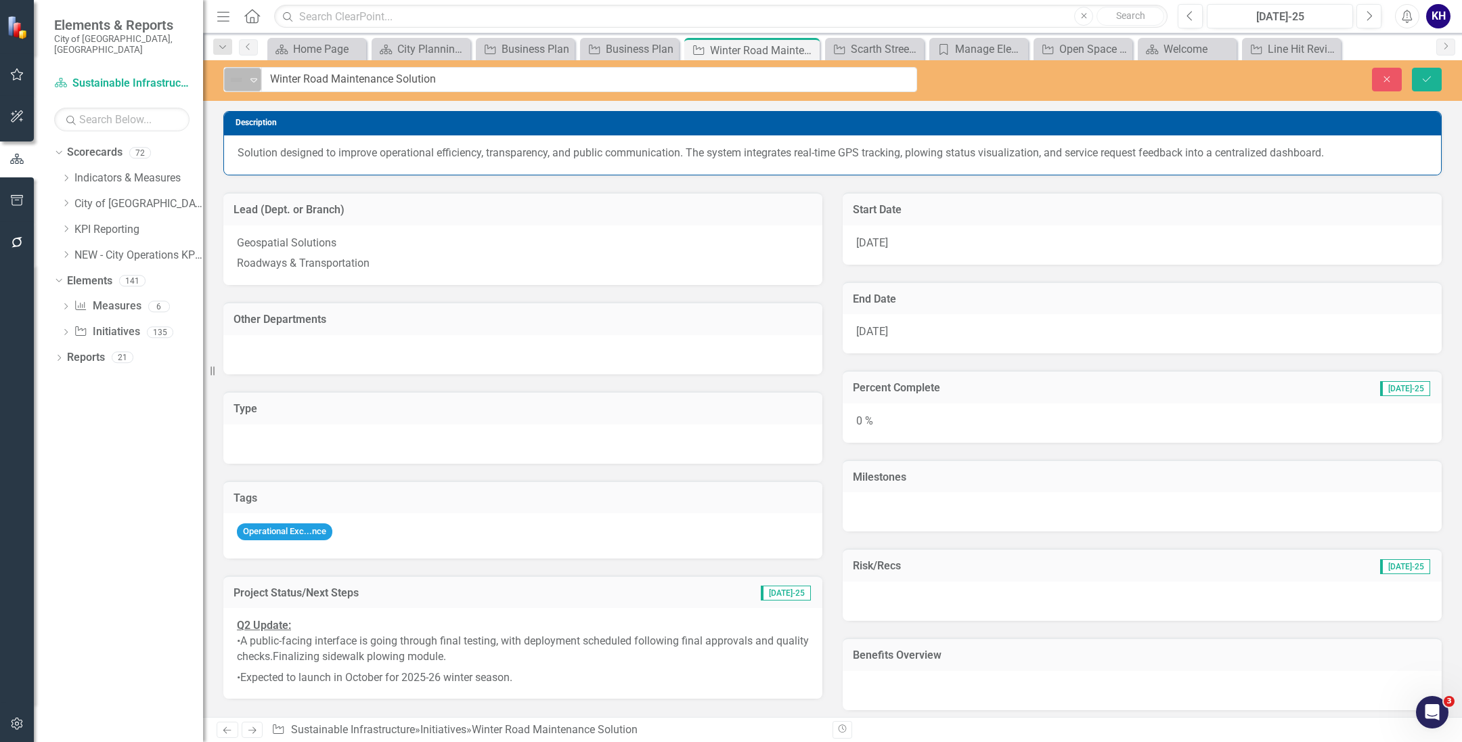
click at [240, 90] on div "Not Defined Expand" at bounding box center [242, 80] width 37 height 24
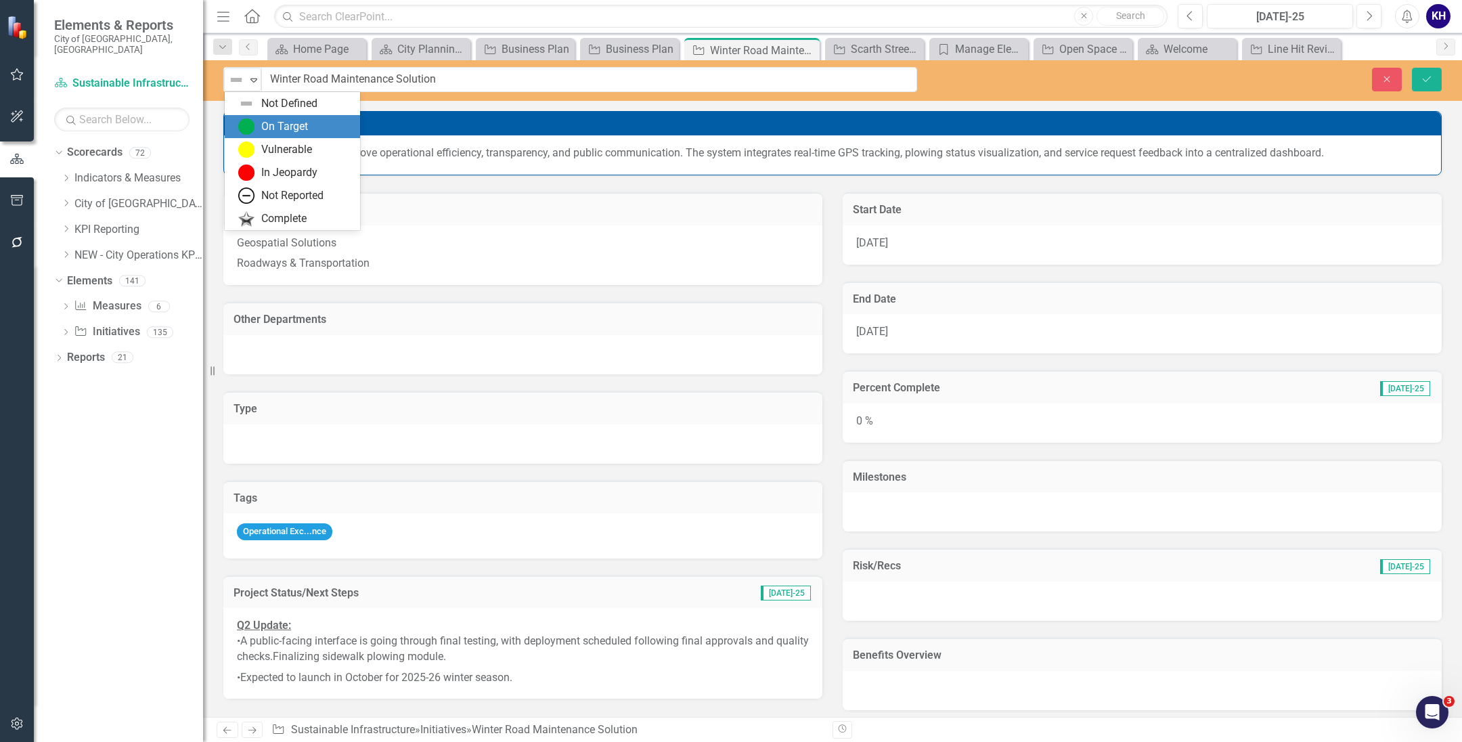
click at [265, 130] on div "On Target" at bounding box center [284, 127] width 47 height 16
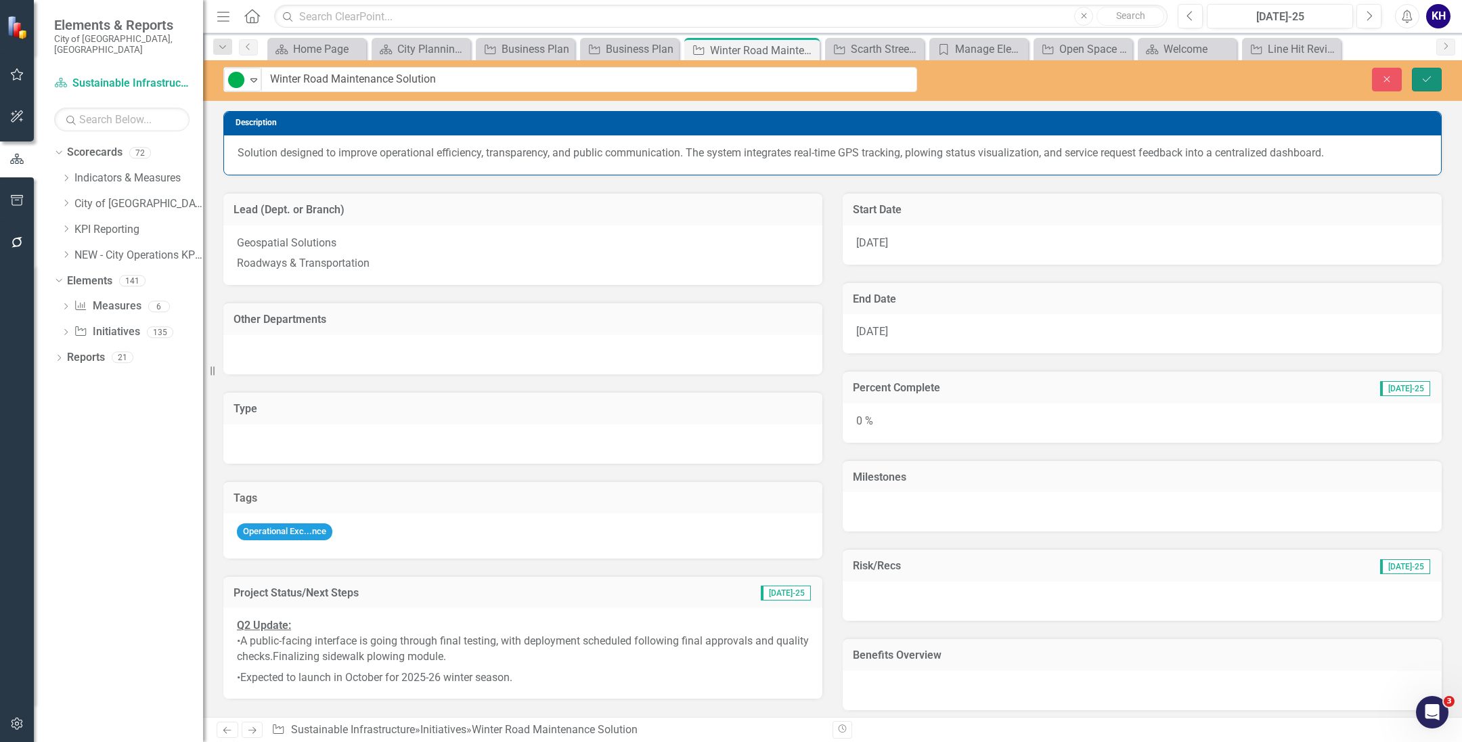
click at [1435, 87] on button "Save" at bounding box center [1427, 80] width 30 height 24
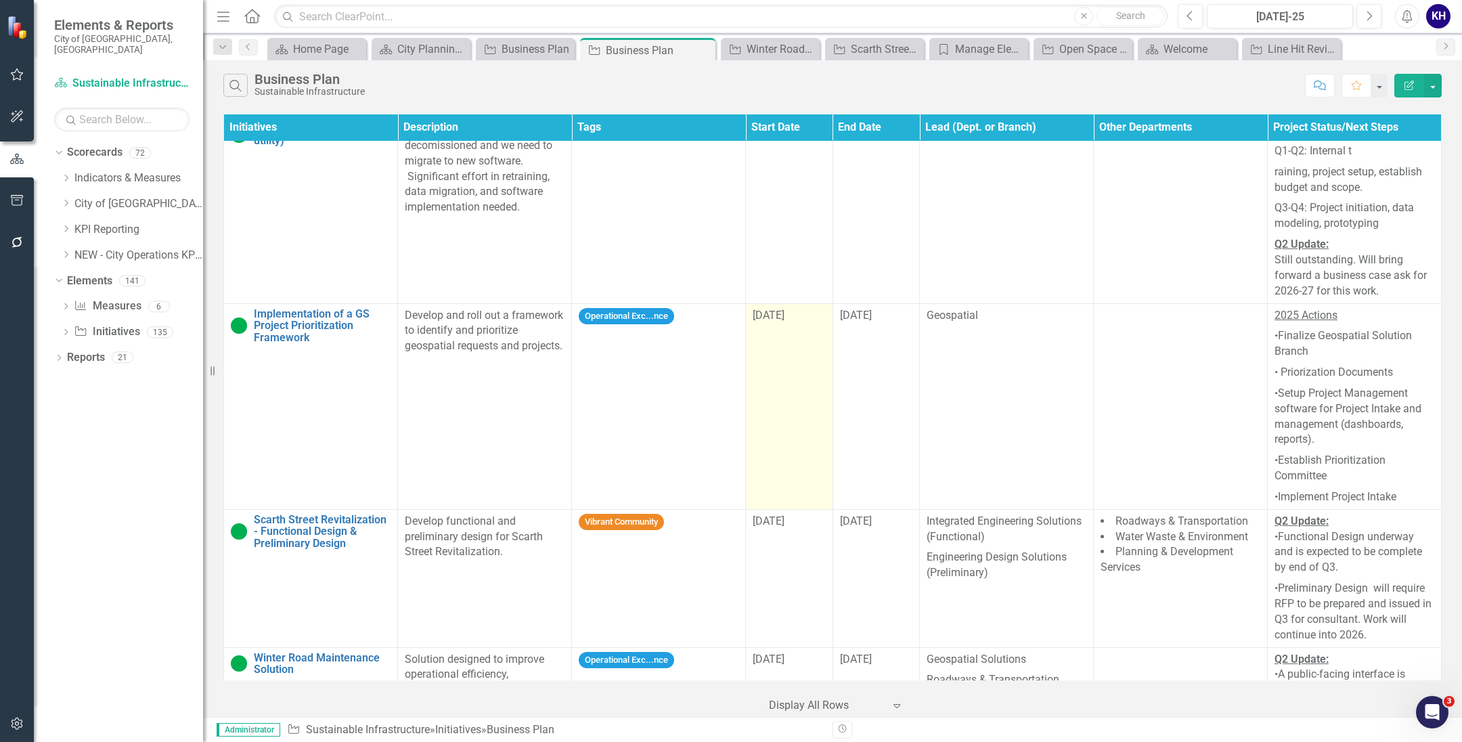
scroll to position [3722, 0]
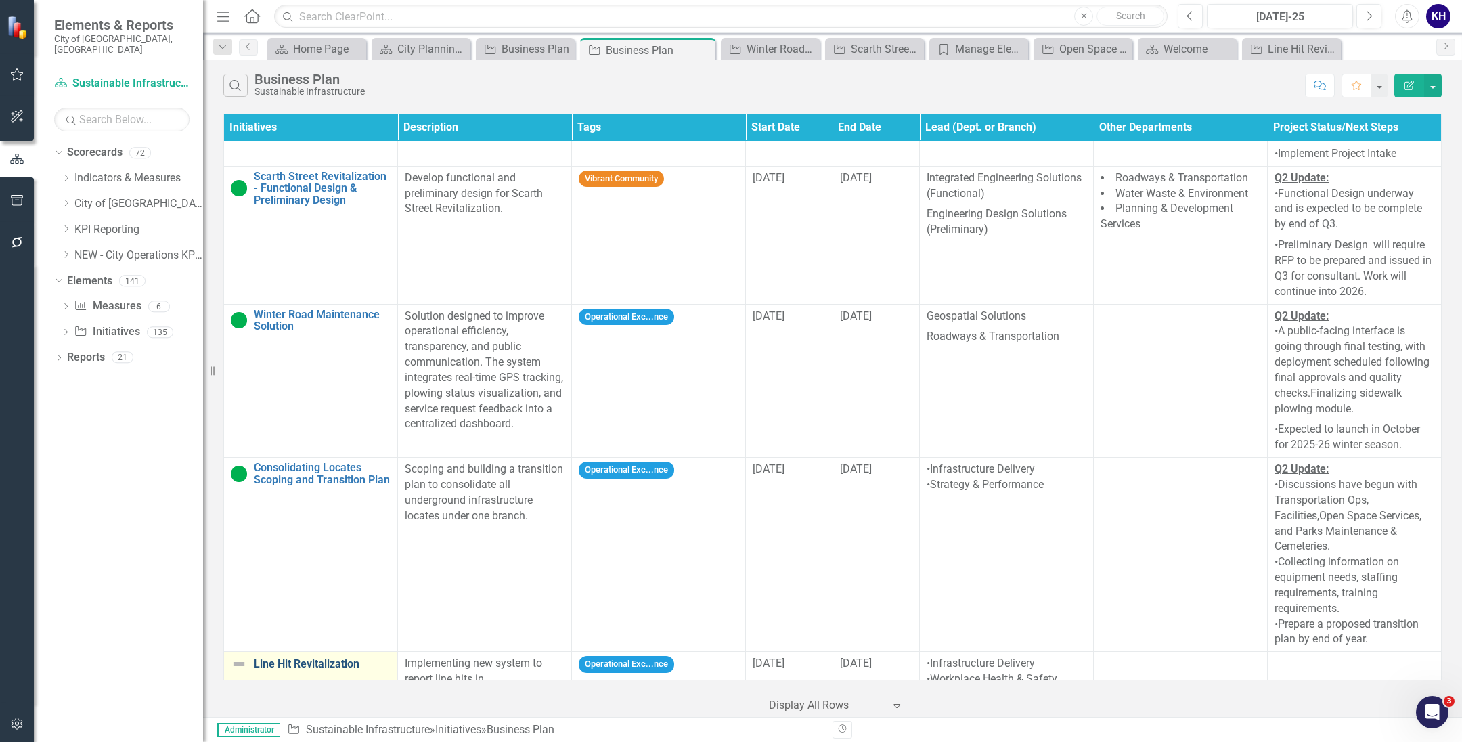
click at [326, 658] on link "Line Hit Revitalization" at bounding box center [322, 664] width 137 height 12
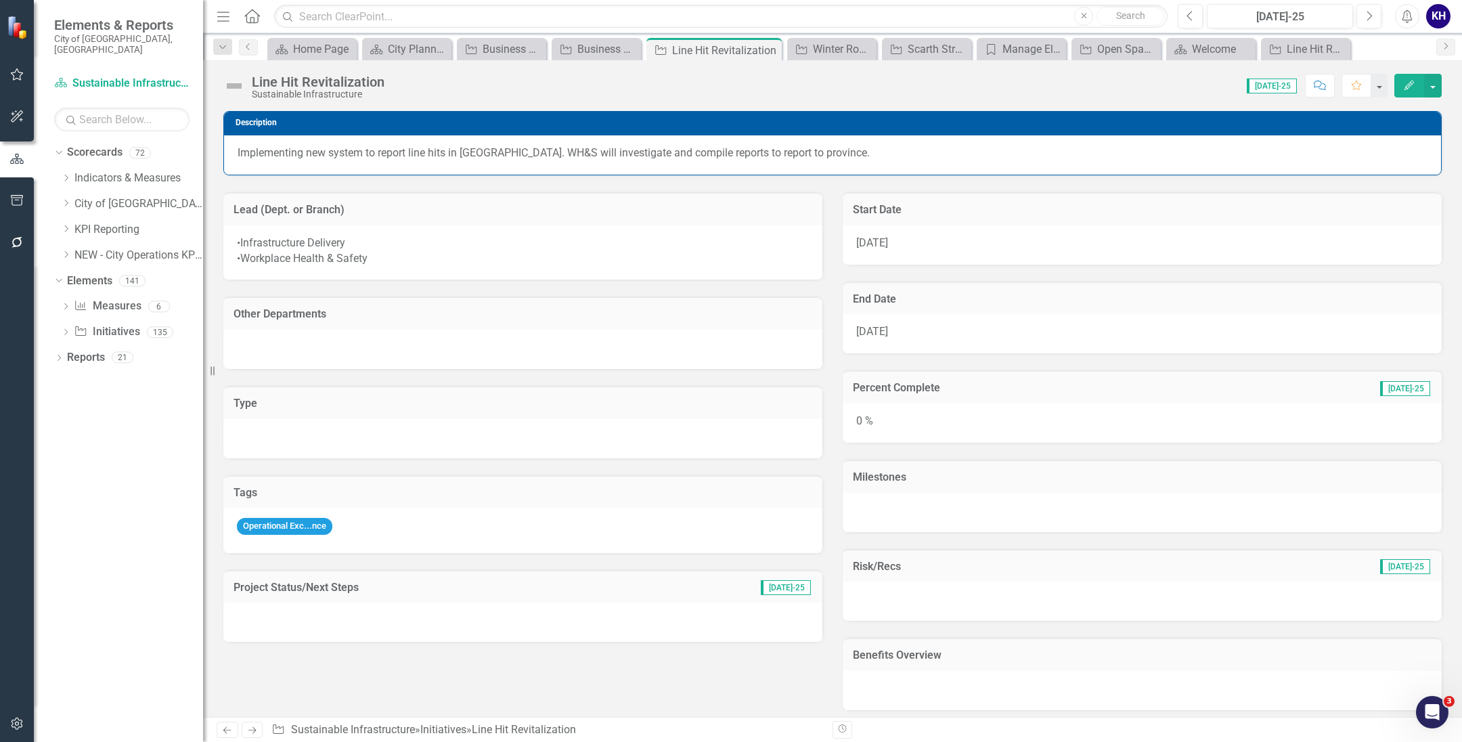
click at [569, 618] on div at bounding box center [522, 621] width 599 height 39
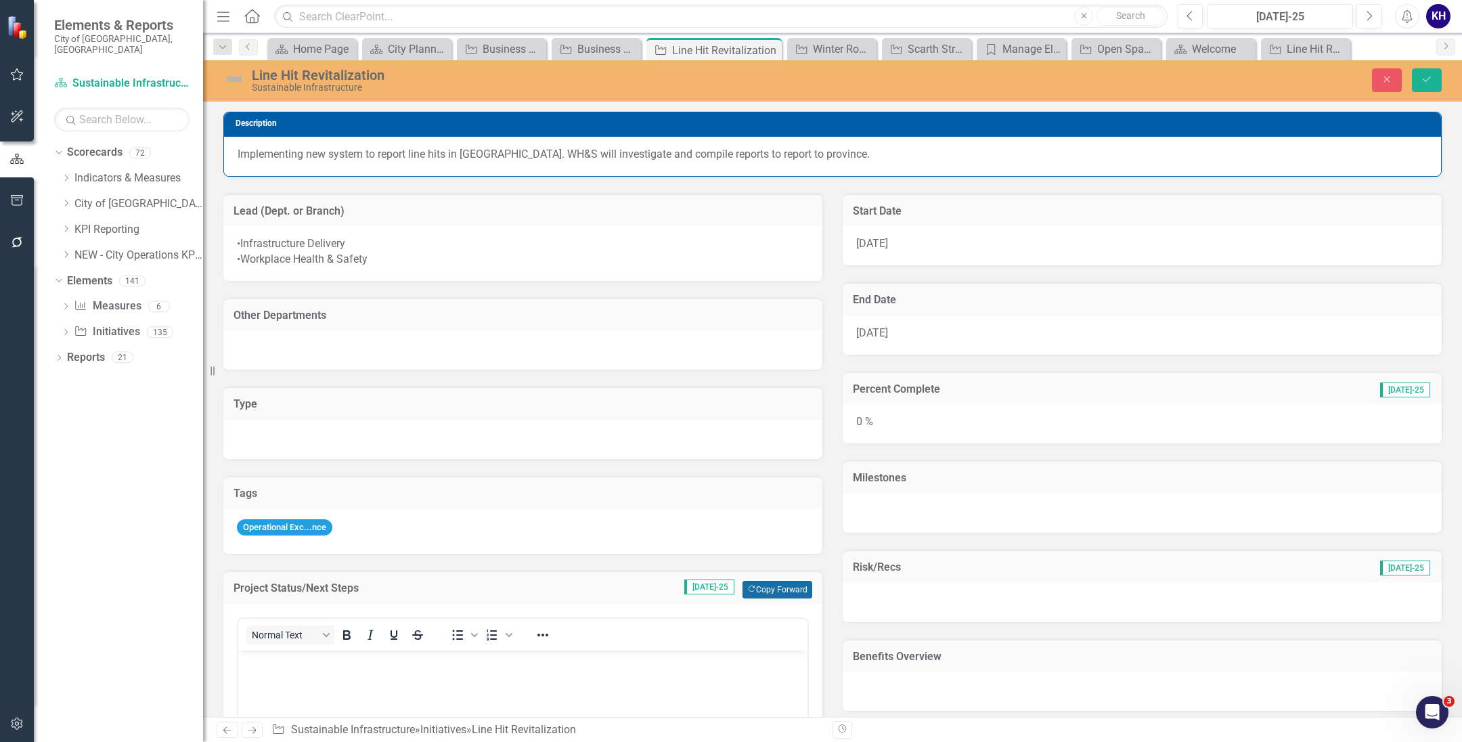
click at [750, 583] on button "Copy Forward Copy Forward" at bounding box center [777, 590] width 70 height 18
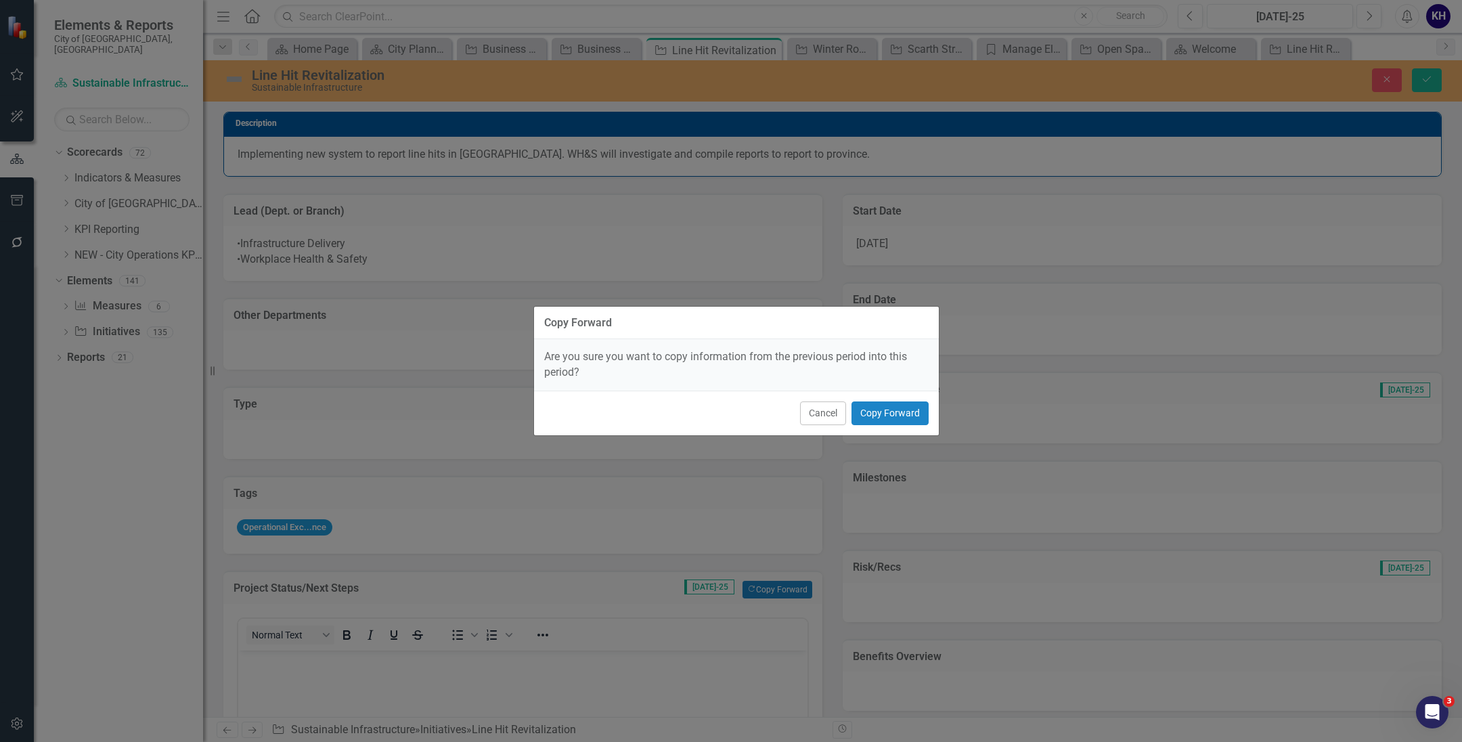
click at [910, 398] on div "Cancel Copy Forward" at bounding box center [736, 413] width 405 height 45
click at [910, 416] on button "Copy Forward" at bounding box center [889, 413] width 77 height 24
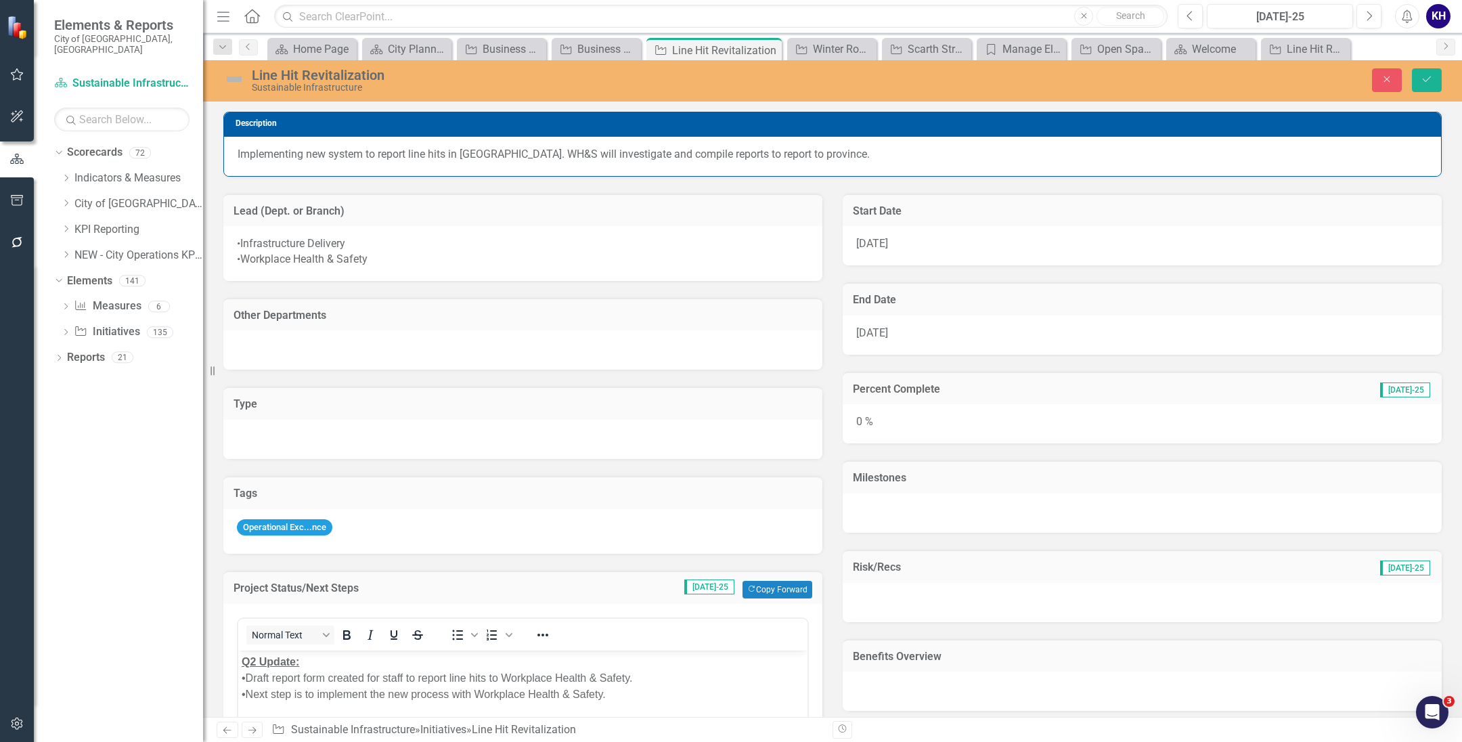
click at [224, 79] on img at bounding box center [234, 79] width 22 height 22
click at [225, 80] on img at bounding box center [234, 79] width 22 height 22
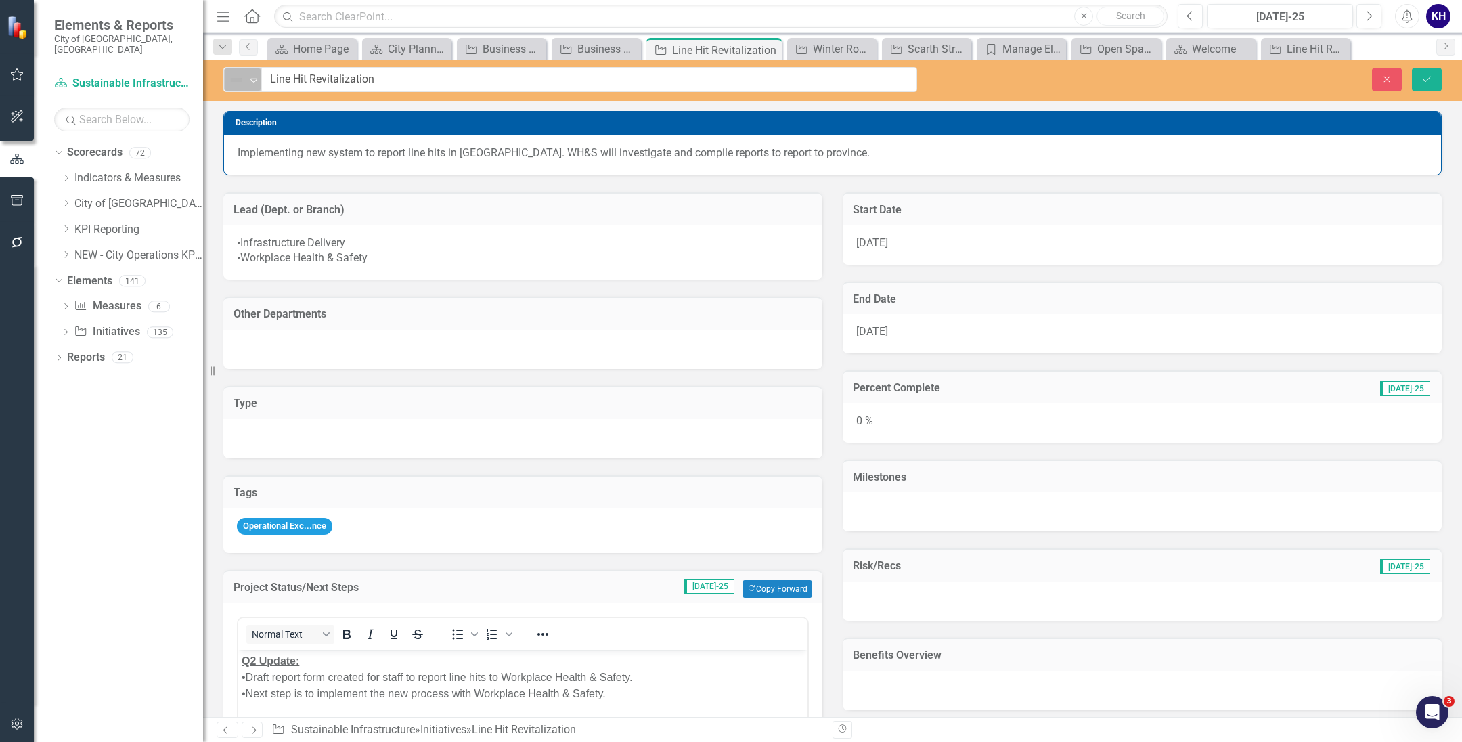
click at [231, 88] on div "Not Defined" at bounding box center [237, 79] width 20 height 19
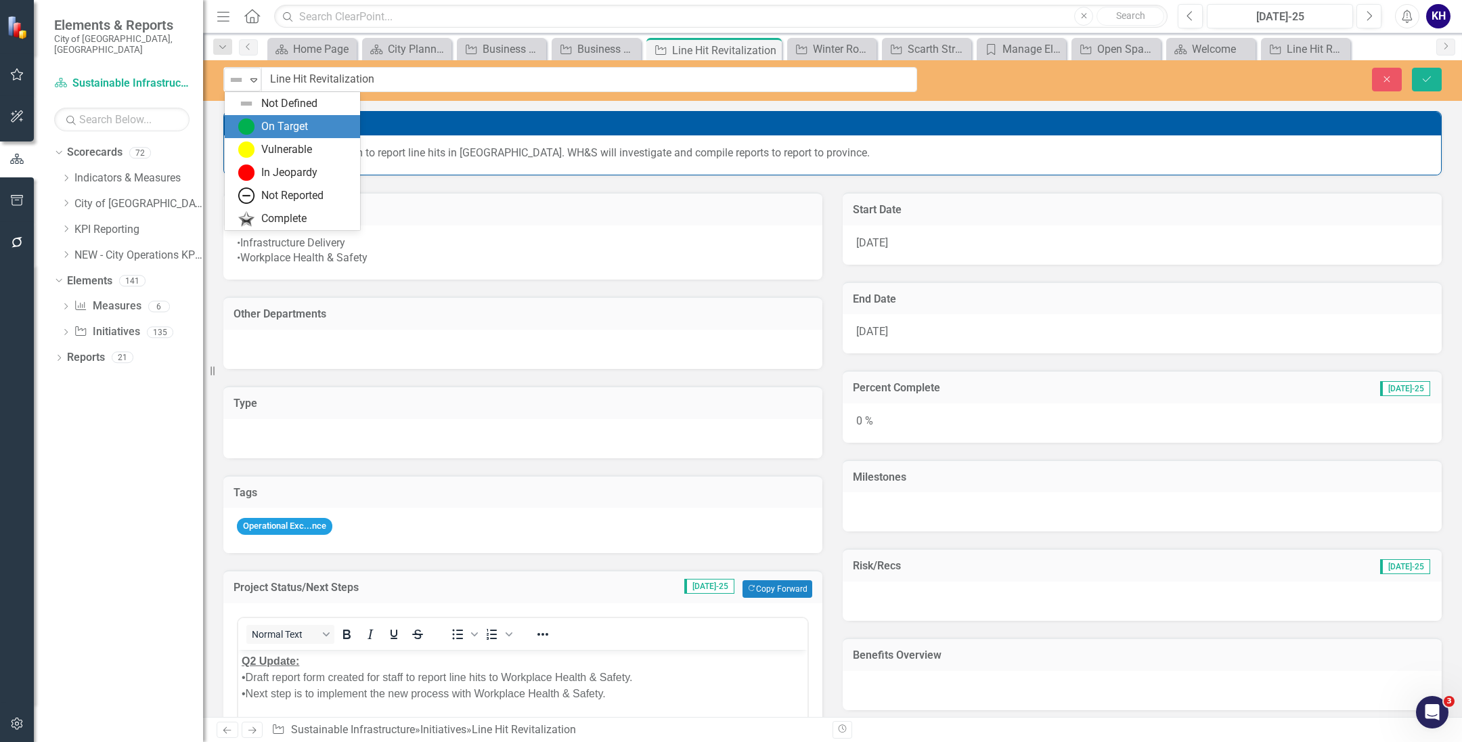
click at [233, 116] on div "On Target" at bounding box center [292, 126] width 135 height 23
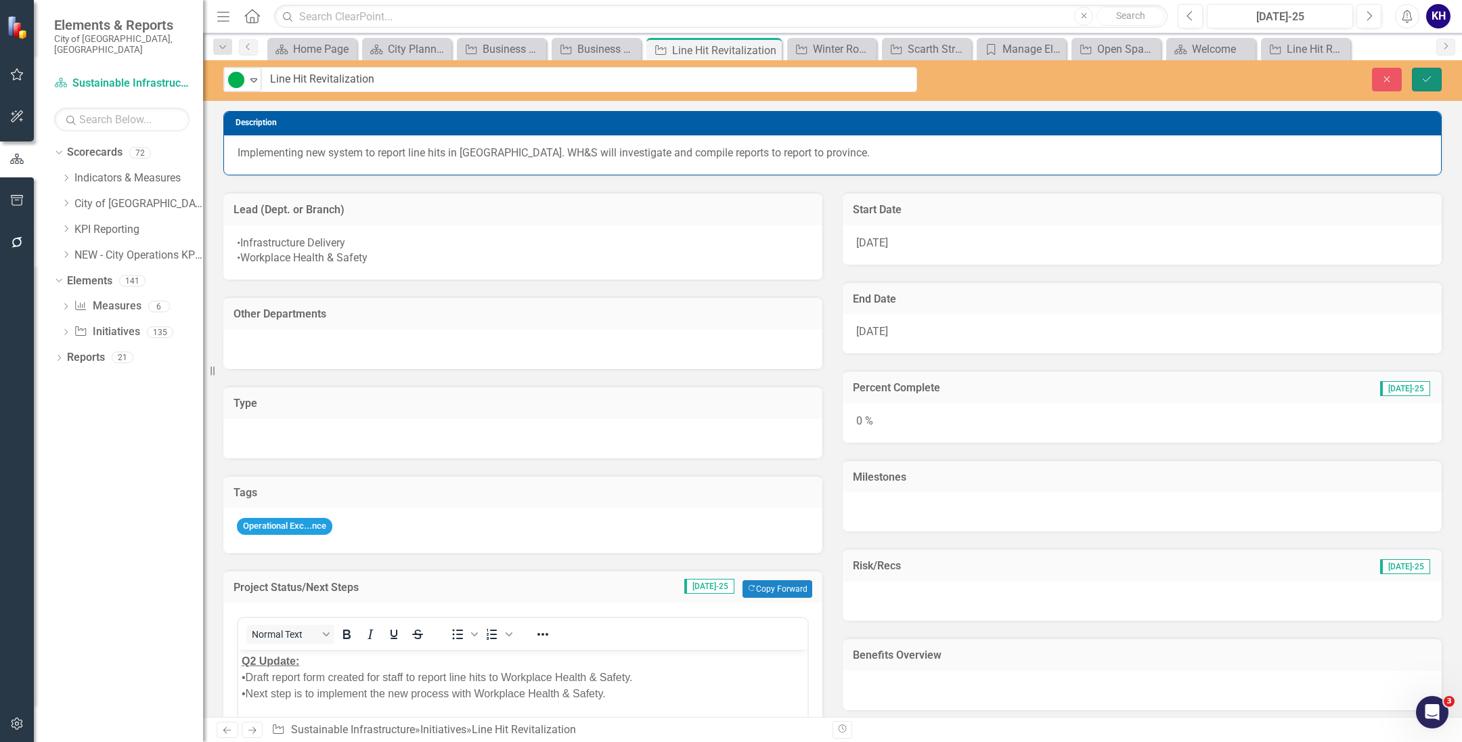
click at [1428, 76] on icon "Save" at bounding box center [1427, 78] width 12 height 9
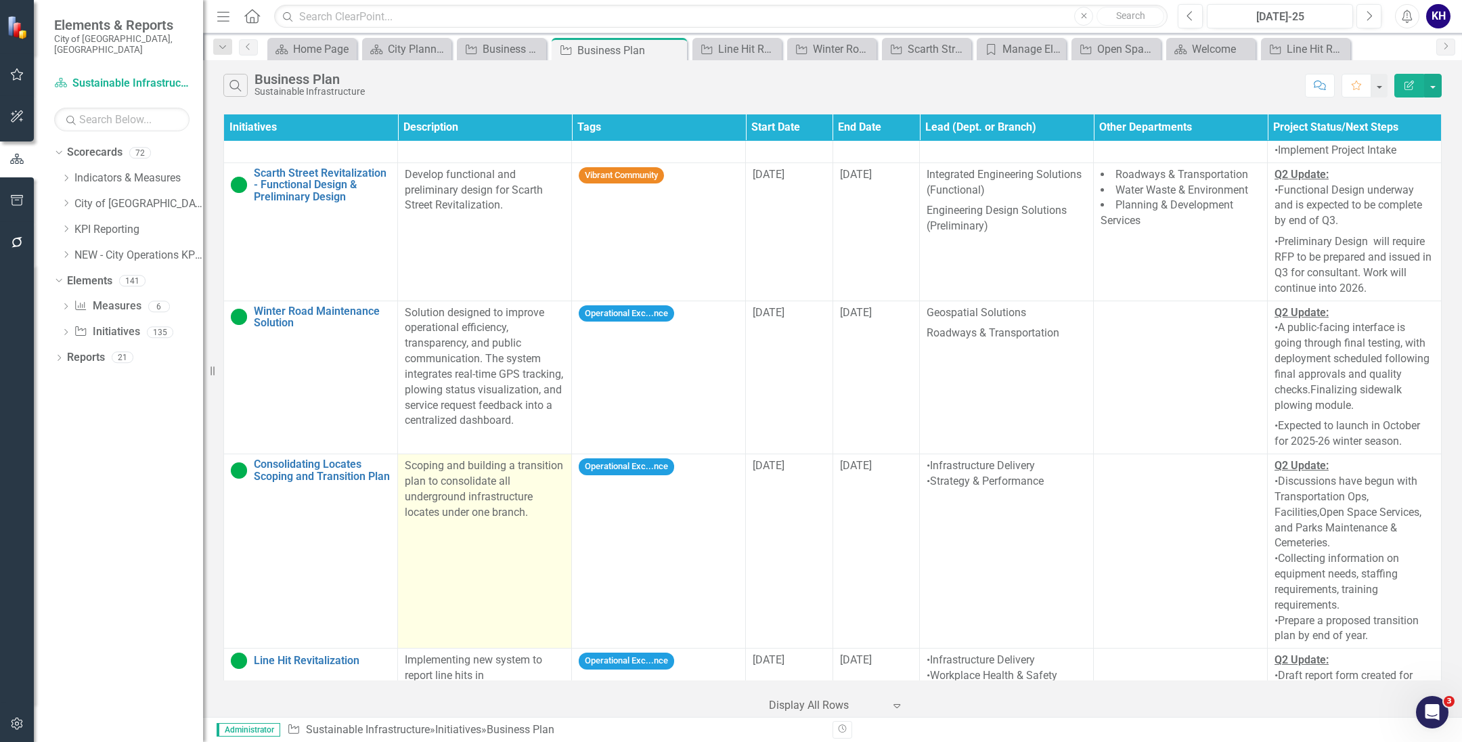
scroll to position [3769, 0]
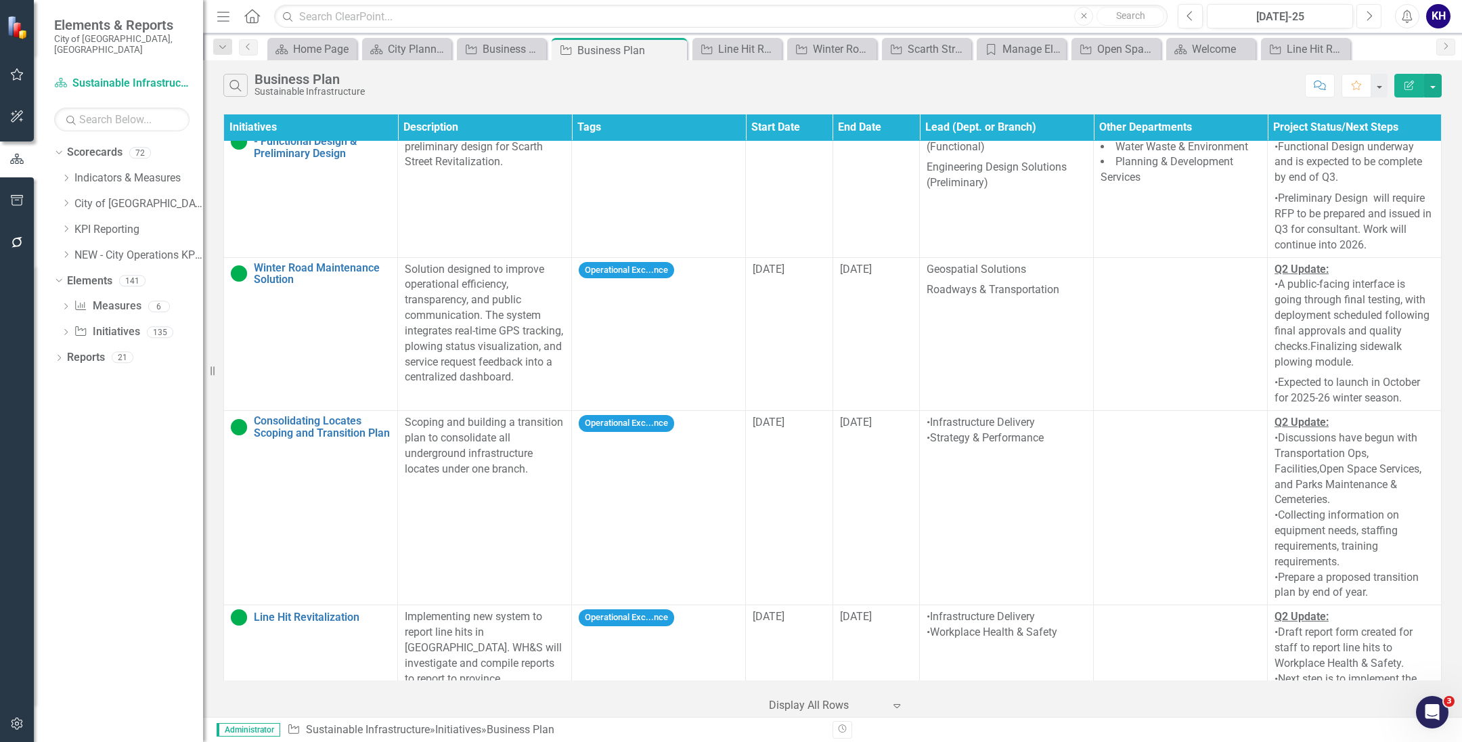
click at [1365, 20] on icon "Next" at bounding box center [1368, 16] width 7 height 12
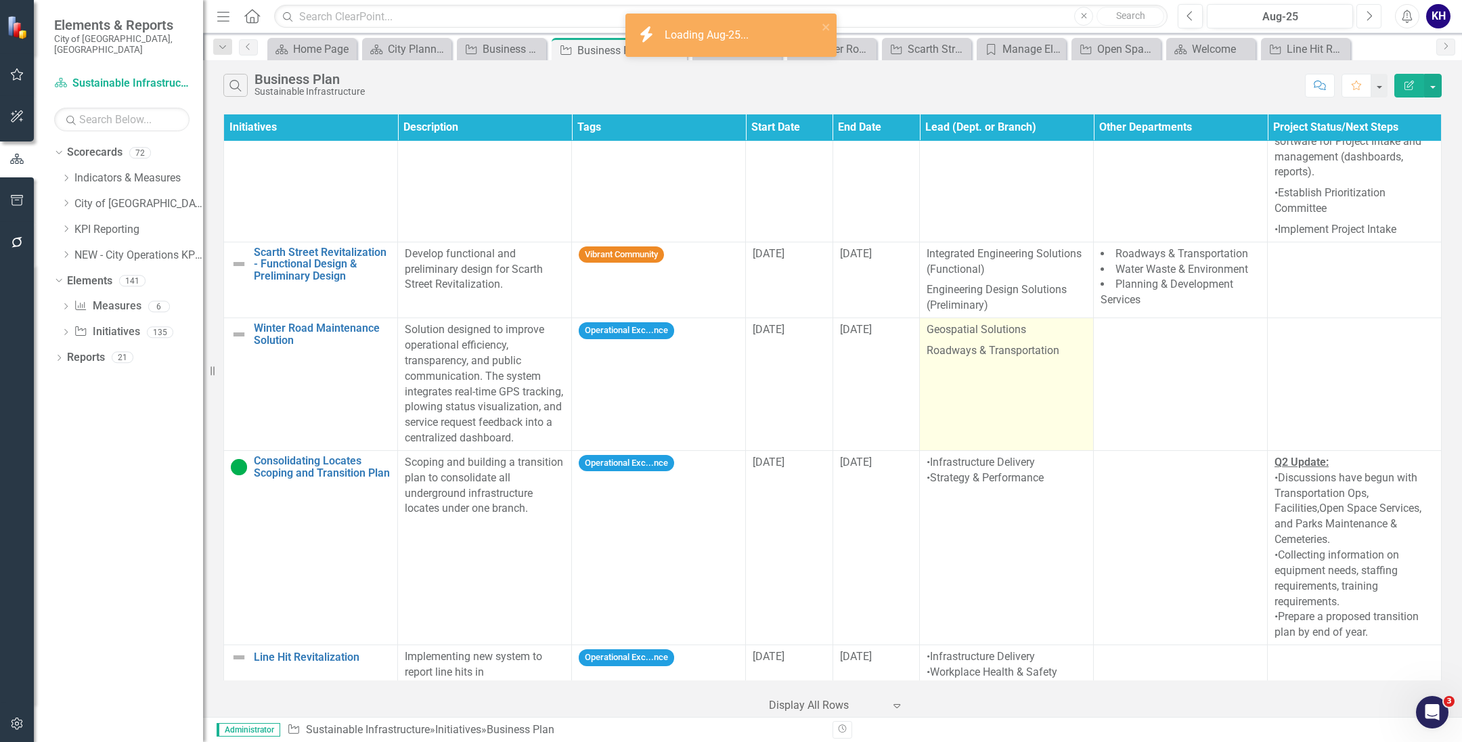
scroll to position [3655, 0]
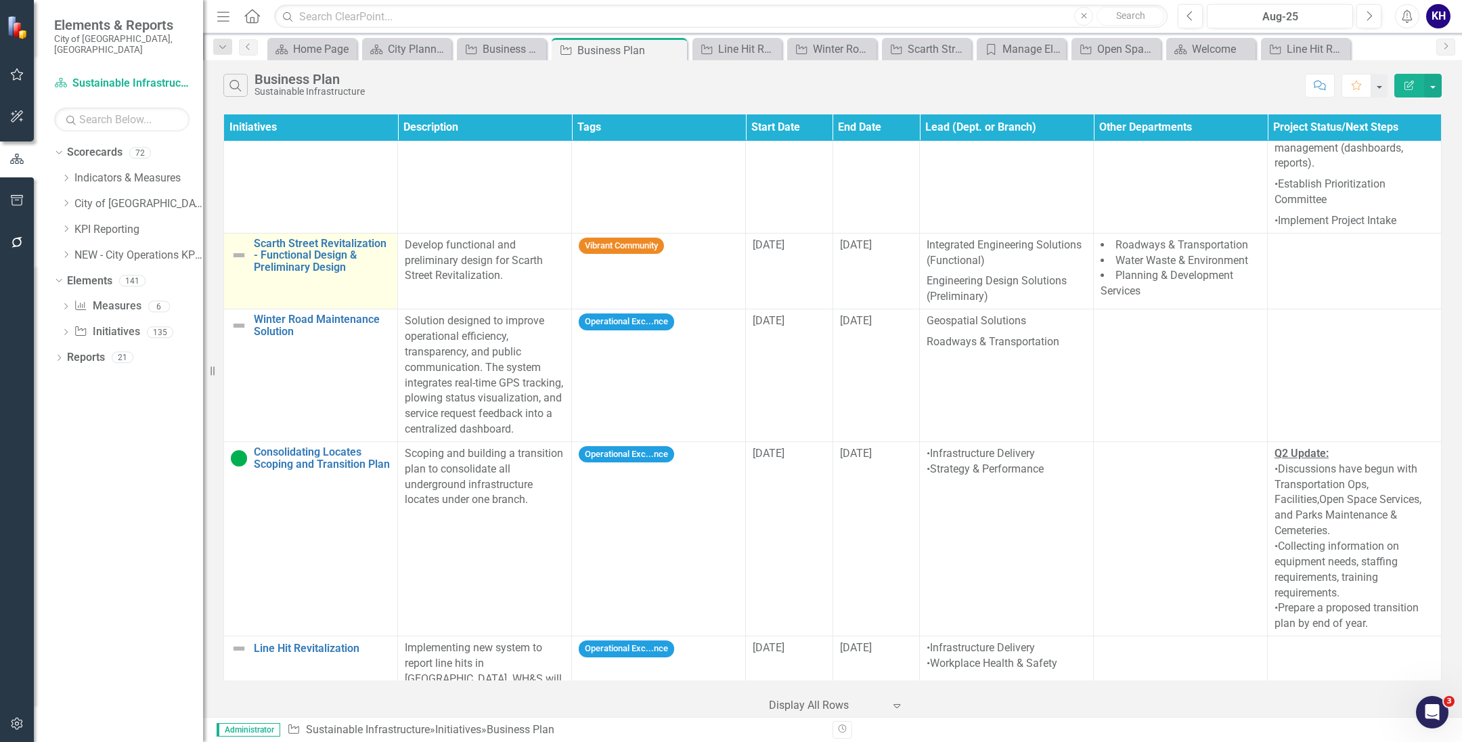
click at [246, 247] on img at bounding box center [239, 255] width 16 height 16
click at [271, 238] on link "Scarth Street Revitalization - Functional Design & Preliminary Design" at bounding box center [322, 256] width 137 height 36
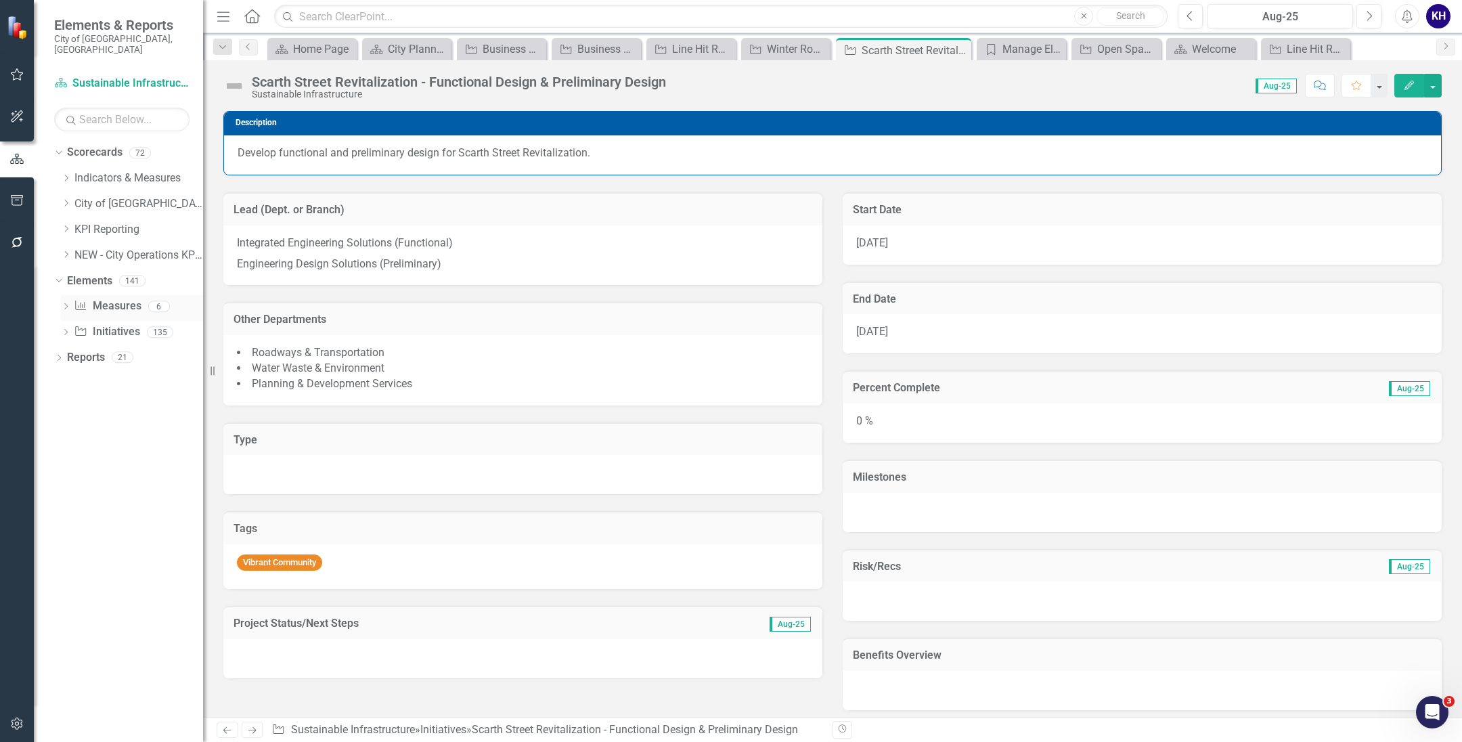
click at [102, 298] on link "Measure Measures" at bounding box center [107, 306] width 67 height 16
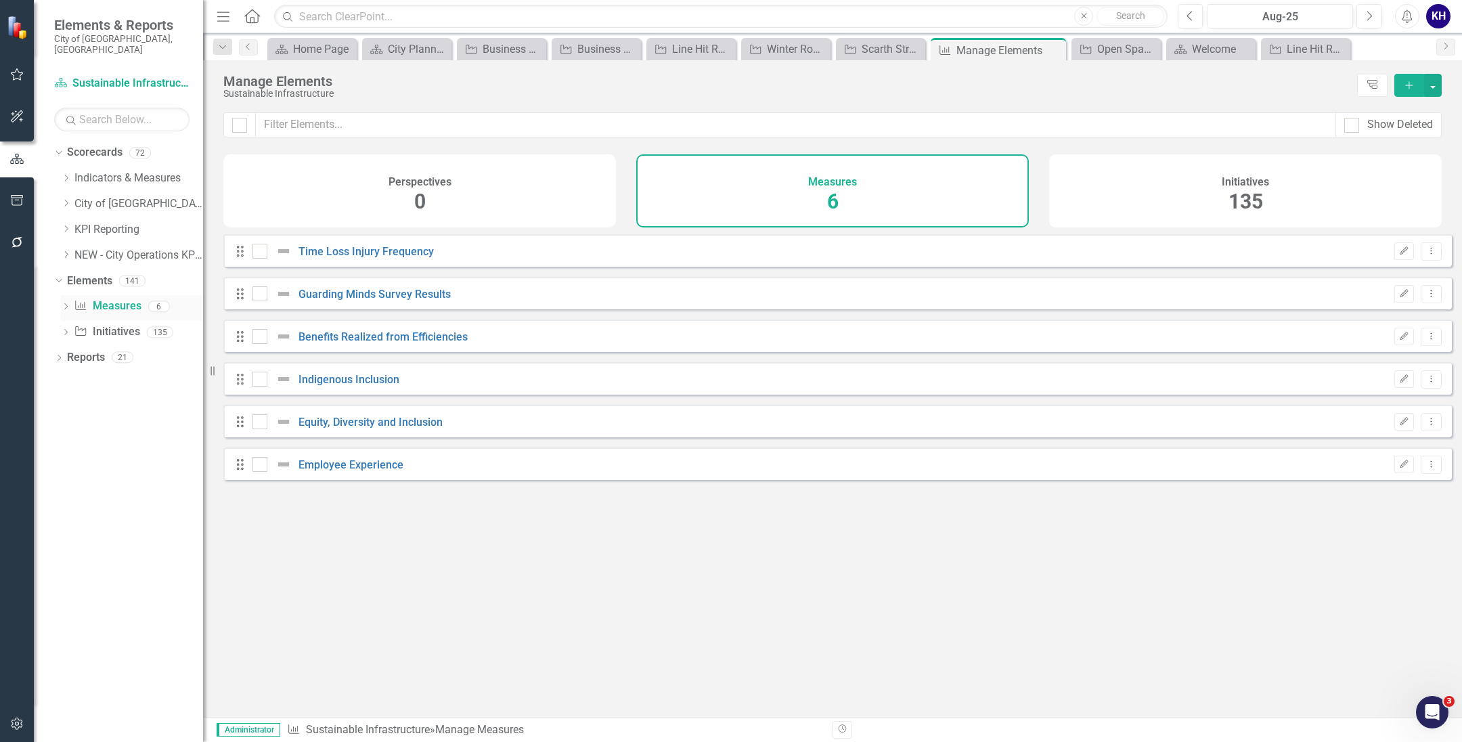
checkbox input "false"
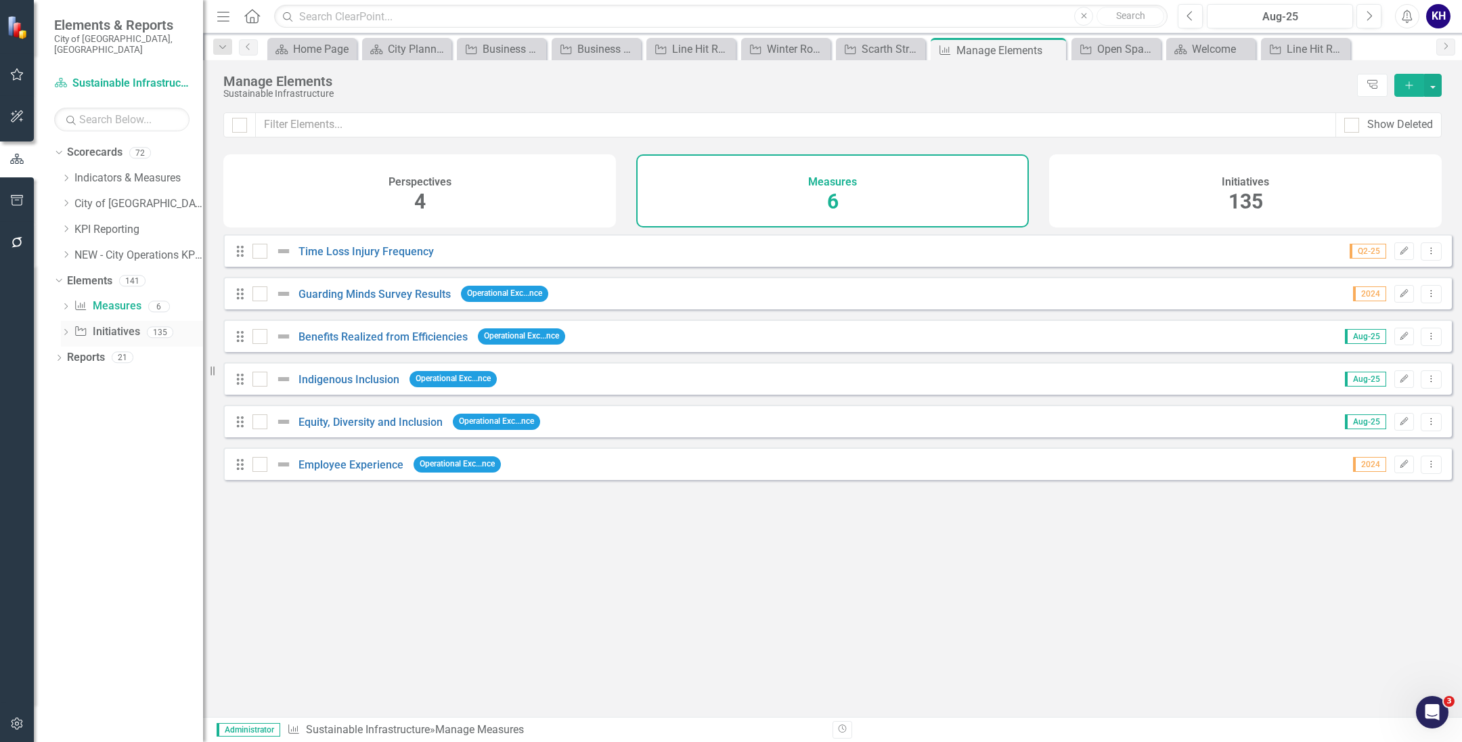
click at [104, 325] on link "Initiative Initiatives" at bounding box center [107, 332] width 66 height 16
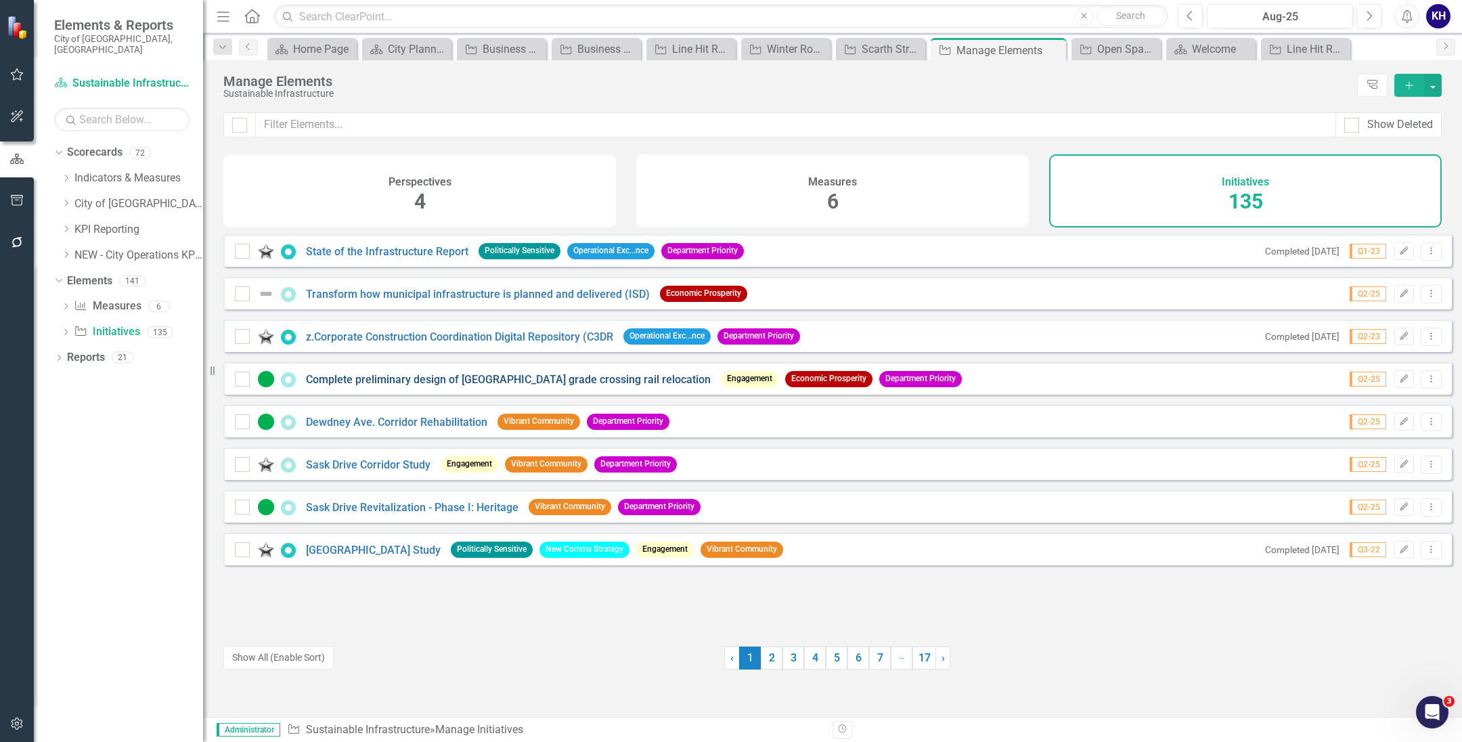
click at [360, 386] on link "Complete preliminary design of Ring Road grade crossing rail relocation" at bounding box center [508, 379] width 405 height 13
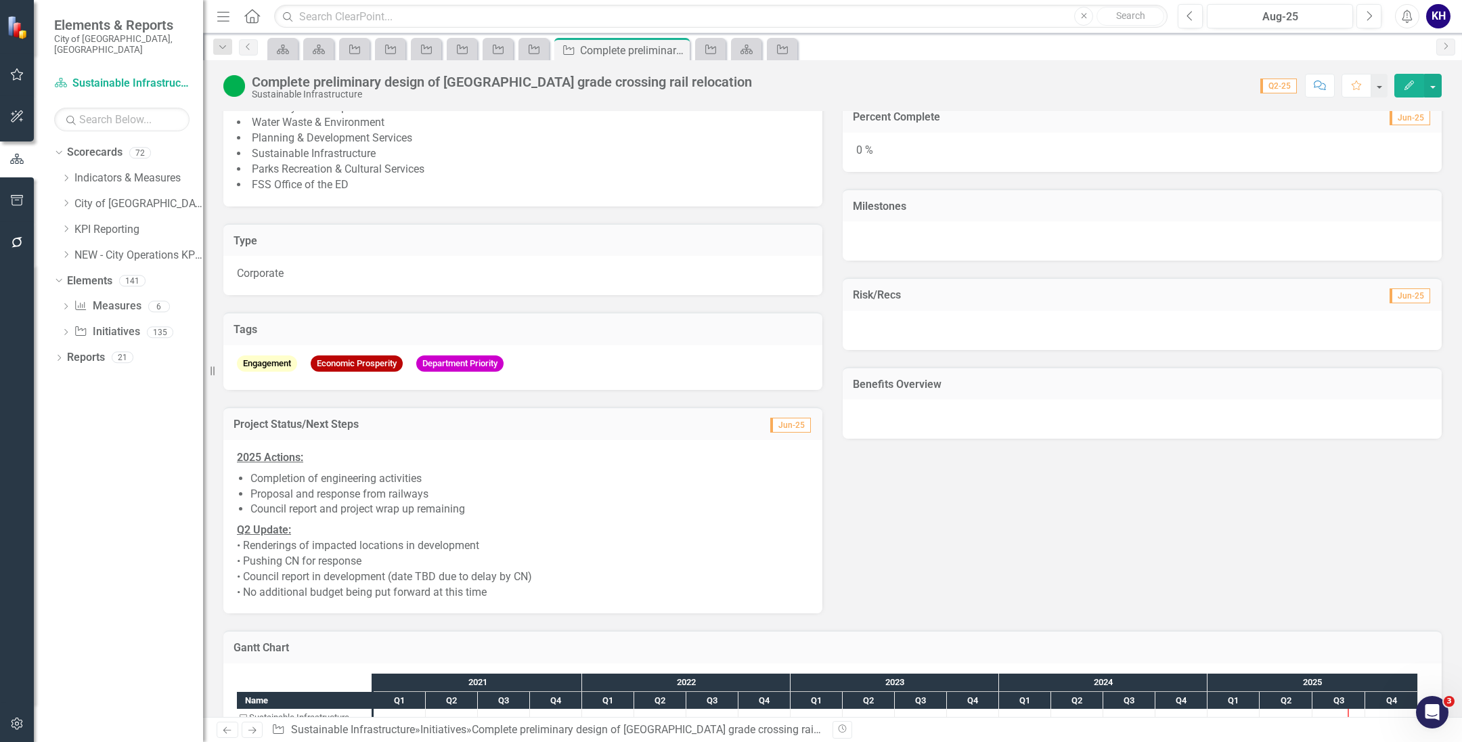
scroll to position [338, 0]
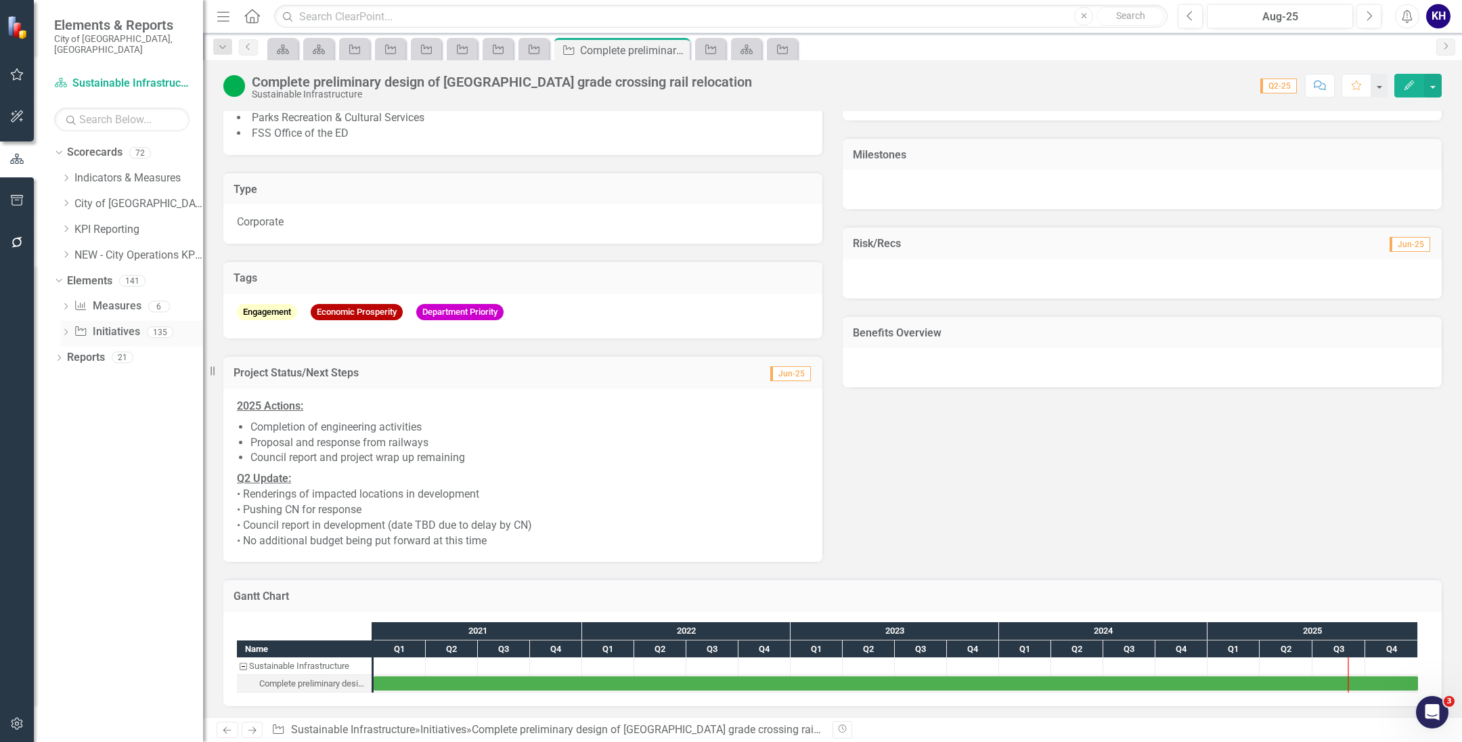
click at [108, 327] on link "Initiative Initiatives" at bounding box center [107, 332] width 66 height 16
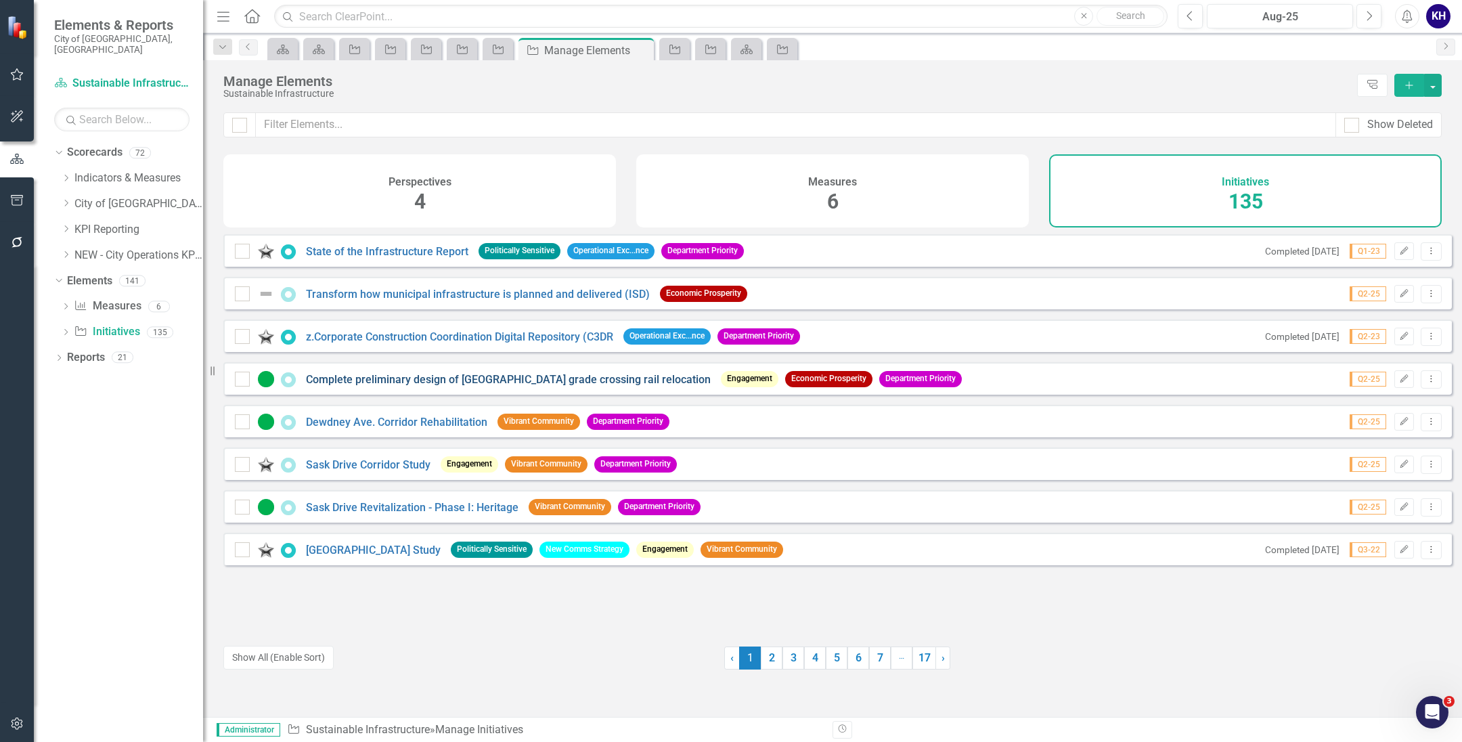
click at [342, 386] on link "Complete preliminary design of Ring Road grade crossing rail relocation" at bounding box center [508, 379] width 405 height 13
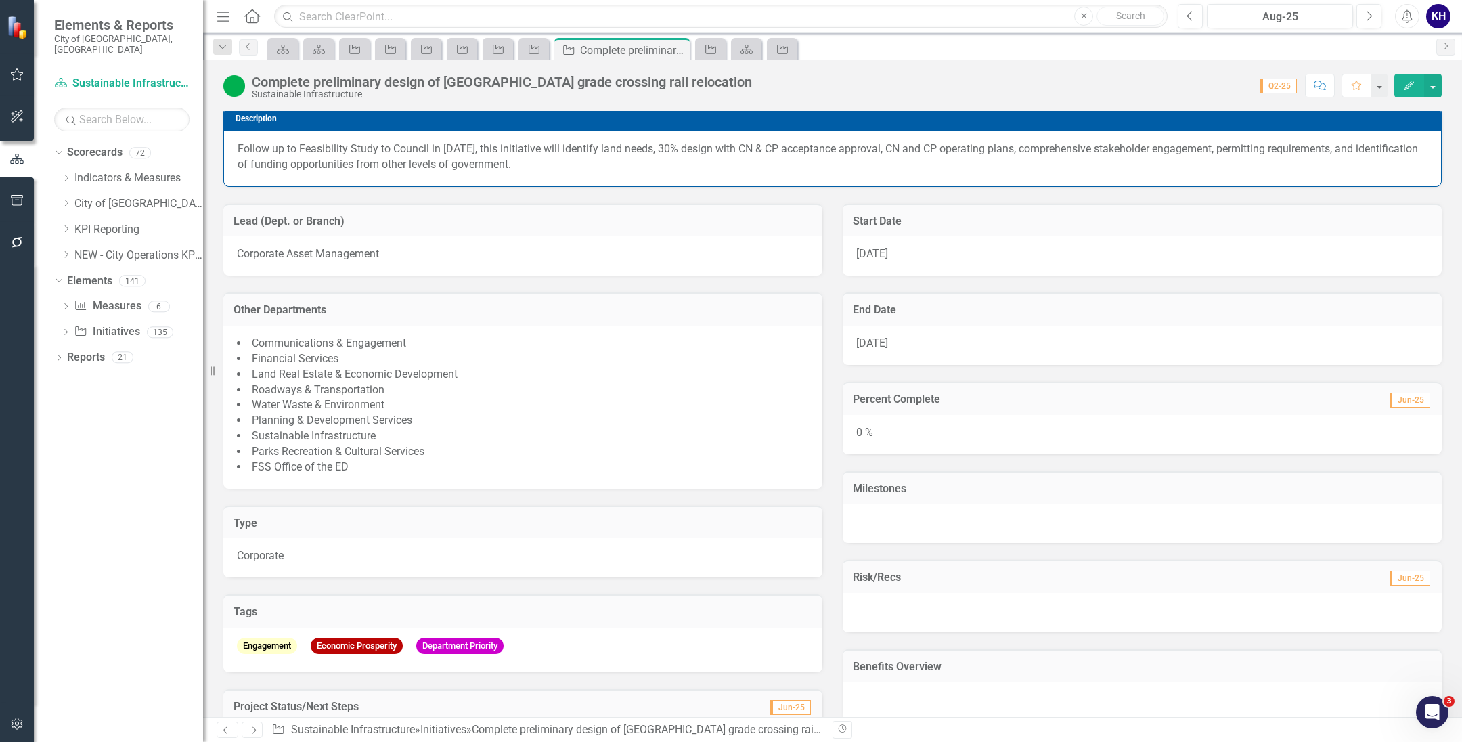
scroll to position [2, 0]
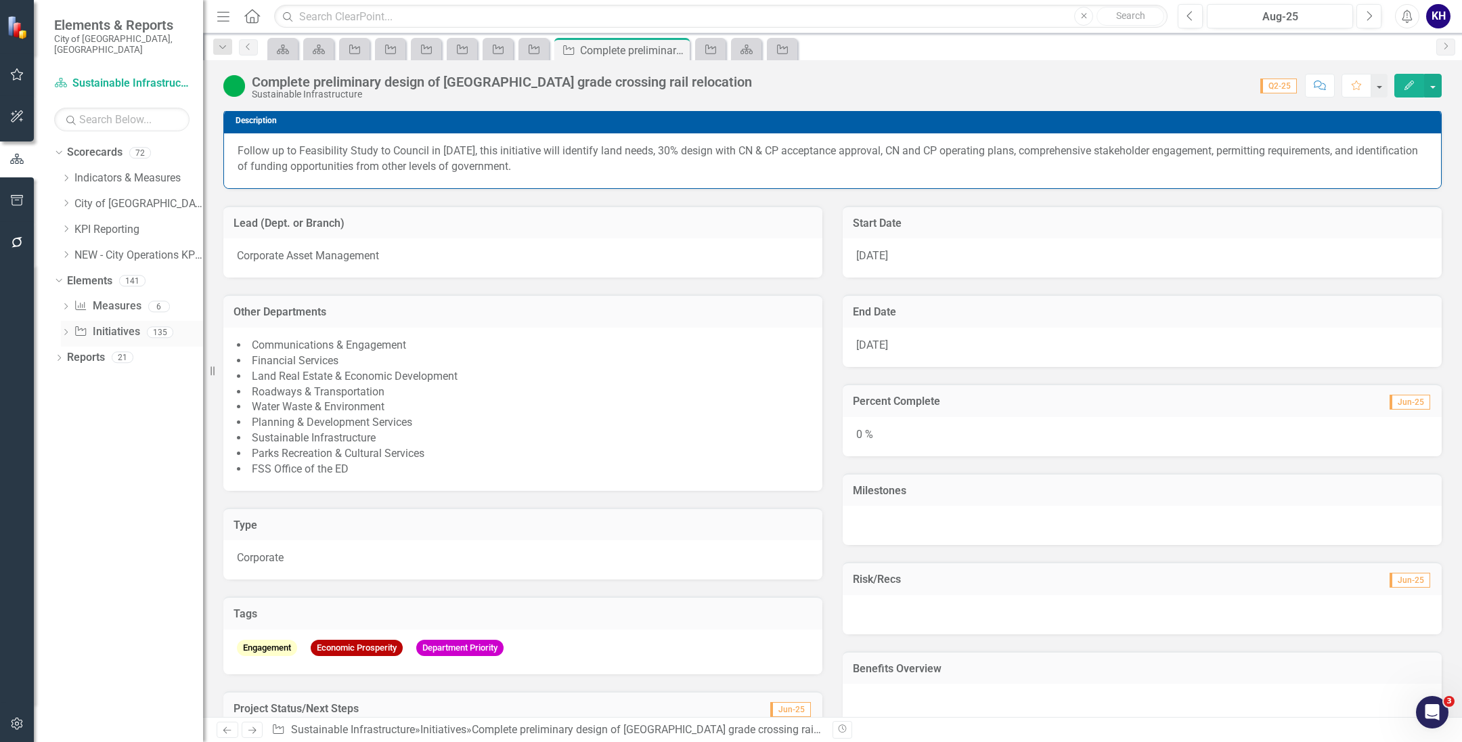
click at [70, 330] on icon "Dropdown" at bounding box center [65, 333] width 9 height 7
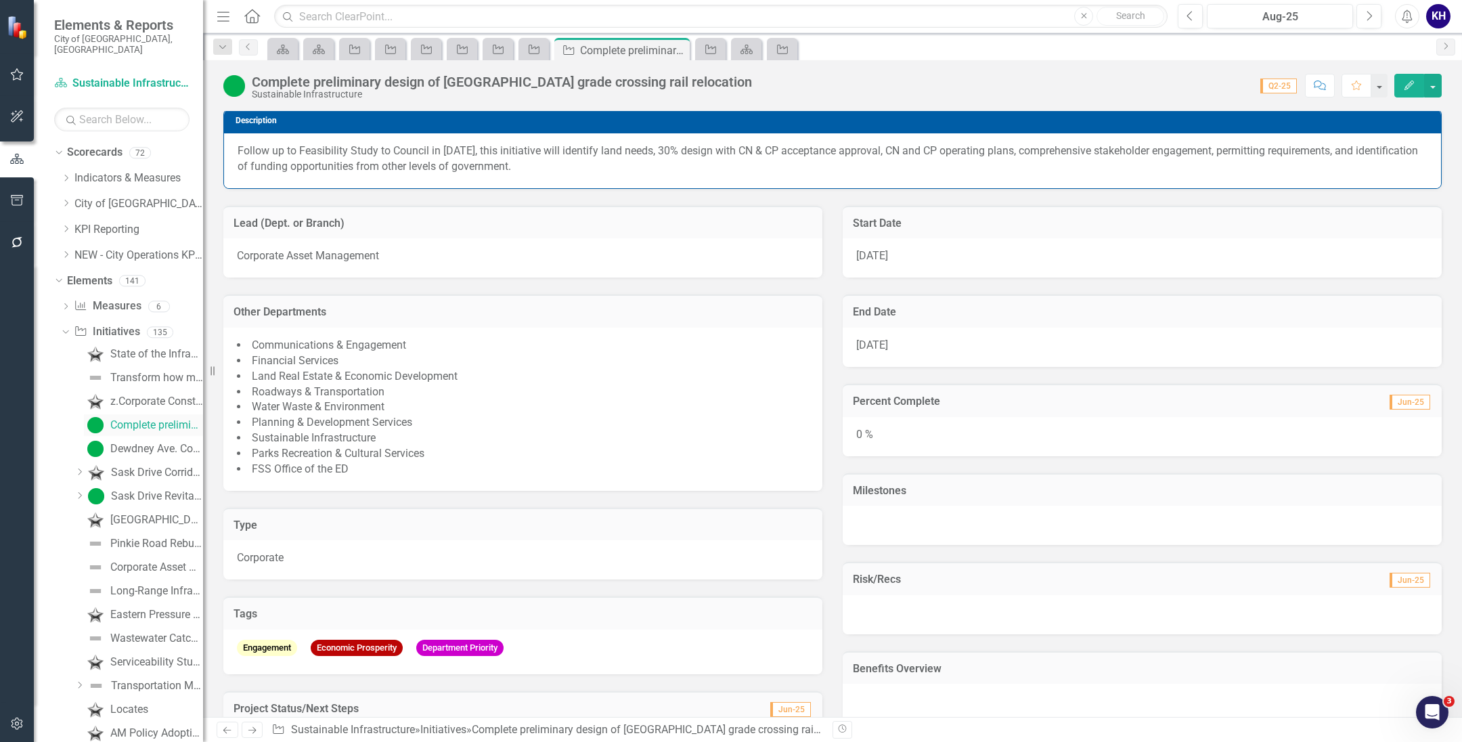
click at [139, 419] on div "Complete preliminary design of Ring Road grade crossing rail relocation" at bounding box center [156, 425] width 93 height 12
click at [124, 324] on link "Initiative Initiatives" at bounding box center [107, 332] width 66 height 16
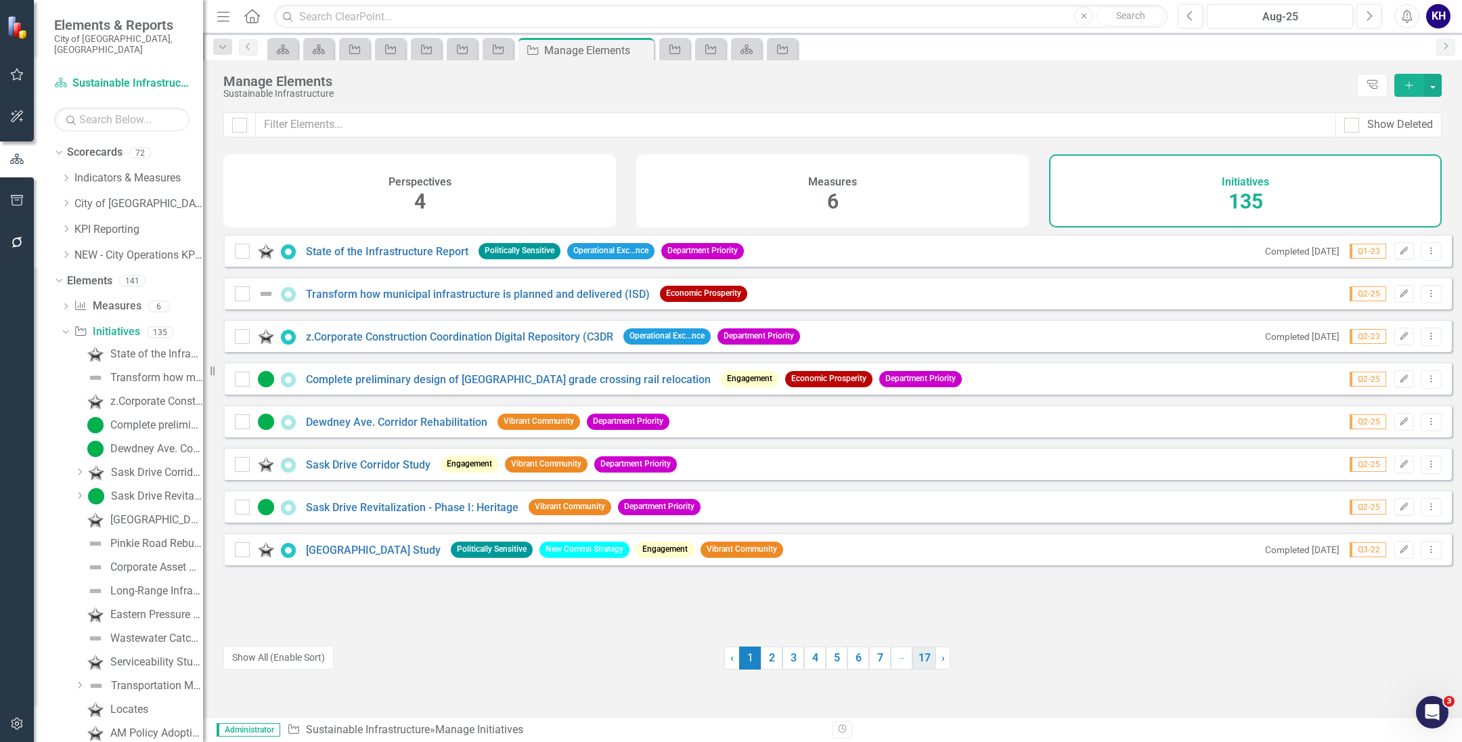
click at [922, 654] on link "17" at bounding box center [924, 657] width 24 height 23
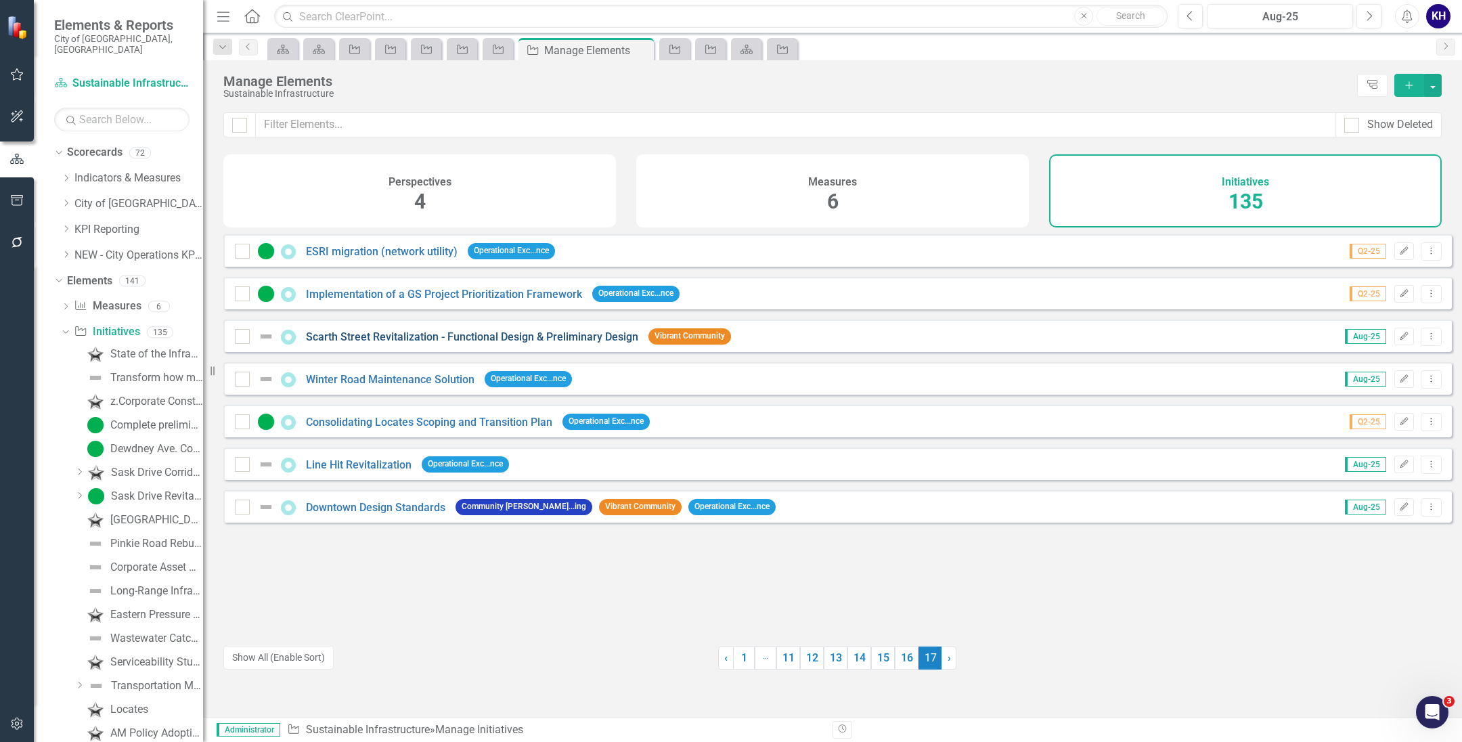
click at [315, 343] on link "Scarth Street Revitalization - Functional Design & Preliminary Design" at bounding box center [472, 336] width 332 height 13
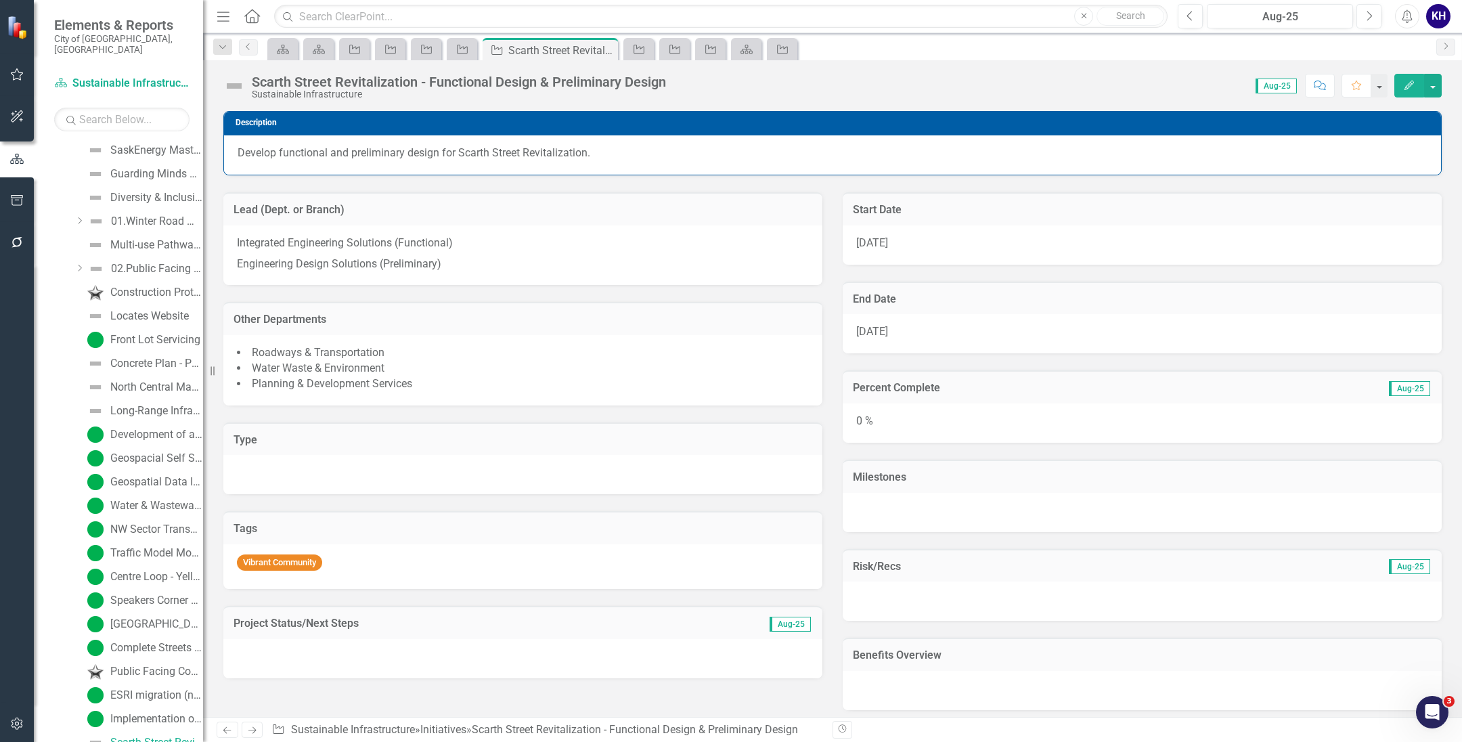
scroll to position [149, 0]
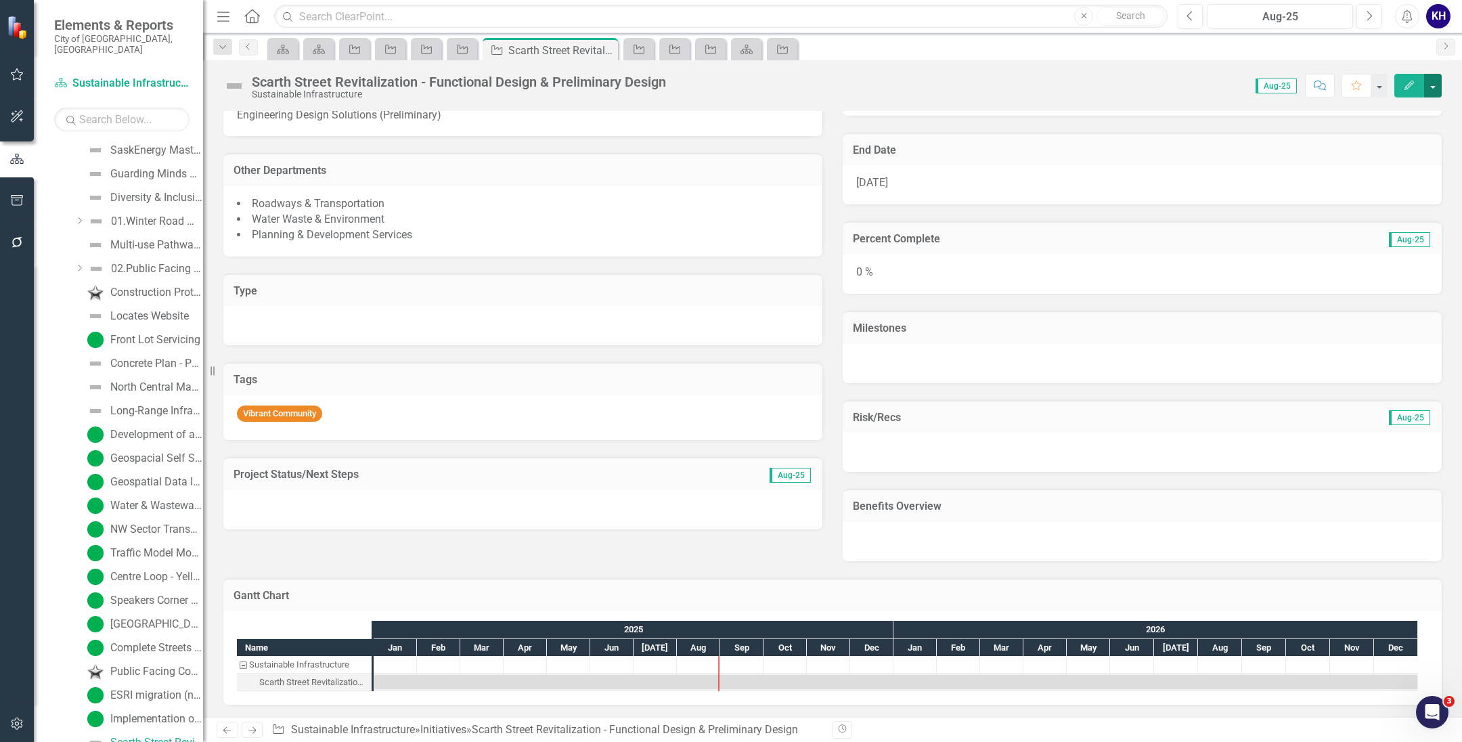
click at [1430, 85] on button "button" at bounding box center [1433, 86] width 18 height 24
click at [1391, 116] on link "Edit Edit Initiative" at bounding box center [1358, 111] width 164 height 25
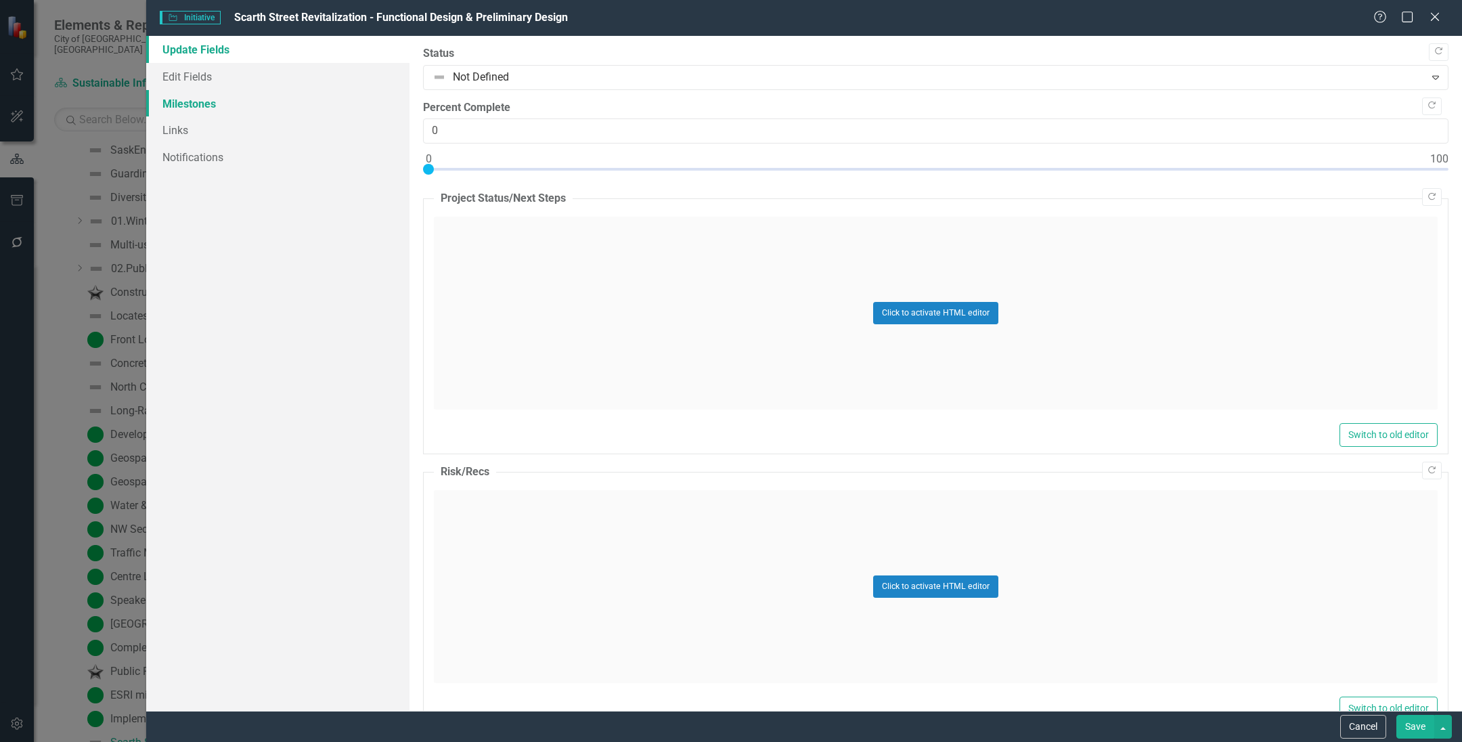
click at [317, 94] on link "Milestones" at bounding box center [277, 103] width 263 height 27
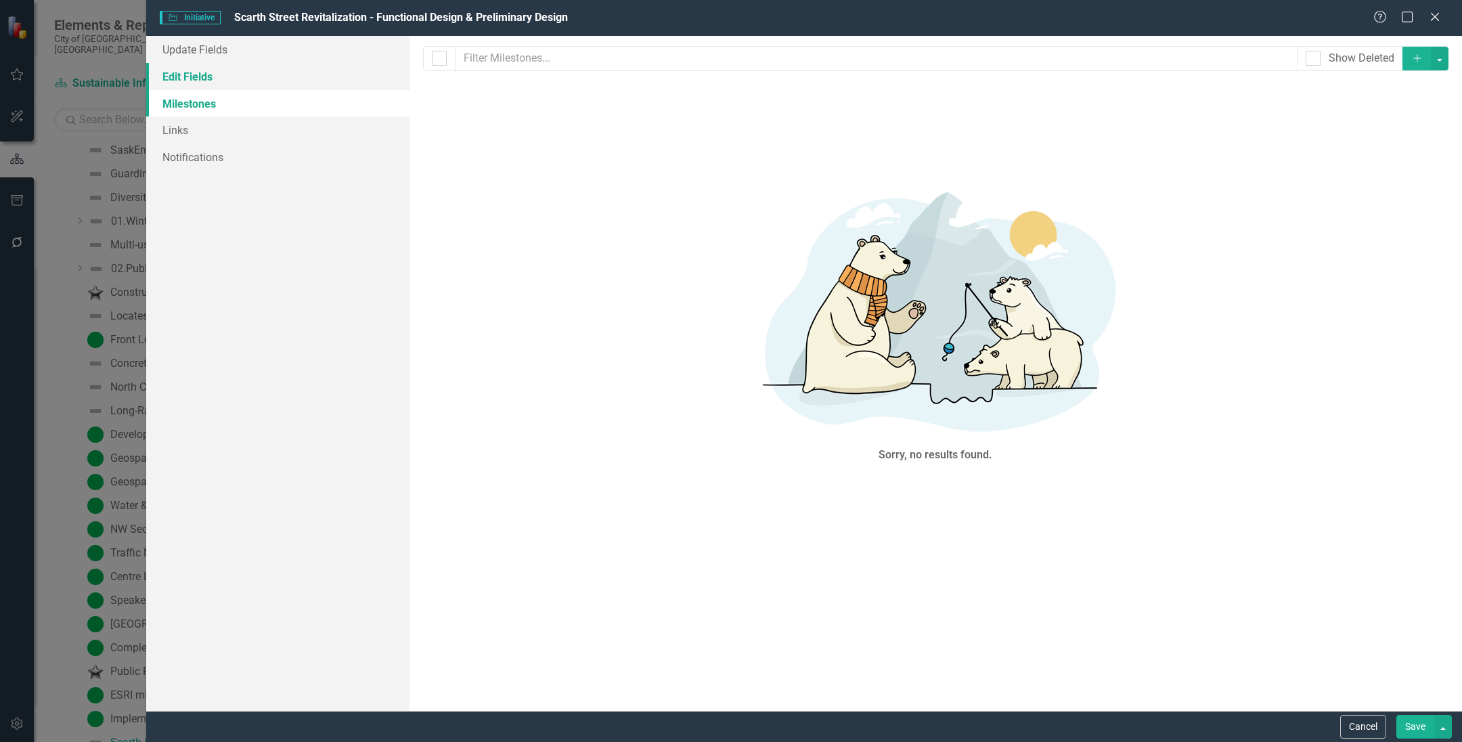
click at [185, 84] on link "Edit Fields" at bounding box center [277, 76] width 263 height 27
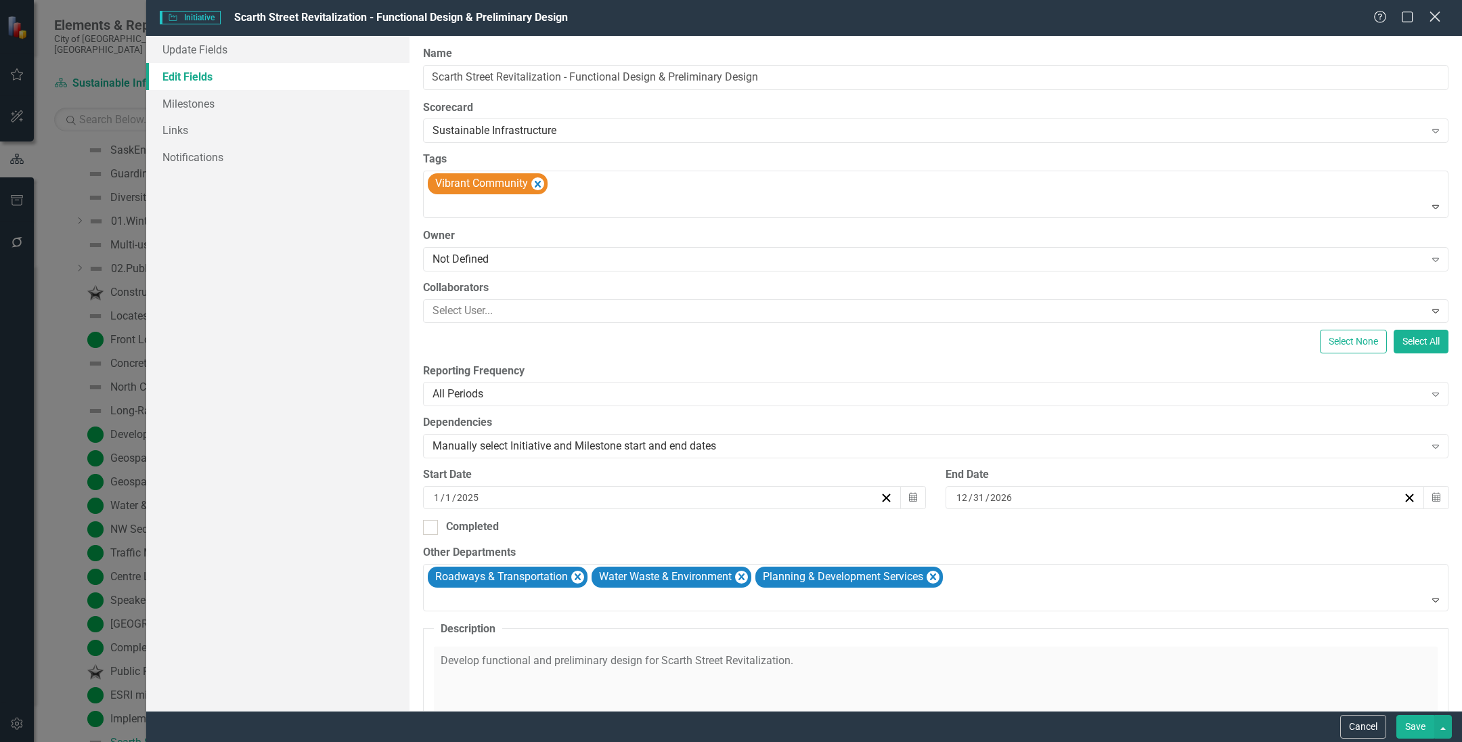
click at [1434, 12] on icon "Close" at bounding box center [1434, 16] width 17 height 13
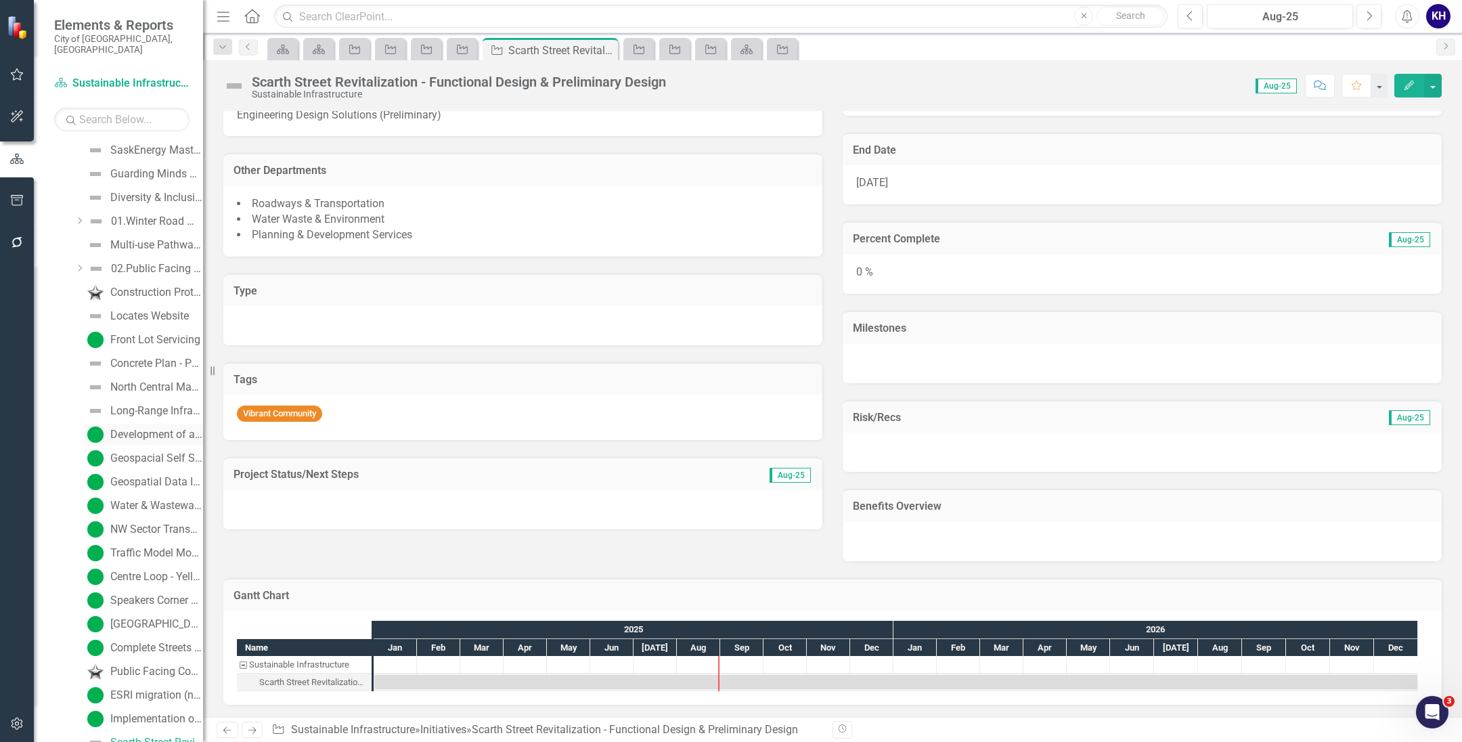
click at [132, 424] on link "Development of a As-Built/Redlining Framework" at bounding box center [143, 435] width 119 height 22
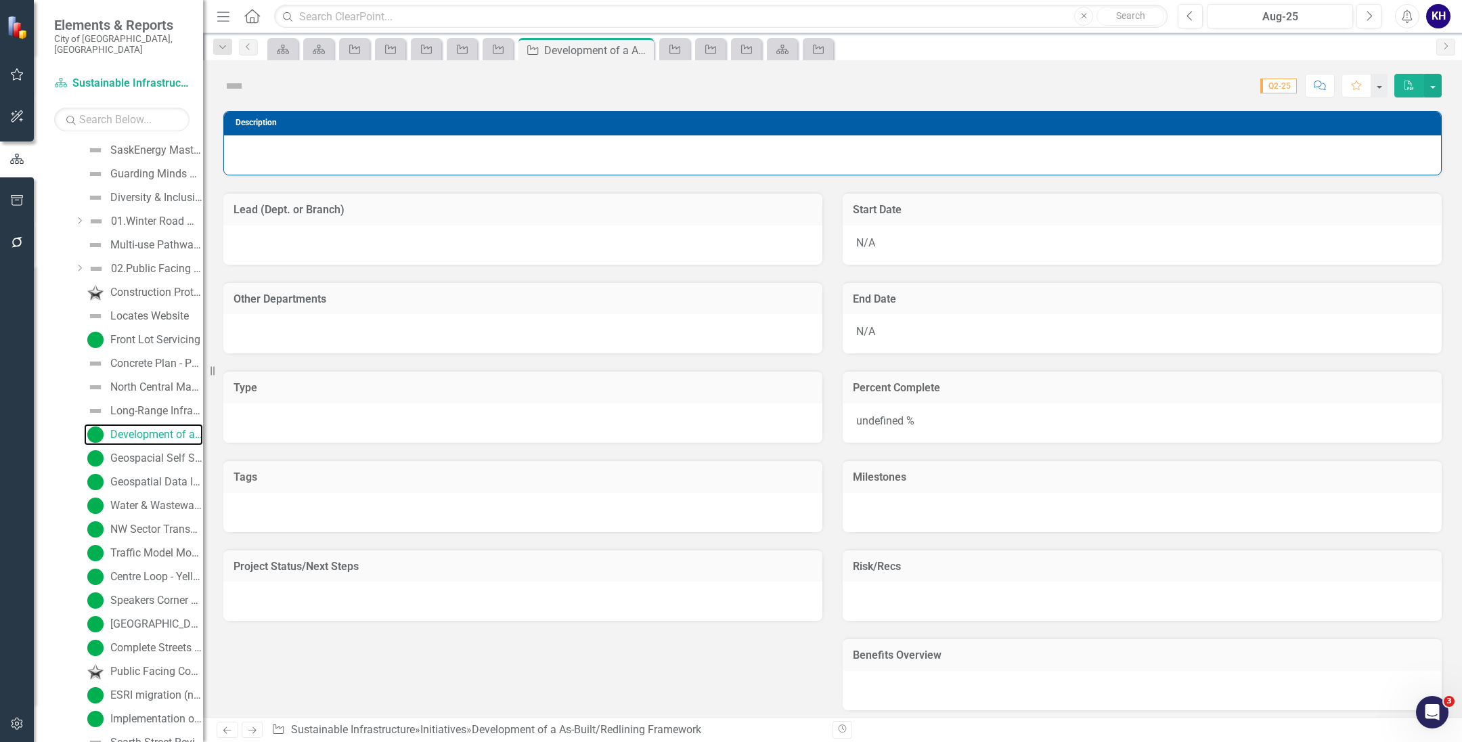
scroll to position [2382, 0]
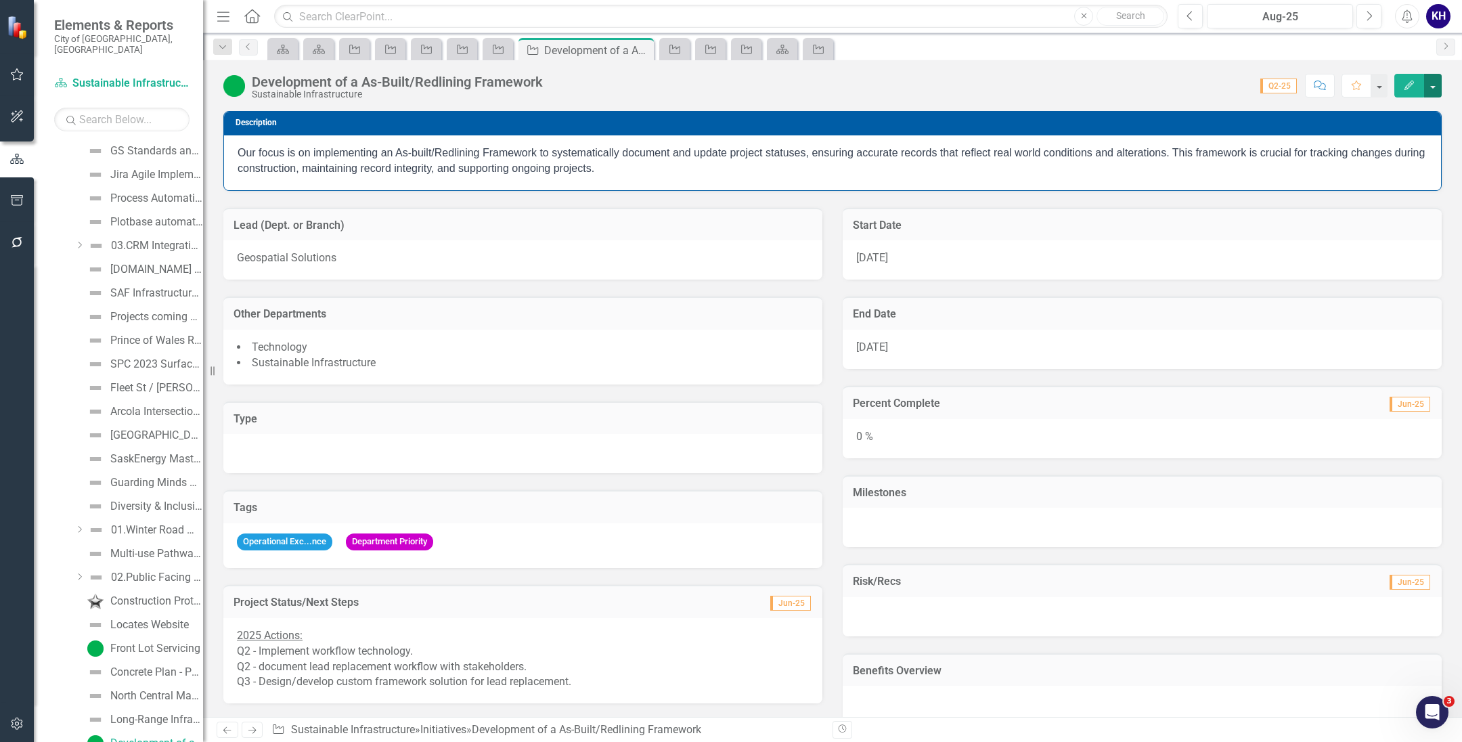
click at [1438, 75] on button "button" at bounding box center [1433, 86] width 18 height 24
click at [1375, 122] on link "Edit Edit Initiative" at bounding box center [1358, 111] width 164 height 25
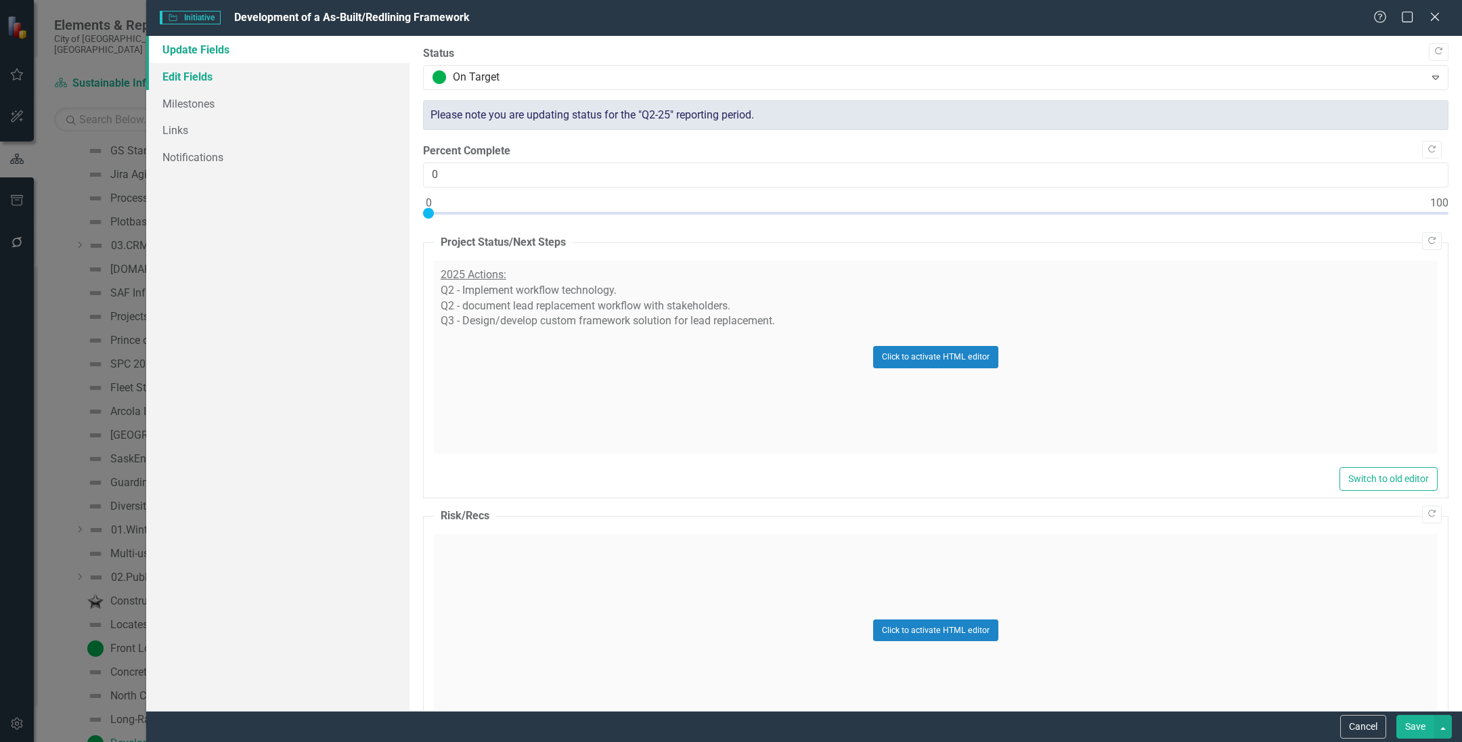
click at [359, 84] on link "Edit Fields" at bounding box center [277, 76] width 263 height 27
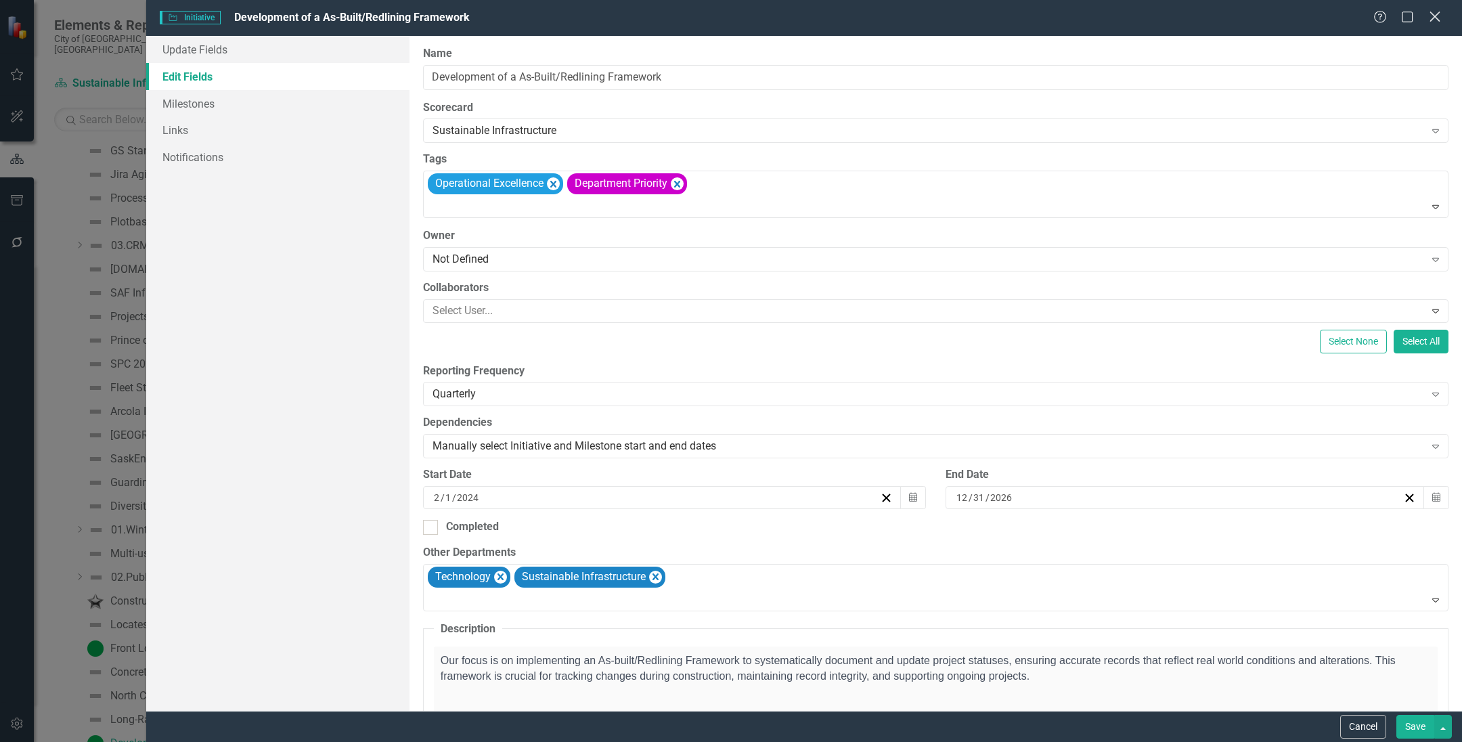
click at [1432, 10] on div "Close" at bounding box center [1434, 18] width 17 height 18
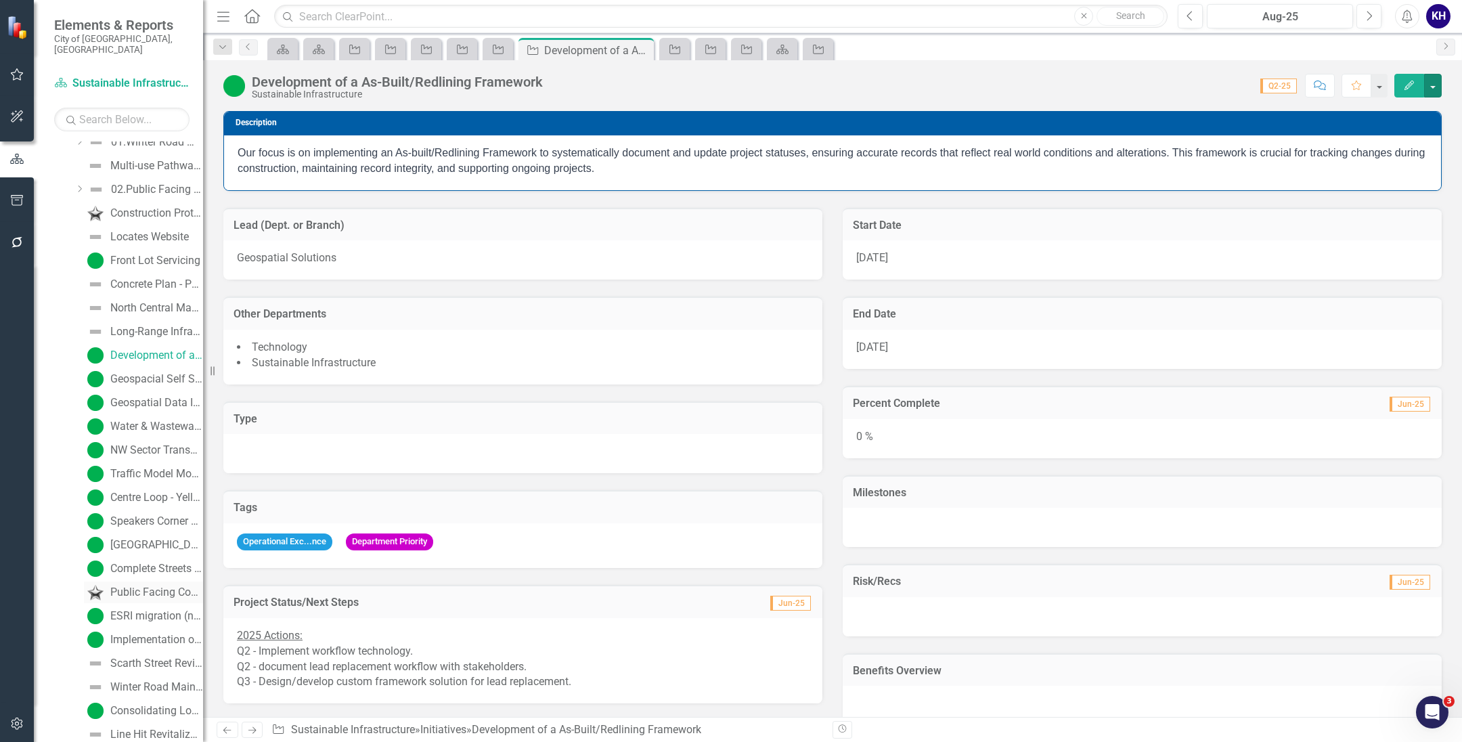
scroll to position [2816, 0]
click at [141, 611] on div "Scarth Street Revitalization - Functional Design & Preliminary Design" at bounding box center [156, 617] width 93 height 12
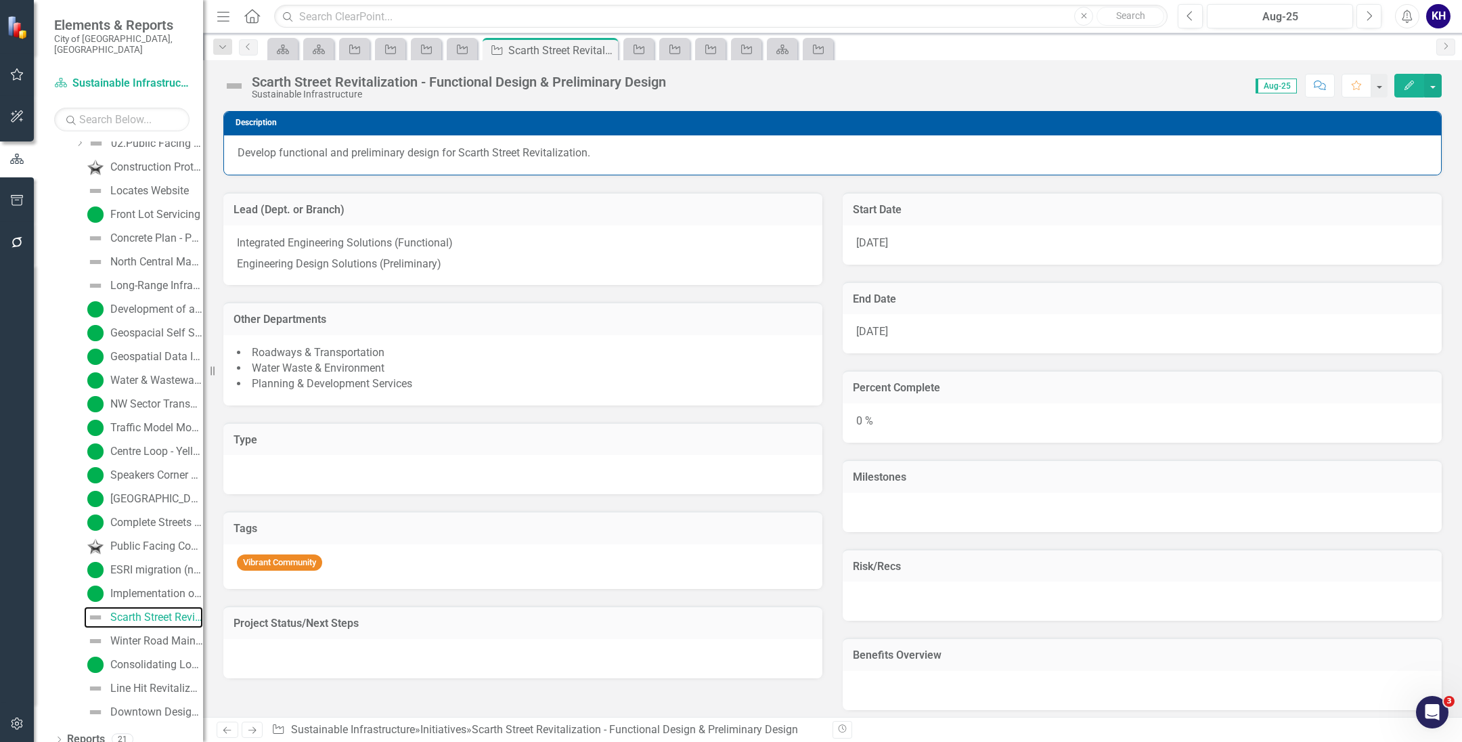
scroll to position [2691, 0]
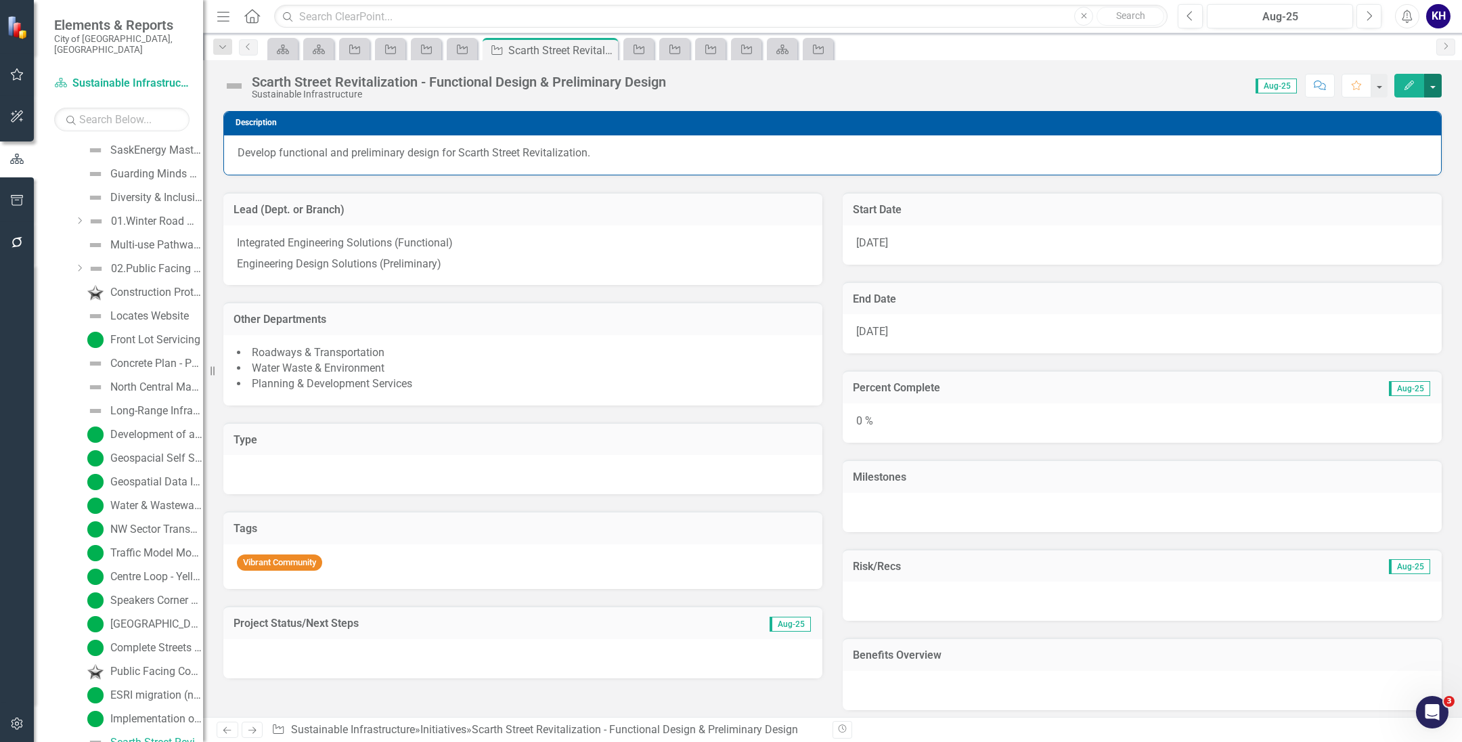
click at [1428, 86] on button "button" at bounding box center [1433, 86] width 18 height 24
click at [1379, 112] on link "Edit Edit Initiative" at bounding box center [1358, 111] width 164 height 25
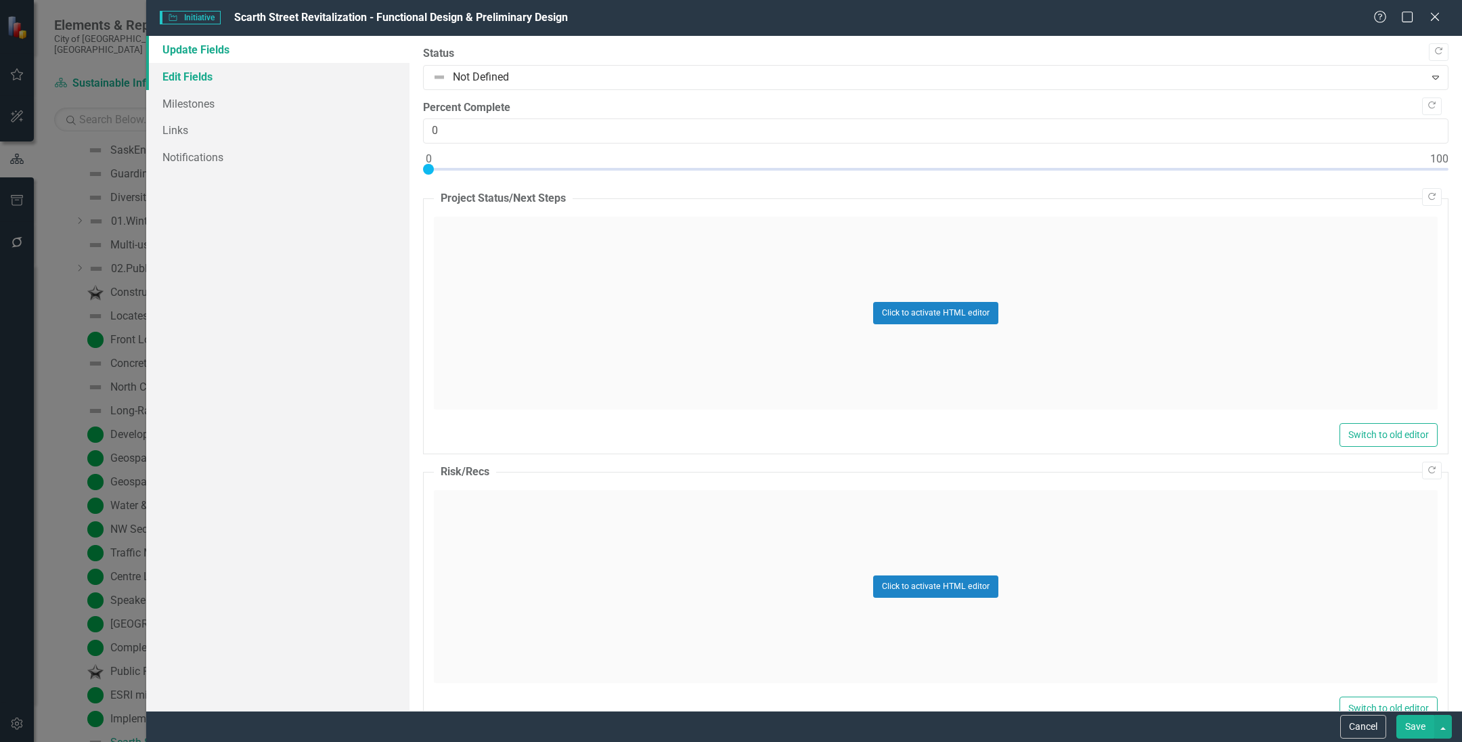
click at [273, 72] on link "Edit Fields" at bounding box center [277, 76] width 263 height 27
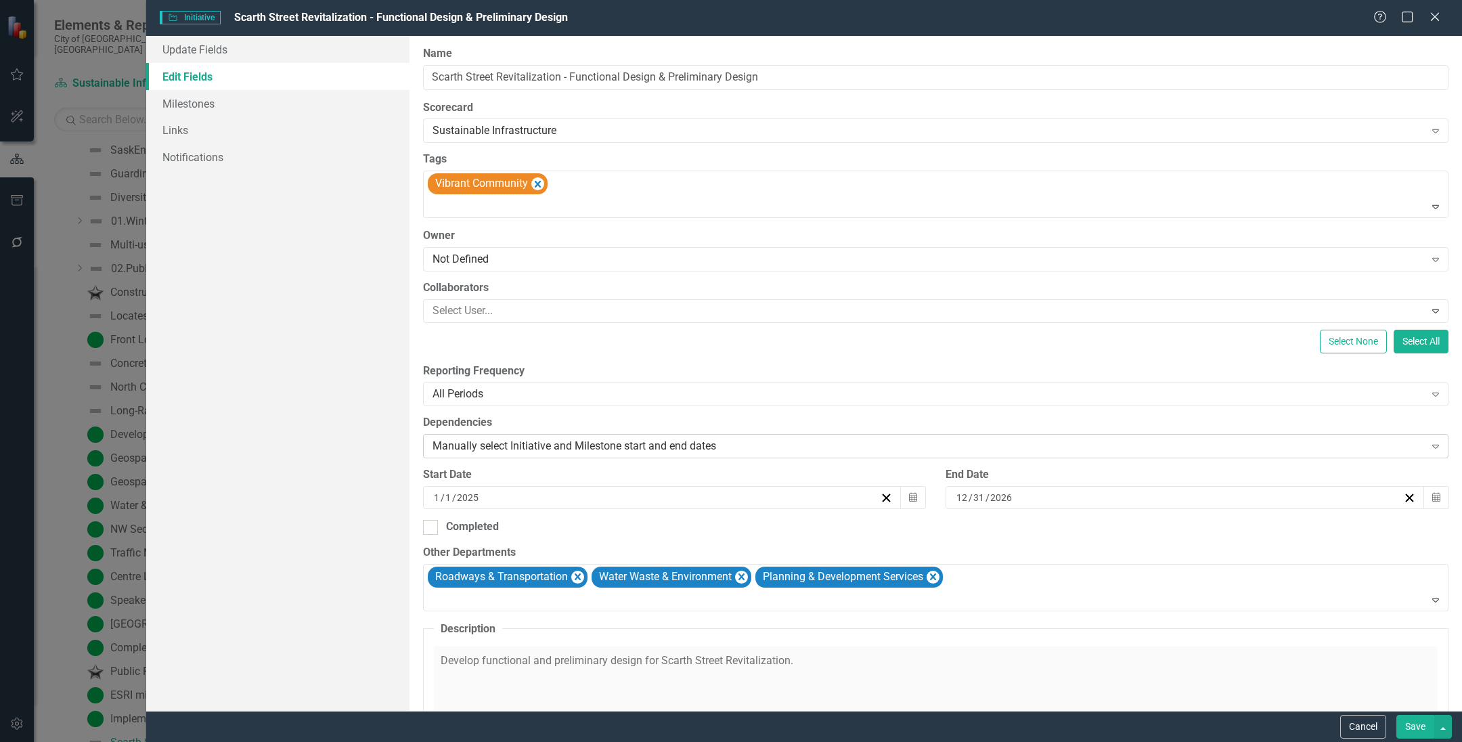
click at [598, 437] on div "Manually select Initiative and Milestone start and end dates Expand" at bounding box center [935, 446] width 1025 height 24
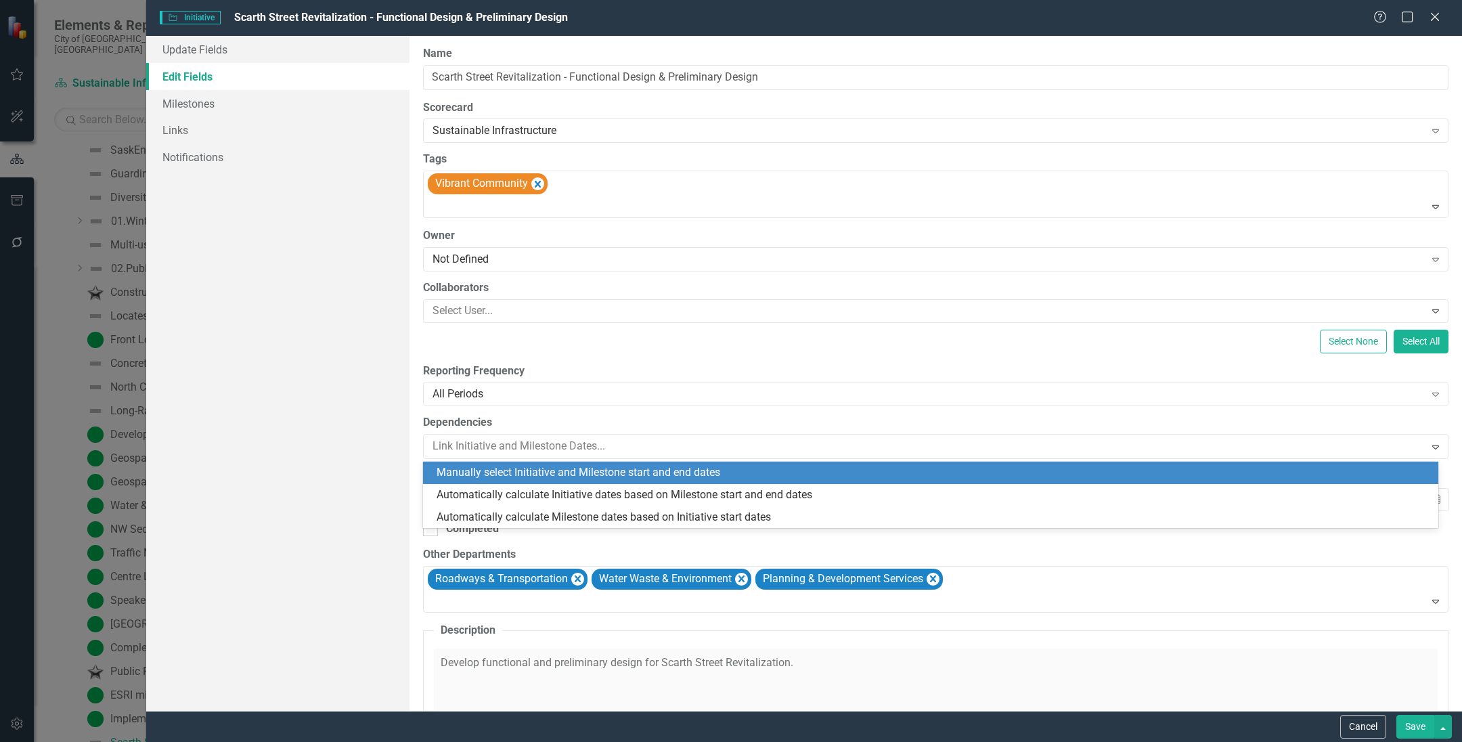
click at [597, 382] on div "Reporting Frequency All Periods Expand" at bounding box center [935, 384] width 1025 height 42
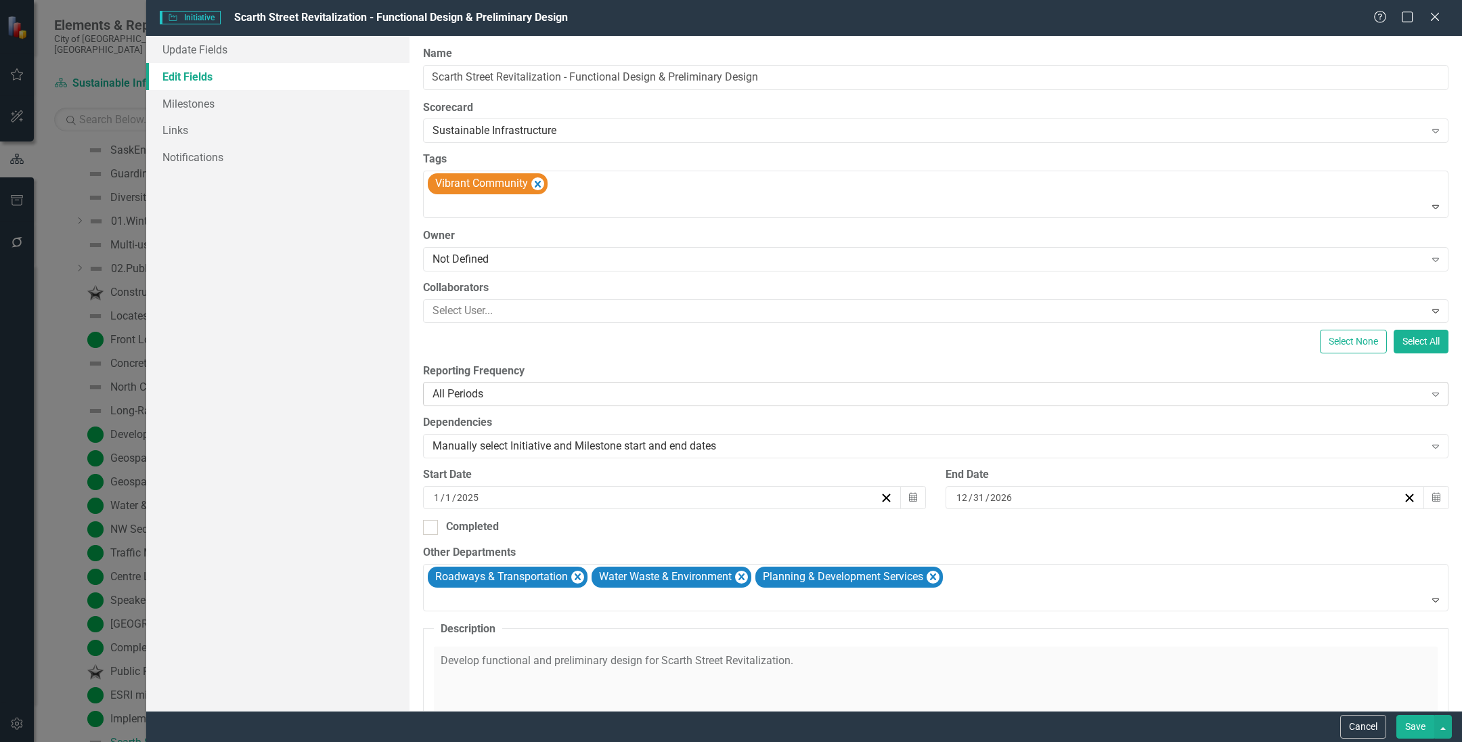
click at [599, 391] on div "All Periods" at bounding box center [928, 394] width 992 height 16
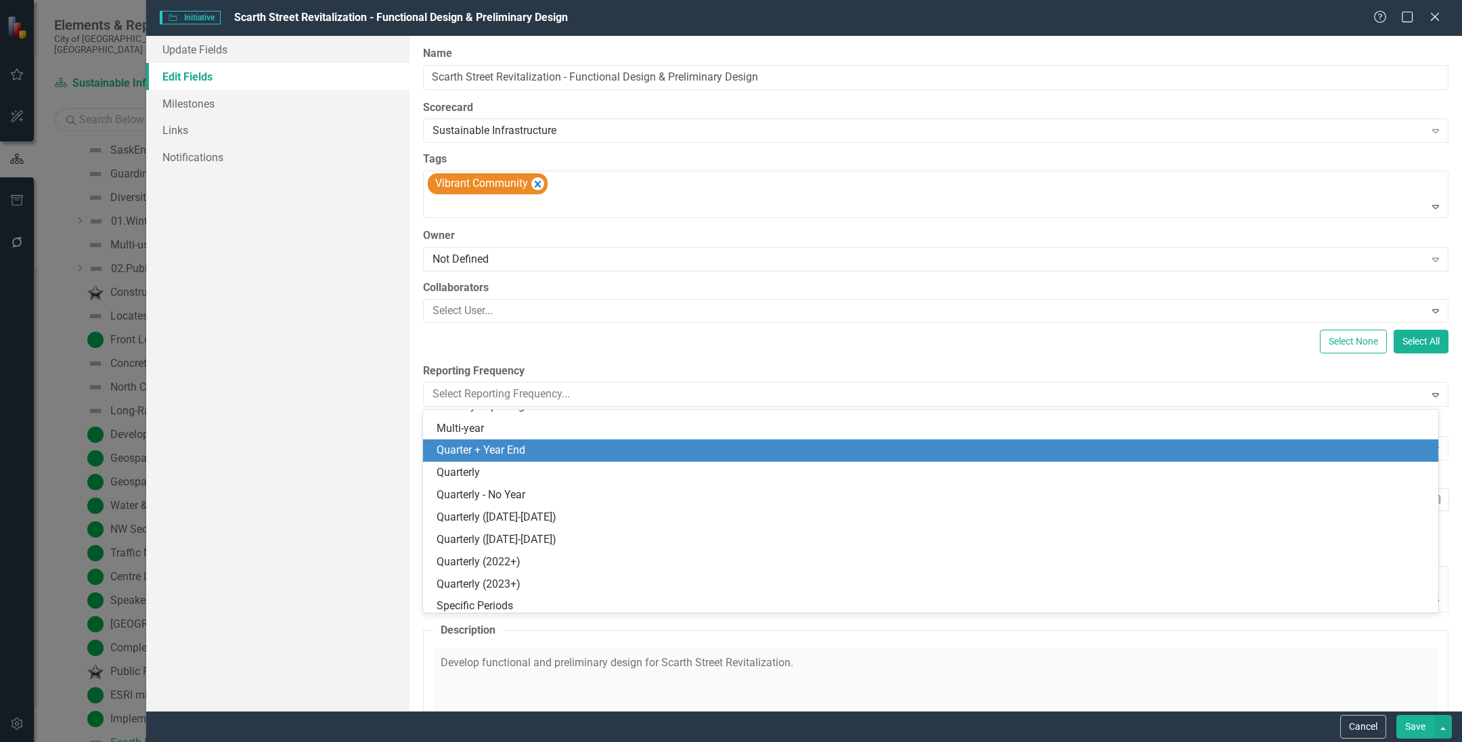
scroll to position [352, 0]
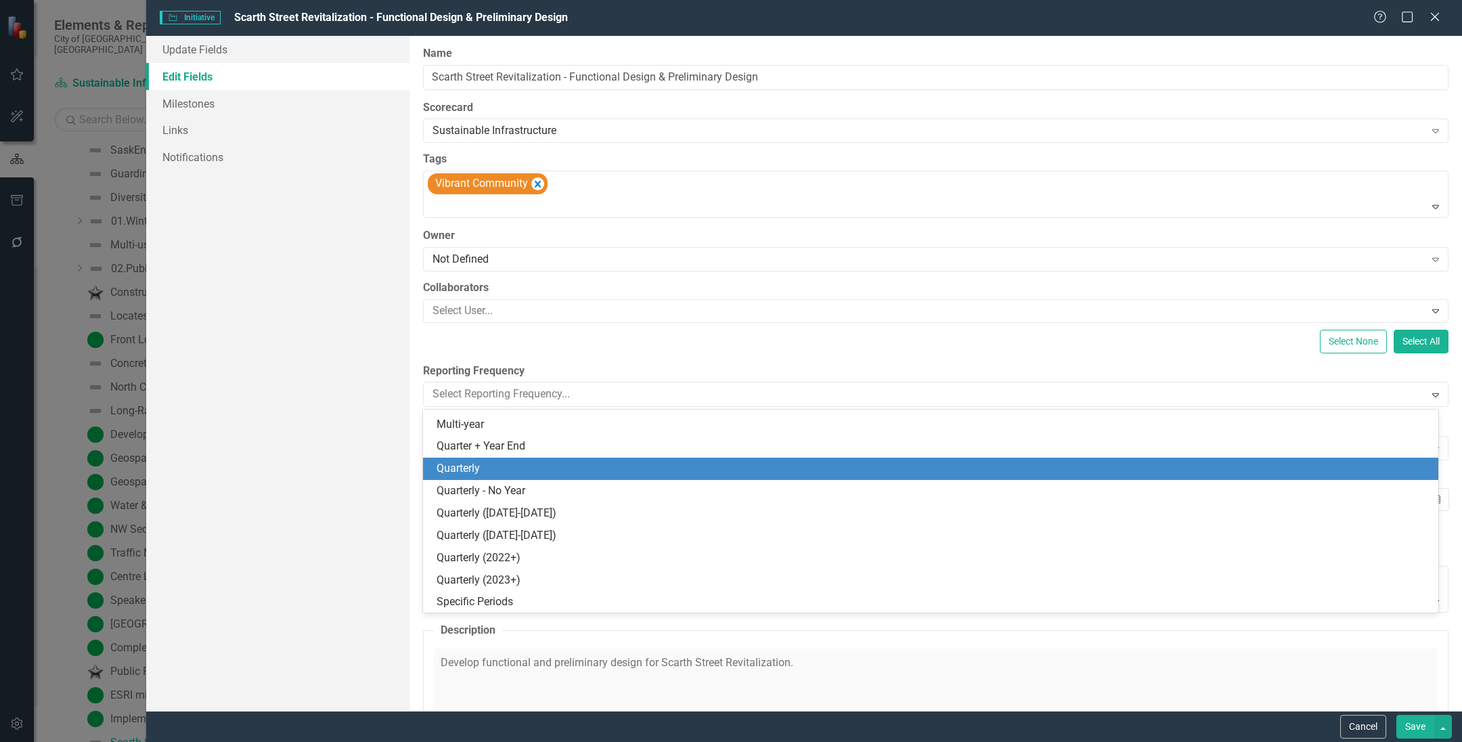
click at [581, 460] on div "All Periods 2015-2016, 2017-2018, 2019-2020, 2021-2022 All Periods 2 Annual Ann…" at bounding box center [930, 510] width 1015 height 203
click at [581, 461] on div "Quarterly" at bounding box center [934, 469] width 994 height 16
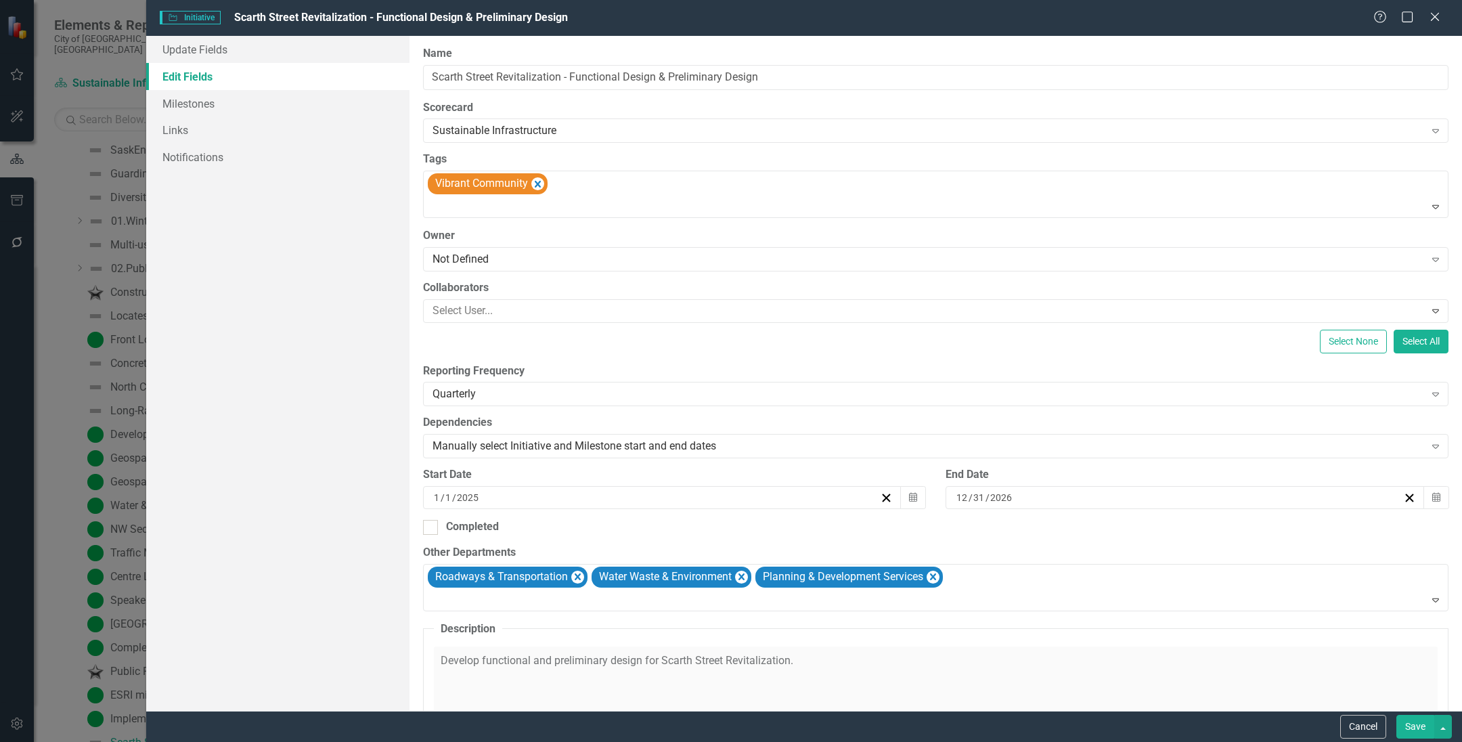
click at [924, 430] on label "Dependencies" at bounding box center [935, 423] width 1025 height 16
click at [926, 437] on div "Manually select Initiative and Milestone start and end dates Expand" at bounding box center [935, 446] width 1025 height 24
click at [918, 405] on div "Quarterly Expand" at bounding box center [935, 394] width 1025 height 24
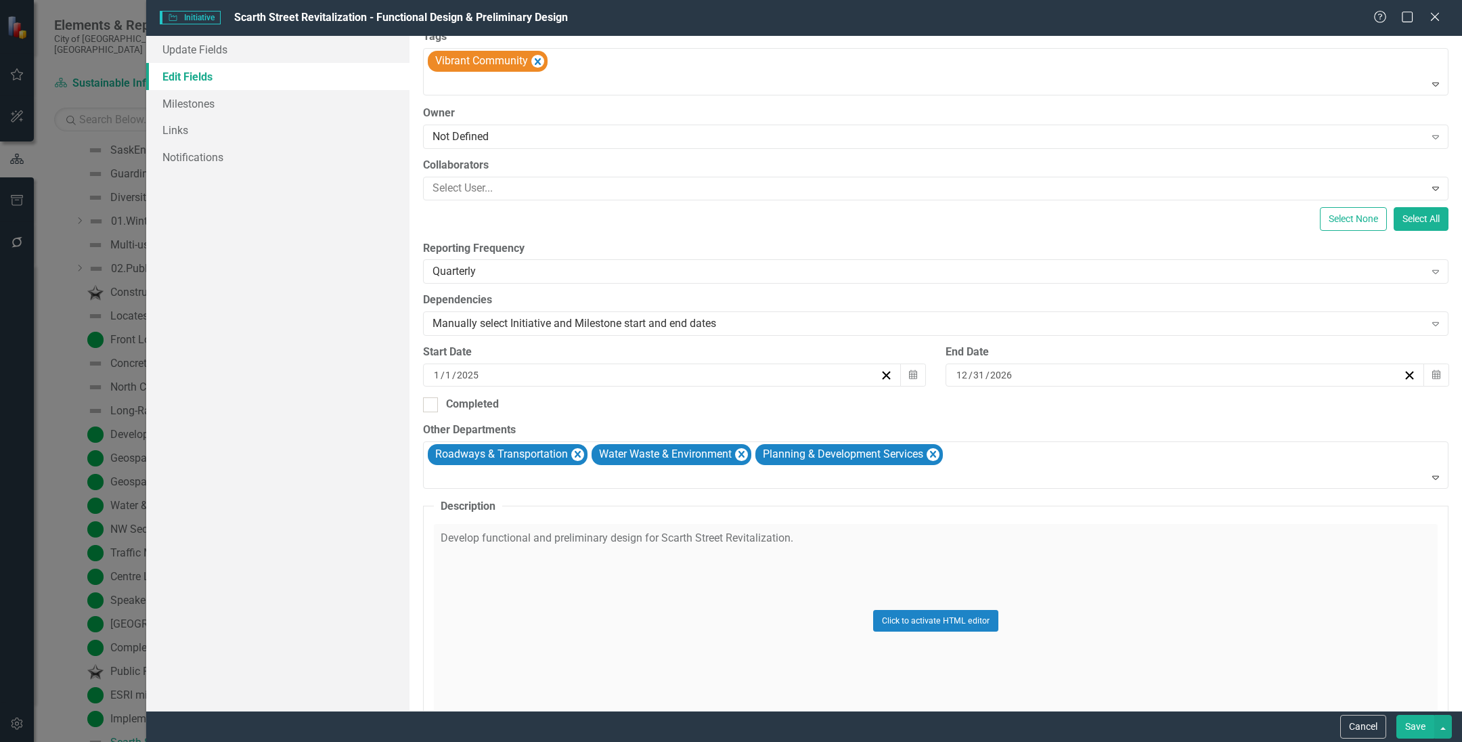
scroll to position [169, 0]
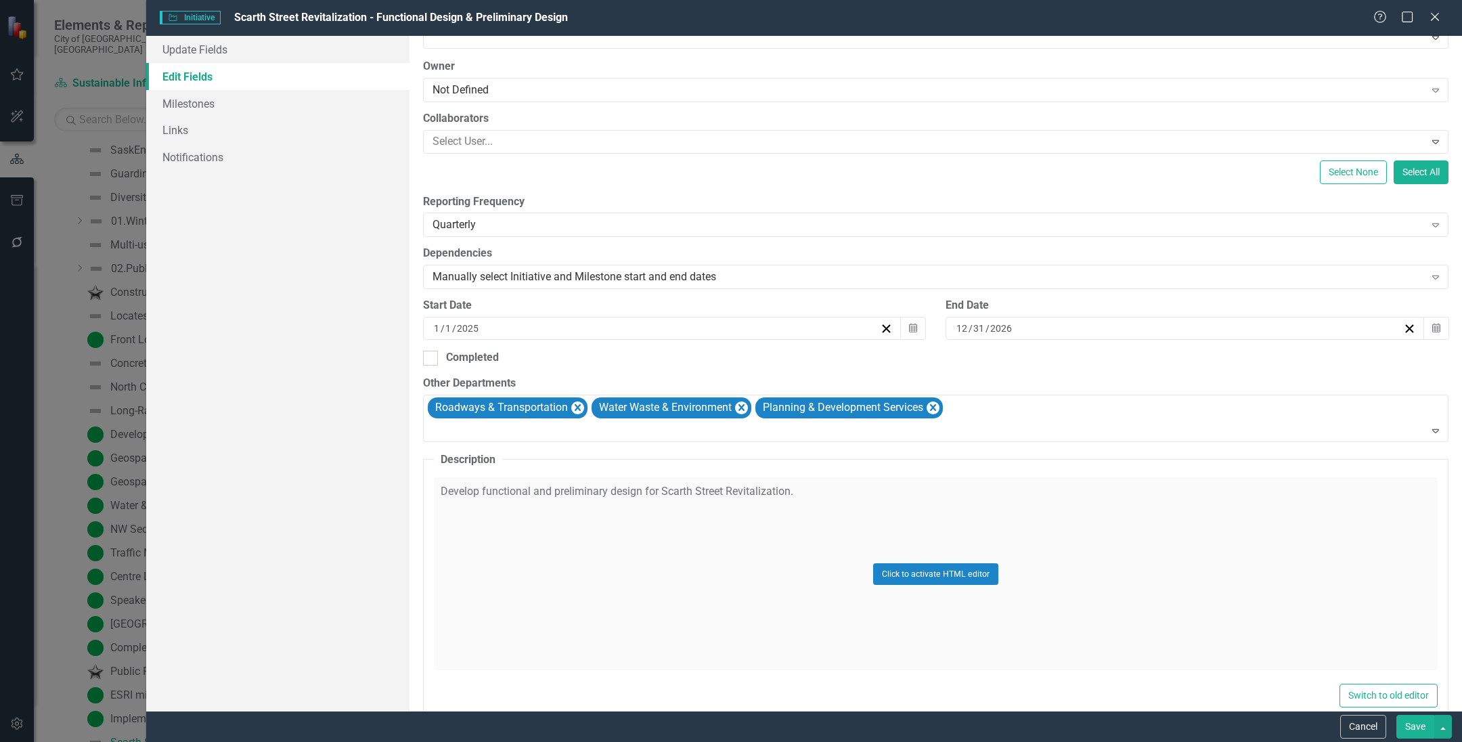
click at [1405, 728] on button "Save" at bounding box center [1415, 727] width 38 height 24
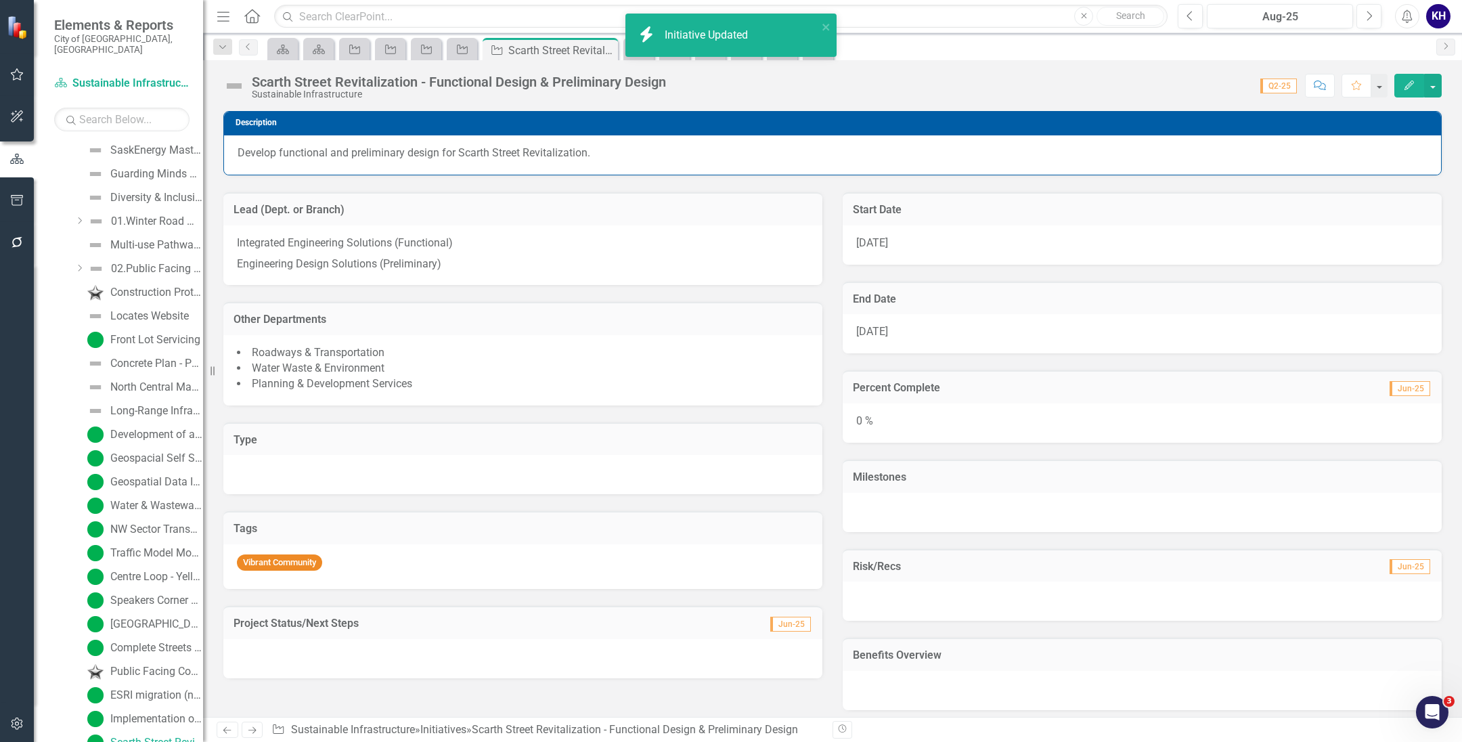
click at [236, 92] on img at bounding box center [234, 86] width 22 height 22
click at [234, 92] on img at bounding box center [234, 86] width 22 height 22
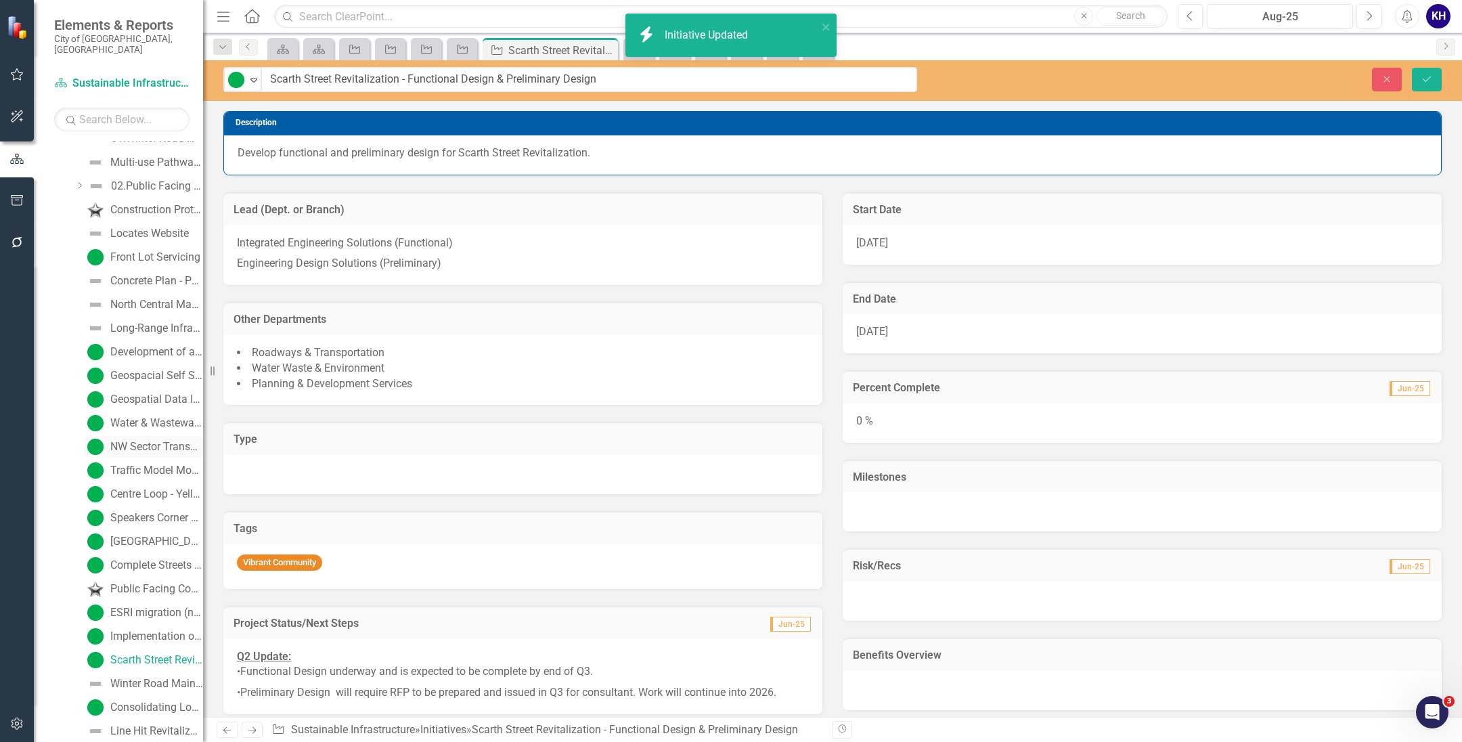
scroll to position [2816, 0]
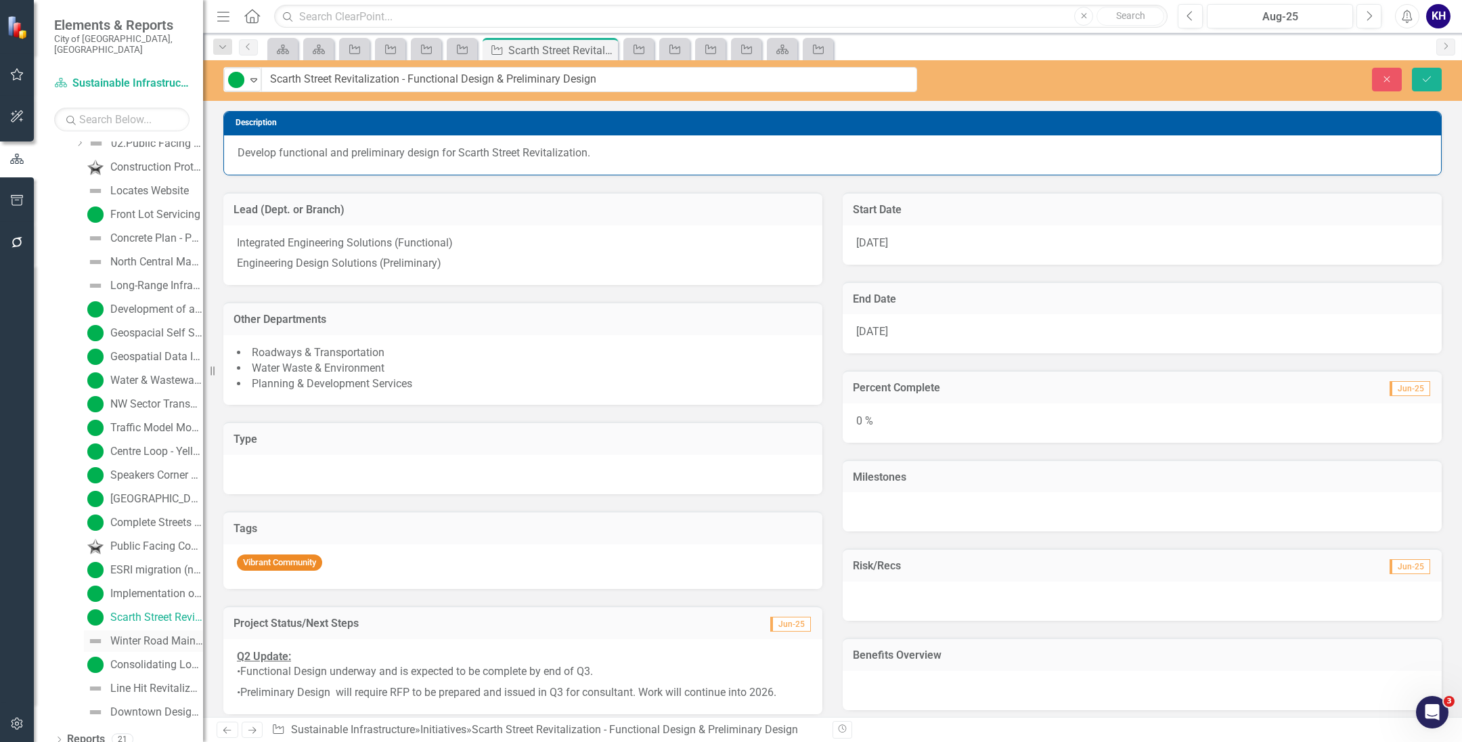
click at [131, 636] on div "Winter Road Maintenance Solution" at bounding box center [156, 641] width 93 height 12
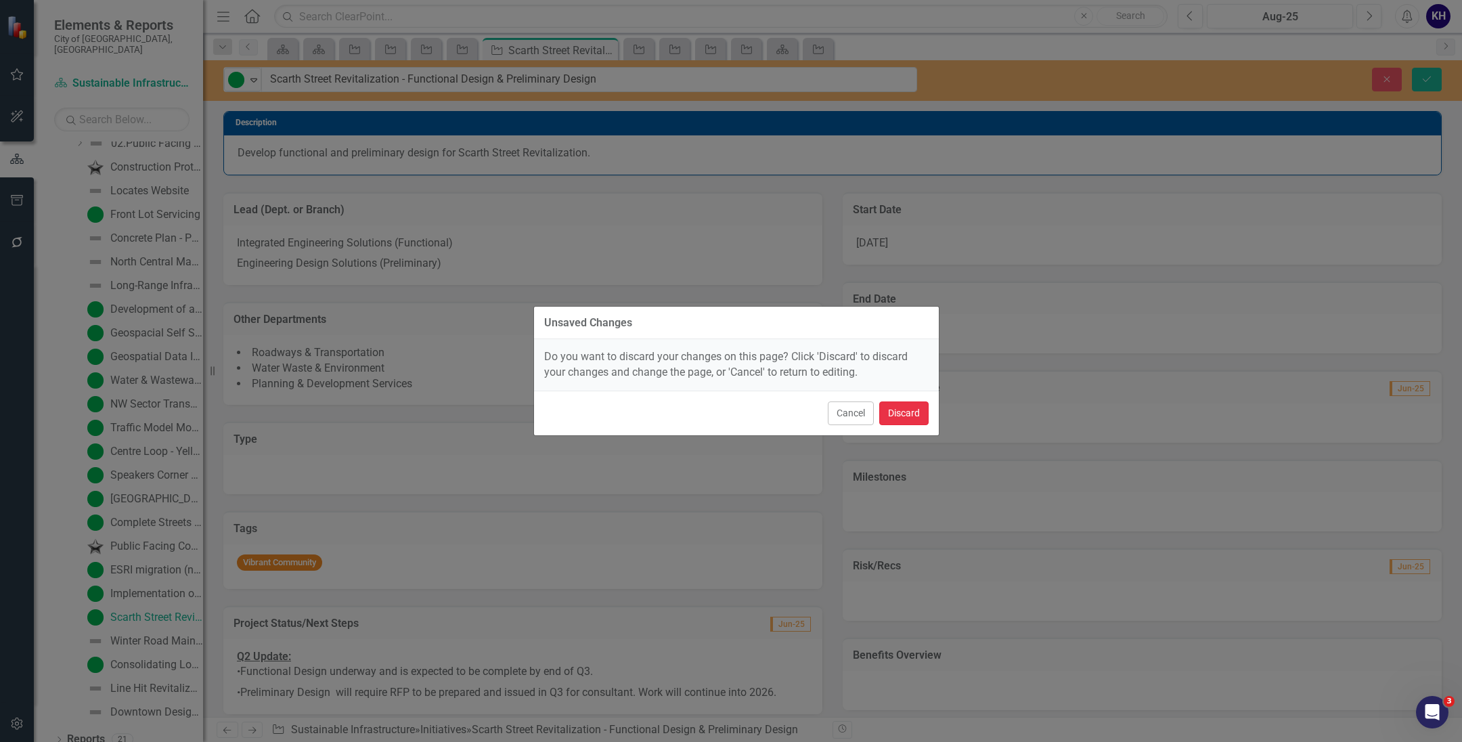
click at [895, 409] on button "Discard" at bounding box center [903, 413] width 49 height 24
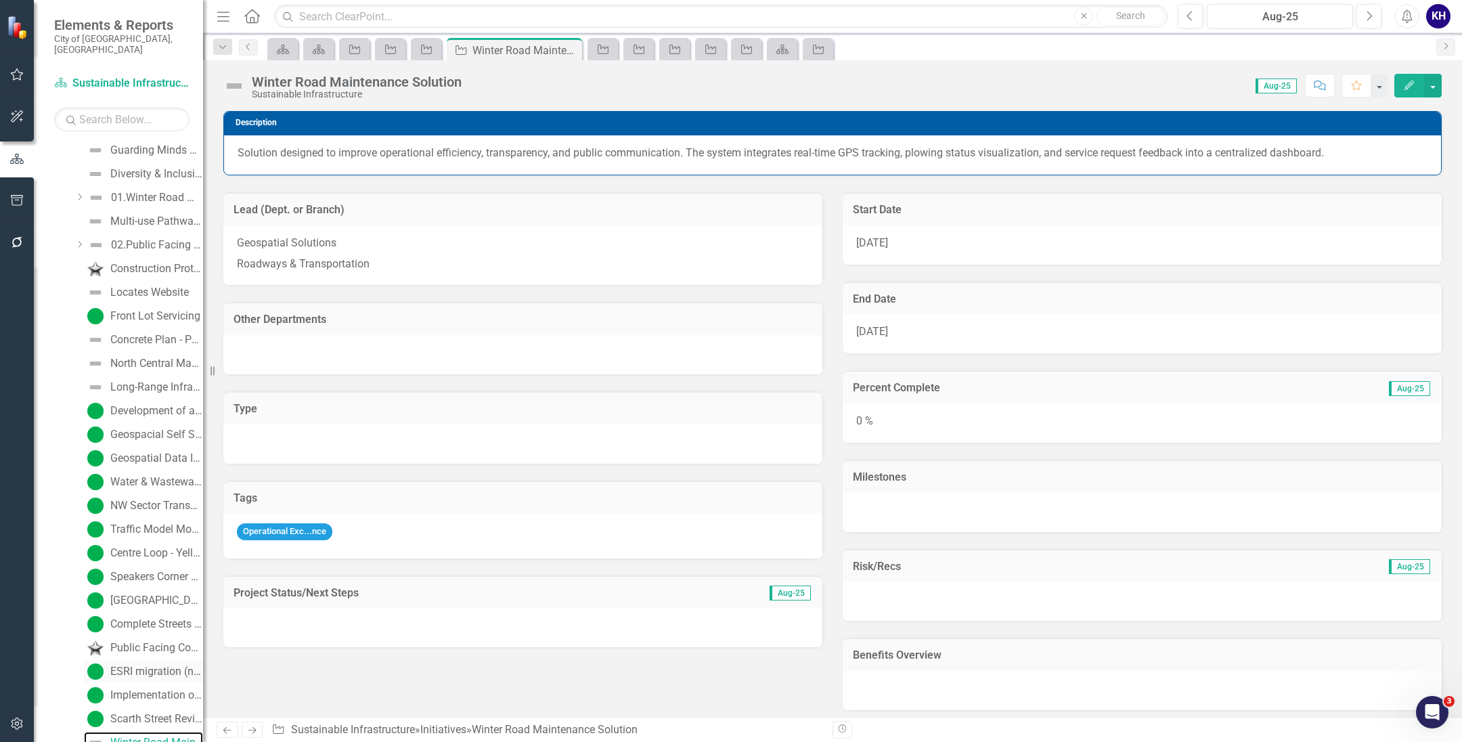
scroll to position [2816, 0]
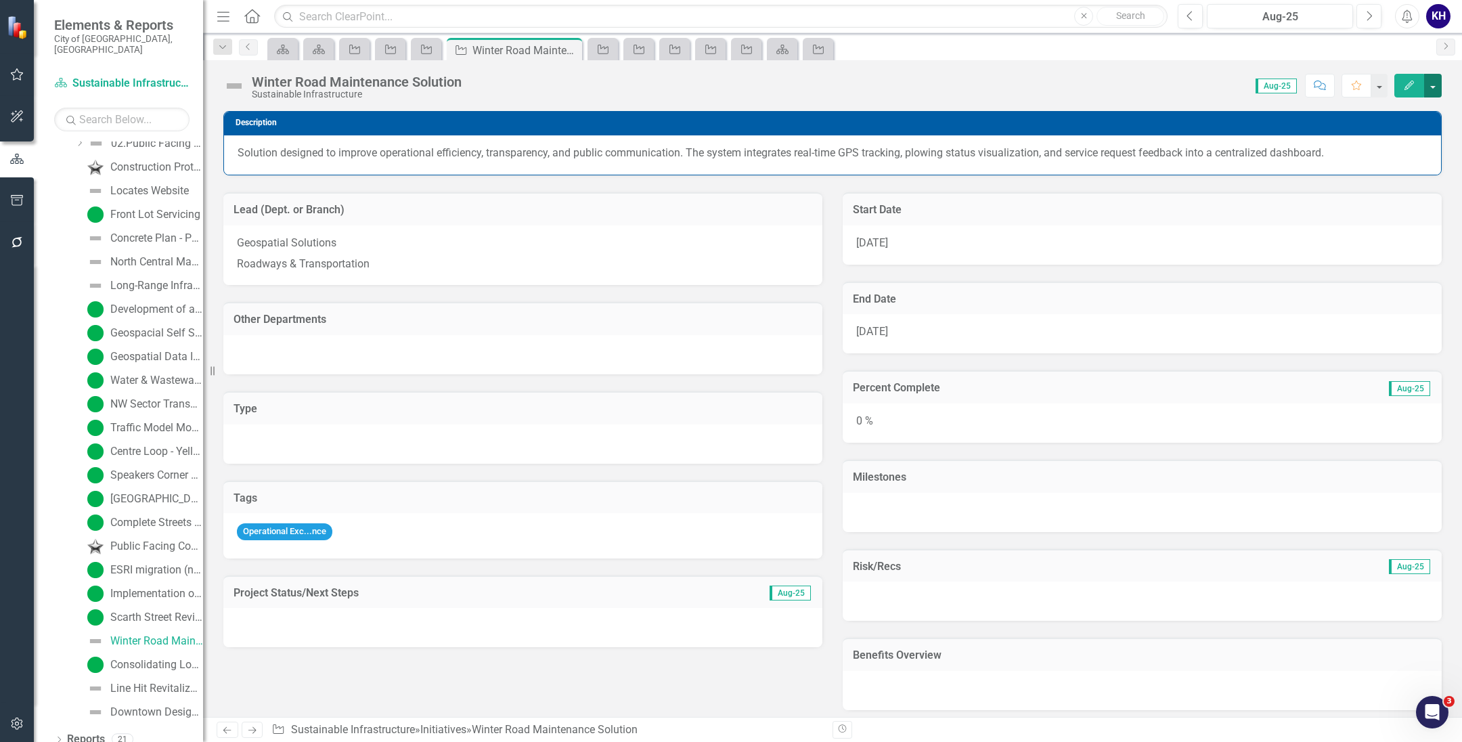
click at [1433, 83] on button "button" at bounding box center [1433, 86] width 18 height 24
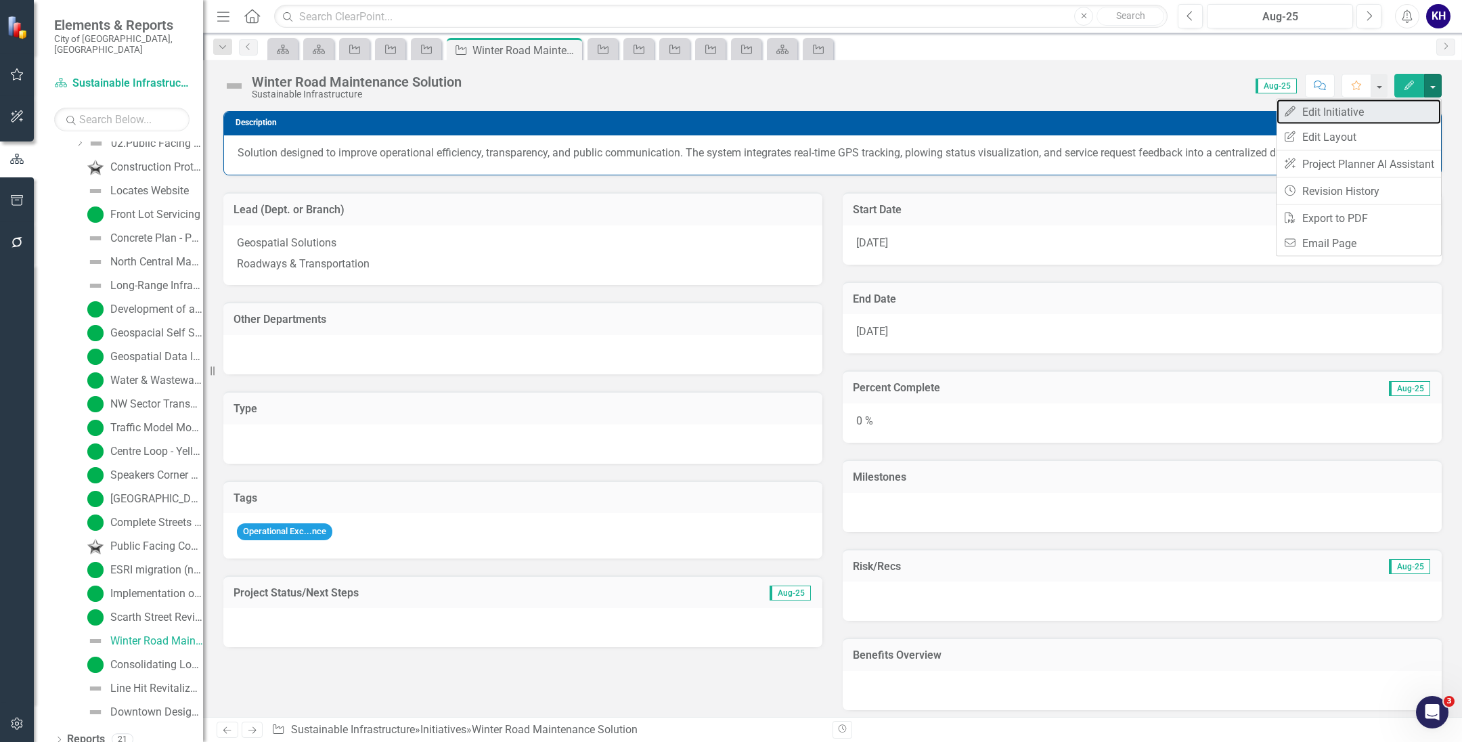
click at [1391, 110] on link "Edit Edit Initiative" at bounding box center [1358, 111] width 164 height 25
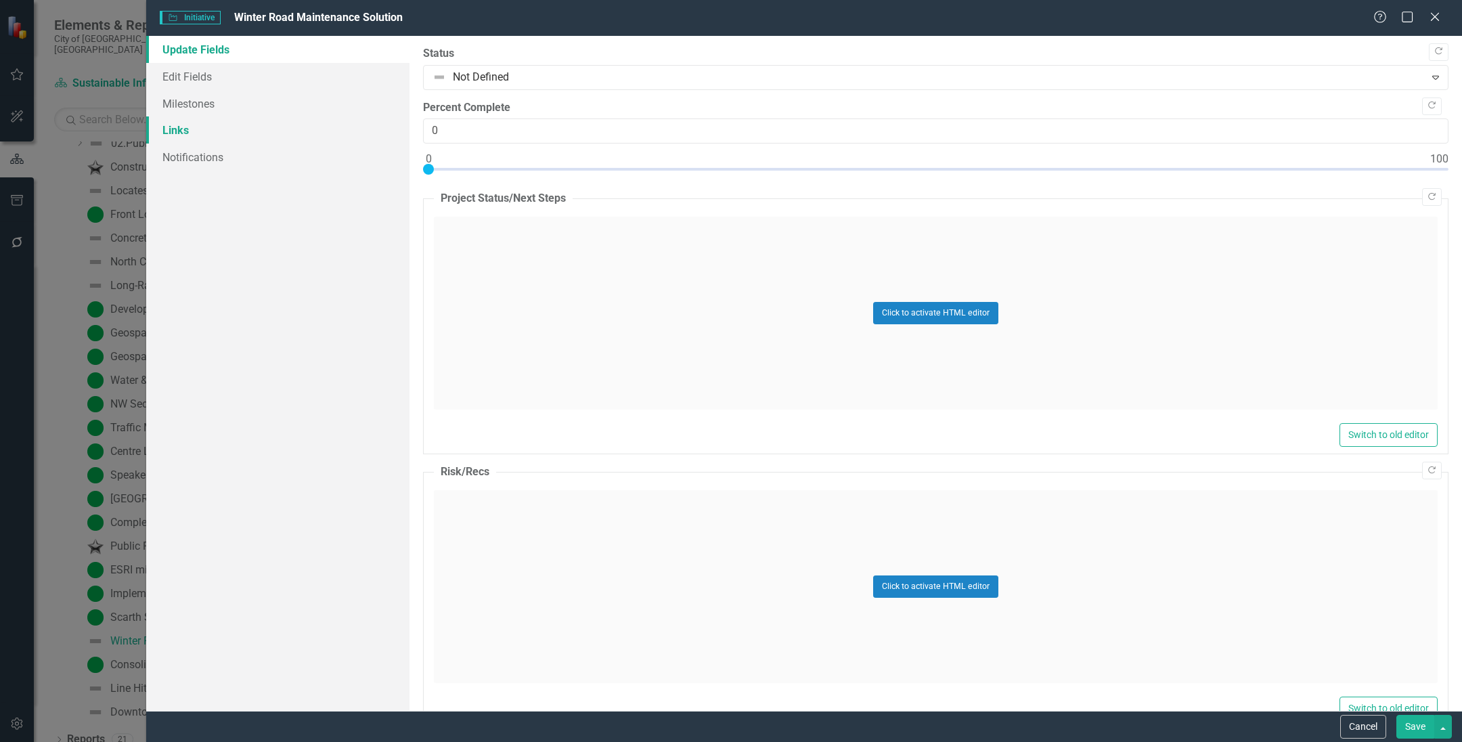
click at [227, 138] on link "Links" at bounding box center [277, 129] width 263 height 27
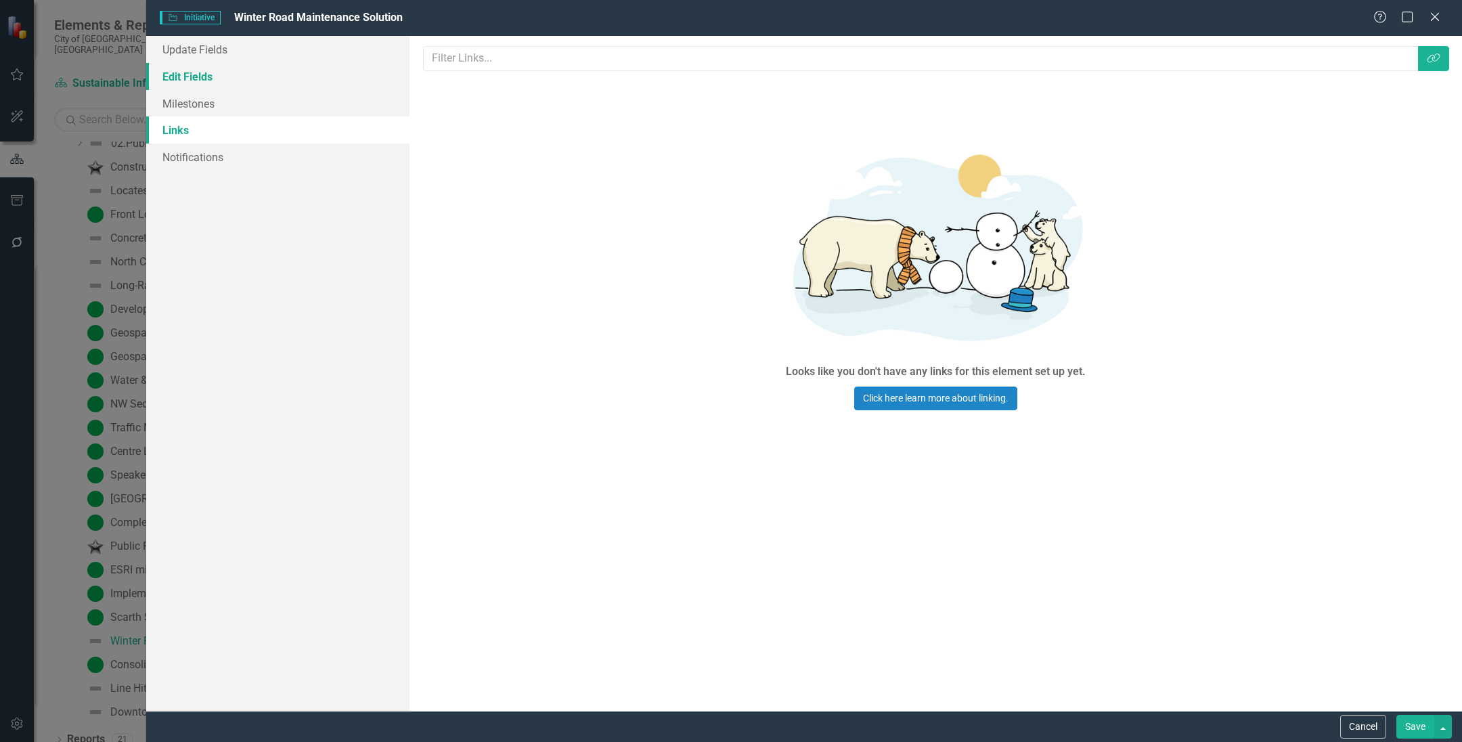
click at [229, 79] on link "Edit Fields" at bounding box center [277, 76] width 263 height 27
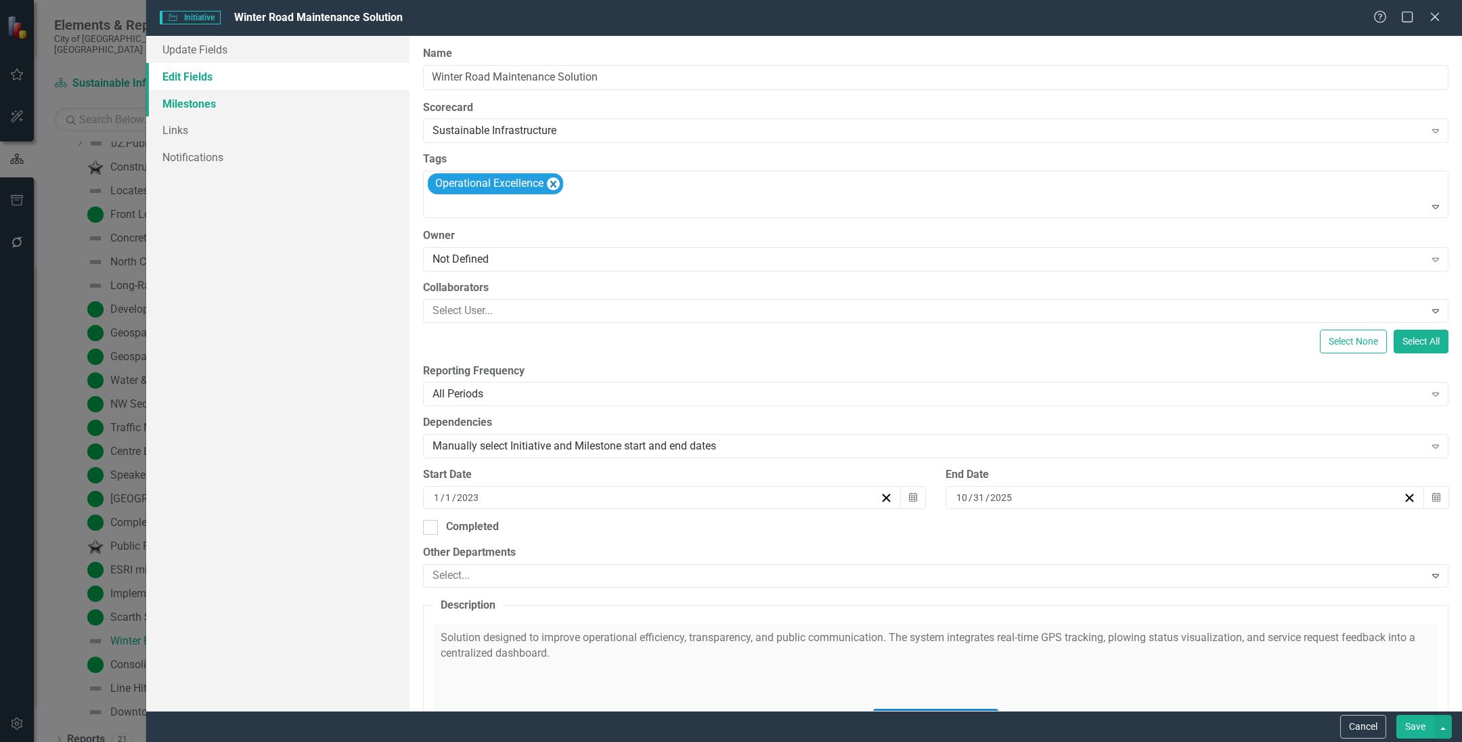
click at [232, 96] on link "Milestones" at bounding box center [277, 103] width 263 height 27
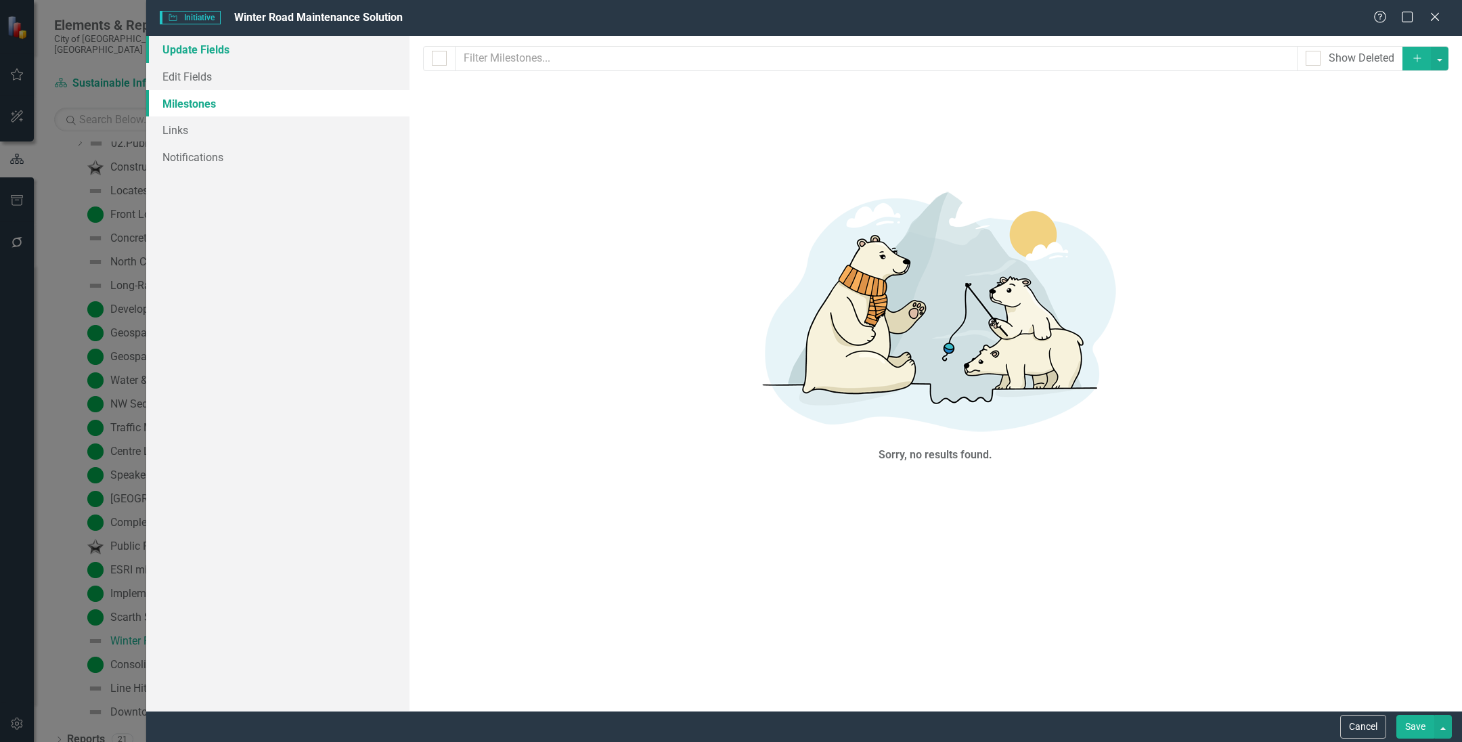
click at [242, 41] on link "Update Fields" at bounding box center [277, 49] width 263 height 27
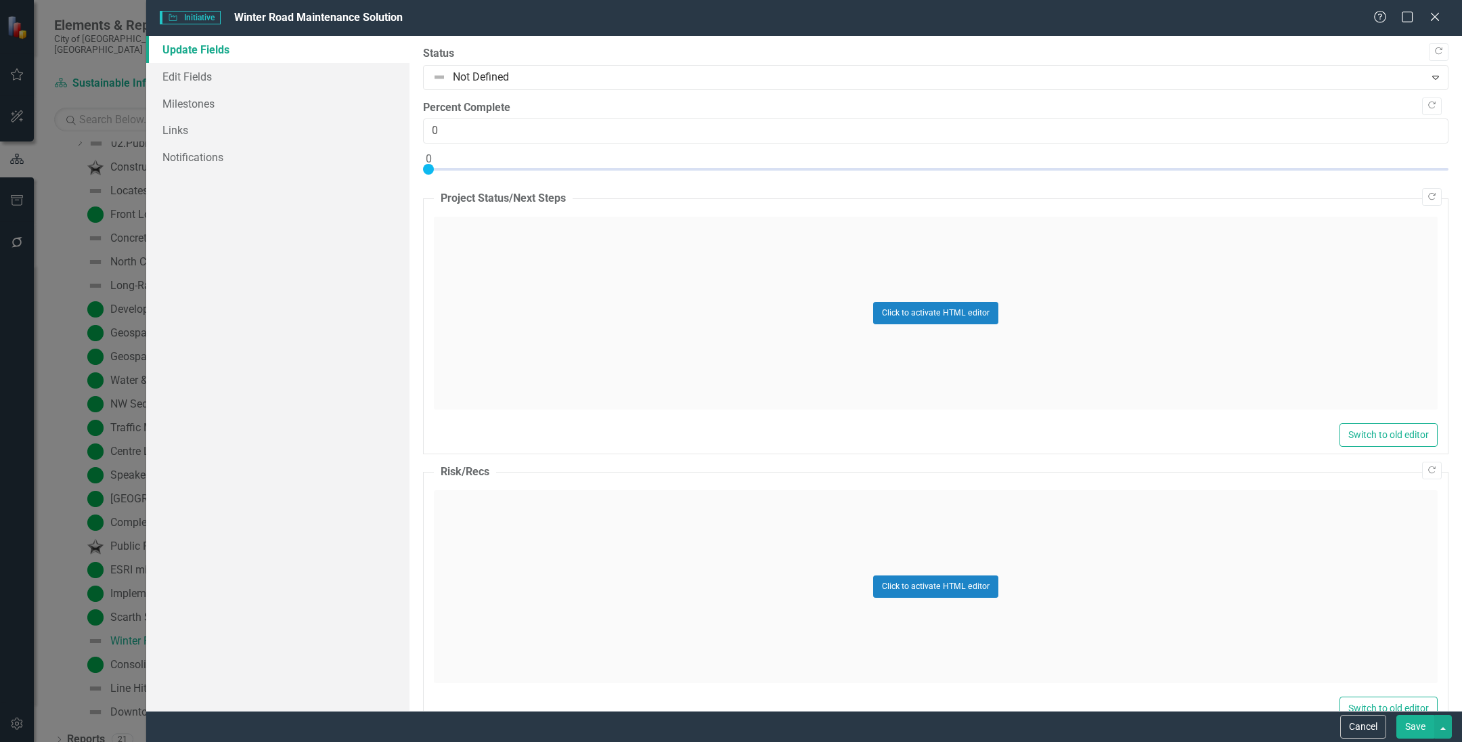
click at [254, 51] on link "Update Fields" at bounding box center [277, 49] width 263 height 27
click at [271, 92] on link "Milestones" at bounding box center [277, 103] width 263 height 27
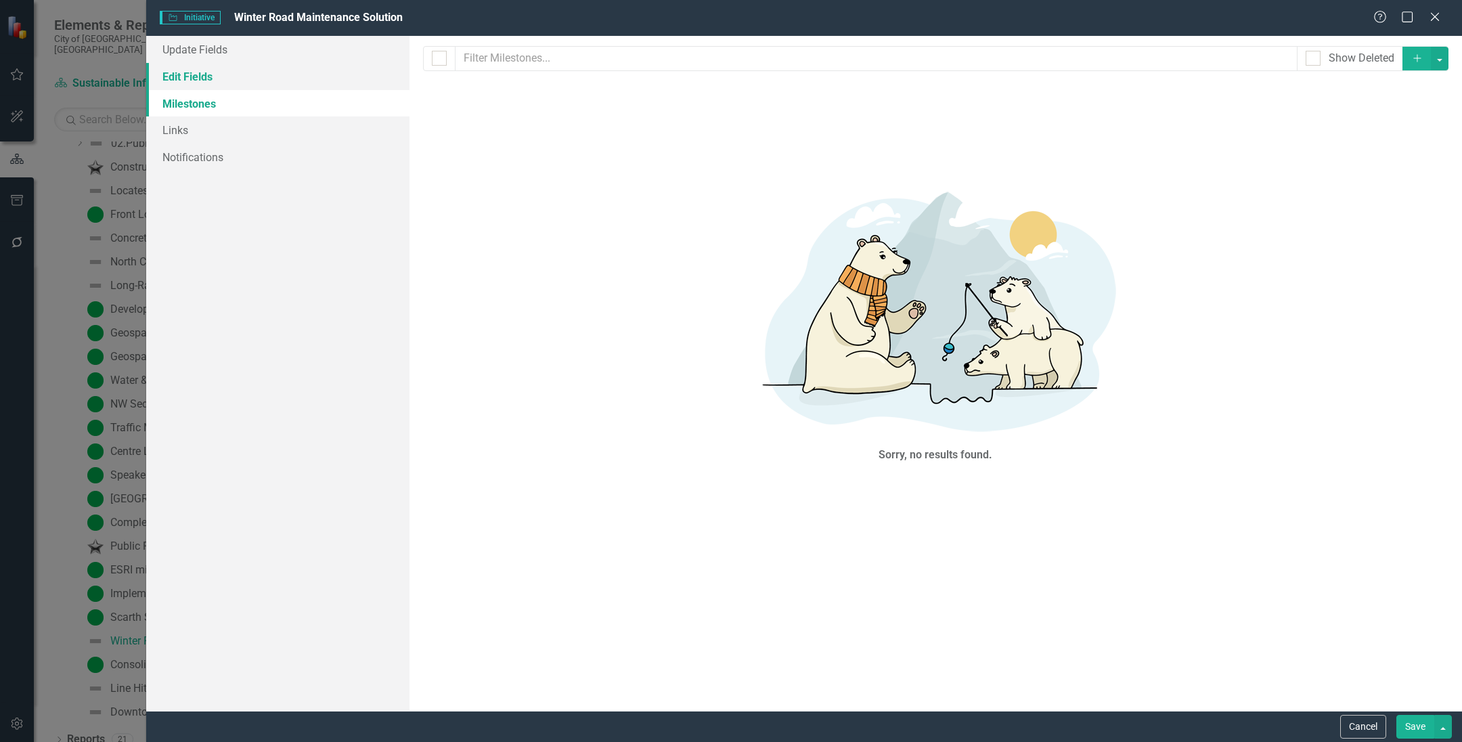
click at [265, 82] on link "Edit Fields" at bounding box center [277, 76] width 263 height 27
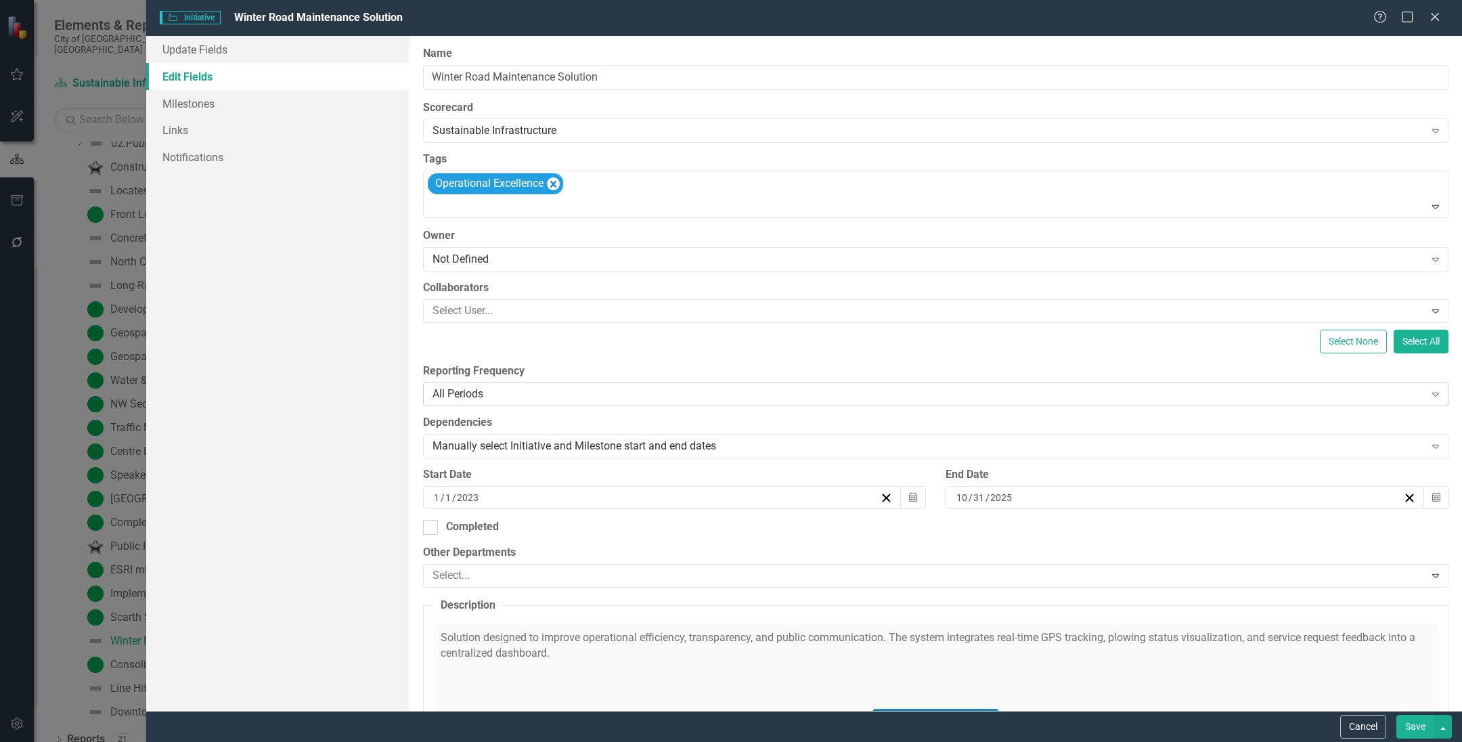
click at [652, 384] on div "All Periods Expand" at bounding box center [935, 394] width 1025 height 24
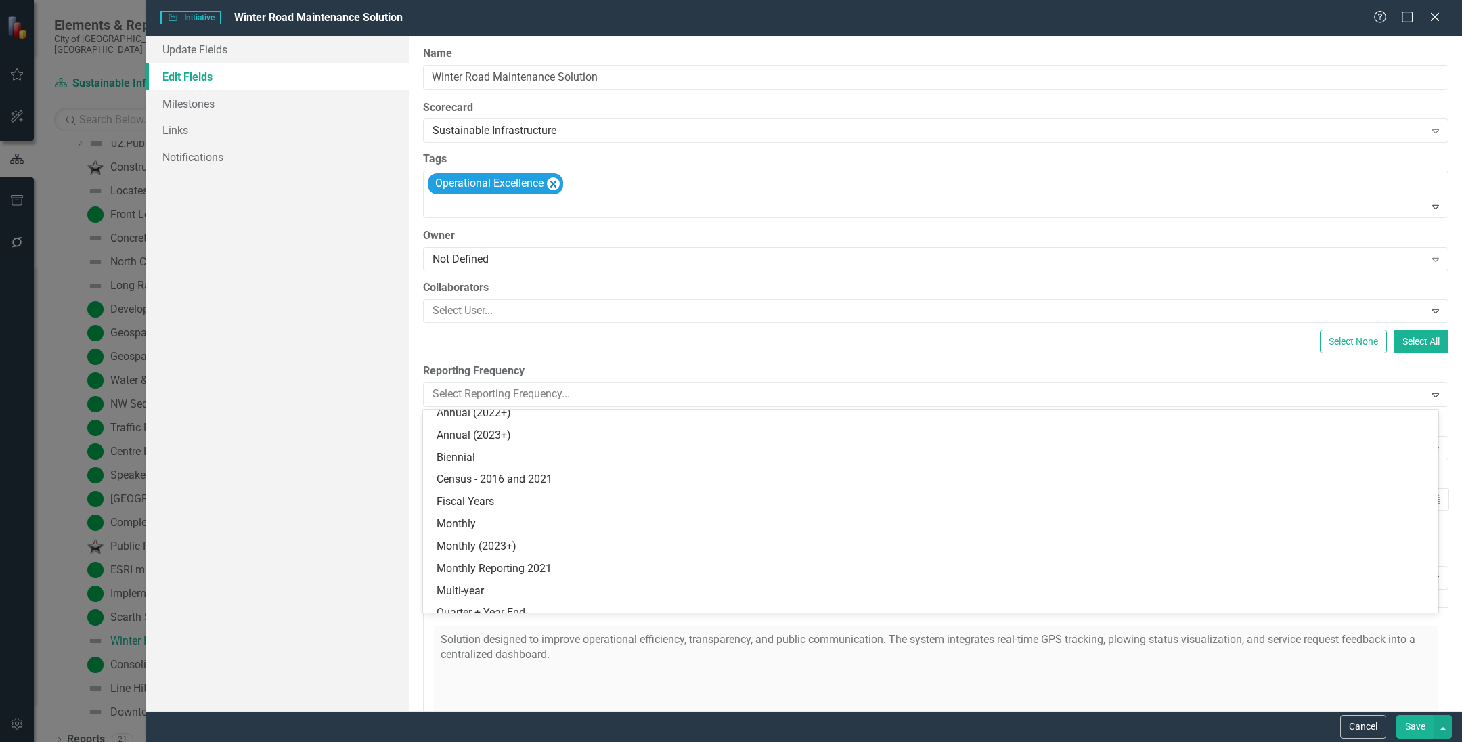
scroll to position [338, 0]
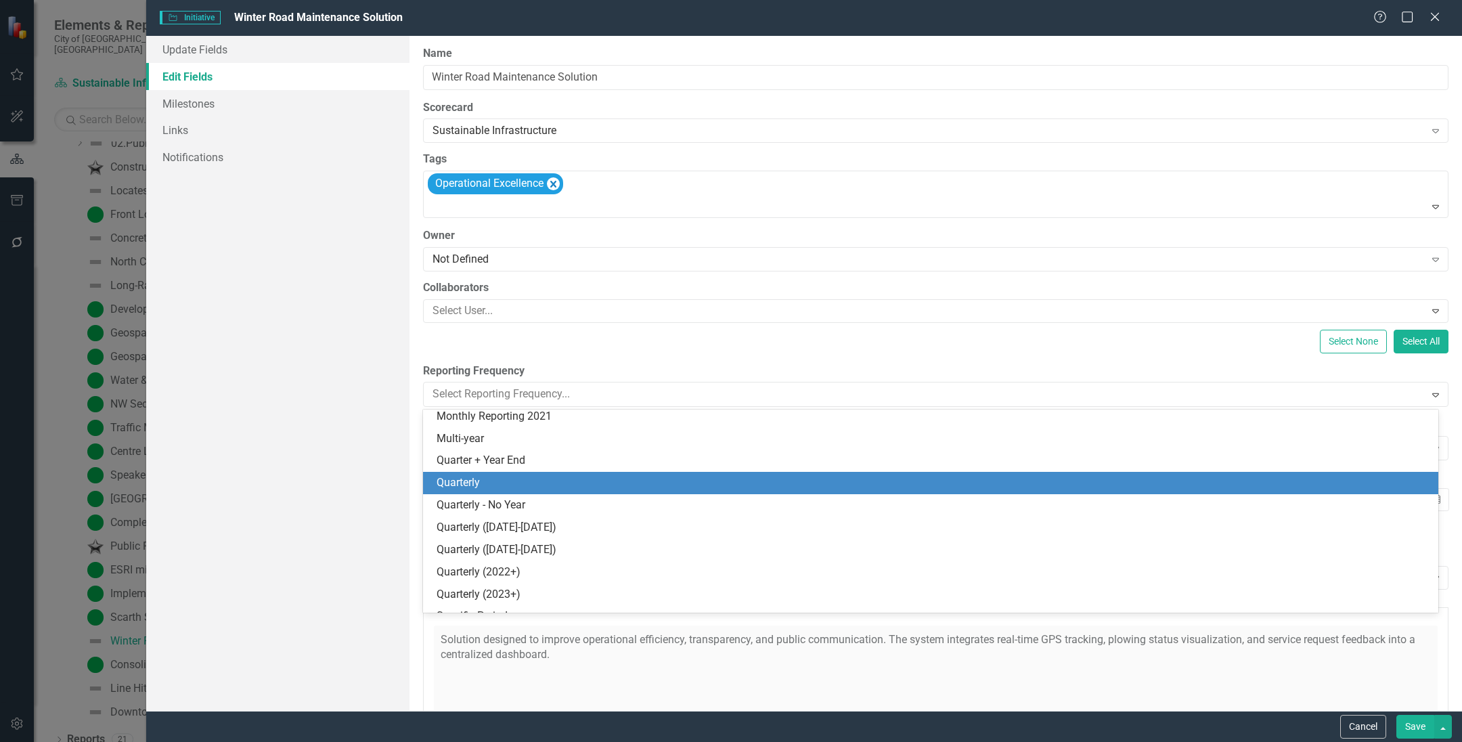
click at [581, 491] on div "Quarterly" at bounding box center [930, 483] width 1015 height 22
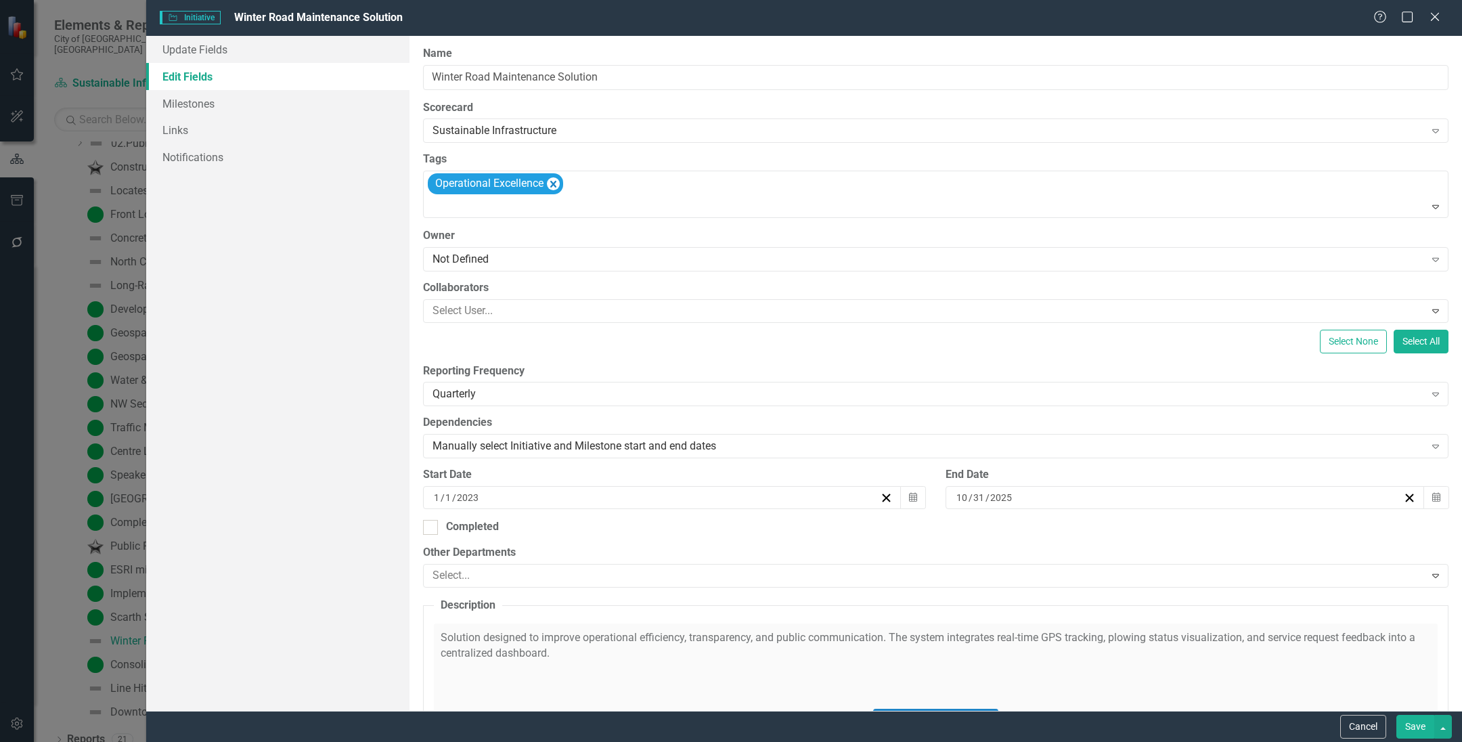
click at [1419, 729] on button "Save" at bounding box center [1415, 727] width 38 height 24
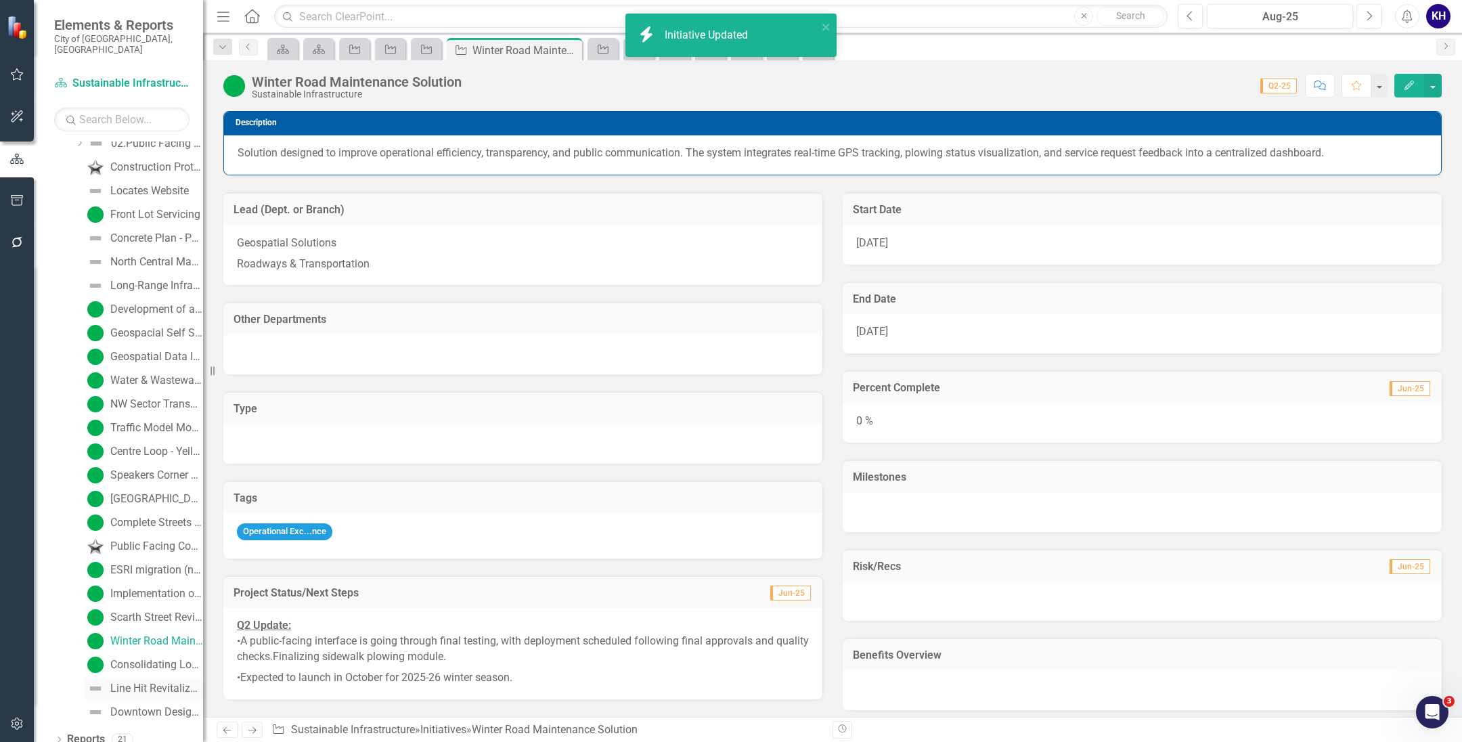
click at [171, 682] on div "Line Hit Revitalization" at bounding box center [156, 688] width 93 height 12
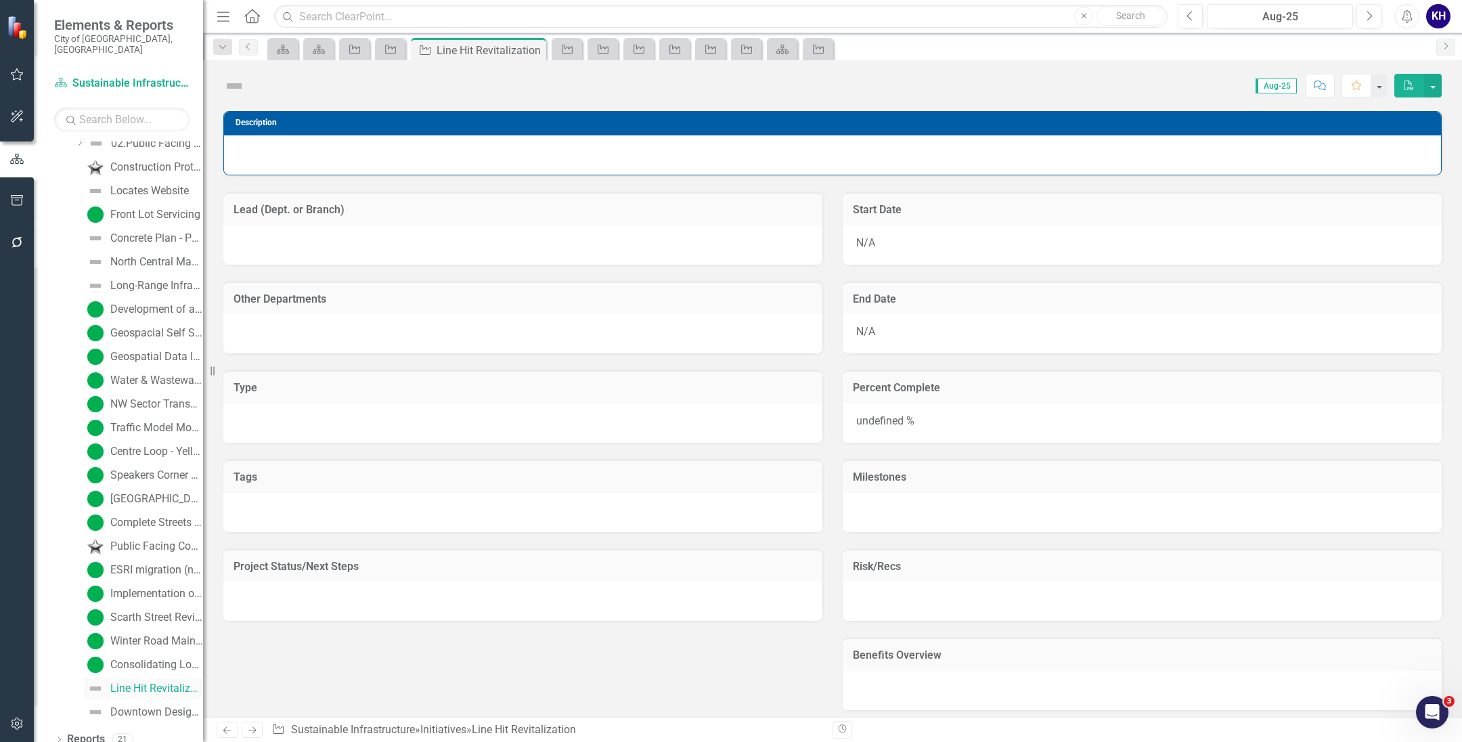
scroll to position [2762, 0]
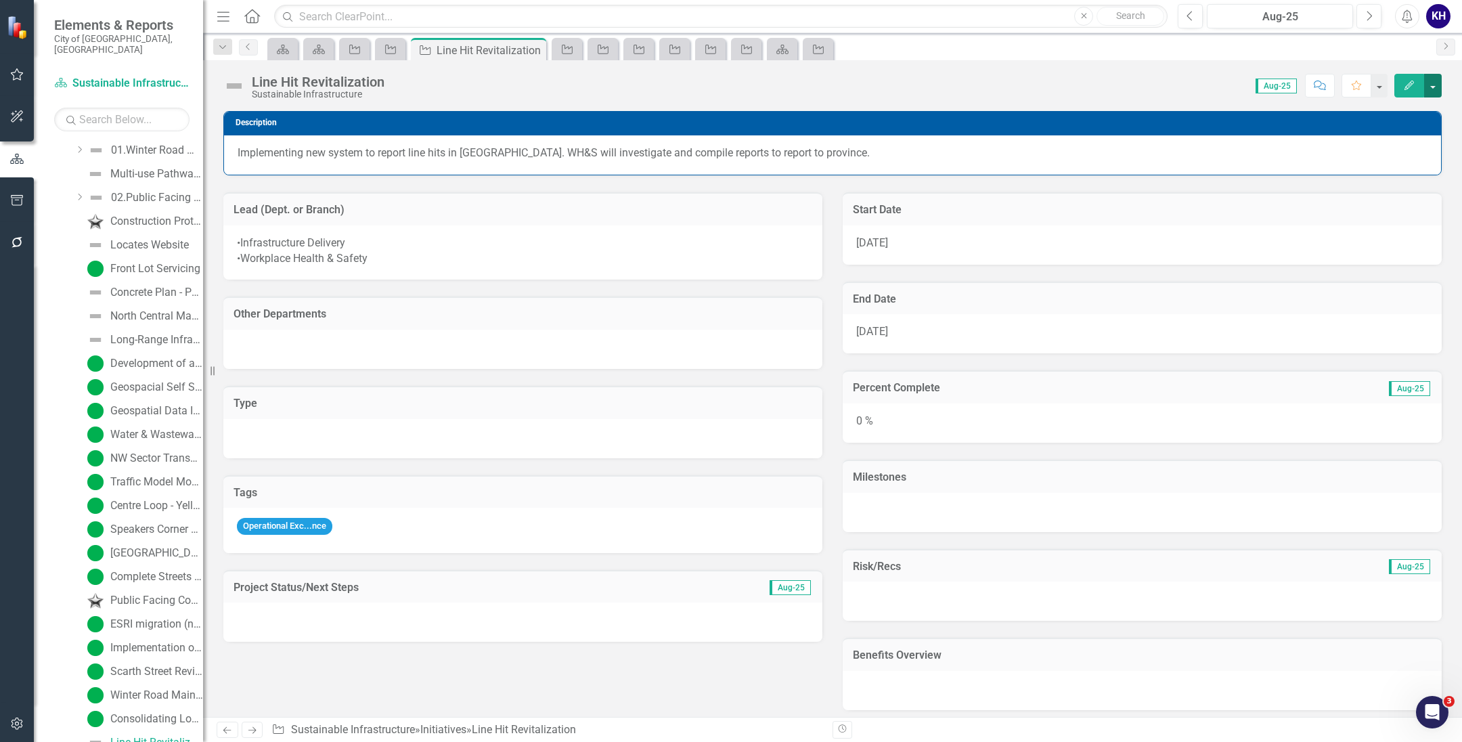
click at [1440, 77] on button "button" at bounding box center [1433, 86] width 18 height 24
click at [1394, 120] on link "Edit Edit Initiative" at bounding box center [1358, 111] width 164 height 25
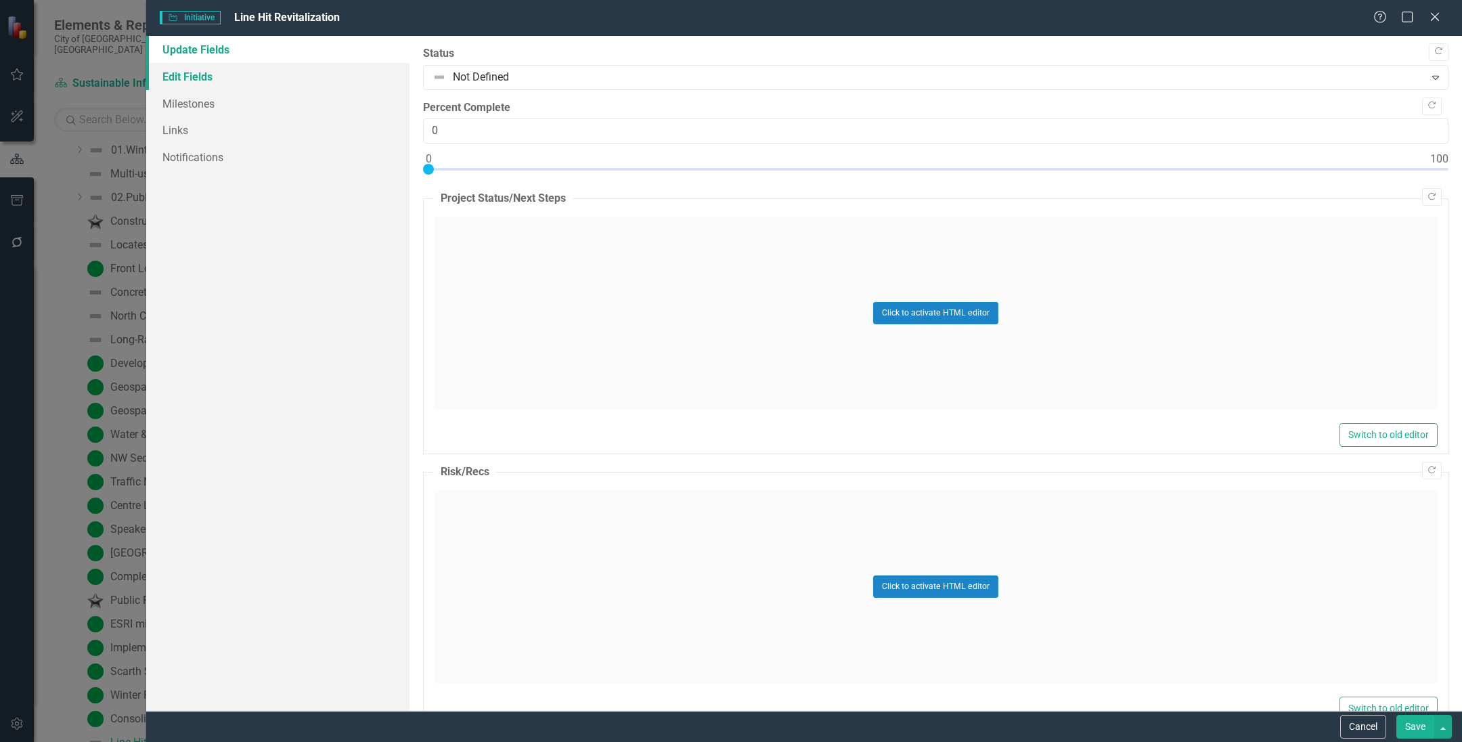
click at [303, 80] on link "Edit Fields" at bounding box center [277, 76] width 263 height 27
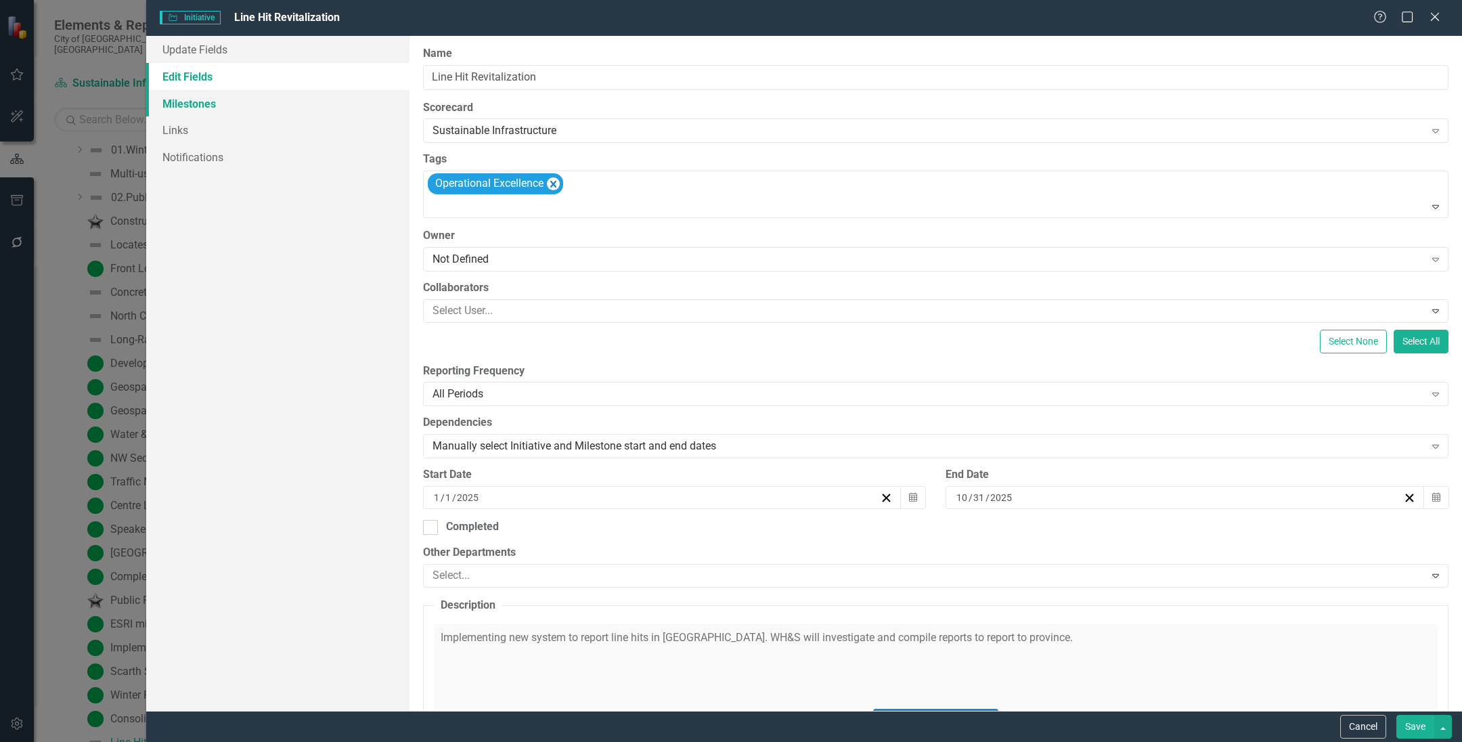
click at [298, 102] on link "Milestones" at bounding box center [277, 103] width 263 height 27
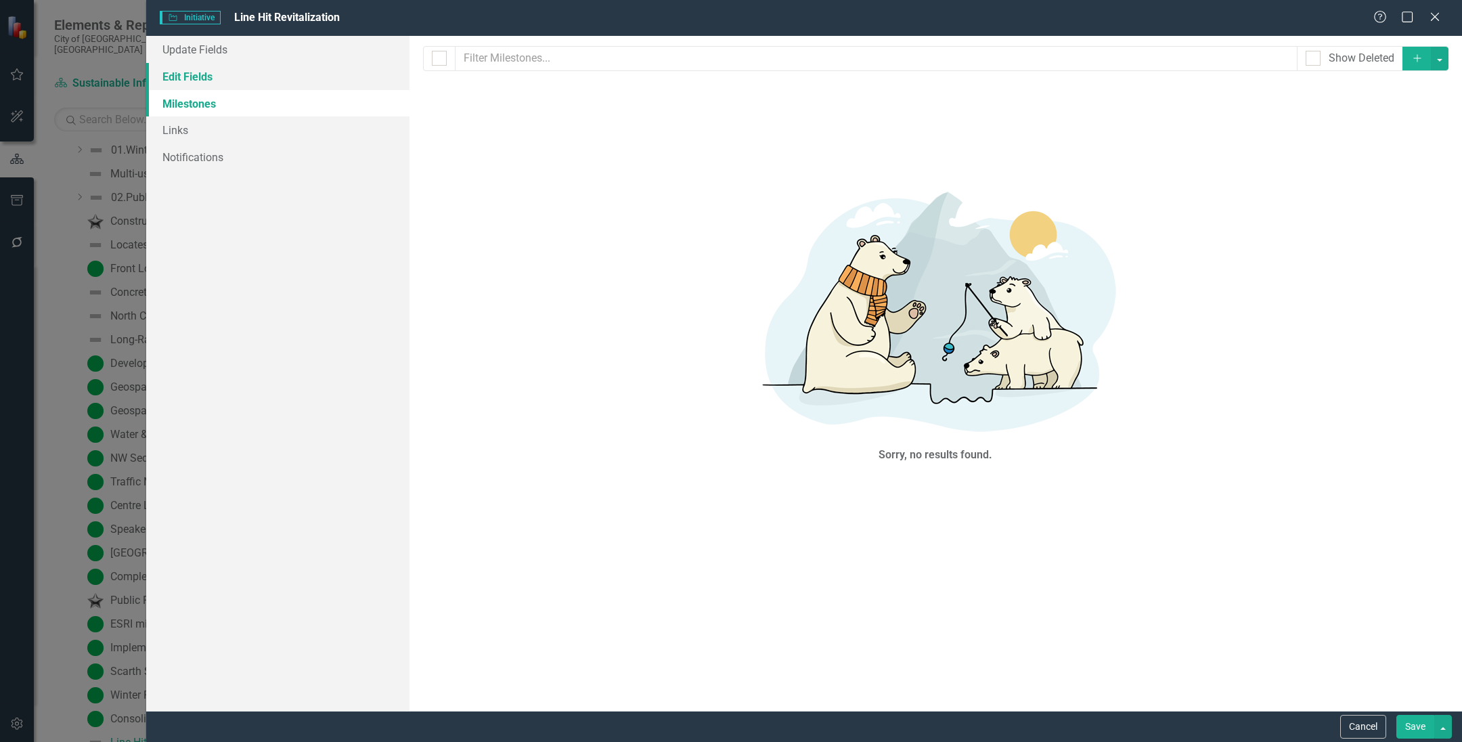
click at [301, 72] on link "Edit Fields" at bounding box center [277, 76] width 263 height 27
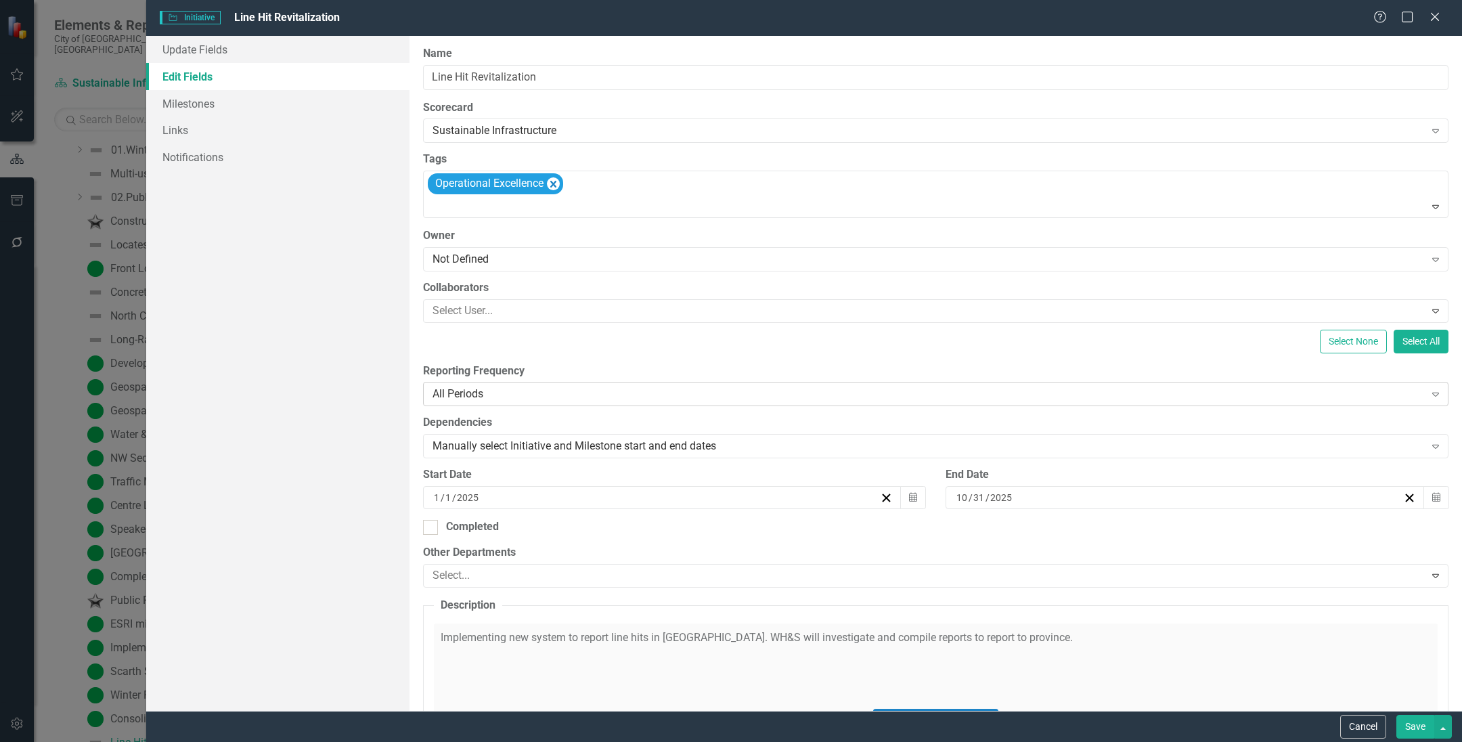
click at [547, 386] on div "All Periods Expand" at bounding box center [935, 394] width 1025 height 24
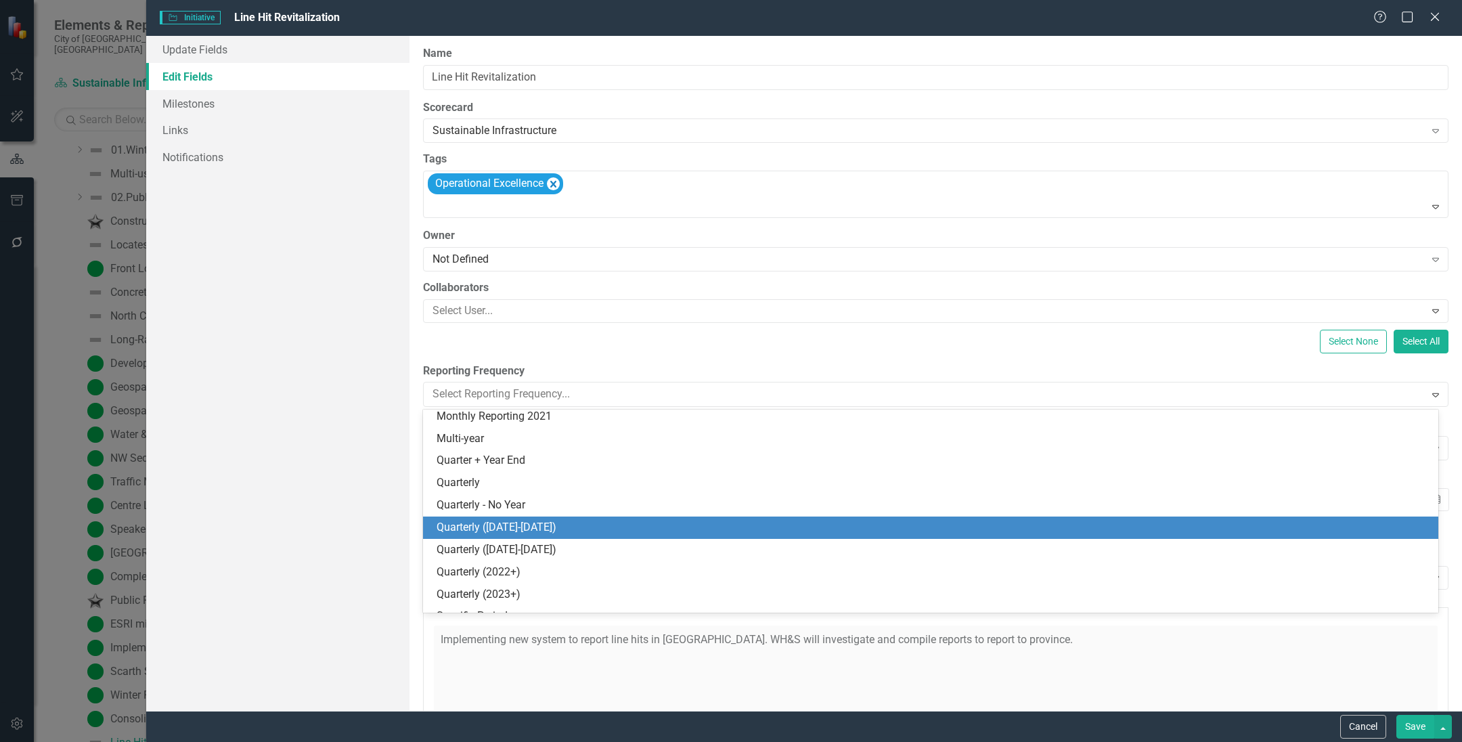
scroll to position [352, 0]
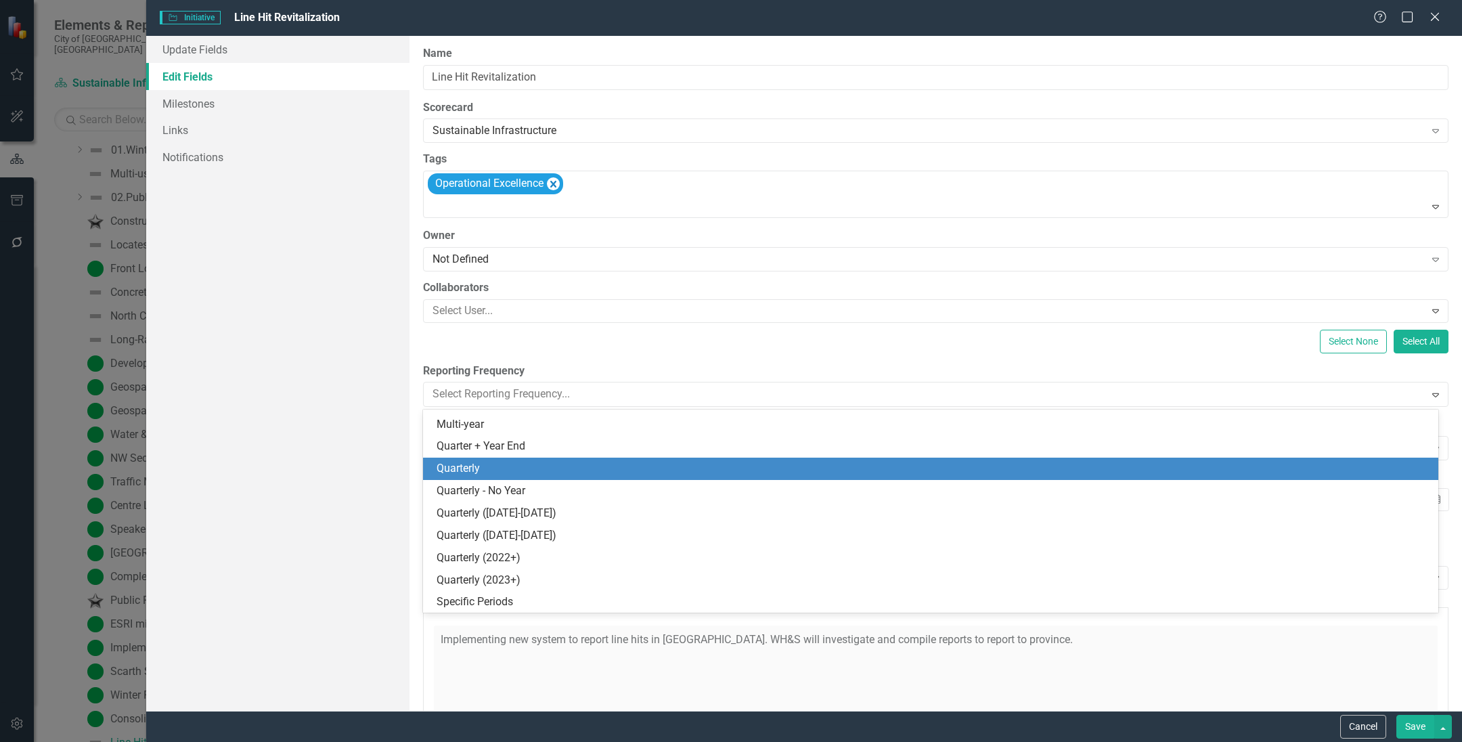
click at [510, 470] on div "Quarterly" at bounding box center [934, 469] width 994 height 16
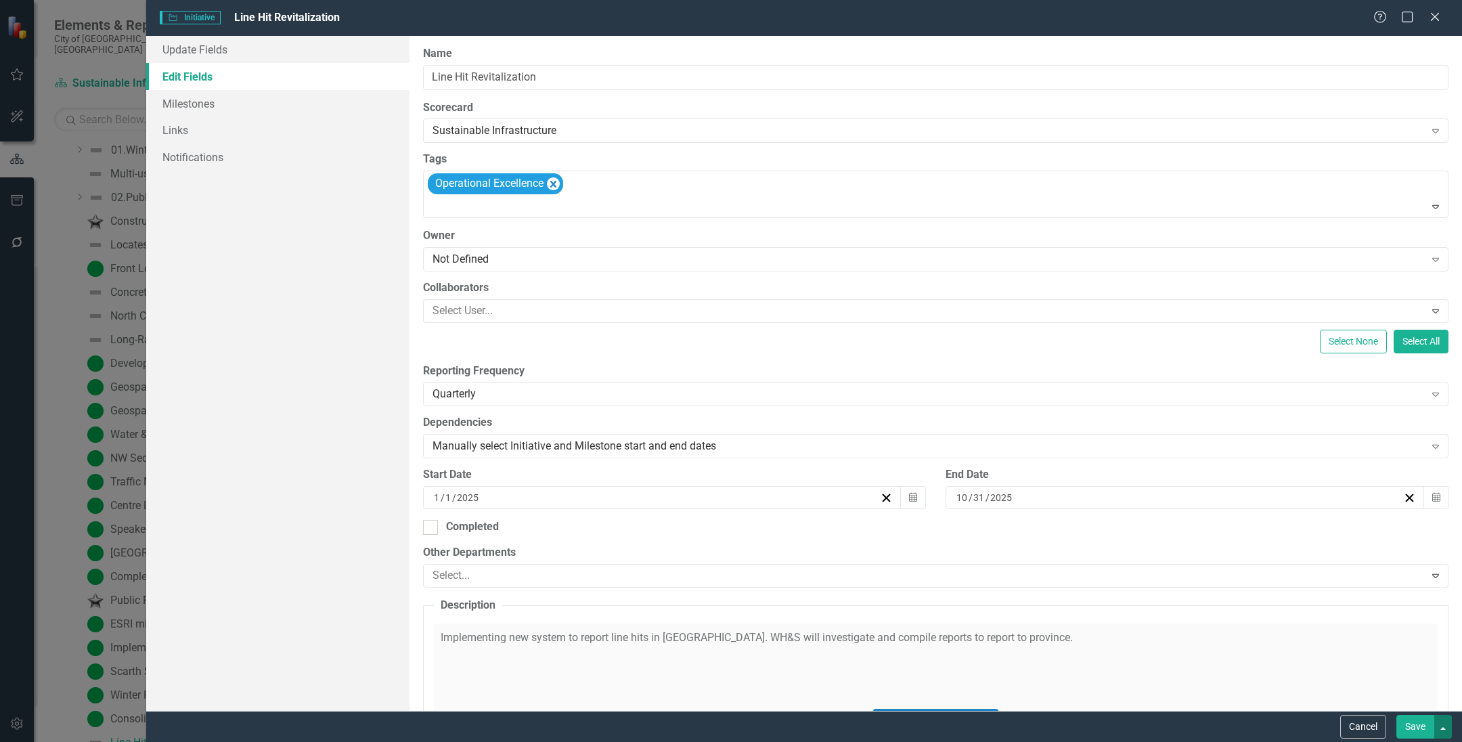
click at [1440, 725] on button "button" at bounding box center [1443, 727] width 18 height 24
click at [1423, 725] on button "Save" at bounding box center [1415, 727] width 38 height 24
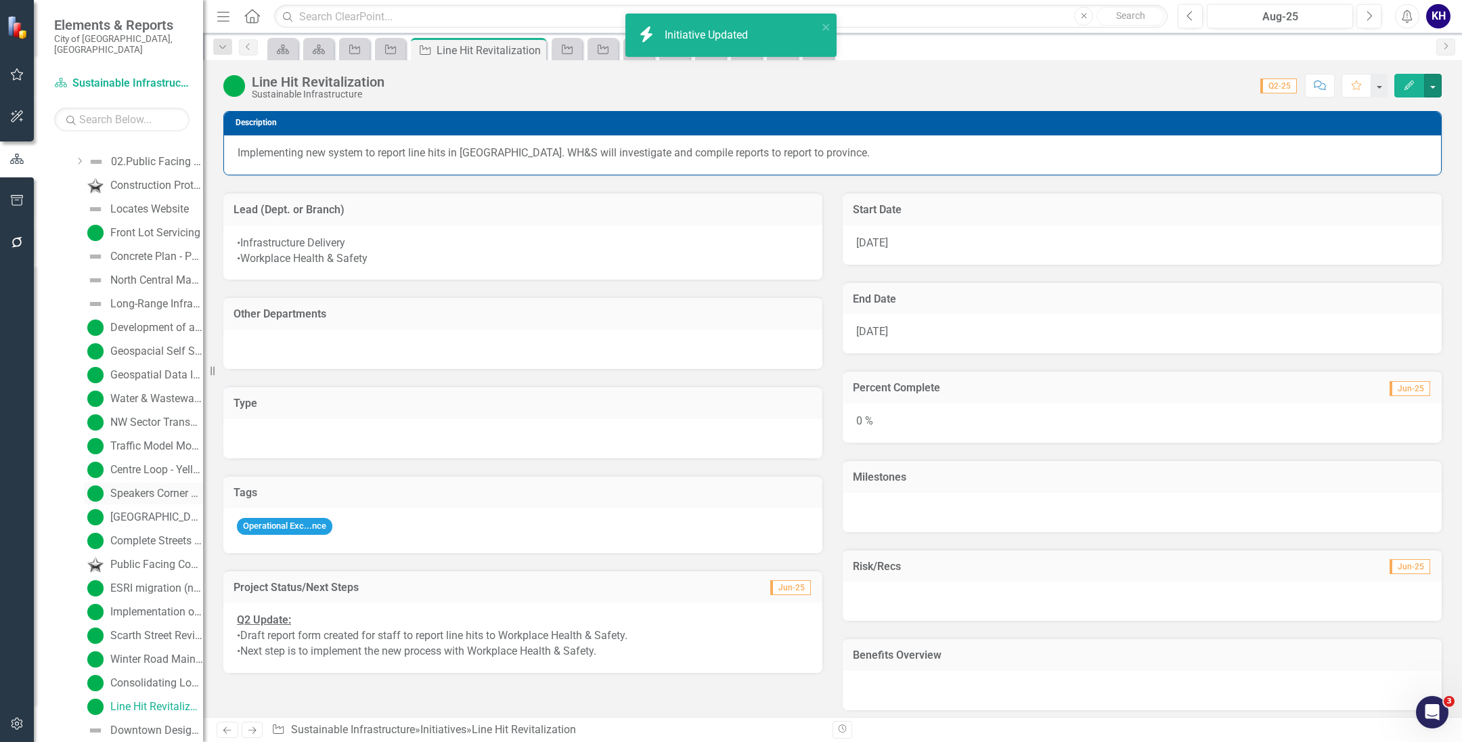
scroll to position [2816, 0]
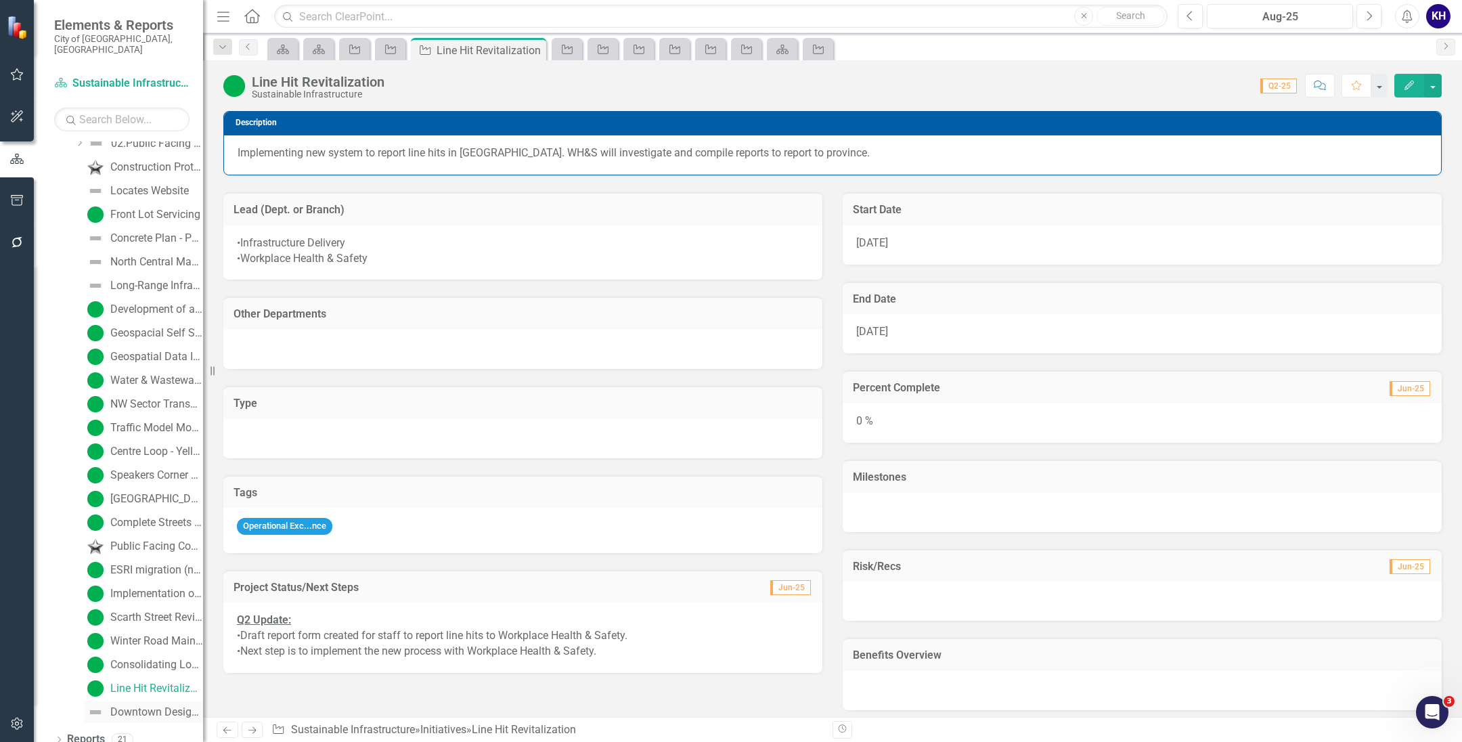
click at [135, 706] on div "Downtown Design Standards" at bounding box center [156, 712] width 93 height 12
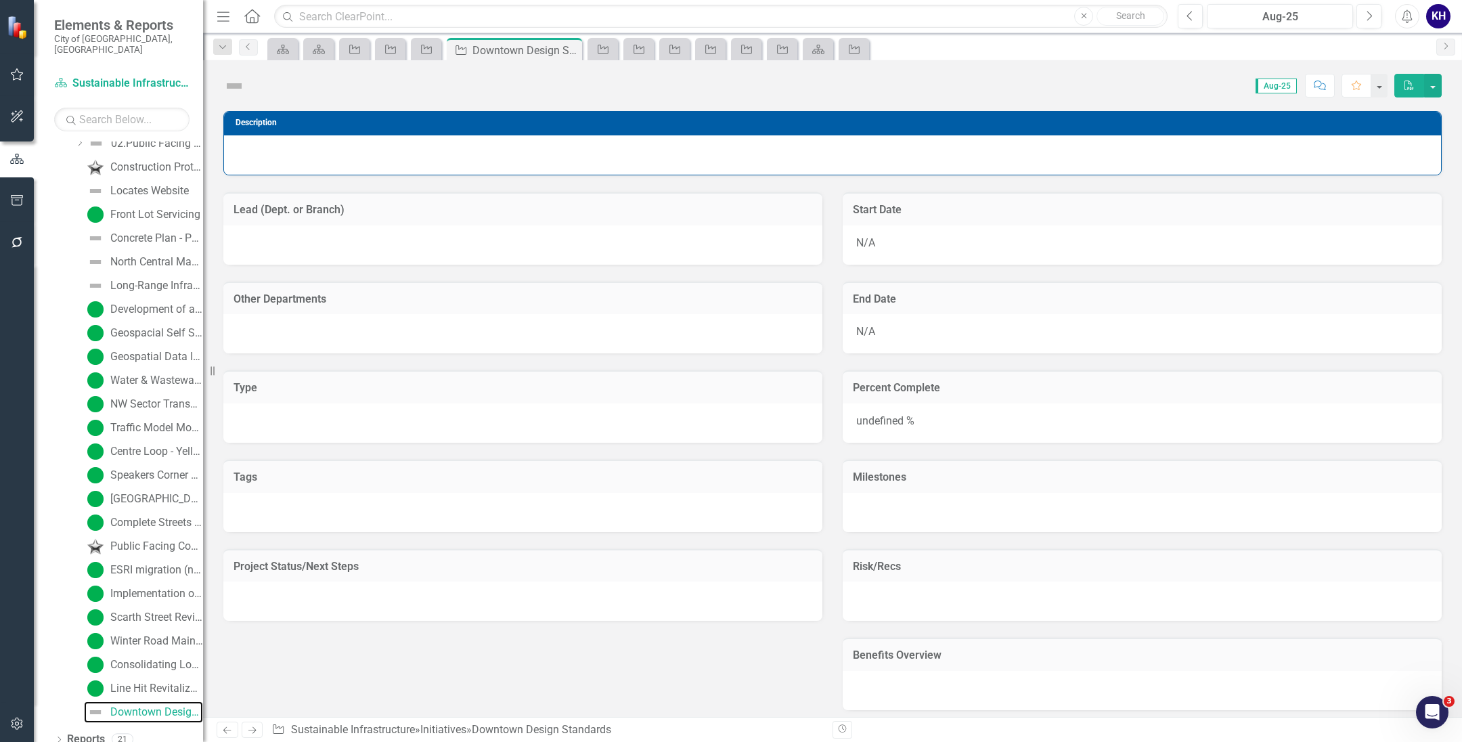
scroll to position [2786, 0]
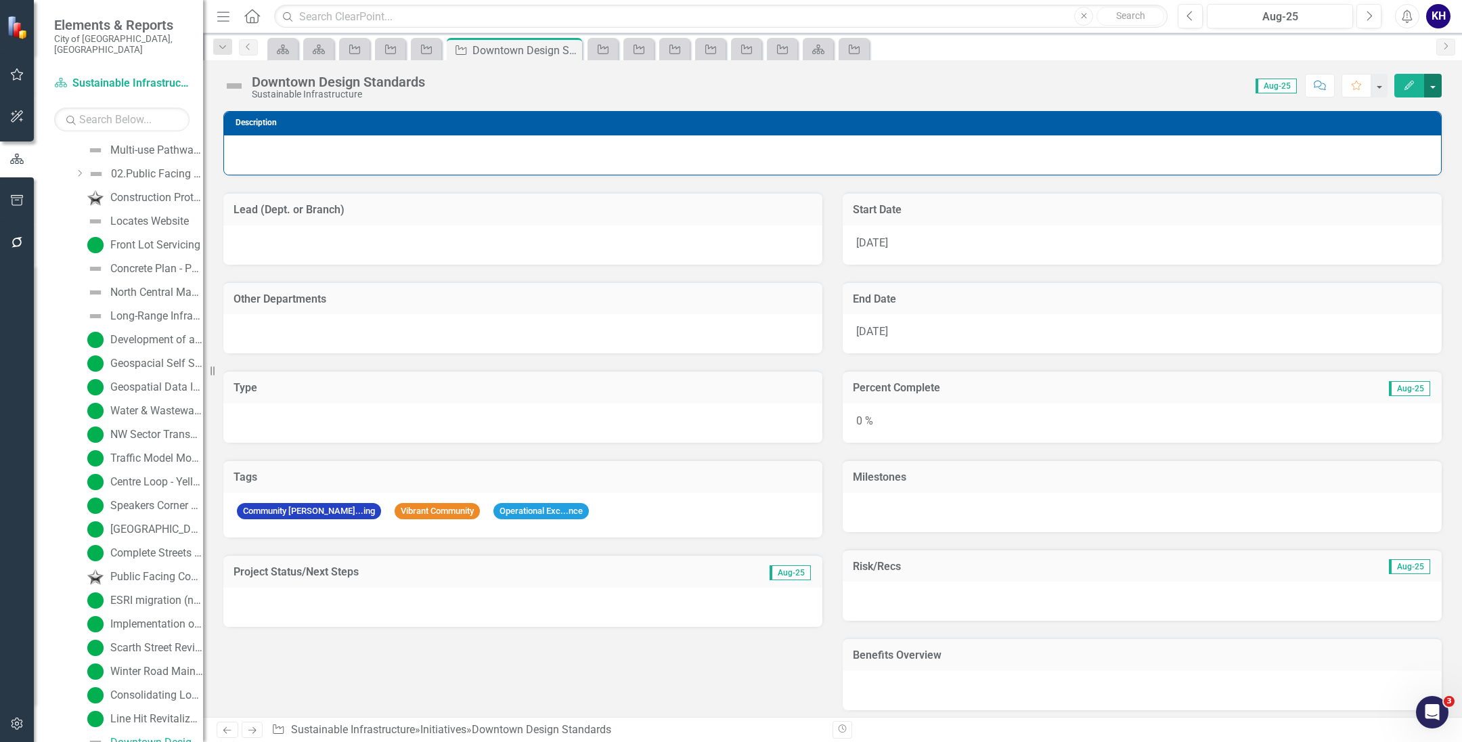
click at [1429, 85] on button "button" at bounding box center [1433, 86] width 18 height 24
click at [1371, 114] on link "Edit Edit Initiative" at bounding box center [1358, 111] width 164 height 25
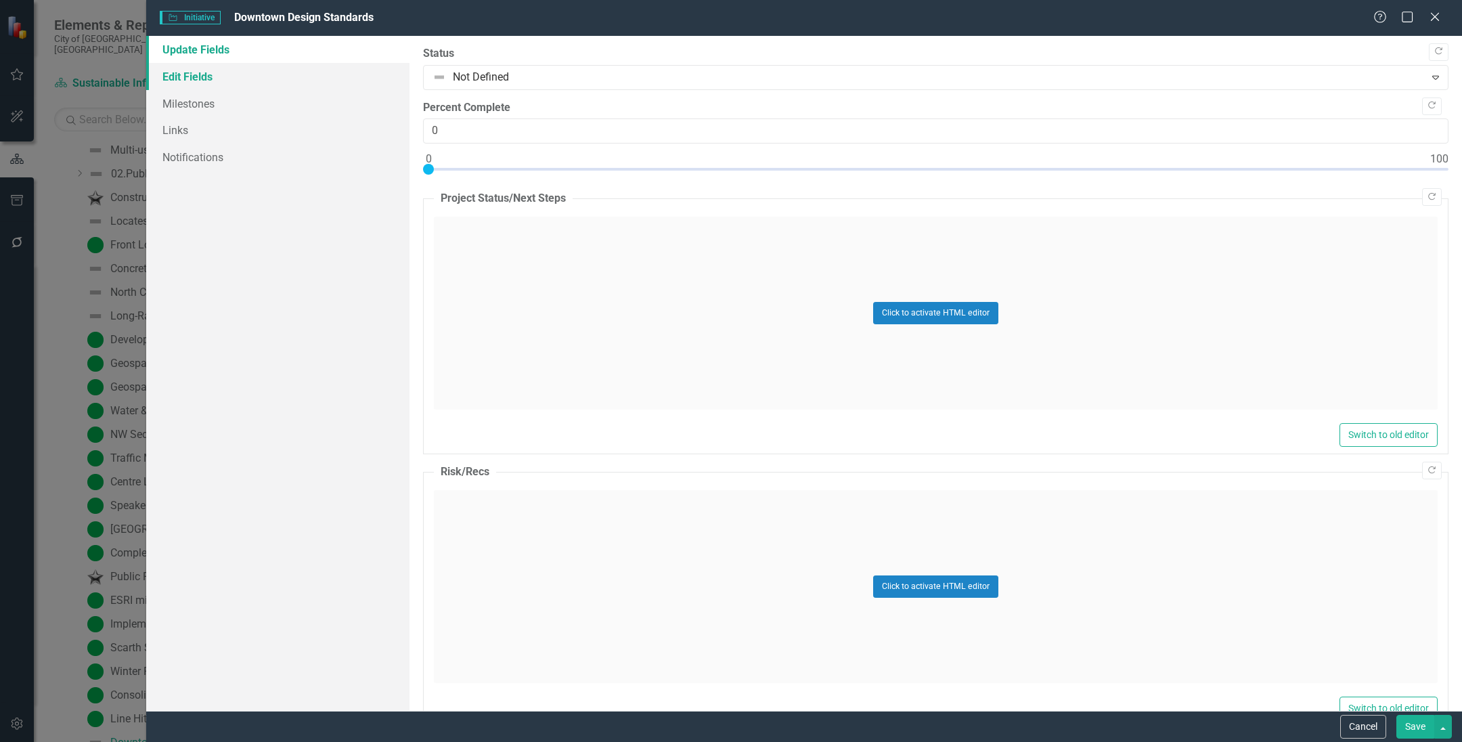
click at [343, 84] on link "Edit Fields" at bounding box center [277, 76] width 263 height 27
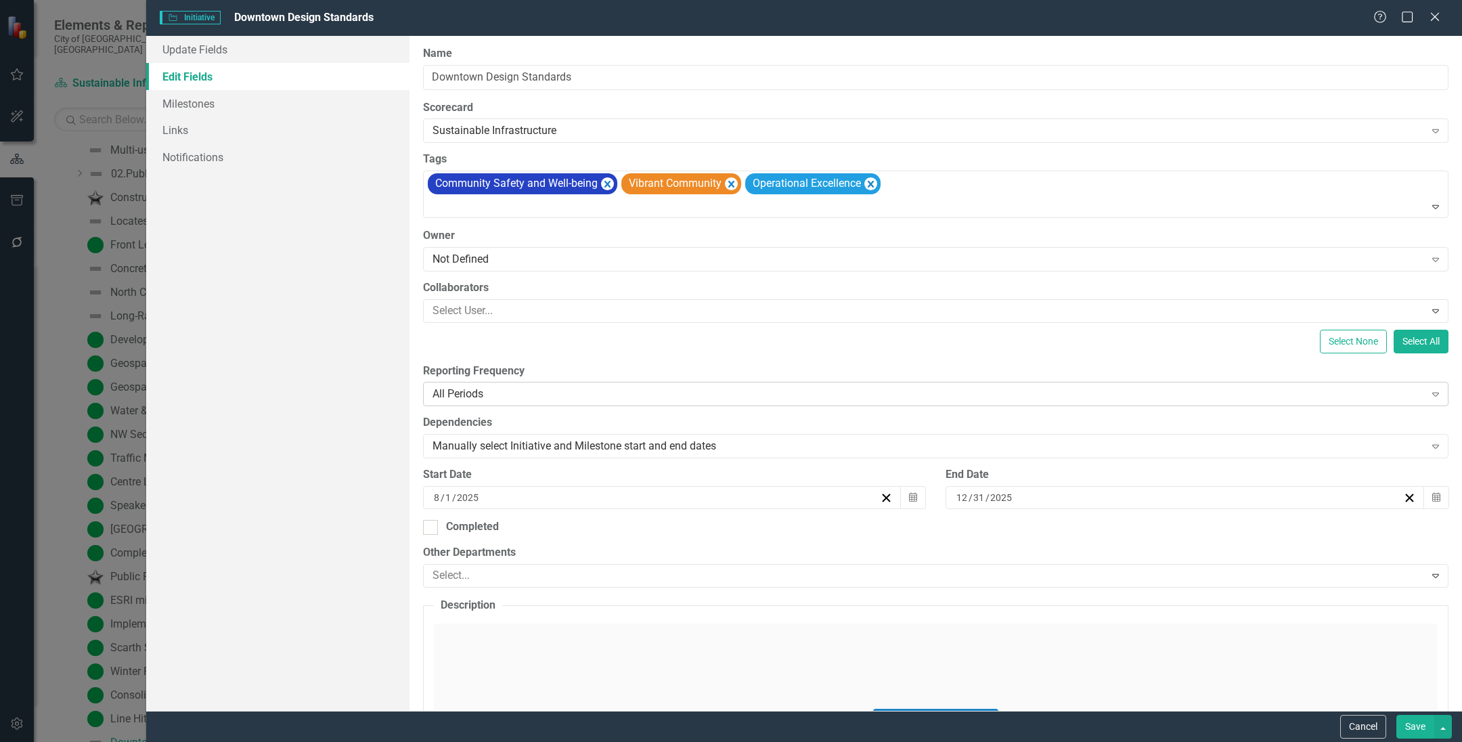
click at [546, 392] on div "All Periods" at bounding box center [928, 394] width 992 height 16
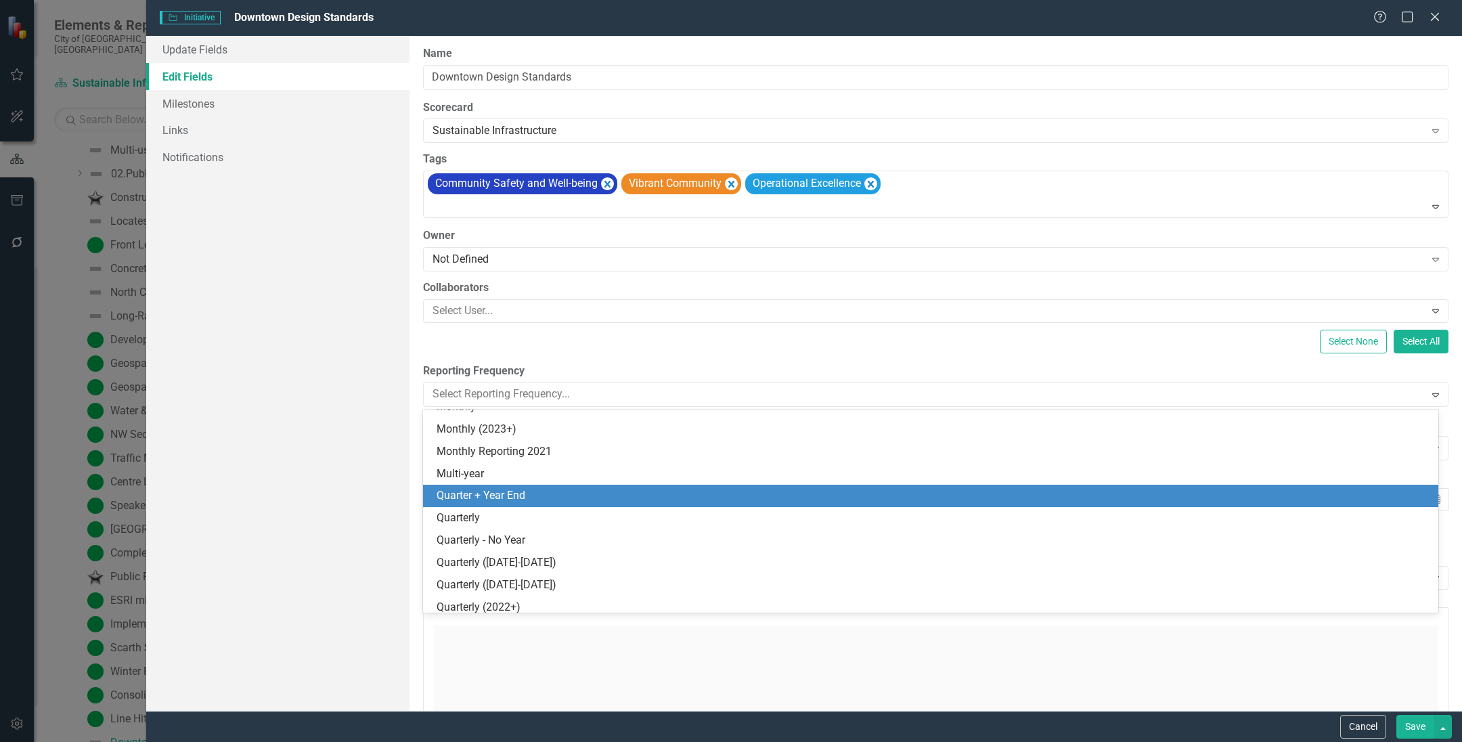
scroll to position [338, 0]
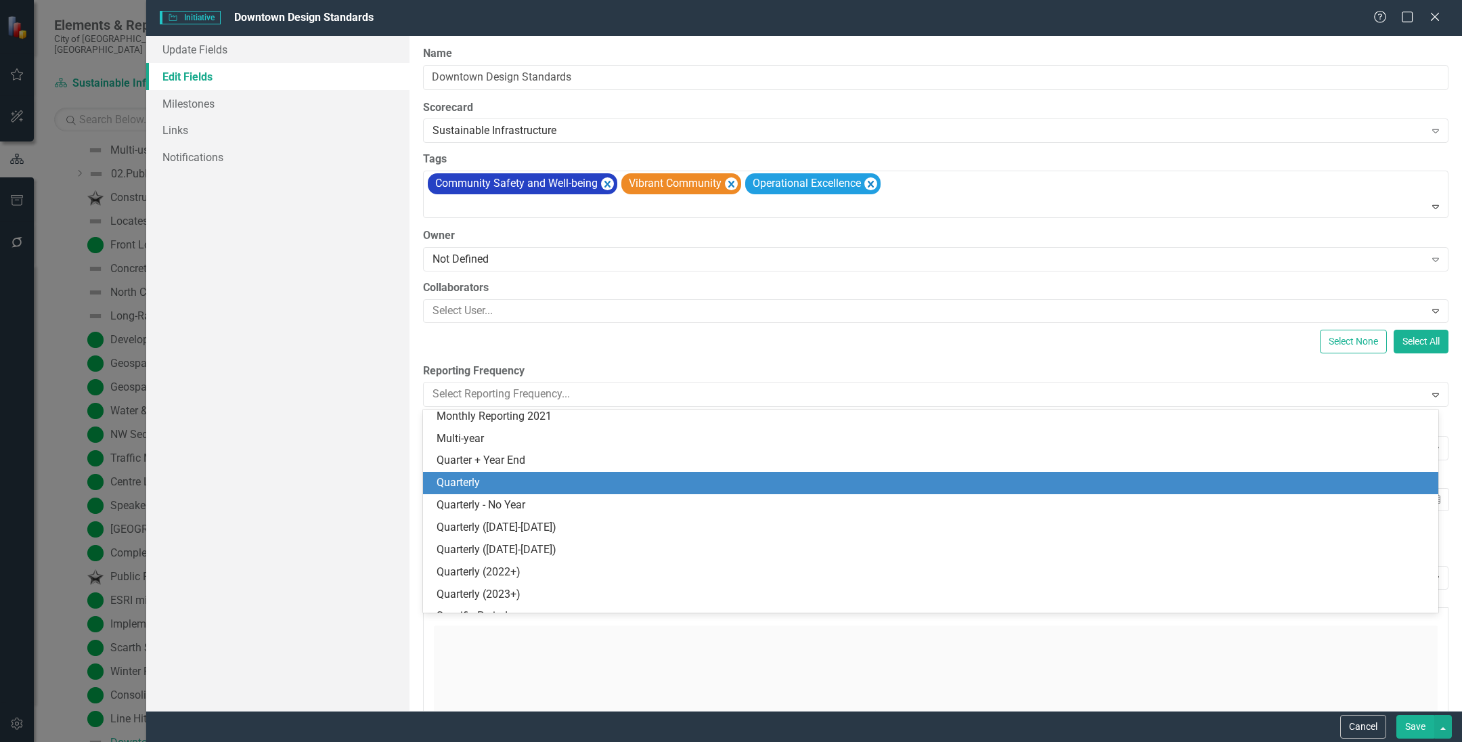
click at [518, 479] on div "Quarterly" at bounding box center [934, 483] width 994 height 16
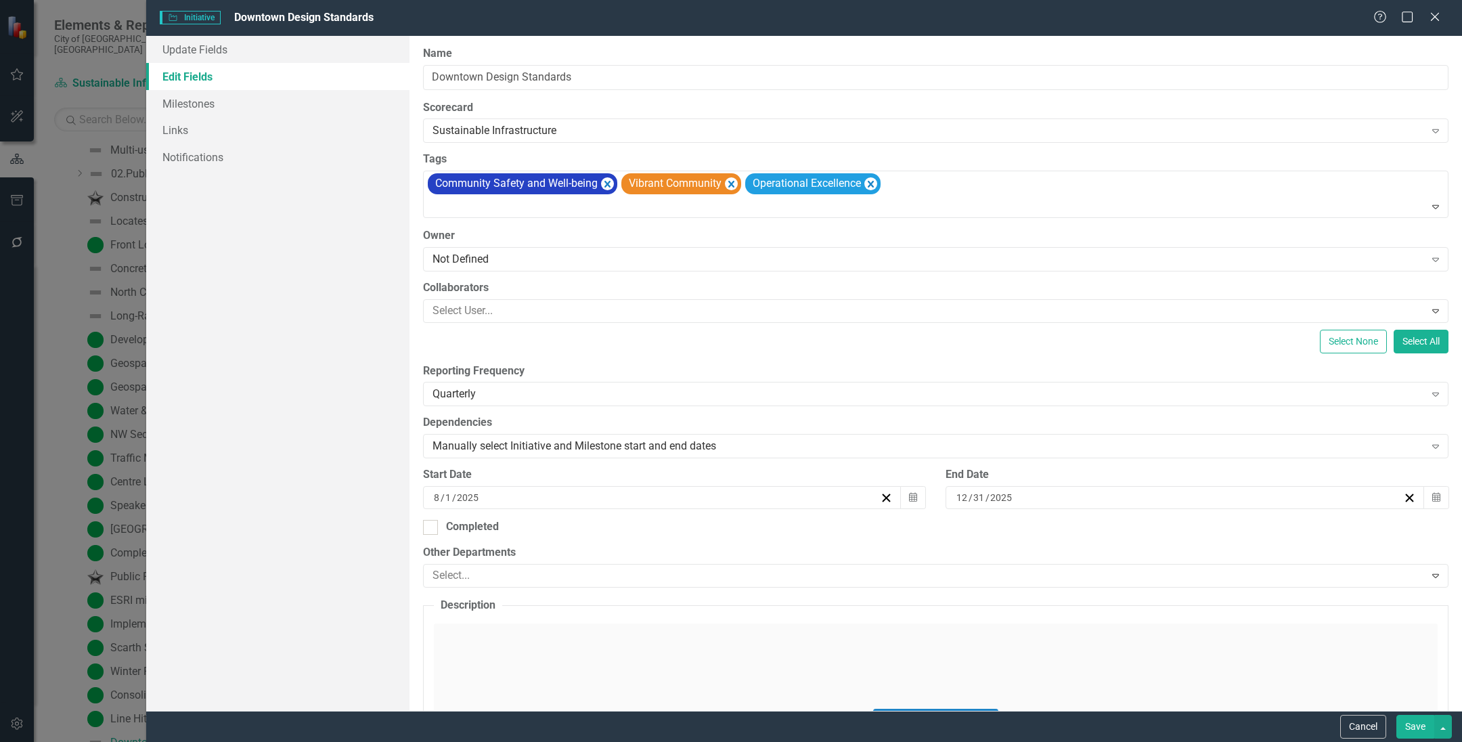
click at [1407, 728] on button "Save" at bounding box center [1415, 727] width 38 height 24
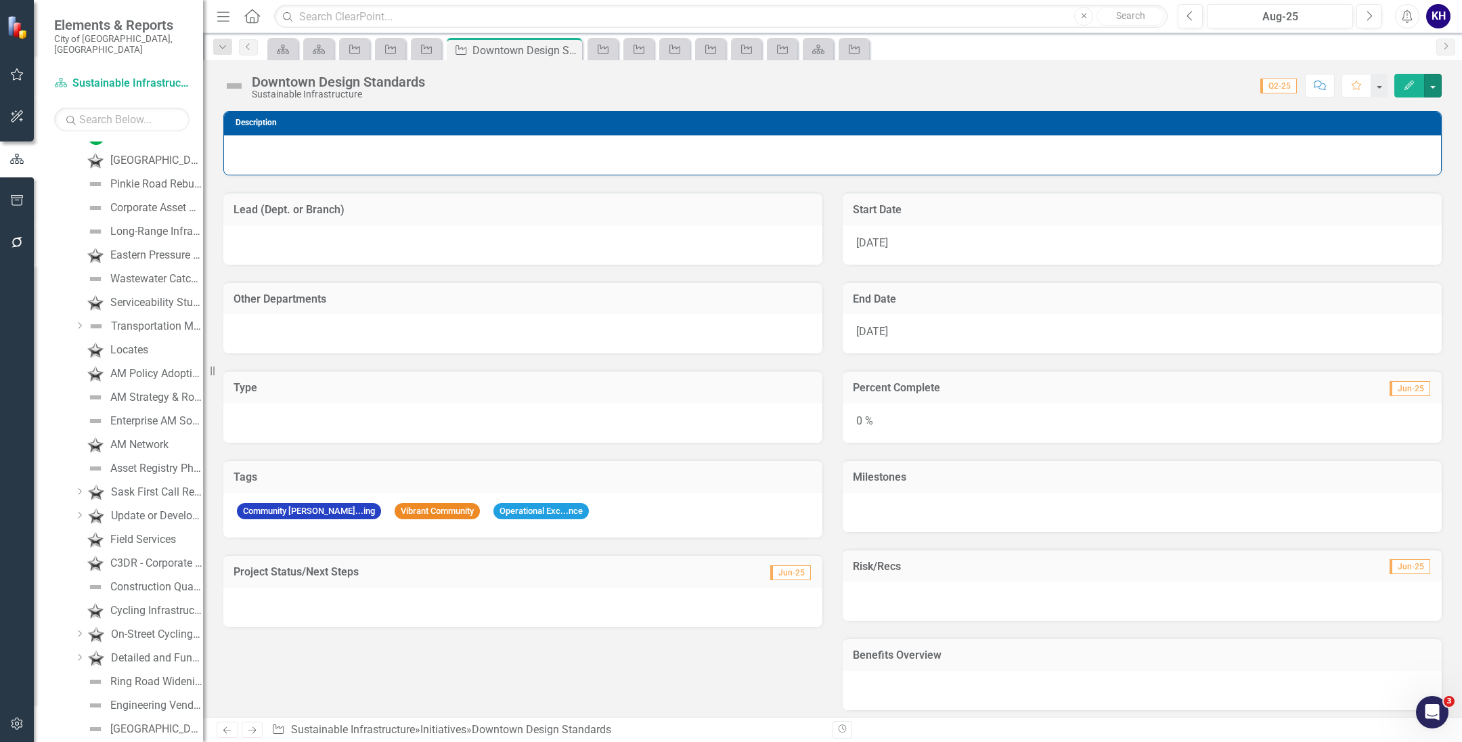
scroll to position [0, 0]
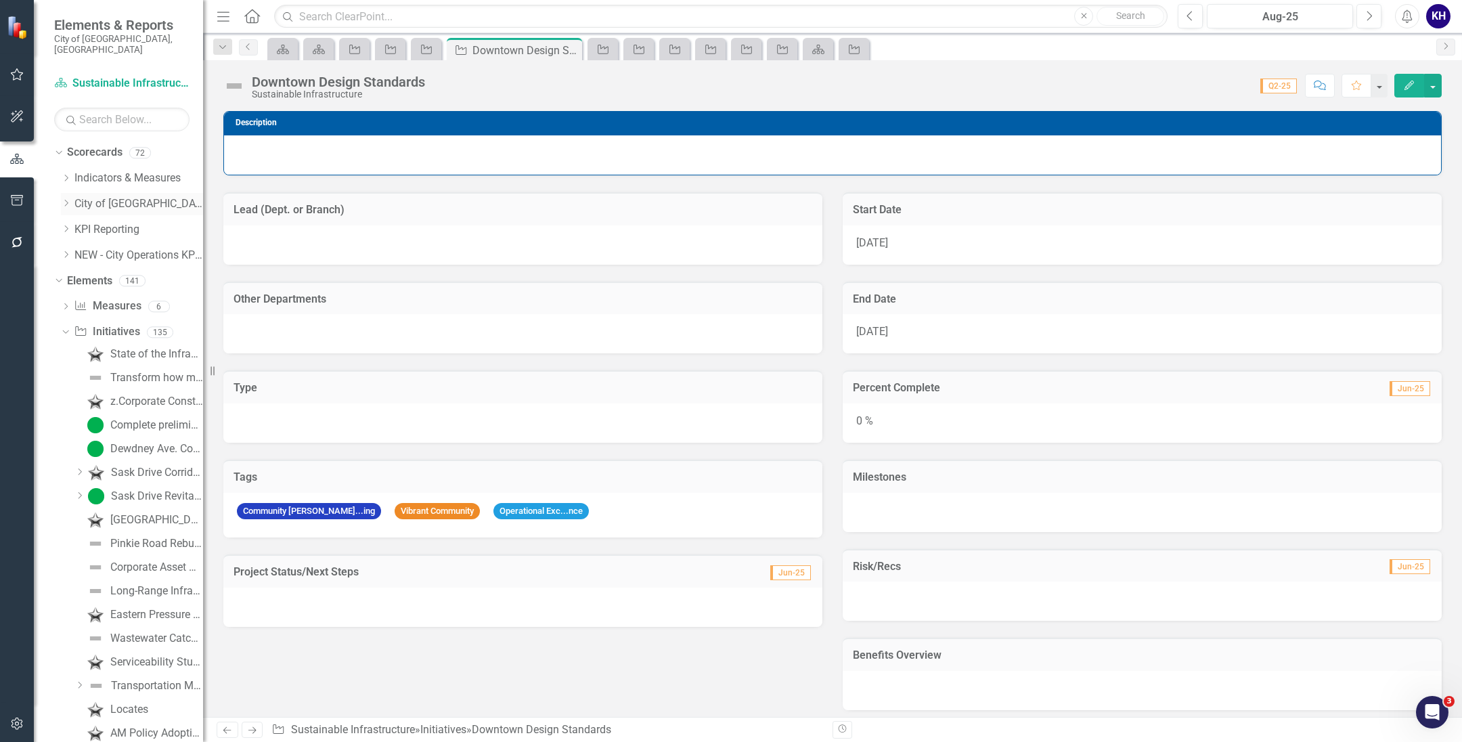
click at [62, 199] on icon "Dropdown" at bounding box center [66, 203] width 10 height 8
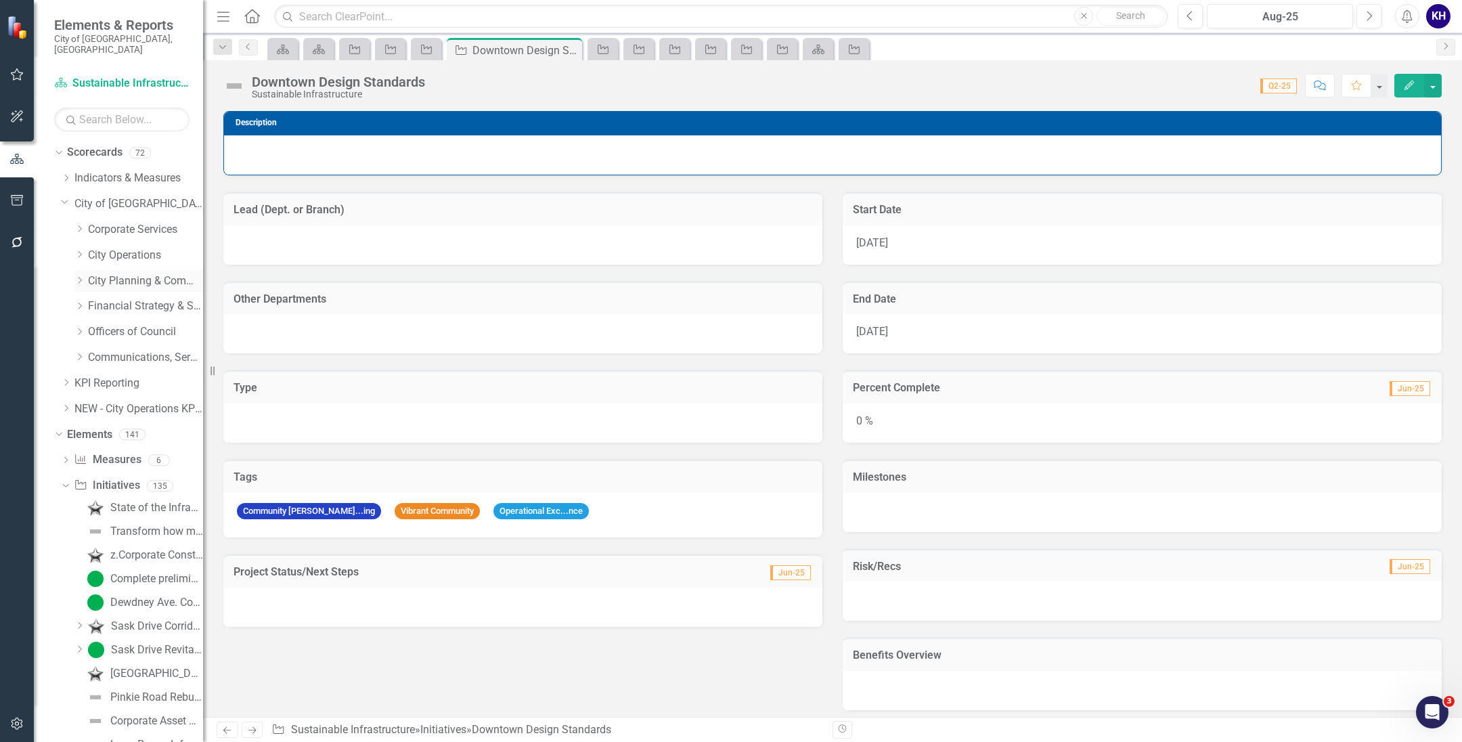
click at [72, 270] on div "Dropdown City Planning & Community Services" at bounding box center [132, 283] width 142 height 26
click at [77, 276] on icon "Dropdown" at bounding box center [79, 280] width 10 height 8
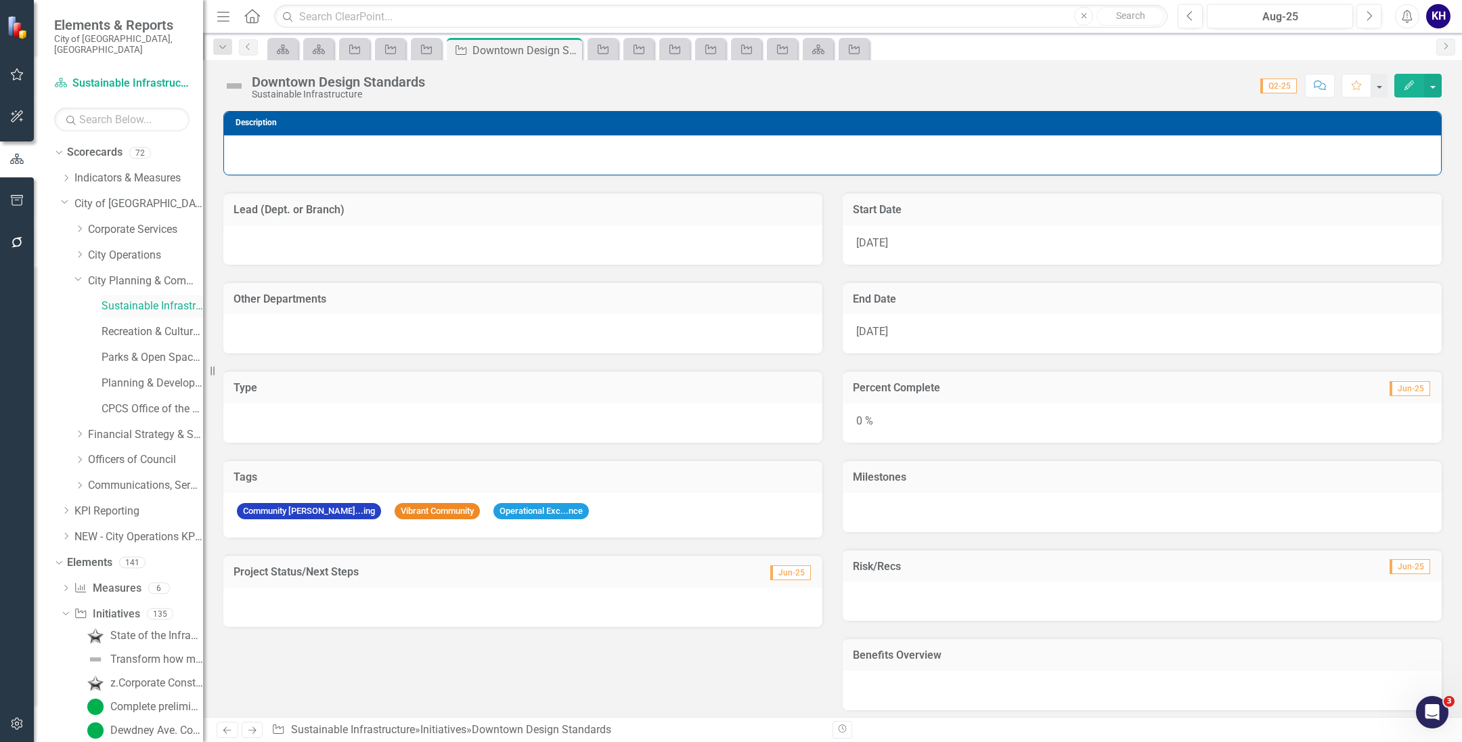
click at [116, 299] on link "Sustainable Infrastructure" at bounding box center [153, 306] width 102 height 16
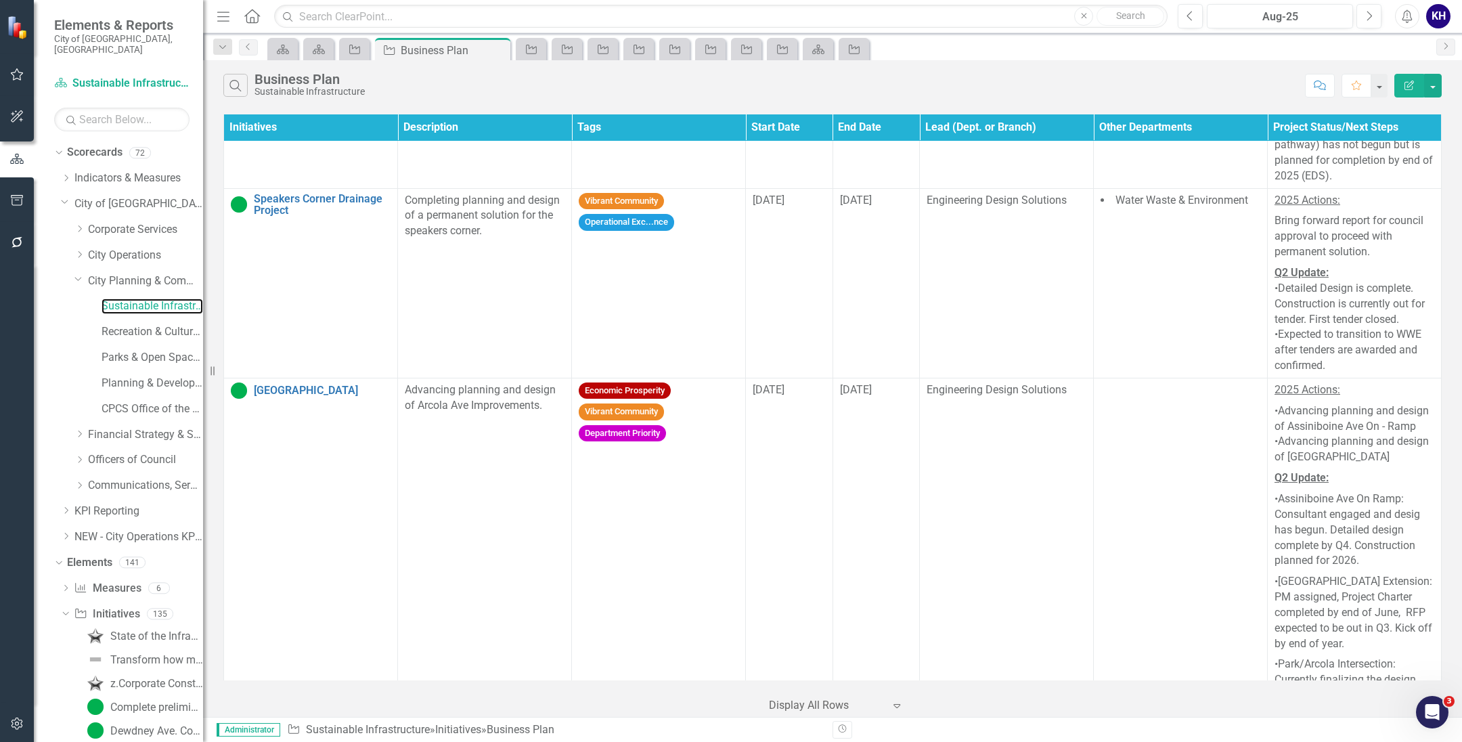
scroll to position [2585, 6]
click at [1165, 67] on div "Search Business Plan Sustainable Infrastructure Comment Favorite Edit Report" at bounding box center [832, 82] width 1259 height 44
click at [159, 324] on link "Recreation & Cultural Services" at bounding box center [153, 332] width 102 height 16
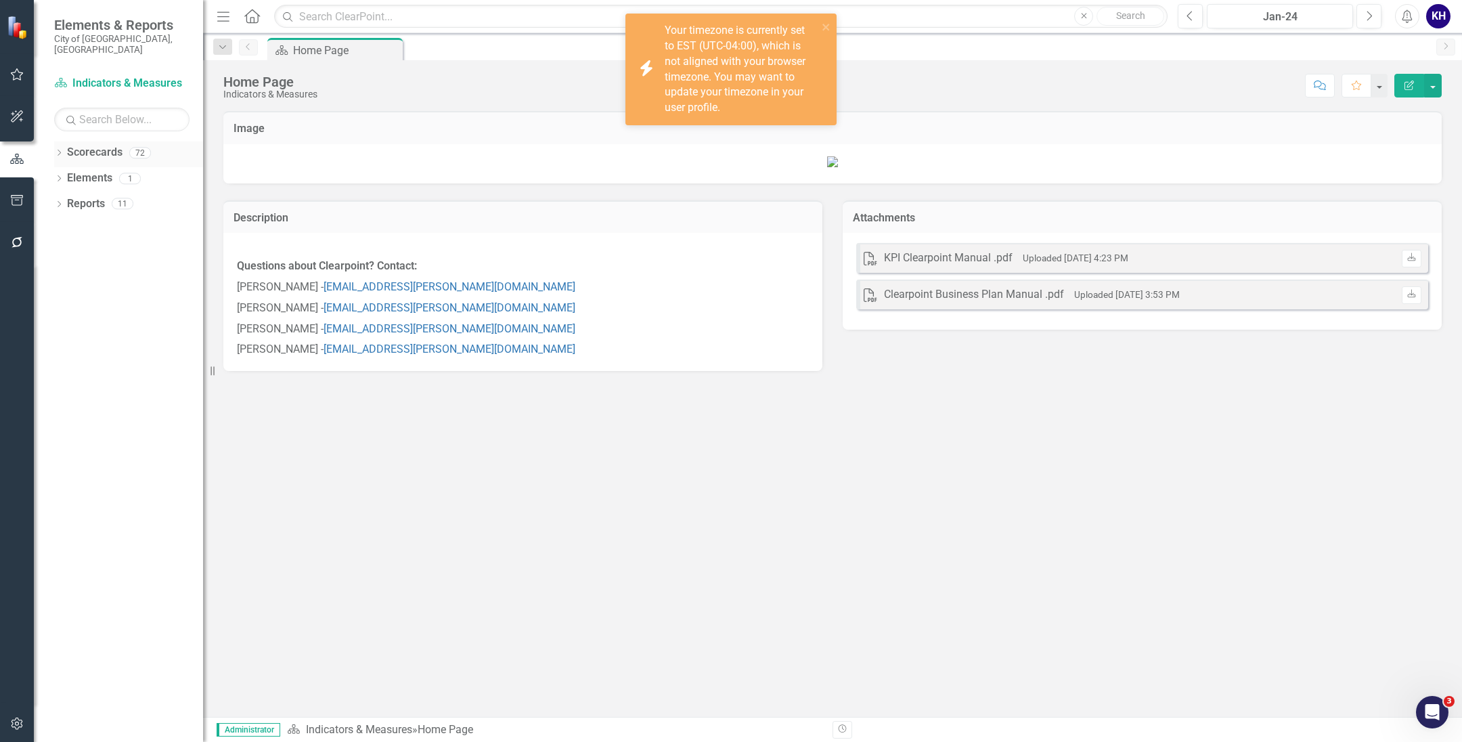
click at [55, 150] on icon "Dropdown" at bounding box center [58, 153] width 9 height 7
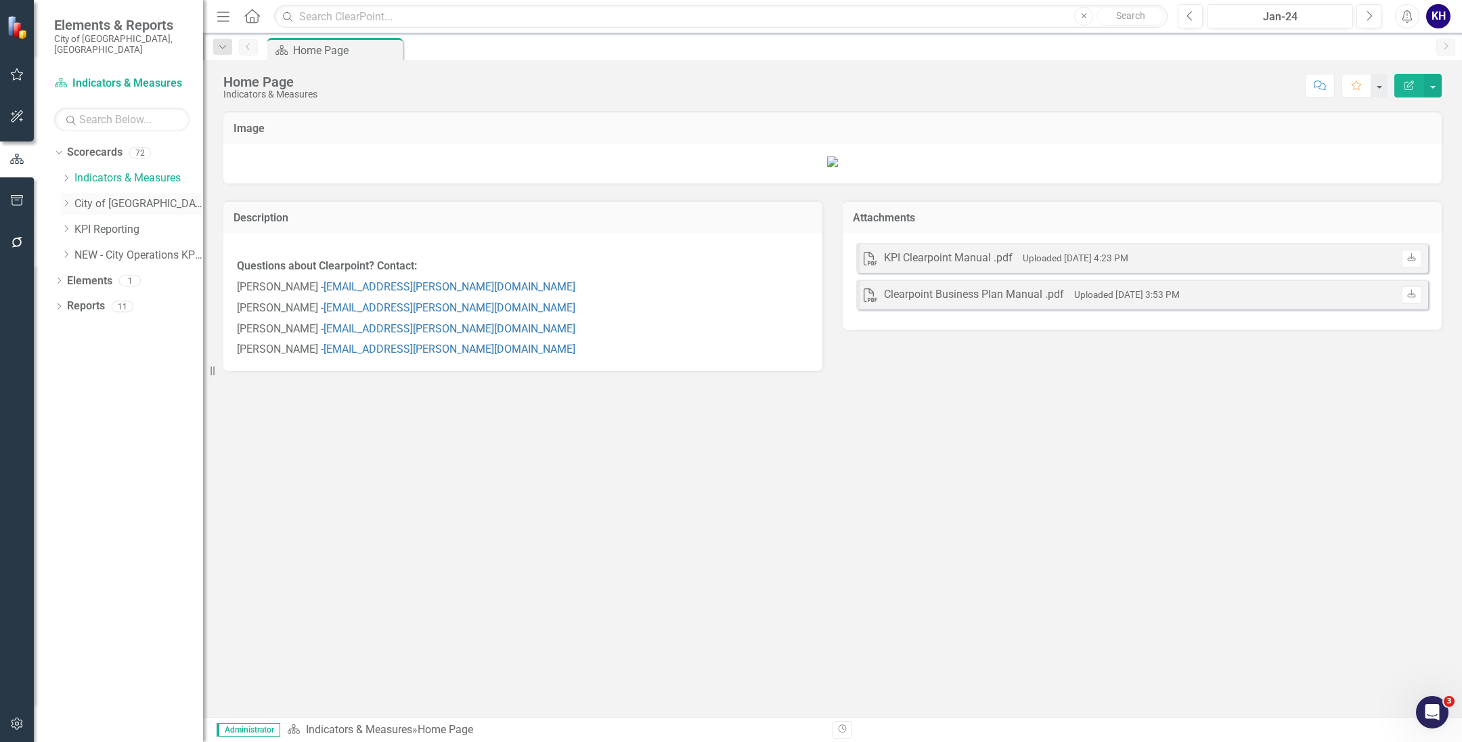
click at [65, 198] on div "Dropdown" at bounding box center [66, 204] width 10 height 12
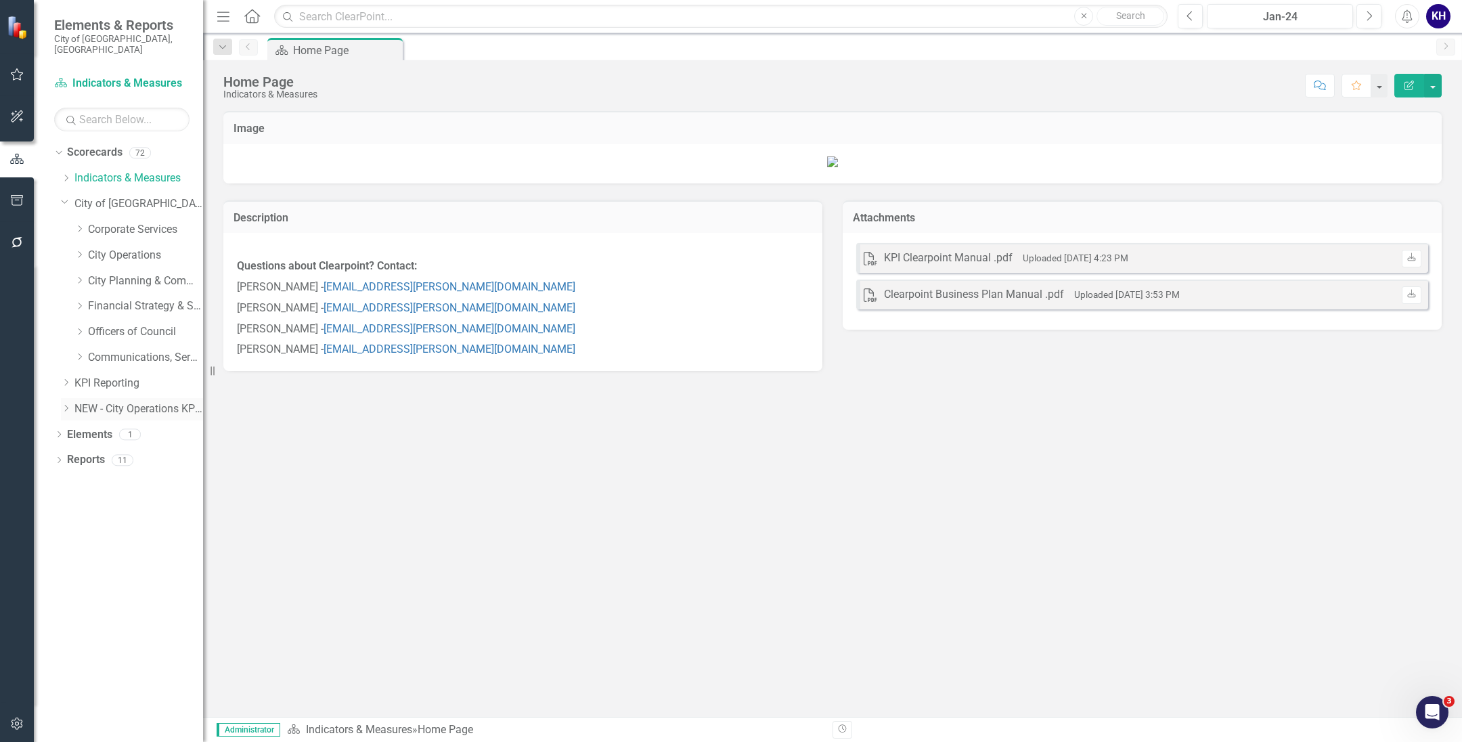
click at [61, 404] on icon "Dropdown" at bounding box center [66, 408] width 10 height 8
click at [100, 427] on link "NEW - Transit KPIs" at bounding box center [145, 435] width 115 height 16
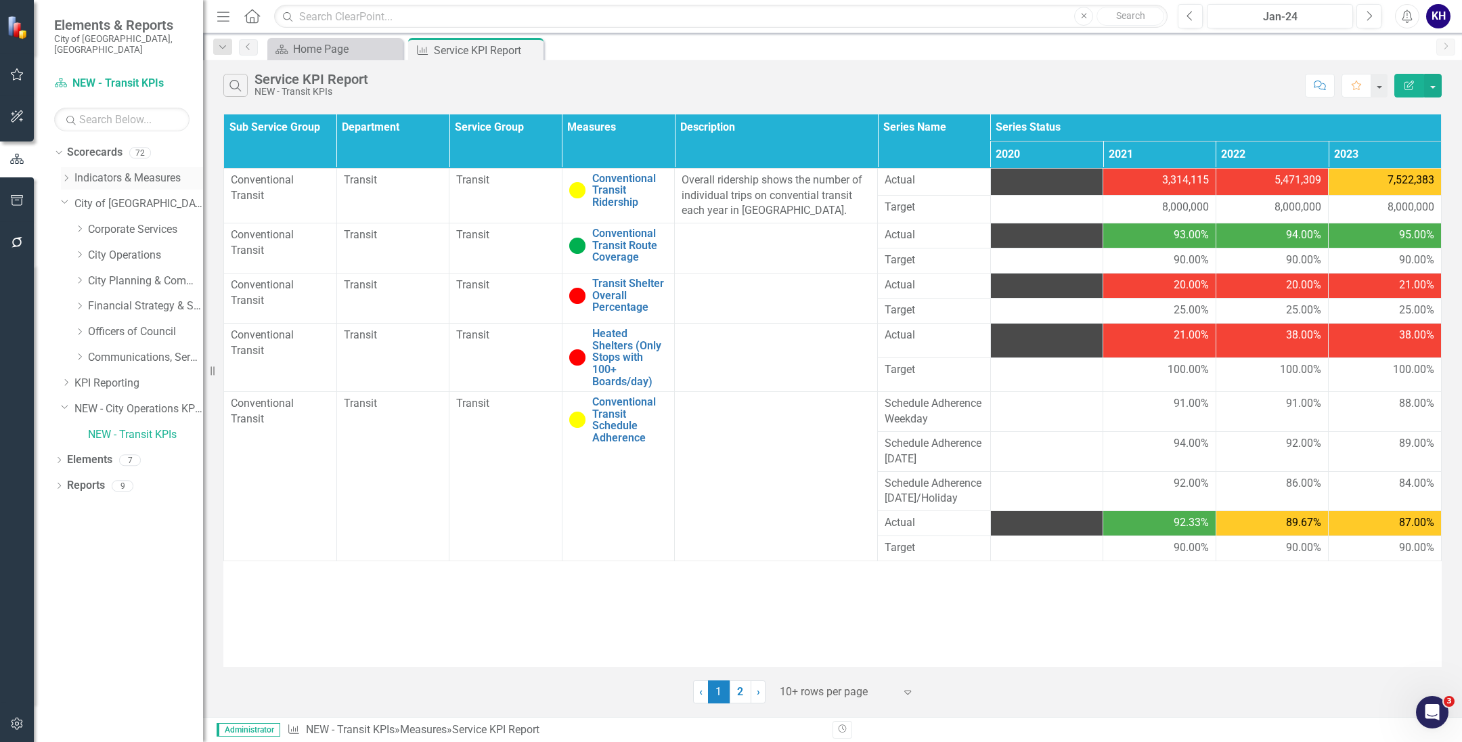
click at [135, 171] on link "Indicators & Measures" at bounding box center [138, 179] width 129 height 16
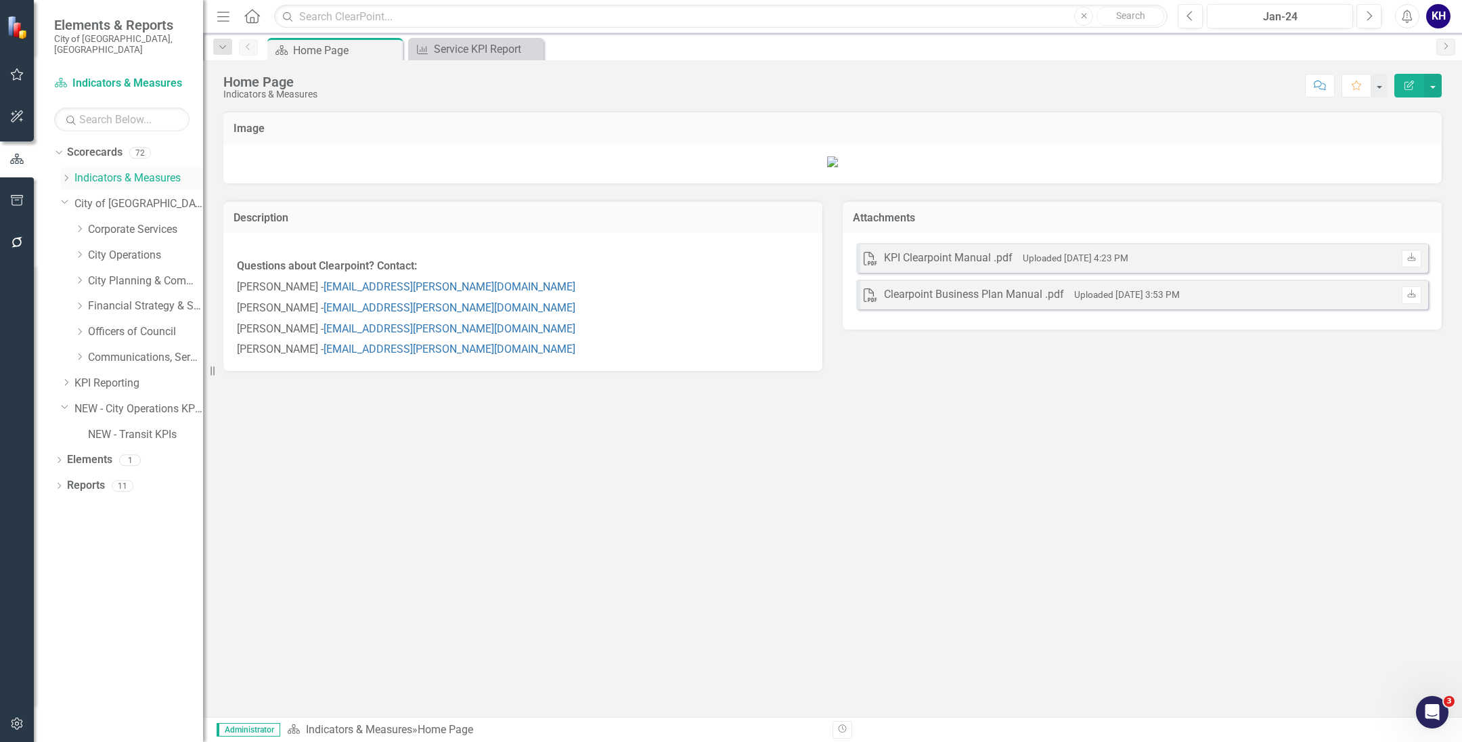
click at [69, 174] on icon "Dropdown" at bounding box center [66, 178] width 10 height 8
click at [100, 196] on link "Economic Prosperity" at bounding box center [145, 204] width 115 height 16
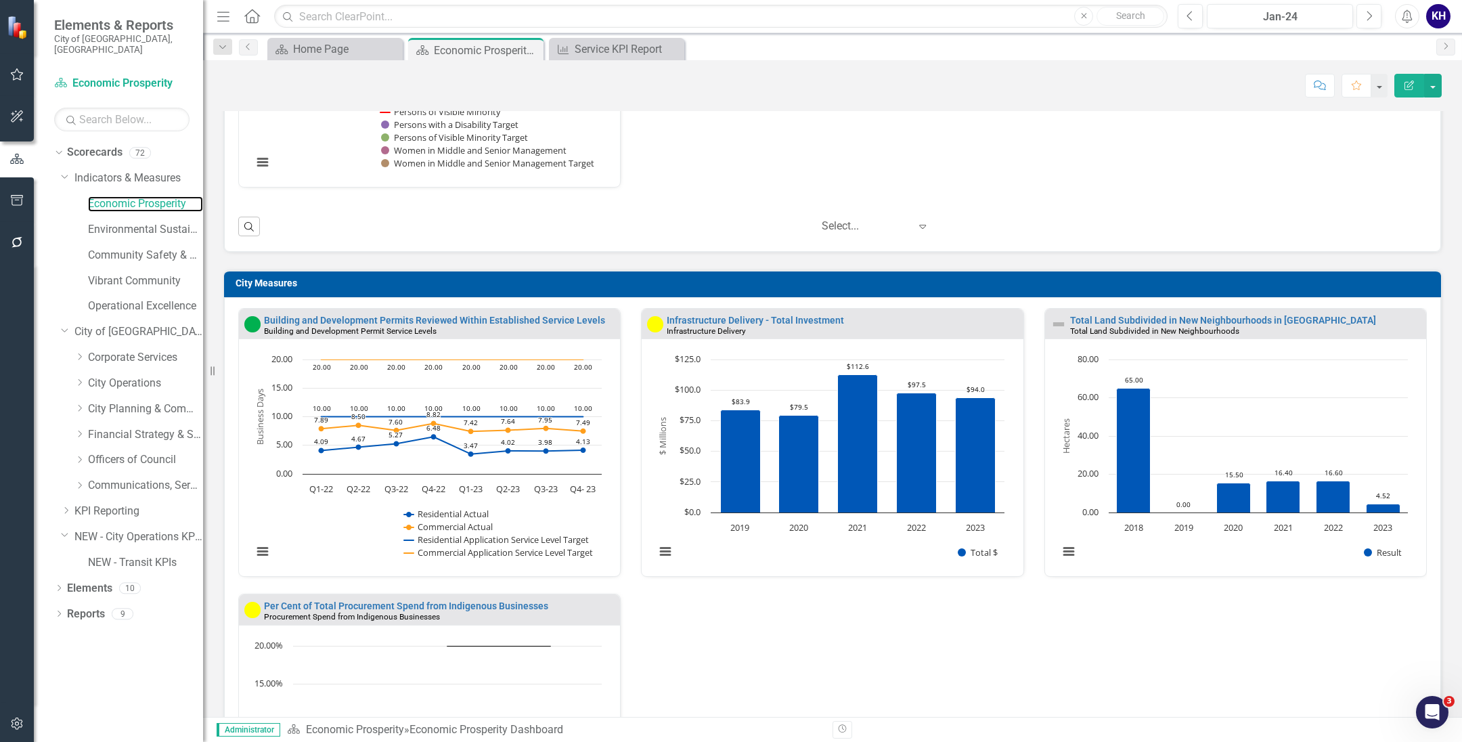
scroll to position [1184, 0]
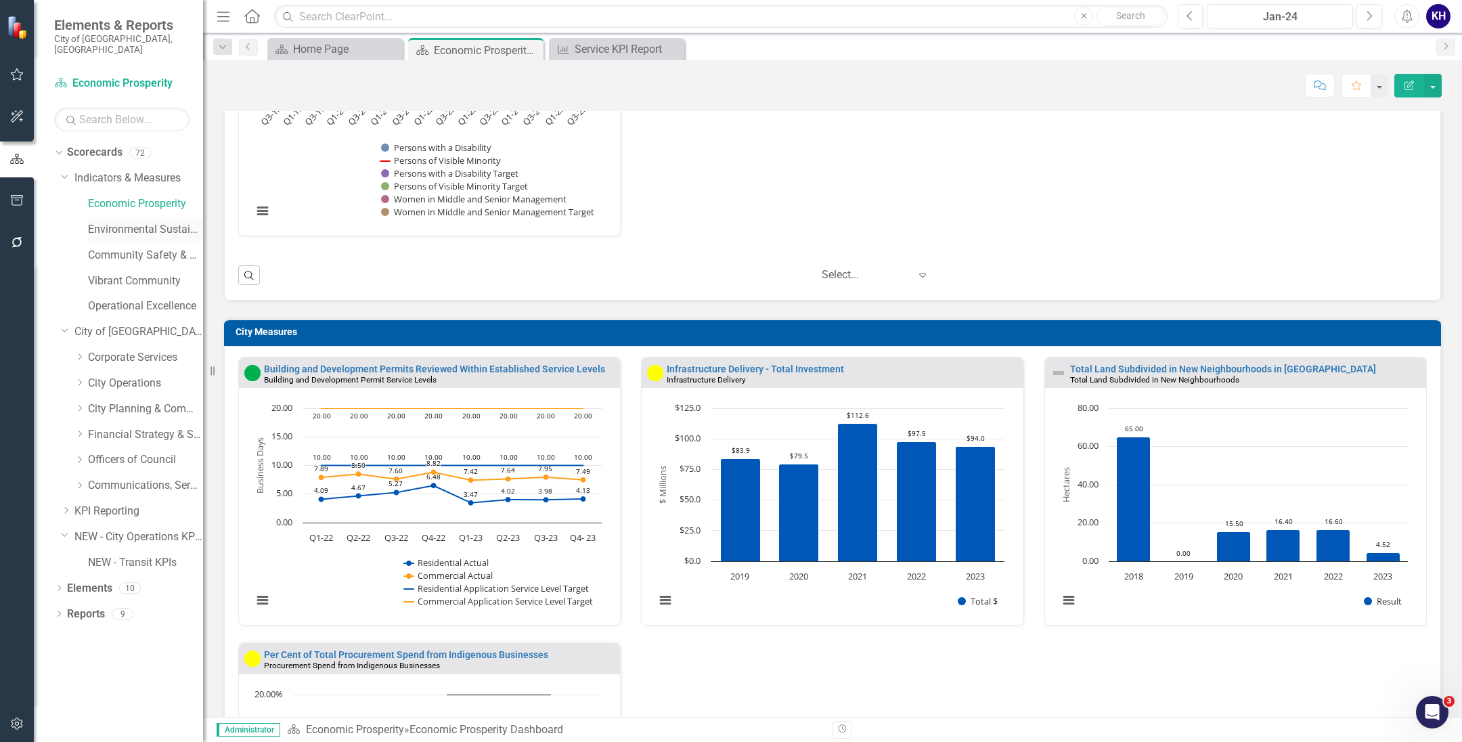
click at [122, 219] on div "Environmental Sustainability" at bounding box center [145, 230] width 115 height 22
click at [125, 254] on div "Community Safety & Well-being" at bounding box center [145, 255] width 115 height 22
click at [125, 277] on link "Vibrant Community" at bounding box center [145, 281] width 115 height 16
click at [126, 298] on link "Operational Excellence" at bounding box center [145, 306] width 115 height 16
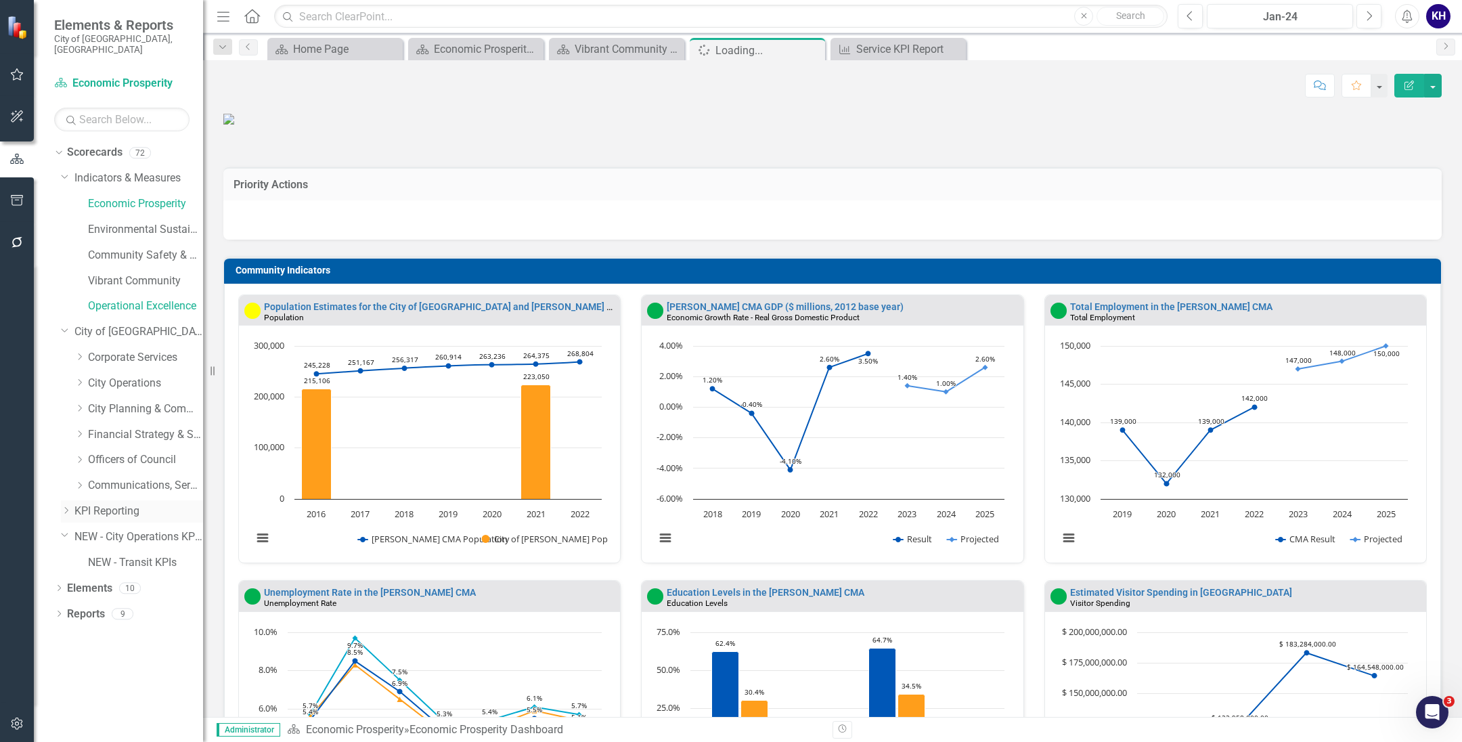
click at [69, 506] on div "Dropdown KPI Reporting" at bounding box center [132, 511] width 142 height 22
click at [83, 406] on div "Dropdown City Planning & Community Services" at bounding box center [138, 409] width 129 height 22
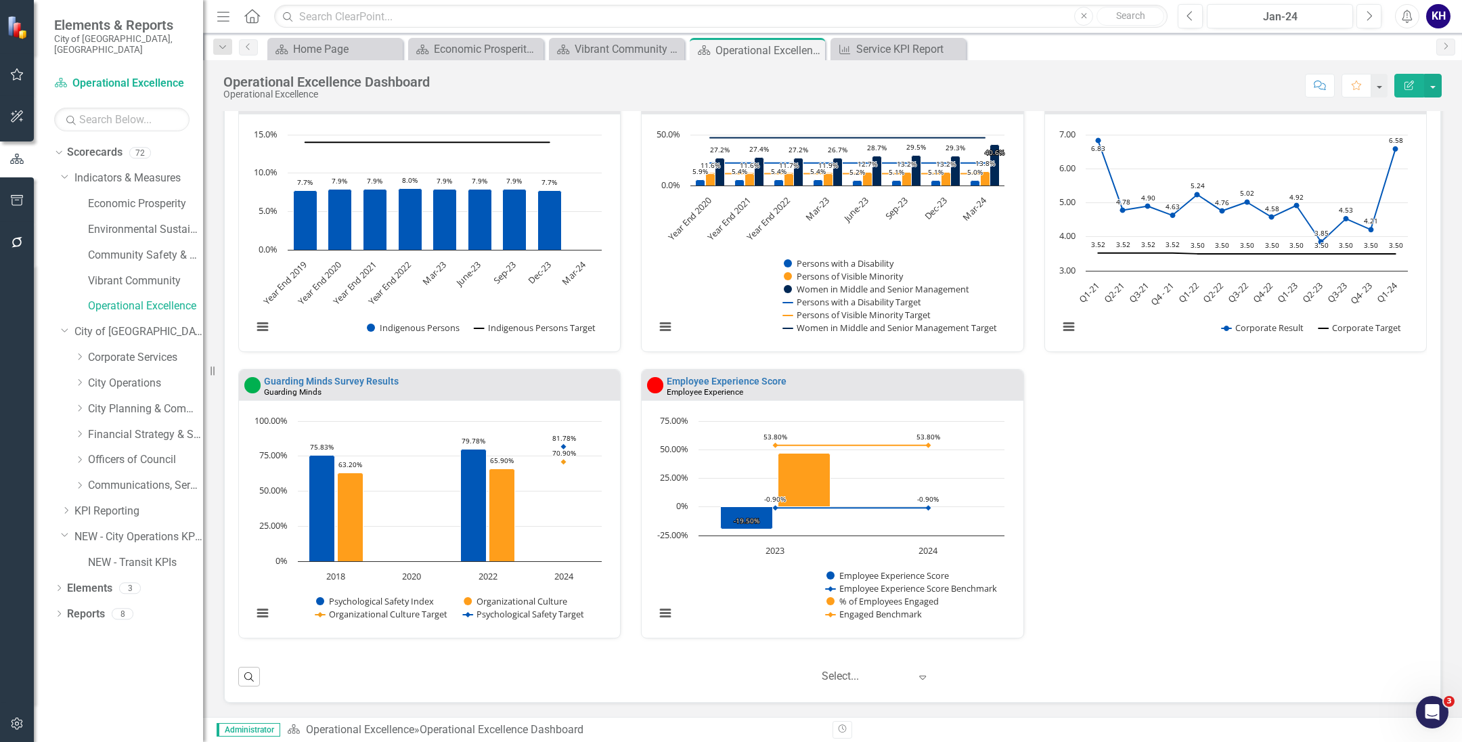
scroll to position [2009, 0]
drag, startPoint x: 407, startPoint y: 219, endPoint x: 258, endPoint y: 240, distance: 150.3
click at [406, 64] on h3 "Corporate Measures" at bounding box center [835, 59] width 1199 height 10
